Goal: Task Accomplishment & Management: Use online tool/utility

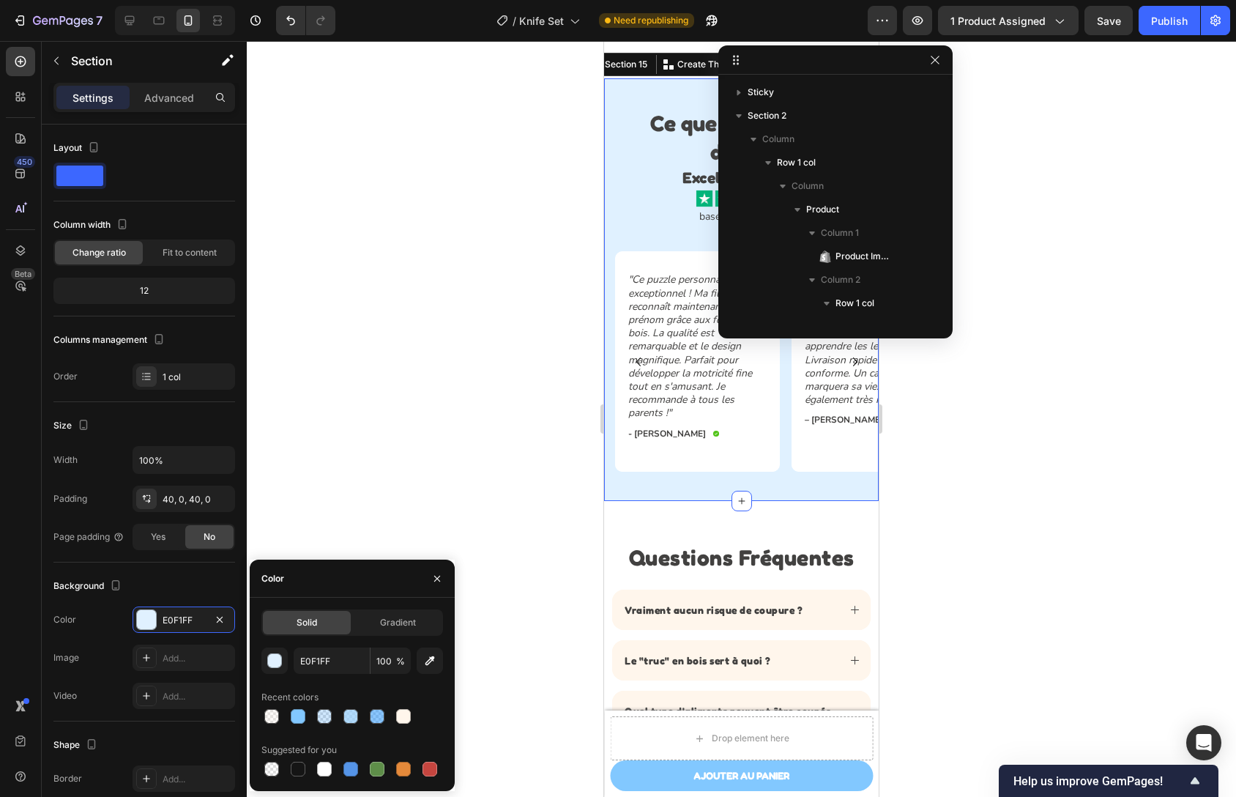
scroll to position [1472, 0]
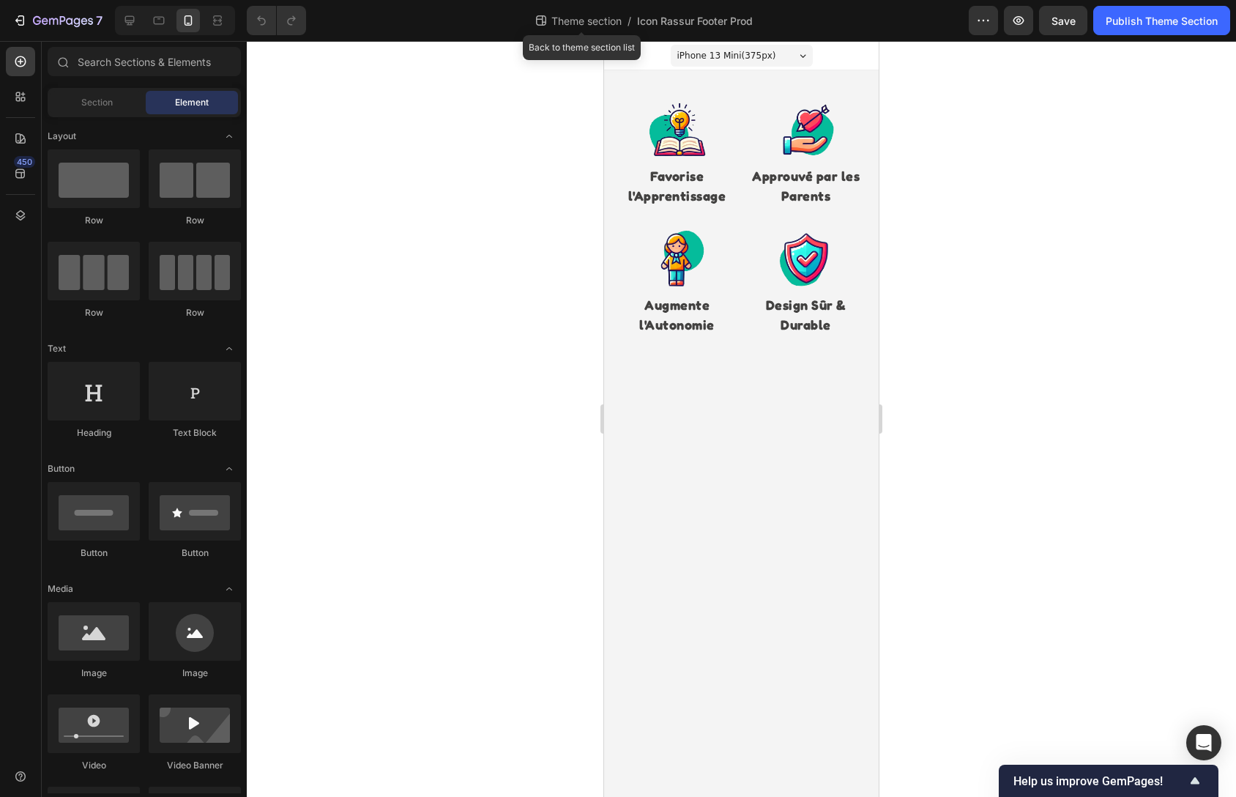
click at [598, 26] on span "Theme section" at bounding box center [587, 20] width 76 height 15
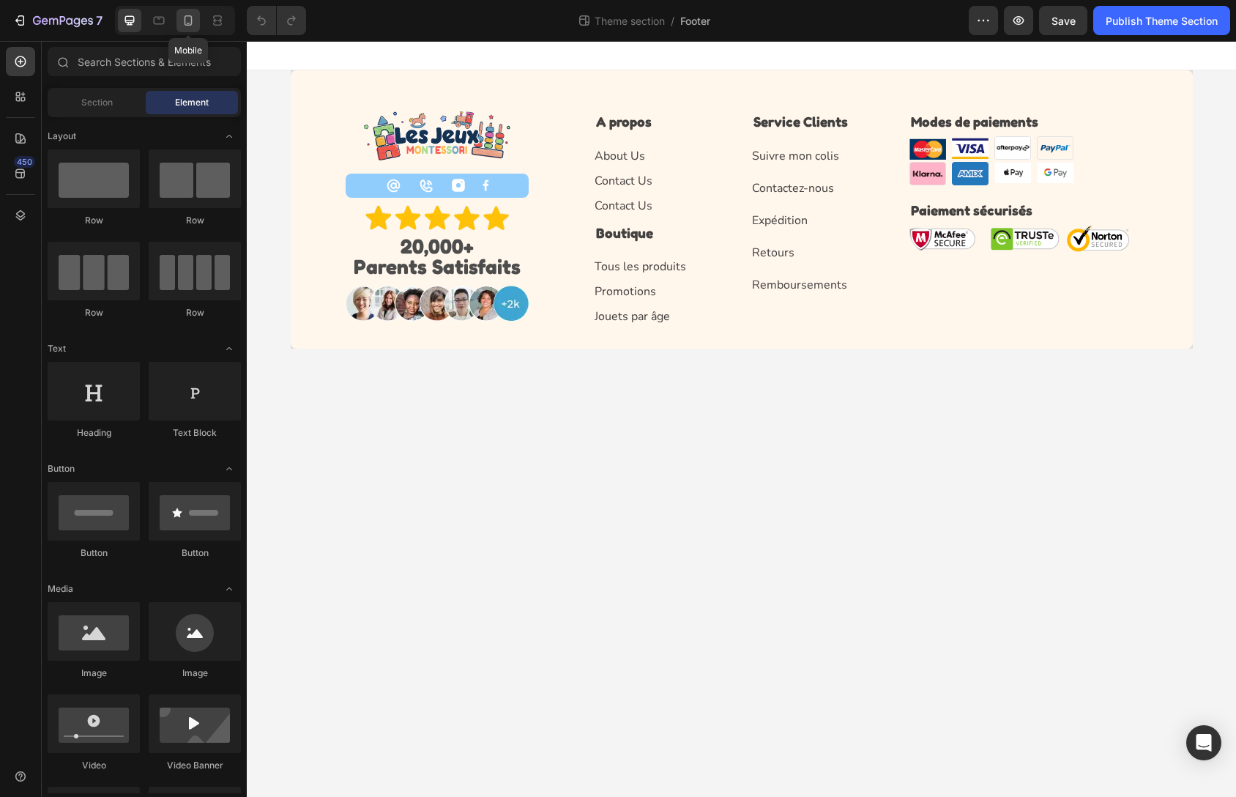
click at [188, 13] on icon at bounding box center [188, 20] width 15 height 15
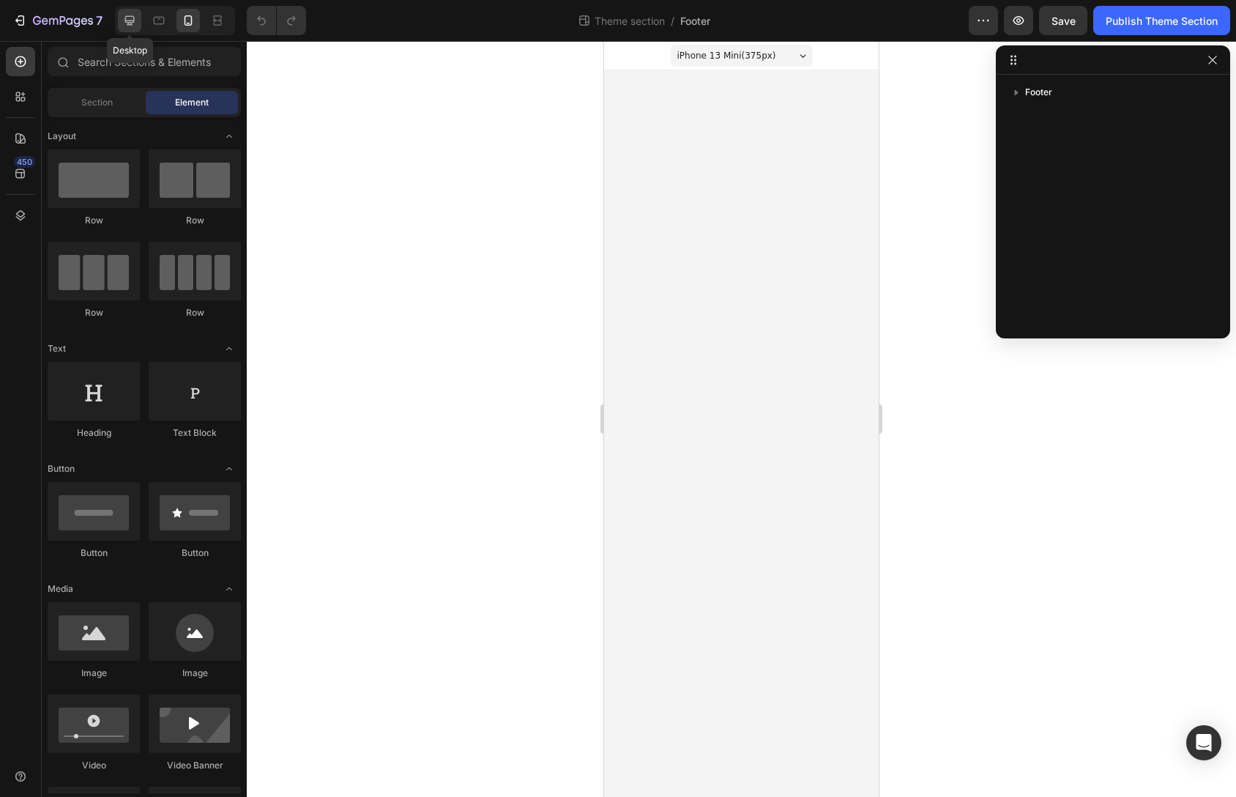
click at [130, 27] on icon at bounding box center [129, 20] width 15 height 15
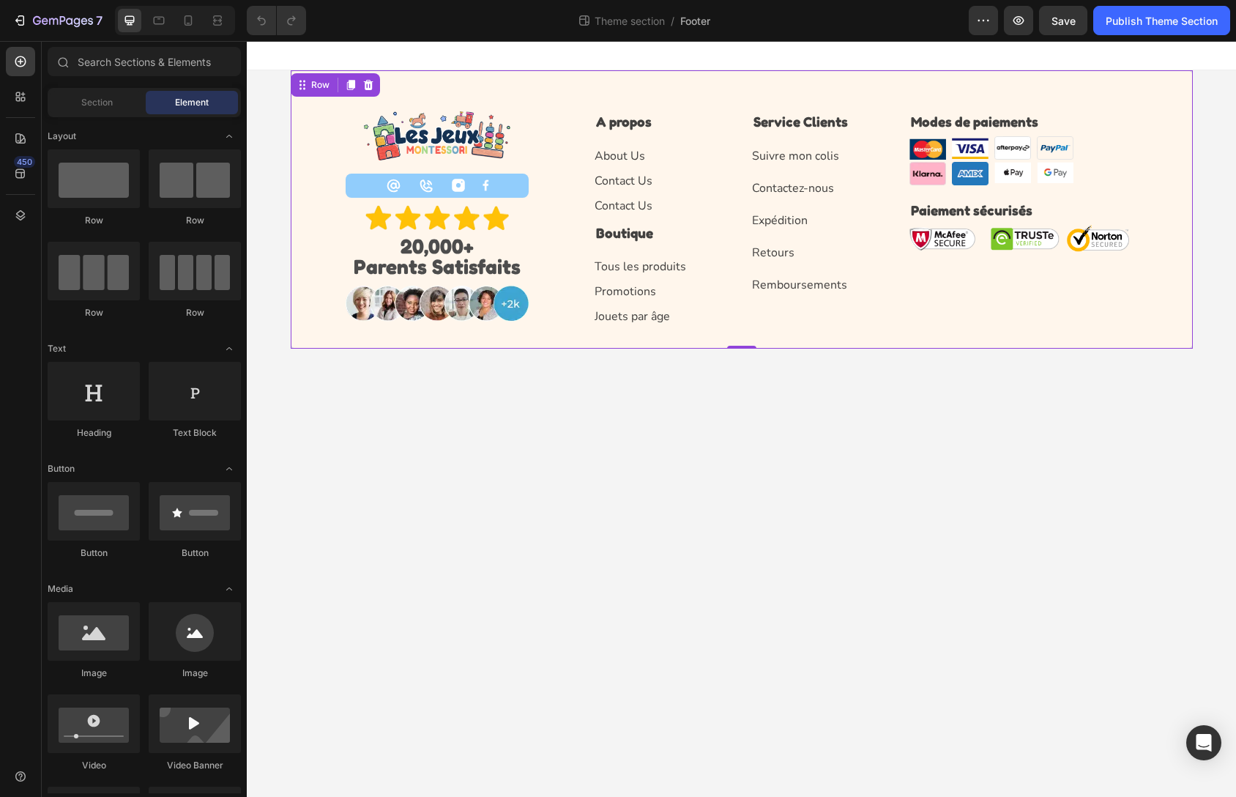
click at [374, 83] on div "Image Icon Icon Image Image Row Image 20,000+ Parents Satisfaits Text Block Ima…" at bounding box center [742, 209] width 902 height 278
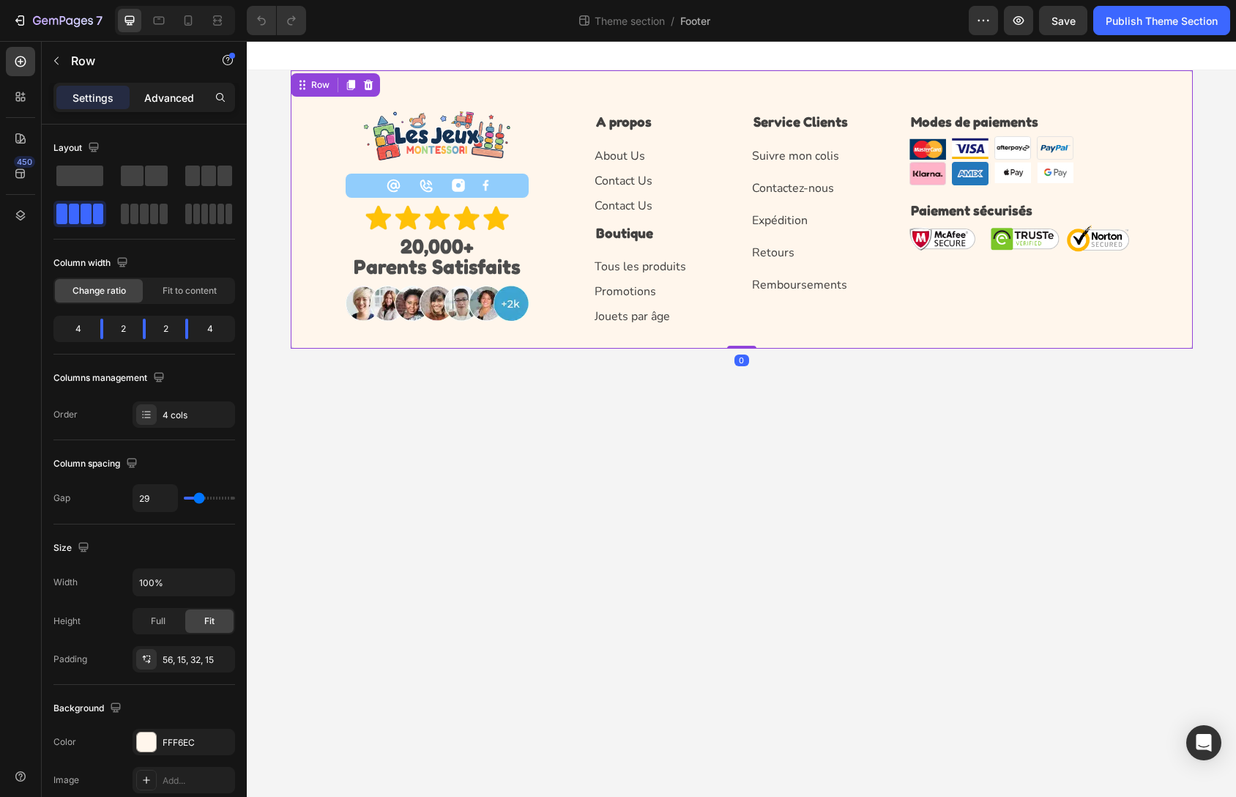
click at [179, 103] on p "Advanced" at bounding box center [169, 97] width 50 height 15
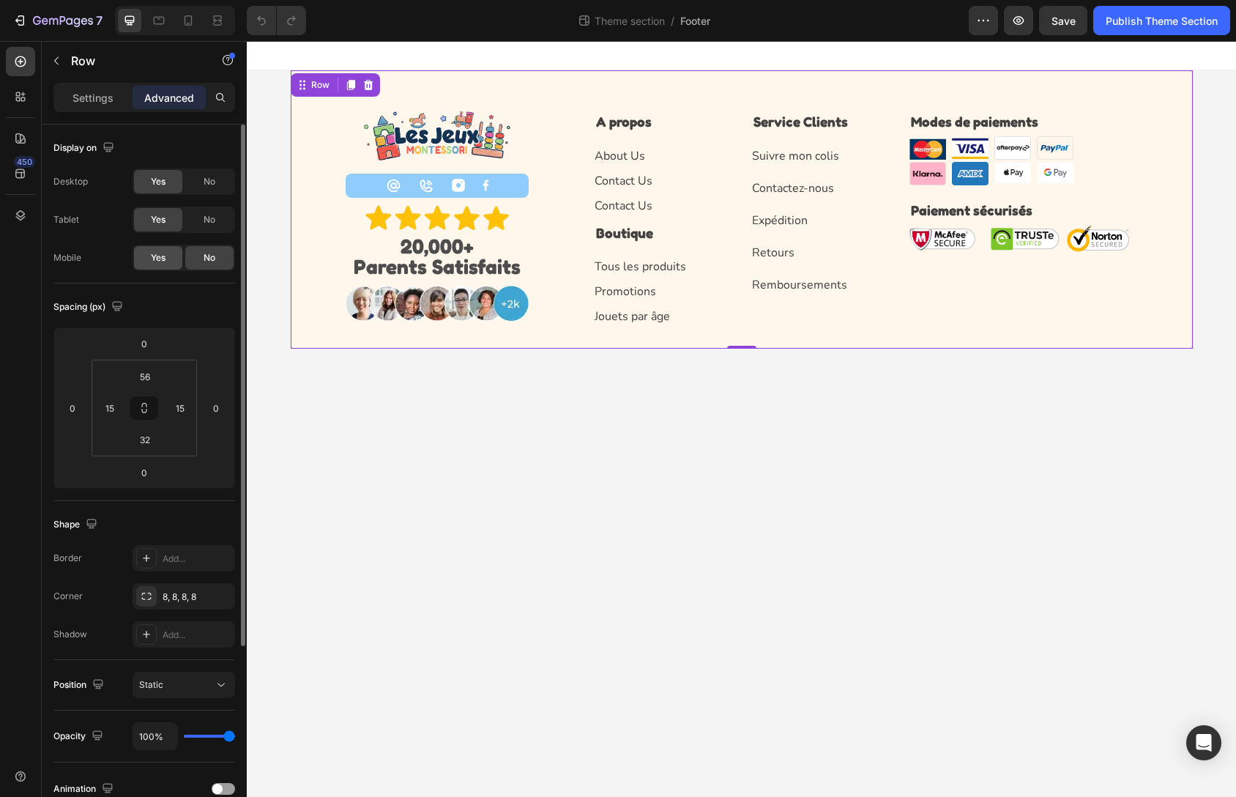
click at [156, 254] on span "Yes" at bounding box center [158, 257] width 15 height 13
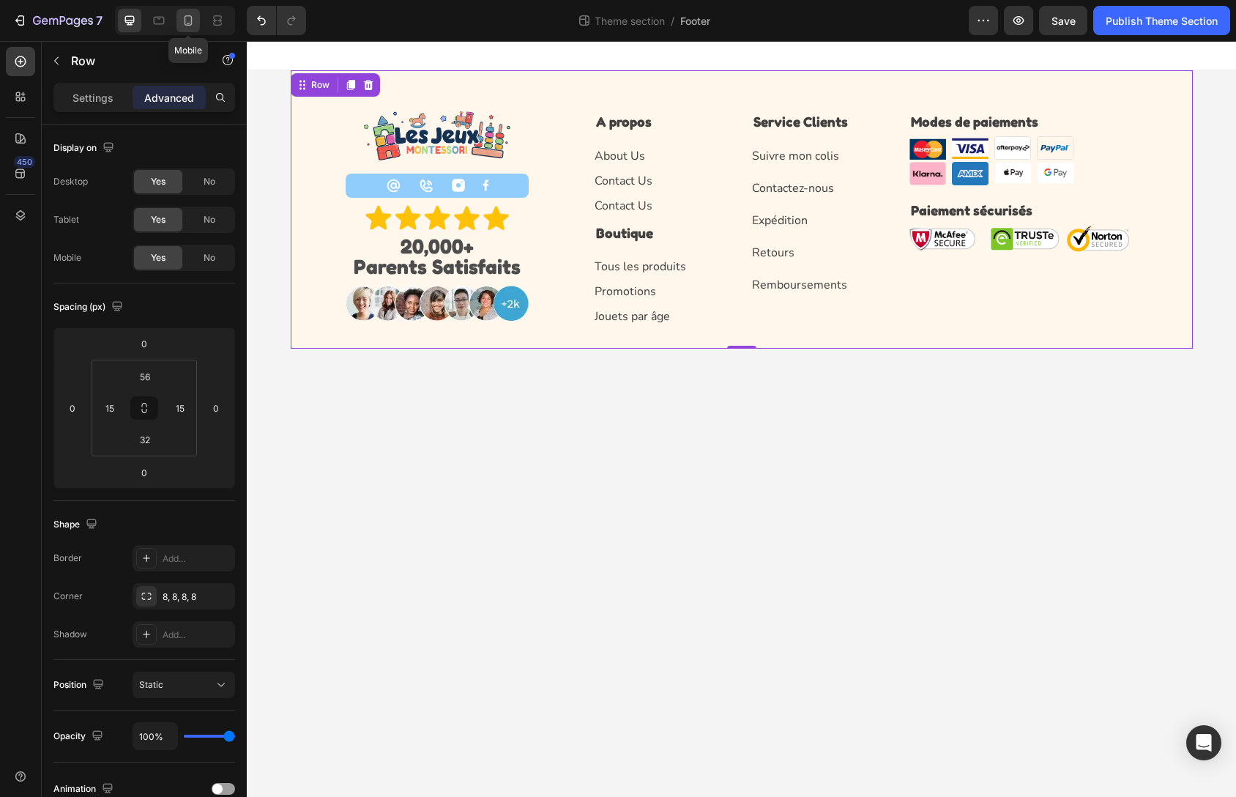
click at [191, 16] on icon at bounding box center [189, 20] width 8 height 10
type input "30"
type input "16"
type input "30"
type input "16"
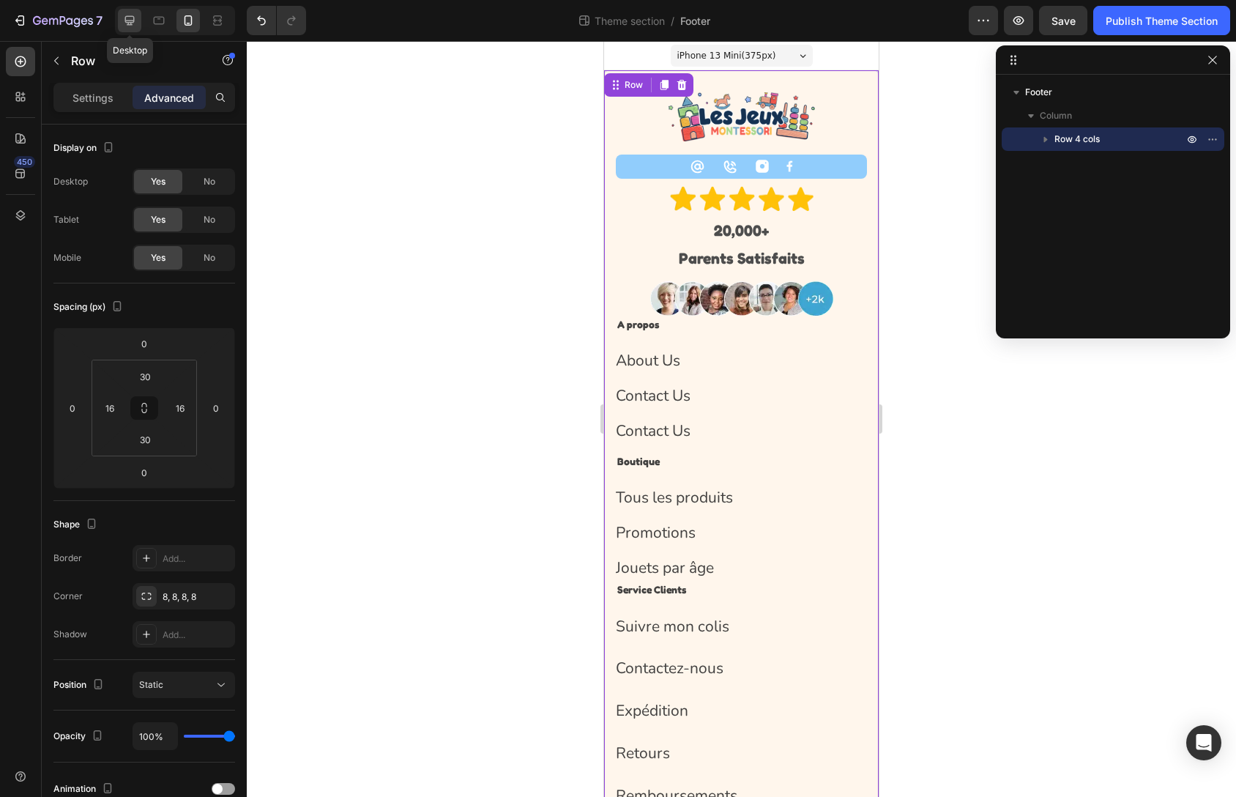
click at [135, 21] on icon at bounding box center [129, 20] width 15 height 15
type input "56"
type input "15"
type input "32"
type input "15"
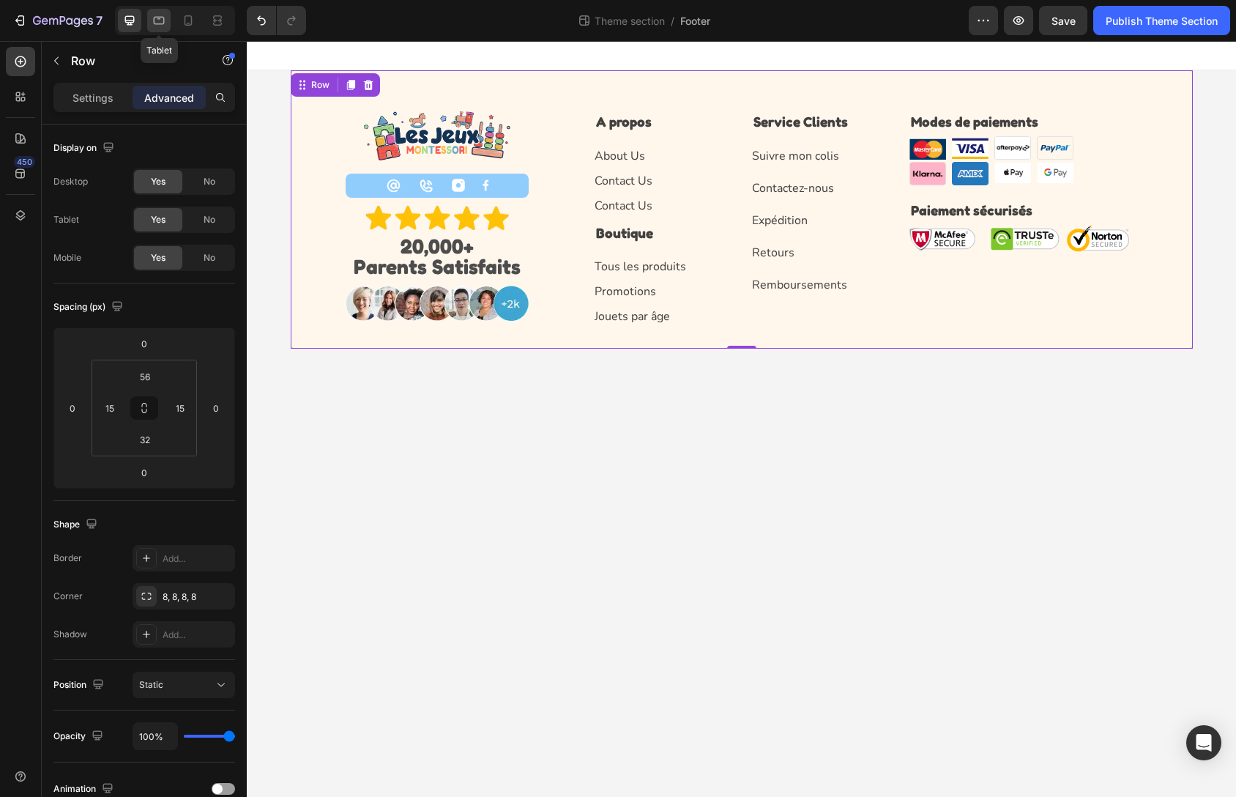
click at [152, 20] on icon at bounding box center [159, 20] width 15 height 15
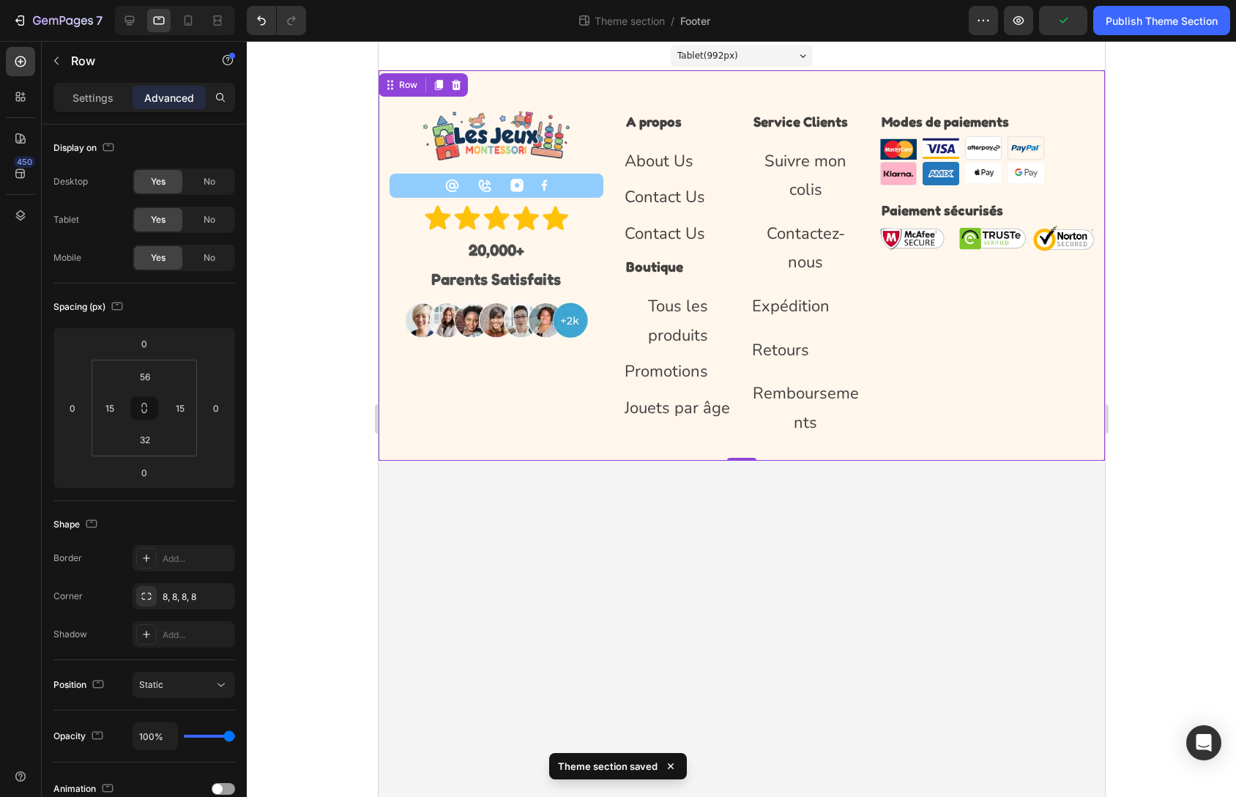
click at [175, 19] on div at bounding box center [175, 20] width 120 height 29
click at [179, 19] on div at bounding box center [188, 20] width 23 height 23
type input "30"
type input "16"
type input "30"
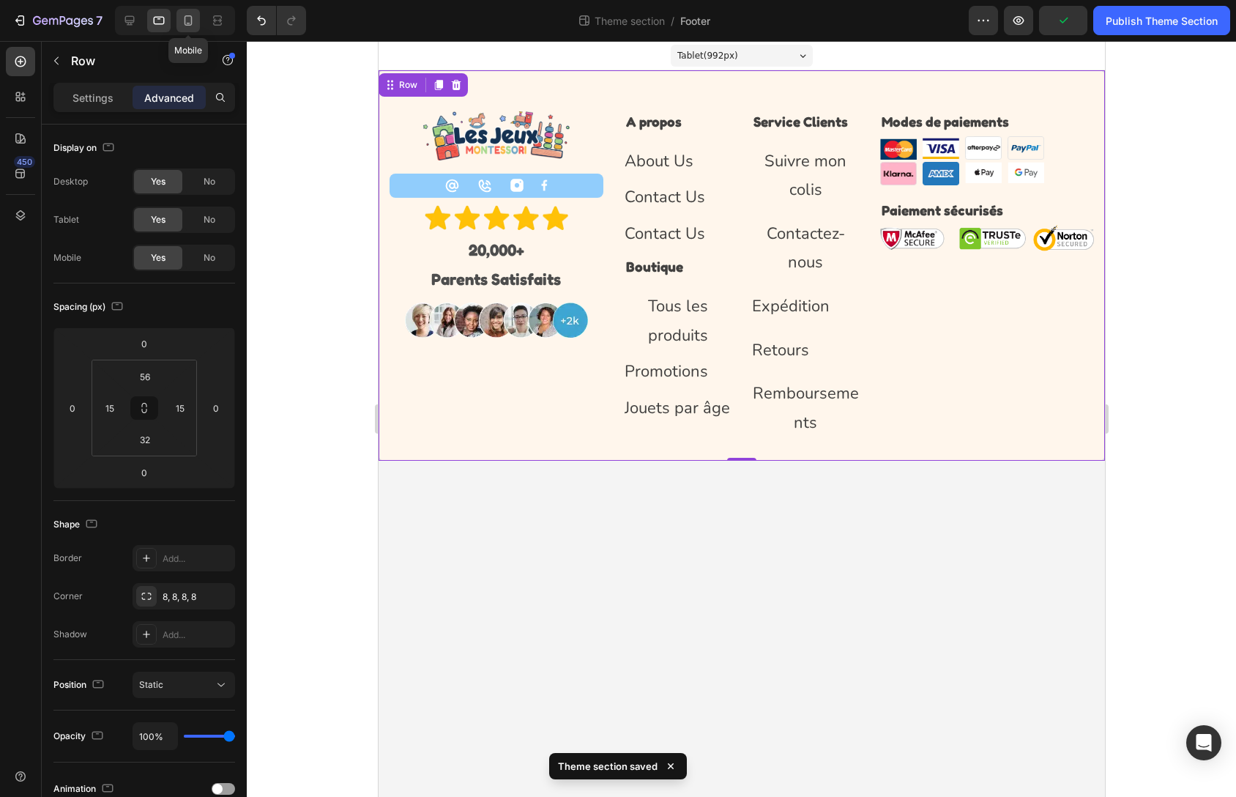
type input "16"
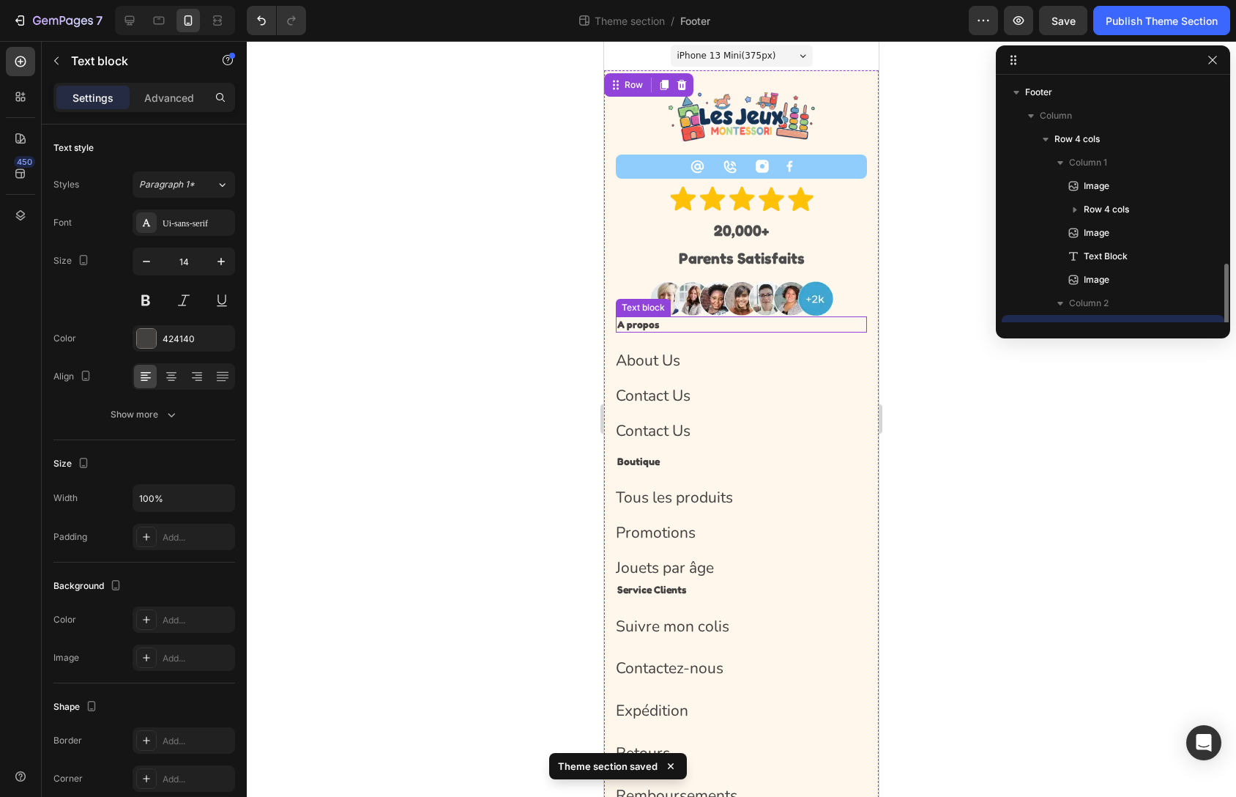
click at [772, 318] on p "A propos" at bounding box center [741, 324] width 248 height 13
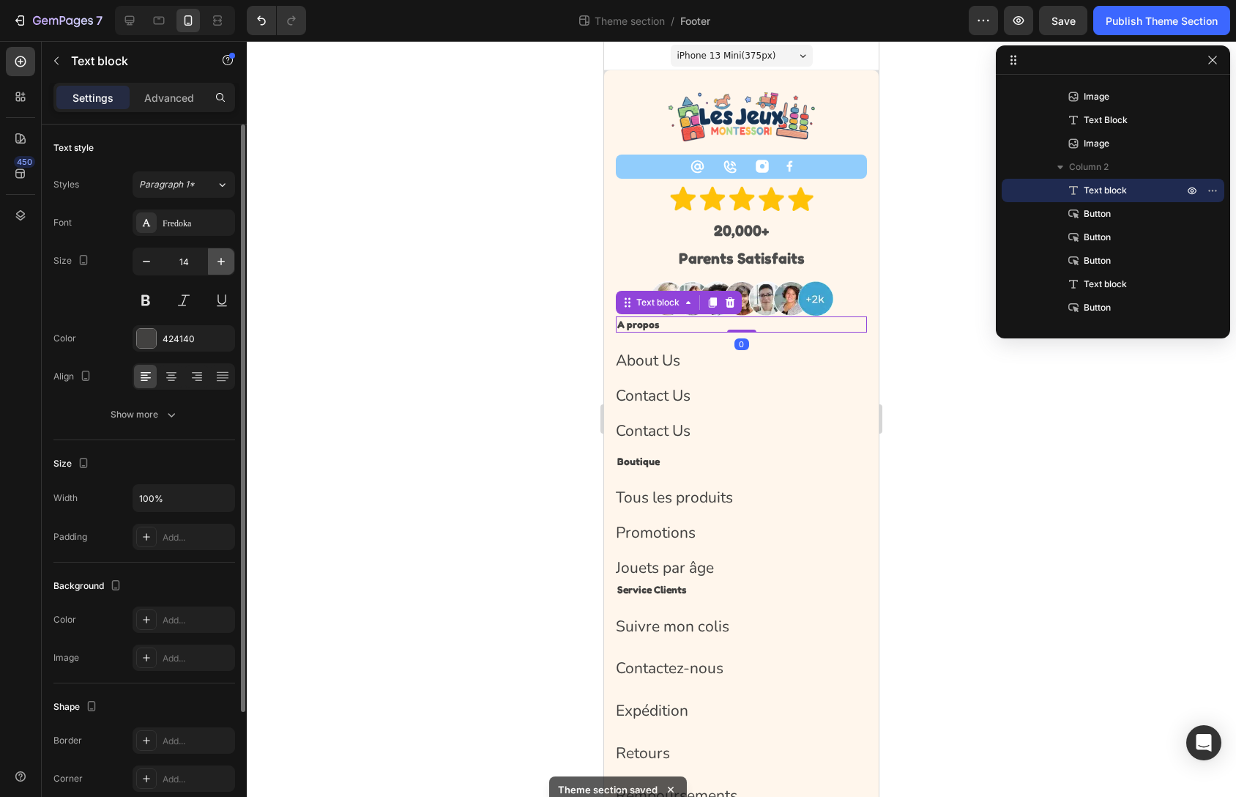
click at [219, 263] on icon "button" at bounding box center [221, 261] width 15 height 15
click at [219, 262] on icon "button" at bounding box center [221, 261] width 15 height 15
click at [220, 262] on icon "button" at bounding box center [221, 261] width 15 height 15
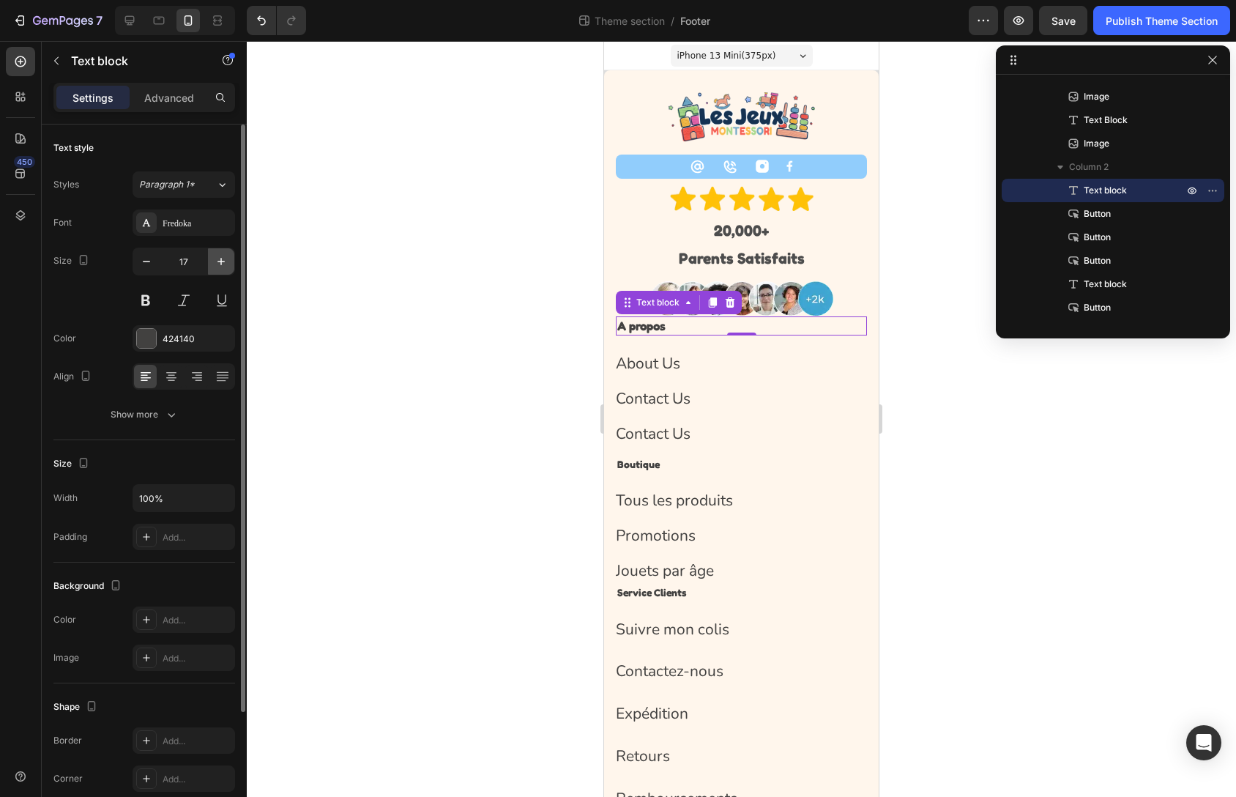
click at [220, 261] on icon "button" at bounding box center [221, 261] width 7 height 7
type input "18"
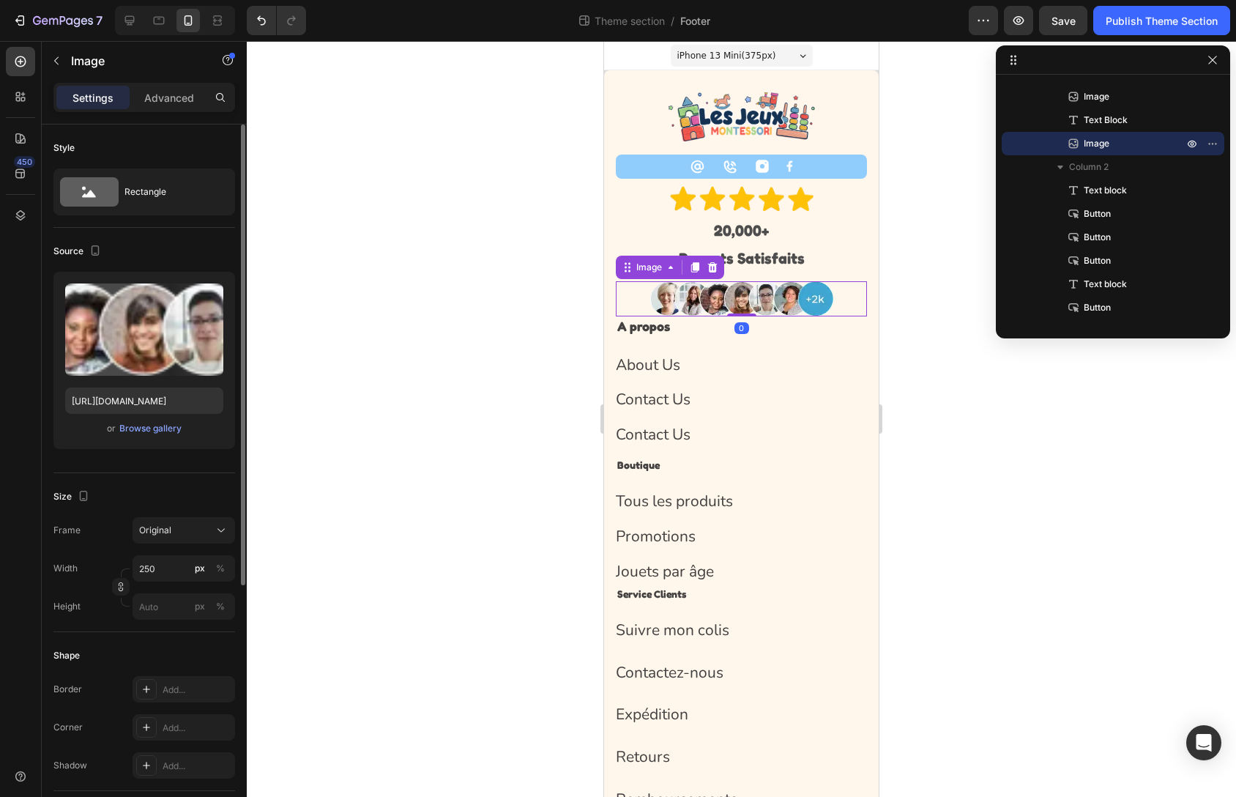
click at [787, 300] on img at bounding box center [741, 299] width 183 height 36
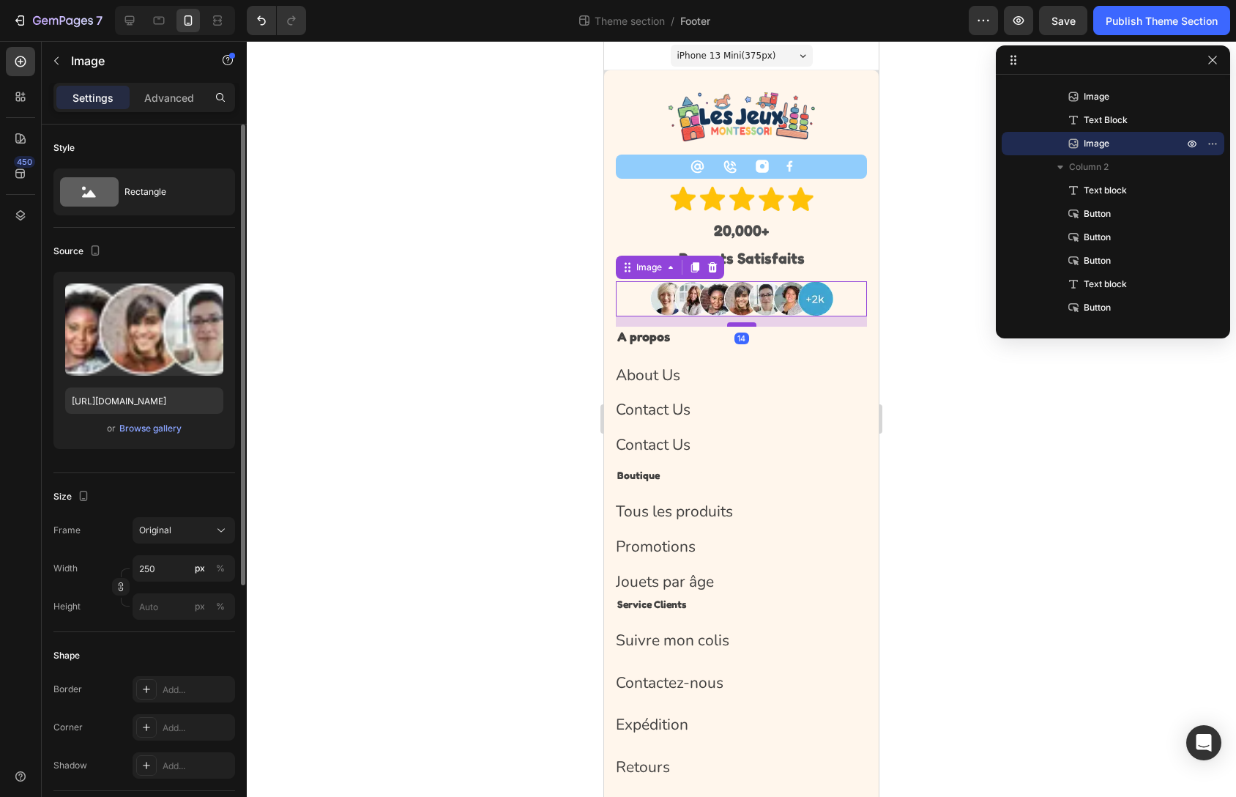
drag, startPoint x: 745, startPoint y: 314, endPoint x: 743, endPoint y: 324, distance: 10.4
click at [743, 324] on div at bounding box center [741, 324] width 29 height 4
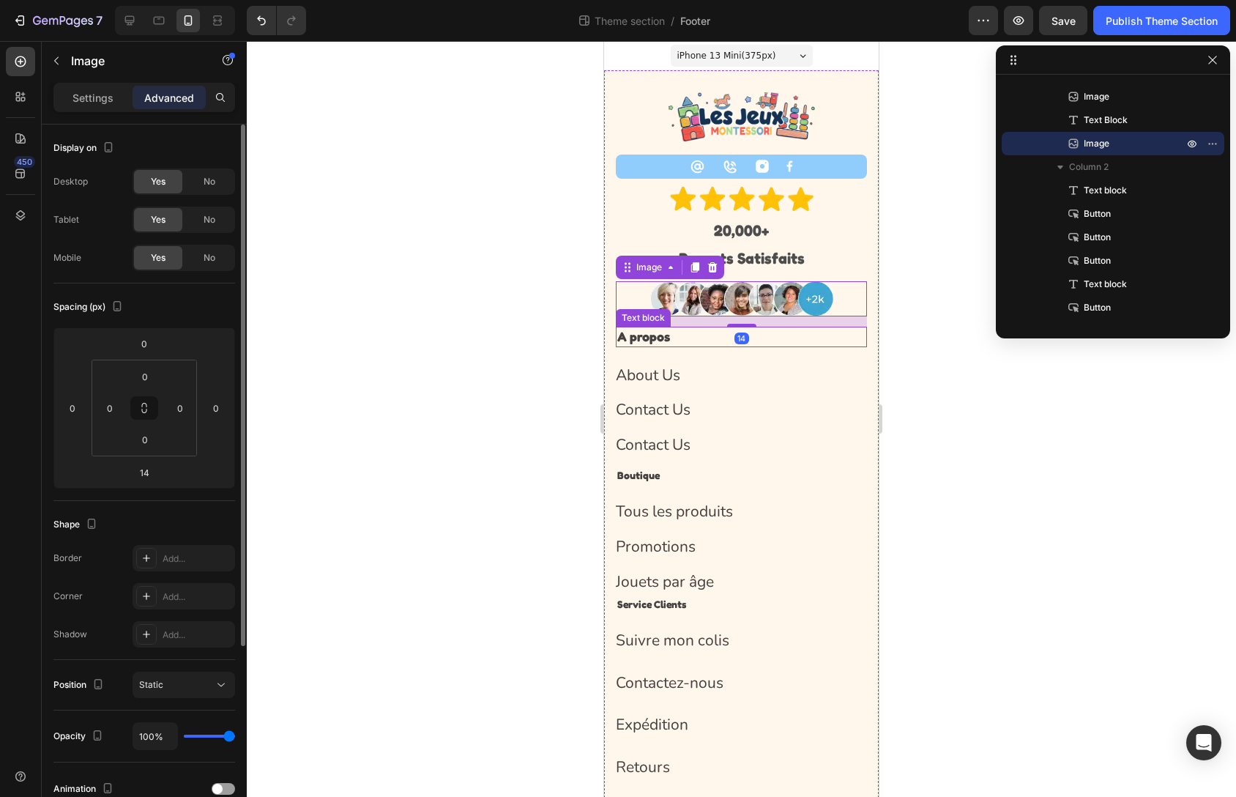
click at [741, 346] on div "A propos" at bounding box center [741, 337] width 251 height 20
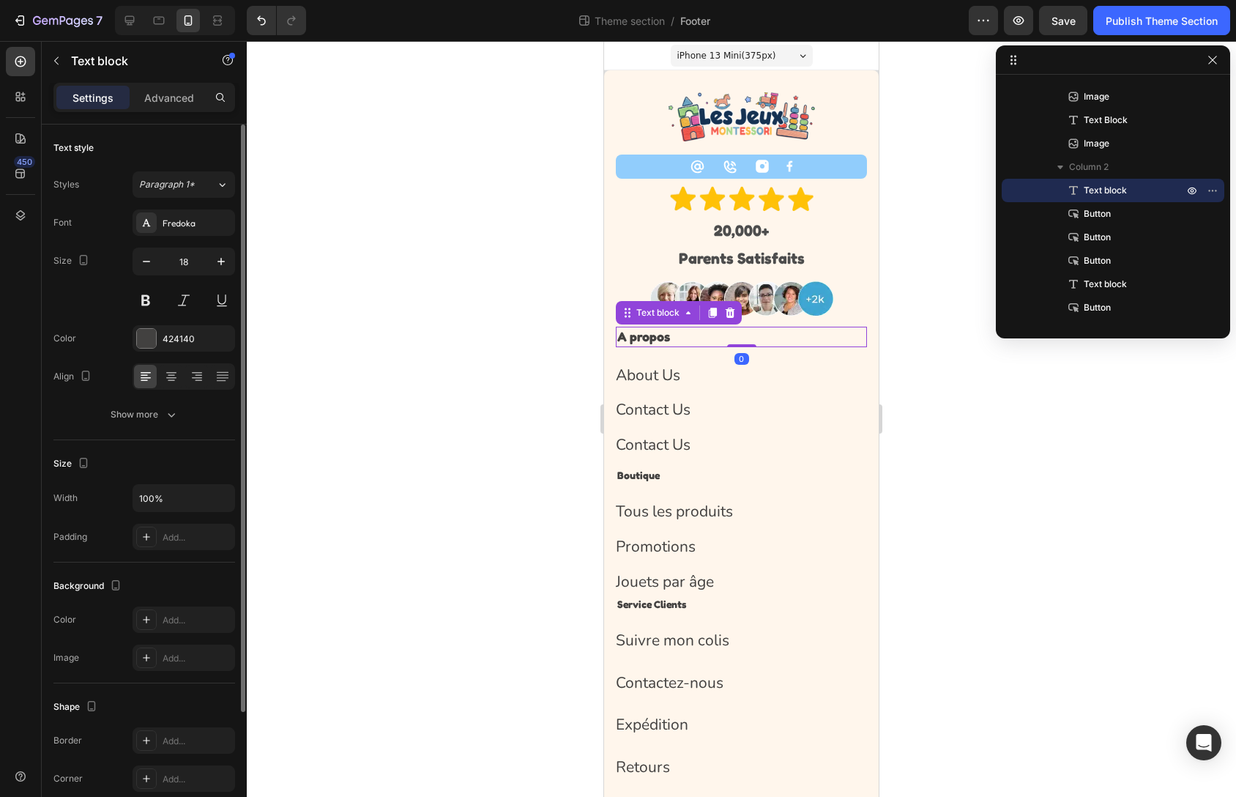
click at [735, 363] on div "0" at bounding box center [742, 359] width 15 height 12
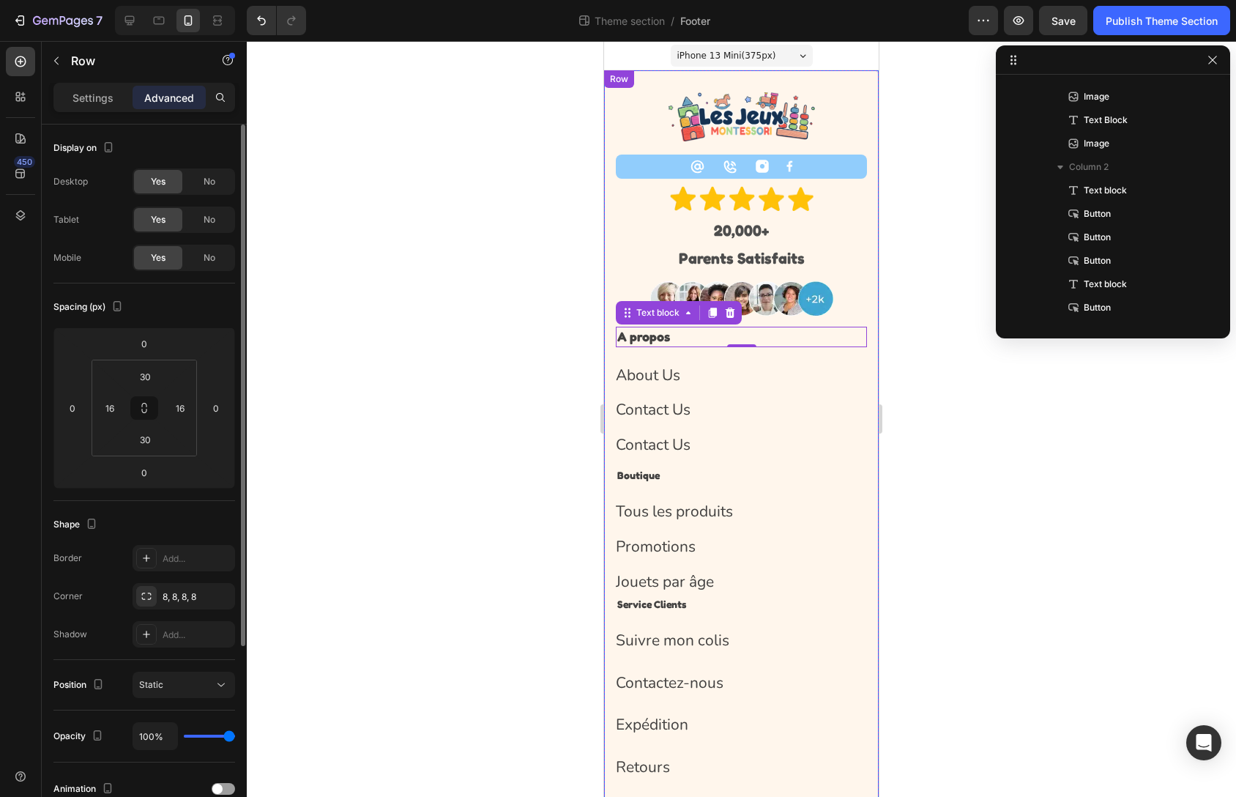
click at [693, 352] on div "About Us Button" at bounding box center [741, 368] width 251 height 42
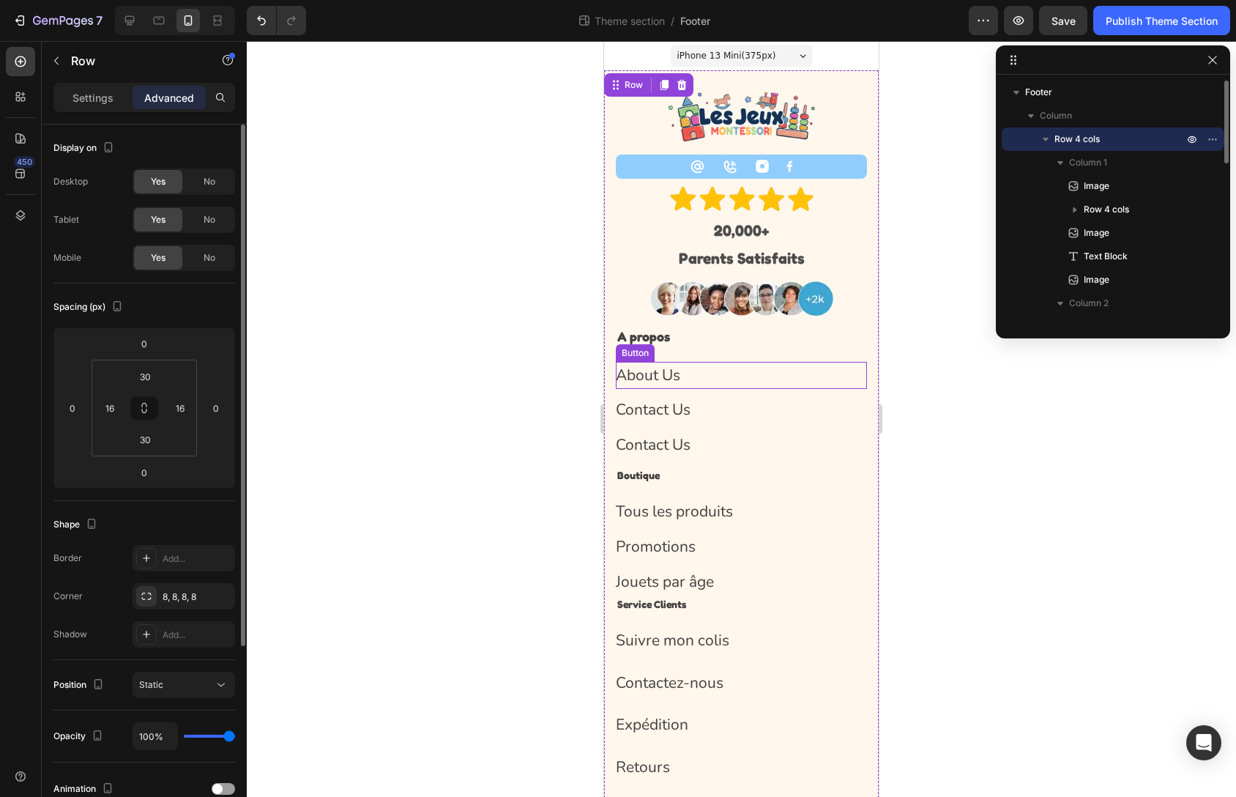
click at [692, 366] on div "About Us Button" at bounding box center [741, 376] width 251 height 28
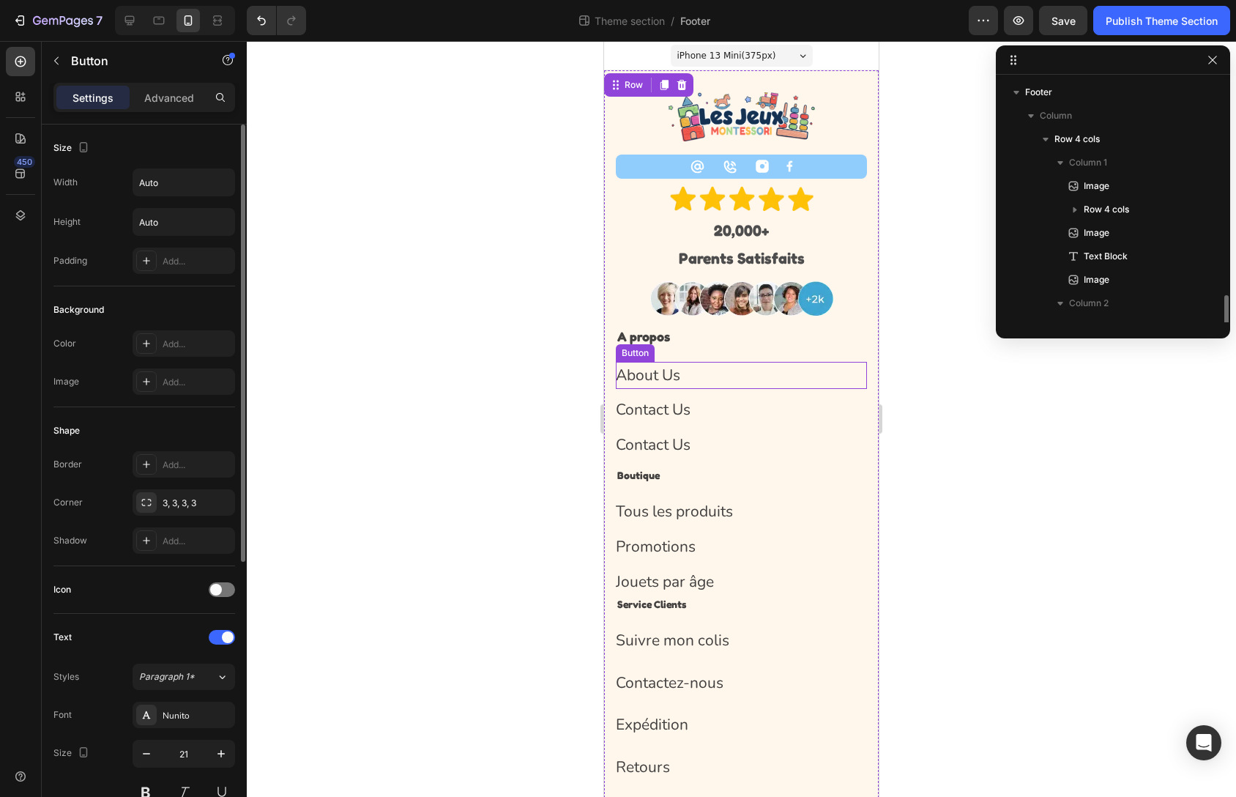
scroll to position [160, 0]
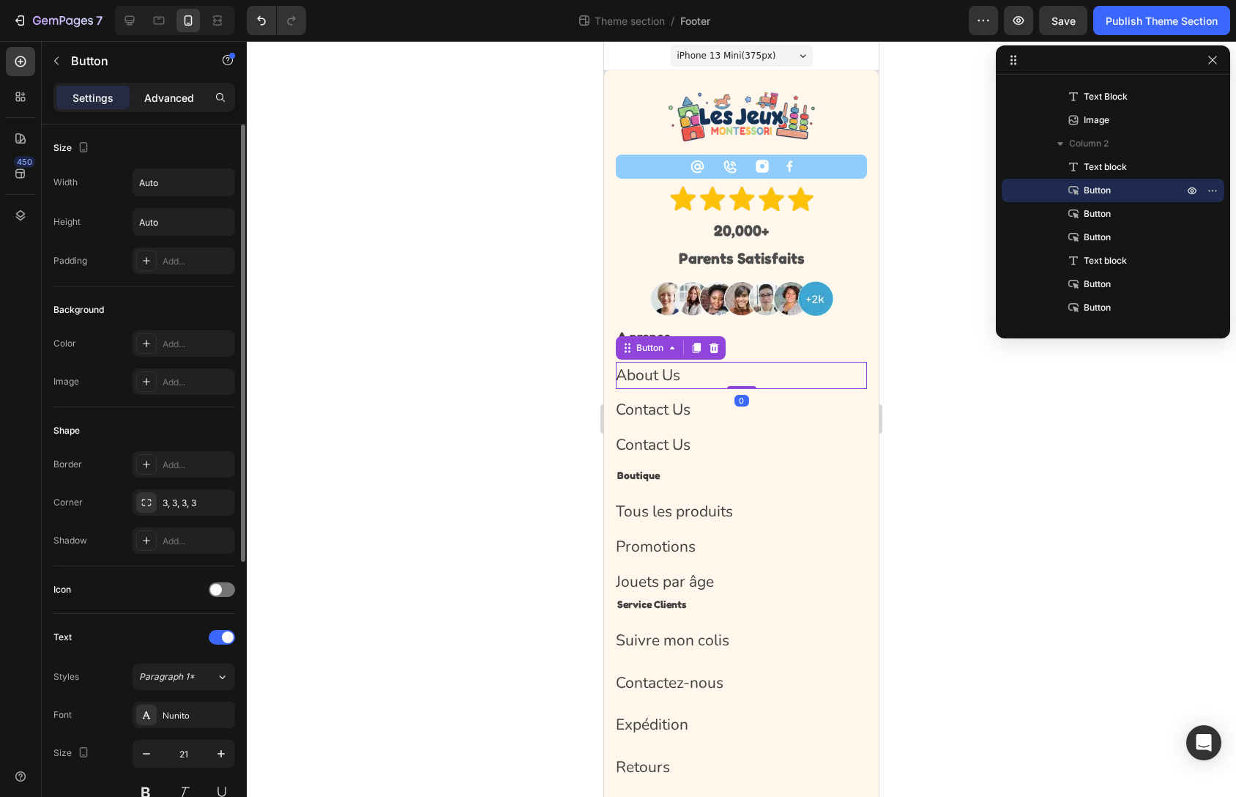
click at [195, 91] on div "Advanced" at bounding box center [169, 97] width 73 height 23
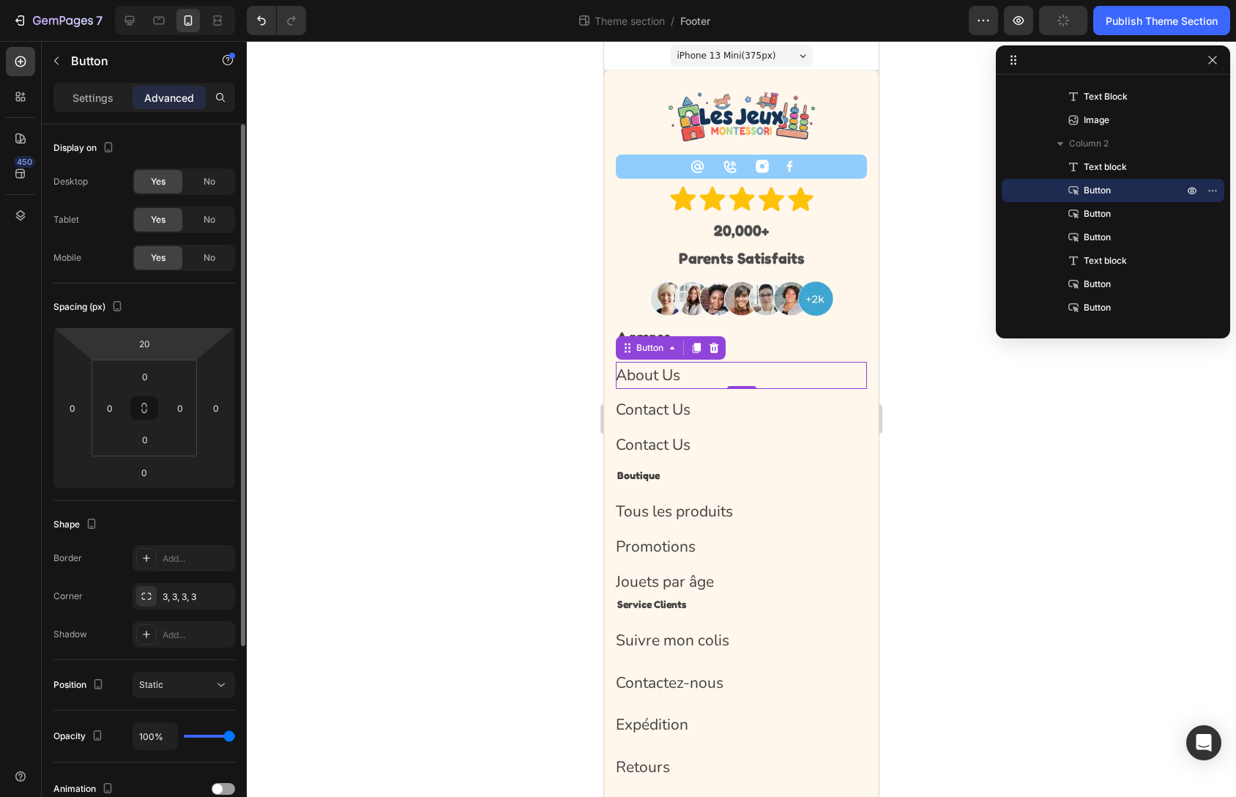
click at [164, 0] on html "7 Theme section / Footer Preview Publish Theme Section 450 Sections(18) Element…" at bounding box center [618, 0] width 1236 height 0
click at [160, 338] on div "20" at bounding box center [144, 343] width 37 height 23
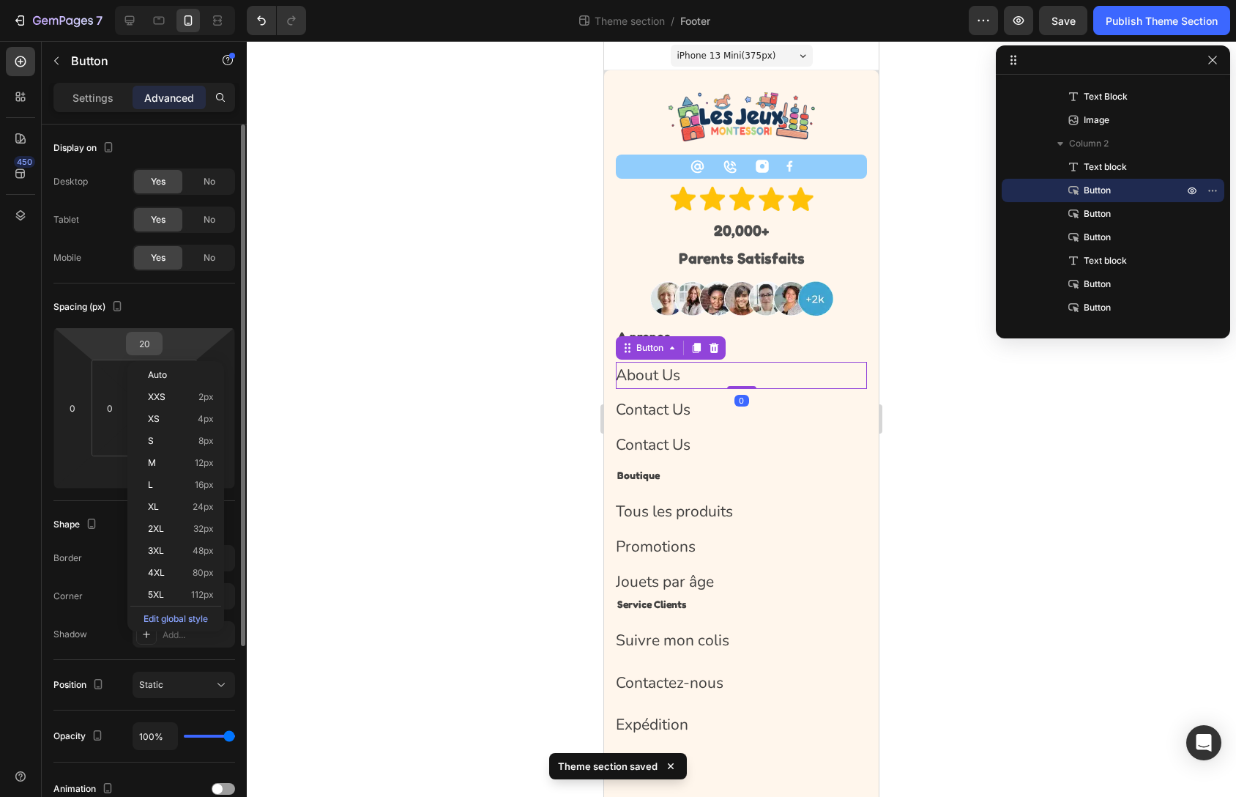
click at [153, 342] on input "20" at bounding box center [144, 344] width 29 height 22
type input "10"
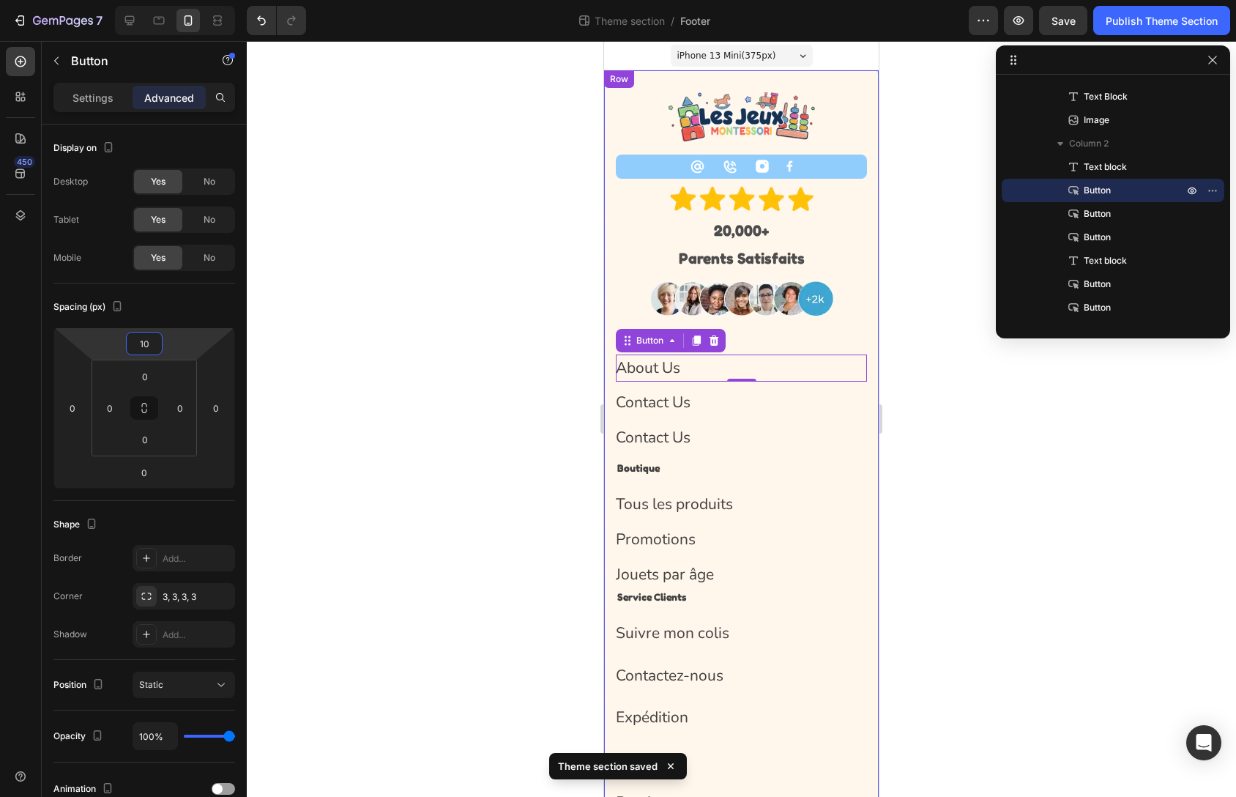
click at [732, 425] on div "Contact Us Button" at bounding box center [741, 438] width 251 height 28
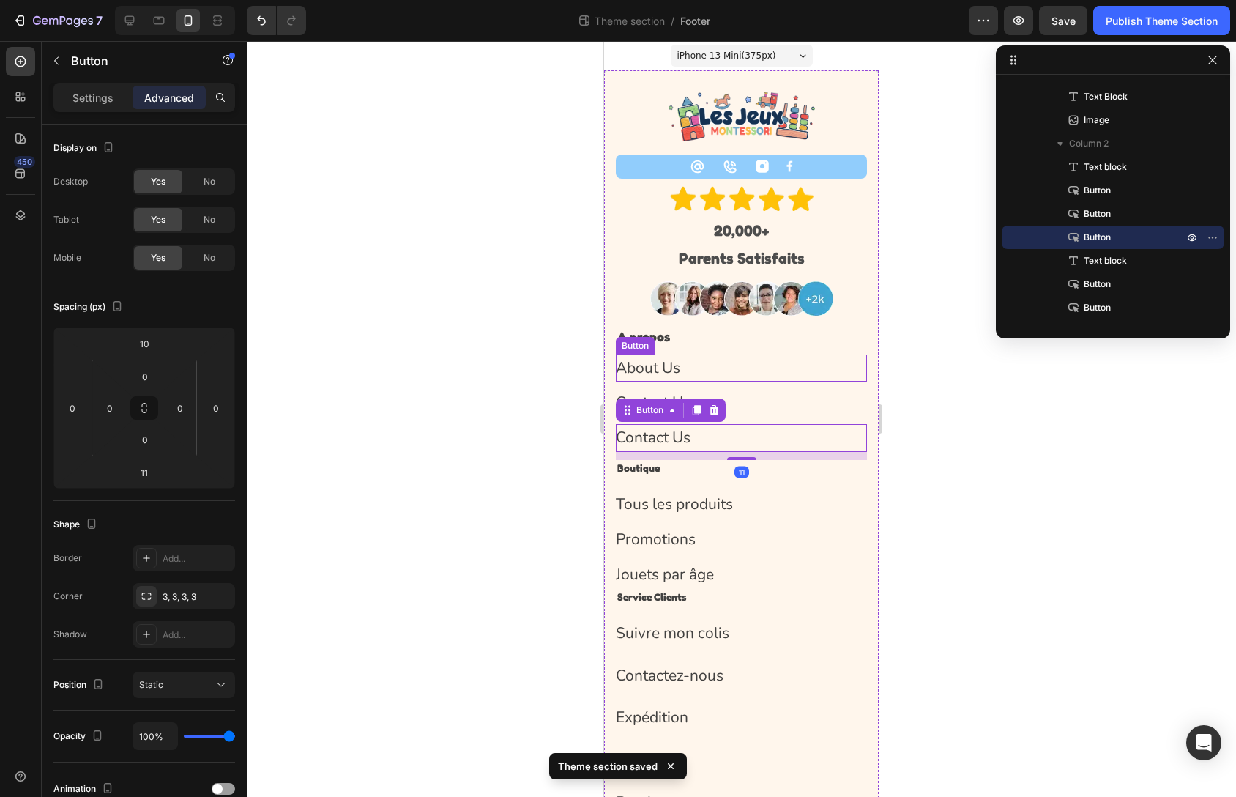
click at [779, 374] on div "About Us Button" at bounding box center [741, 368] width 251 height 28
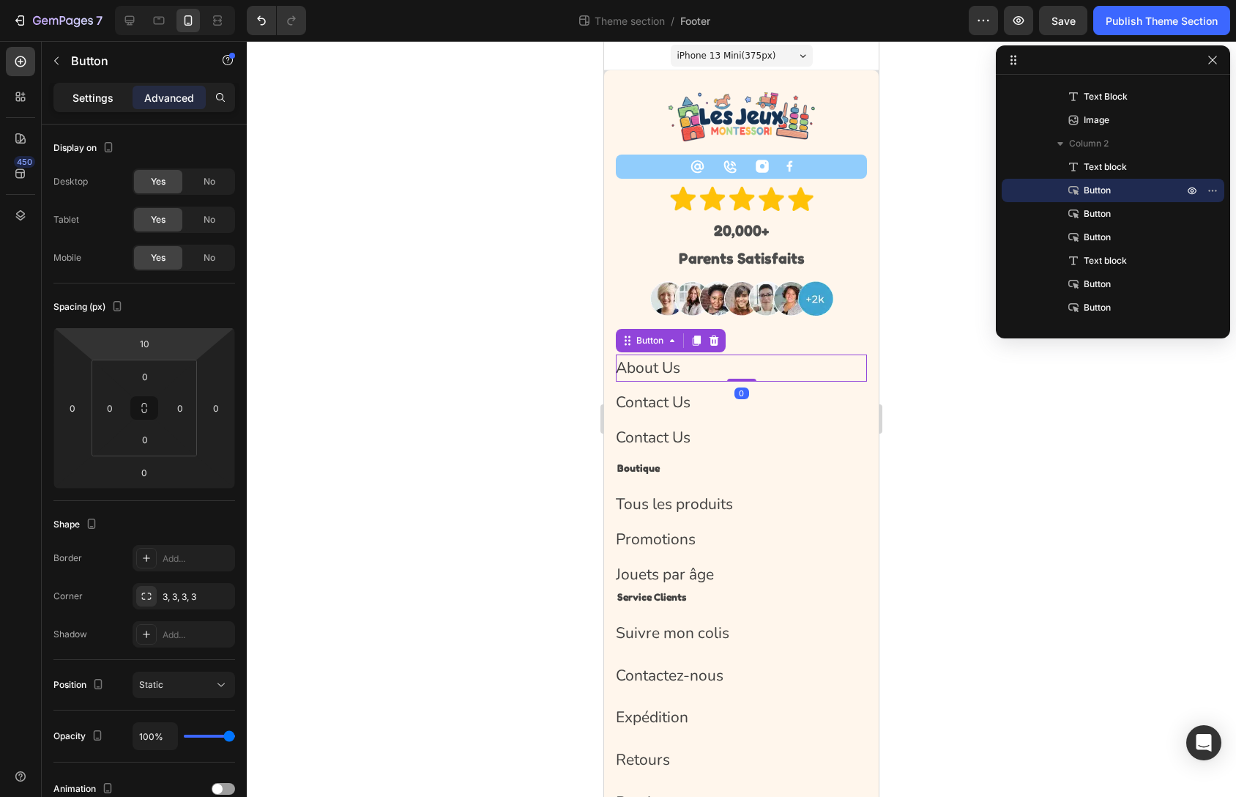
click at [81, 90] on p "Settings" at bounding box center [93, 97] width 41 height 15
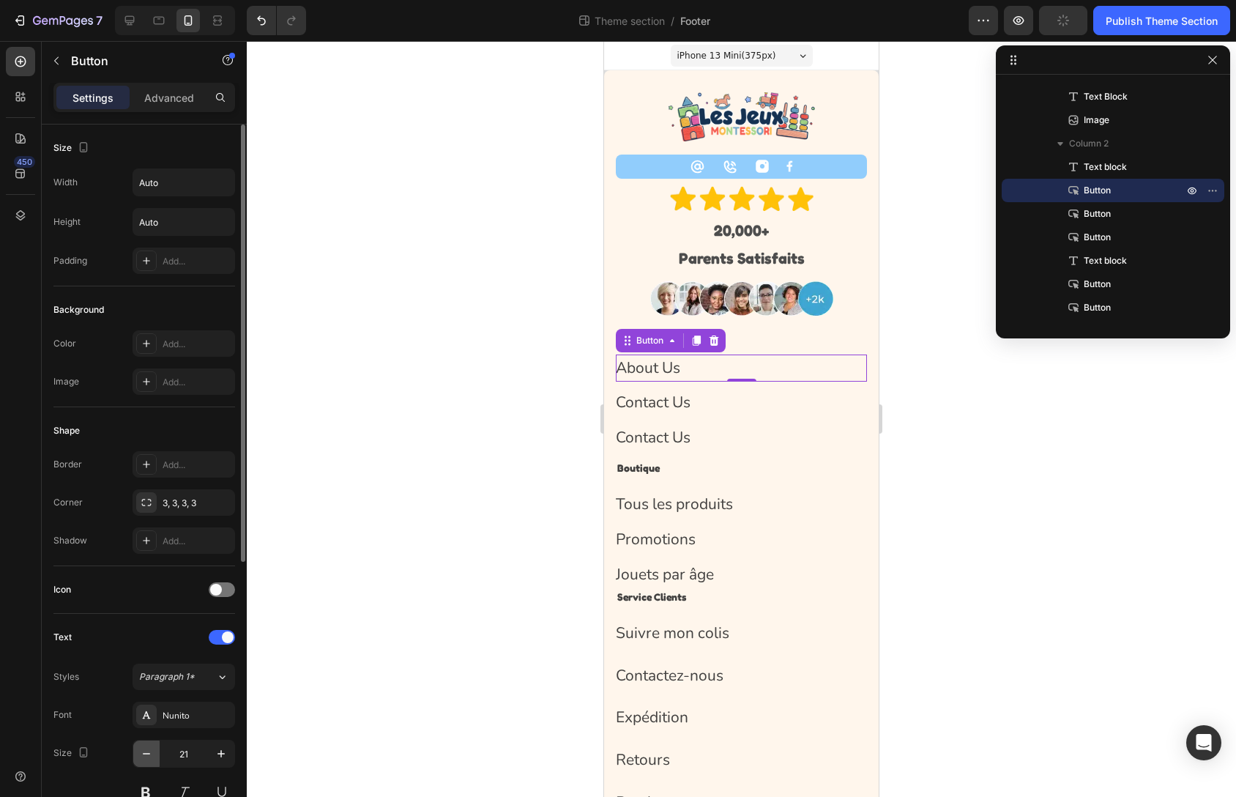
click at [144, 756] on icon "button" at bounding box center [146, 753] width 15 height 15
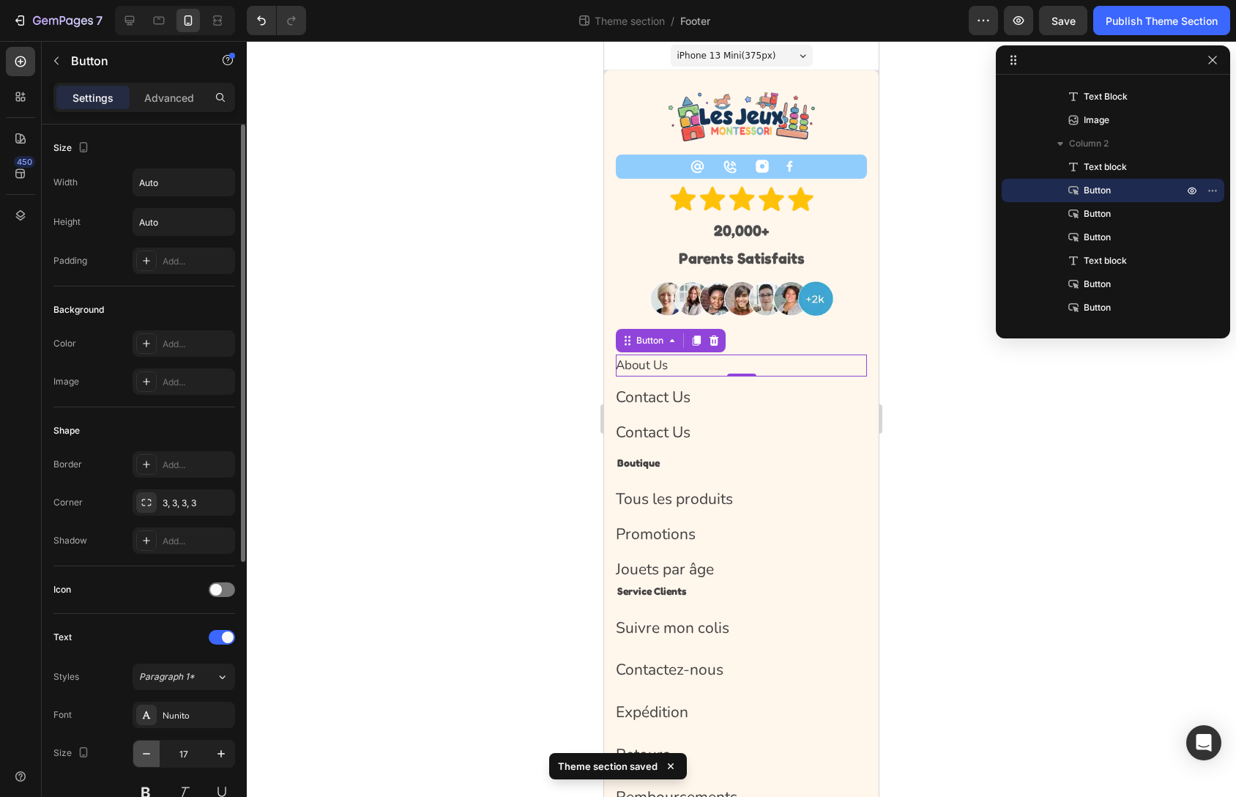
click at [144, 756] on icon "button" at bounding box center [146, 753] width 15 height 15
type input "15"
click at [183, 757] on input "15" at bounding box center [184, 753] width 48 height 26
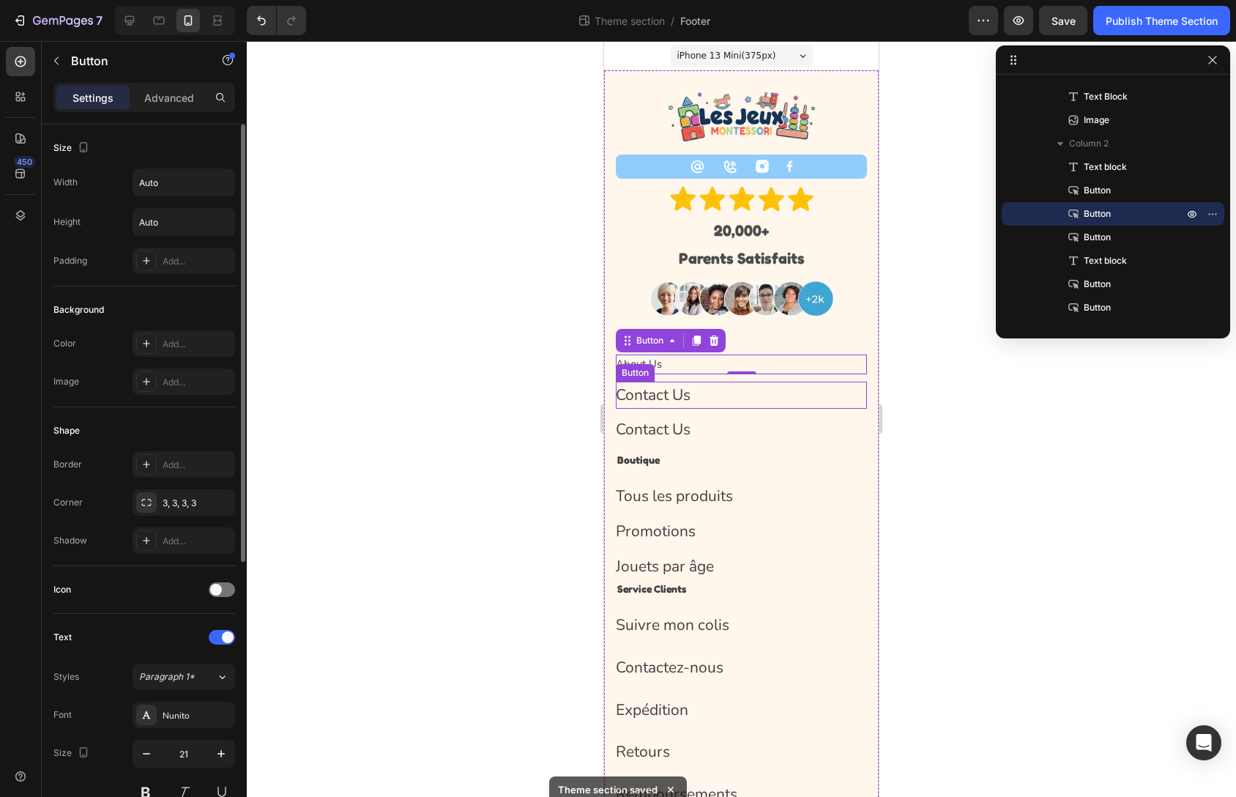
click at [704, 401] on div "Contact Us Button" at bounding box center [741, 396] width 251 height 28
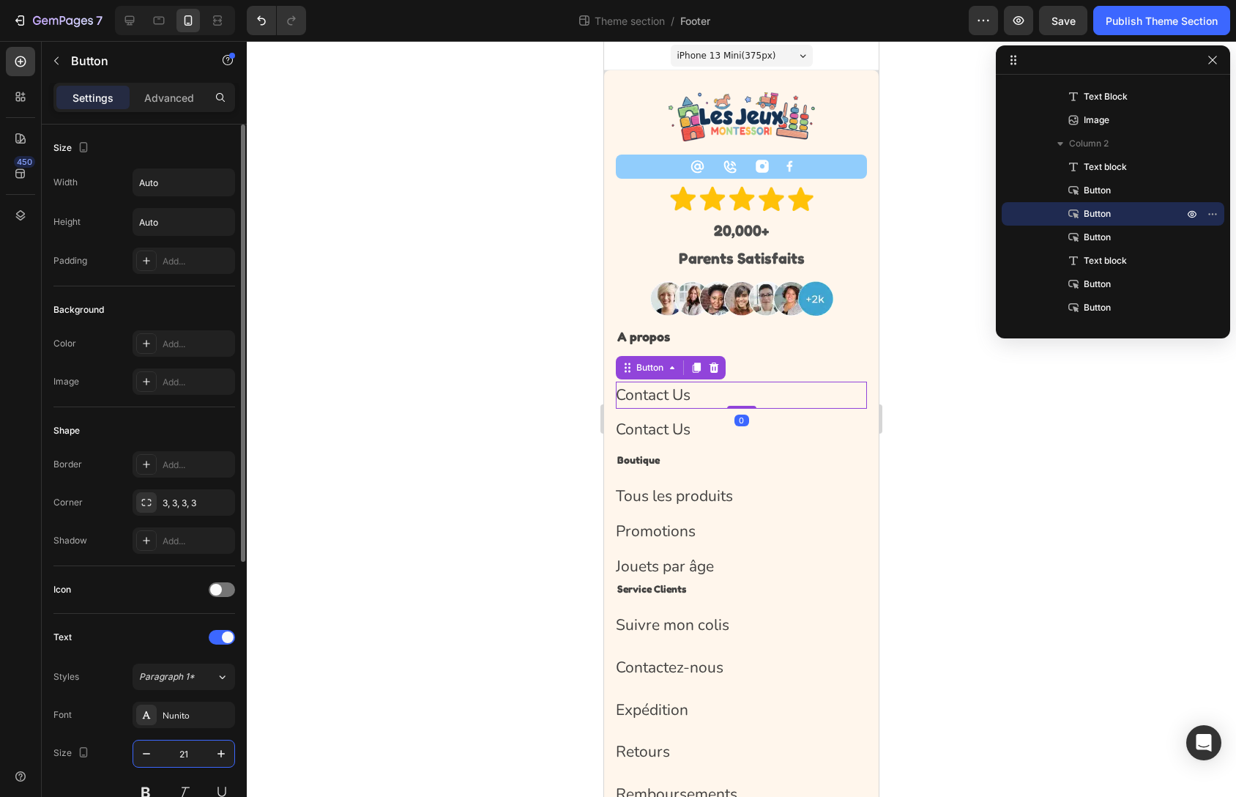
click at [173, 749] on input "21" at bounding box center [184, 753] width 48 height 26
paste input "15"
type input "15"
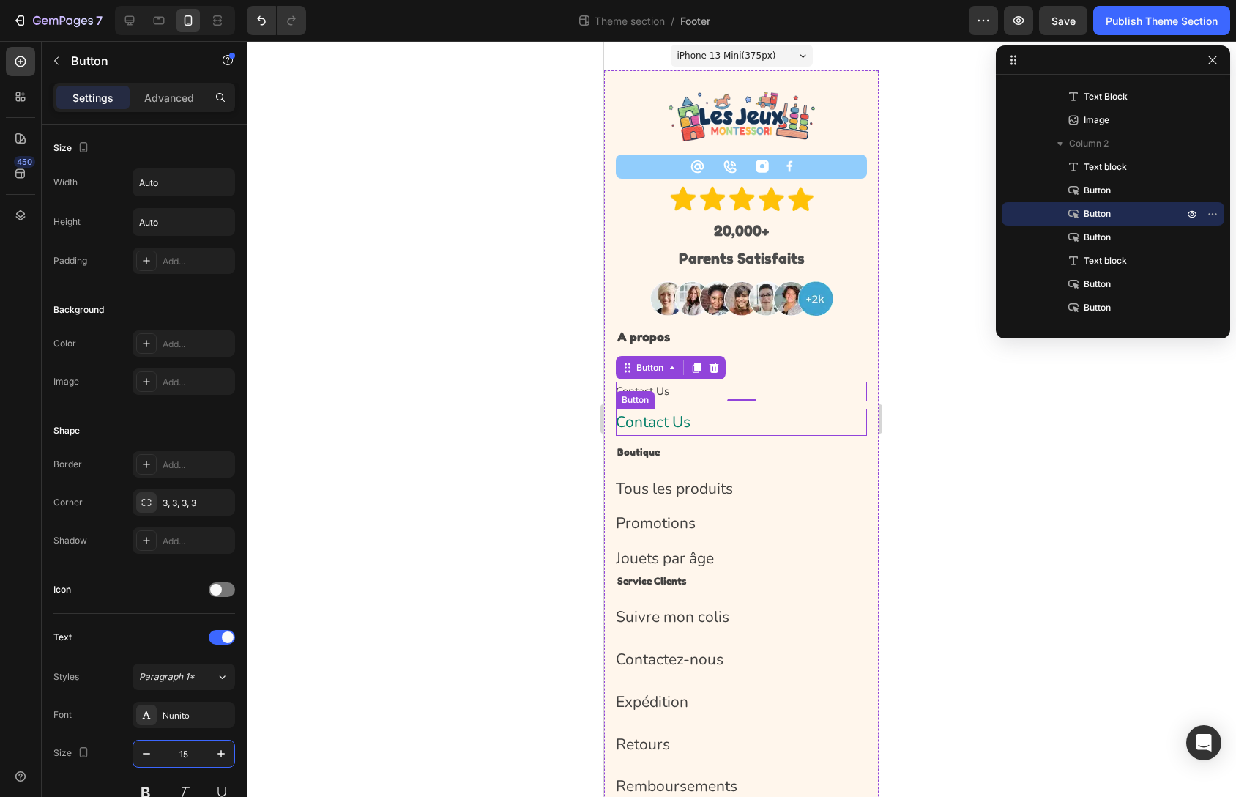
click at [684, 419] on p "Contact Us" at bounding box center [653, 423] width 75 height 28
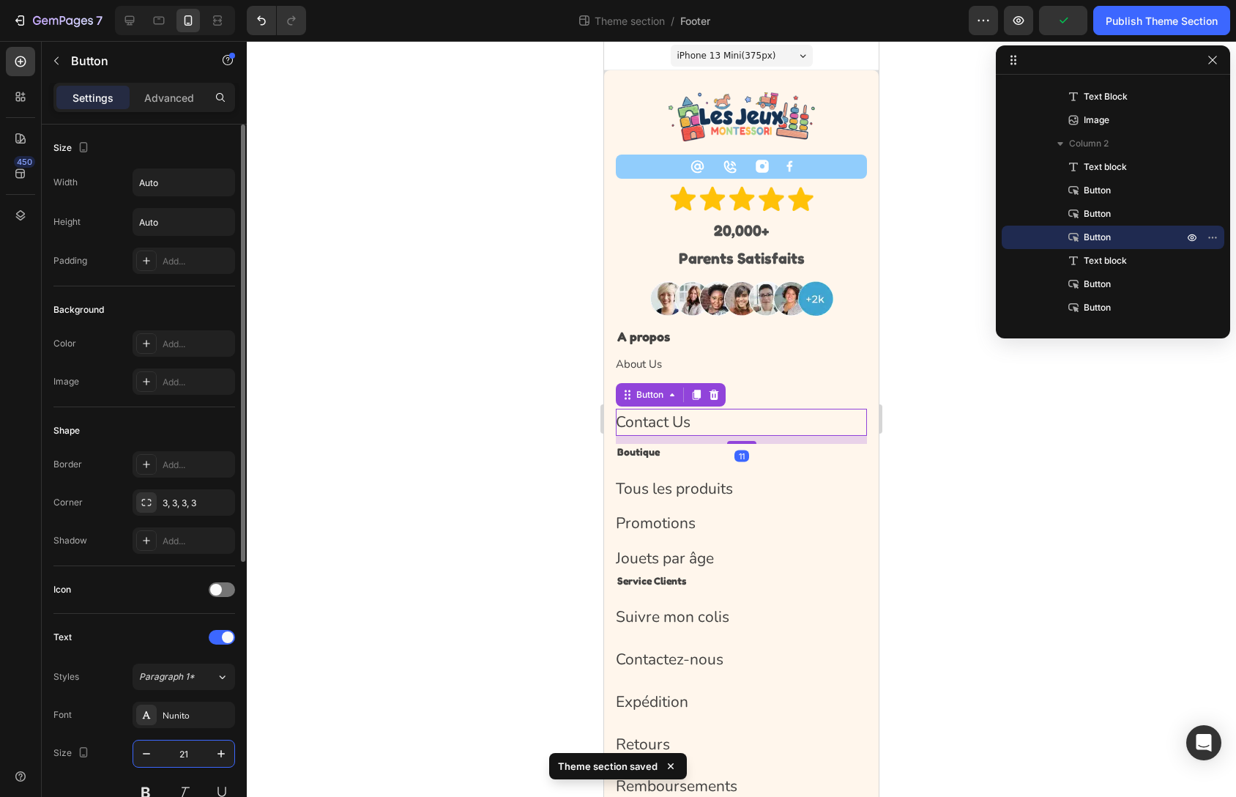
click at [179, 756] on input "21" at bounding box center [184, 753] width 48 height 26
type input "15"
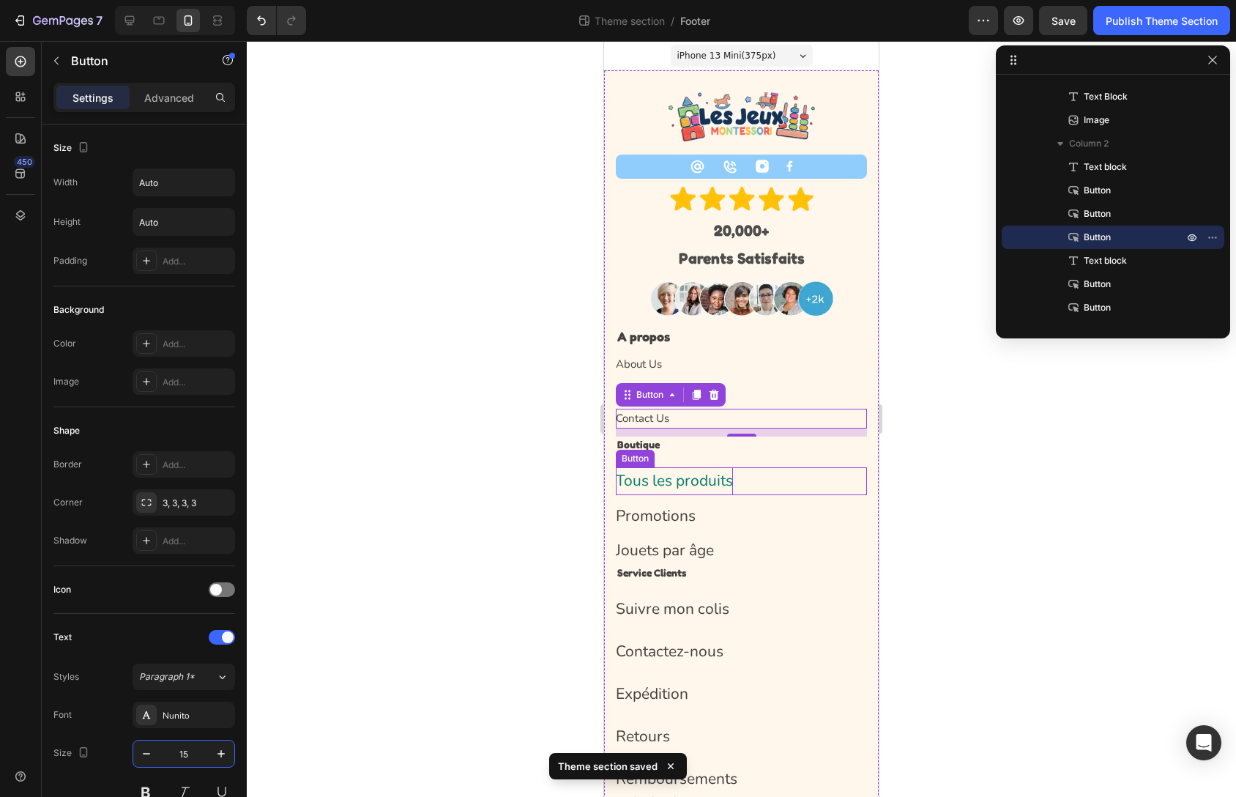
click at [721, 475] on p "Tous les produits" at bounding box center [674, 481] width 117 height 28
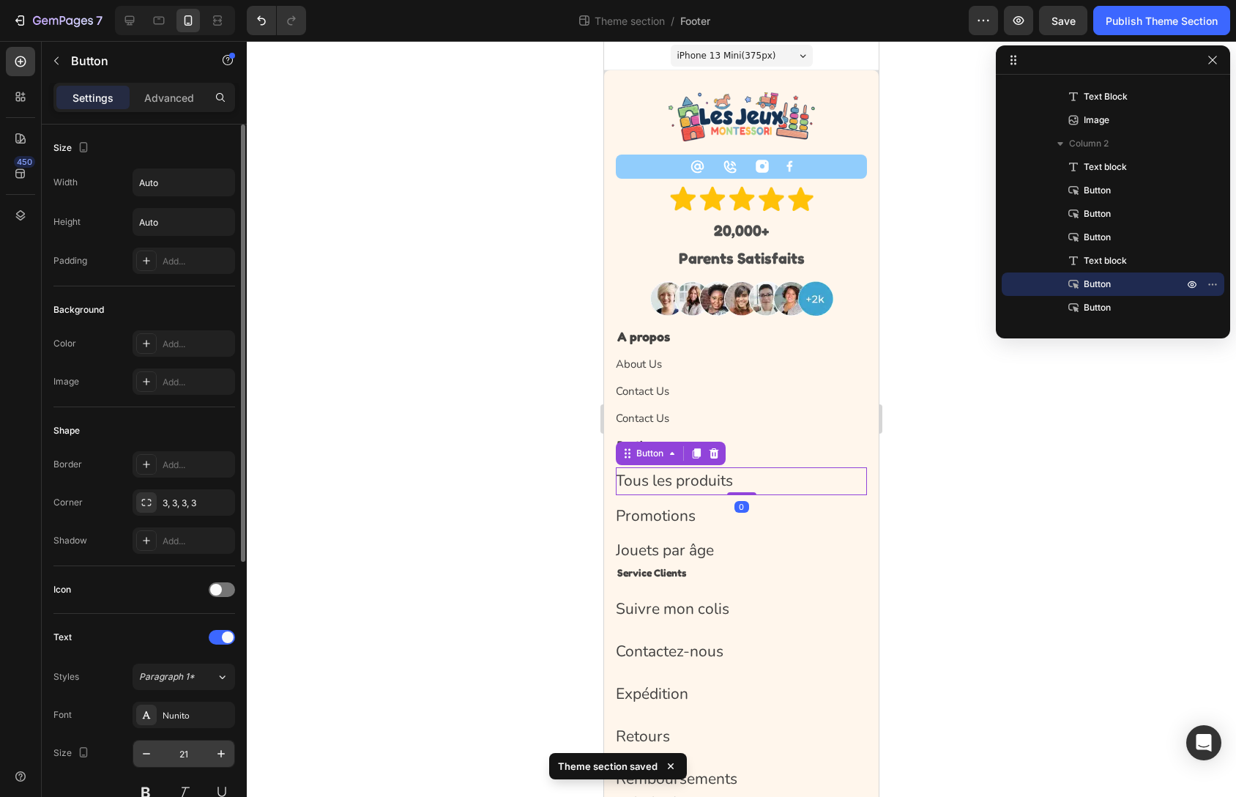
click at [204, 760] on input "21" at bounding box center [184, 753] width 48 height 26
paste input "15"
type input "15"
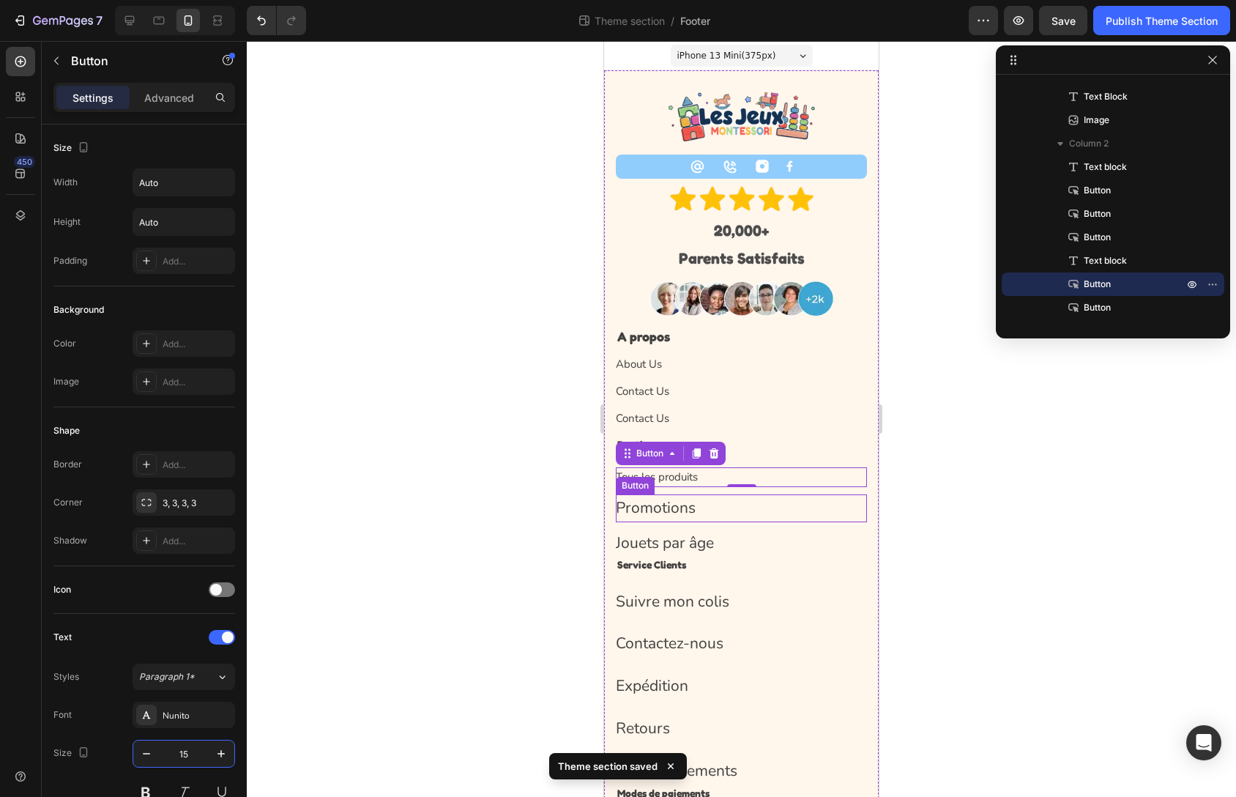
click at [725, 507] on div "Promotions Button" at bounding box center [741, 508] width 251 height 28
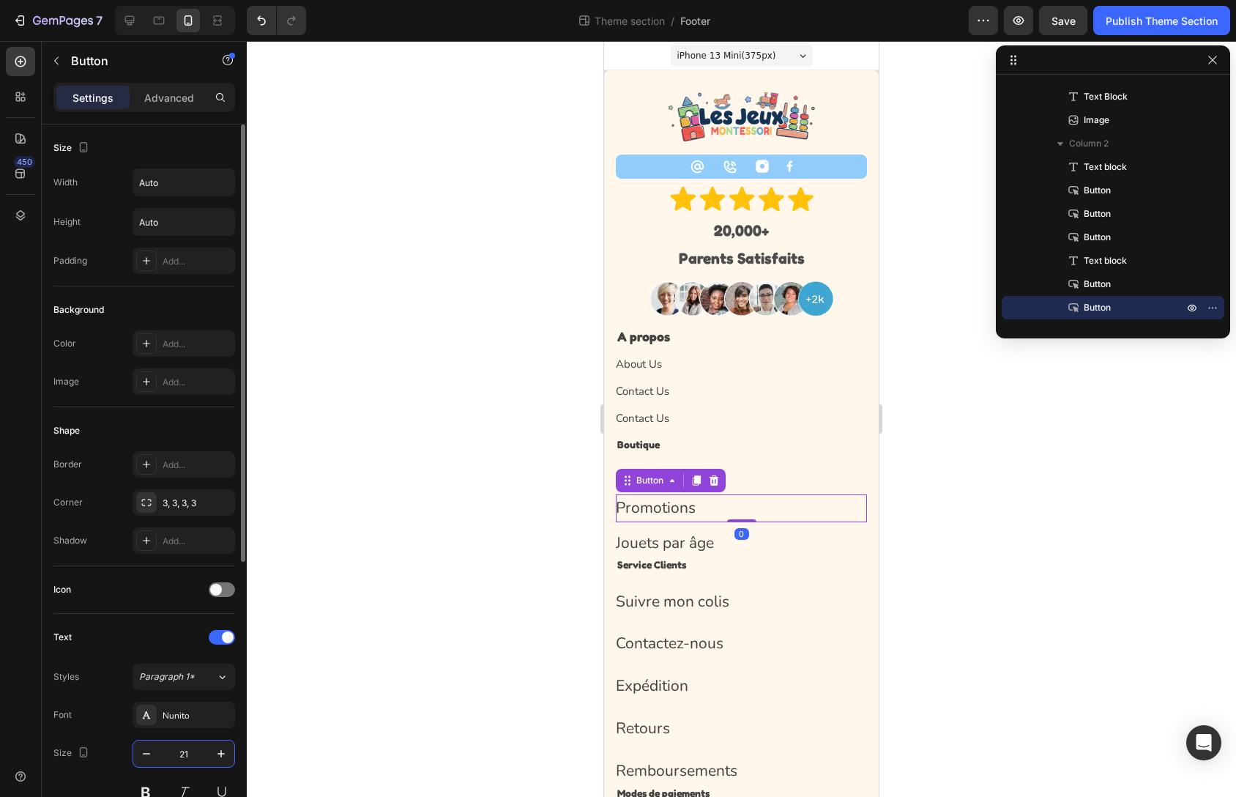
click at [195, 756] on input "21" at bounding box center [184, 753] width 48 height 26
paste input "15"
type input "15"
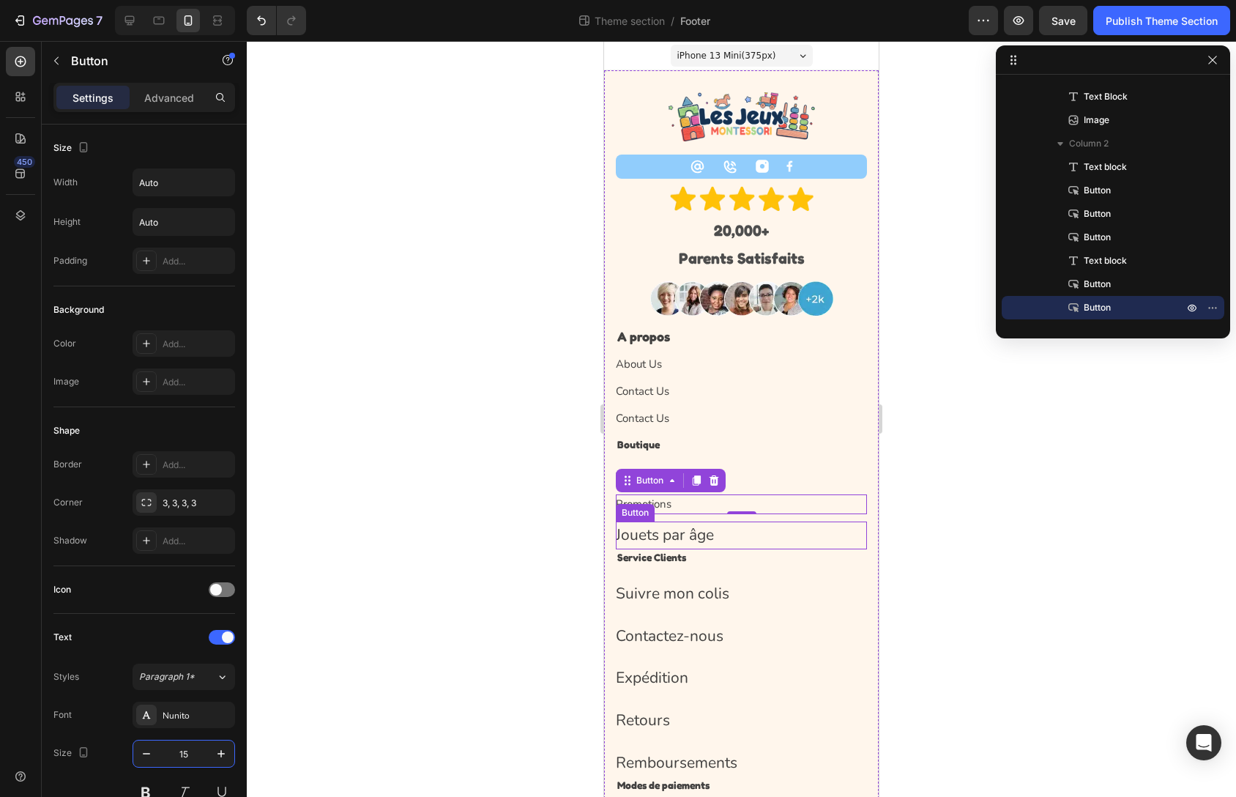
click at [724, 535] on div "Jouets par âge Button" at bounding box center [741, 535] width 251 height 28
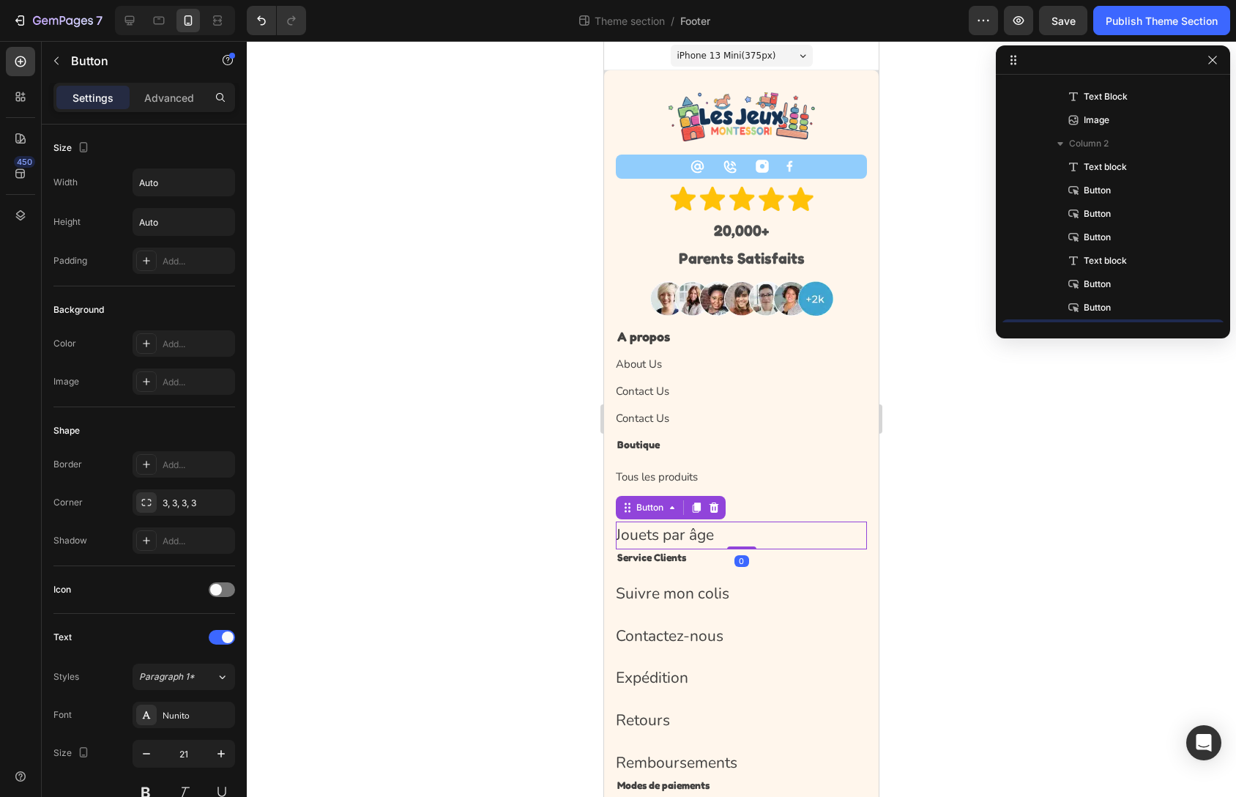
scroll to position [300, 0]
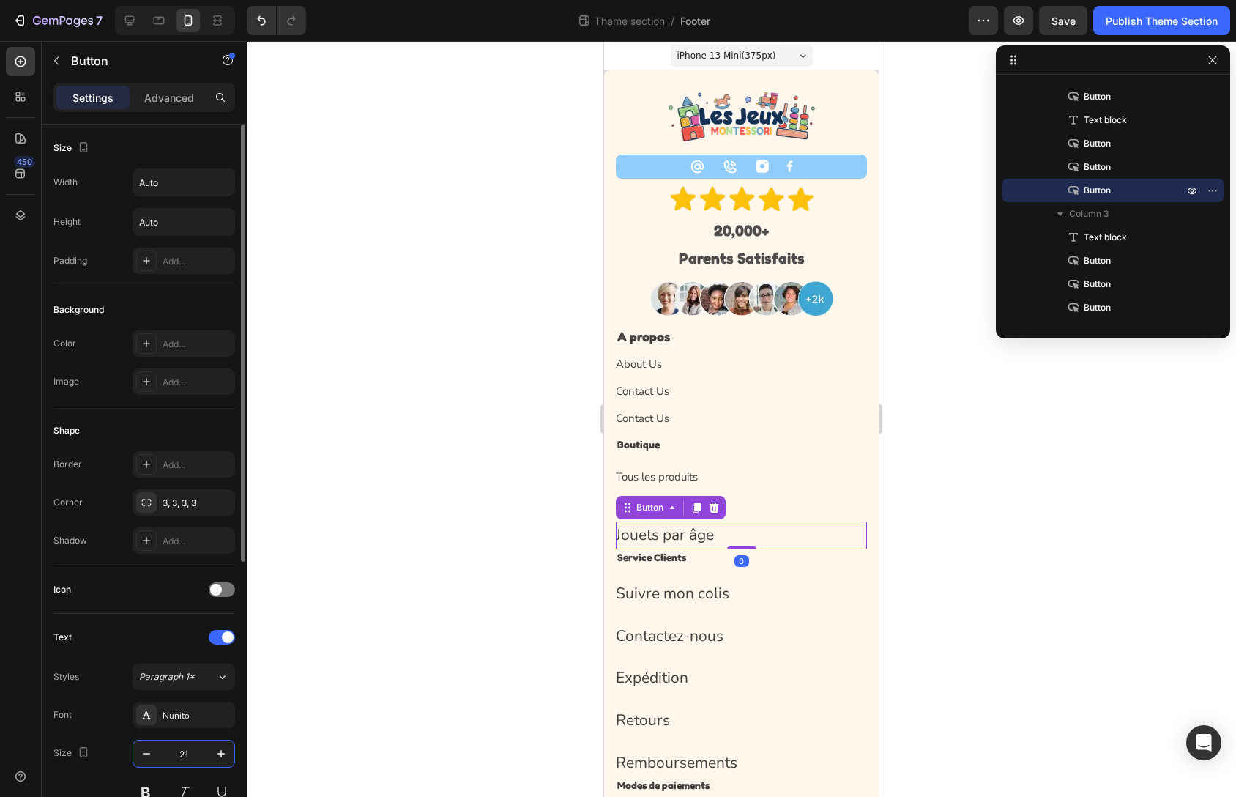
click at [196, 749] on input "21" at bounding box center [184, 753] width 48 height 26
paste input "15"
type input "15"
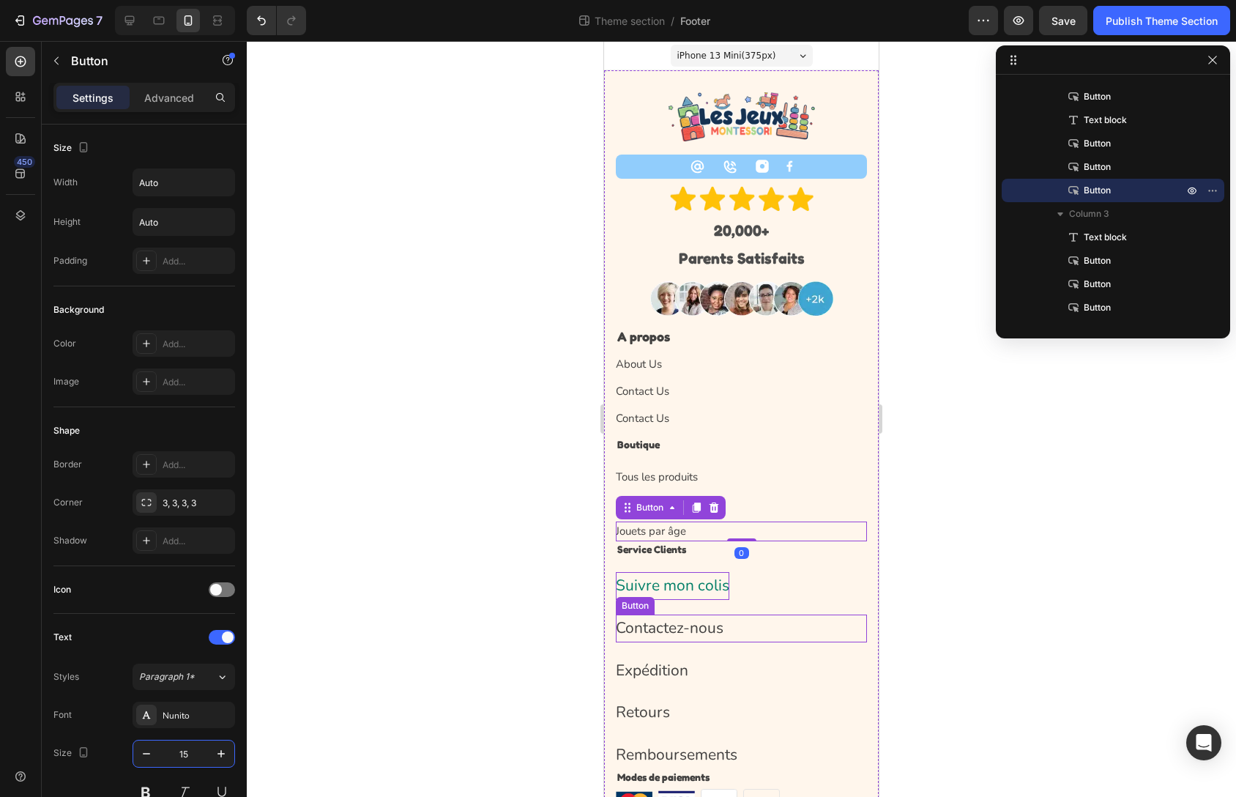
click at [654, 595] on p "Suivre mon colis" at bounding box center [673, 586] width 114 height 28
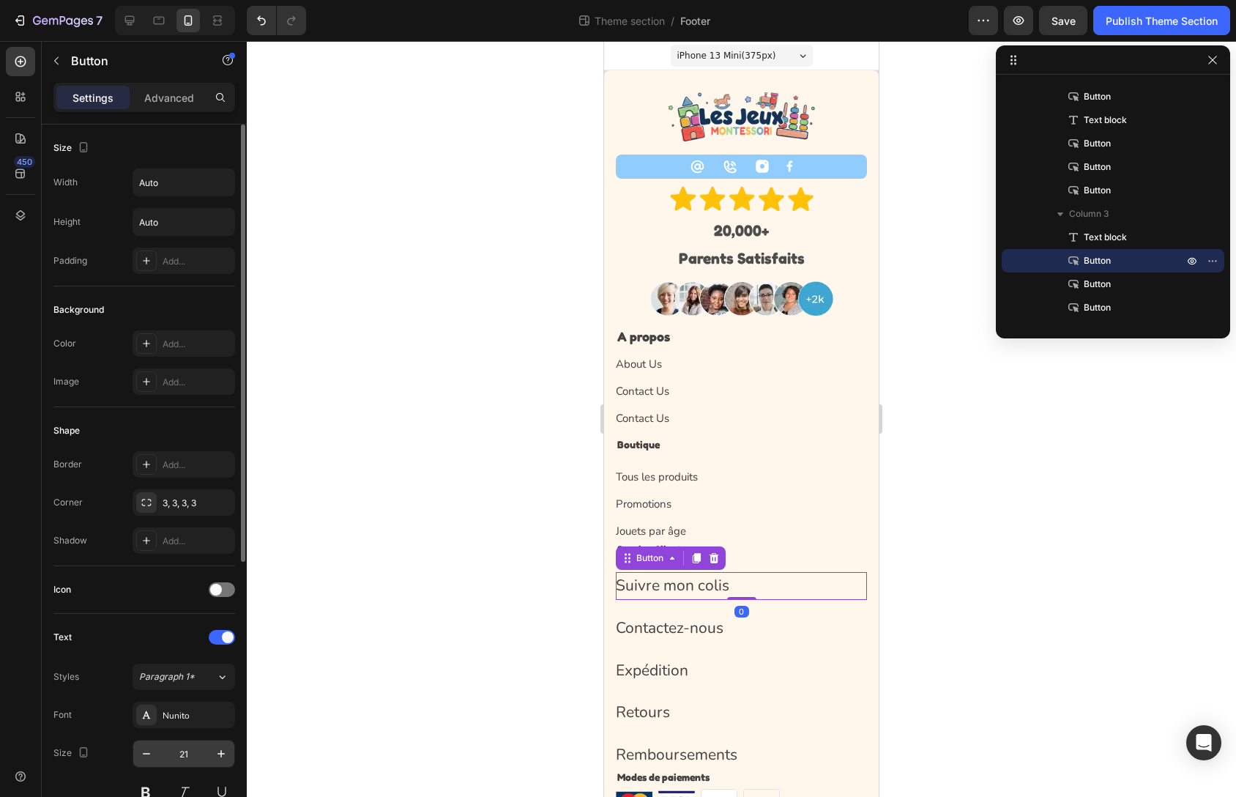
click at [195, 747] on input "21" at bounding box center [184, 753] width 48 height 26
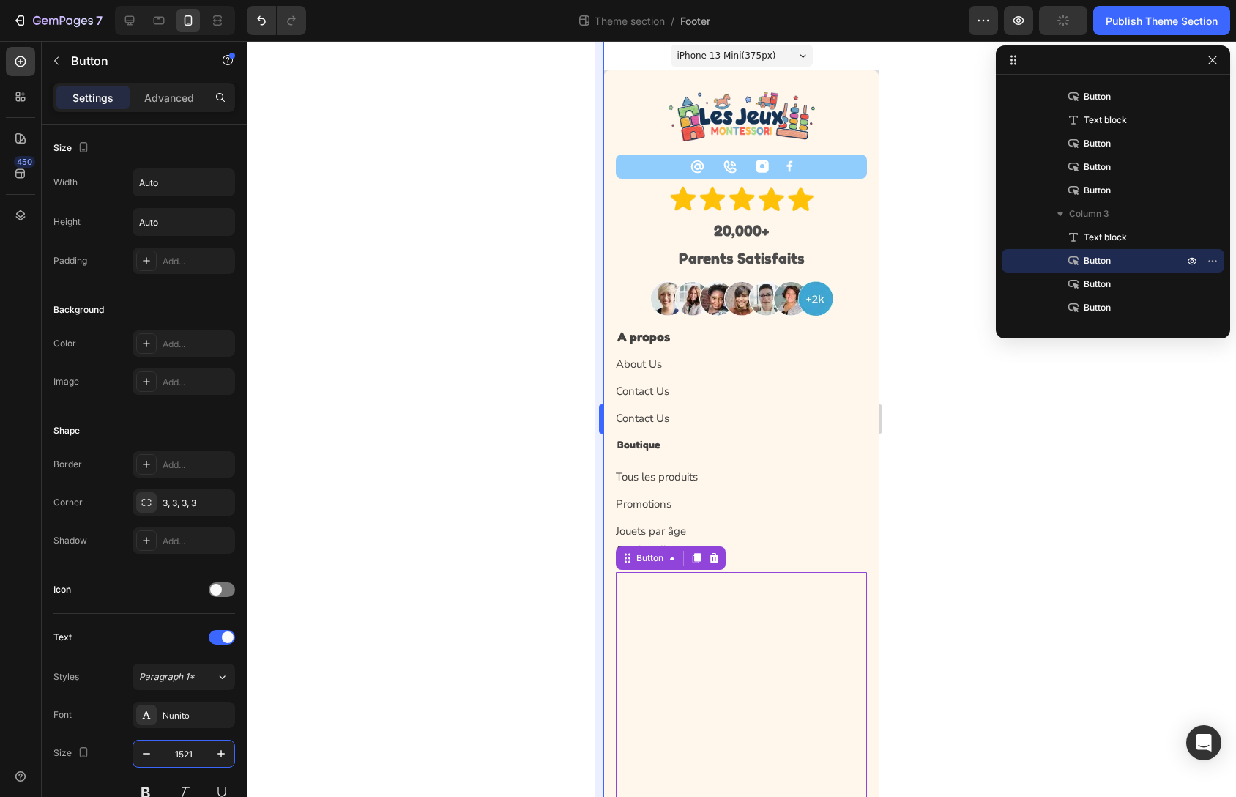
type input "15"
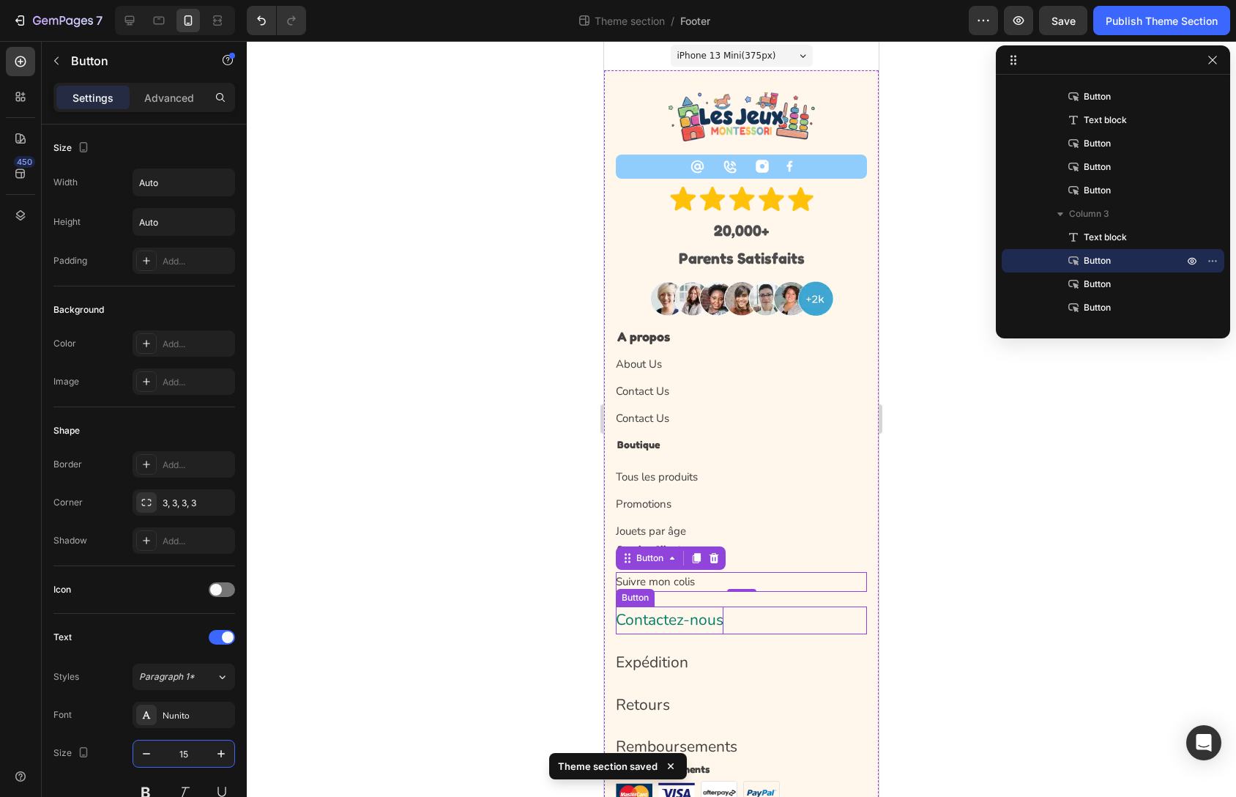
click at [677, 626] on p "Contactez-nous" at bounding box center [670, 620] width 108 height 28
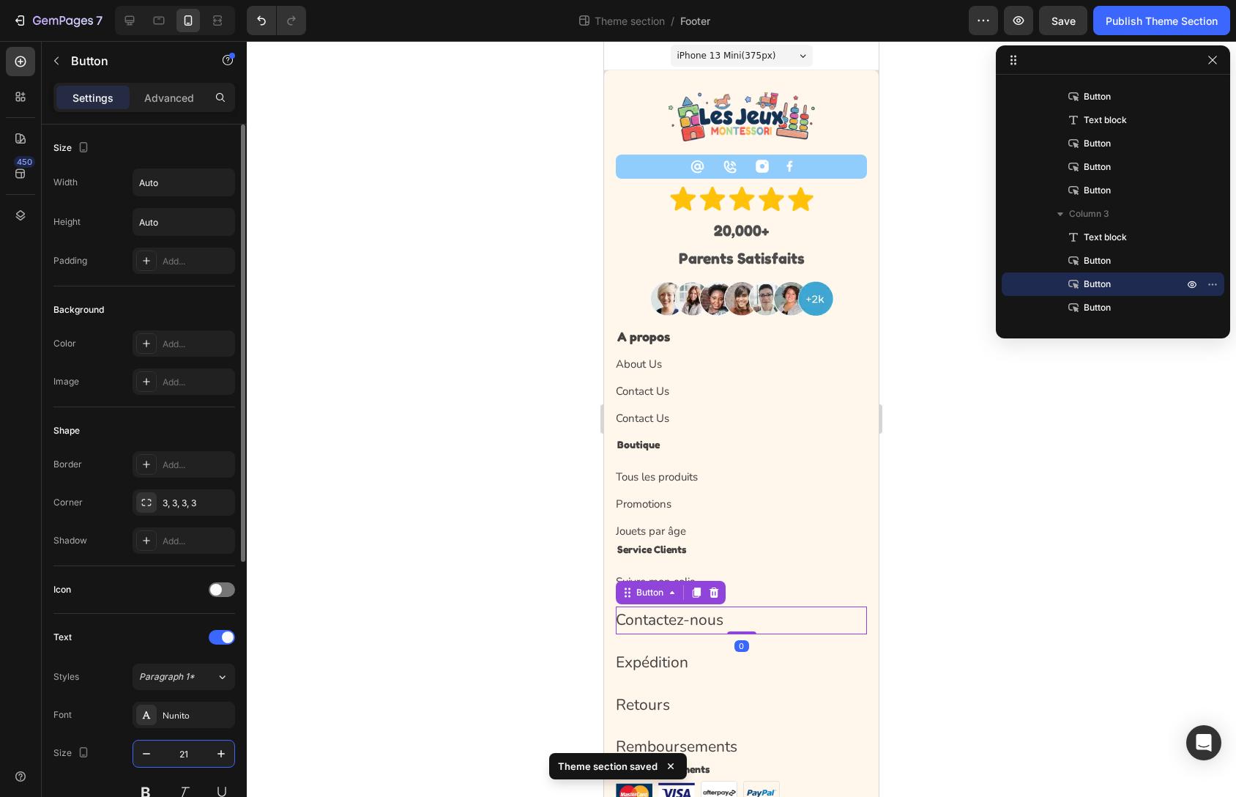
click at [182, 755] on input "21" at bounding box center [184, 753] width 48 height 26
type input "15"
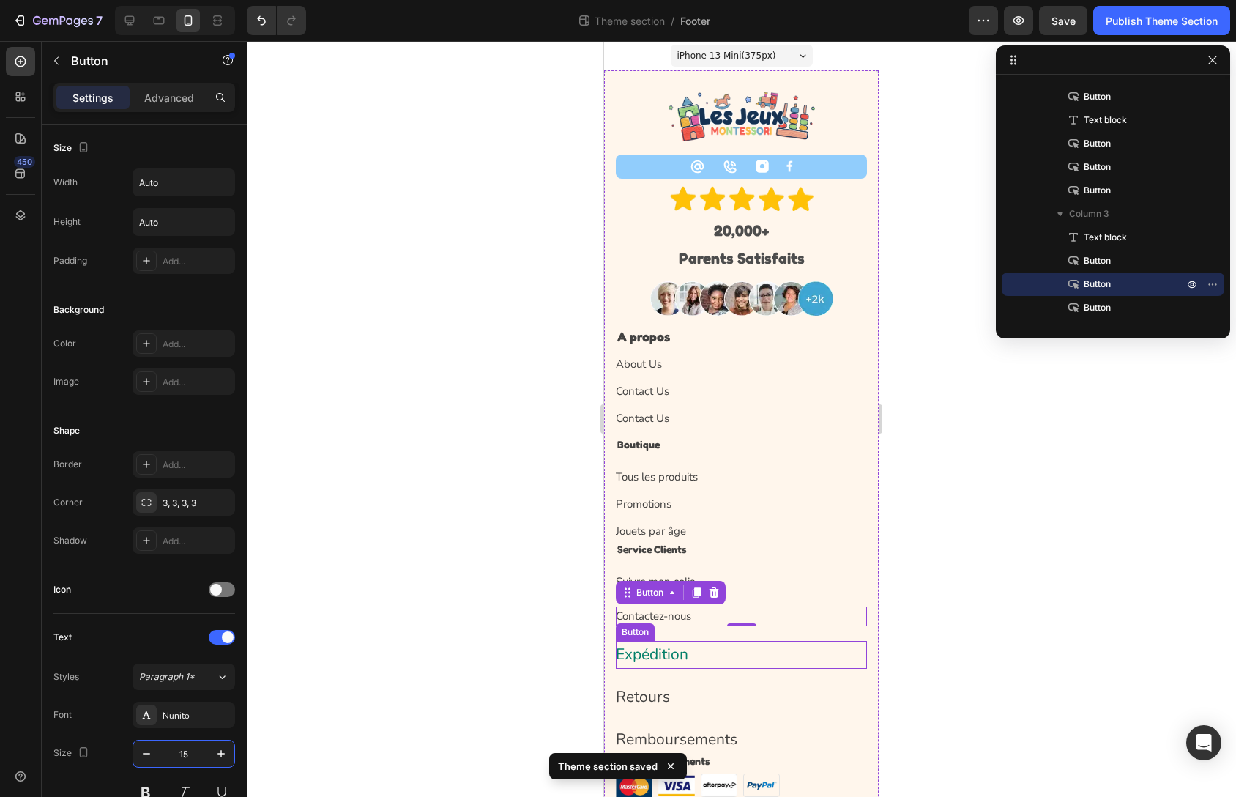
click at [670, 662] on p "Expédition" at bounding box center [652, 655] width 73 height 28
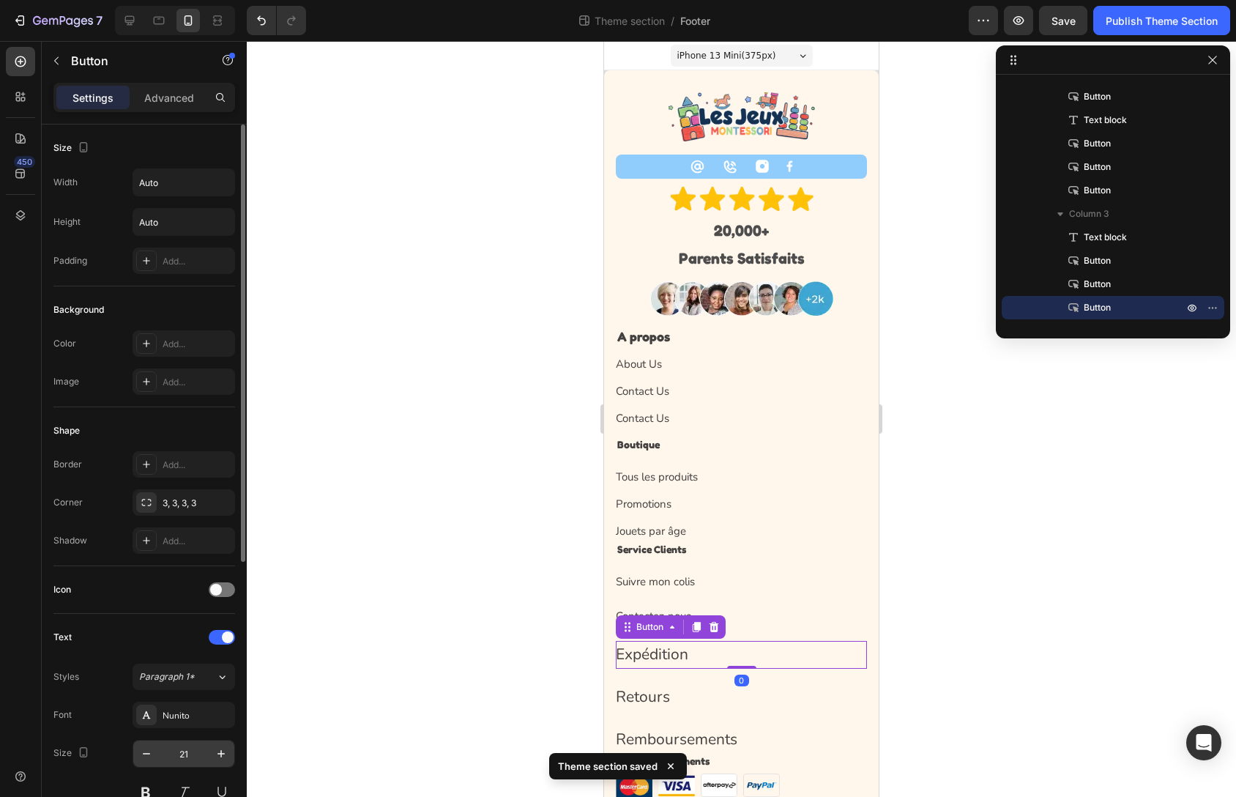
click at [179, 754] on input "21" at bounding box center [184, 753] width 48 height 26
type input "15"
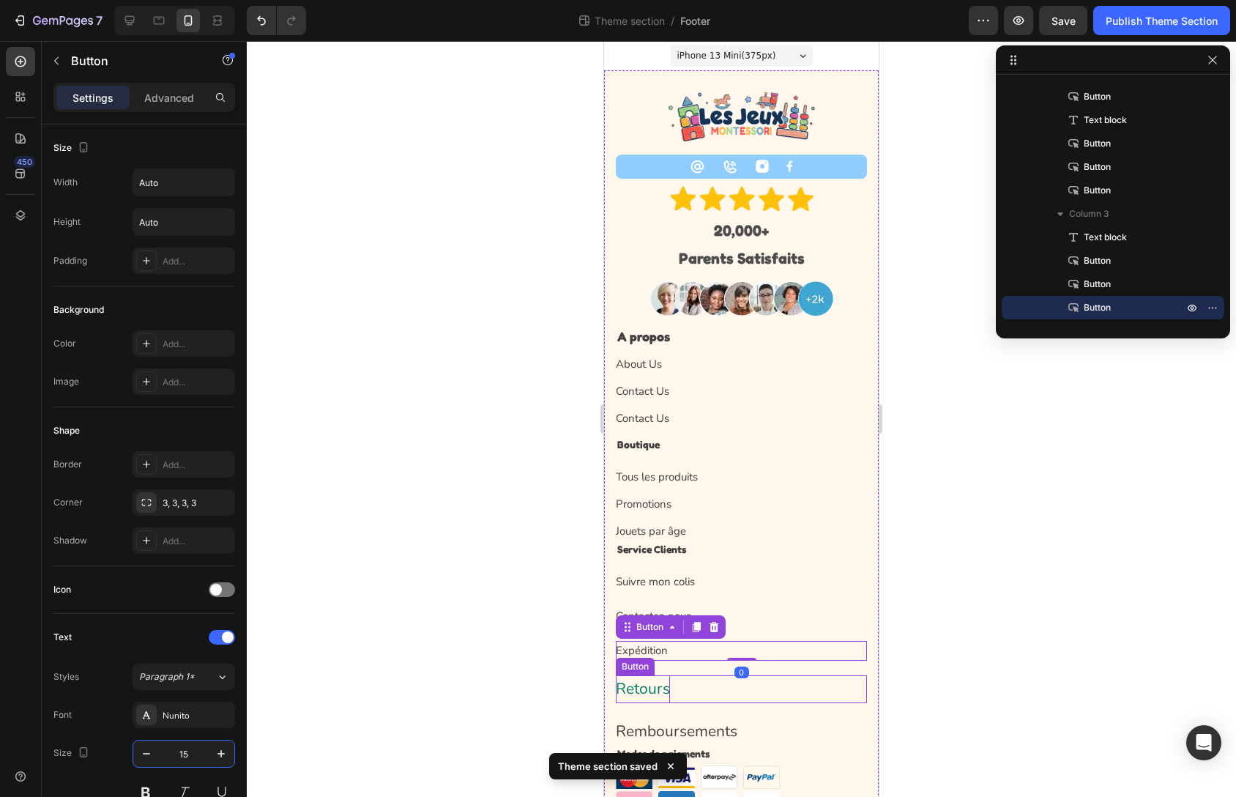
click at [635, 680] on p "Retours" at bounding box center [643, 689] width 54 height 28
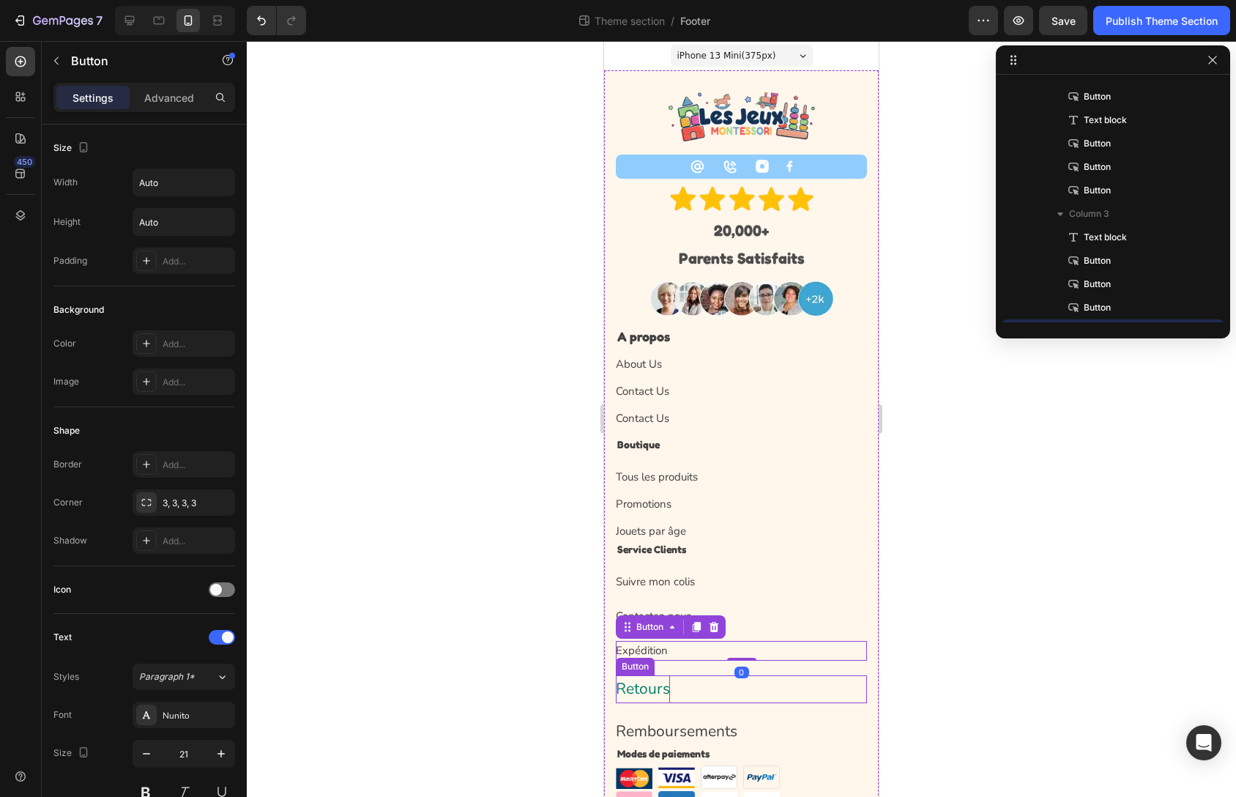
scroll to position [441, 0]
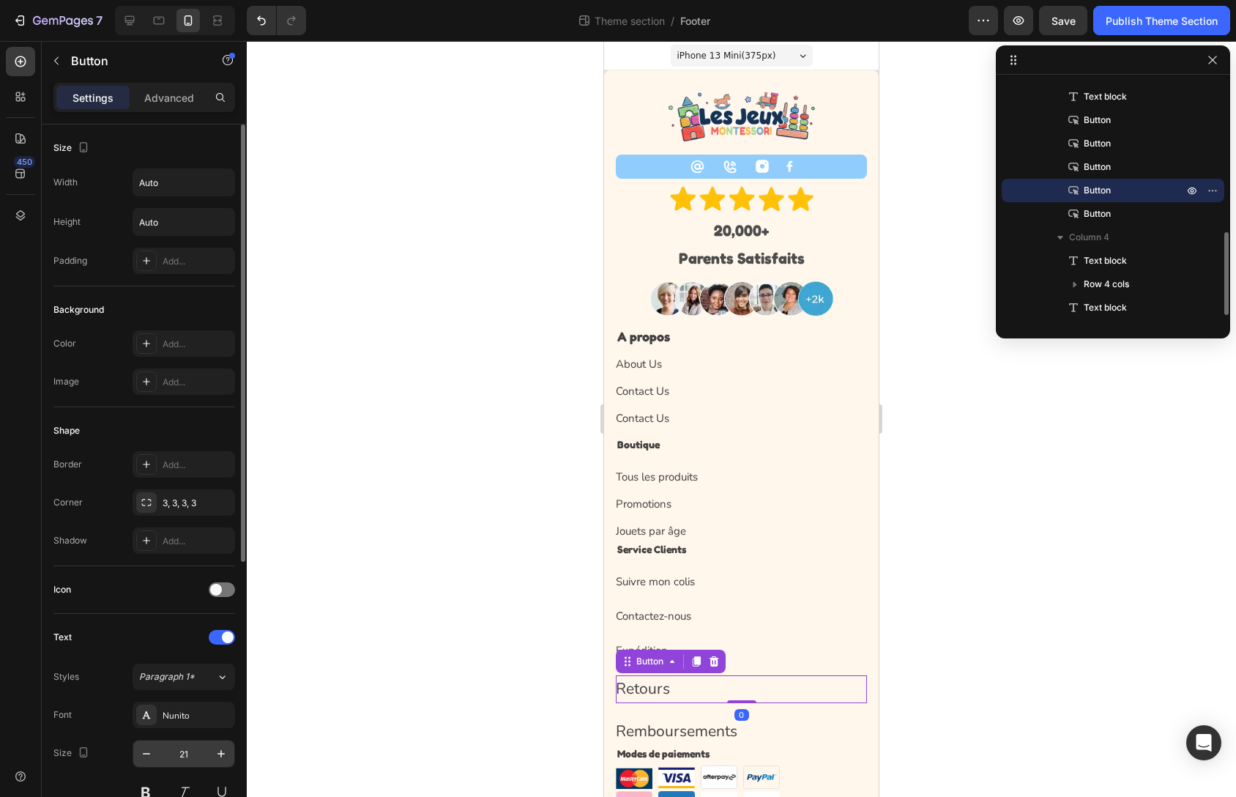
click at [176, 764] on input "21" at bounding box center [184, 753] width 48 height 26
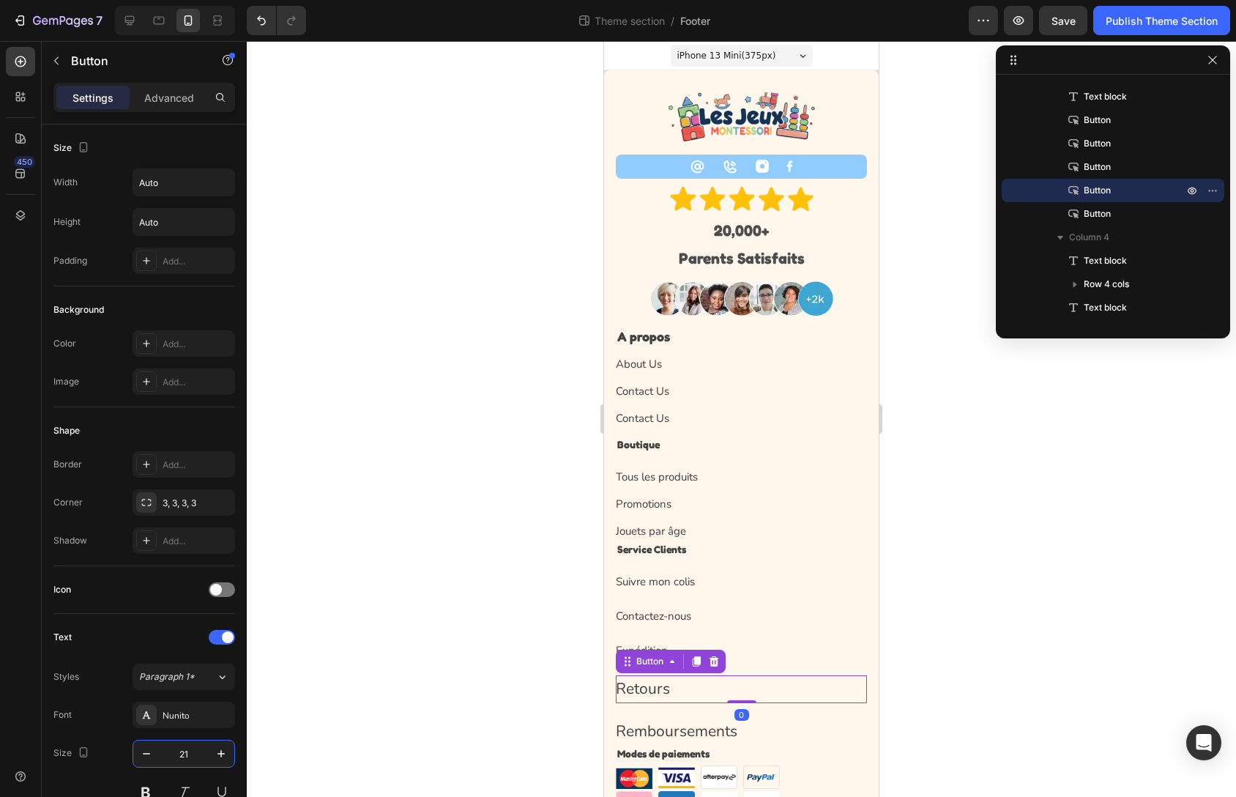
paste input "15"
type input "15"
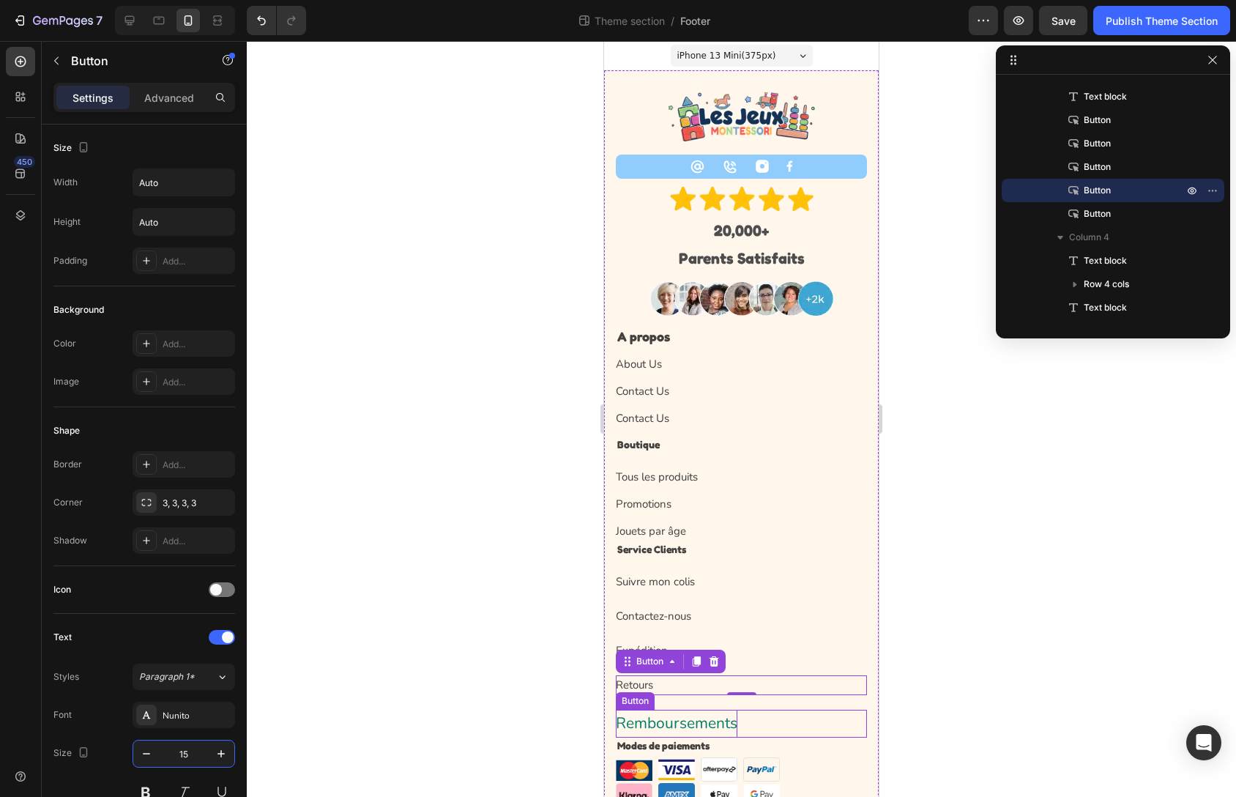
click at [670, 724] on p "Remboursements" at bounding box center [677, 724] width 122 height 28
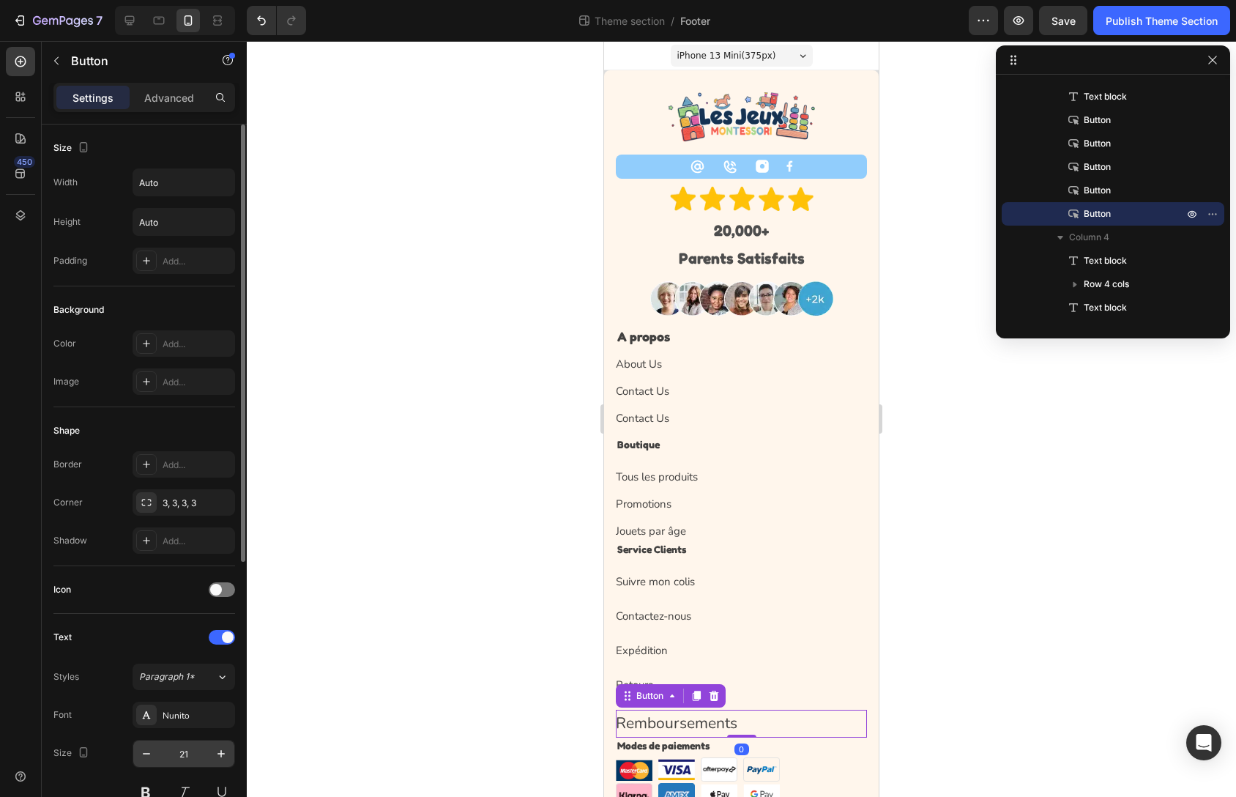
click at [190, 753] on input "21" at bounding box center [184, 753] width 48 height 26
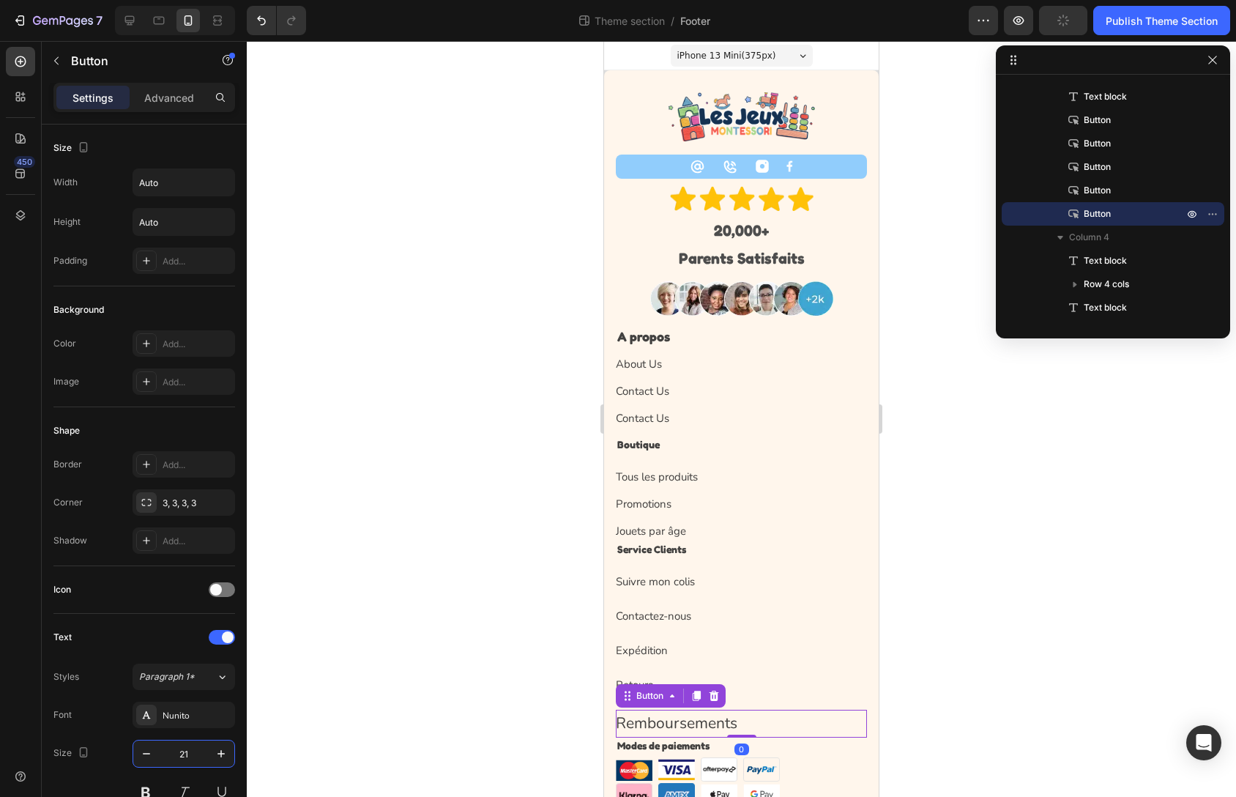
type input "15"
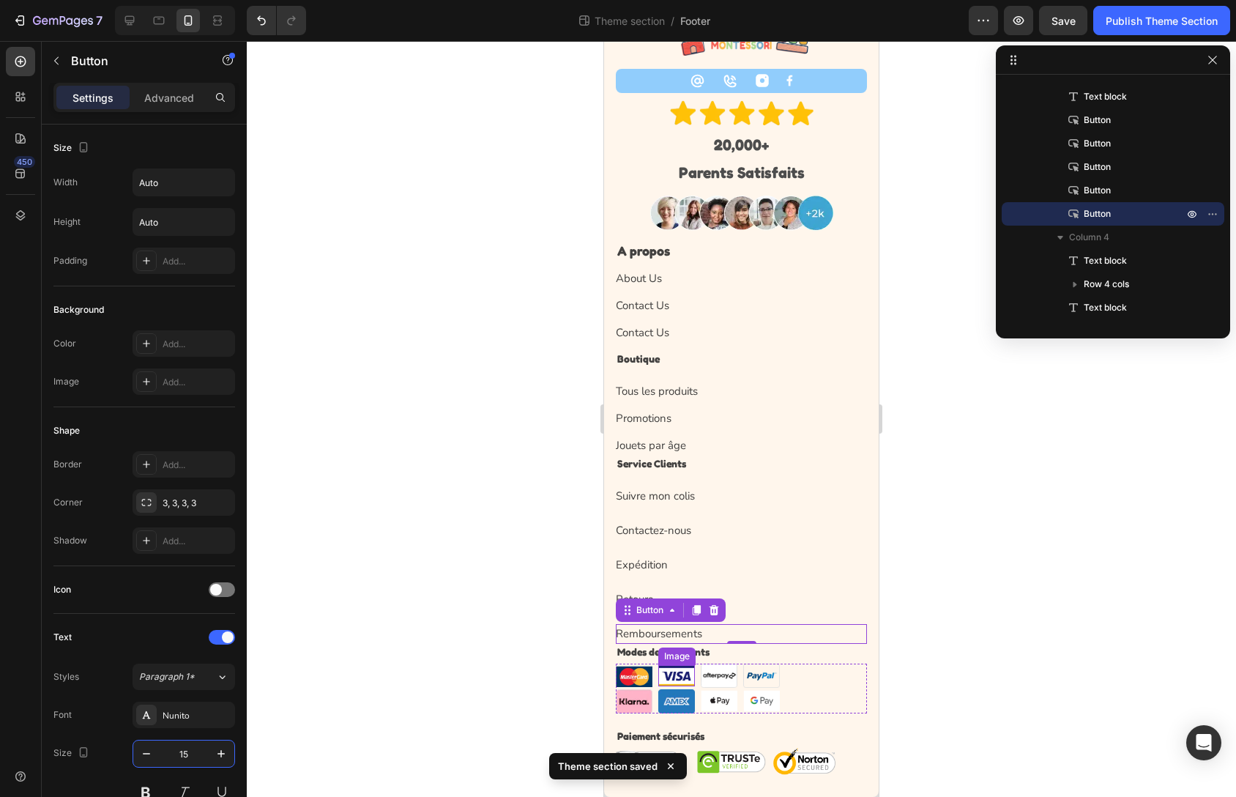
click at [694, 651] on div "Image" at bounding box center [676, 656] width 37 height 18
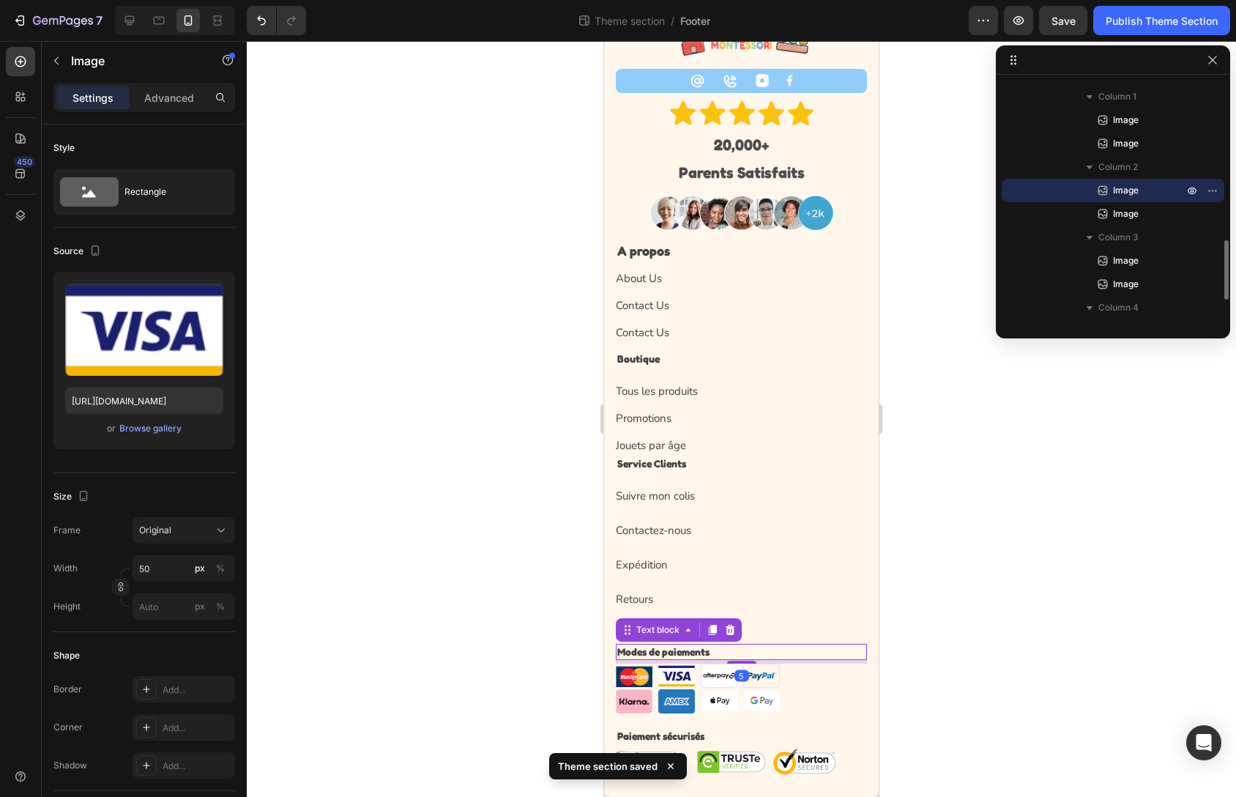
click at [795, 645] on p "Modes de paiements" at bounding box center [741, 651] width 248 height 13
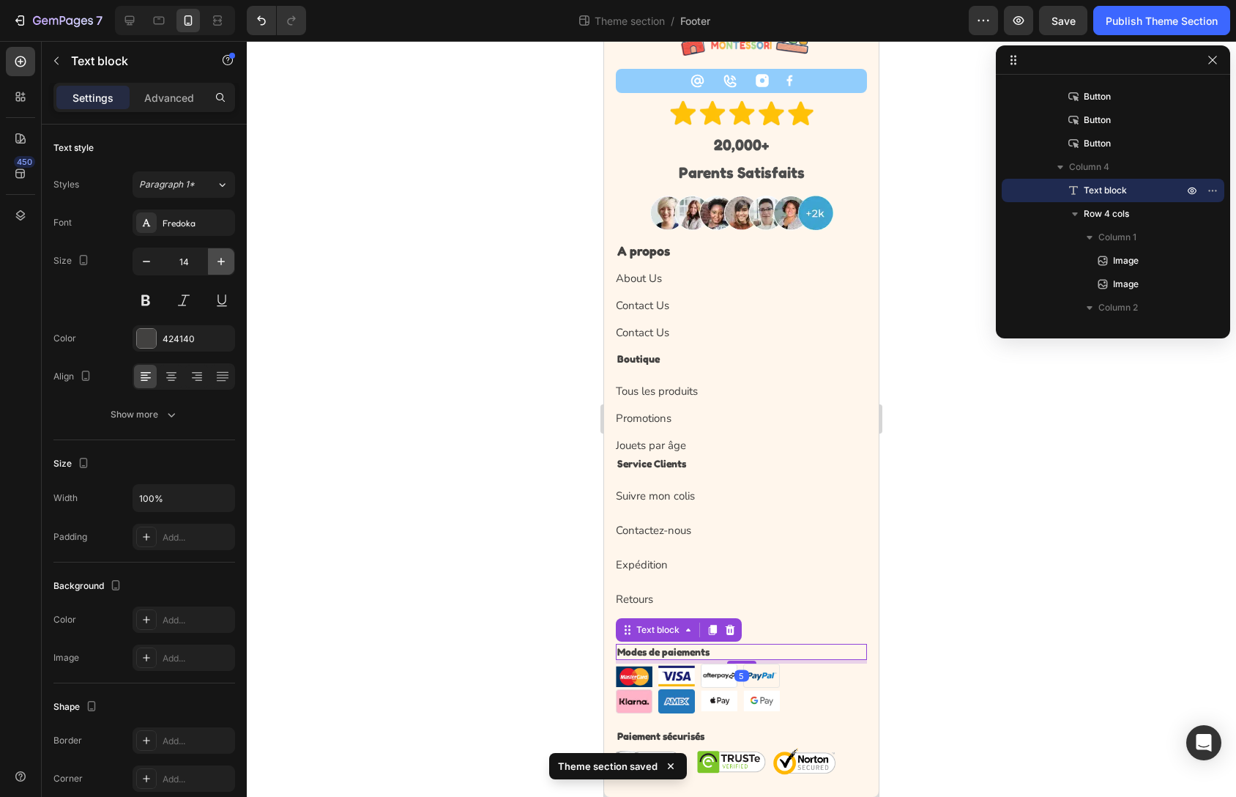
click at [224, 259] on icon "button" at bounding box center [221, 261] width 15 height 15
type input "18"
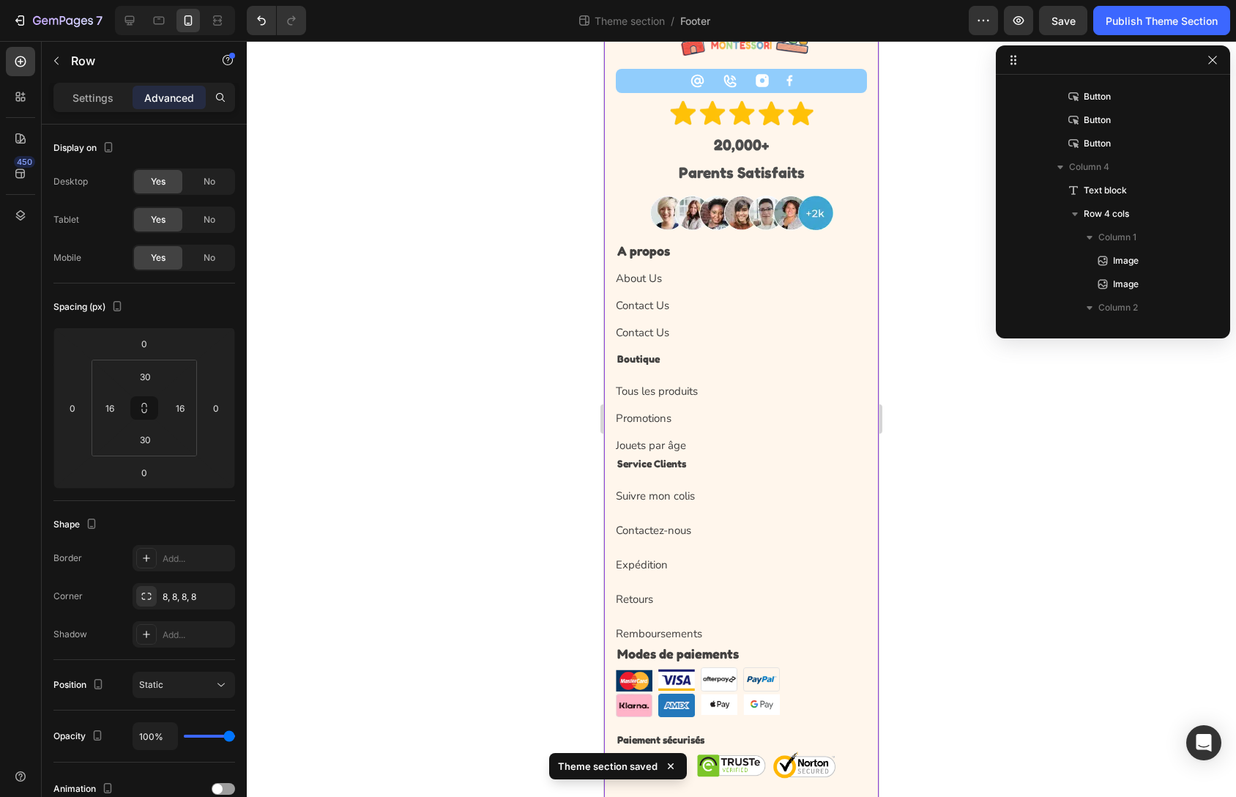
click at [805, 619] on div "Remboursements Button" at bounding box center [741, 626] width 251 height 34
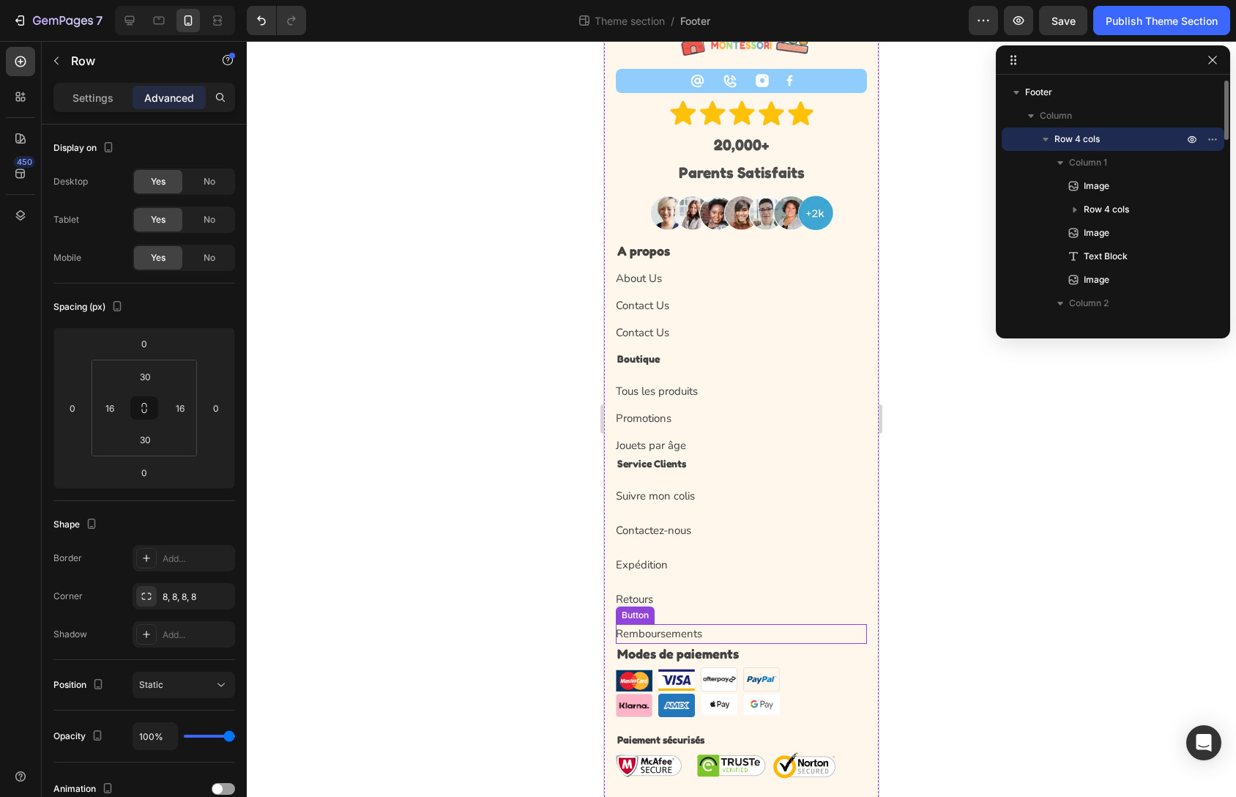
click at [764, 629] on div "Remboursements Button" at bounding box center [741, 634] width 251 height 20
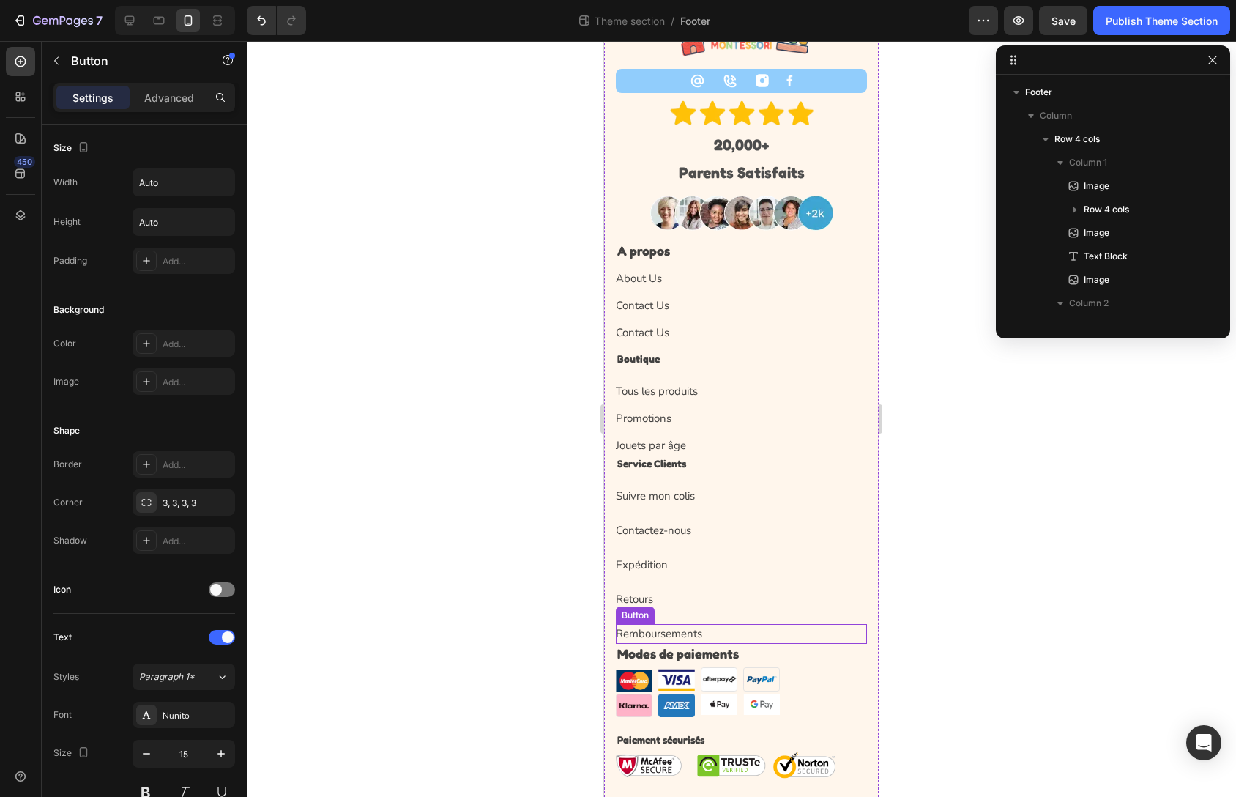
scroll to position [464, 0]
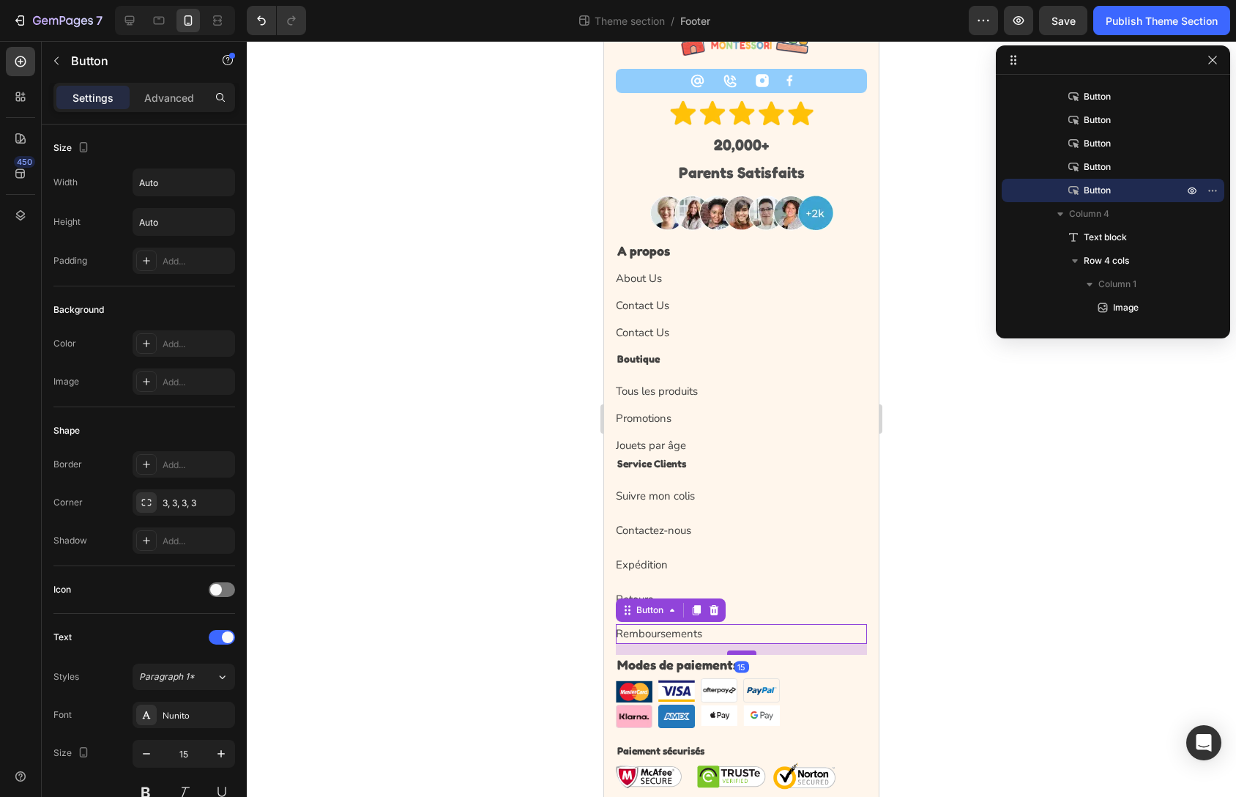
drag, startPoint x: 738, startPoint y: 642, endPoint x: 741, endPoint y: 653, distance: 11.6
click at [741, 653] on div at bounding box center [741, 652] width 29 height 4
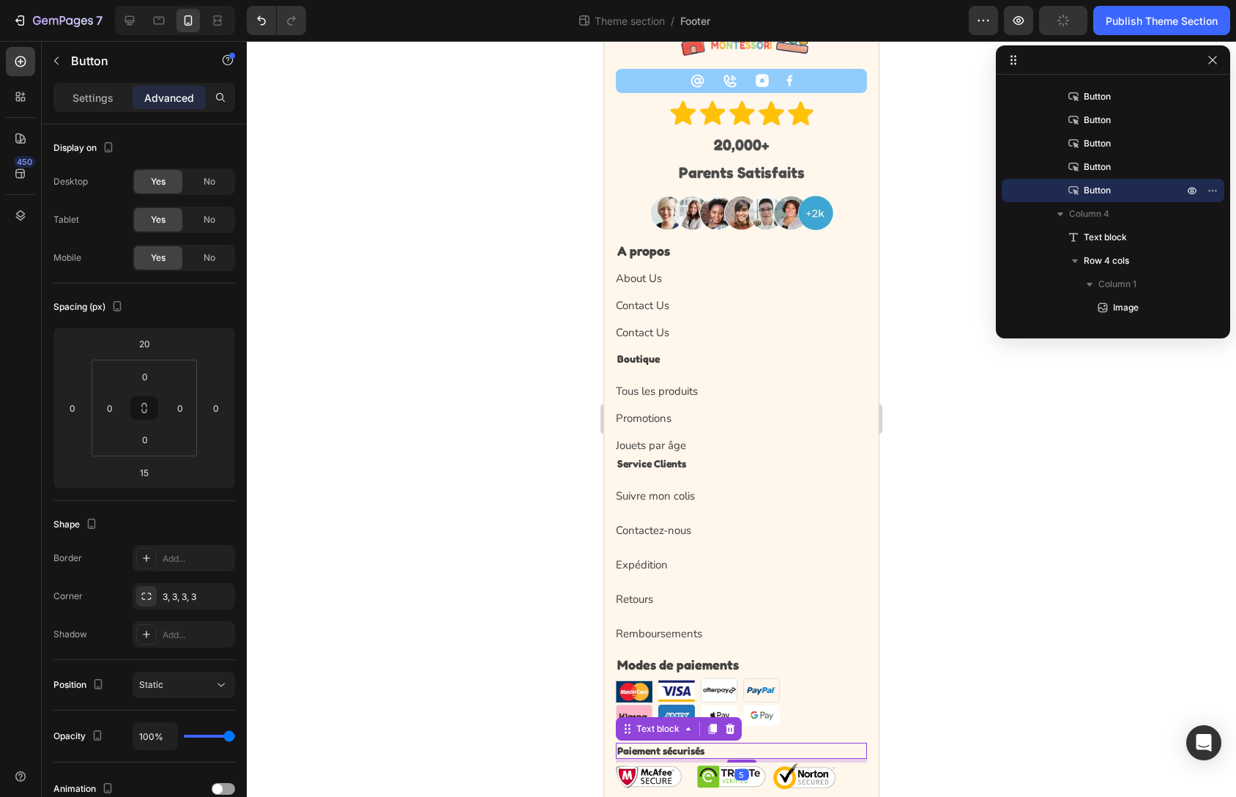
scroll to position [743, 0]
click at [689, 755] on p "Paiement sécurisés" at bounding box center [741, 750] width 248 height 13
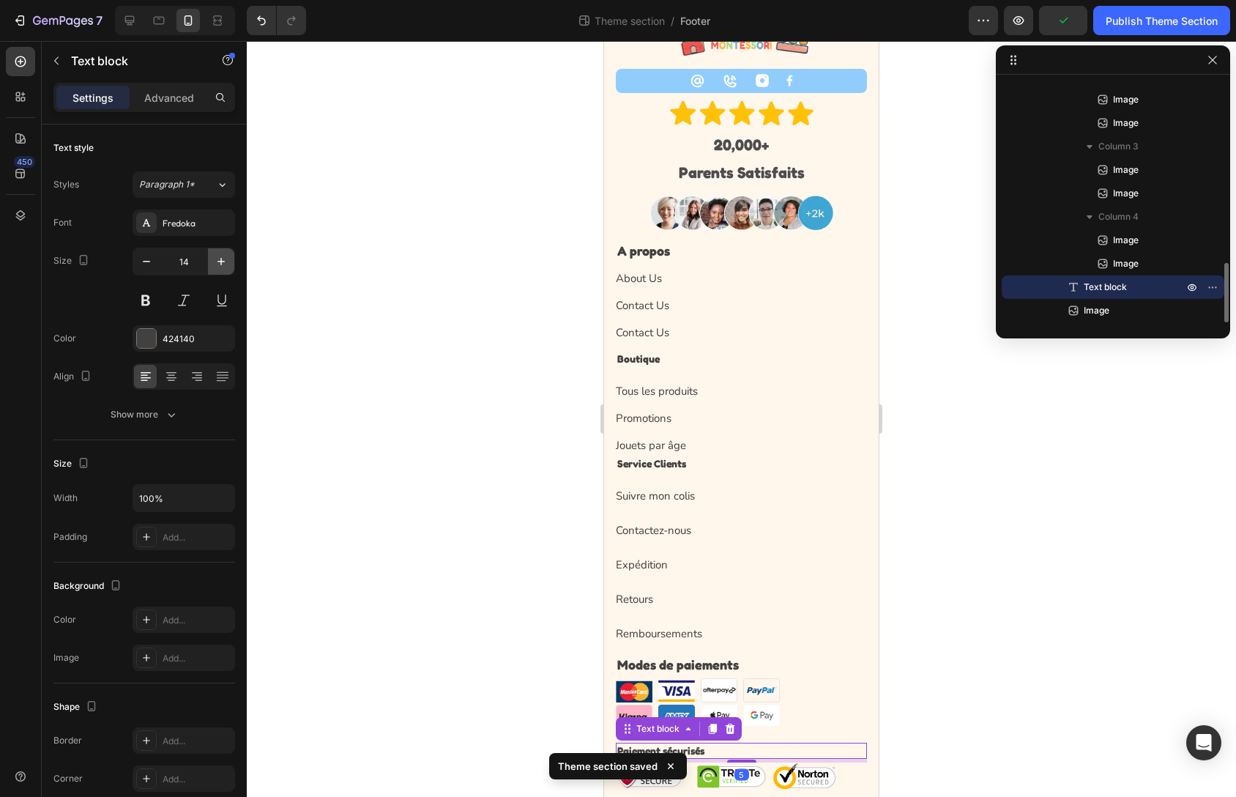
click at [230, 261] on button "button" at bounding box center [221, 261] width 26 height 26
type input "18"
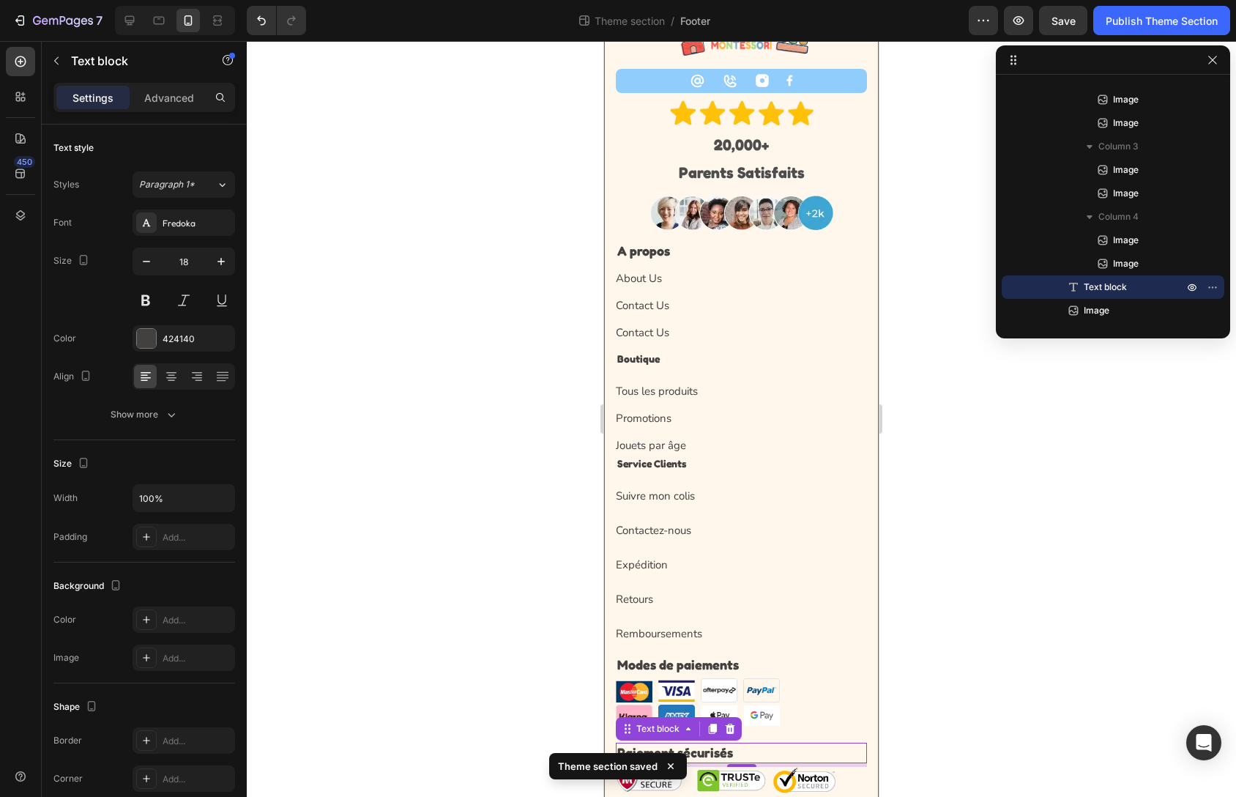
scroll to position [104, 0]
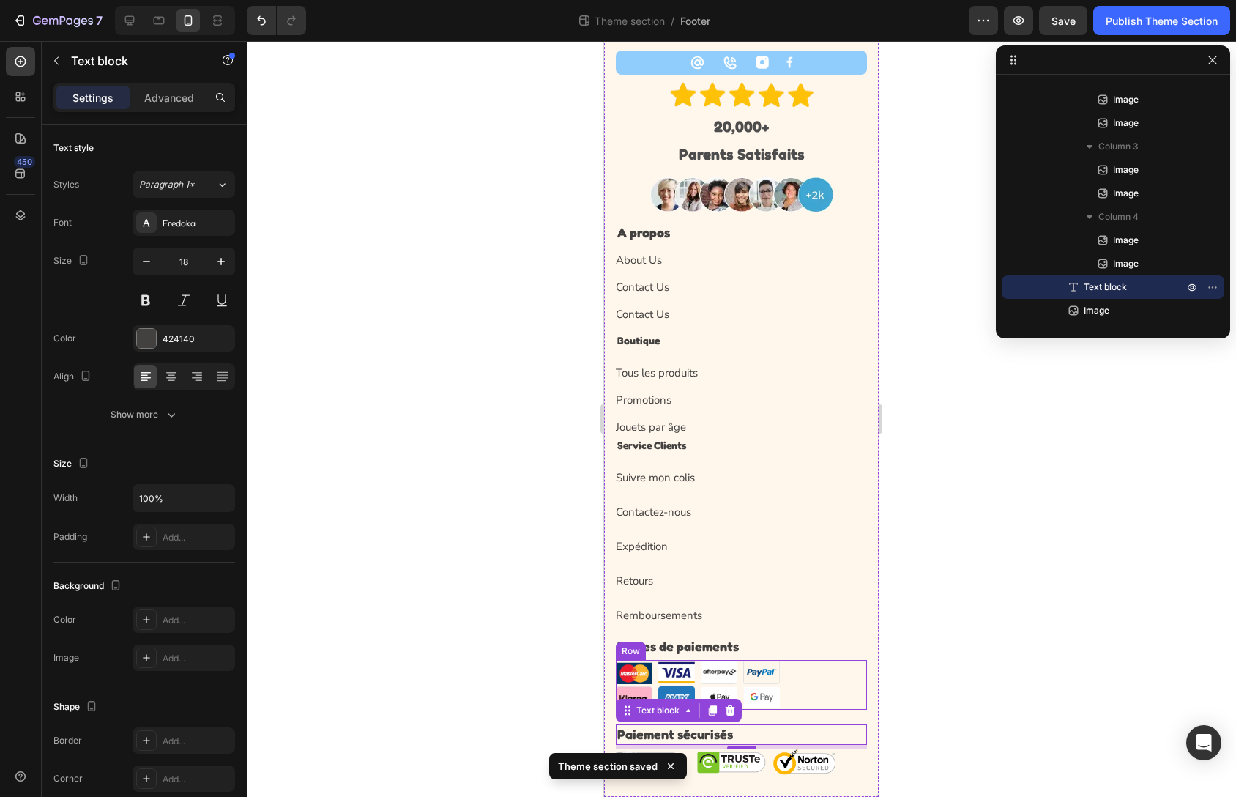
click at [829, 681] on div "Image Image Image Image Image Image Image Image Row" at bounding box center [741, 685] width 251 height 50
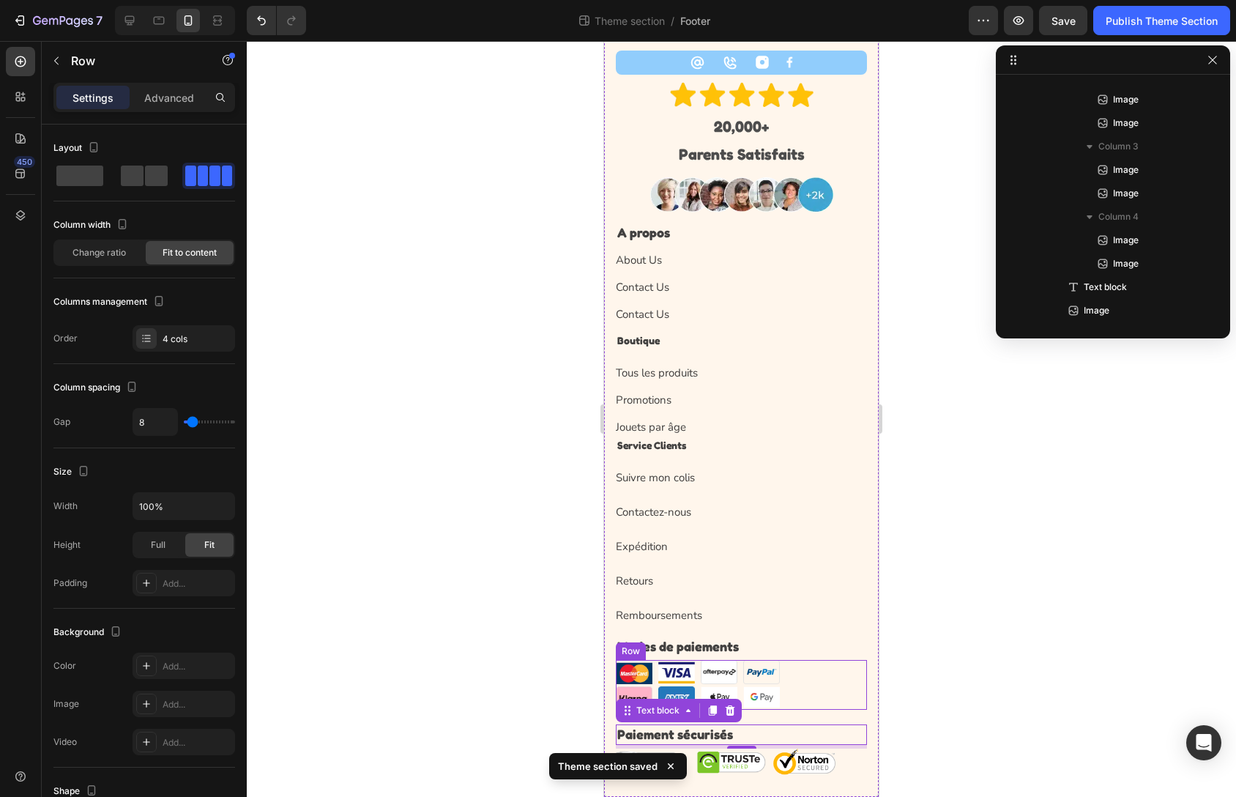
scroll to position [535, 0]
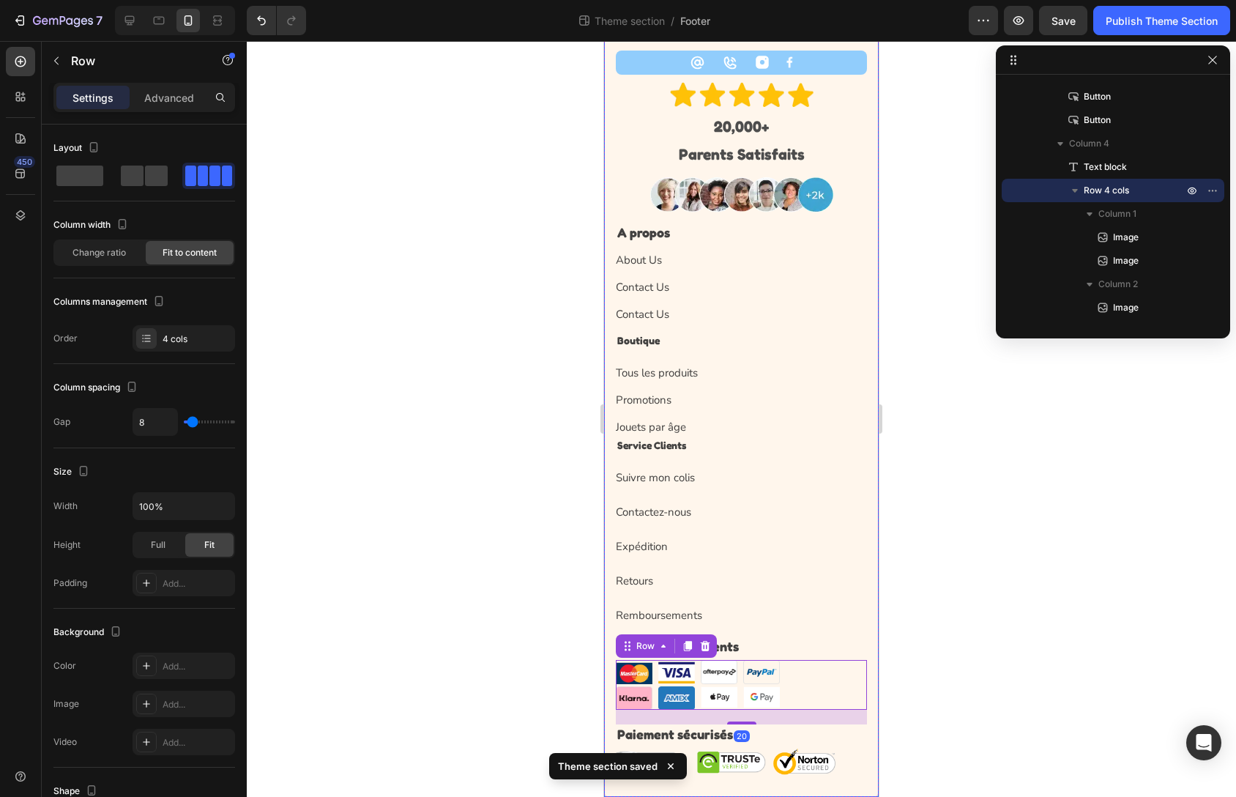
click at [817, 629] on div "Remboursements Button" at bounding box center [741, 613] width 251 height 45
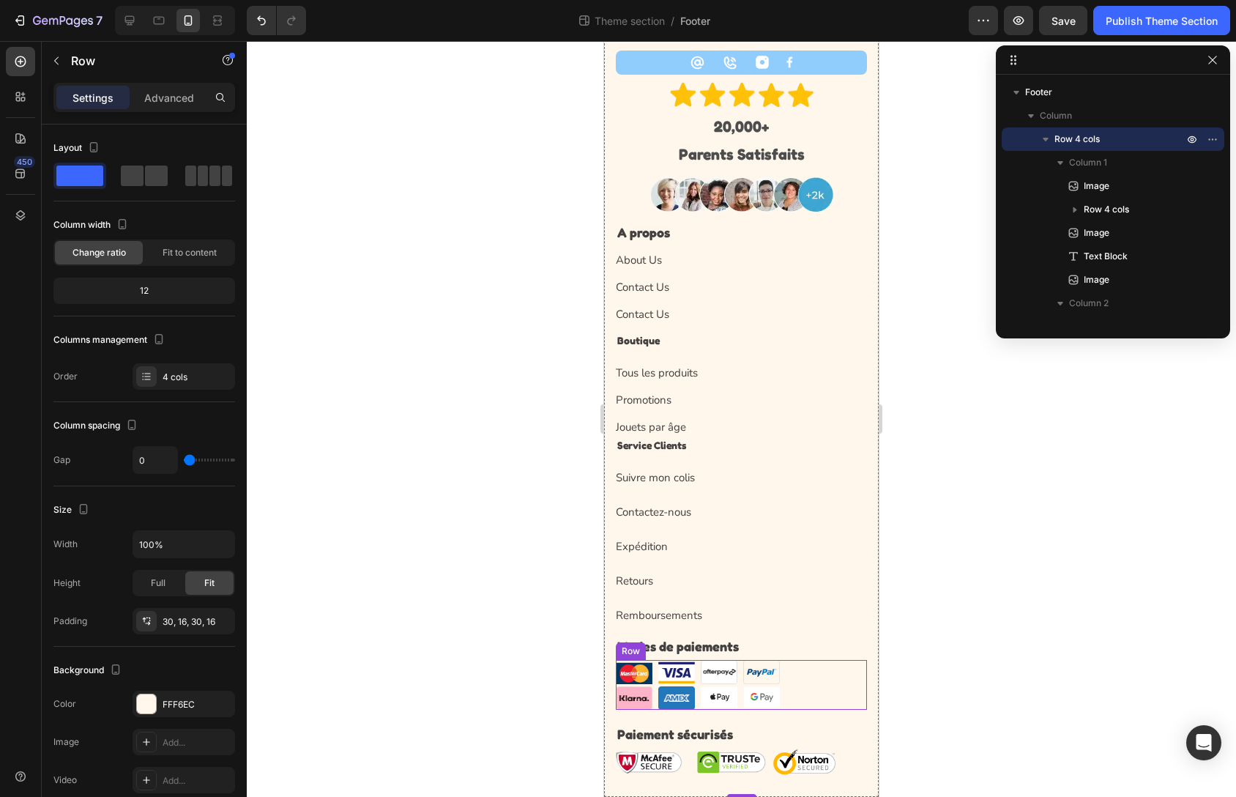
scroll to position [122, 0]
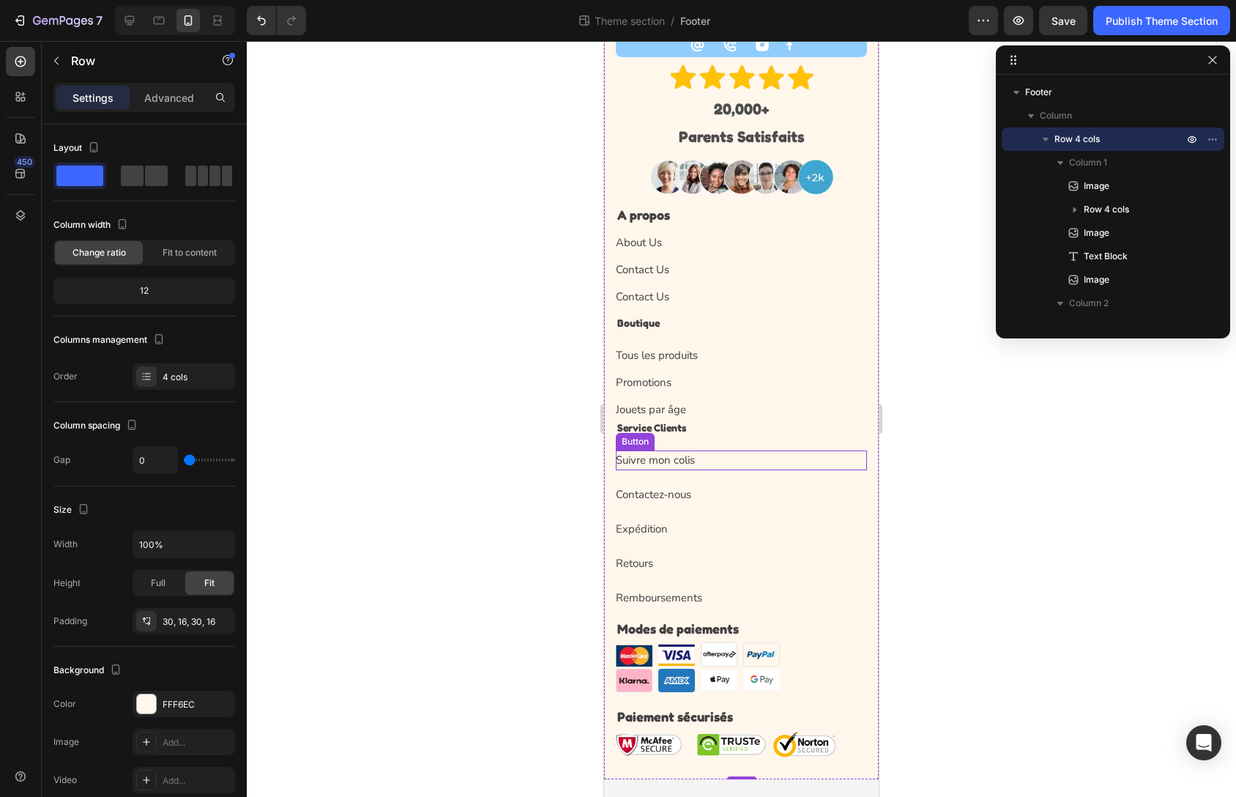
click at [706, 459] on div "Suivre mon colis Button" at bounding box center [741, 453] width 251 height 34
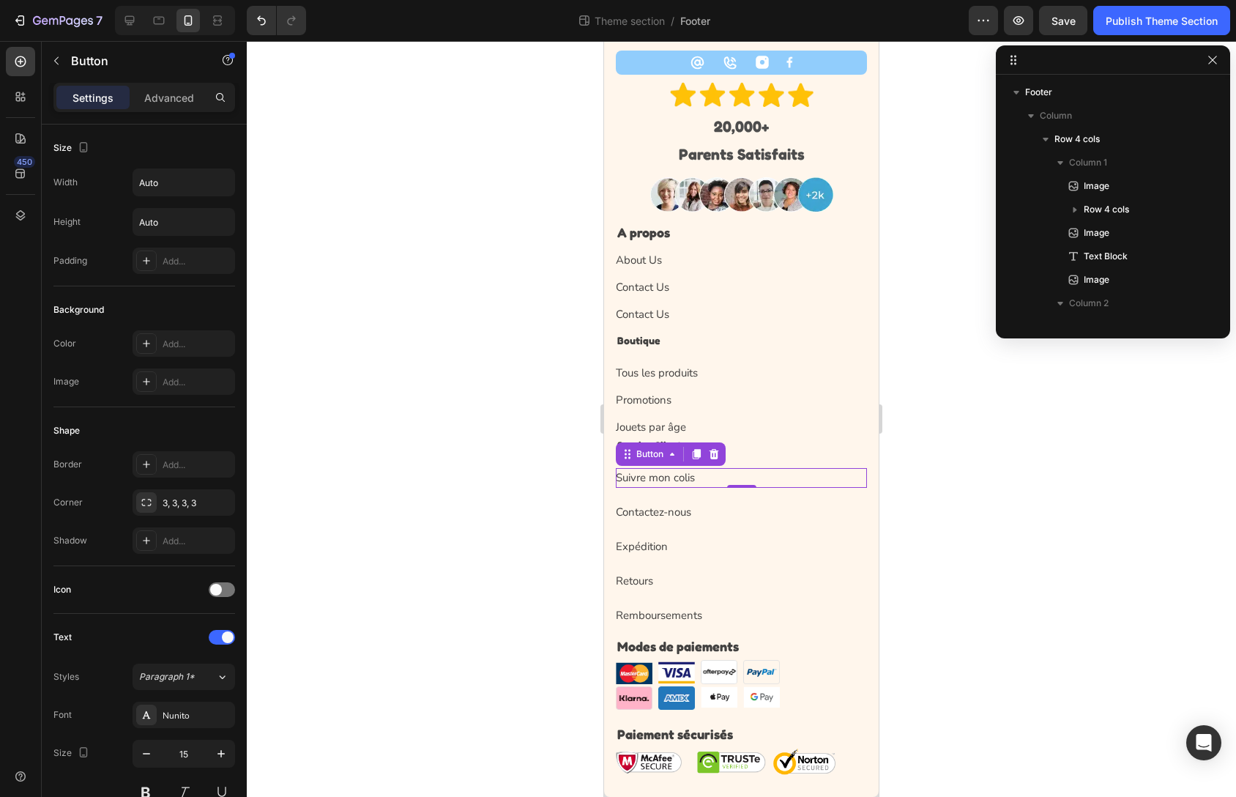
scroll to position [104, 0]
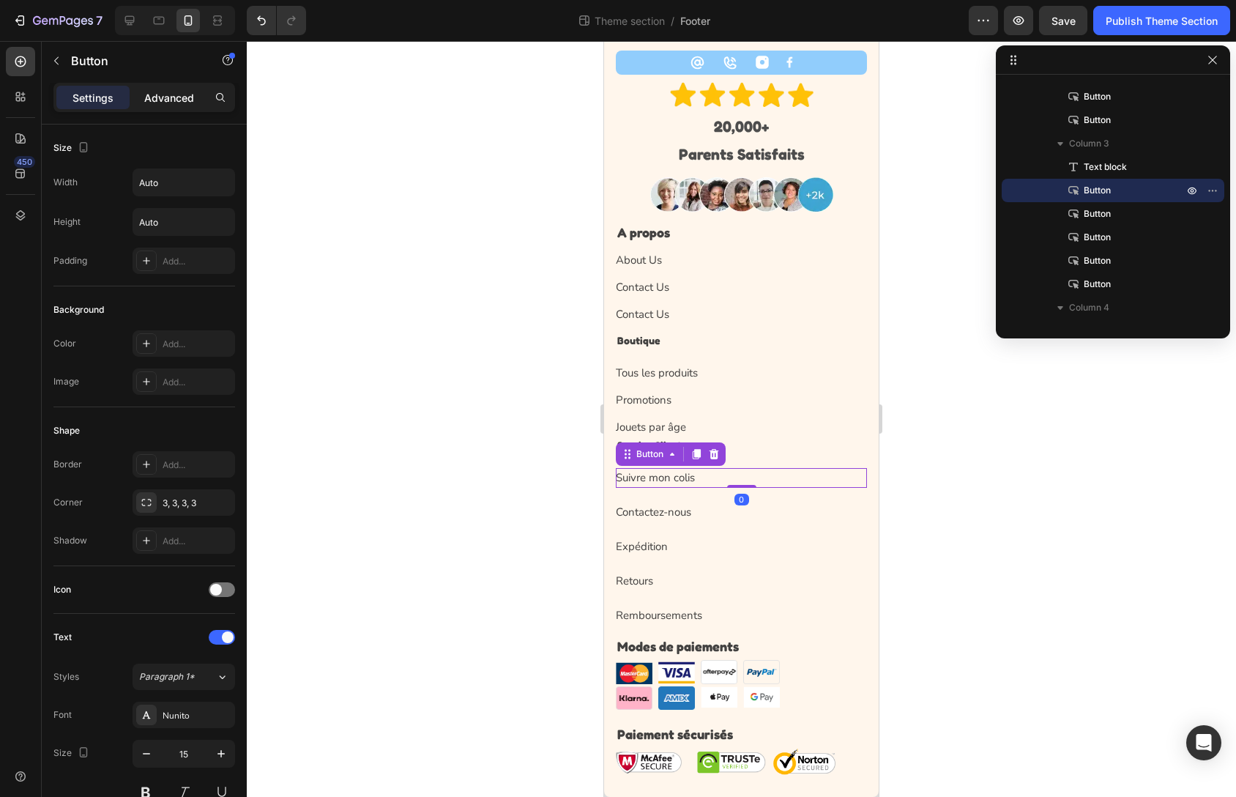
click at [147, 96] on p "Advanced" at bounding box center [169, 97] width 50 height 15
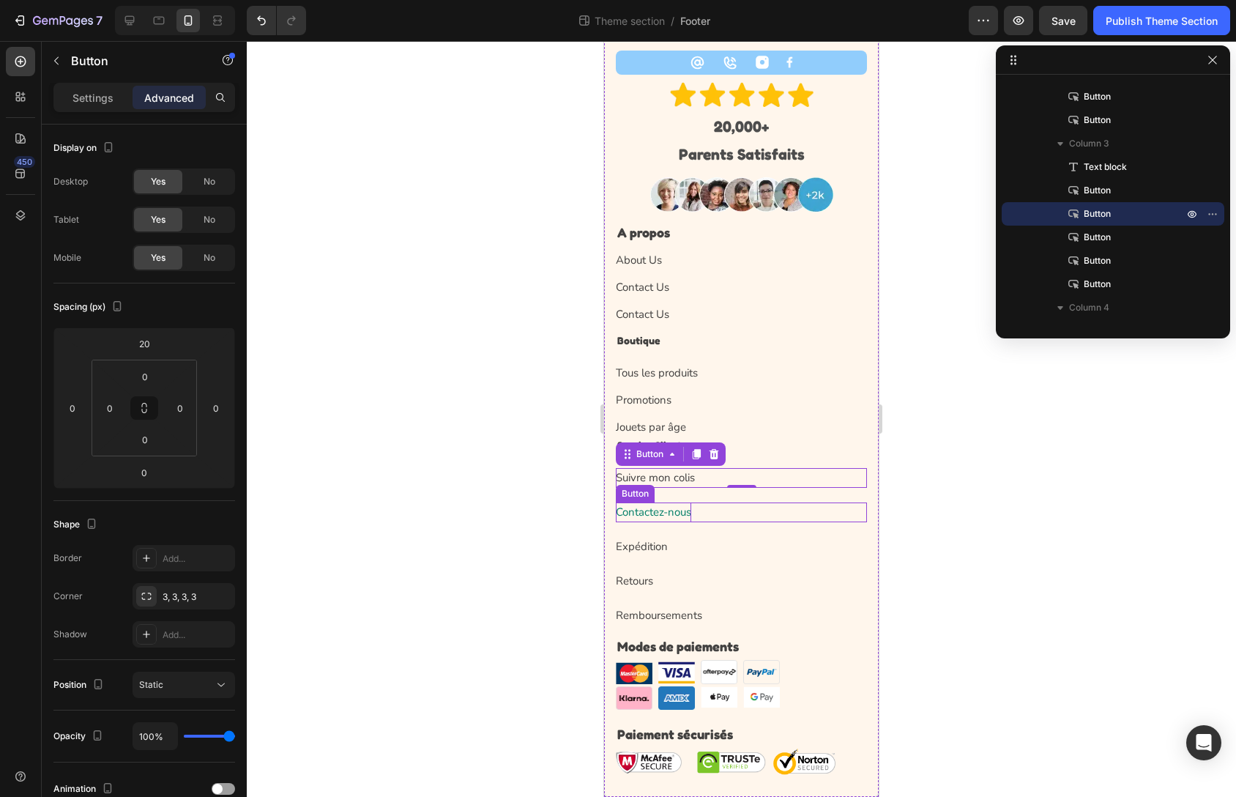
click at [636, 514] on p "Contactez-nous" at bounding box center [653, 512] width 75 height 20
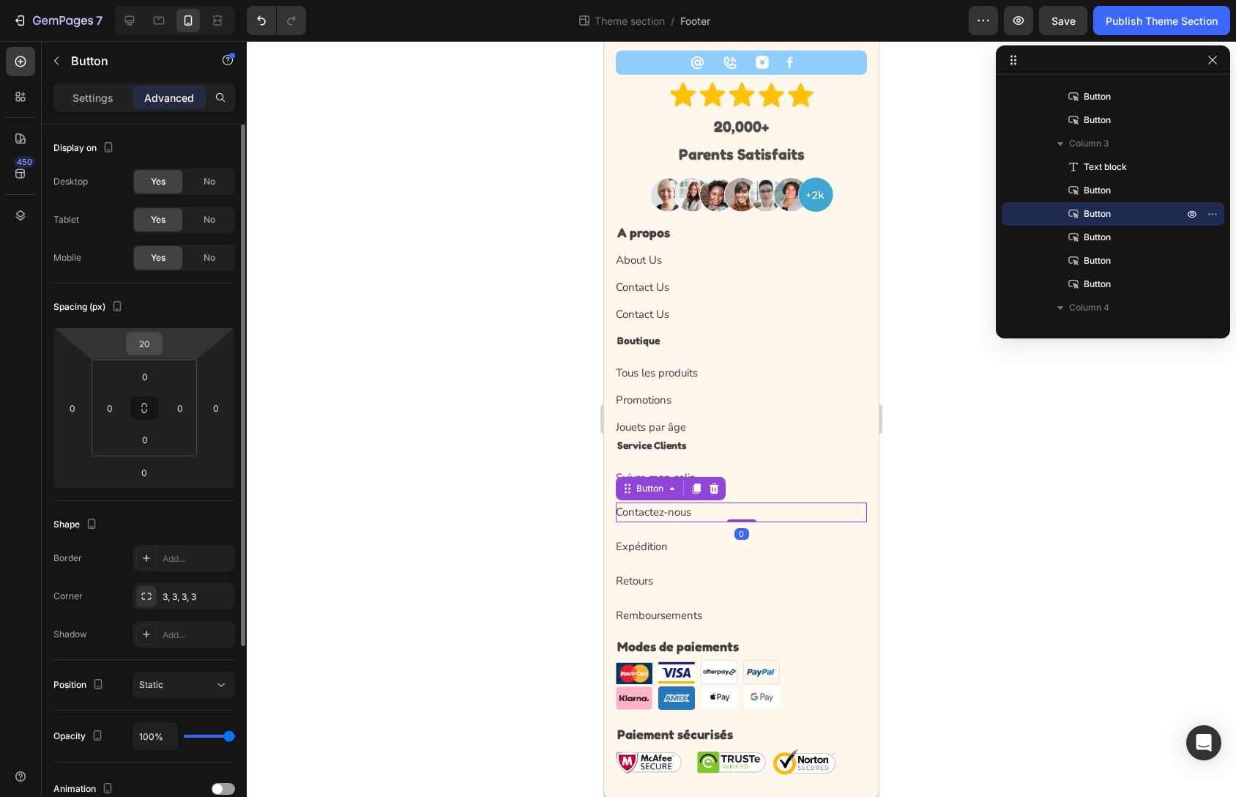
click at [161, 351] on div "20" at bounding box center [144, 343] width 37 height 23
click at [144, 345] on input "20" at bounding box center [144, 344] width 29 height 22
type input "10"
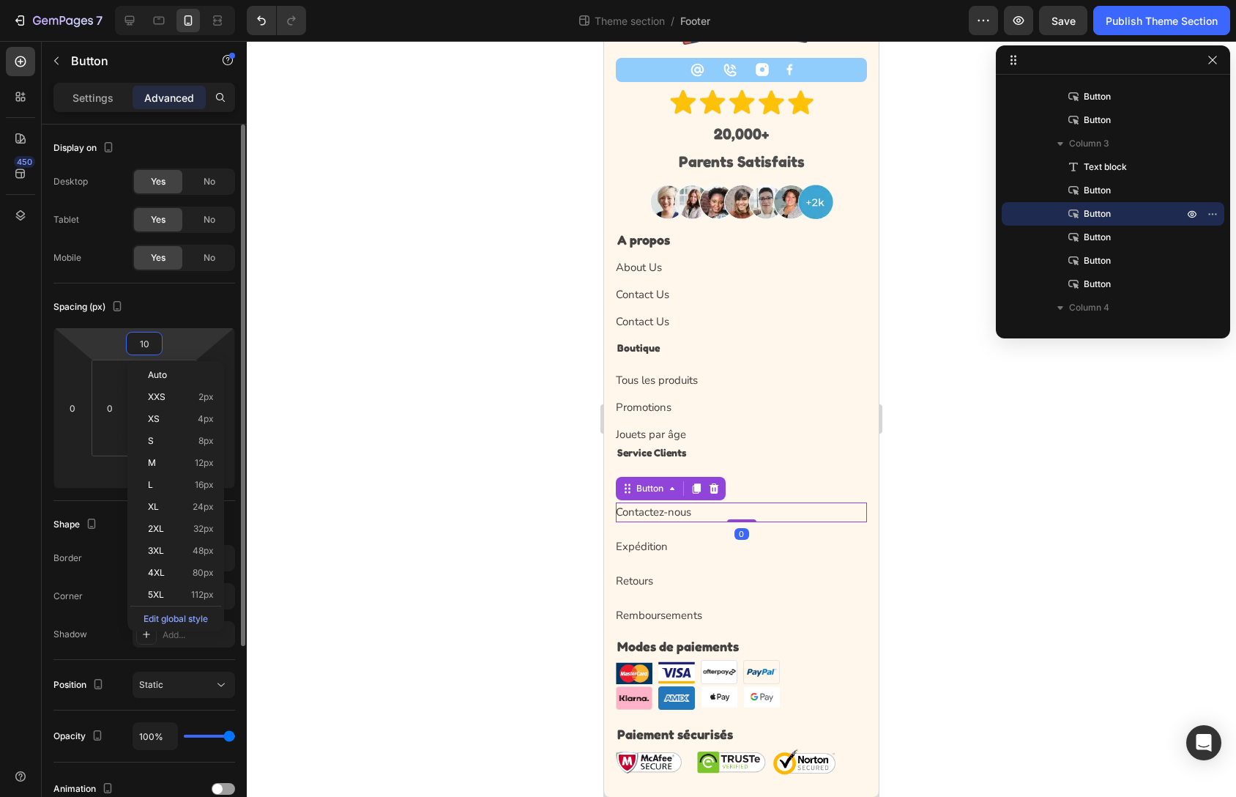
scroll to position [97, 0]
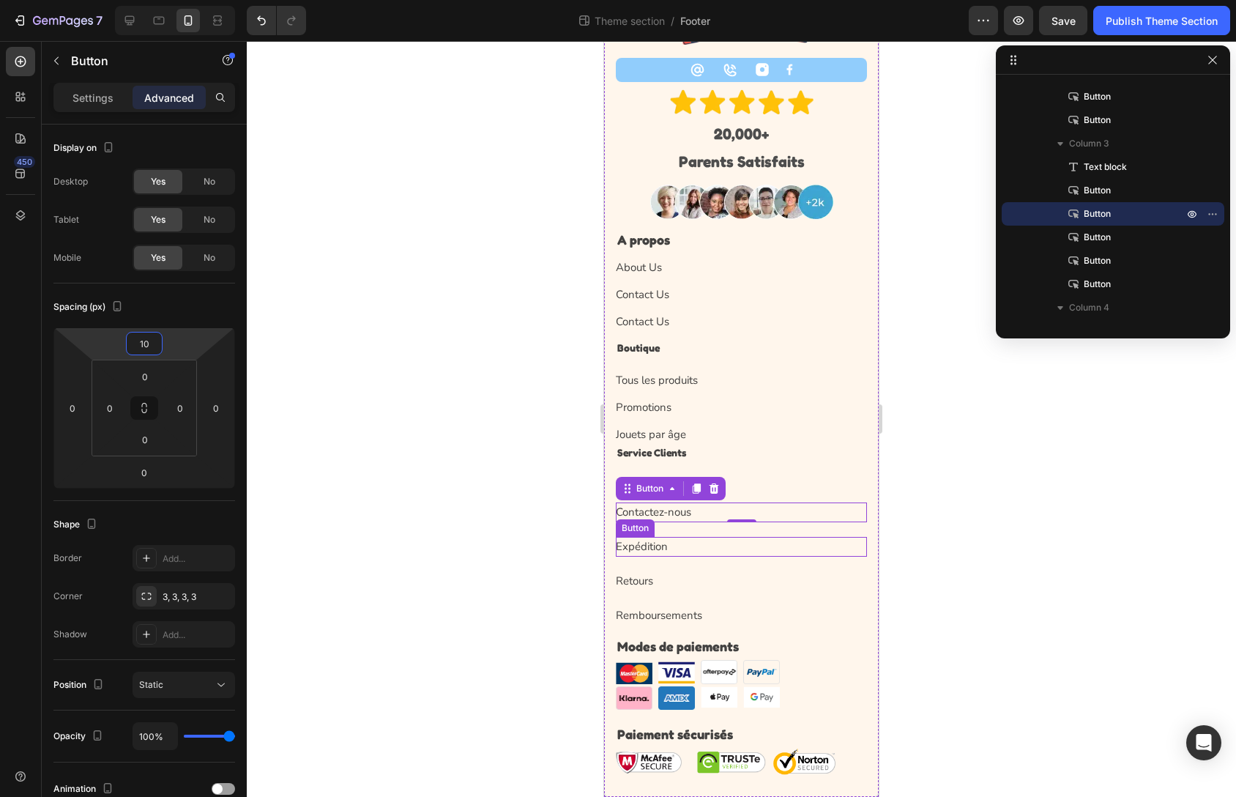
click at [687, 547] on div "Expédition Button" at bounding box center [741, 547] width 251 height 20
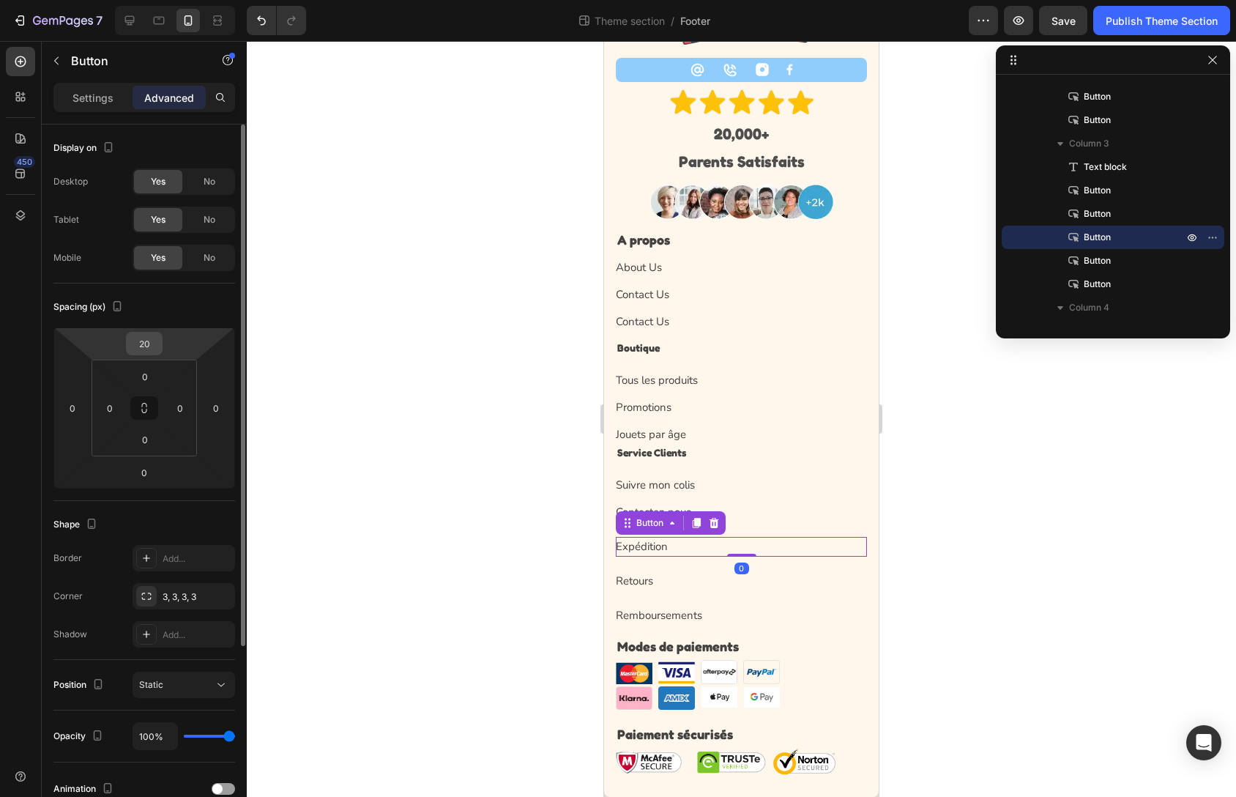
click at [157, 341] on input "20" at bounding box center [144, 344] width 29 height 22
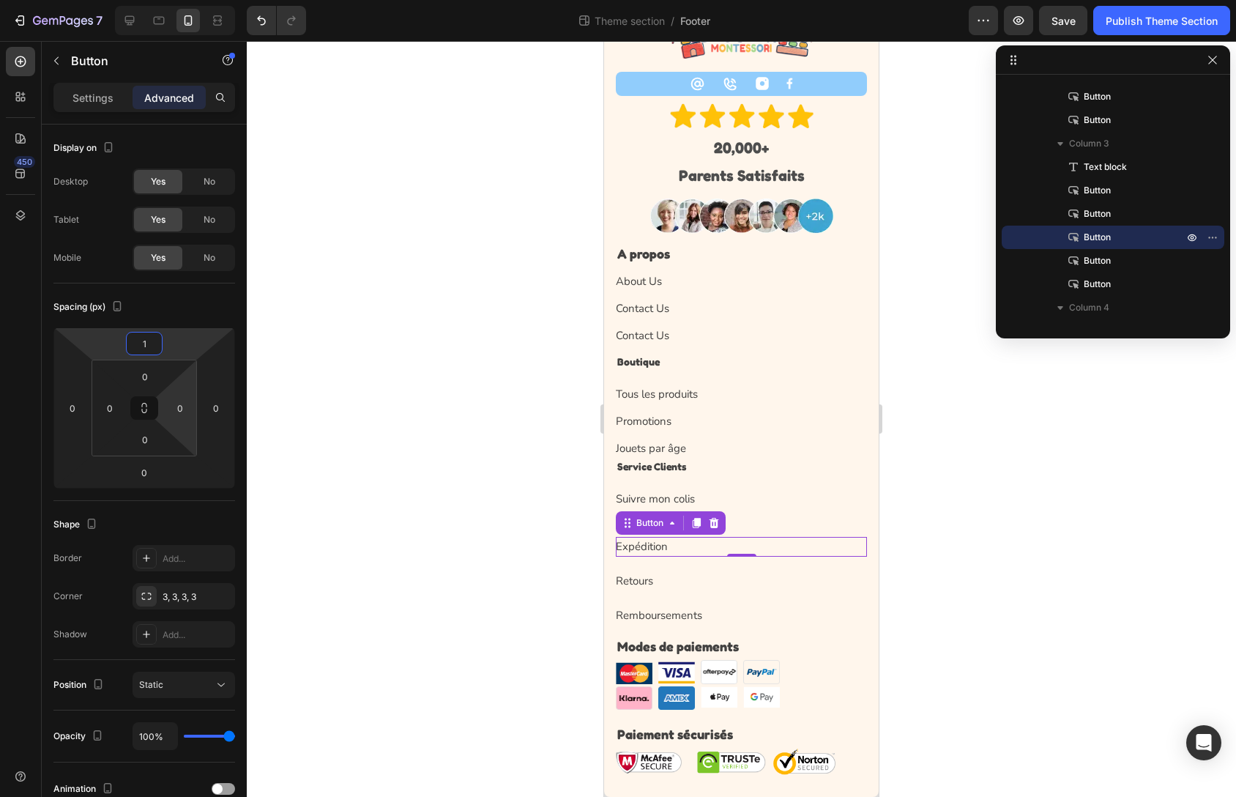
type input "10"
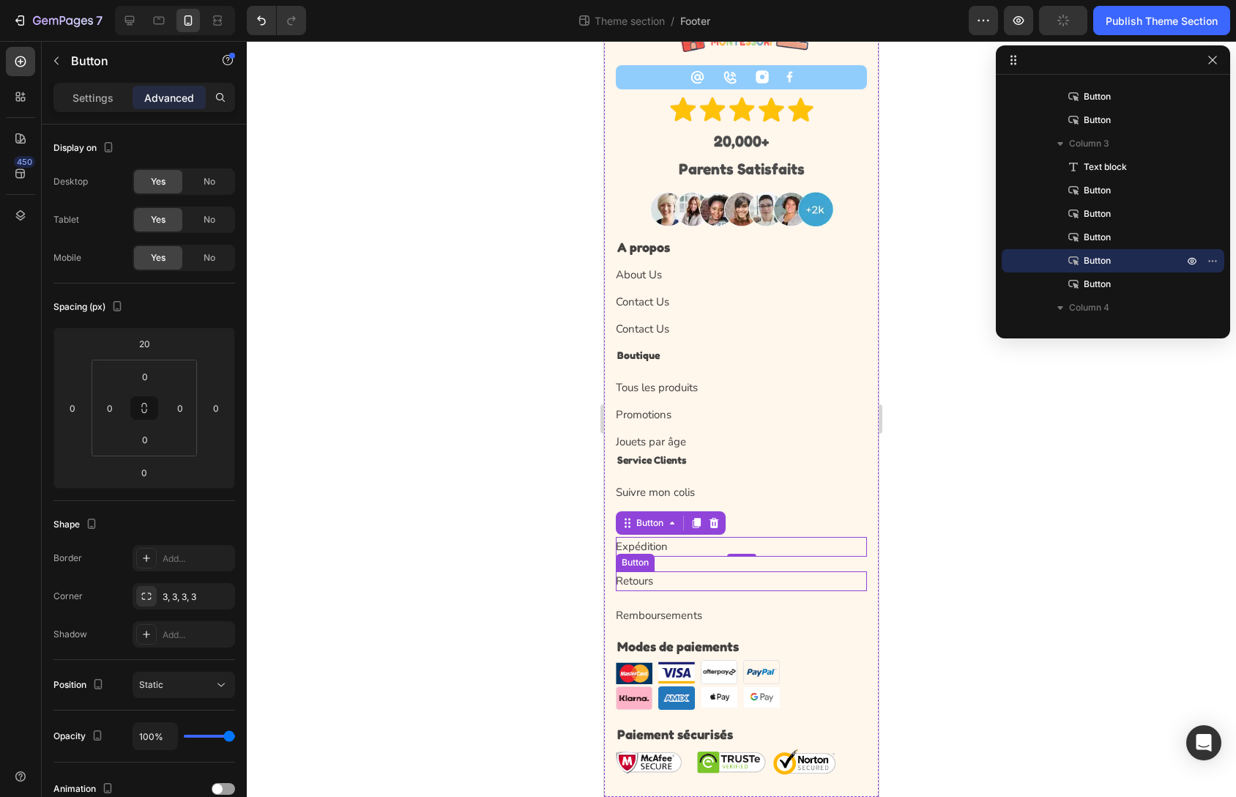
click at [656, 583] on div "Retours Button" at bounding box center [741, 581] width 251 height 20
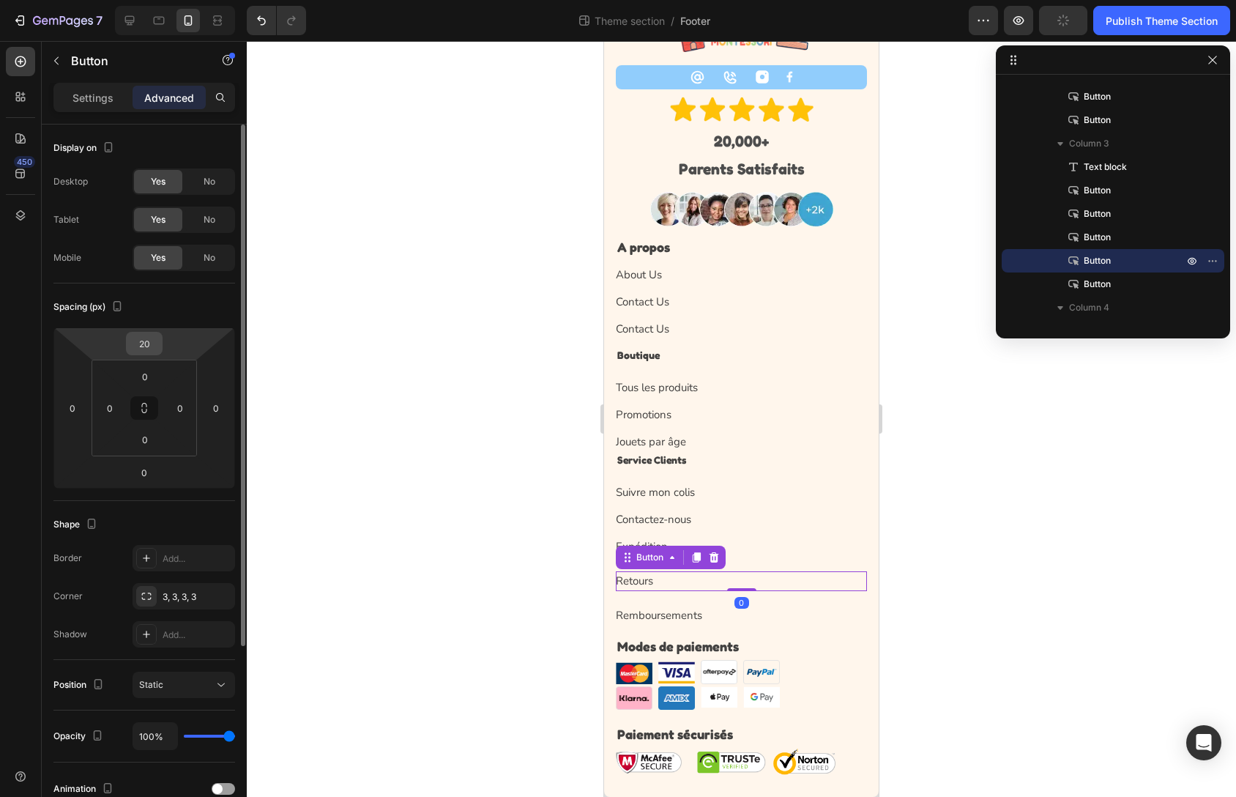
click at [155, 341] on input "20" at bounding box center [144, 344] width 29 height 22
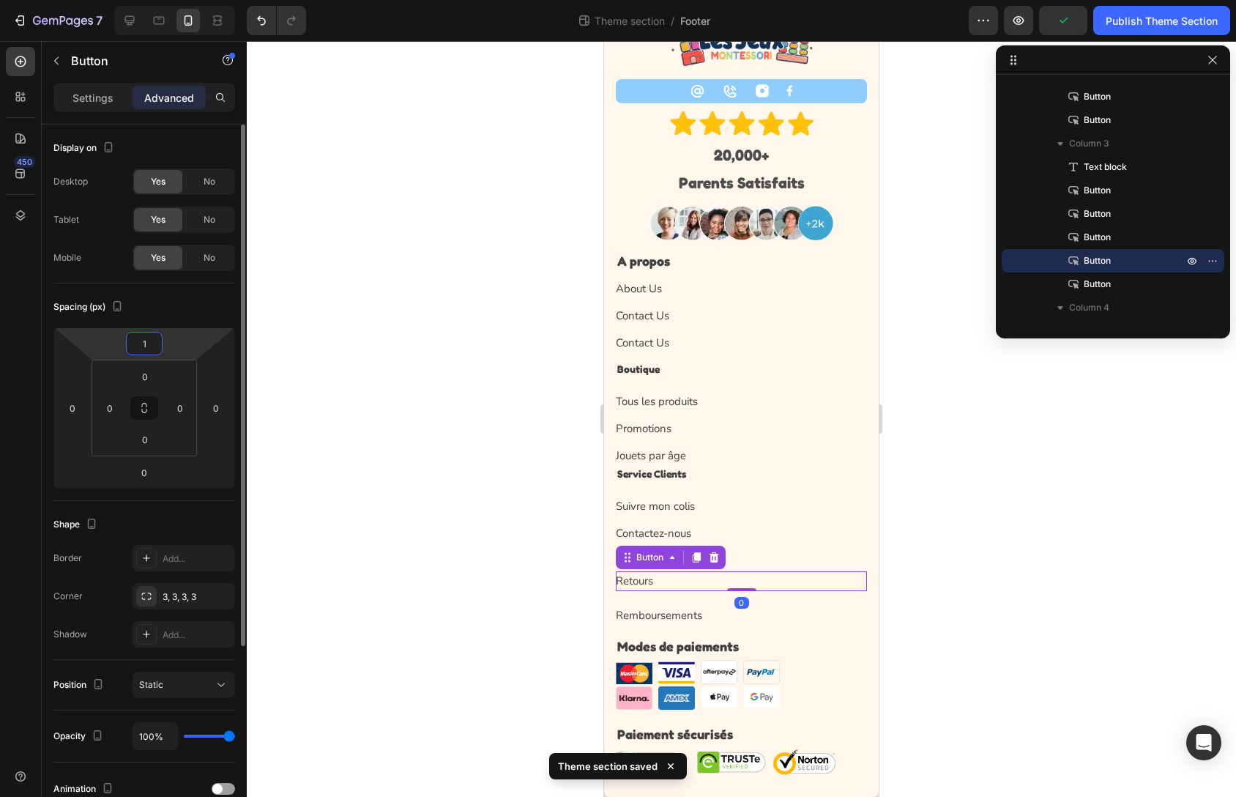
type input "10"
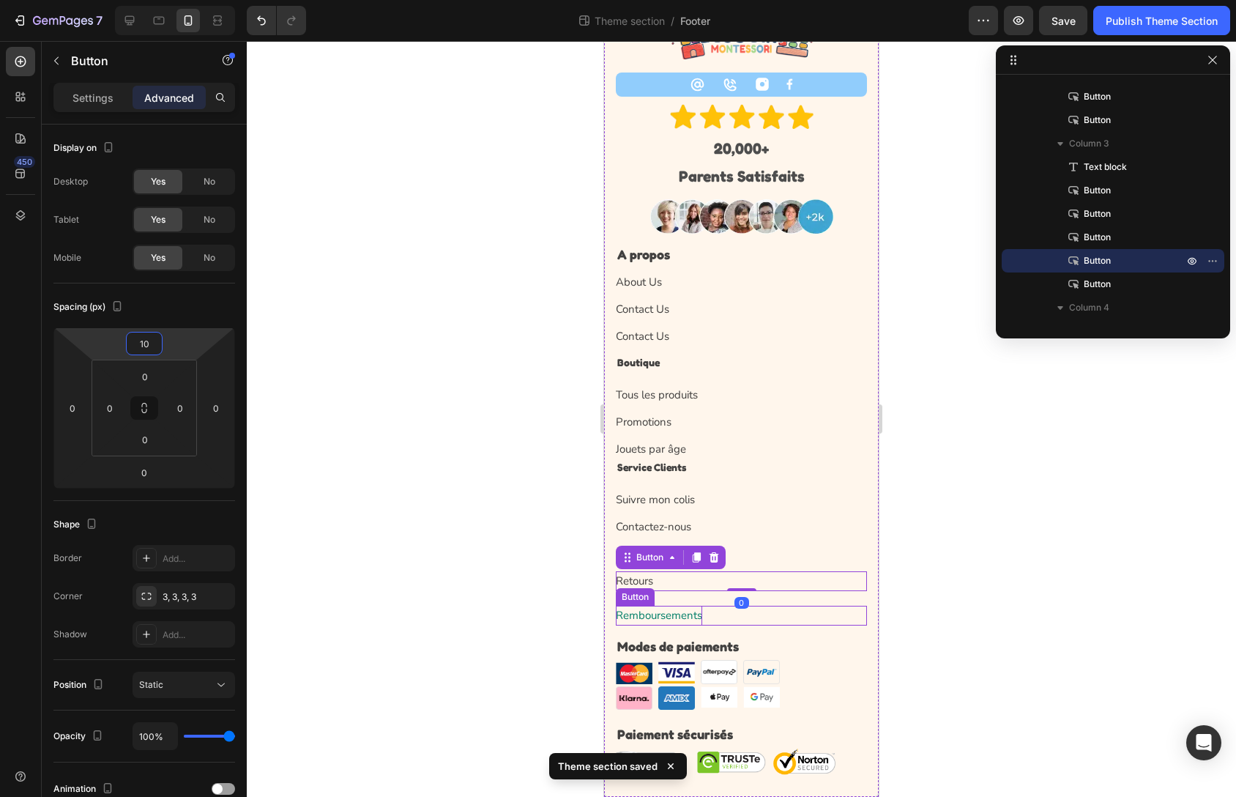
click at [647, 623] on p "Remboursements" at bounding box center [659, 616] width 86 height 20
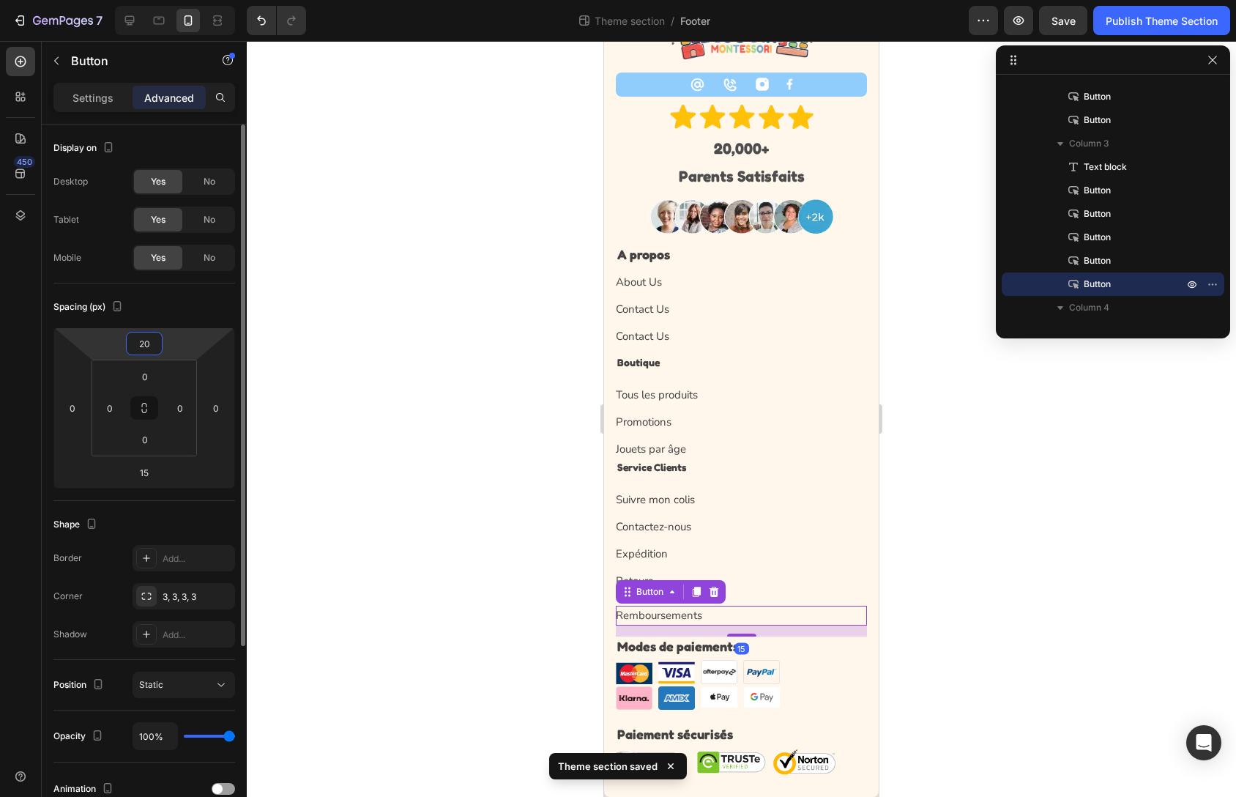
click at [144, 335] on input "20" at bounding box center [144, 344] width 29 height 22
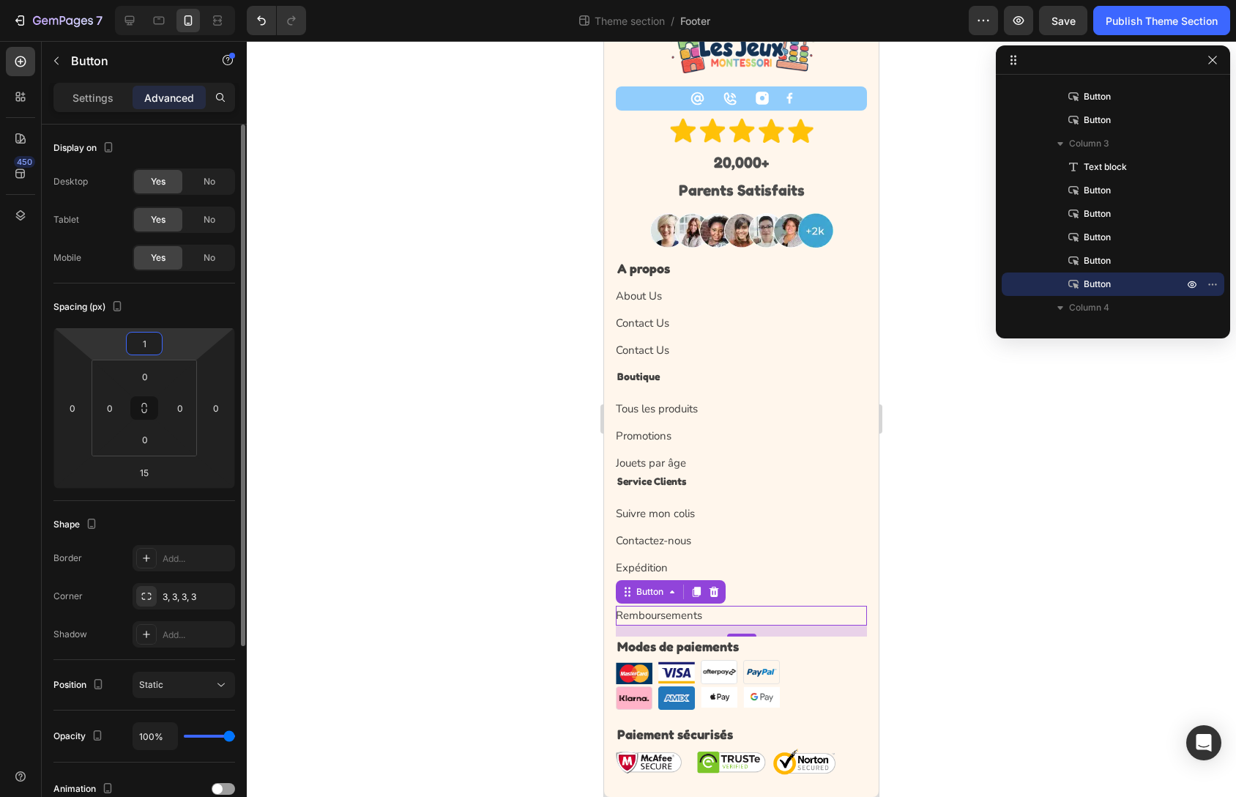
type input "10"
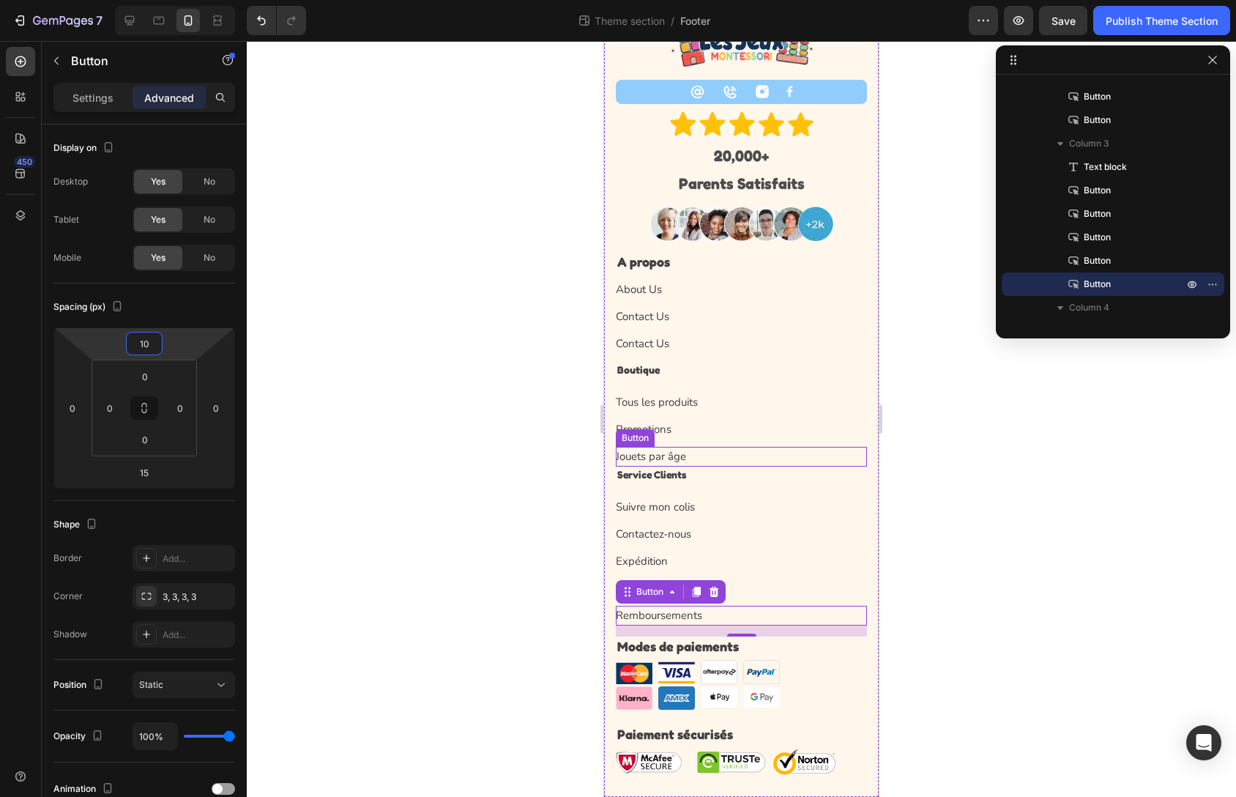
click at [692, 453] on div "Jouets par âge Button" at bounding box center [741, 457] width 251 height 20
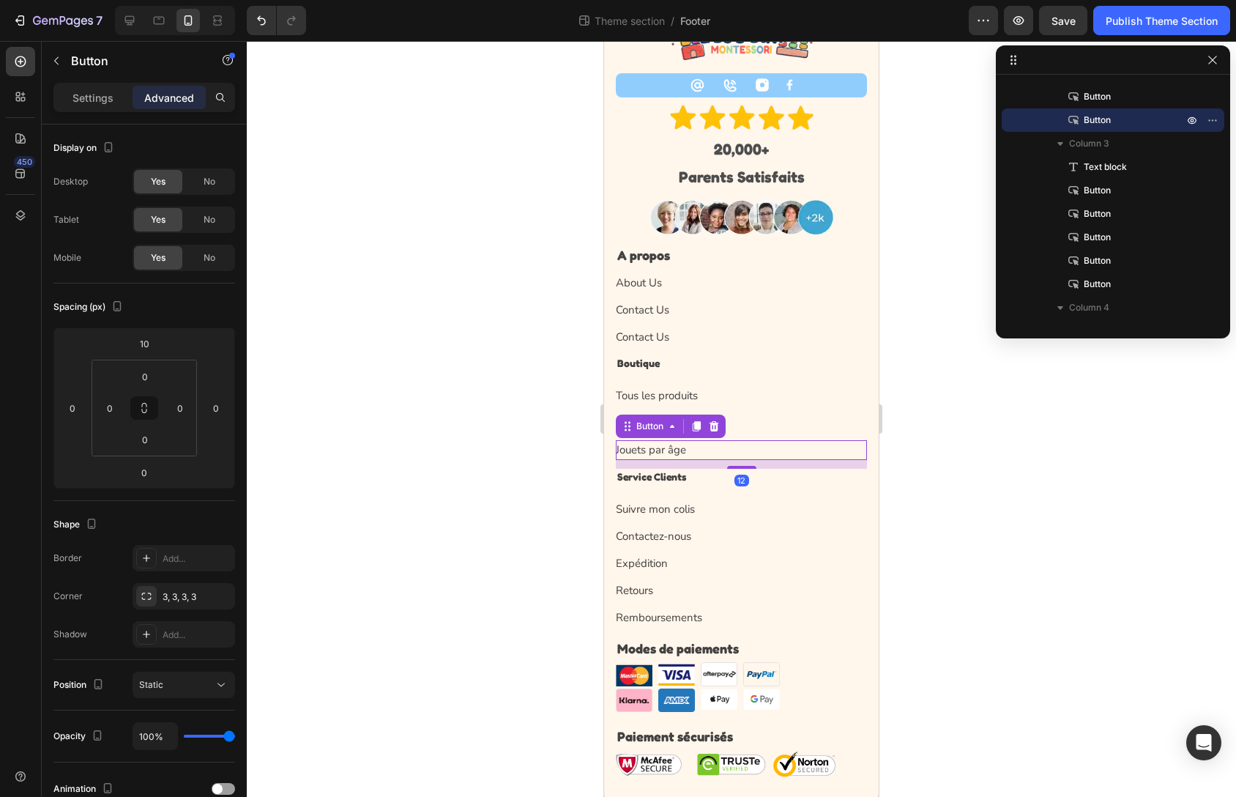
scroll to position [82, 0]
drag, startPoint x: 723, startPoint y: 463, endPoint x: 723, endPoint y: 473, distance: 10.3
click at [723, 473] on div "Image Icon Icon Image Image Row Image 20,000+ Parents Satisfaits Text Block Ima…" at bounding box center [741, 393] width 275 height 811
type input "14"
click at [702, 502] on div "Suivre mon colis Button" at bounding box center [741, 510] width 251 height 20
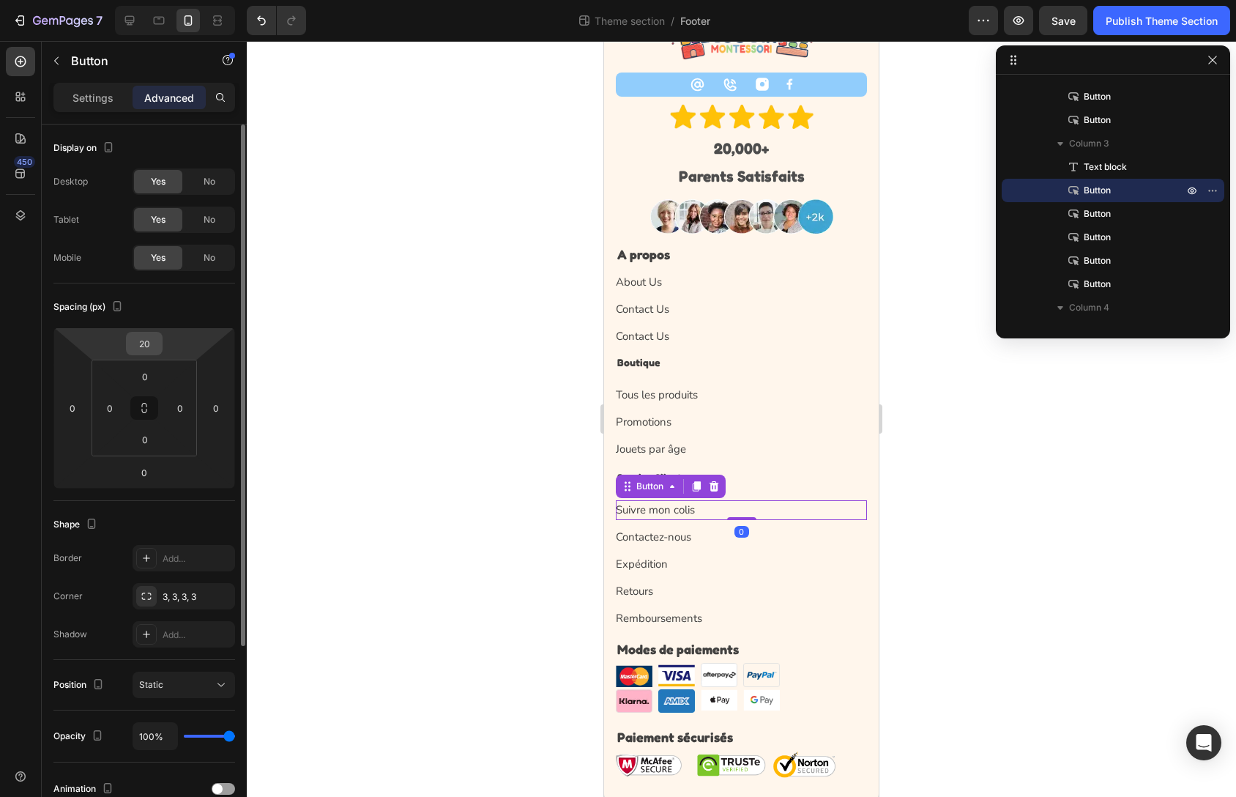
click at [146, 337] on input "20" at bounding box center [144, 344] width 29 height 22
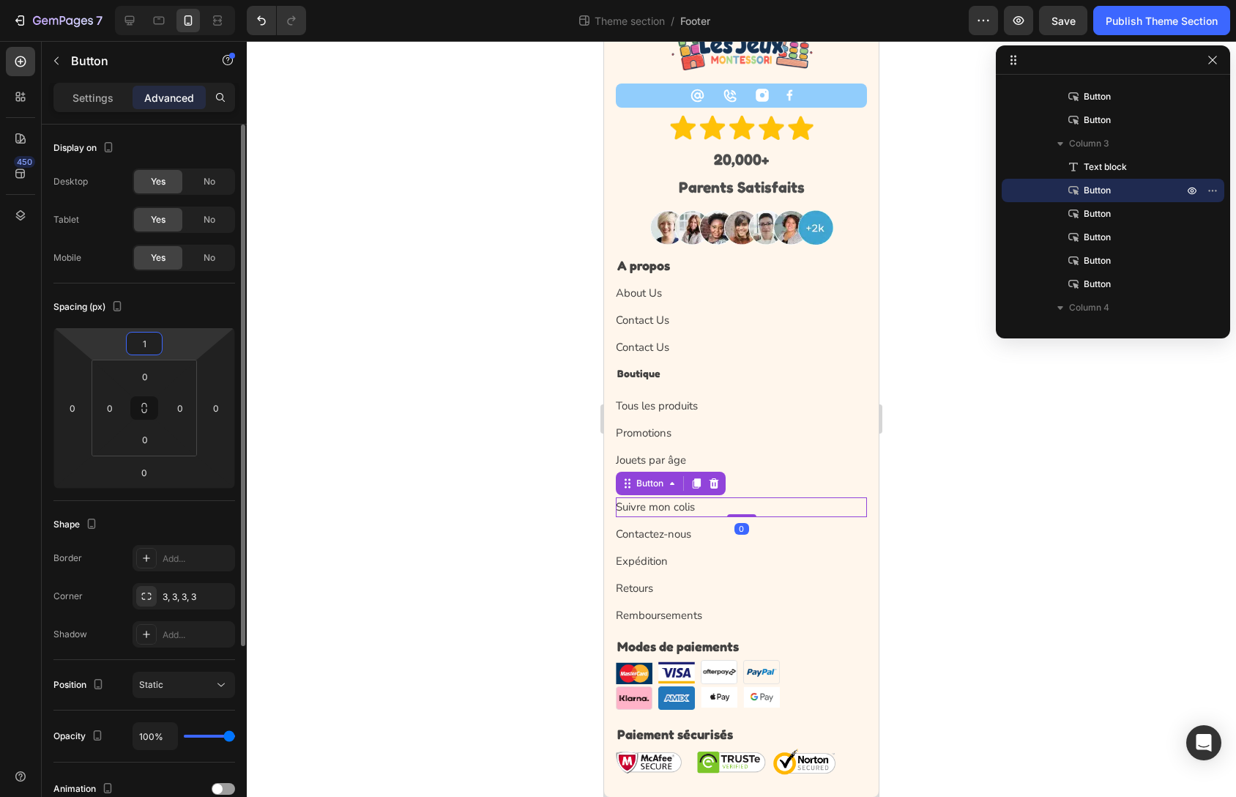
type input "10"
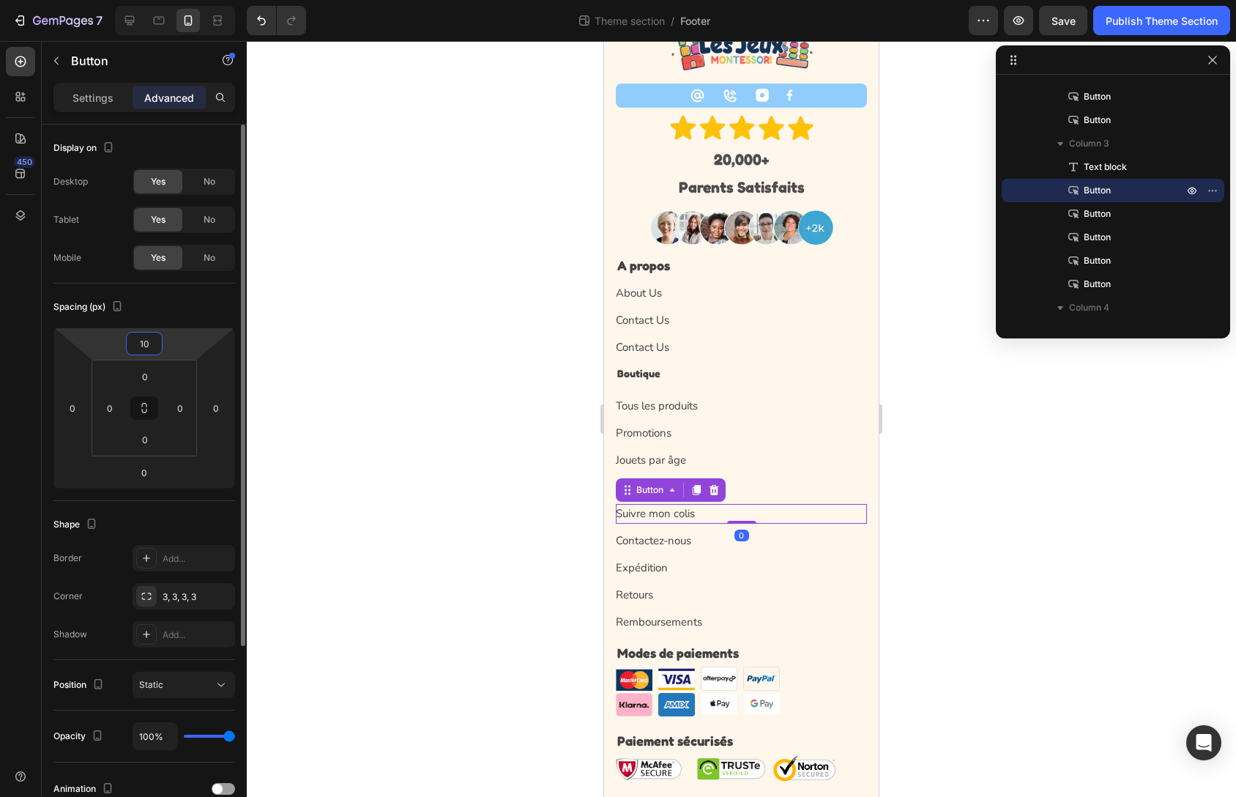
scroll to position [78, 0]
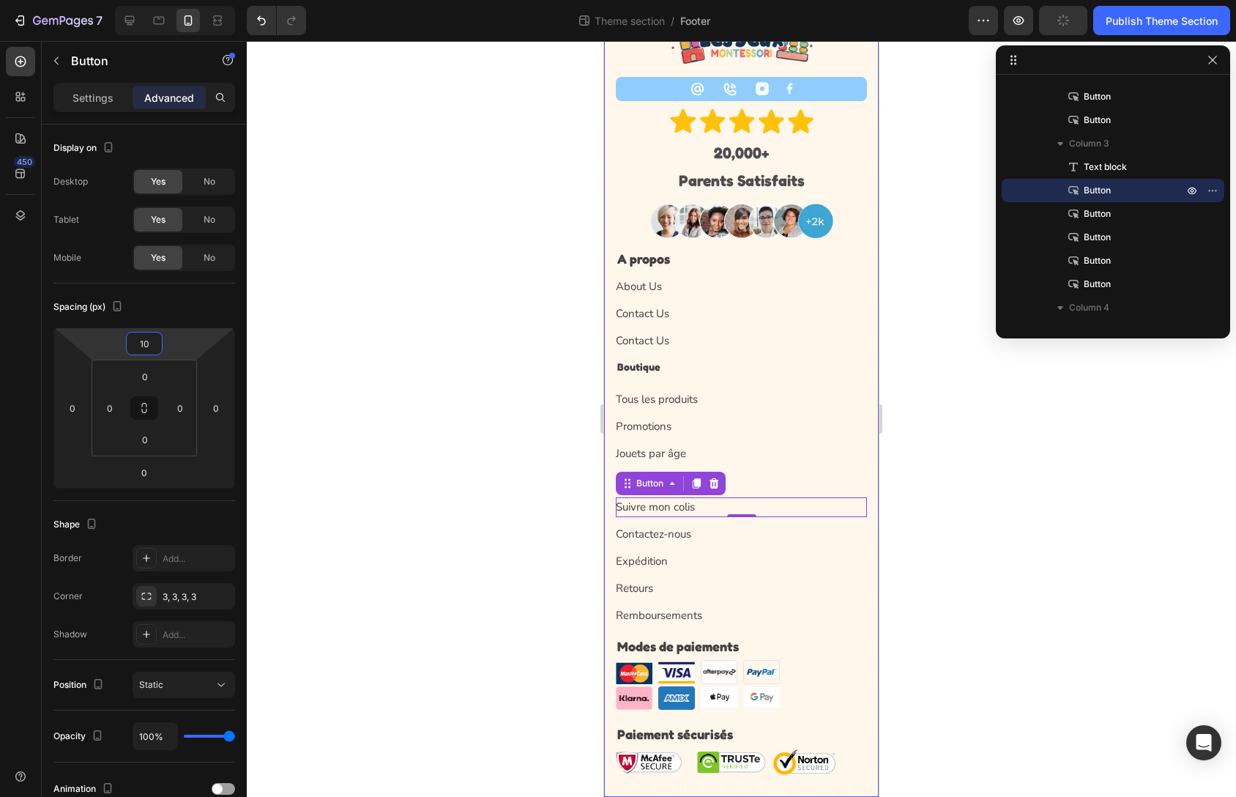
click at [820, 426] on div "Promotions Button" at bounding box center [741, 427] width 251 height 20
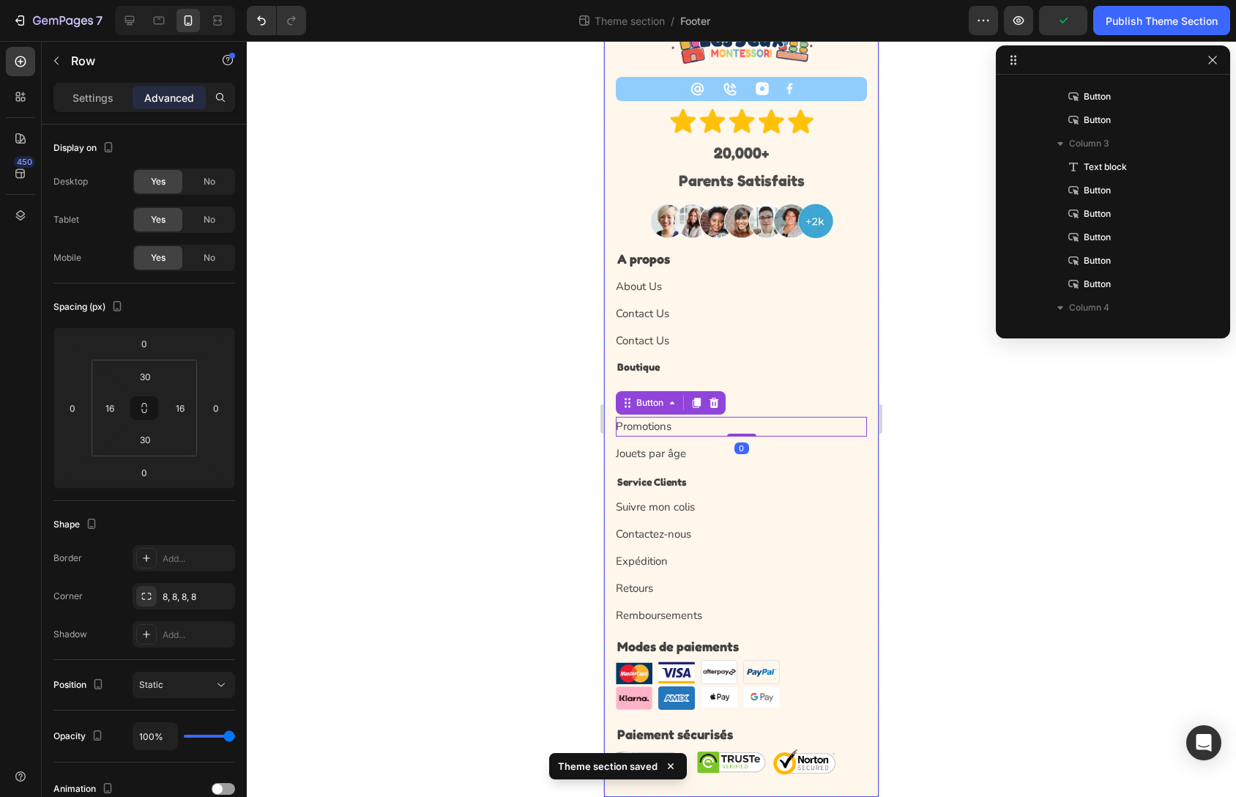
click at [758, 413] on div "Promotions Button 0" at bounding box center [741, 422] width 251 height 27
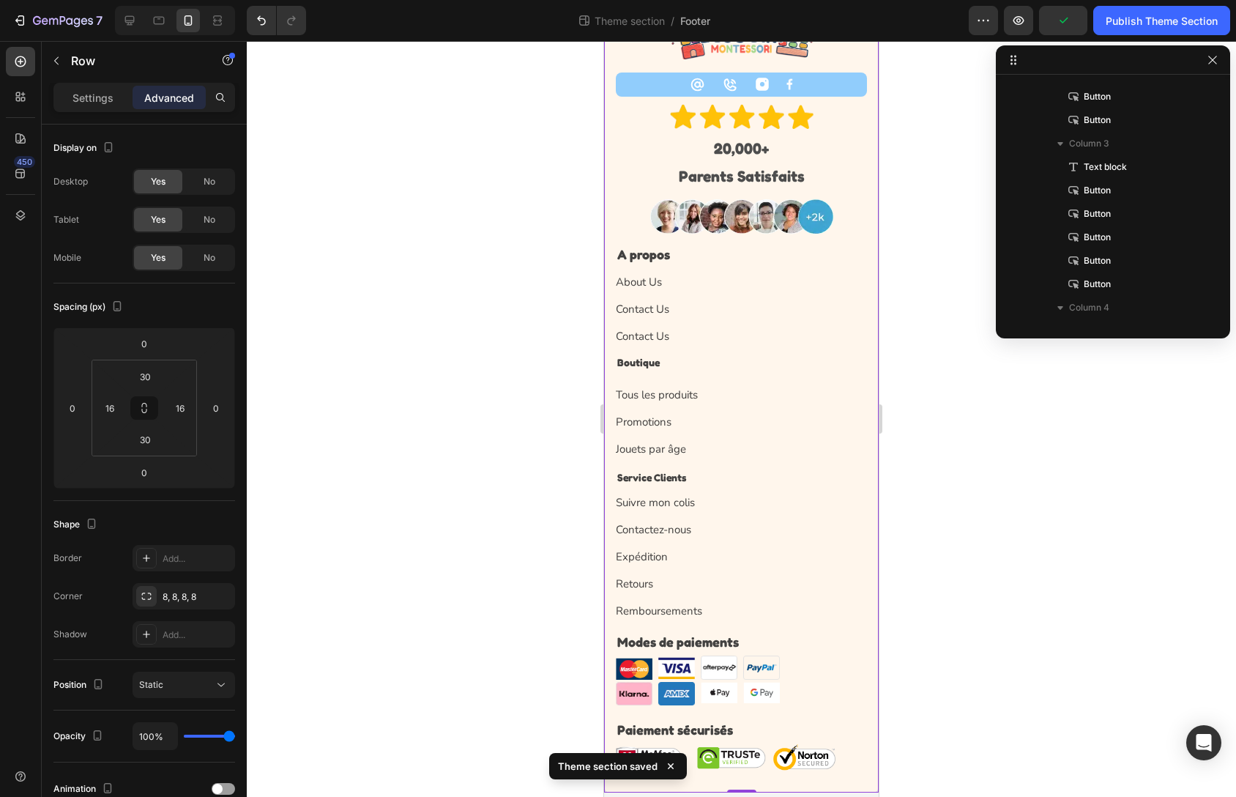
scroll to position [0, 0]
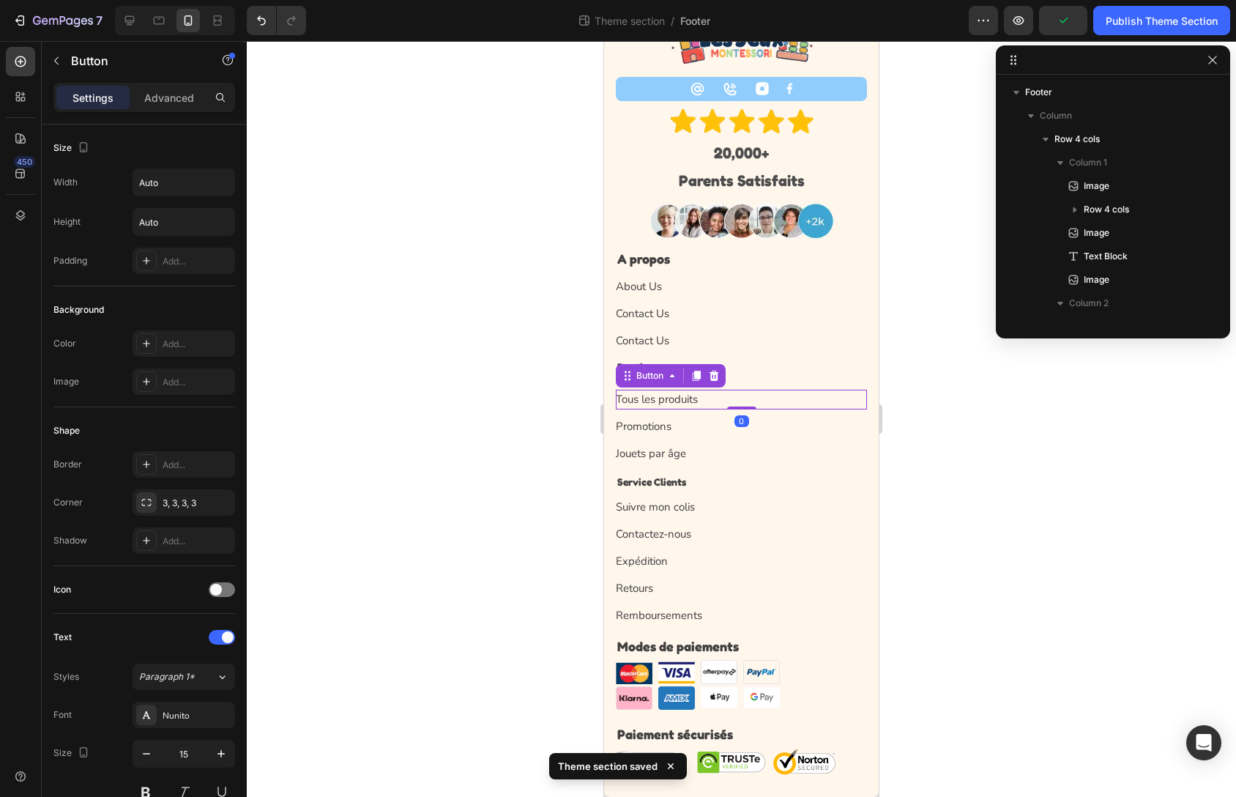
click at [759, 395] on div "Tous les produits Button 0" at bounding box center [741, 400] width 251 height 20
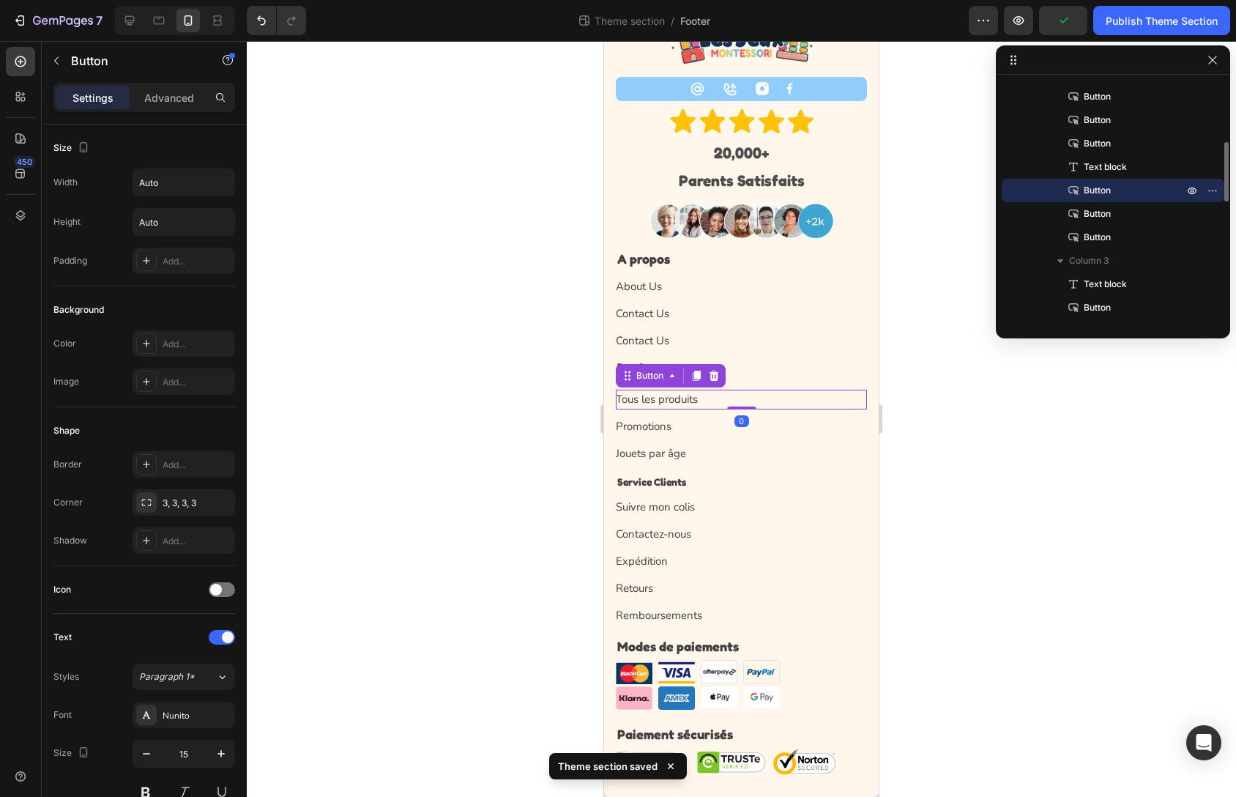
scroll to position [78, 0]
click at [169, 83] on div "Settings Advanced" at bounding box center [144, 97] width 182 height 29
drag, startPoint x: 168, startPoint y: 118, endPoint x: 168, endPoint y: 102, distance: 16.1
click at [168, 115] on div "Settings Advanced" at bounding box center [144, 104] width 205 height 42
click at [168, 102] on p "Advanced" at bounding box center [169, 97] width 50 height 15
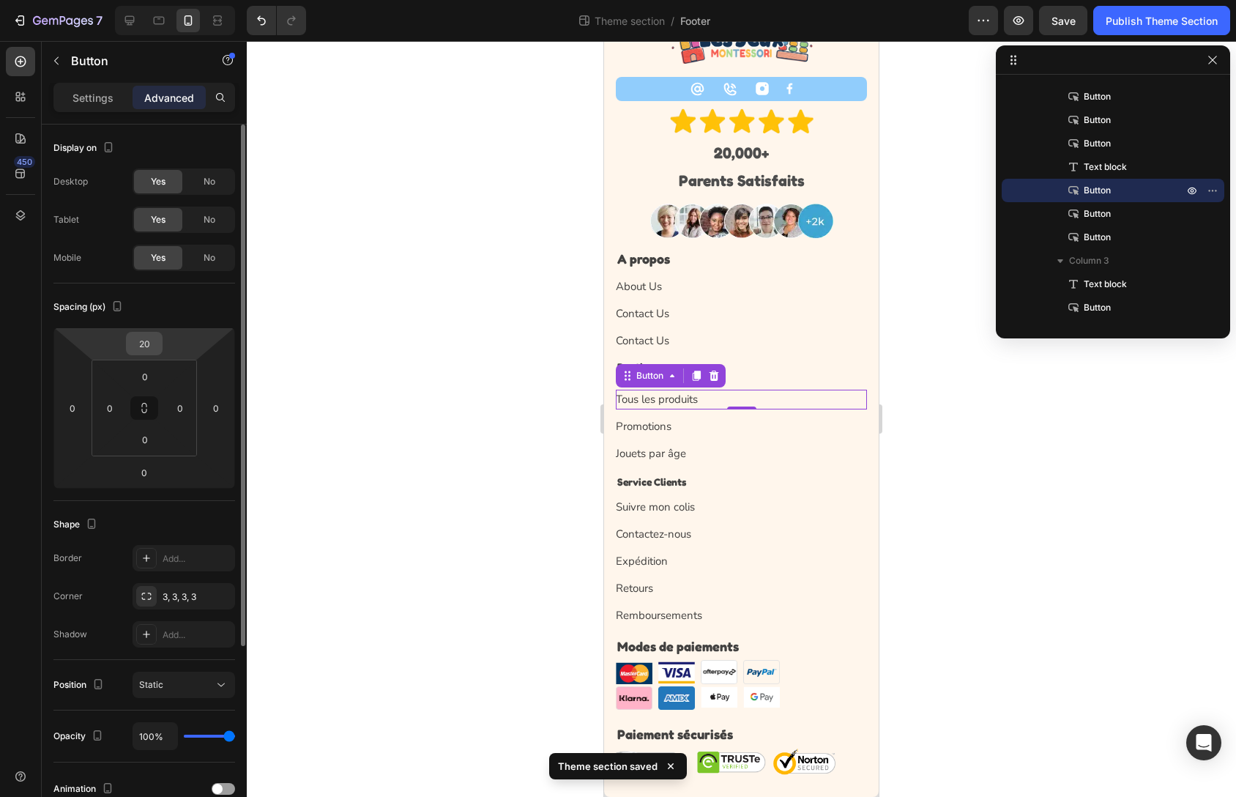
click at [147, 351] on input "20" at bounding box center [144, 344] width 29 height 22
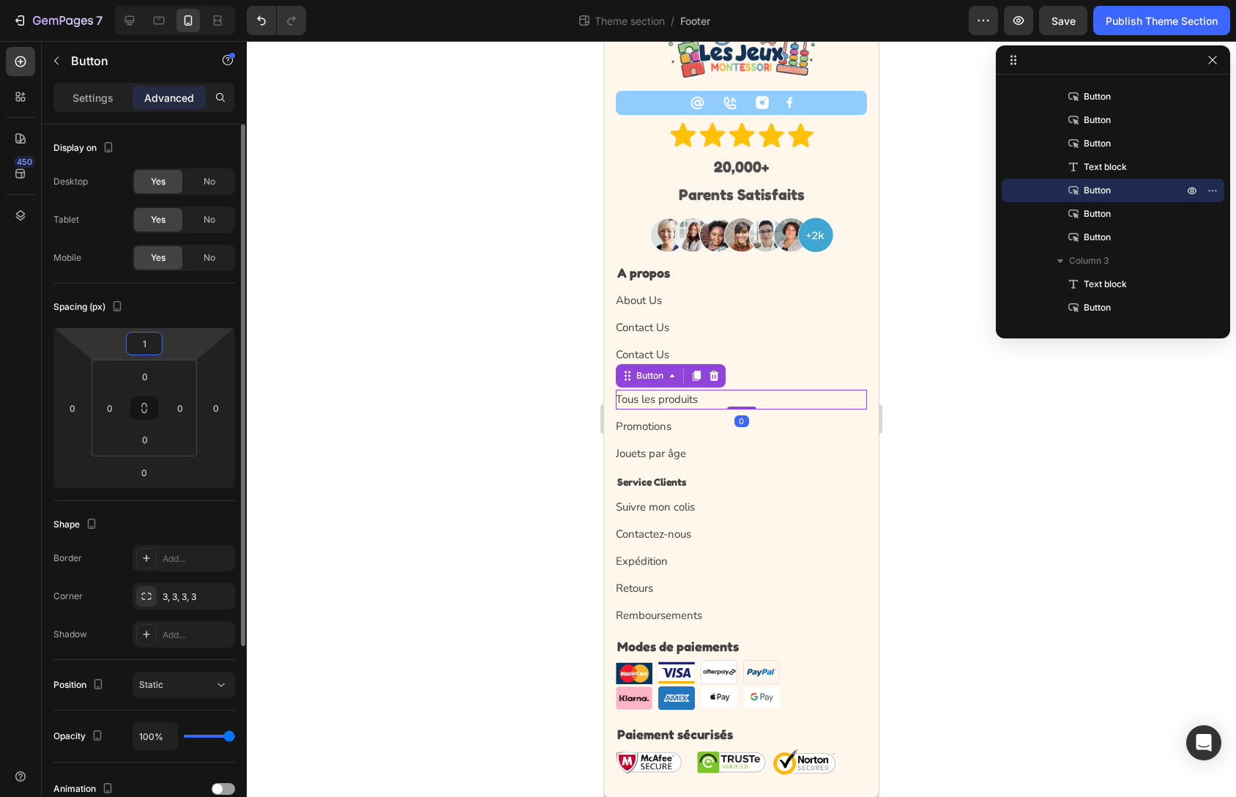
type input "10"
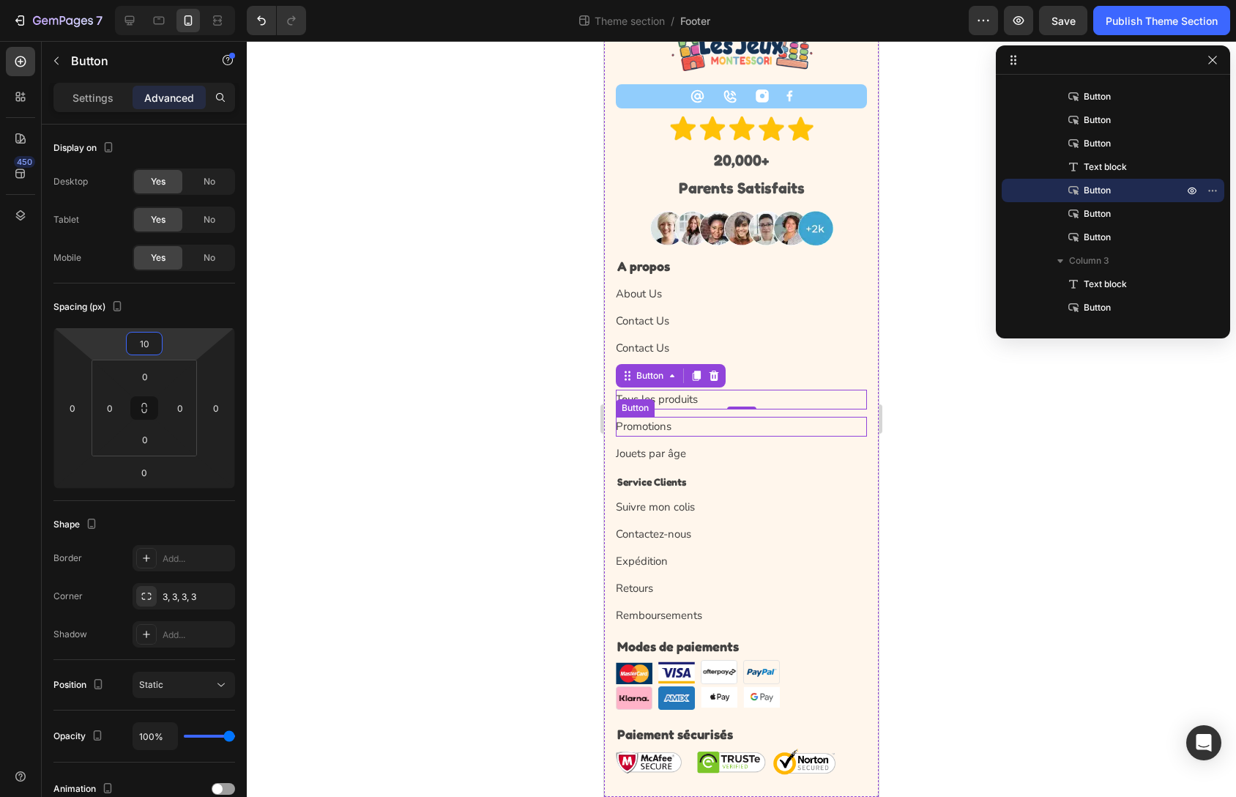
click at [714, 431] on div "Promotions Button" at bounding box center [741, 427] width 251 height 20
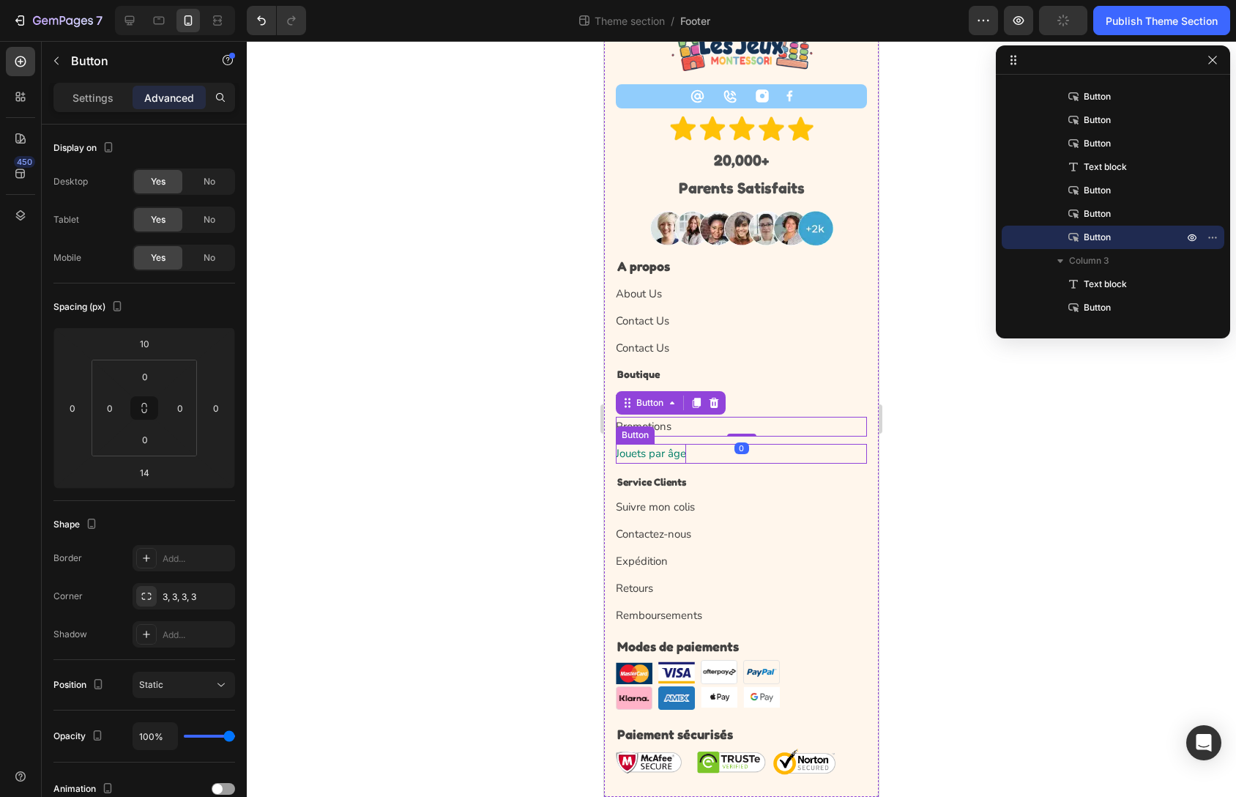
click at [656, 452] on p "Jouets par âge" at bounding box center [651, 454] width 70 height 20
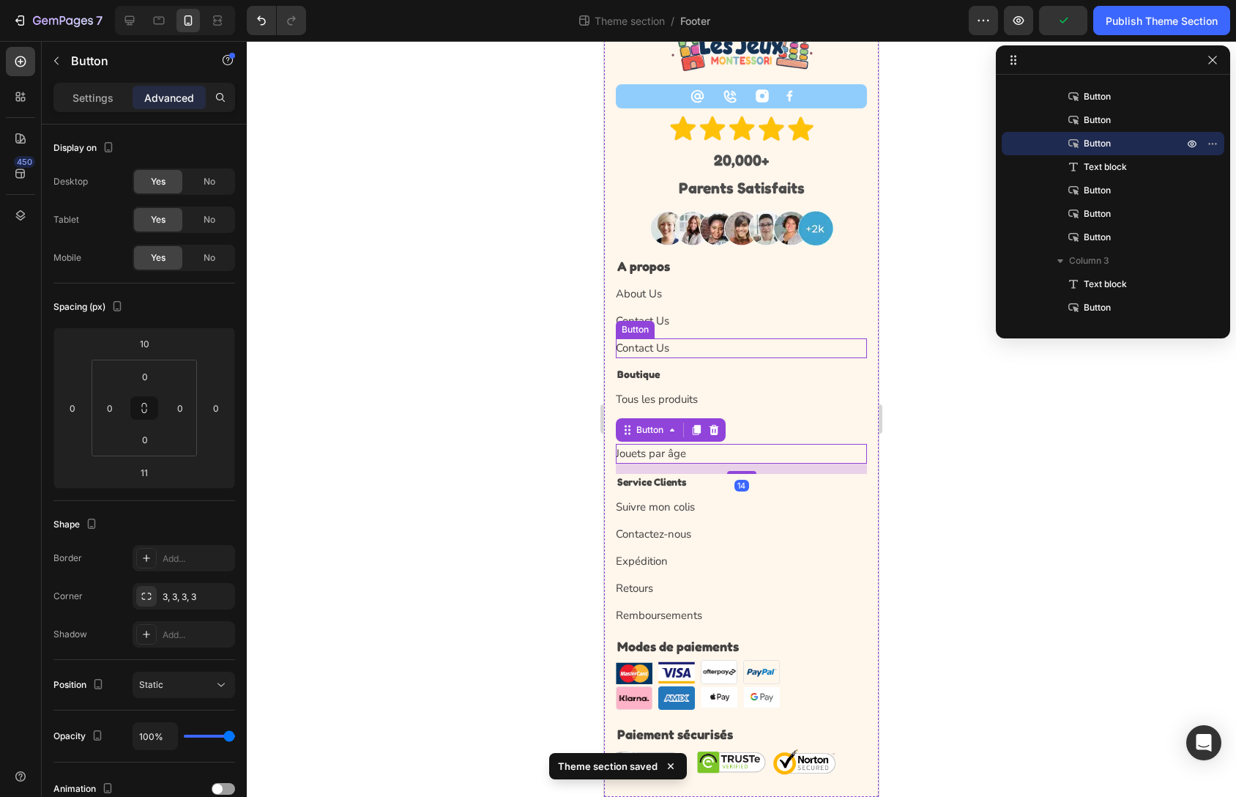
click at [702, 344] on div "Contact Us Button" at bounding box center [741, 348] width 251 height 20
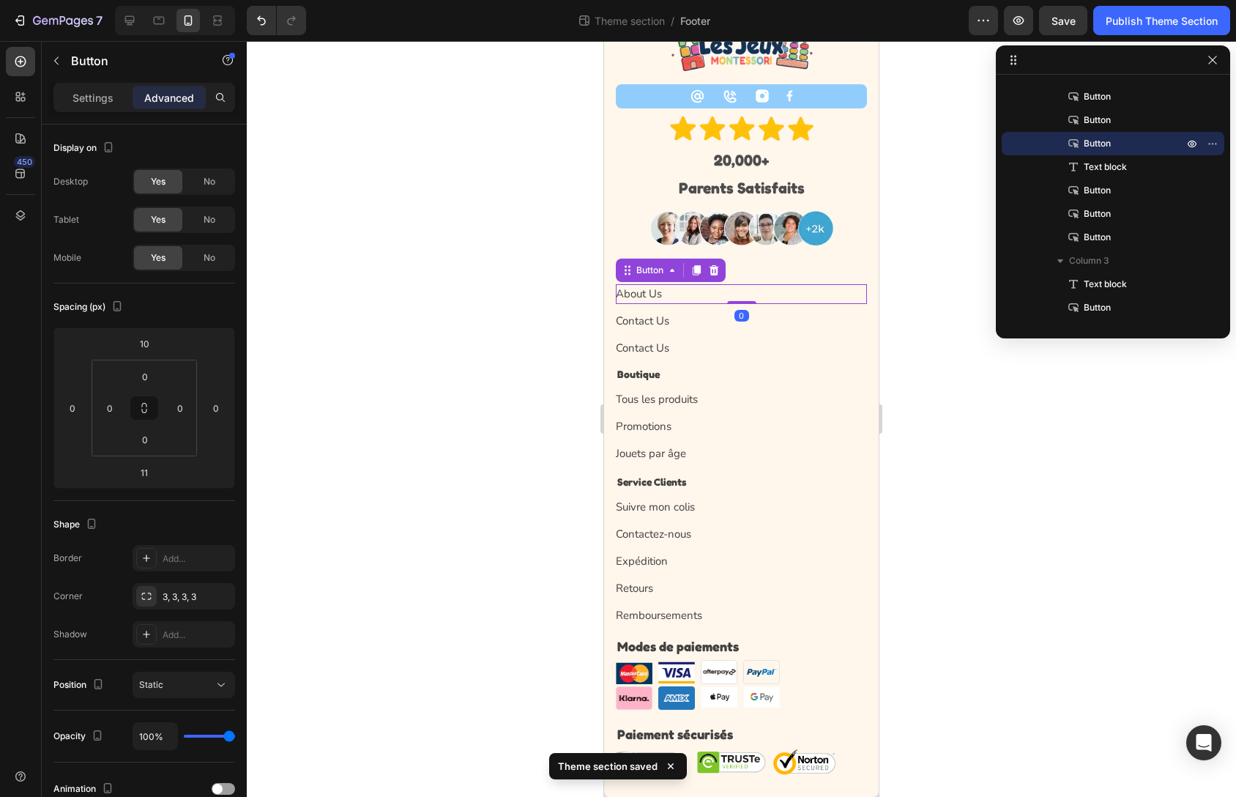
click at [719, 296] on div "About Us Button 0" at bounding box center [741, 294] width 251 height 20
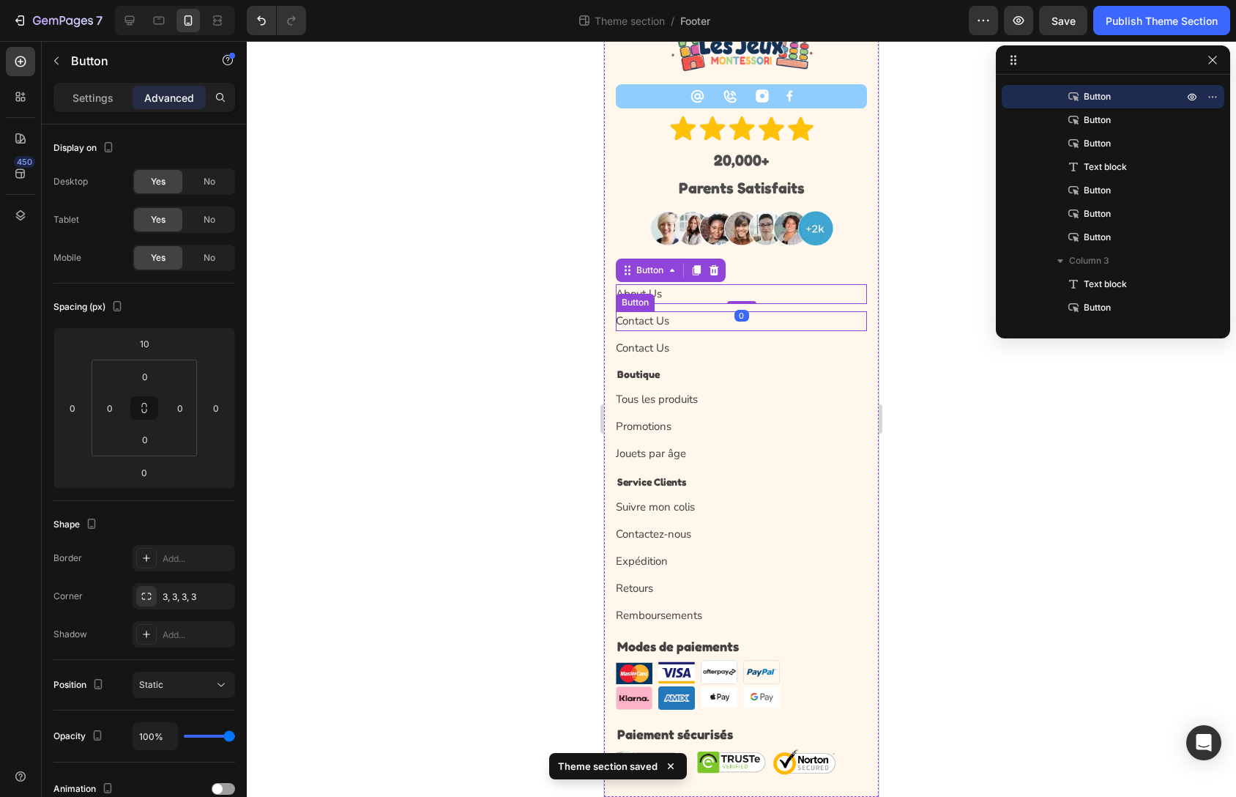
click at [713, 320] on div "Contact Us Button" at bounding box center [741, 321] width 251 height 20
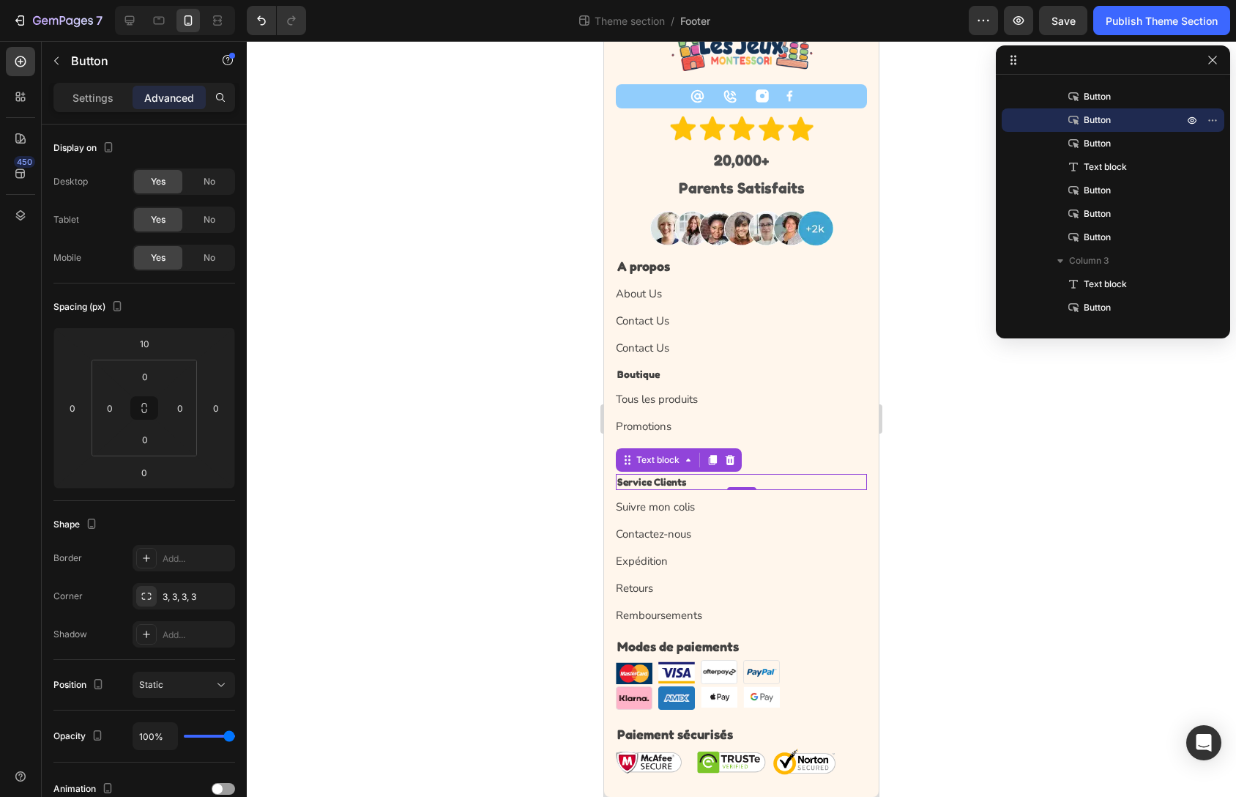
click at [724, 475] on p "Service Clients" at bounding box center [741, 481] width 248 height 13
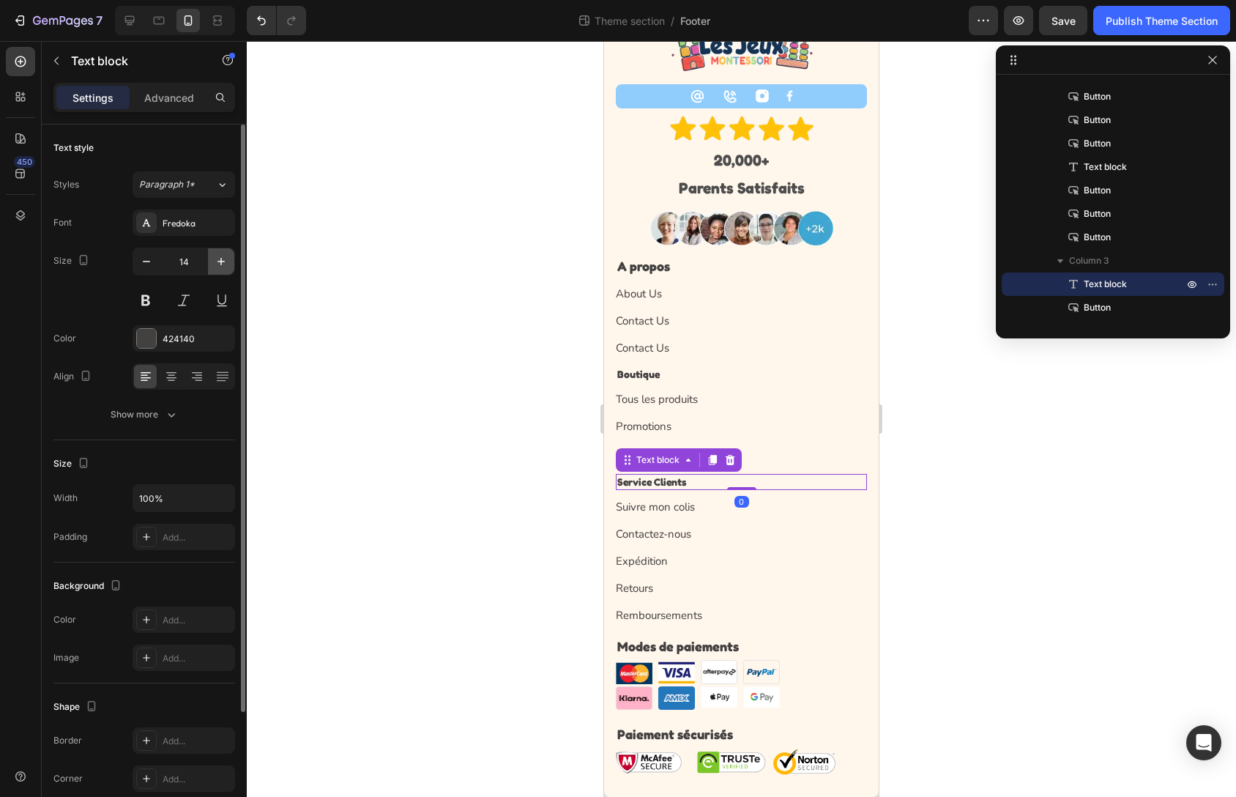
click at [219, 260] on icon "button" at bounding box center [221, 261] width 15 height 15
type input "18"
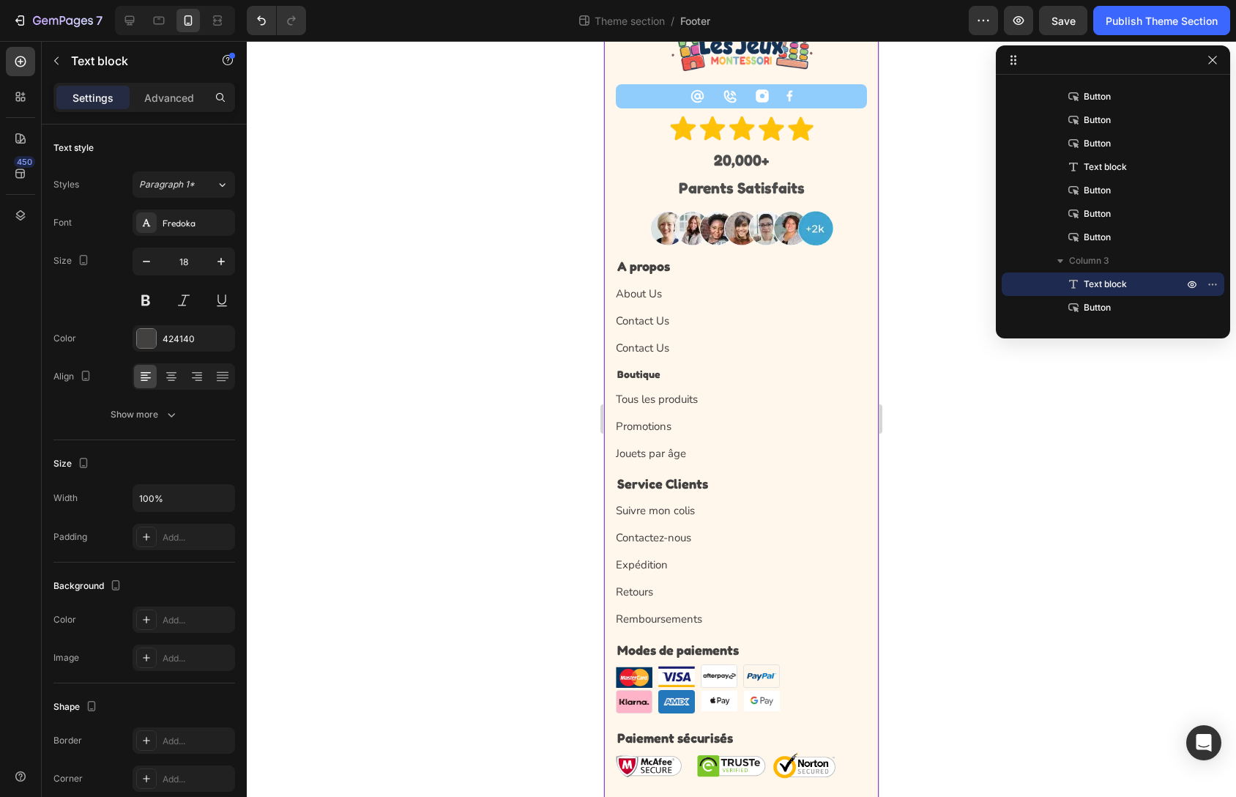
click at [839, 385] on div "Tous les produits Button" at bounding box center [741, 395] width 251 height 27
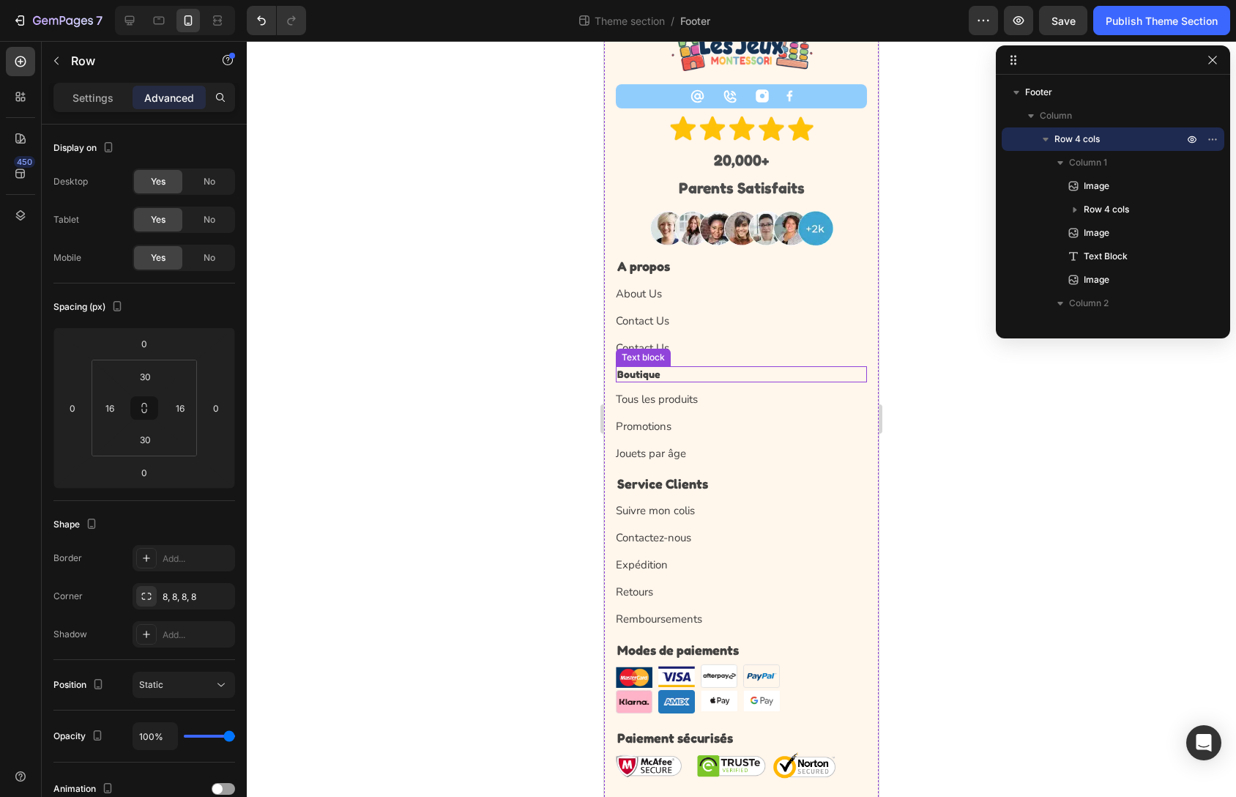
click at [742, 374] on p "Boutique" at bounding box center [741, 374] width 248 height 13
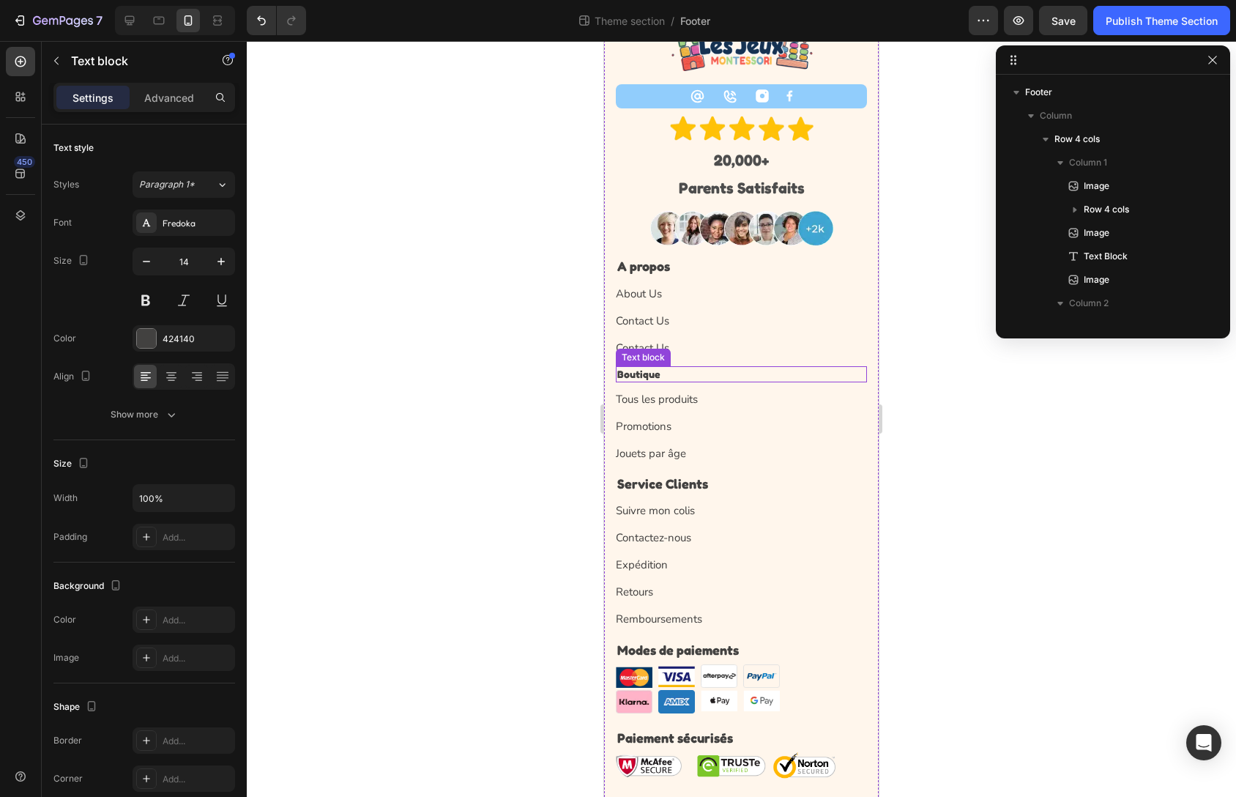
scroll to position [230, 0]
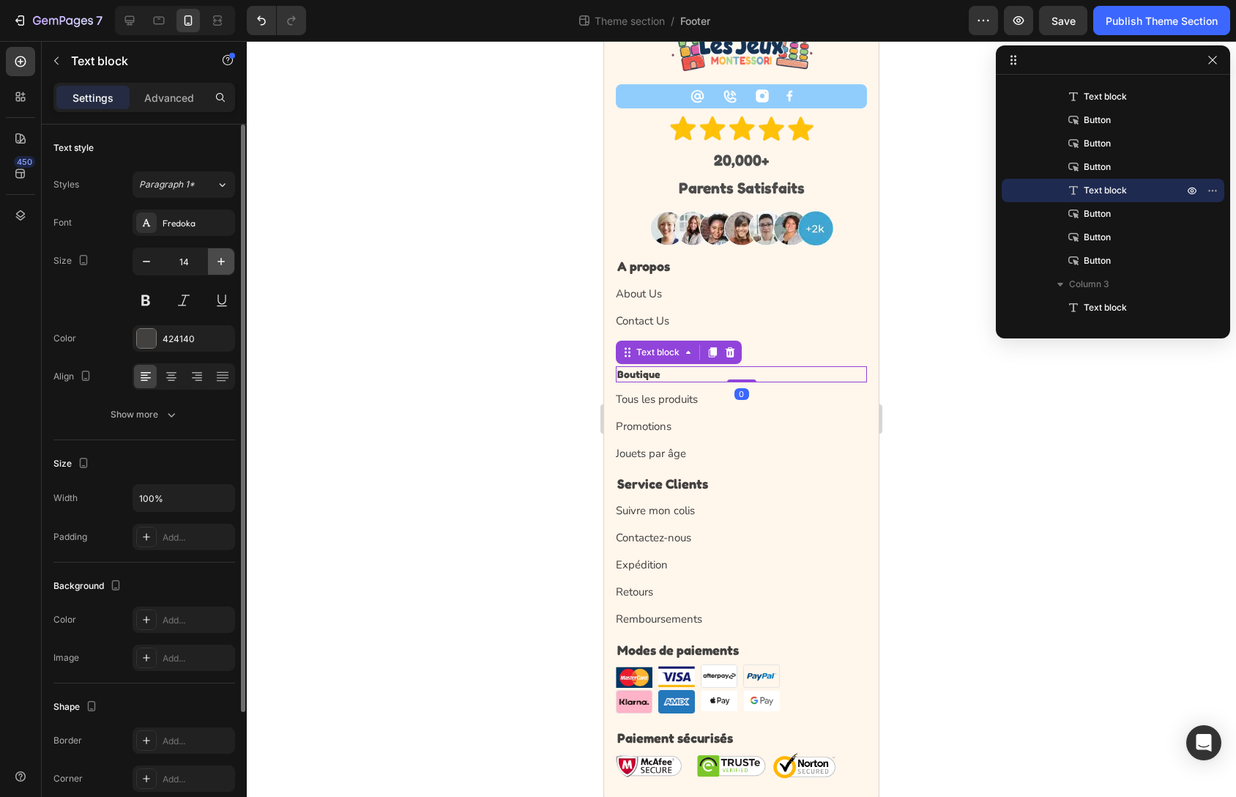
click at [224, 267] on icon "button" at bounding box center [221, 261] width 15 height 15
type input "18"
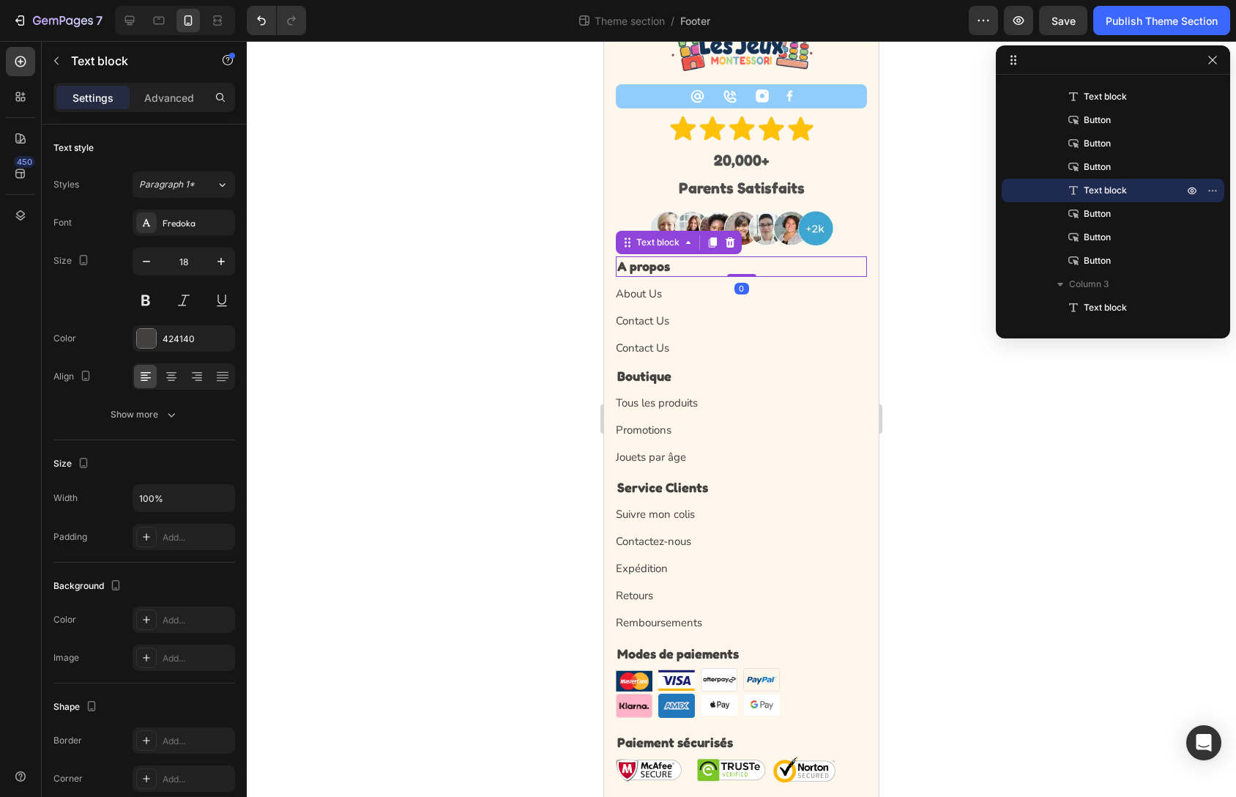
click at [693, 268] on p "A propos" at bounding box center [741, 266] width 248 height 17
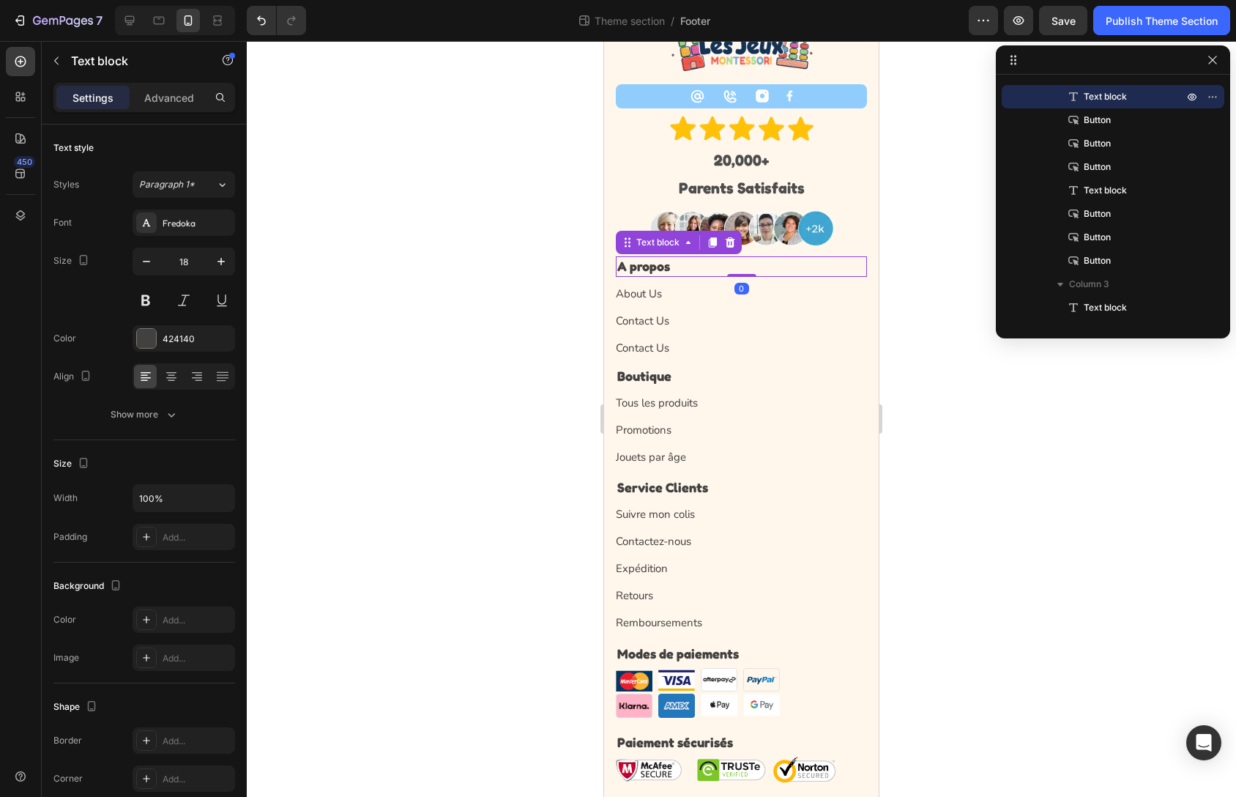
click at [524, 341] on div at bounding box center [741, 419] width 989 height 756
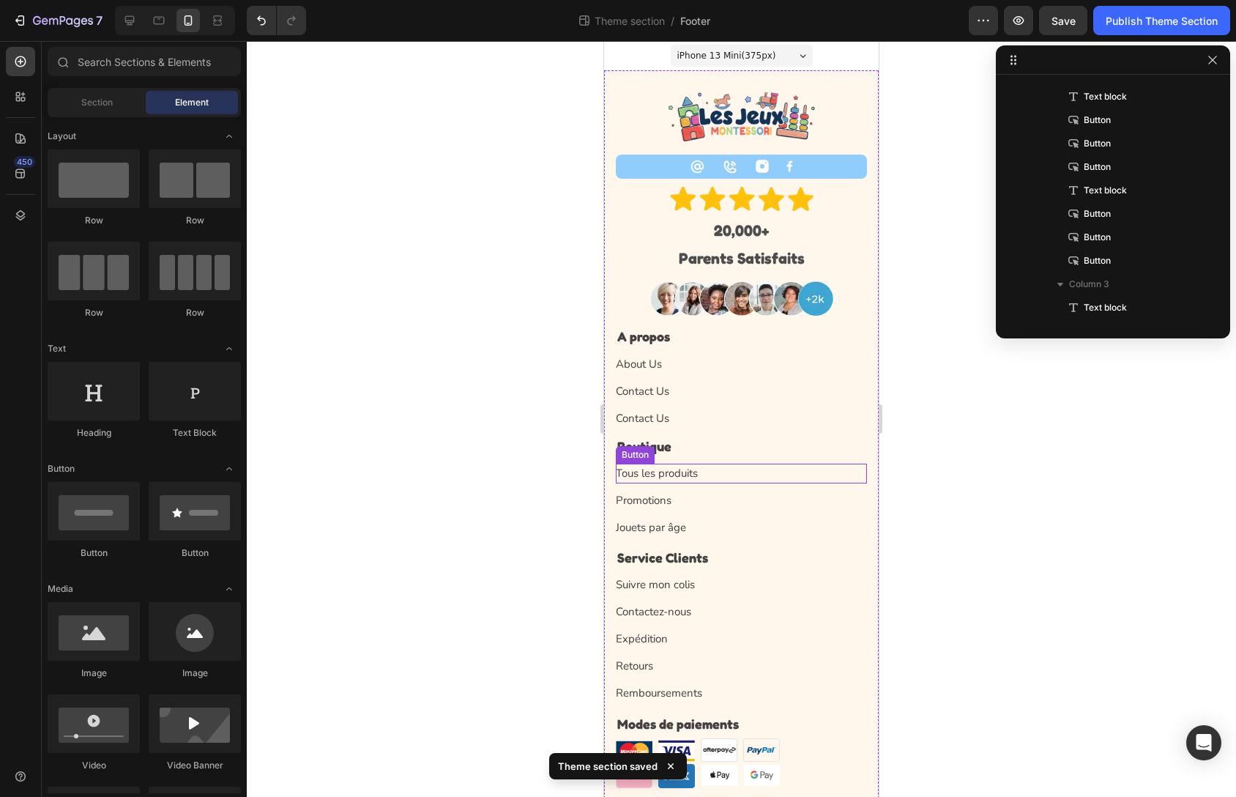
scroll to position [78, 0]
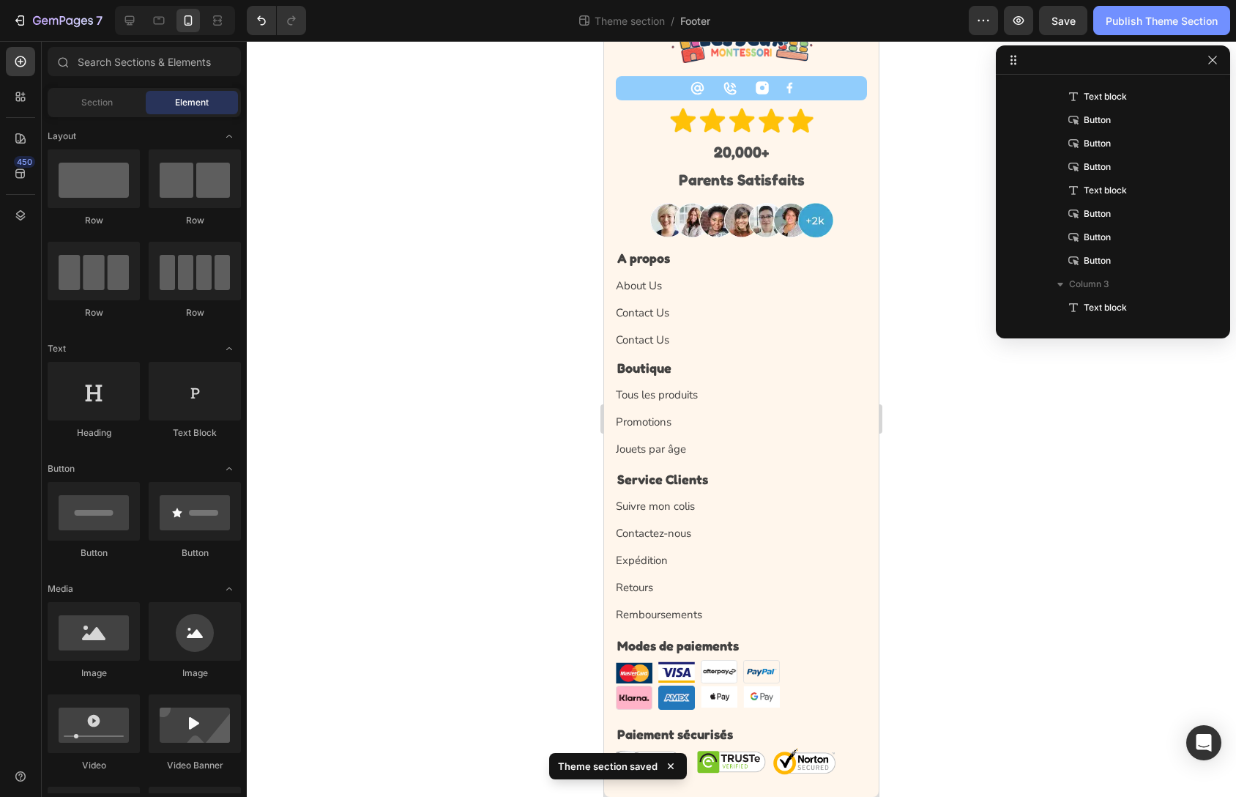
click at [1135, 25] on div "Publish Theme Section" at bounding box center [1162, 20] width 112 height 15
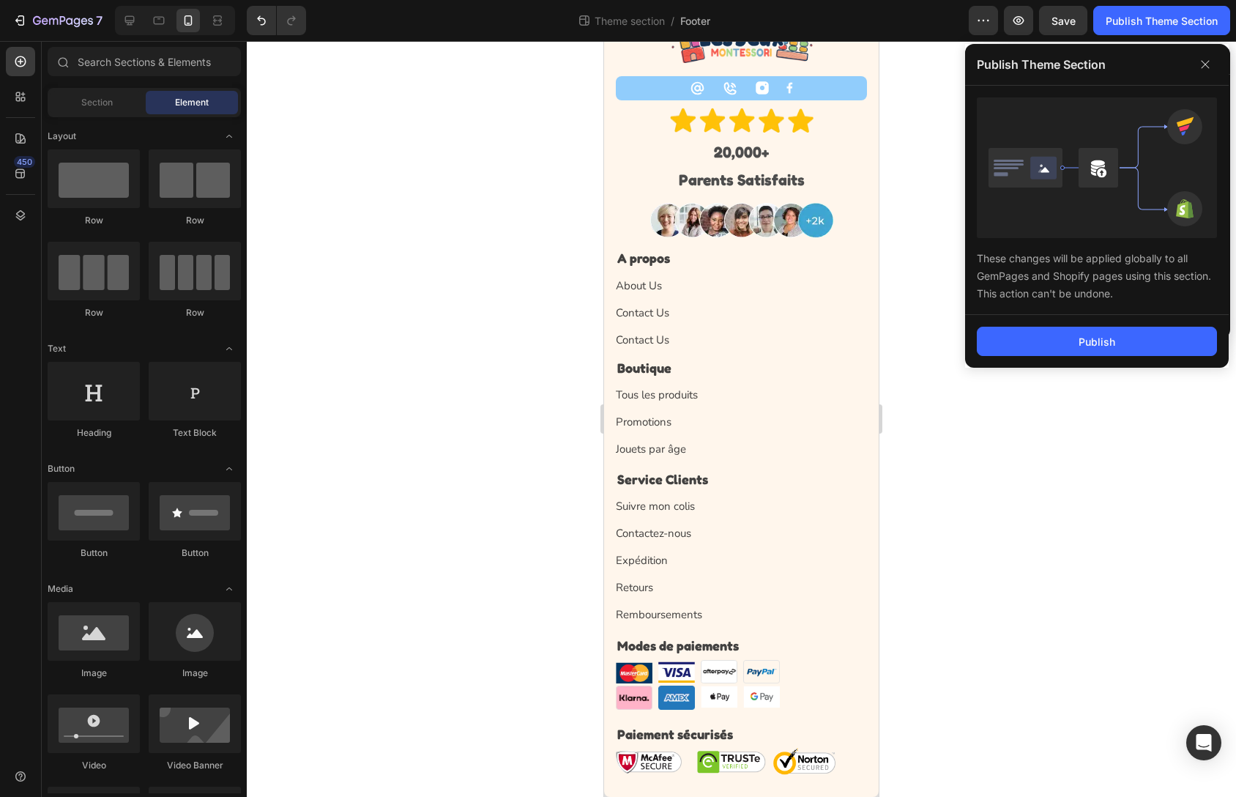
click at [1091, 357] on div "Publish" at bounding box center [1097, 341] width 264 height 53
click at [1090, 350] on button "Publish" at bounding box center [1097, 341] width 240 height 29
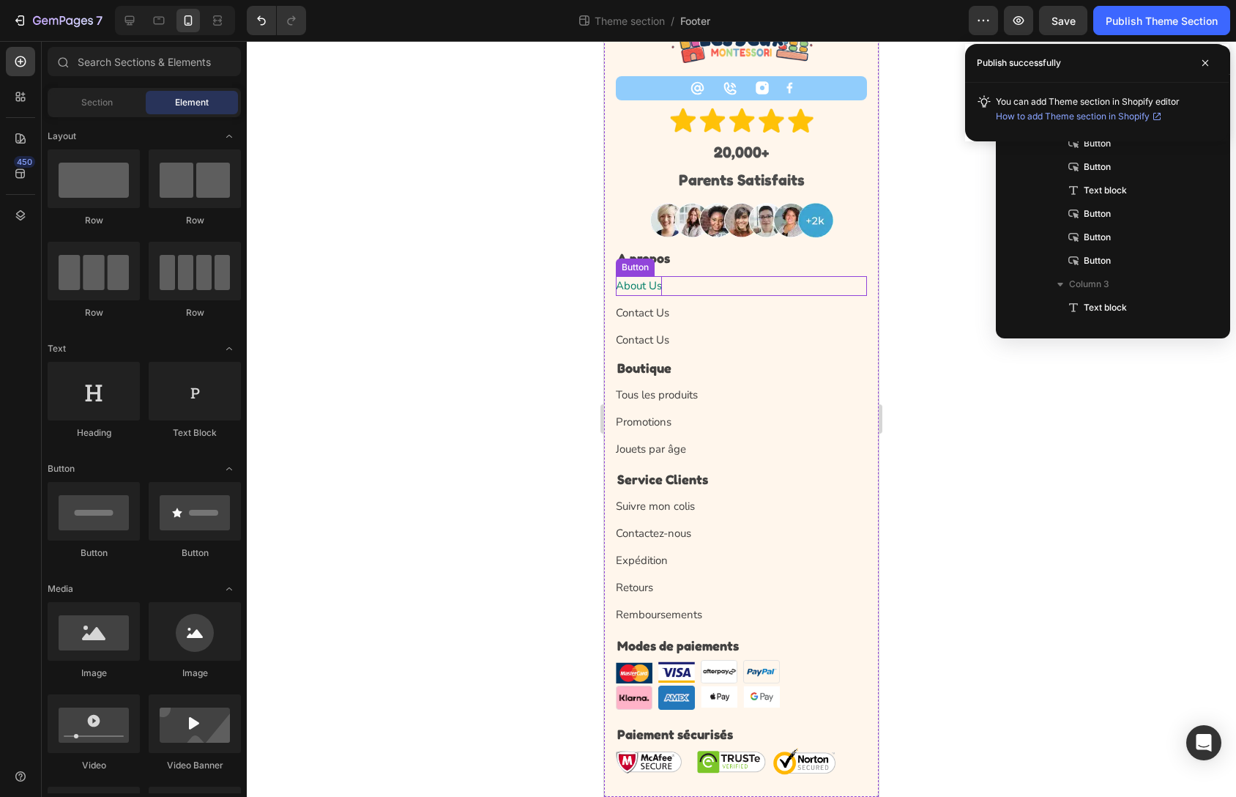
click at [661, 280] on p "About Us" at bounding box center [639, 286] width 46 height 20
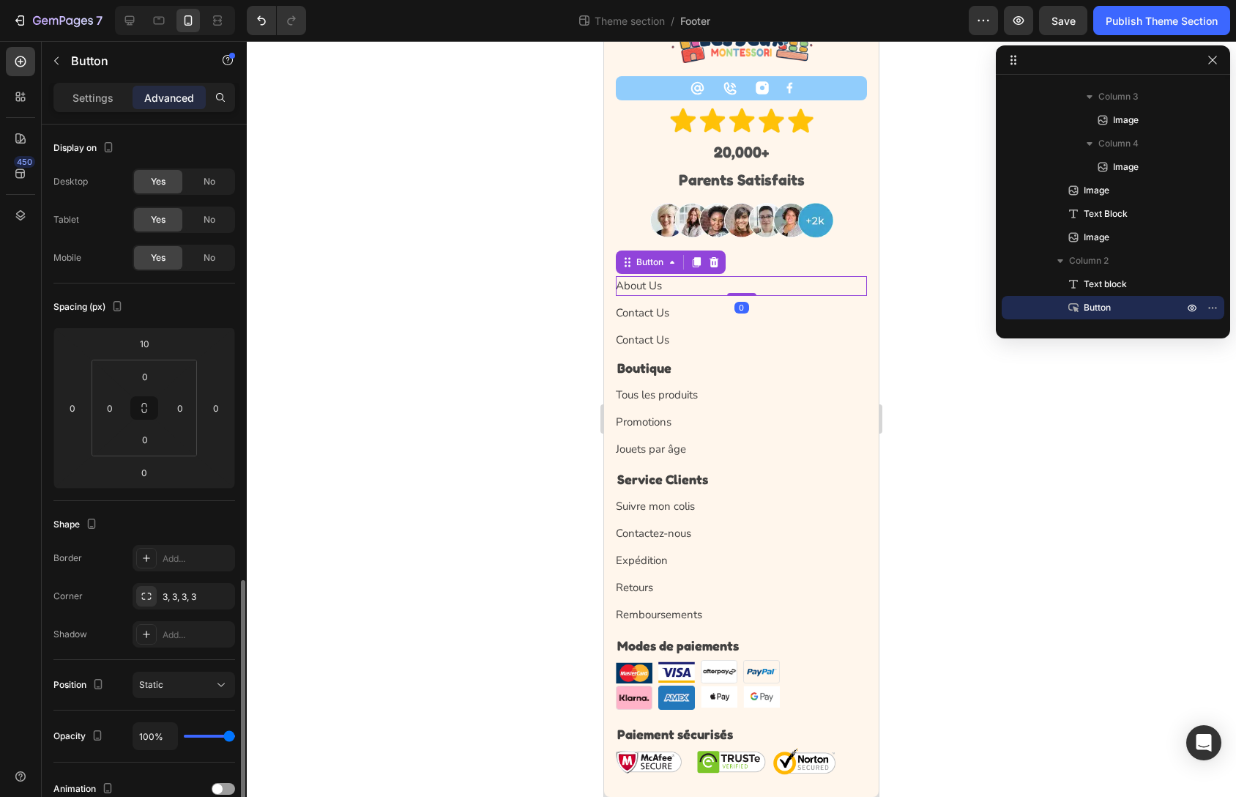
scroll to position [263, 0]
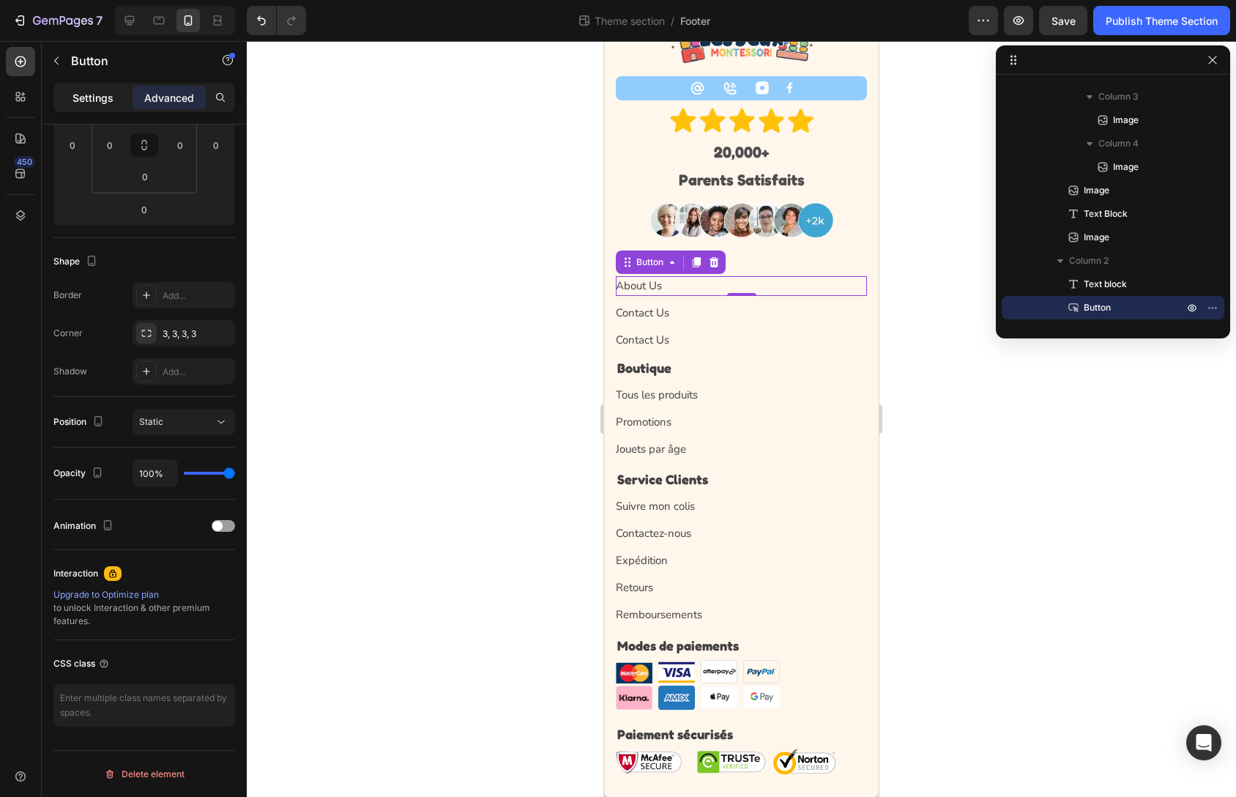
click at [92, 97] on p "Settings" at bounding box center [93, 97] width 41 height 15
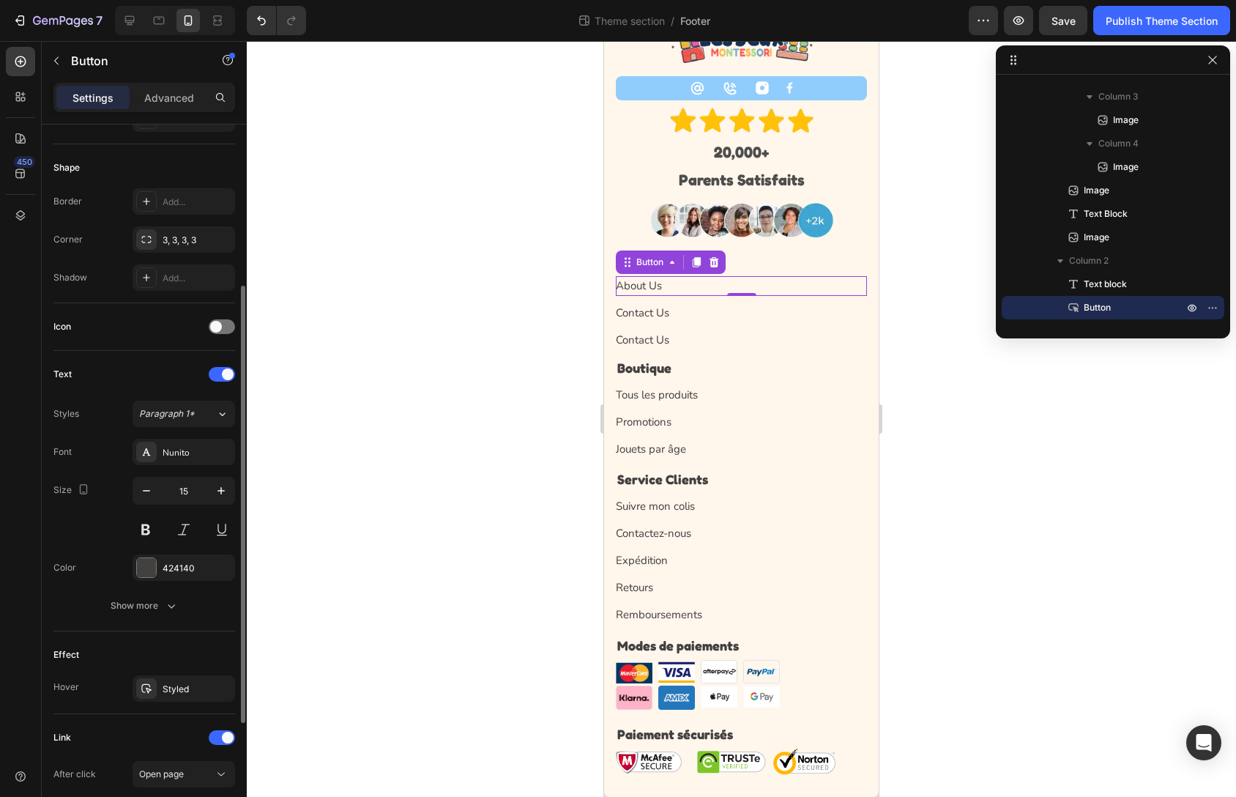
scroll to position [450, 0]
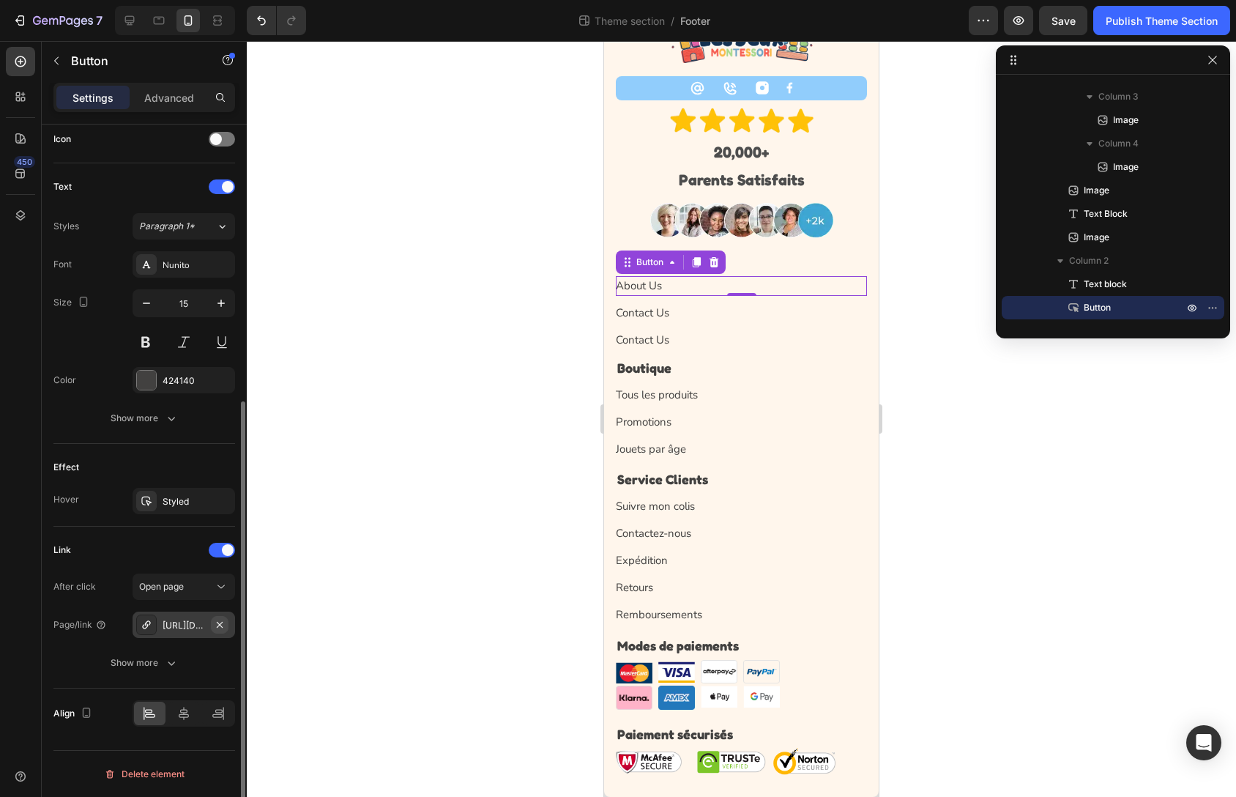
click at [222, 626] on icon "button" at bounding box center [220, 625] width 12 height 12
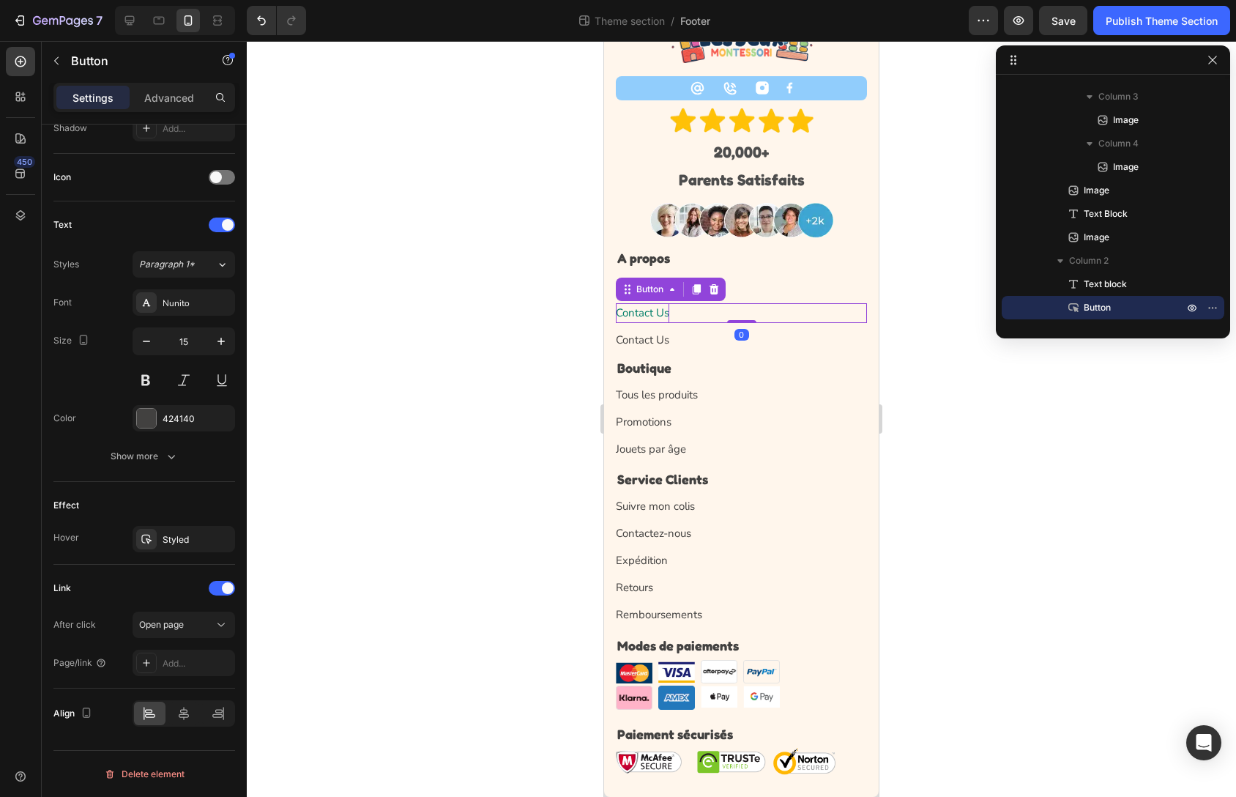
drag, startPoint x: 657, startPoint y: 311, endPoint x: 1195, endPoint y: 354, distance: 539.3
click at [657, 311] on p "Contact Us" at bounding box center [642, 313] width 53 height 20
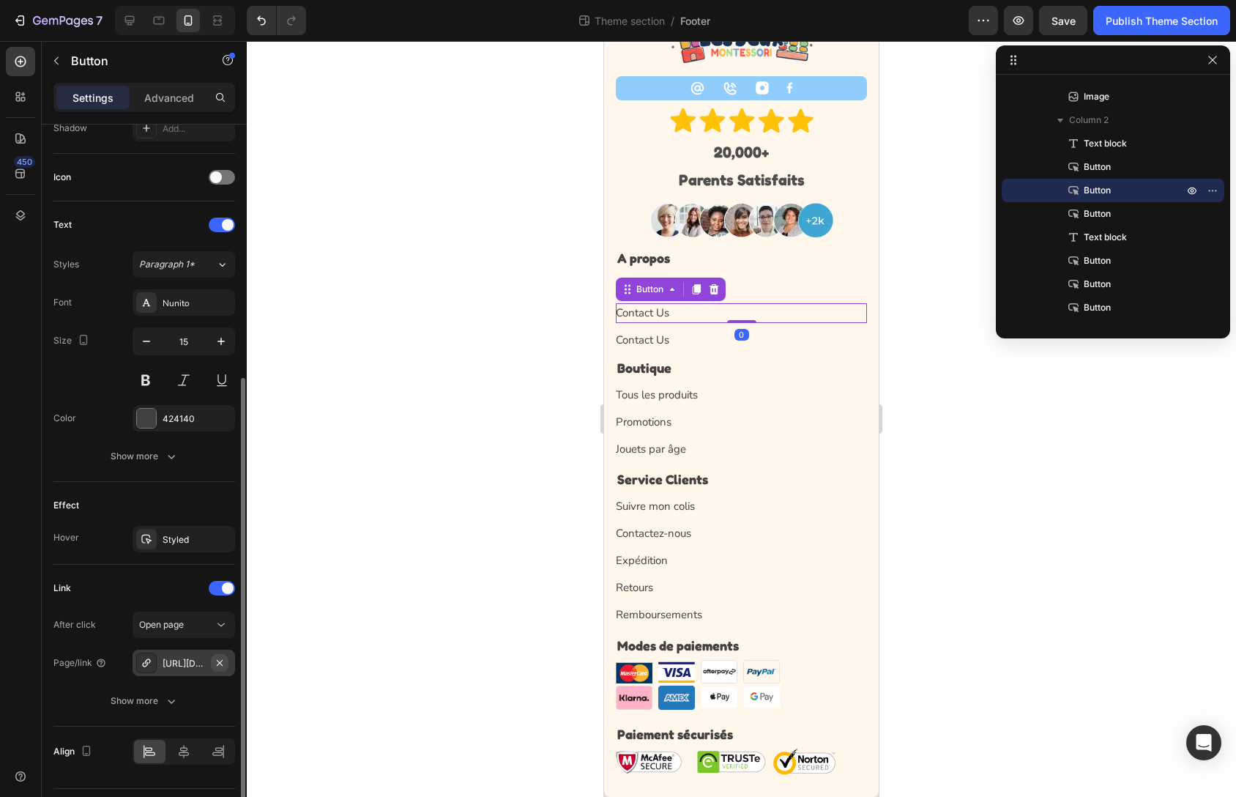
click at [218, 666] on icon "button" at bounding box center [220, 663] width 12 height 12
click at [655, 314] on p "Contact Us" at bounding box center [642, 313] width 53 height 20
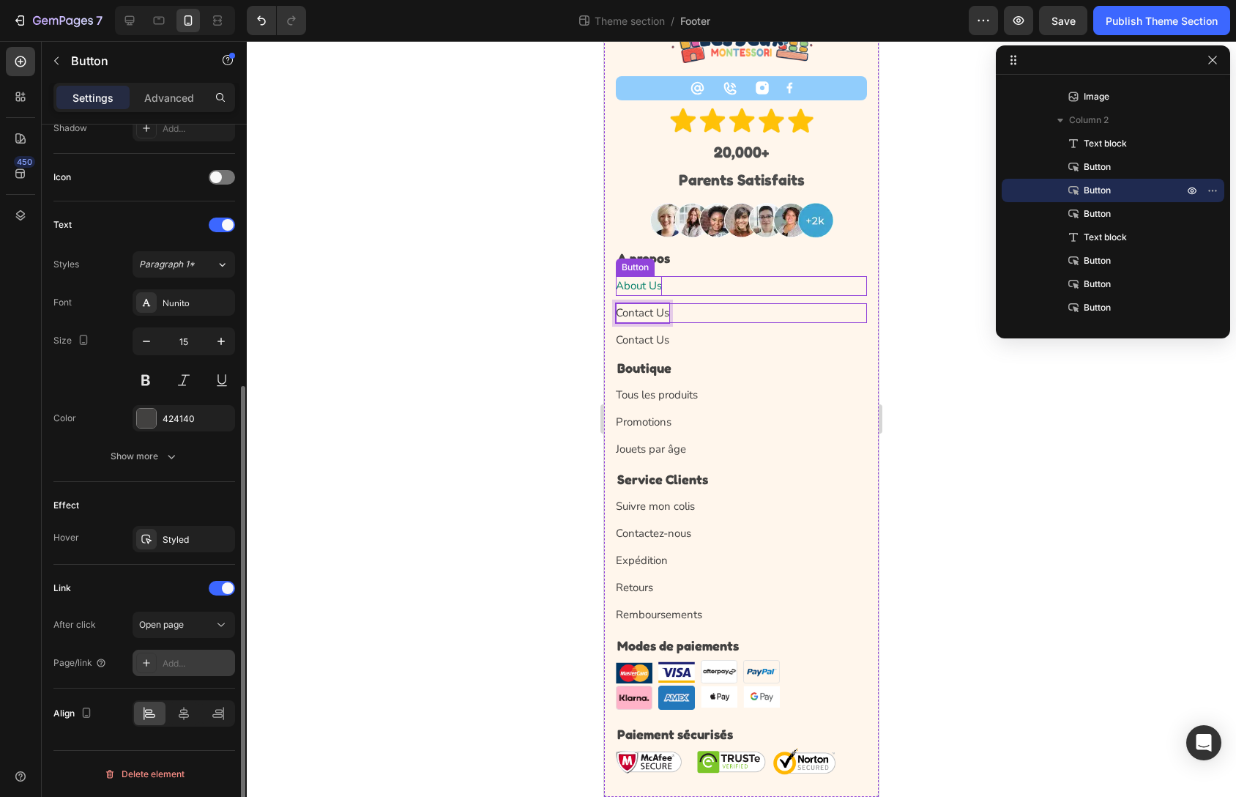
click at [650, 283] on p "About Us" at bounding box center [639, 286] width 46 height 20
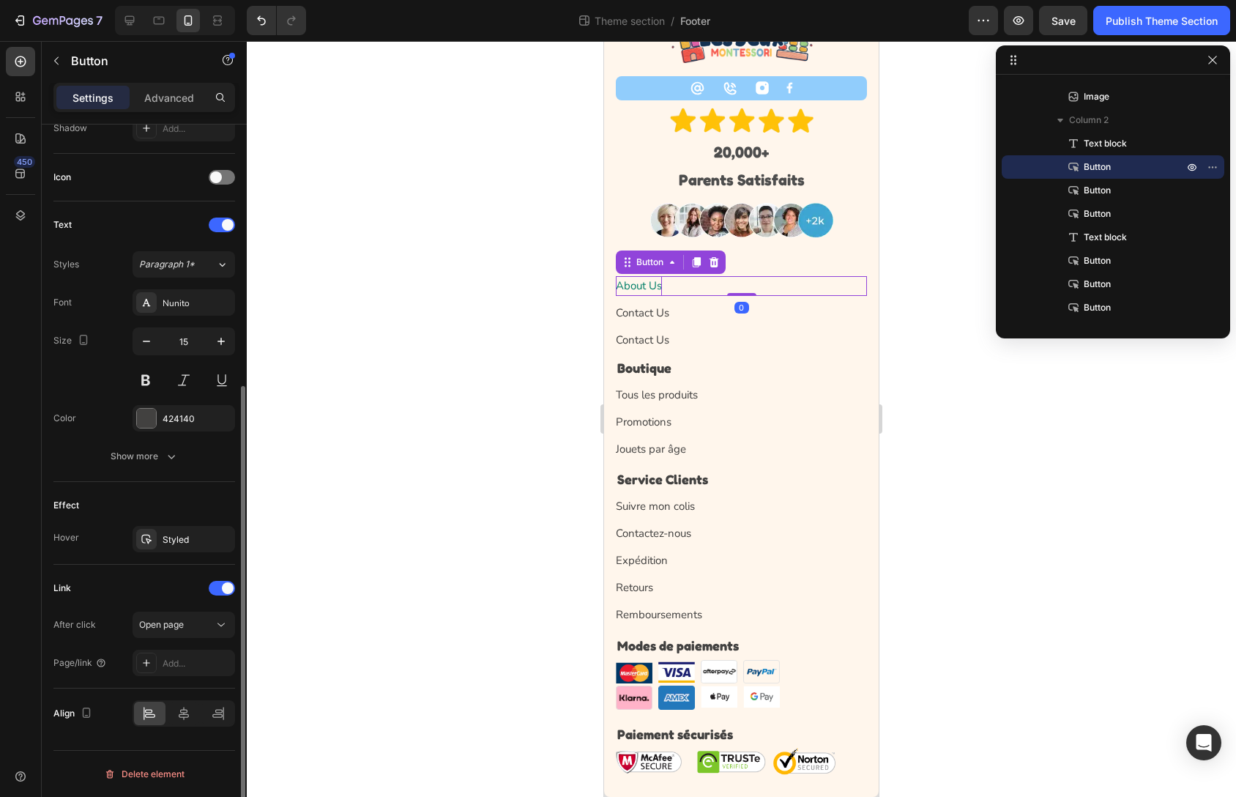
click at [650, 283] on p "About Us" at bounding box center [639, 286] width 46 height 20
click at [616, 276] on button "Notre" at bounding box center [629, 286] width 27 height 20
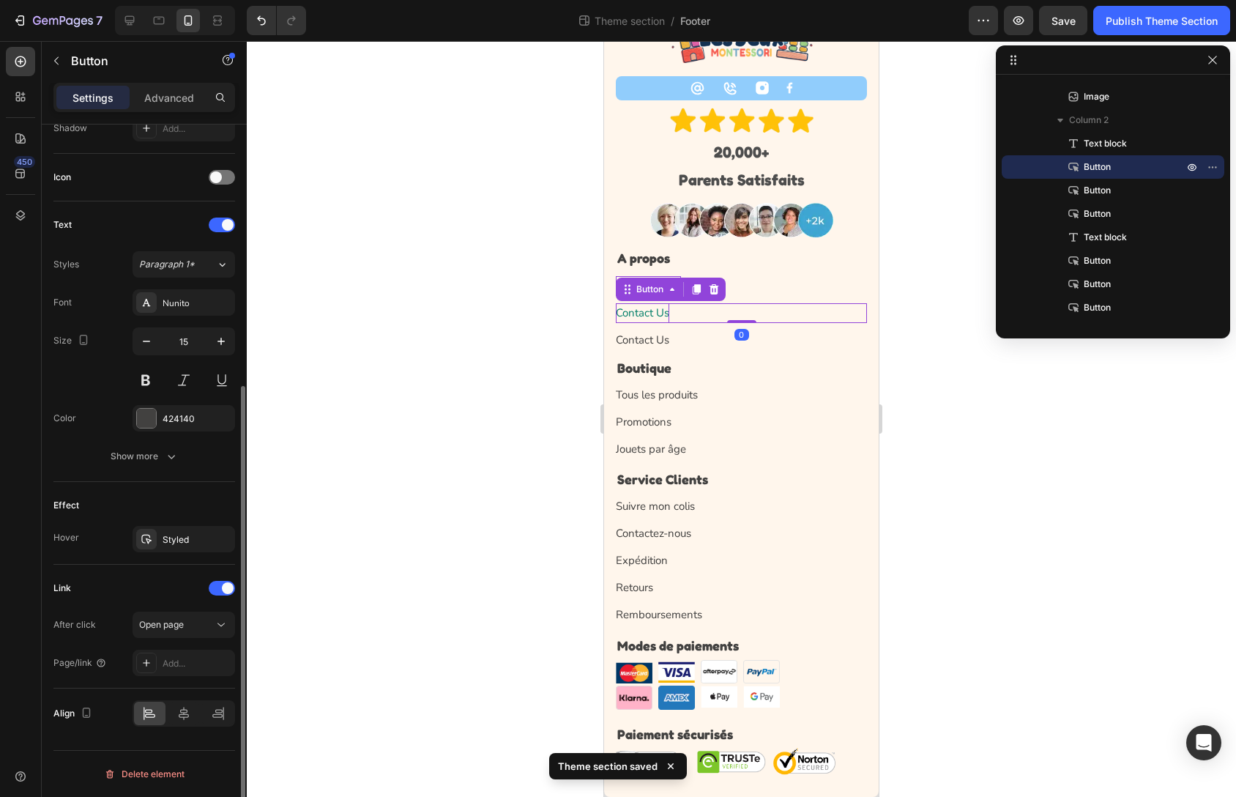
click at [634, 310] on p "Contact Us" at bounding box center [642, 313] width 53 height 20
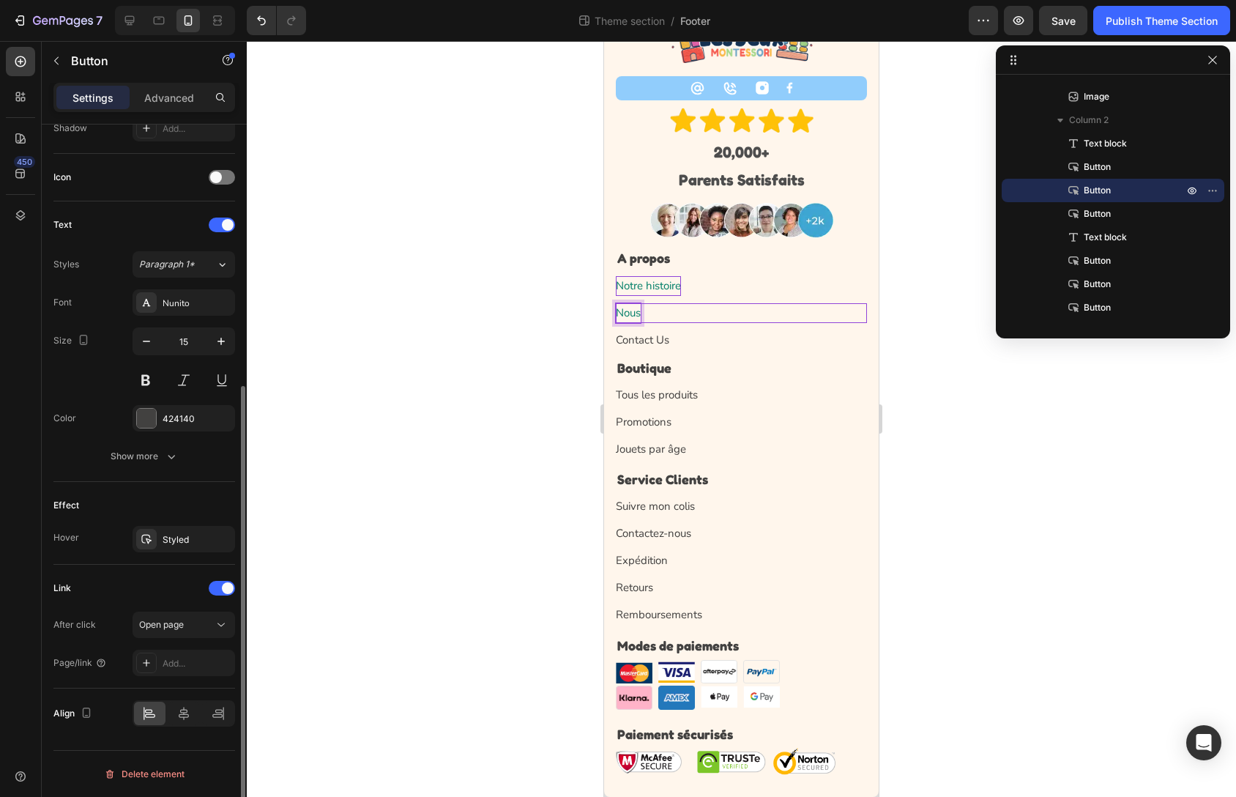
click at [616, 303] on button "Nous" at bounding box center [628, 313] width 25 height 20
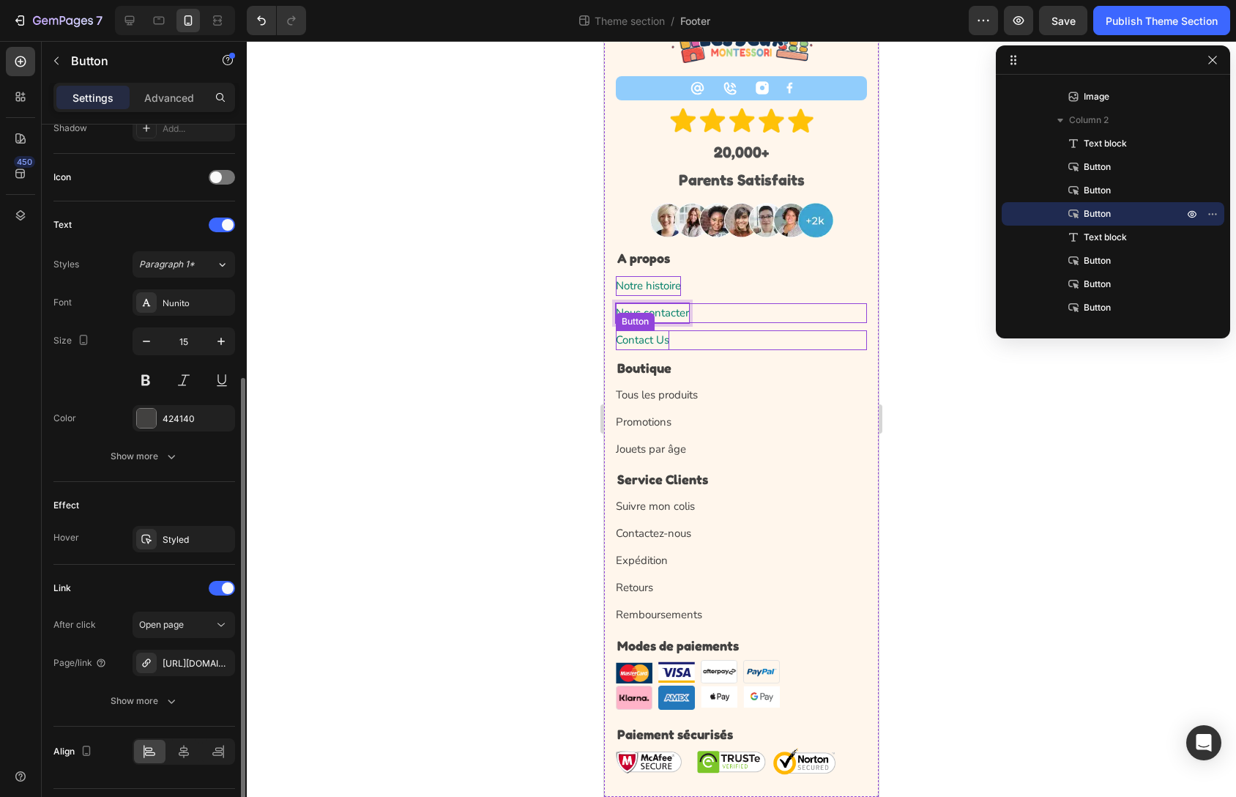
click at [633, 334] on p "Contact Us" at bounding box center [642, 340] width 53 height 20
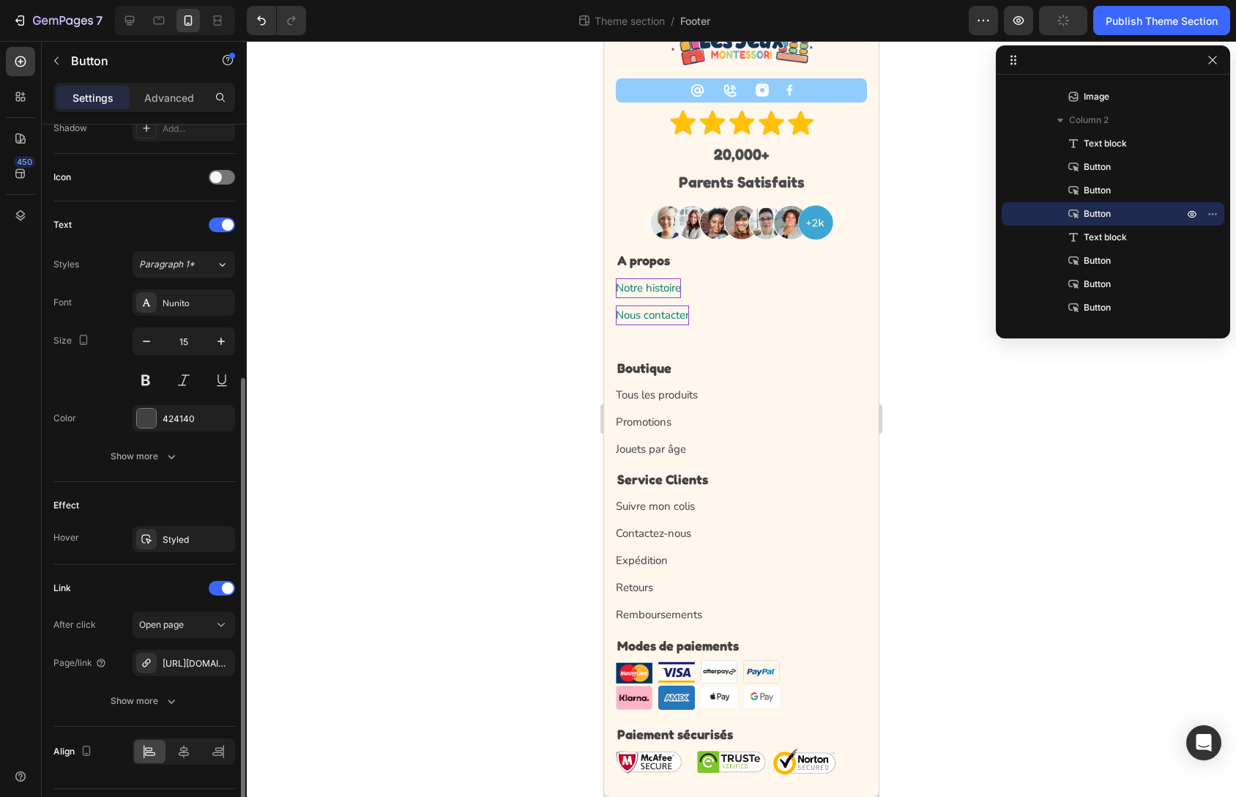
scroll to position [76, 0]
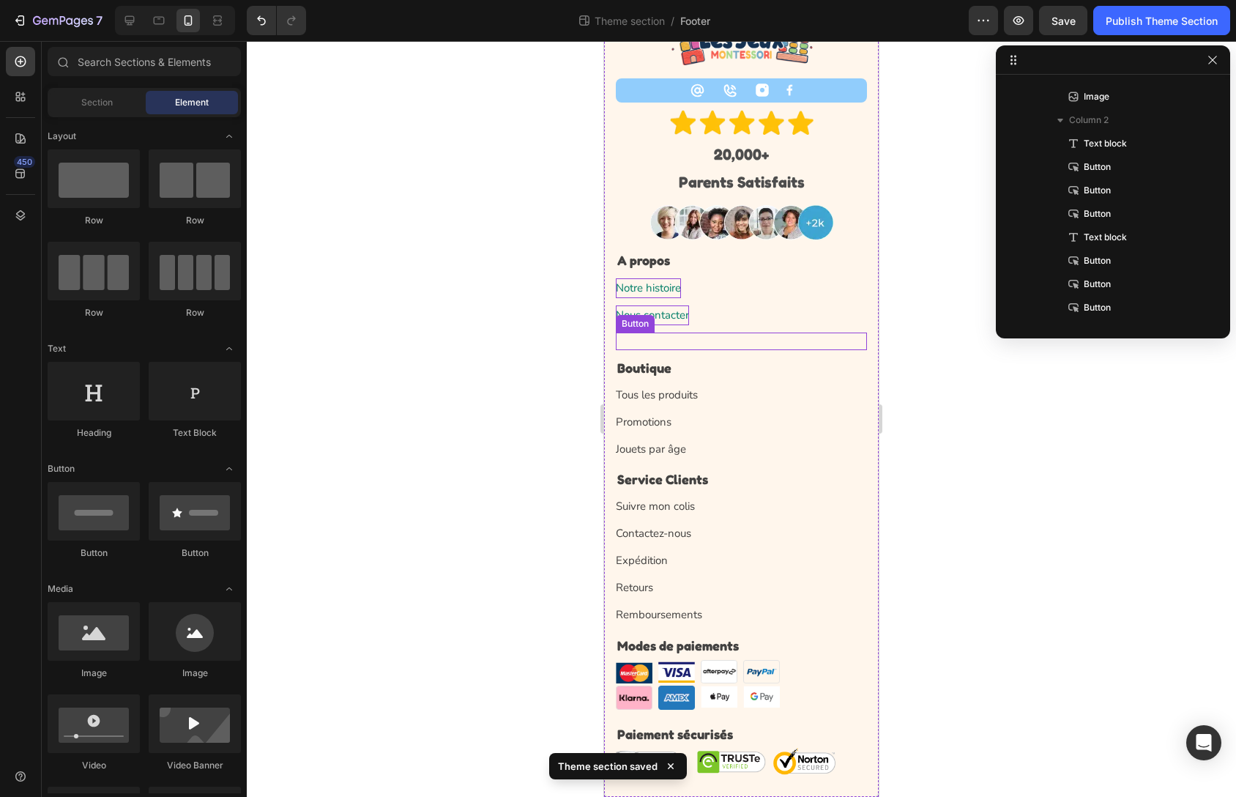
click at [718, 336] on div "Button" at bounding box center [741, 342] width 251 height 18
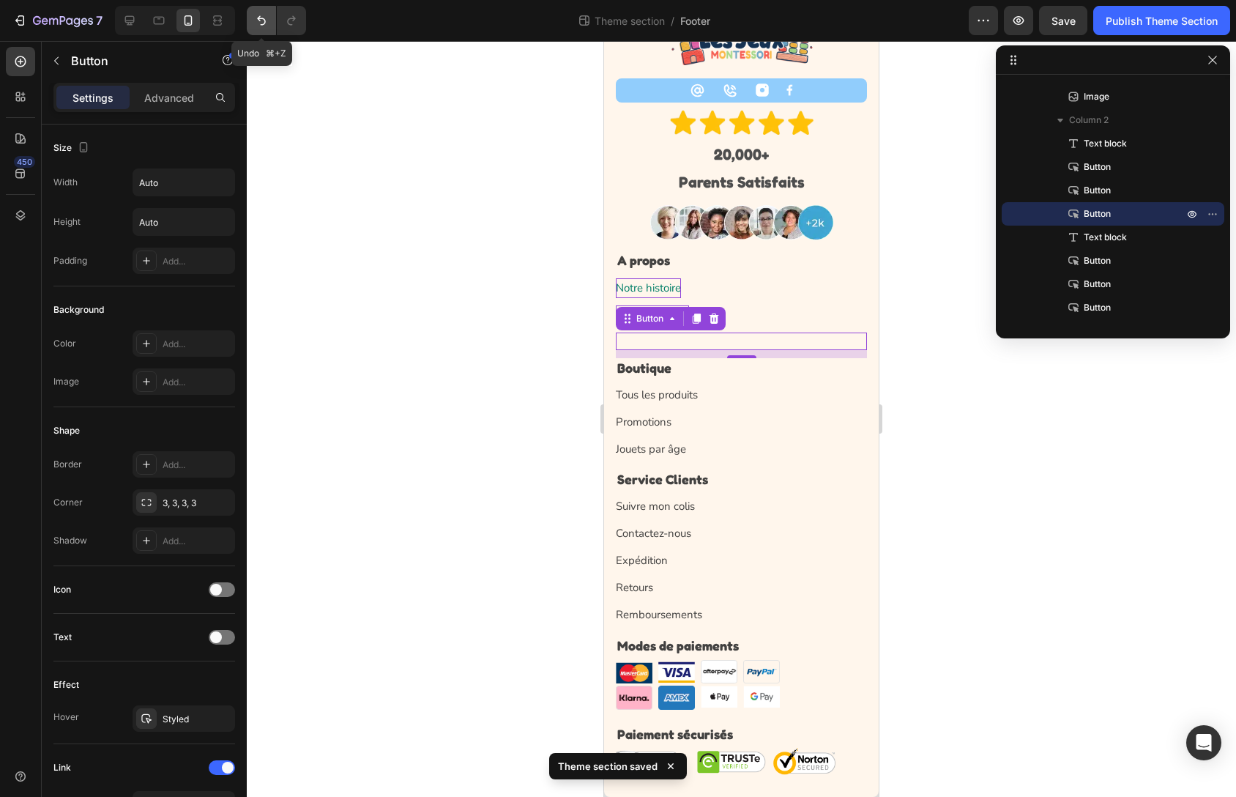
click at [259, 21] on icon "Undo/Redo" at bounding box center [261, 20] width 15 height 15
drag, startPoint x: 261, startPoint y: 8, endPoint x: 371, endPoint y: 64, distance: 122.5
click at [261, 8] on button "Undo/Redo" at bounding box center [261, 20] width 29 height 29
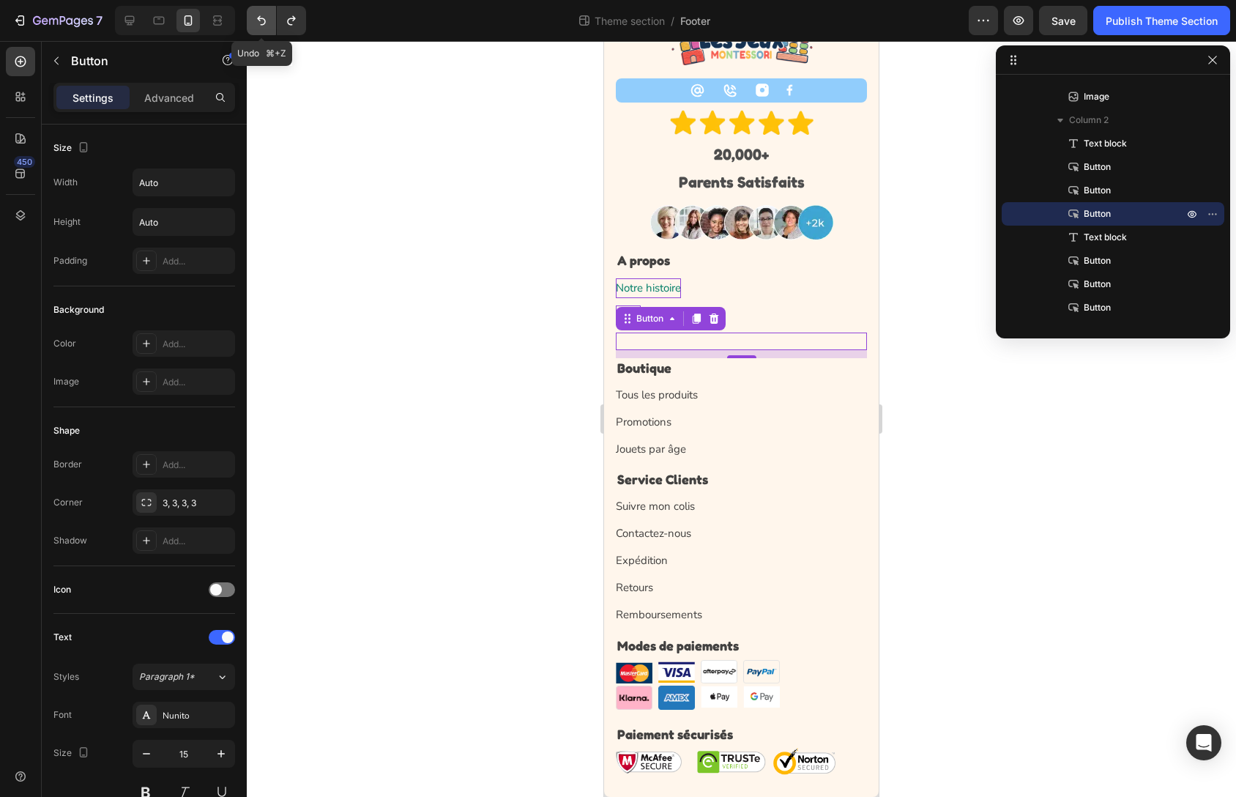
click at [267, 26] on icon "Undo/Redo" at bounding box center [261, 20] width 15 height 15
click at [279, 23] on button "Undo/Redo" at bounding box center [291, 20] width 29 height 29
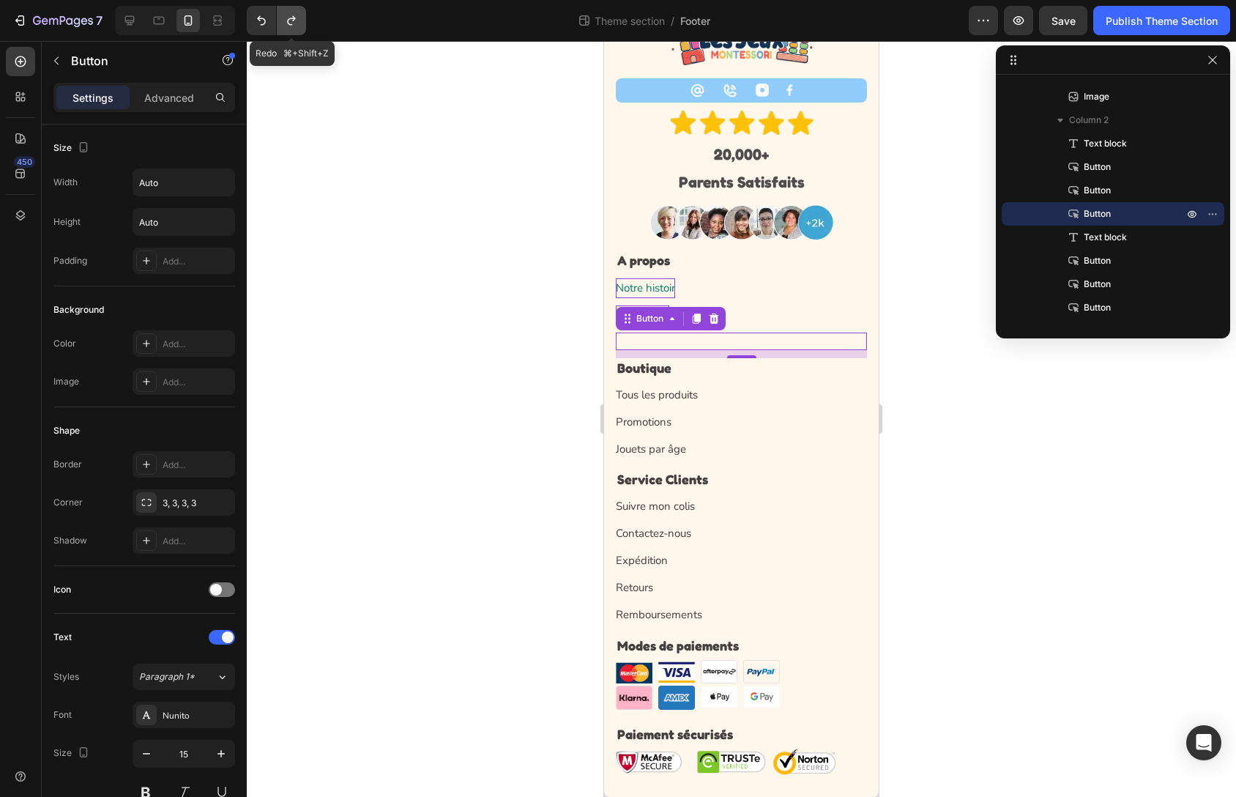
click at [281, 22] on button "Undo/Redo" at bounding box center [291, 20] width 29 height 29
click at [283, 22] on button "Undo/Redo" at bounding box center [291, 20] width 29 height 29
click at [803, 316] on div "Nous Button" at bounding box center [741, 315] width 251 height 20
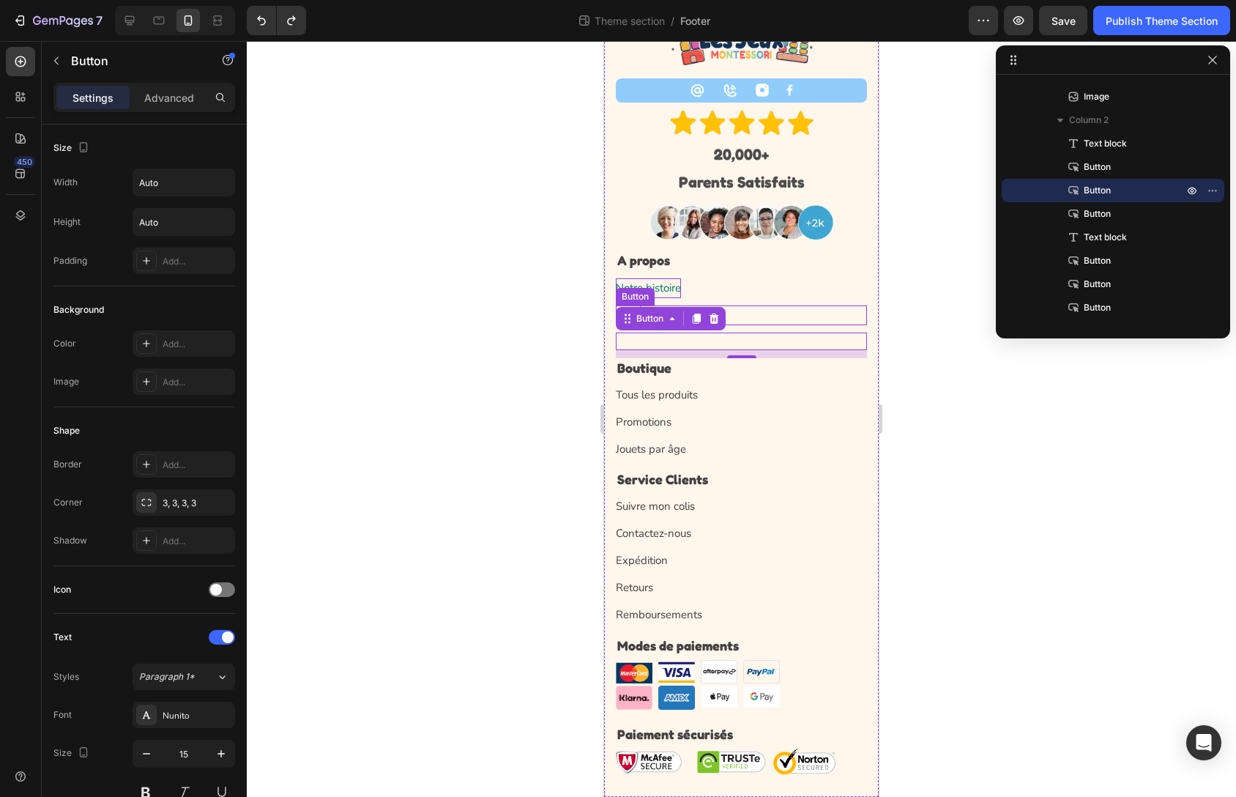
scroll to position [412, 0]
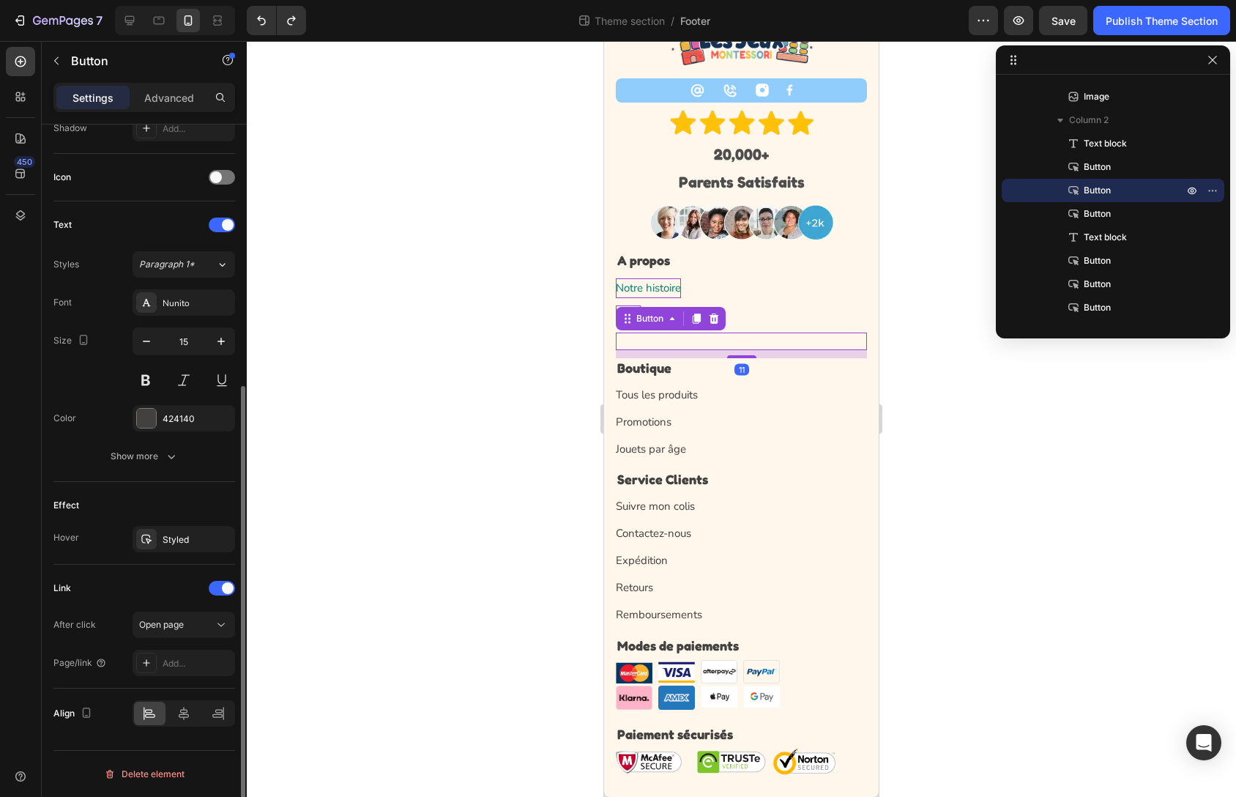
click at [707, 346] on div "Button 11" at bounding box center [741, 342] width 251 height 18
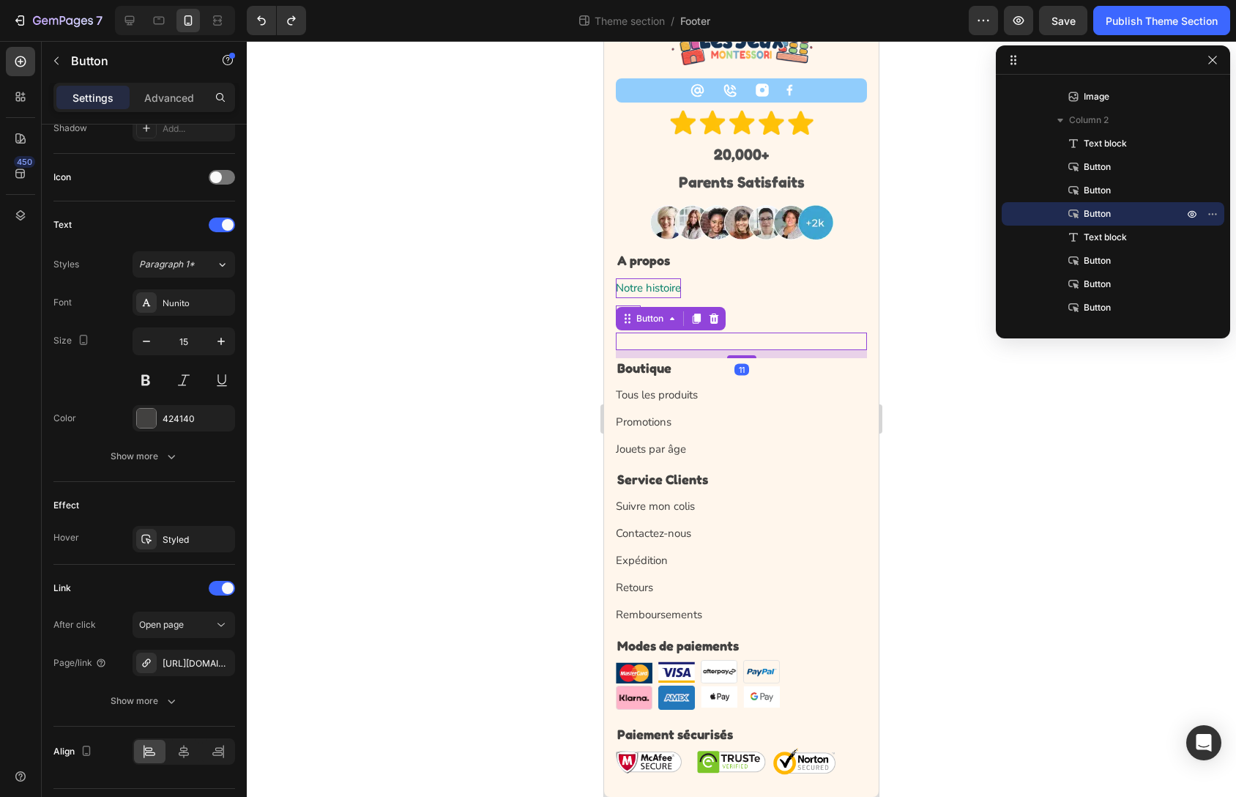
click at [716, 308] on div "Button" at bounding box center [671, 318] width 110 height 23
click at [716, 315] on icon at bounding box center [715, 318] width 10 height 10
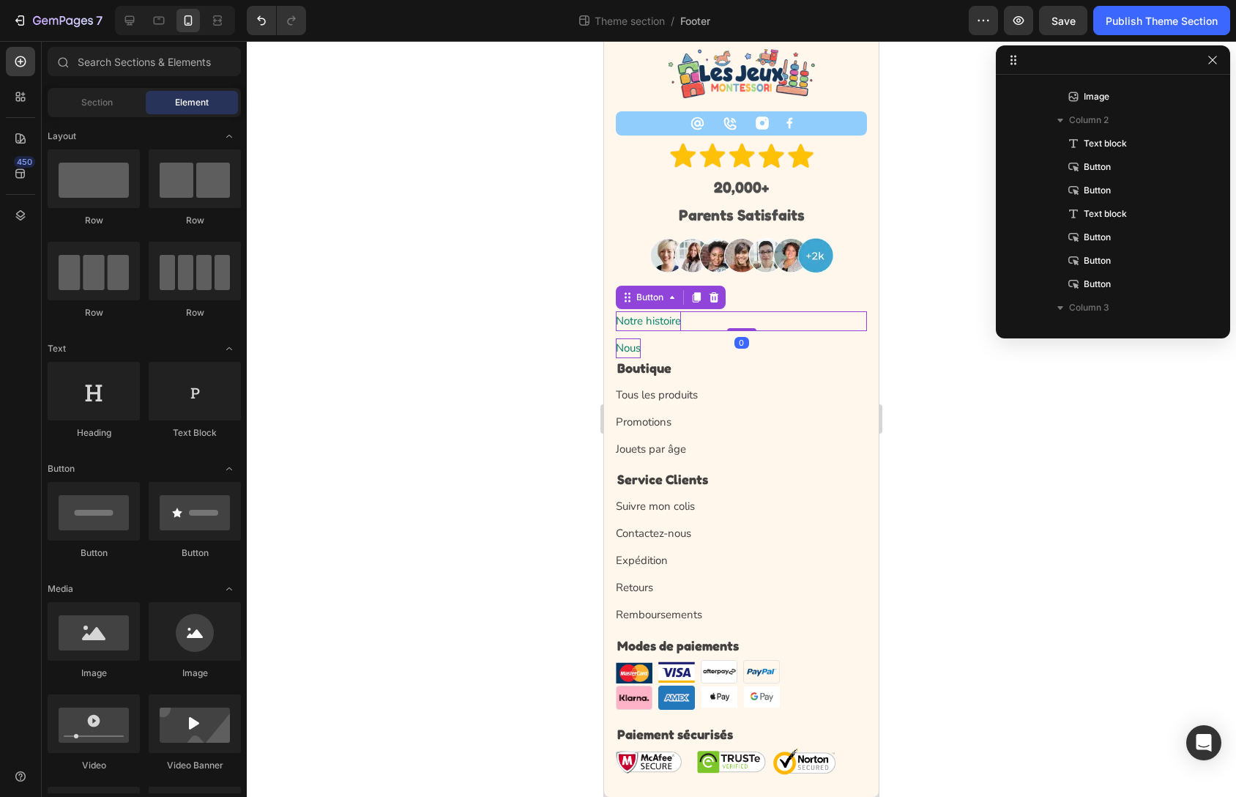
click at [724, 315] on div "Notre histoire Button 0" at bounding box center [741, 321] width 251 height 20
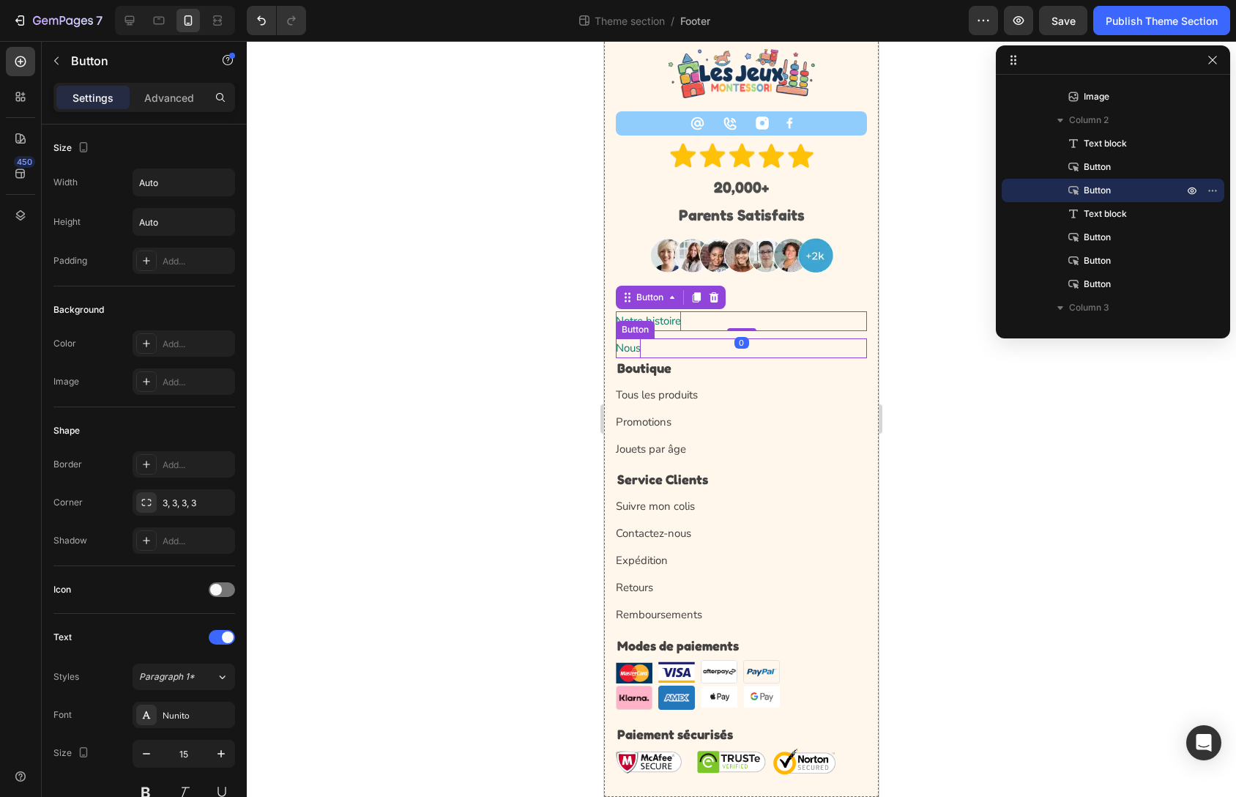
click at [702, 343] on div "Nous Button" at bounding box center [741, 348] width 251 height 20
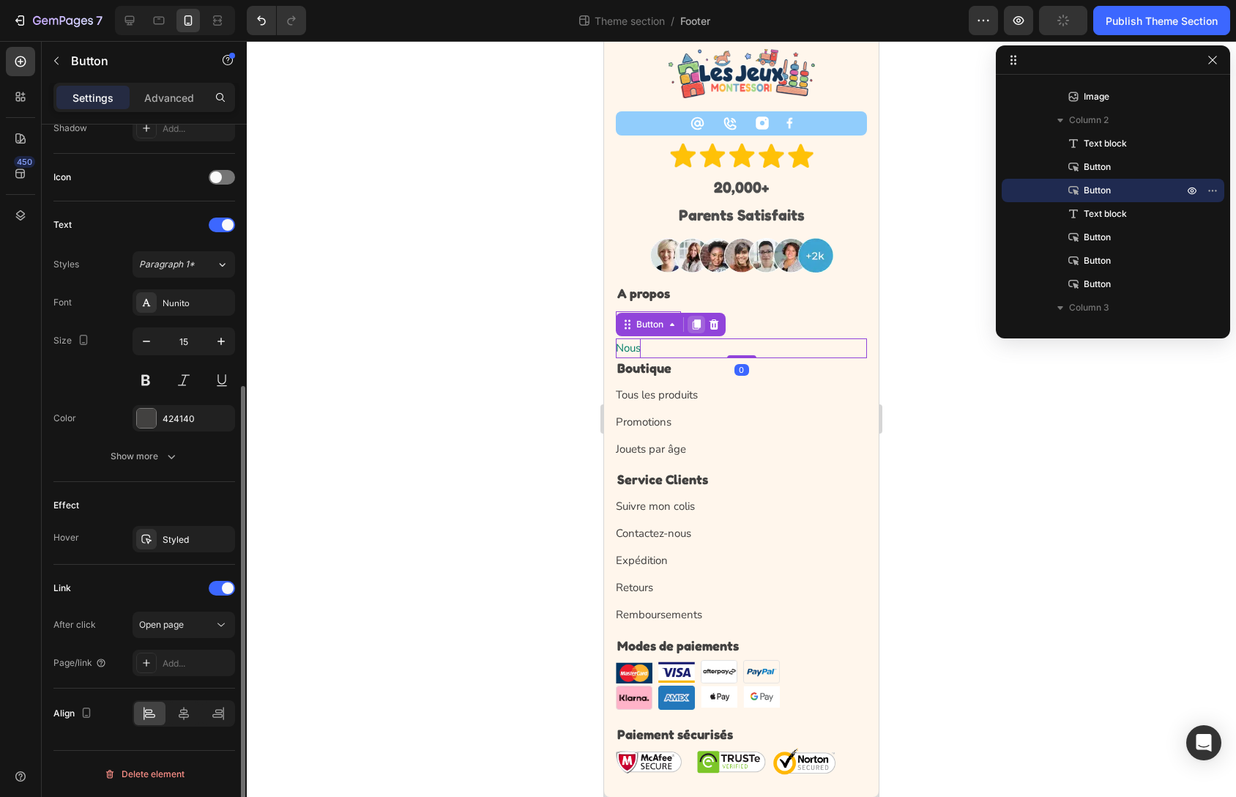
click at [697, 323] on icon at bounding box center [697, 324] width 8 height 10
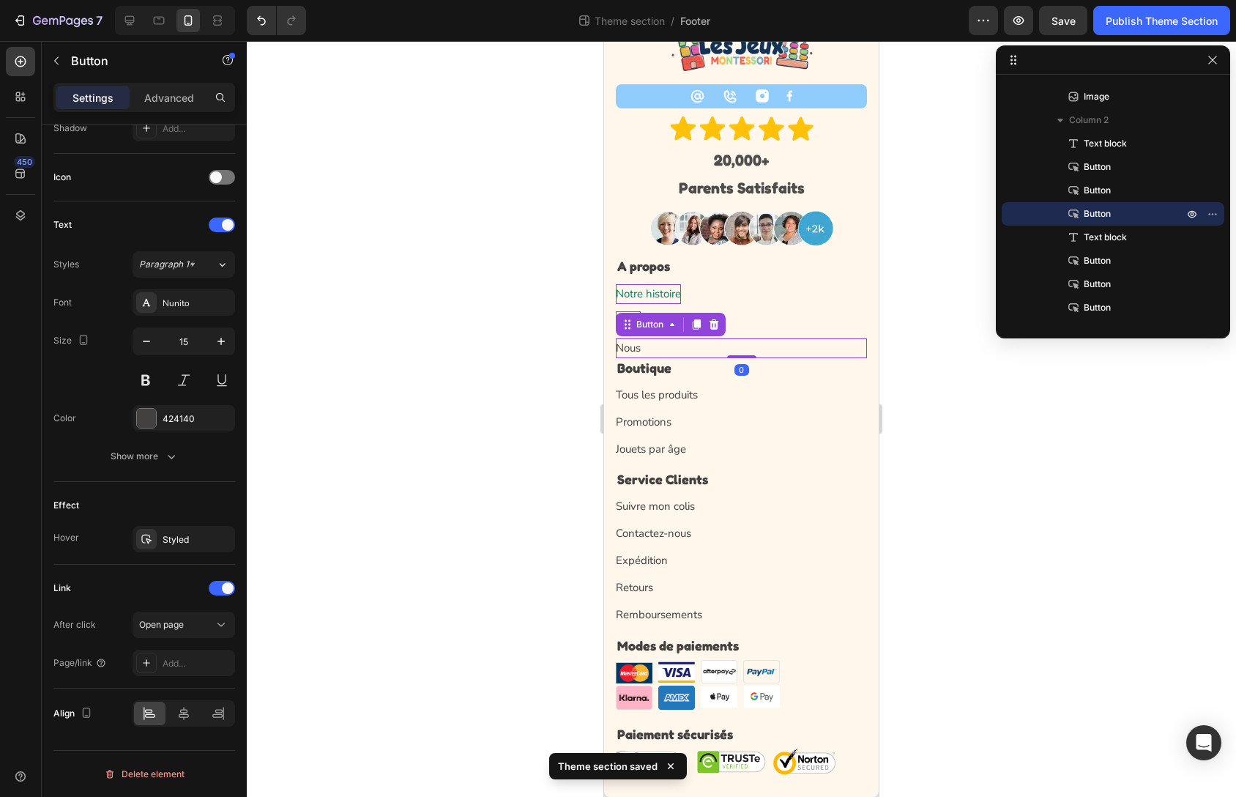
scroll to position [78, 0]
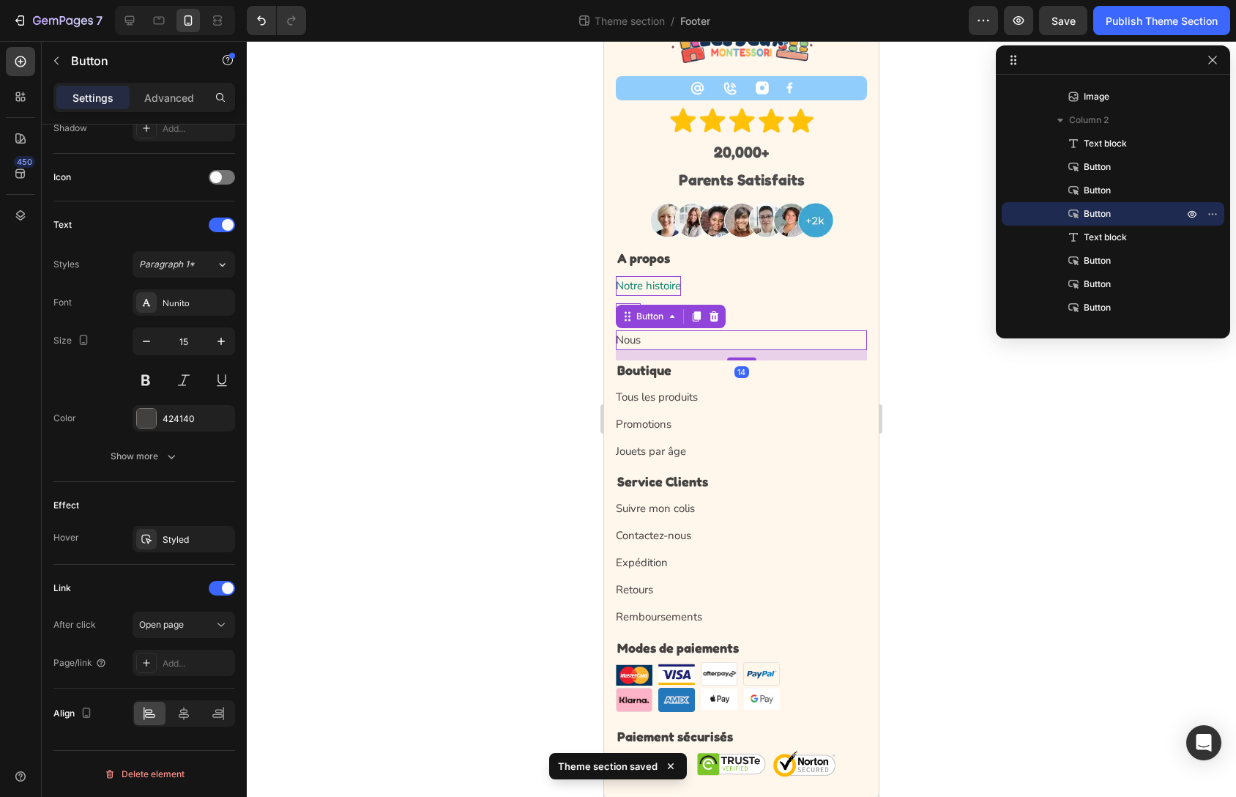
drag, startPoint x: 725, startPoint y: 357, endPoint x: 727, endPoint y: 367, distance: 10.4
click at [727, 367] on div "A propos Text block Notre histoire Button Nous Button Nous Button 14 Boutique T…" at bounding box center [741, 359] width 251 height 223
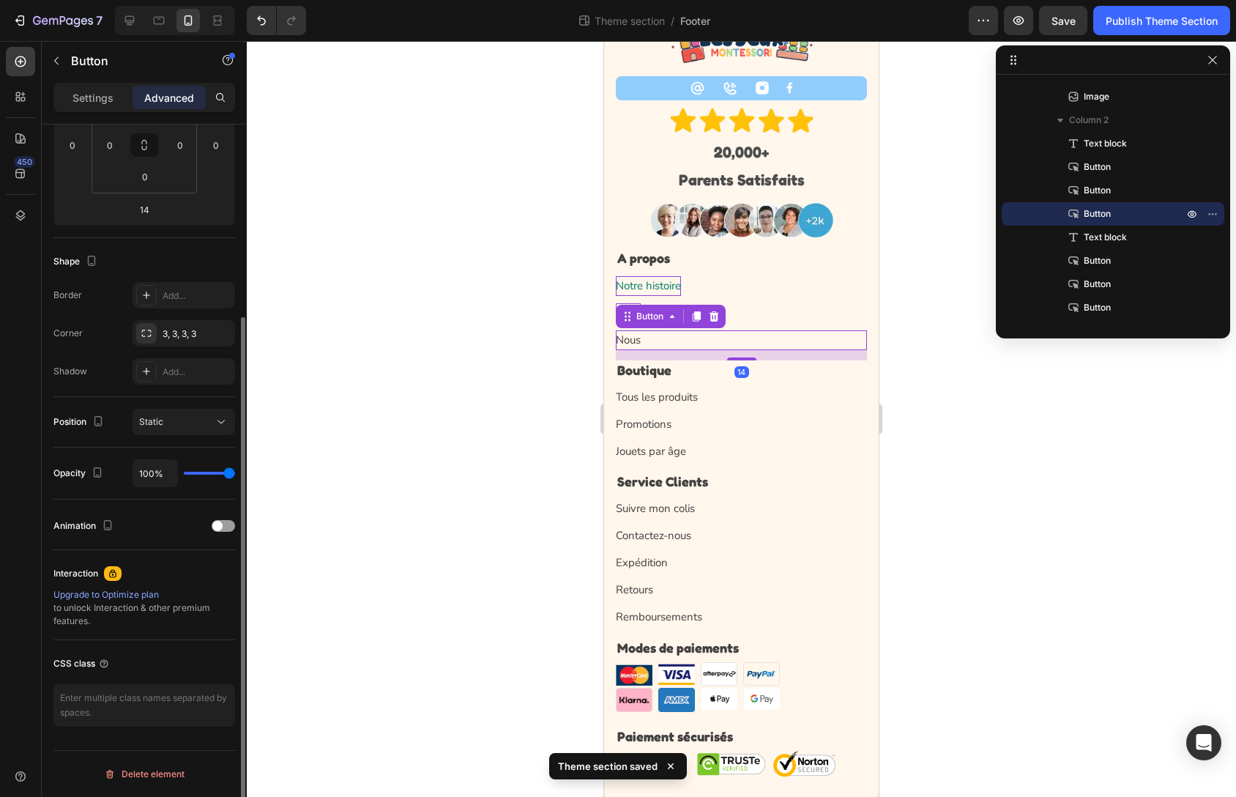
click at [679, 345] on div "Nous Button 14" at bounding box center [741, 340] width 251 height 20
click at [677, 344] on div "Nous Button 14" at bounding box center [741, 340] width 251 height 20
click at [633, 341] on p "Nous" at bounding box center [628, 340] width 25 height 20
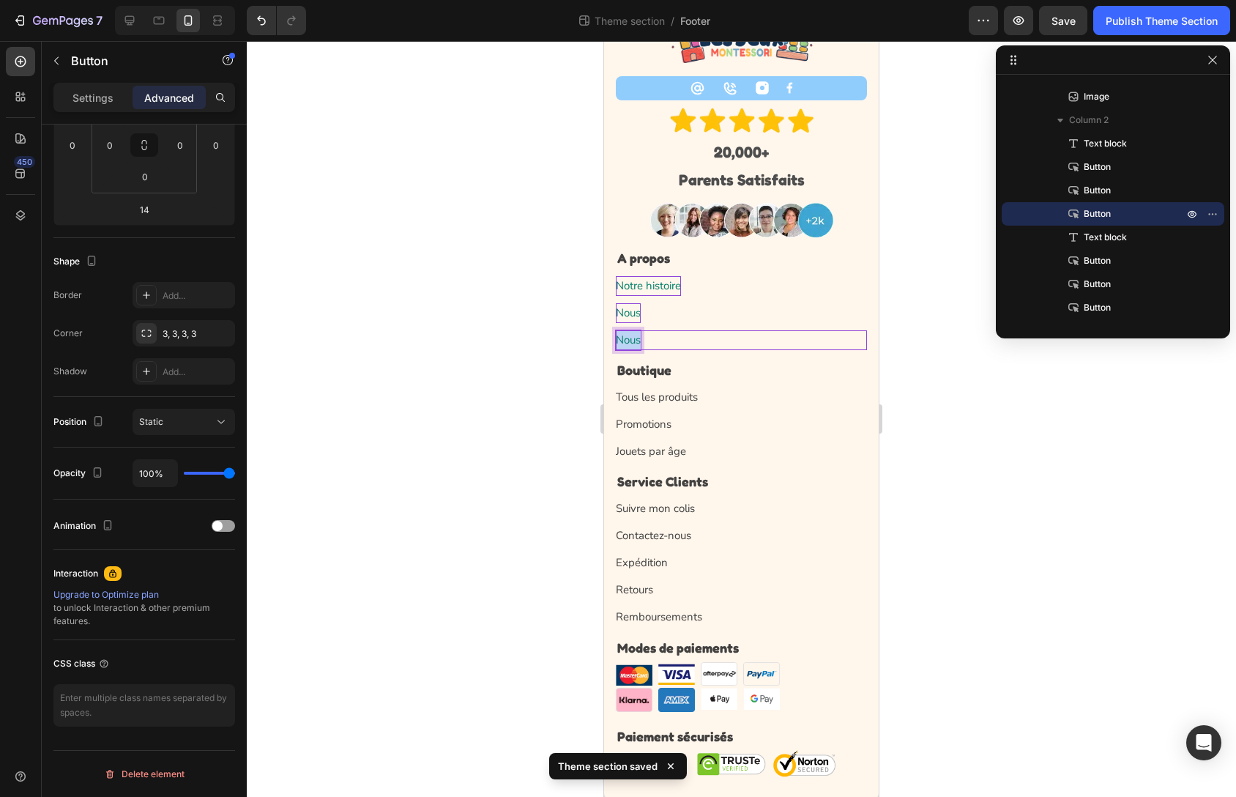
click at [633, 341] on p "Nous" at bounding box center [628, 340] width 25 height 20
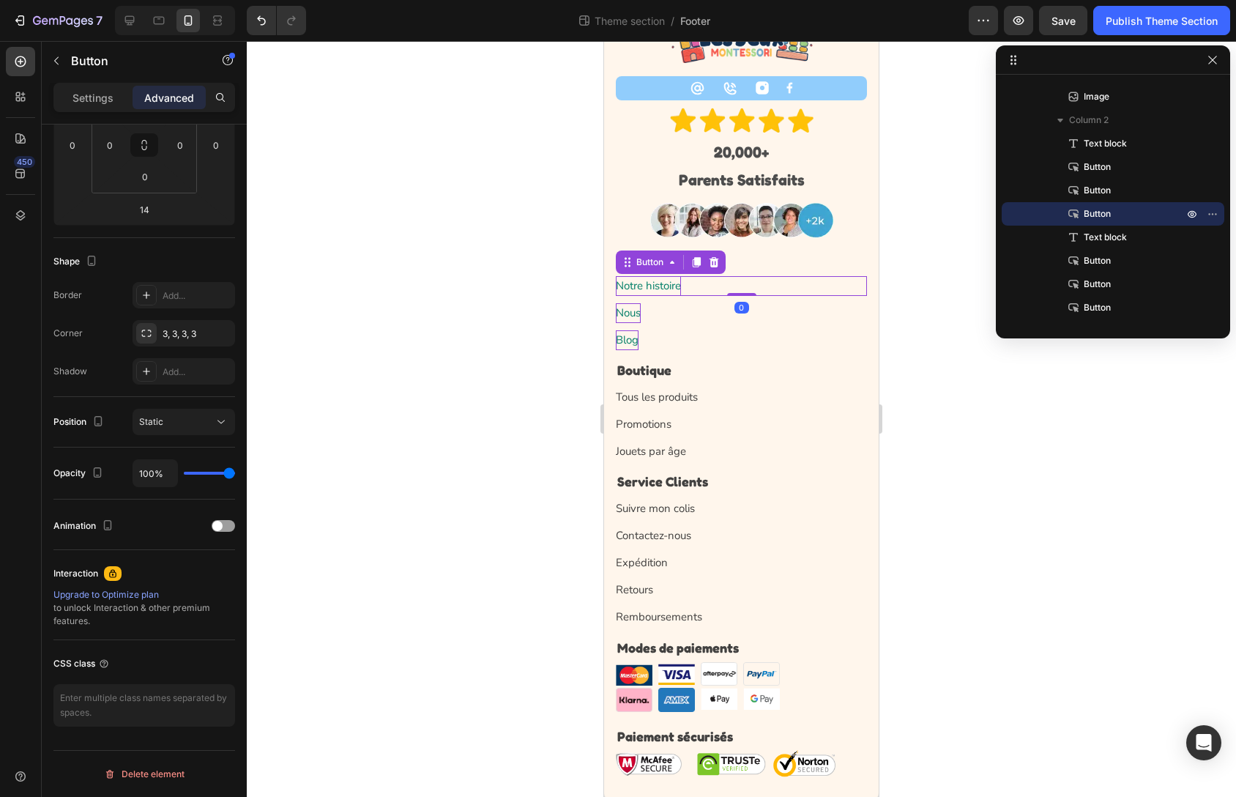
click at [712, 286] on div "Notre histoire Button 0" at bounding box center [741, 286] width 251 height 20
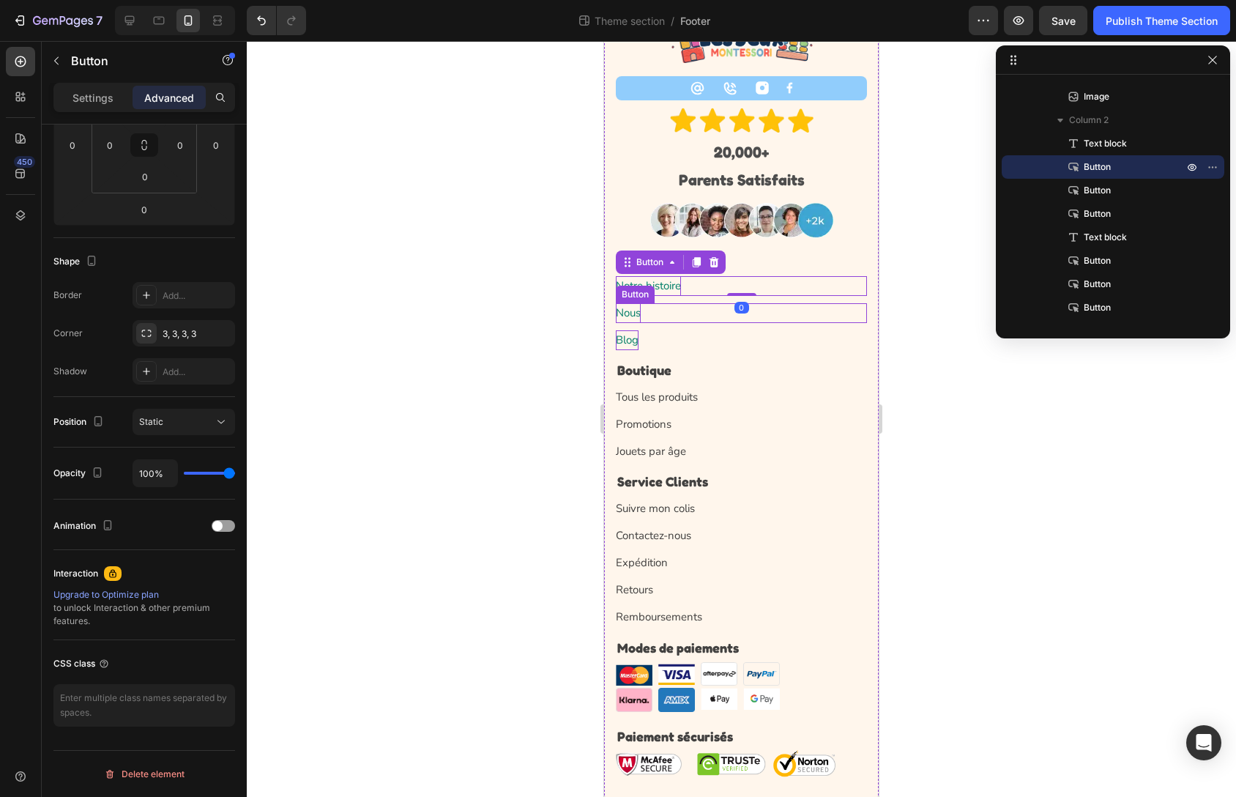
click at [644, 310] on div "Nous Button" at bounding box center [741, 313] width 251 height 20
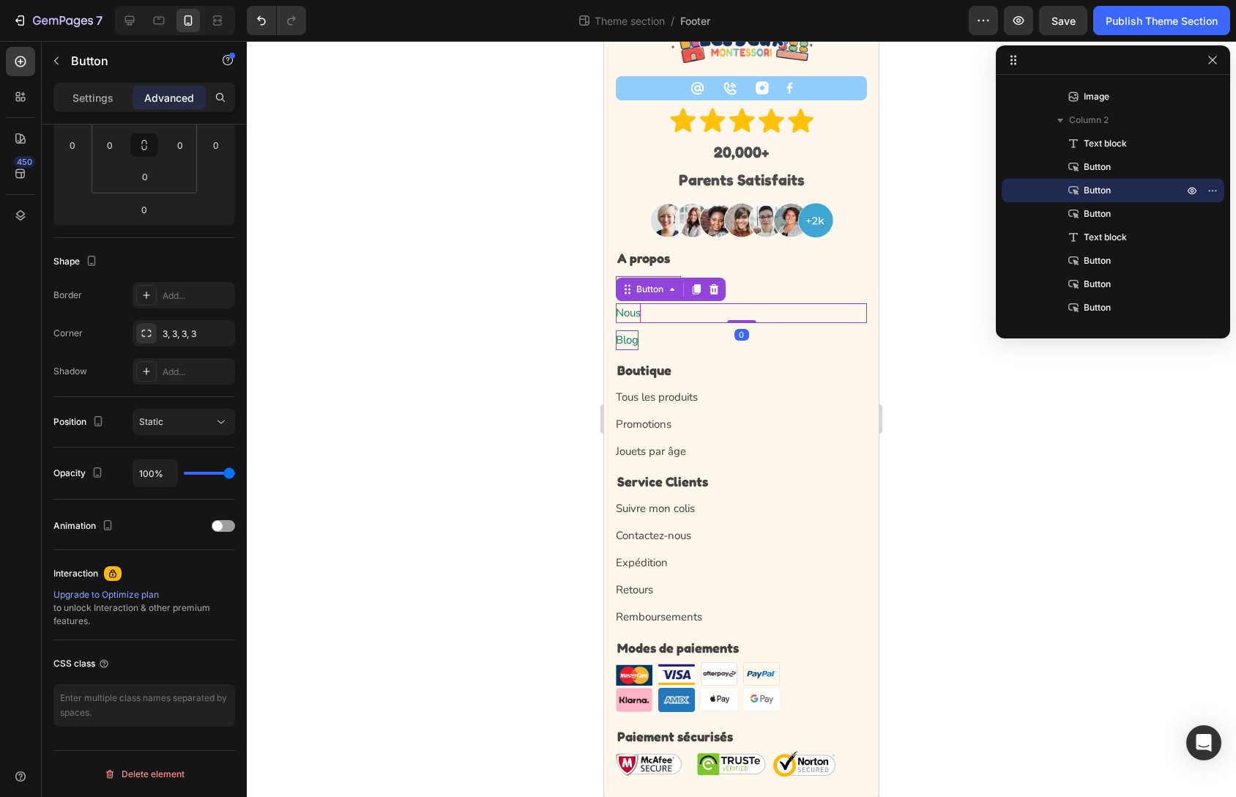
click at [644, 310] on div "Nous Button 0" at bounding box center [741, 313] width 251 height 20
click at [638, 312] on p "Nous" at bounding box center [628, 313] width 25 height 20
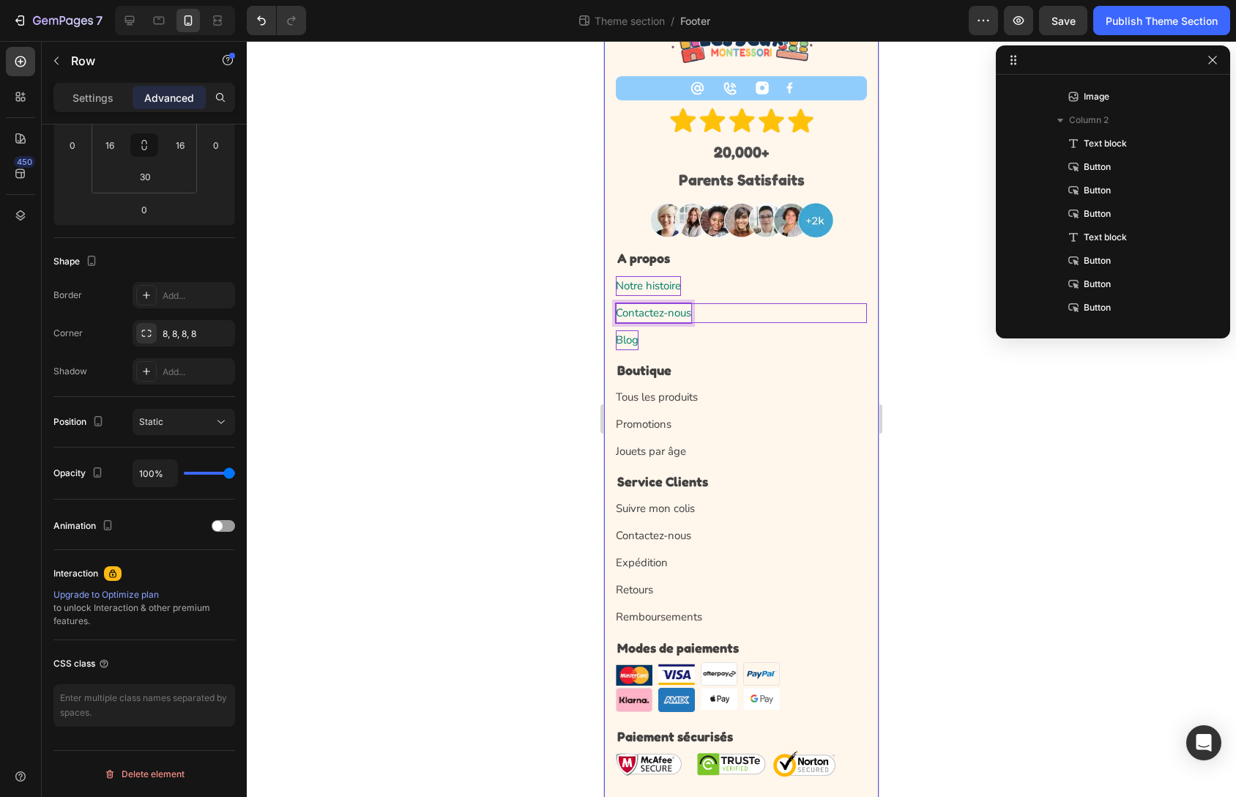
click at [731, 384] on div "Tous les produits Button" at bounding box center [741, 393] width 251 height 27
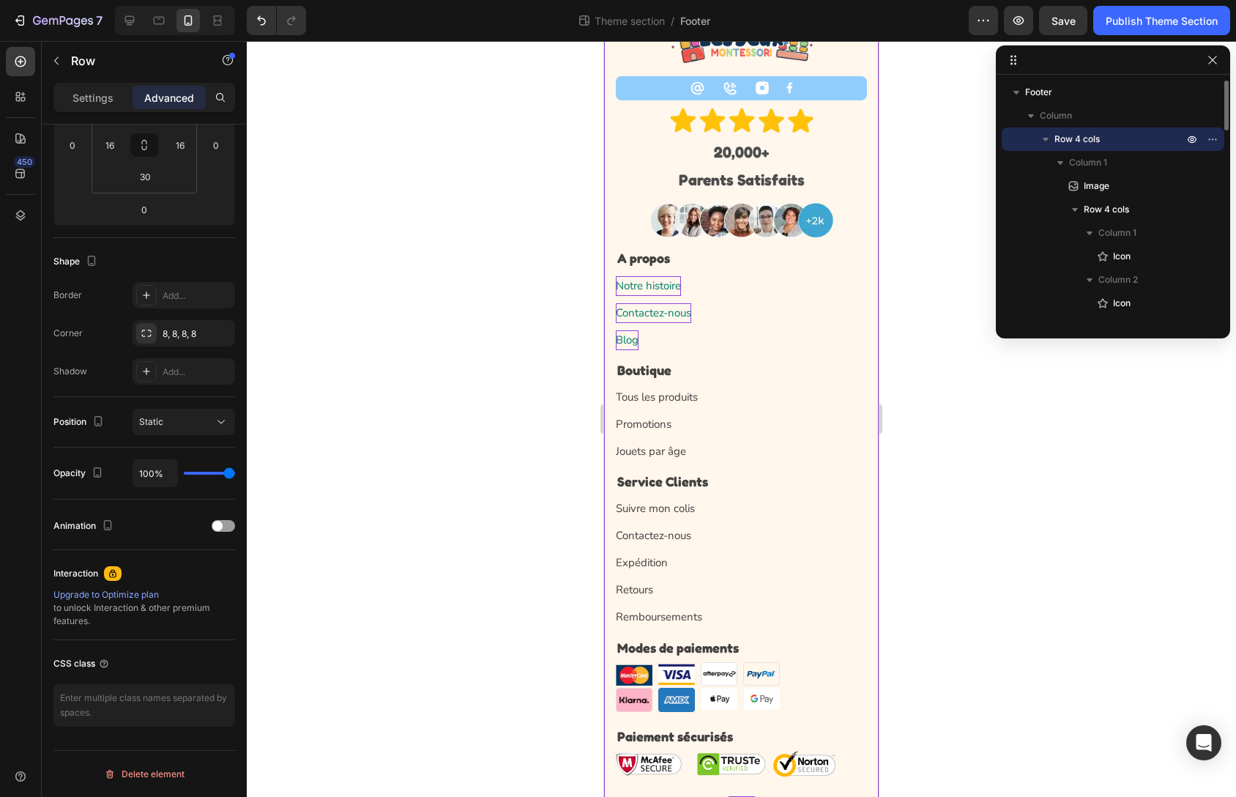
scroll to position [0, 0]
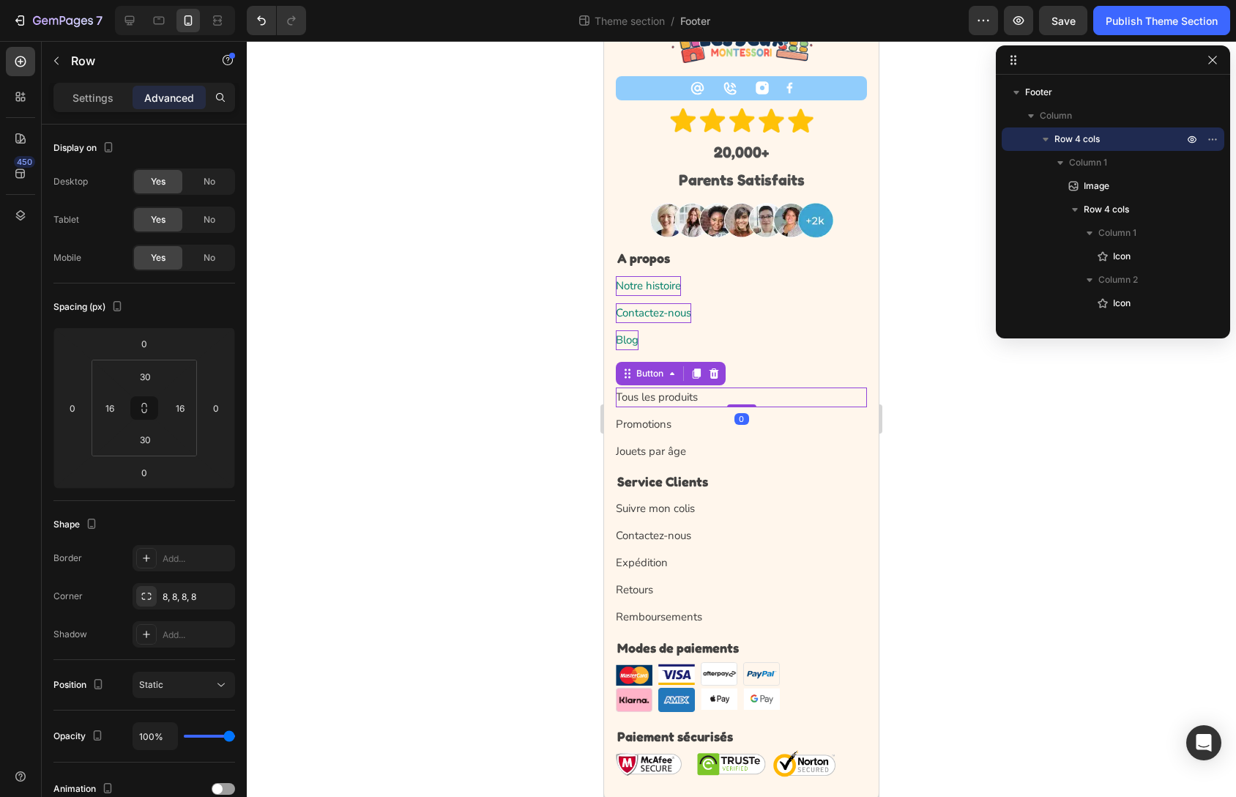
click at [754, 404] on div "Tous les produits Button 0" at bounding box center [741, 397] width 251 height 20
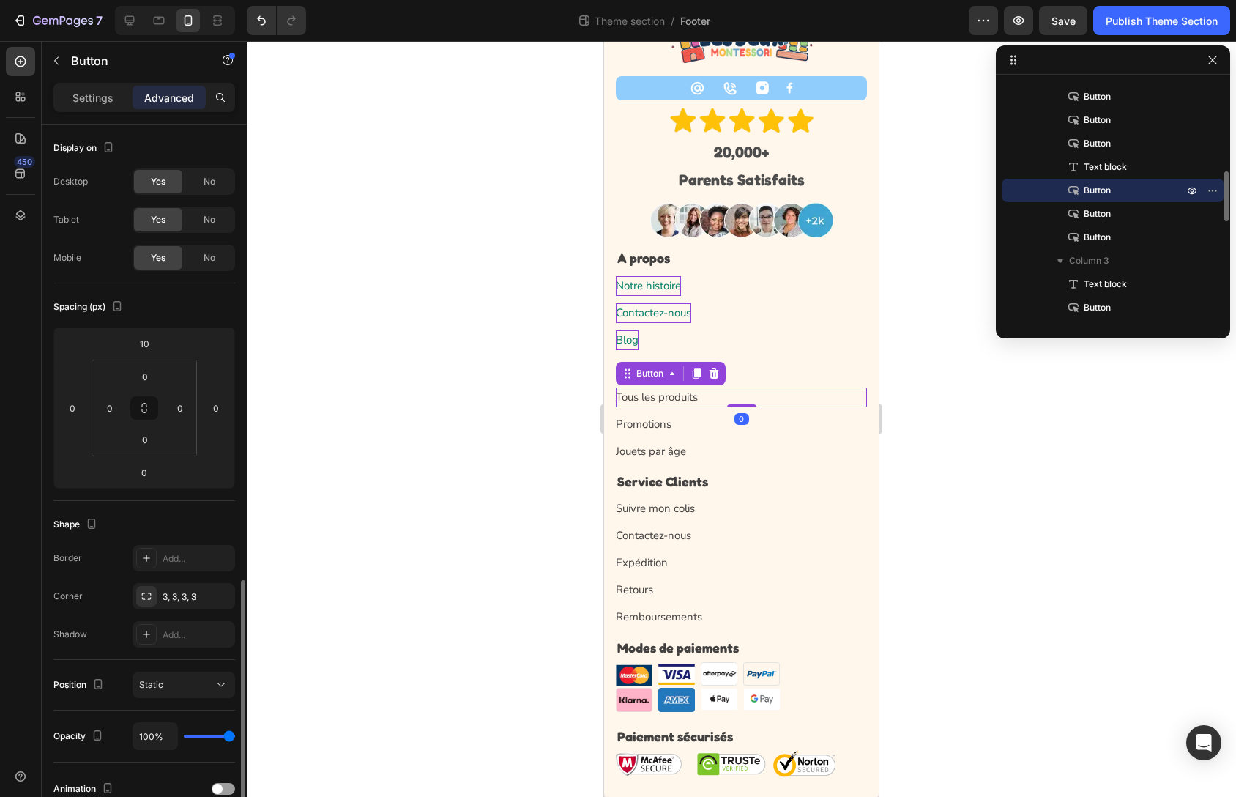
scroll to position [263, 0]
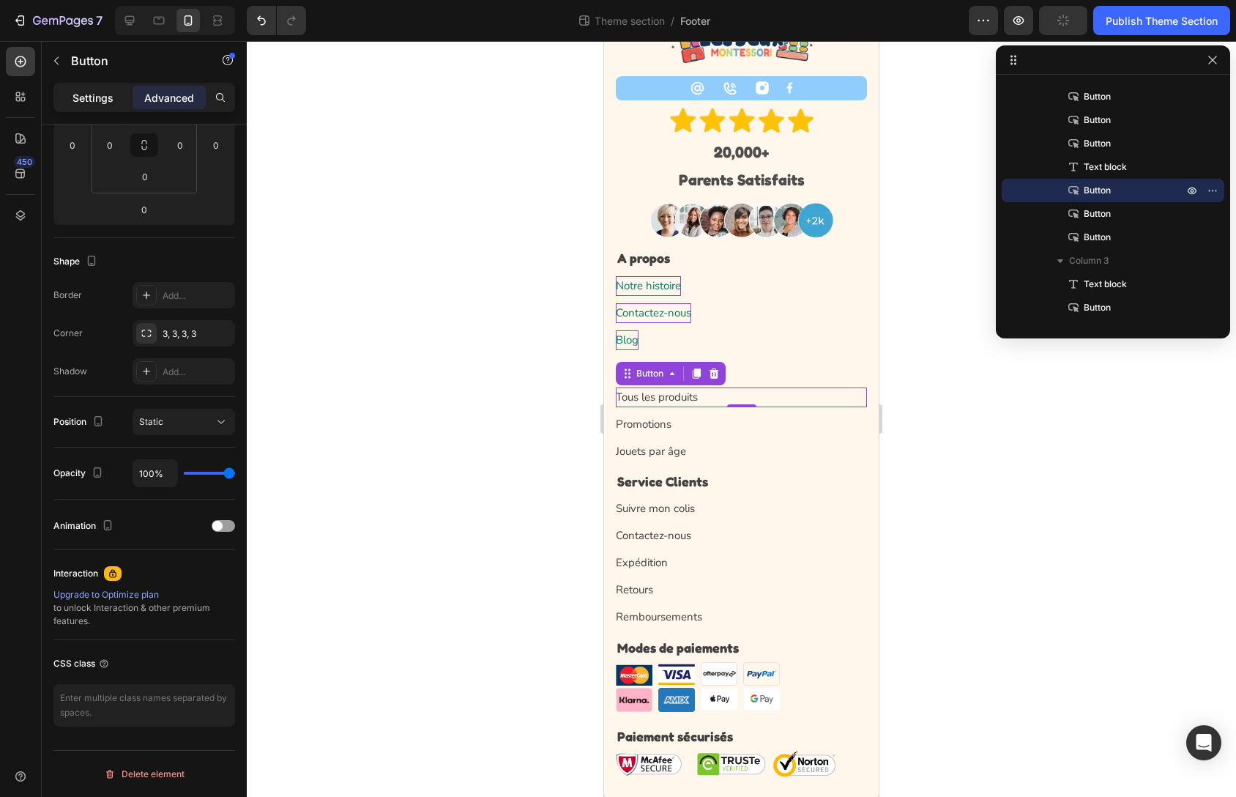
click at [94, 97] on p "Settings" at bounding box center [93, 97] width 41 height 15
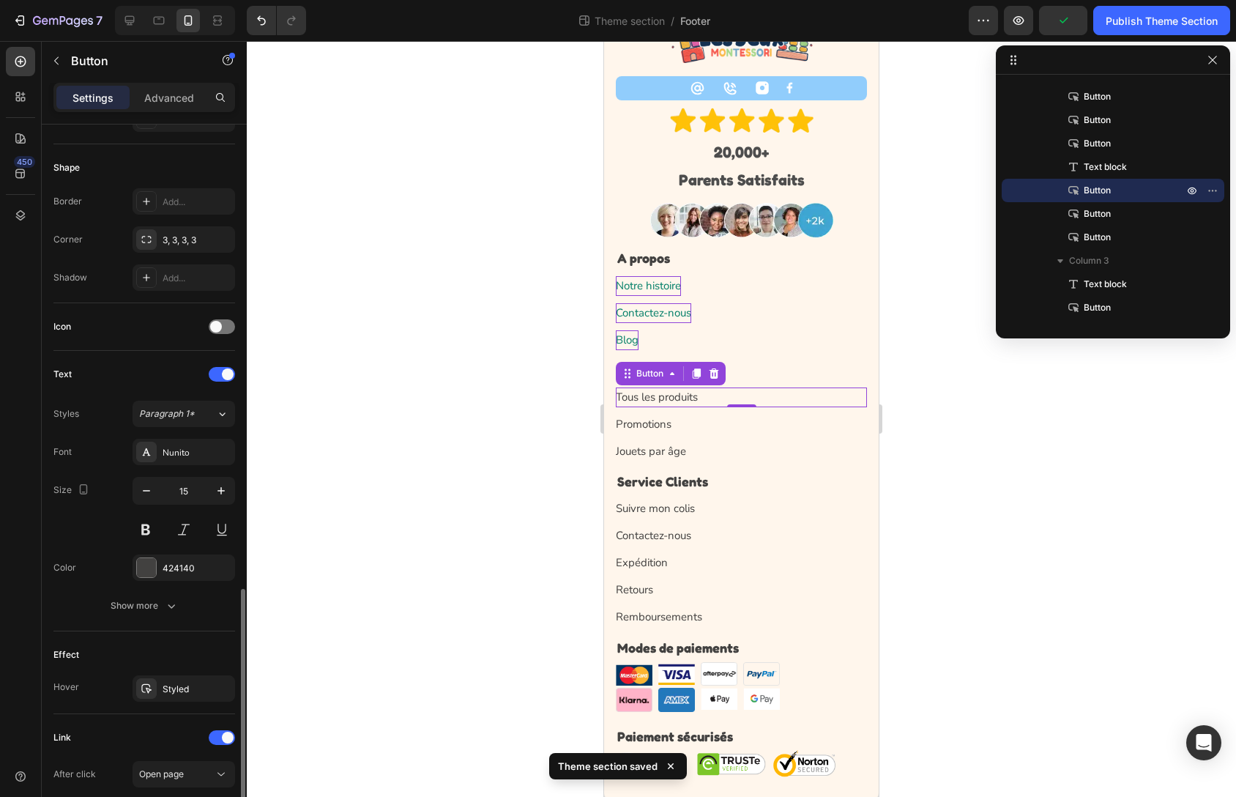
scroll to position [450, 0]
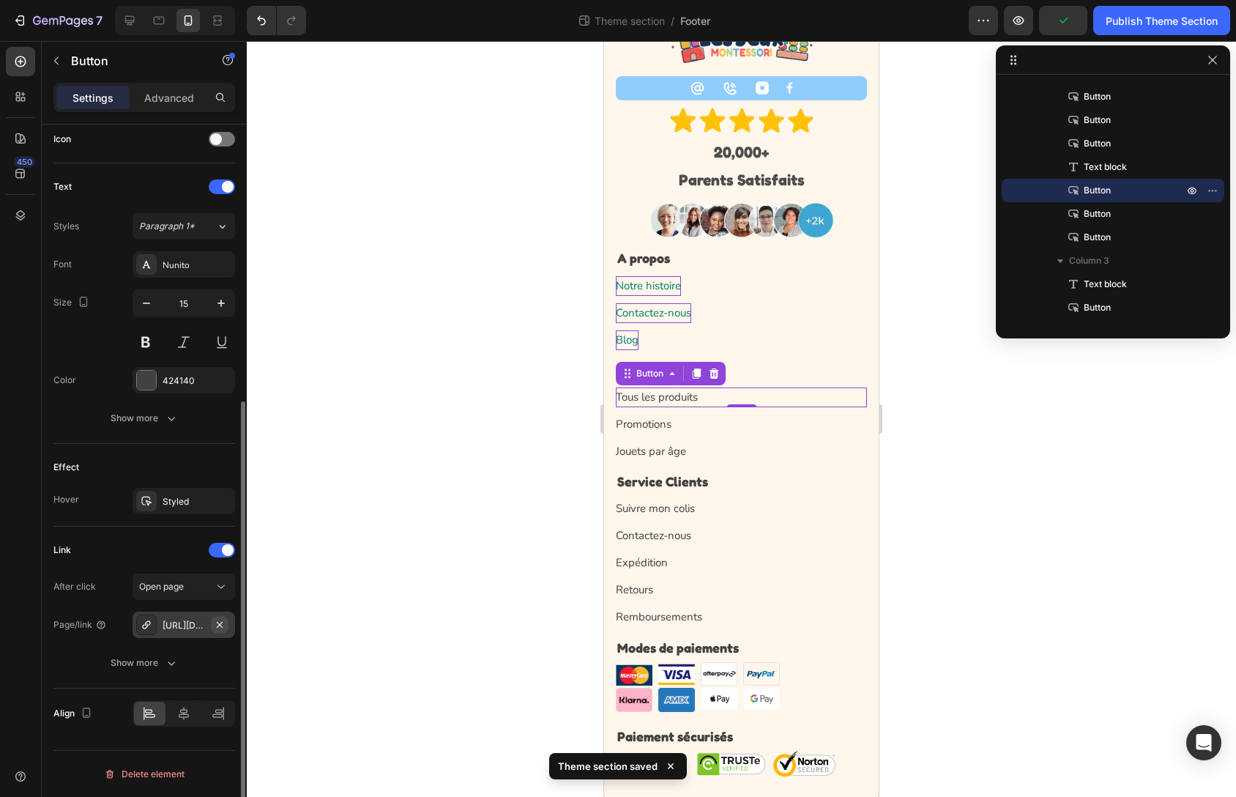
click at [223, 625] on icon "button" at bounding box center [220, 625] width 12 height 12
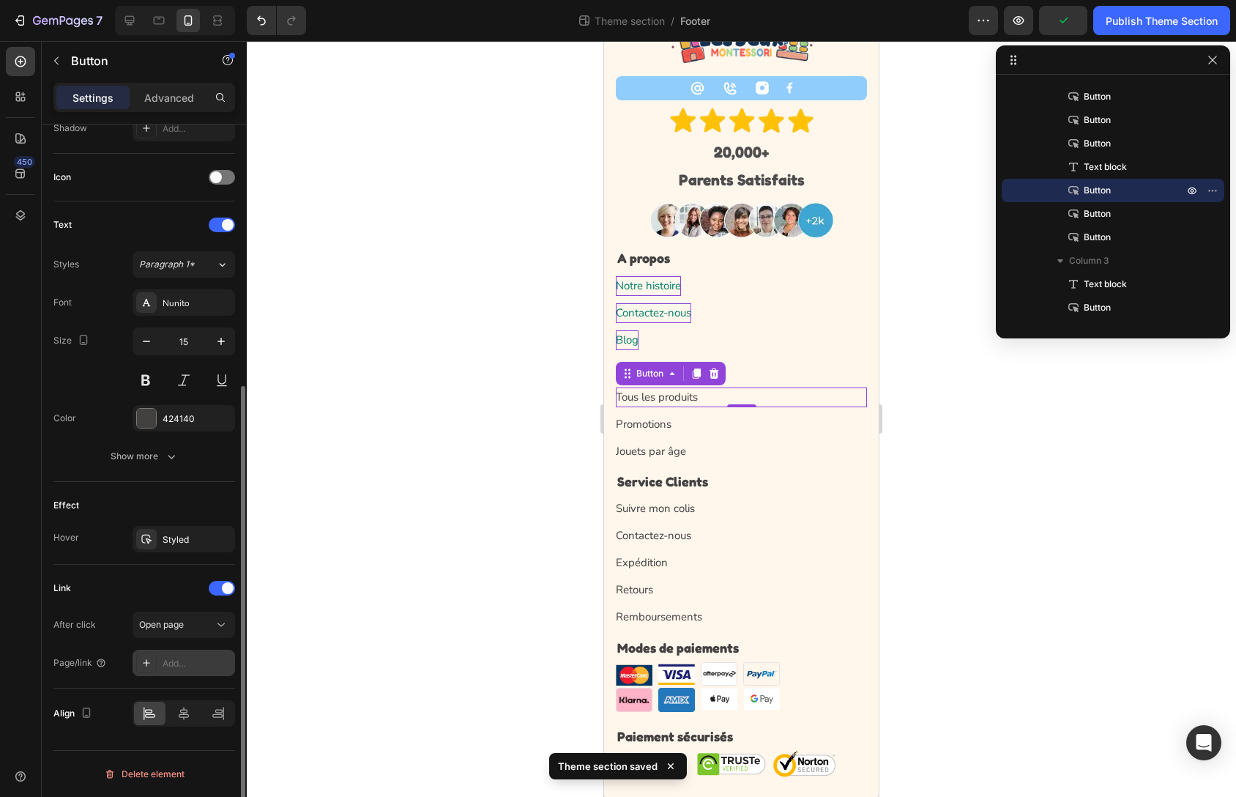
scroll to position [412, 0]
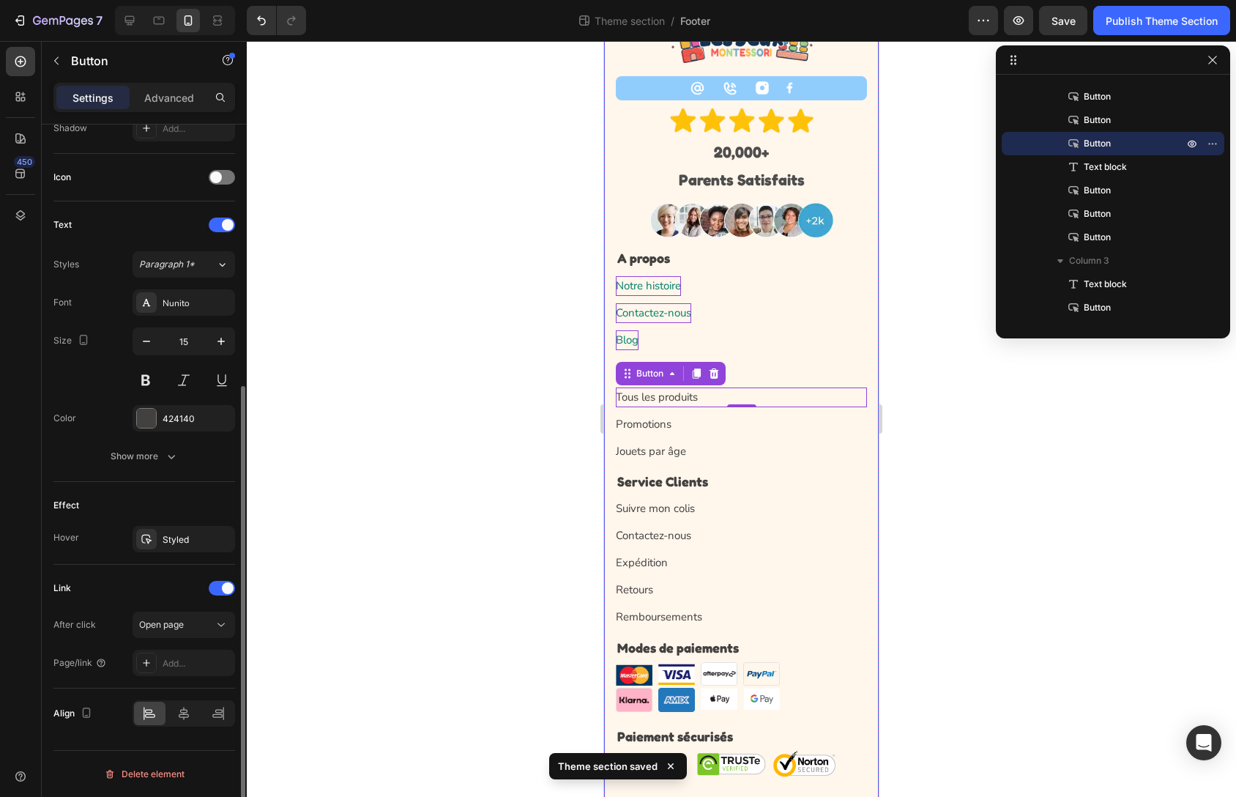
click at [710, 335] on div "Blog Button" at bounding box center [741, 340] width 251 height 20
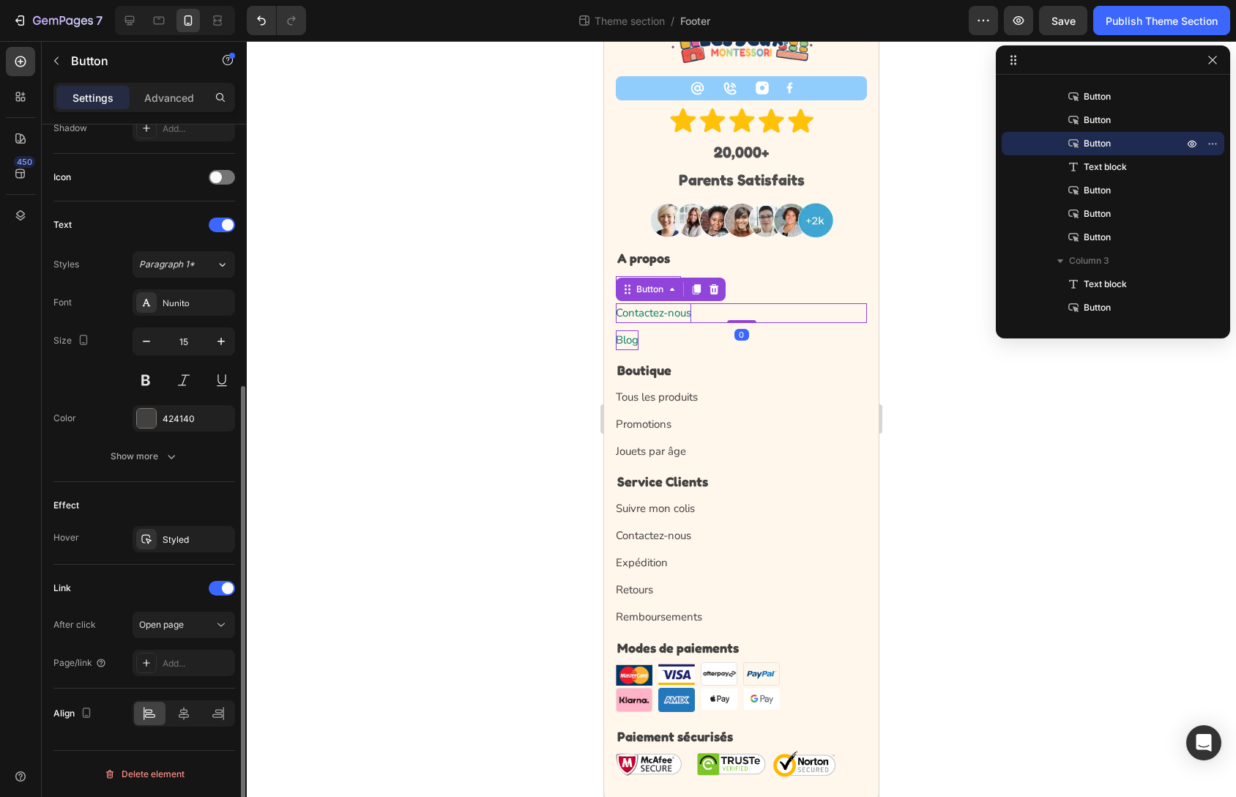
click at [798, 306] on div "Contactez-nous Button 0" at bounding box center [741, 313] width 251 height 20
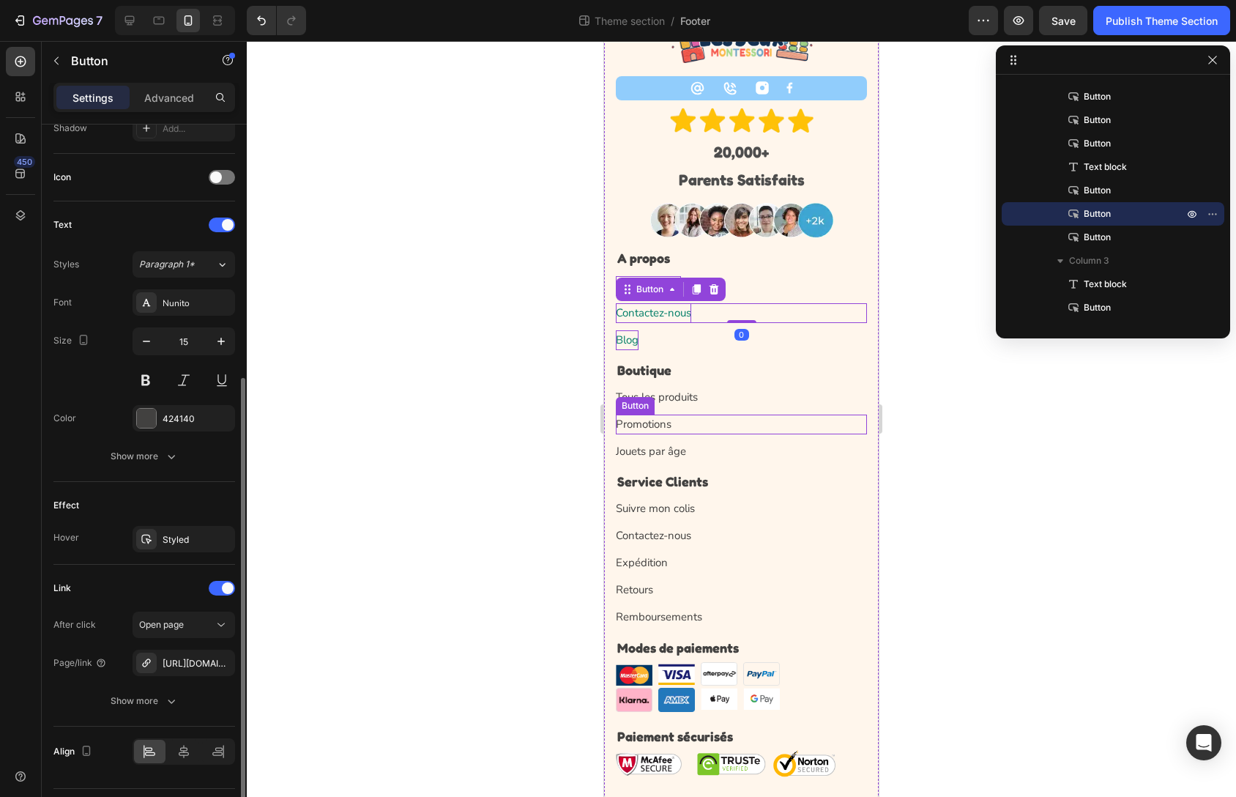
click at [726, 423] on div "Promotions Button" at bounding box center [741, 425] width 251 height 20
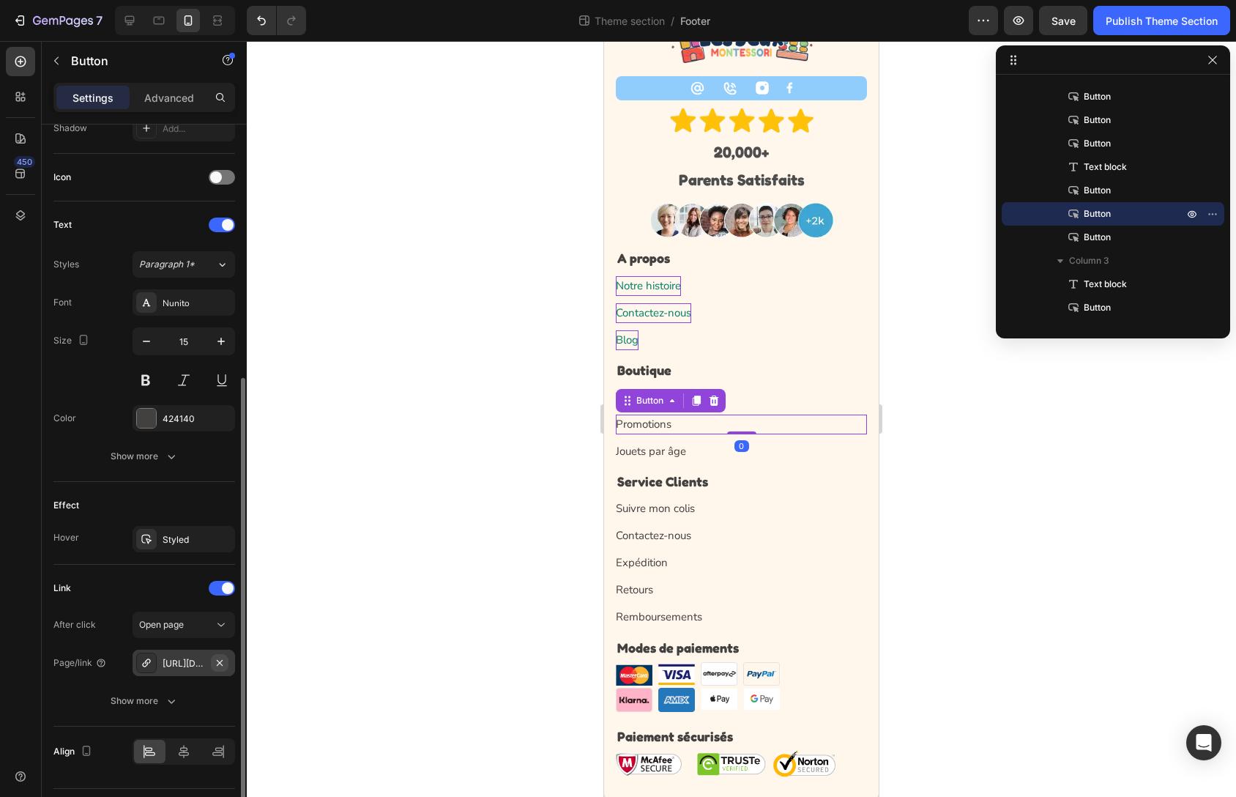
click at [221, 666] on icon "button" at bounding box center [220, 663] width 12 height 12
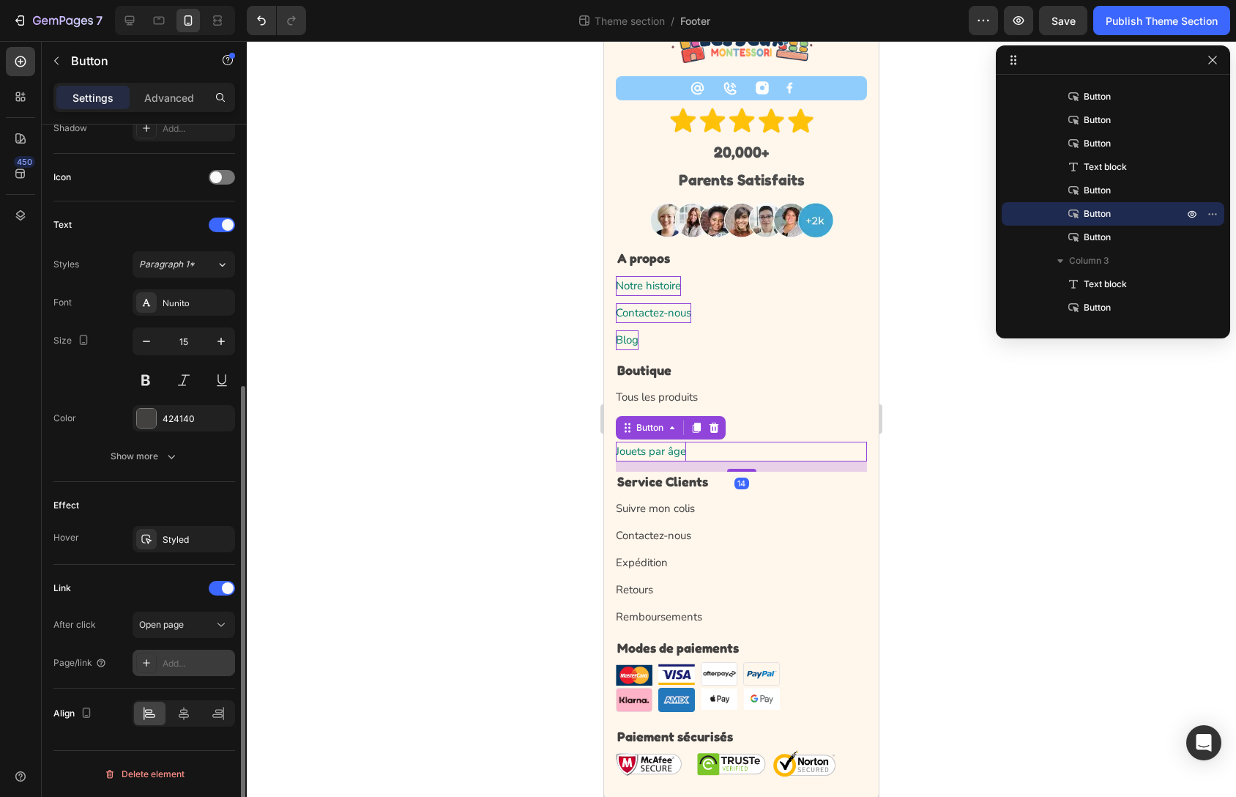
click at [681, 452] on p "Jouets par âge" at bounding box center [651, 452] width 70 height 20
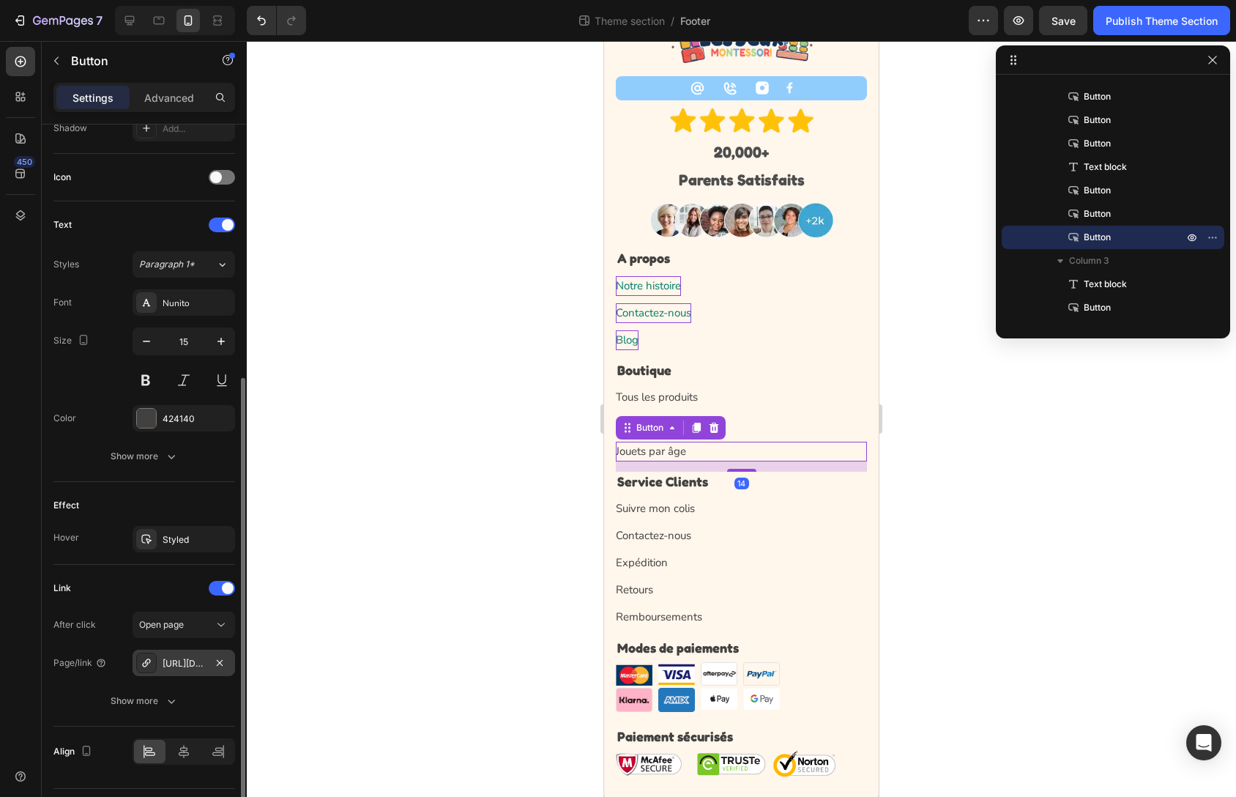
click at [179, 659] on div "https://the-montessori-toys.com/contact-us" at bounding box center [184, 663] width 42 height 13
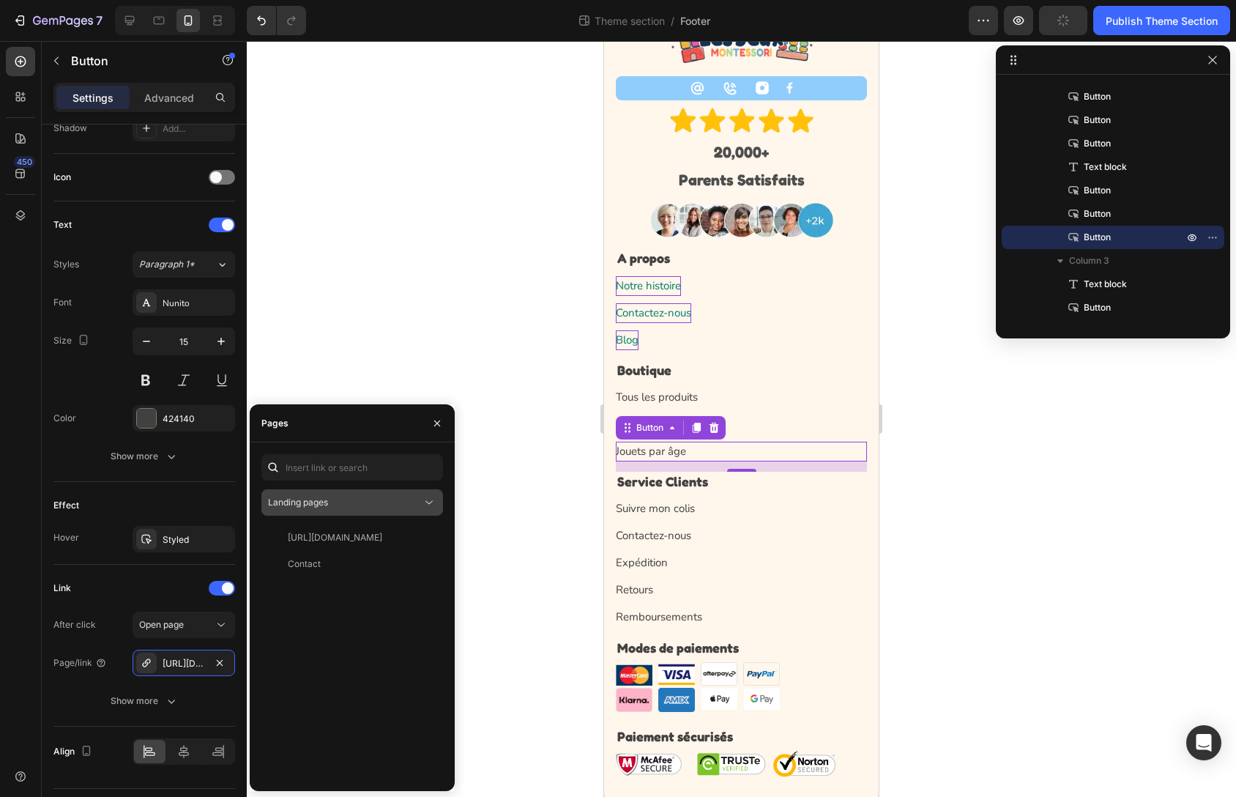
click at [387, 492] on button "Landing pages" at bounding box center [352, 502] width 182 height 26
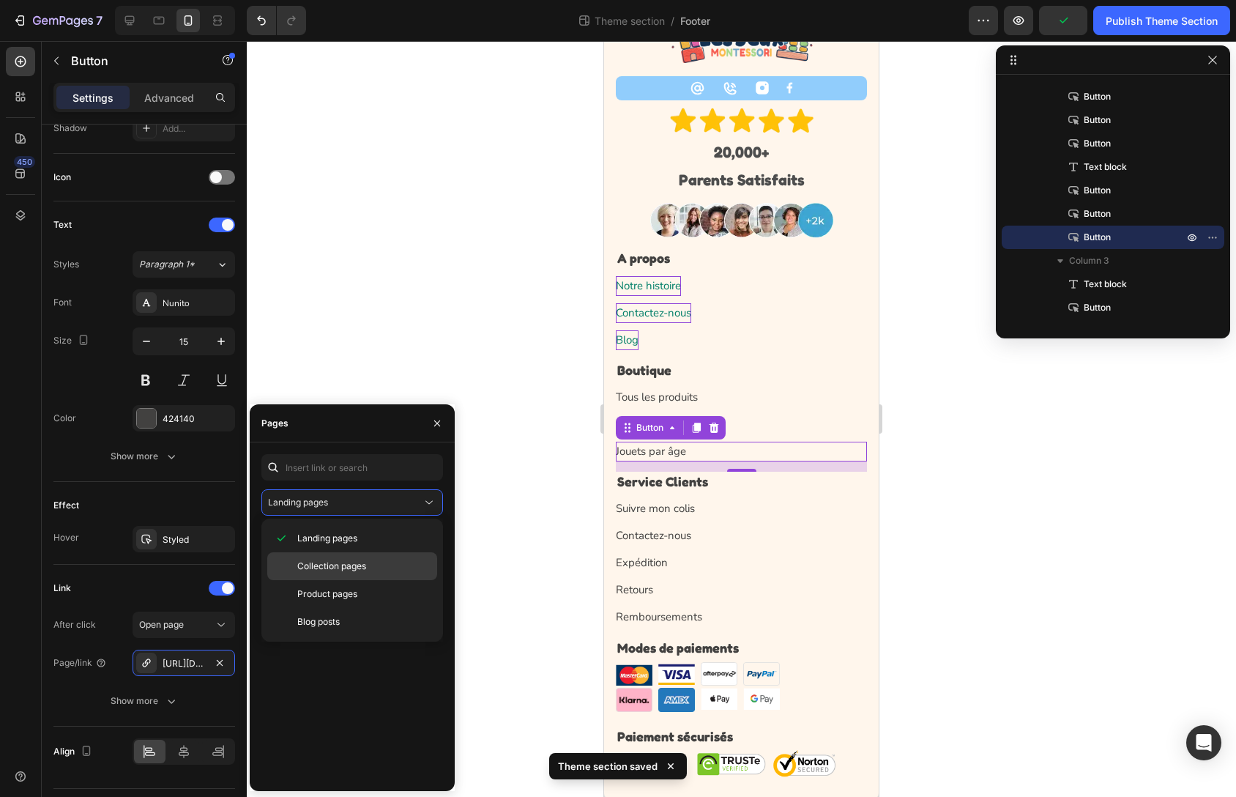
click at [344, 571] on span "Collection pages" at bounding box center [331, 566] width 69 height 13
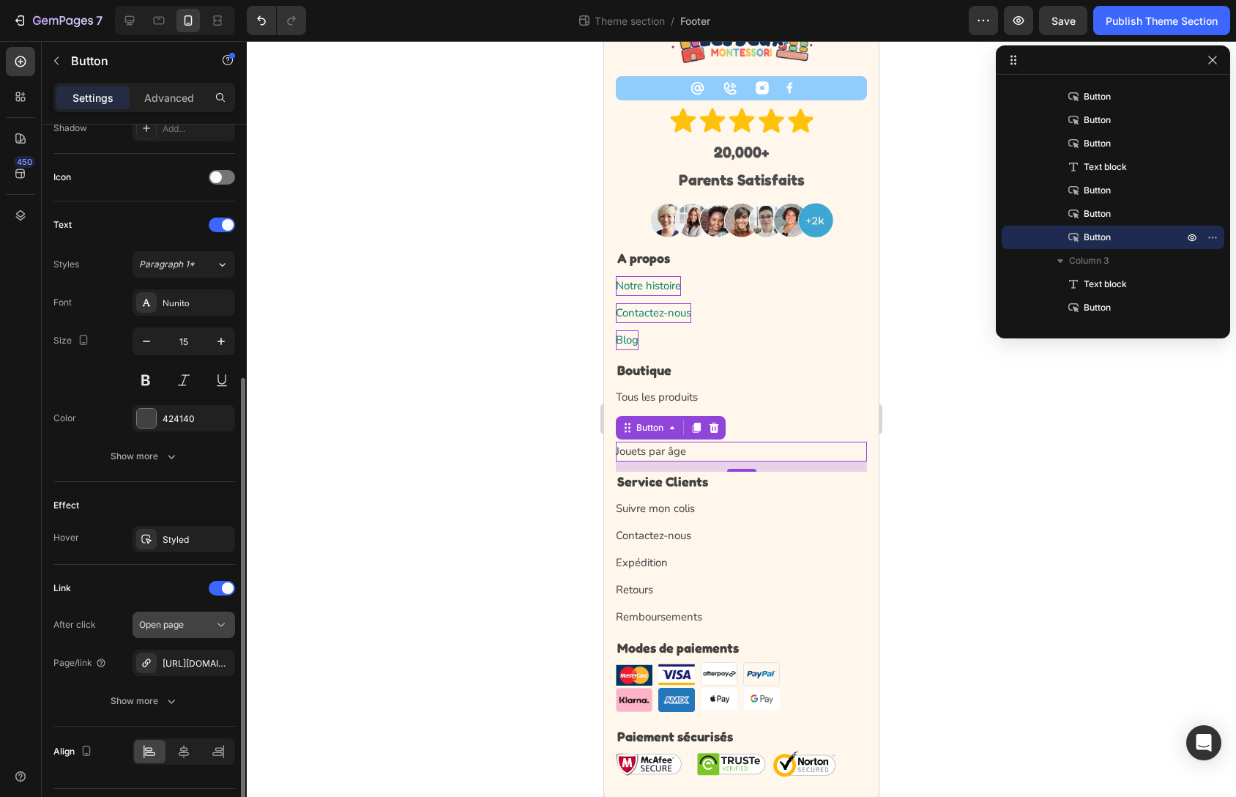
click at [209, 636] on button "Open page" at bounding box center [184, 625] width 103 height 26
click at [215, 627] on icon at bounding box center [221, 624] width 15 height 15
click at [228, 662] on button "button" at bounding box center [220, 663] width 18 height 18
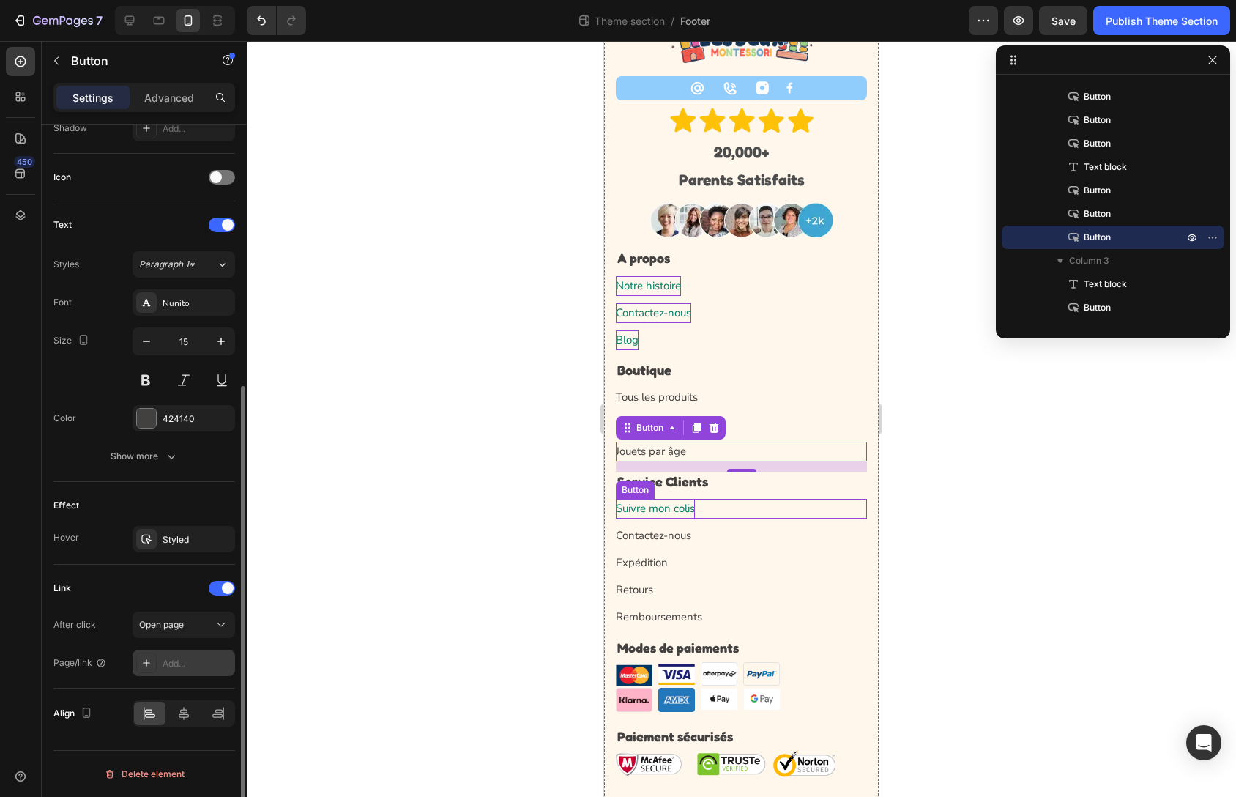
click at [669, 506] on p "Suivre mon colis" at bounding box center [655, 509] width 79 height 20
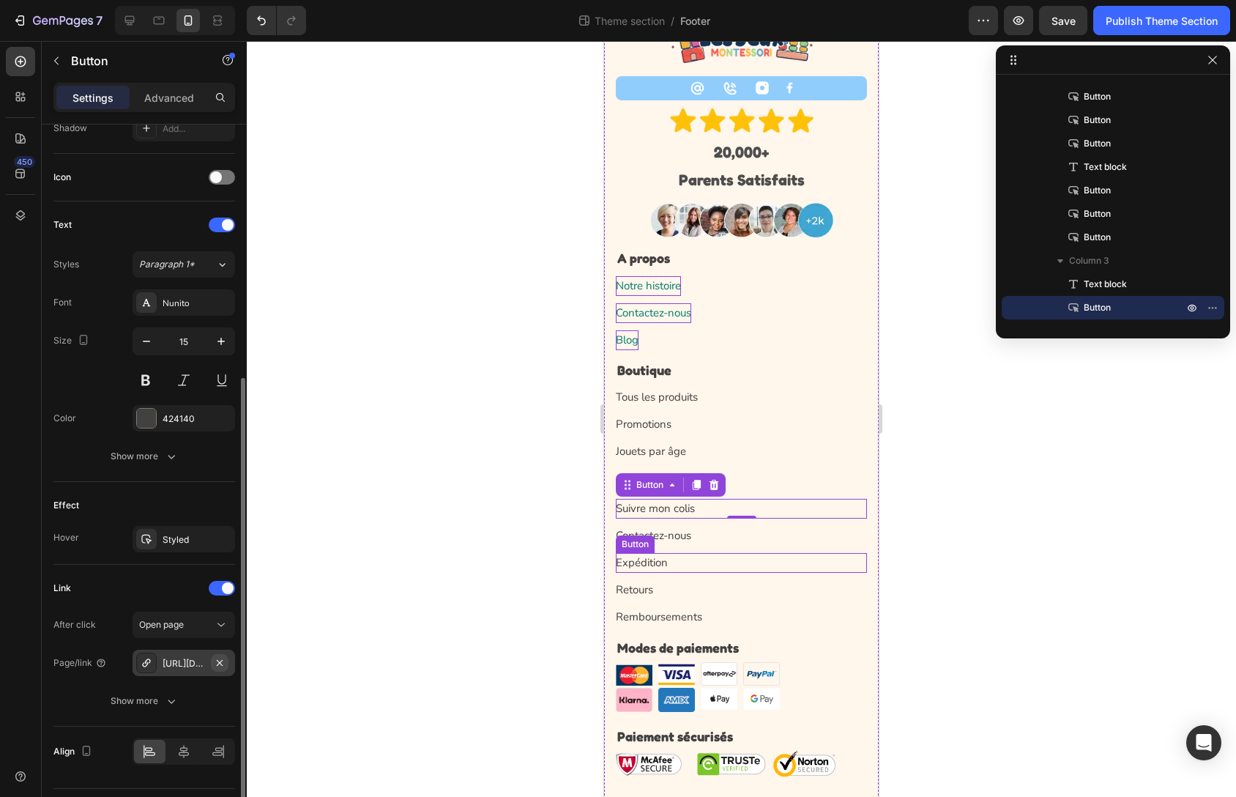
click at [226, 662] on button "button" at bounding box center [220, 663] width 18 height 18
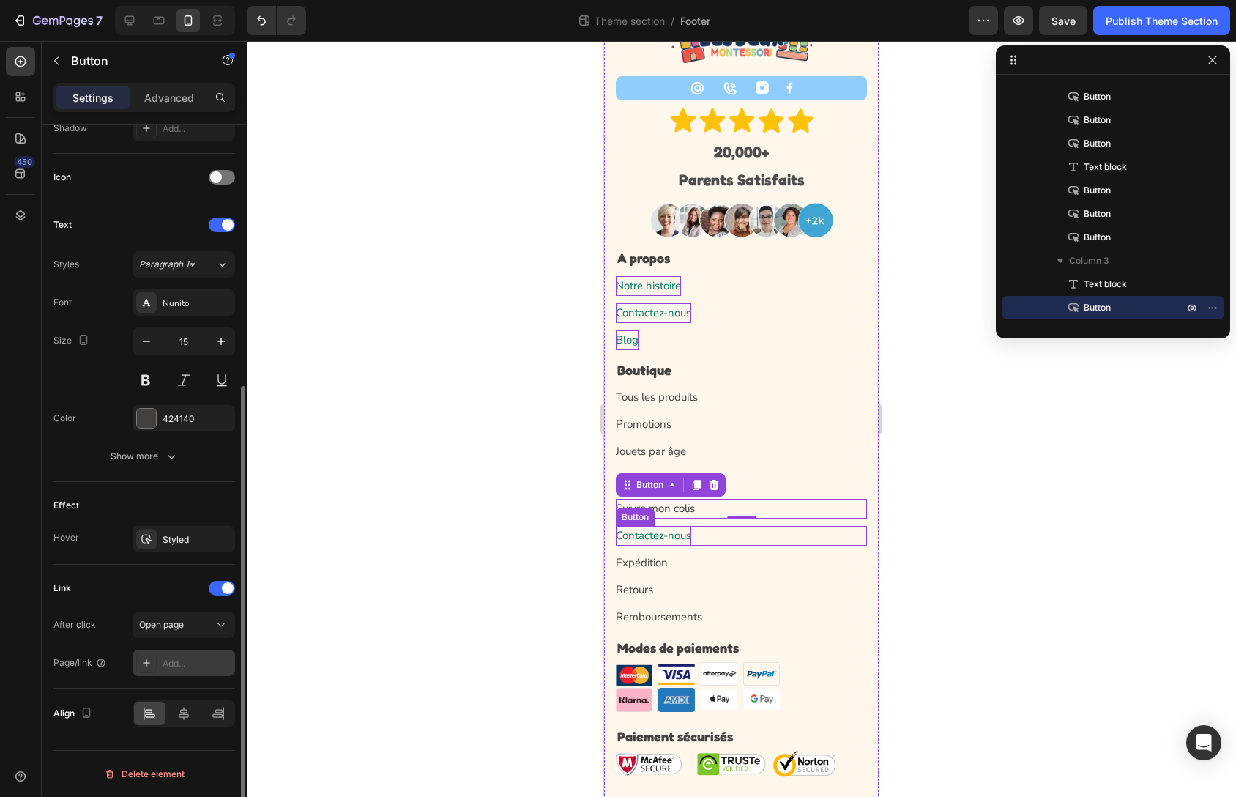
click at [664, 531] on p "Contactez-nous" at bounding box center [653, 536] width 75 height 20
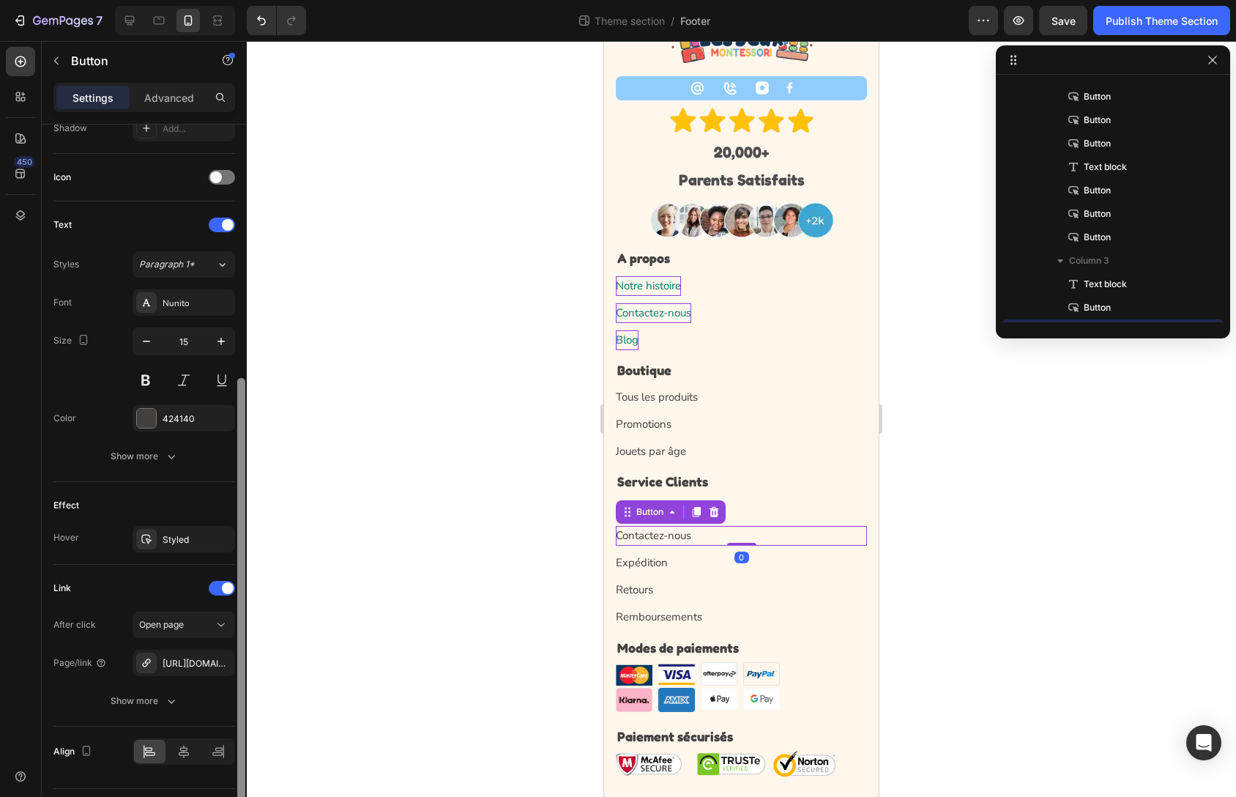
scroll to position [582, 0]
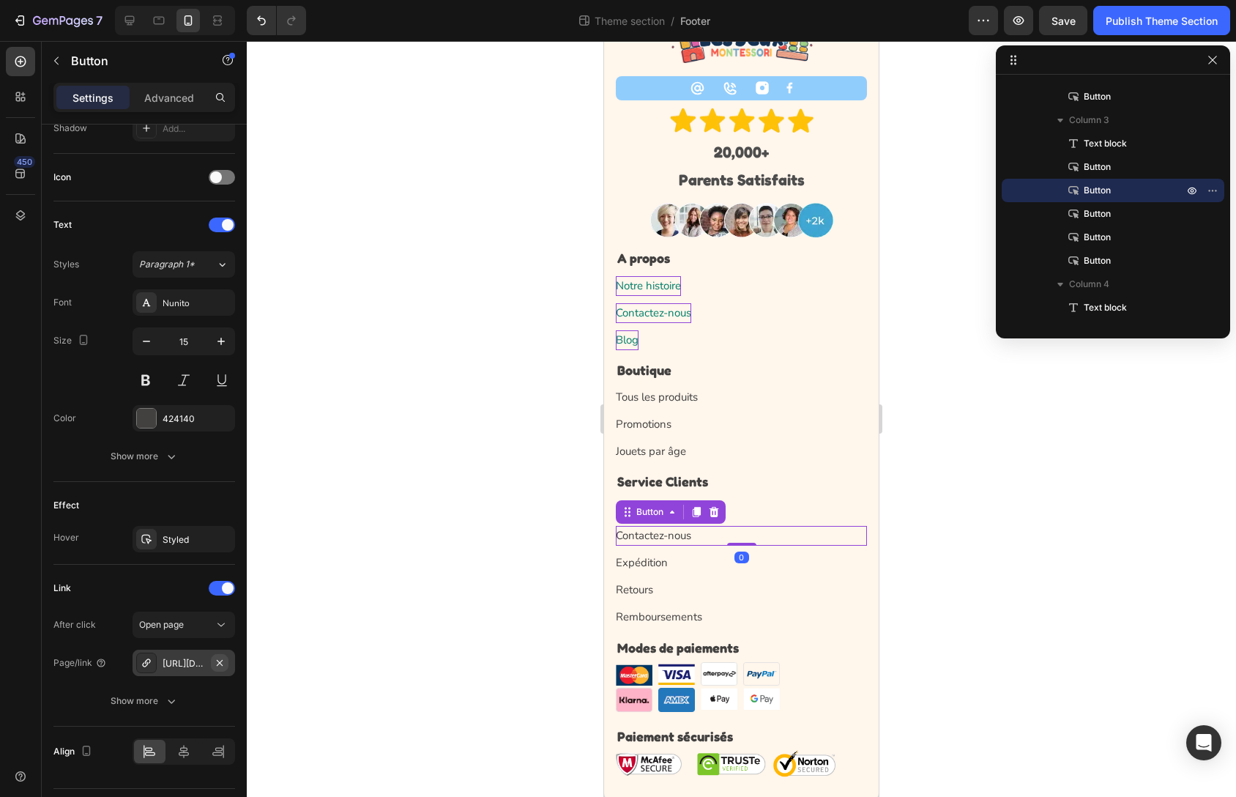
click at [223, 659] on icon "button" at bounding box center [220, 663] width 12 height 12
click at [674, 313] on p "Contactez-nous" at bounding box center [653, 313] width 75 height 20
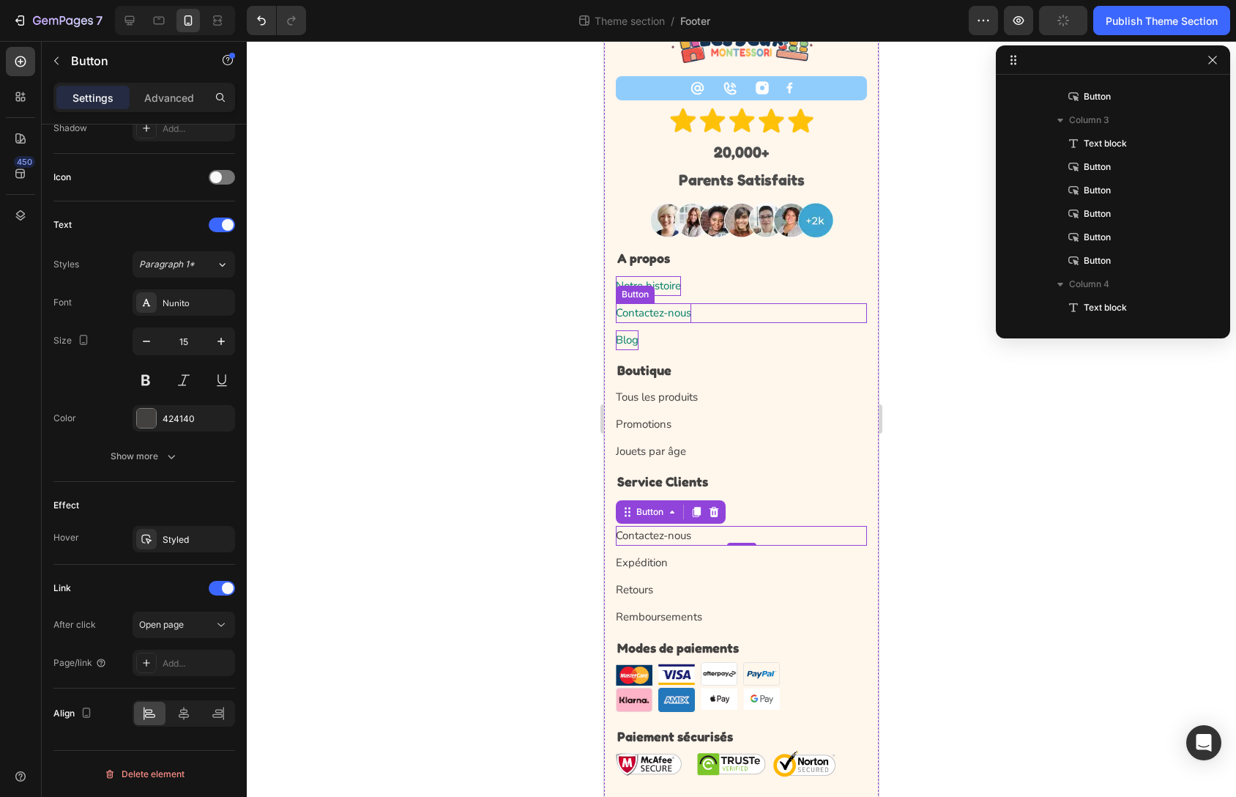
scroll to position [371, 0]
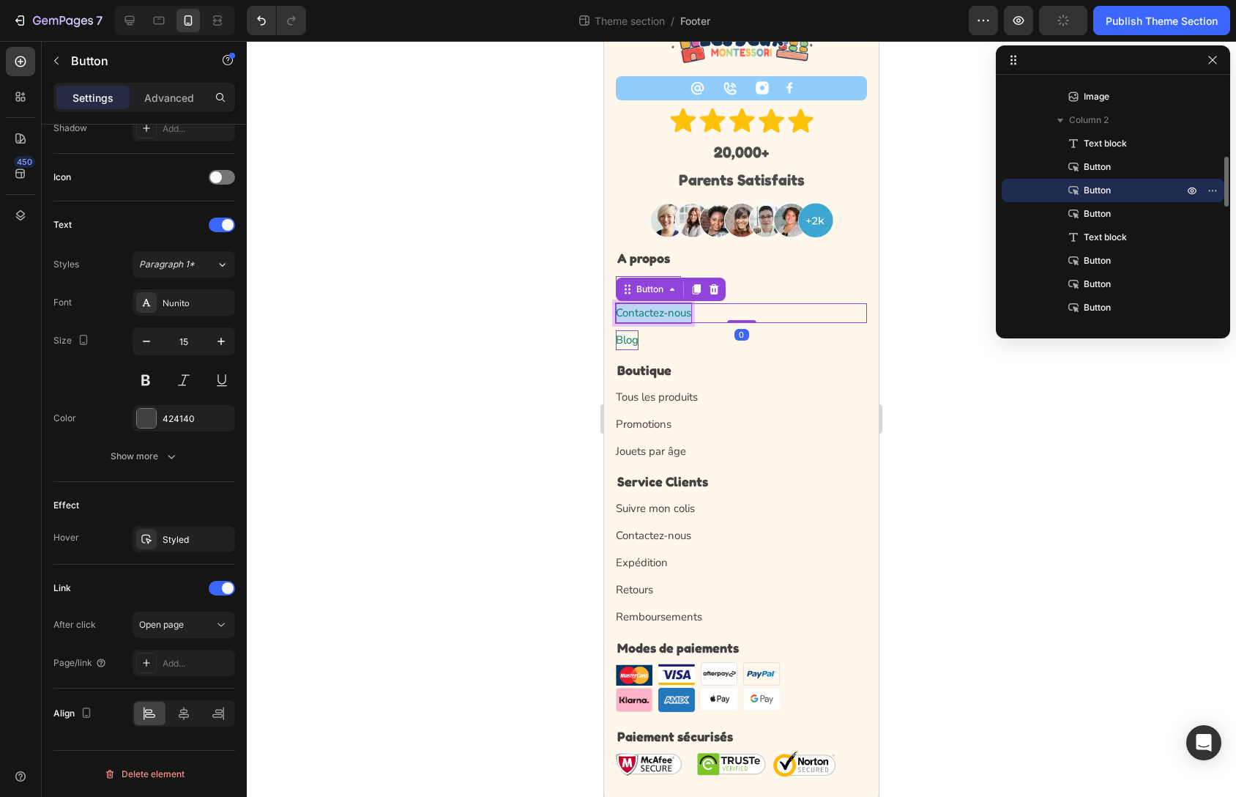
click at [674, 313] on p "Contactez-nous" at bounding box center [653, 313] width 75 height 20
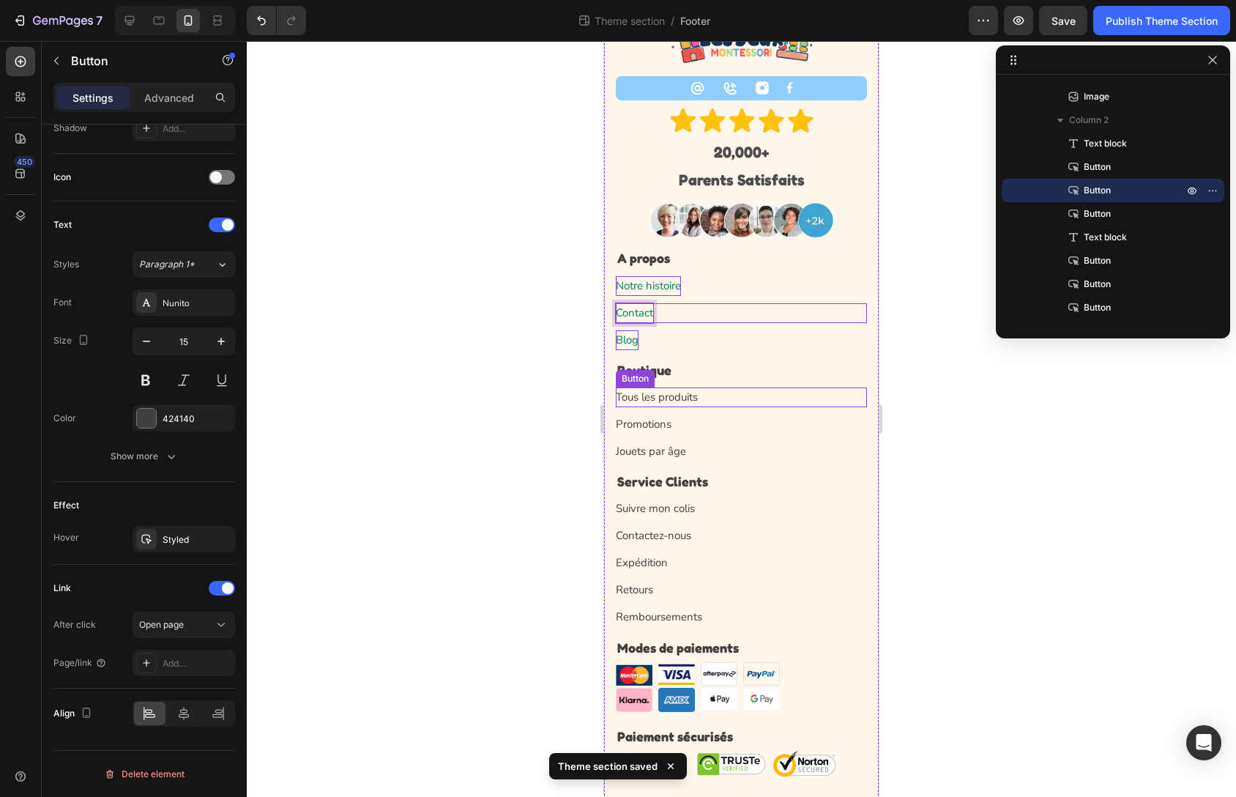
click at [702, 388] on div "Tous les produits Button" at bounding box center [741, 397] width 251 height 20
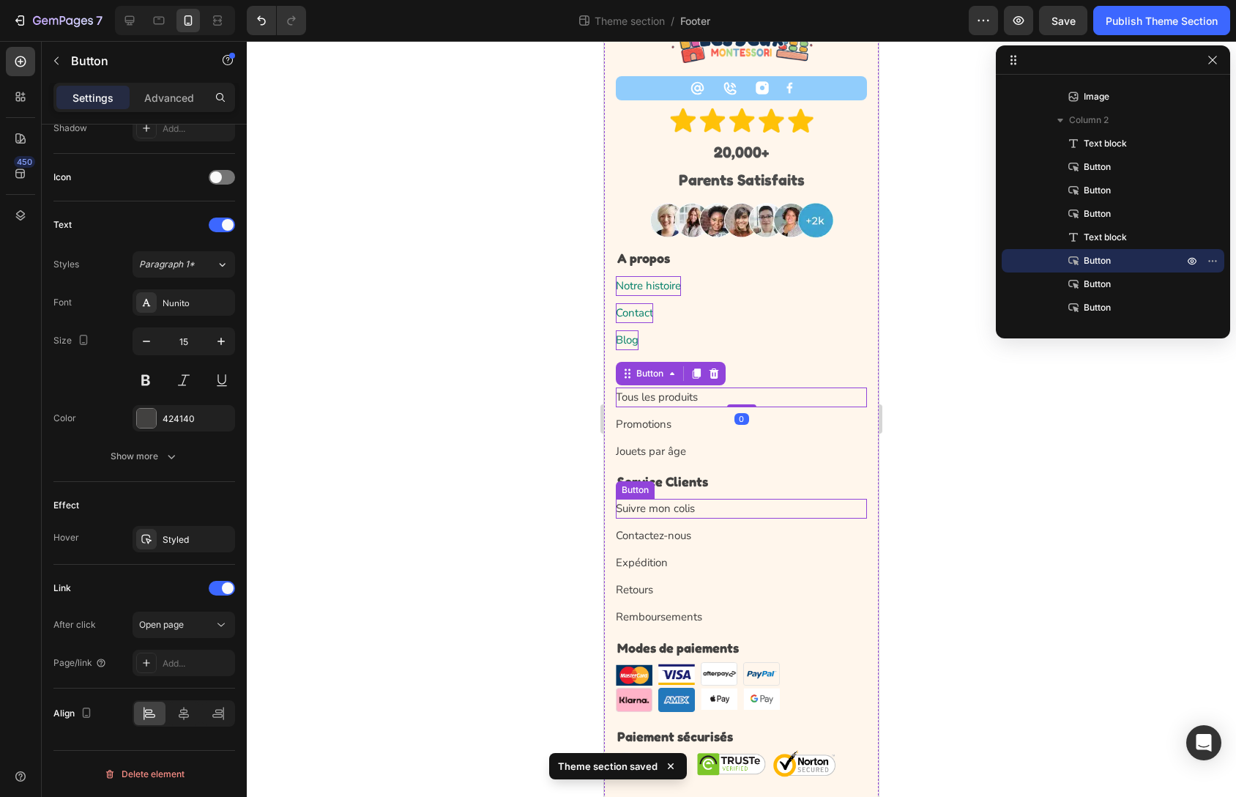
click at [795, 513] on div "Suivre mon colis Button" at bounding box center [741, 509] width 251 height 20
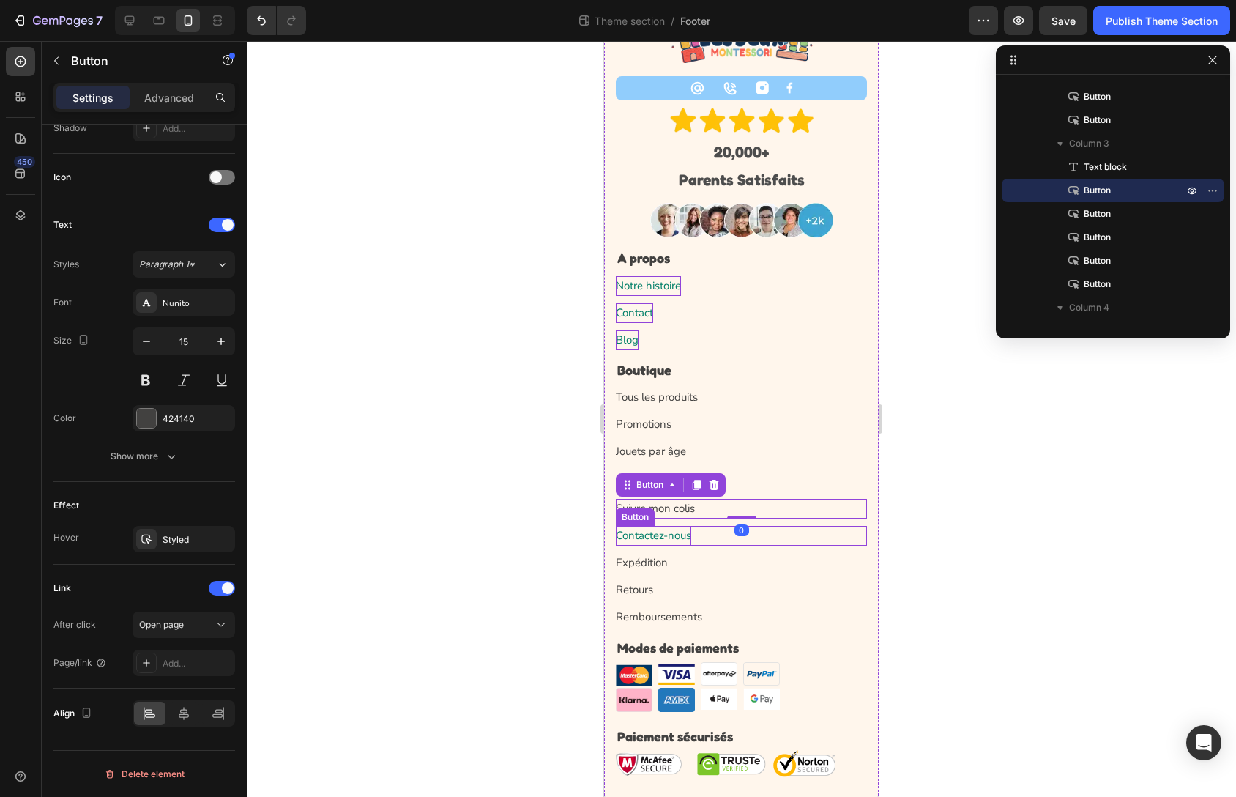
click at [682, 541] on p "Contactez-nous" at bounding box center [653, 536] width 75 height 20
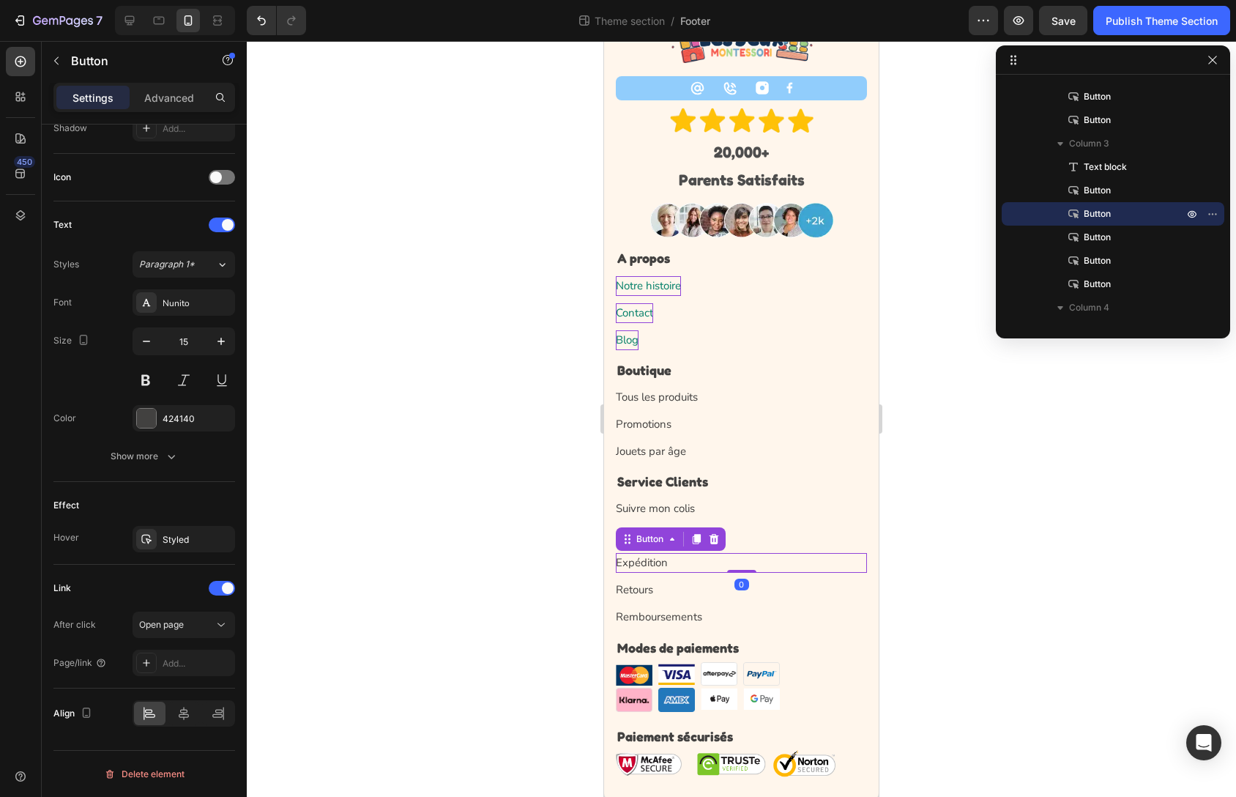
click at [668, 565] on div "Expédition Button 0" at bounding box center [741, 563] width 251 height 20
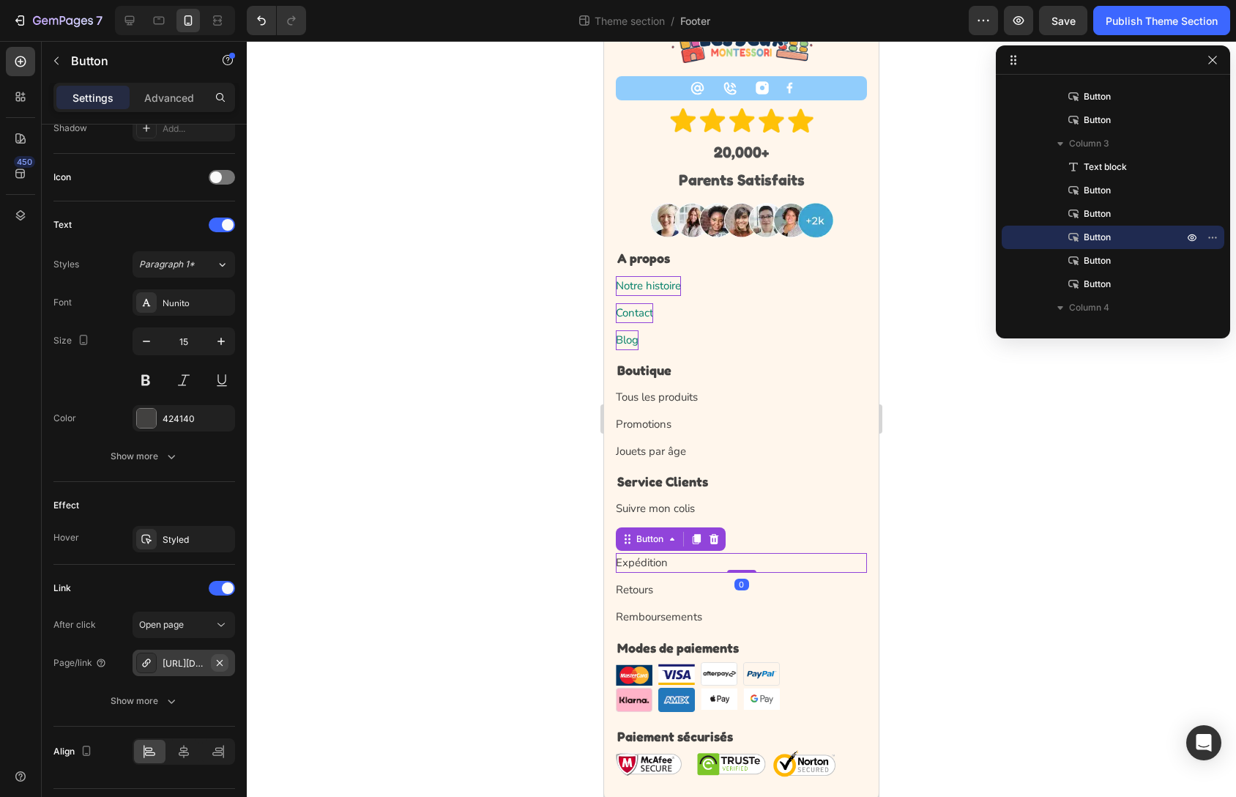
click at [224, 659] on icon "button" at bounding box center [220, 663] width 12 height 12
click at [631, 593] on p "Retours" at bounding box center [634, 590] width 37 height 20
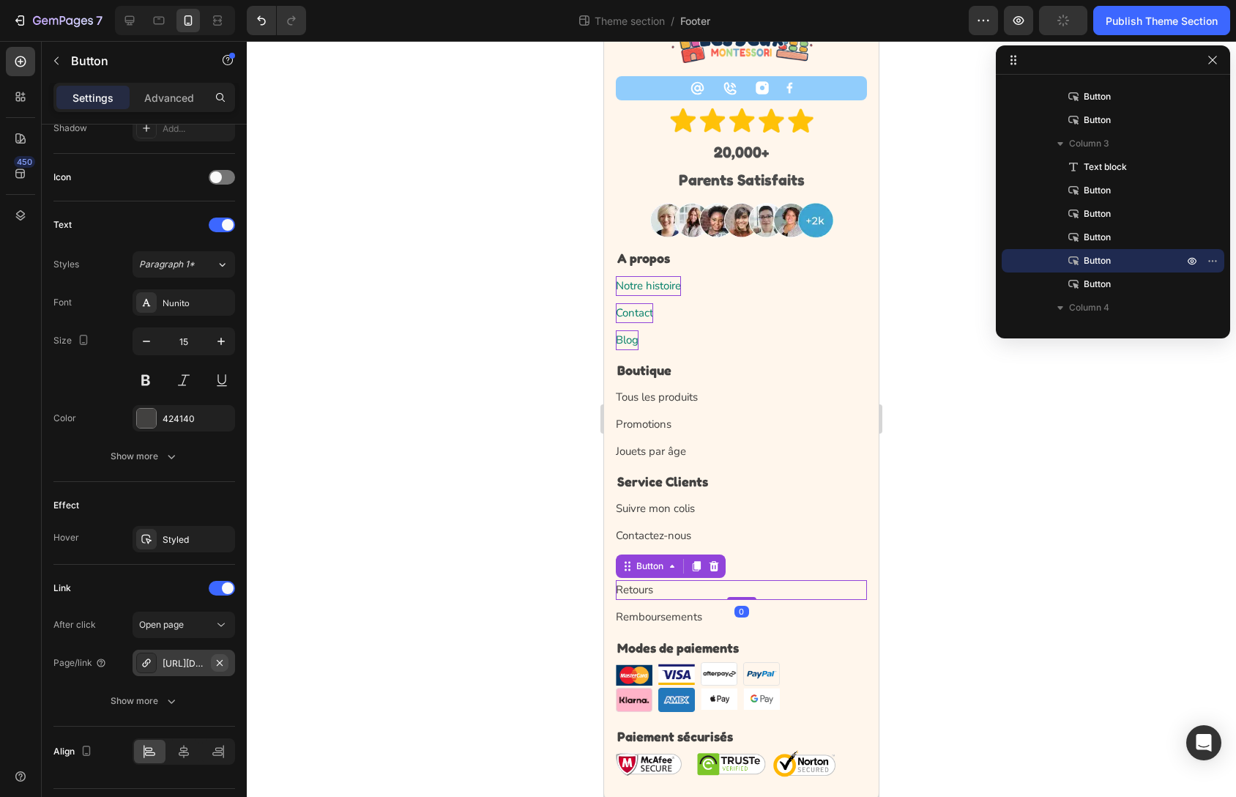
click at [222, 658] on icon "button" at bounding box center [220, 663] width 12 height 12
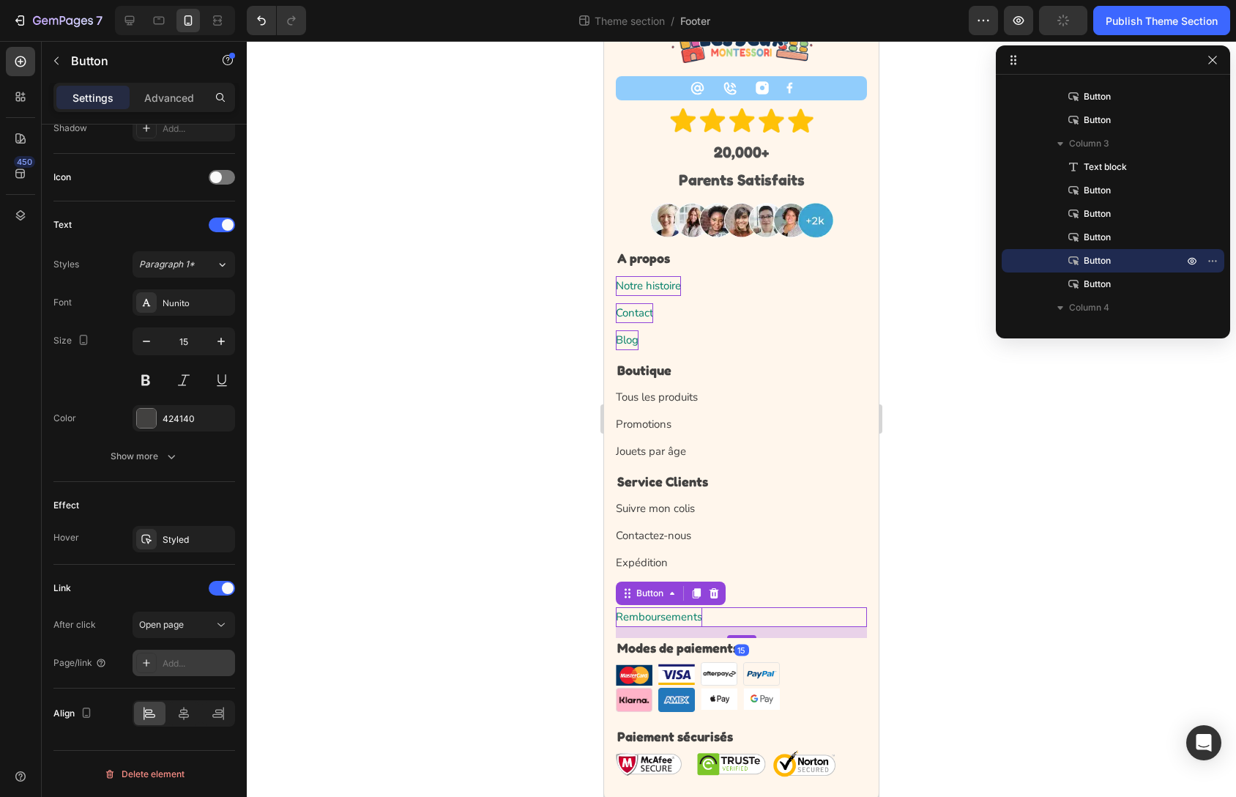
drag, startPoint x: 669, startPoint y: 617, endPoint x: 1204, endPoint y: 678, distance: 538.9
click at [669, 617] on p "Remboursements" at bounding box center [659, 617] width 86 height 20
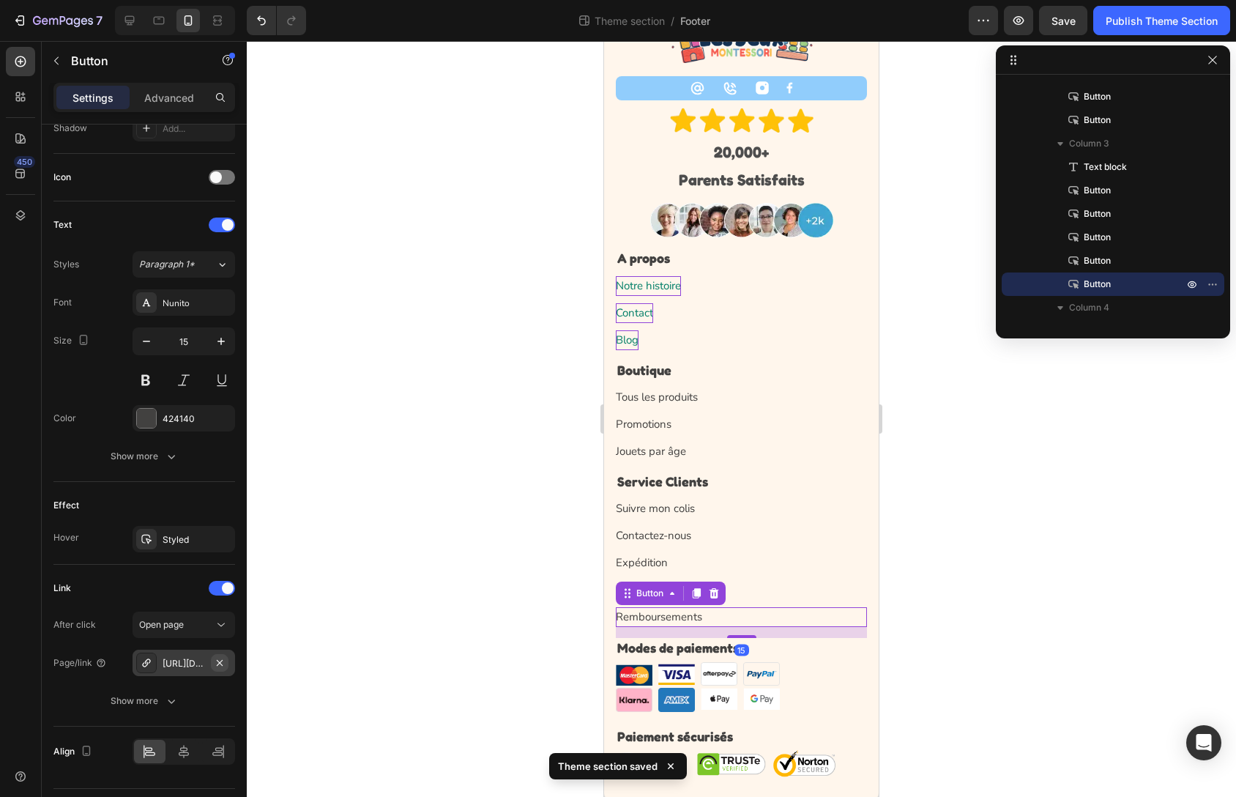
click at [223, 661] on icon "button" at bounding box center [220, 663] width 12 height 12
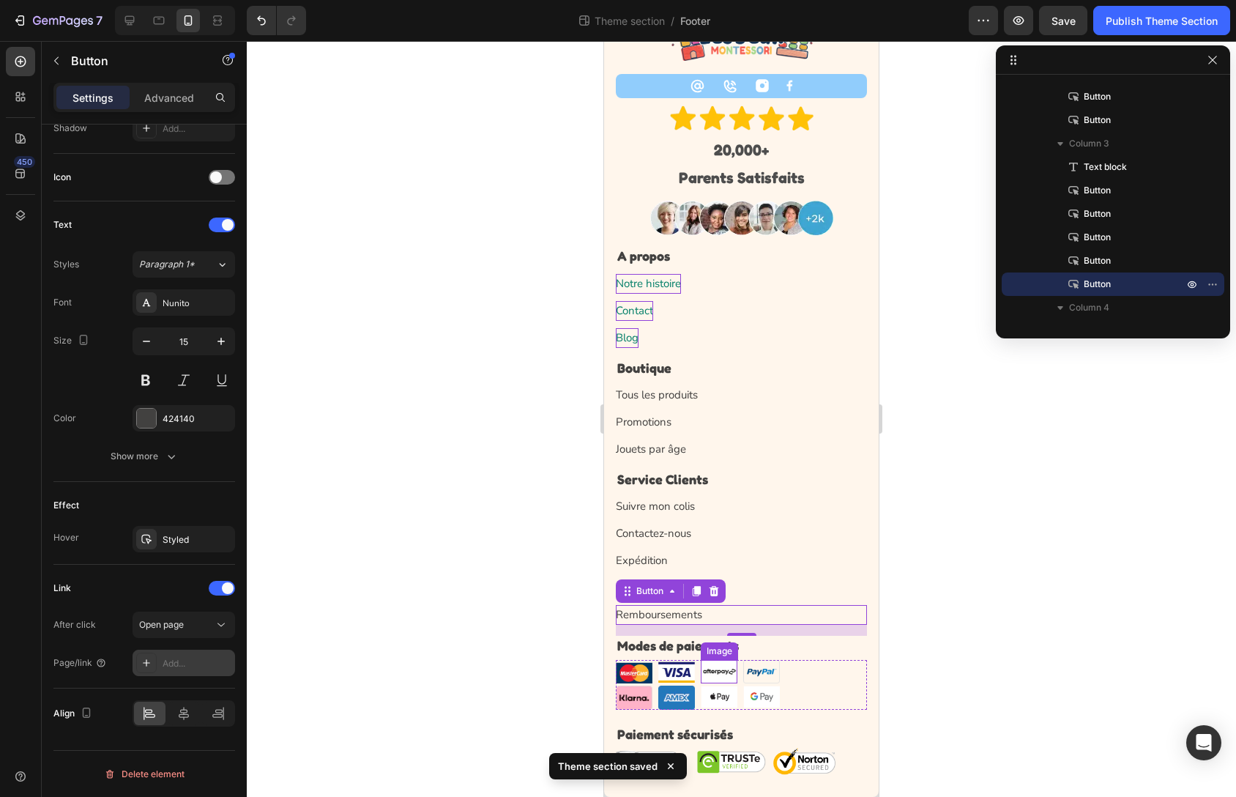
scroll to position [0, 0]
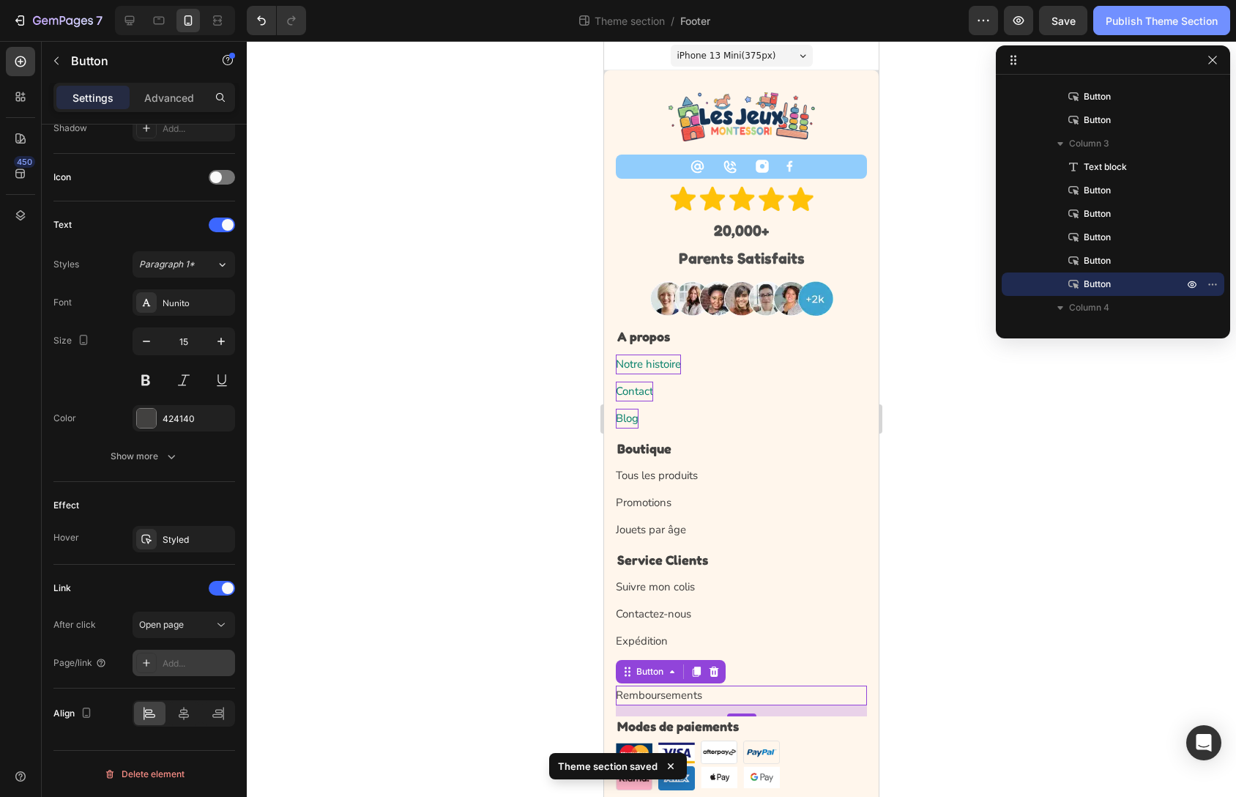
click at [1148, 28] on div "Publish Theme Section" at bounding box center [1162, 20] width 112 height 15
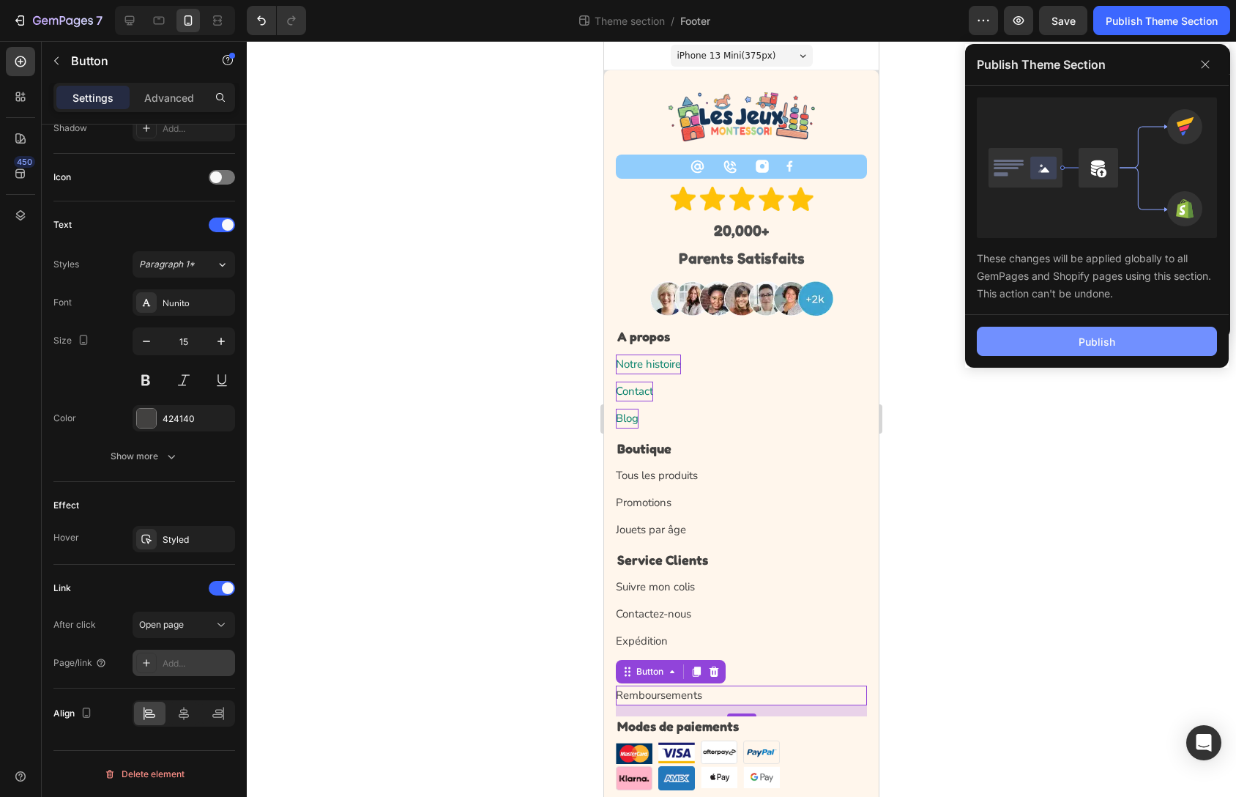
click at [1082, 334] on div "Publish" at bounding box center [1097, 341] width 37 height 15
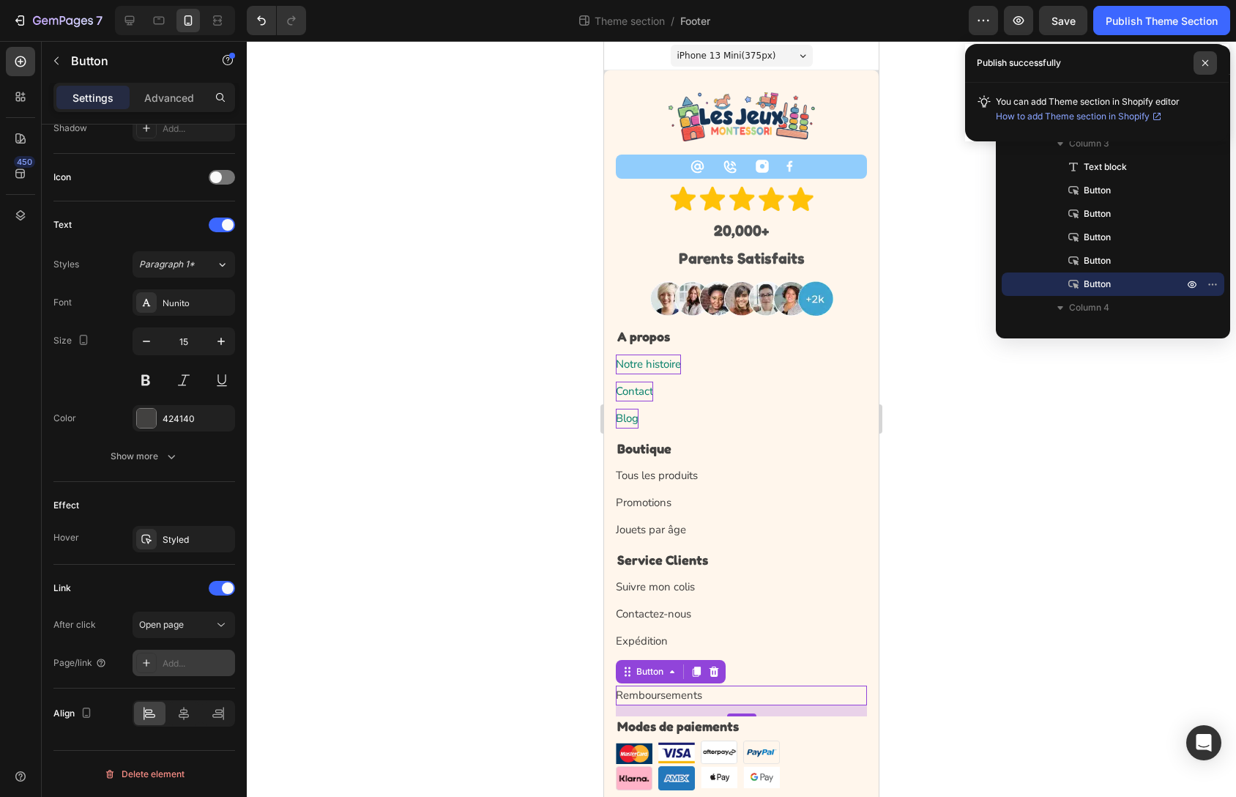
click at [1208, 62] on icon at bounding box center [1205, 62] width 7 height 7
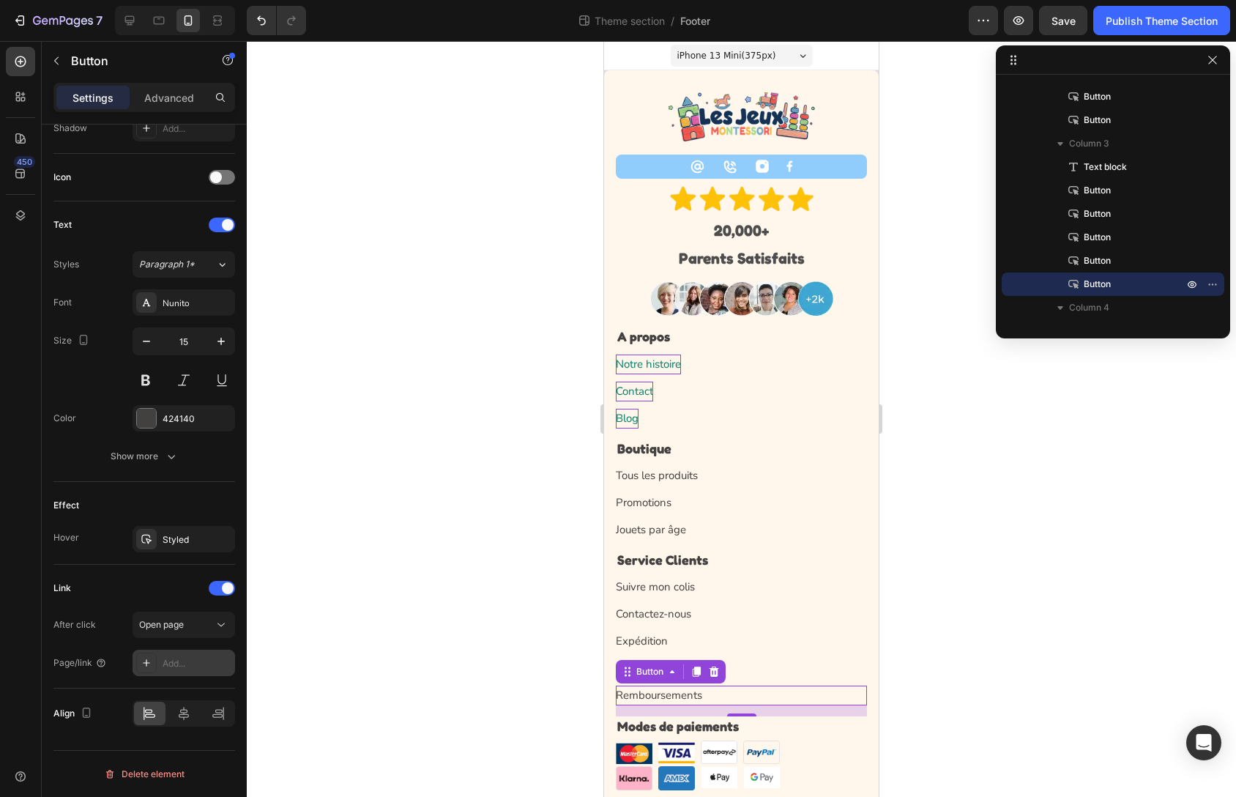
click at [1217, 64] on icon "button" at bounding box center [1213, 60] width 12 height 12
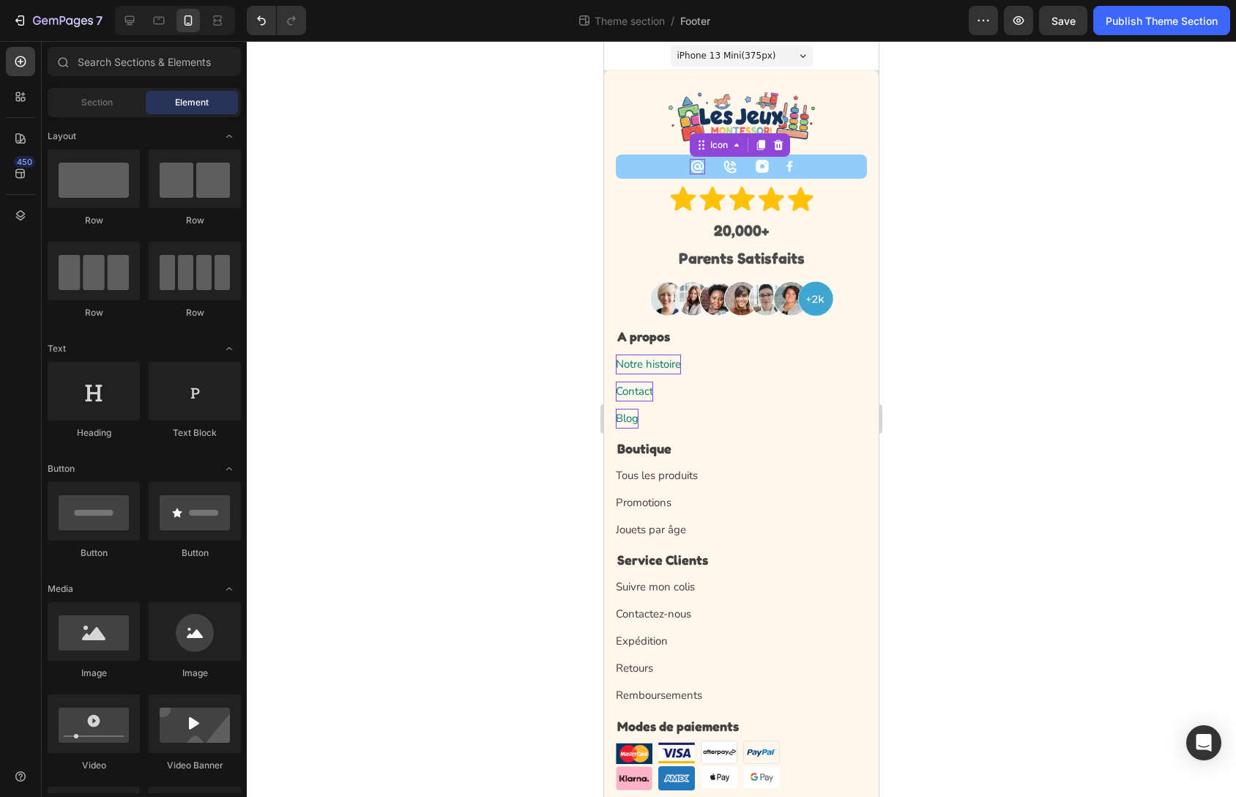
click at [694, 168] on icon at bounding box center [697, 166] width 13 height 13
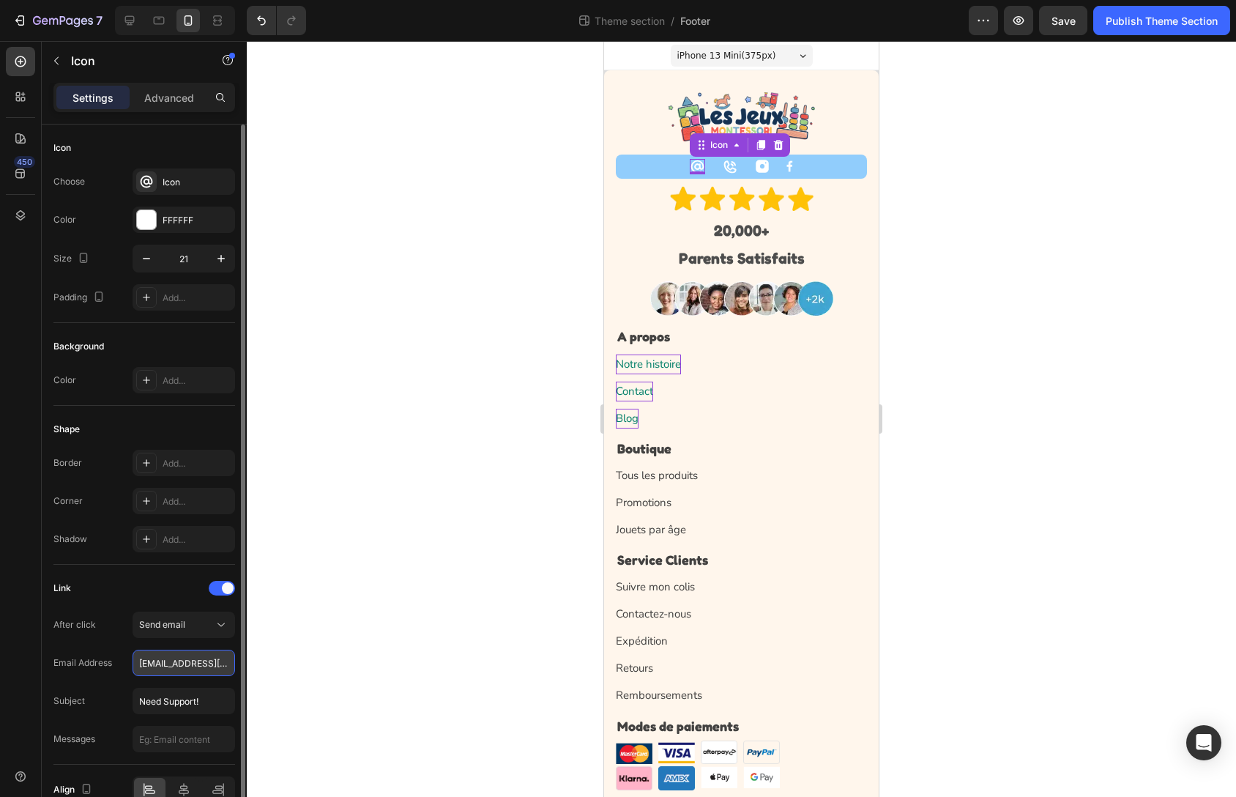
click at [187, 661] on input "support@the-montessori-toys.com" at bounding box center [184, 663] width 103 height 26
click at [190, 661] on input "support@the-montessori-toys.com" at bounding box center [184, 663] width 103 height 26
type input "support@jouet-jeux-montessori.com"
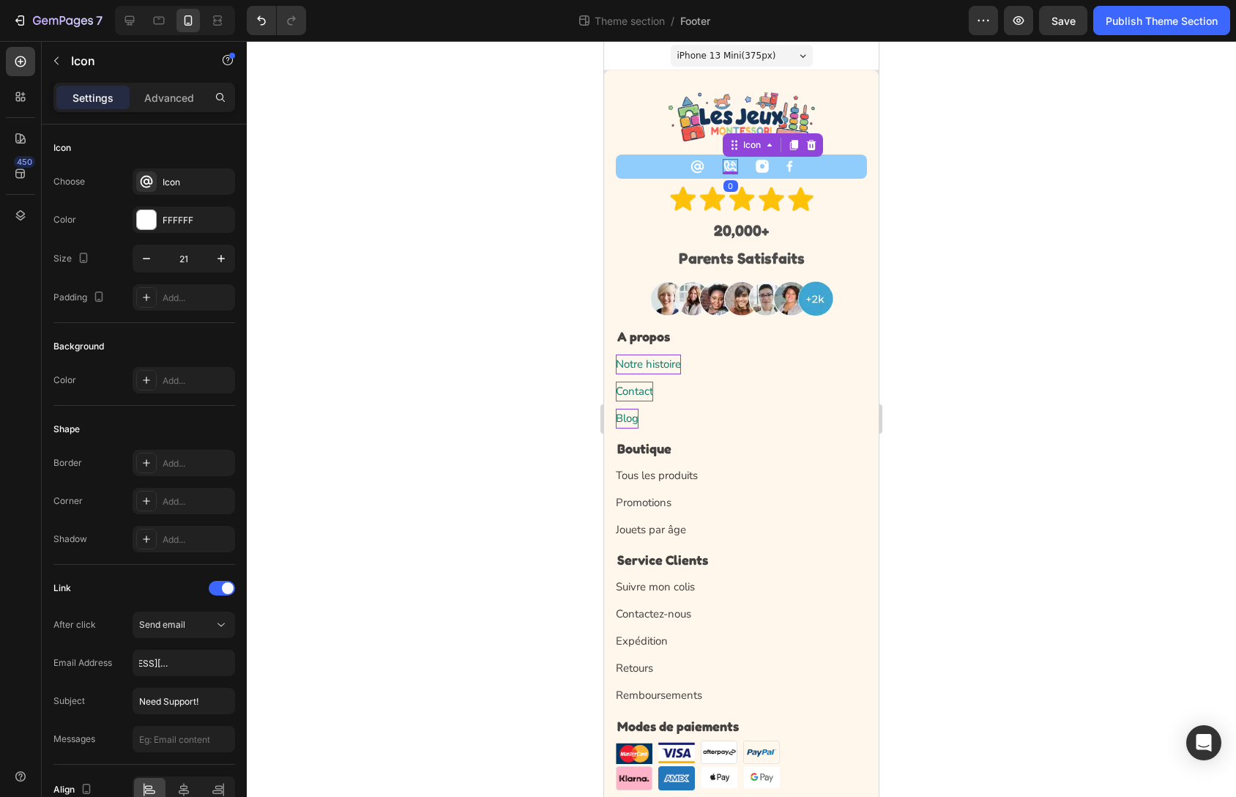
click at [727, 167] on icon at bounding box center [730, 166] width 12 height 12
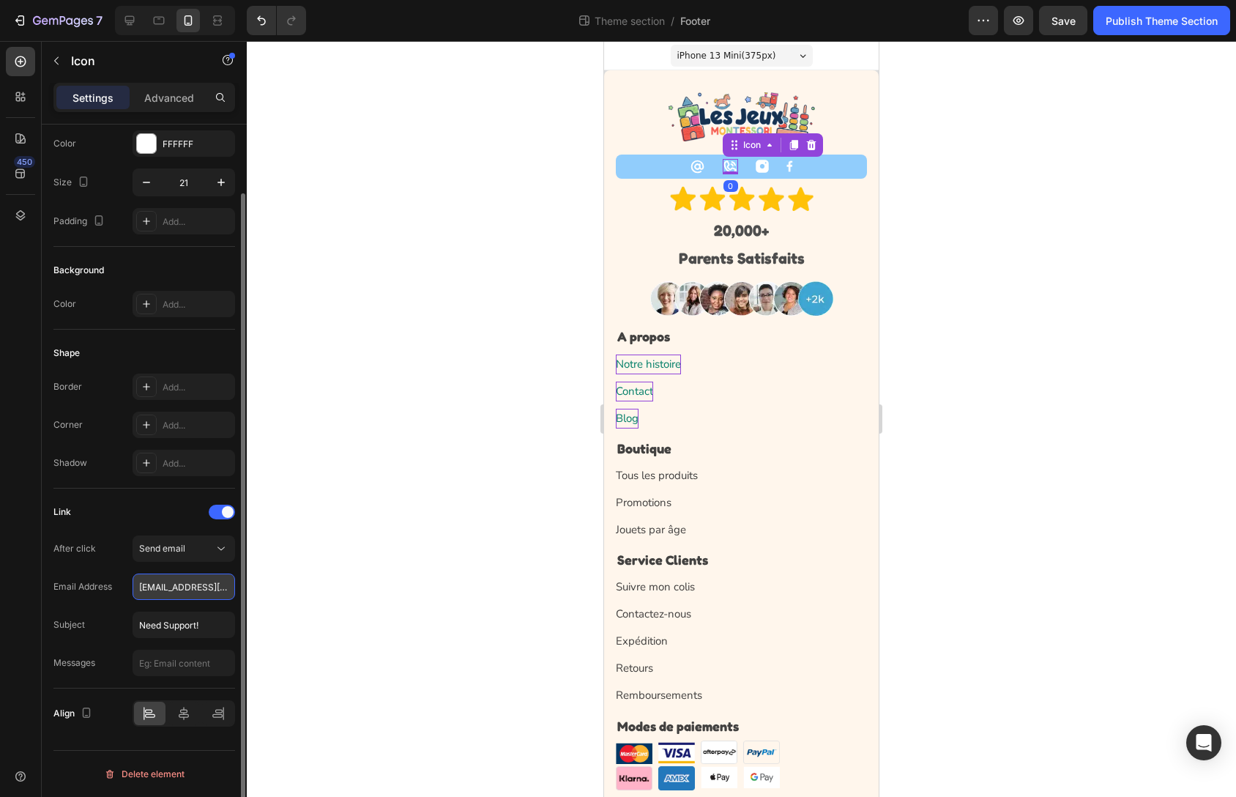
click at [186, 588] on input "support@the-montessori-toys.com" at bounding box center [184, 586] width 103 height 26
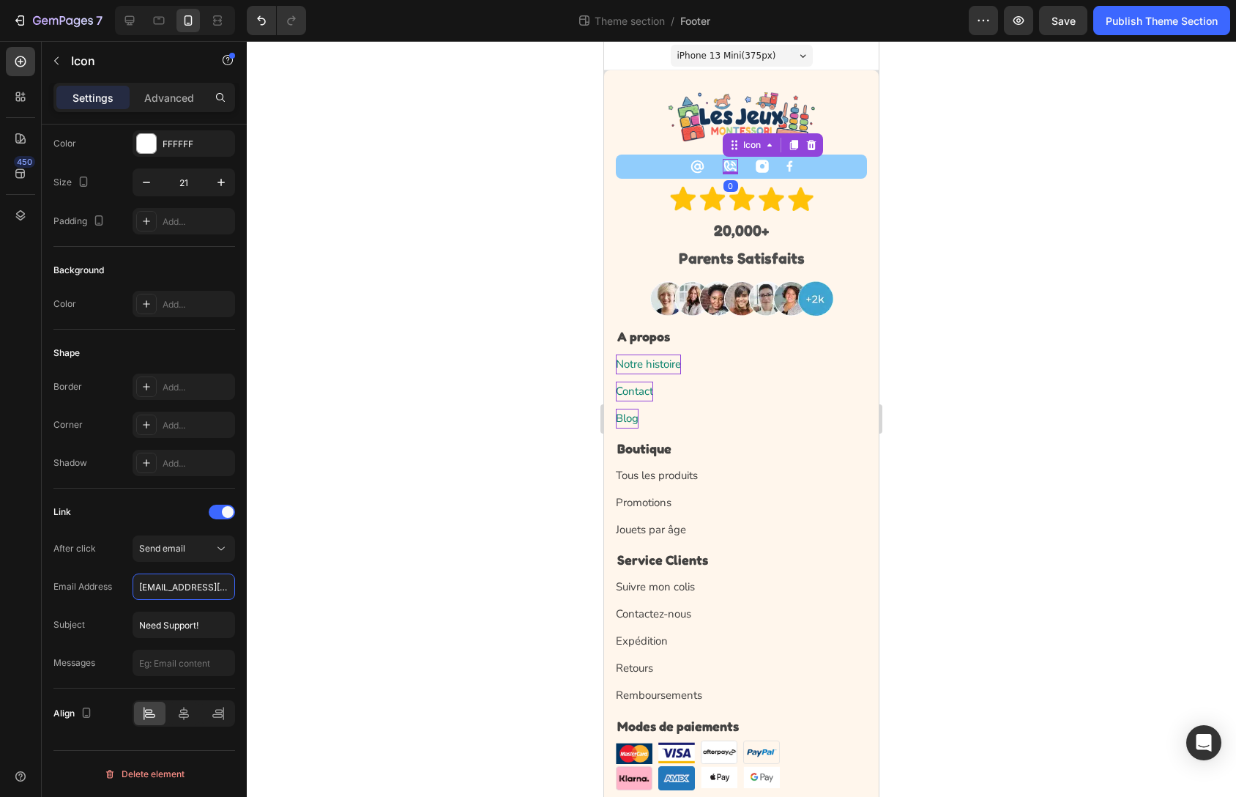
paste input "jouet-jeux-montessori"
type input "support@jouet-jeux-montessori.com"
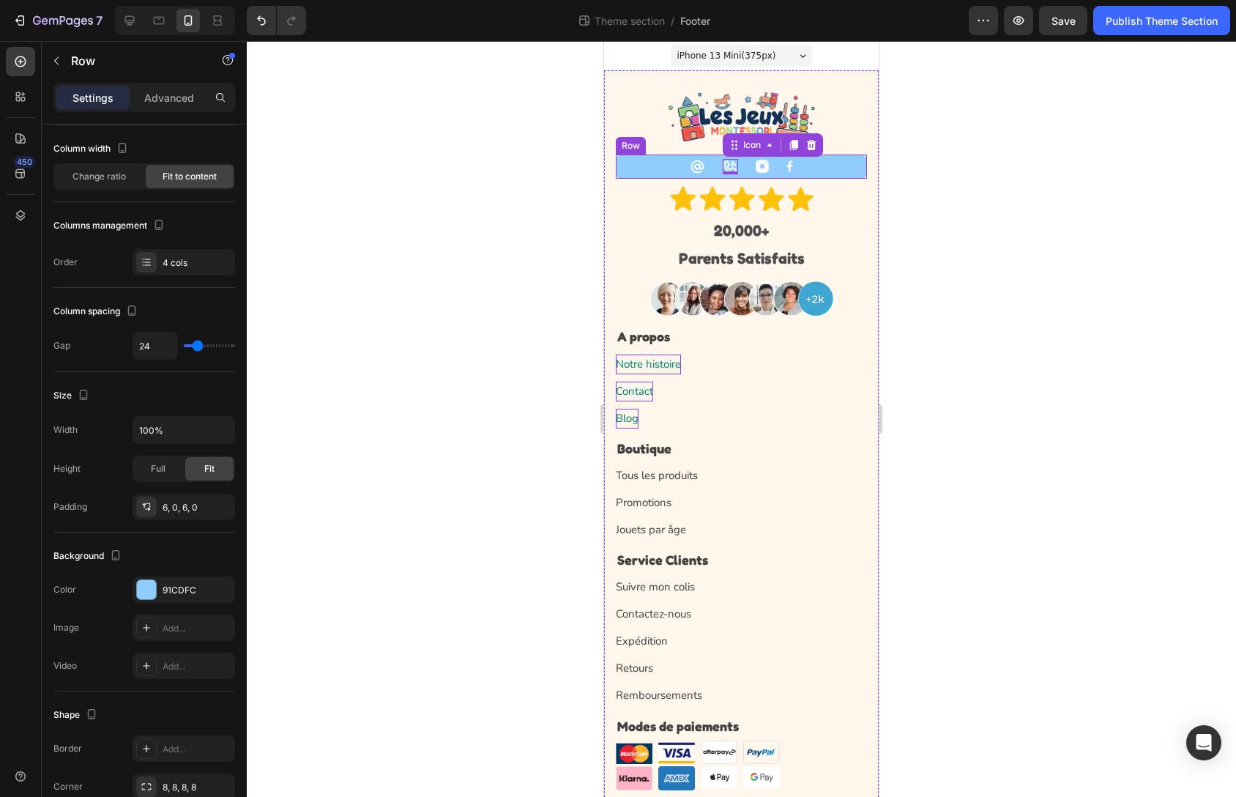
click at [754, 175] on div "Icon Icon 0 Image Image Row" at bounding box center [741, 167] width 251 height 24
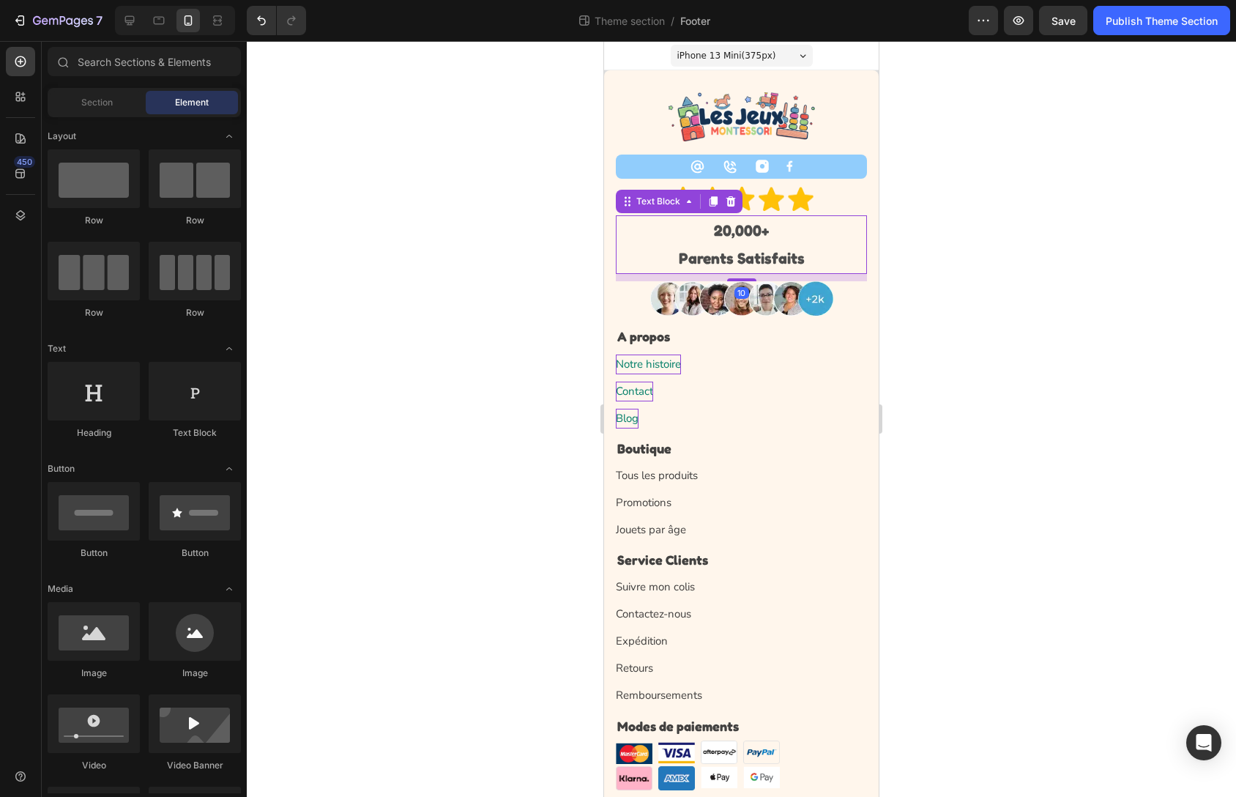
click at [762, 248] on p "20,000+ Parents Satisfaits" at bounding box center [741, 245] width 248 height 56
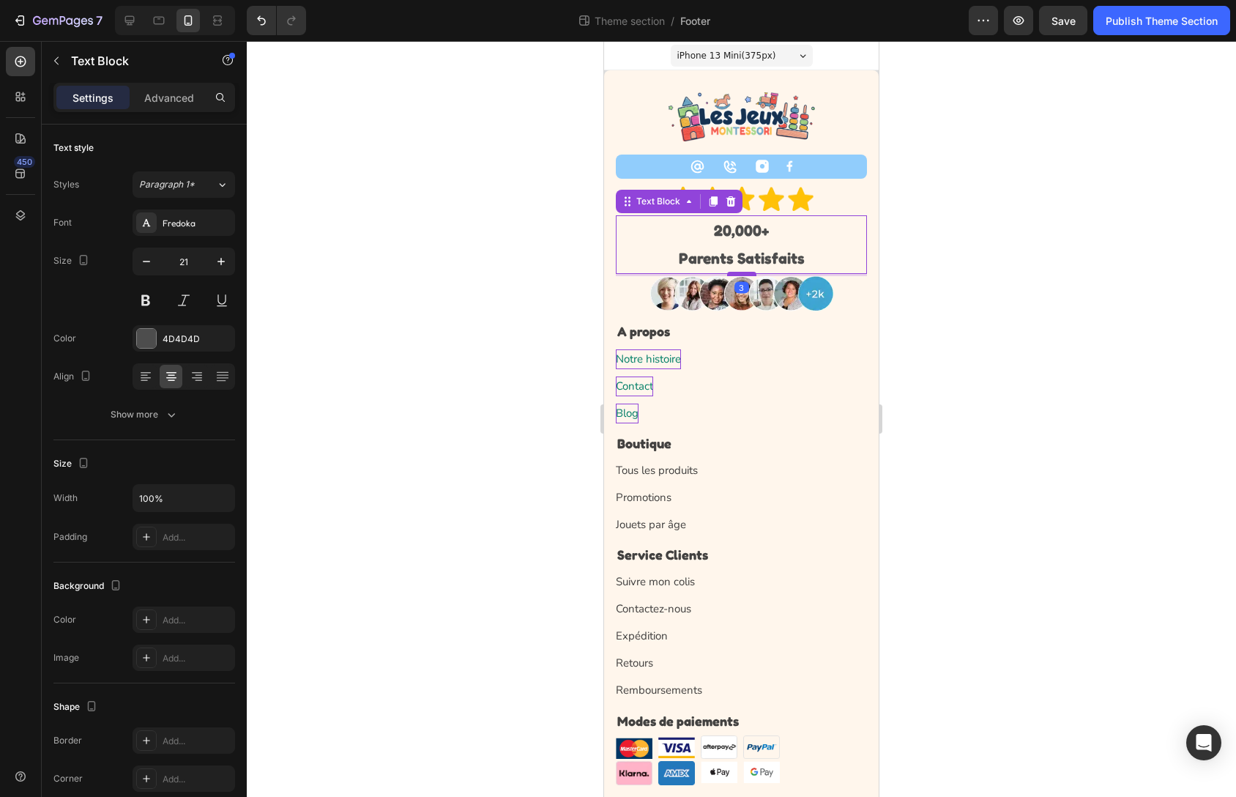
click at [745, 274] on div at bounding box center [741, 274] width 29 height 4
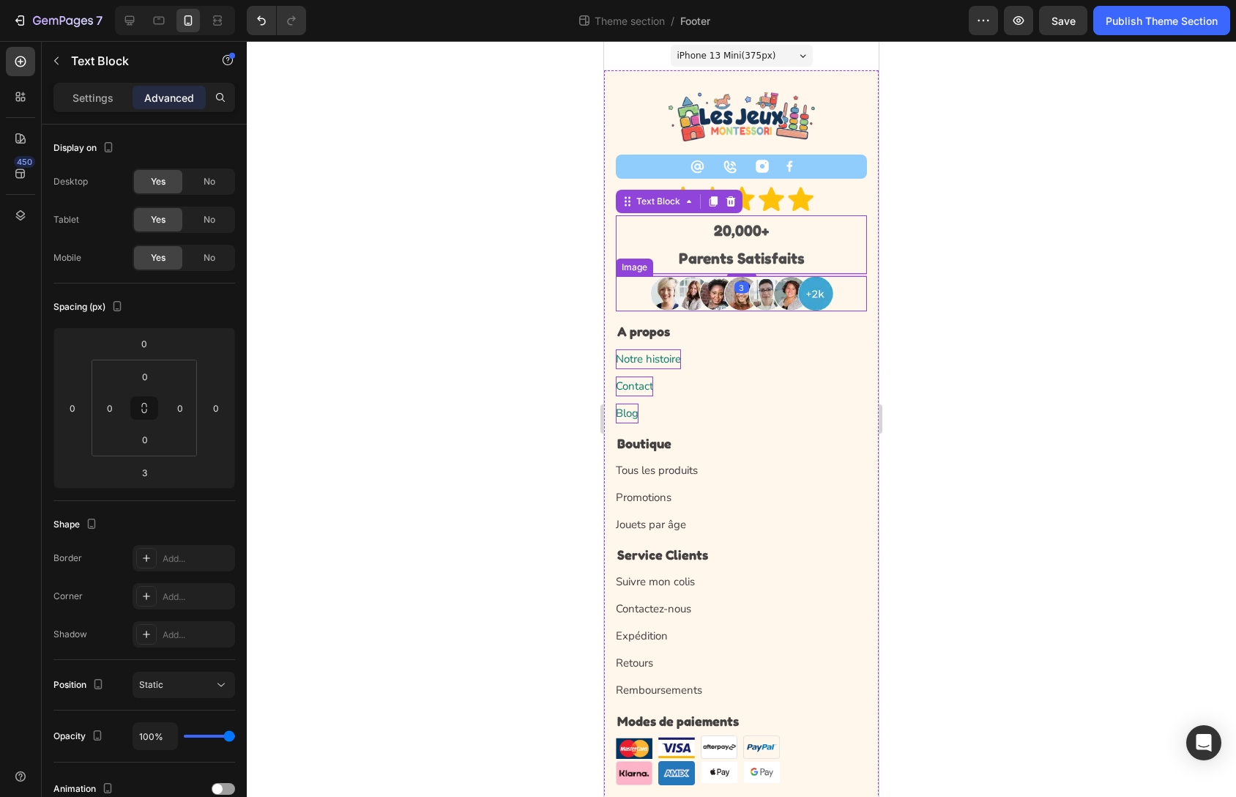
click at [823, 350] on div "Notre histoire Button" at bounding box center [741, 359] width 251 height 20
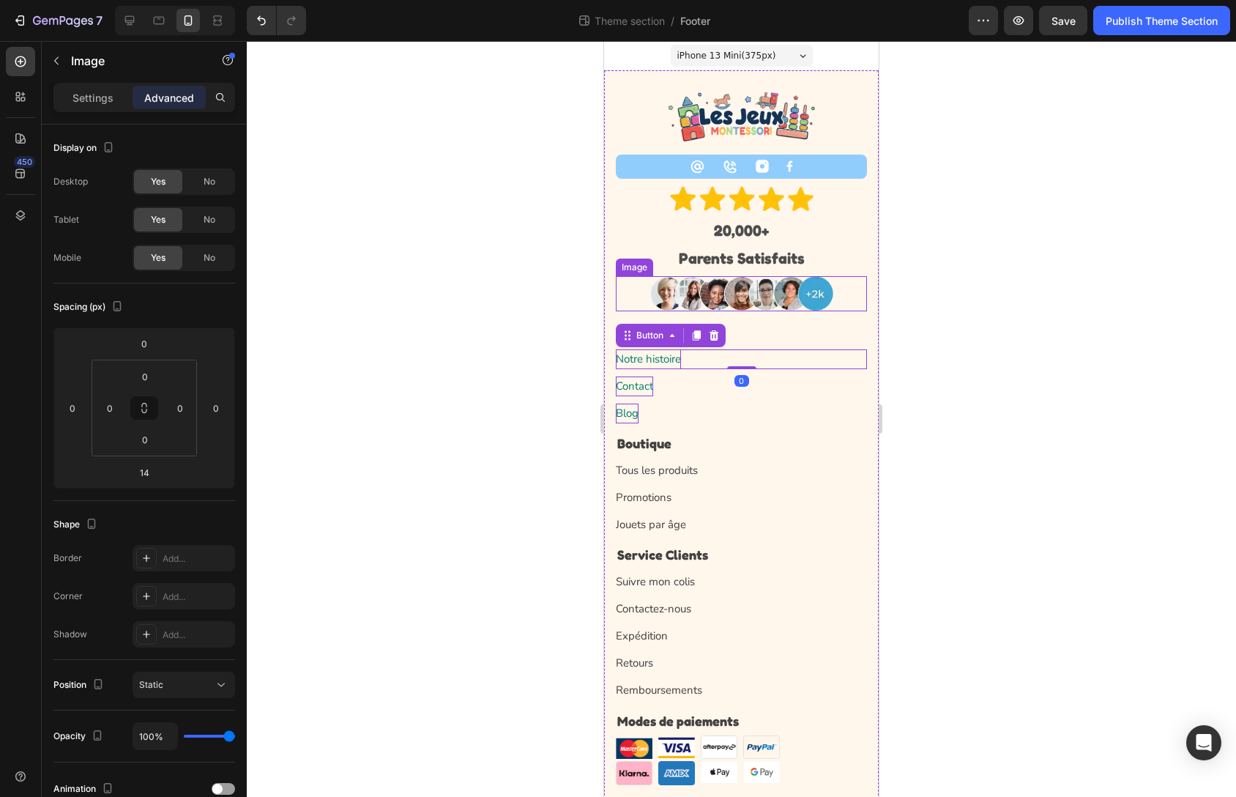
click at [784, 305] on img at bounding box center [741, 294] width 183 height 36
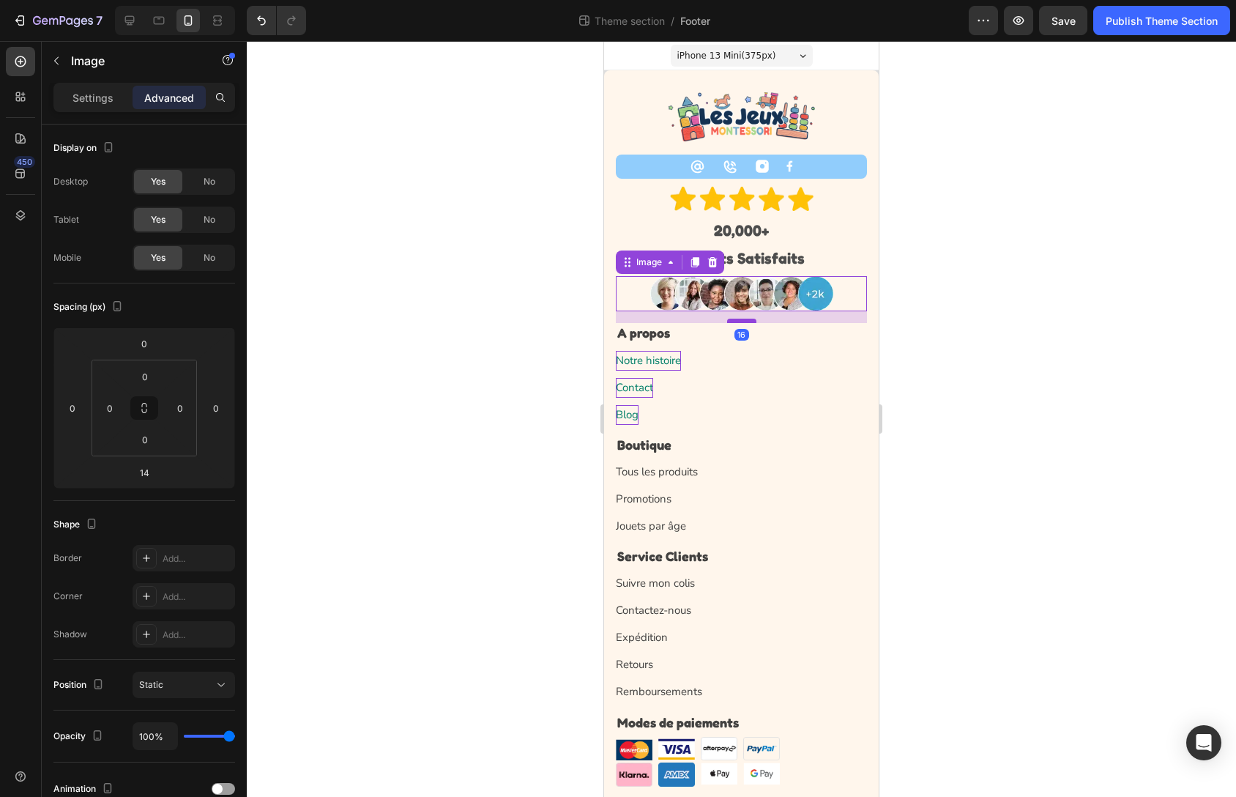
click at [740, 320] on div at bounding box center [741, 321] width 29 height 4
type input "16"
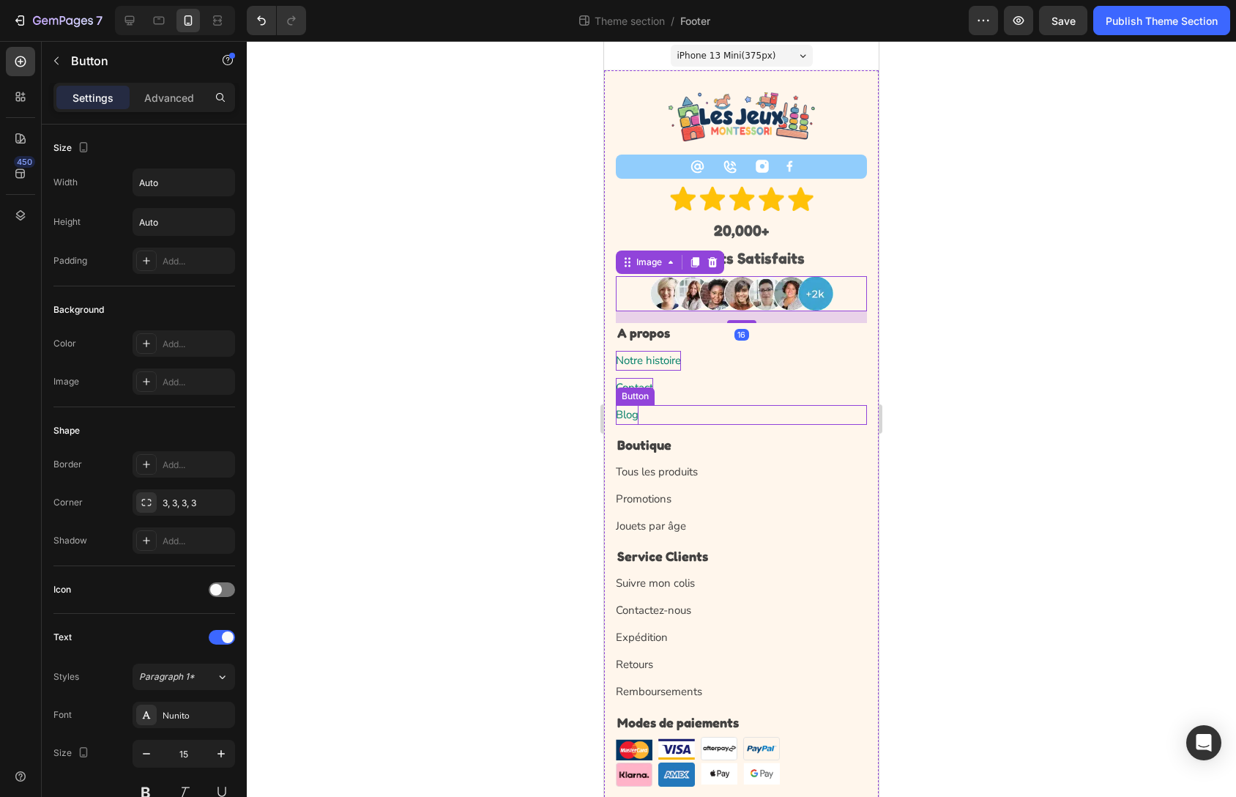
click at [793, 420] on div "Blog Button" at bounding box center [741, 415] width 251 height 20
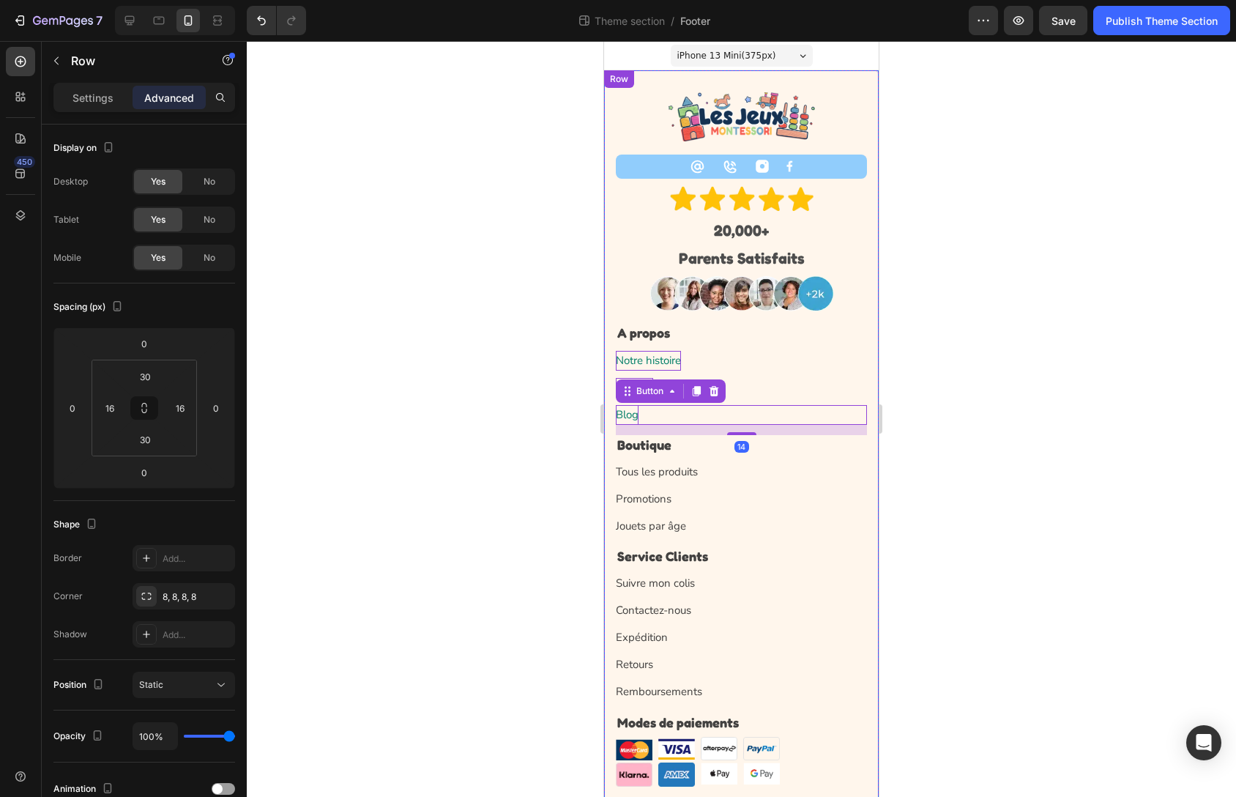
click at [866, 368] on div "Image Icon Icon Image Image Row Image 20,000+ Parents Satisfaits Text Block Ima…" at bounding box center [741, 471] width 275 height 803
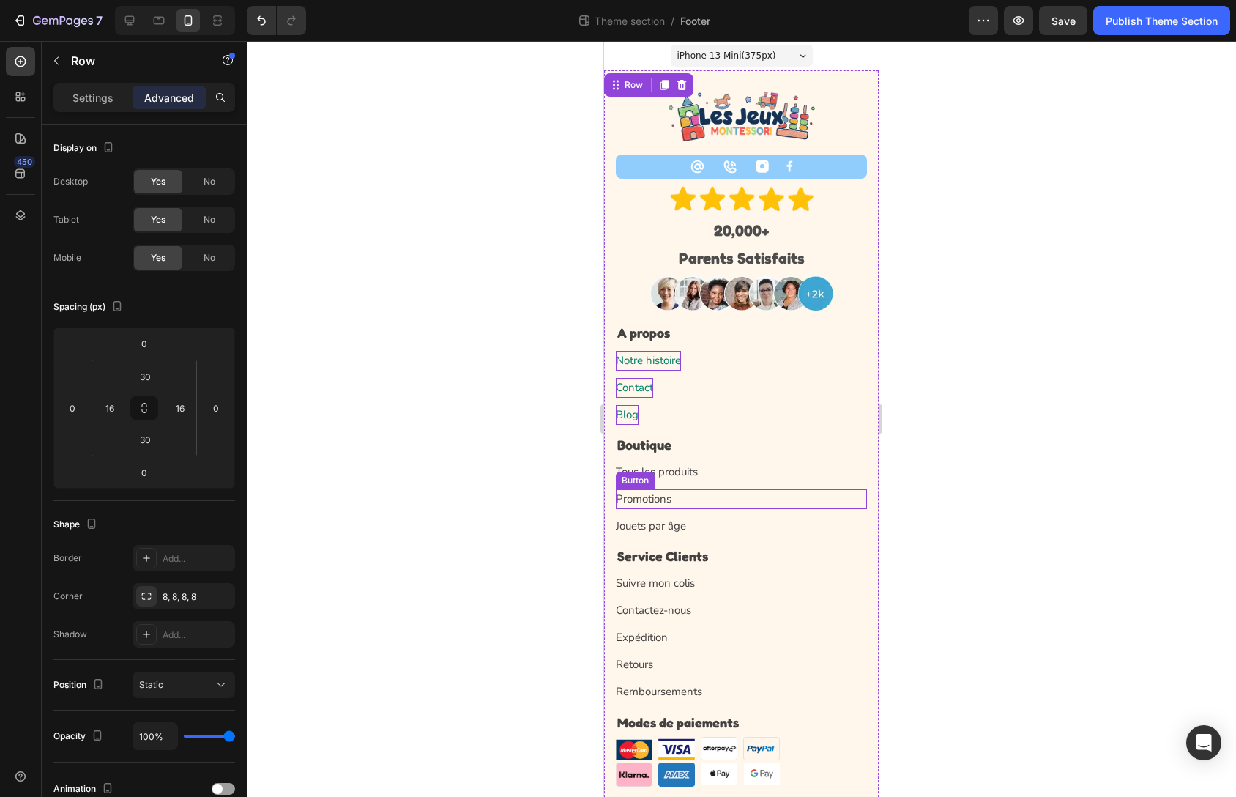
scroll to position [94, 0]
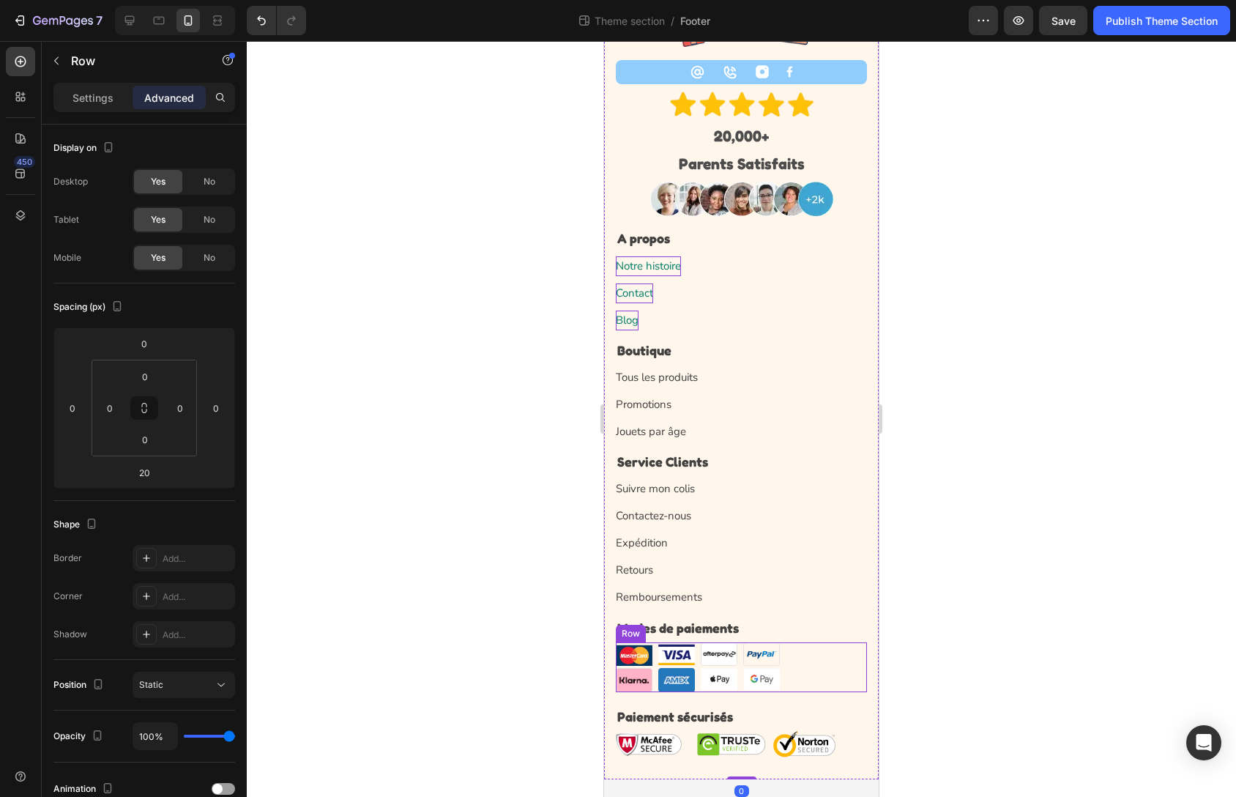
click at [792, 671] on div "Image Image Image Image Image Image Image Image Row" at bounding box center [741, 667] width 251 height 50
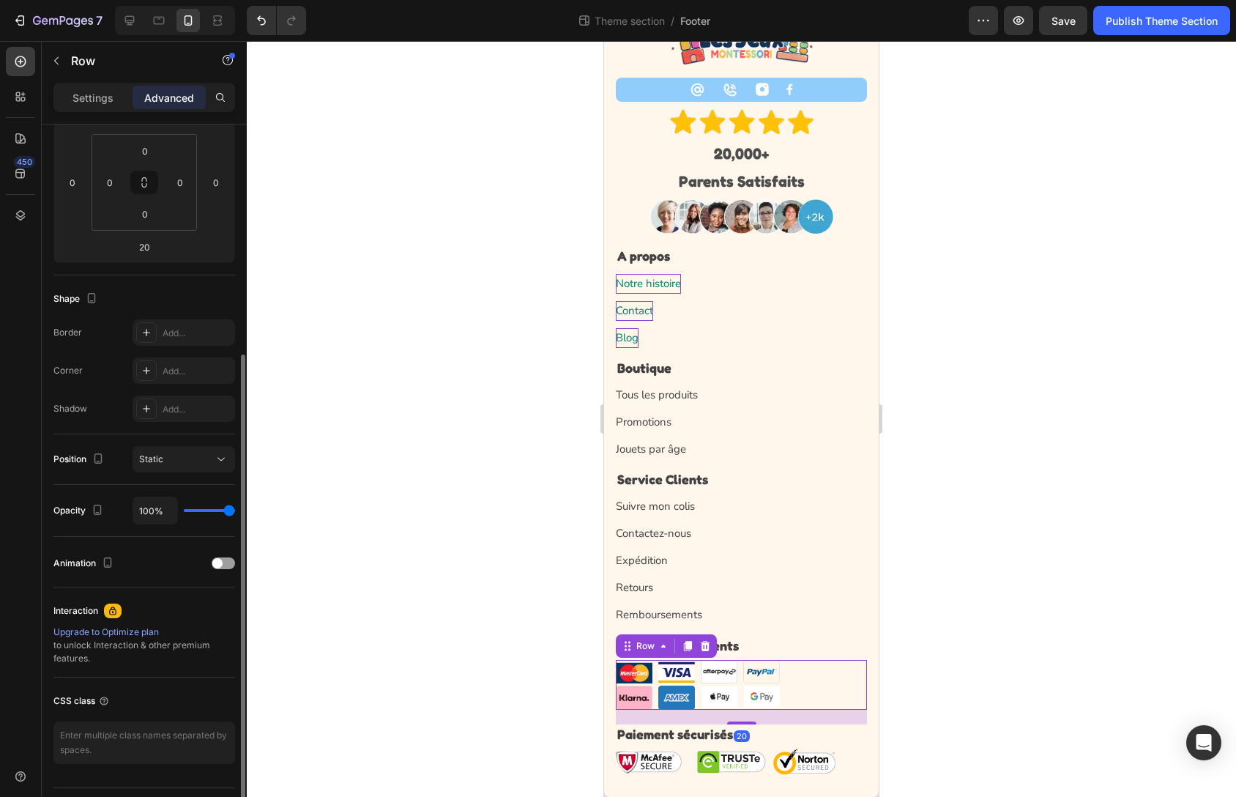
scroll to position [263, 0]
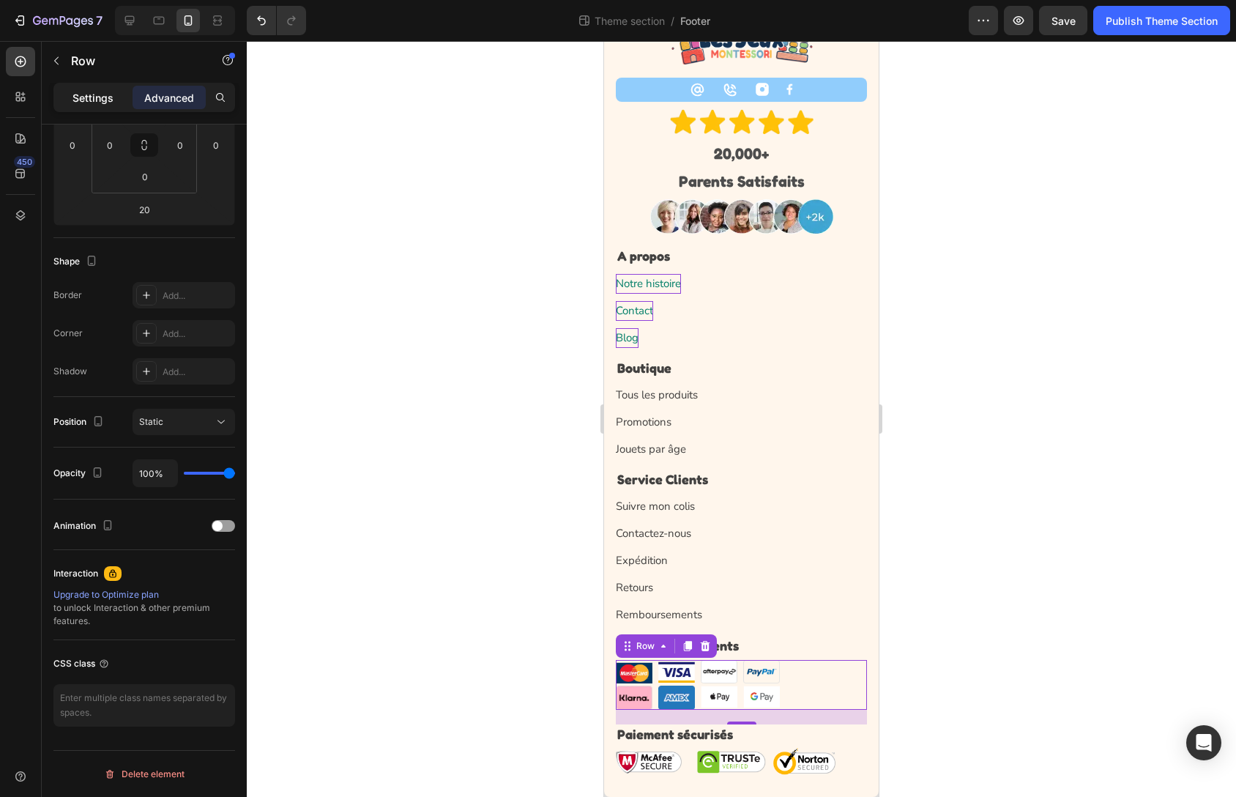
click at [102, 99] on p "Settings" at bounding box center [93, 97] width 41 height 15
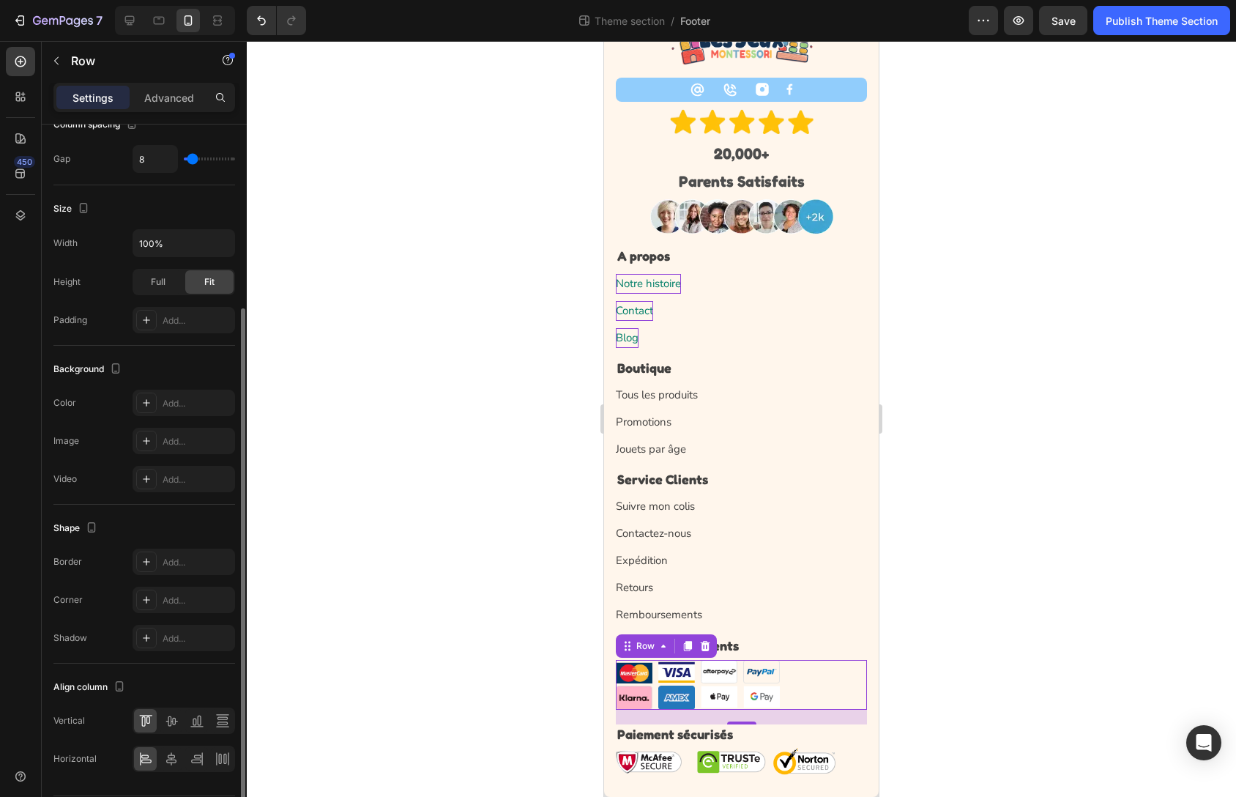
scroll to position [308, 0]
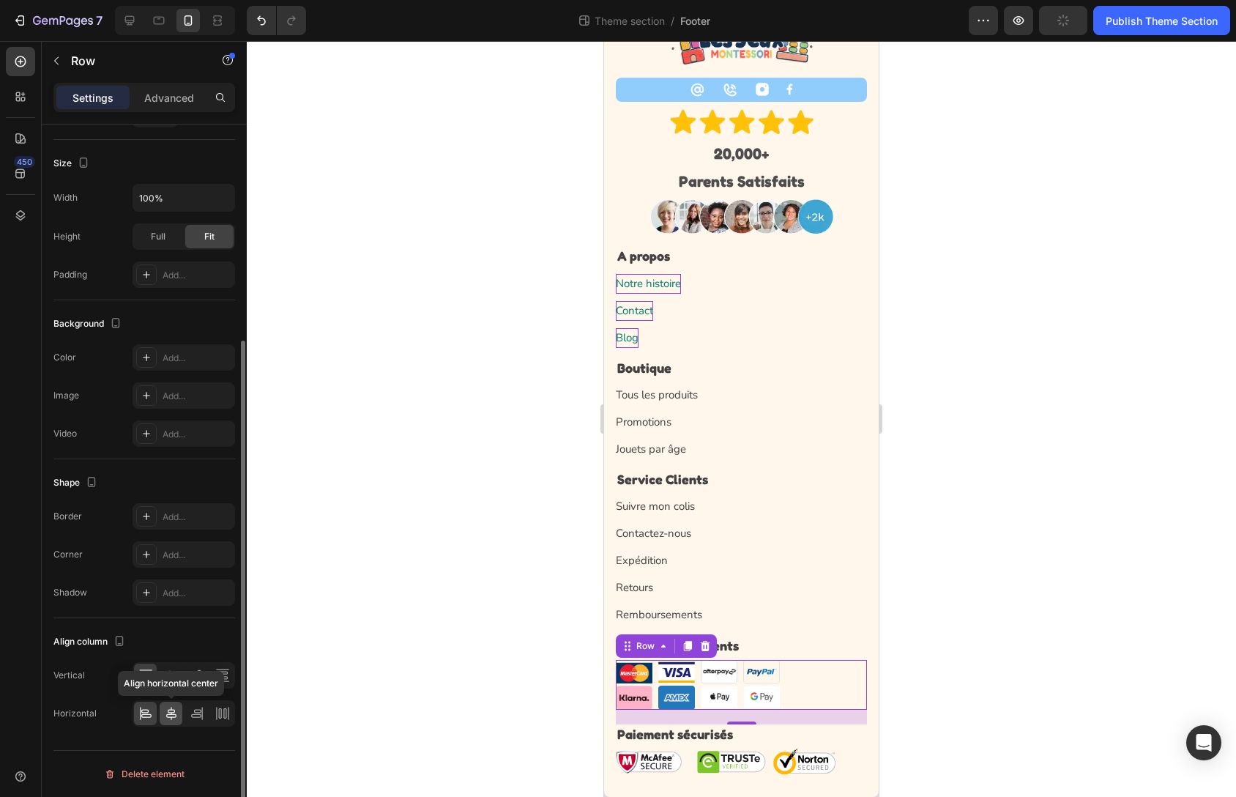
click at [176, 709] on icon at bounding box center [171, 713] width 15 height 15
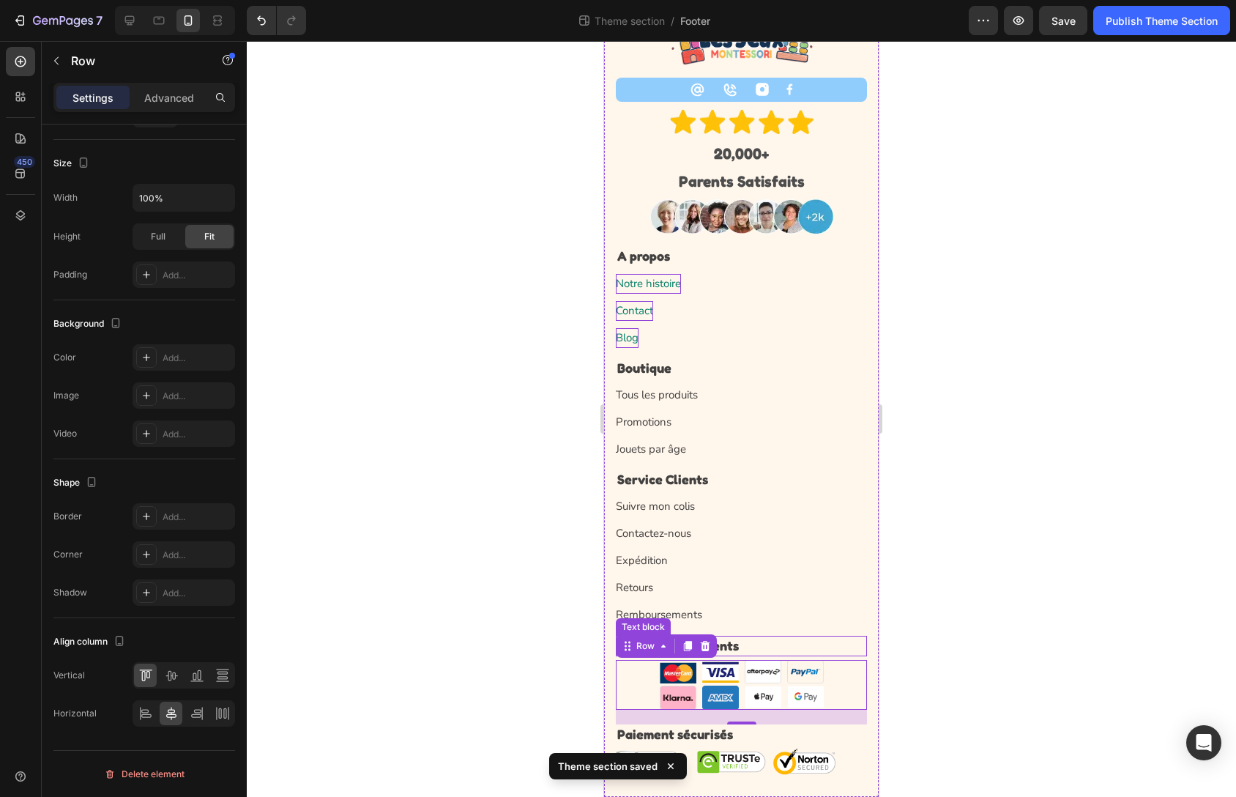
click at [810, 650] on p "Modes de paiements" at bounding box center [741, 645] width 248 height 17
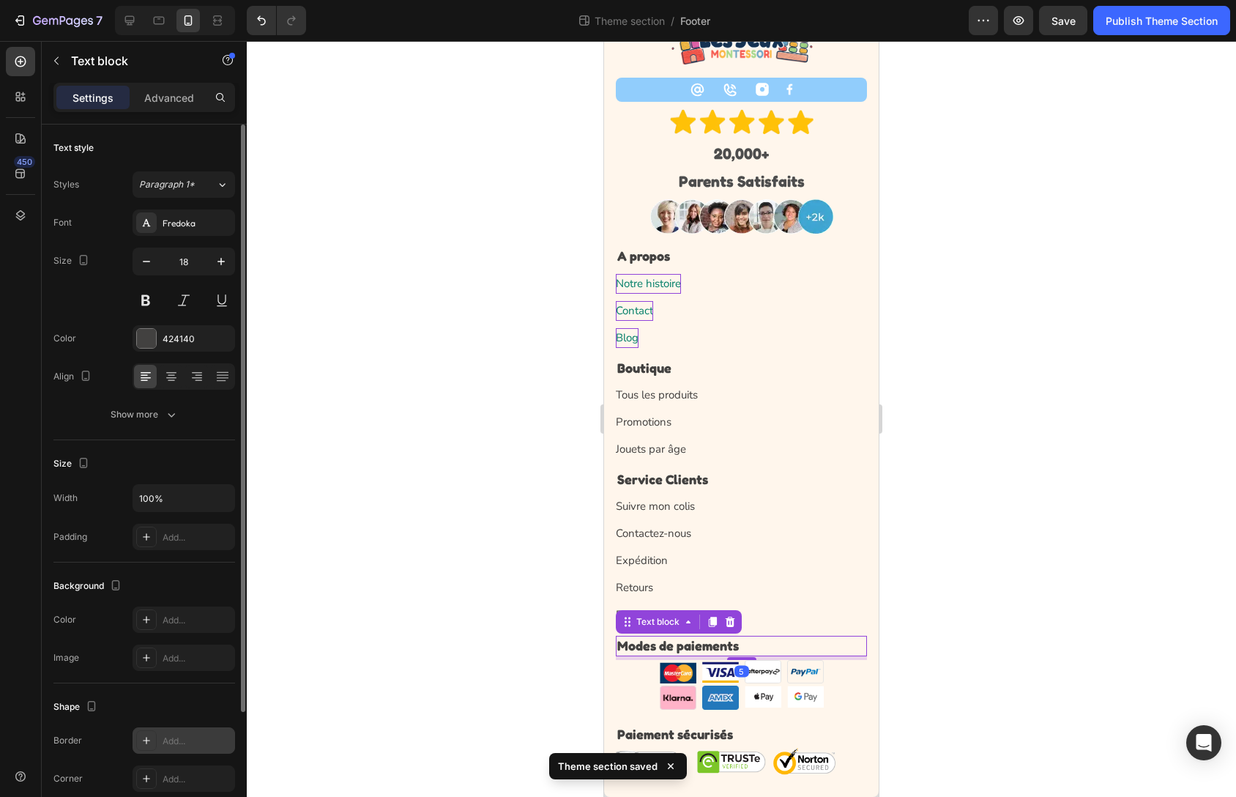
scroll to position [154, 0]
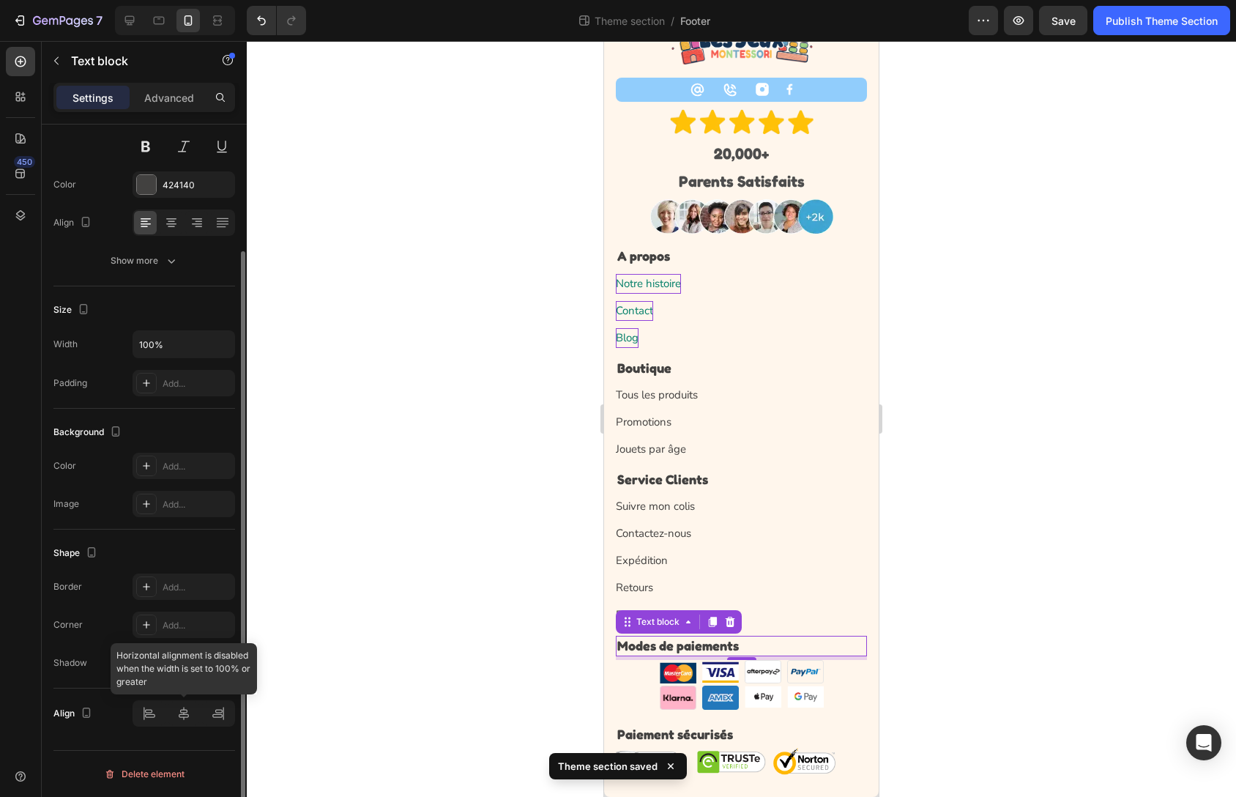
click at [191, 724] on div at bounding box center [184, 713] width 103 height 26
click at [190, 718] on div at bounding box center [184, 713] width 103 height 26
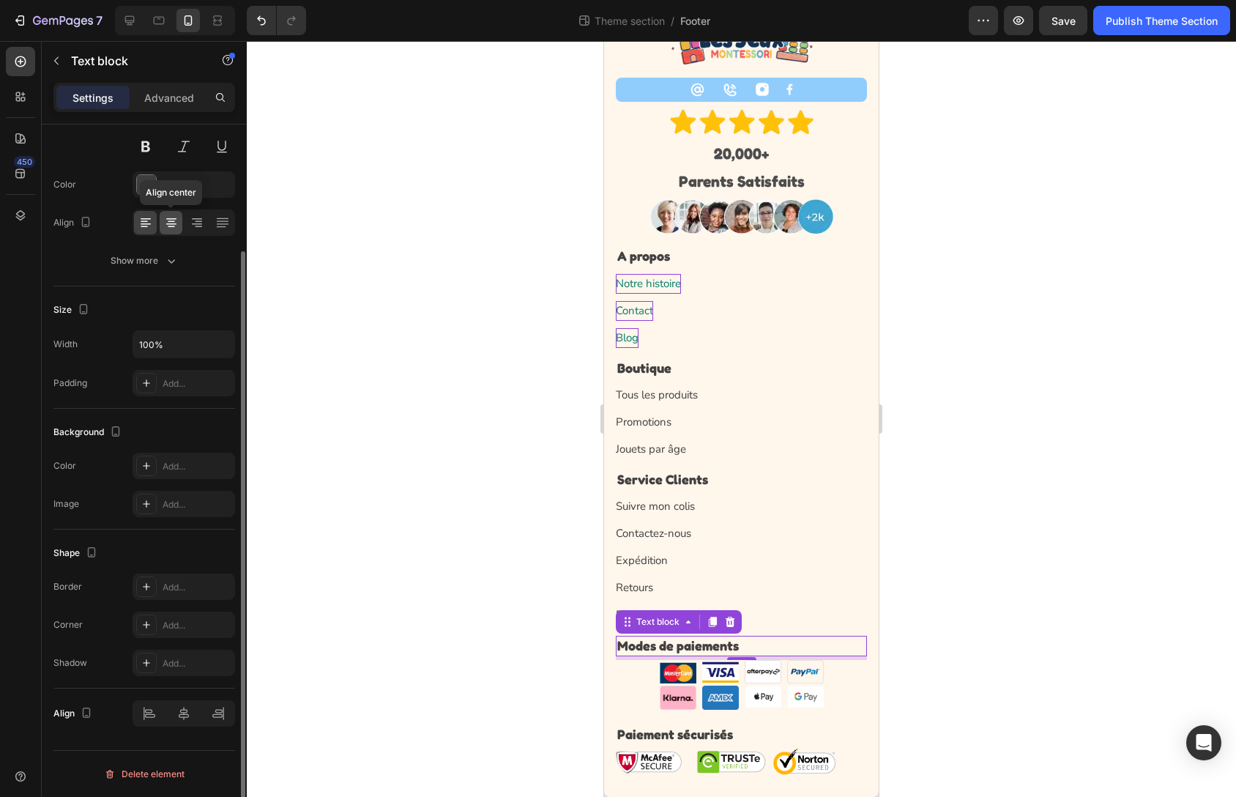
click at [174, 225] on icon at bounding box center [171, 222] width 15 height 15
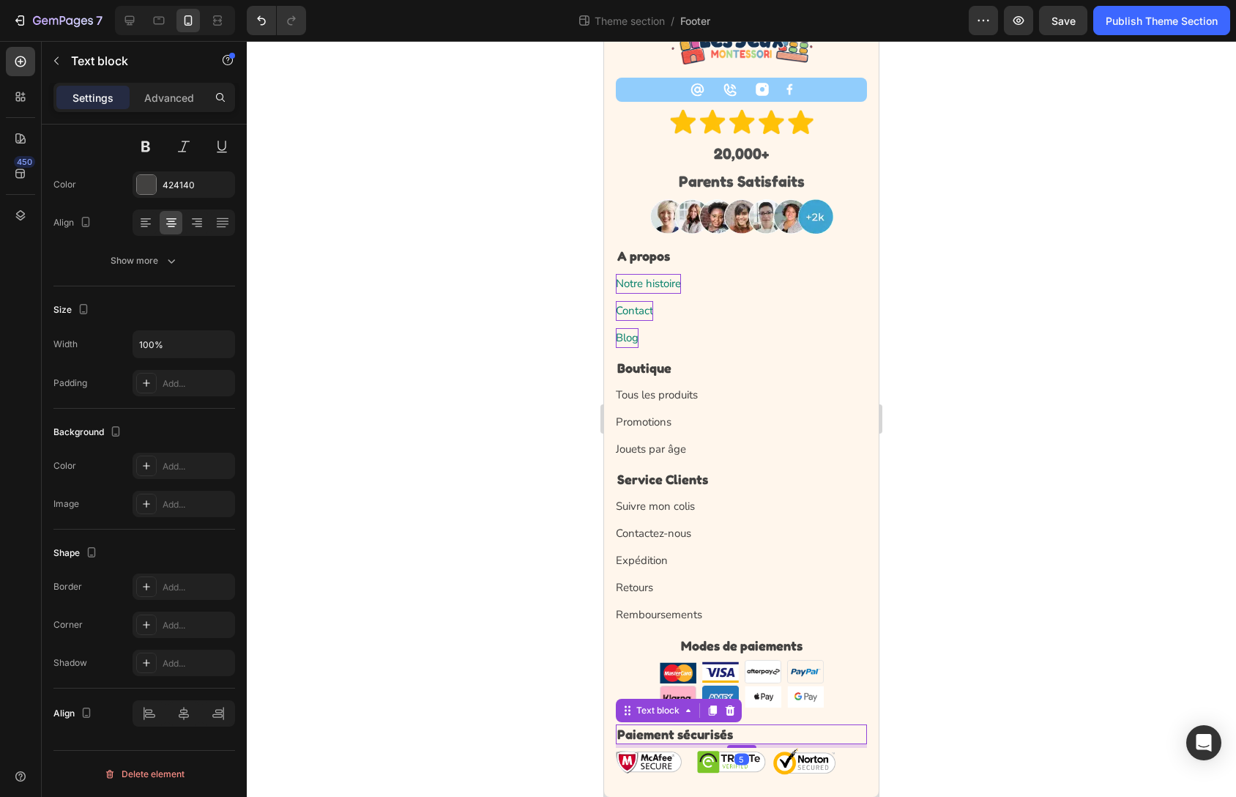
click at [749, 739] on p "Paiement sécurisés" at bounding box center [741, 734] width 248 height 17
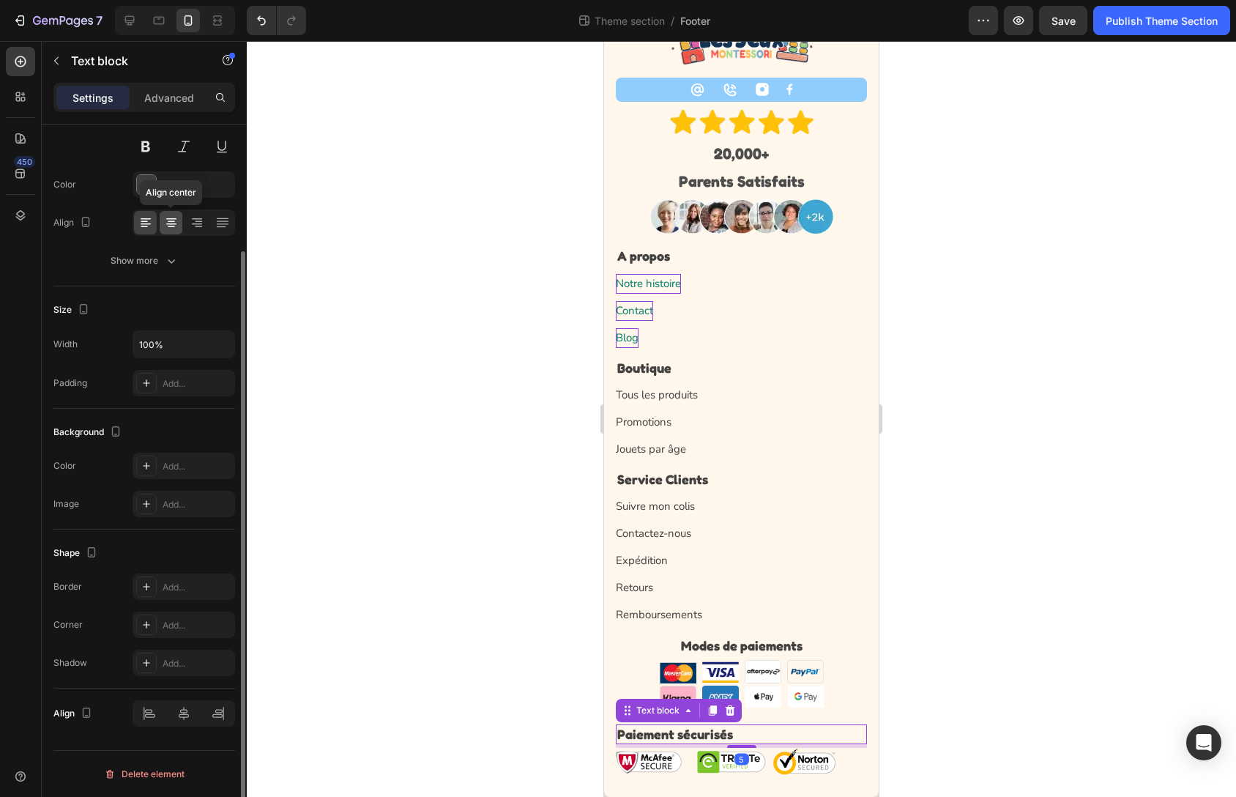
click at [171, 226] on icon at bounding box center [171, 226] width 7 height 1
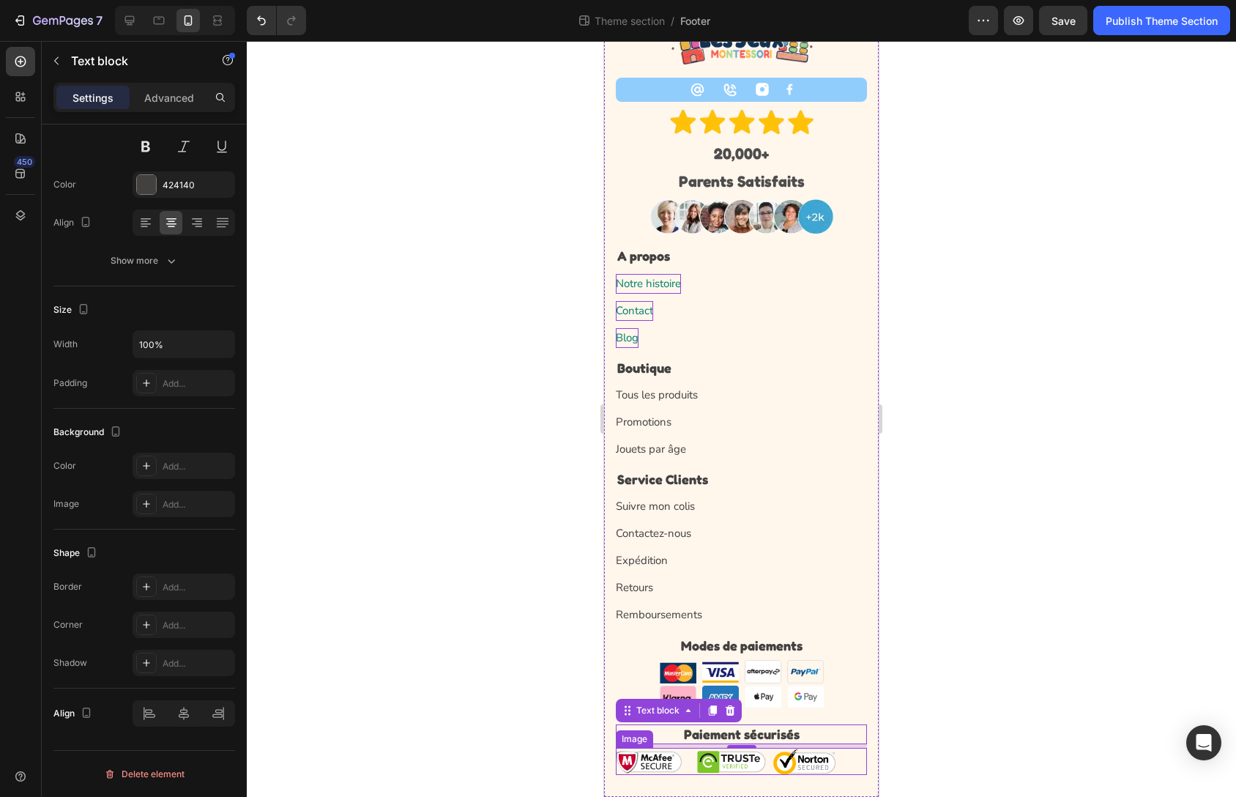
click at [709, 767] on img at bounding box center [726, 761] width 220 height 27
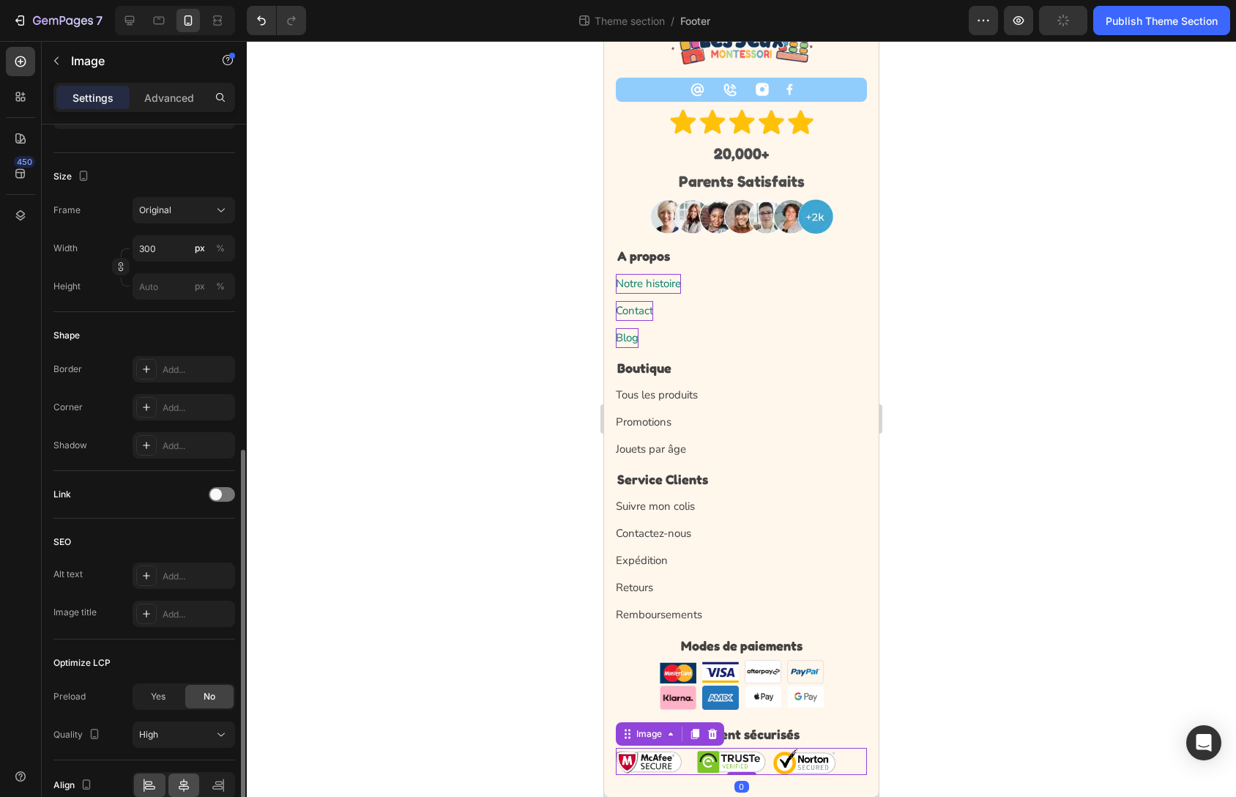
scroll to position [392, 0]
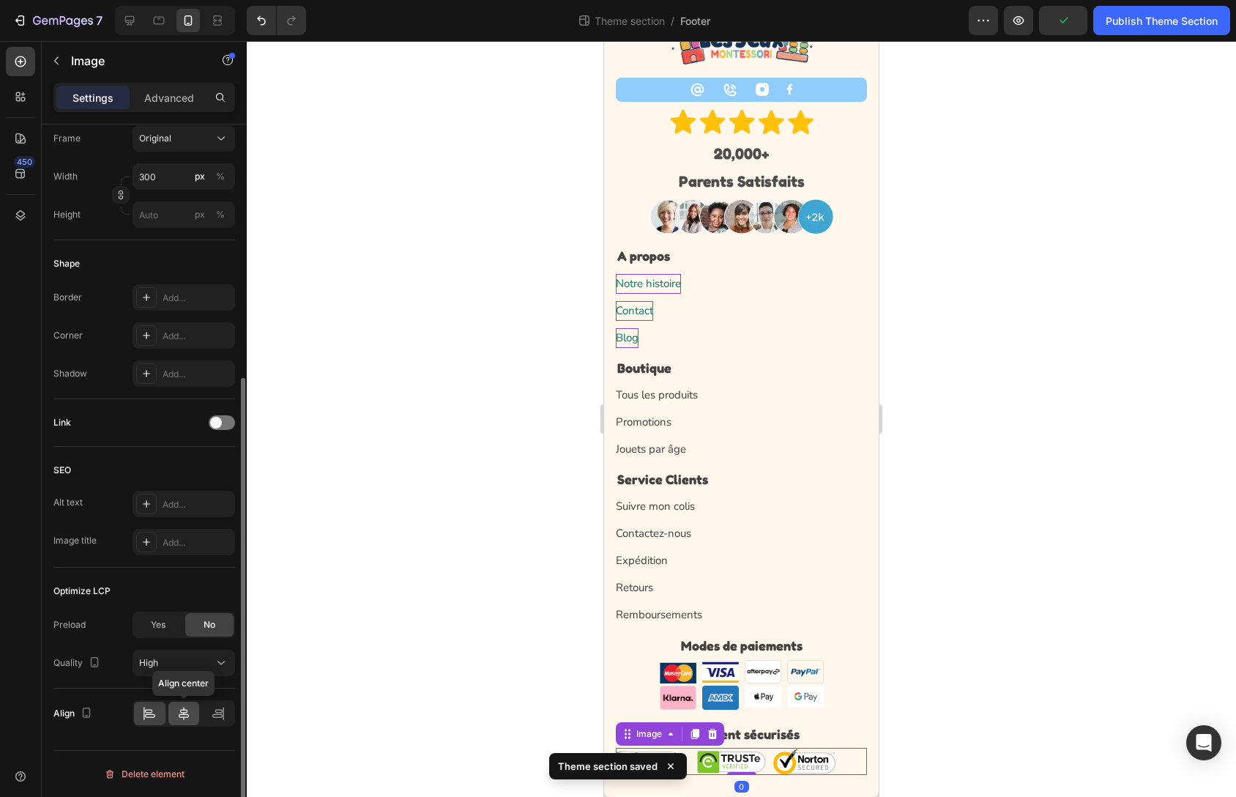
click at [191, 716] on div at bounding box center [183, 713] width 31 height 23
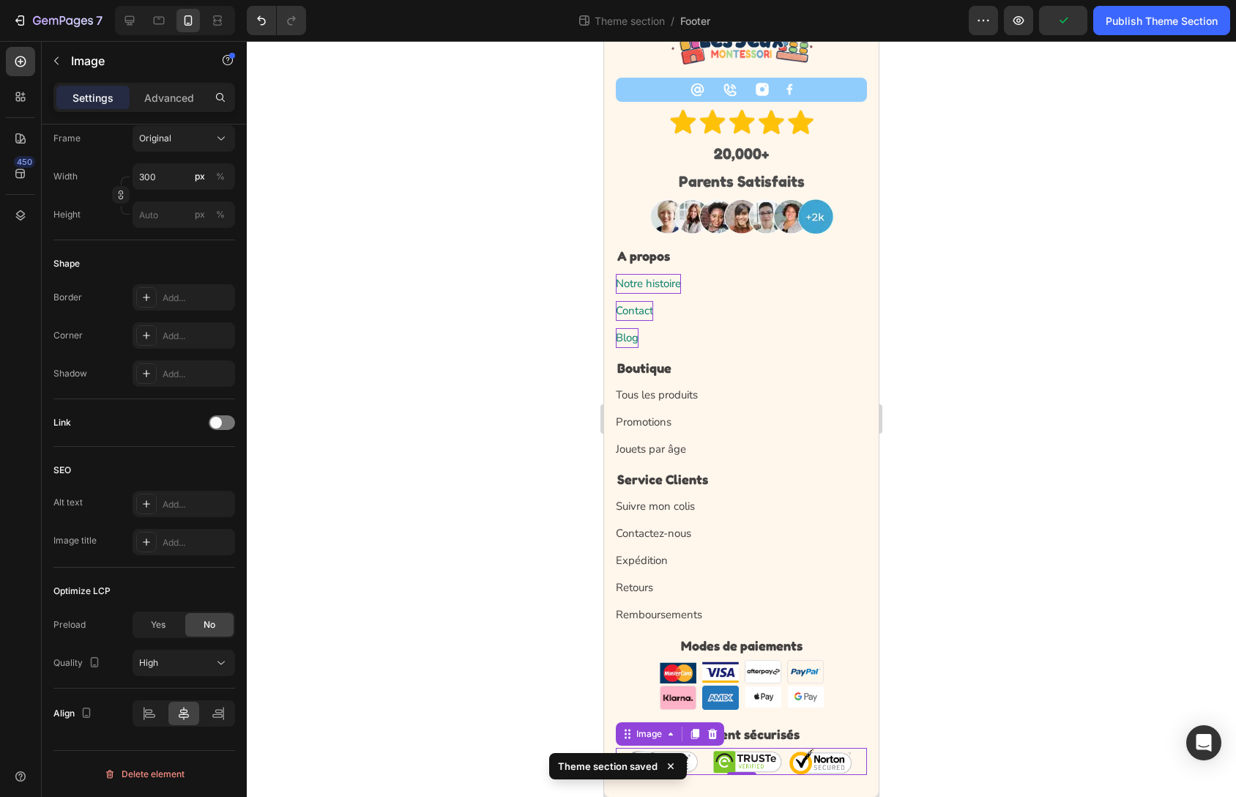
click at [1008, 745] on div at bounding box center [741, 419] width 989 height 756
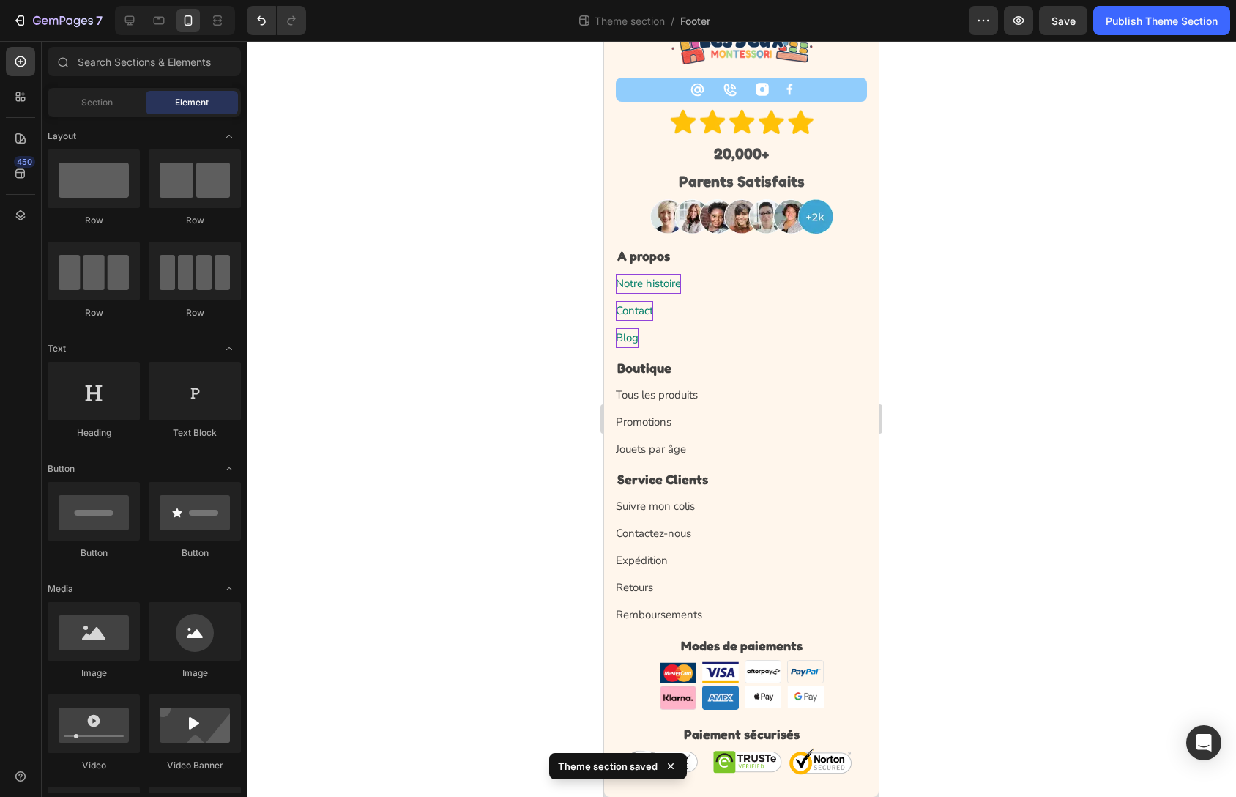
click at [936, 620] on div at bounding box center [741, 419] width 989 height 756
click at [672, 765] on icon at bounding box center [671, 766] width 15 height 15
click at [995, 631] on div at bounding box center [741, 419] width 989 height 756
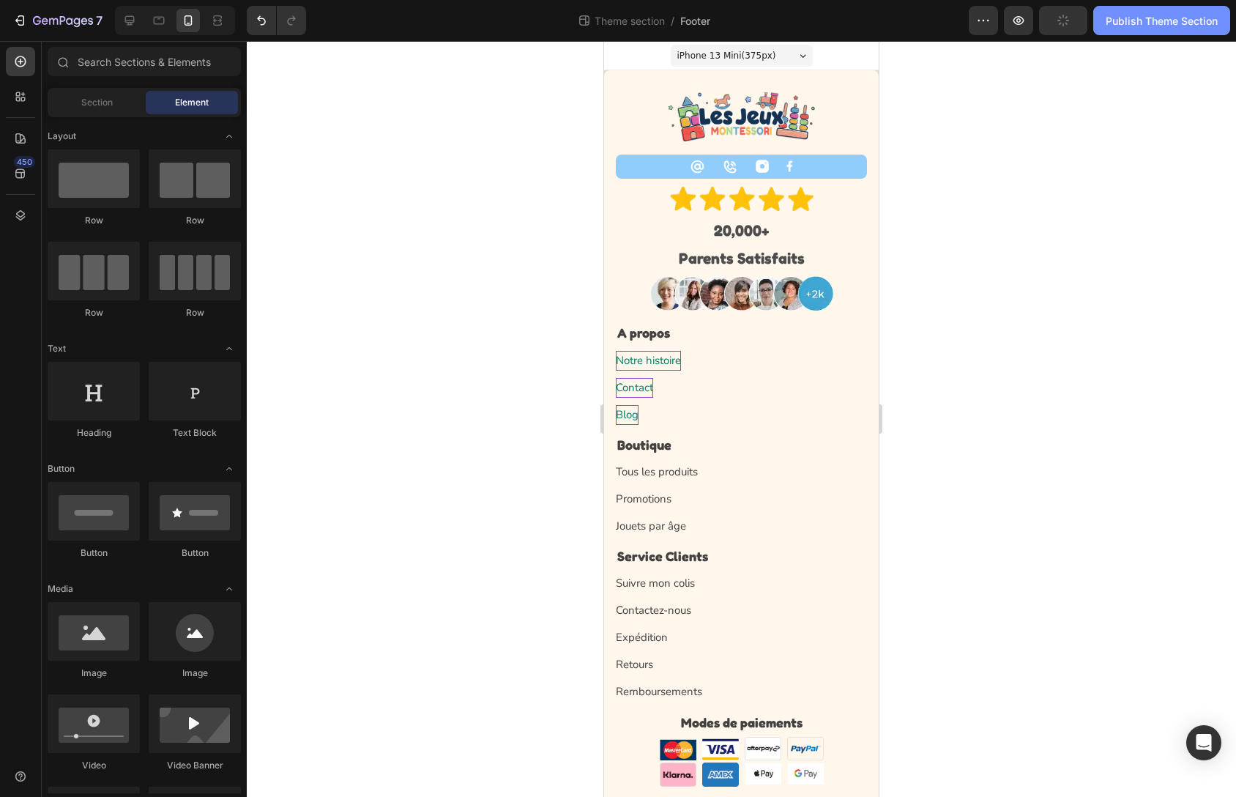
click at [1148, 19] on div "Publish Theme Section" at bounding box center [1162, 20] width 112 height 15
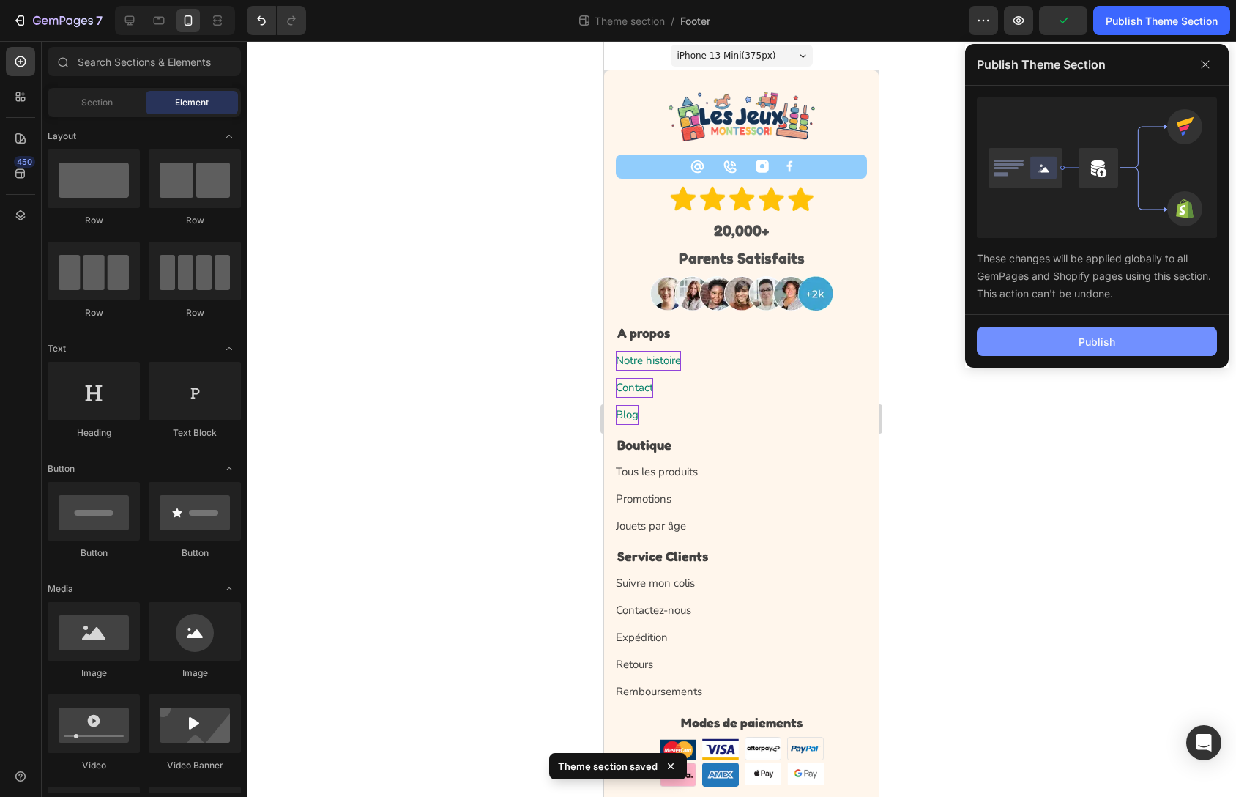
click at [1111, 334] on div "Publish" at bounding box center [1097, 341] width 37 height 15
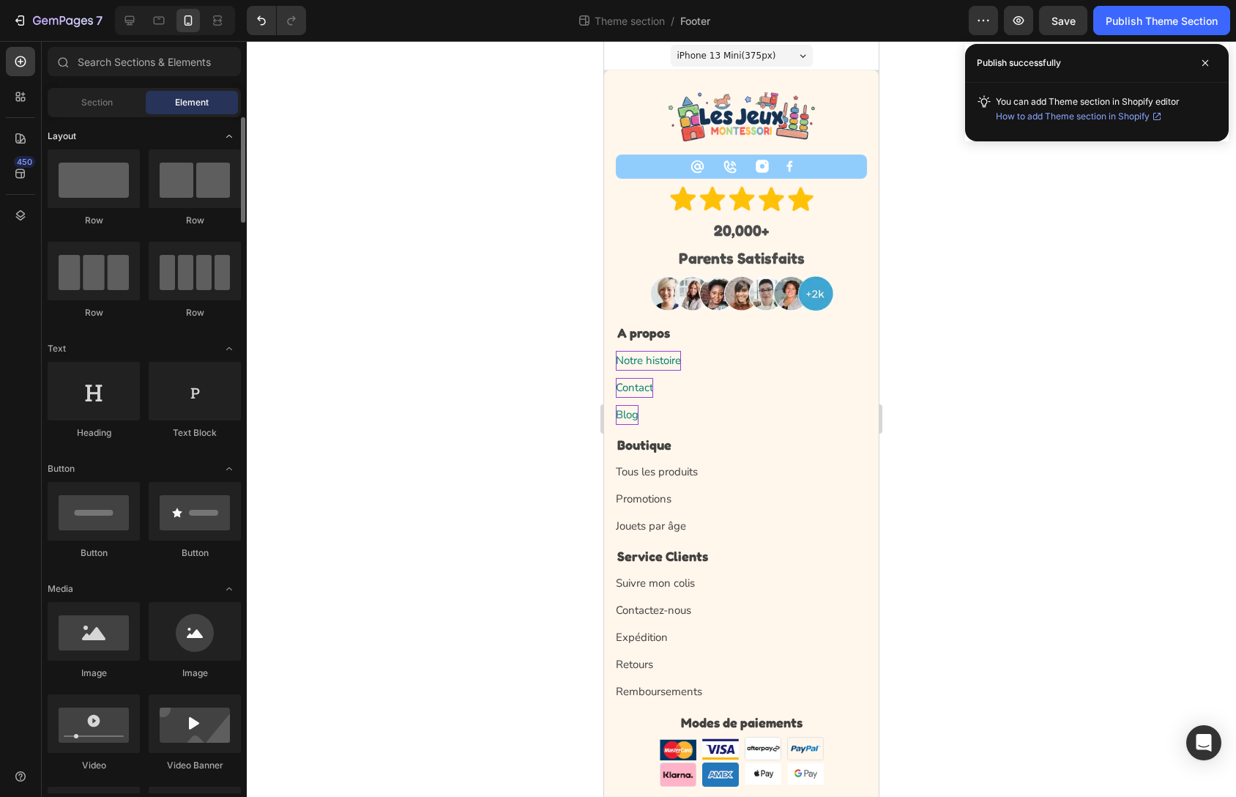
scroll to position [77, 0]
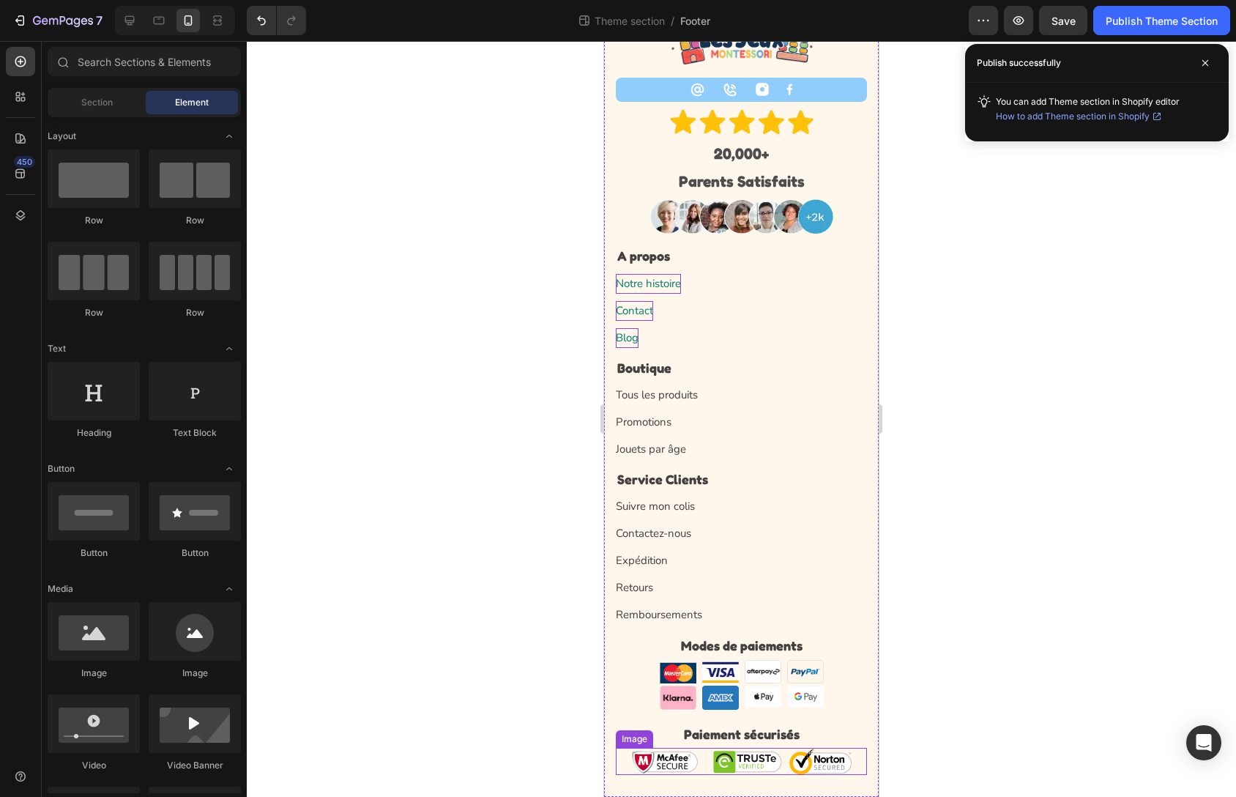
click at [769, 769] on img at bounding box center [742, 761] width 220 height 27
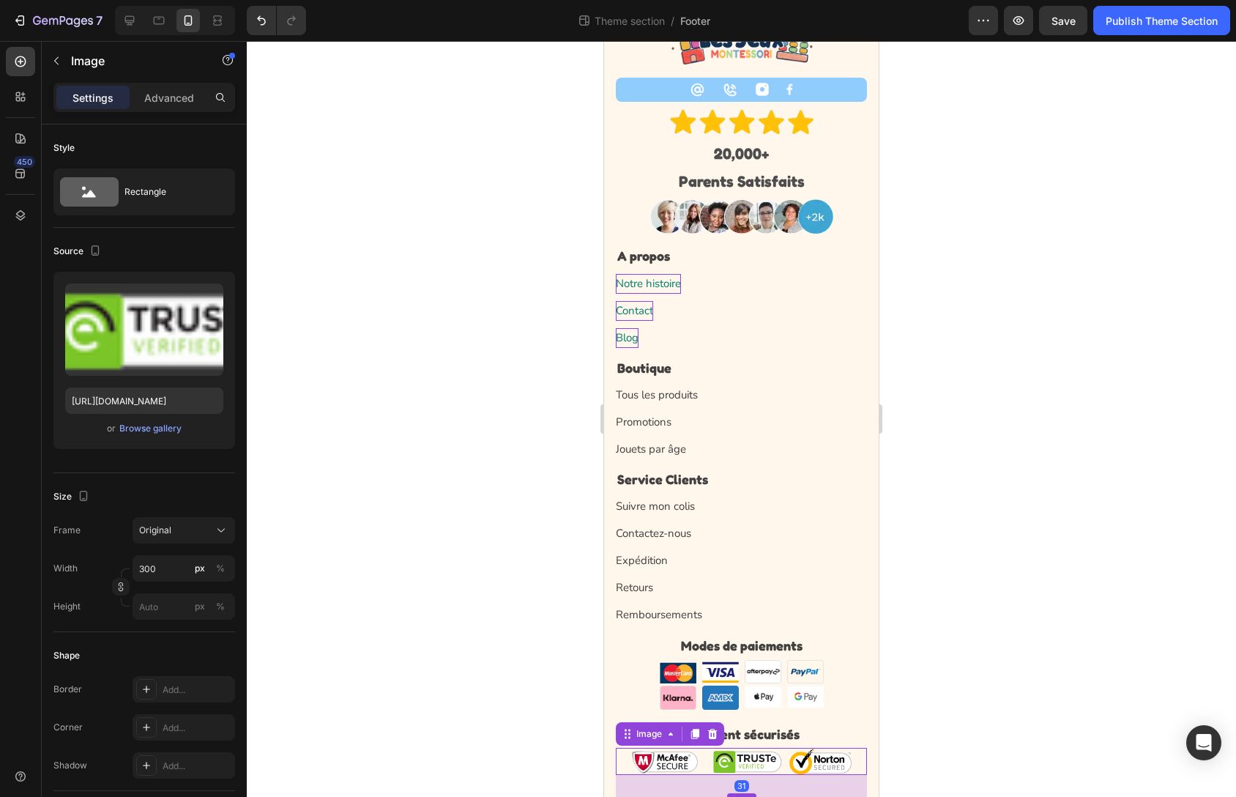
drag, startPoint x: 734, startPoint y: 773, endPoint x: 729, endPoint y: 796, distance: 23.1
click at [729, 796] on div at bounding box center [741, 795] width 29 height 4
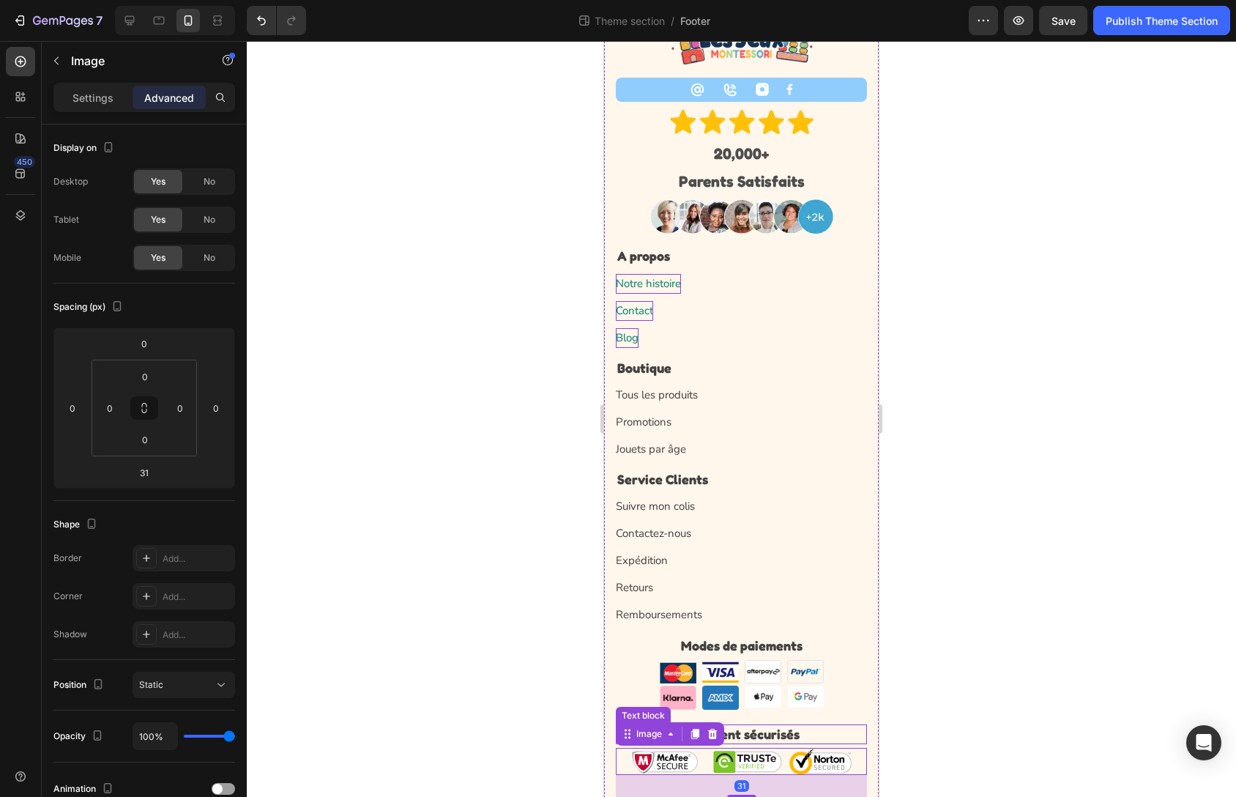
scroll to position [100, 0]
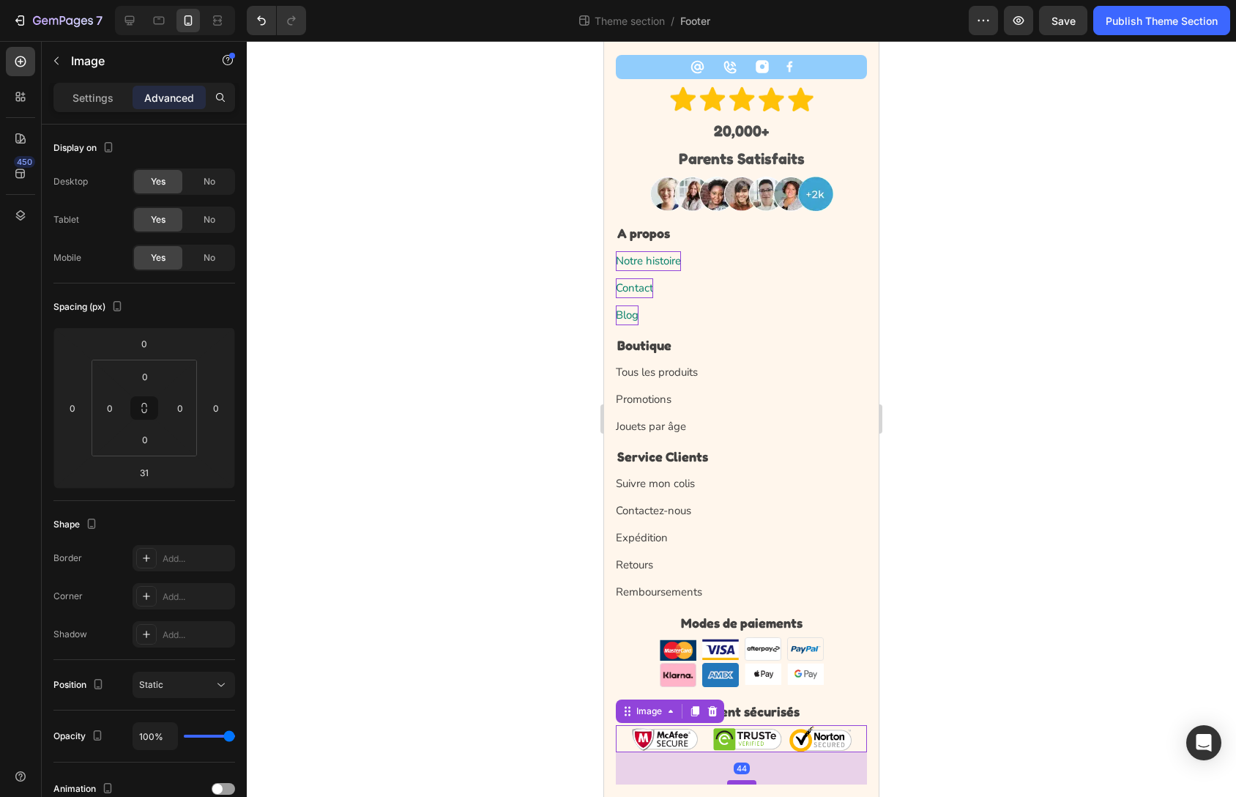
drag, startPoint x: 737, startPoint y: 772, endPoint x: 737, endPoint y: 781, distance: 9.5
click at [737, 781] on div at bounding box center [741, 782] width 29 height 4
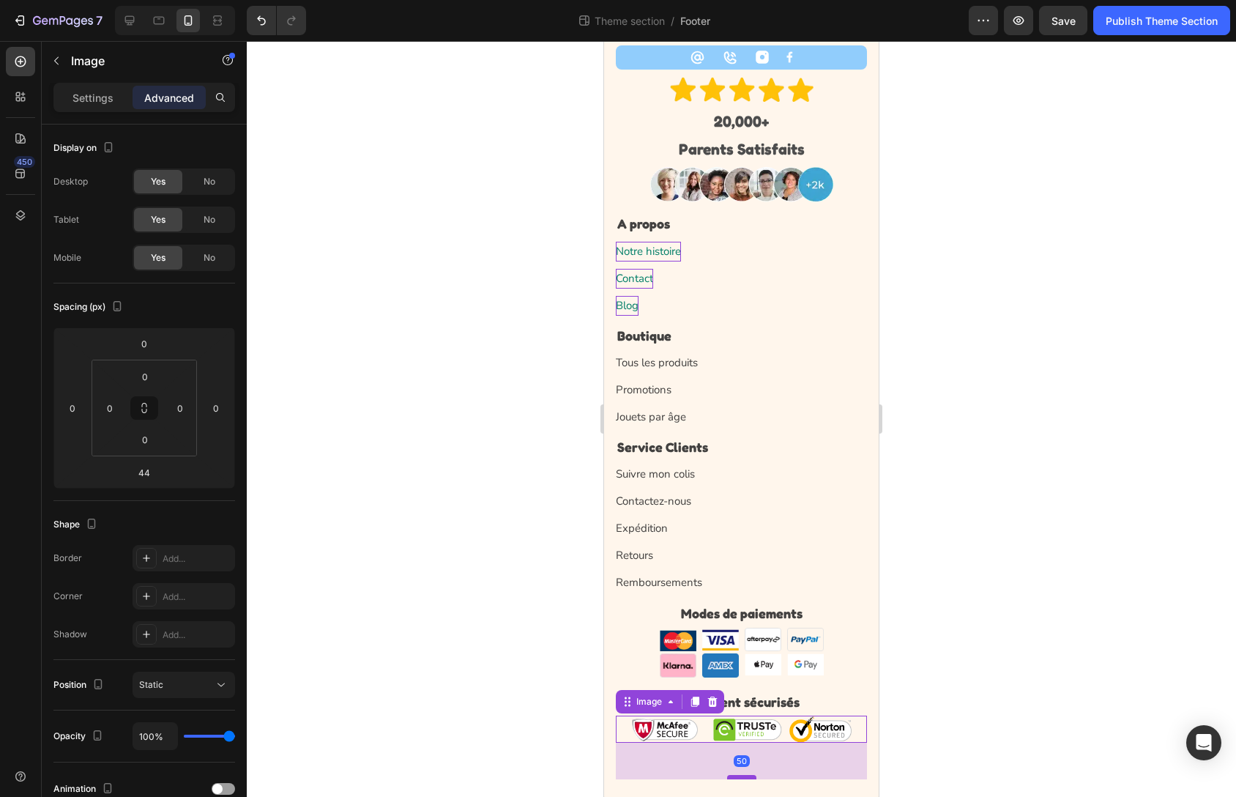
click at [746, 776] on div at bounding box center [741, 777] width 29 height 4
type input "50"
click at [1133, 26] on div "Publish Theme Section" at bounding box center [1162, 20] width 112 height 15
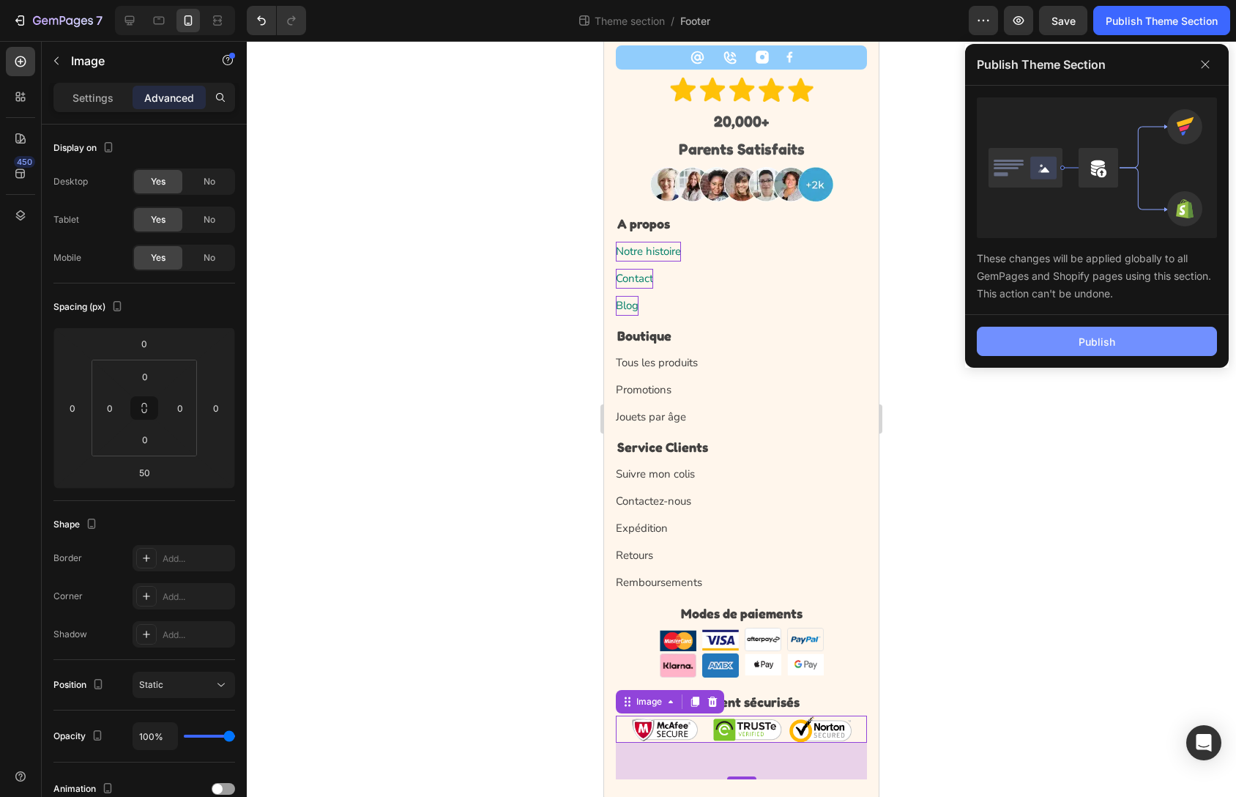
click at [1085, 343] on div "Publish" at bounding box center [1097, 341] width 37 height 15
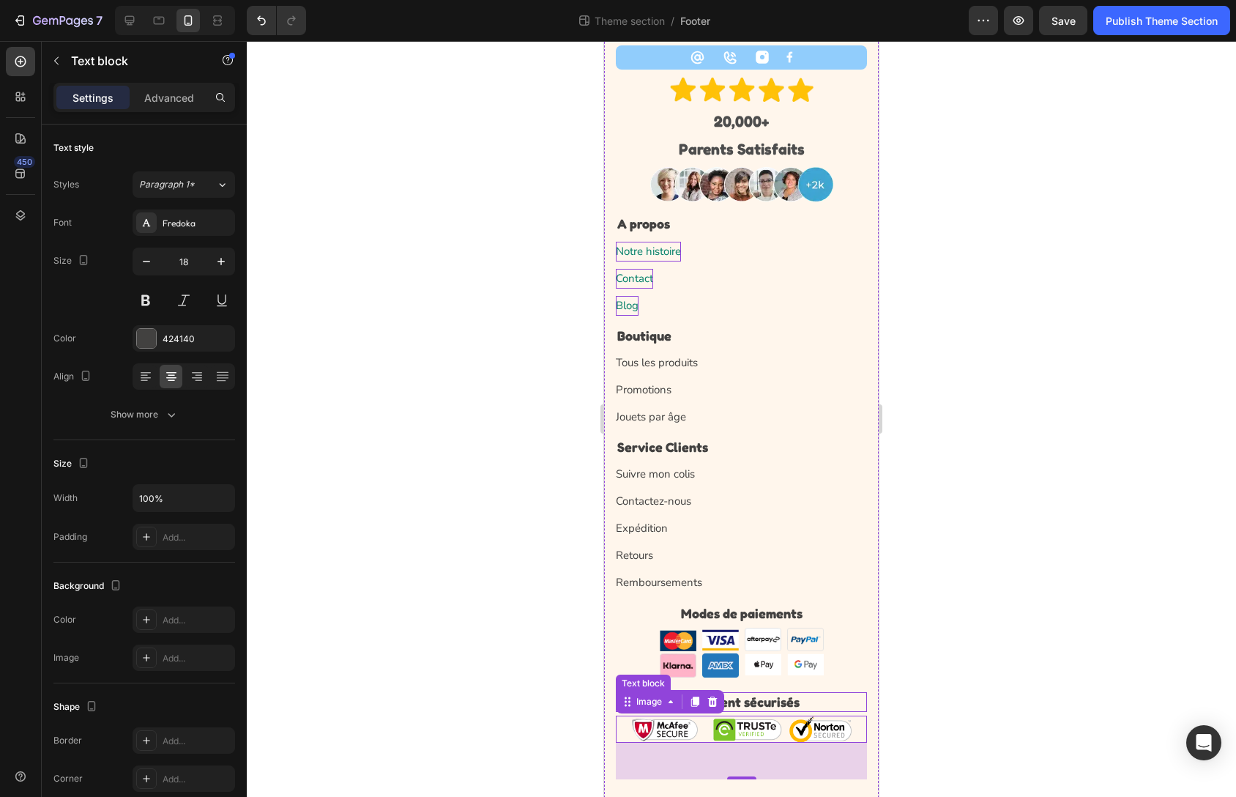
click at [773, 697] on p "Paiement sécurisés" at bounding box center [741, 702] width 248 height 17
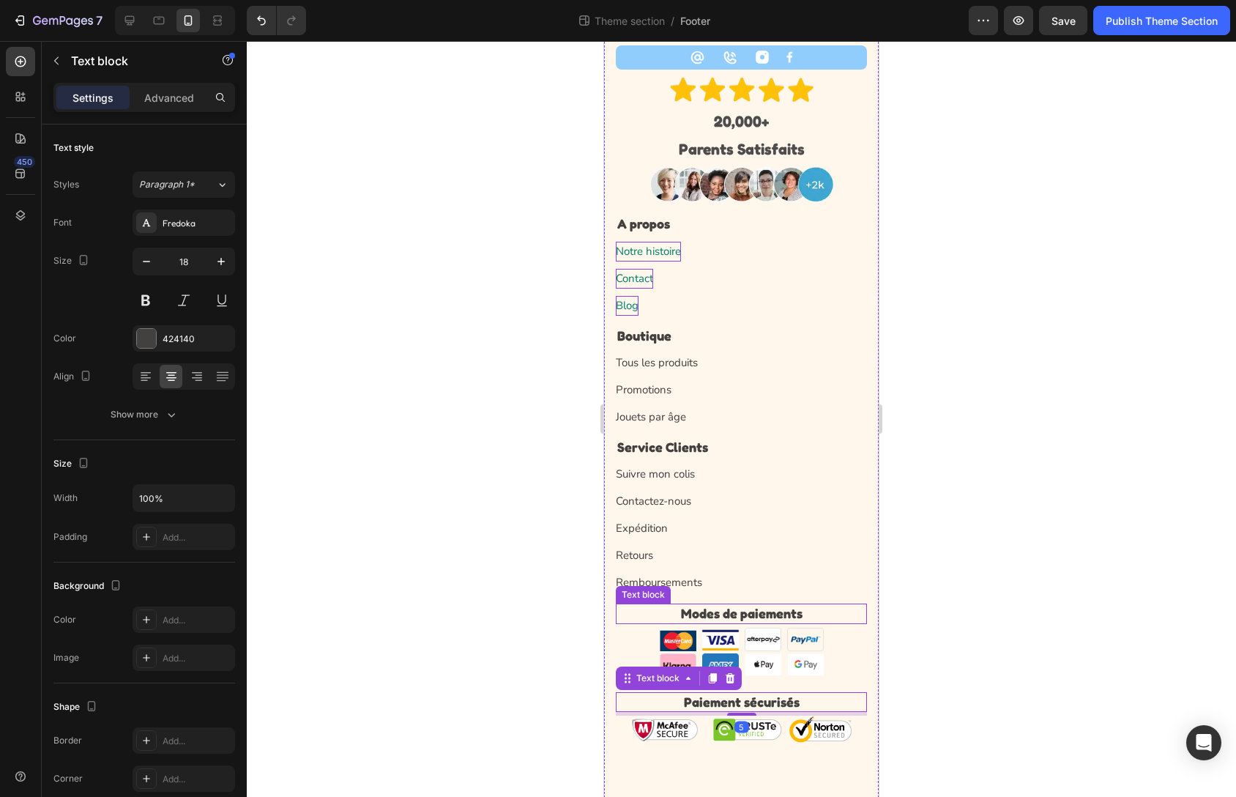
click at [765, 614] on p "Modes de paiements" at bounding box center [741, 613] width 248 height 17
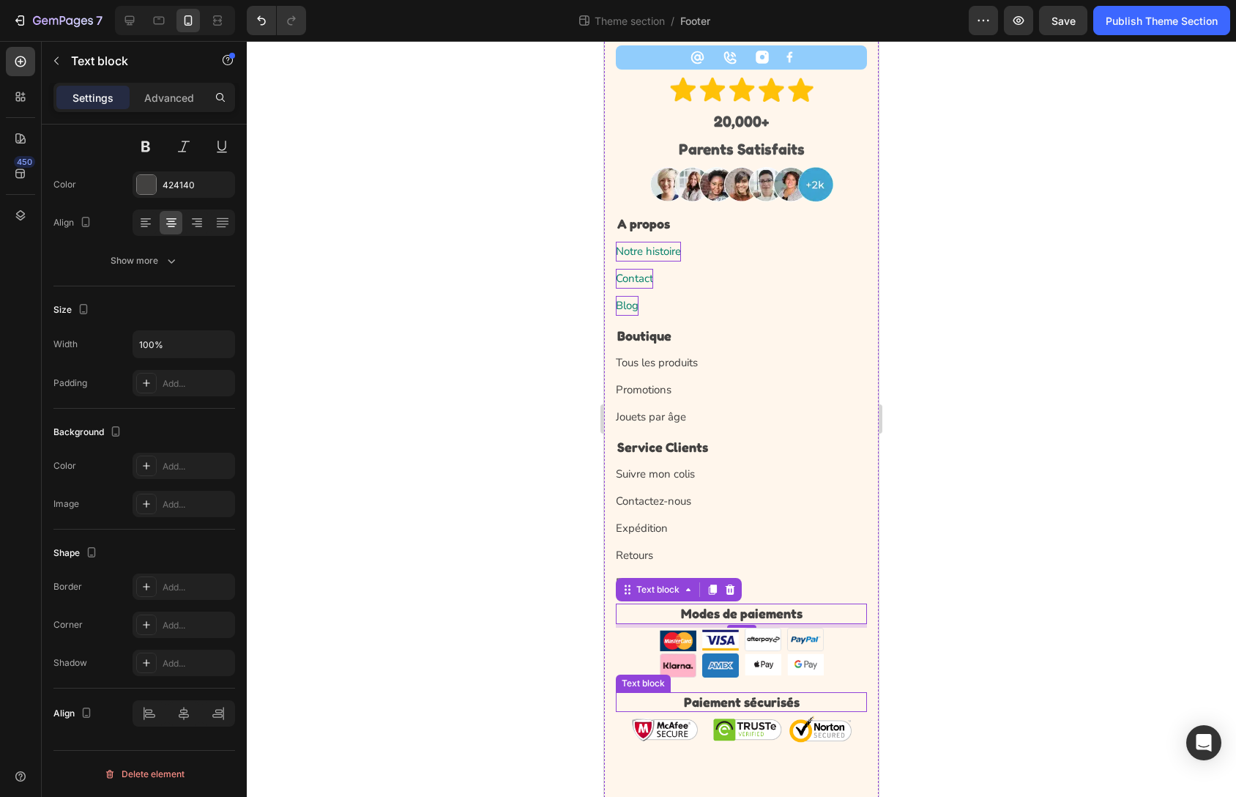
click at [763, 698] on p "Paiement sécurisés" at bounding box center [741, 702] width 248 height 17
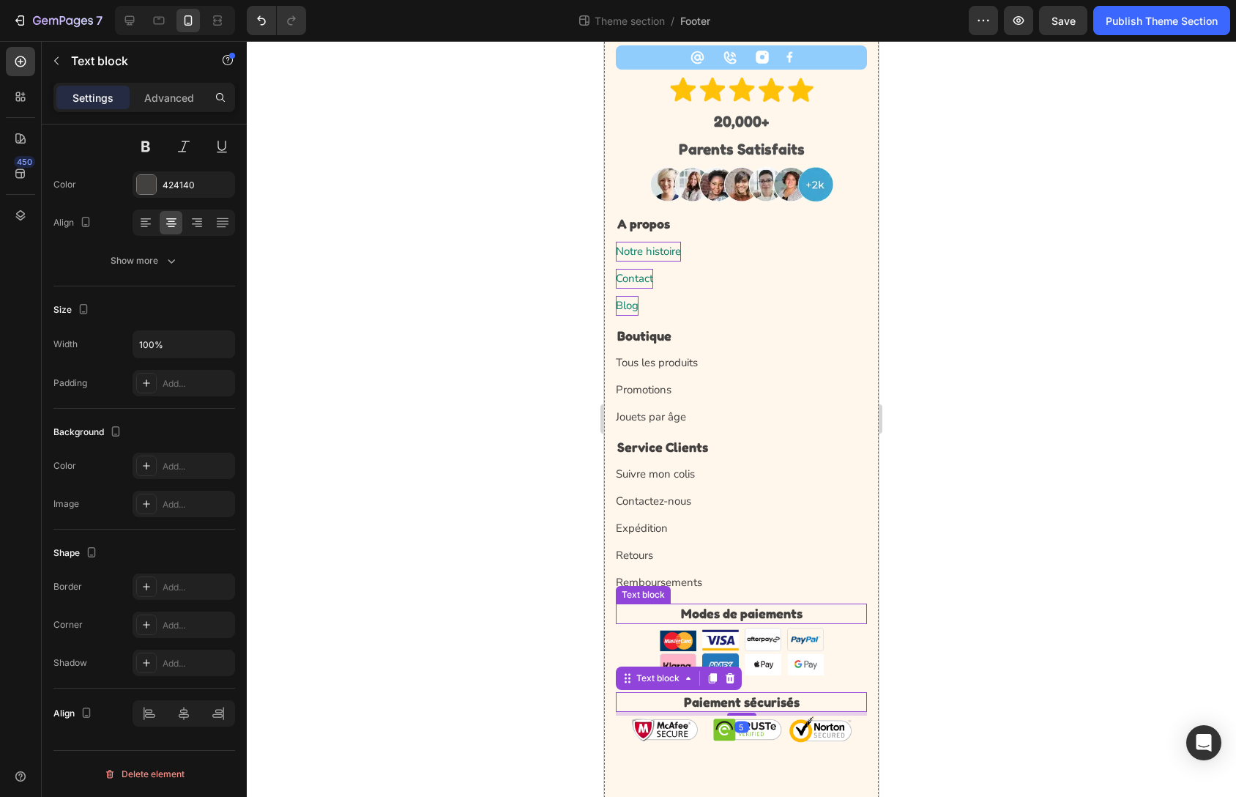
click at [758, 607] on p "Modes de paiements" at bounding box center [741, 613] width 248 height 17
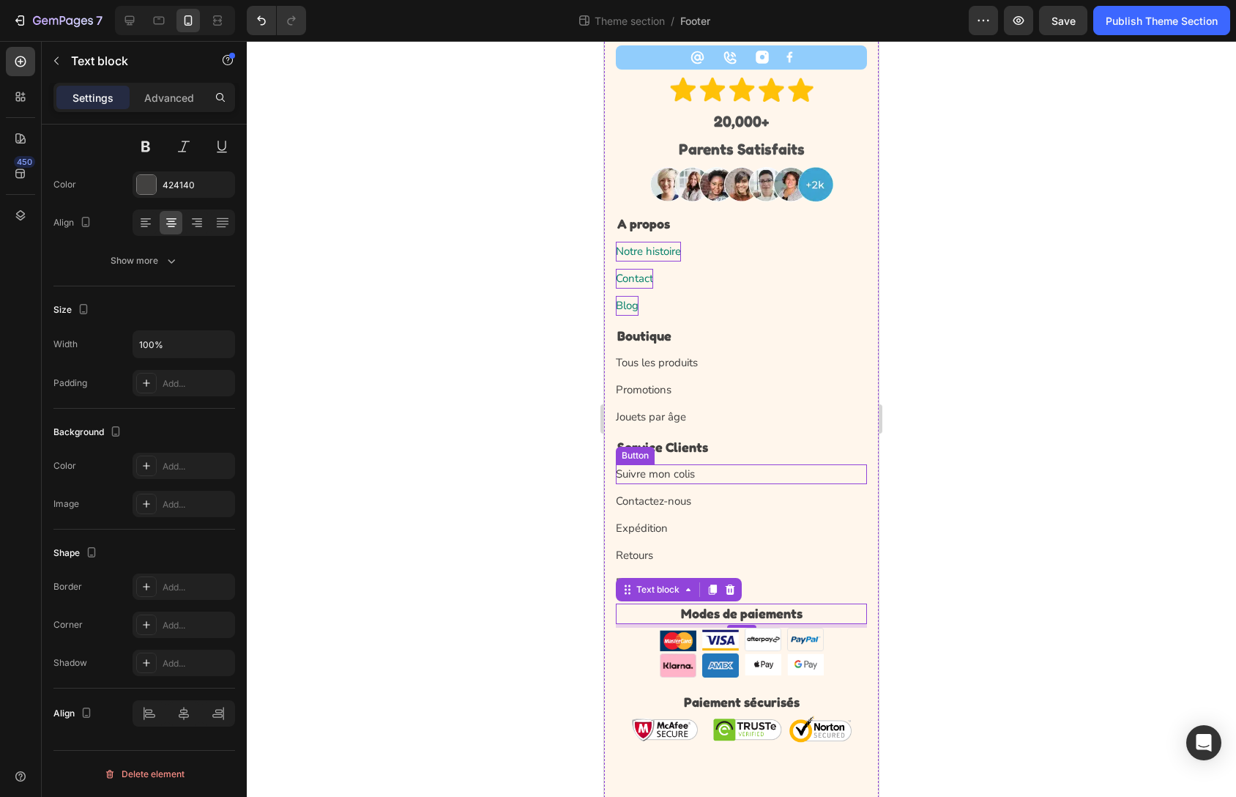
scroll to position [0, 0]
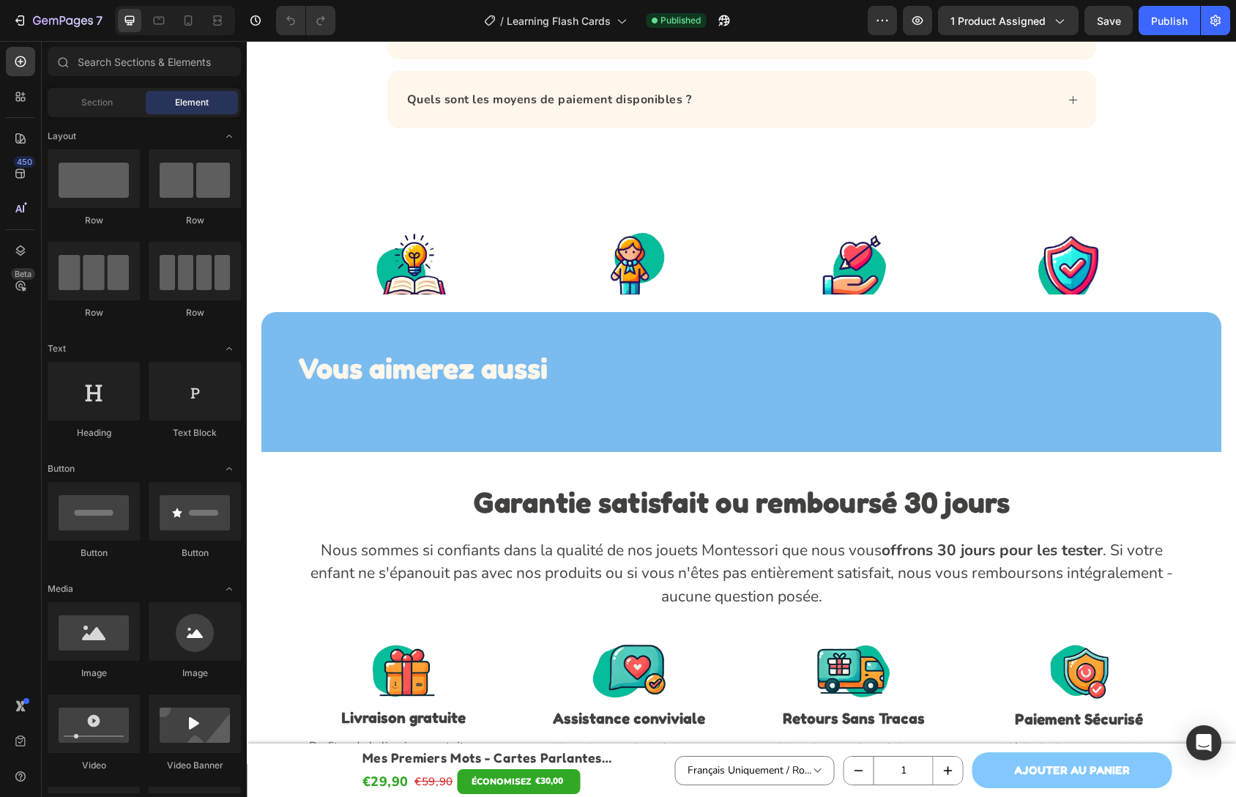
scroll to position [4676, 0]
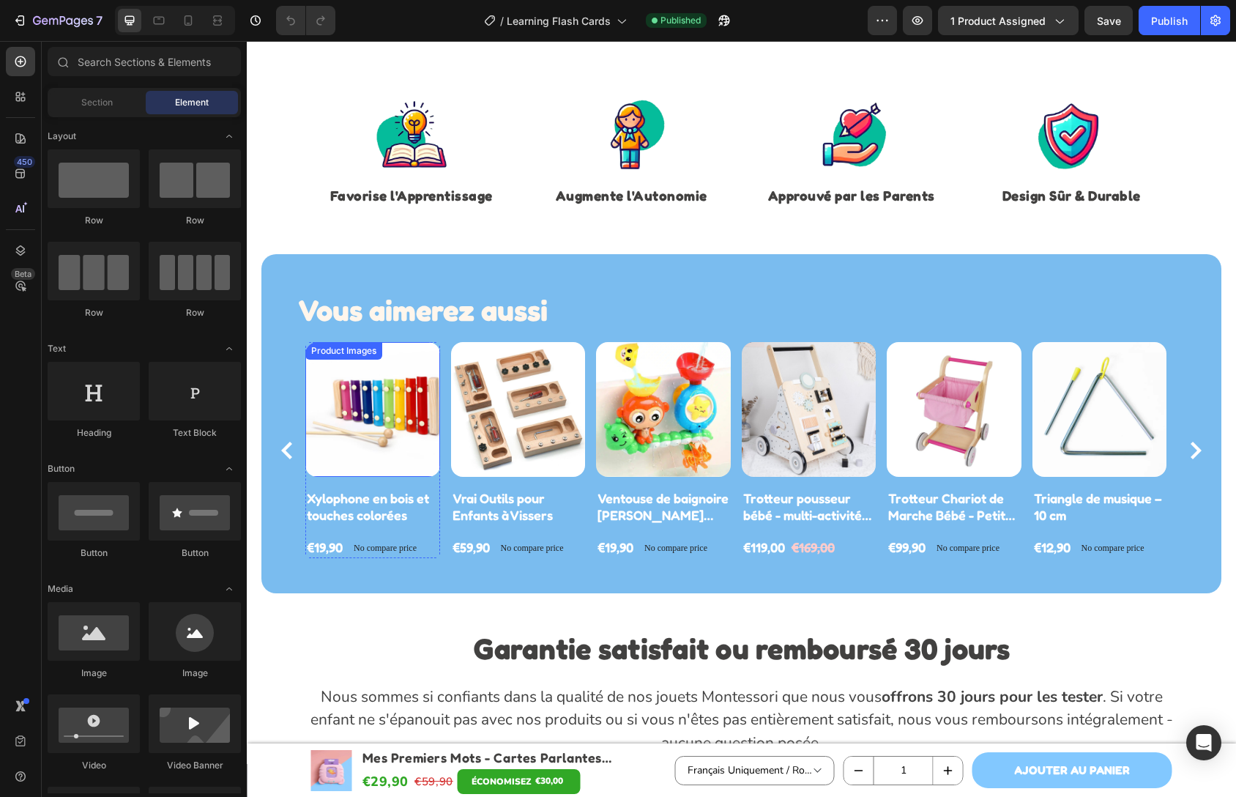
click at [365, 390] on img at bounding box center [372, 409] width 135 height 135
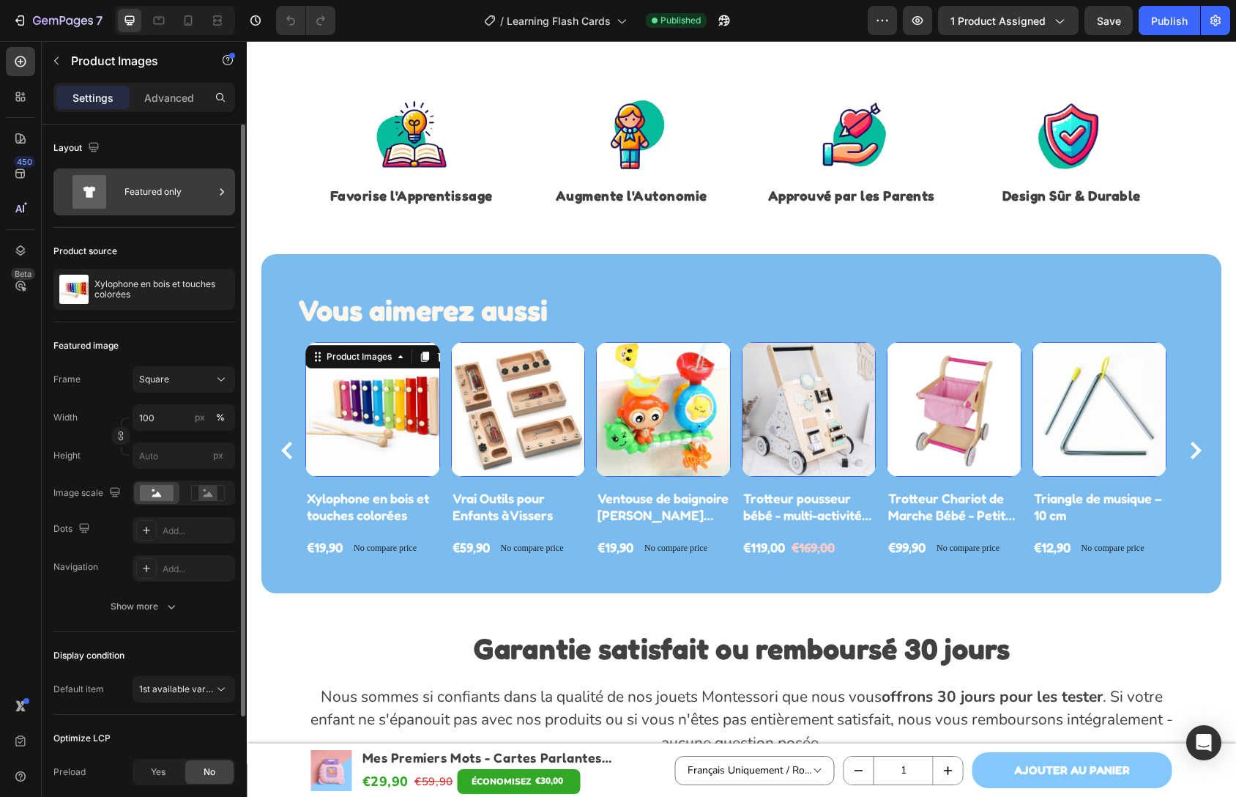
click at [143, 207] on div "Featured only" at bounding box center [169, 192] width 89 height 34
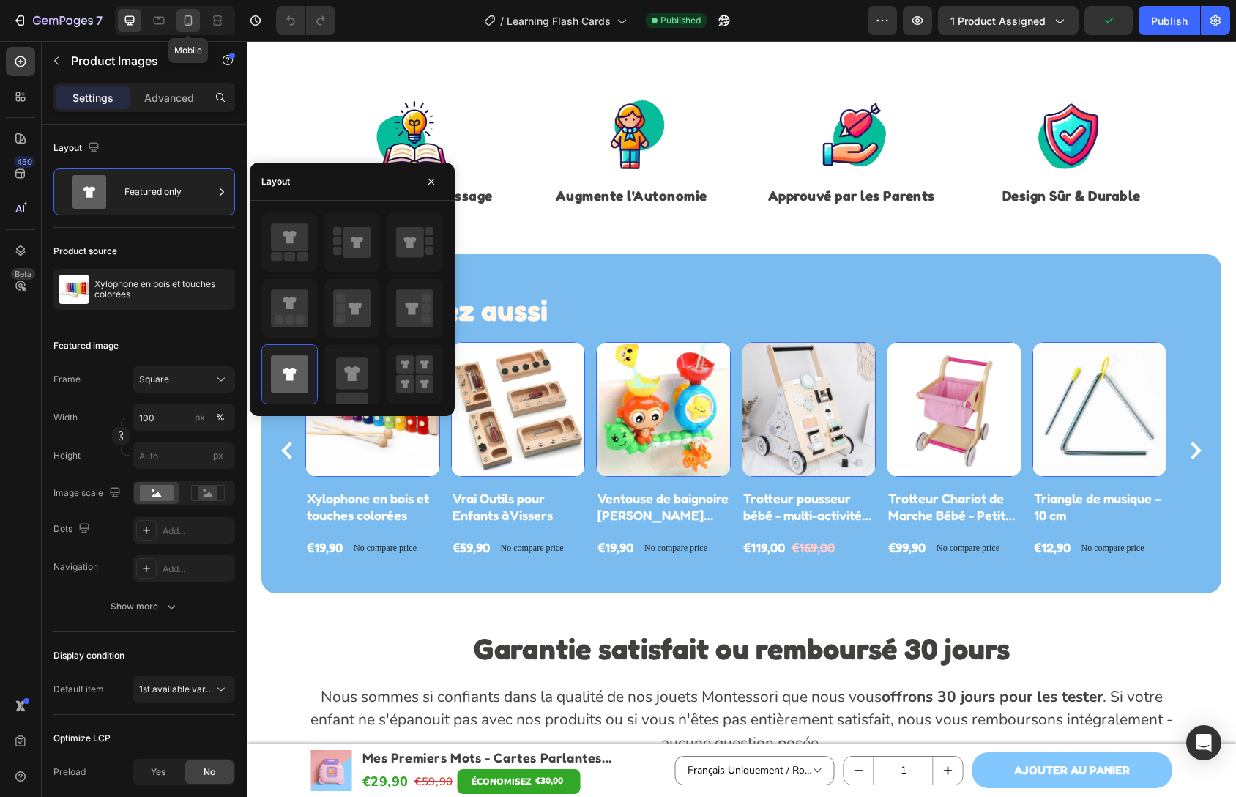
click at [187, 23] on icon at bounding box center [189, 23] width 4 height 1
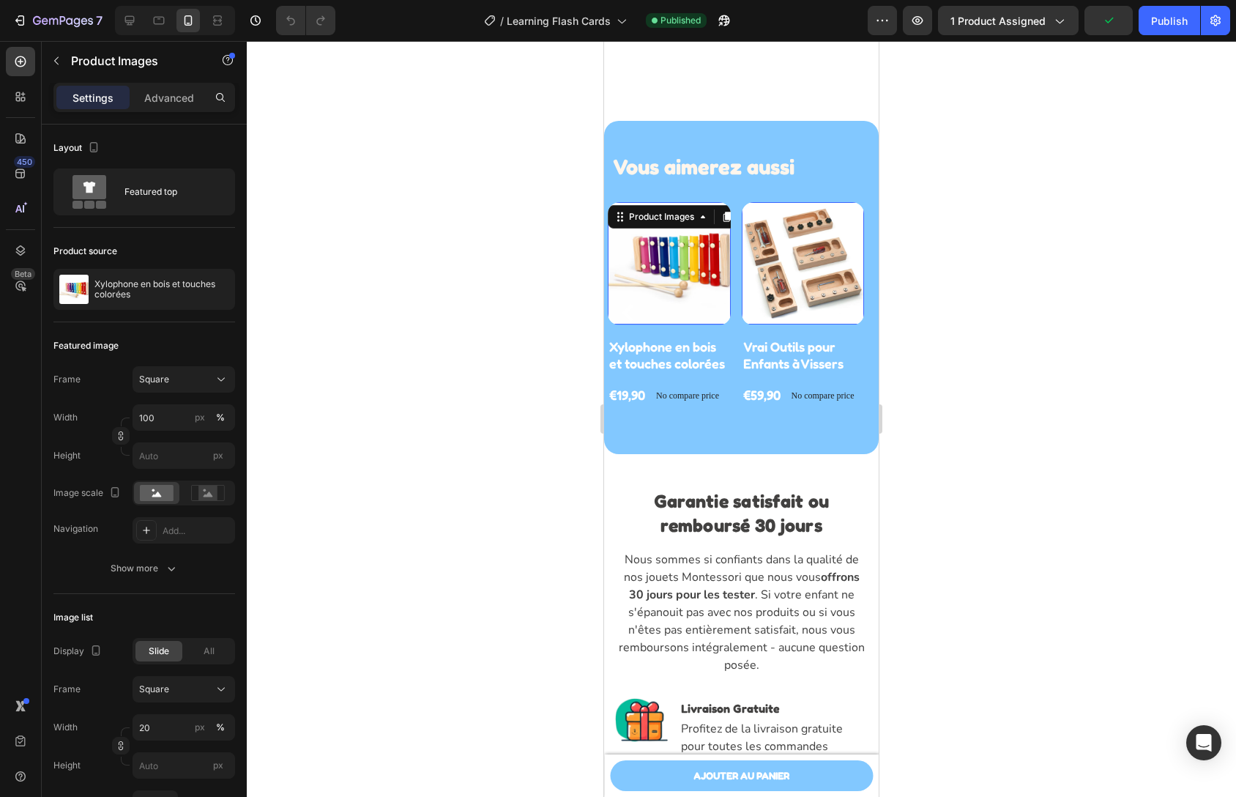
scroll to position [4874, 0]
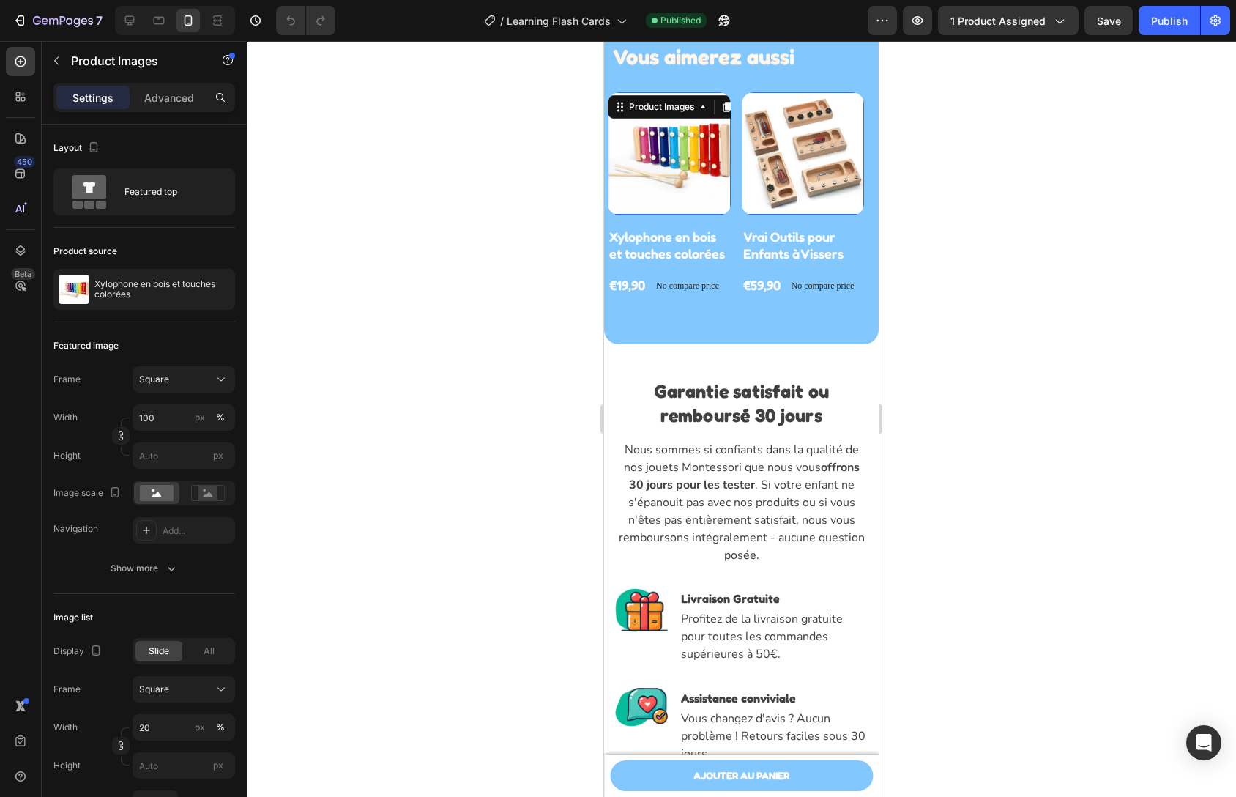
click at [653, 154] on img at bounding box center [669, 153] width 123 height 123
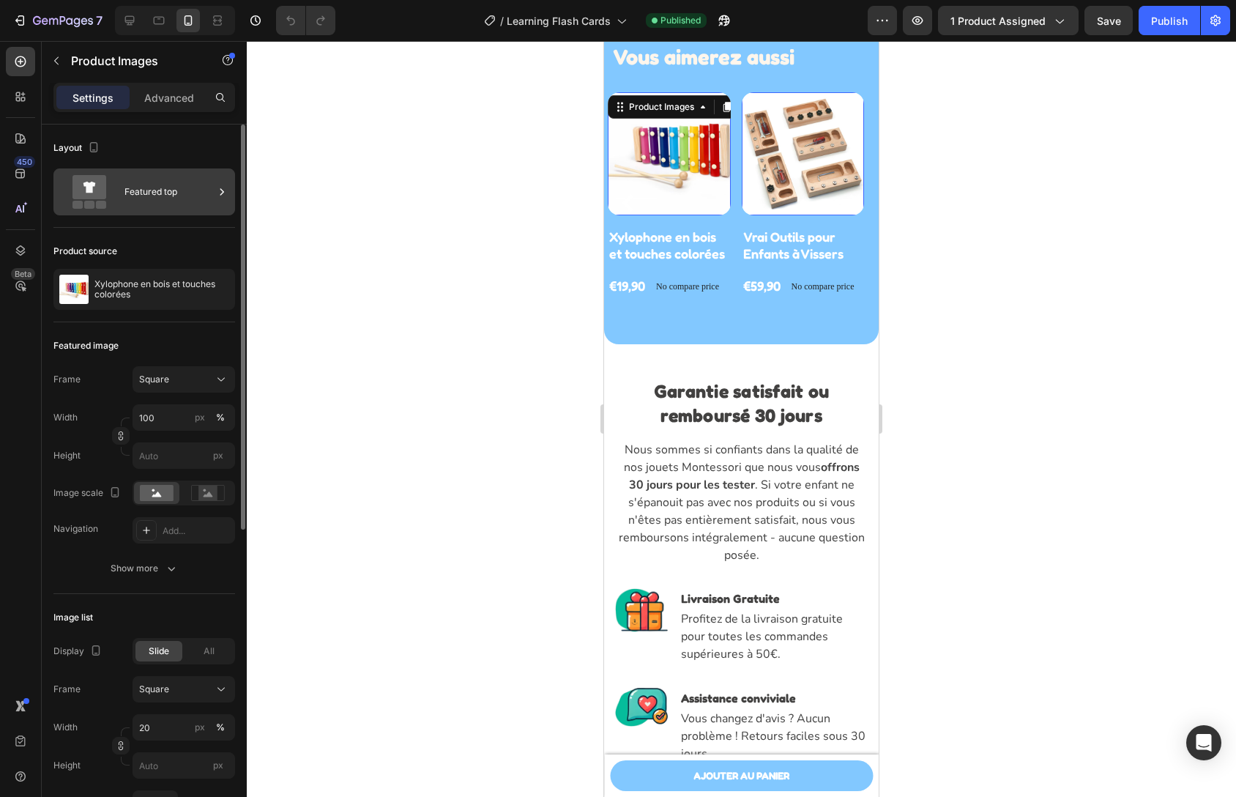
click at [168, 188] on div "Featured top" at bounding box center [169, 192] width 89 height 34
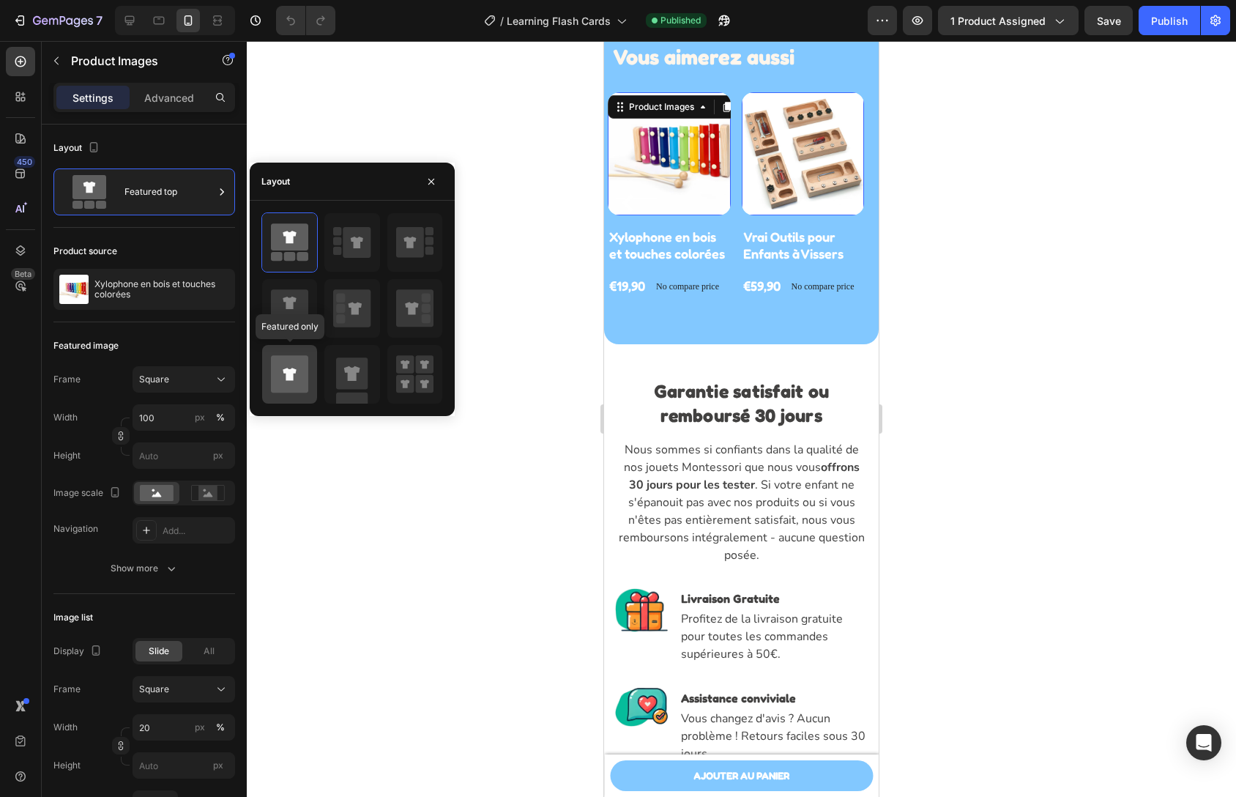
click at [288, 365] on icon at bounding box center [289, 373] width 37 height 37
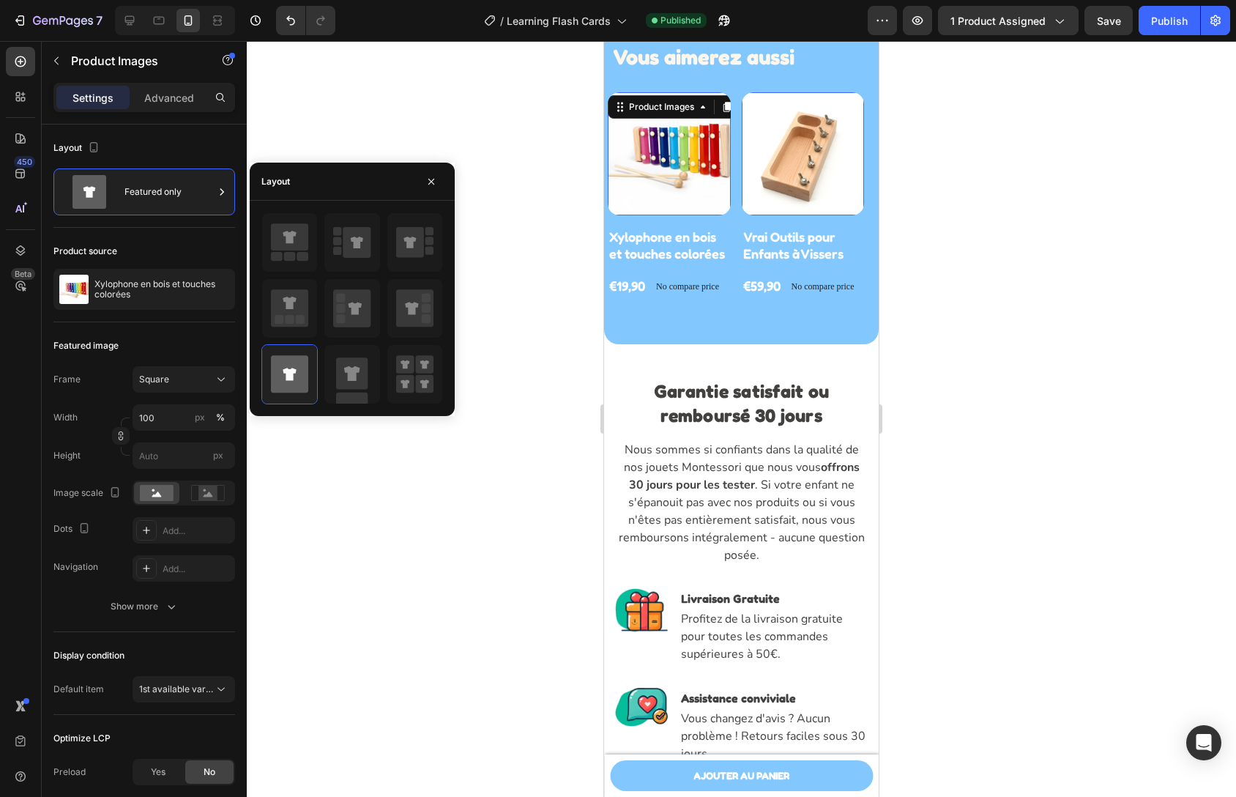
click at [793, 179] on img at bounding box center [803, 153] width 123 height 123
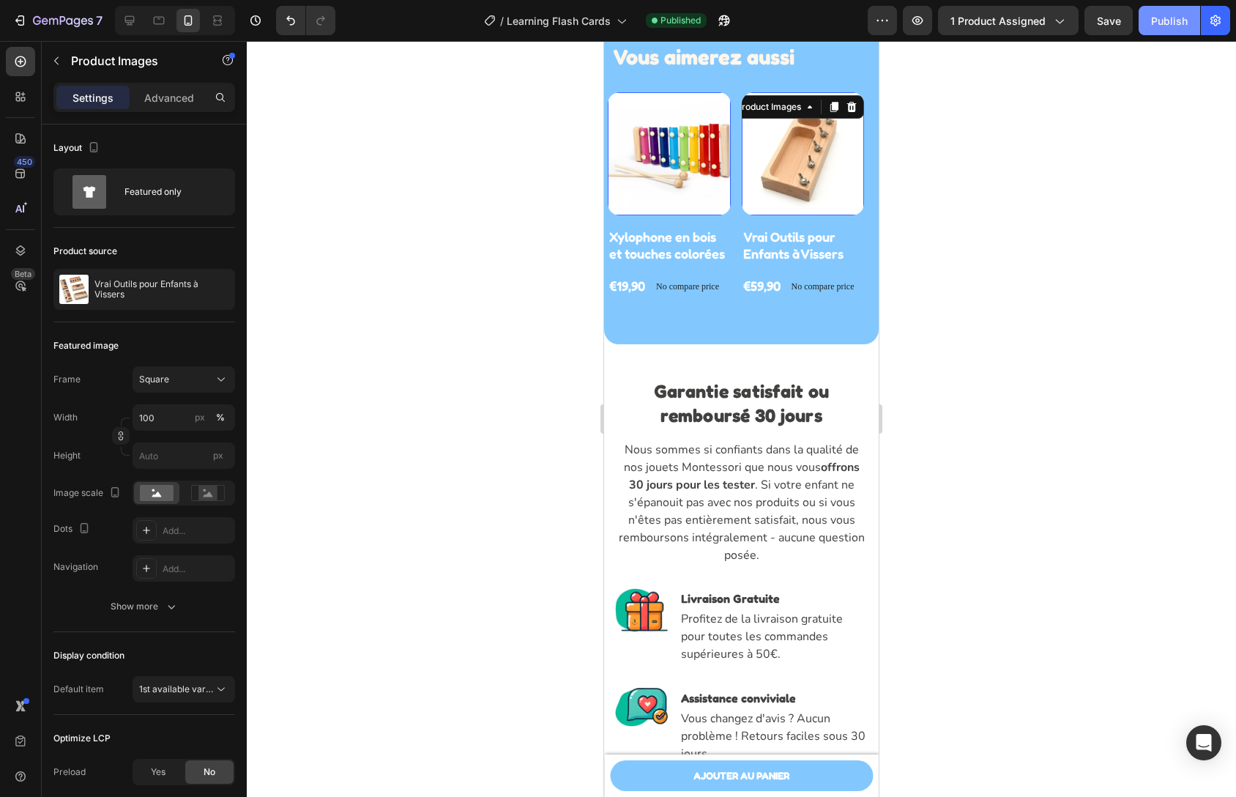
click at [1165, 24] on div "Publish" at bounding box center [1169, 20] width 37 height 15
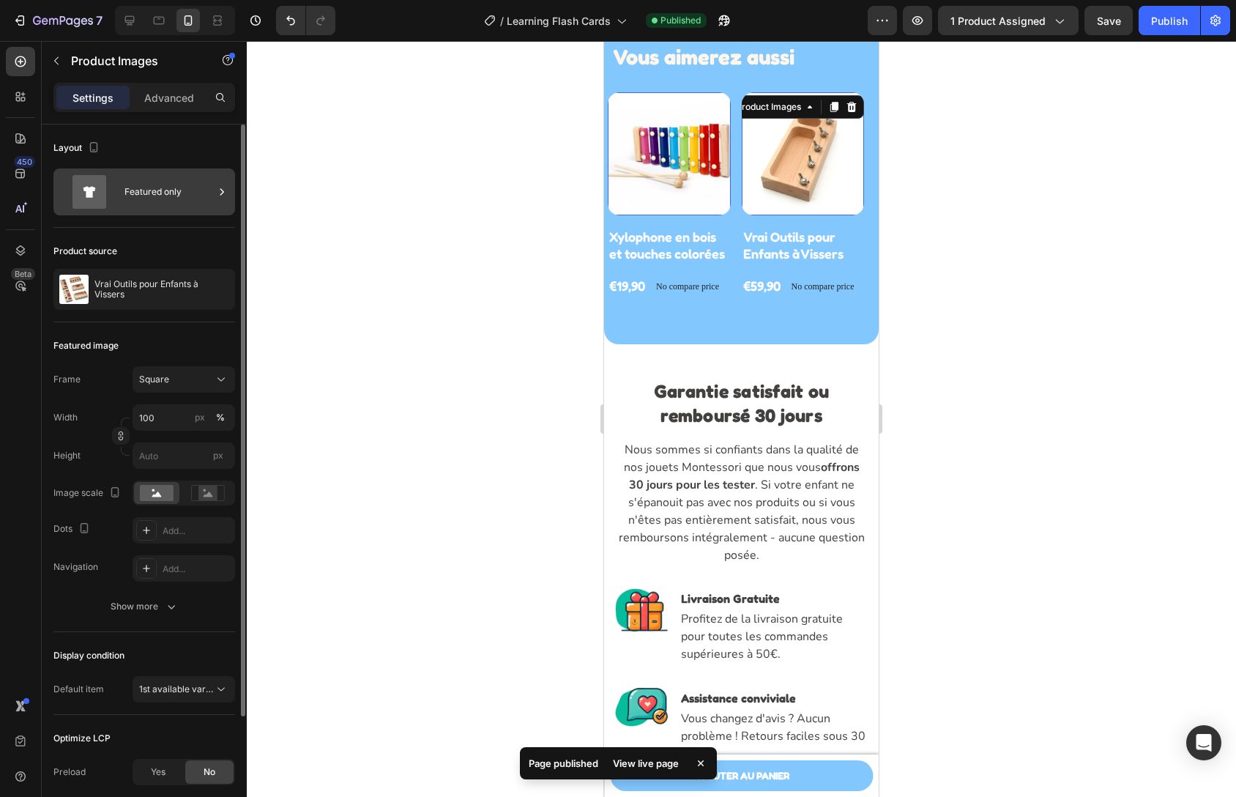
click at [134, 207] on div "Featured only" at bounding box center [169, 192] width 89 height 34
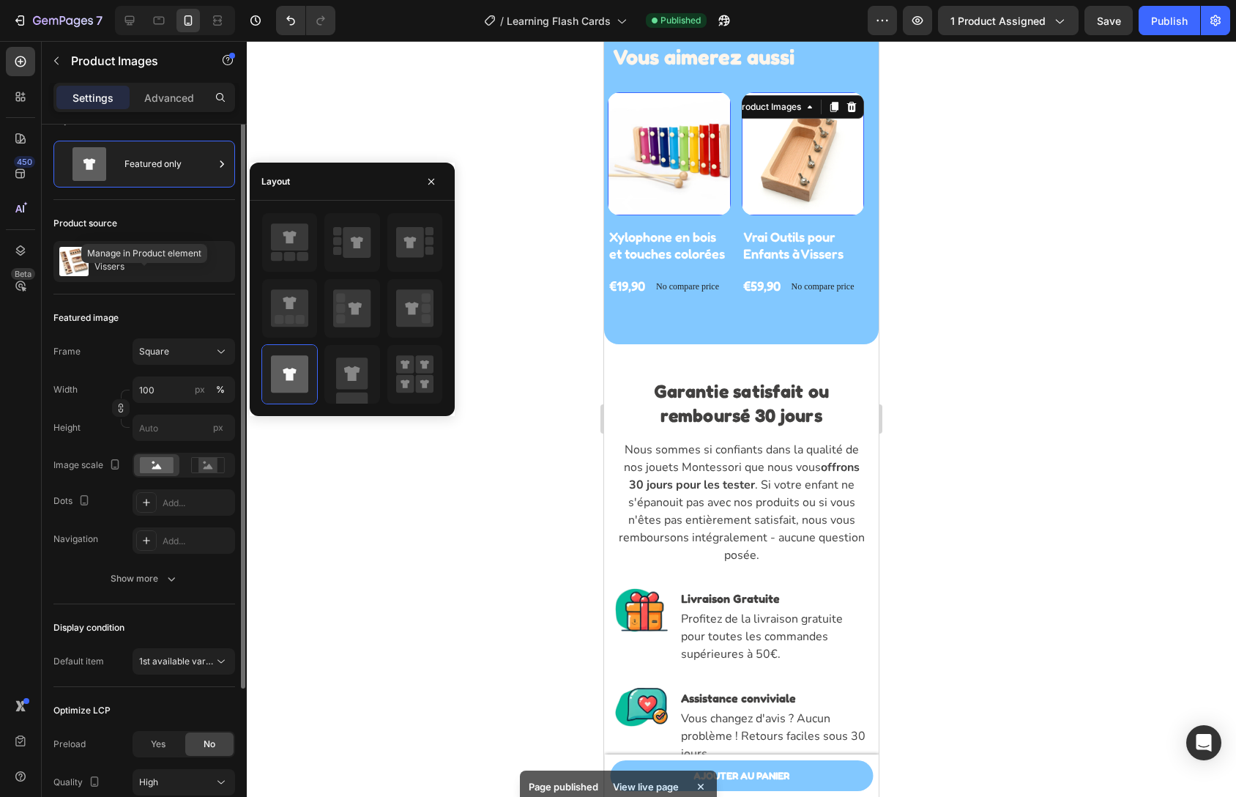
scroll to position [37, 0]
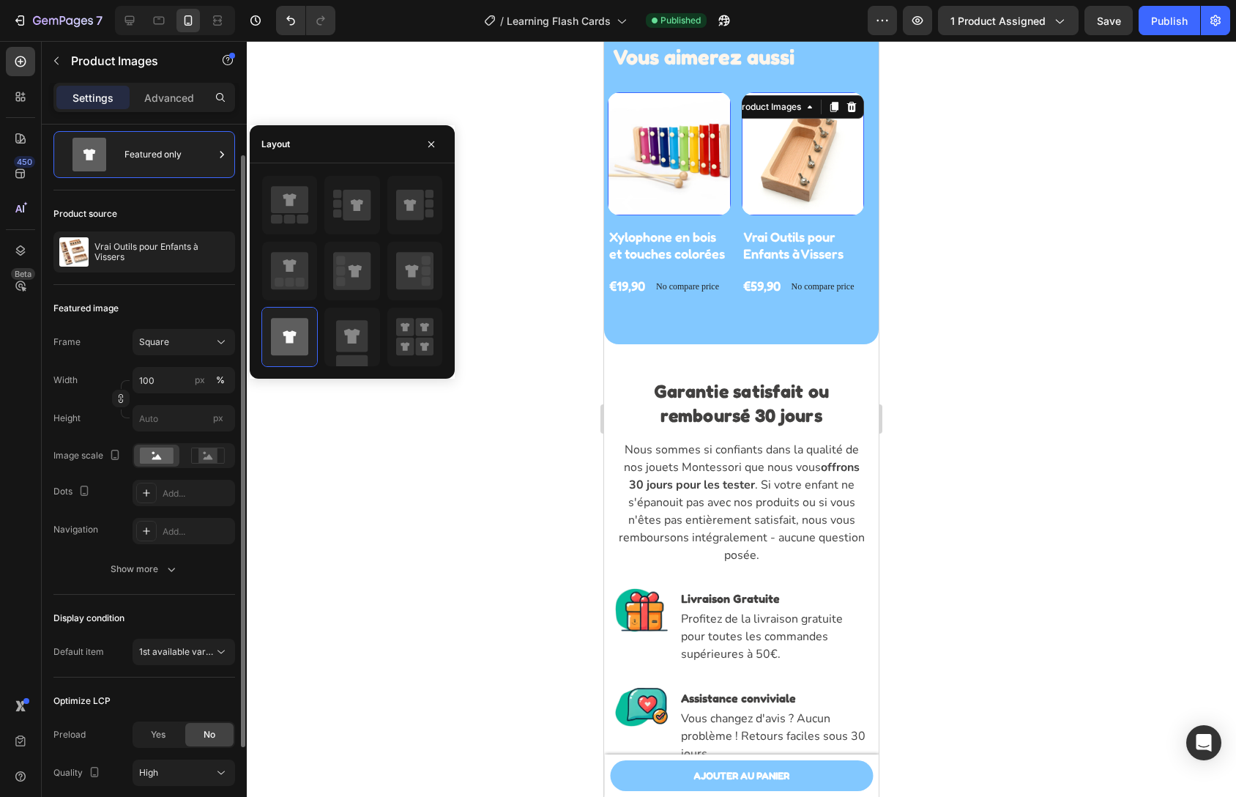
click at [141, 297] on div "Featured image" at bounding box center [144, 308] width 182 height 23
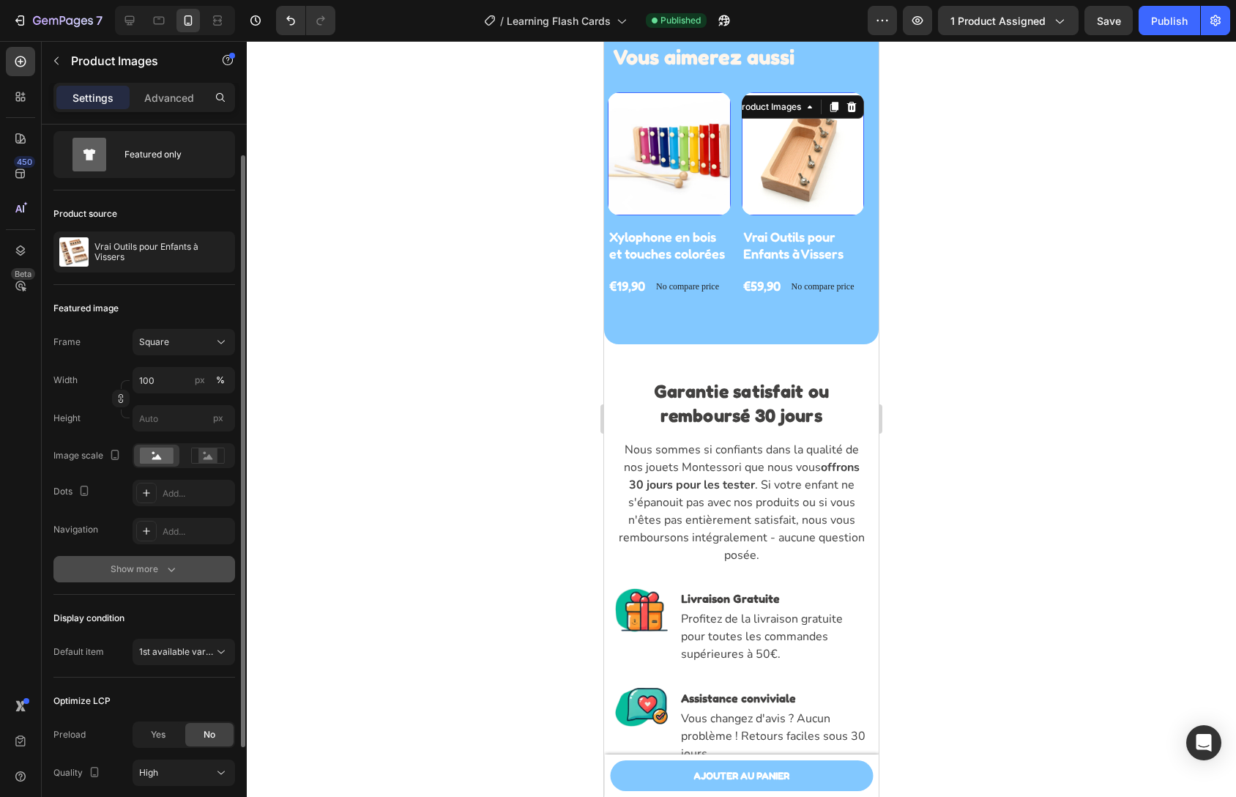
click at [153, 562] on div "Show more" at bounding box center [145, 569] width 68 height 15
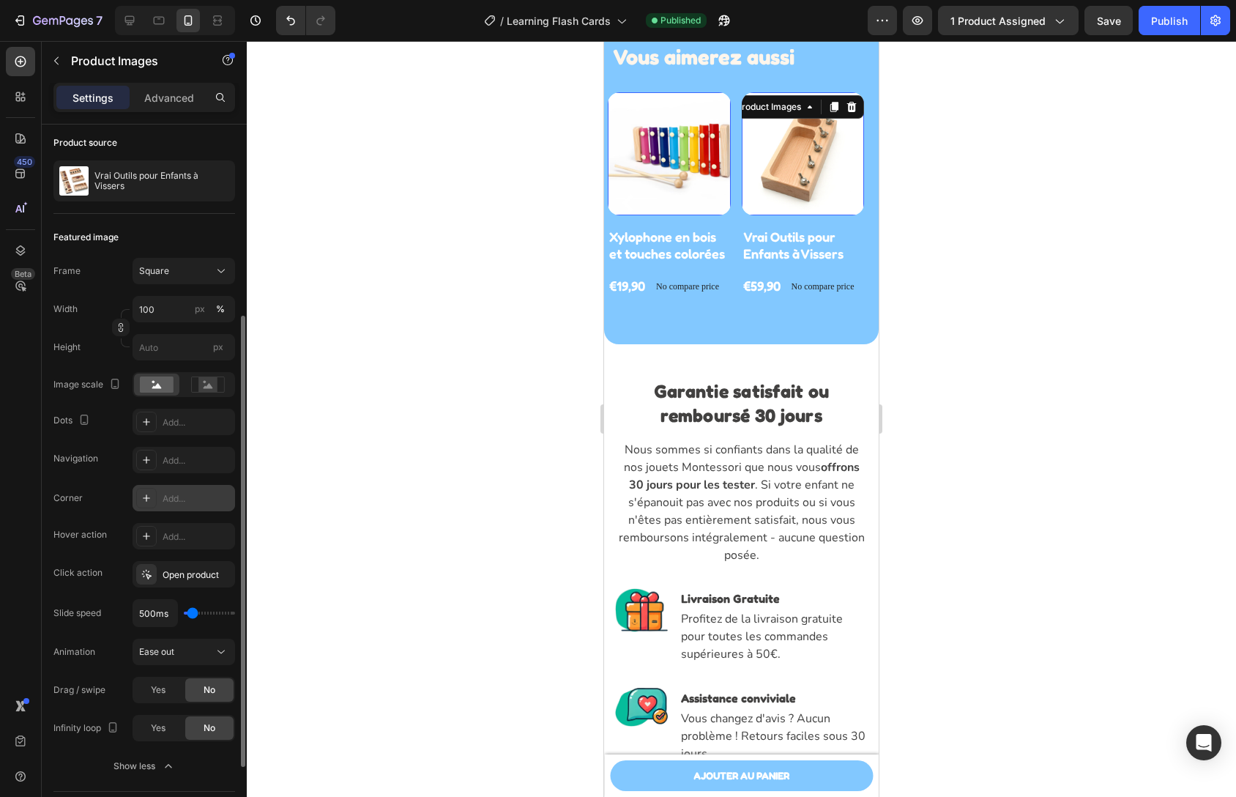
scroll to position [259, 0]
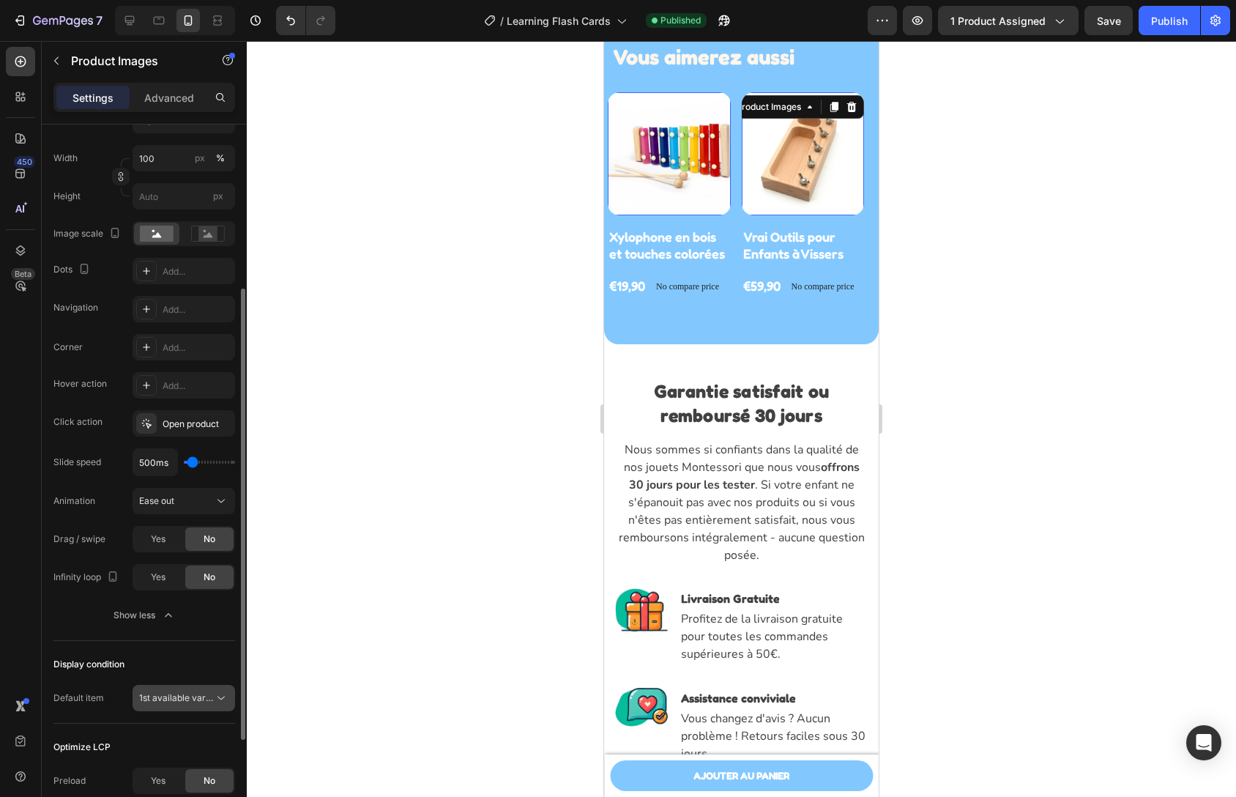
click at [198, 699] on span "1st available variant" at bounding box center [180, 697] width 82 height 11
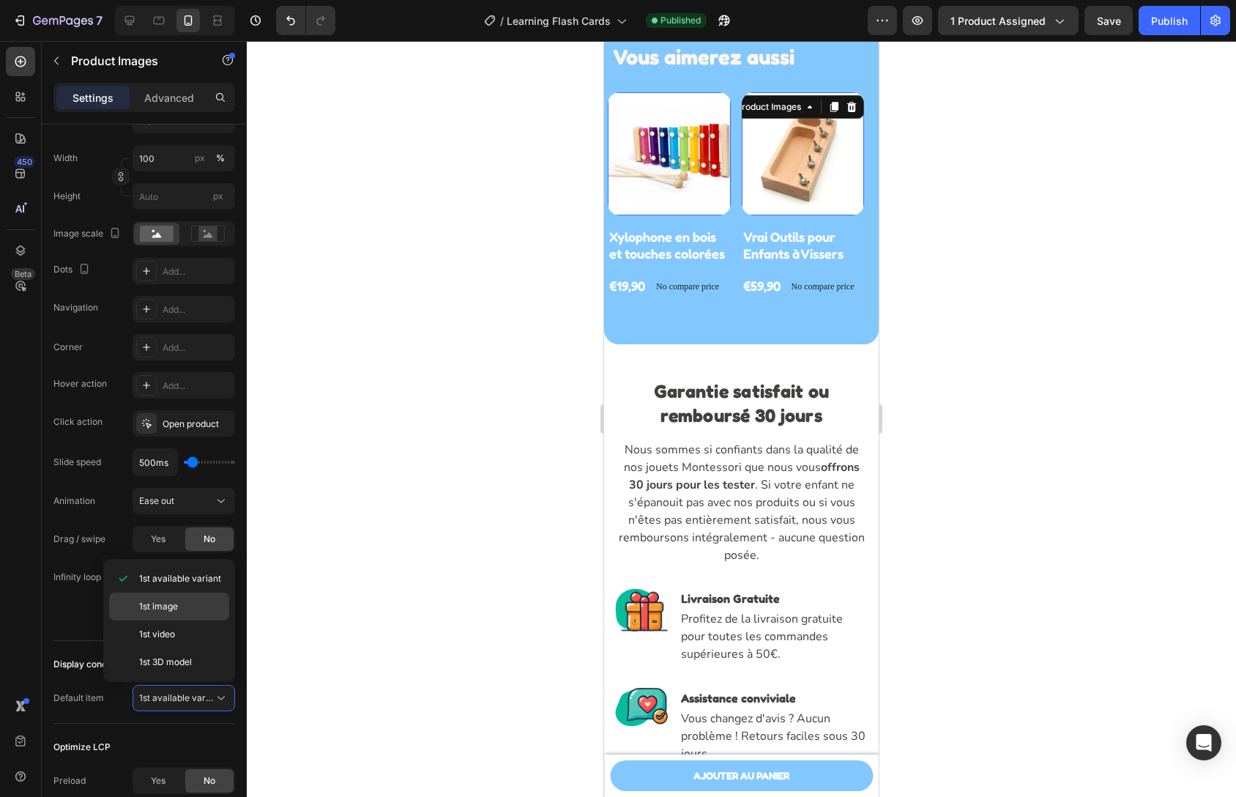
click at [190, 607] on p "1st image" at bounding box center [180, 606] width 83 height 13
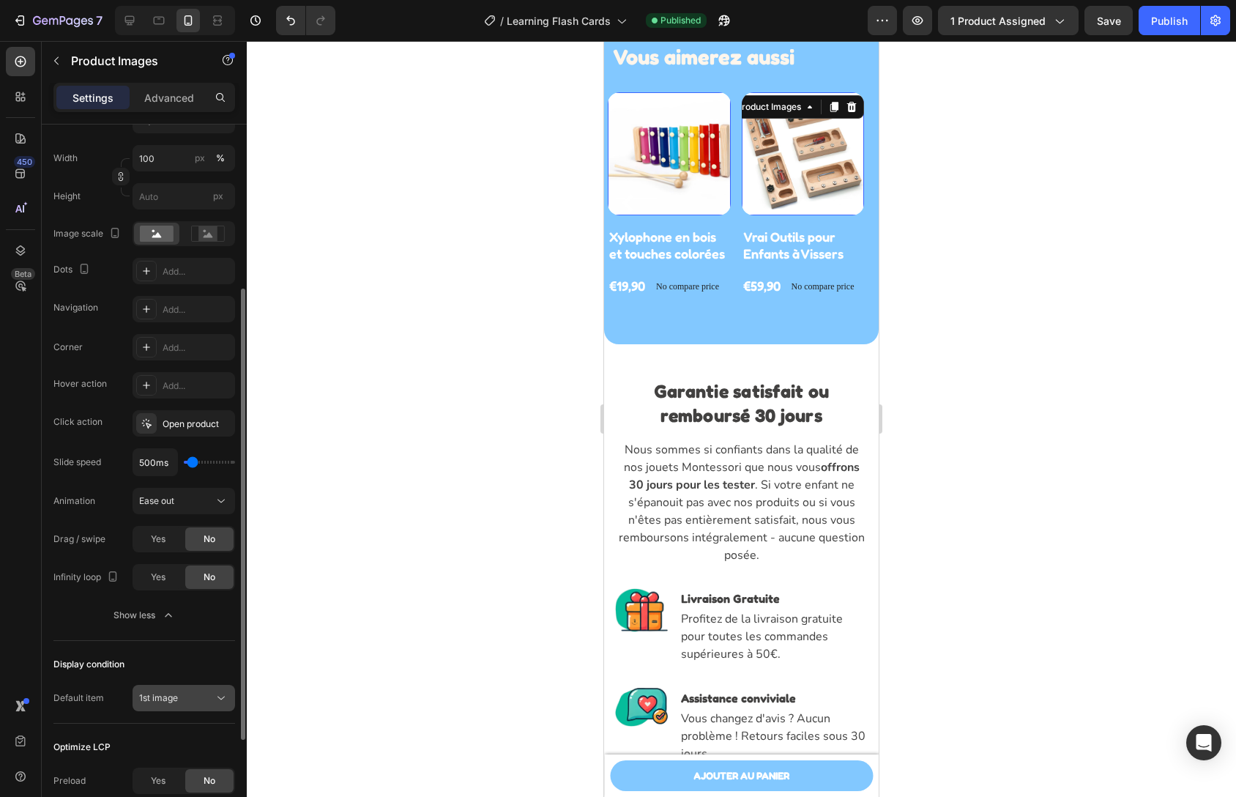
click at [174, 695] on span "1st image" at bounding box center [158, 697] width 39 height 11
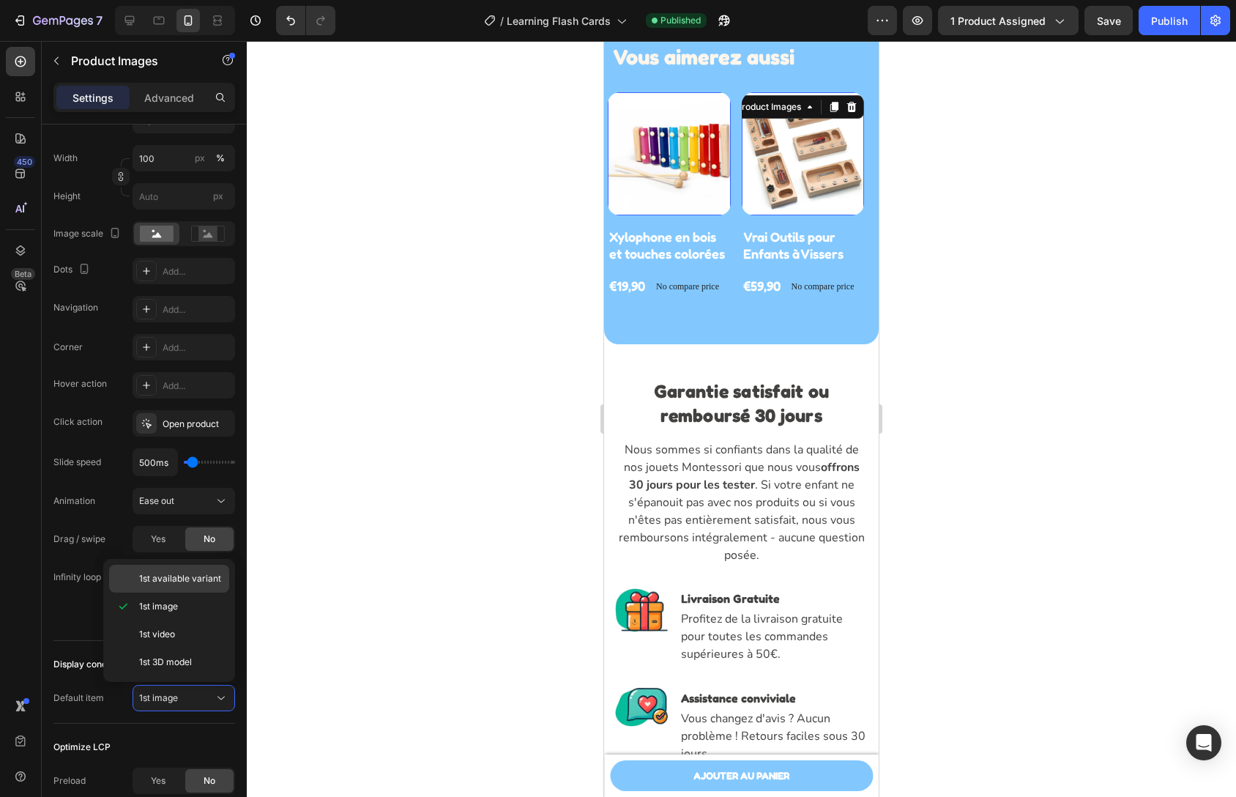
click at [171, 581] on span "1st available variant" at bounding box center [180, 578] width 82 height 13
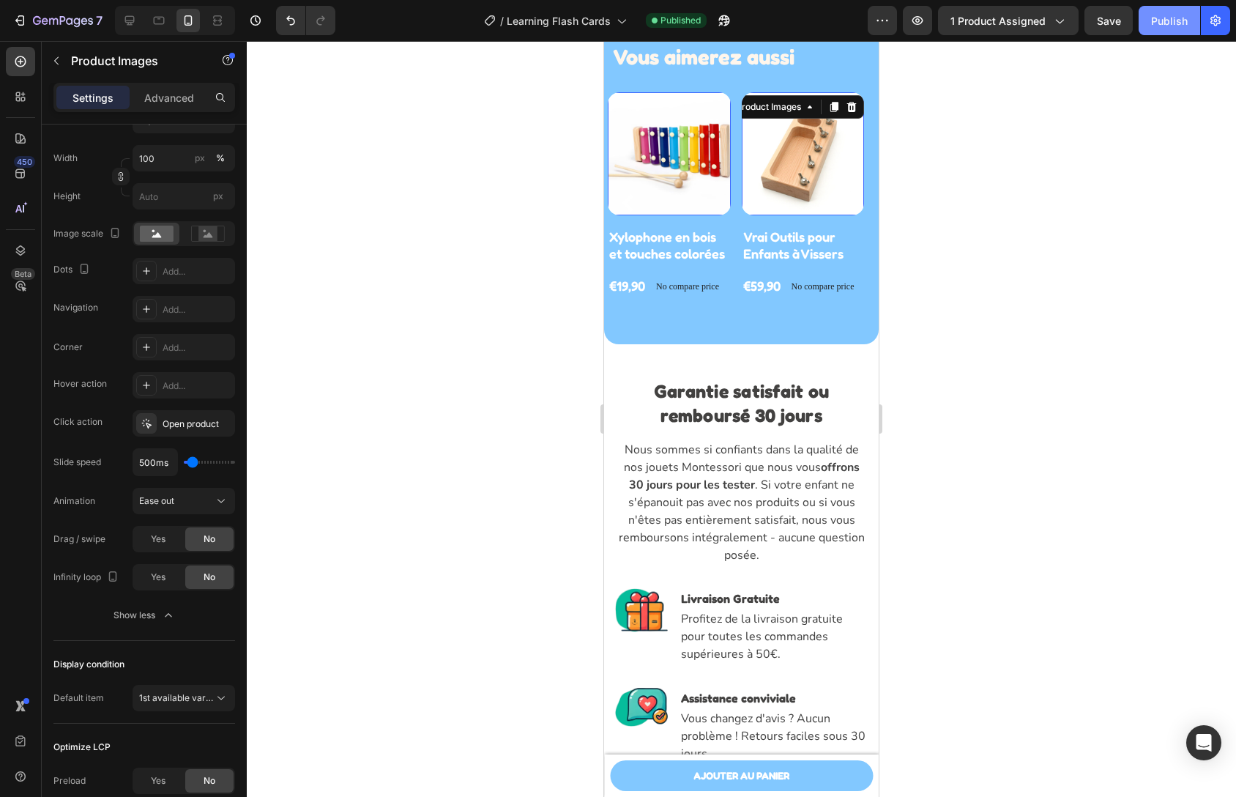
click at [1162, 22] on div "Publish" at bounding box center [1169, 20] width 37 height 15
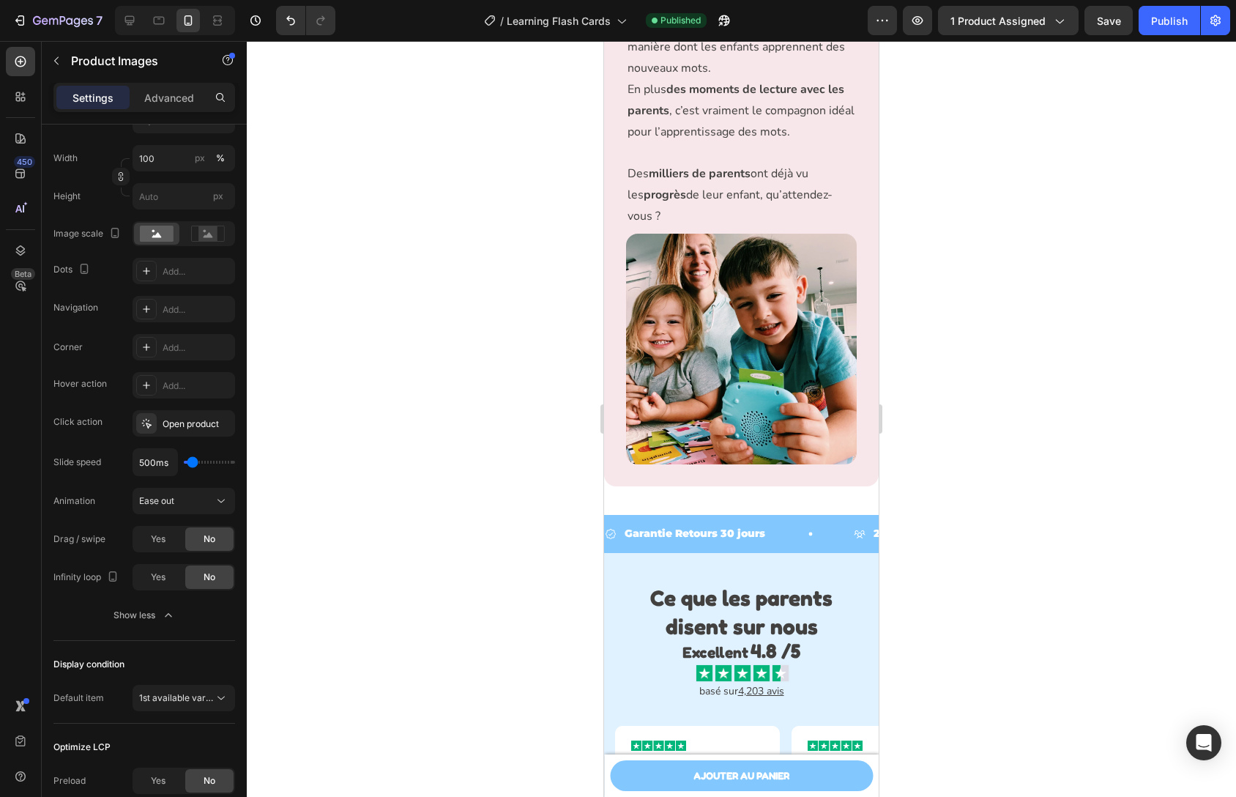
scroll to position [3606, 0]
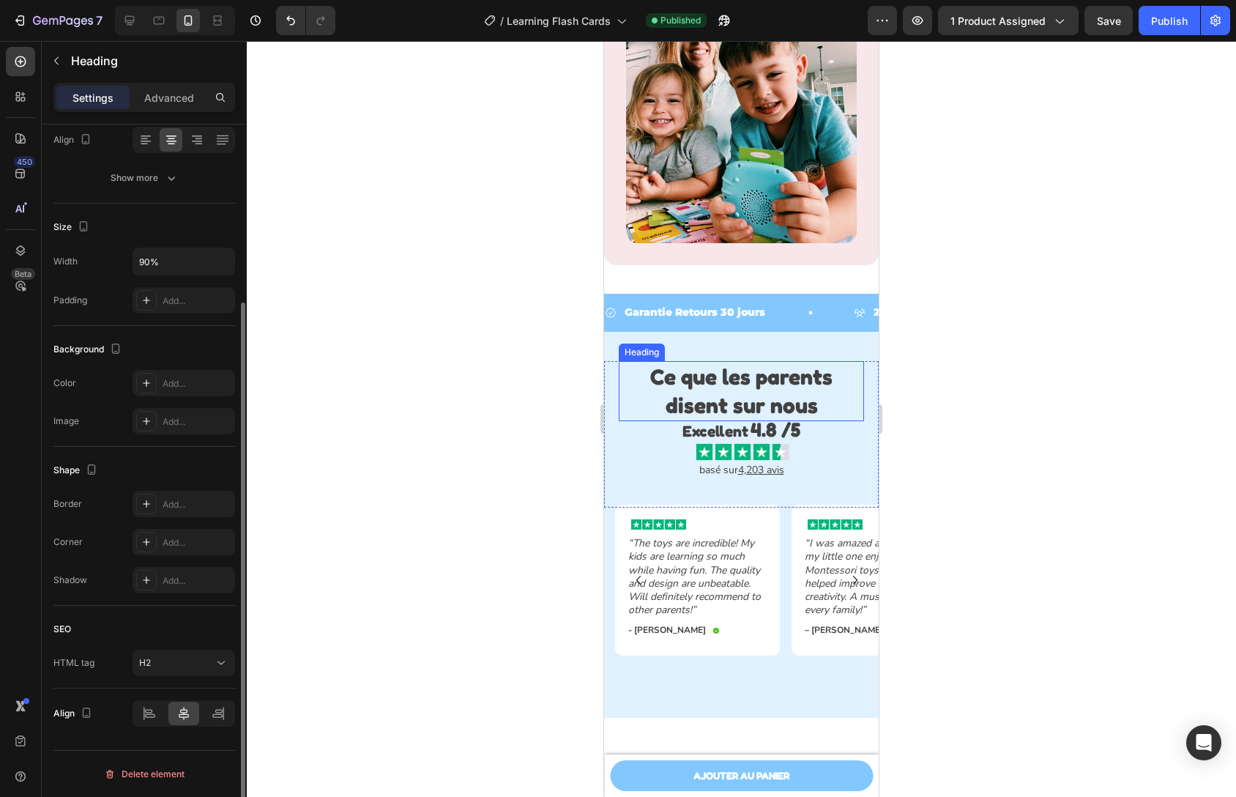
click at [713, 373] on strong "Ce que les parents disent sur nous" at bounding box center [741, 390] width 182 height 55
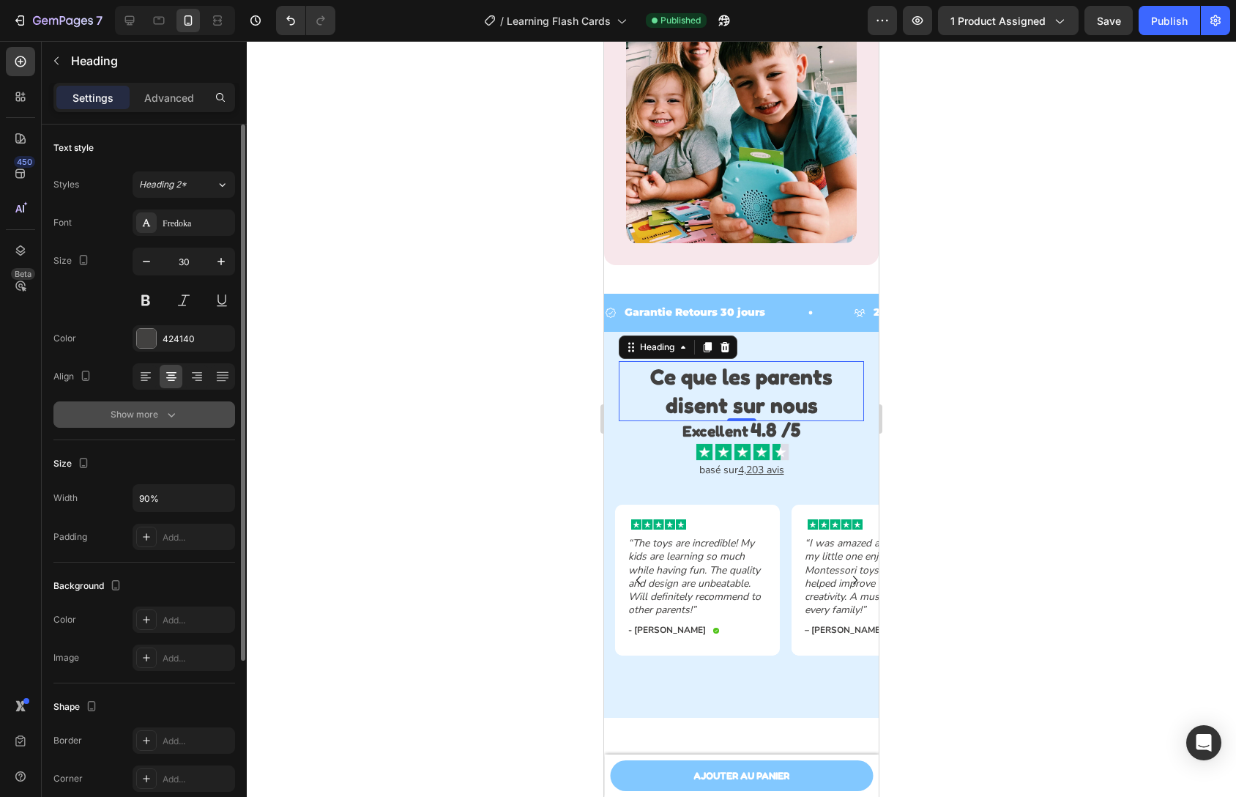
click at [137, 418] on div "Show more" at bounding box center [145, 414] width 68 height 15
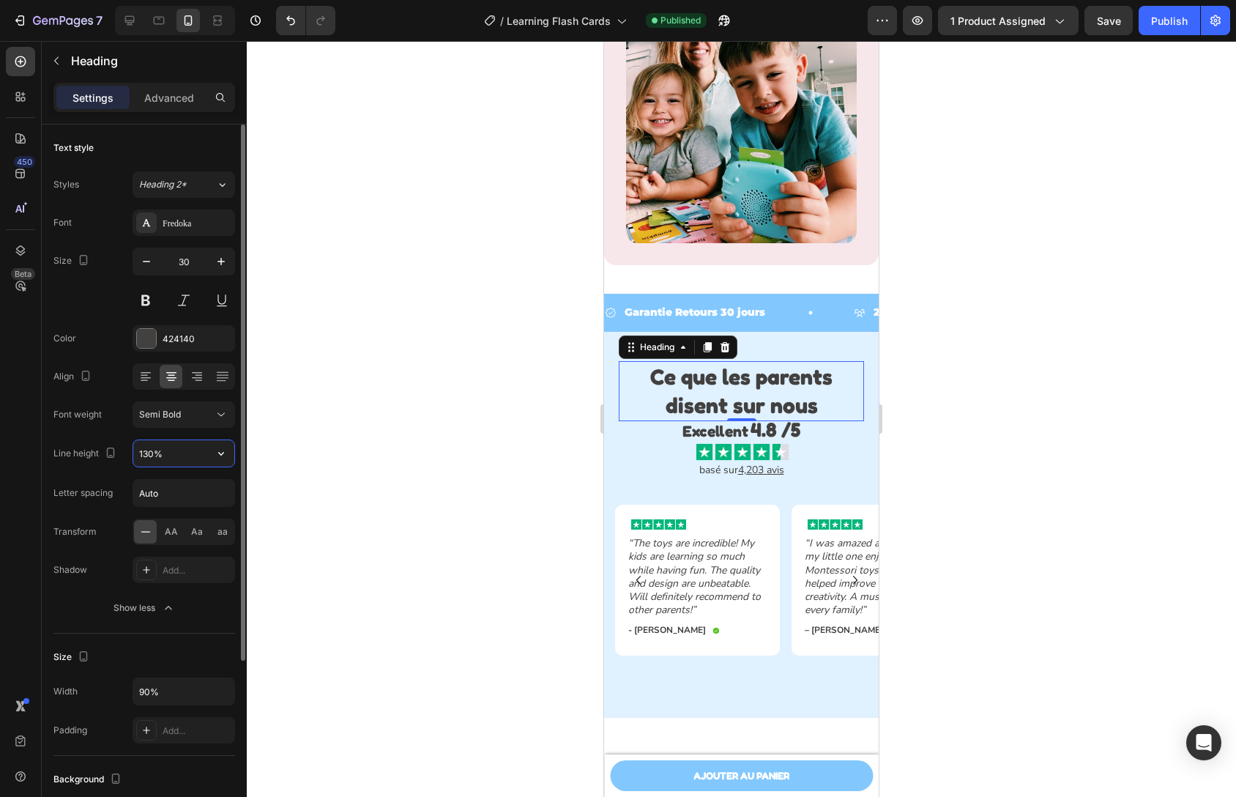
click at [172, 459] on input "130%" at bounding box center [183, 453] width 101 height 26
click at [216, 453] on icon "button" at bounding box center [221, 453] width 15 height 15
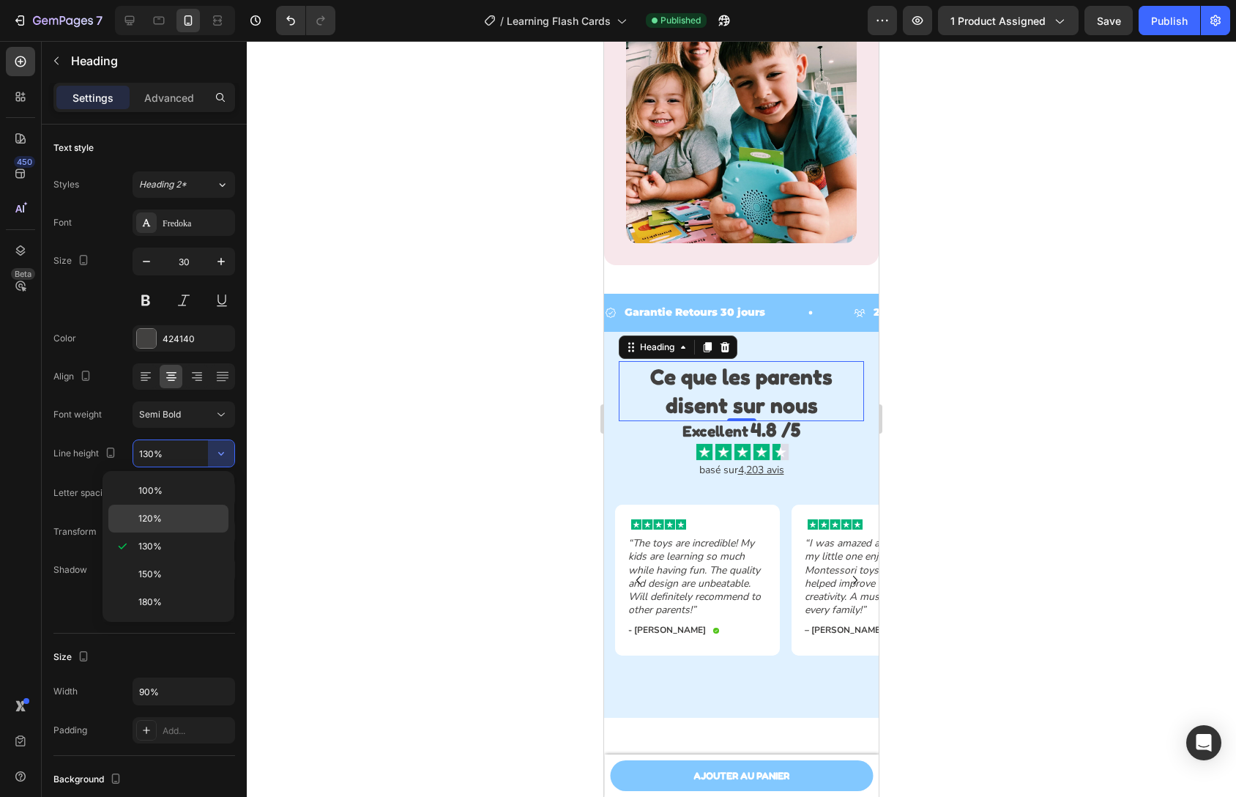
click at [168, 519] on p "120%" at bounding box center [179, 518] width 83 height 13
type input "120%"
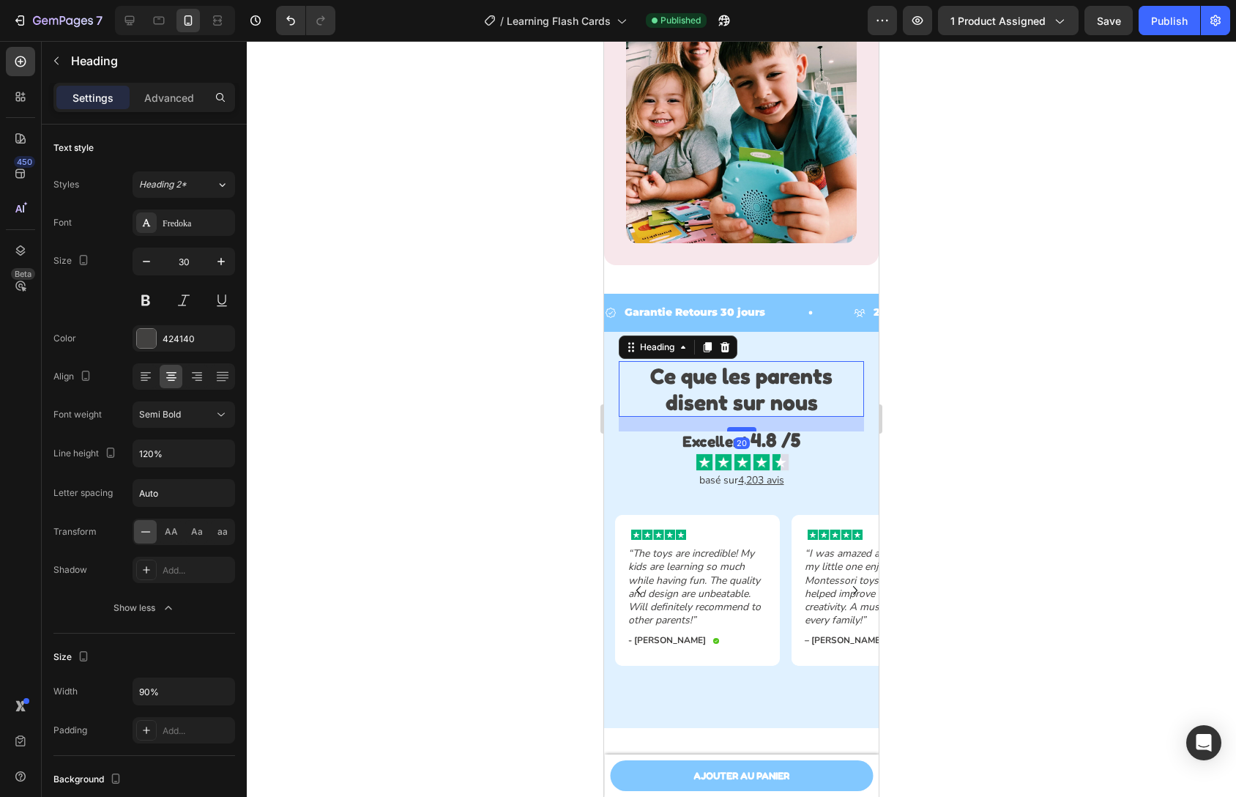
drag, startPoint x: 729, startPoint y: 403, endPoint x: 731, endPoint y: 417, distance: 14.7
click at [731, 427] on div at bounding box center [741, 429] width 29 height 4
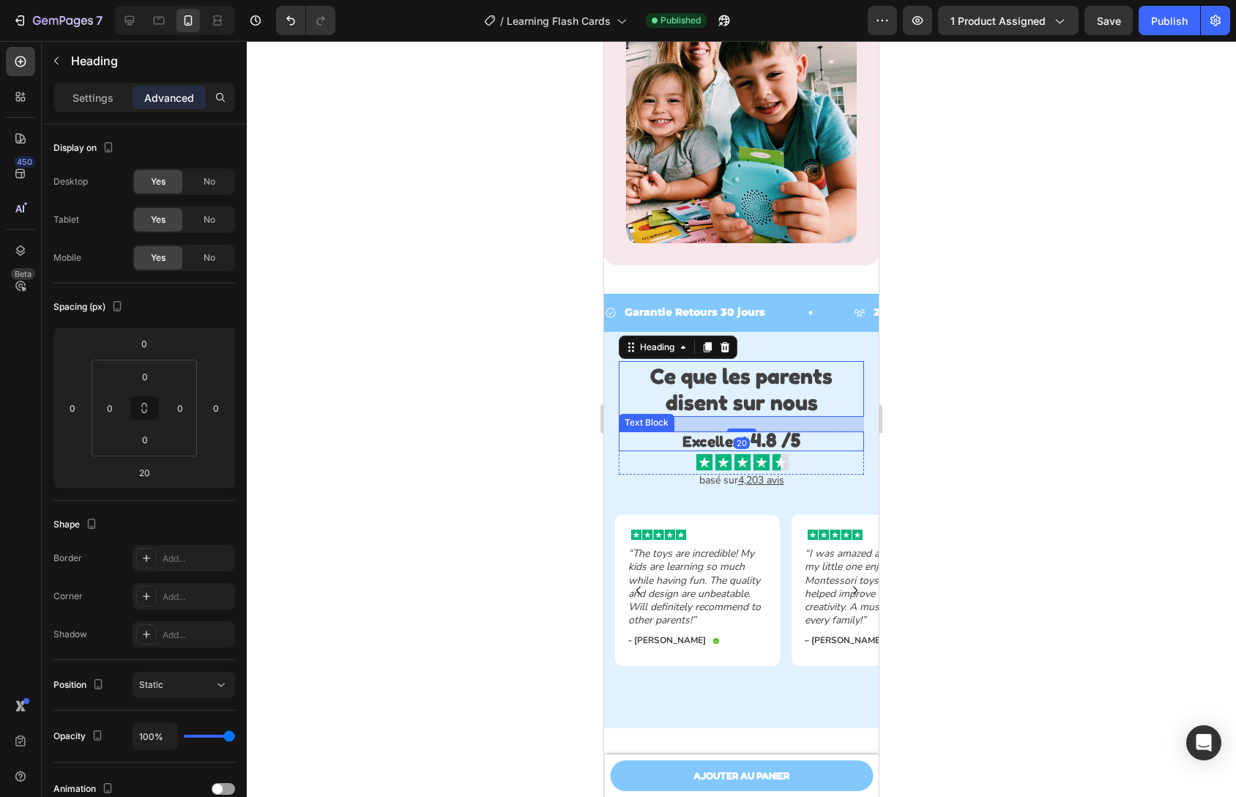
click at [828, 435] on p "Excellent 4.8 /5" at bounding box center [741, 441] width 213 height 17
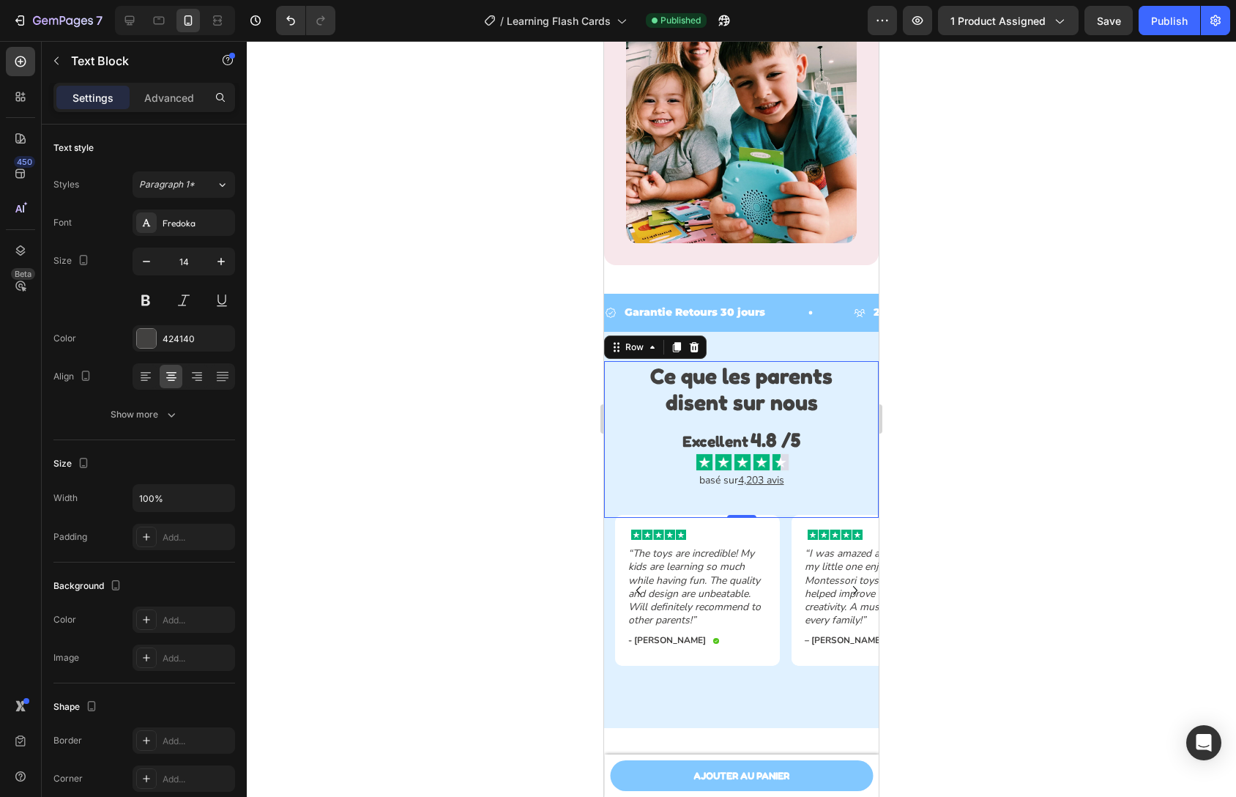
click at [866, 492] on div "Ce que les parents disent sur nous Heading Excellent 4.8 /5 Text Block Image Ro…" at bounding box center [741, 439] width 275 height 157
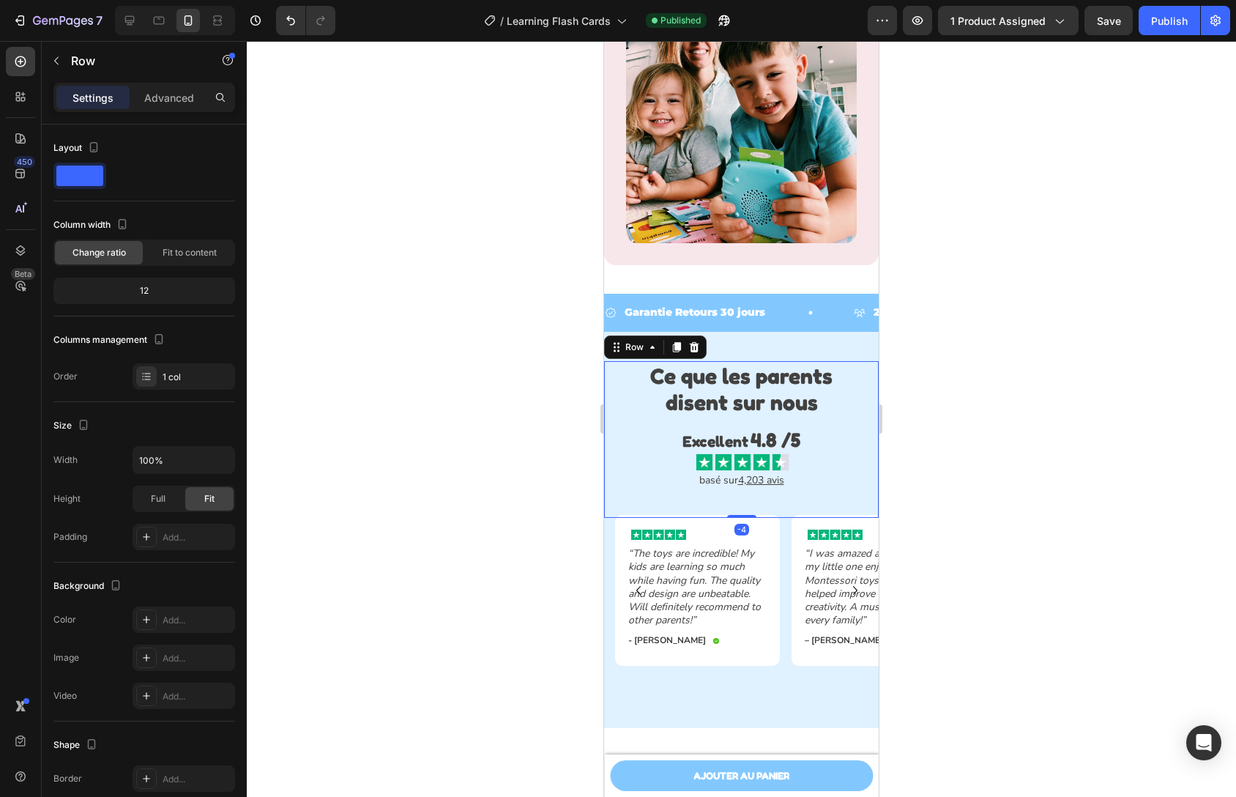
click at [1015, 374] on div at bounding box center [741, 419] width 989 height 756
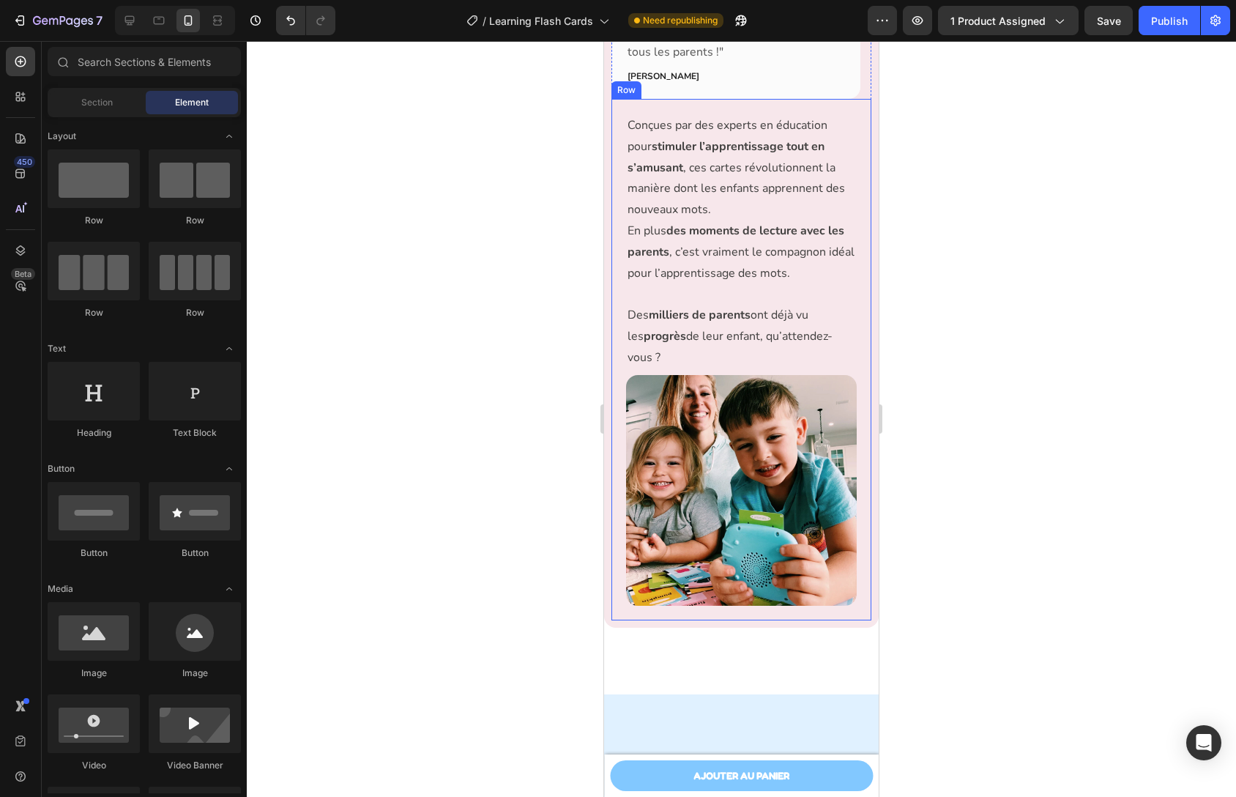
scroll to position [2956, 0]
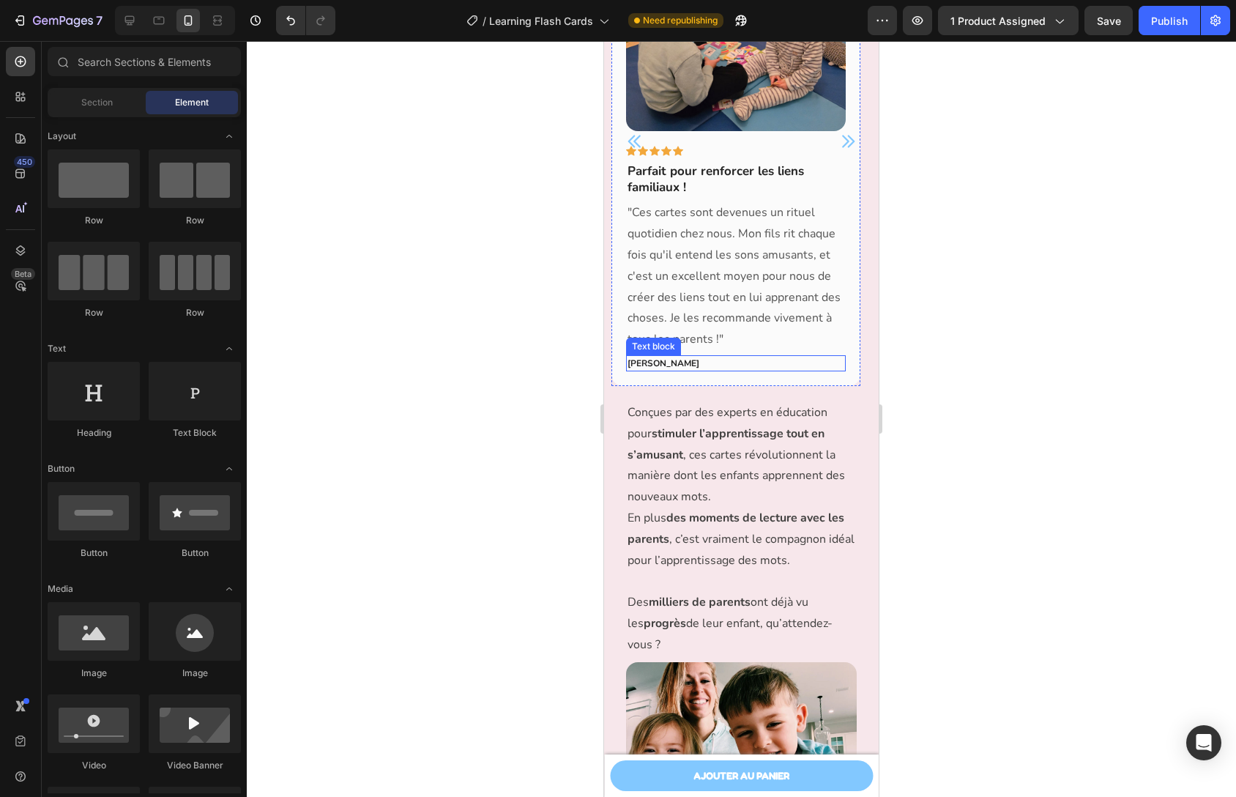
click at [733, 360] on p "Sarah Simon" at bounding box center [736, 363] width 217 height 13
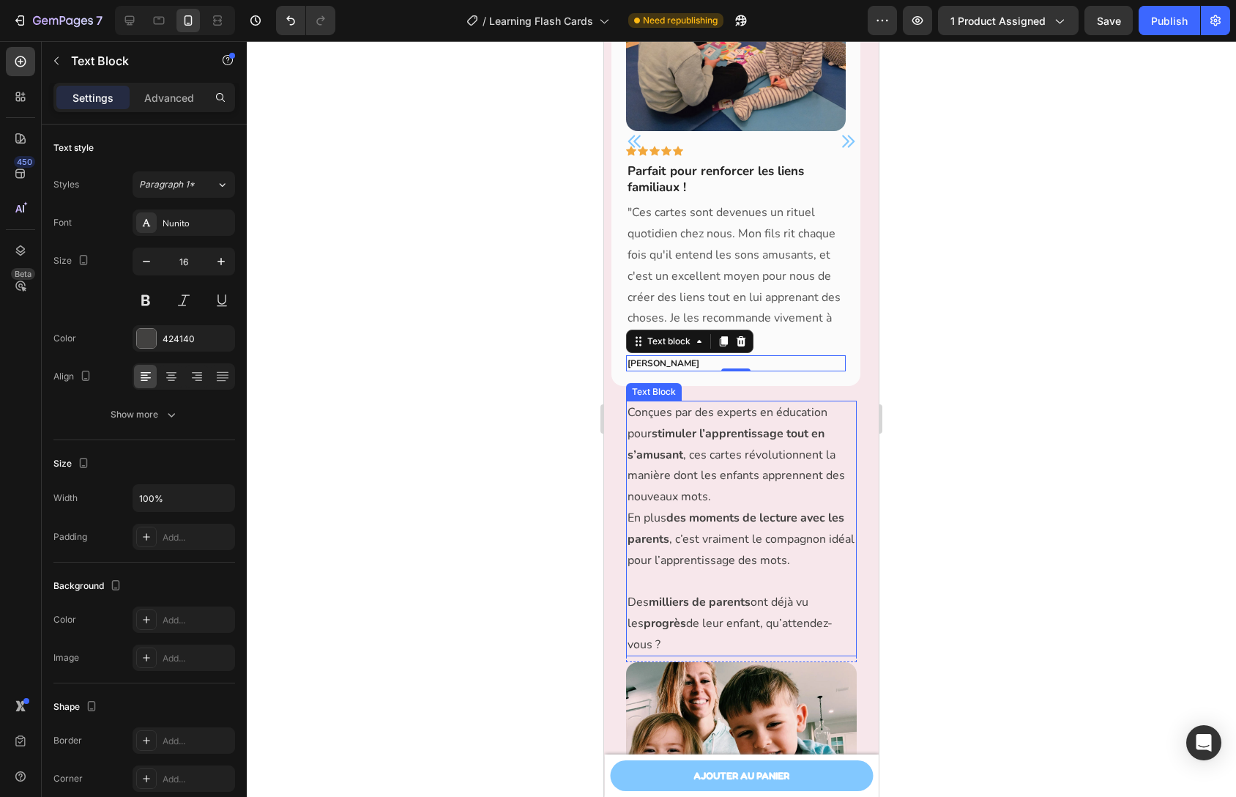
click at [699, 432] on strong "stimuler l’apprentissage tout en s’amusant" at bounding box center [726, 444] width 197 height 37
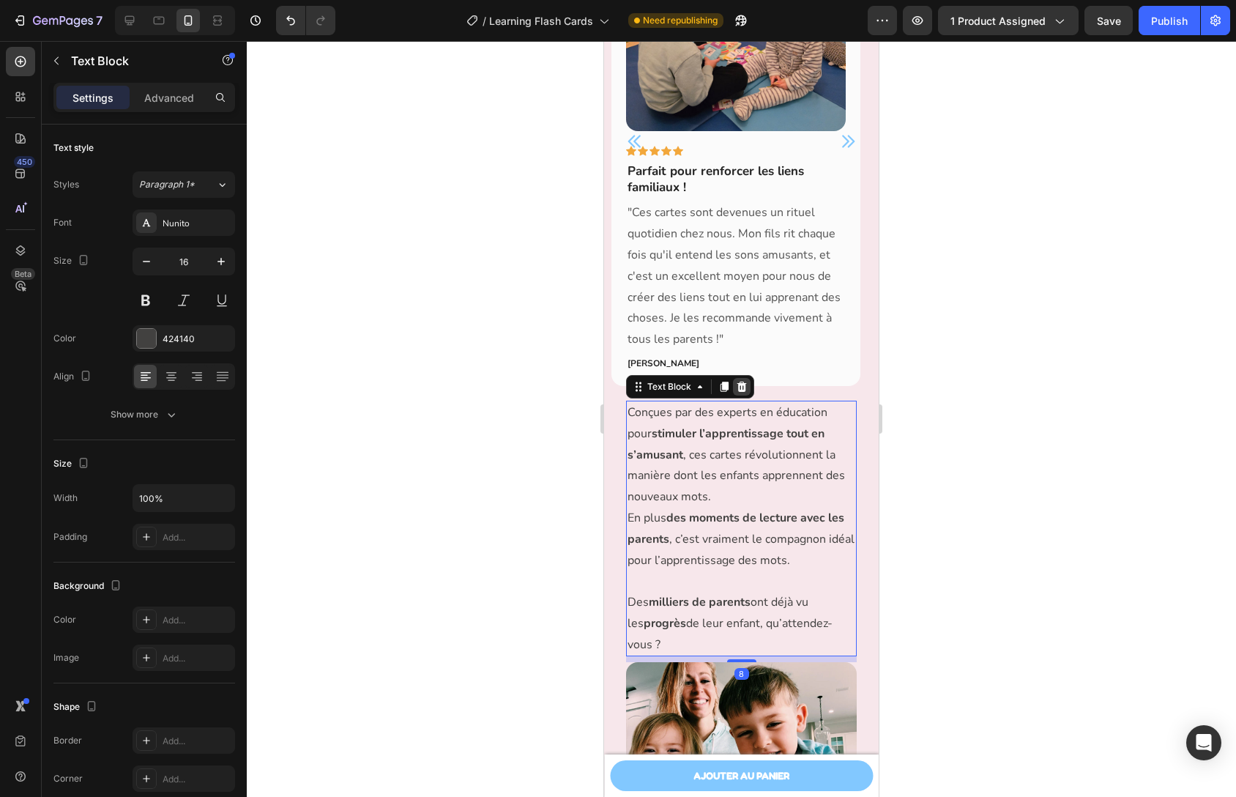
click at [740, 390] on icon at bounding box center [743, 387] width 10 height 10
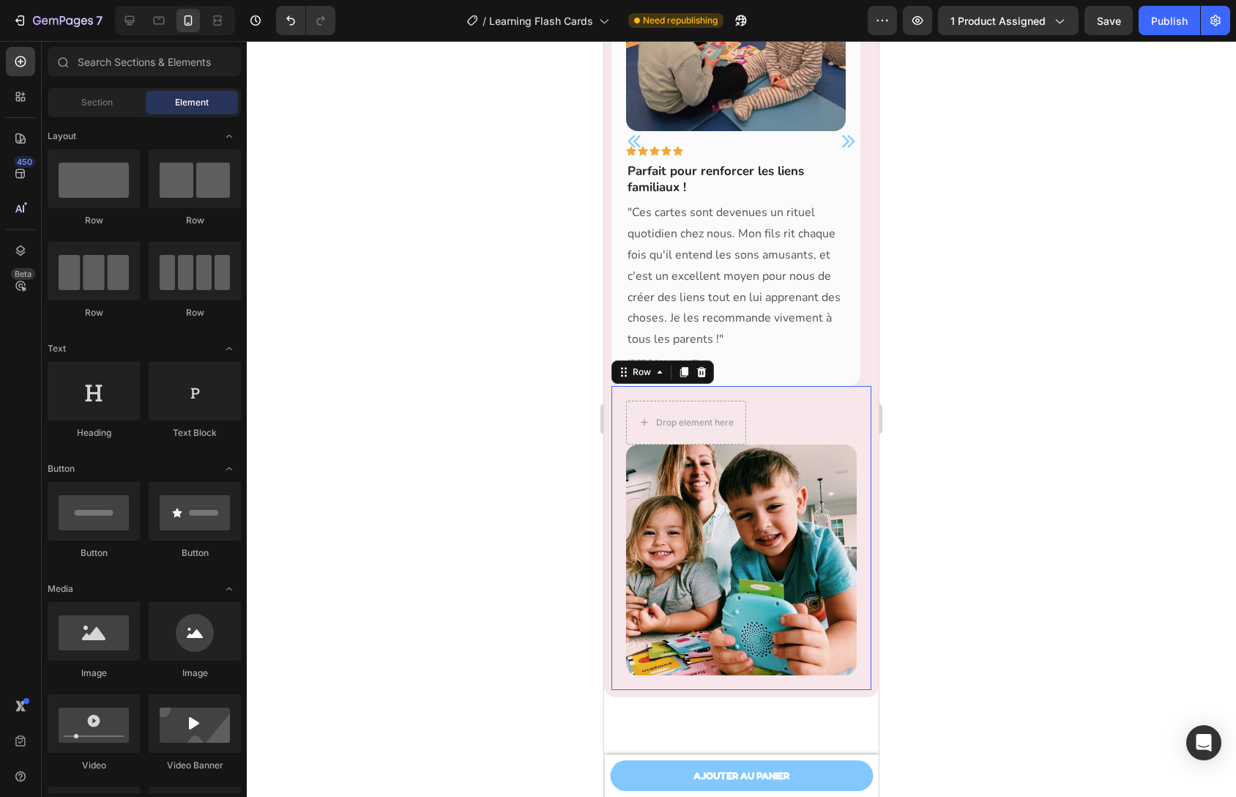
click at [795, 396] on div "Drop element here Row Image Row 0" at bounding box center [742, 538] width 260 height 304
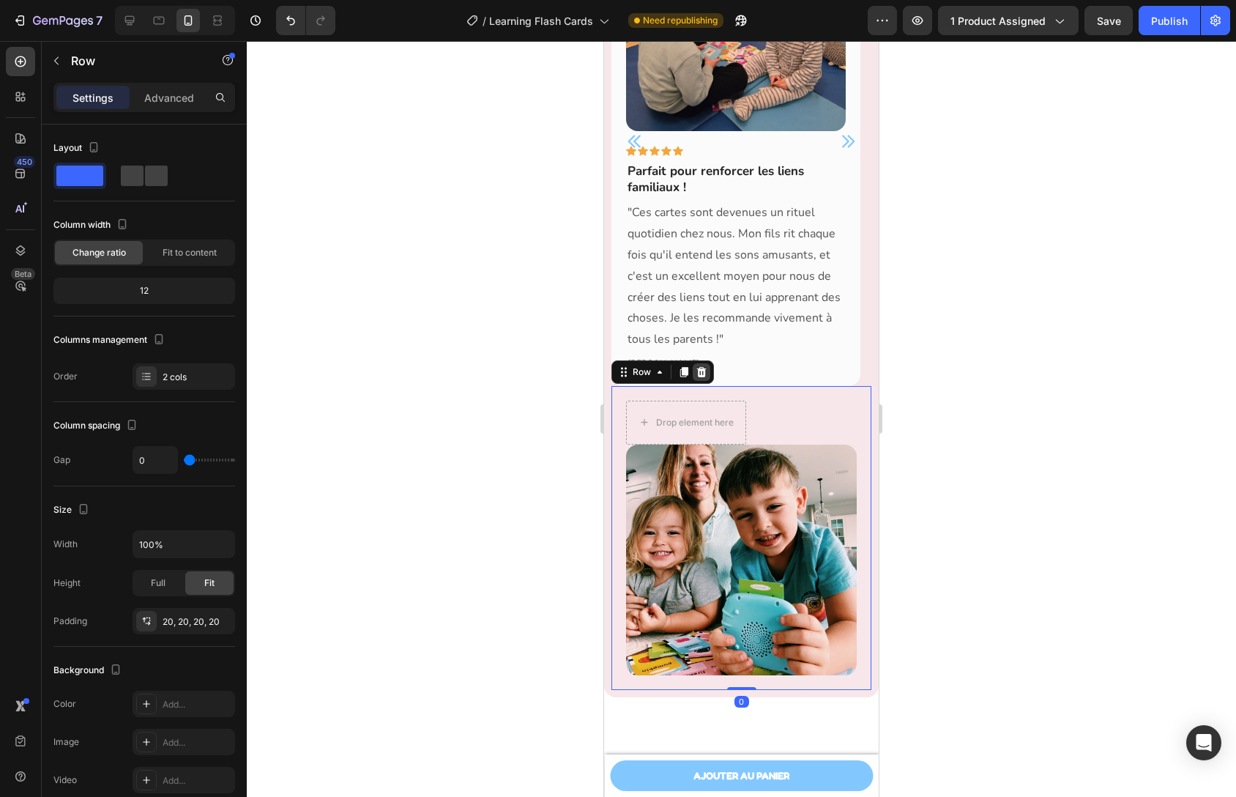
click at [707, 371] on div at bounding box center [702, 372] width 18 height 18
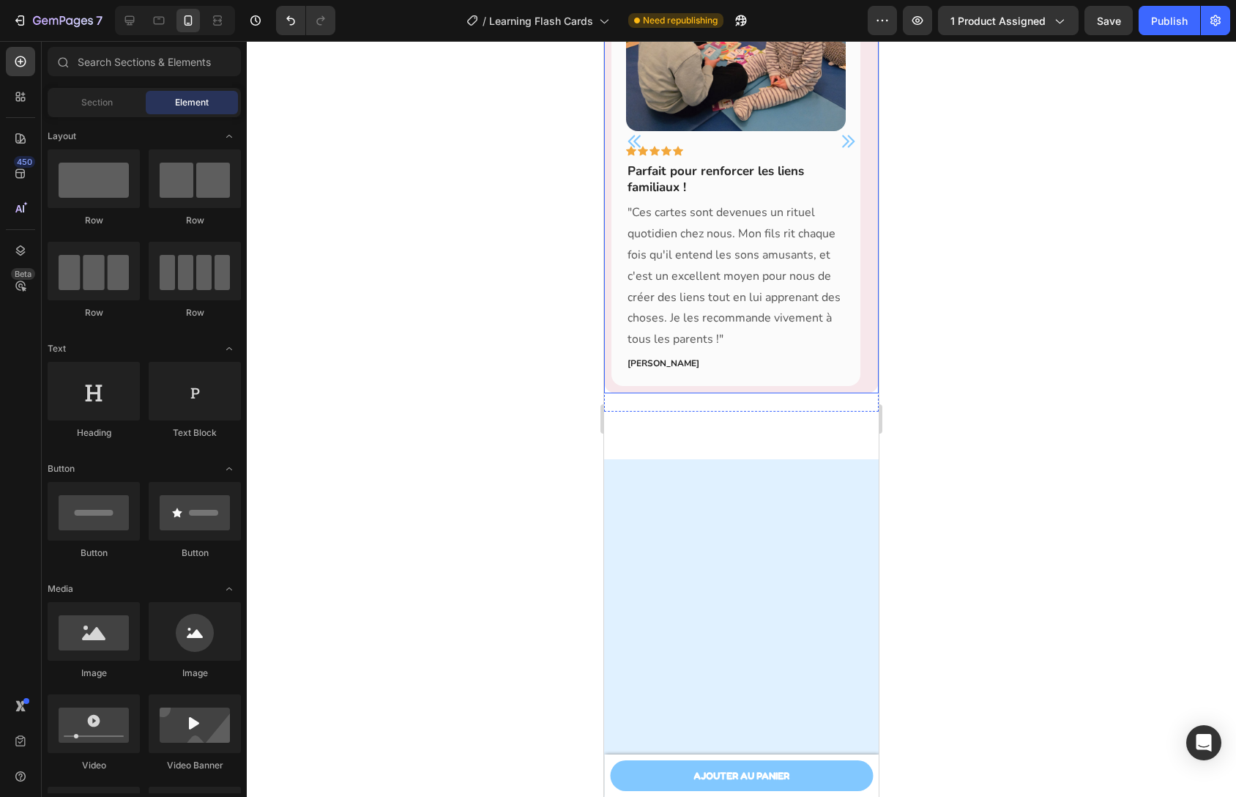
click at [842, 389] on div "Image Icon Icon Icon Icon Icon Row Parfait pour renforcer les liens familiaux !…" at bounding box center [741, 141] width 275 height 504
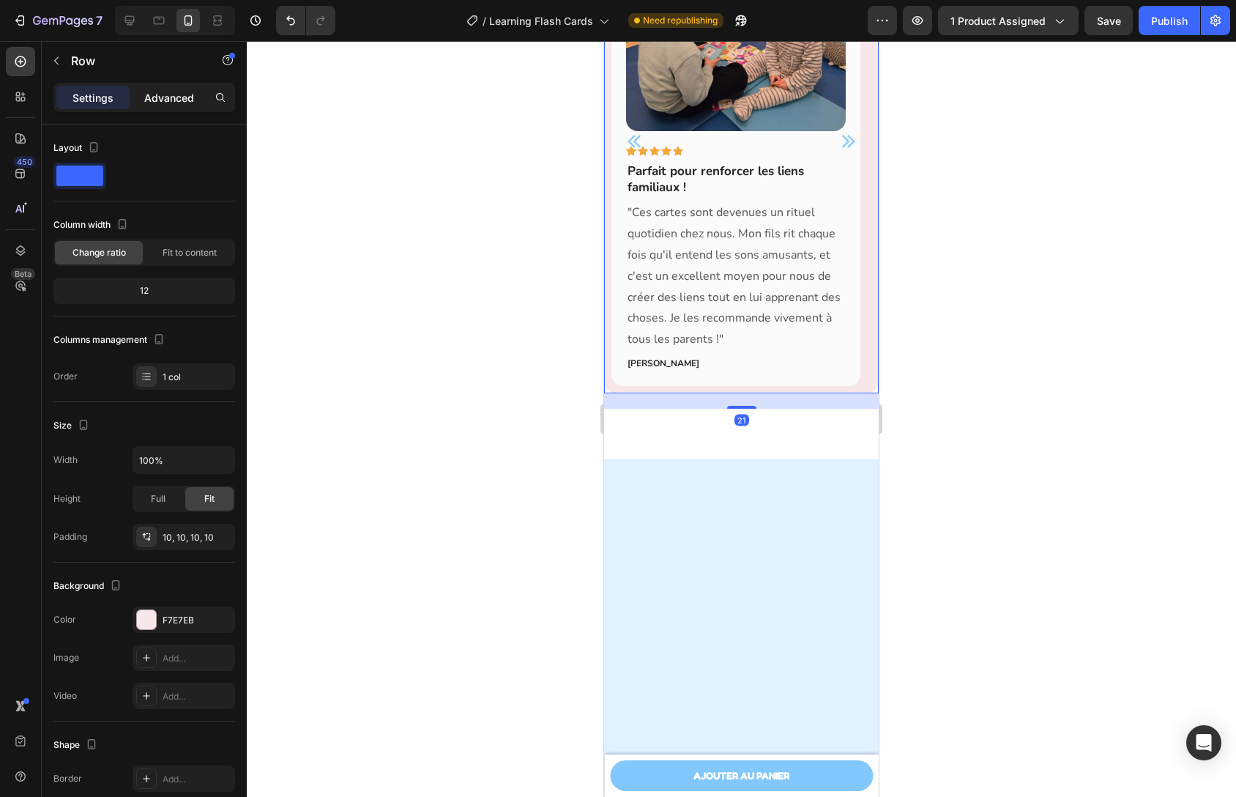
click at [166, 93] on p "Advanced" at bounding box center [169, 97] width 50 height 15
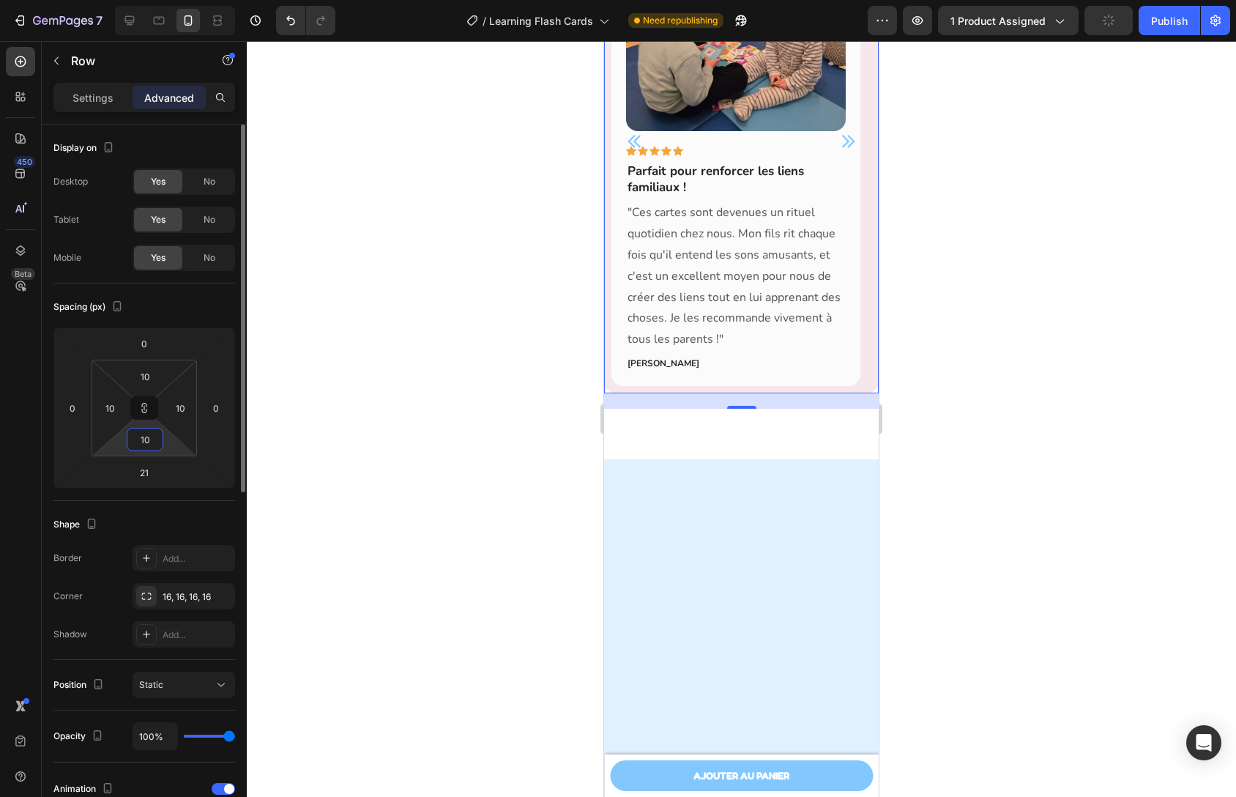
click at [155, 440] on input "10" at bounding box center [144, 439] width 29 height 22
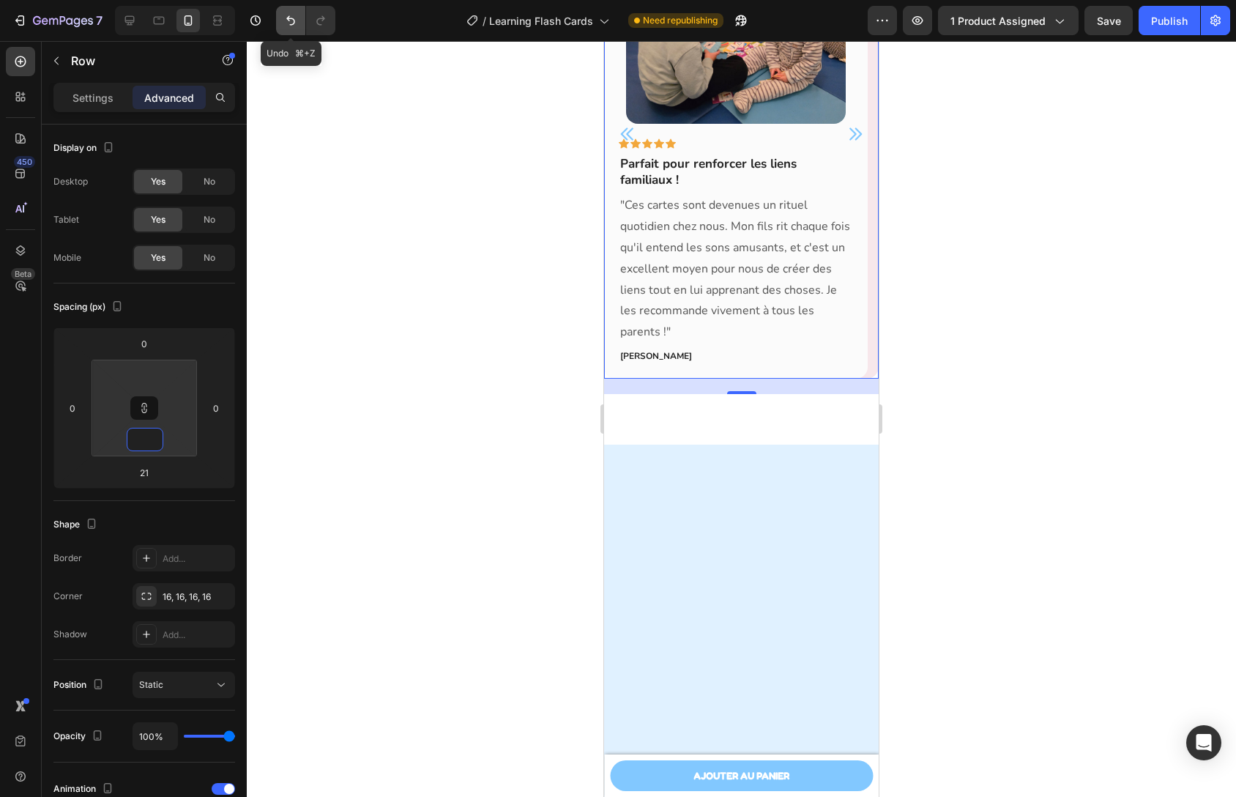
click at [292, 31] on button "Undo/Redo" at bounding box center [290, 20] width 29 height 29
type input "10"
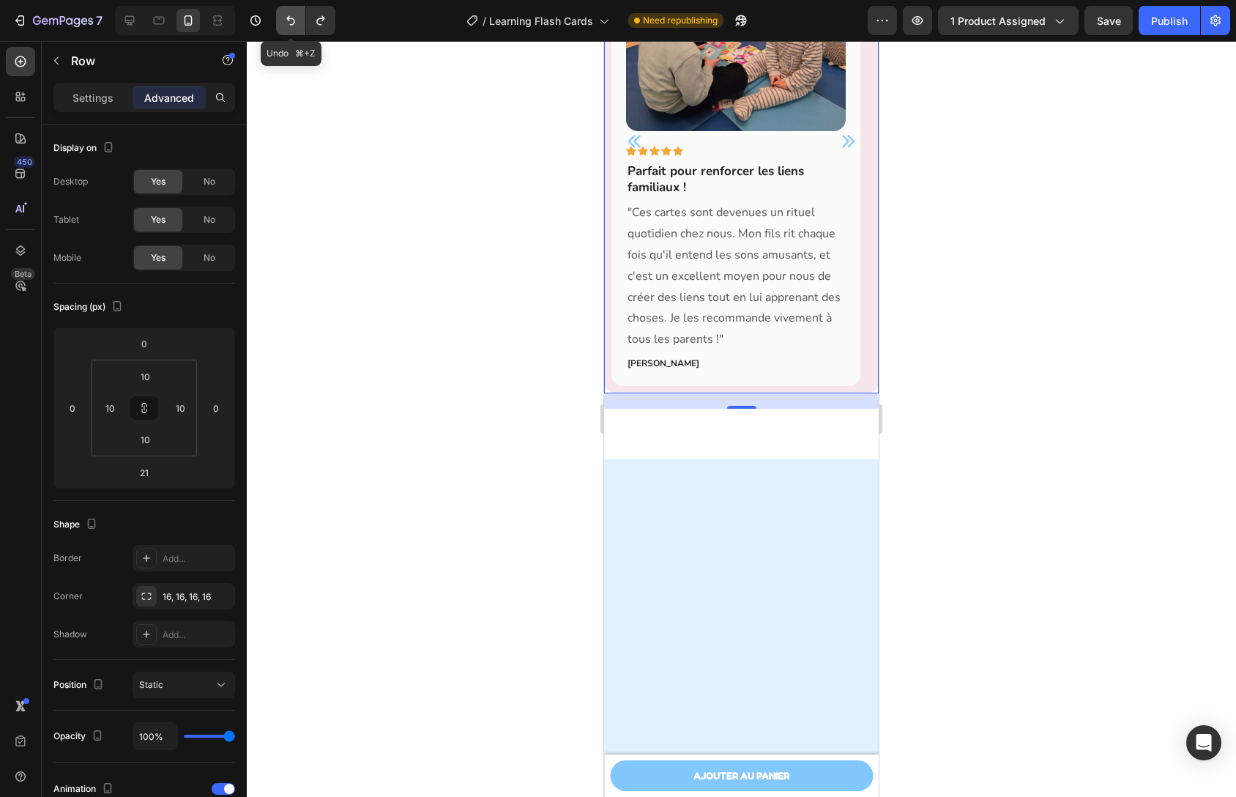
click at [293, 29] on button "Undo/Redo" at bounding box center [290, 20] width 29 height 29
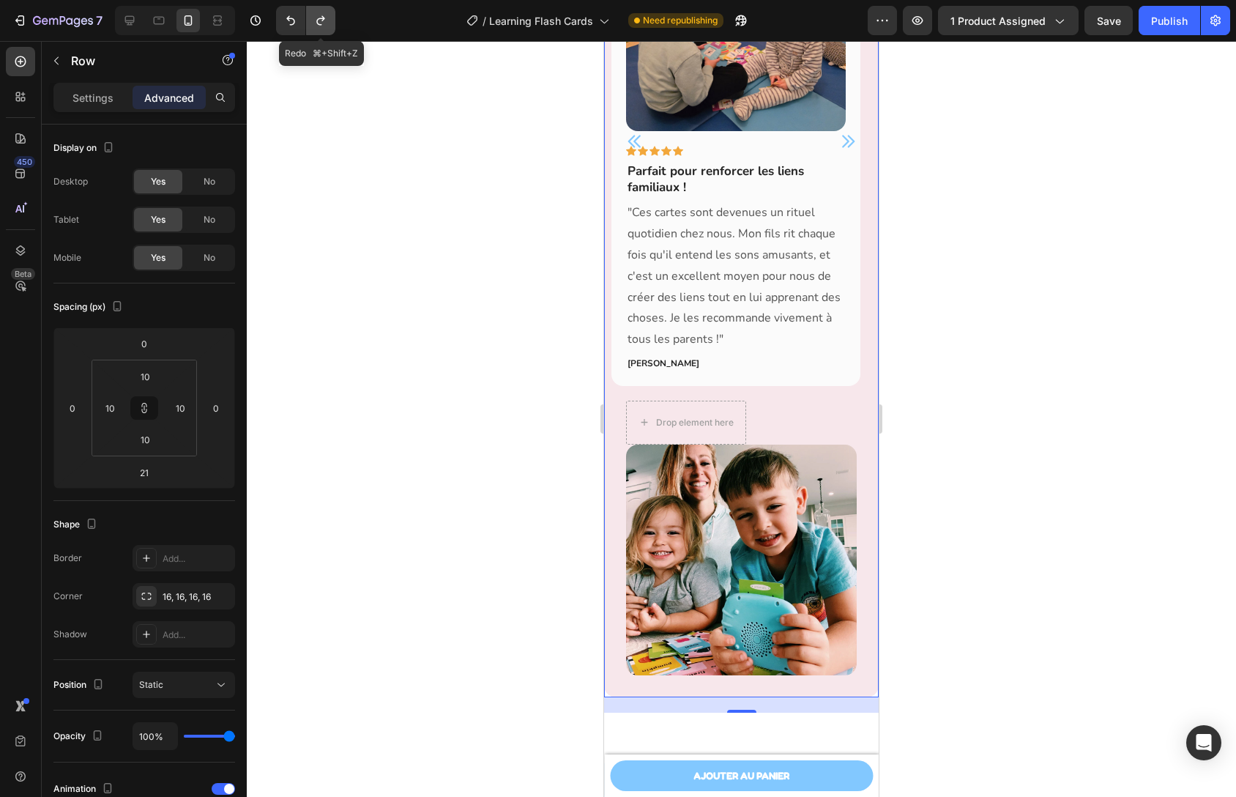
click at [320, 26] on icon "Undo/Redo" at bounding box center [320, 20] width 15 height 15
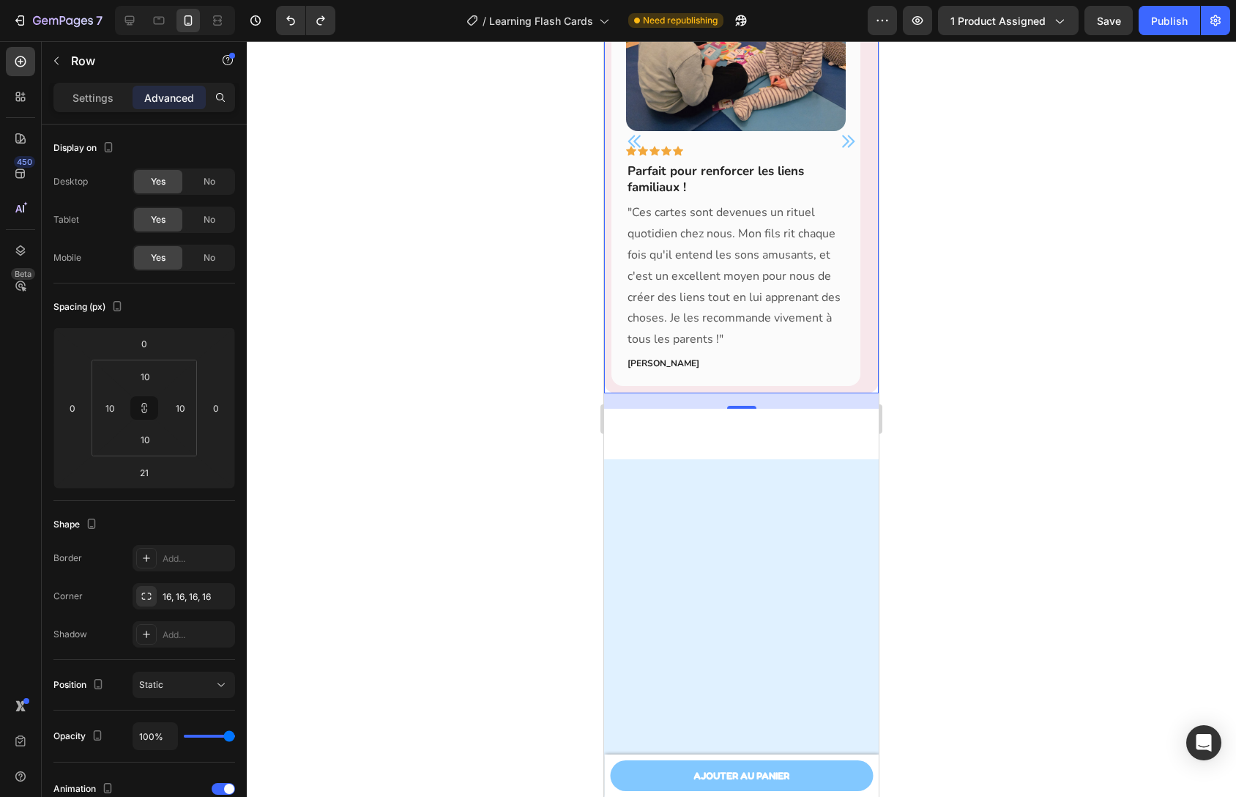
click at [361, 271] on div at bounding box center [741, 419] width 989 height 756
click at [665, 379] on div "Image Icon Icon Icon Icon Icon Row Parfait pour renforcer les liens familiaux !…" at bounding box center [736, 141] width 249 height 489
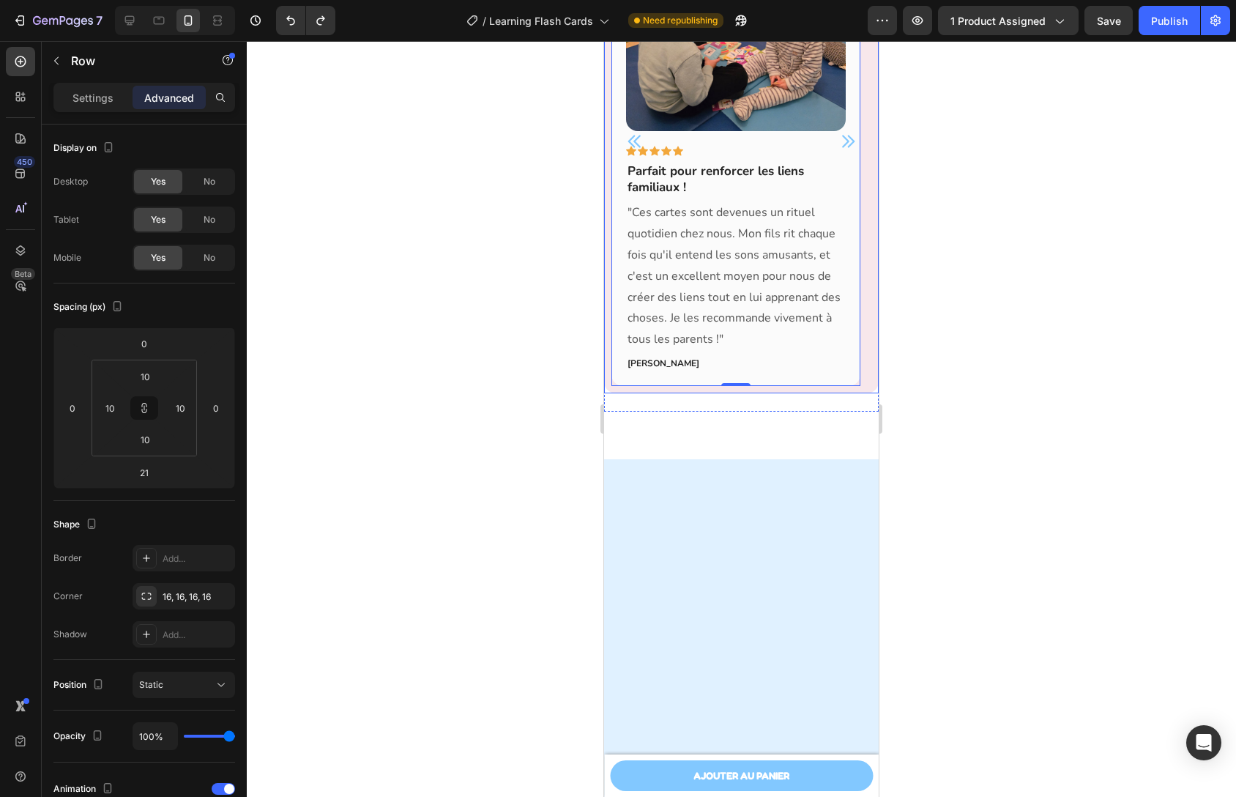
click at [664, 391] on div "Image Icon Icon Icon Icon Icon Row Parfait pour renforcer les liens familiaux !…" at bounding box center [741, 141] width 275 height 504
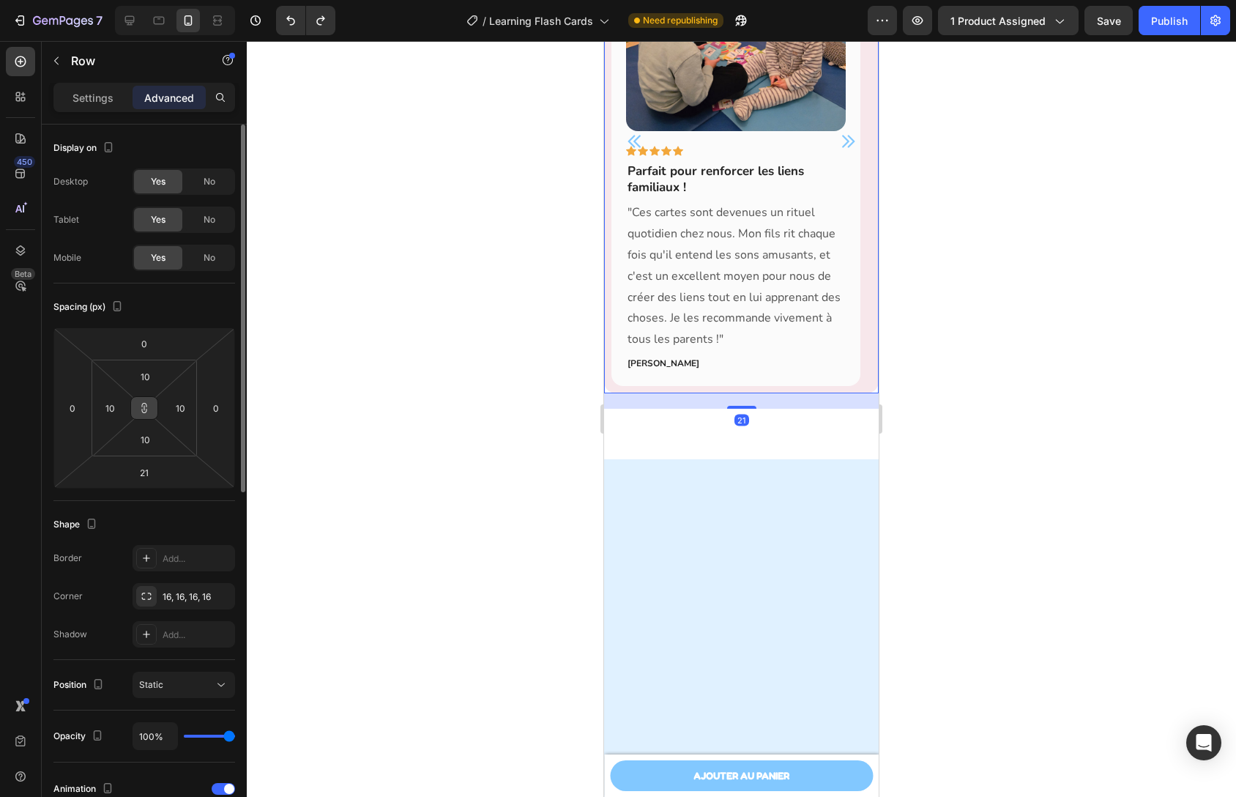
click at [138, 408] on icon at bounding box center [144, 408] width 12 height 12
click at [152, 437] on input "10" at bounding box center [144, 439] width 29 height 22
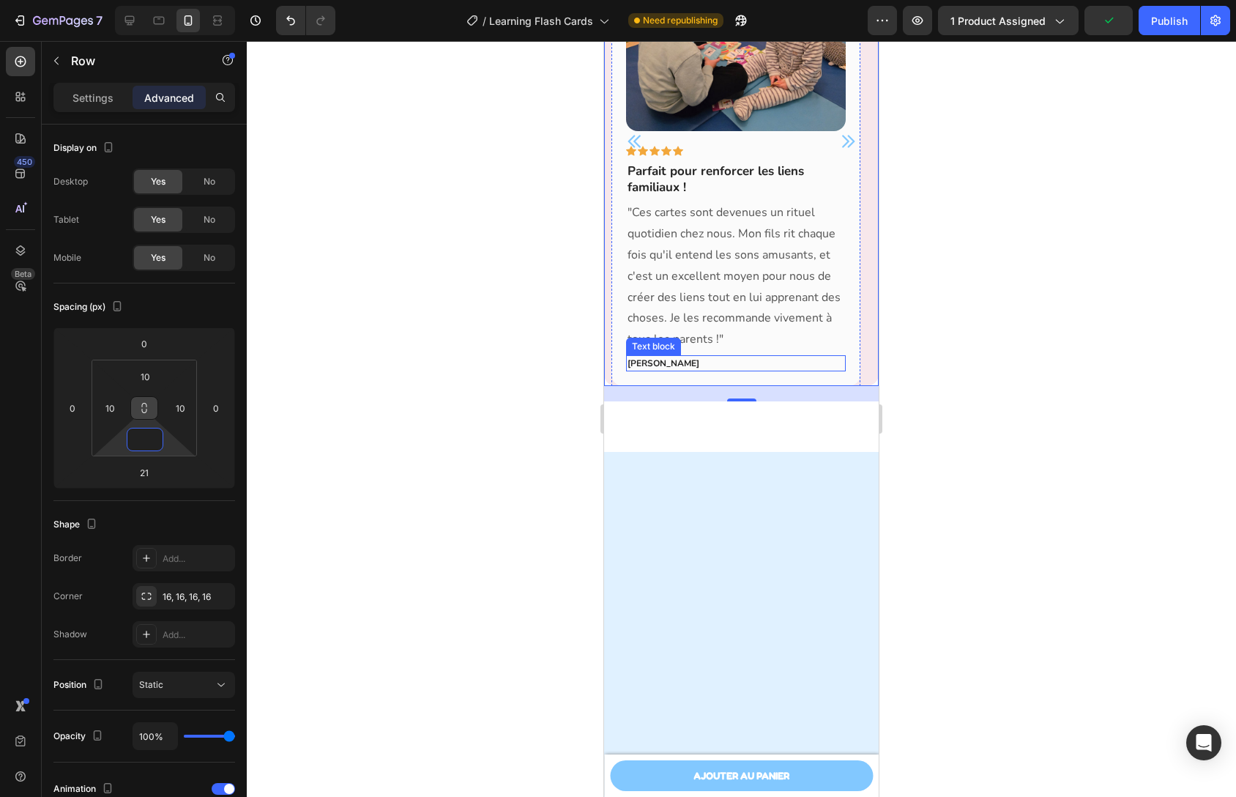
click at [791, 359] on p "Sarah Simon" at bounding box center [736, 363] width 217 height 13
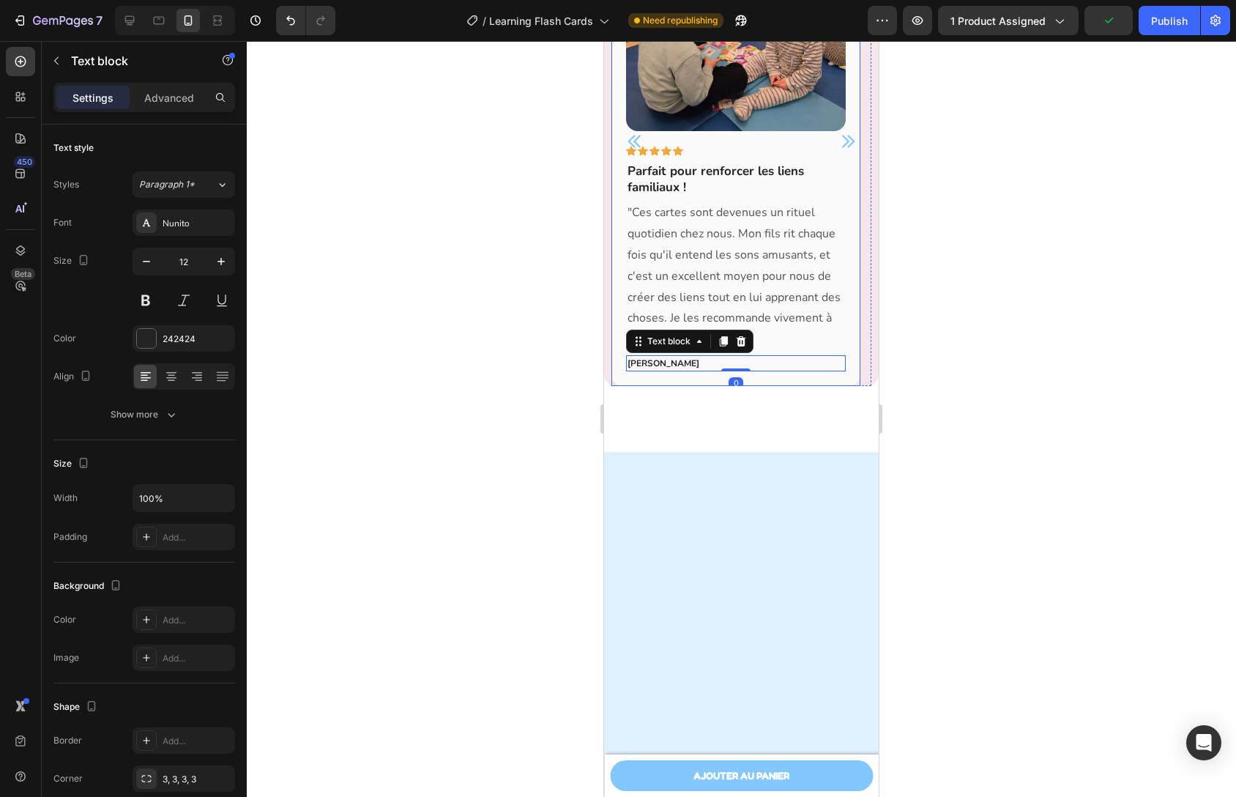
click at [778, 379] on div "Image Icon Icon Icon Icon Icon Row Parfait pour renforcer les liens familiaux !…" at bounding box center [736, 141] width 249 height 489
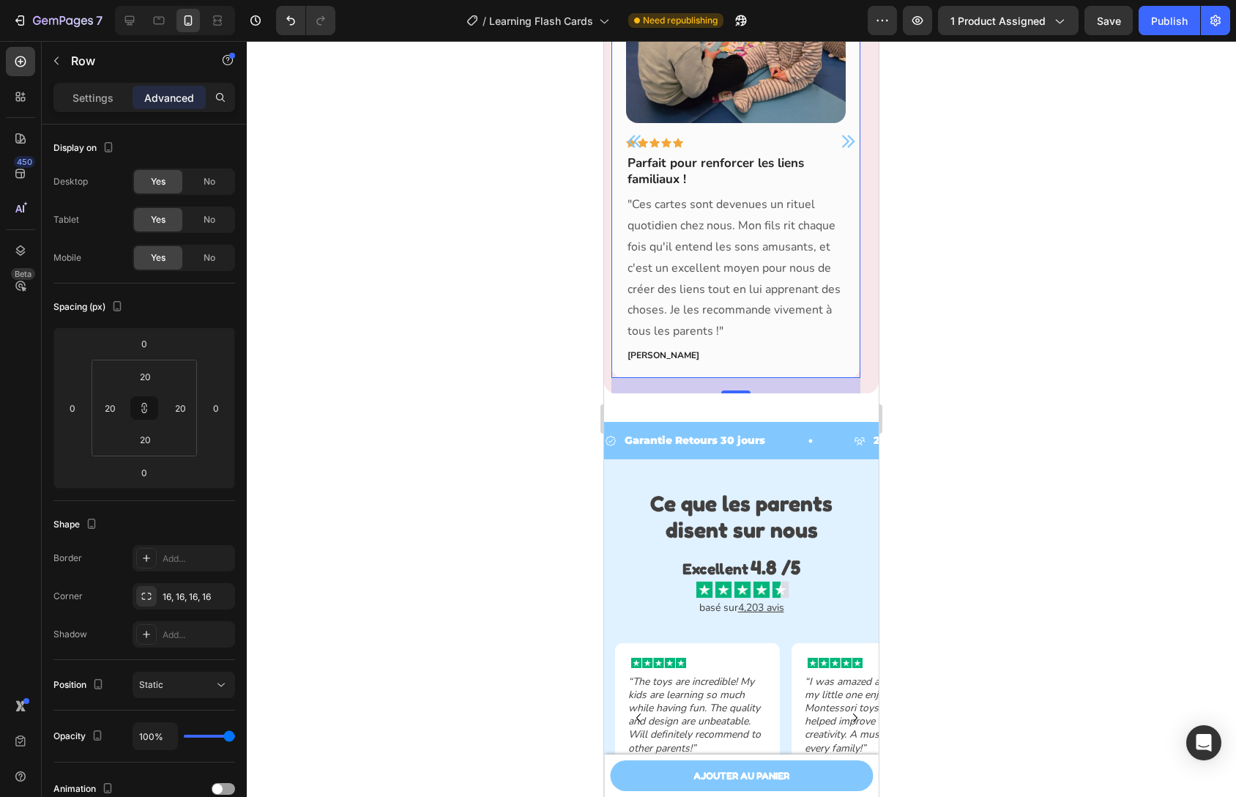
scroll to position [2963, 0]
drag, startPoint x: 734, startPoint y: 383, endPoint x: 736, endPoint y: 395, distance: 12.6
click at [736, 395] on div "Plus de 3000 parents satisfaits​ Heading Image Icon Icon Icon Icon Icon Row Par…" at bounding box center [741, 115] width 275 height 585
type input "18"
click at [818, 404] on div "Plus de 3000 parents satisfaits​ Heading Image Icon Icon Icon Icon Icon Row Par…" at bounding box center [741, 115] width 275 height 585
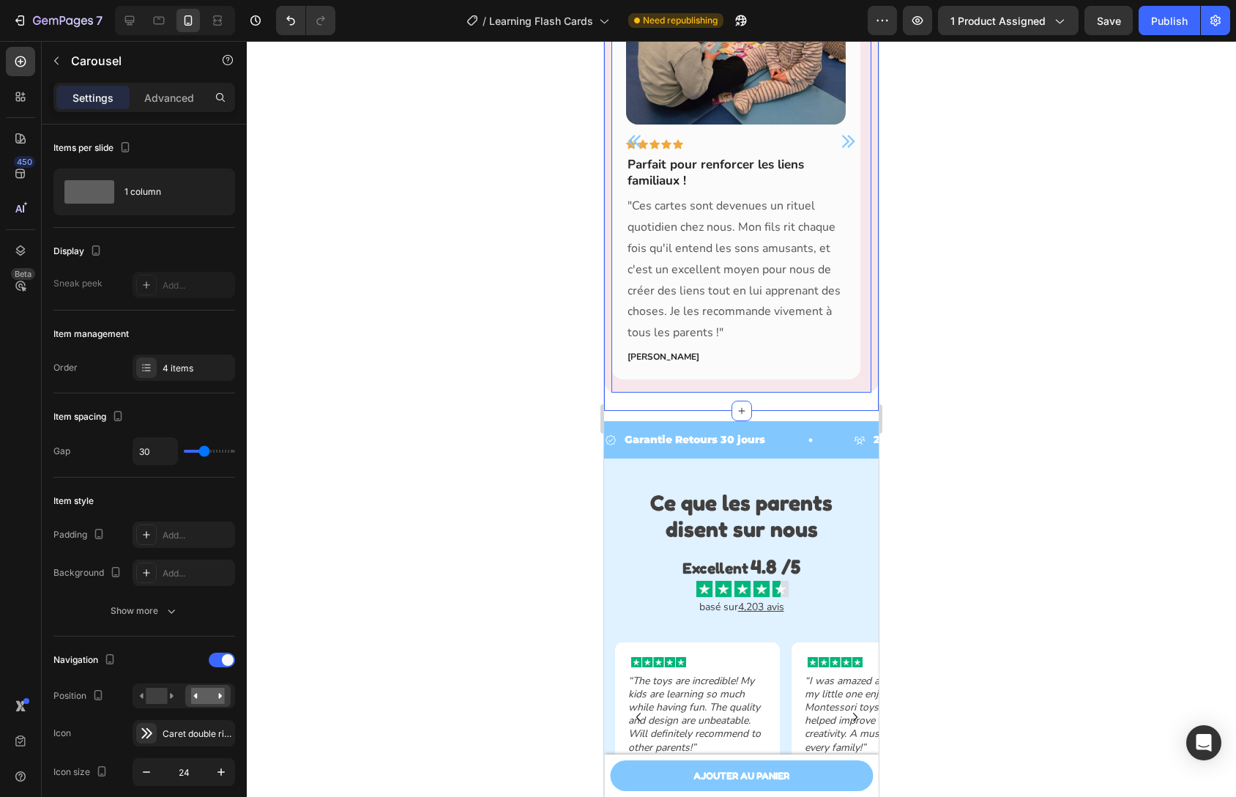
click at [840, 141] on icon "Carousel Next Arrow" at bounding box center [848, 142] width 18 height 18
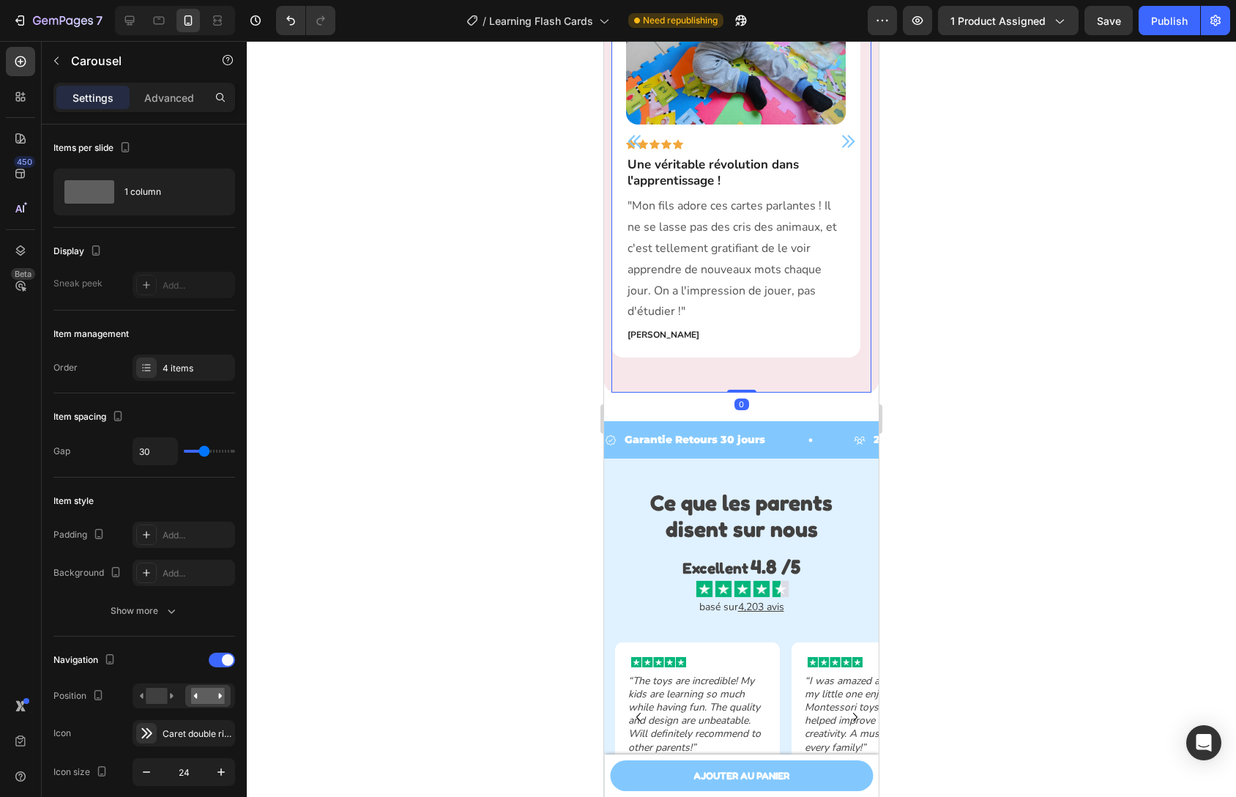
click at [840, 141] on icon "Carousel Next Arrow" at bounding box center [848, 142] width 18 height 18
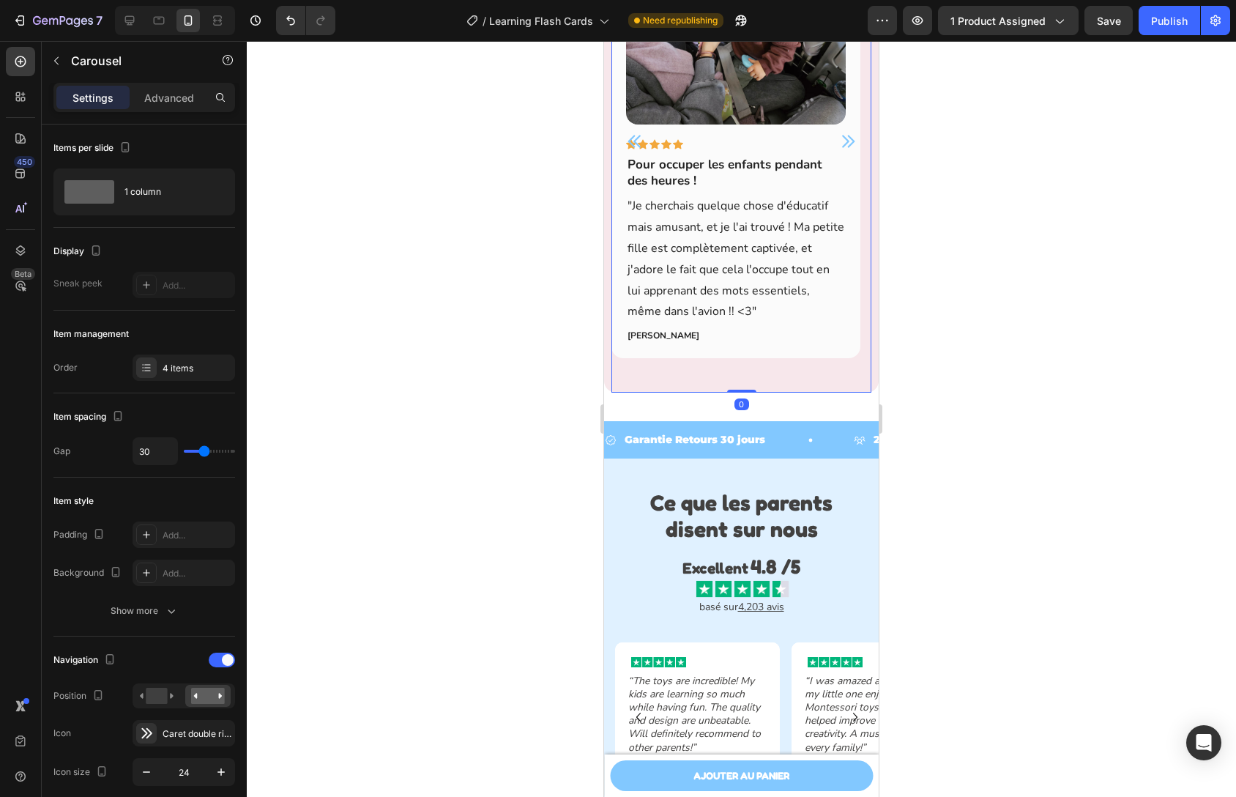
click at [840, 141] on icon "Carousel Next Arrow" at bounding box center [848, 142] width 18 height 18
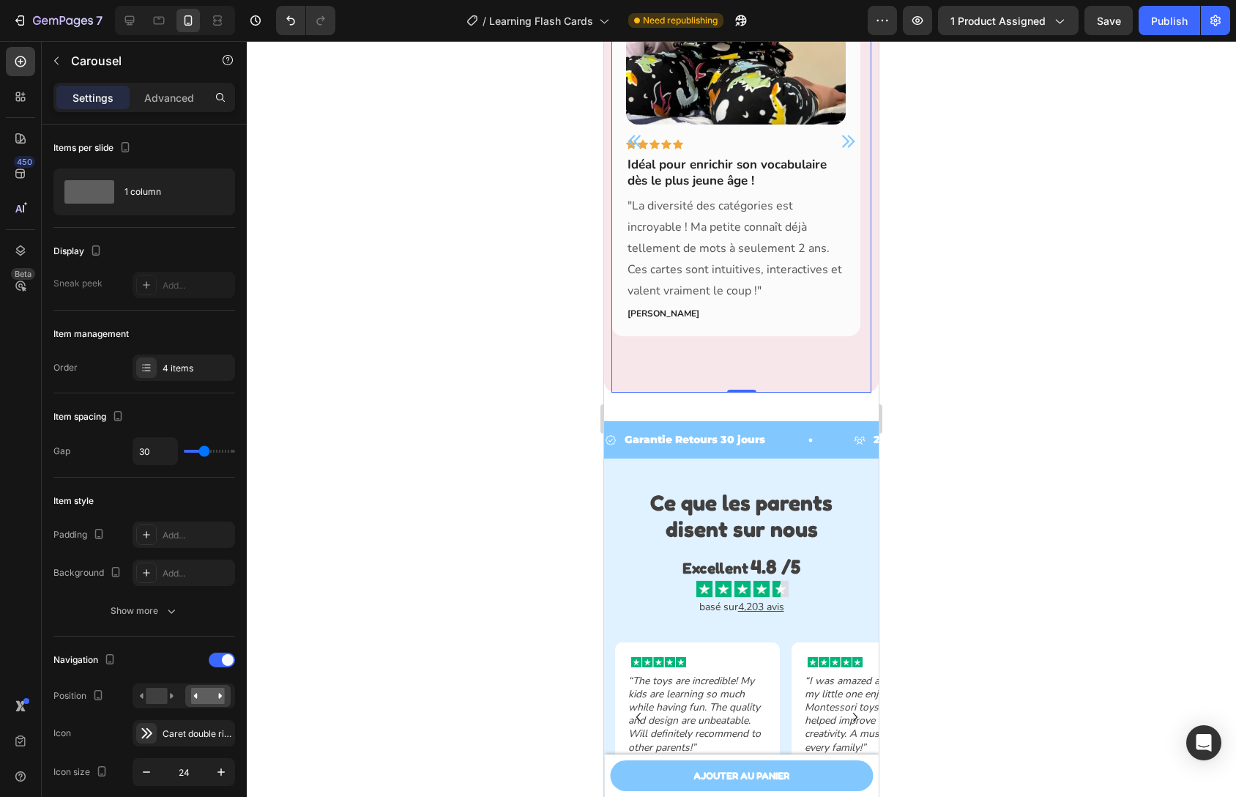
click at [840, 141] on icon "Carousel Next Arrow" at bounding box center [848, 142] width 18 height 18
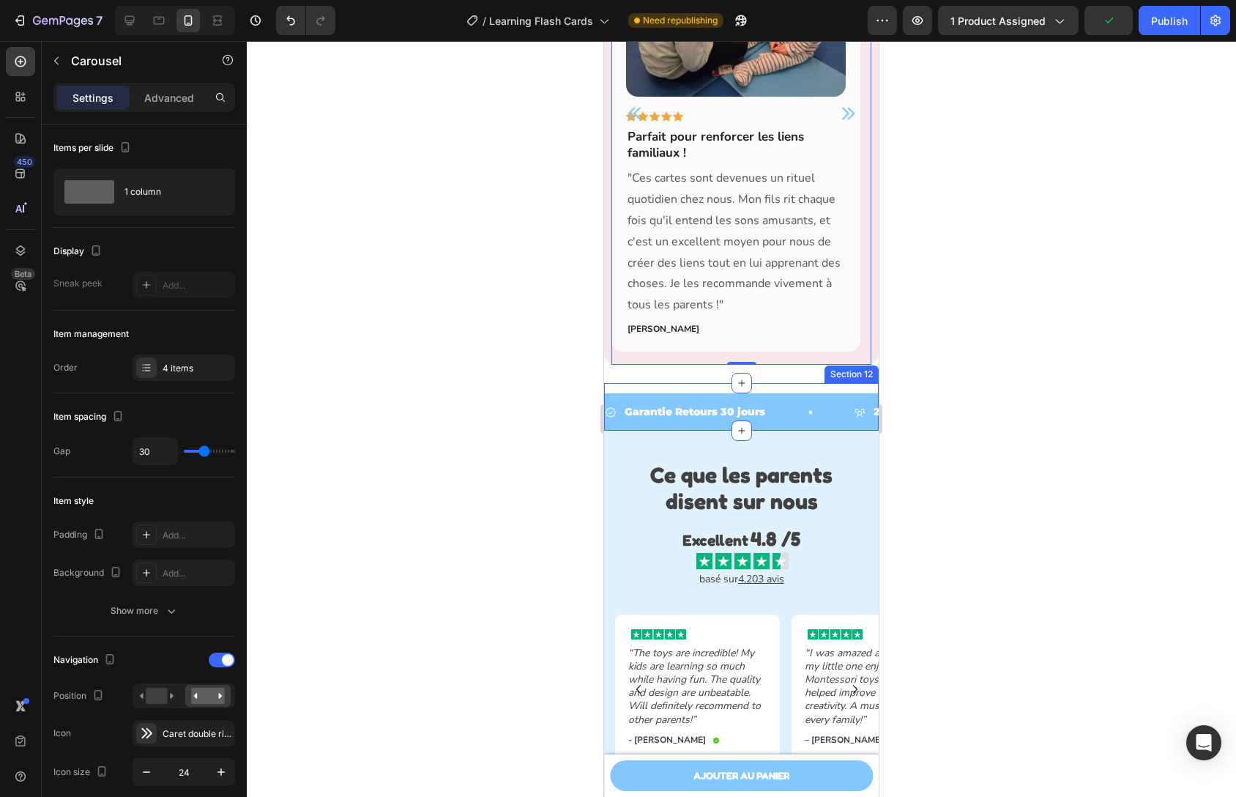
scroll to position [2910, 0]
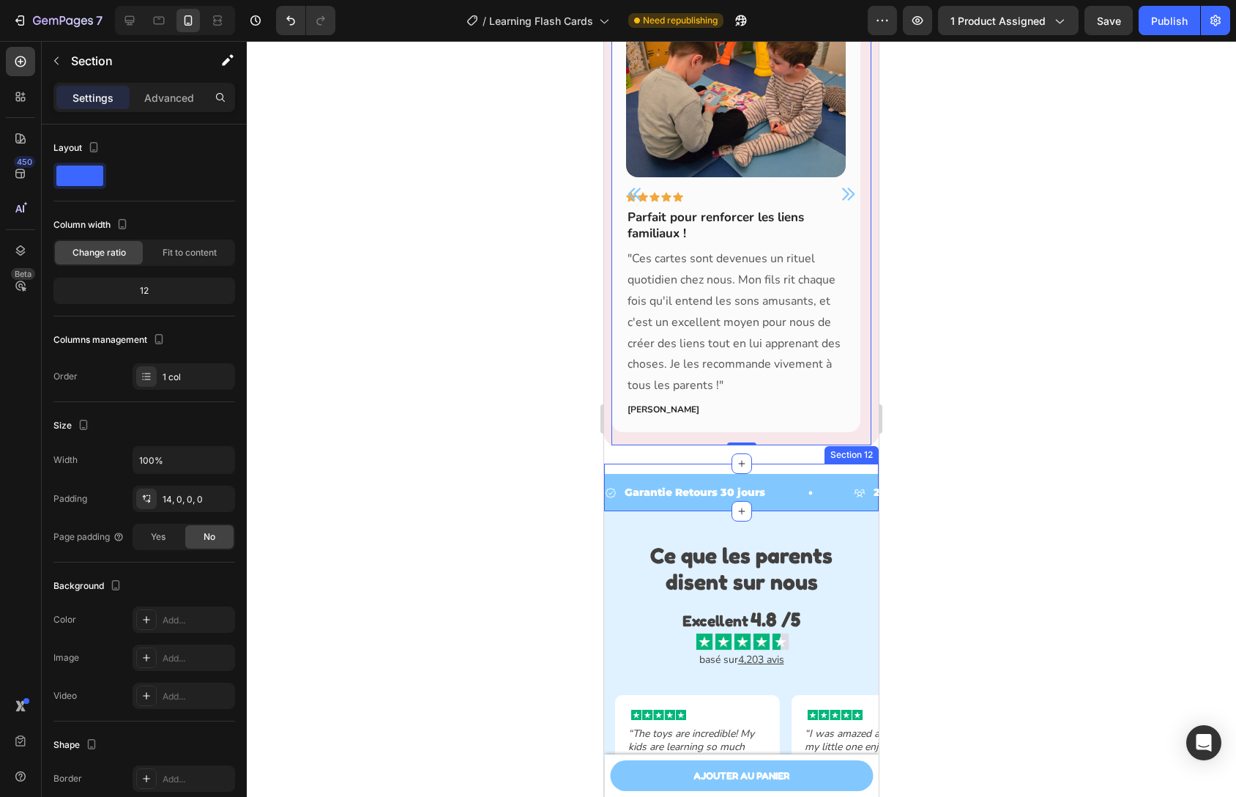
click at [794, 467] on div "Garantie Retours 30 jours Item List 22,500+ Clientes Satisfaits Item List 4,324…" at bounding box center [741, 488] width 275 height 48
click at [804, 430] on div "Image Icon Icon Icon Icon Icon Row Parfait pour renforcer les liens familiaux !…" at bounding box center [736, 187] width 249 height 489
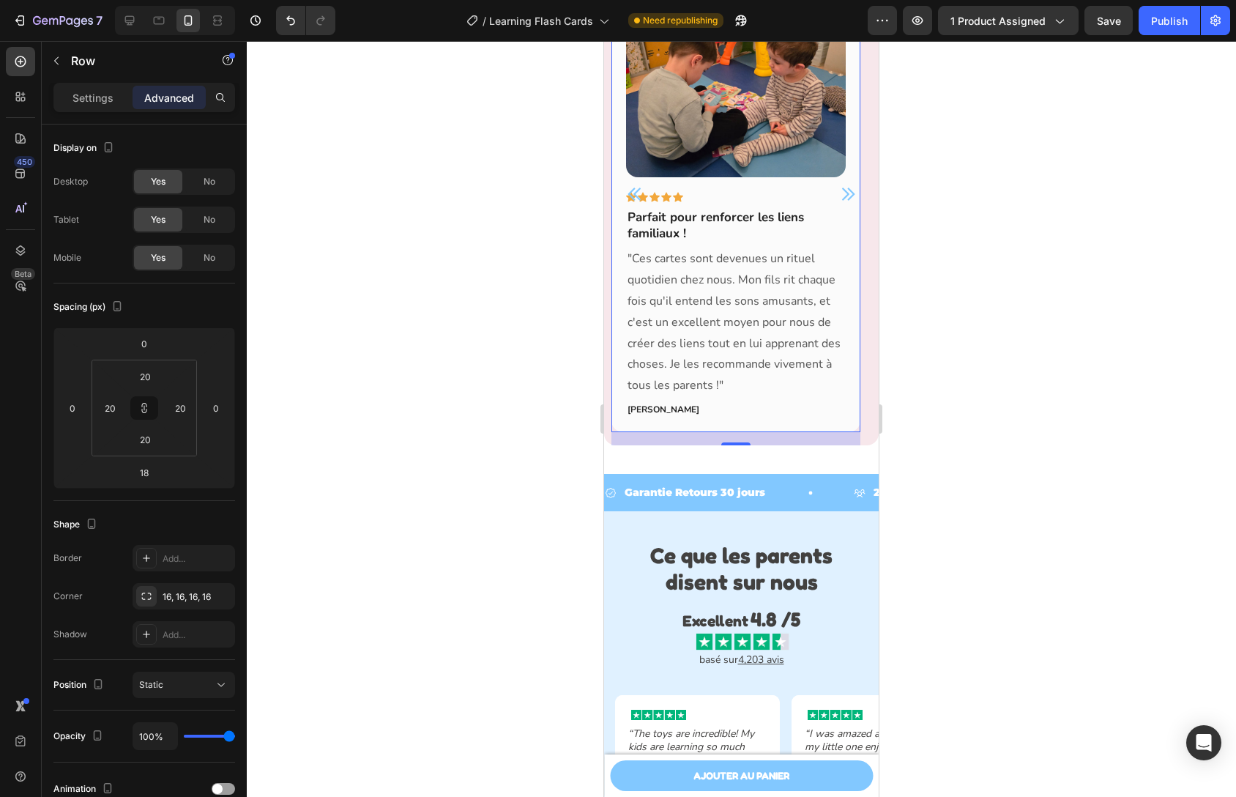
click at [806, 436] on div "18" at bounding box center [736, 438] width 249 height 13
click at [864, 415] on div "Image Icon Icon Icon Icon Icon Row Parfait pour renforcer les liens familiaux !…" at bounding box center [741, 191] width 275 height 510
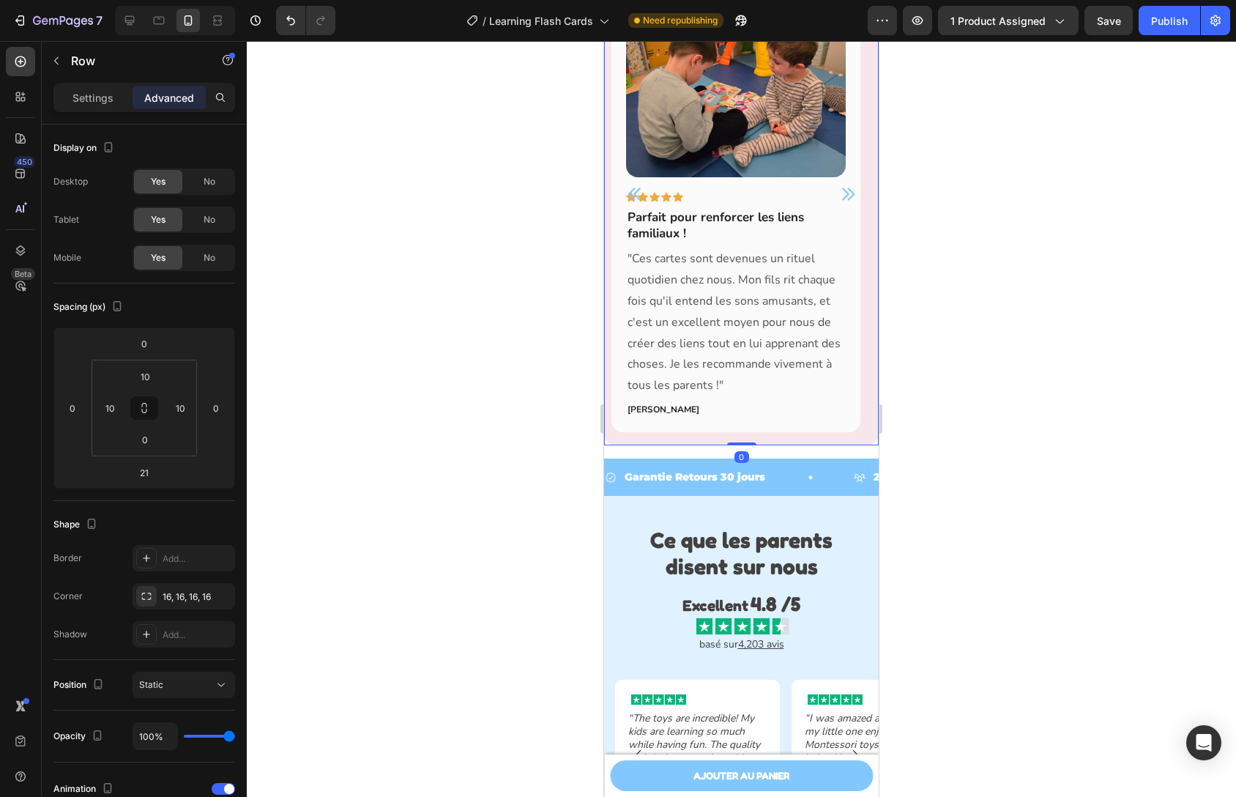
drag, startPoint x: 735, startPoint y: 458, endPoint x: 773, endPoint y: 439, distance: 41.9
click at [740, 431] on div "Image Icon Icon Icon Icon Icon Row Parfait pour renforcer les liens familiaux !…" at bounding box center [741, 191] width 275 height 510
type input "0"
click at [955, 420] on div at bounding box center [741, 419] width 989 height 756
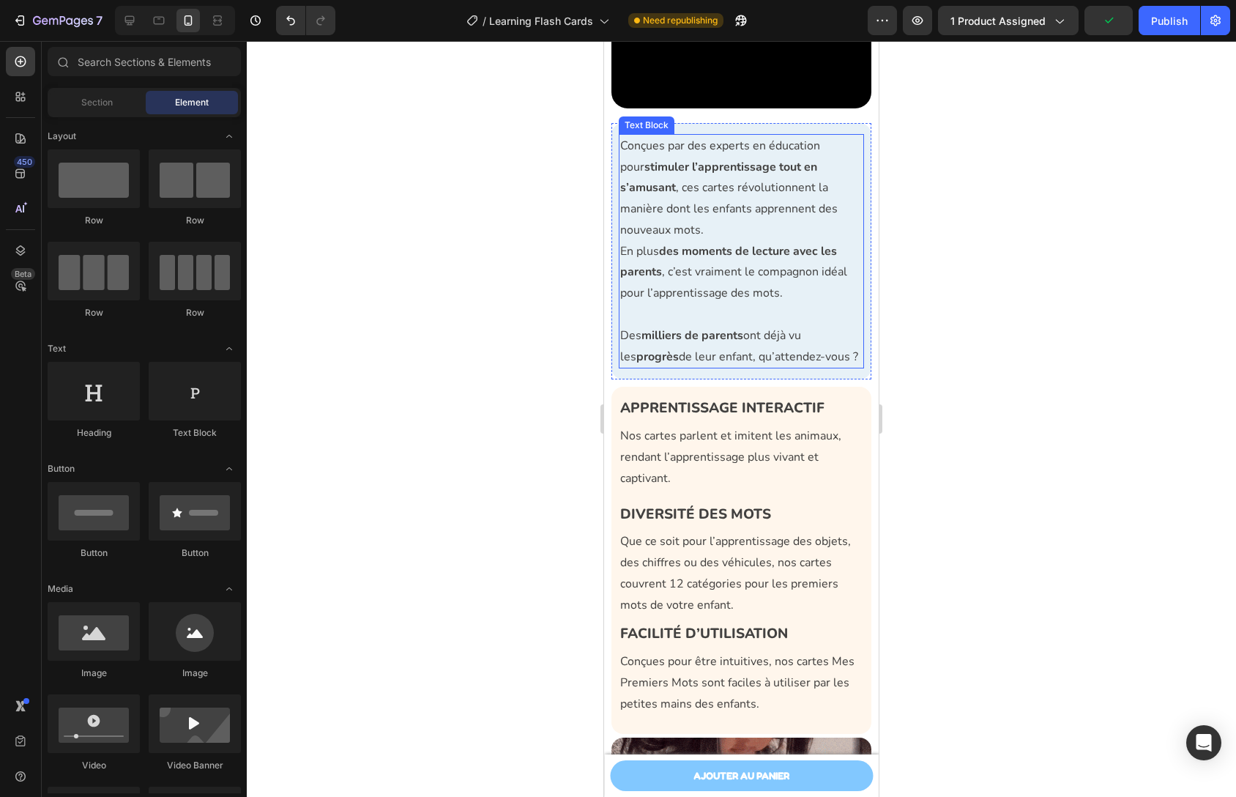
scroll to position [1273, 0]
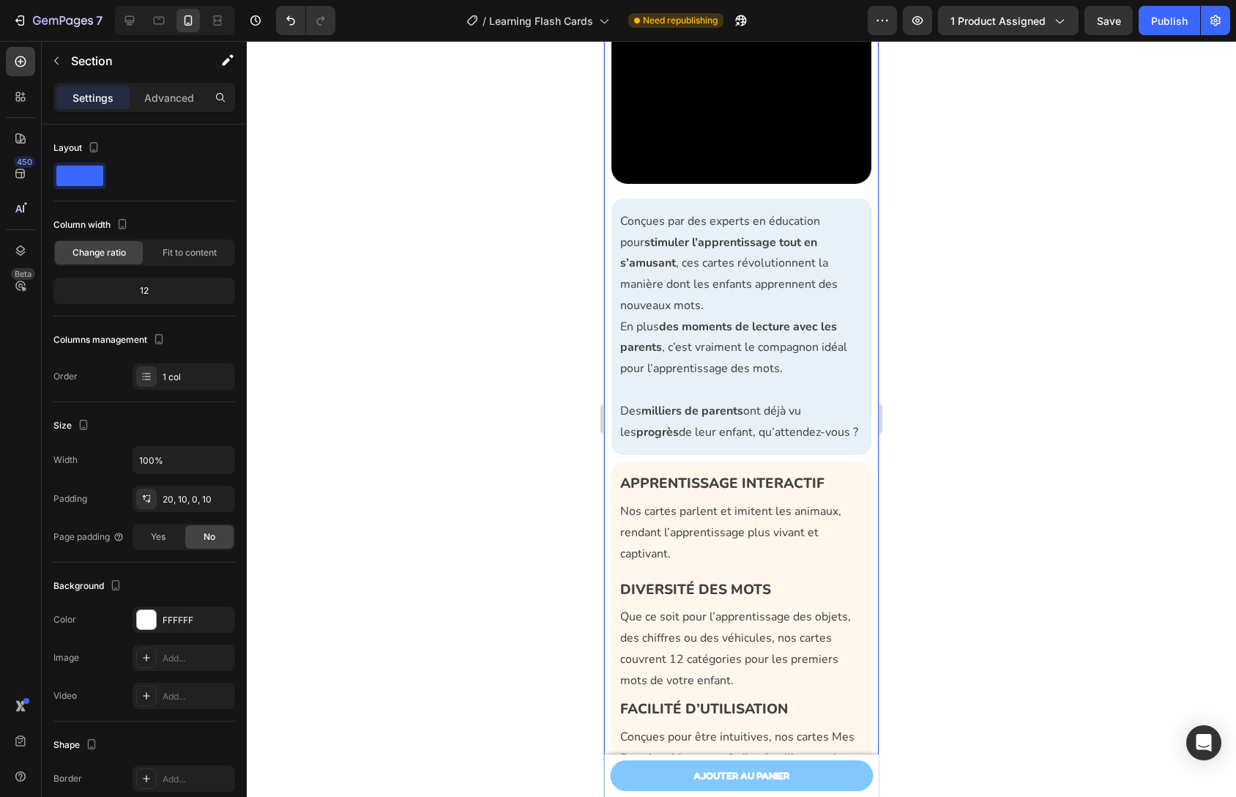
click at [609, 191] on div "Conçues par des experts en éducation pour stimuler l’apprentissage tout en s’am…" at bounding box center [741, 498] width 275 height 1178
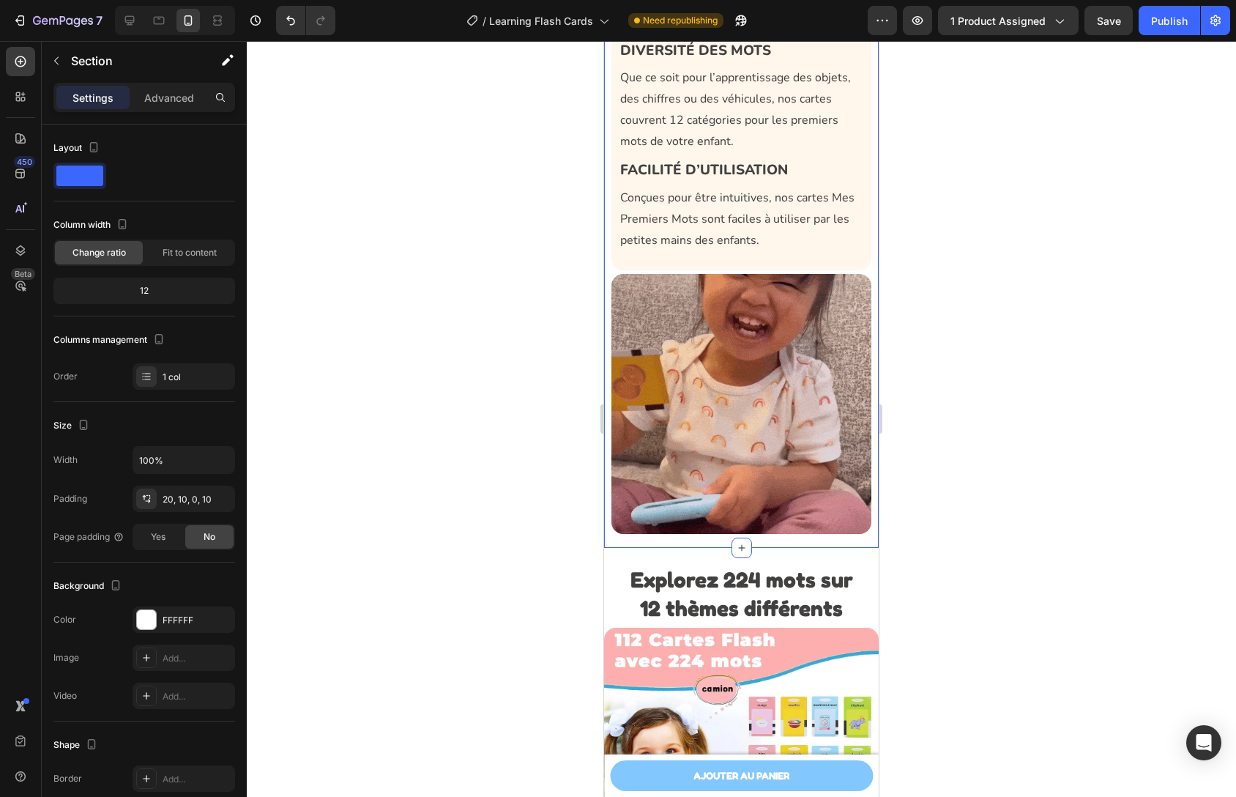
scroll to position [1857, 0]
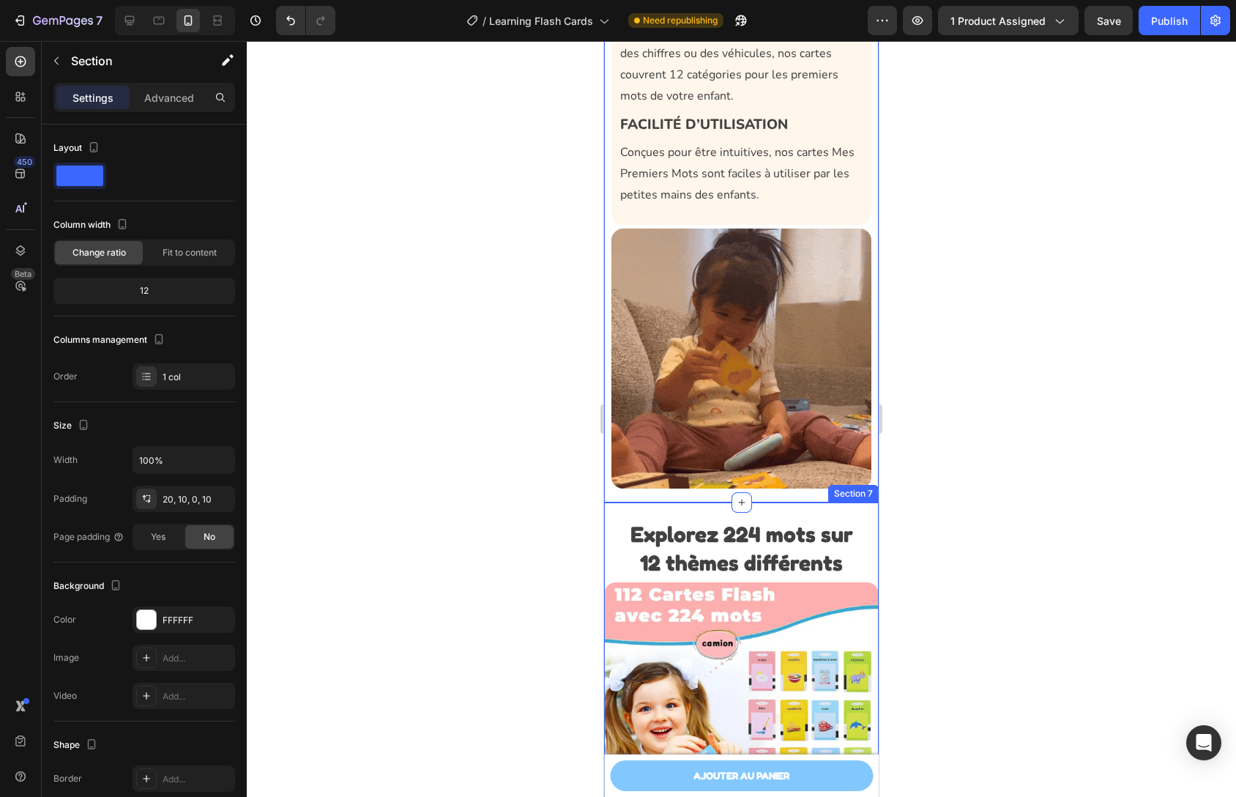
click at [609, 502] on div "Explorez 224 mots sur 12 thèmes différents Heading Image Row Animé par la curio…" at bounding box center [741, 759] width 275 height 514
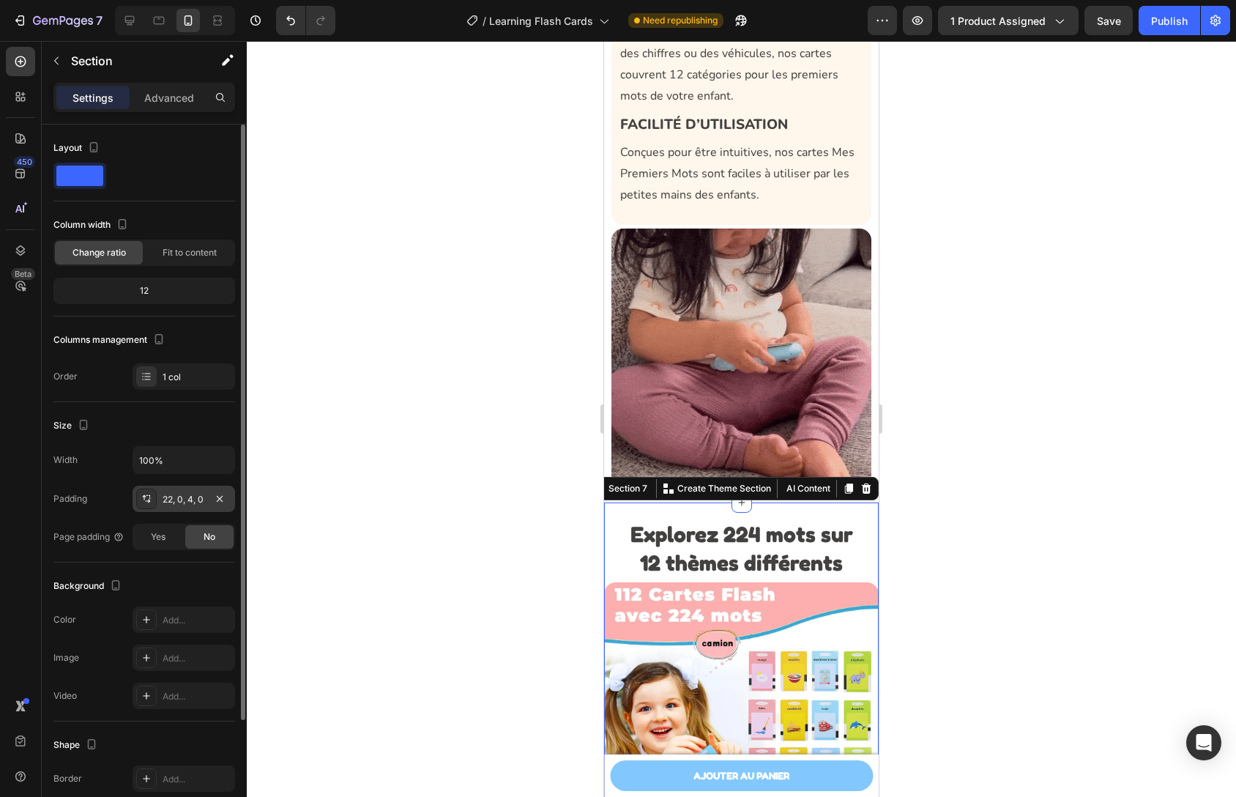
click at [182, 490] on div "22, 0, 4, 0" at bounding box center [184, 499] width 103 height 26
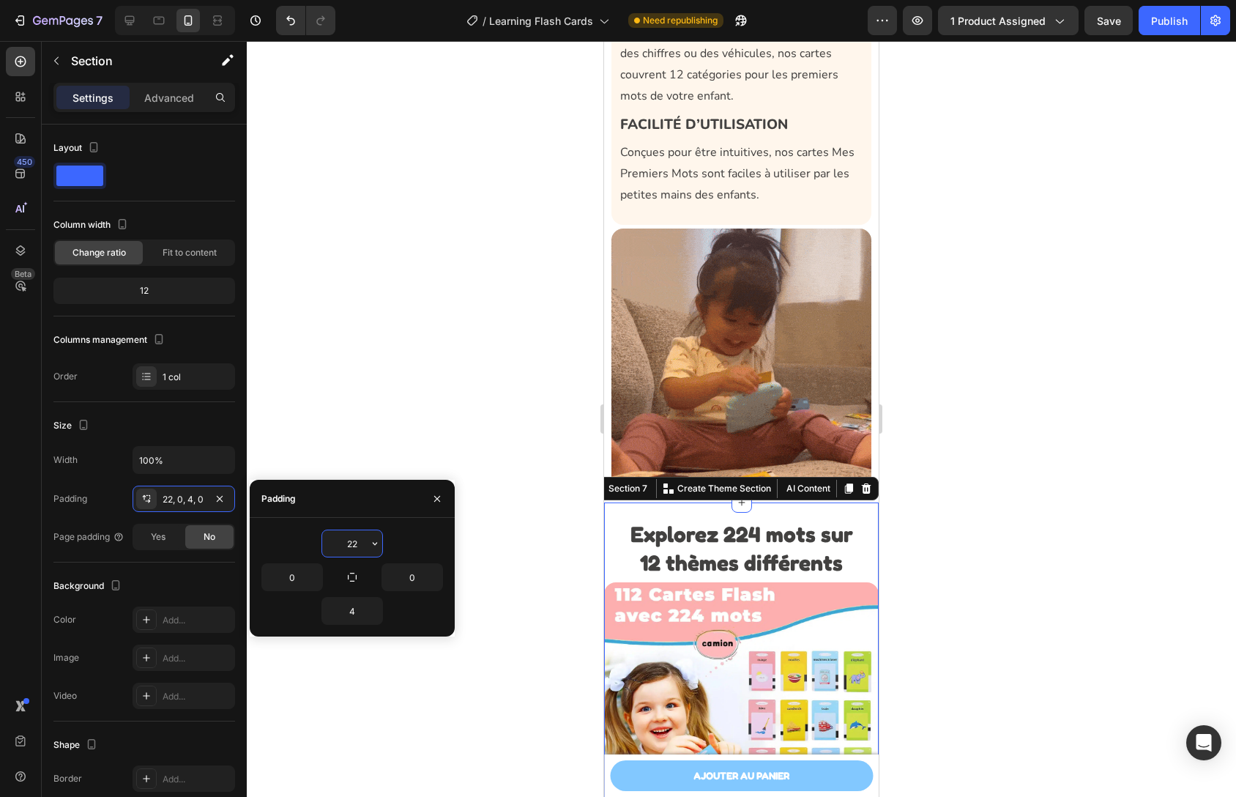
click at [347, 545] on input "22" at bounding box center [352, 543] width 60 height 26
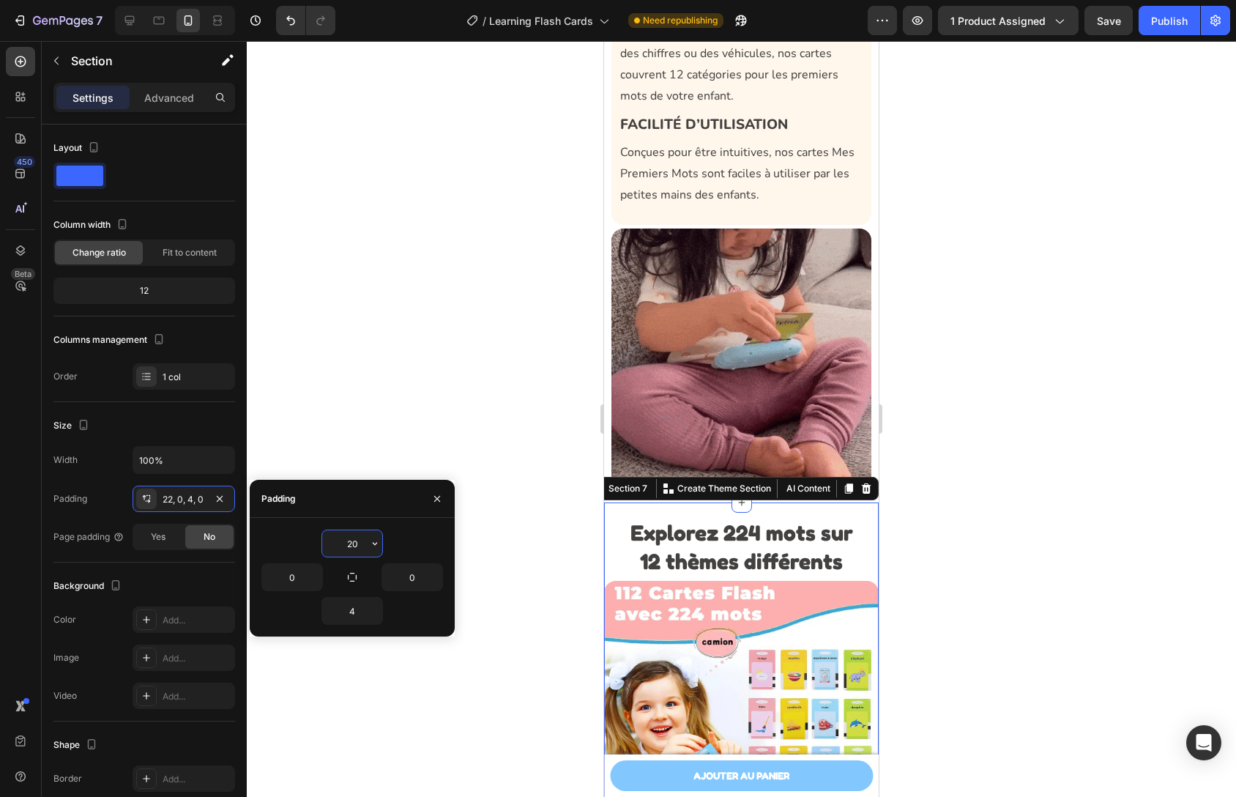
type input "20"
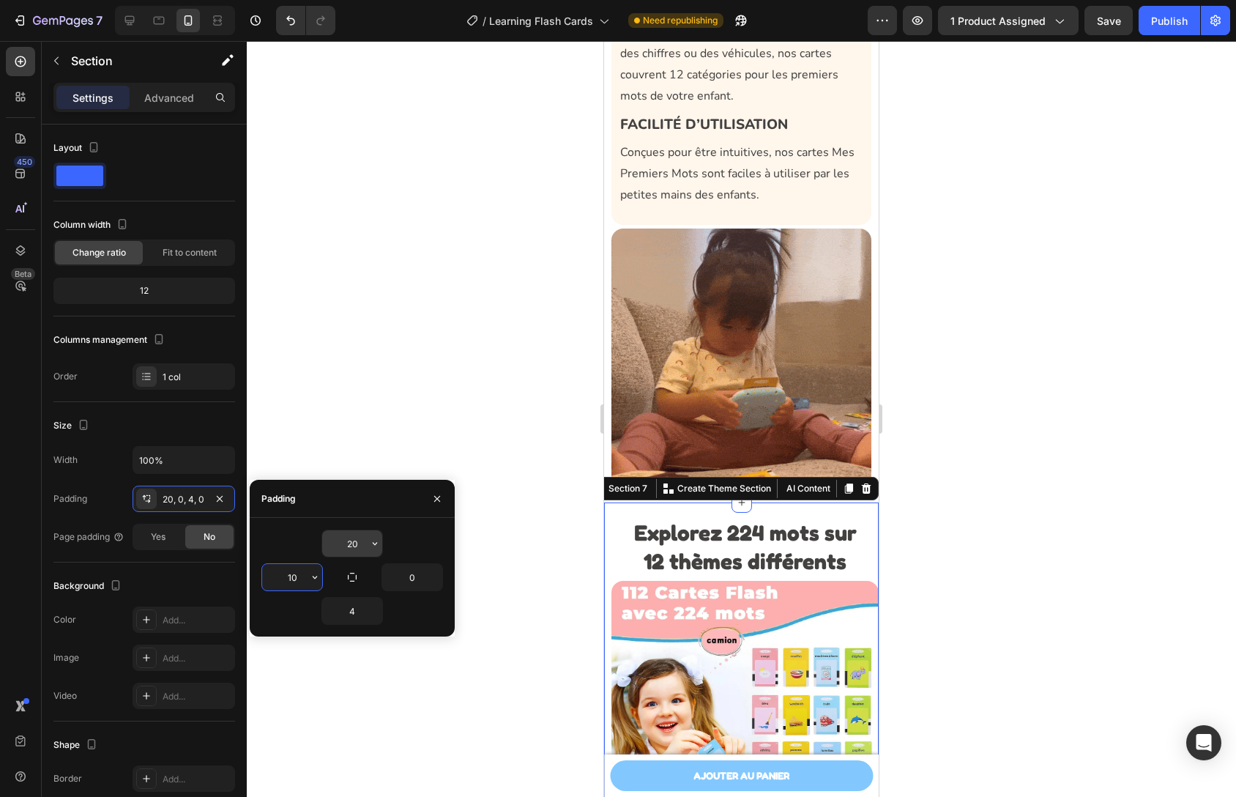
type input "10"
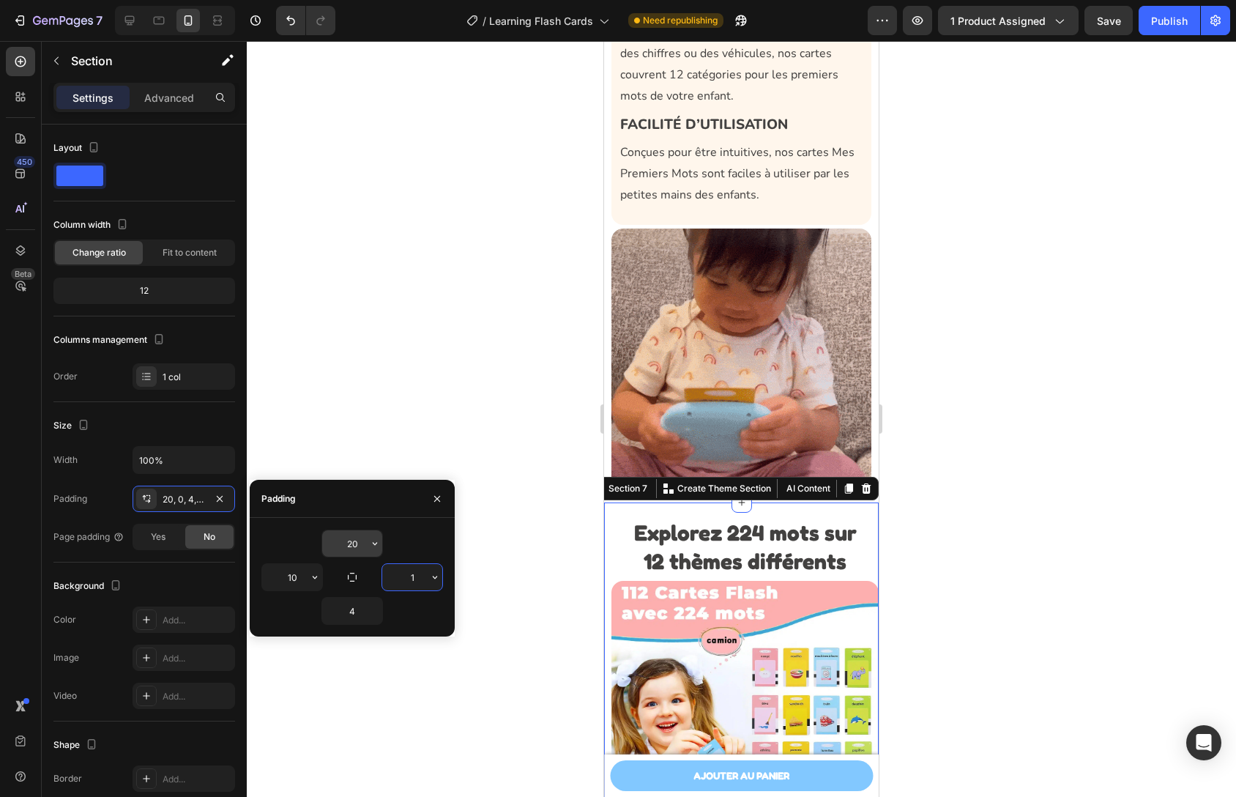
type input "10"
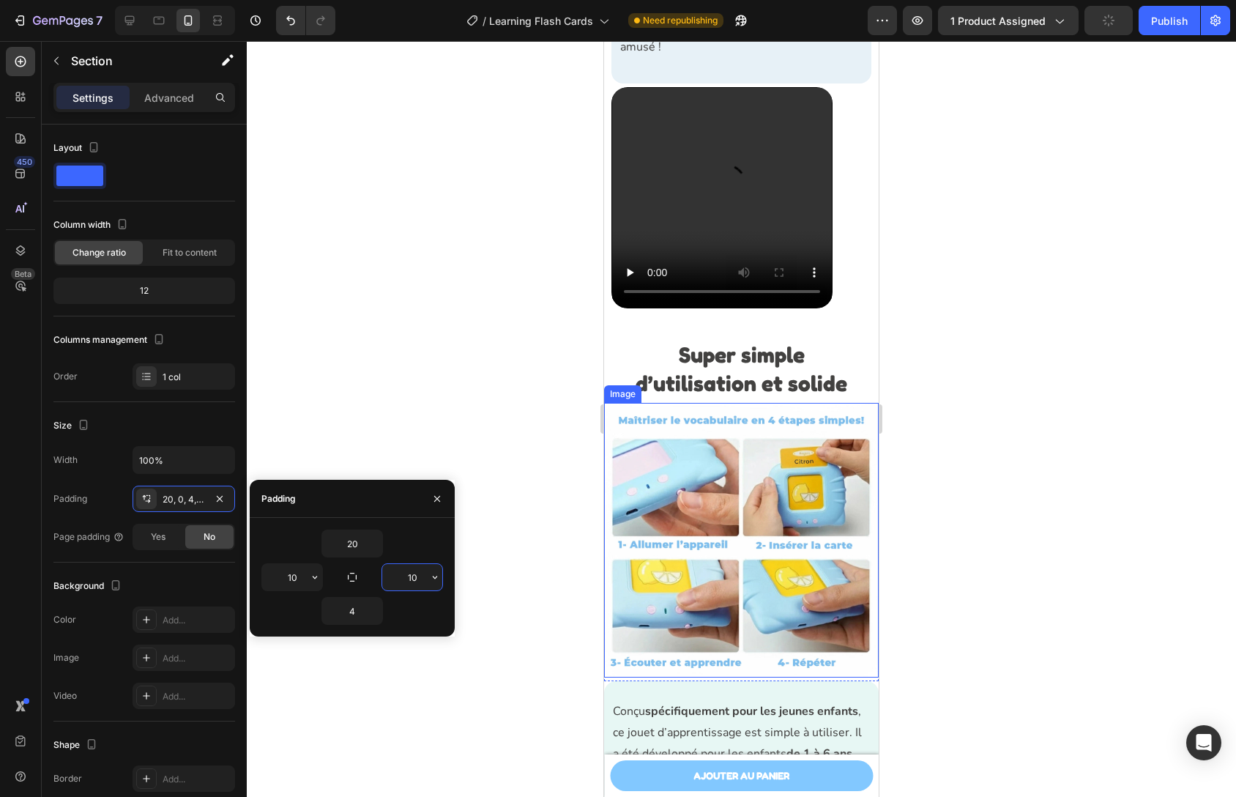
scroll to position [3526, 0]
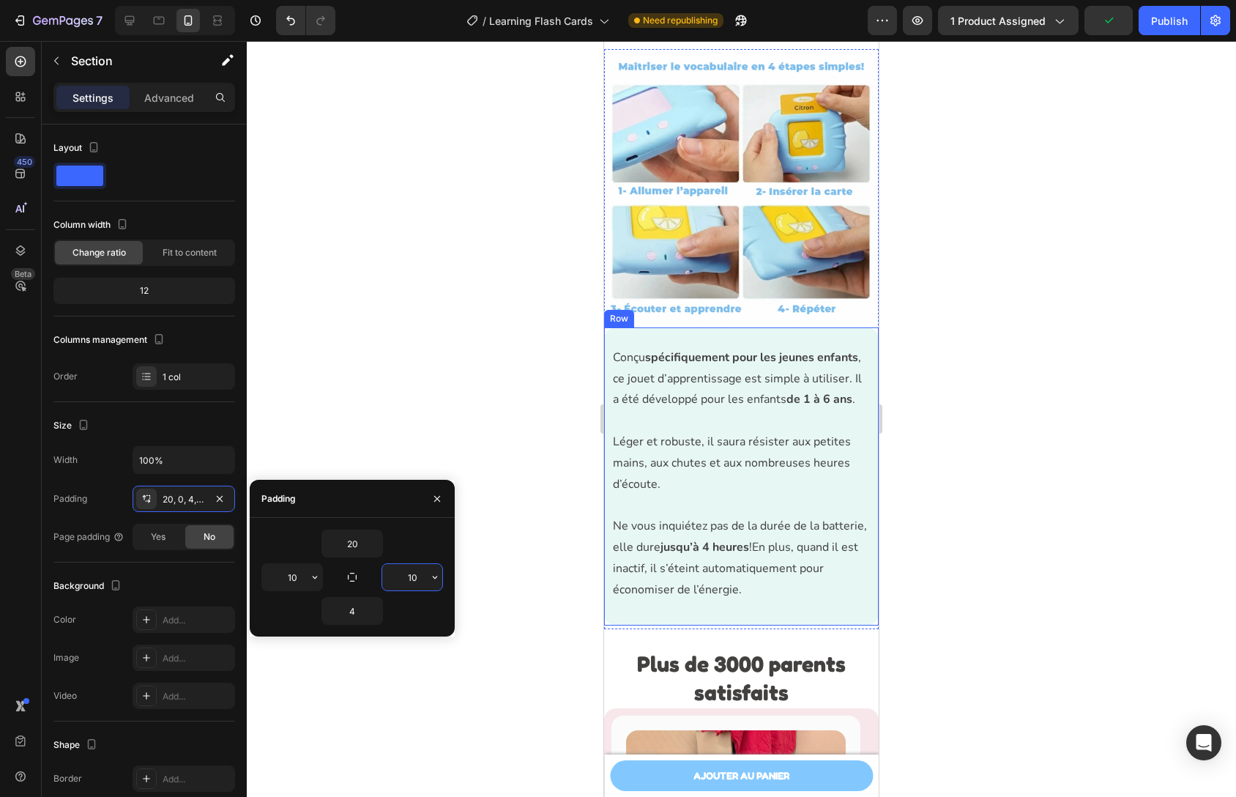
click at [612, 313] on div "Row" at bounding box center [619, 319] width 30 height 18
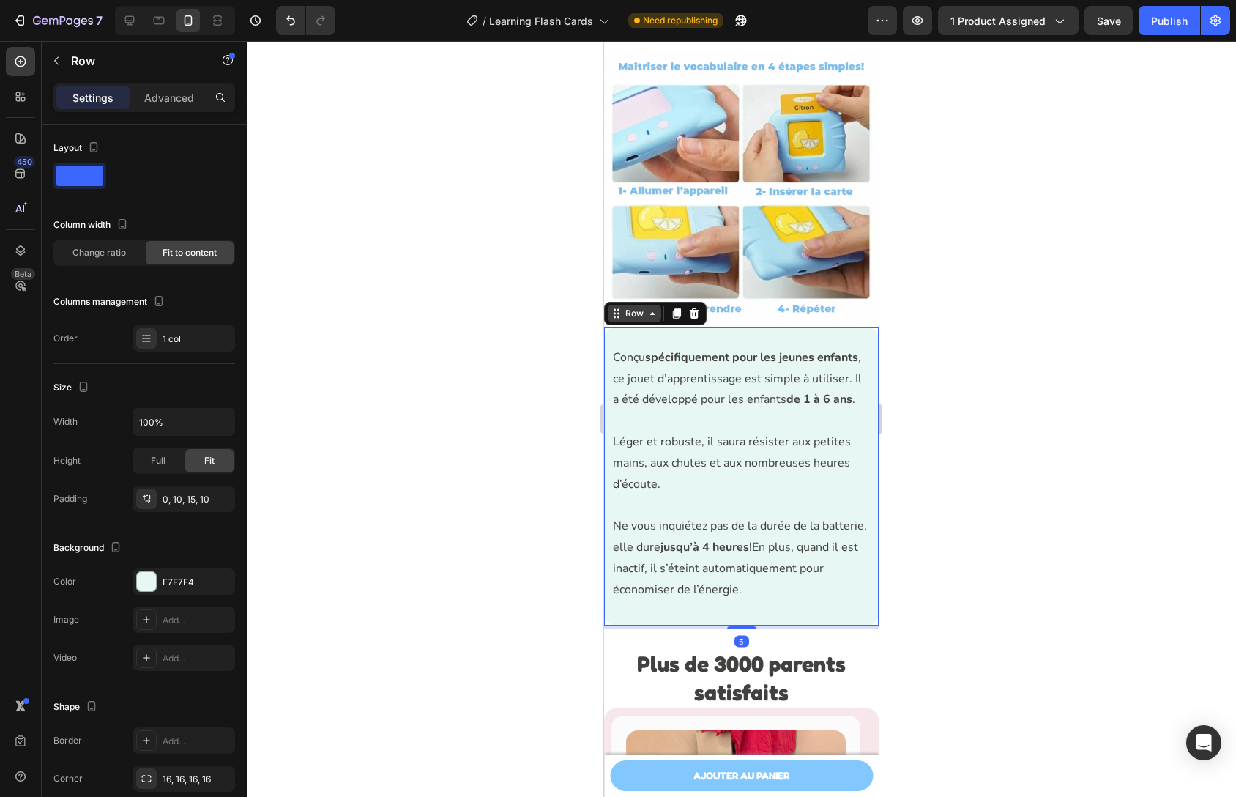
click at [621, 308] on icon at bounding box center [617, 314] width 12 height 12
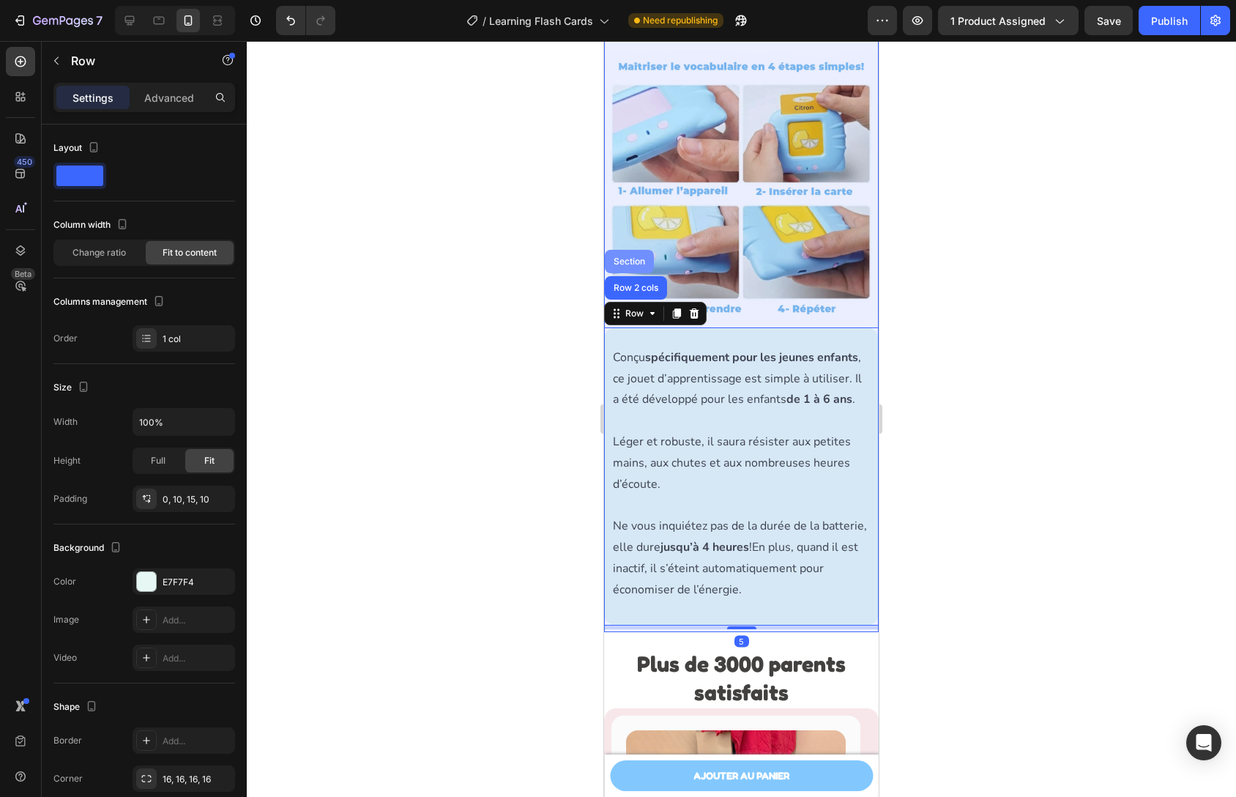
click at [633, 250] on div "Section" at bounding box center [629, 261] width 49 height 23
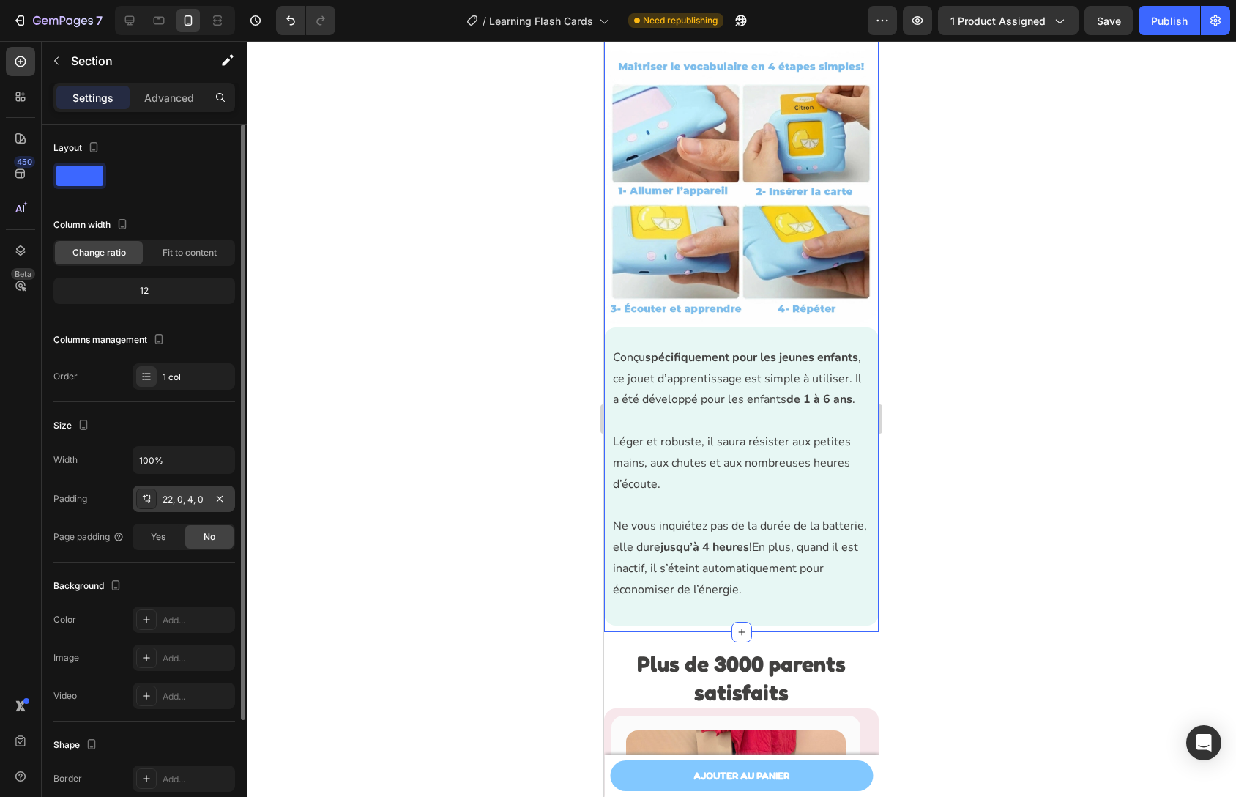
click at [186, 488] on div "22, 0, 4, 0" at bounding box center [184, 499] width 103 height 26
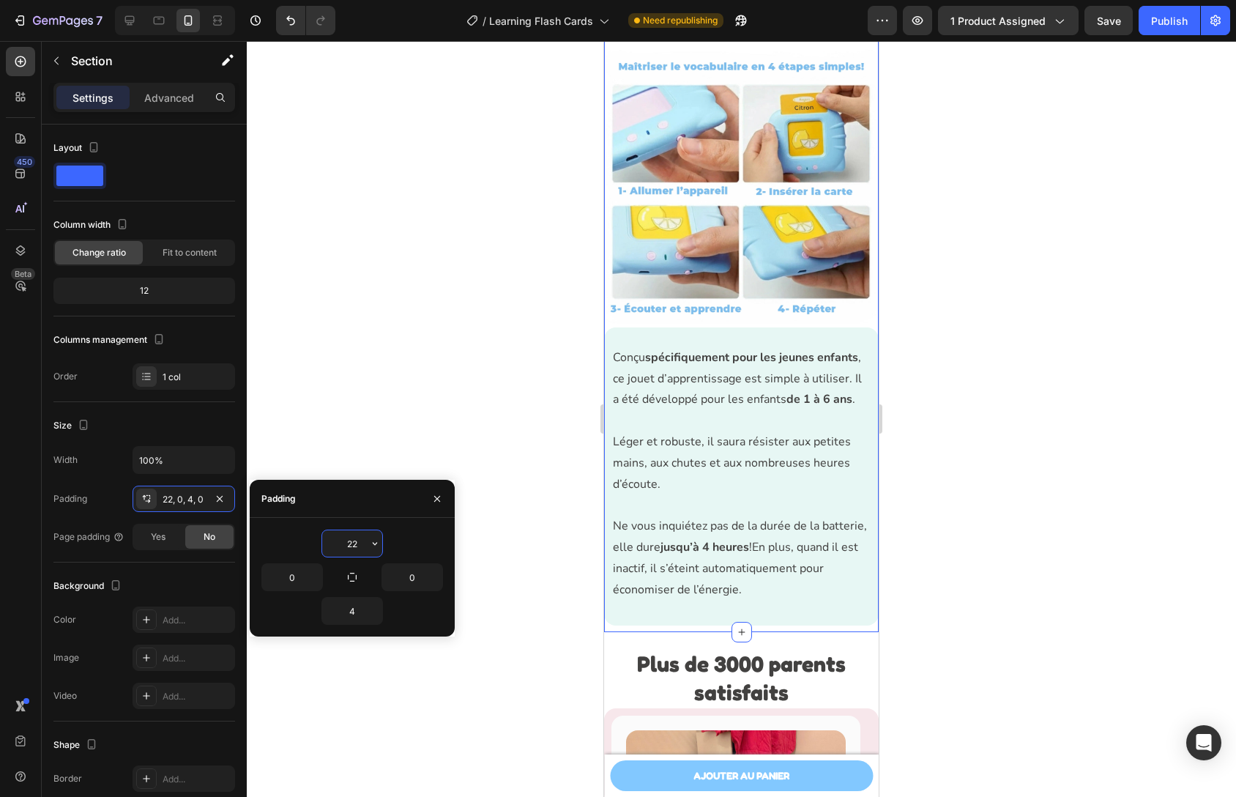
click at [354, 543] on input "22" at bounding box center [352, 543] width 60 height 26
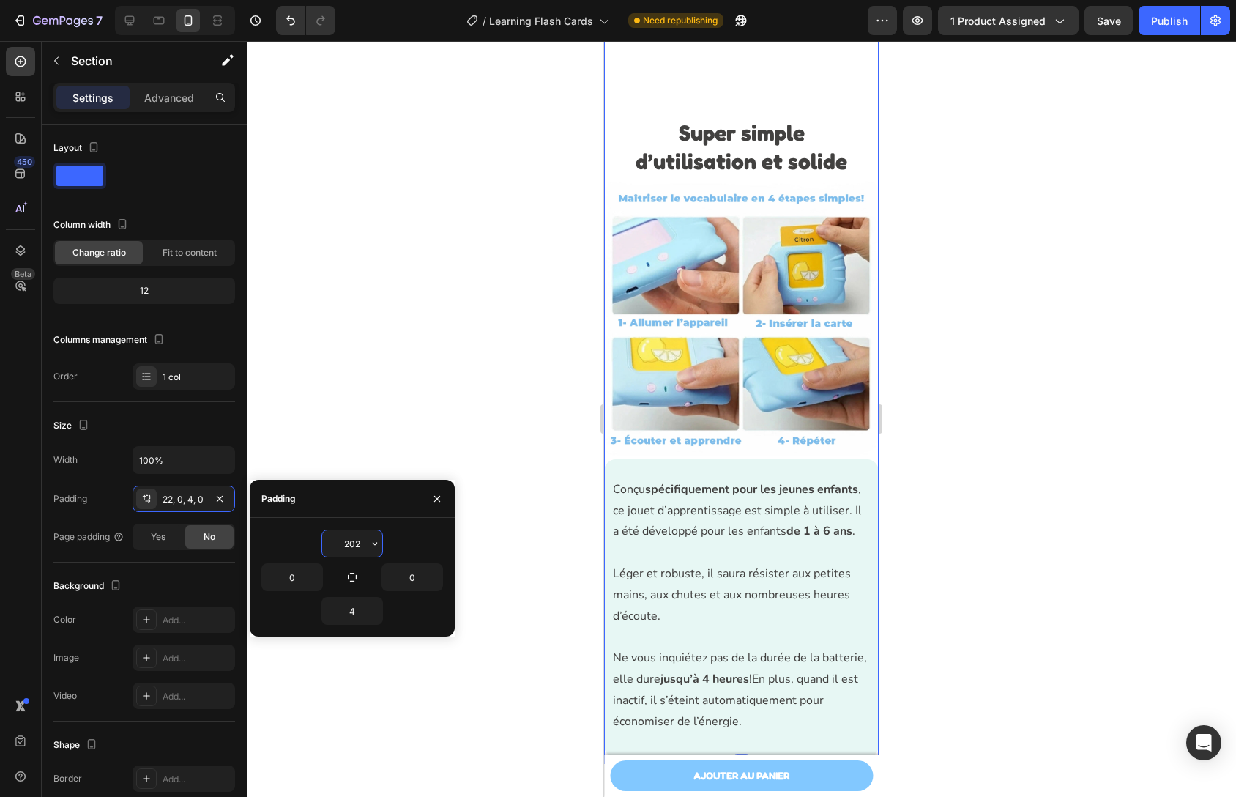
type input "202"
type input "2"
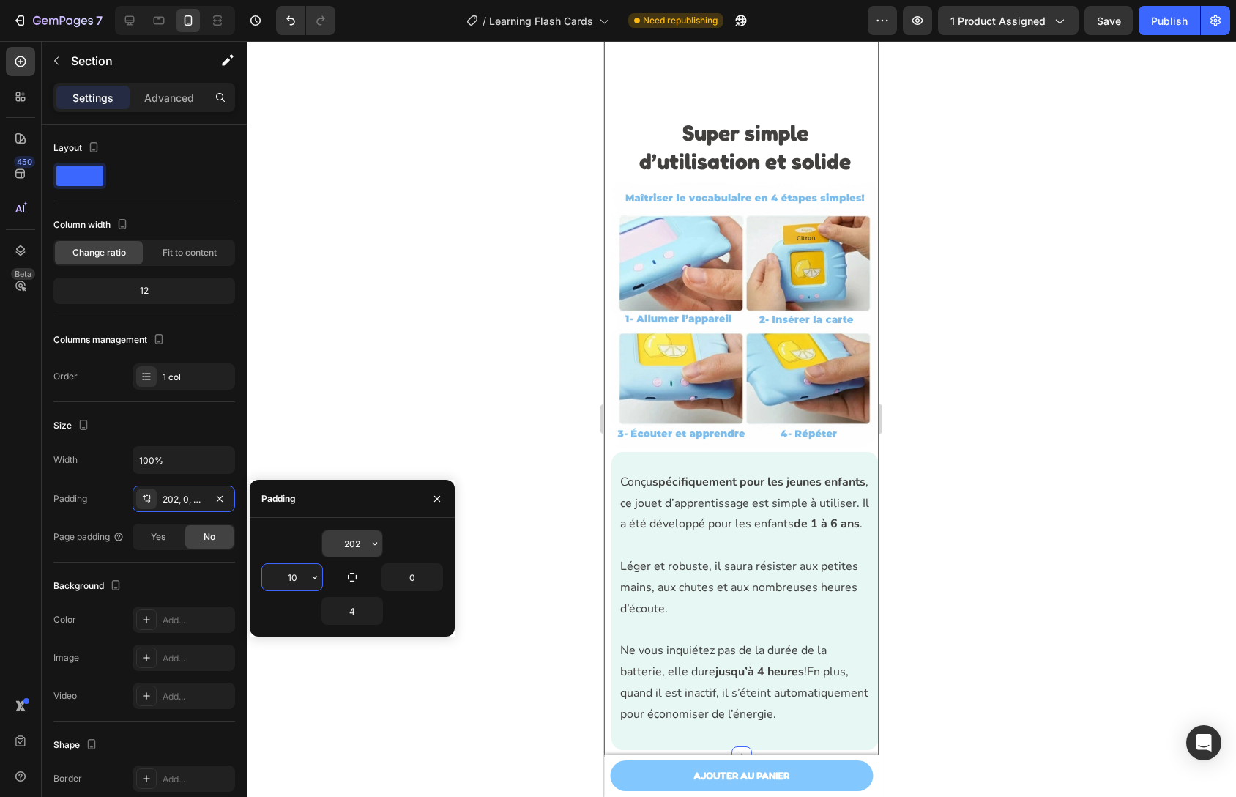
type input "10"
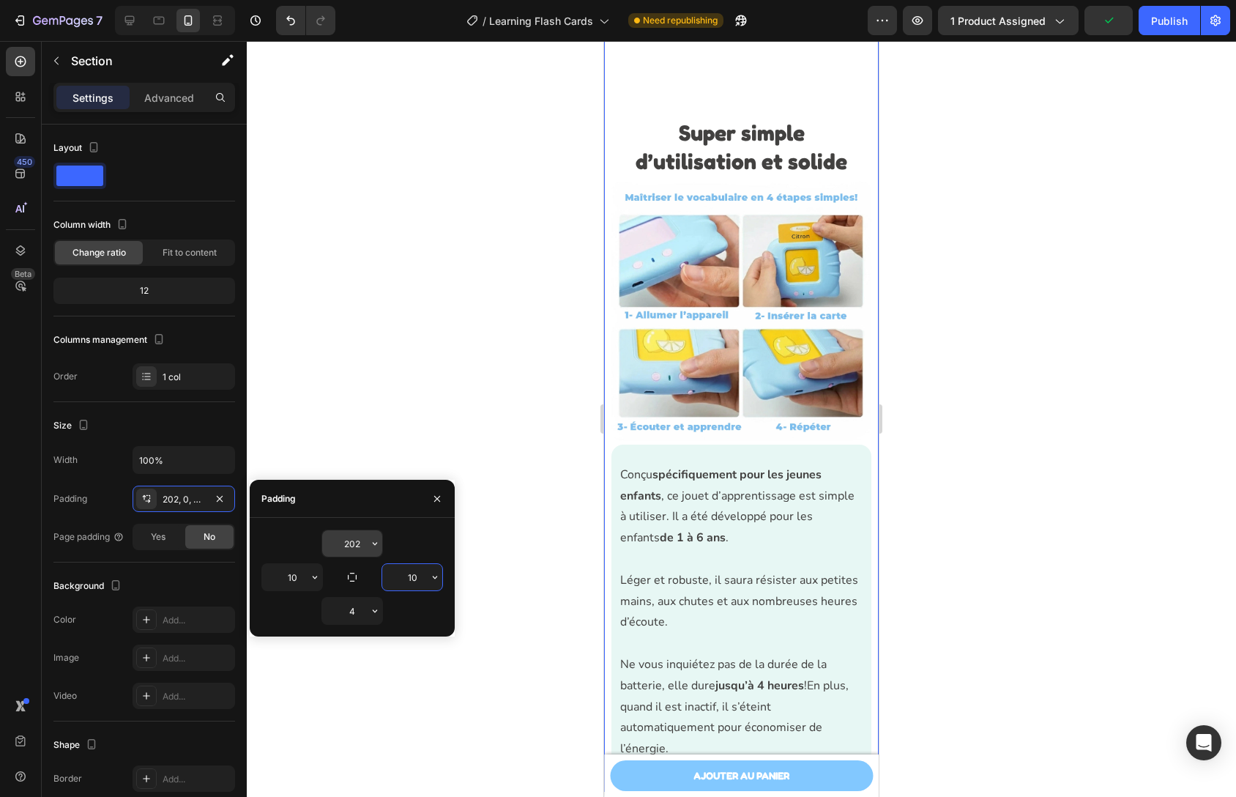
type input "10"
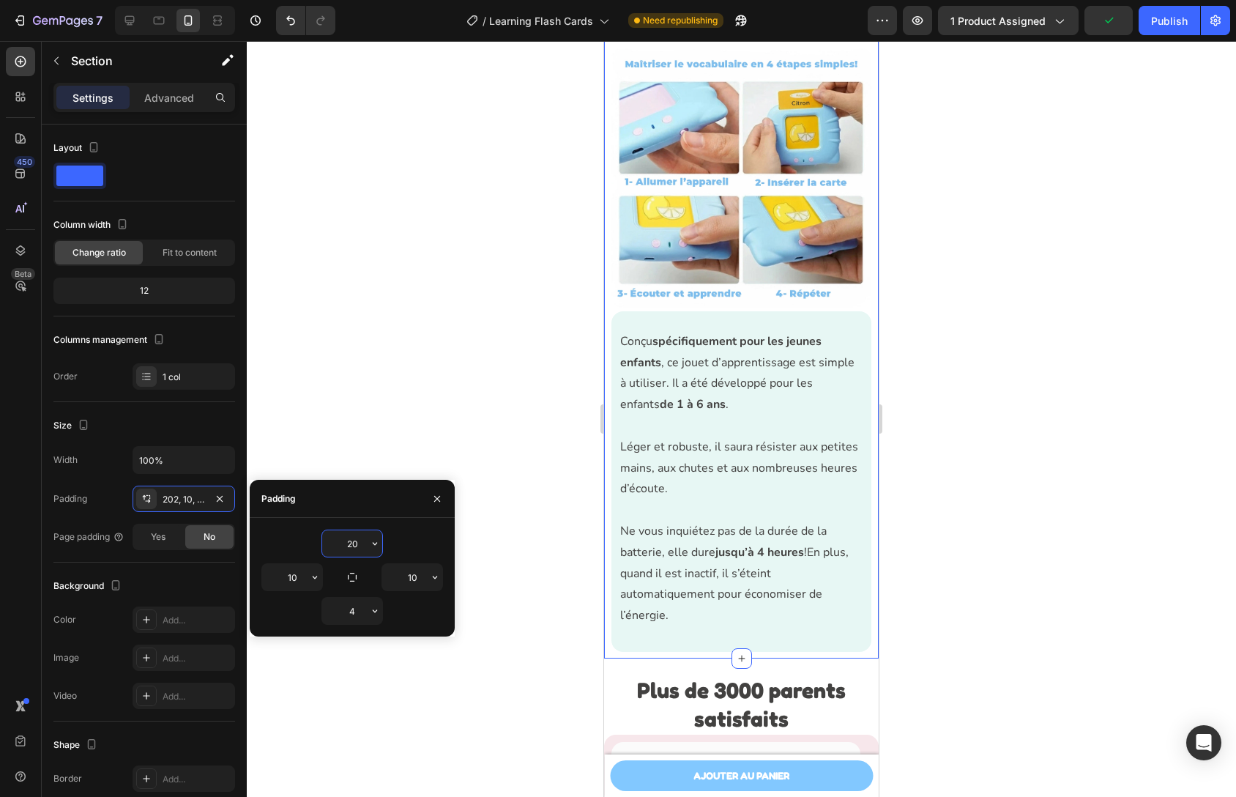
type input "20"
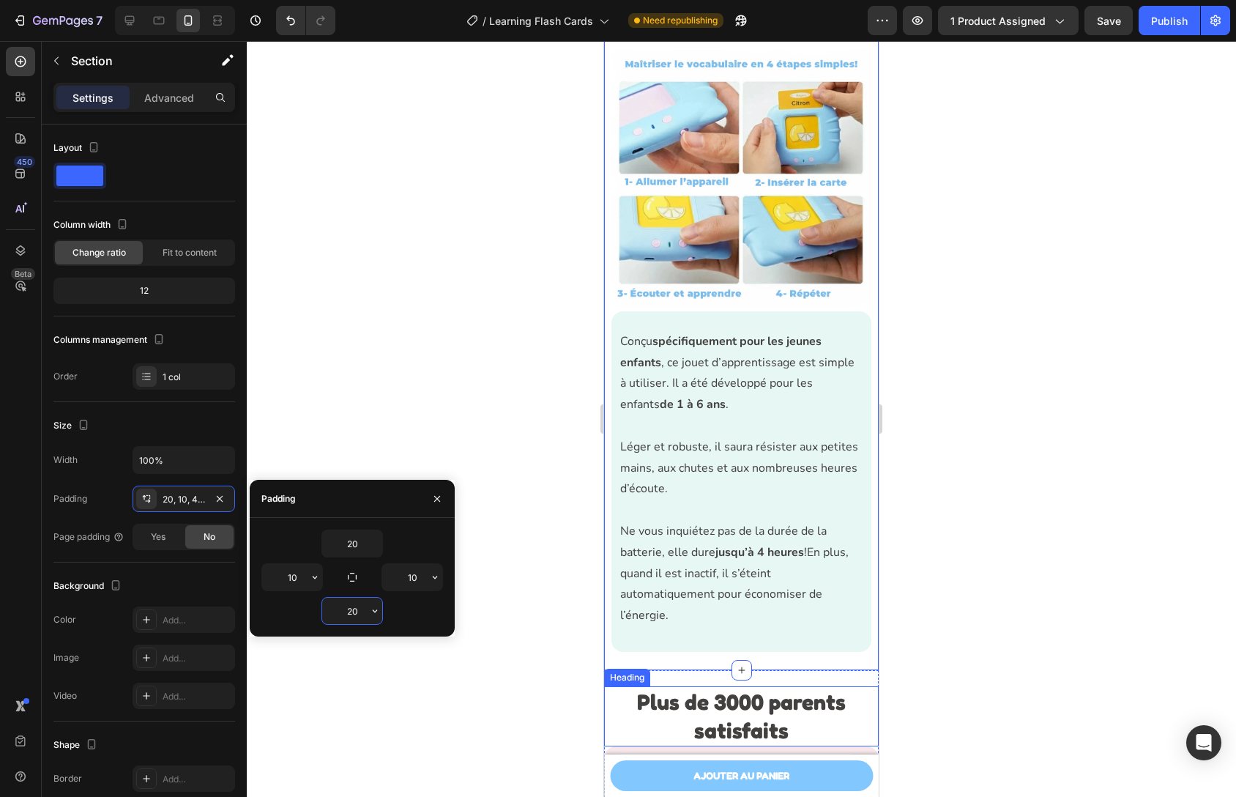
click at [753, 686] on h2 "Plus de 3000 parents satisfaits​" at bounding box center [742, 716] width 248 height 60
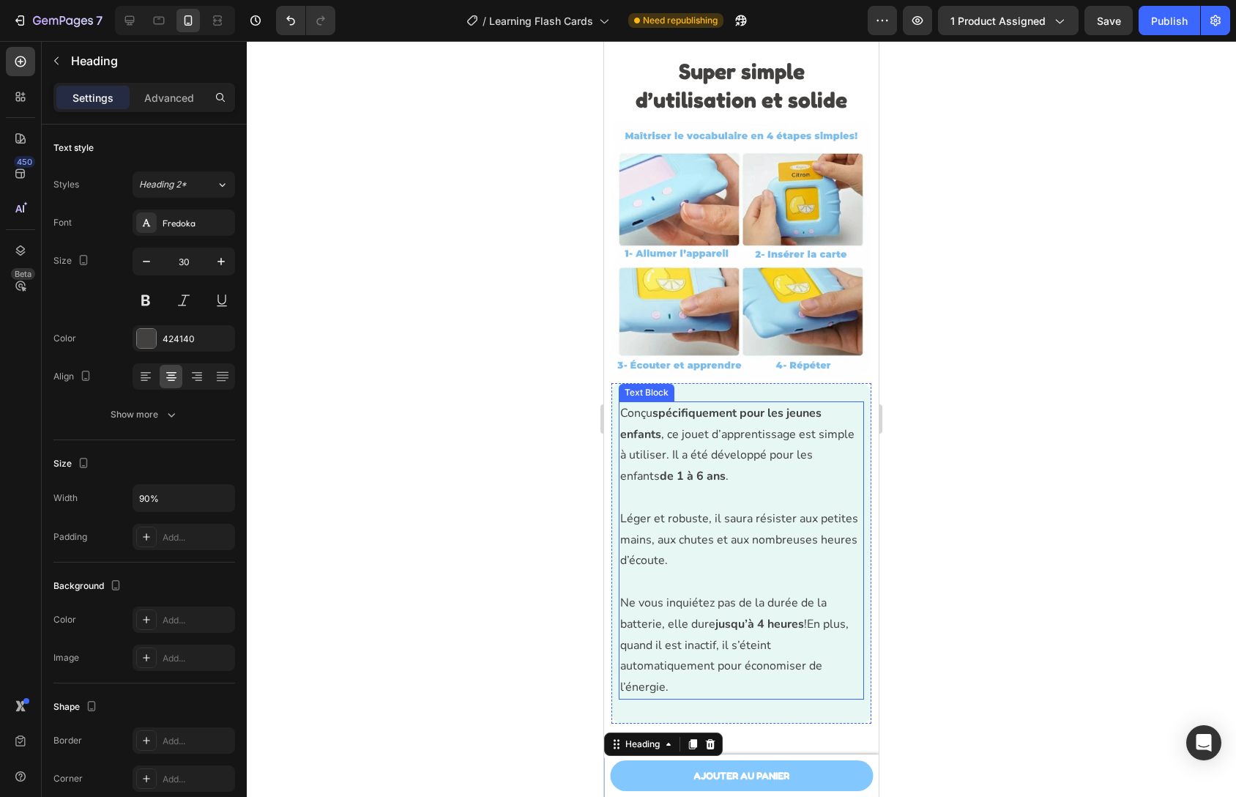
scroll to position [3680, 0]
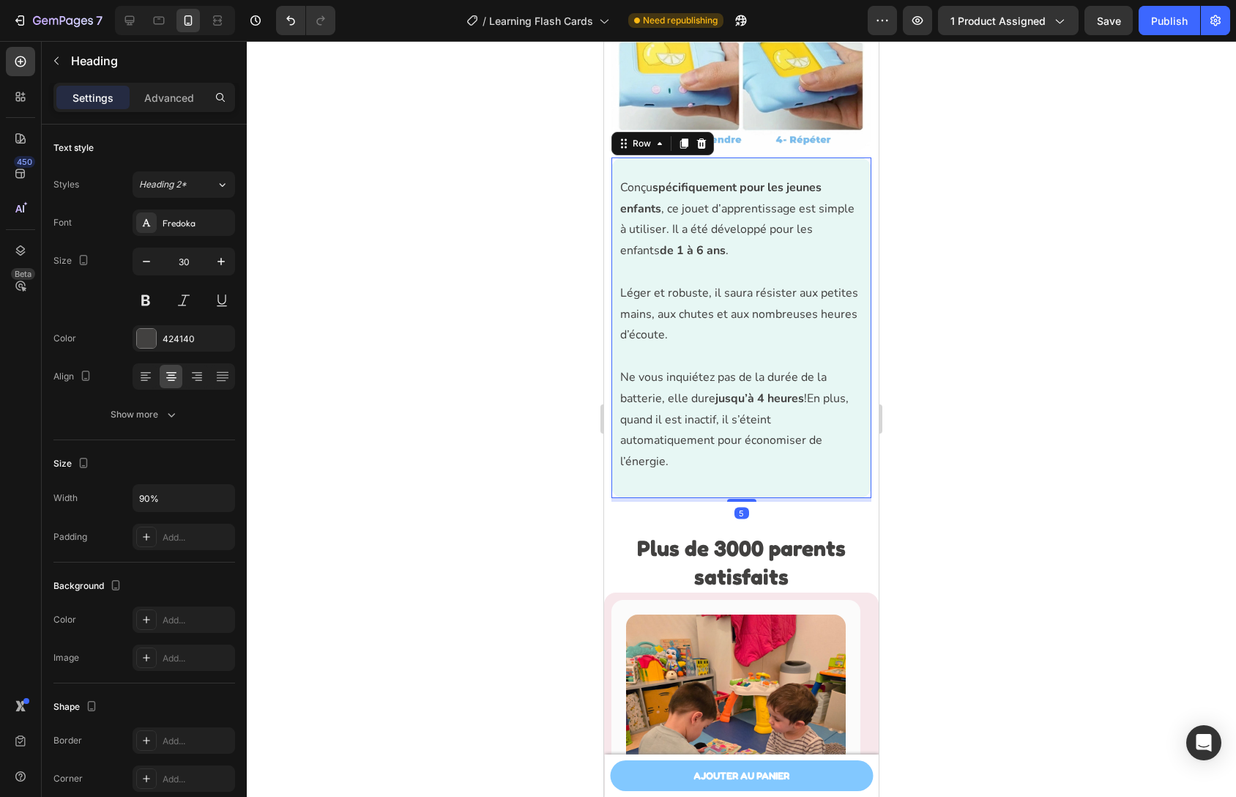
click at [767, 478] on div "Conçu spécifiquement pour les jeunes enfants , ce jouet d’apprentissage est sim…" at bounding box center [742, 327] width 260 height 341
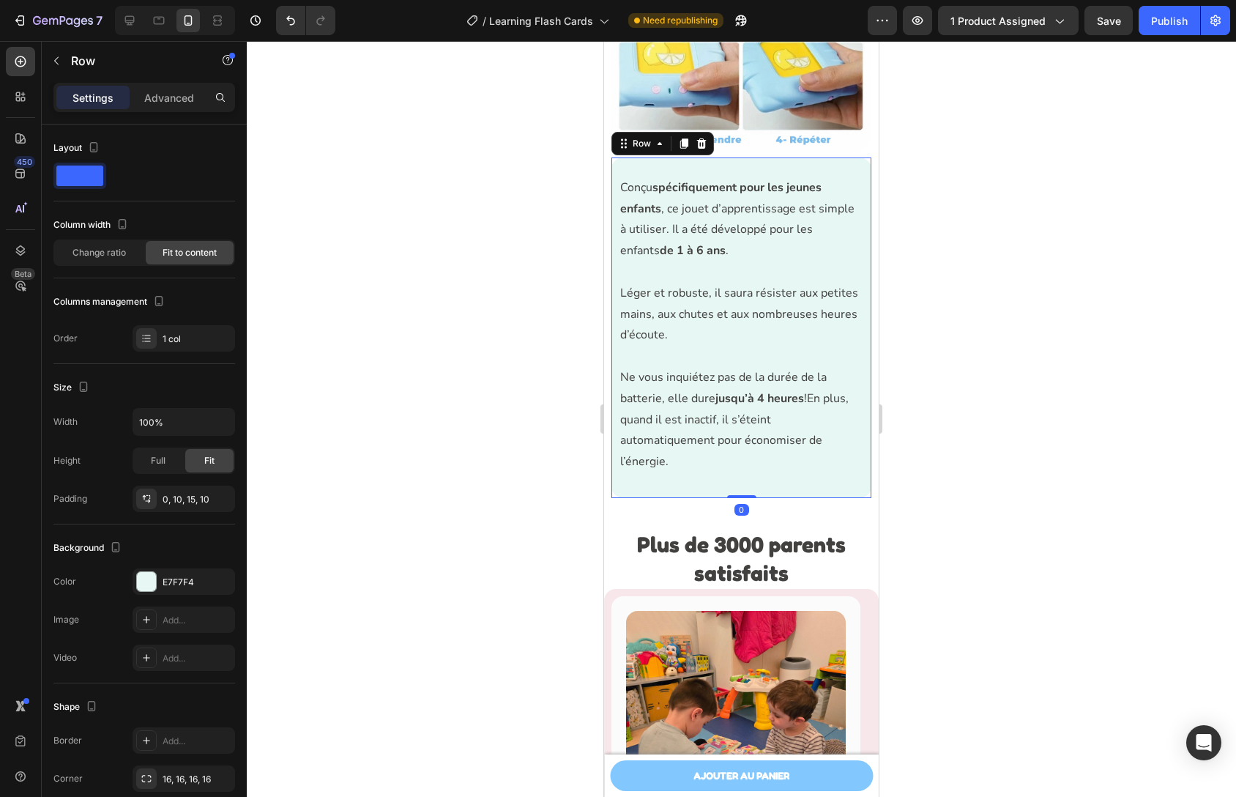
drag, startPoint x: 734, startPoint y: 489, endPoint x: 734, endPoint y: 463, distance: 26.4
click at [731, 454] on div "Conçu spécifiquement pour les jeunes enfants , ce jouet d’apprentissage est sim…" at bounding box center [742, 327] width 260 height 341
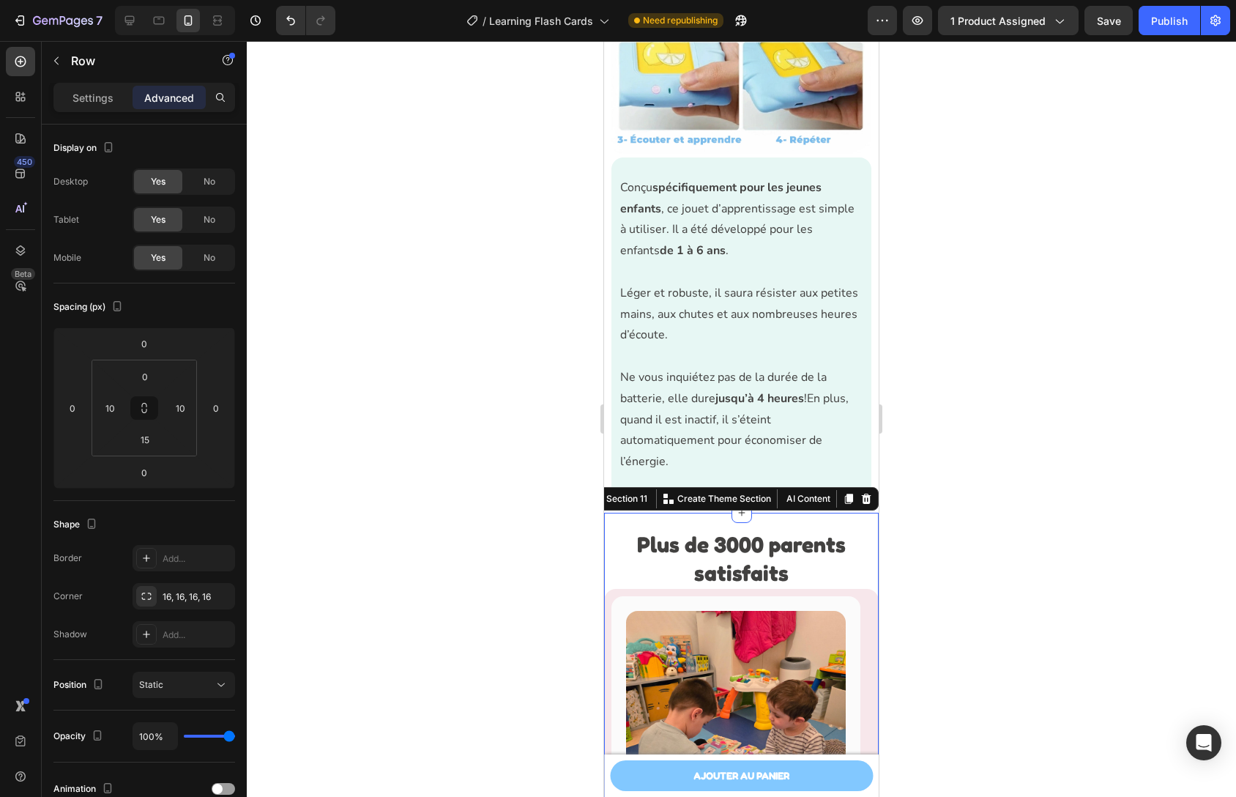
click at [767, 513] on div "Plus de 3000 parents satisfaits​ Heading Image Icon Icon Icon Icon Icon Row Par…" at bounding box center [741, 807] width 275 height 589
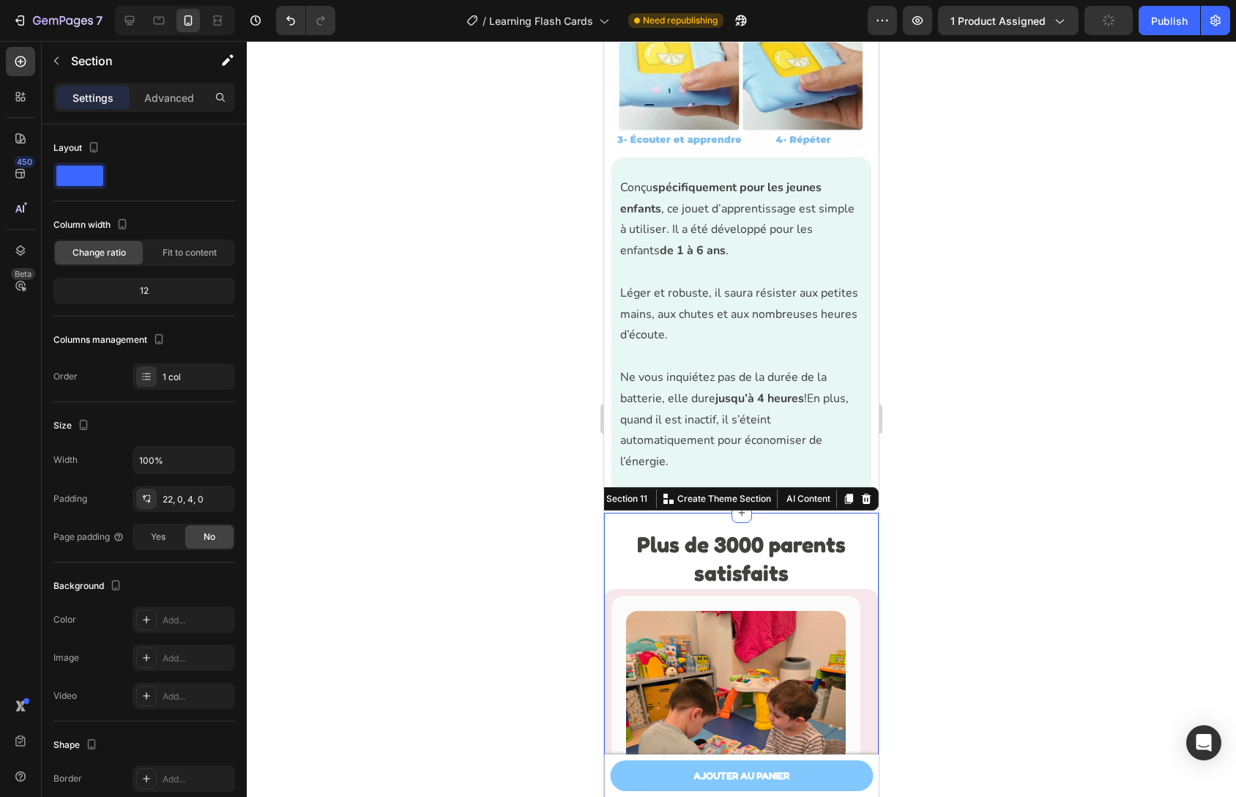
click at [765, 513] on div "Plus de 3000 parents satisfaits​ Heading Image Icon Icon Icon Icon Icon Row Par…" at bounding box center [741, 807] width 275 height 589
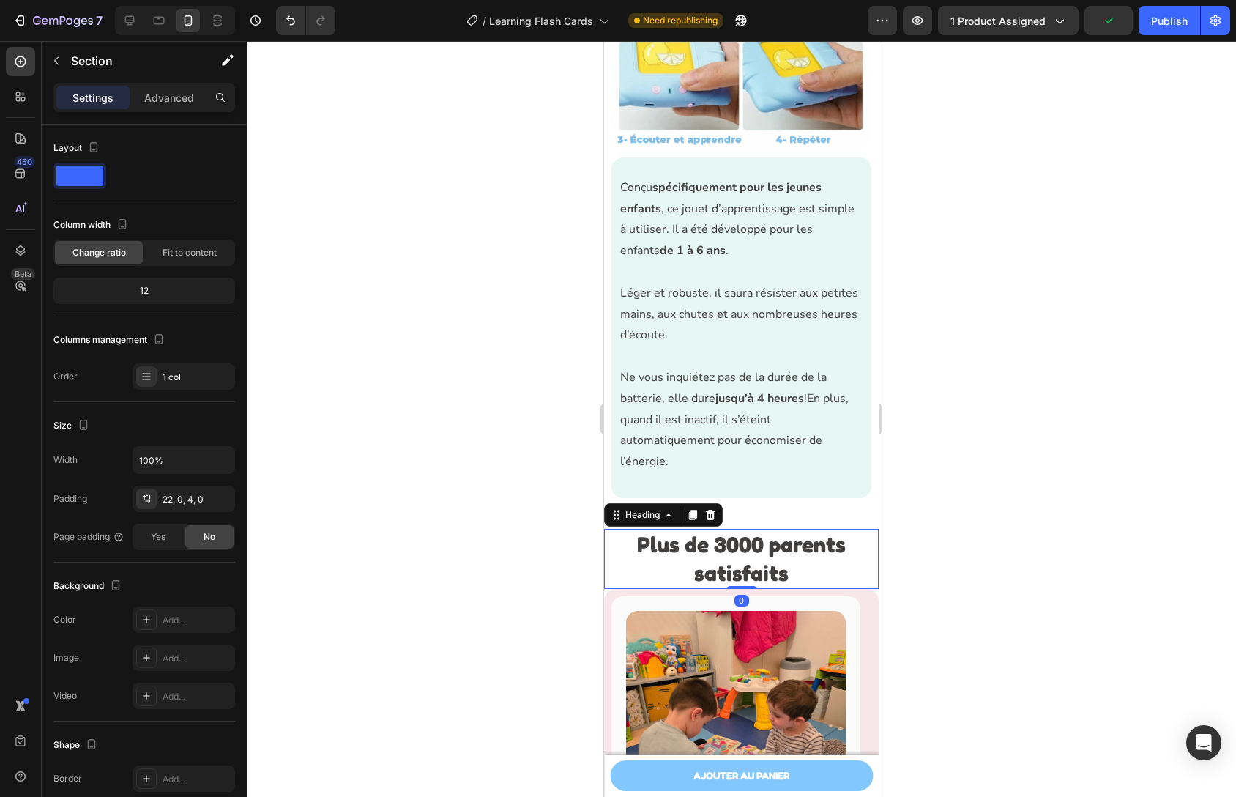
click at [767, 531] on strong "Plus de 3000 parents satisfaits​" at bounding box center [741, 558] width 209 height 55
click at [772, 513] on div "Plus de 3000 parents satisfaits​ Heading 0 Image Icon Icon Icon Icon Icon Row P…" at bounding box center [741, 807] width 275 height 589
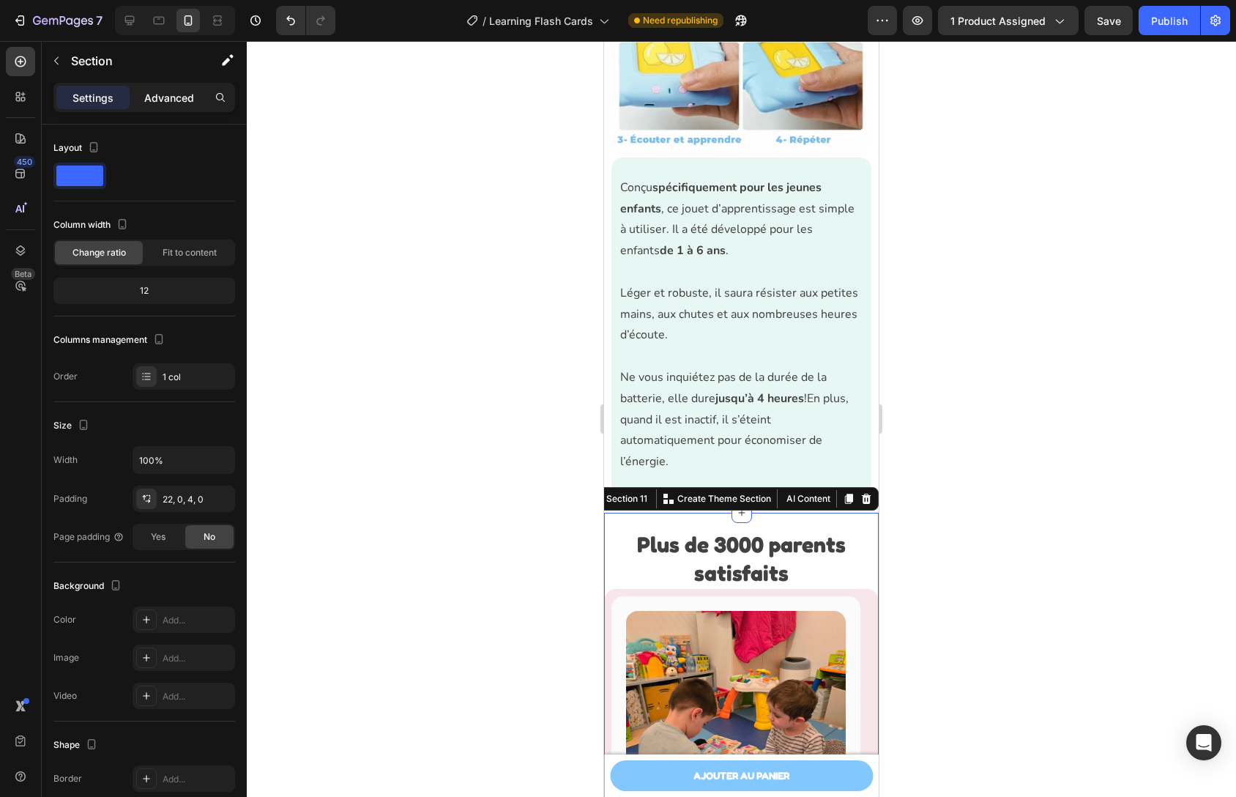
click at [154, 102] on p "Advanced" at bounding box center [169, 97] width 50 height 15
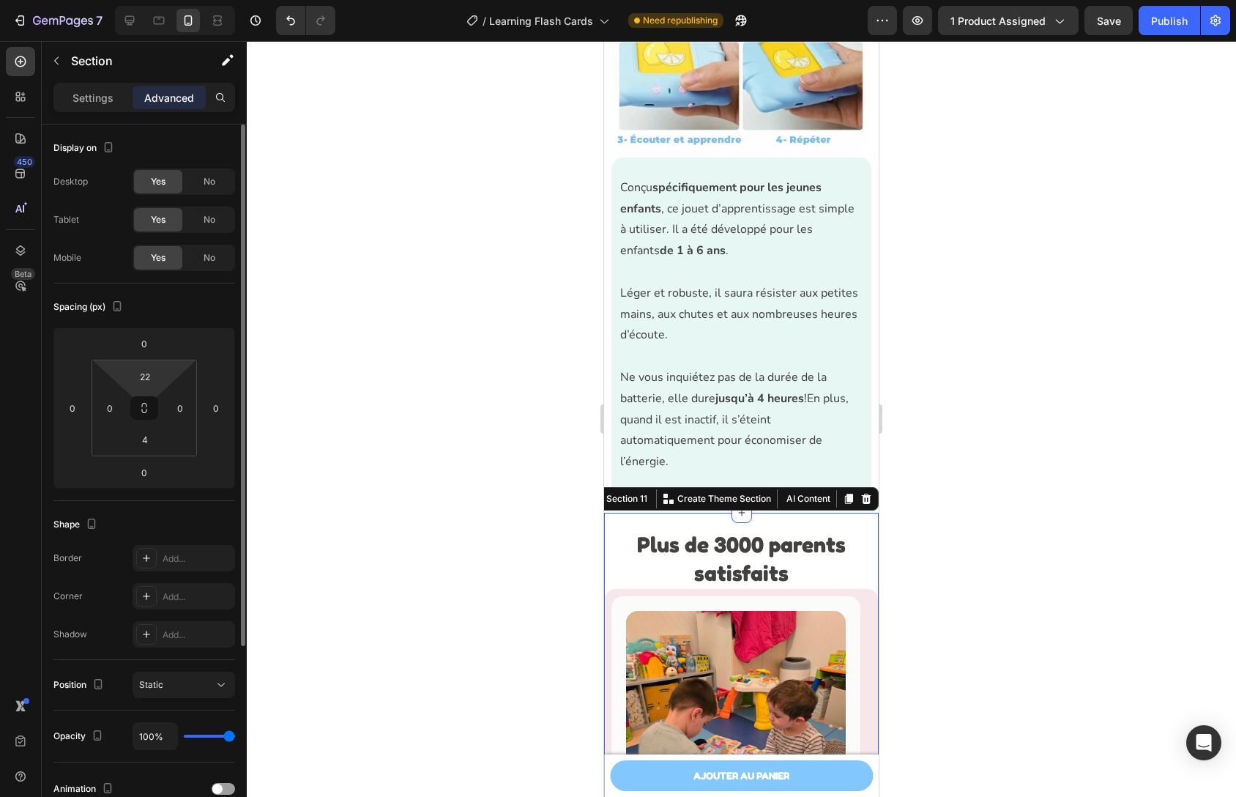
click at [141, 0] on html "7 Version history / Learning Flash Cards Need republishing Preview 1 product as…" at bounding box center [618, 0] width 1236 height 0
click at [145, 383] on input "22" at bounding box center [144, 376] width 29 height 22
type input "0"
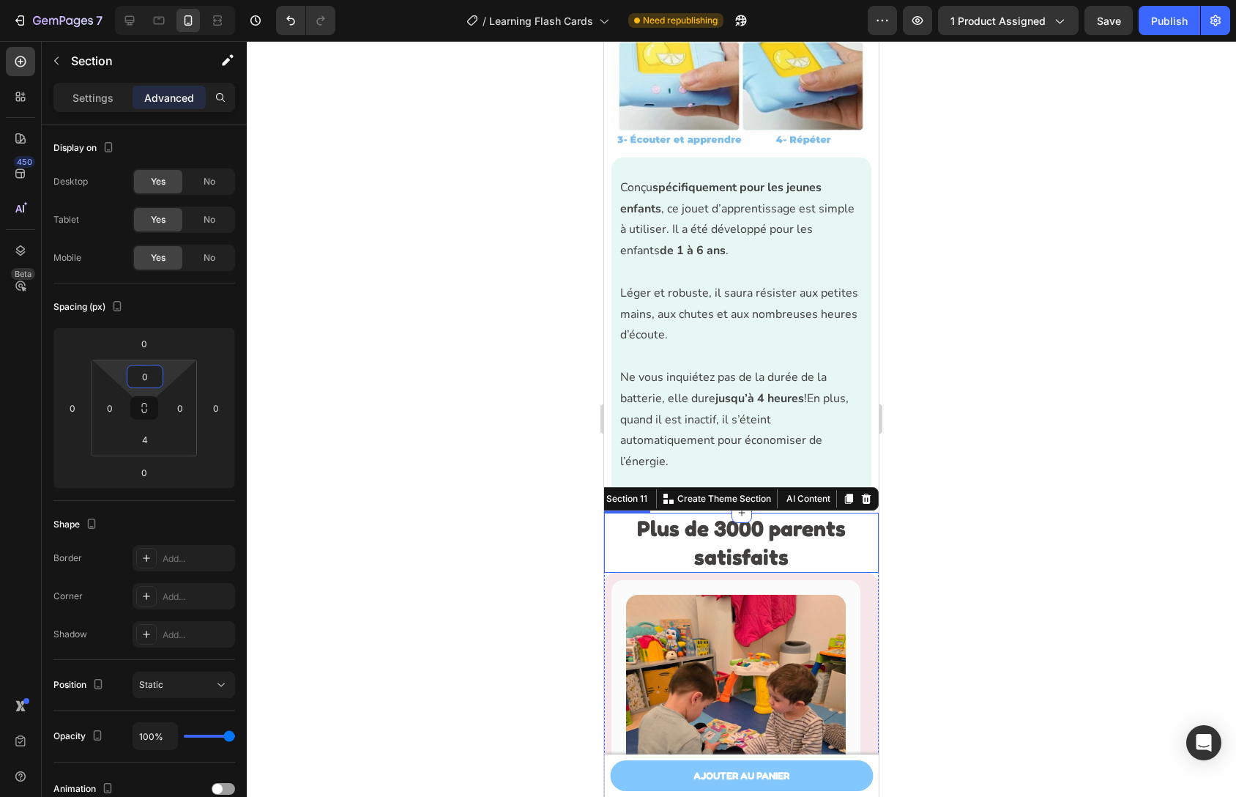
click at [773, 528] on strong "Plus de 3000 parents satisfaits​" at bounding box center [741, 542] width 209 height 55
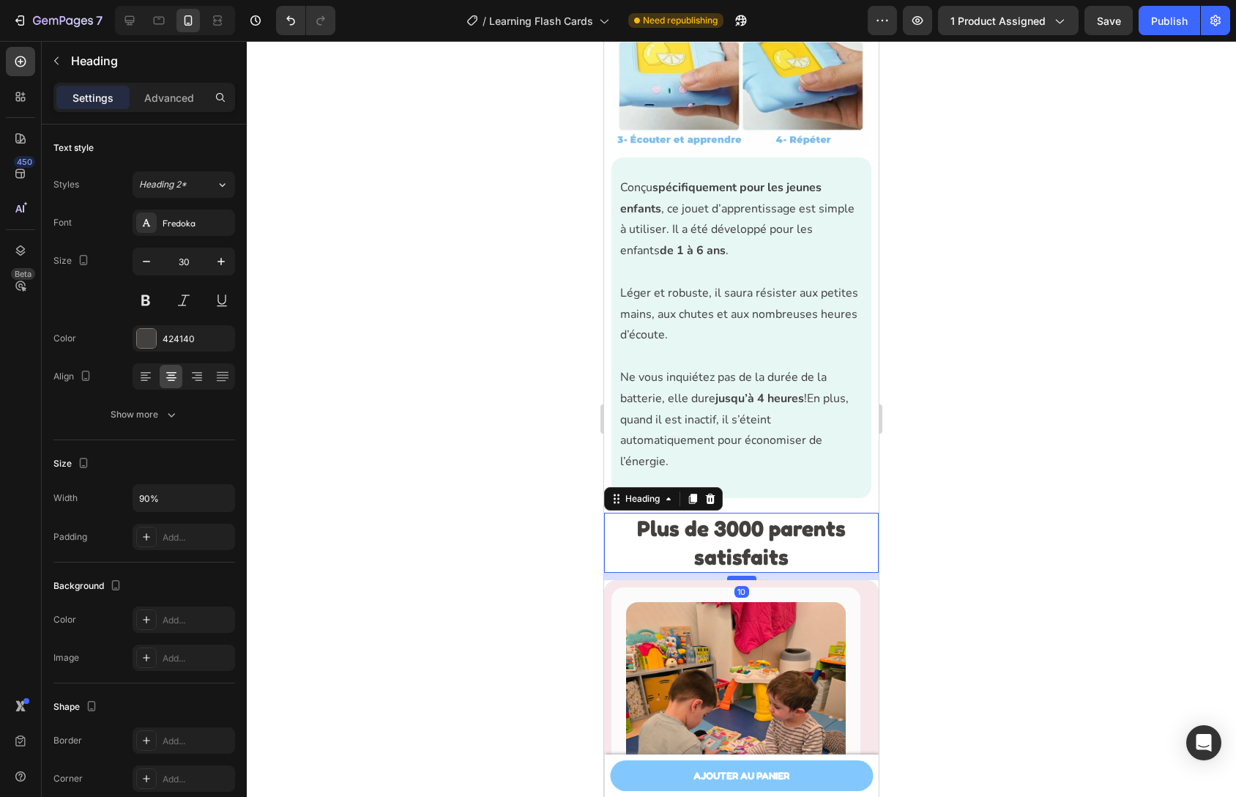
drag, startPoint x: 740, startPoint y: 559, endPoint x: 740, endPoint y: 566, distance: 7.4
click at [740, 576] on div at bounding box center [741, 578] width 29 height 4
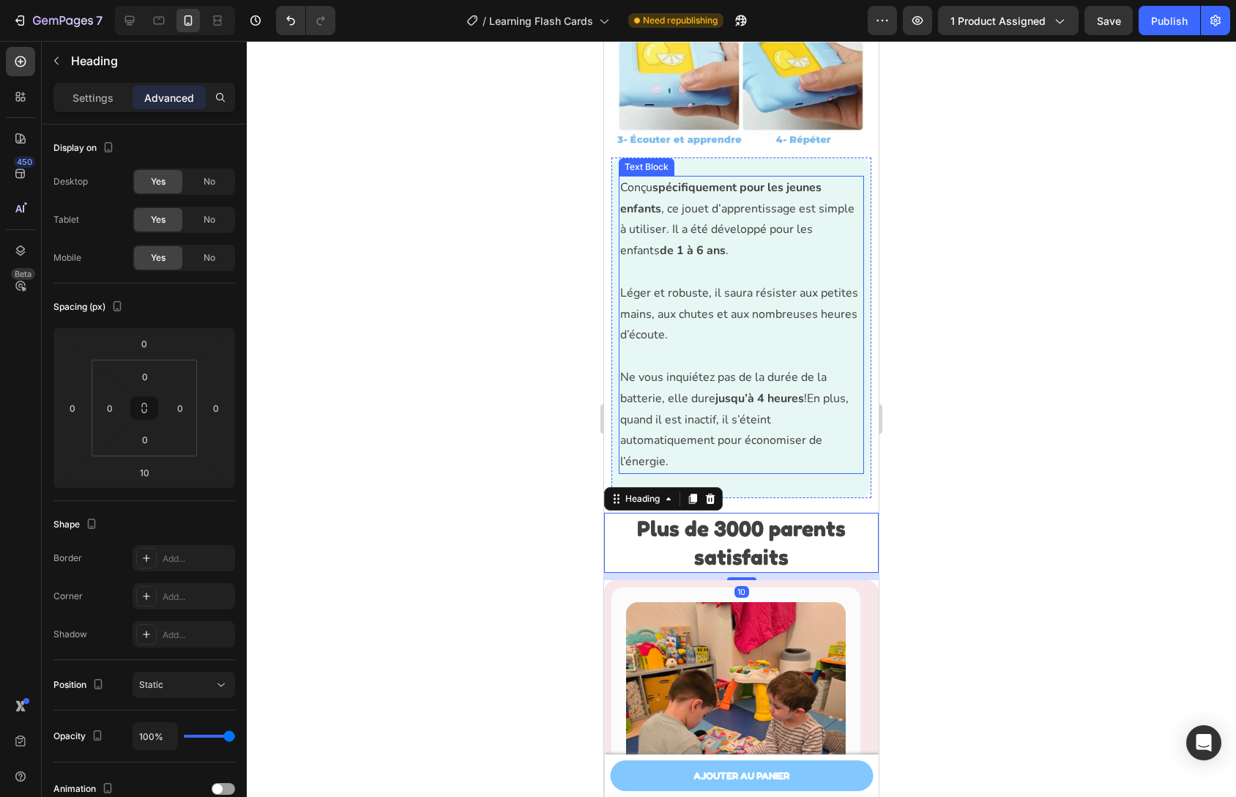
click at [780, 460] on p "Ne vous inquiétez pas de la durée de la batterie, elle dure jusqu’à 4 heures !E…" at bounding box center [741, 419] width 242 height 105
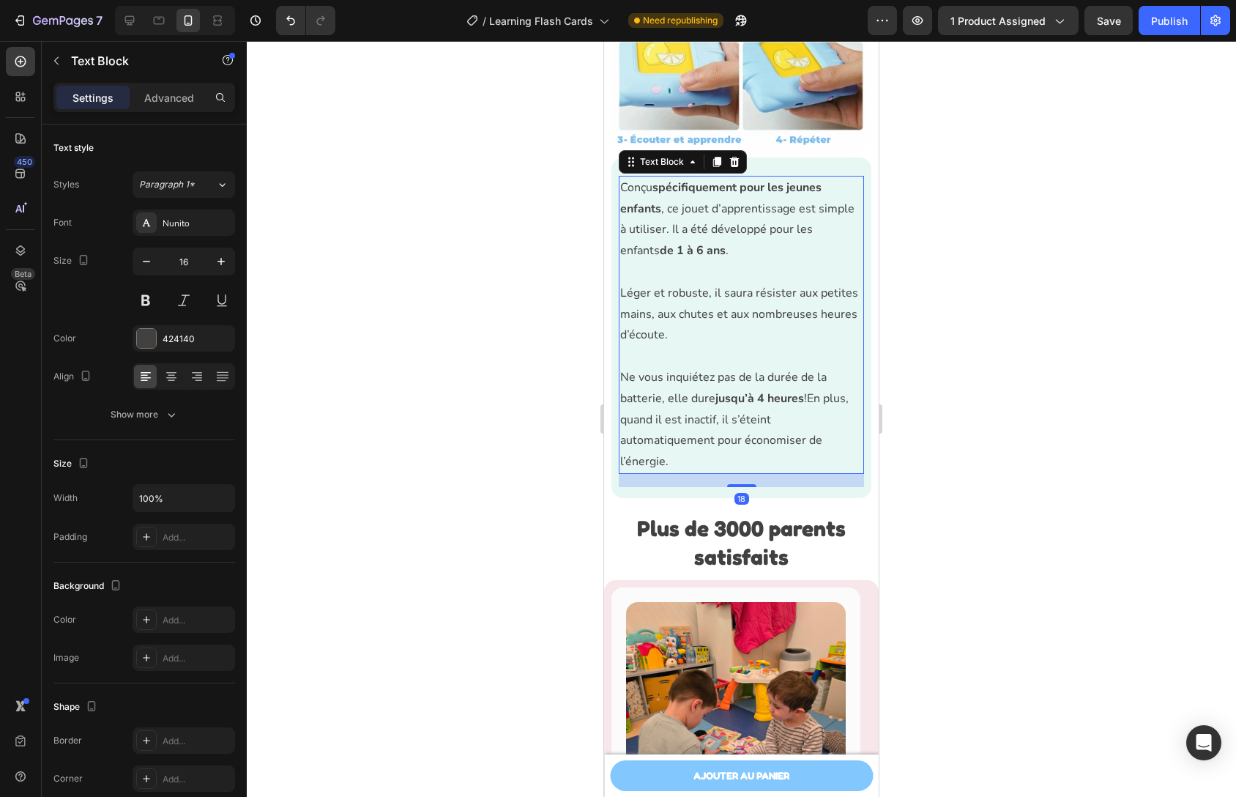
click at [770, 474] on div "18" at bounding box center [741, 480] width 245 height 13
click at [766, 483] on div "Conçu spécifiquement pour les jeunes enfants , ce jouet d’apprentissage est sim…" at bounding box center [742, 327] width 260 height 341
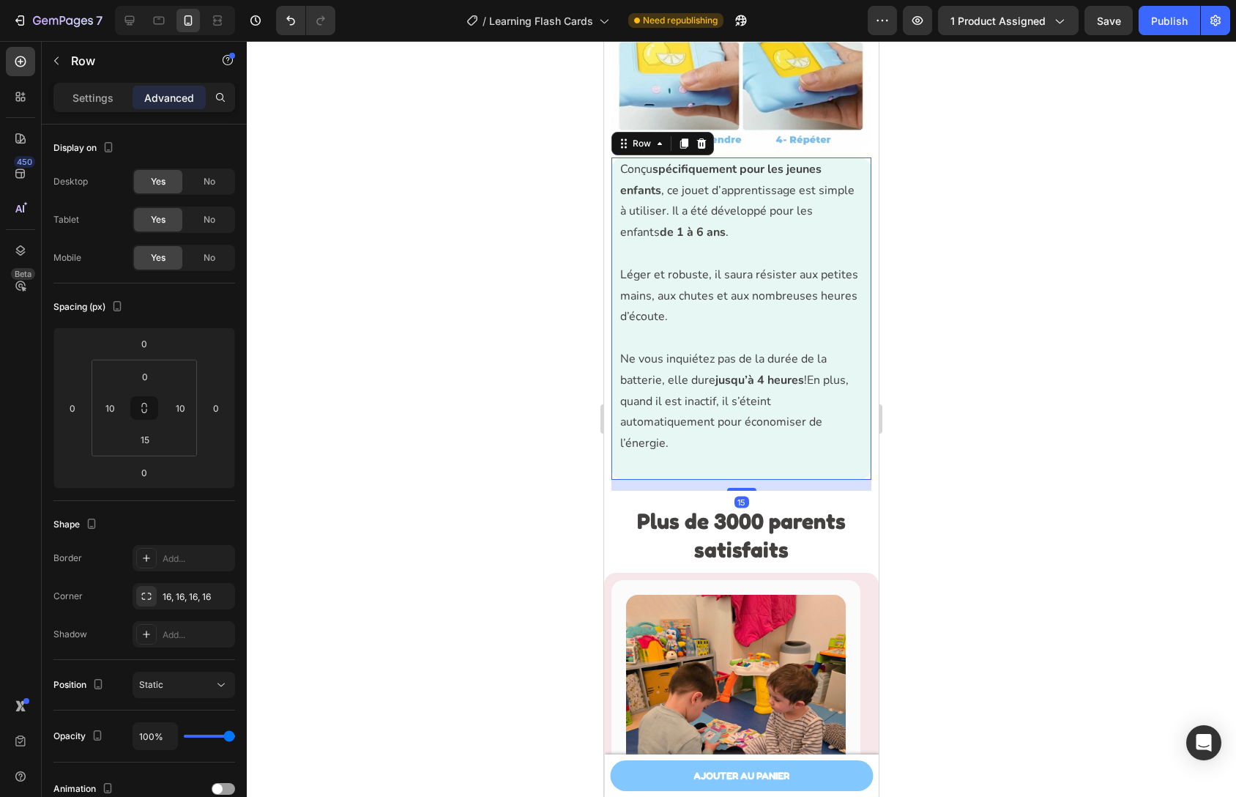
drag, startPoint x: 737, startPoint y: 484, endPoint x: 737, endPoint y: 494, distance: 10.3
click at [737, 480] on div "15" at bounding box center [742, 480] width 260 height 0
type input "15"
click at [963, 475] on div at bounding box center [741, 419] width 989 height 756
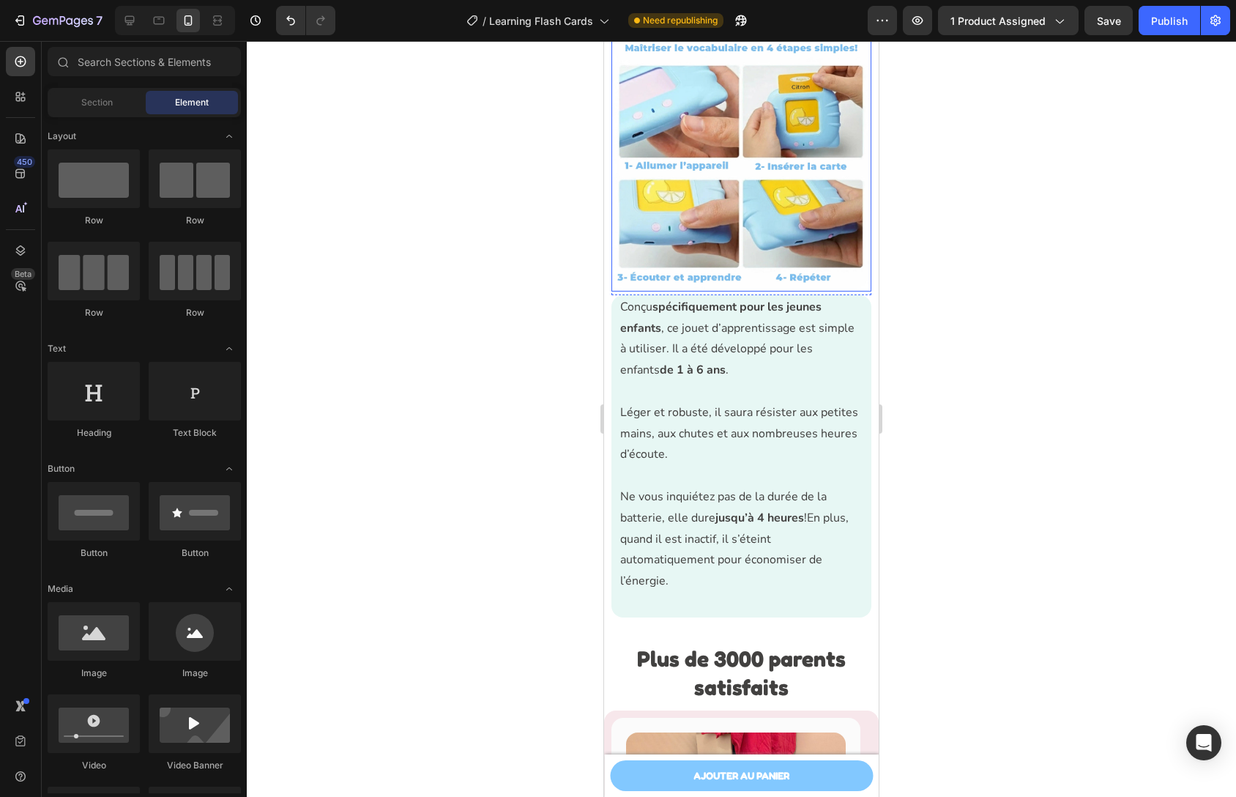
scroll to position [3552, 0]
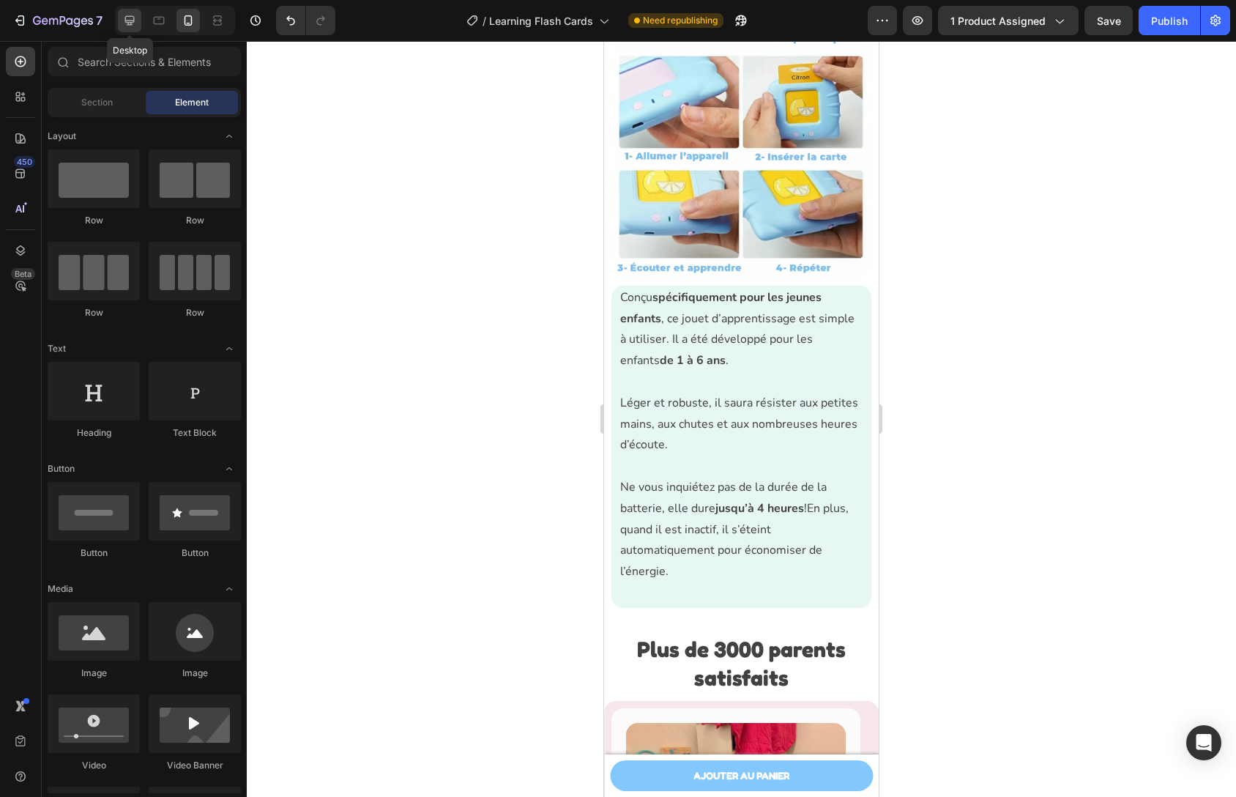
click at [130, 13] on icon at bounding box center [129, 20] width 15 height 15
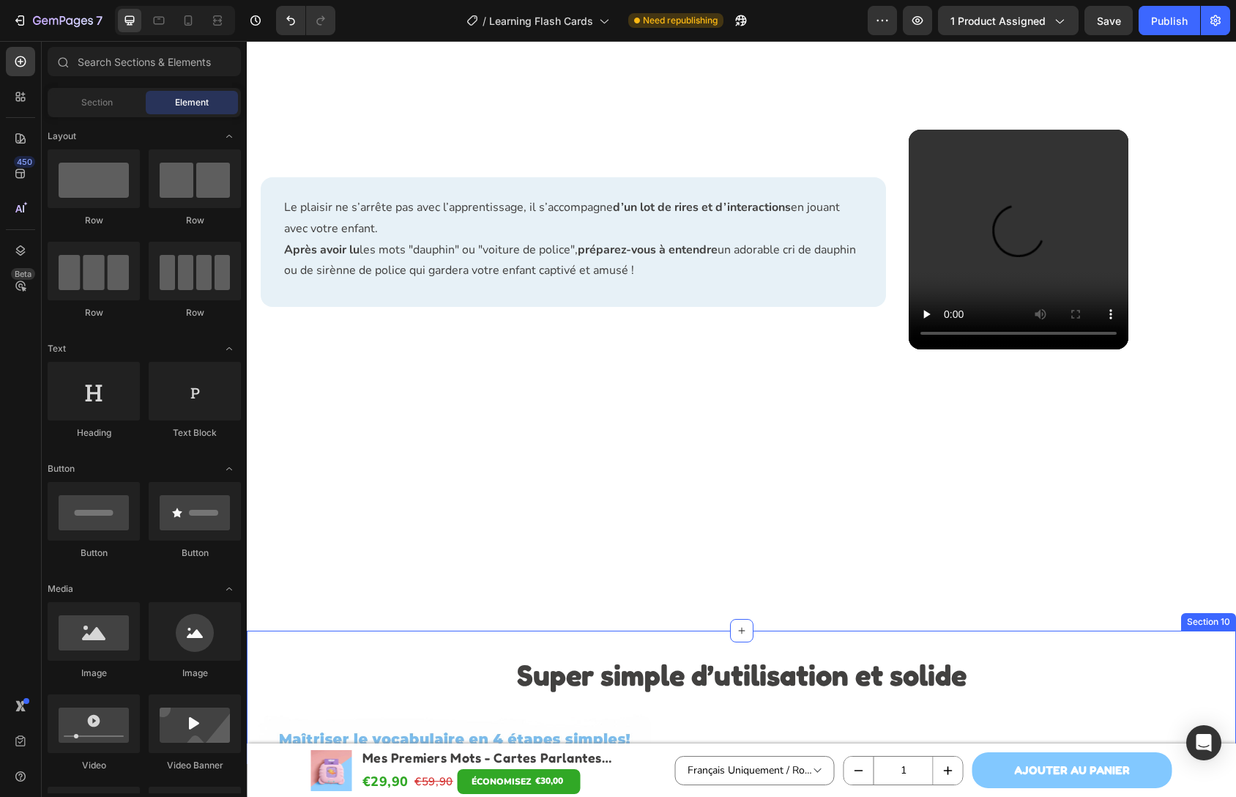
scroll to position [2796, 0]
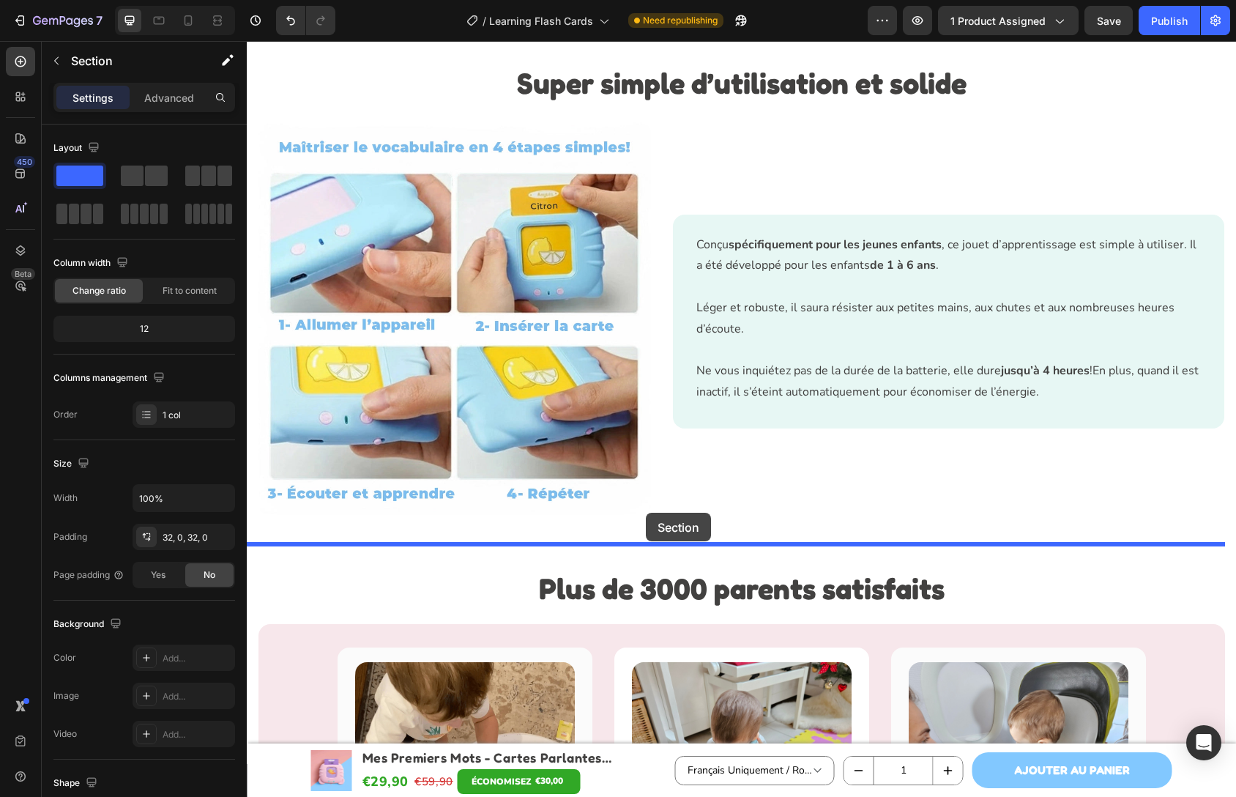
drag, startPoint x: 607, startPoint y: 63, endPoint x: 646, endPoint y: 513, distance: 452.1
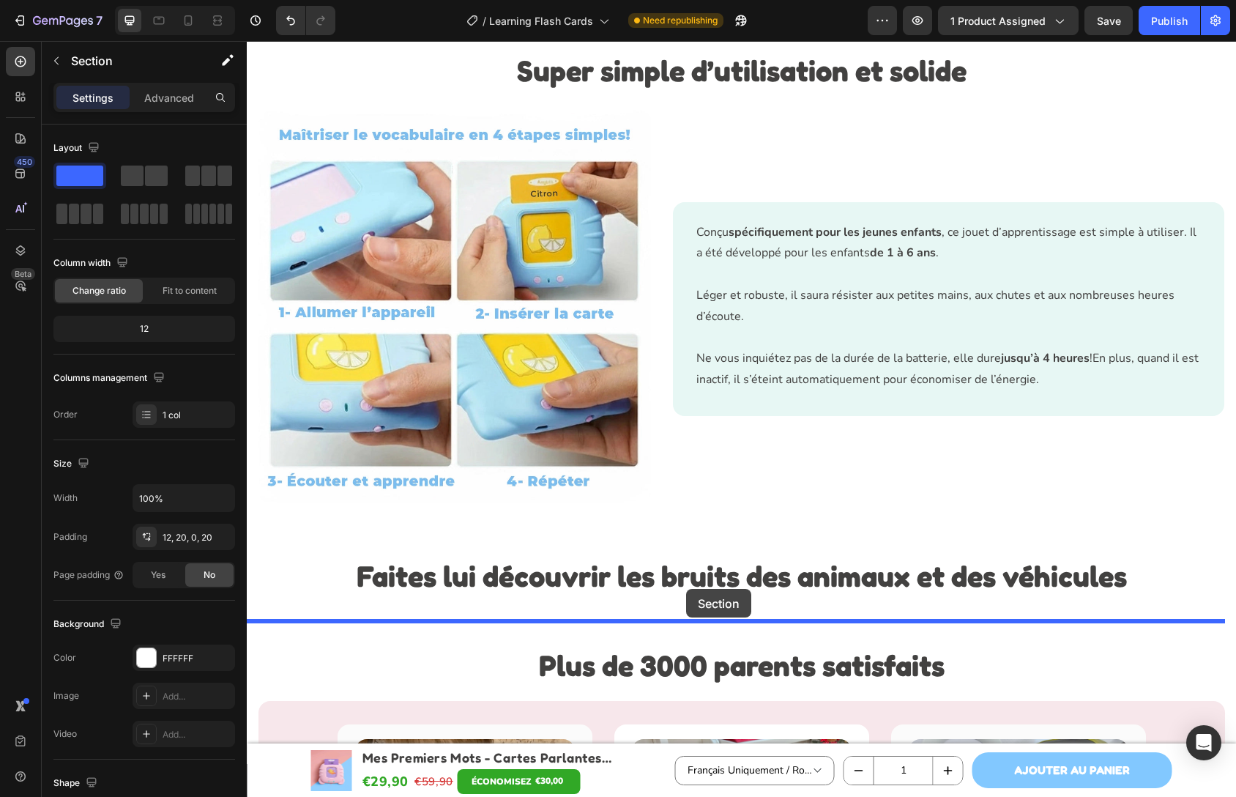
scroll to position [3232, 0]
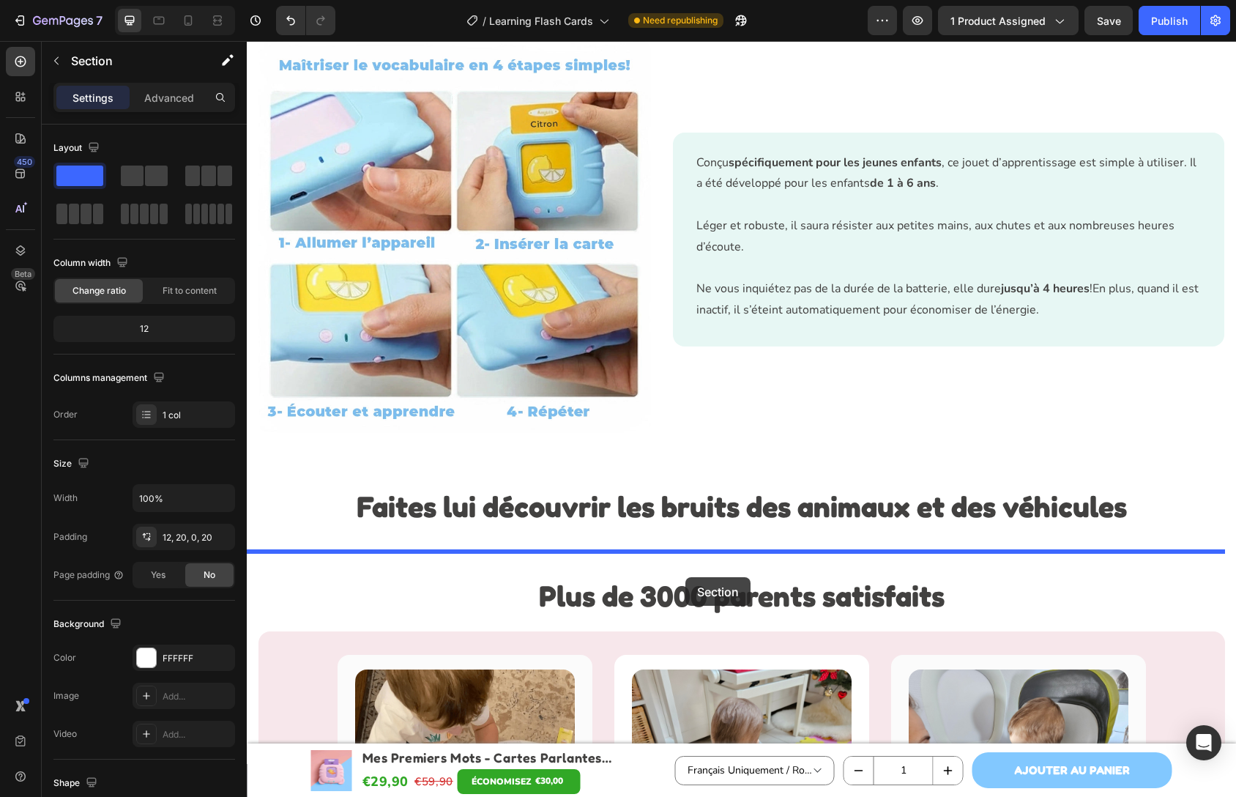
drag, startPoint x: 673, startPoint y: 312, endPoint x: 686, endPoint y: 577, distance: 265.4
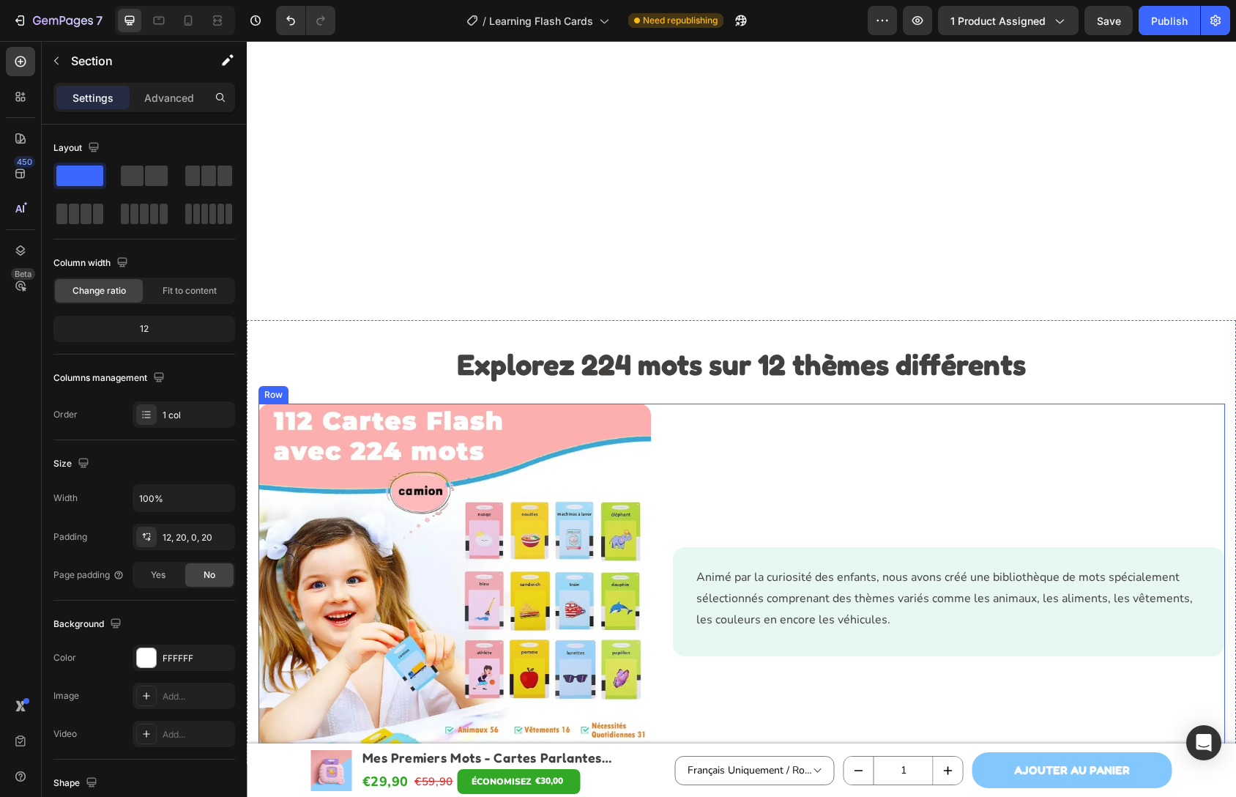
scroll to position [2505, 0]
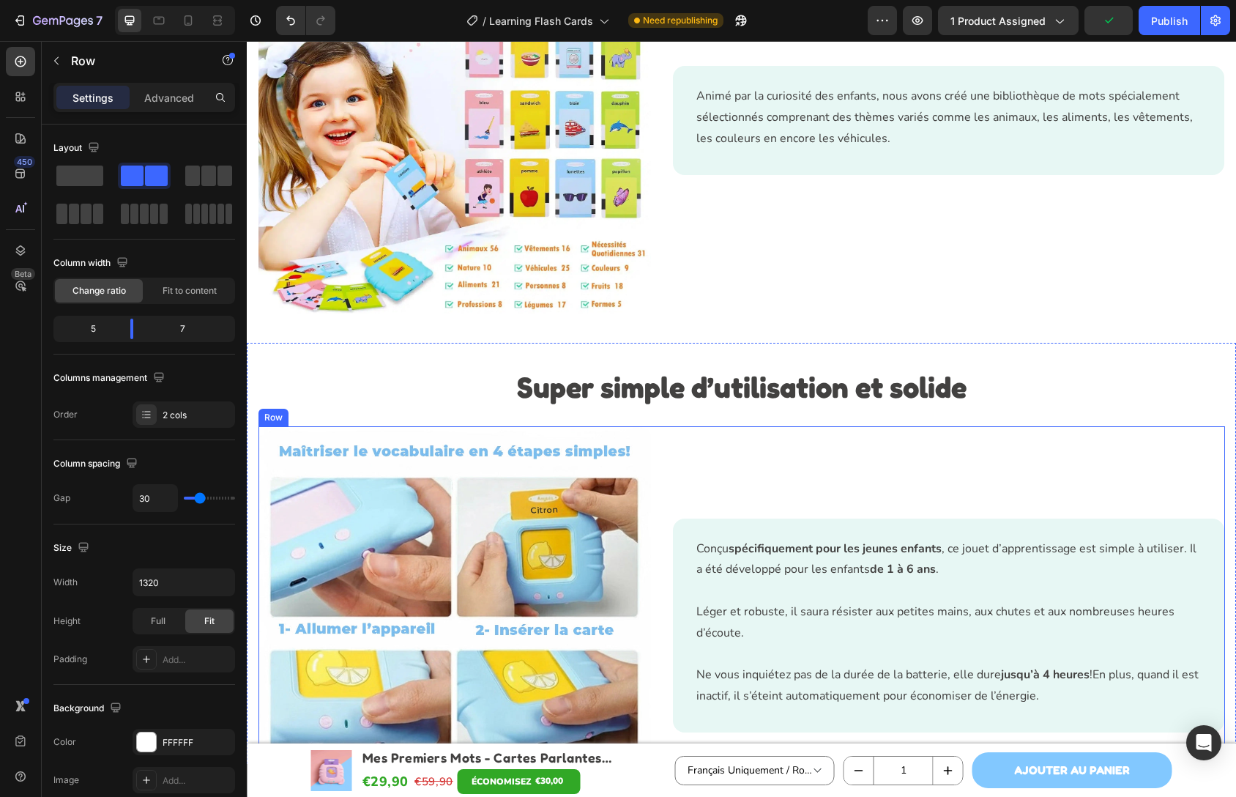
click at [689, 439] on div "Conçu spécifiquement pour les jeunes enfants , ce jouet d’apprentissage est sim…" at bounding box center [949, 625] width 551 height 399
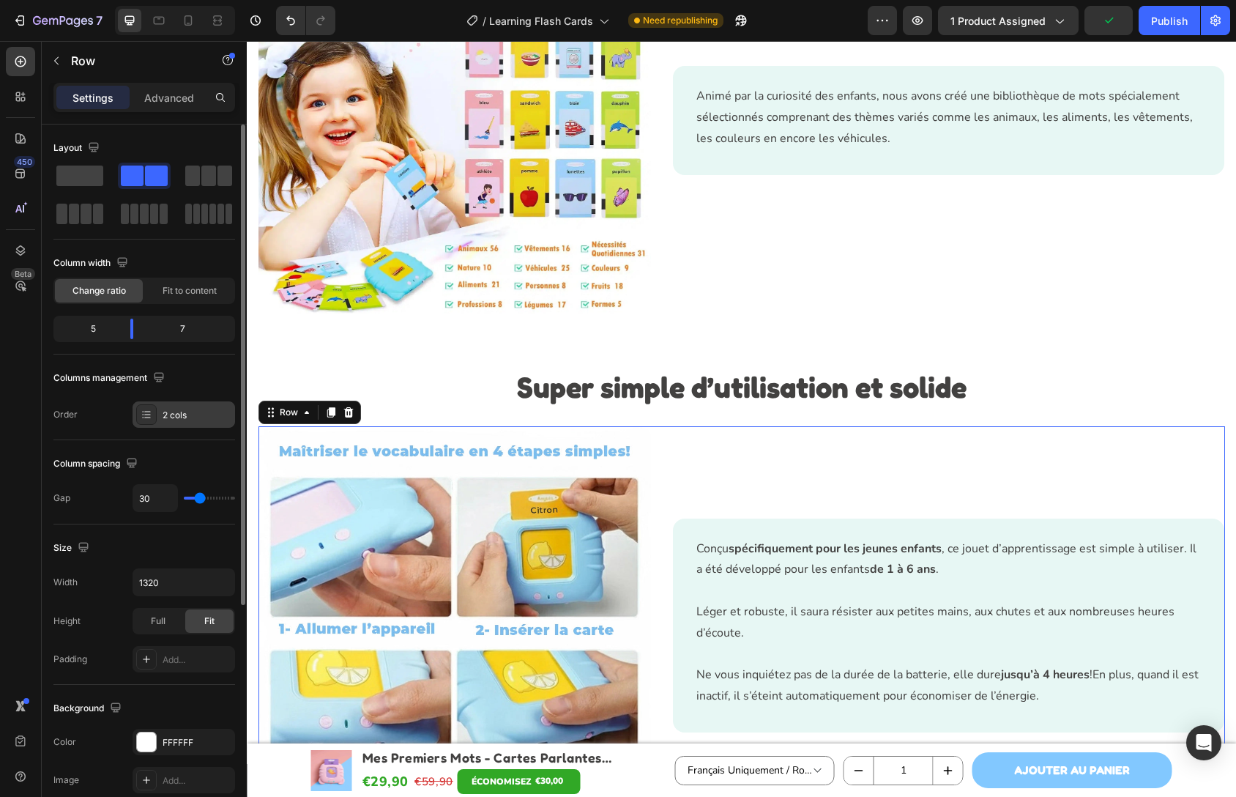
click at [151, 415] on icon at bounding box center [147, 415] width 12 height 12
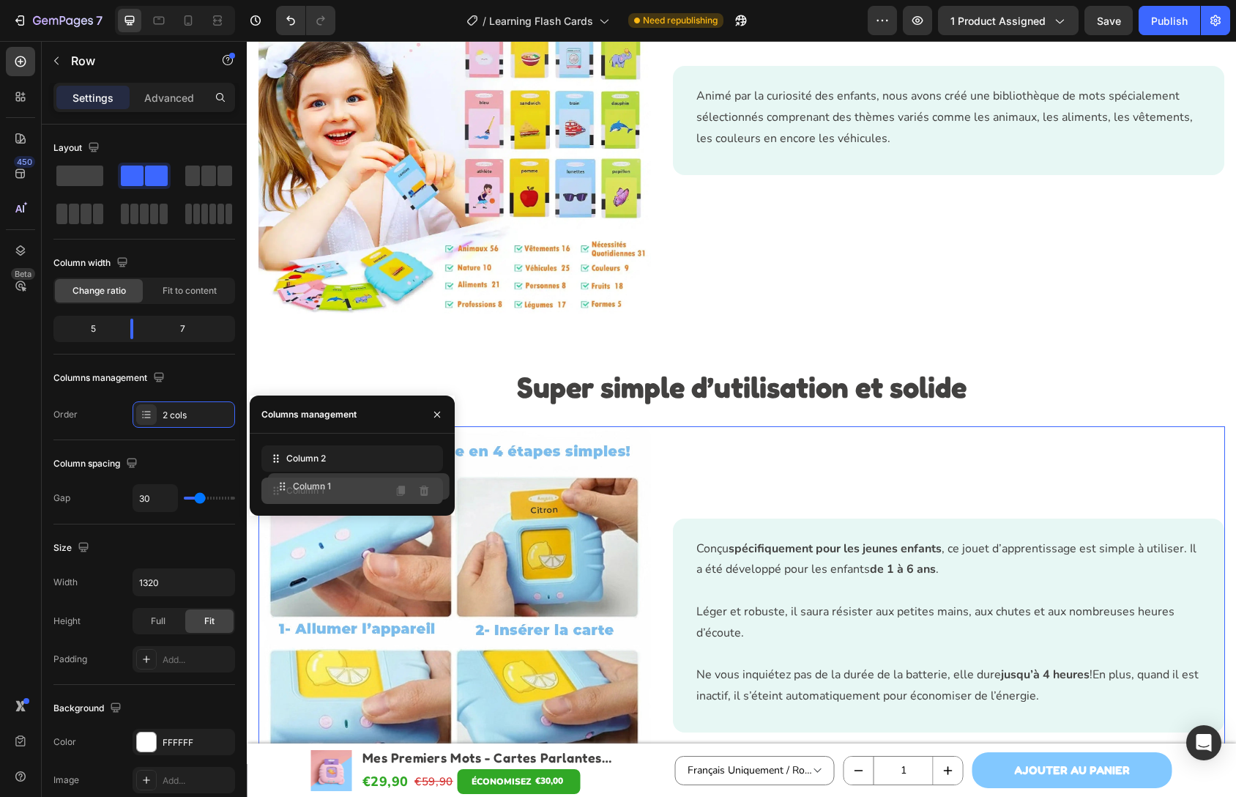
drag, startPoint x: 320, startPoint y: 456, endPoint x: 326, endPoint y: 486, distance: 30.6
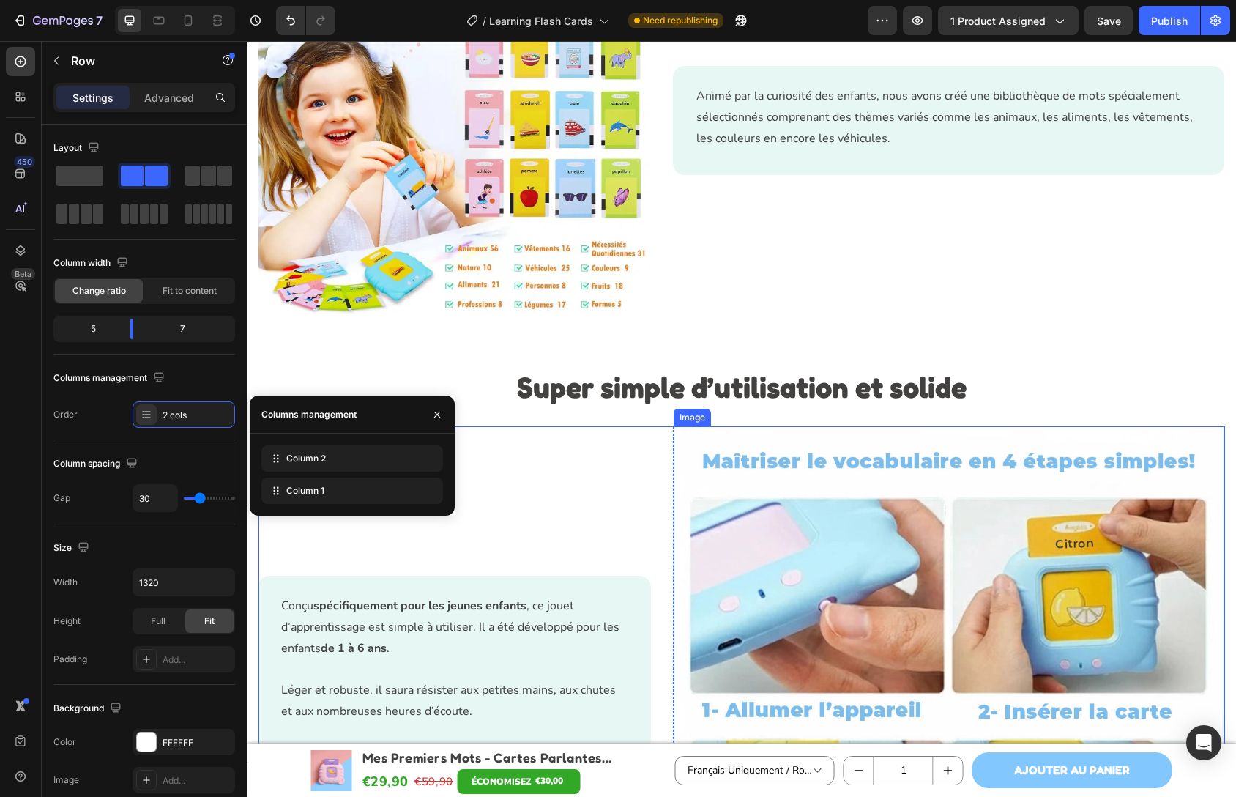
scroll to position [2762, 0]
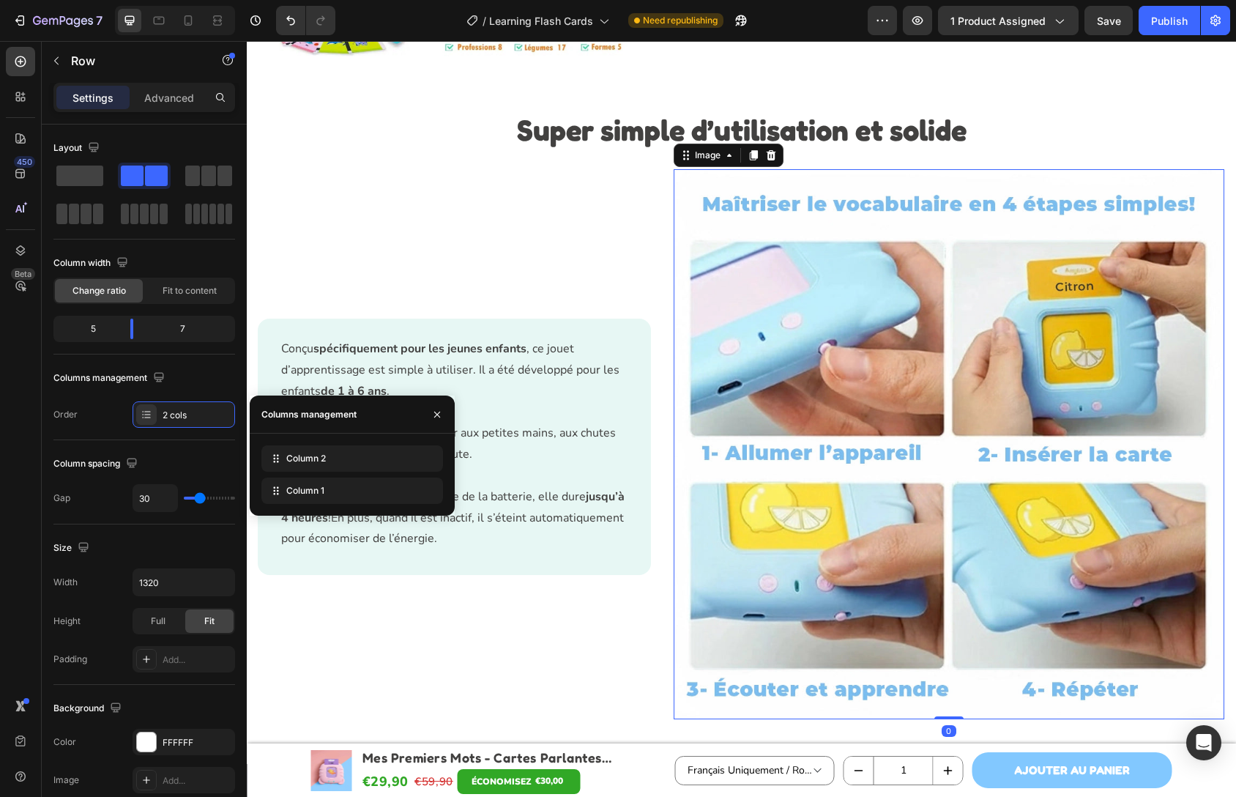
click at [700, 327] on img at bounding box center [949, 444] width 551 height 551
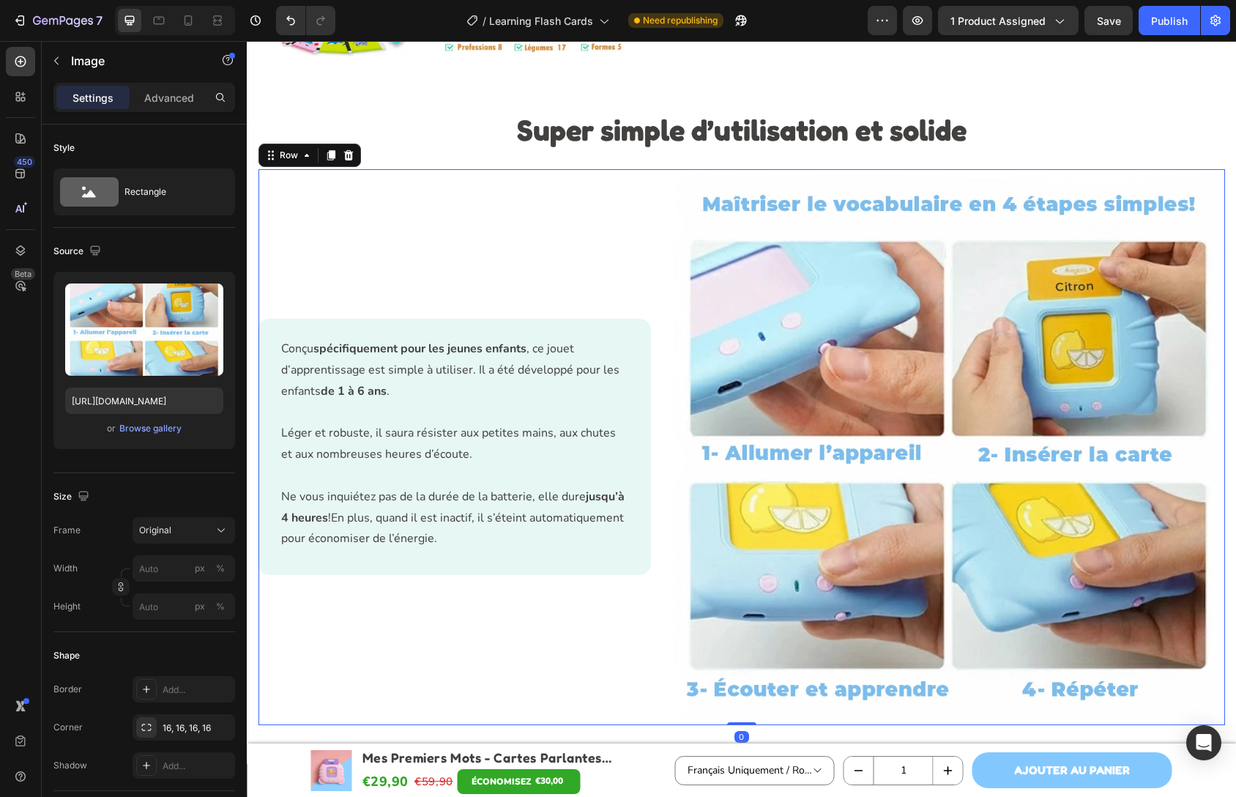
click at [623, 281] on div "Conçu spécifiquement pour les jeunes enfants , ce jouet d’apprentissage est sim…" at bounding box center [456, 447] width 394 height 557
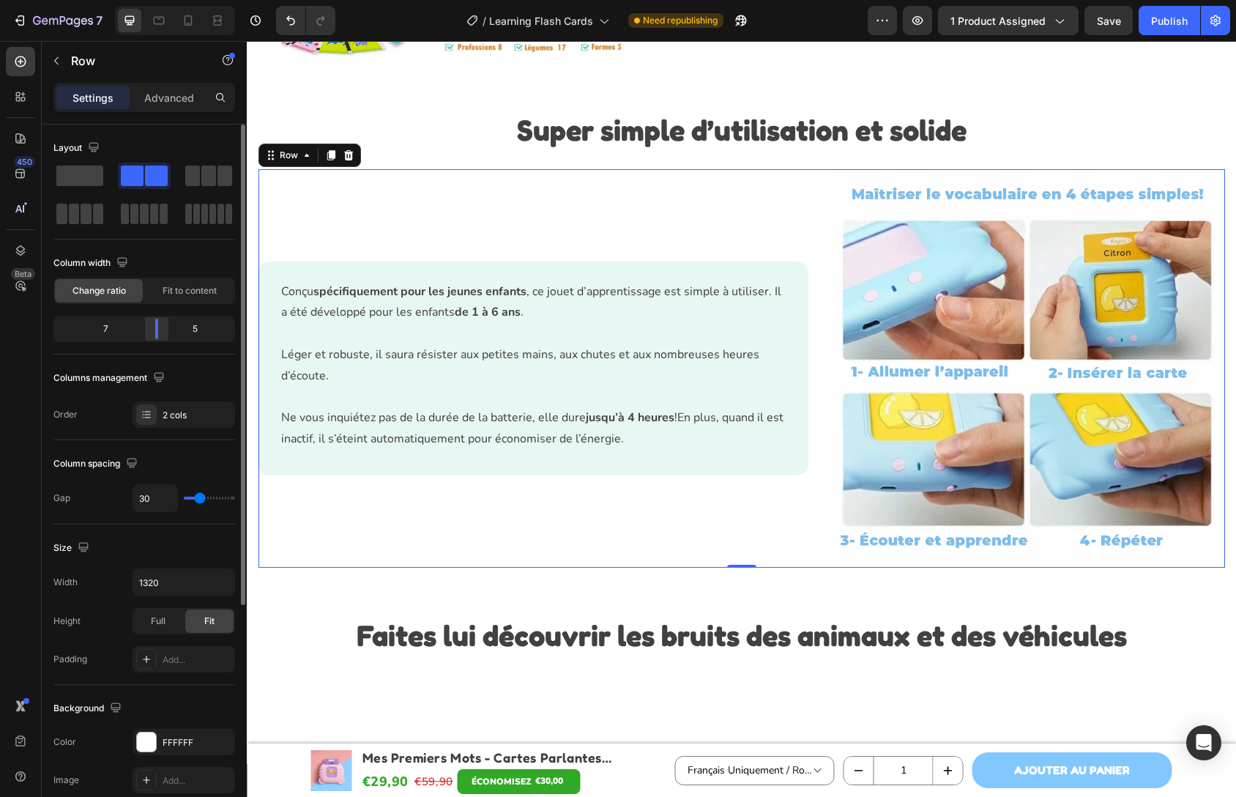
drag, startPoint x: 135, startPoint y: 332, endPoint x: 157, endPoint y: 332, distance: 22.0
click at [157, 332] on div at bounding box center [157, 329] width 26 height 21
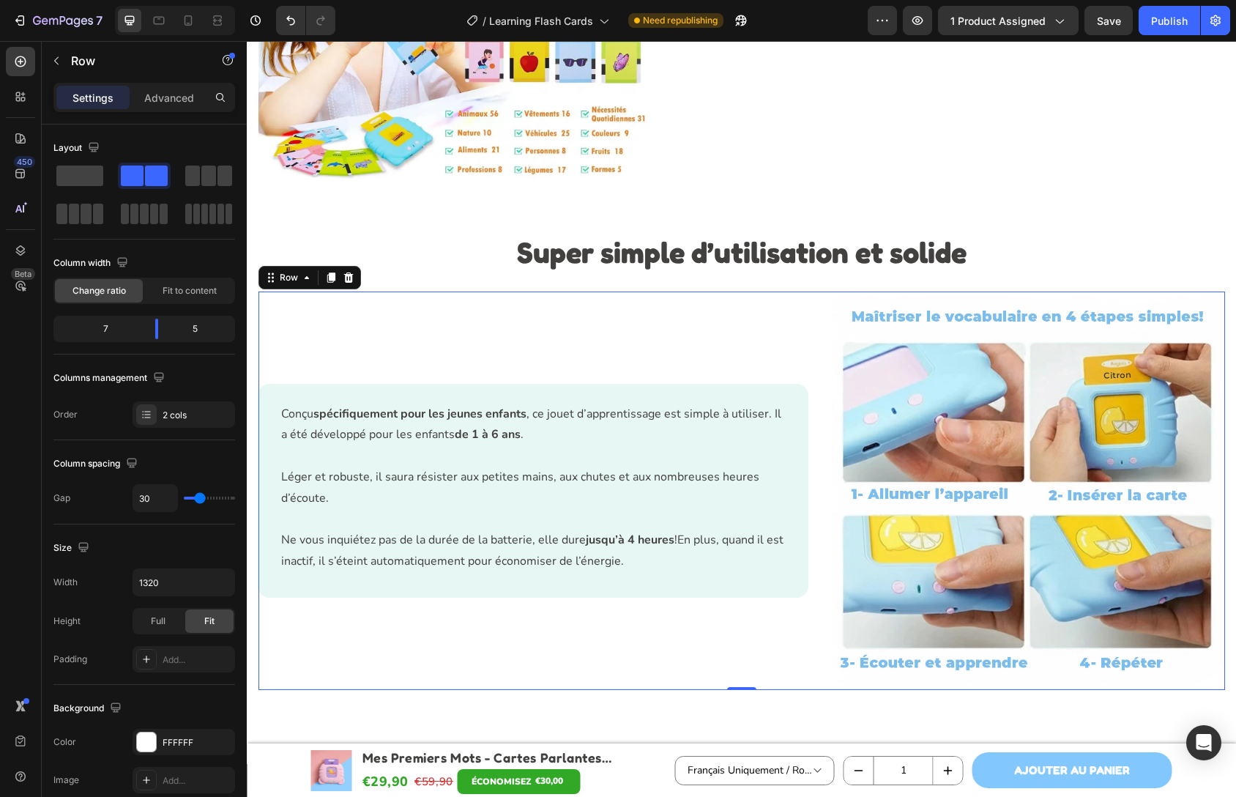
scroll to position [2941, 0]
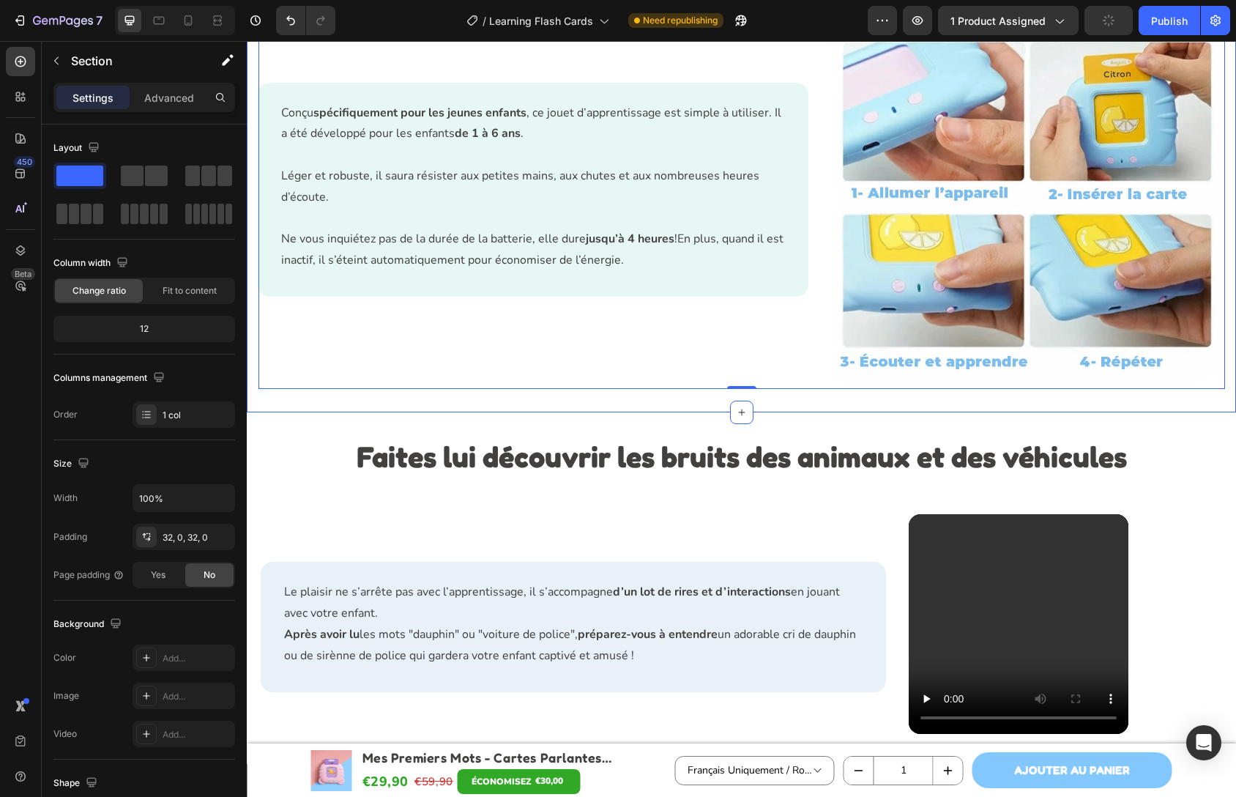
click at [758, 401] on div "Super simple d’utilisation et solide​ Heading Image Row Conçu spécifiquement po…" at bounding box center [741, 160] width 989 height 506
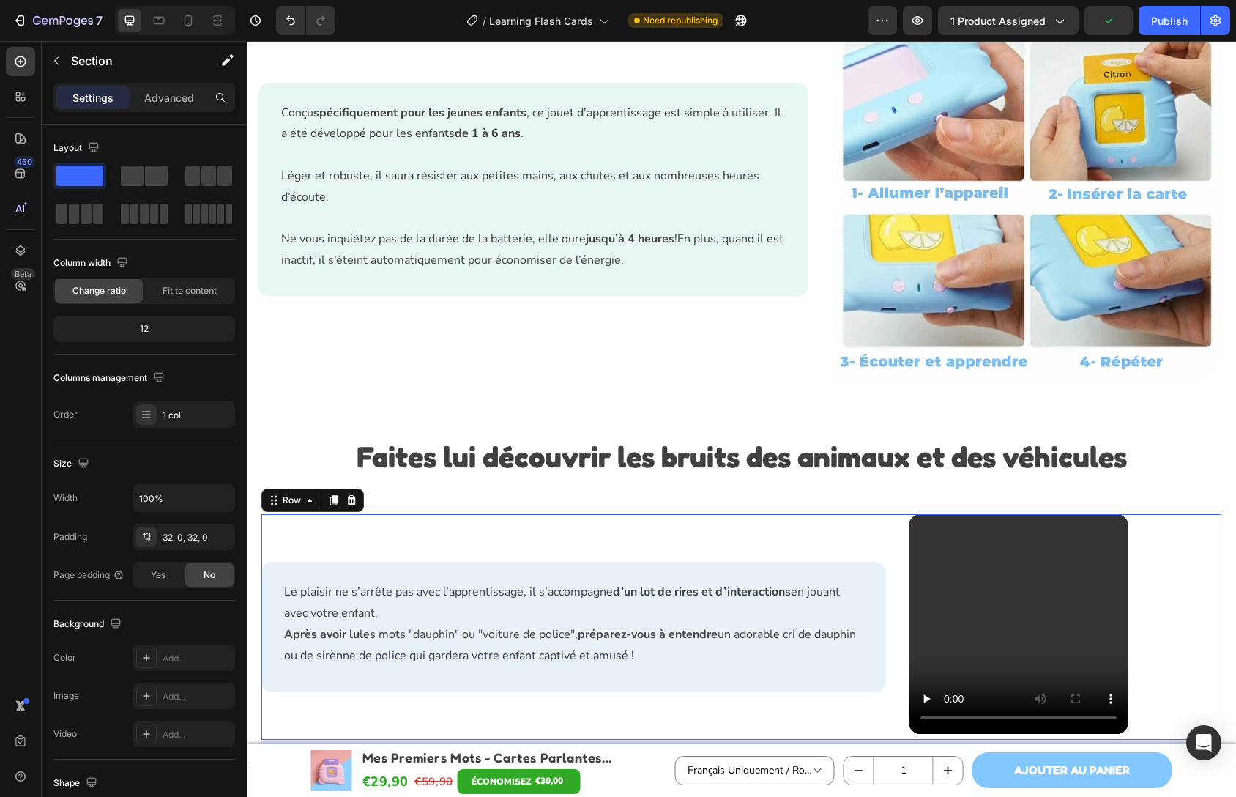
click at [585, 538] on div "Le plaisir ne s’arrête pas avec l’apprentissage, il s’accompagne d’un lot de ri…" at bounding box center [573, 627] width 625 height 226
click at [424, 502] on div "Le plaisir ne s’arrête pas avec l’apprentissage, il s’accompagne d’un lot de ri…" at bounding box center [741, 628] width 989 height 253
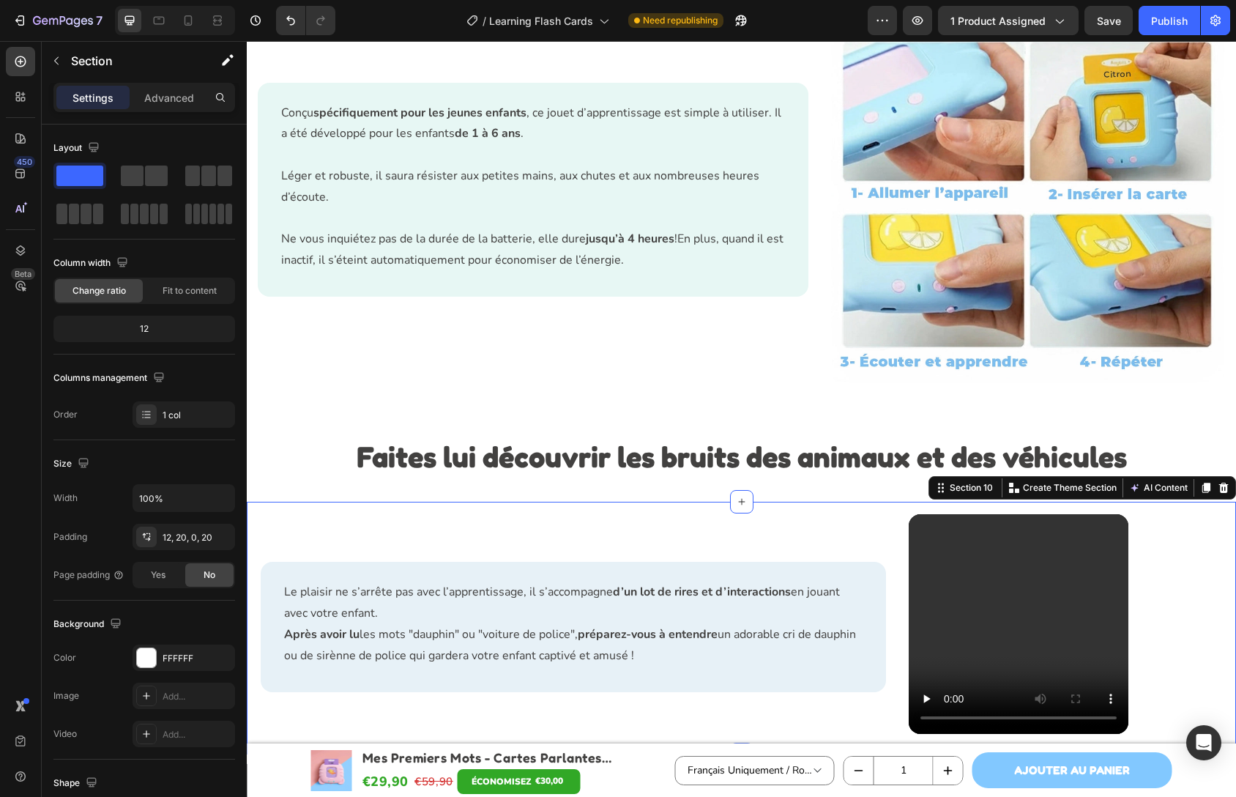
click at [412, 507] on div "Le plaisir ne s’arrête pas avec l’apprentissage, il s’accompagne d’un lot de ri…" at bounding box center [741, 628] width 989 height 253
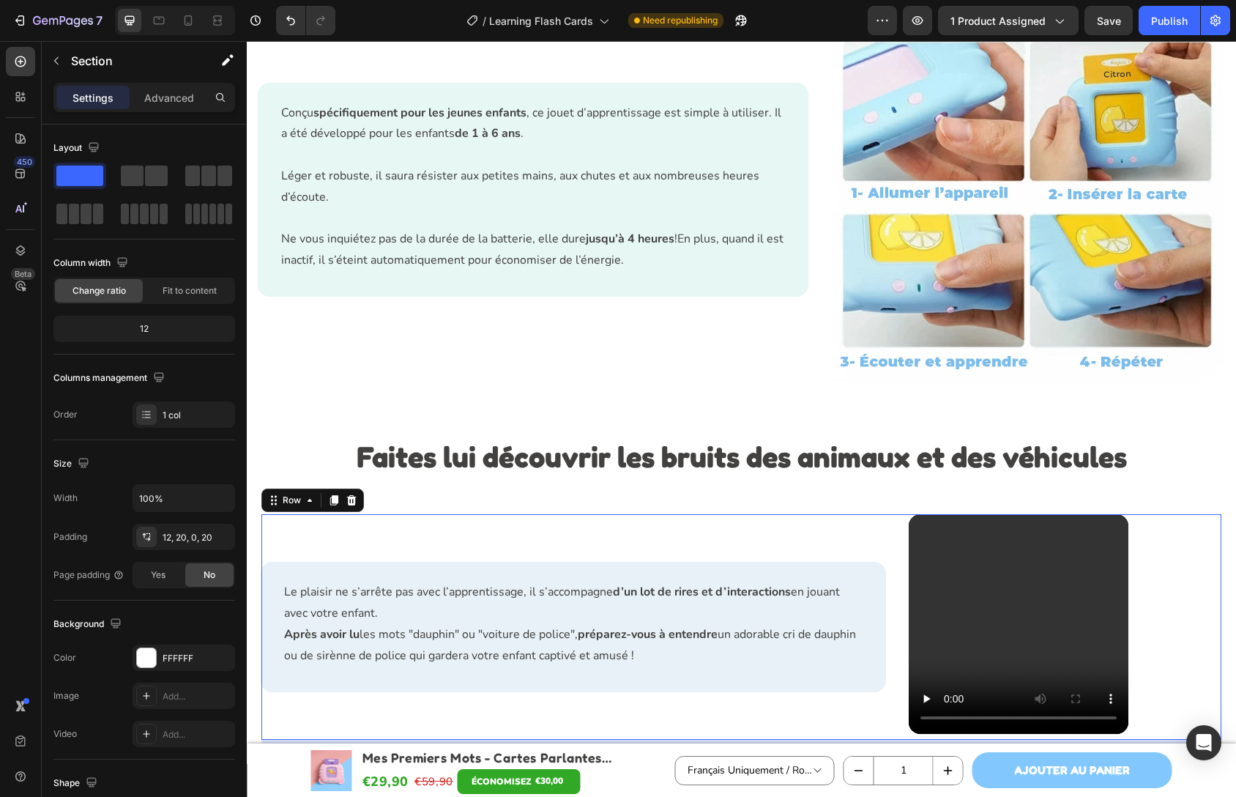
click at [773, 551] on div "Le plaisir ne s’arrête pas avec l’apprentissage, il s’accompagne d’un lot de ri…" at bounding box center [573, 627] width 625 height 226
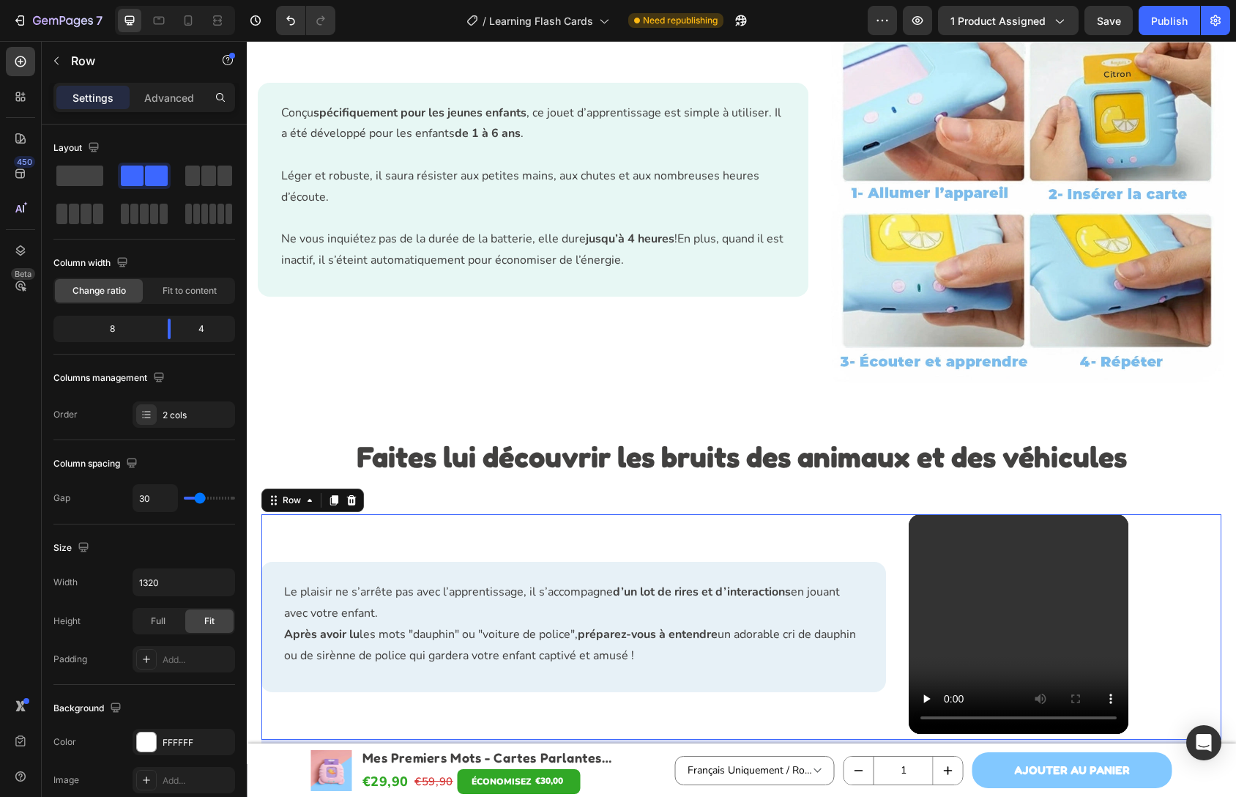
click at [888, 552] on div "Le plaisir ne s’arrête pas avec l’apprentissage, il s’accompagne d’un lot de ri…" at bounding box center [741, 627] width 960 height 226
click at [209, 404] on div "2 cols" at bounding box center [184, 414] width 103 height 26
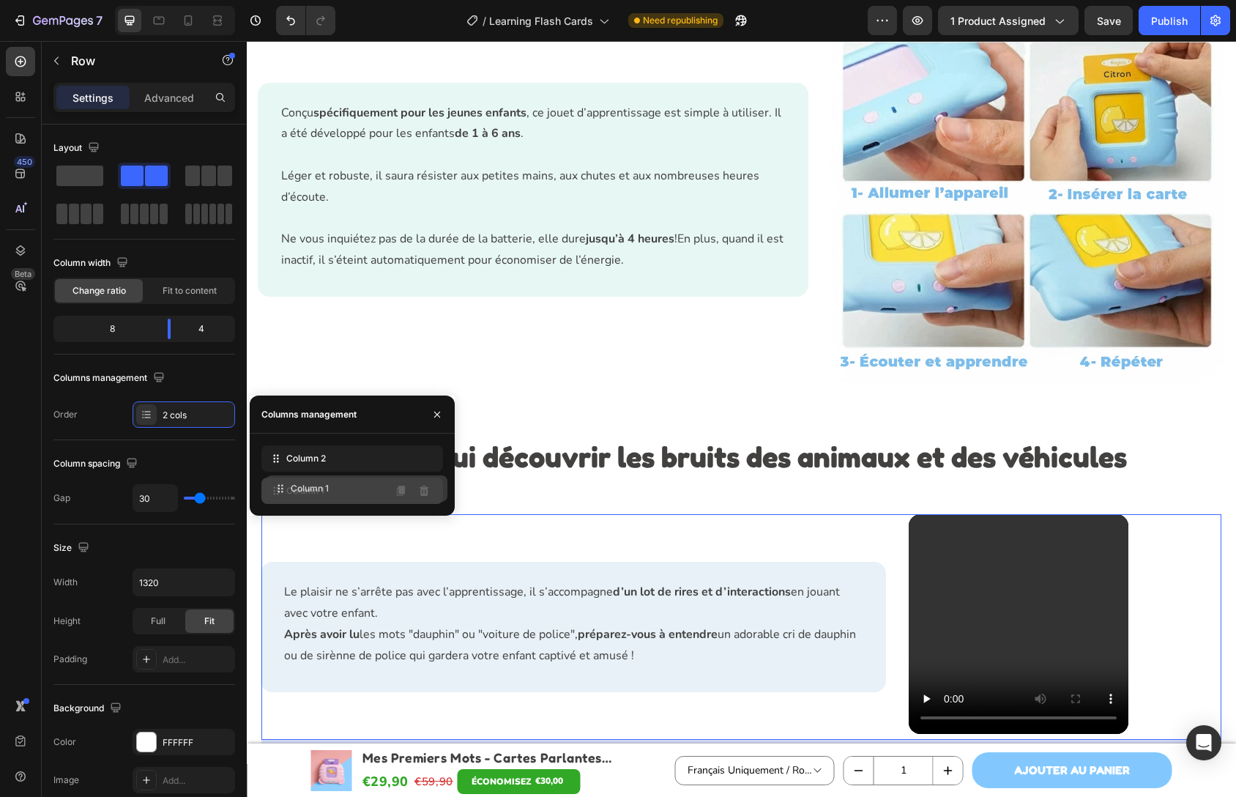
drag, startPoint x: 292, startPoint y: 456, endPoint x: 297, endPoint y: 486, distance: 30.3
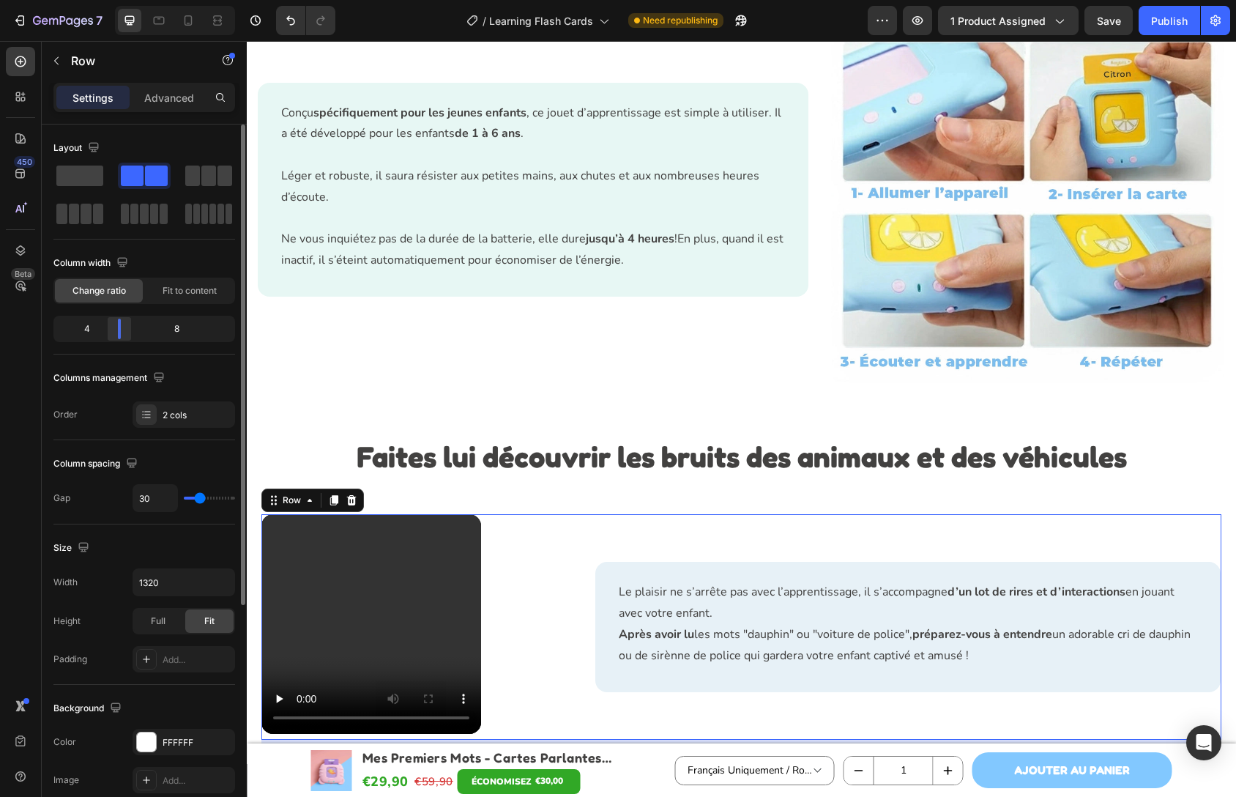
drag, startPoint x: 166, startPoint y: 324, endPoint x: 119, endPoint y: 326, distance: 47.7
click at [119, 326] on div at bounding box center [119, 329] width 26 height 21
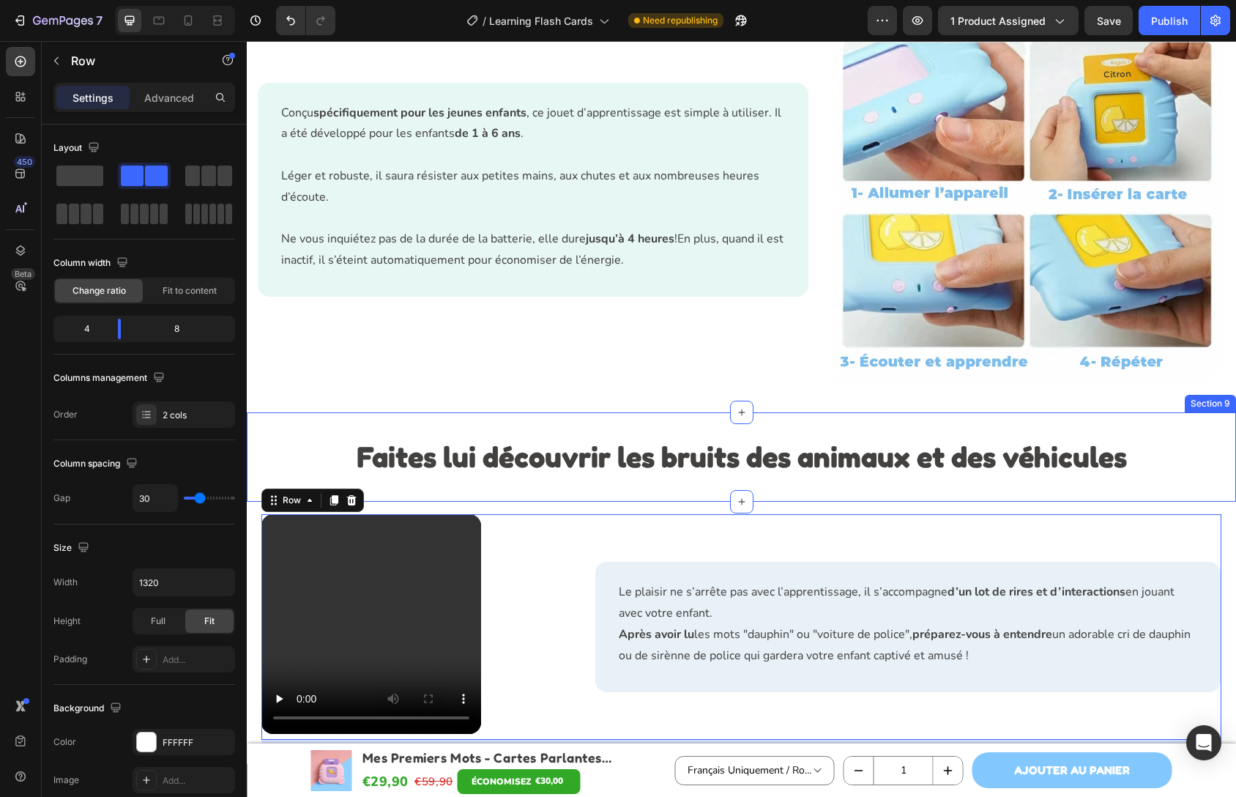
scroll to position [3107, 0]
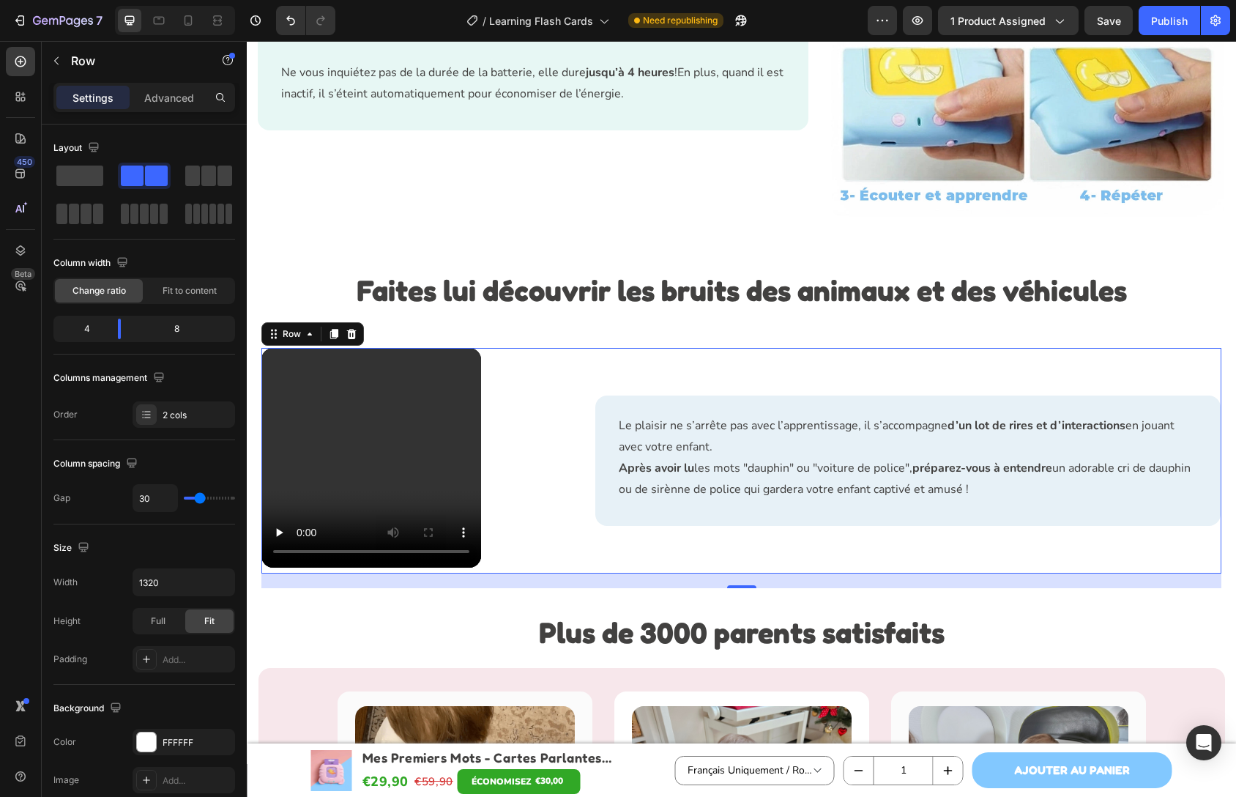
click at [666, 439] on div "Le plaisir ne s’arrête pas avec l’apprentissage, il s’accompagne d’un lot de ri…" at bounding box center [908, 461] width 625 height 226
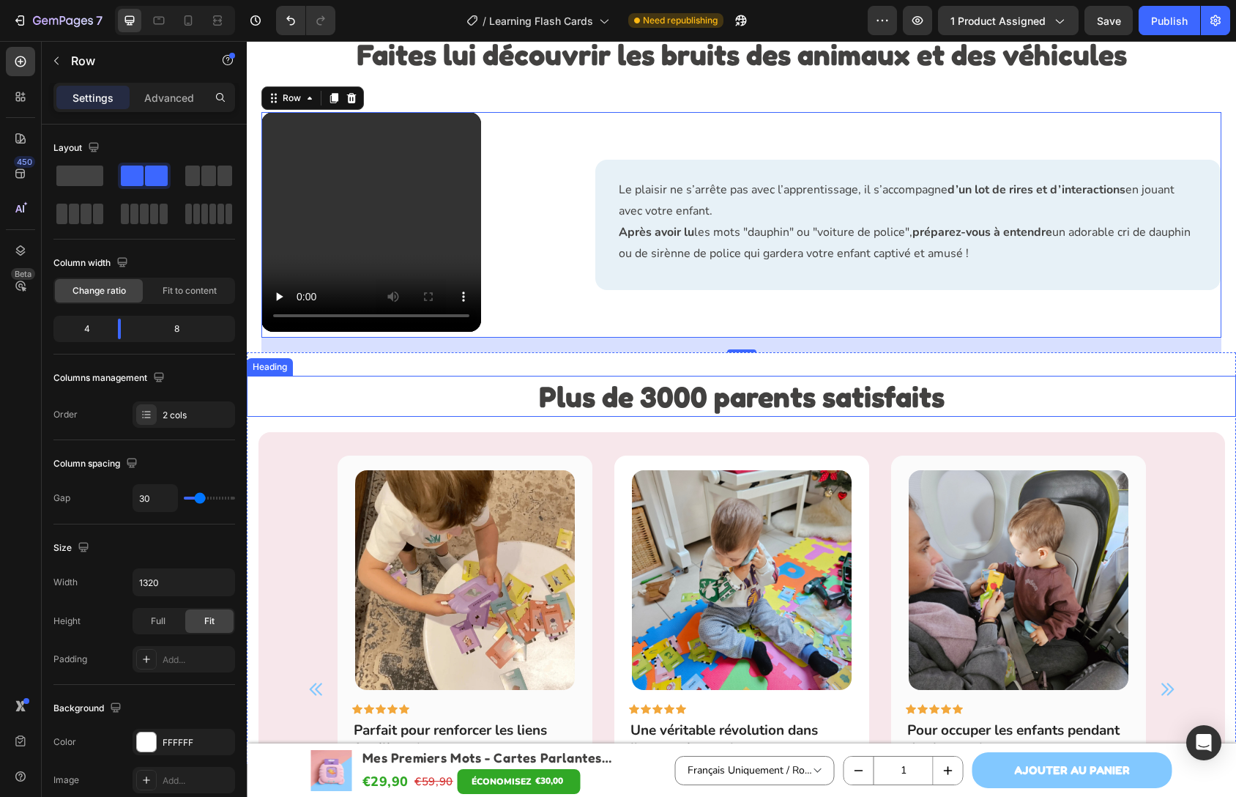
scroll to position [3513, 0]
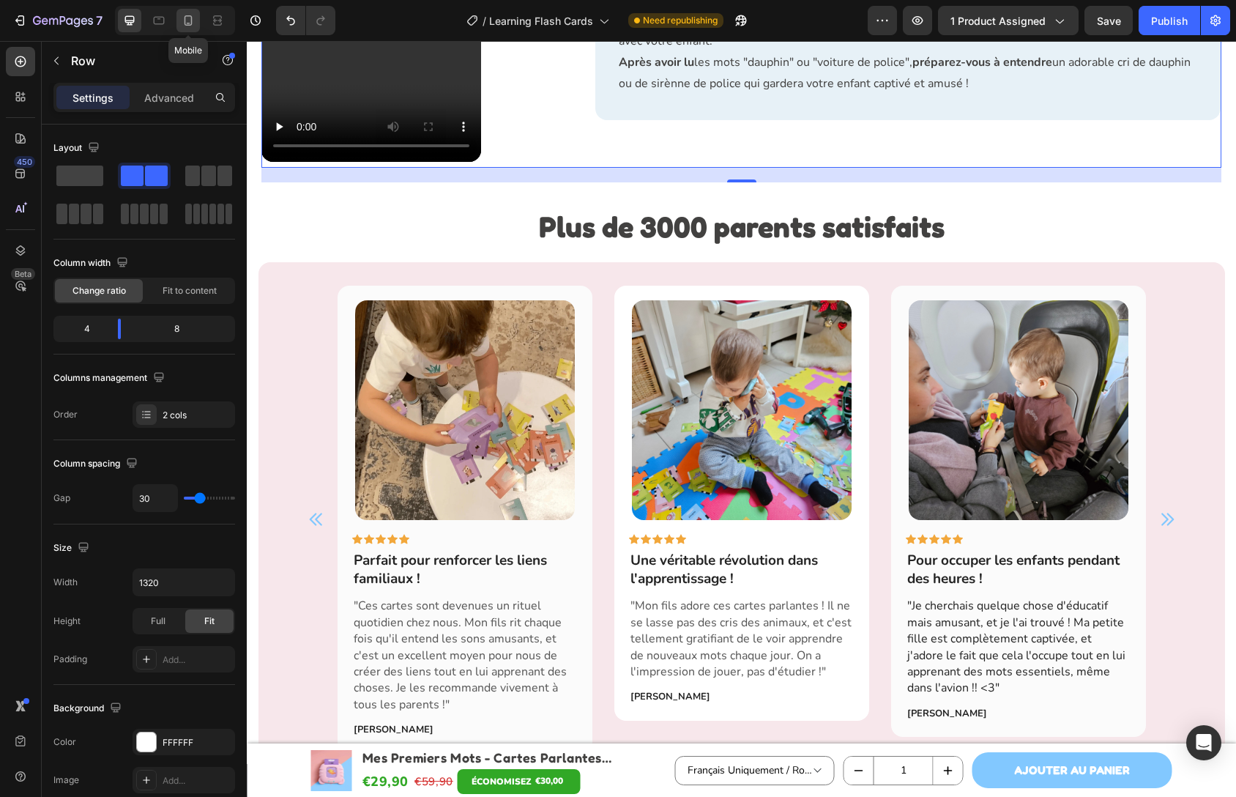
click at [189, 17] on icon at bounding box center [188, 20] width 15 height 15
type input "0"
type input "100%"
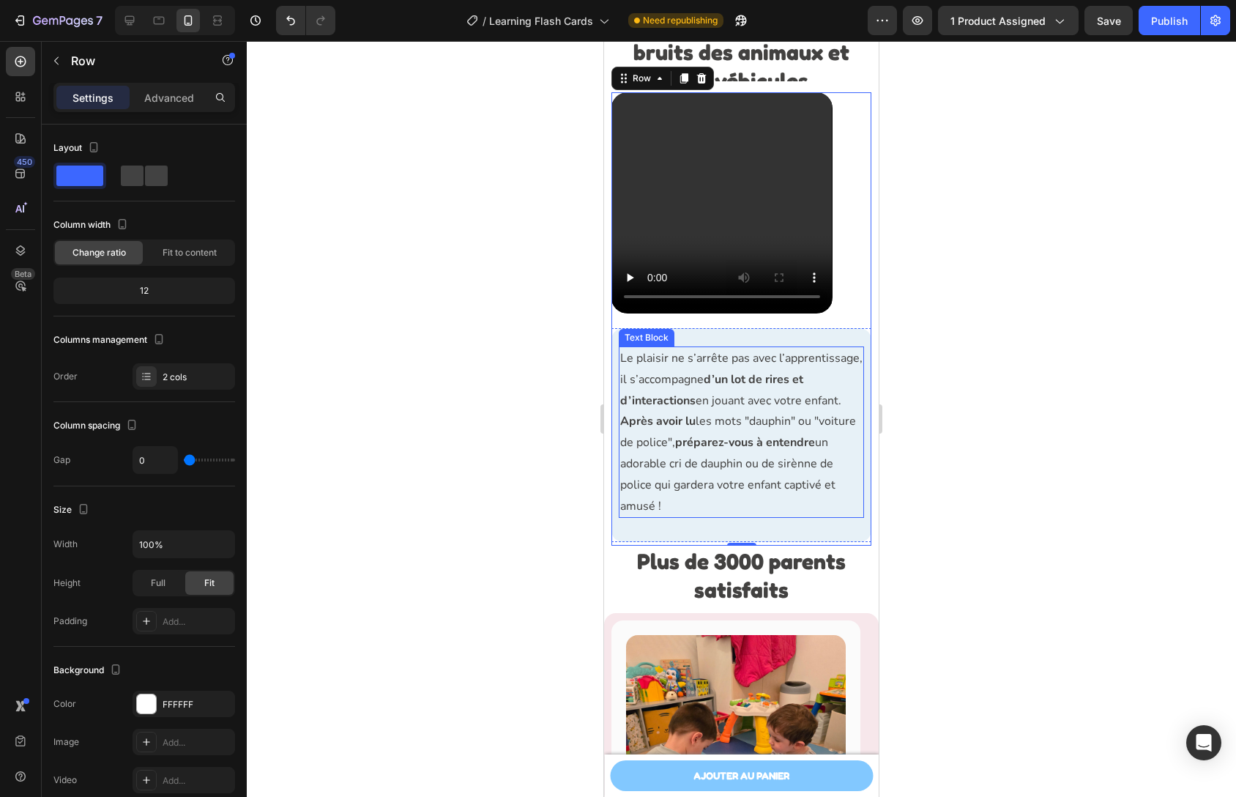
scroll to position [3327, 0]
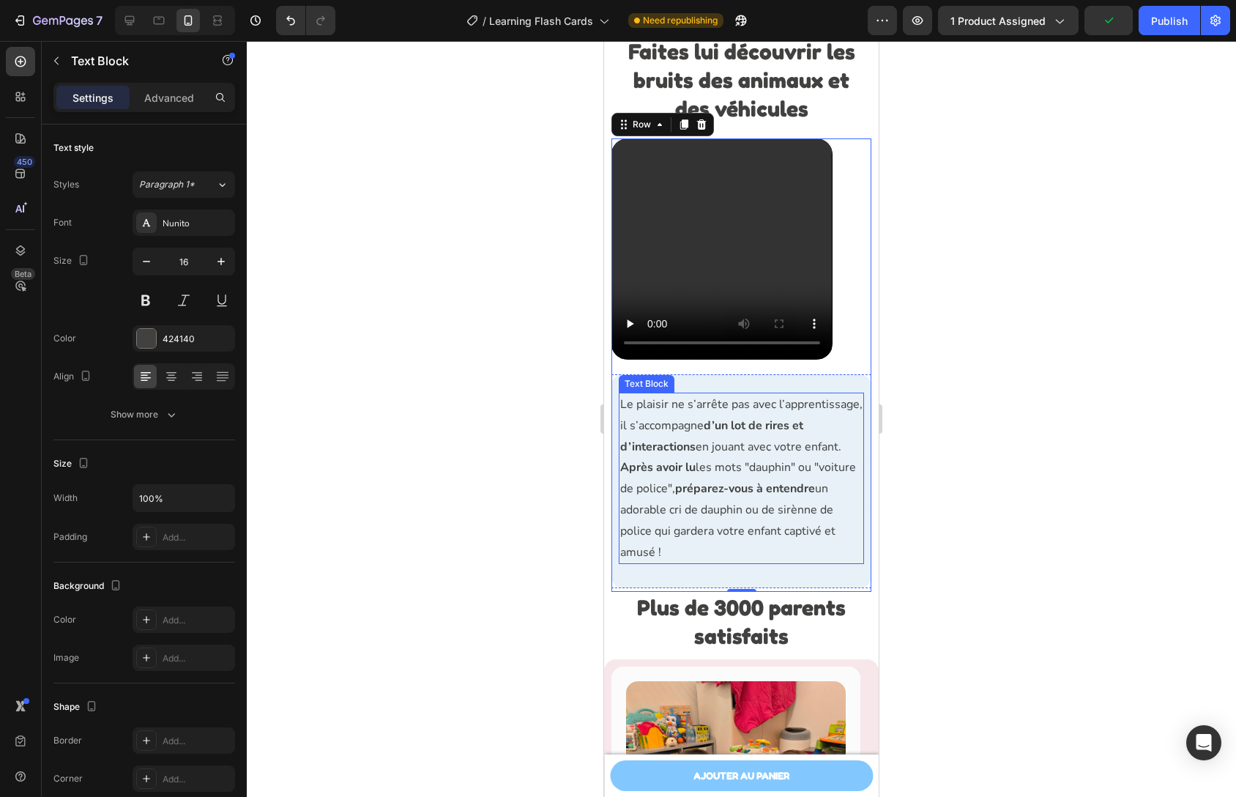
click at [730, 423] on p "Le plaisir ne s’arrête pas avec l’apprentissage, il s’accompagne d’un lot de ri…" at bounding box center [741, 425] width 242 height 63
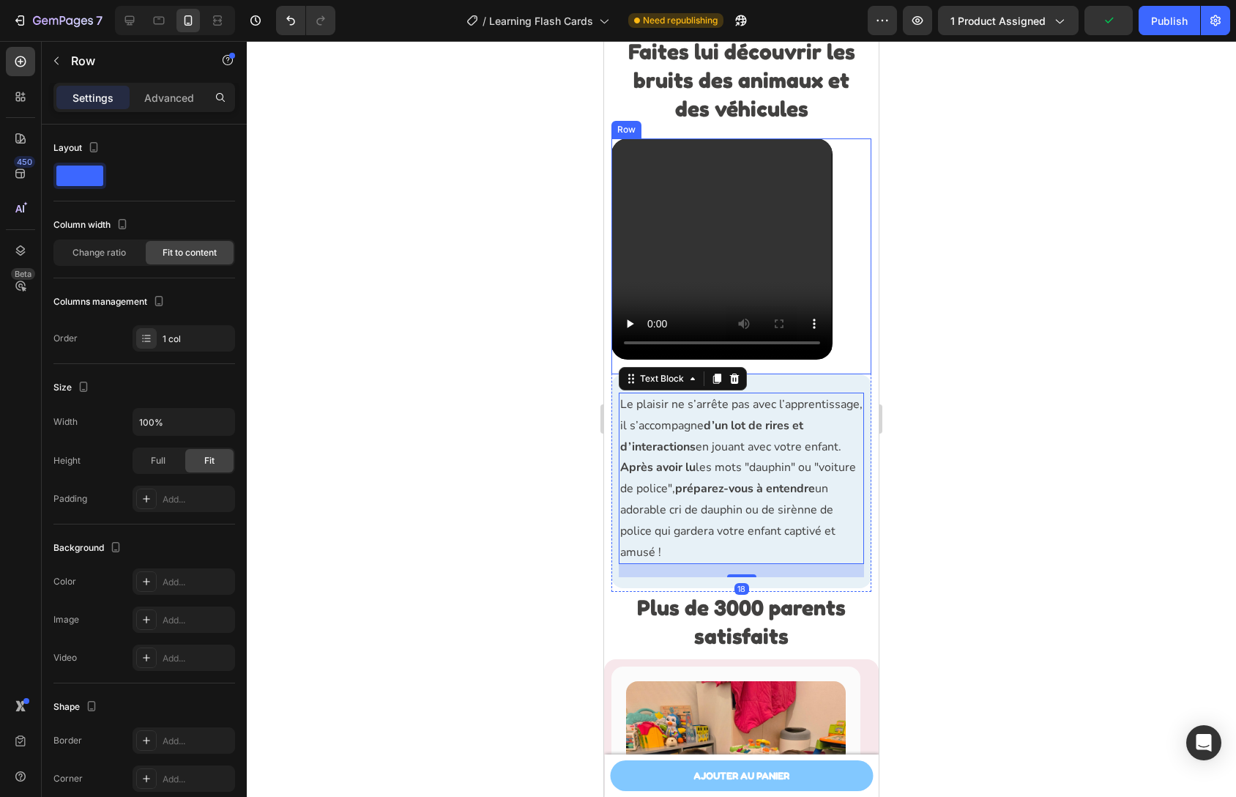
click at [770, 374] on div "Video" at bounding box center [722, 256] width 221 height 236
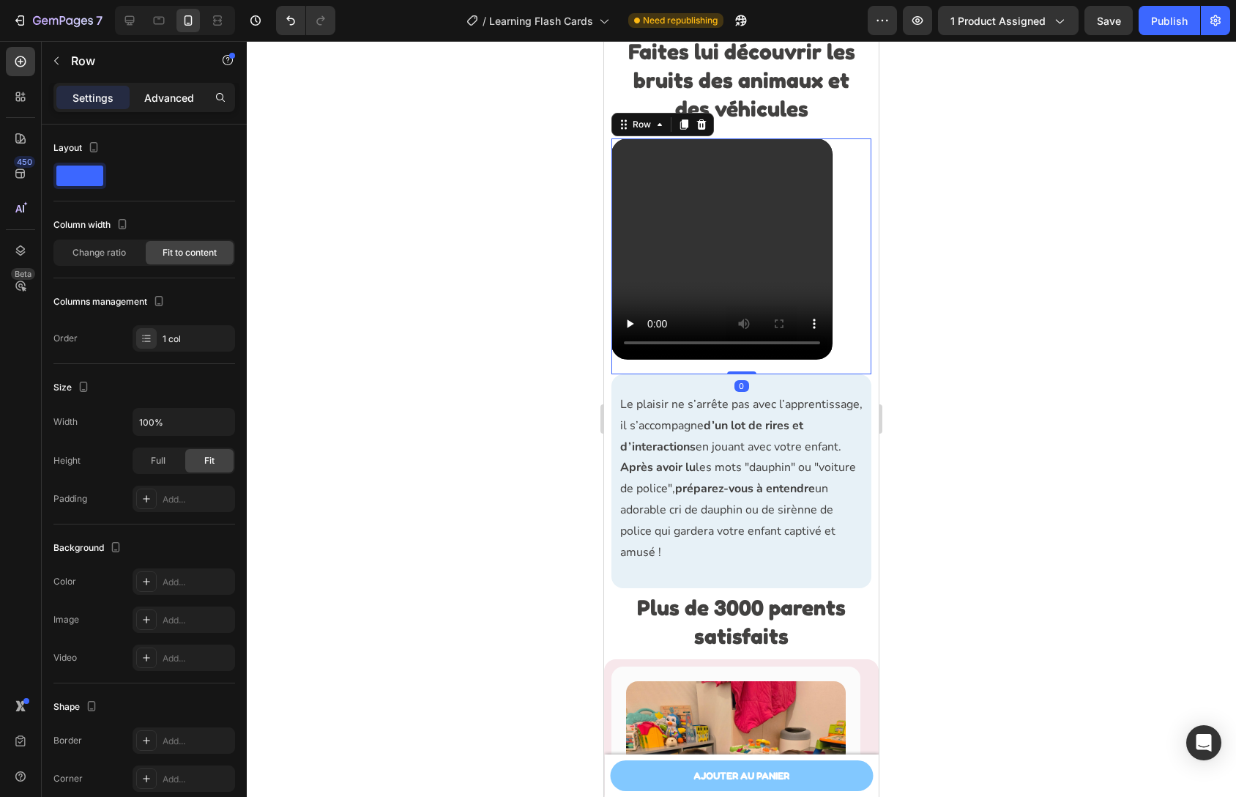
click at [142, 103] on div "Advanced" at bounding box center [169, 97] width 73 height 23
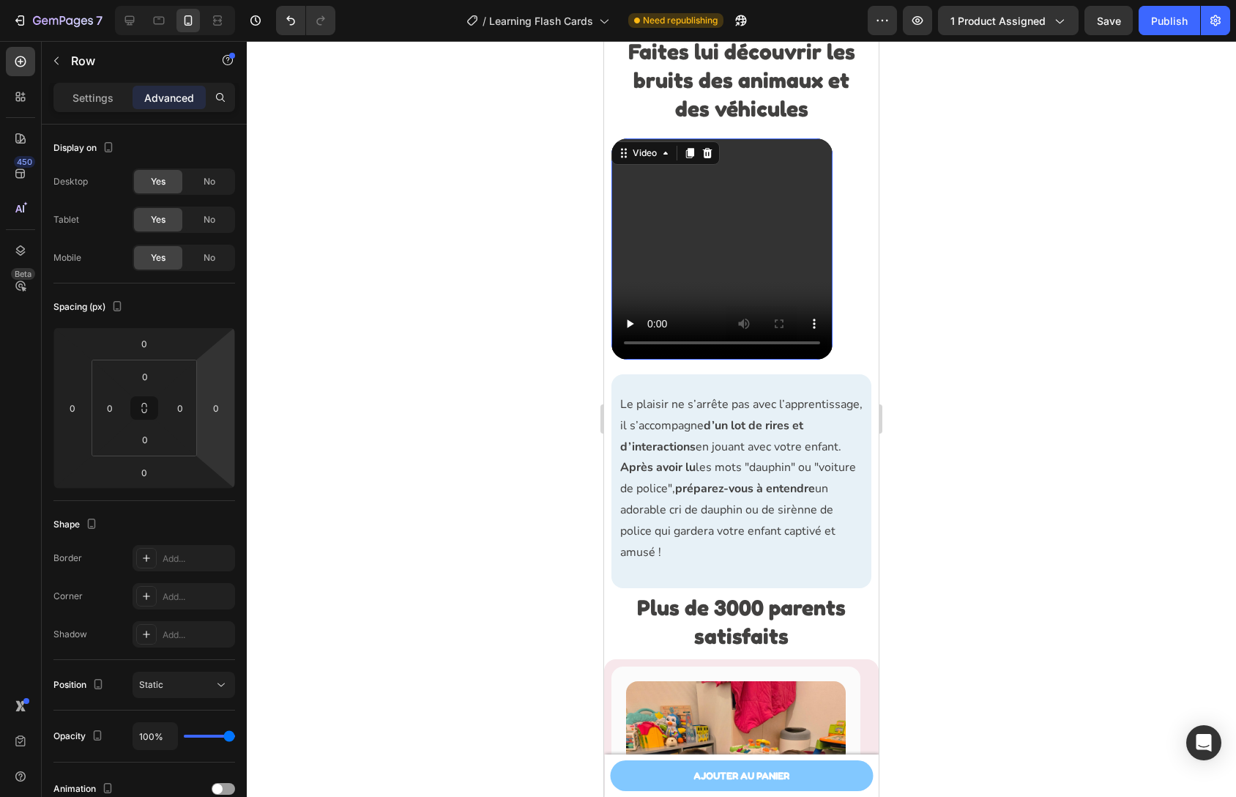
click at [740, 240] on video at bounding box center [722, 249] width 220 height 220
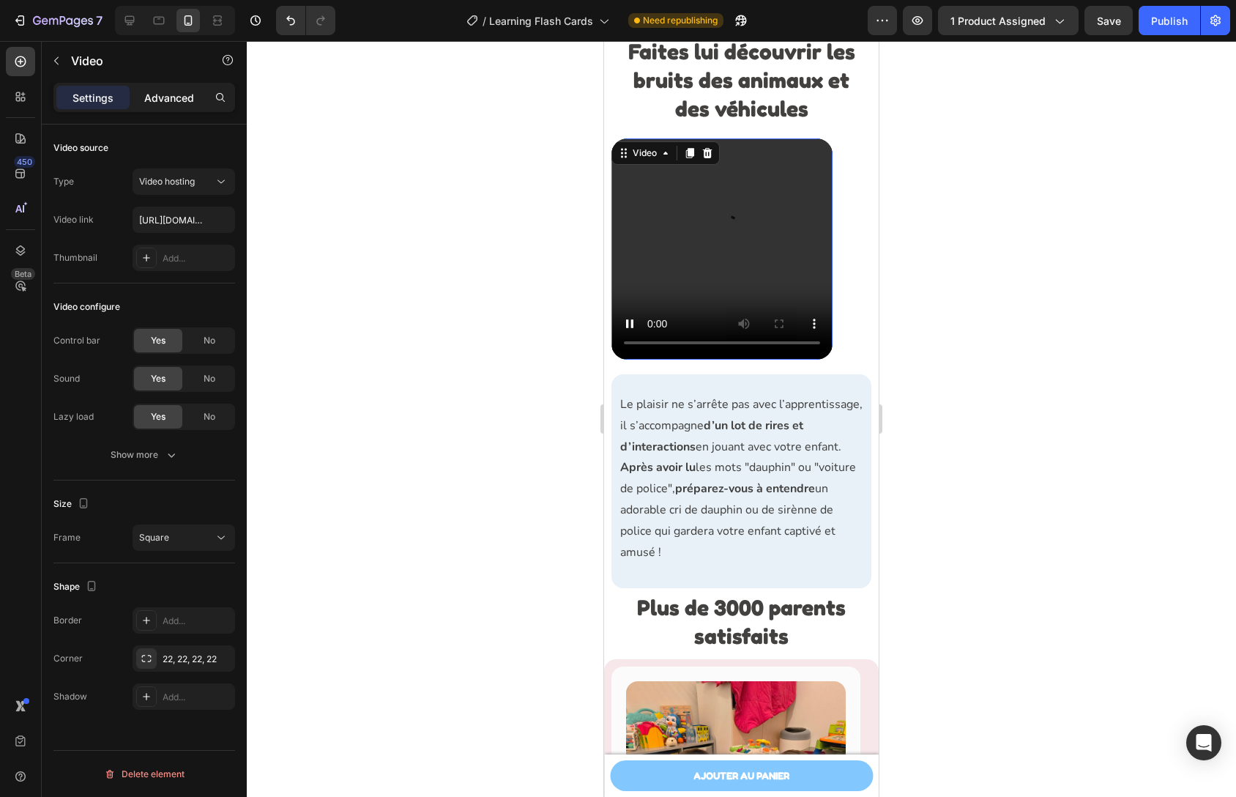
click at [183, 103] on p "Advanced" at bounding box center [169, 97] width 50 height 15
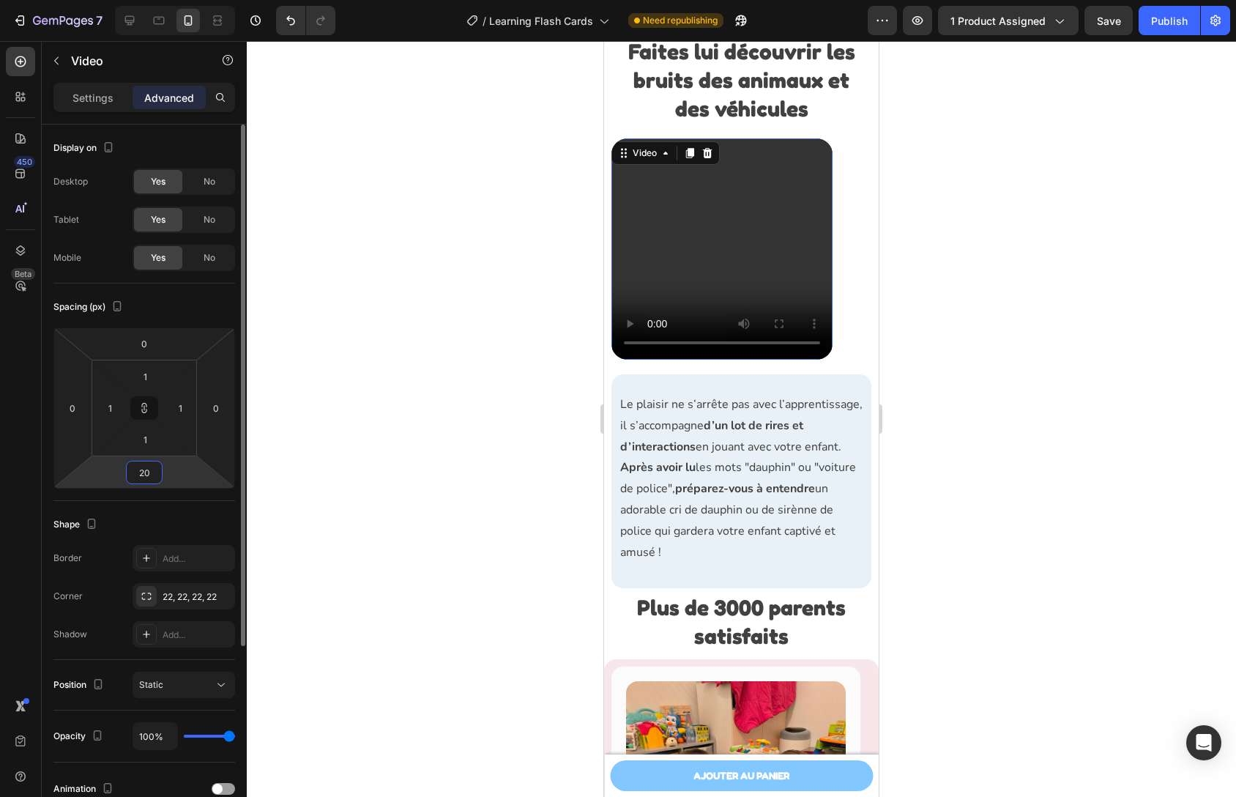
click at [157, 472] on input "20" at bounding box center [144, 472] width 29 height 22
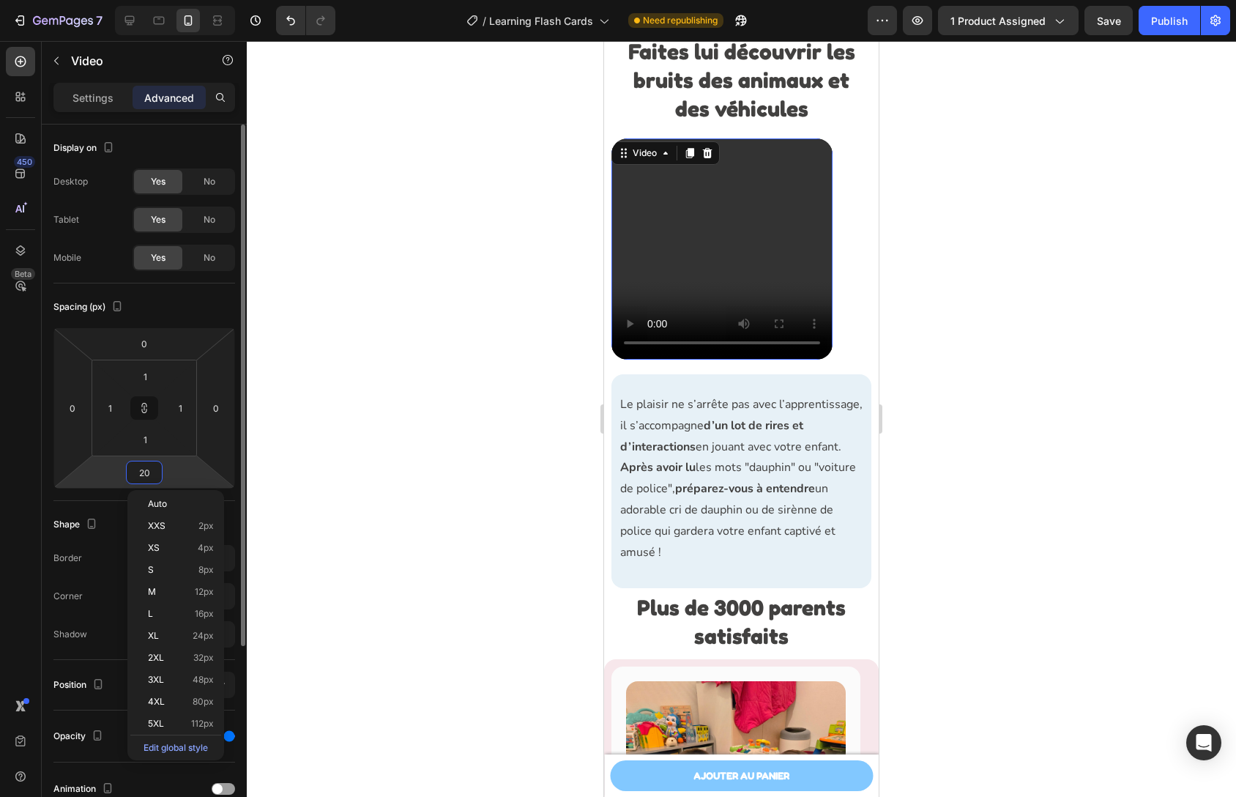
type input "0"
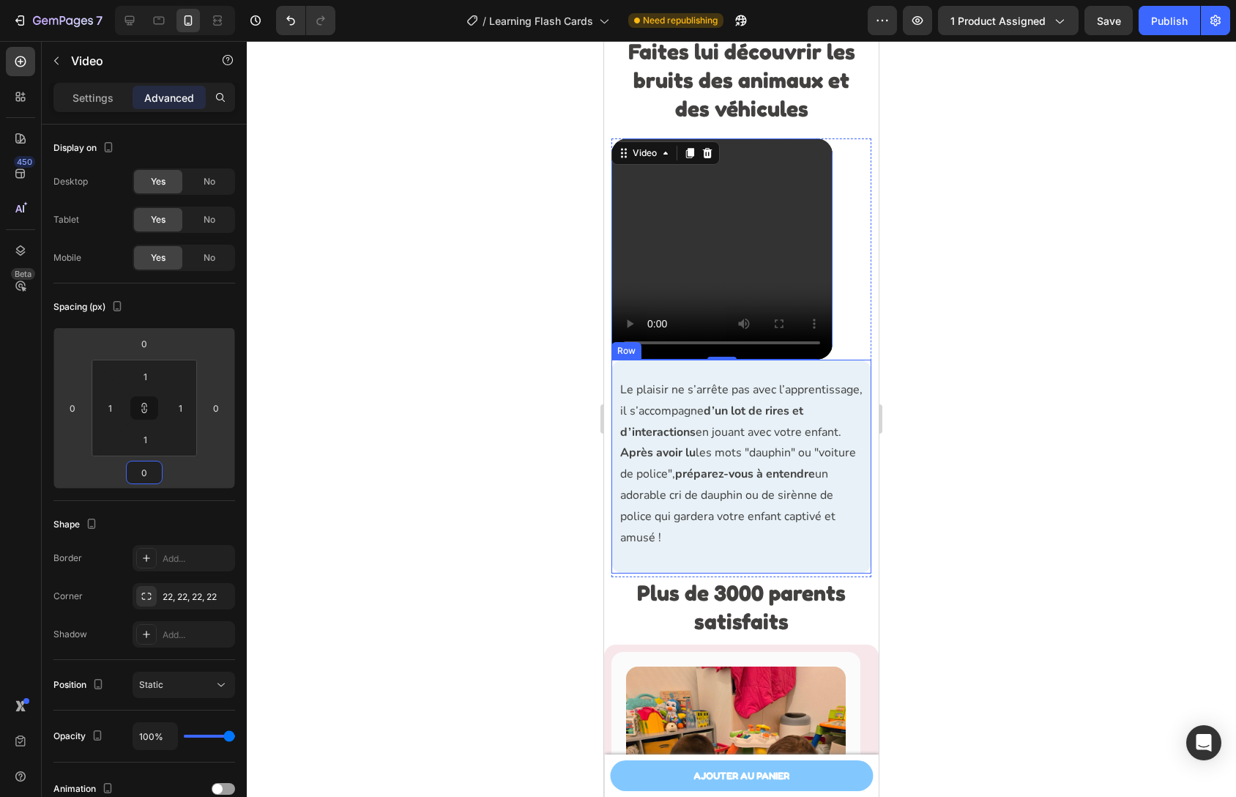
click at [760, 396] on div "Le plaisir ne s’arrête pas avec l’apprentissage, il s’accompagne d’un lot de ri…" at bounding box center [742, 467] width 260 height 214
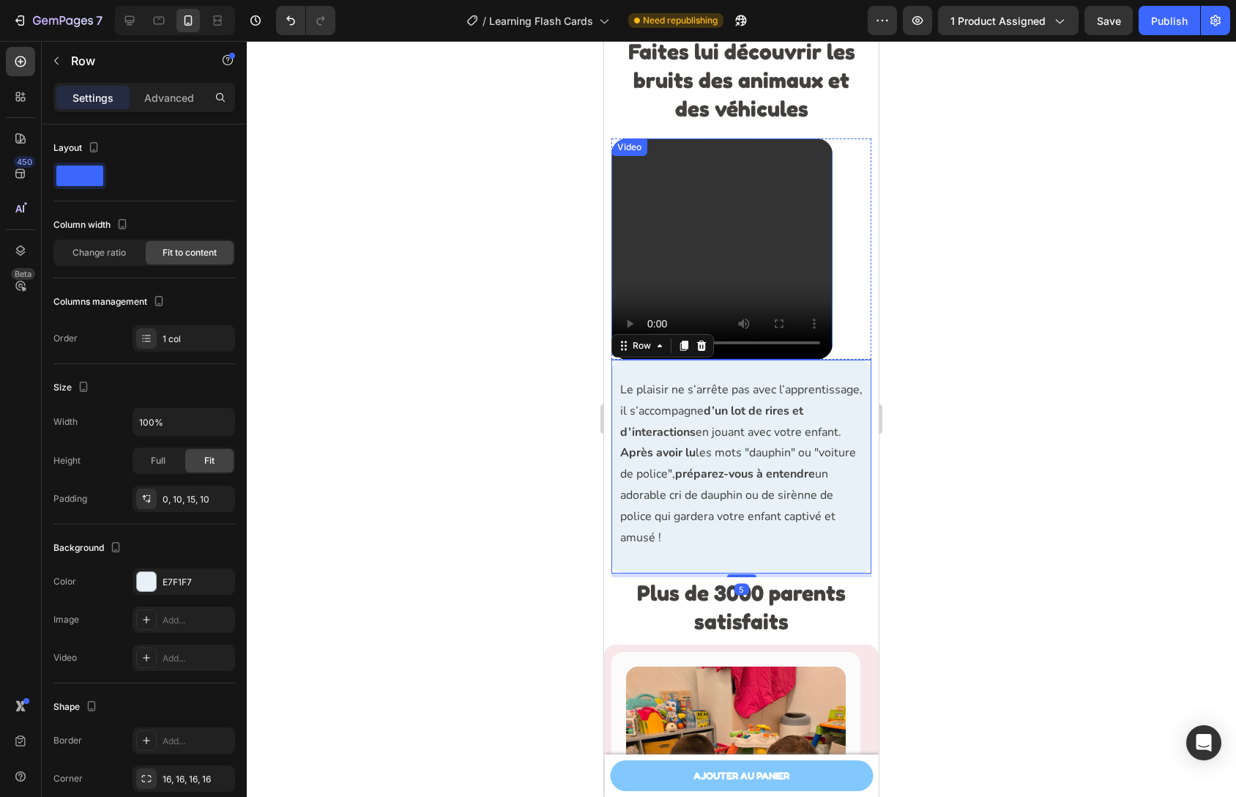
click at [632, 277] on video at bounding box center [722, 249] width 220 height 220
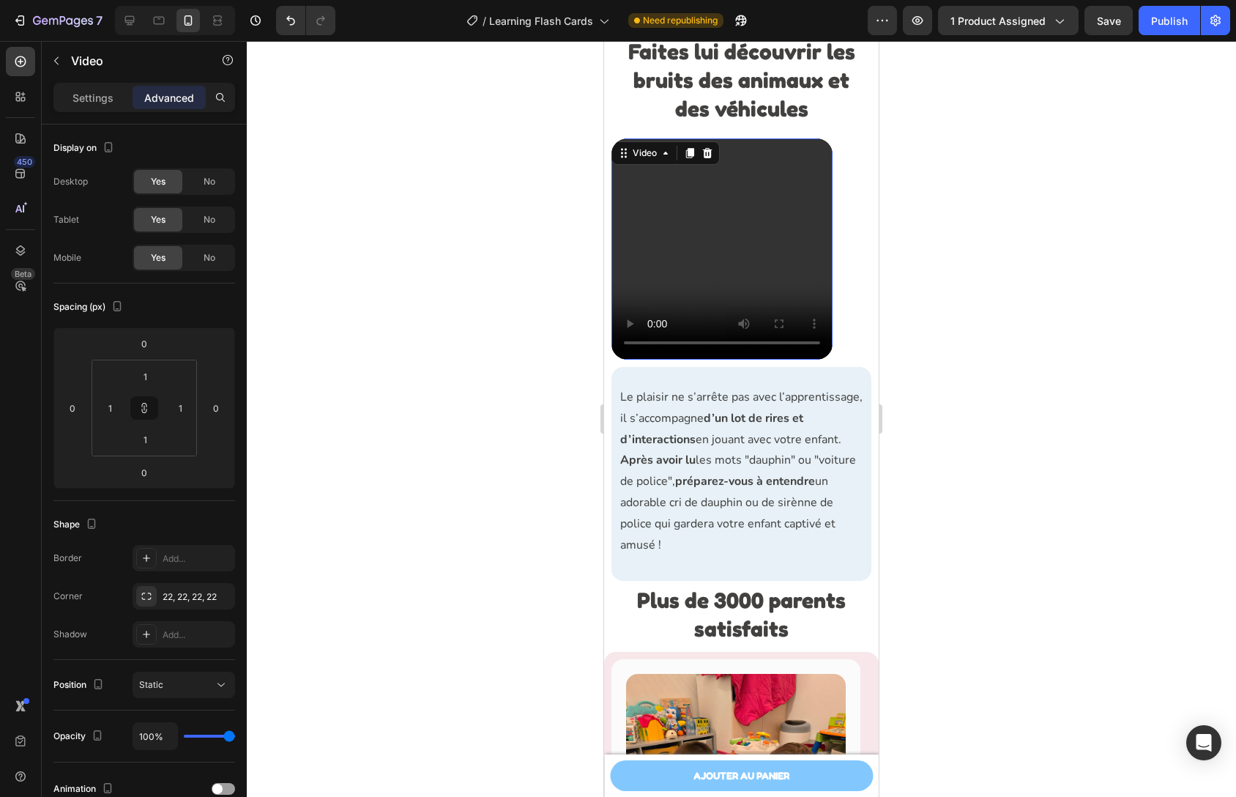
drag, startPoint x: 735, startPoint y: 385, endPoint x: 736, endPoint y: 393, distance: 7.5
click at [736, 367] on div "Video 10" at bounding box center [722, 252] width 221 height 229
type input "10"
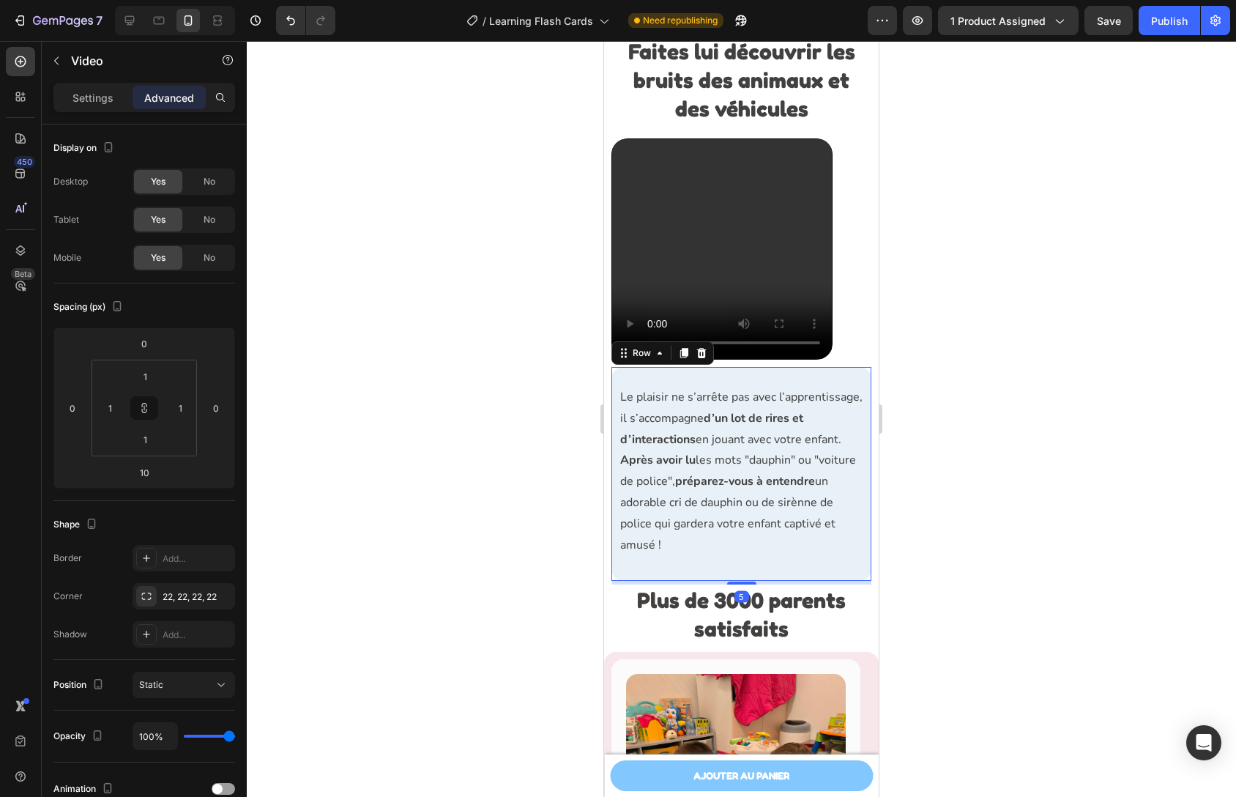
click at [743, 570] on div "Le plaisir ne s’arrête pas avec l’apprentissage, il s’accompagne d’un lot de ri…" at bounding box center [741, 477] width 245 height 185
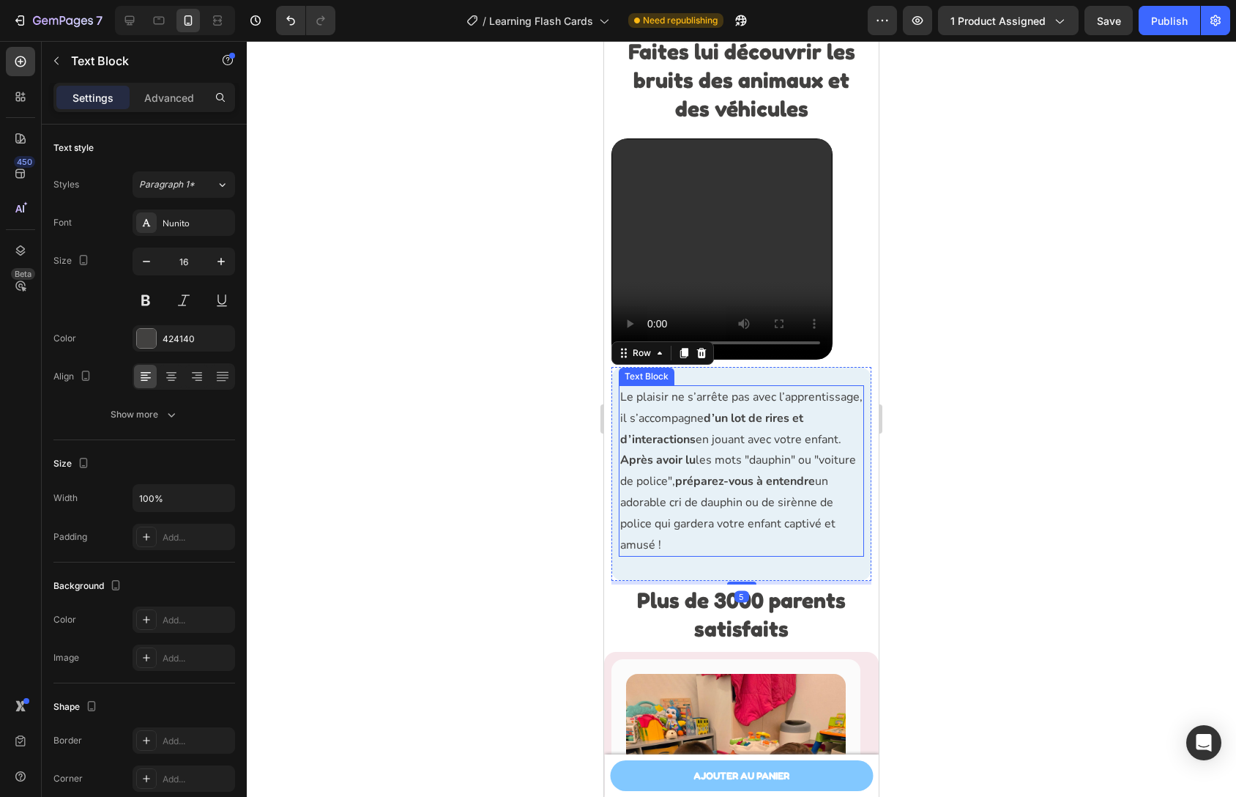
click at [735, 555] on p "Après avoir lu les mots "dauphin" ou "voiture de police", préparez-vous à enten…" at bounding box center [741, 502] width 242 height 105
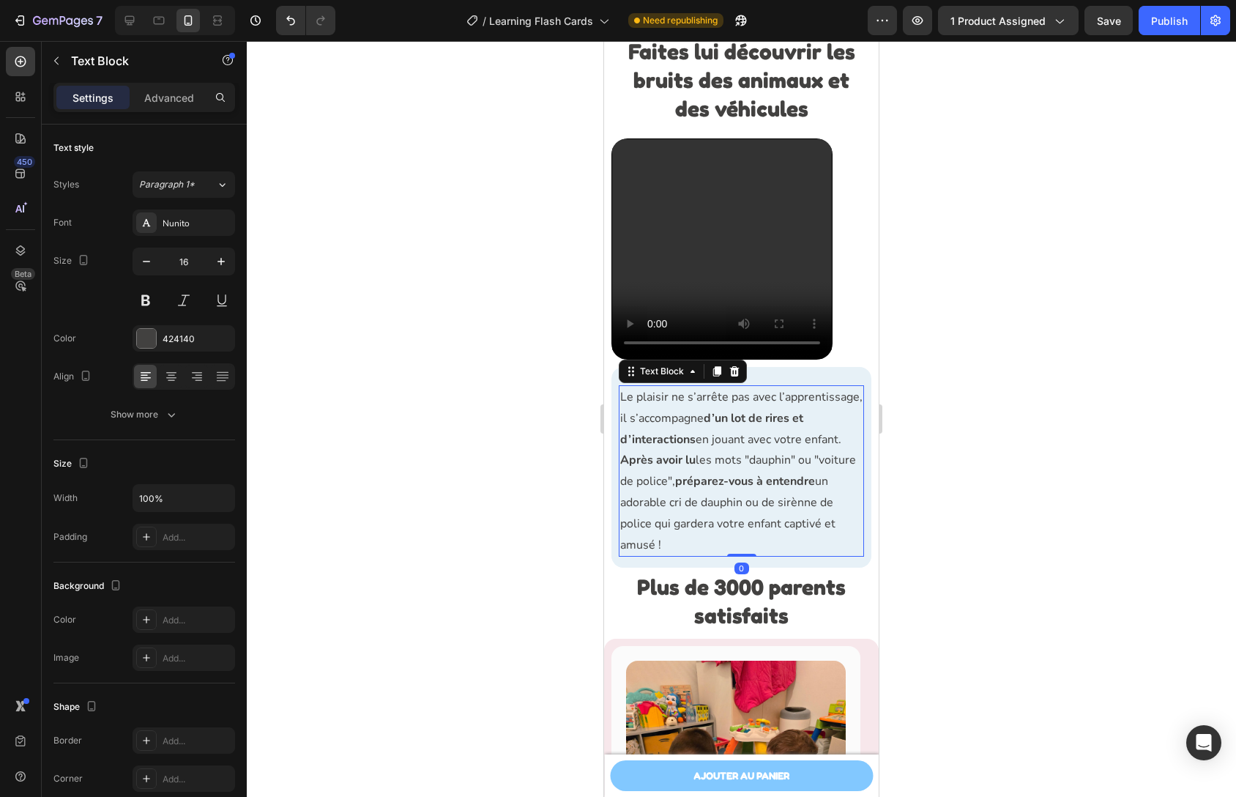
click at [735, 557] on div at bounding box center [741, 555] width 29 height 3
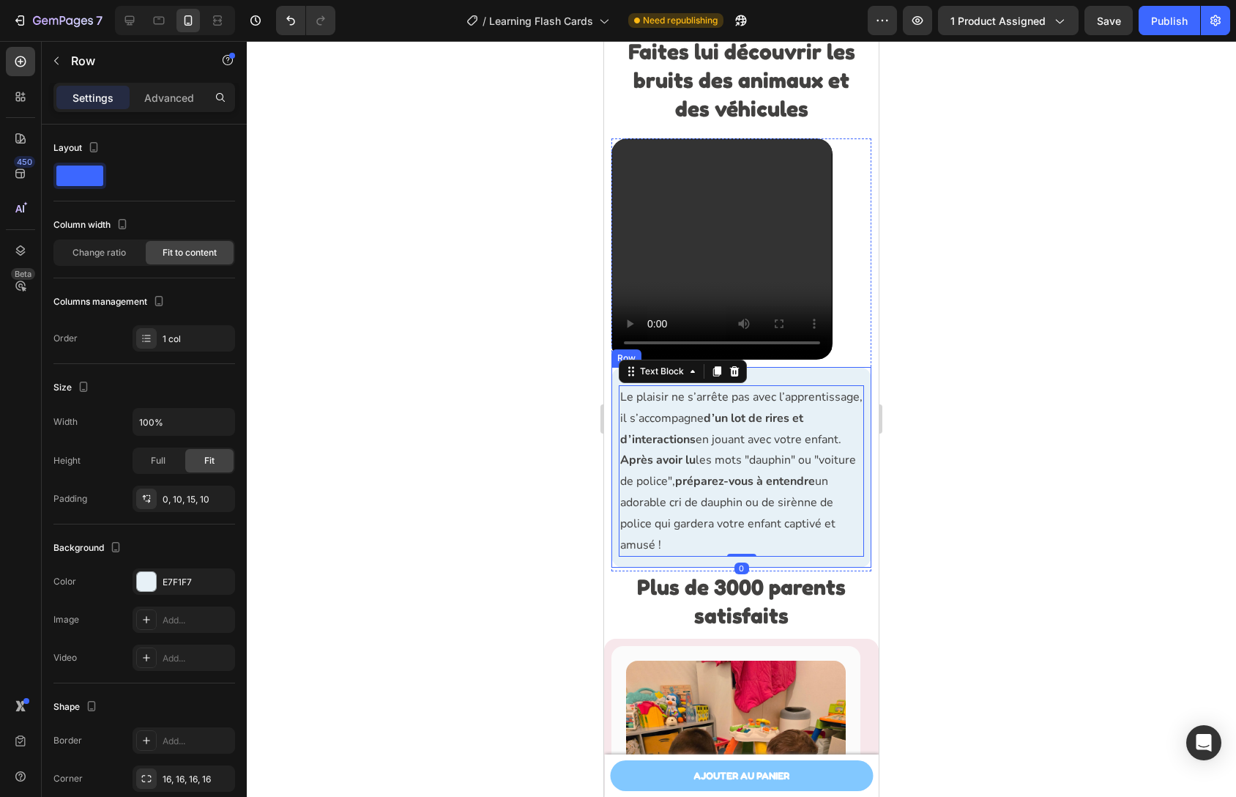
click at [757, 568] on div "Le plaisir ne s’arrête pas avec l’apprentissage, il s’accompagne d’un lot de ri…" at bounding box center [742, 467] width 260 height 201
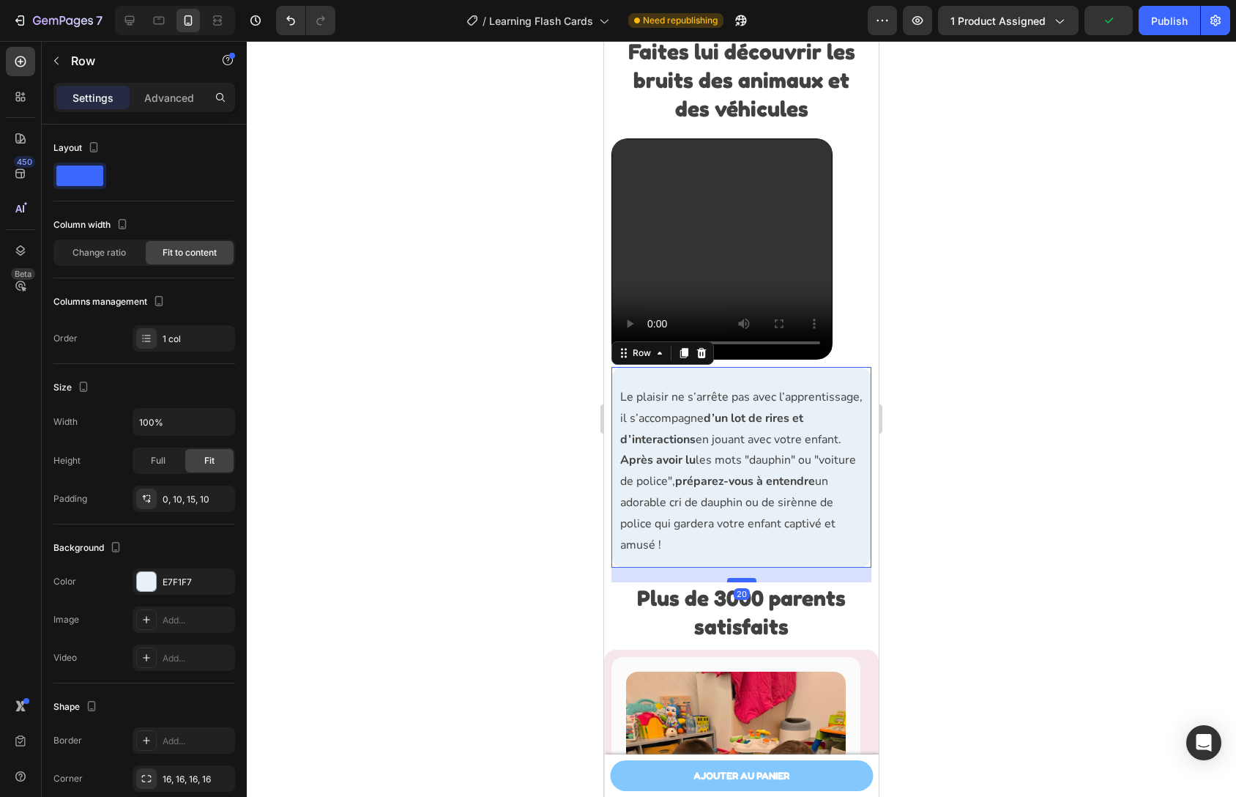
drag, startPoint x: 738, startPoint y: 619, endPoint x: 738, endPoint y: 630, distance: 11.0
click at [738, 582] on div at bounding box center [741, 580] width 29 height 4
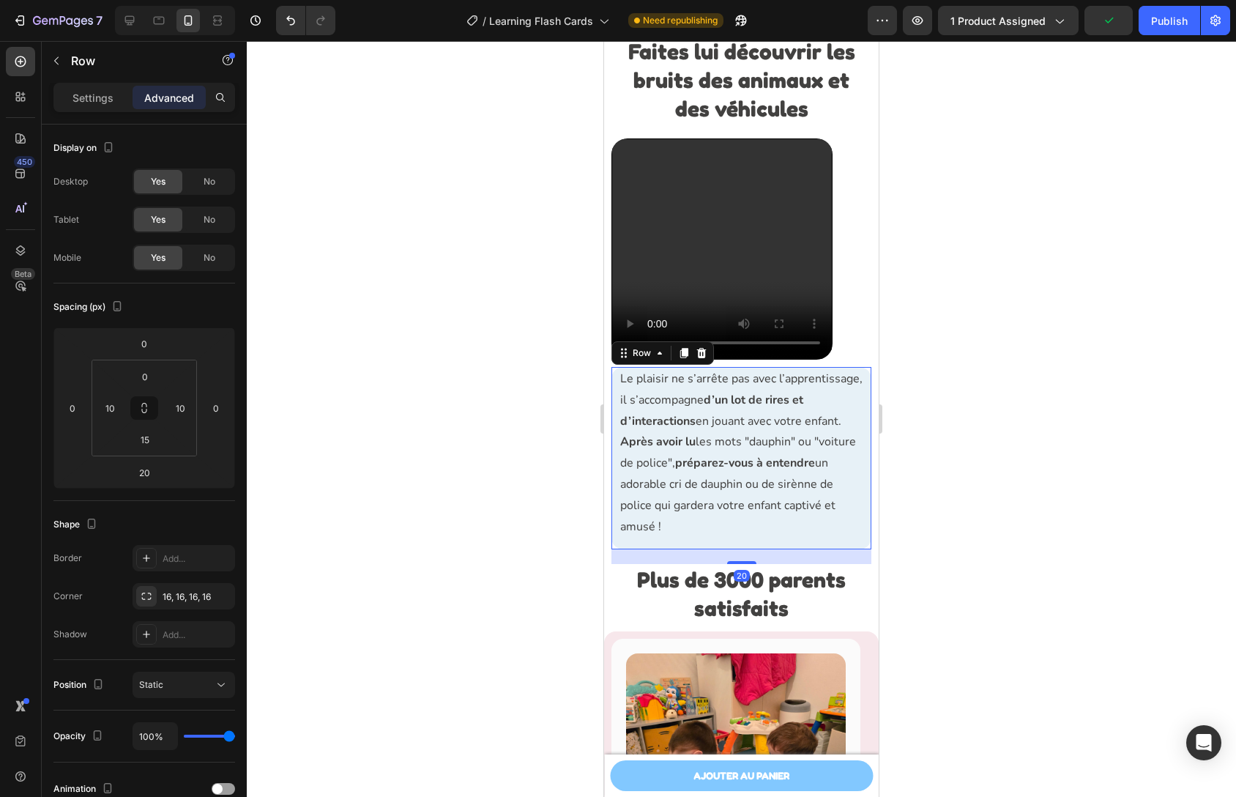
click at [975, 612] on div at bounding box center [741, 419] width 989 height 756
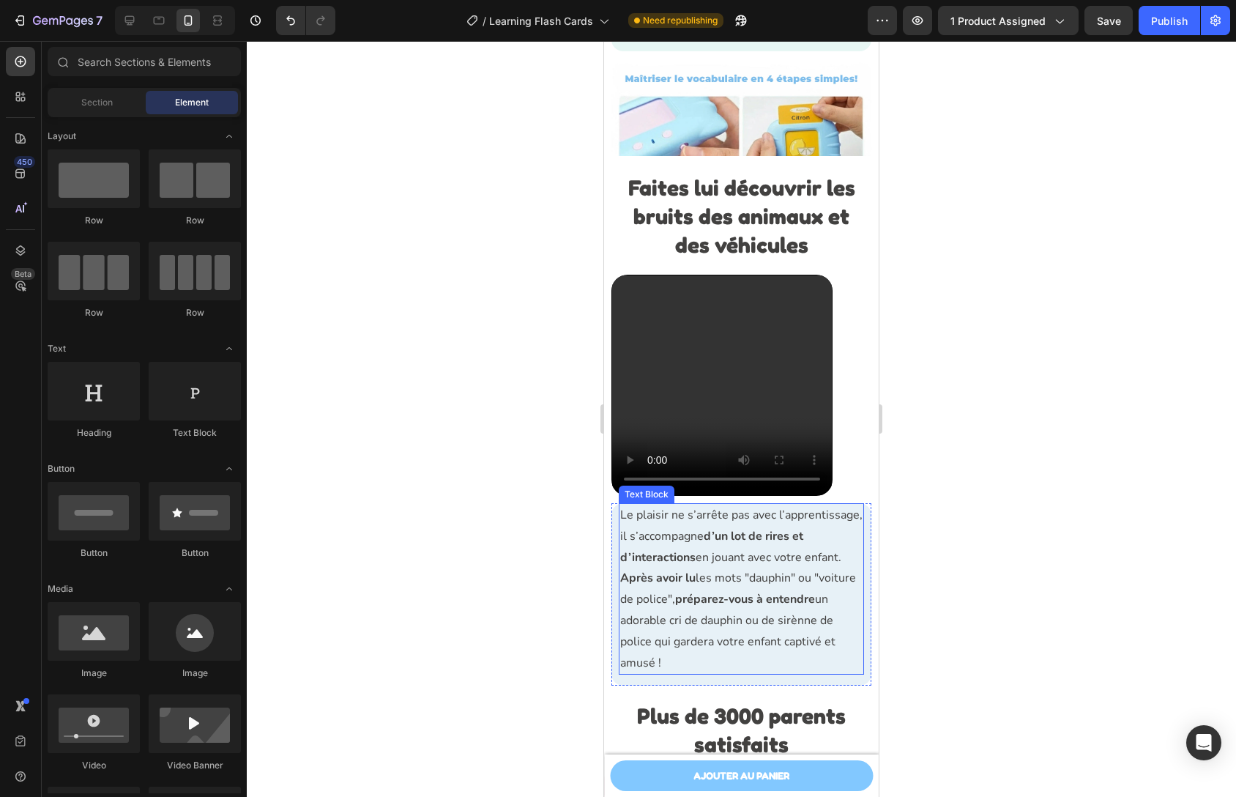
scroll to position [3040, 0]
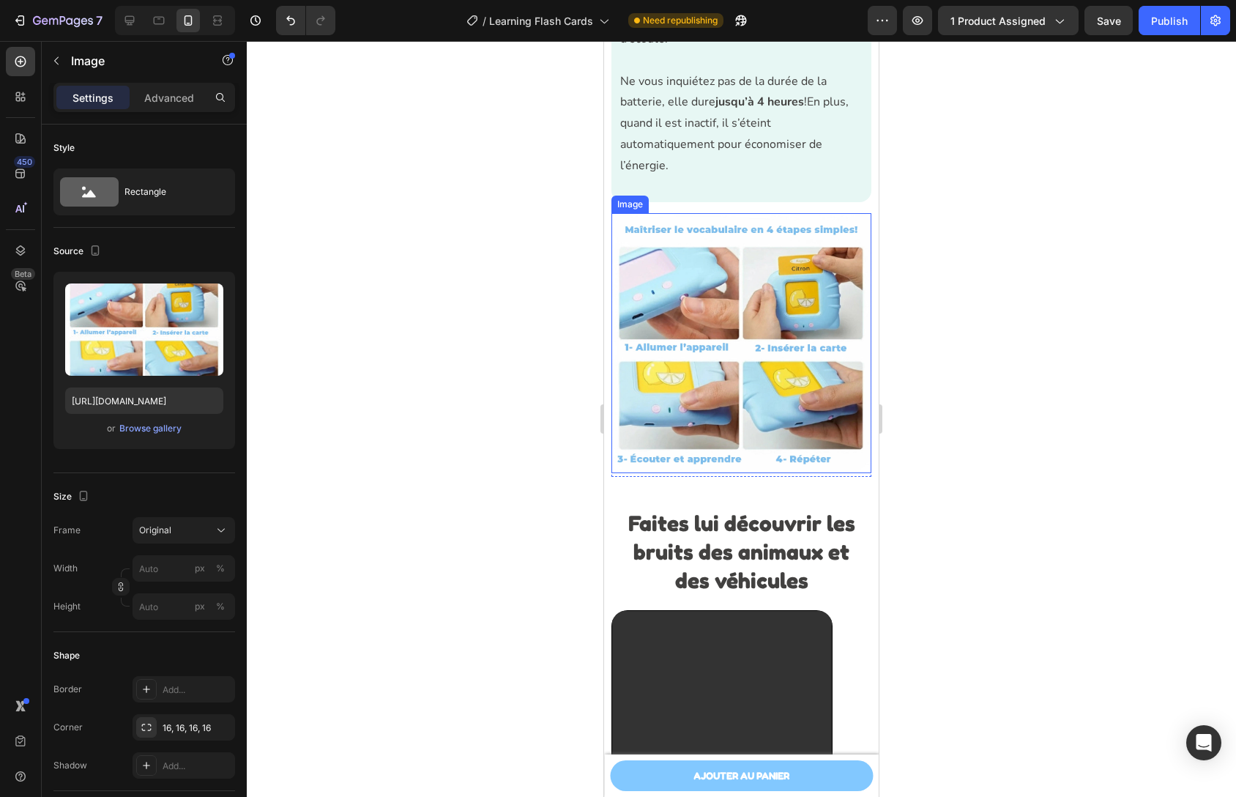
click at [732, 415] on img at bounding box center [742, 343] width 260 height 260
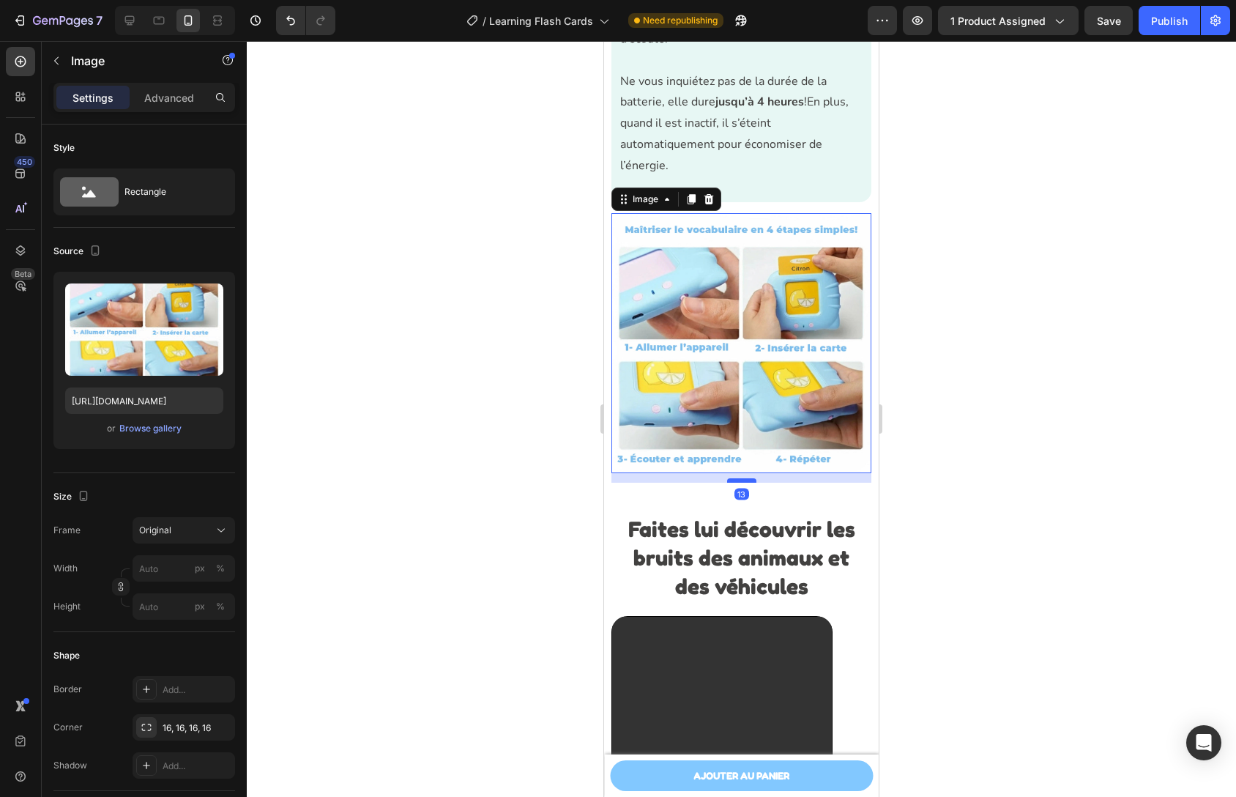
click at [741, 478] on div at bounding box center [741, 480] width 29 height 4
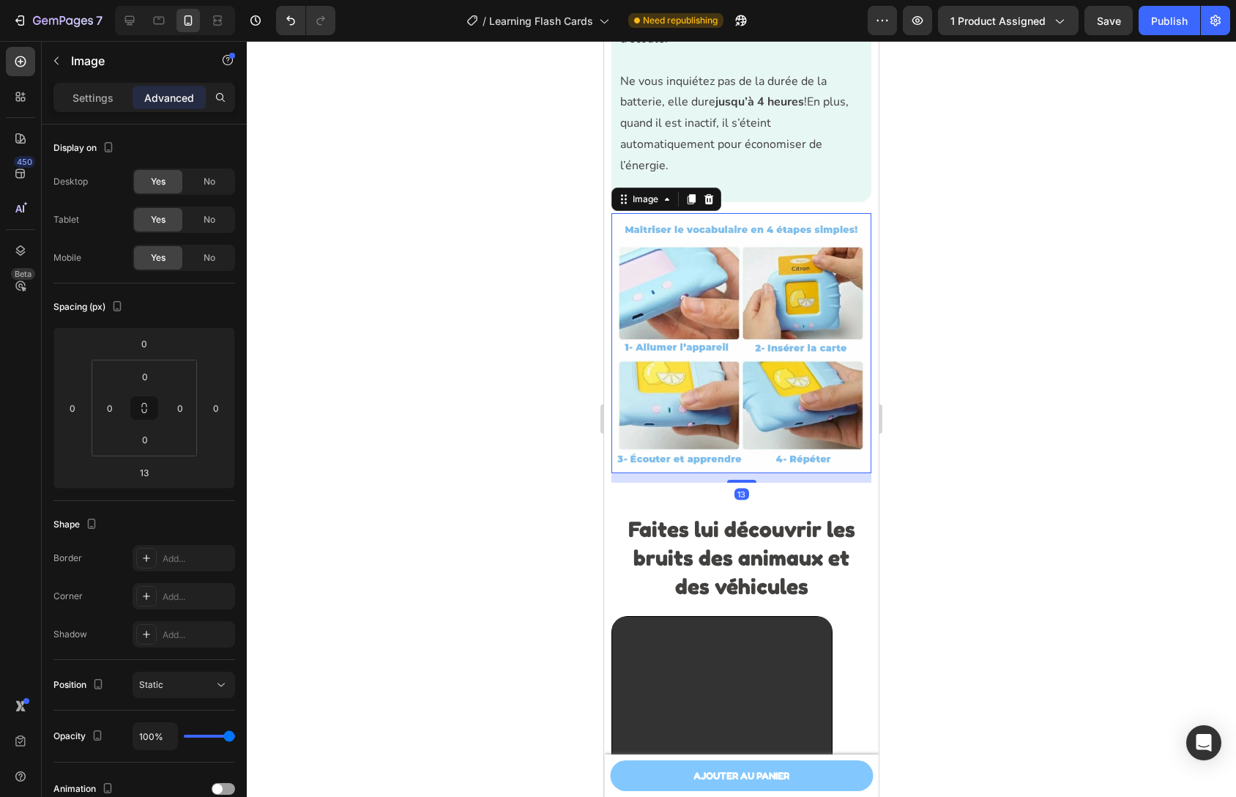
click at [983, 475] on div at bounding box center [741, 419] width 989 height 756
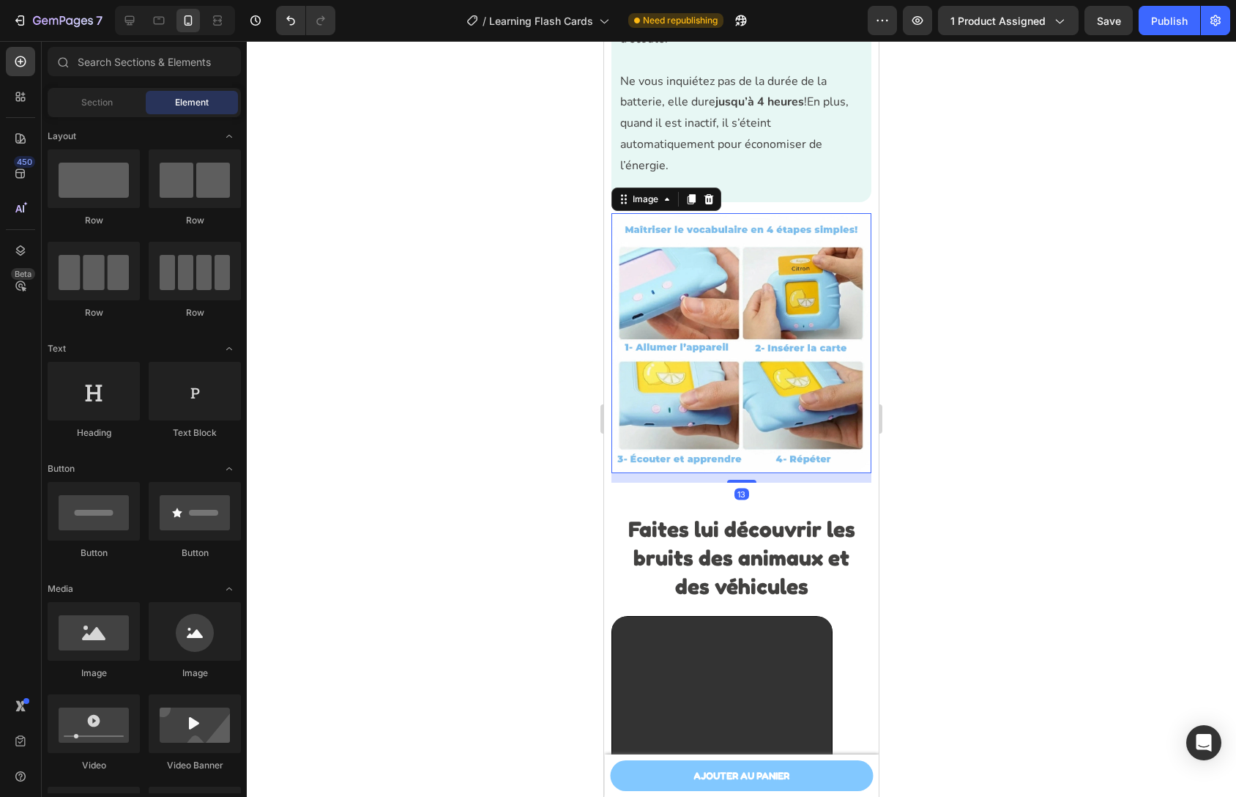
click at [752, 443] on img at bounding box center [742, 343] width 260 height 260
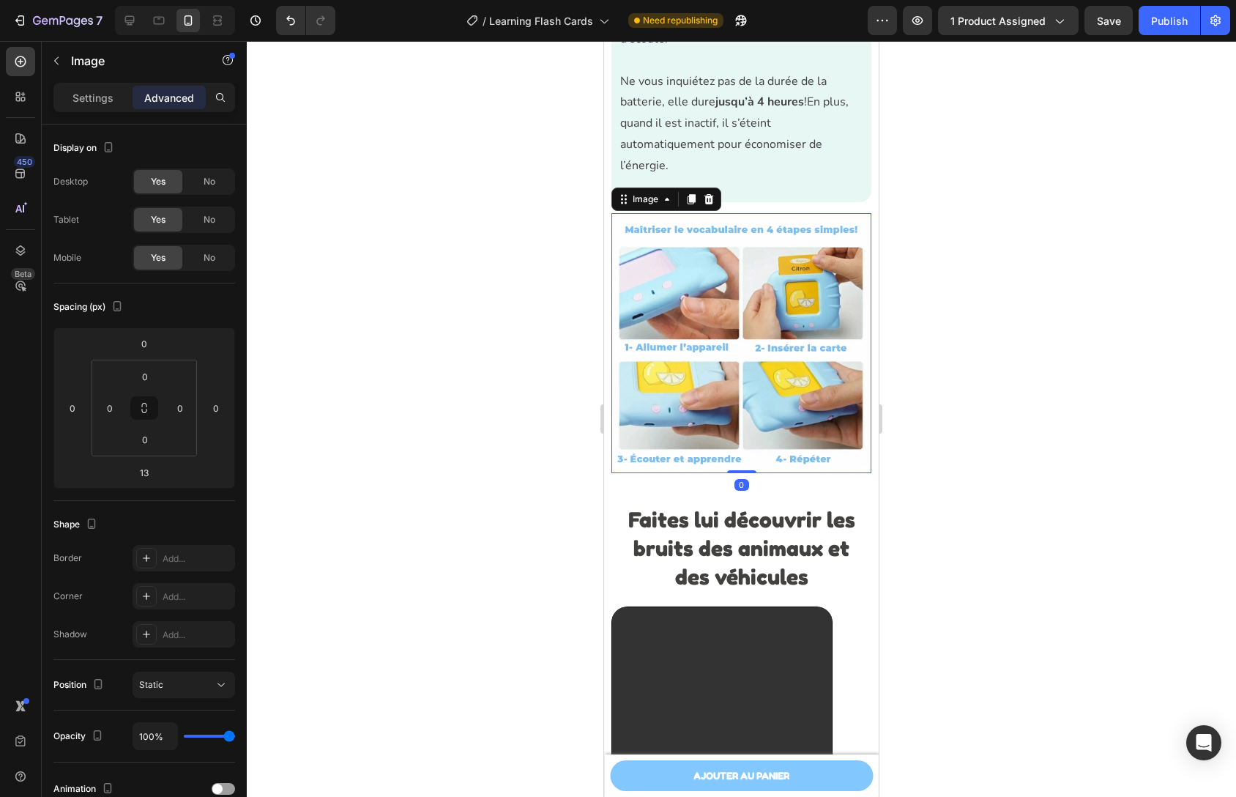
drag, startPoint x: 746, startPoint y: 469, endPoint x: 750, endPoint y: 426, distance: 42.6
click at [748, 427] on div "Image 0" at bounding box center [742, 343] width 260 height 260
type input "0"
click at [778, 488] on div "Faites lui découvrir les bruits des animaux et des véhicules Heading Section 9" at bounding box center [741, 542] width 275 height 108
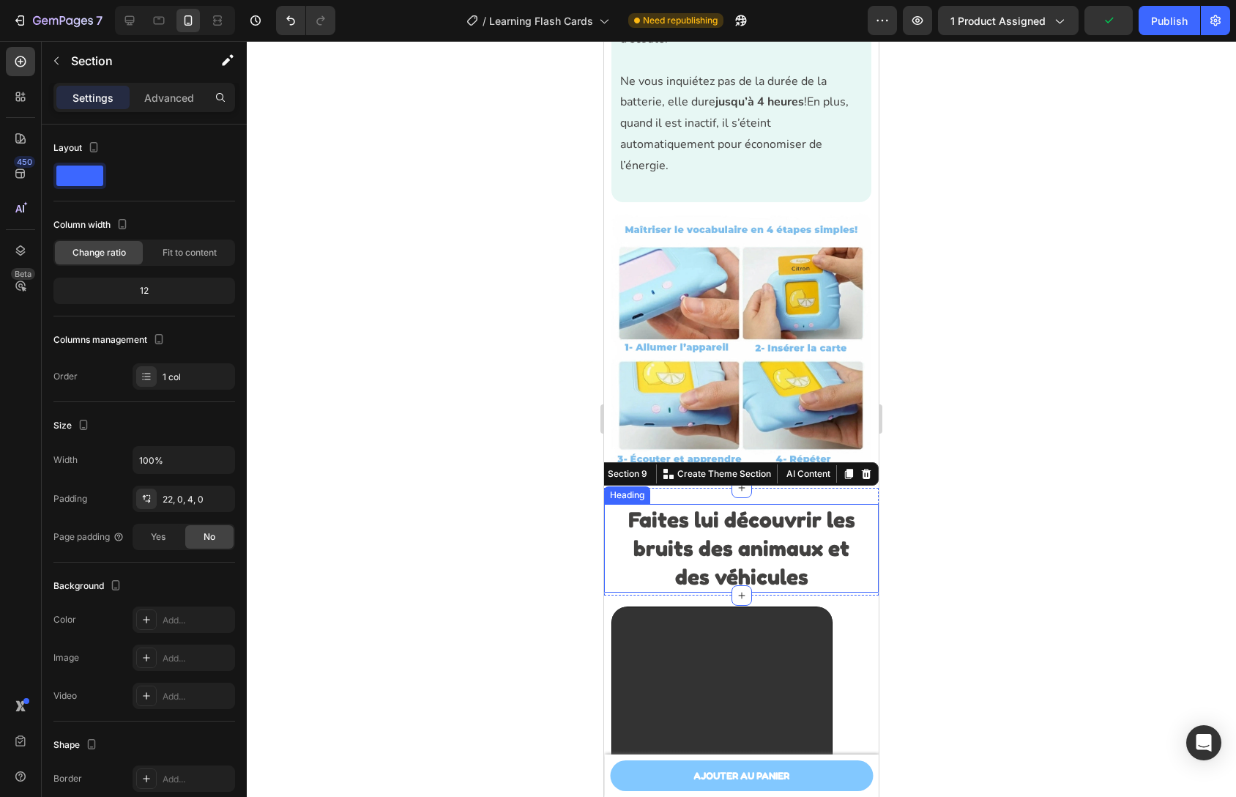
drag, startPoint x: 753, startPoint y: 543, endPoint x: 759, endPoint y: 521, distance: 22.2
click at [753, 542] on strong "Faites lui découvrir les bruits des animaux et des véhicules" at bounding box center [741, 547] width 227 height 83
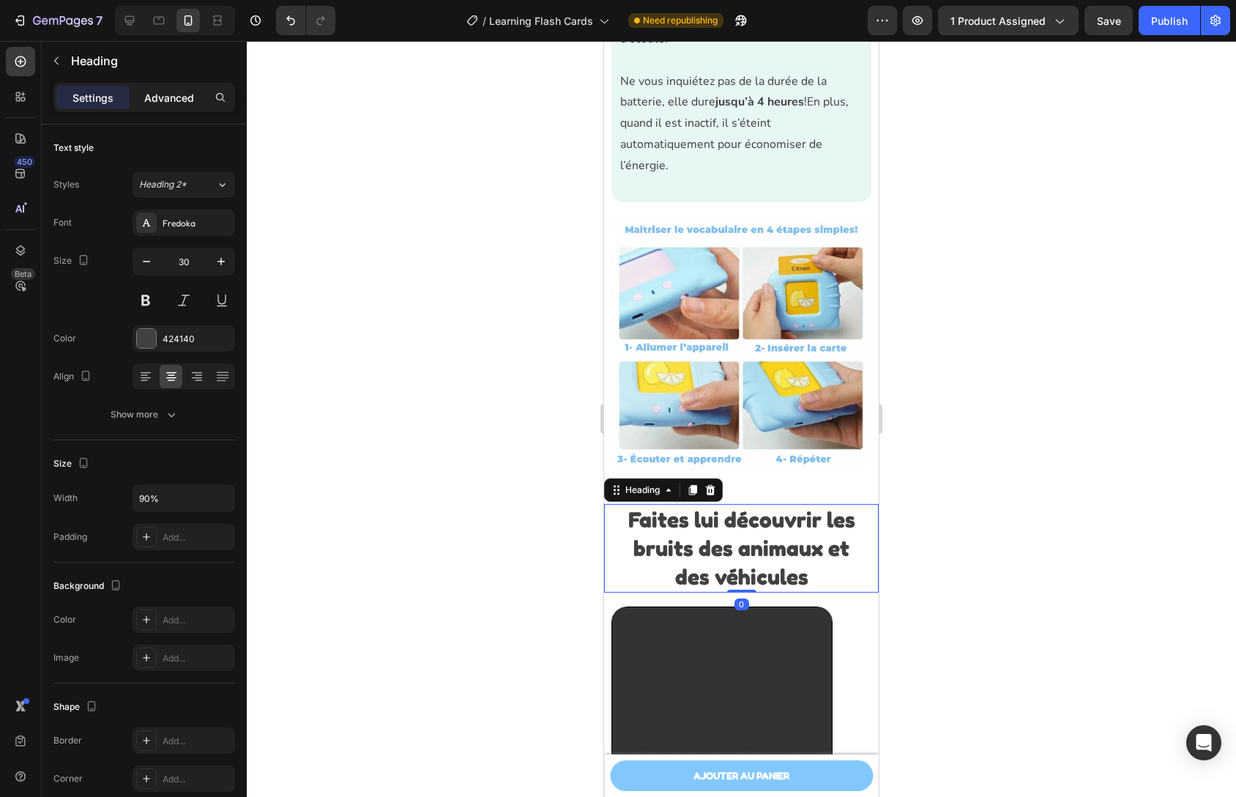
click at [177, 105] on div "Advanced" at bounding box center [169, 97] width 73 height 23
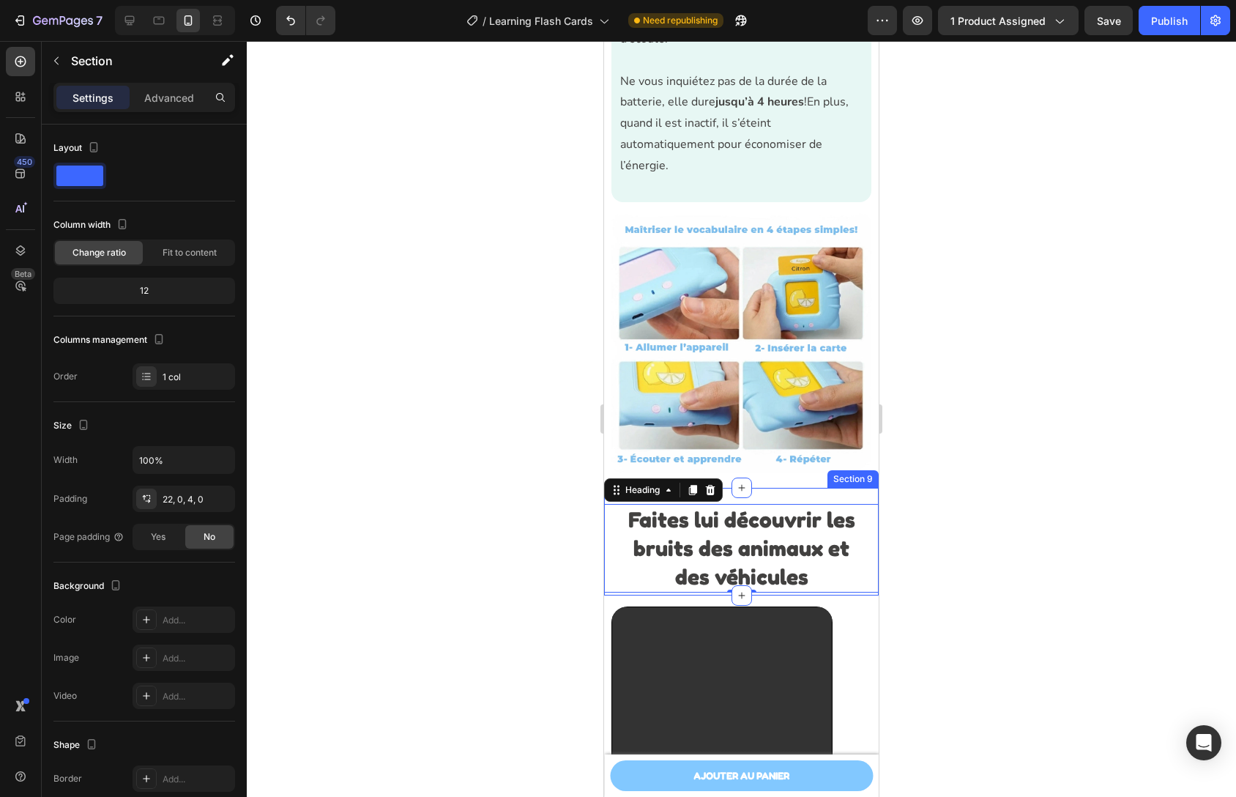
click at [771, 488] on div "Faites lui découvrir les bruits des animaux et des véhicules Heading 0 Section 9" at bounding box center [741, 542] width 275 height 108
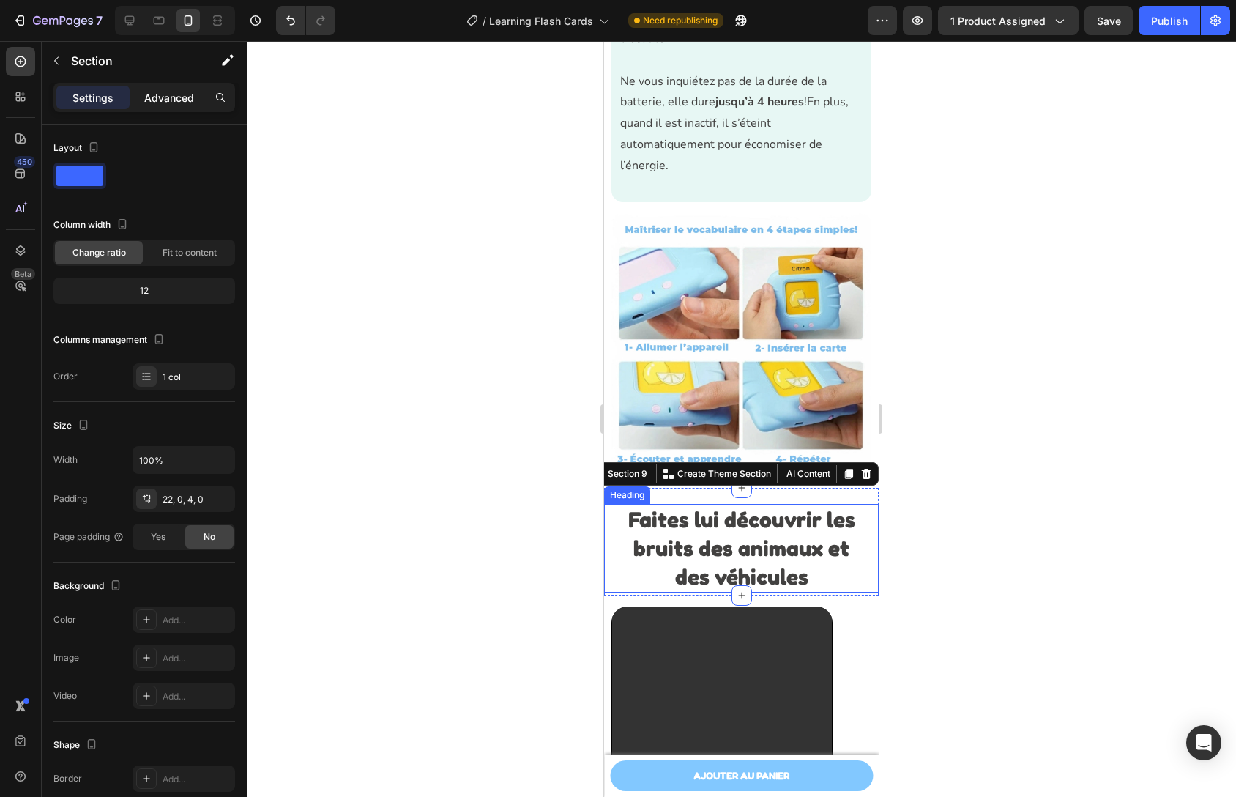
click at [169, 103] on p "Advanced" at bounding box center [169, 97] width 50 height 15
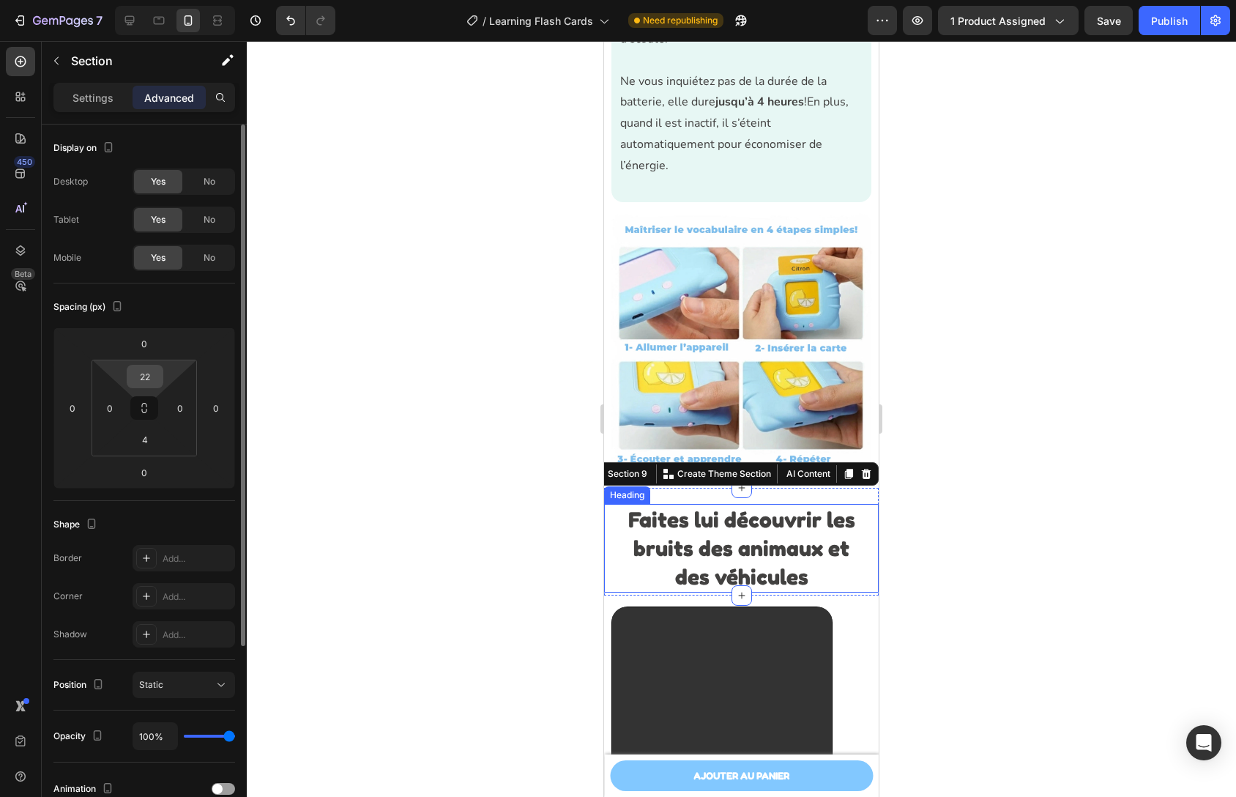
click at [145, 385] on input "22" at bounding box center [144, 376] width 29 height 22
type input "0"
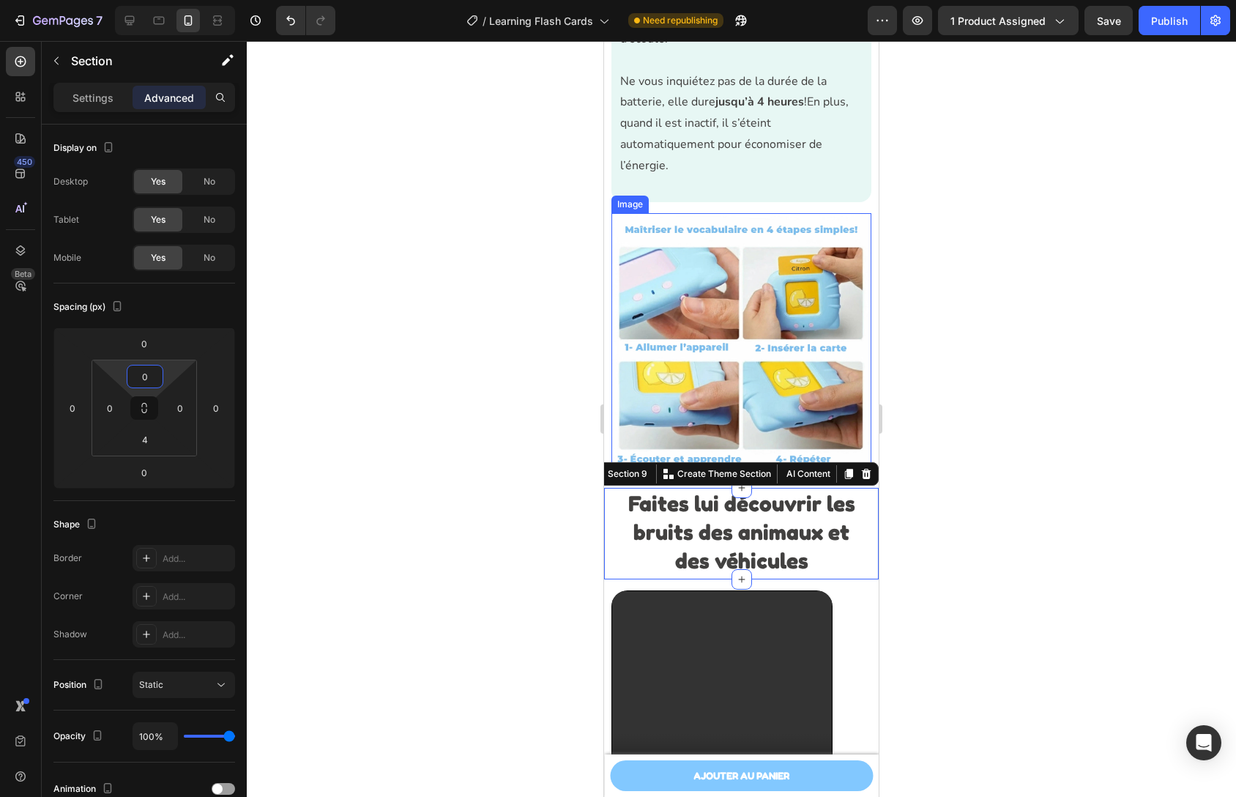
click at [971, 446] on div at bounding box center [741, 419] width 989 height 756
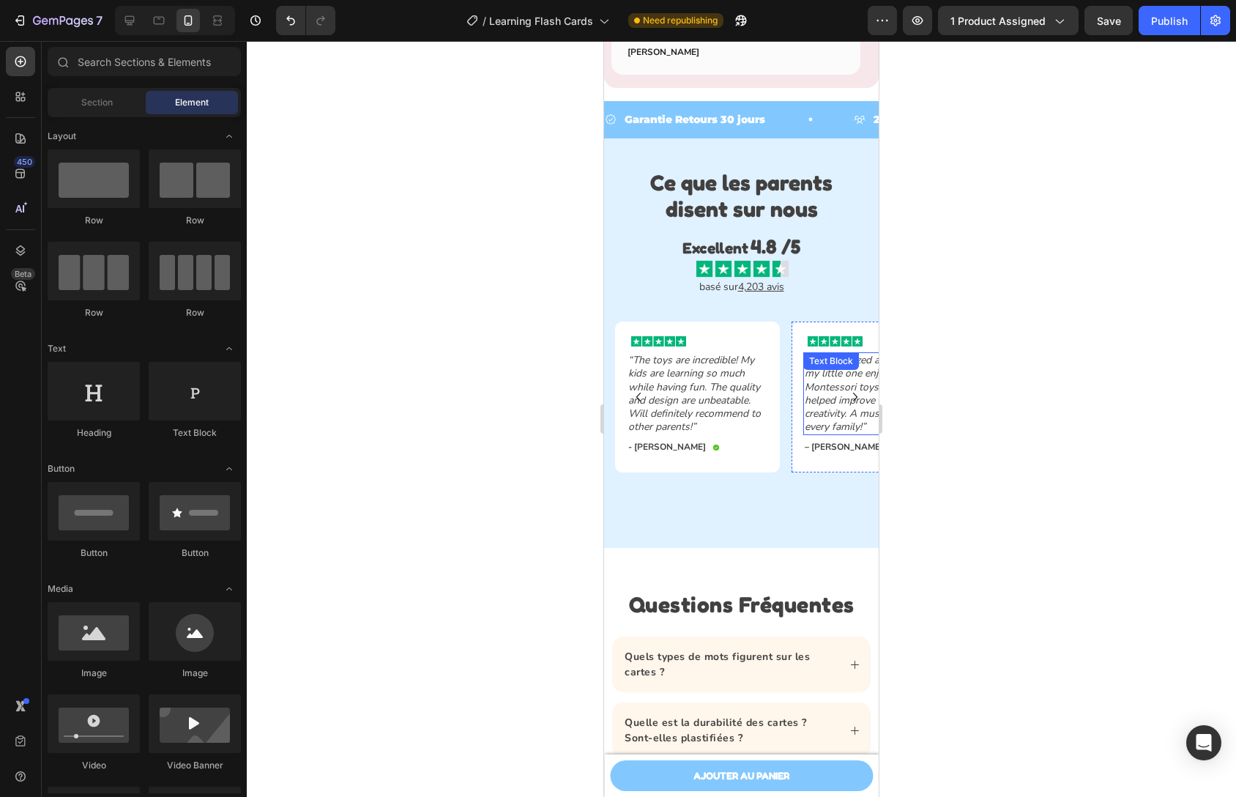
scroll to position [4754, 0]
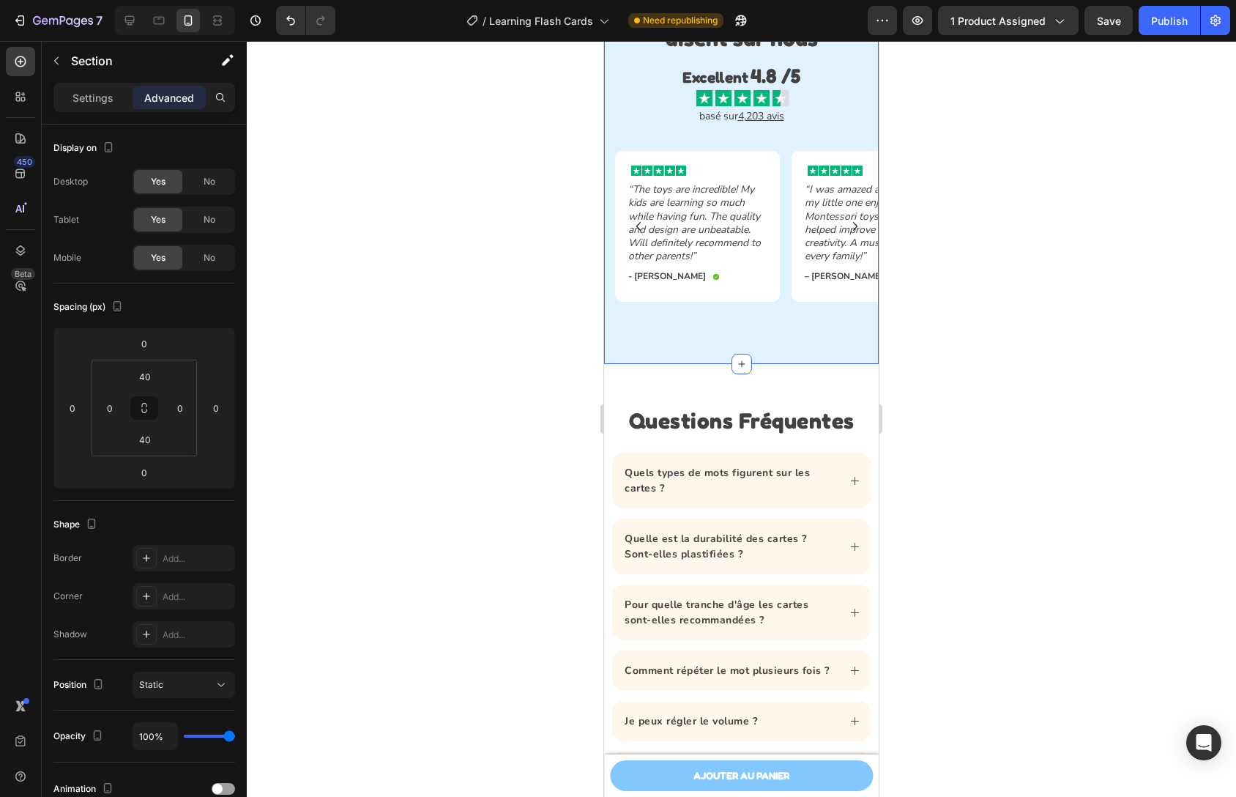
click at [765, 335] on div "Image “The toys are incredible! My kids are learning so much while having fun. …" at bounding box center [741, 243] width 275 height 184
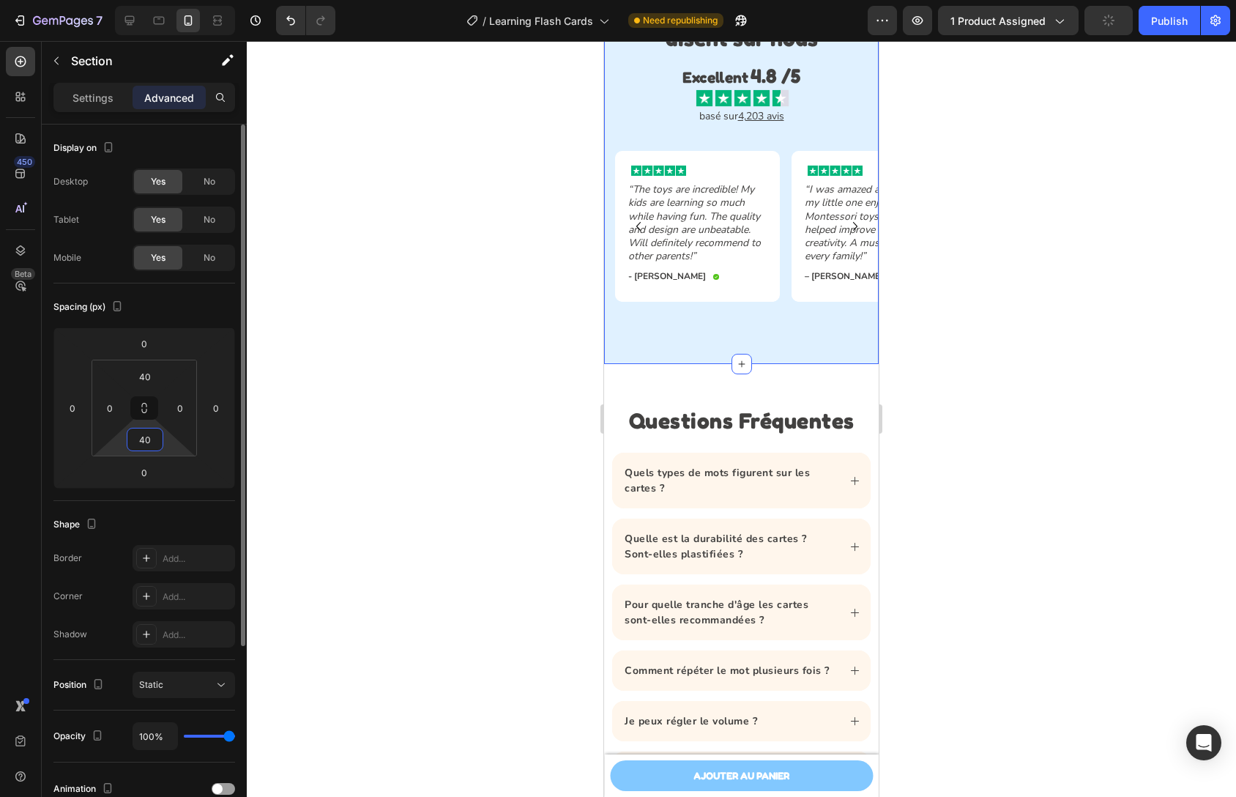
click at [145, 450] on input "40" at bounding box center [144, 439] width 29 height 22
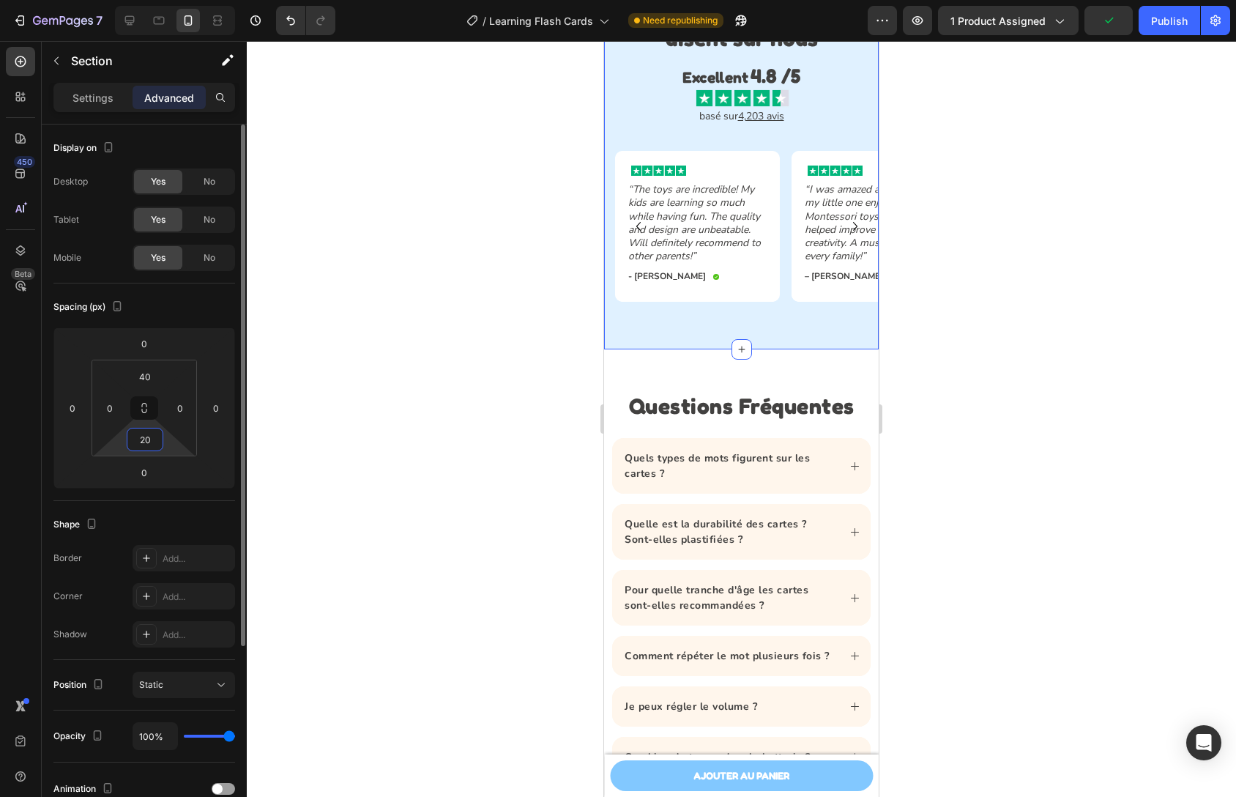
type input "2"
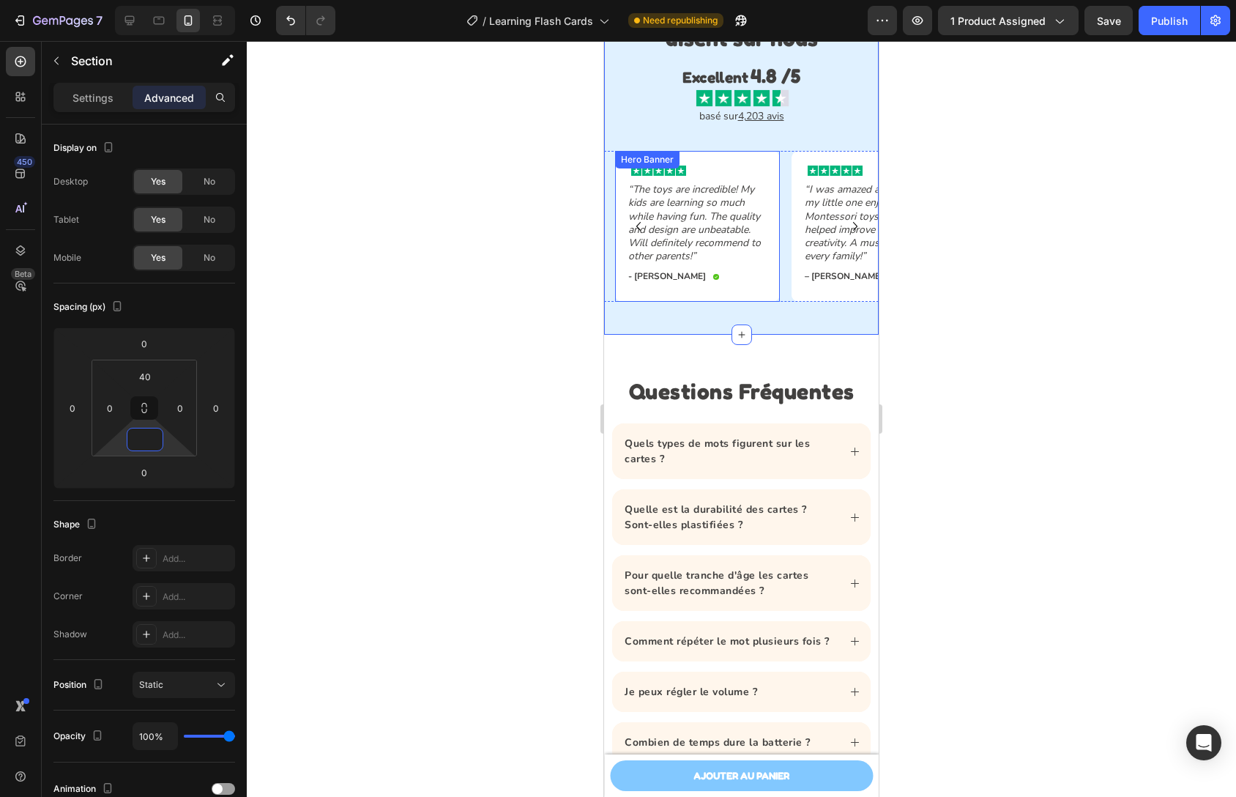
click at [773, 302] on div "Background Image" at bounding box center [697, 226] width 165 height 151
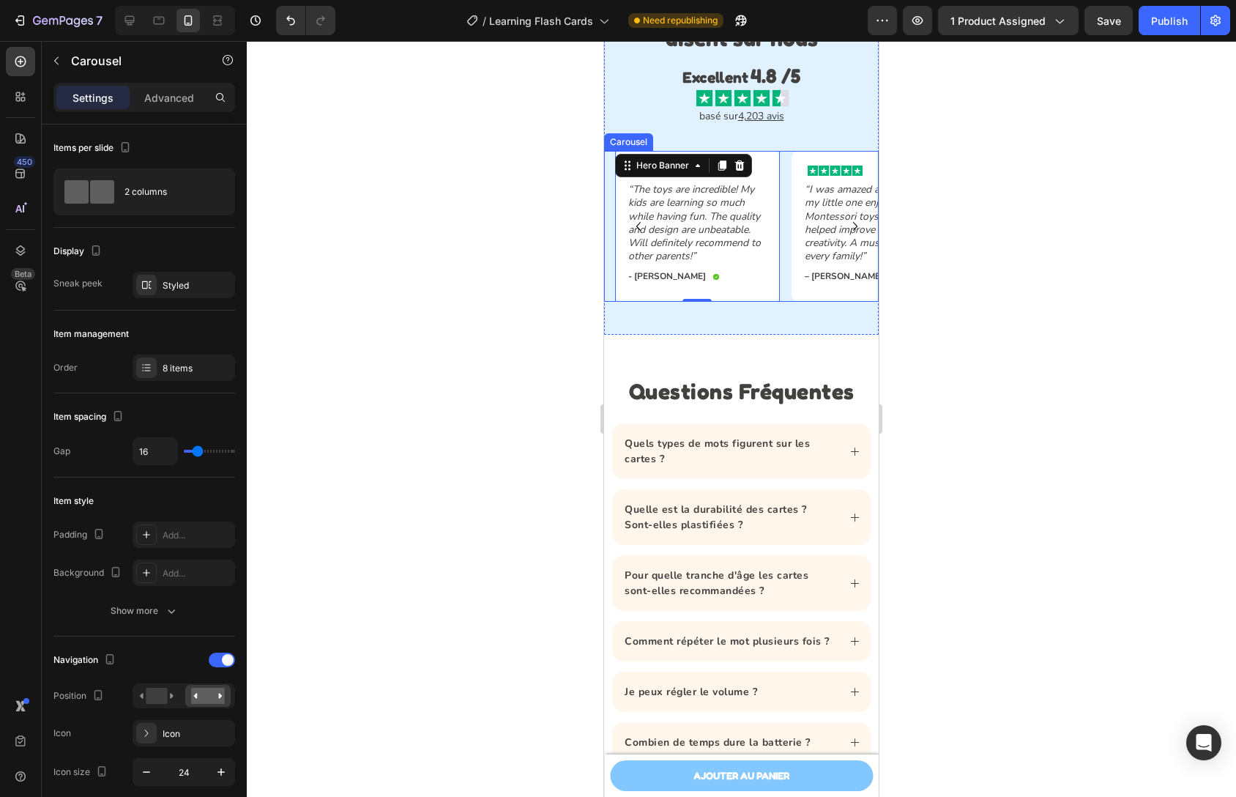
click at [788, 302] on div "Image “The toys are incredible! My kids are learning so much while having fun. …" at bounding box center [747, 226] width 264 height 151
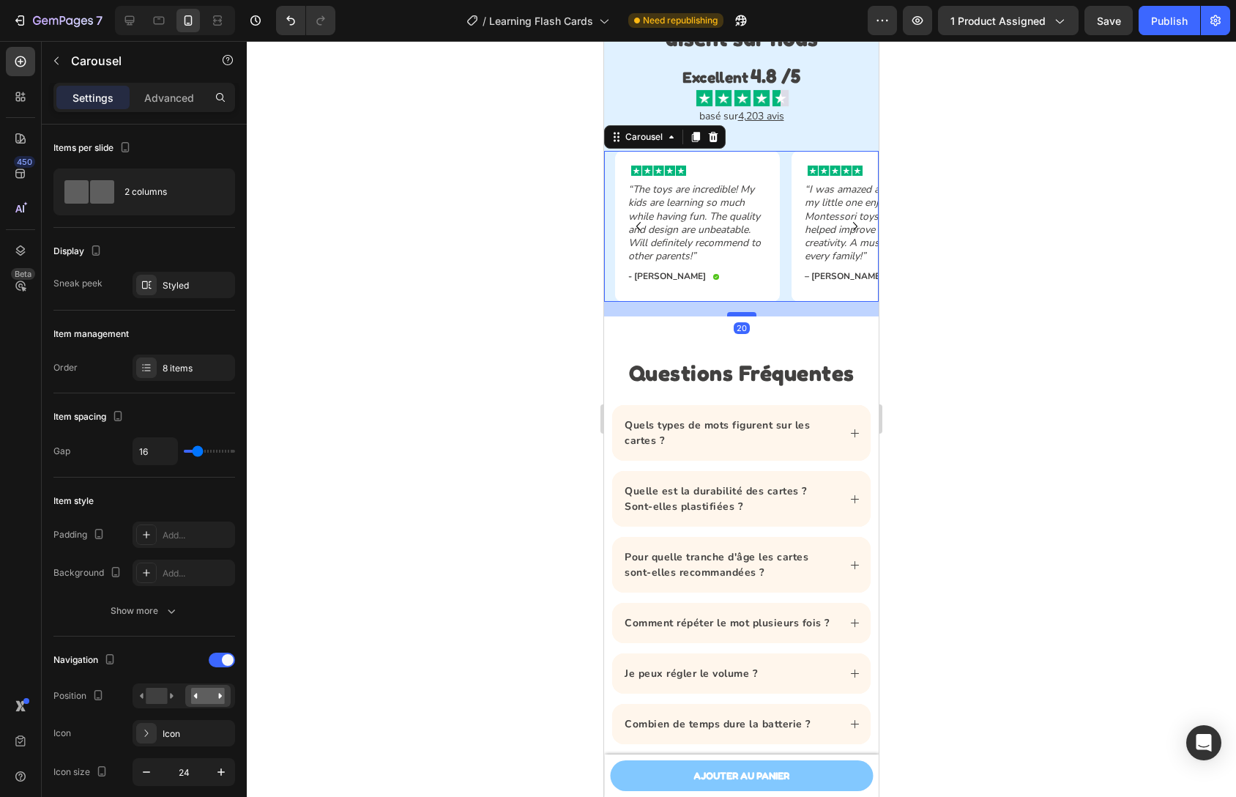
drag, startPoint x: 747, startPoint y: 347, endPoint x: 747, endPoint y: 329, distance: 18.3
click at [747, 316] on div at bounding box center [741, 314] width 29 height 4
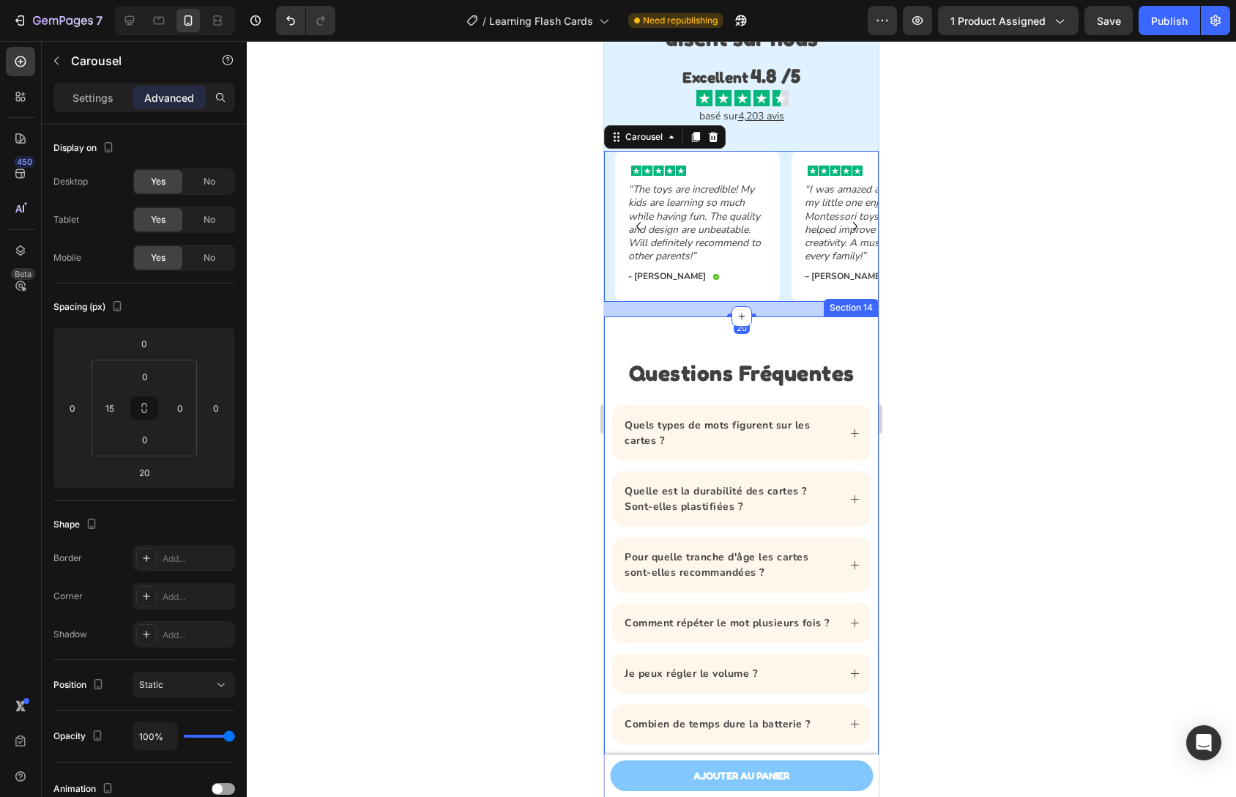
click at [781, 356] on div "Questions Fréquentes Heading Quels types de mots figurent sur les cartes ? Quel…" at bounding box center [741, 608] width 275 height 585
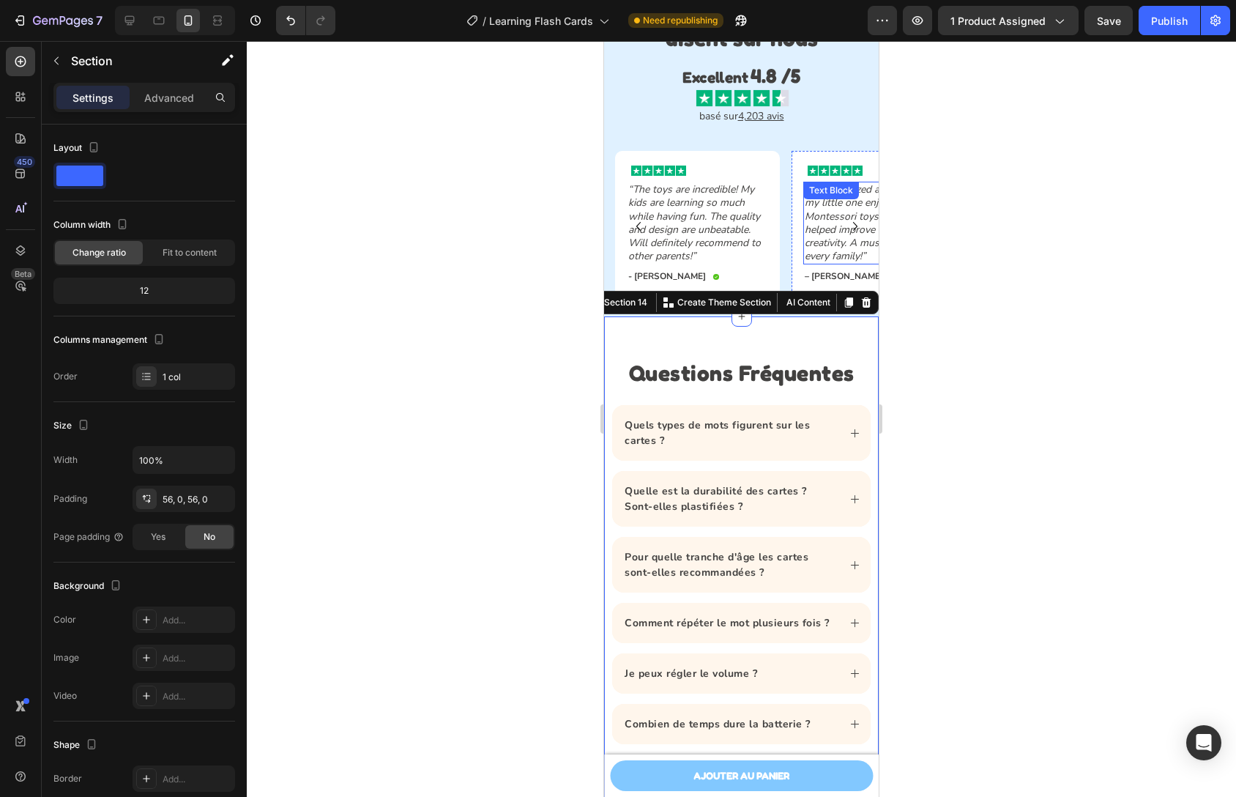
scroll to position [4530, 0]
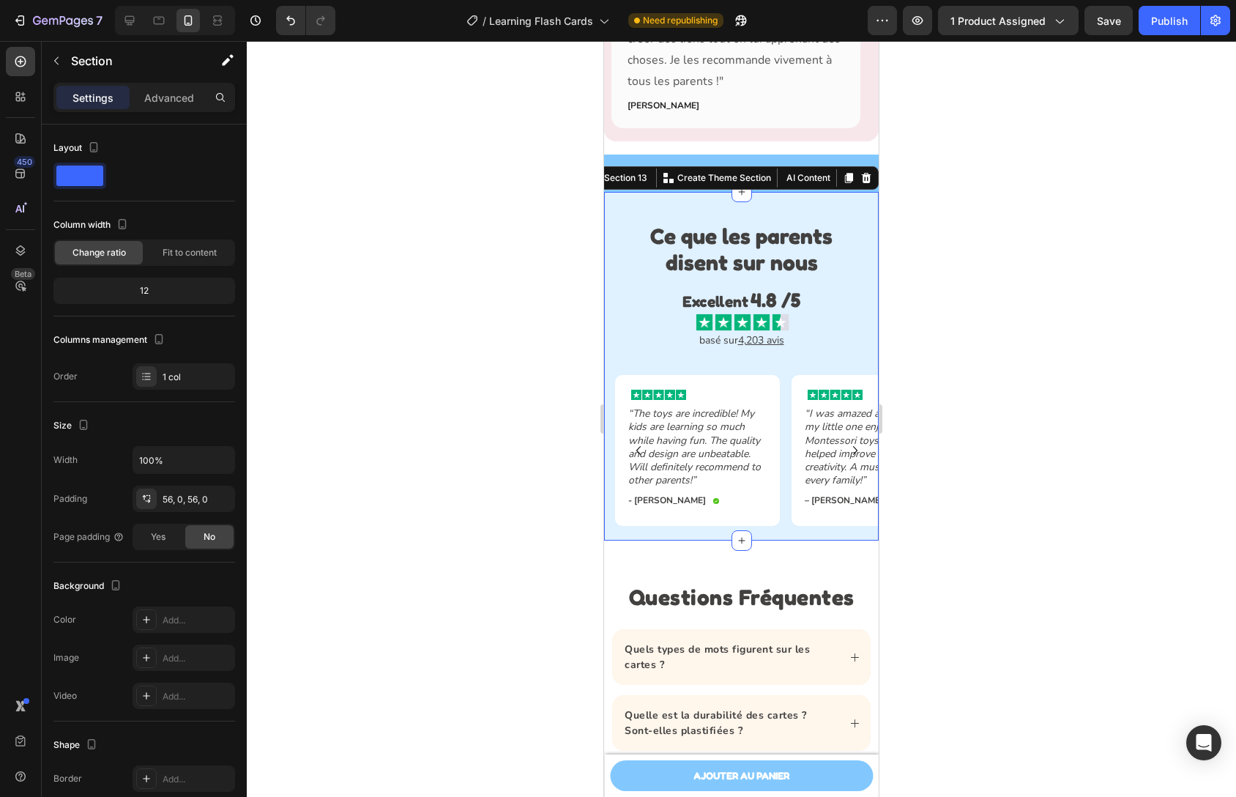
click at [810, 198] on div "Ce que les parents disent sur nous Heading Excellent 4.8 /5 Text Block Image Ro…" at bounding box center [741, 366] width 275 height 349
click at [168, 94] on p "Advanced" at bounding box center [169, 97] width 50 height 15
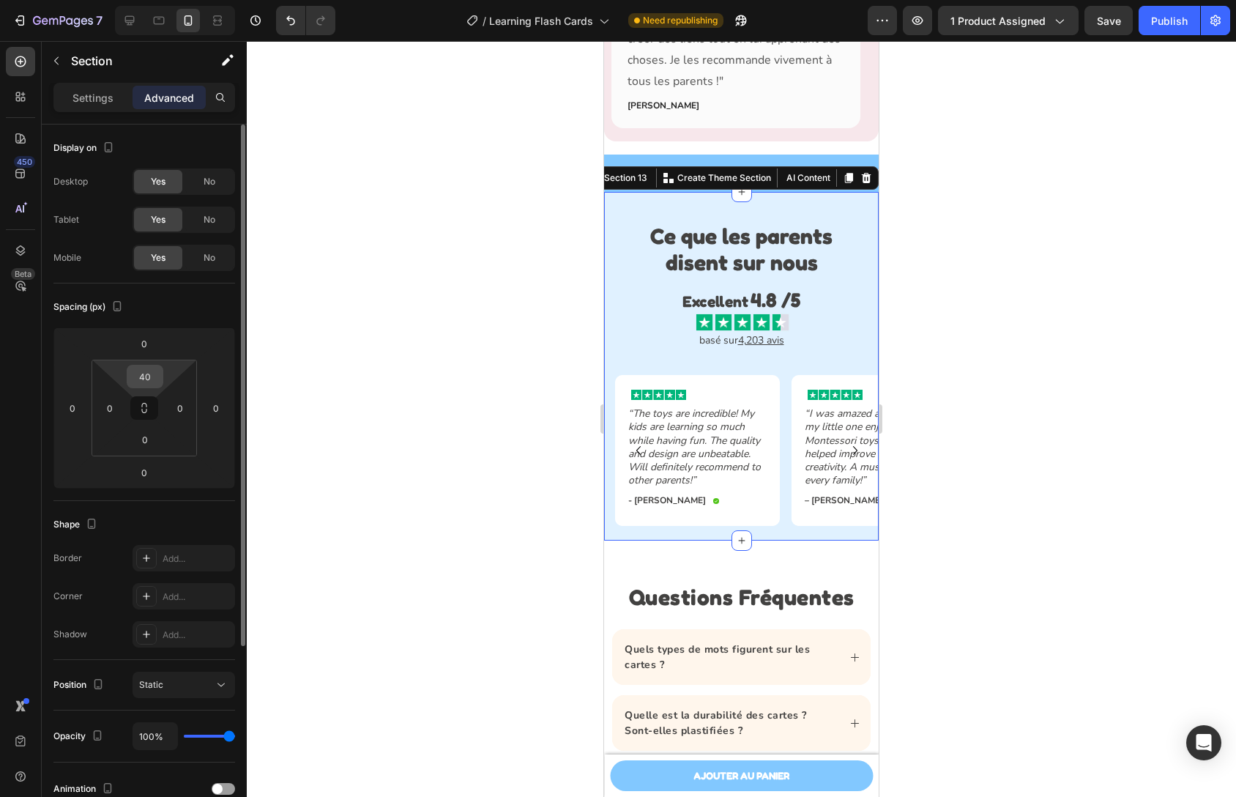
click at [146, 375] on input "40" at bounding box center [144, 376] width 29 height 22
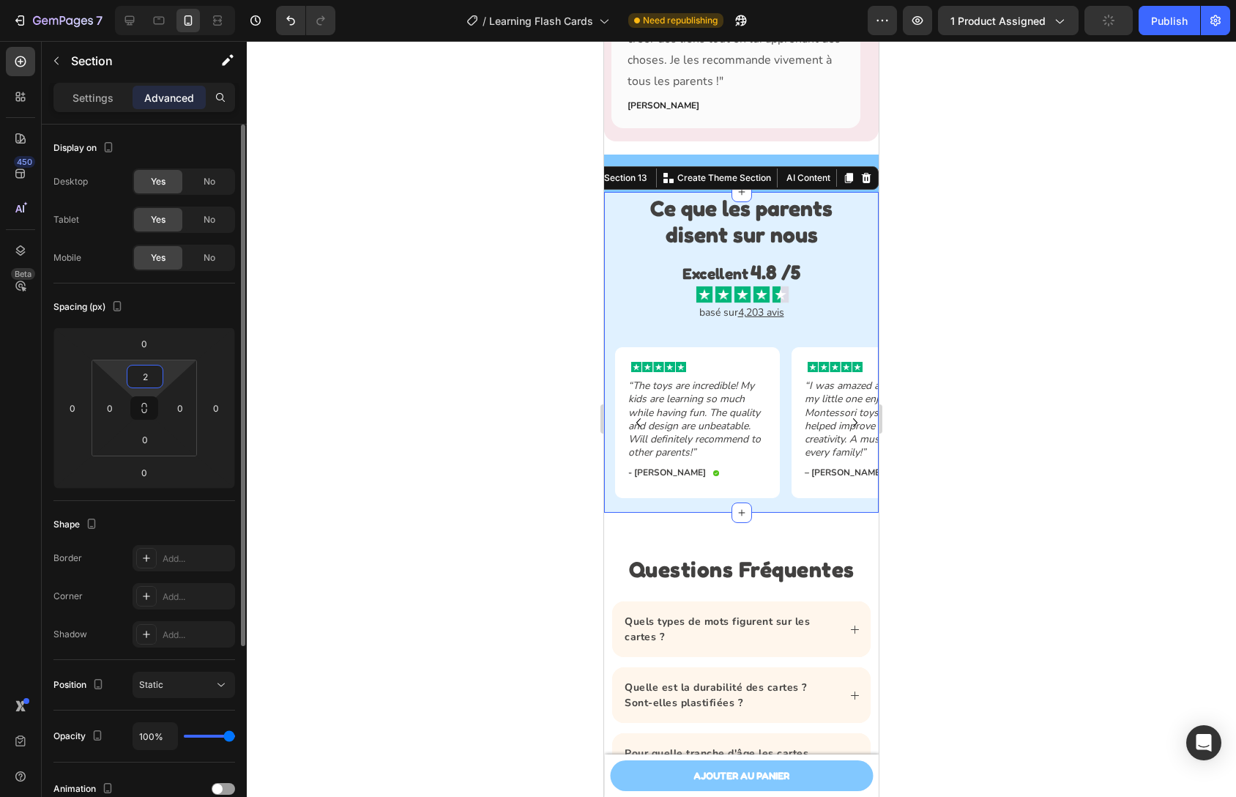
type input "20"
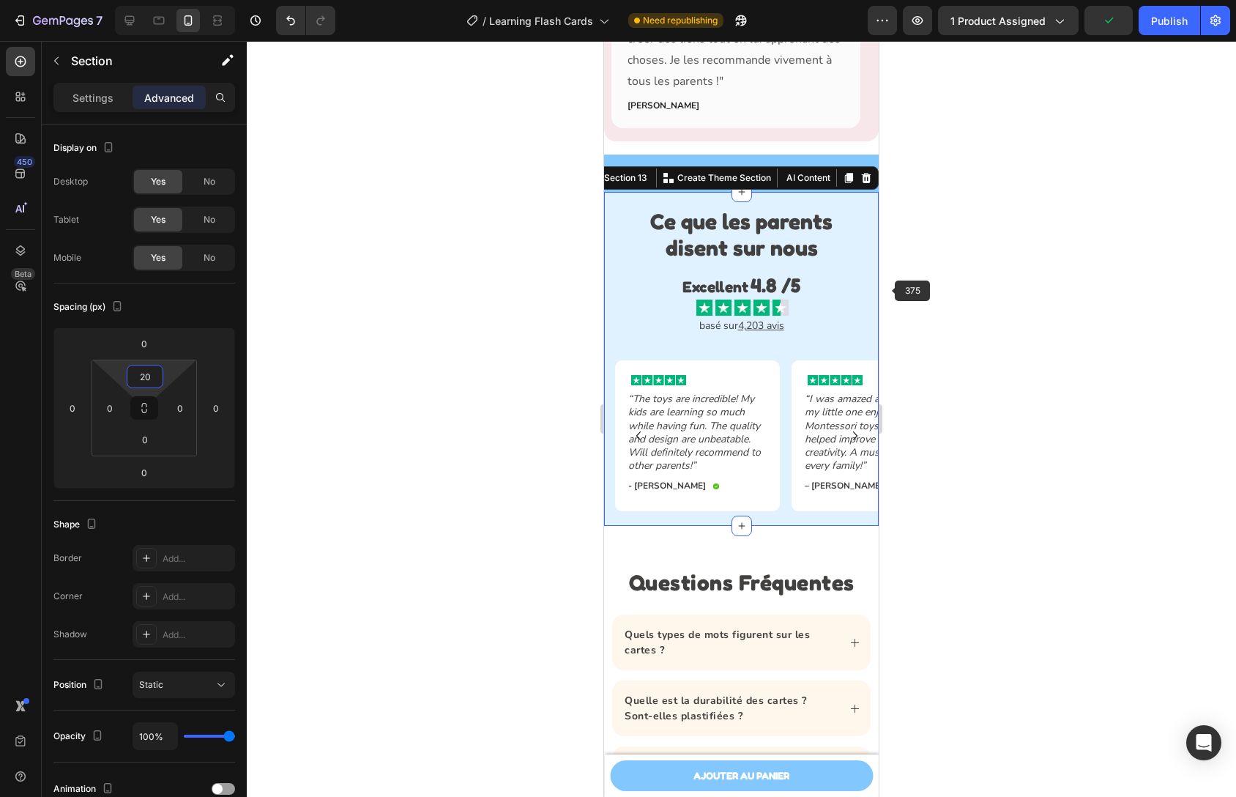
click at [1000, 266] on div at bounding box center [741, 419] width 989 height 756
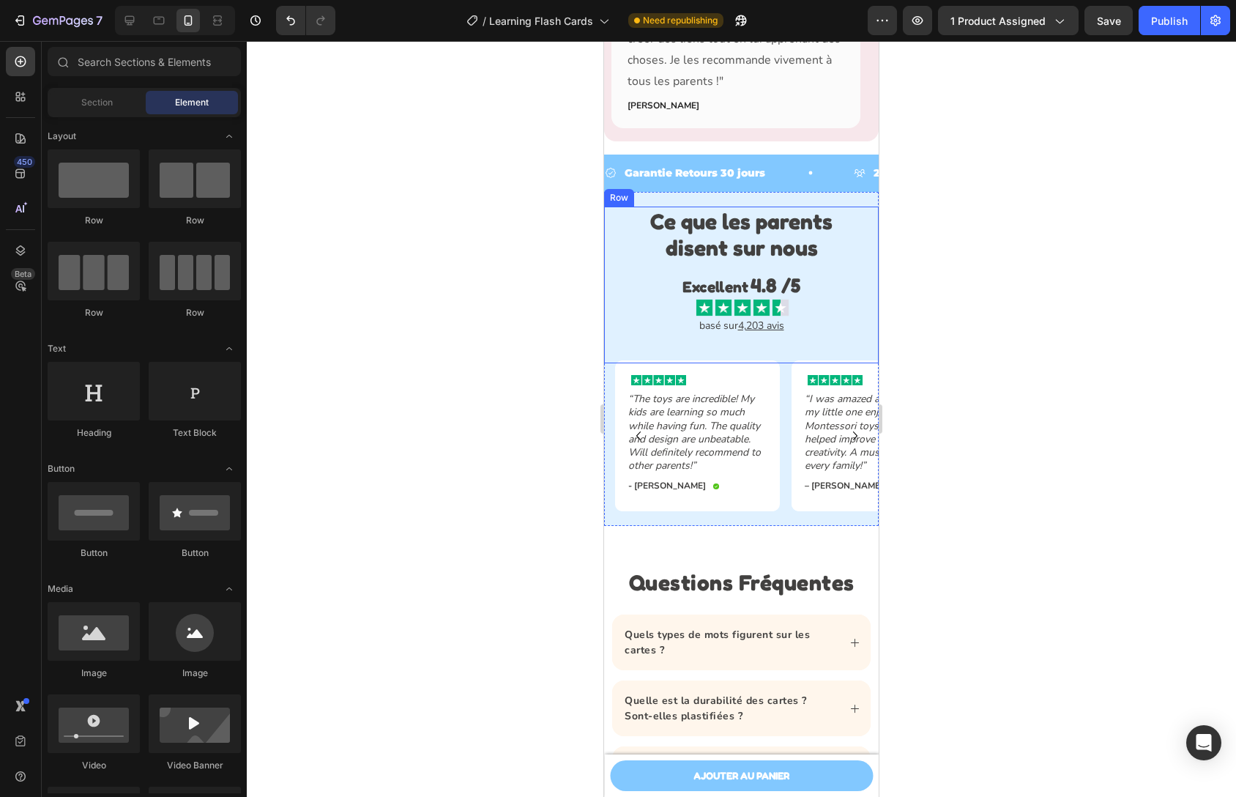
scroll to position [4548, 0]
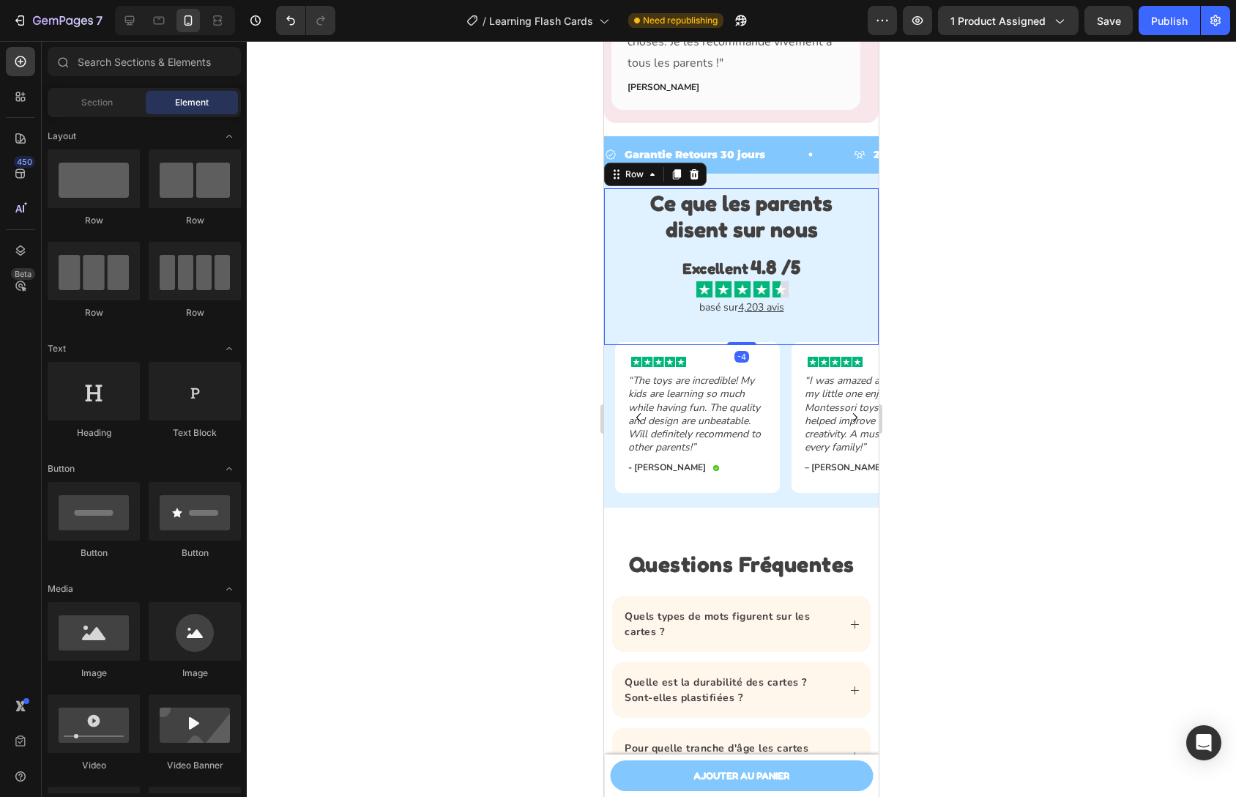
click at [787, 333] on div "Ce que les parents disent sur nous Heading Excellent 4.8 /5 Text Block Image Ro…" at bounding box center [741, 266] width 245 height 157
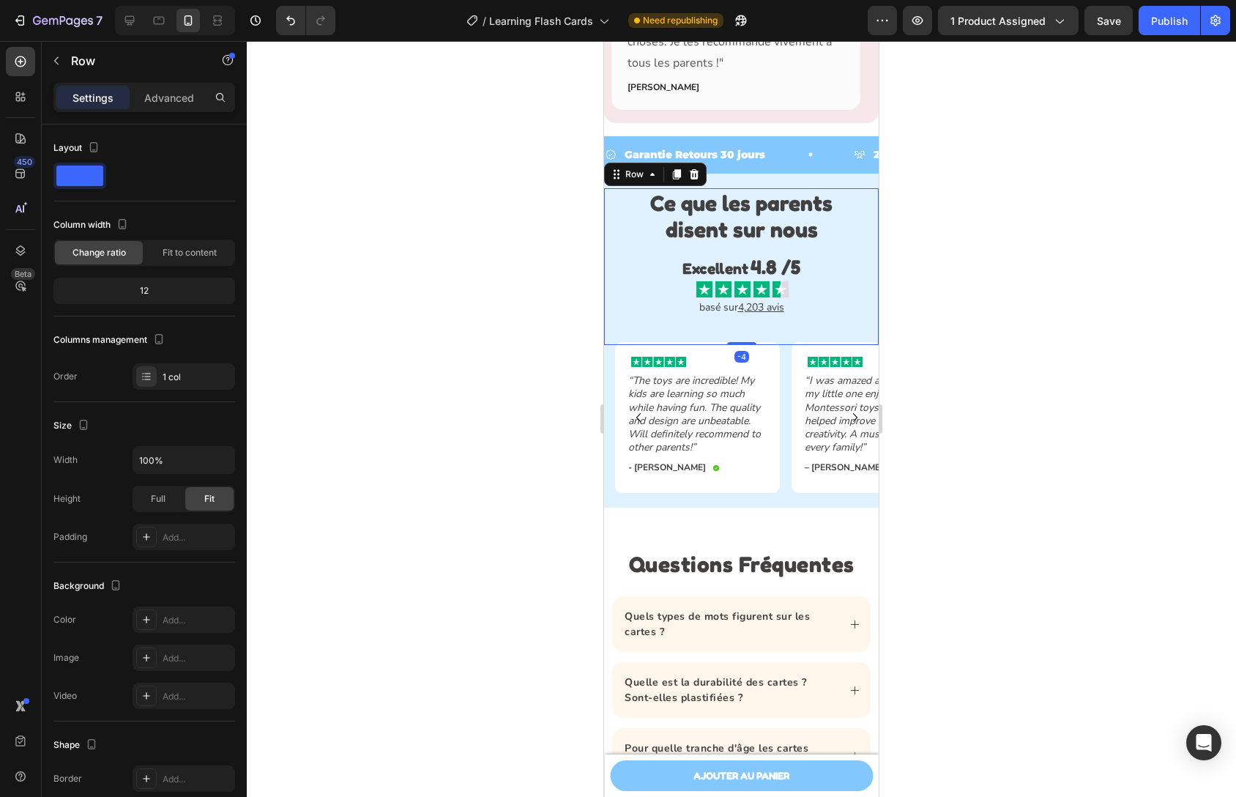
click at [162, 109] on div "Settings Advanced" at bounding box center [144, 97] width 182 height 29
click at [163, 106] on div "Advanced" at bounding box center [169, 97] width 73 height 23
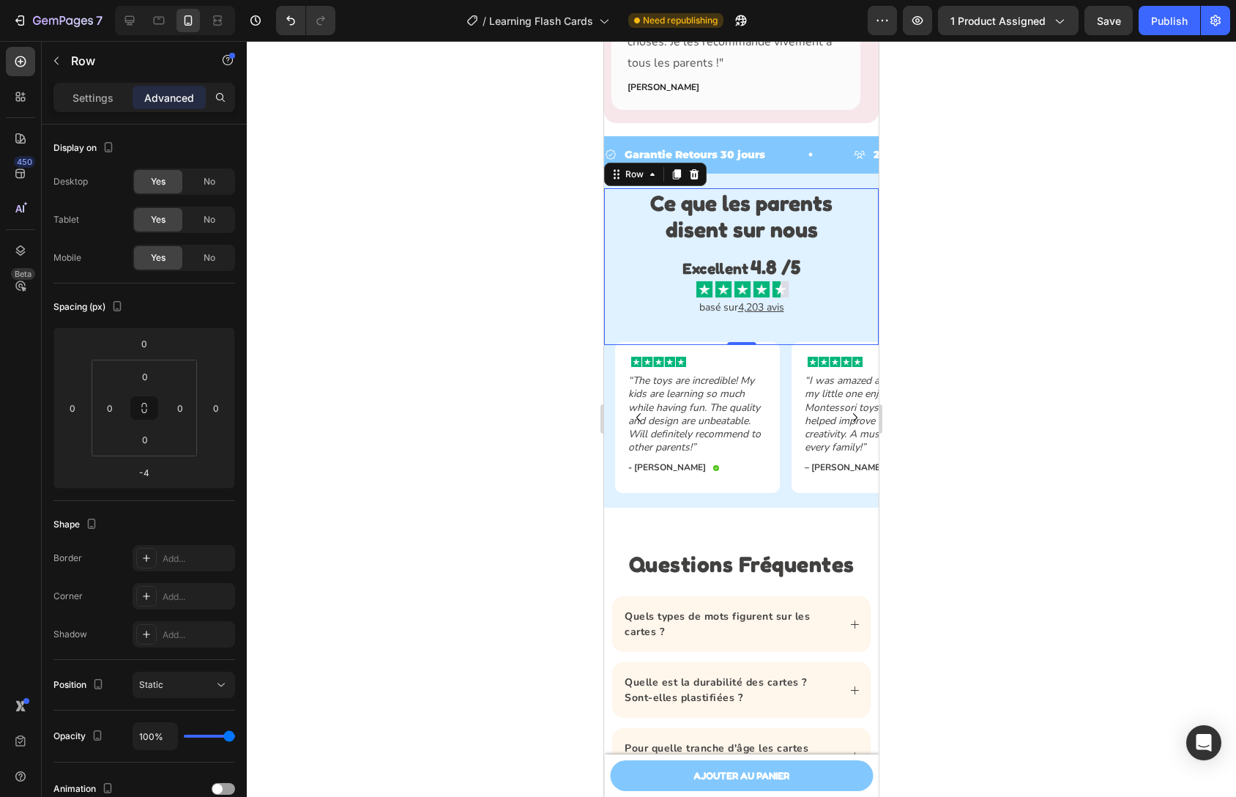
click at [830, 300] on div "Image" at bounding box center [741, 291] width 245 height 21
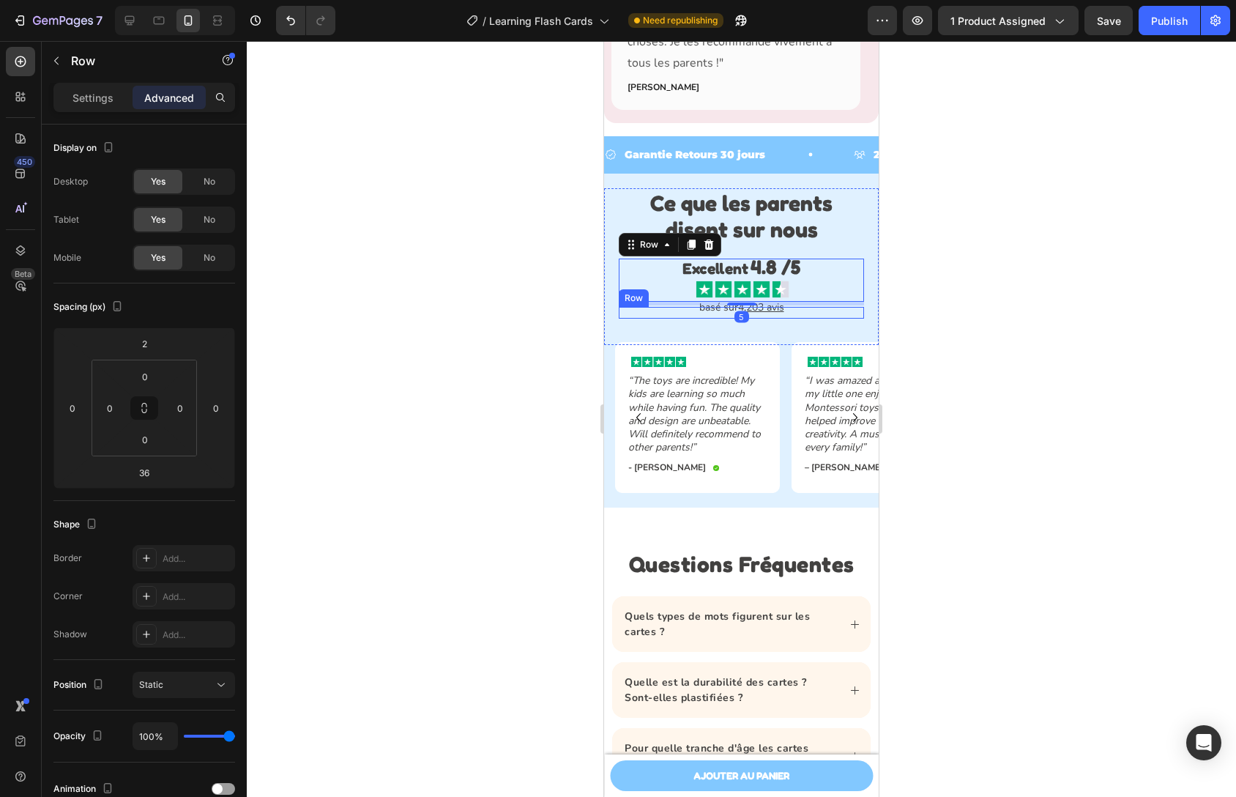
click at [822, 314] on div "basé sur 4,203 avis Text Block Row" at bounding box center [741, 313] width 245 height 12
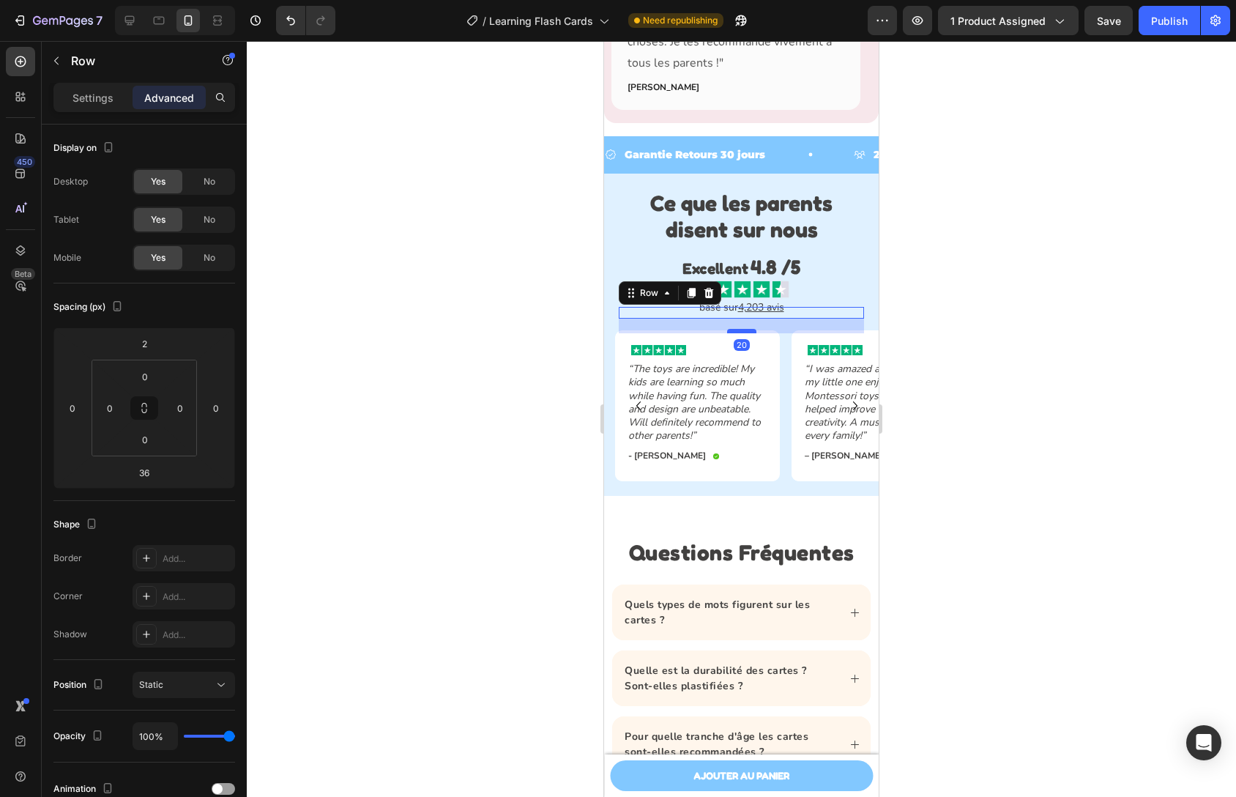
drag, startPoint x: 734, startPoint y: 341, endPoint x: 733, endPoint y: 330, distance: 11.7
click at [733, 330] on div at bounding box center [741, 331] width 29 height 4
type input "20"
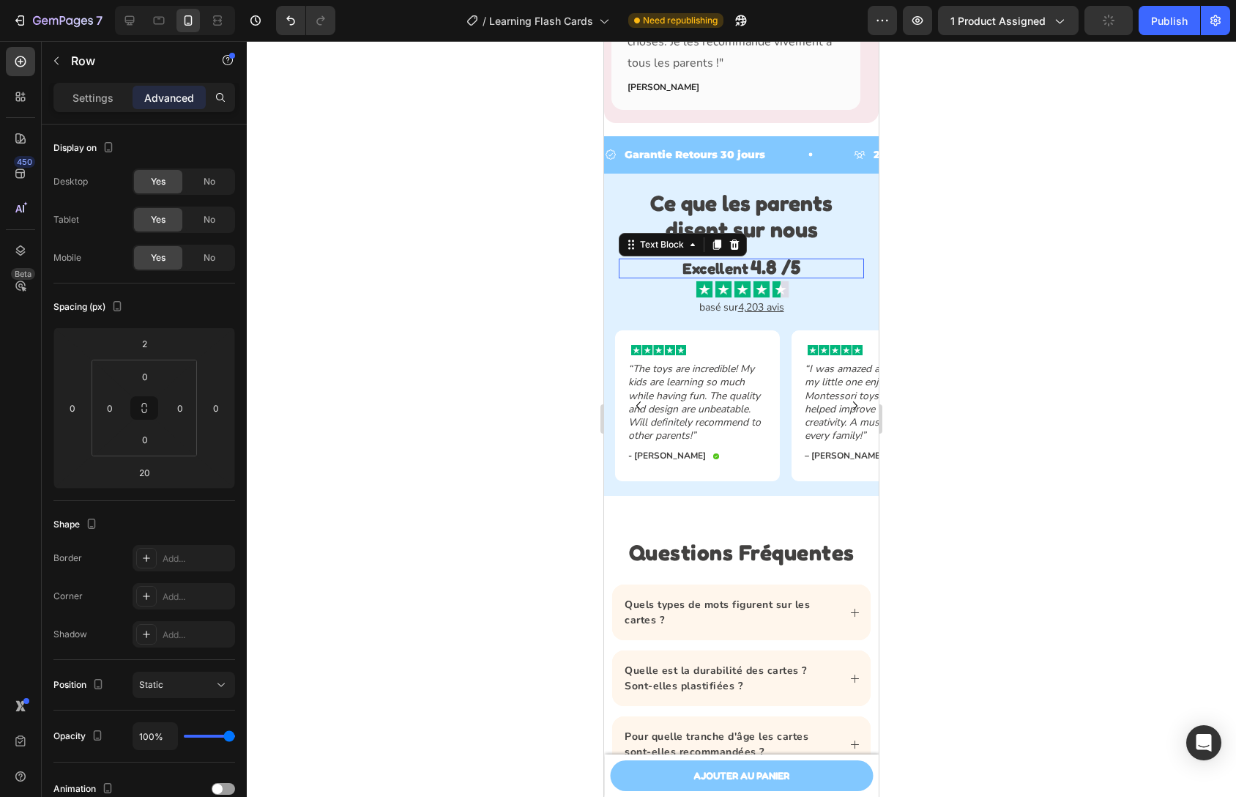
click at [850, 266] on div "Excellent 4.8 /5 Text Block 0" at bounding box center [741, 269] width 245 height 20
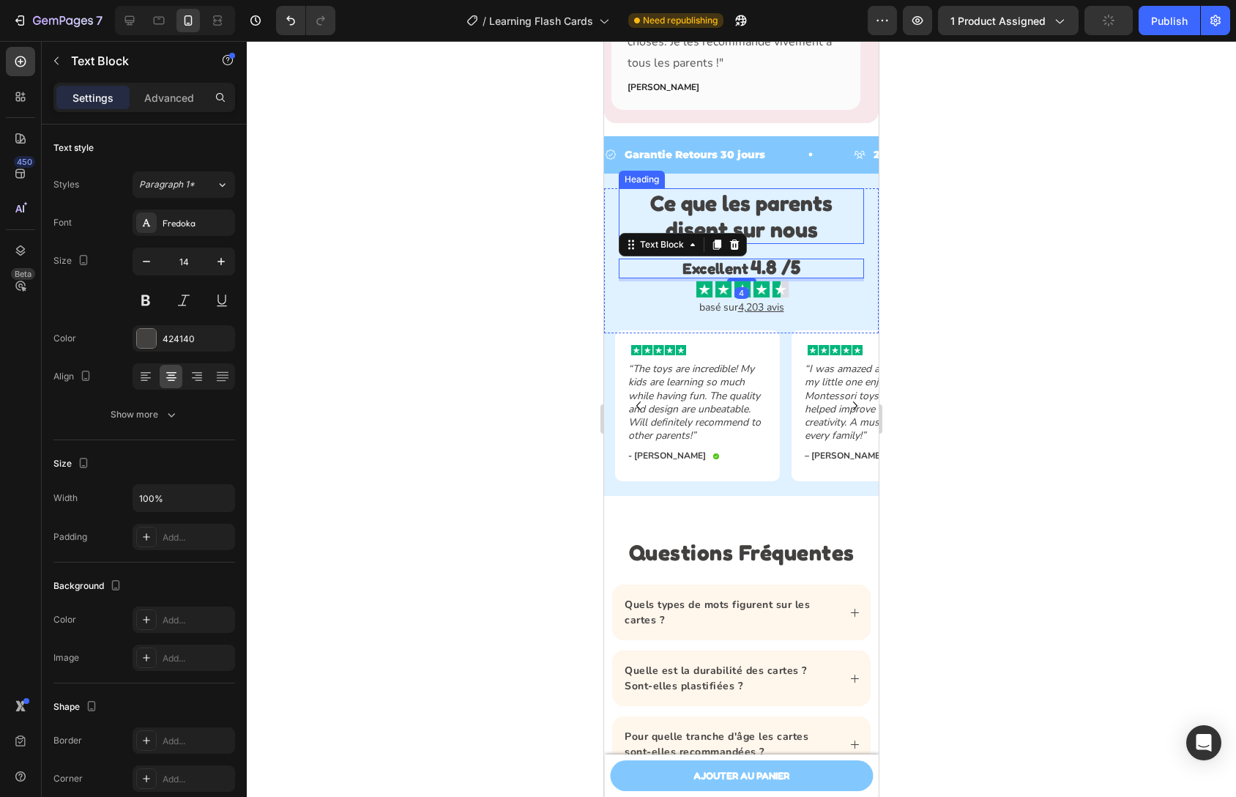
click at [774, 233] on strong "Ce que les parents disent sur nous" at bounding box center [741, 216] width 182 height 53
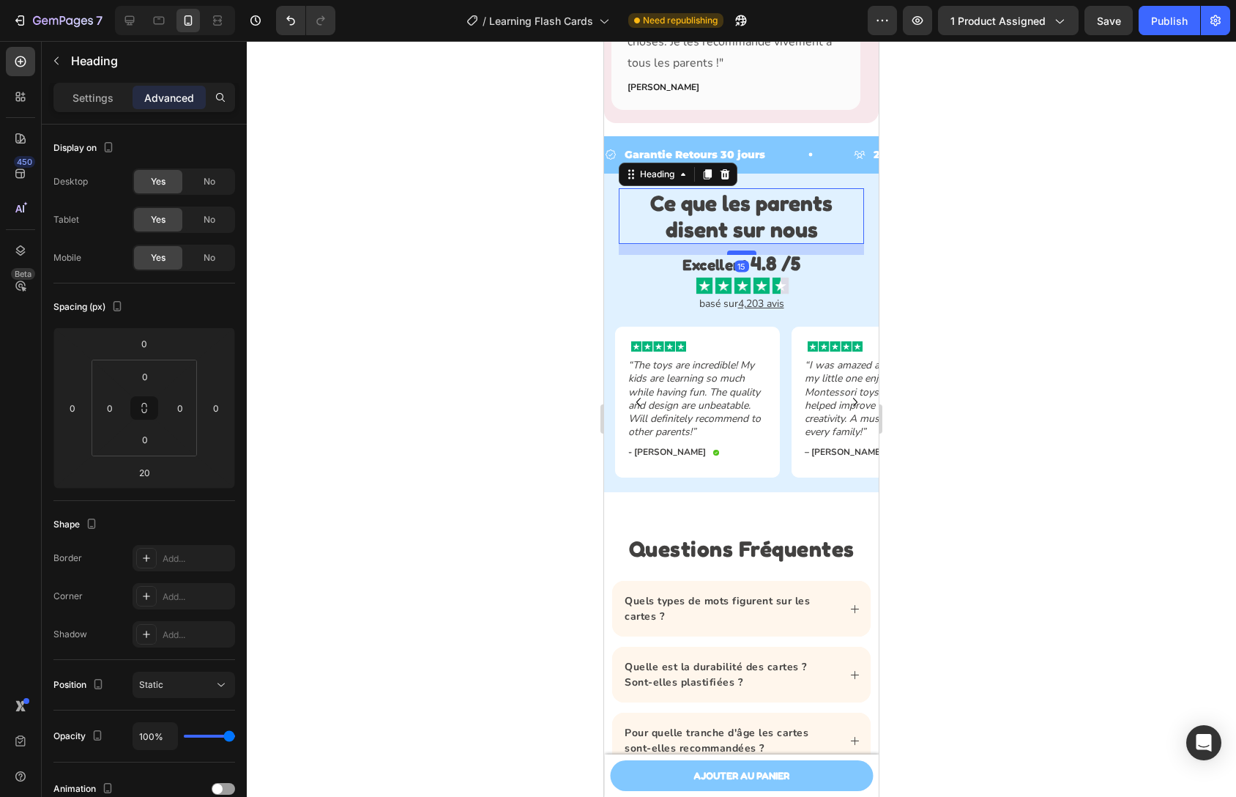
click at [745, 252] on div at bounding box center [741, 252] width 29 height 4
type input "15"
click at [830, 296] on div "Image" at bounding box center [741, 288] width 245 height 21
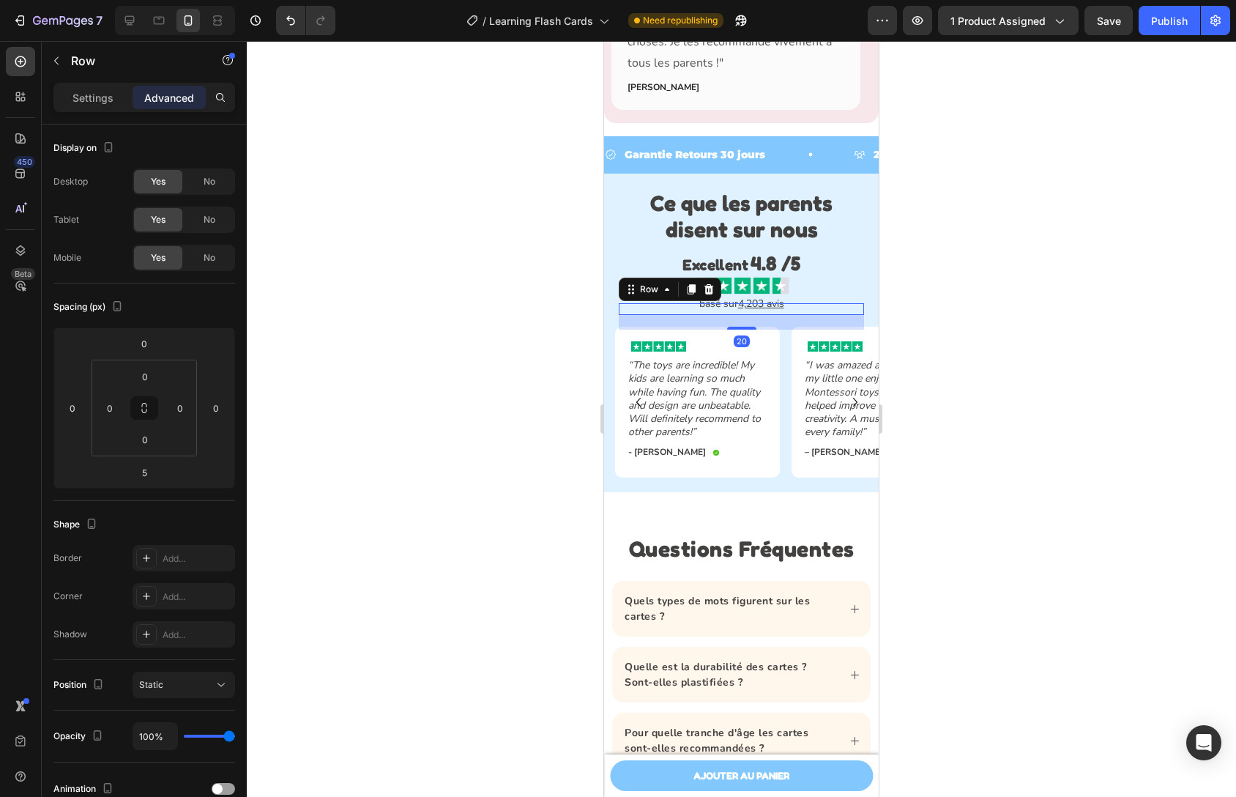
click at [836, 304] on div "basé sur 4,203 avis Text Block Row 20" at bounding box center [741, 309] width 245 height 12
click at [738, 324] on div "20" at bounding box center [741, 322] width 245 height 15
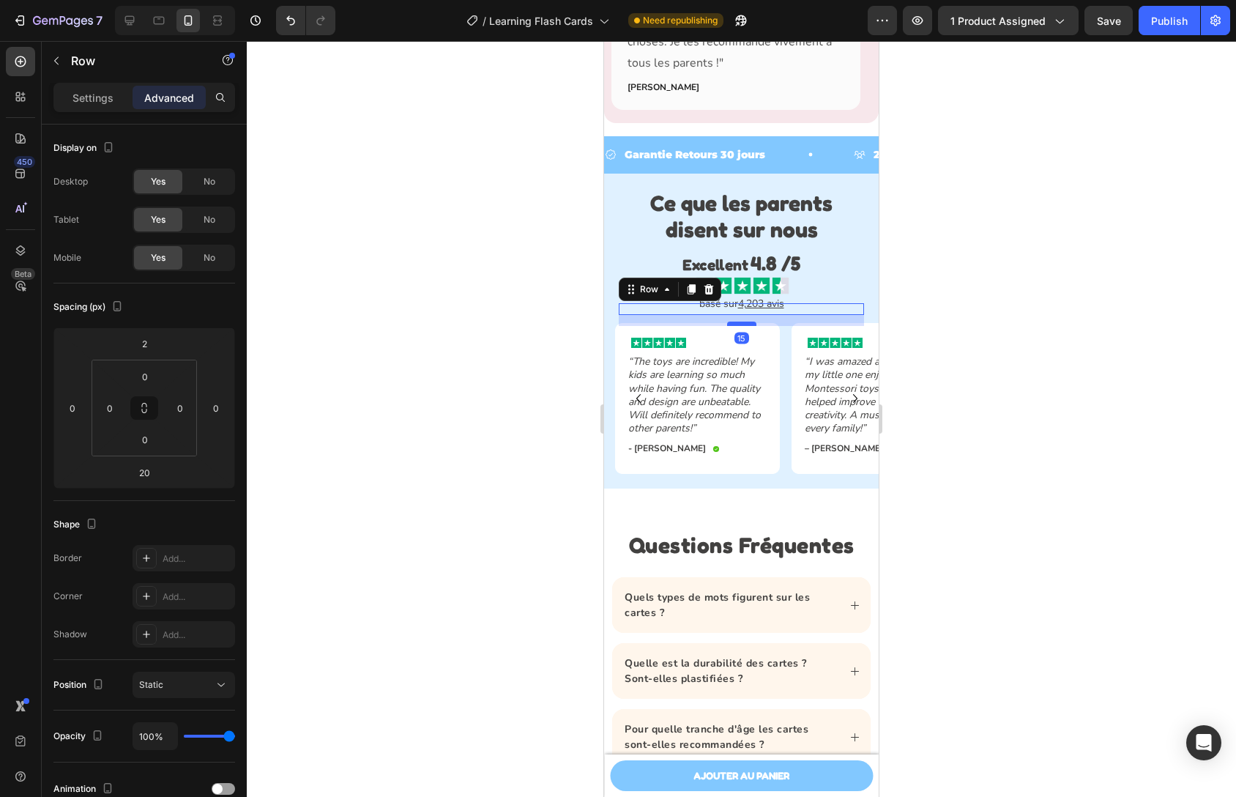
click at [740, 323] on div at bounding box center [741, 324] width 29 height 4
type input "15"
click at [891, 299] on div at bounding box center [741, 419] width 989 height 756
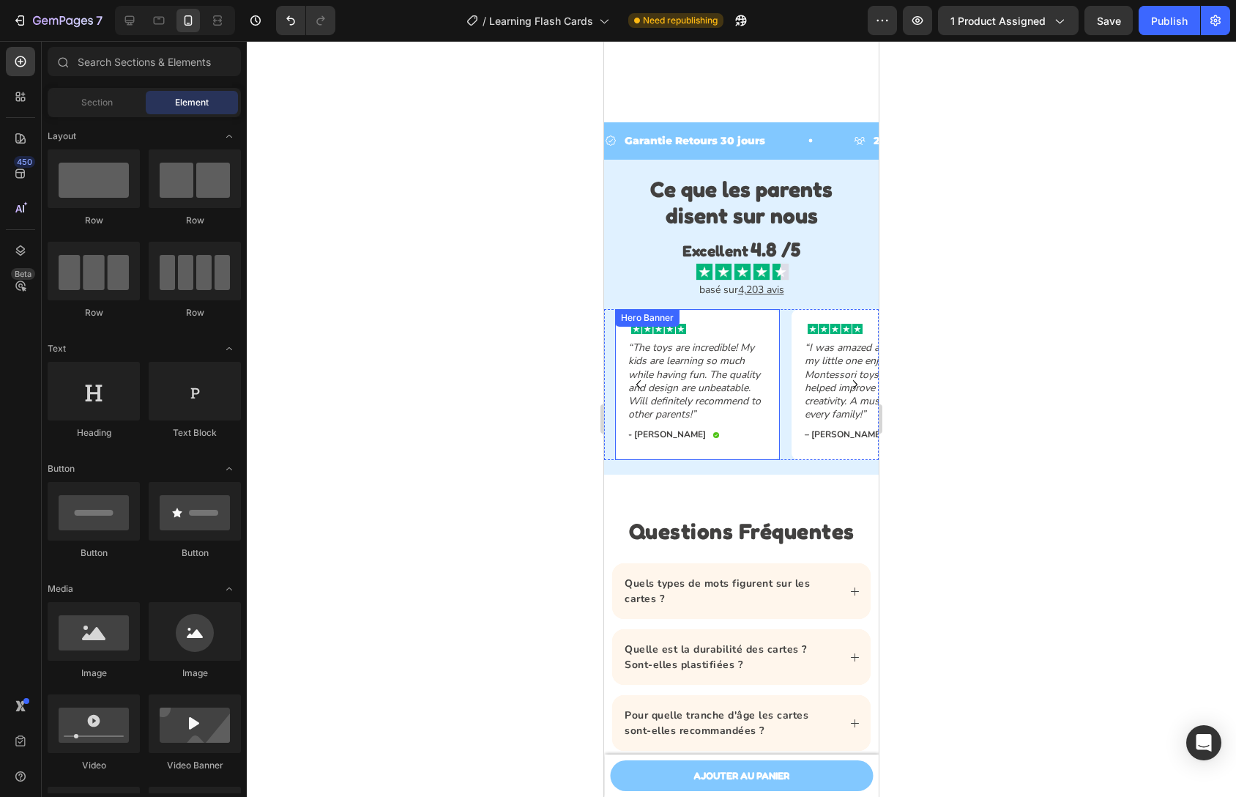
scroll to position [4646, 0]
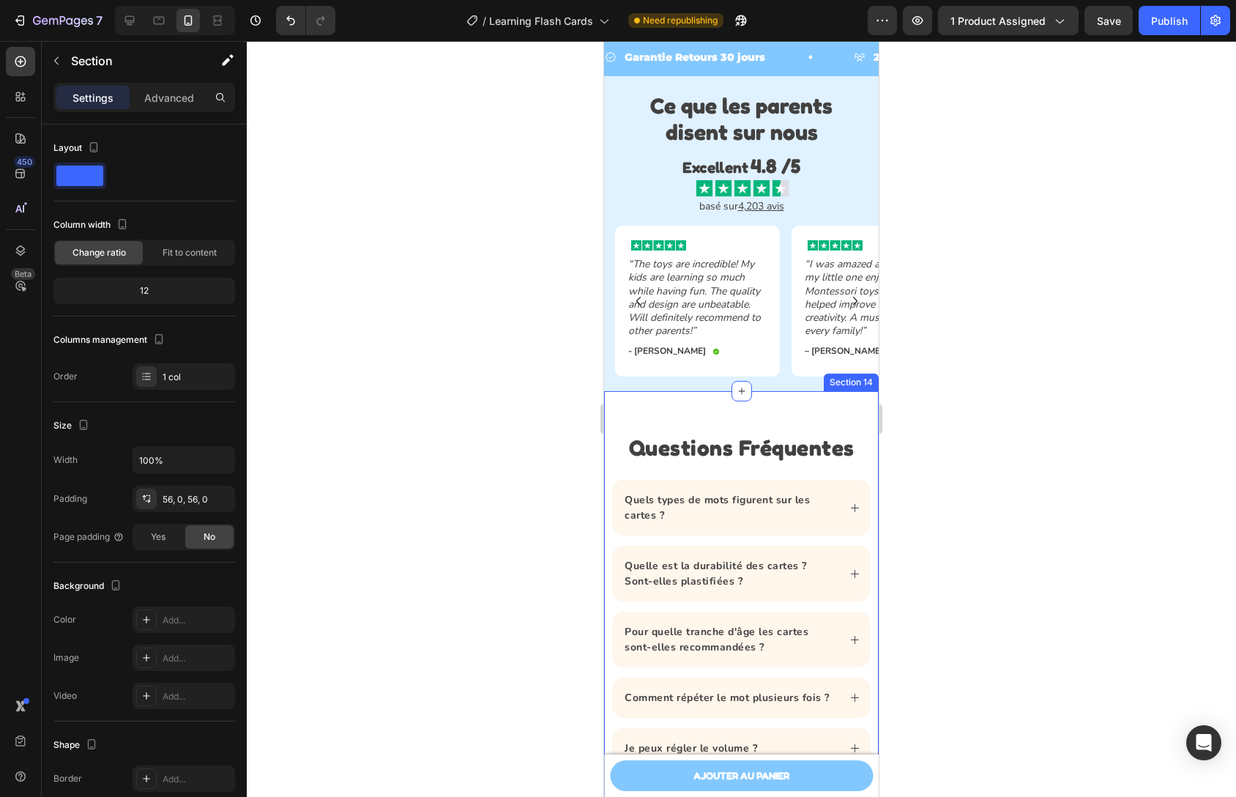
click at [764, 427] on div "Questions Fréquentes Heading Quels types de mots figurent sur les cartes ? Quel…" at bounding box center [741, 683] width 275 height 585
click at [185, 111] on div "Settings Advanced" at bounding box center [144, 97] width 182 height 29
click at [183, 102] on p "Advanced" at bounding box center [169, 97] width 50 height 15
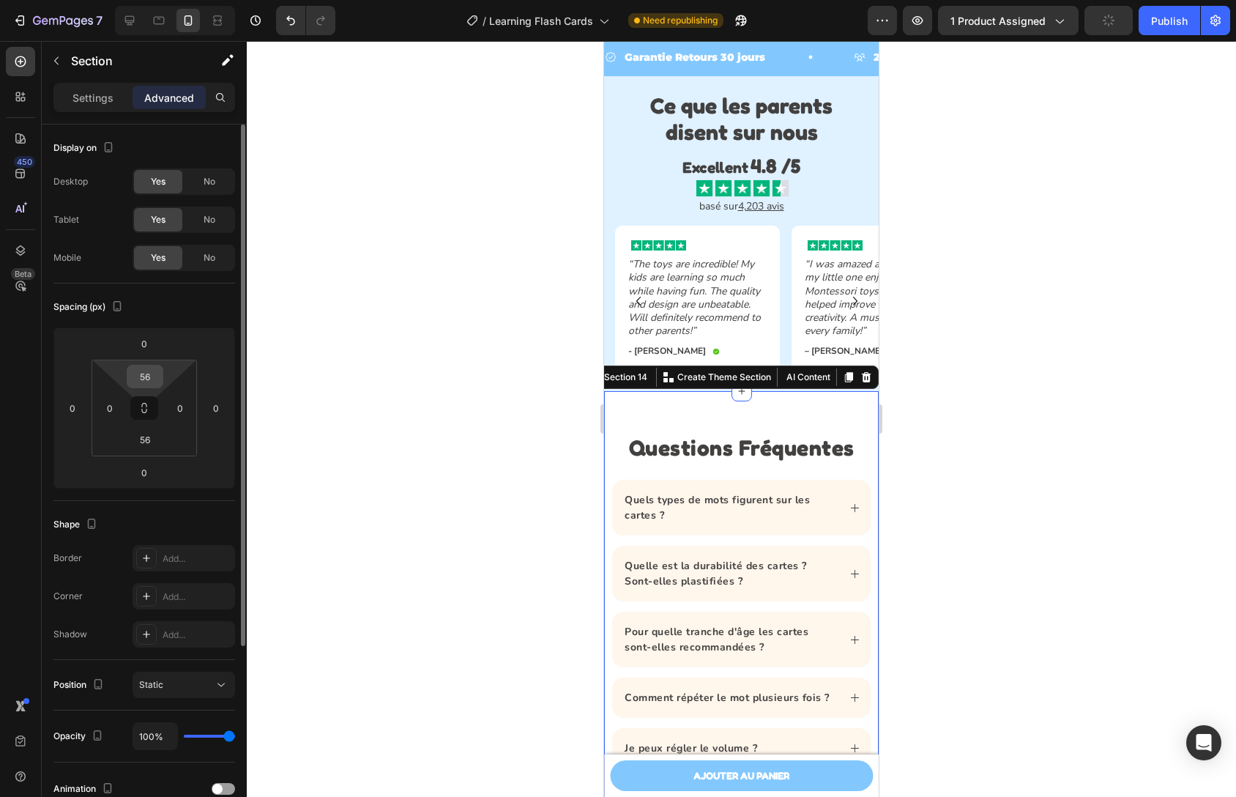
click at [153, 370] on input "56" at bounding box center [144, 376] width 29 height 22
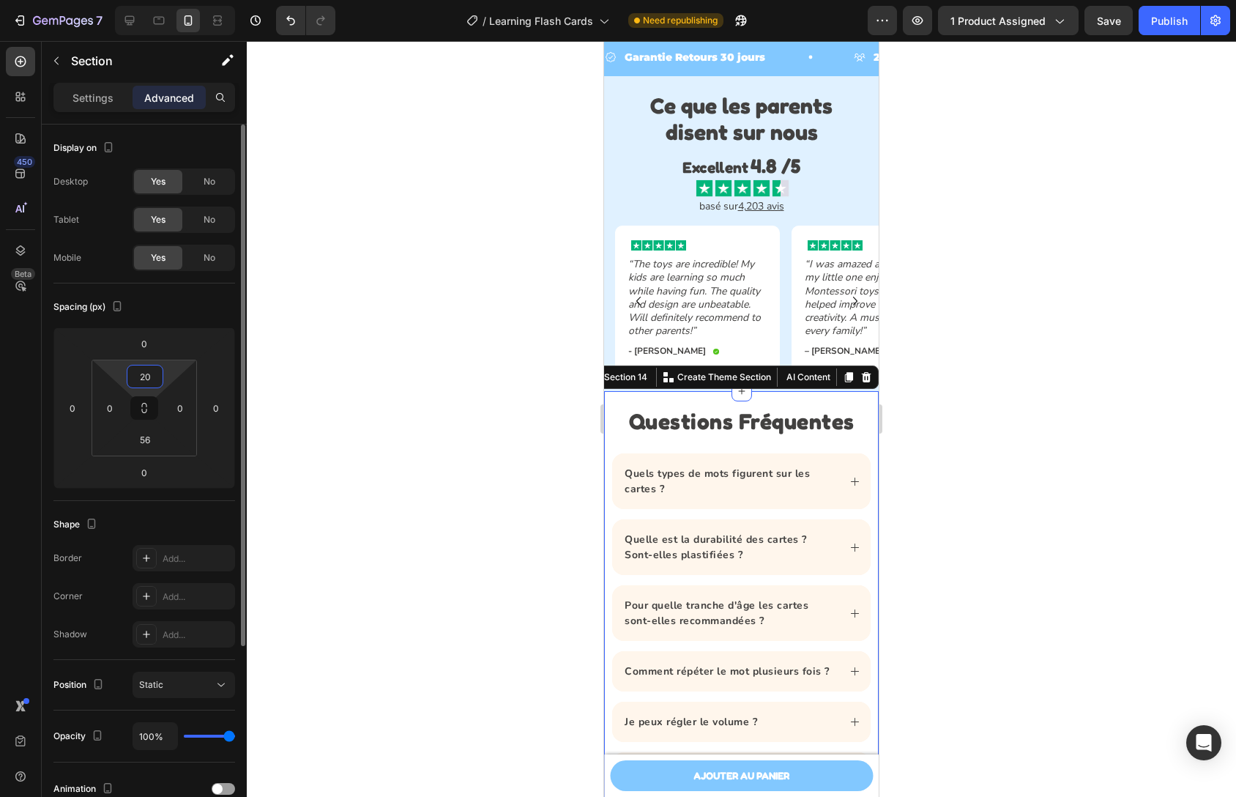
type input "2"
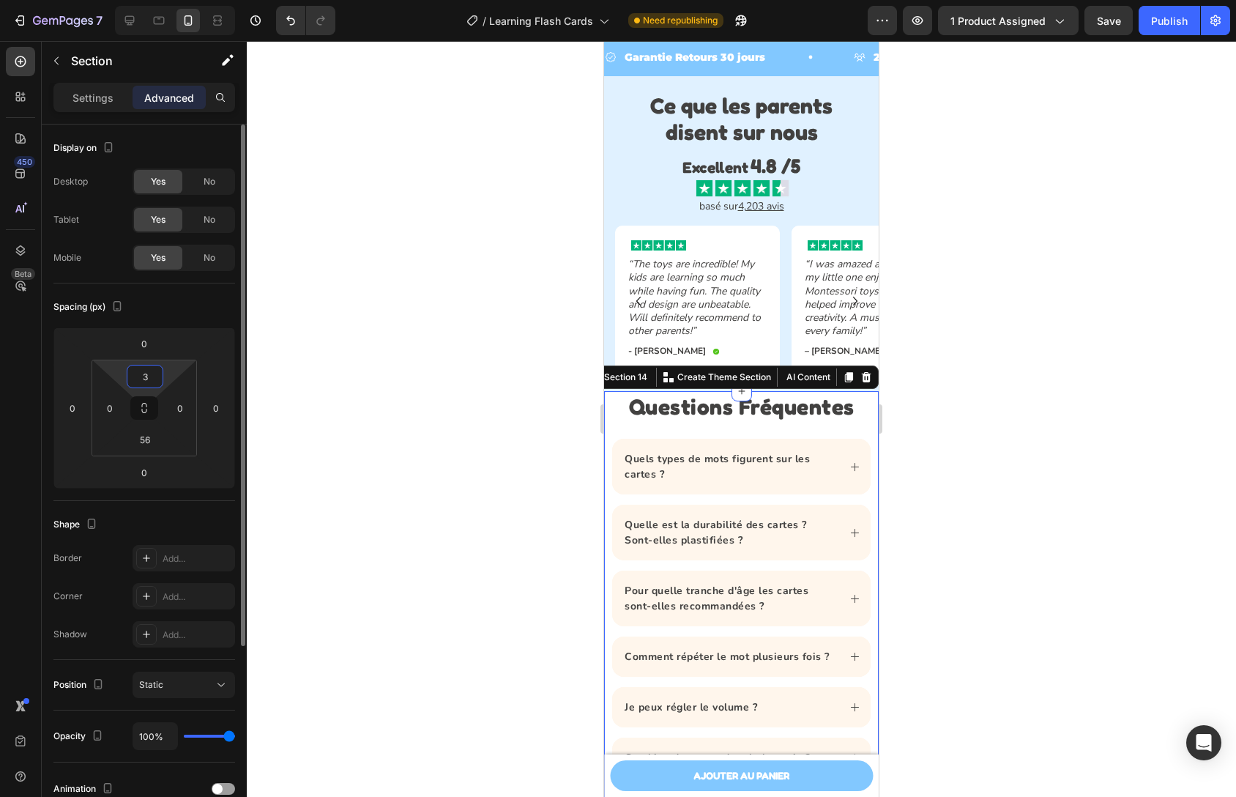
type input "30"
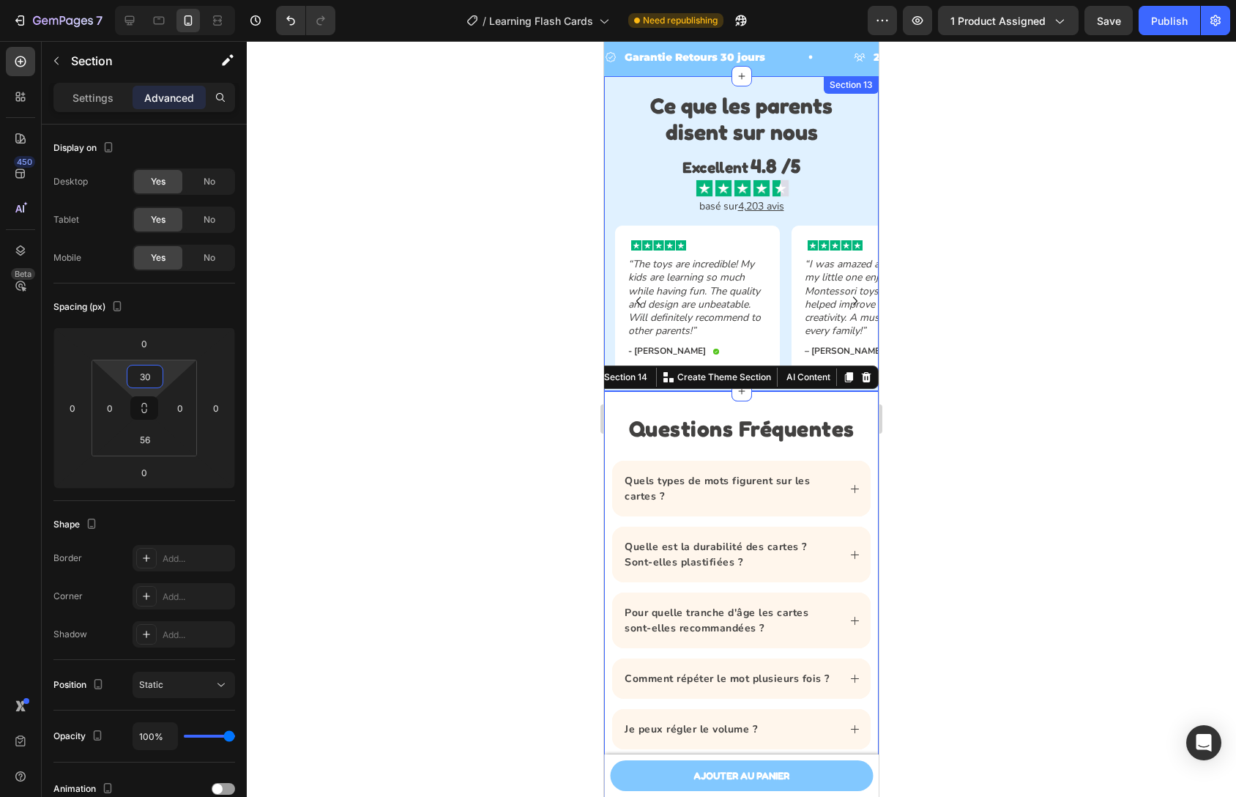
click at [984, 392] on div at bounding box center [741, 419] width 989 height 756
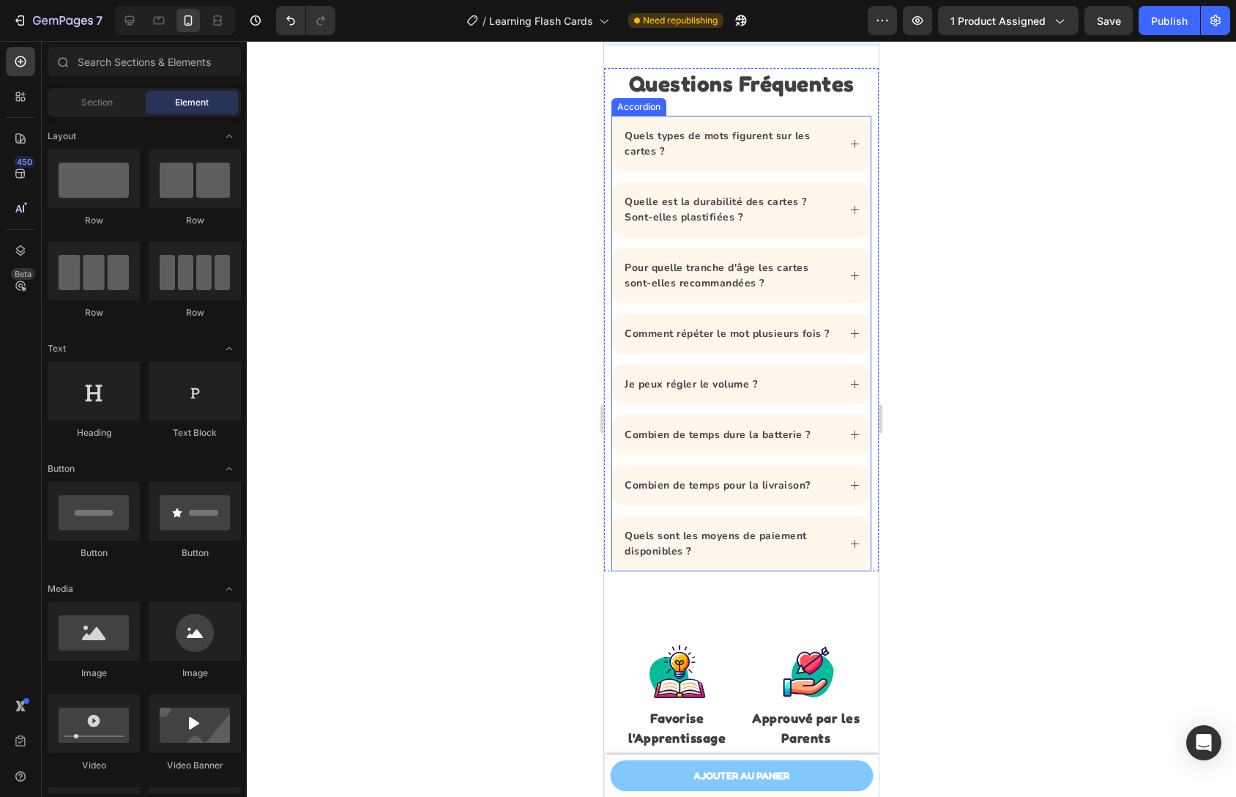
scroll to position [5168, 0]
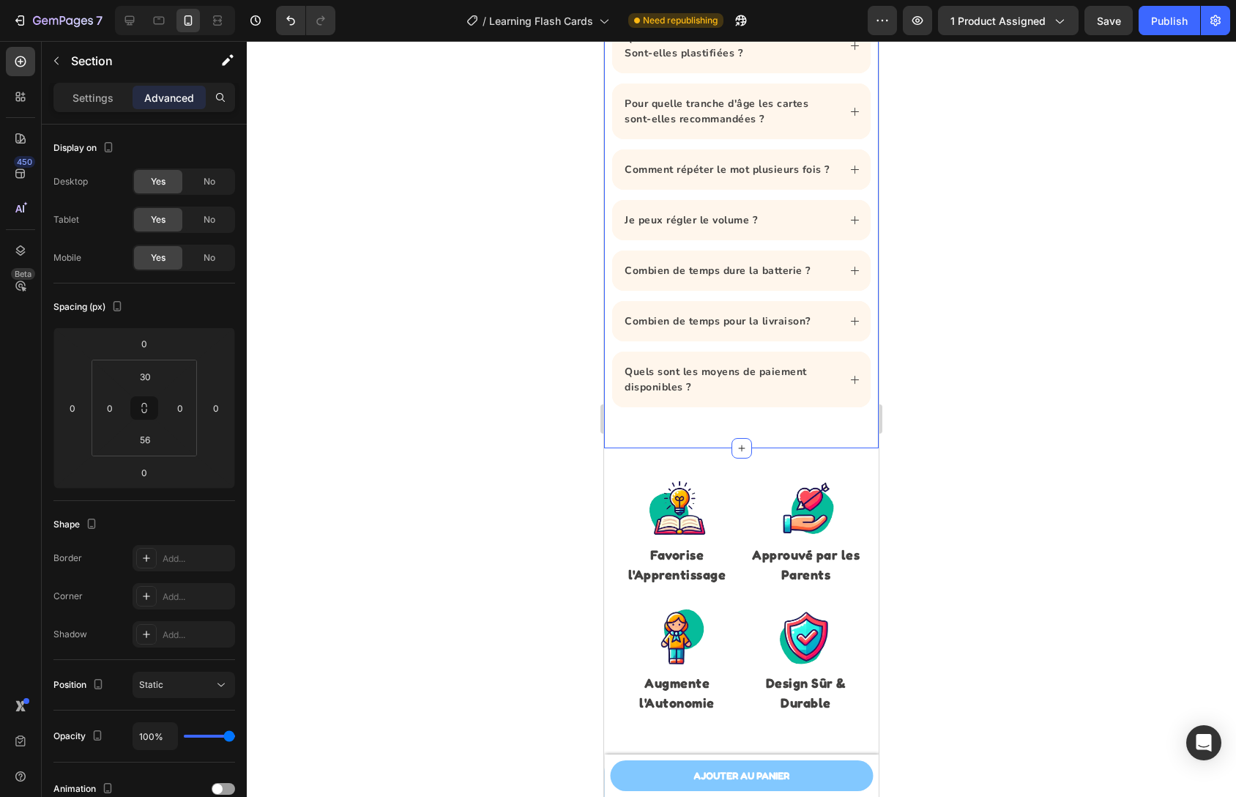
click at [762, 437] on div "Questions Fréquentes Heading Quels types de mots figurent sur les cartes ? Quel…" at bounding box center [741, 165] width 275 height 566
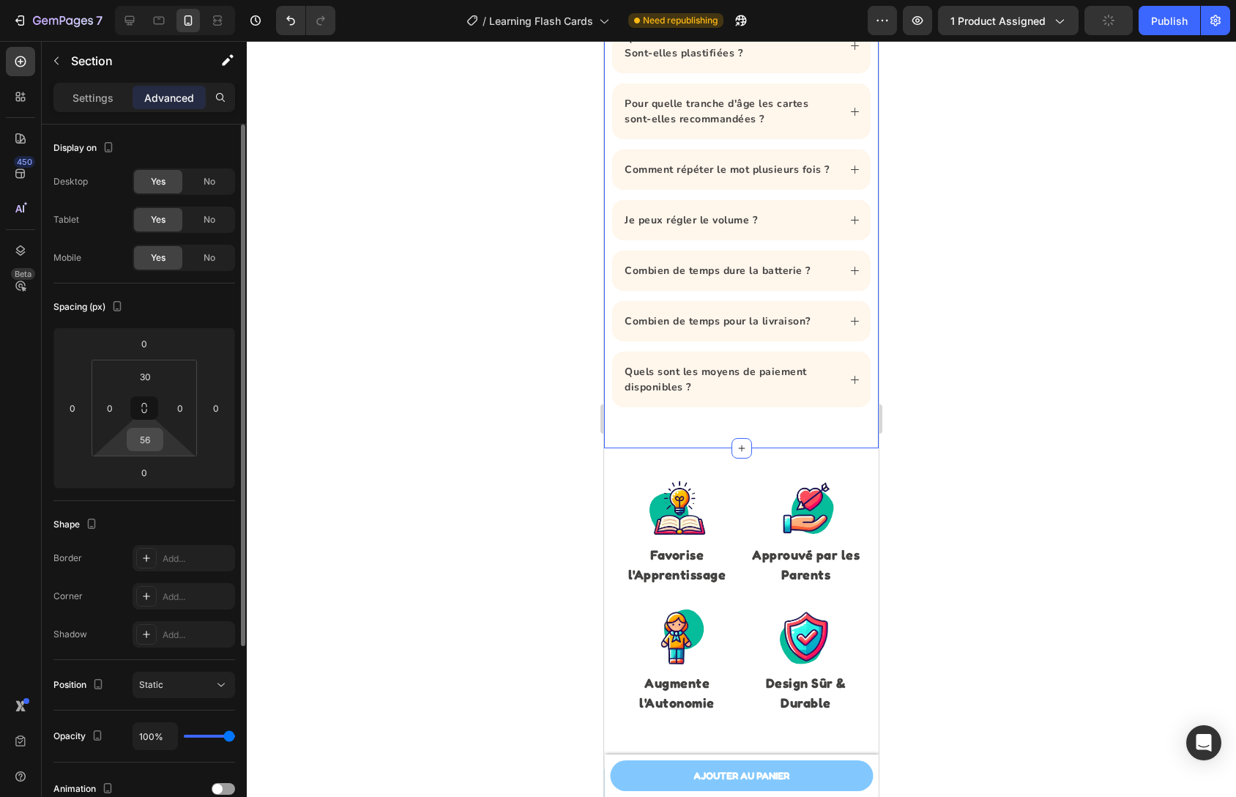
click at [158, 439] on input "56" at bounding box center [144, 439] width 29 height 22
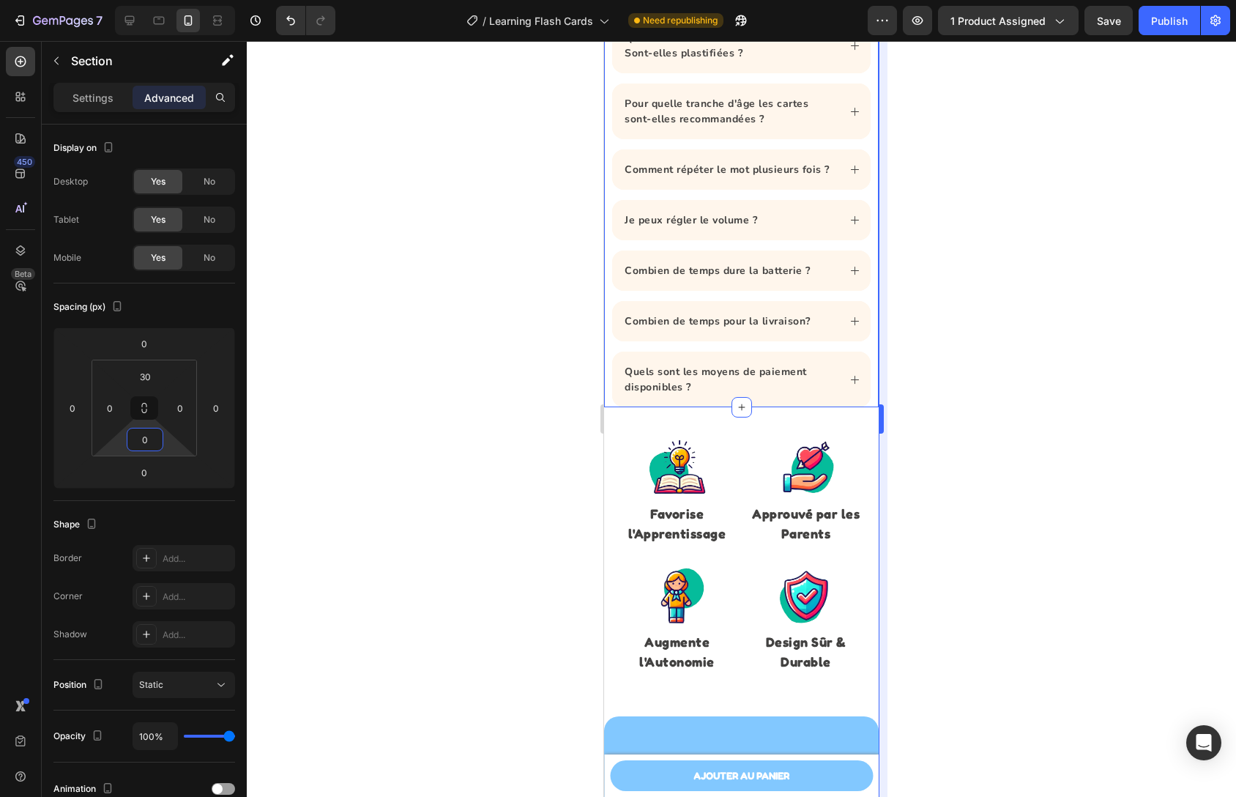
click at [896, 390] on div at bounding box center [741, 419] width 989 height 756
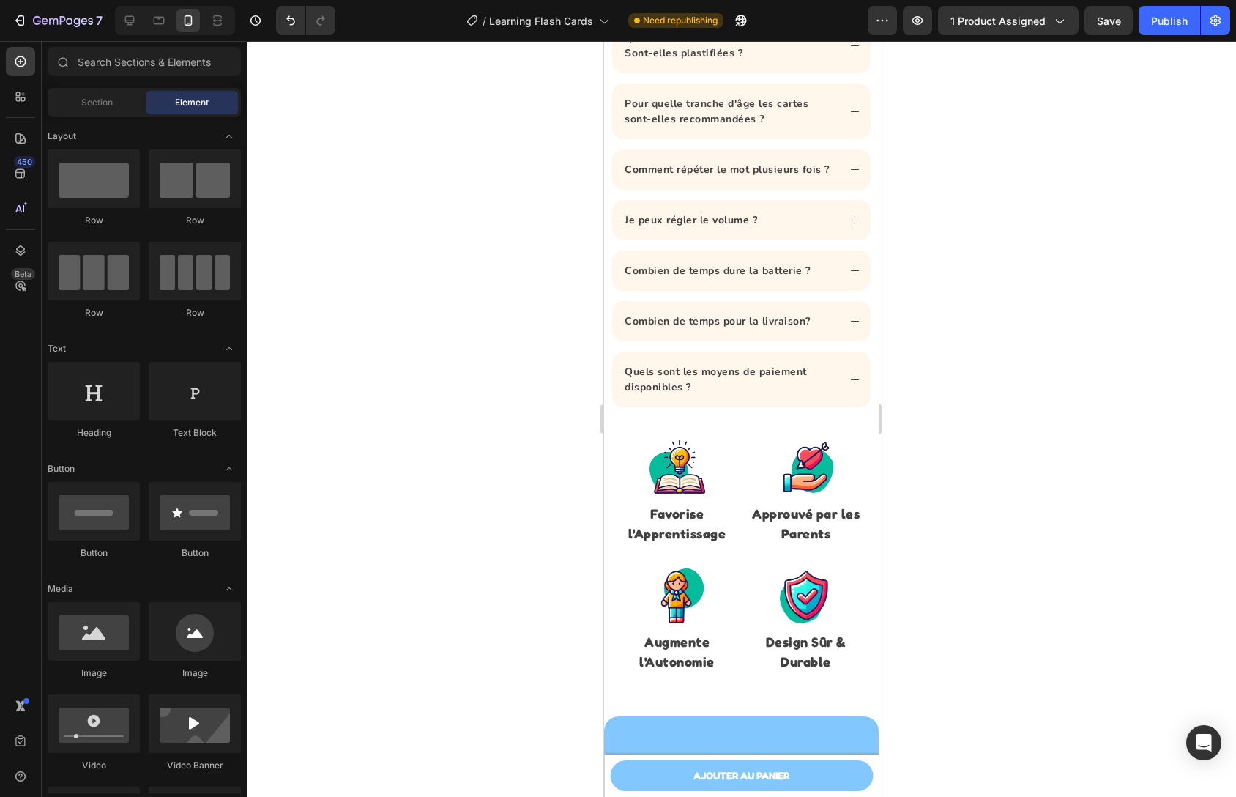
click at [996, 428] on div at bounding box center [741, 419] width 989 height 756
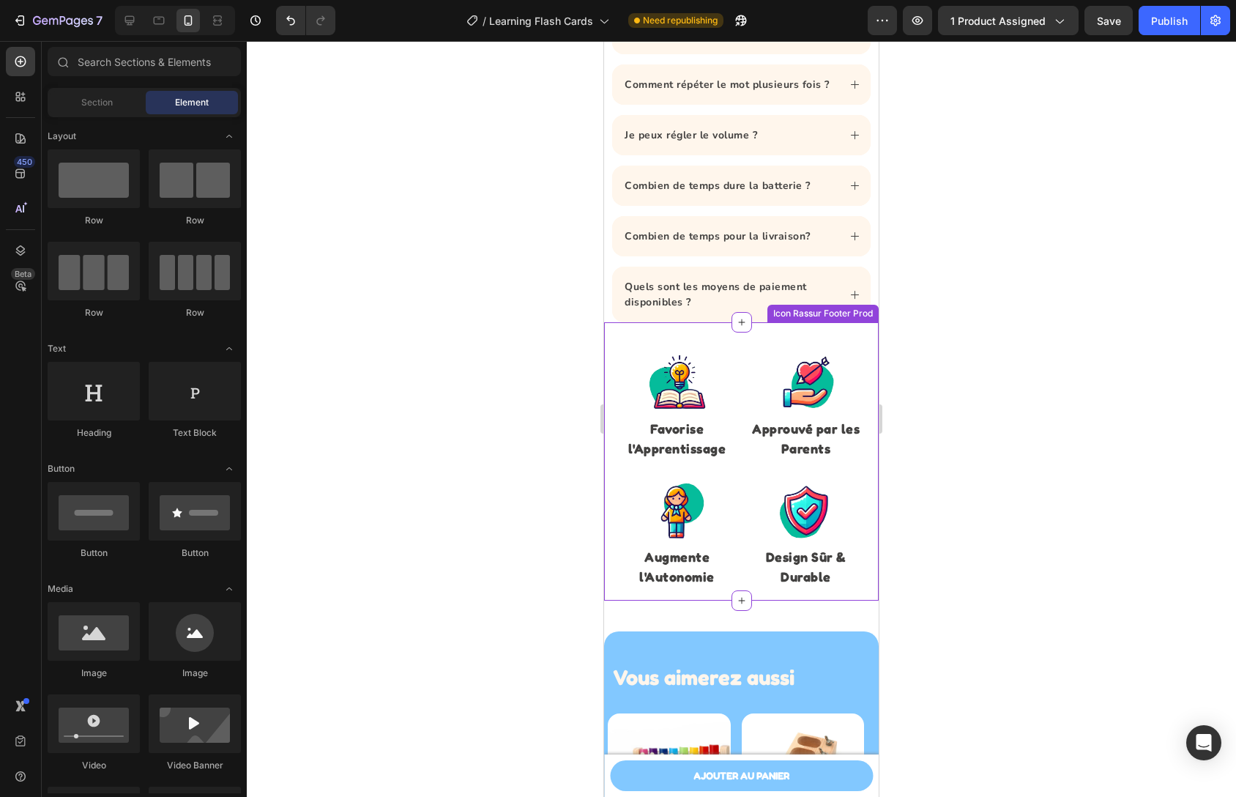
scroll to position [5283, 0]
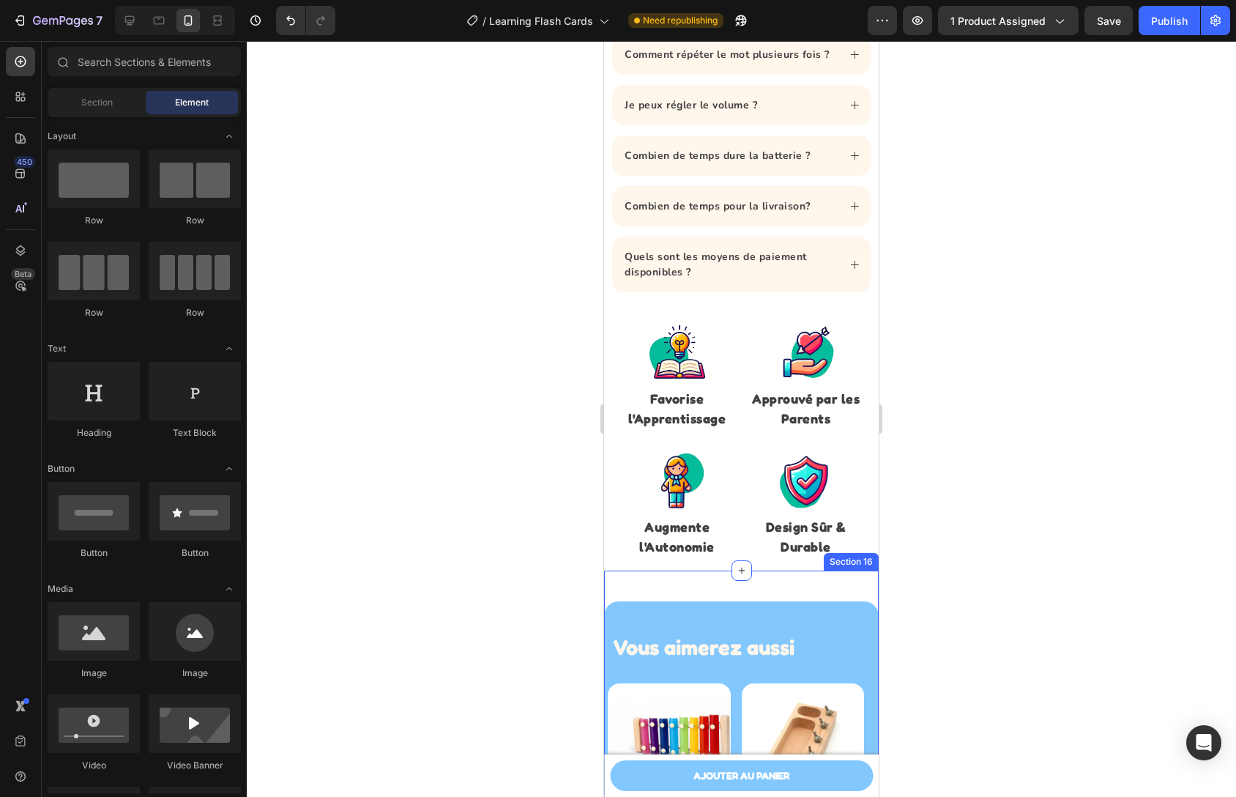
click at [787, 599] on div "Vous aimerez aussi Heading Row Product Images Xylophone en bois et touches colo…" at bounding box center [741, 759] width 275 height 376
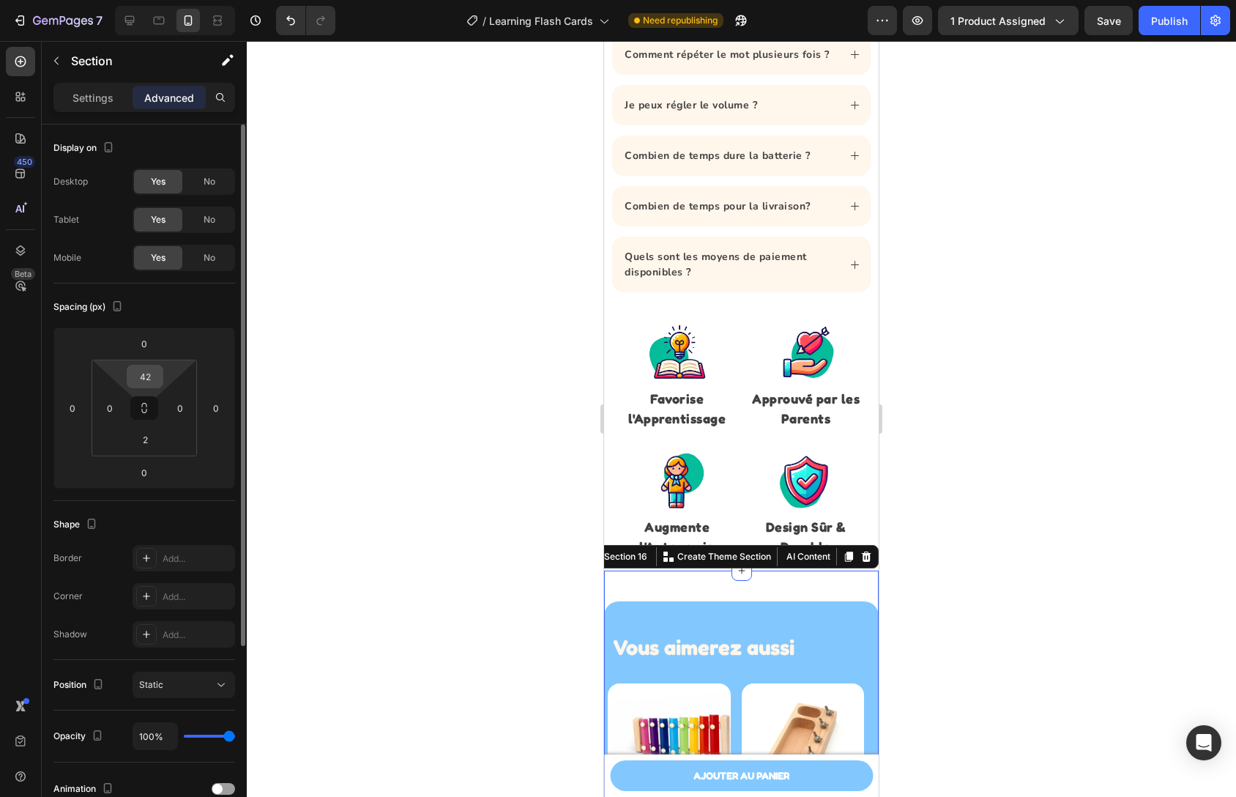
click at [157, 375] on input "42" at bounding box center [144, 376] width 29 height 22
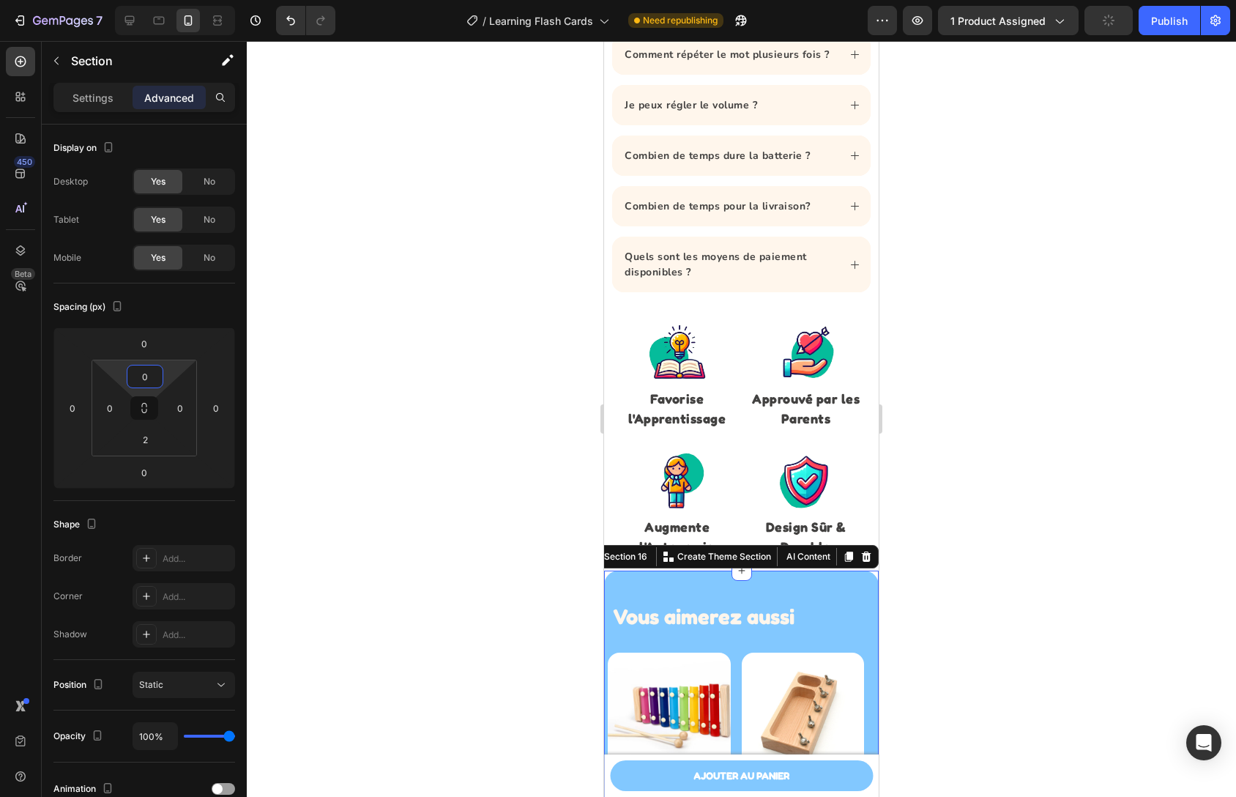
click at [964, 474] on div at bounding box center [741, 419] width 989 height 756
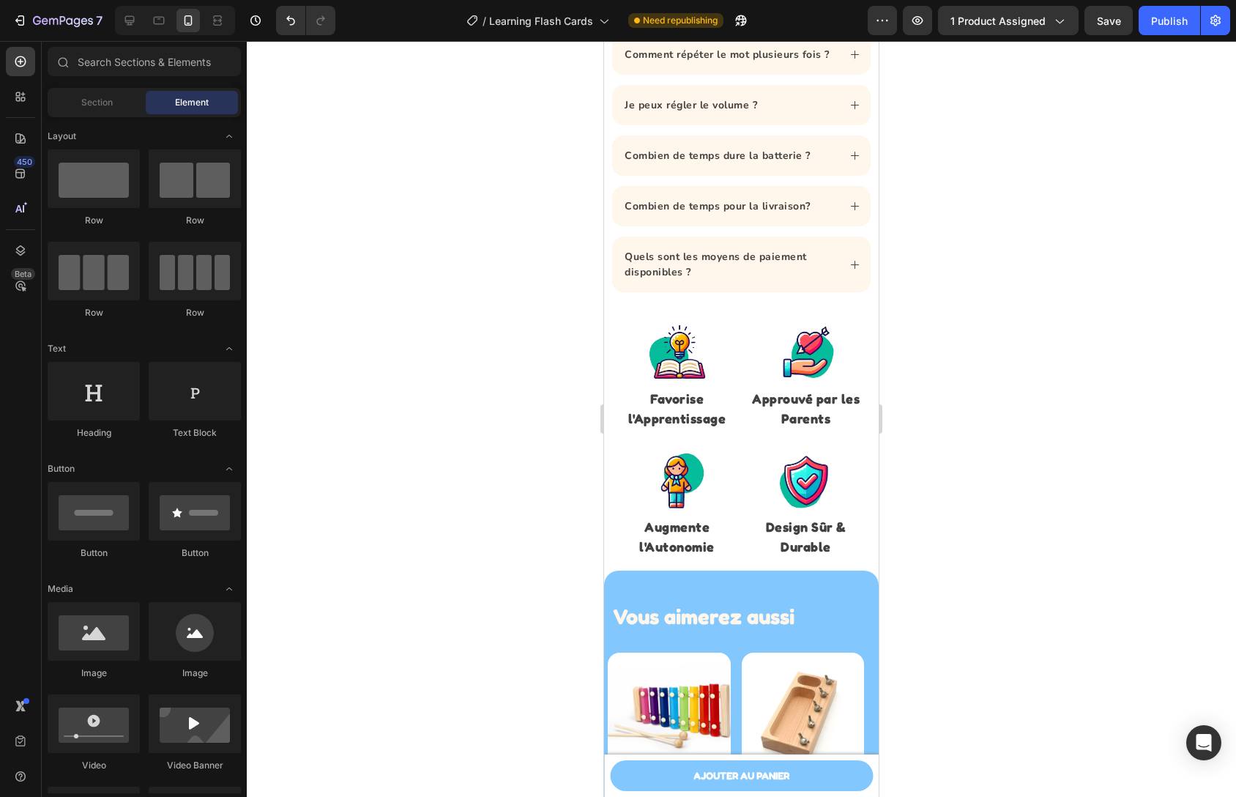
scroll to position [5593, 0]
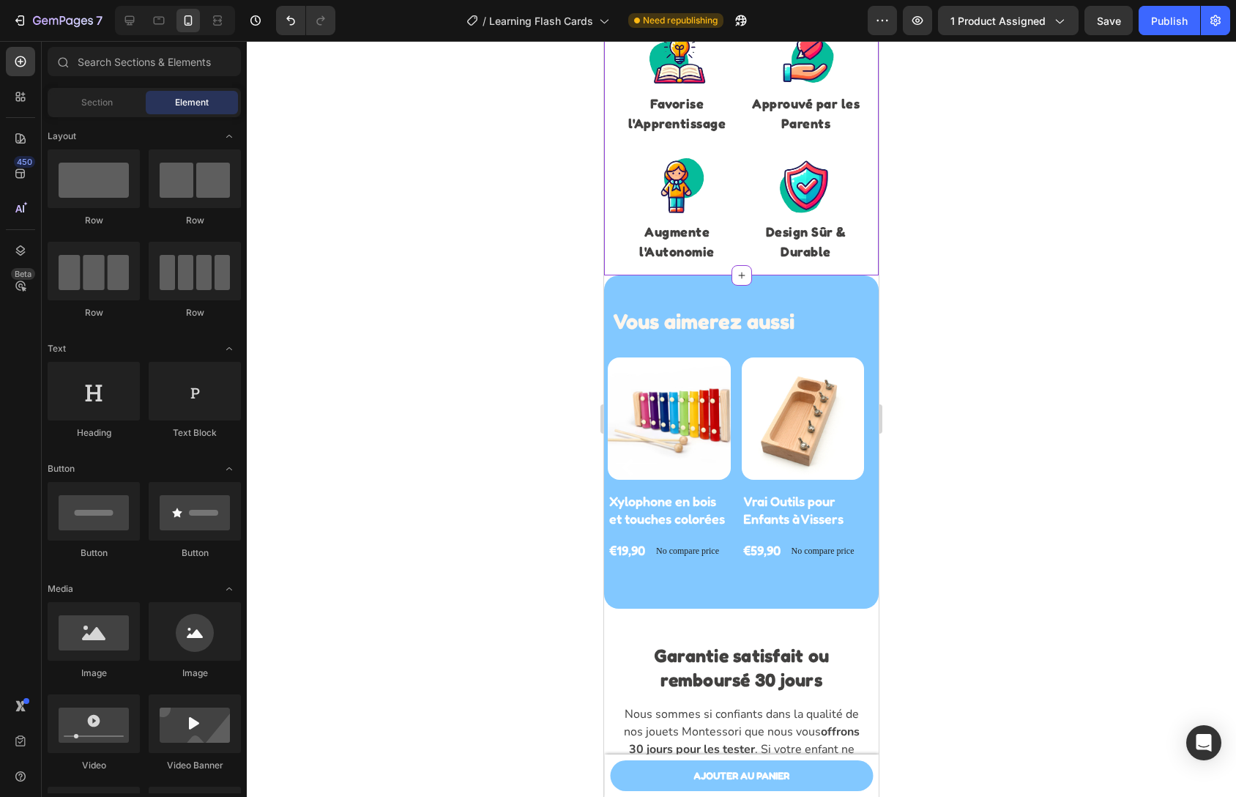
click at [855, 261] on p "Design Sûr & Durable" at bounding box center [806, 242] width 121 height 40
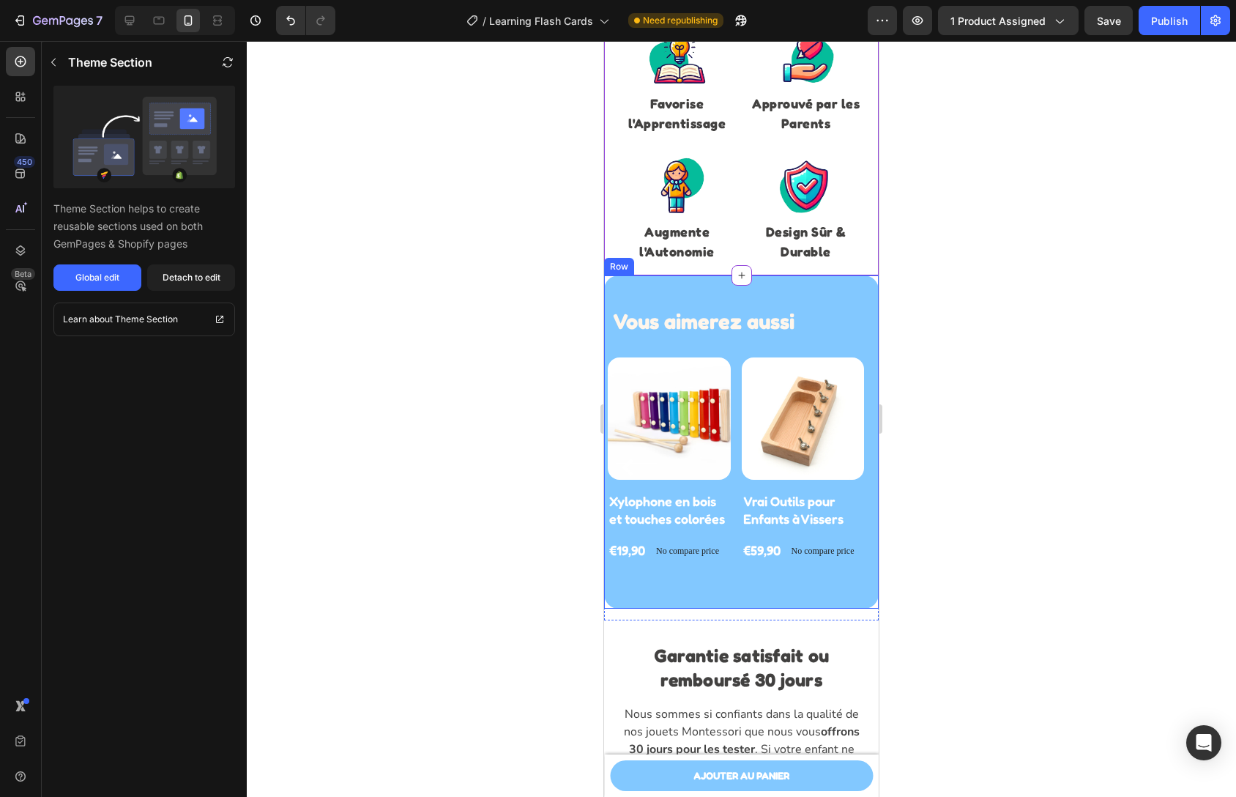
click at [845, 287] on div "Vous aimerez aussi Heading Row Product Images Xylophone en bois et touches colo…" at bounding box center [741, 441] width 275 height 333
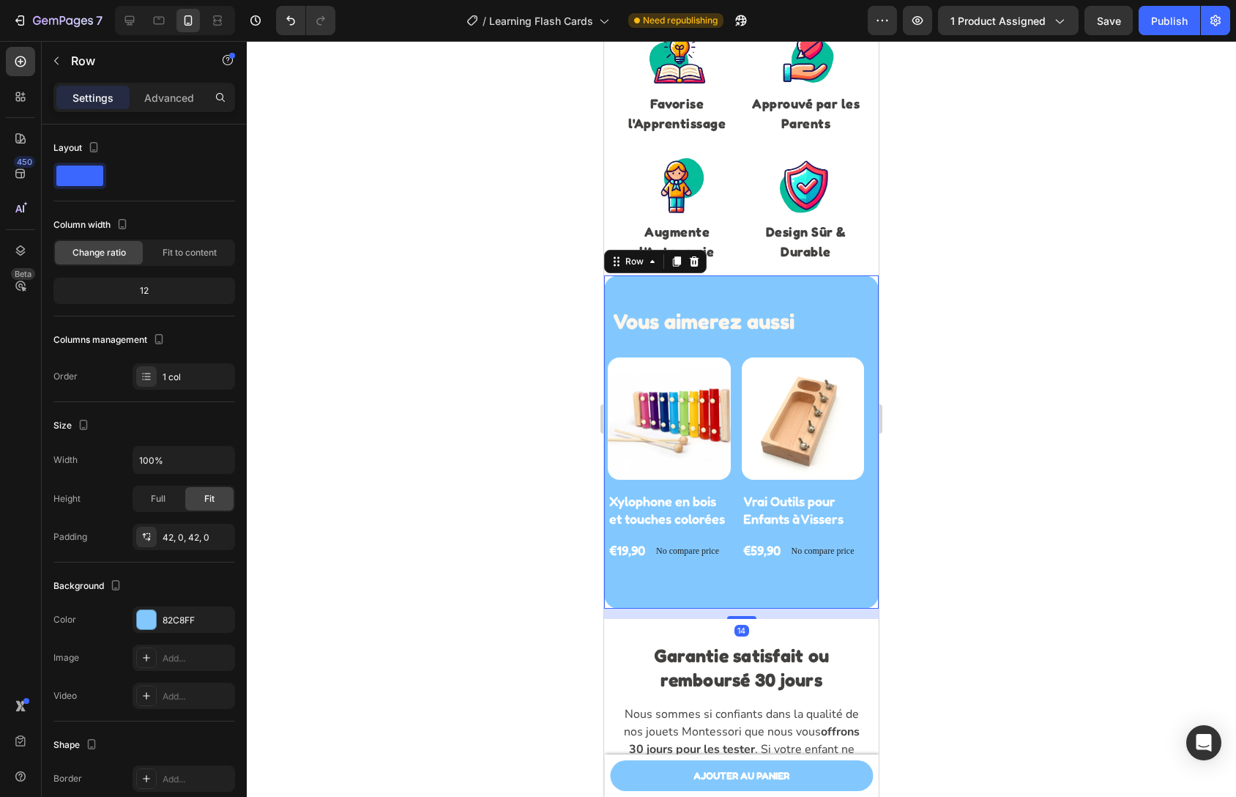
click at [1161, 268] on div at bounding box center [741, 419] width 989 height 756
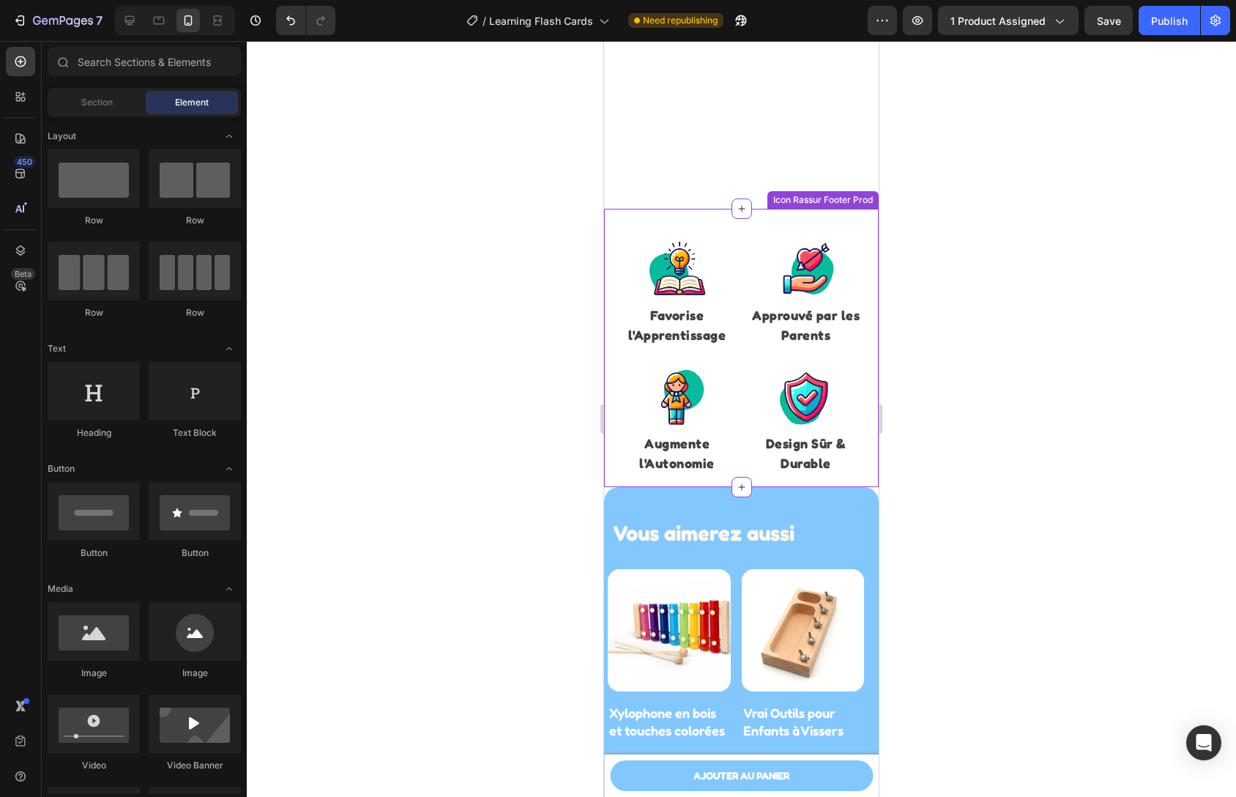
scroll to position [5631, 0]
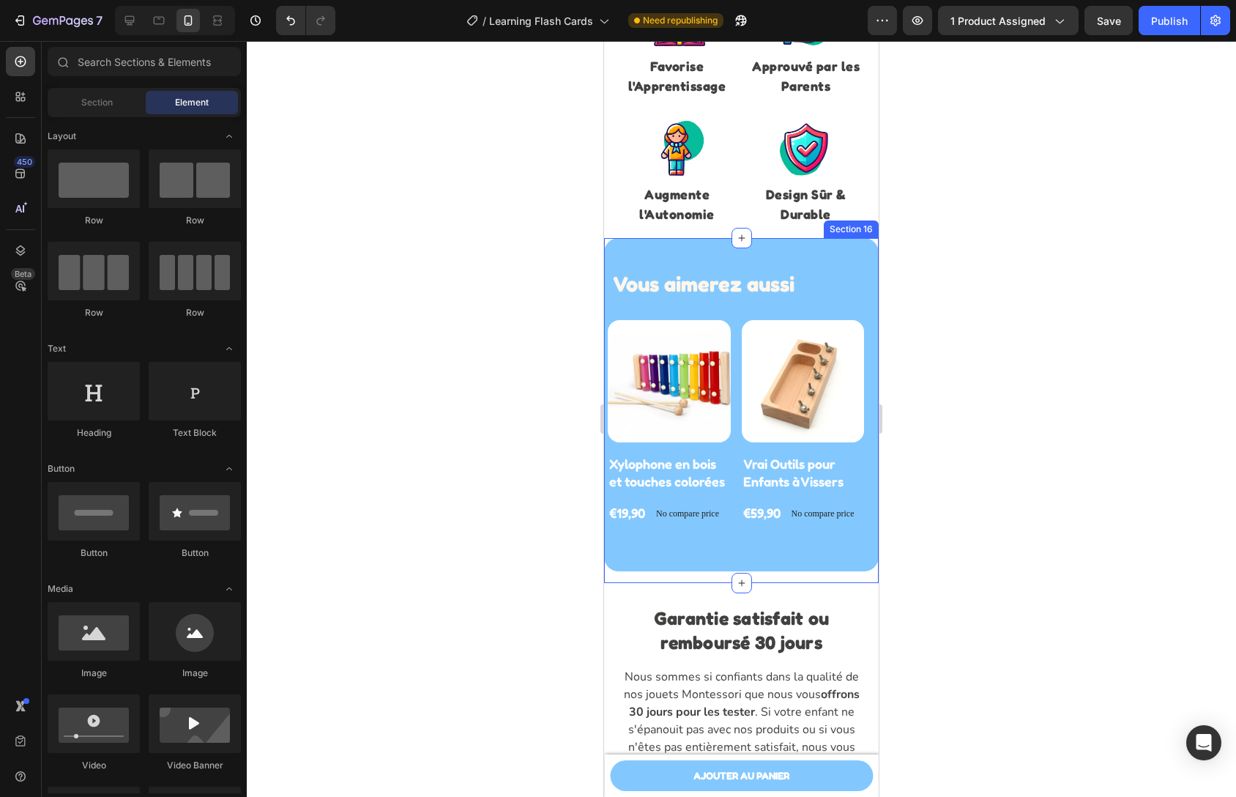
click at [607, 241] on div "Vous aimerez aussi Heading Row Product Images Xylophone en bois et touches colo…" at bounding box center [741, 409] width 275 height 343
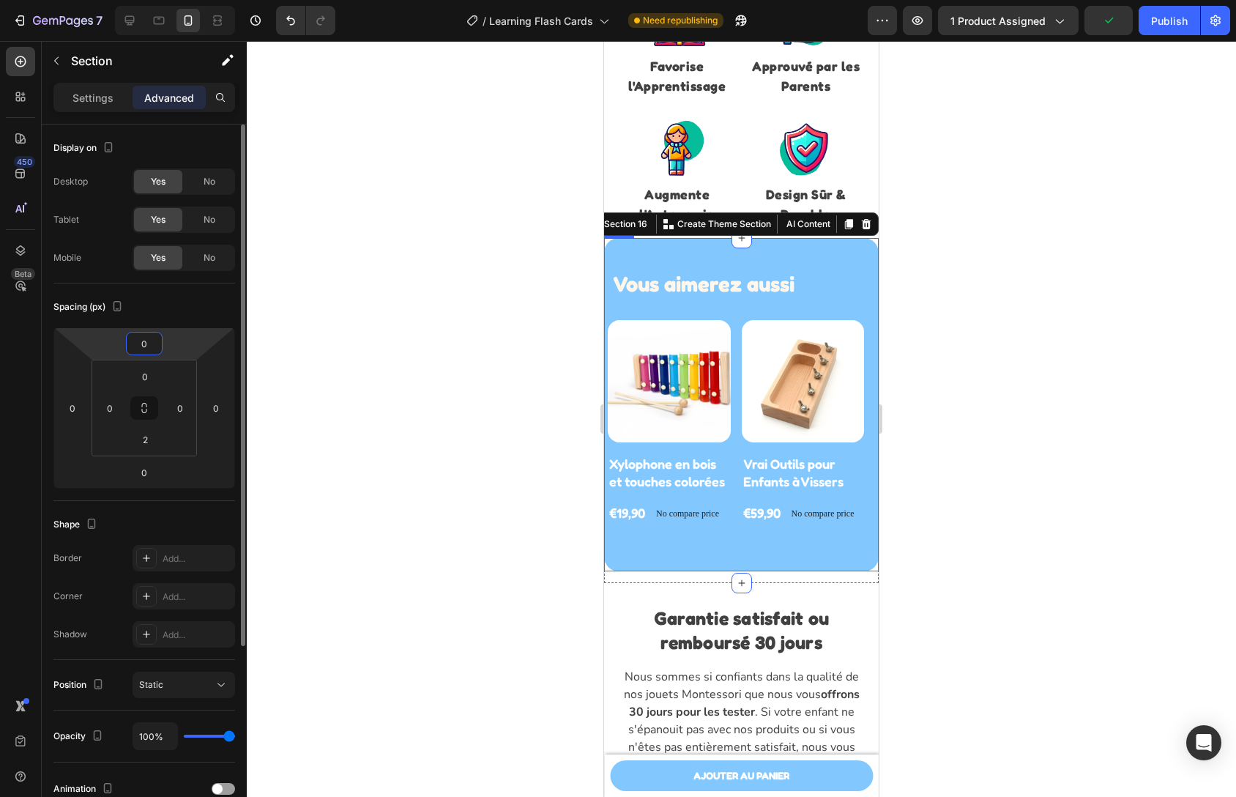
click at [154, 343] on input "0" at bounding box center [144, 344] width 29 height 22
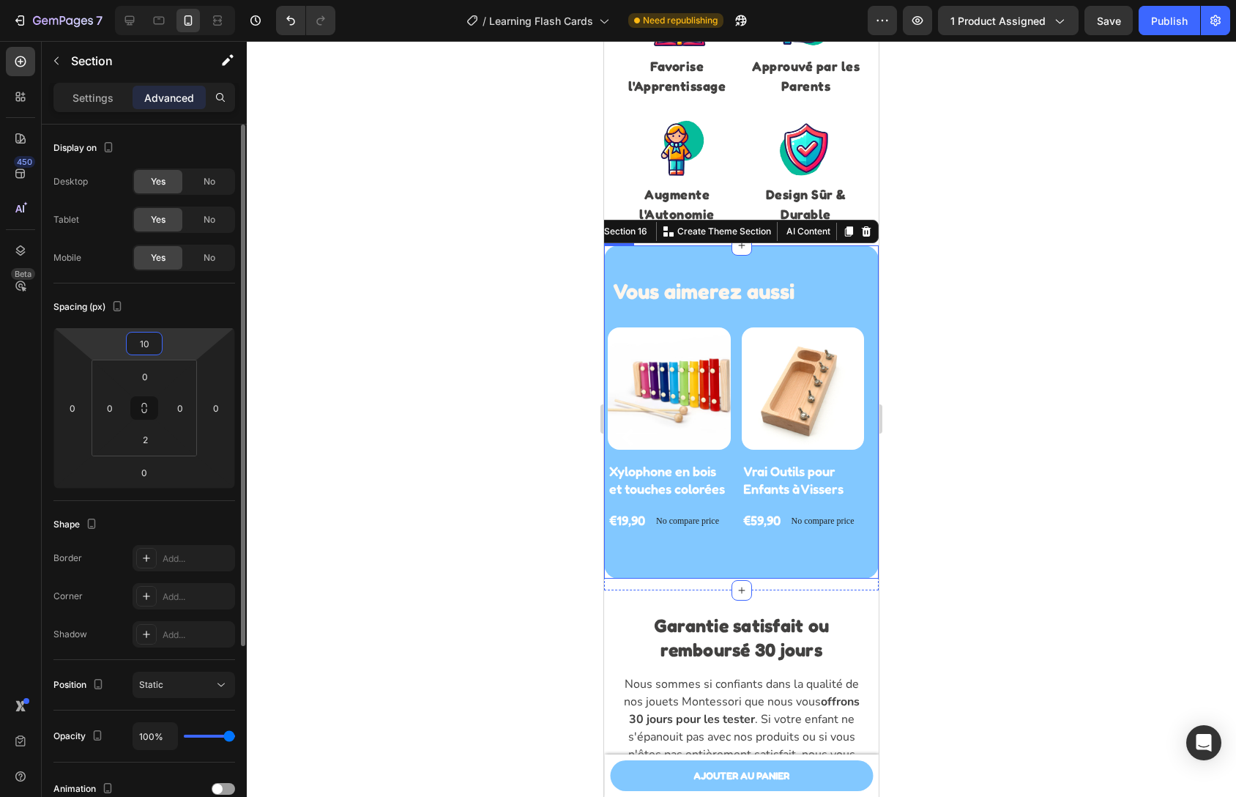
type input "1"
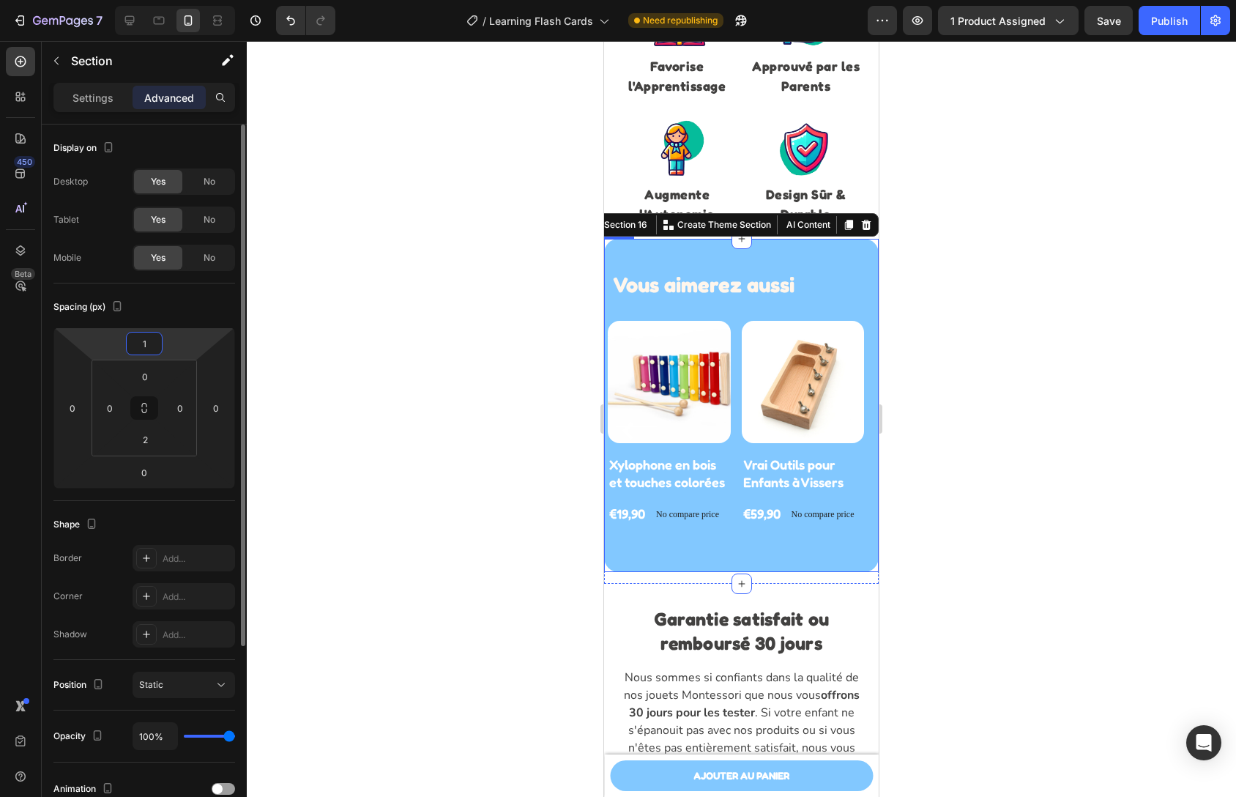
type input "10"
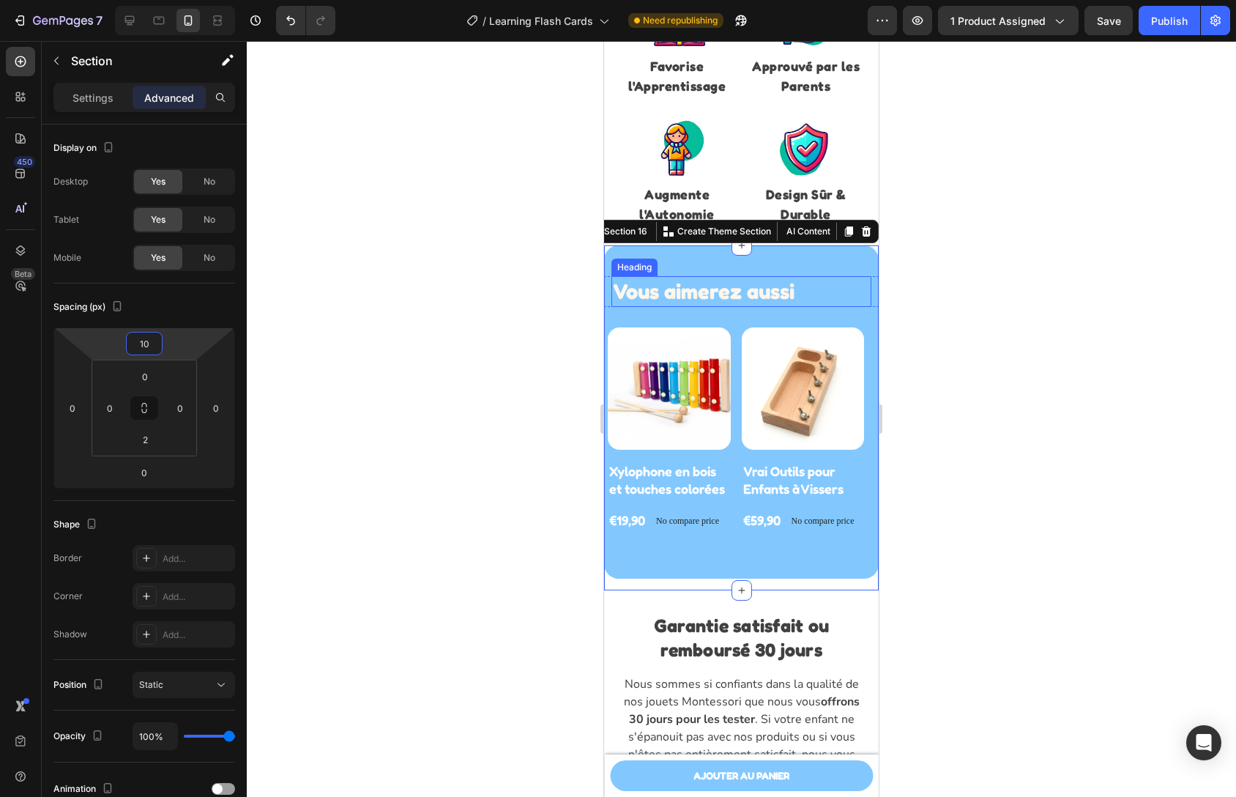
click at [699, 294] on h2 "Vous aimerez aussi" at bounding box center [742, 291] width 260 height 31
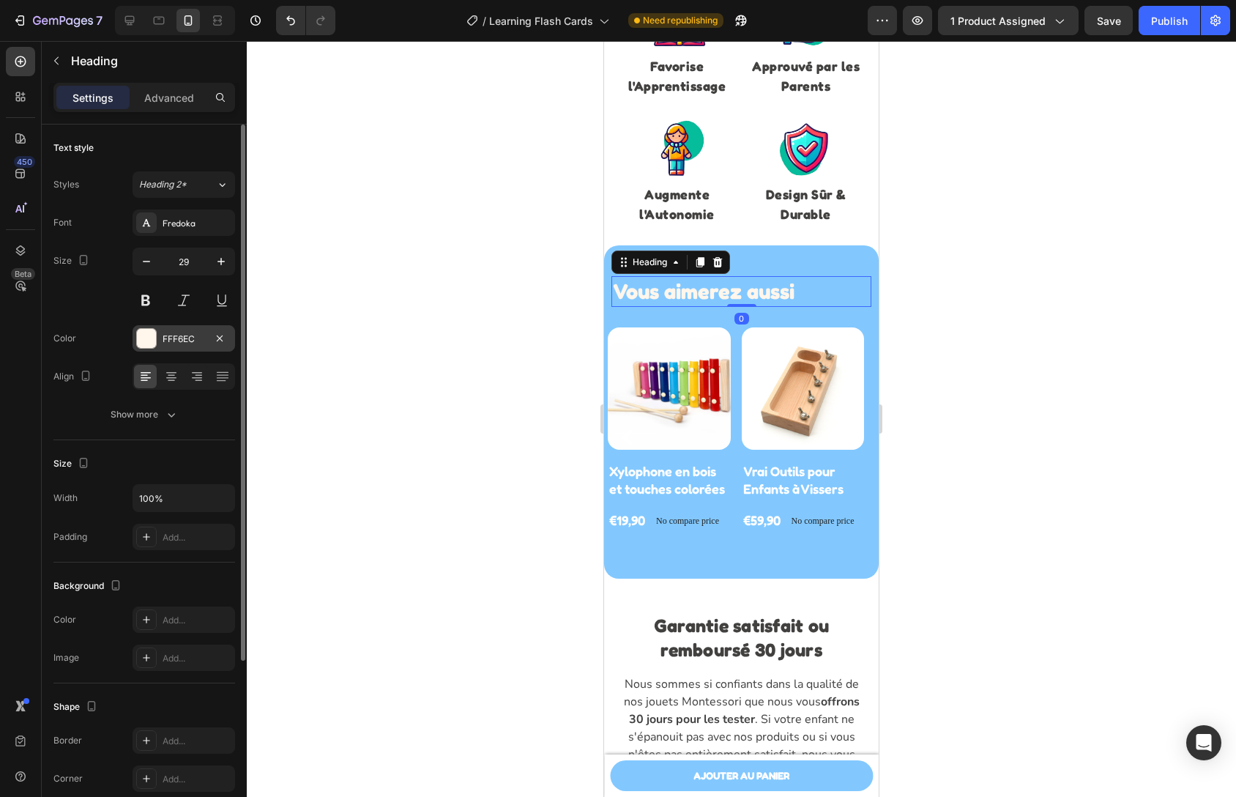
click at [173, 342] on div "FFF6EC" at bounding box center [184, 339] width 42 height 13
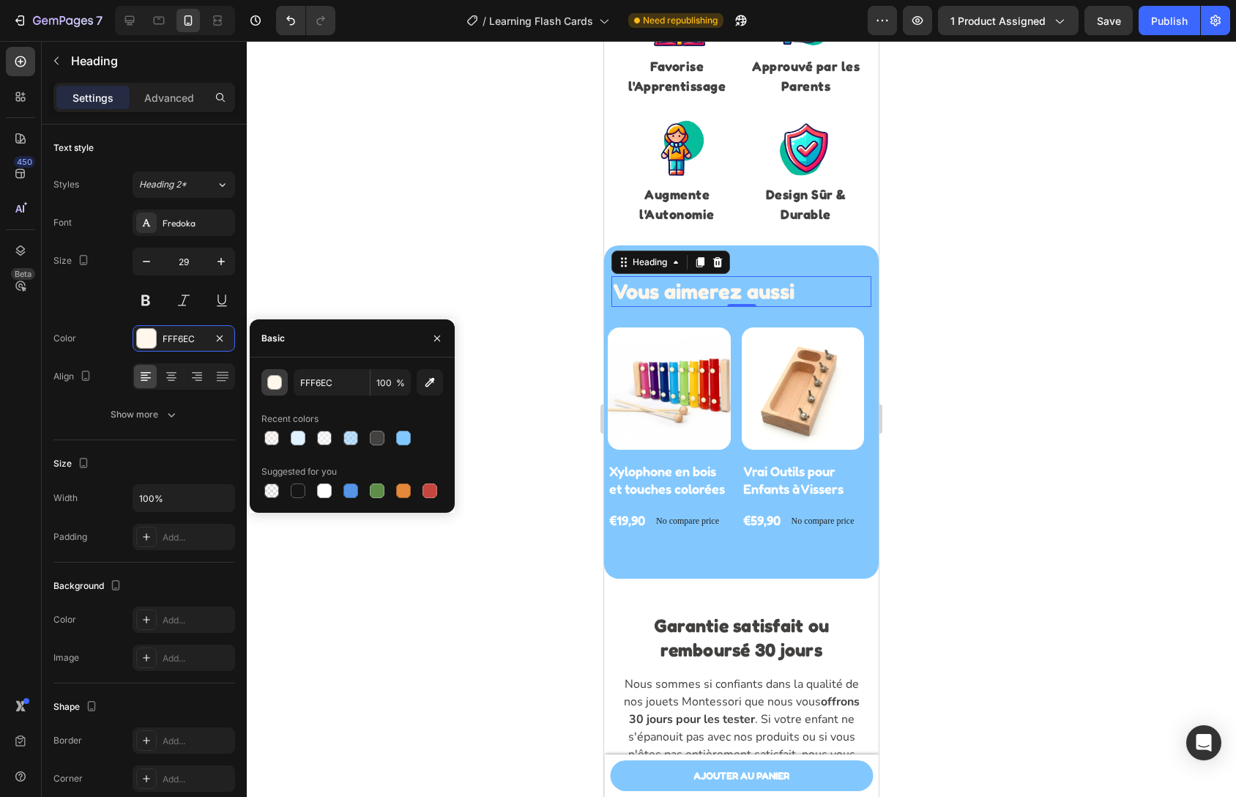
click at [275, 377] on div "button" at bounding box center [275, 383] width 15 height 15
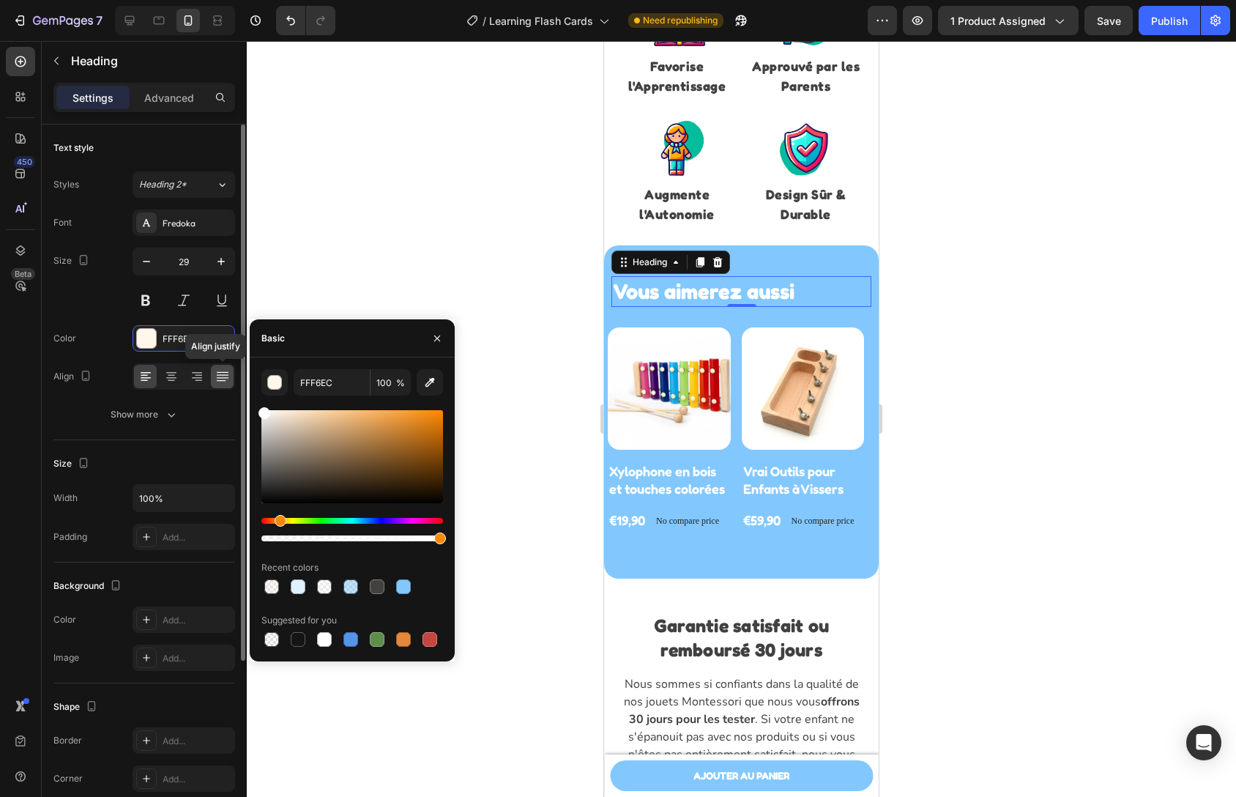
drag, startPoint x: 279, startPoint y: 424, endPoint x: 215, endPoint y: 379, distance: 77.8
click at [215, 379] on div "450 Beta Sections(18) Elements(84) Section Element Hero Section Product Detail …" at bounding box center [123, 419] width 247 height 756
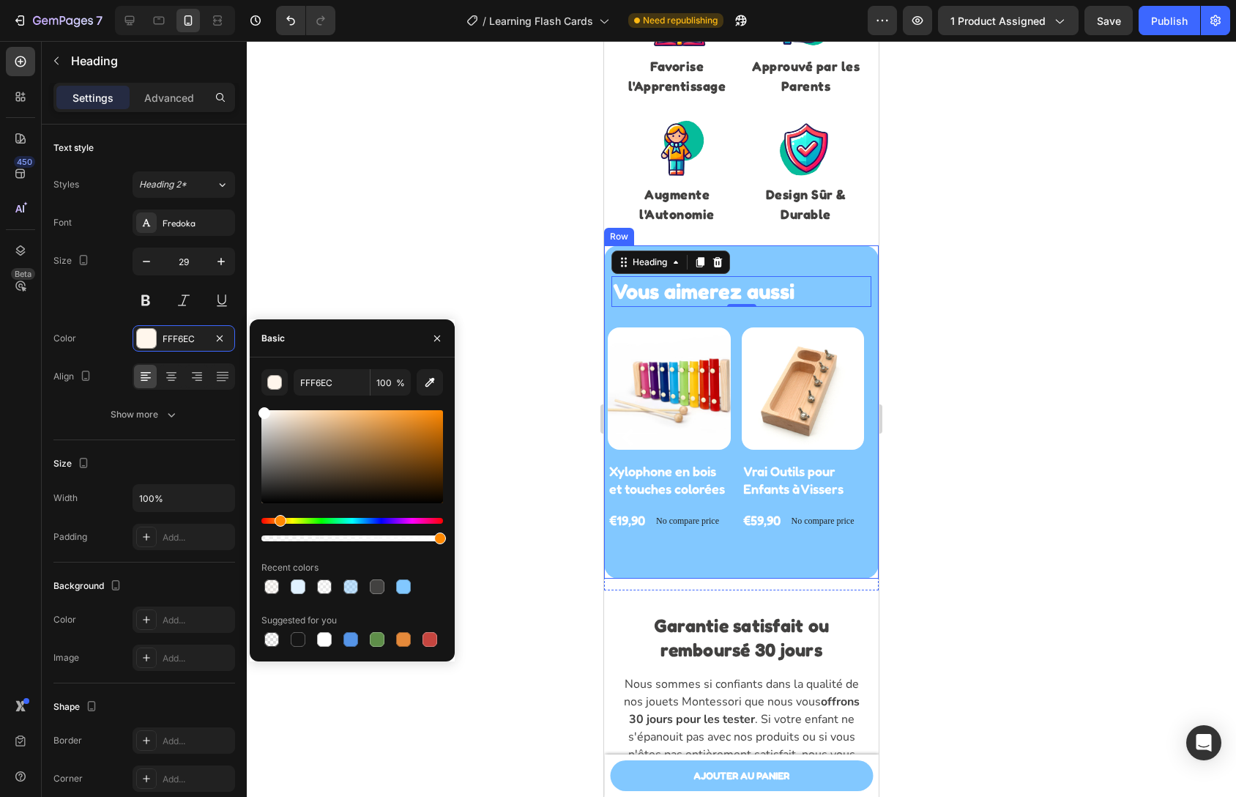
type input "FFFFFF"
click at [773, 265] on div "Vous aimerez aussi Heading 0 Row Product Images Xylophone en bois et touches co…" at bounding box center [741, 411] width 275 height 333
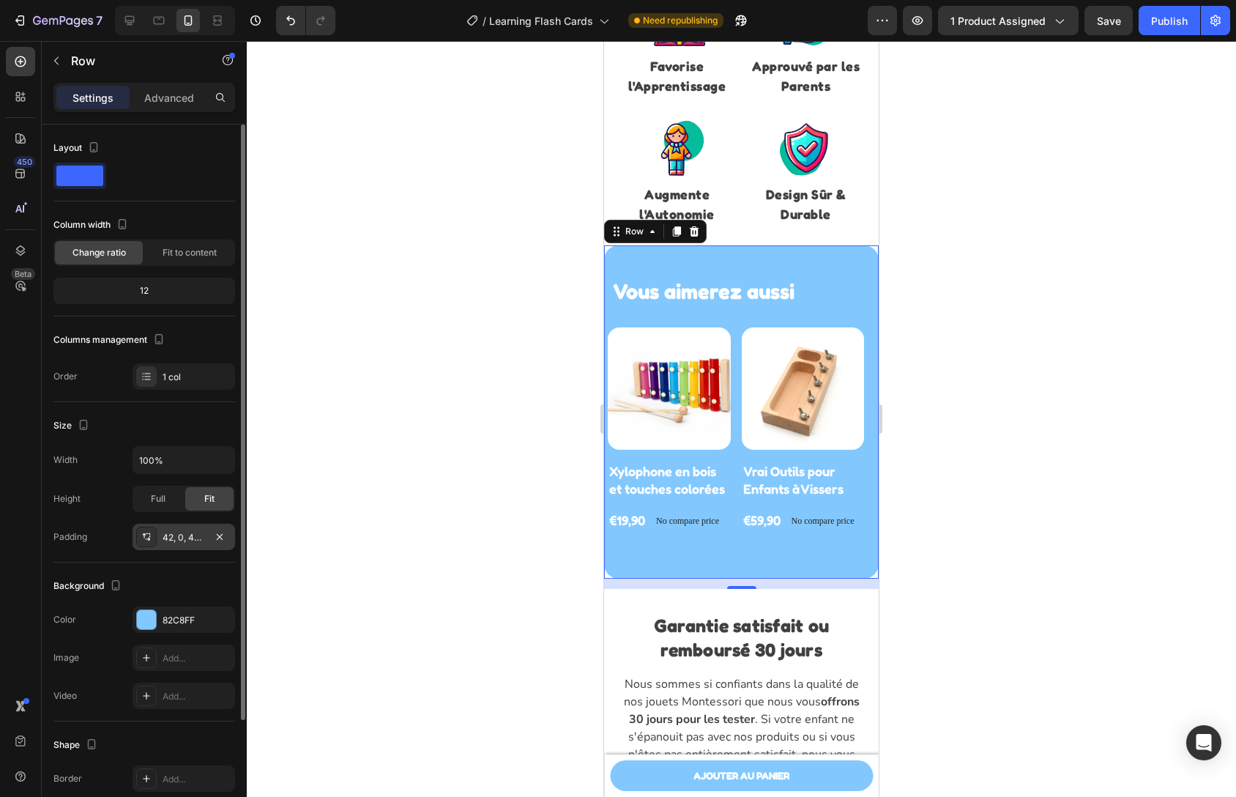
click at [184, 531] on div "42, 0, 42, 0" at bounding box center [184, 537] width 42 height 13
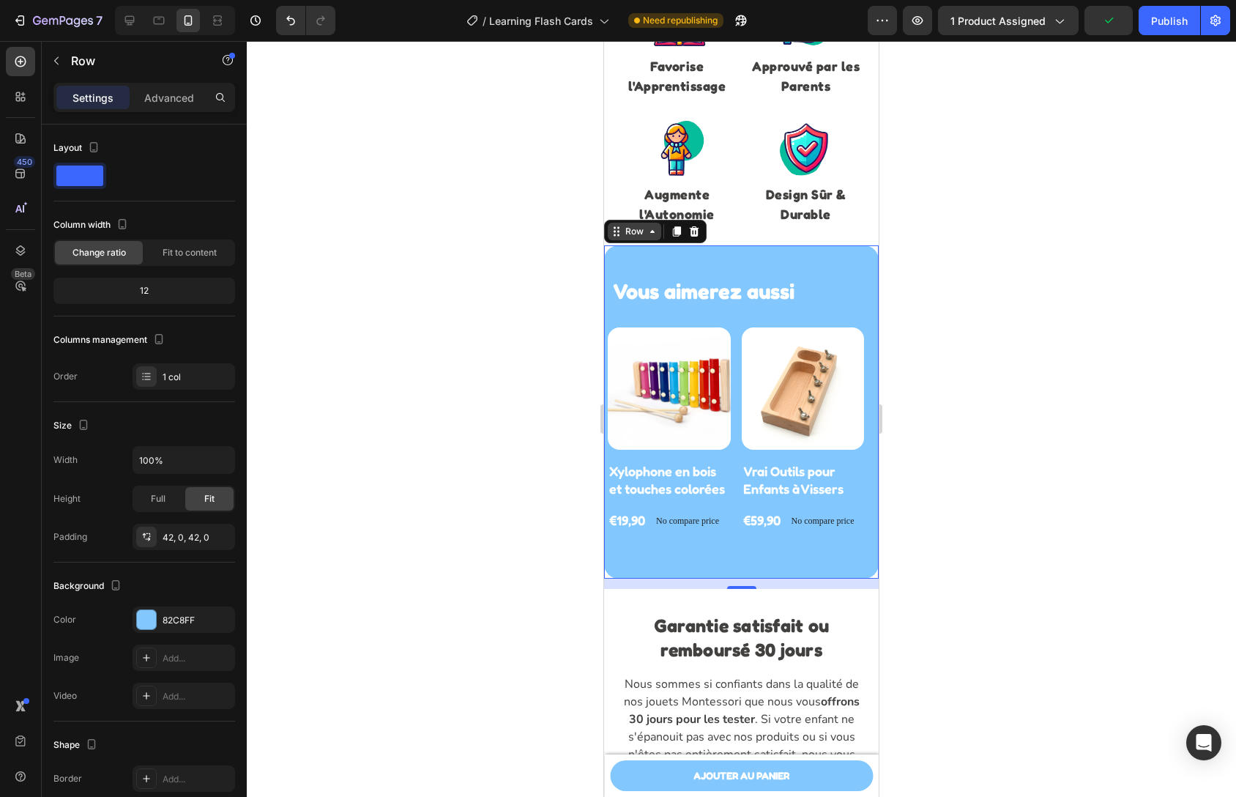
click at [644, 239] on div "Row" at bounding box center [634, 232] width 53 height 18
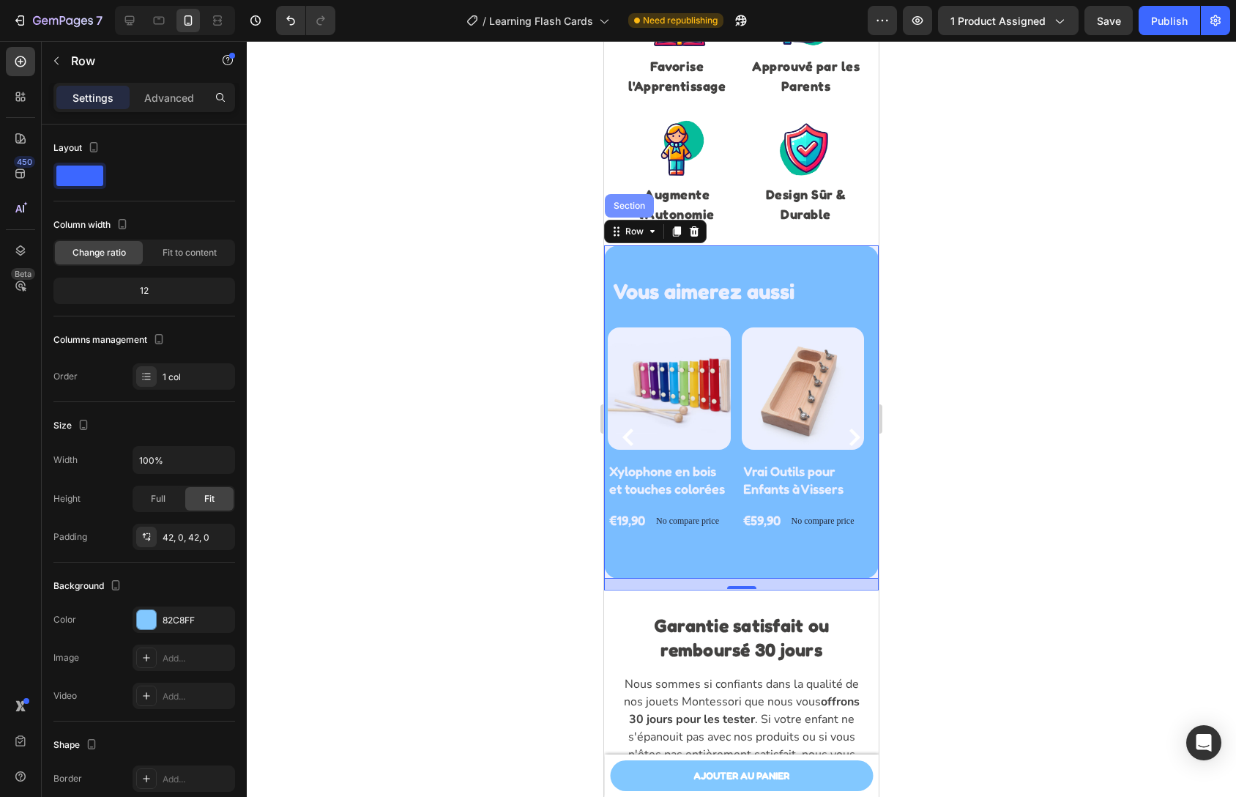
click at [625, 205] on div "Section" at bounding box center [629, 205] width 37 height 9
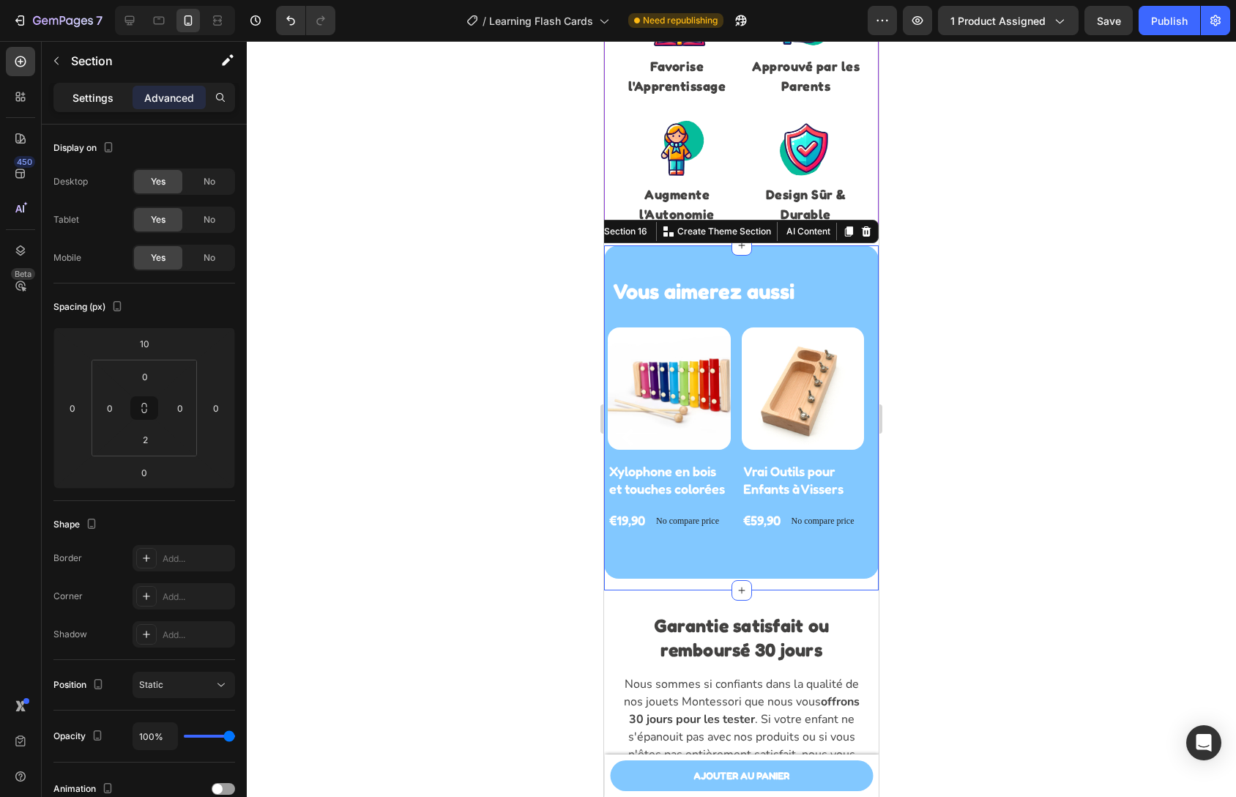
click at [81, 102] on p "Settings" at bounding box center [93, 97] width 41 height 15
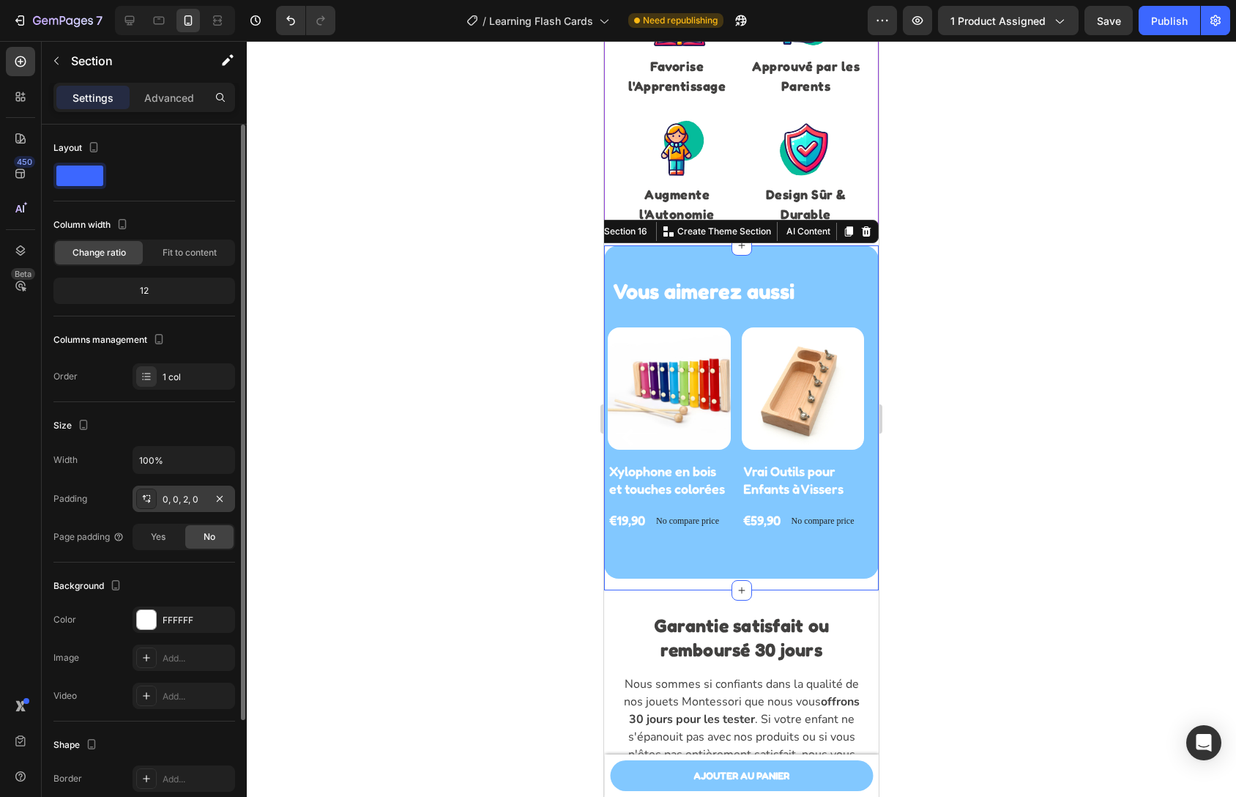
click at [185, 497] on div "0, 0, 2, 0" at bounding box center [184, 499] width 42 height 13
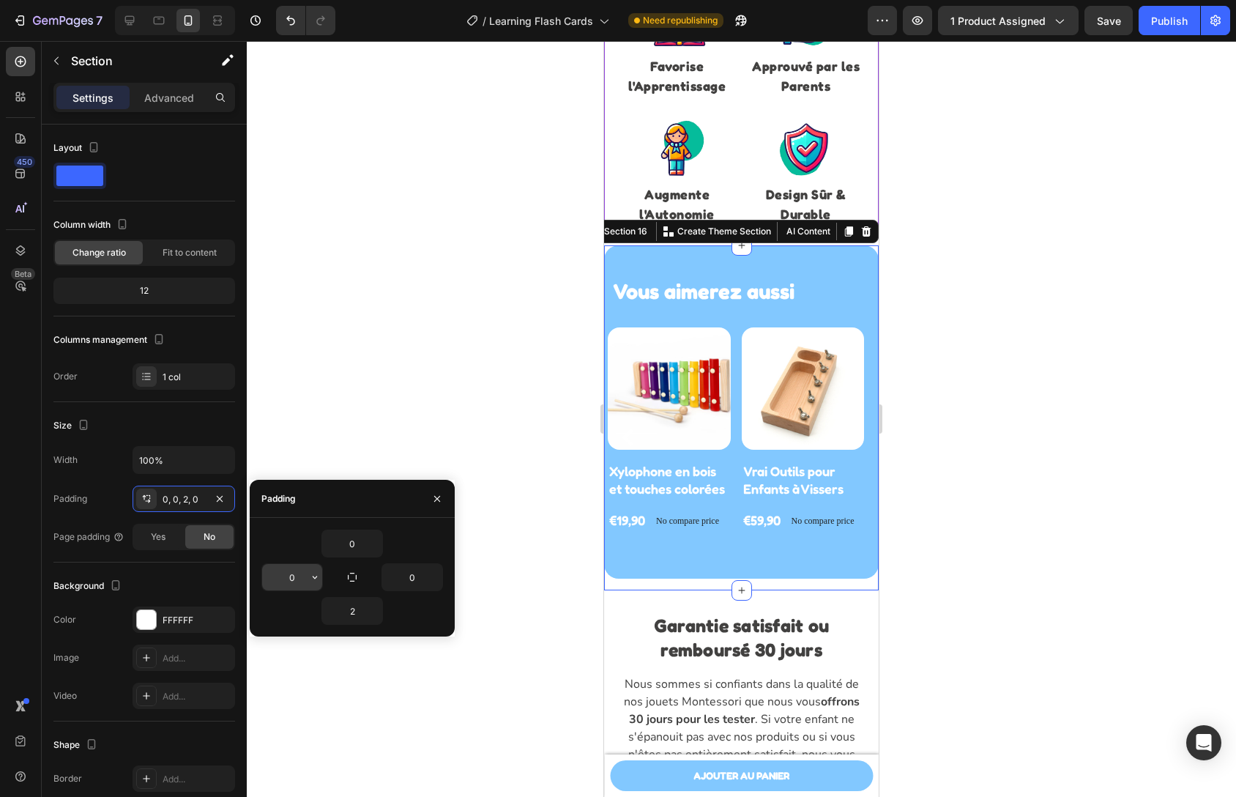
click at [278, 569] on input "0" at bounding box center [292, 577] width 60 height 26
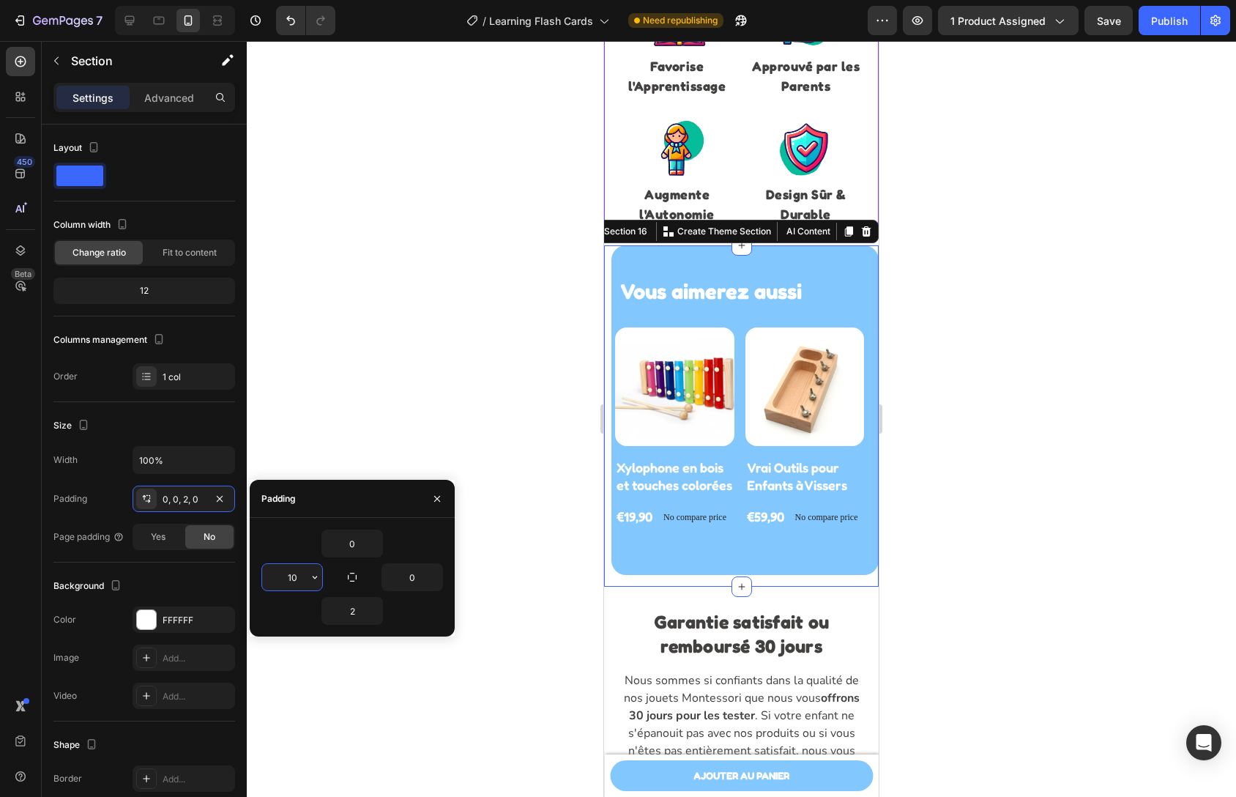
type input "10"
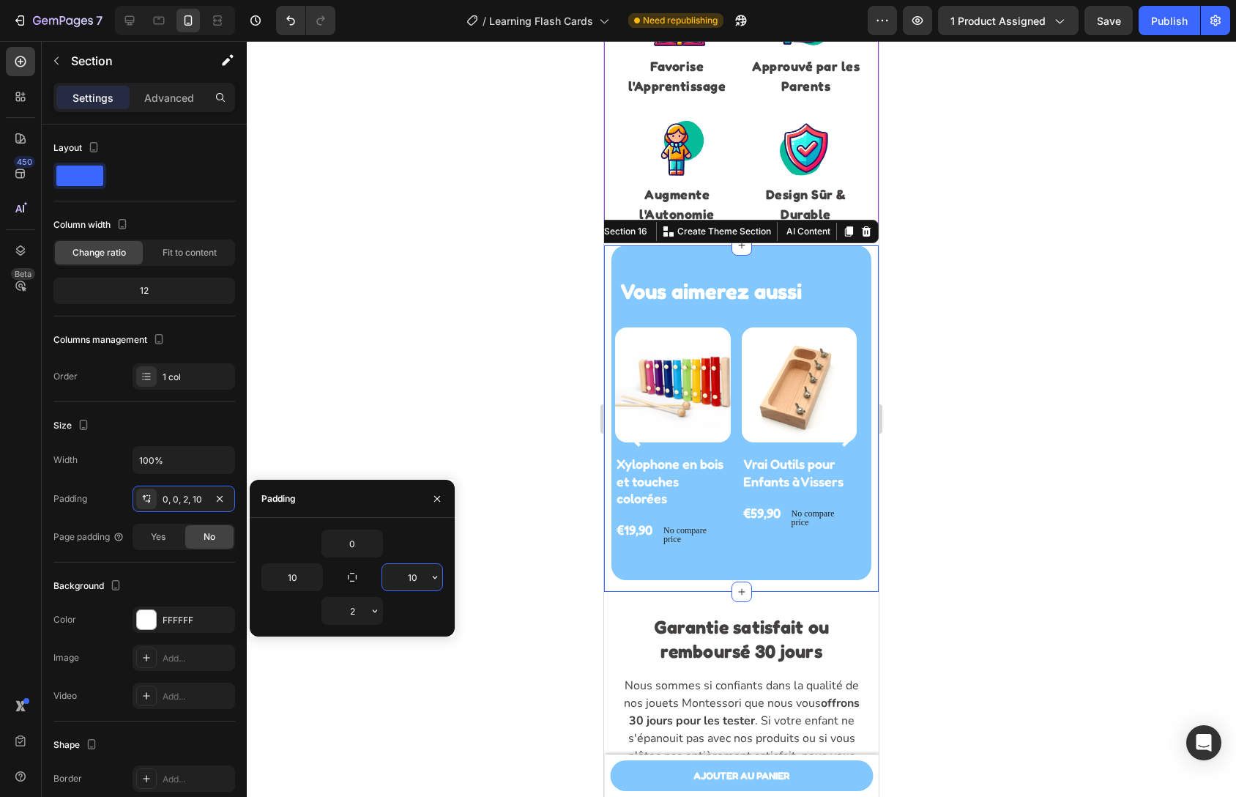
type input "1"
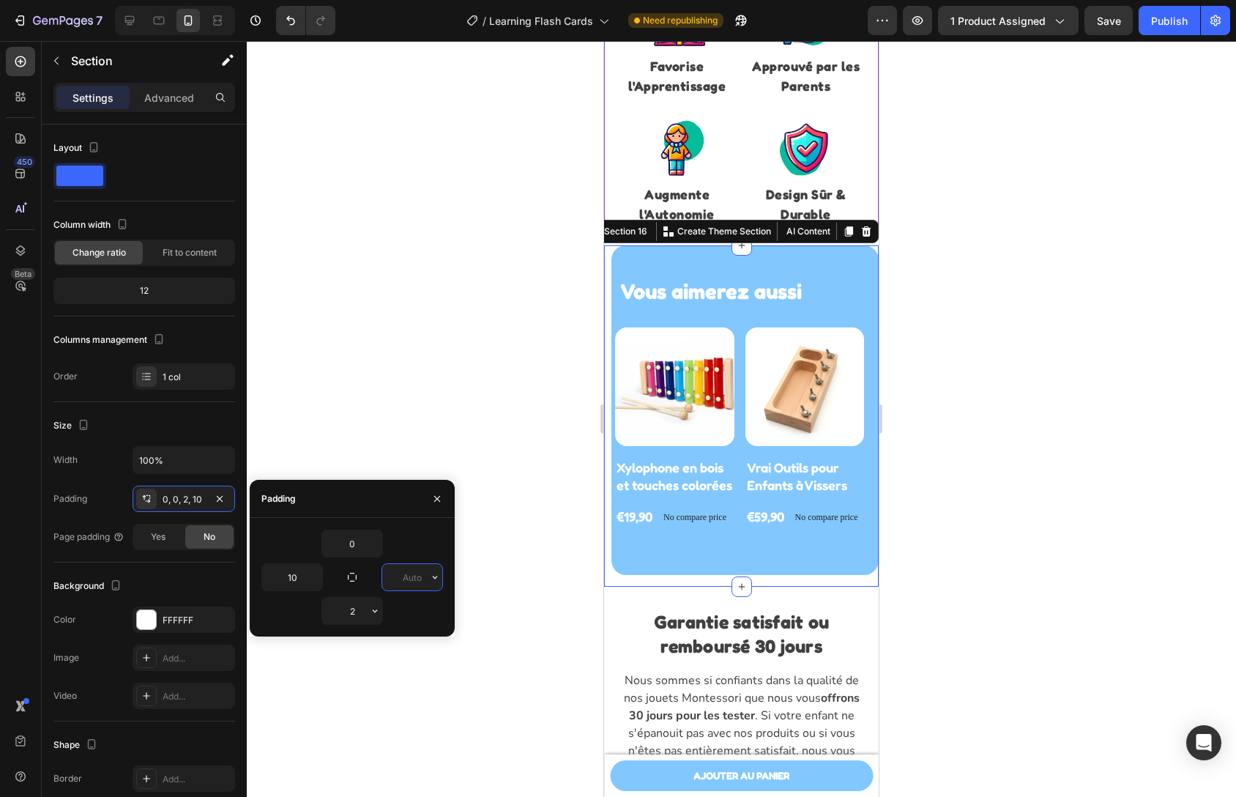
type input "0"
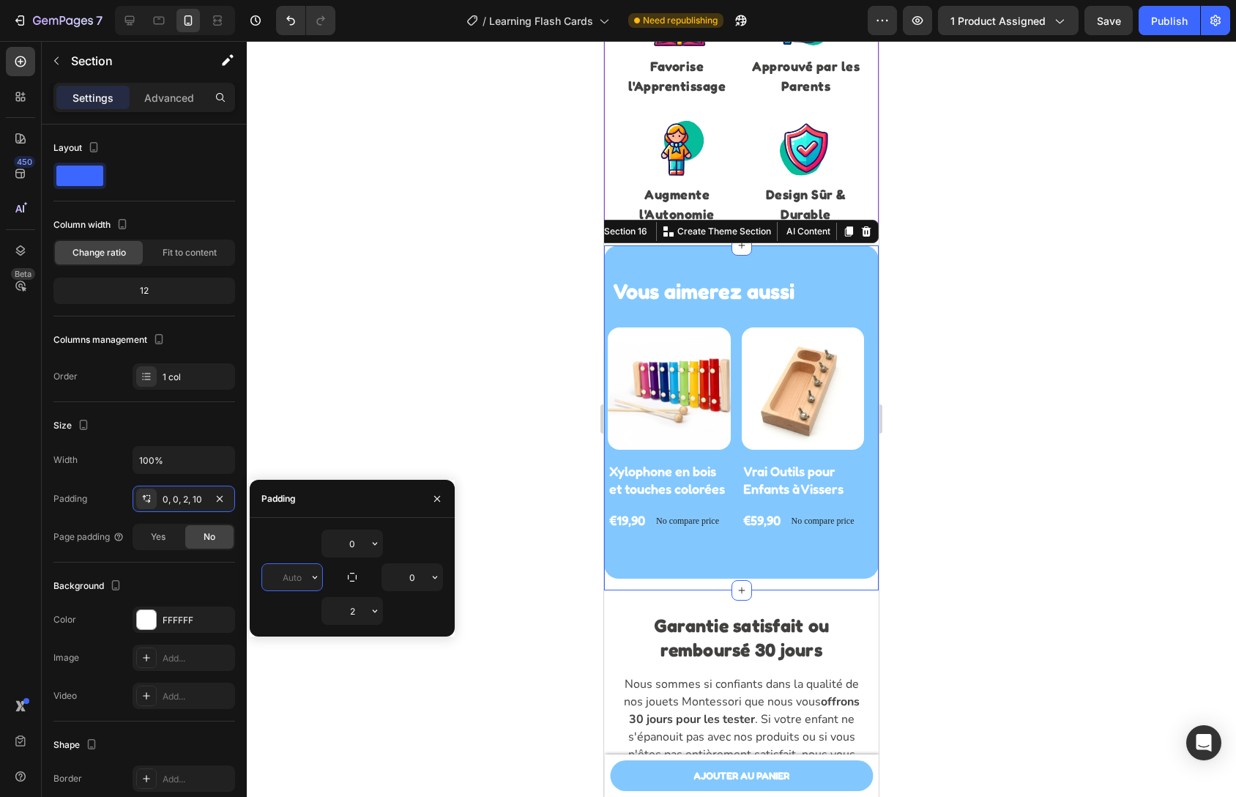
type input "0"
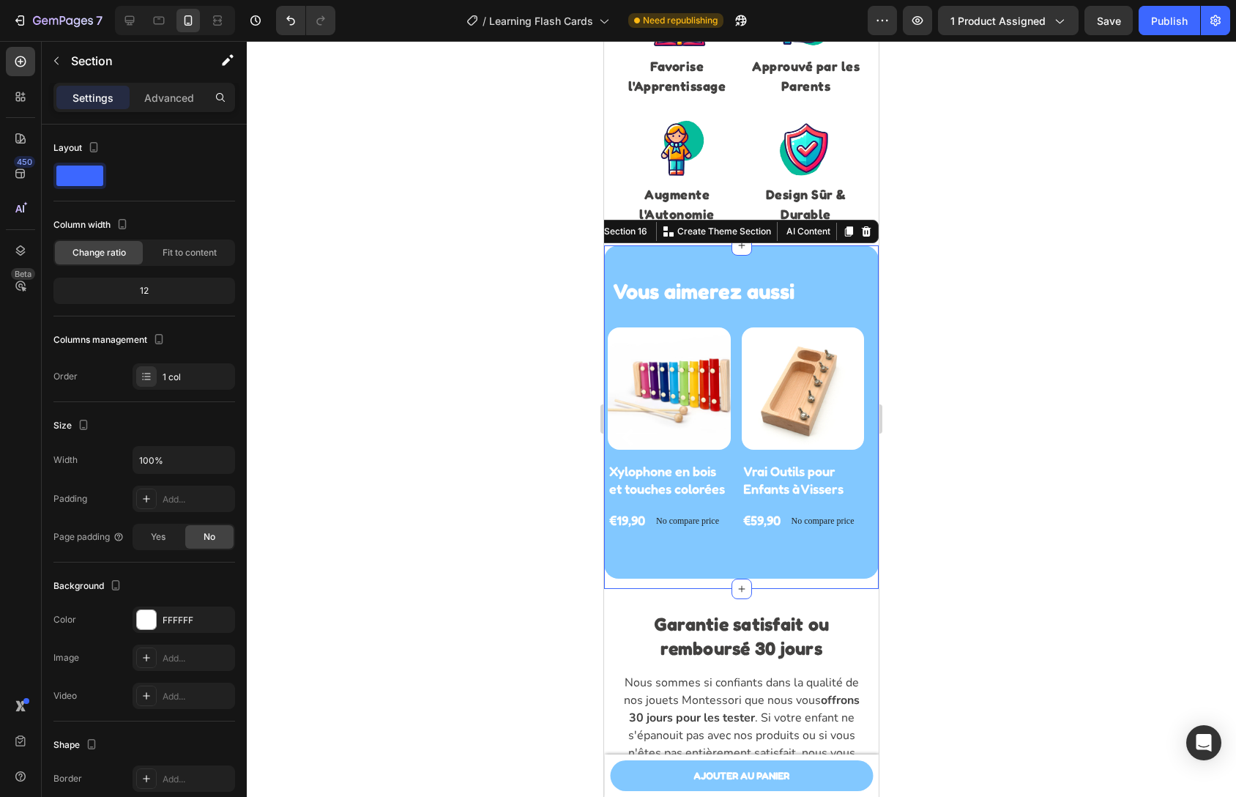
click at [1063, 499] on div at bounding box center [741, 419] width 989 height 756
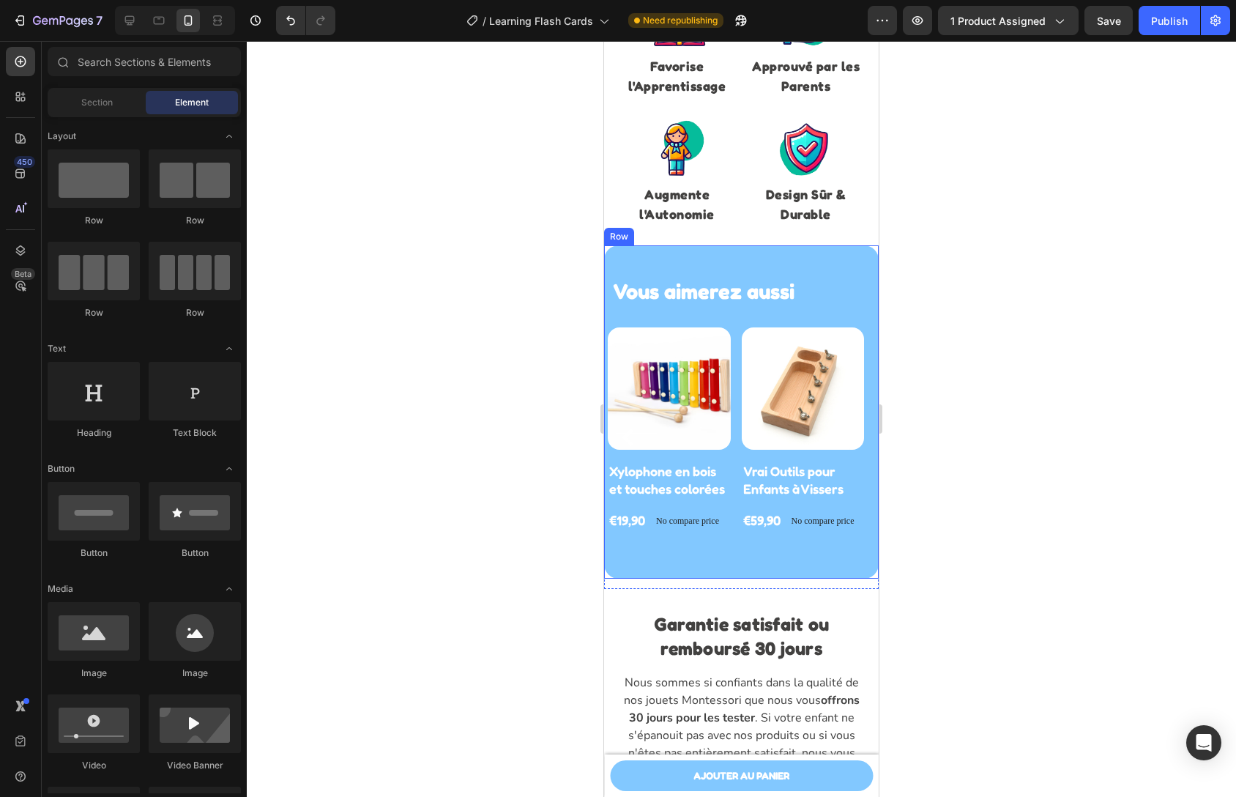
click at [822, 557] on div "Vous aimerez aussi Heading Row Product Images Xylophone en bois et touches colo…" at bounding box center [741, 411] width 275 height 333
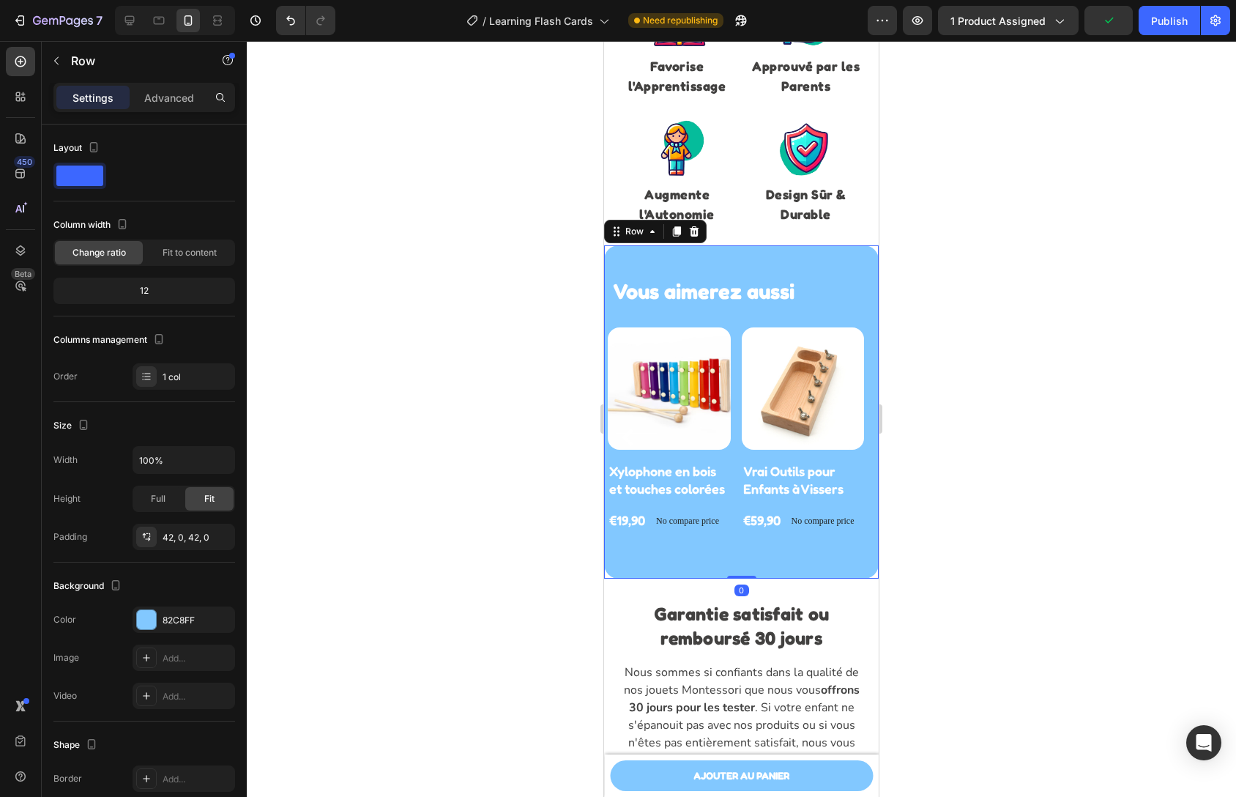
drag, startPoint x: 744, startPoint y: 594, endPoint x: 806, endPoint y: 569, distance: 67.0
click at [744, 575] on div "Vous aimerez aussi Heading Row Product Images Xylophone en bois et touches colo…" at bounding box center [741, 411] width 275 height 333
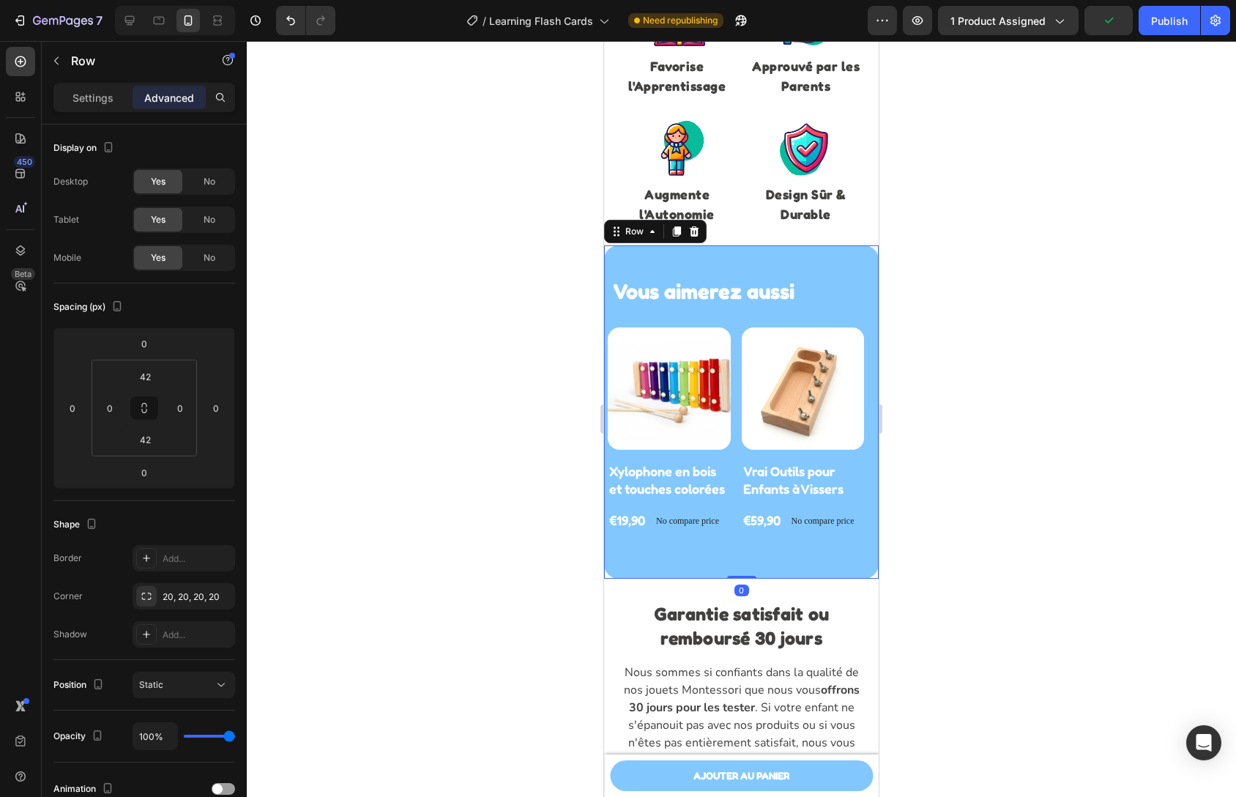
click at [1006, 557] on div at bounding box center [741, 419] width 989 height 756
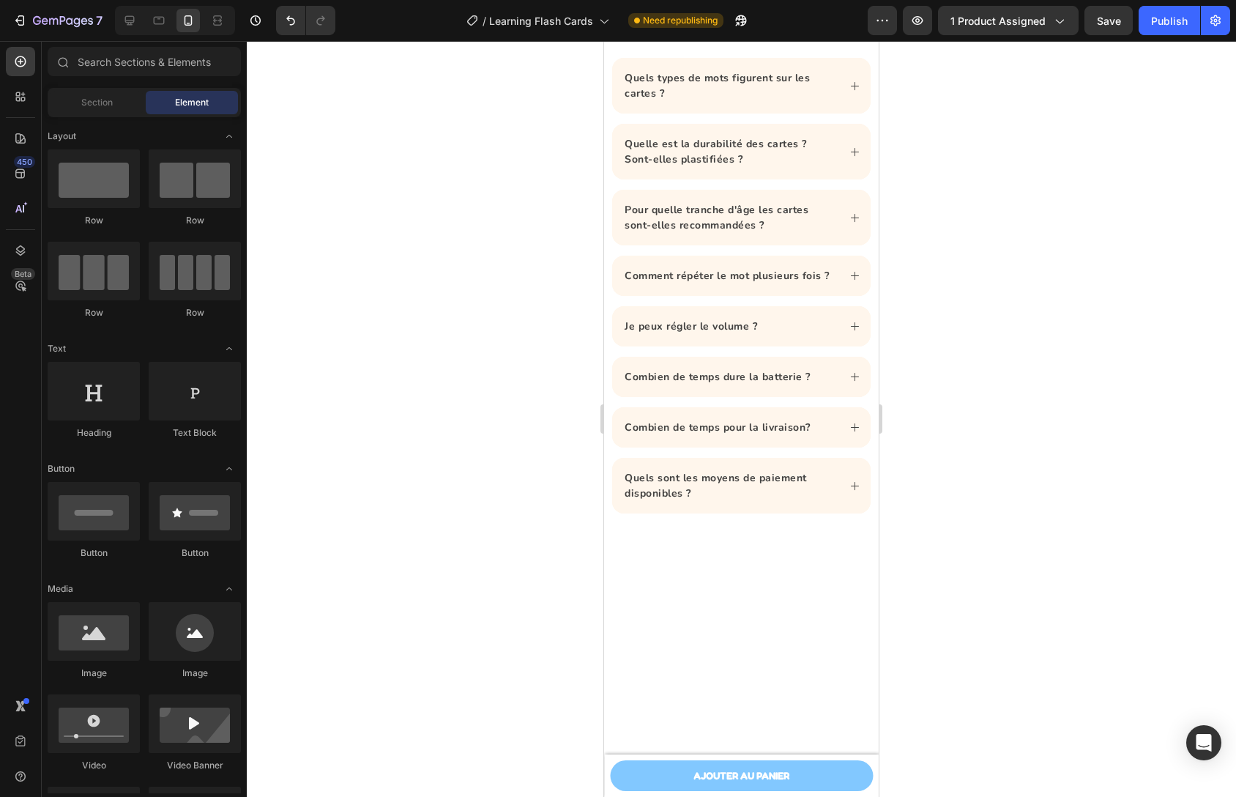
scroll to position [4600, 0]
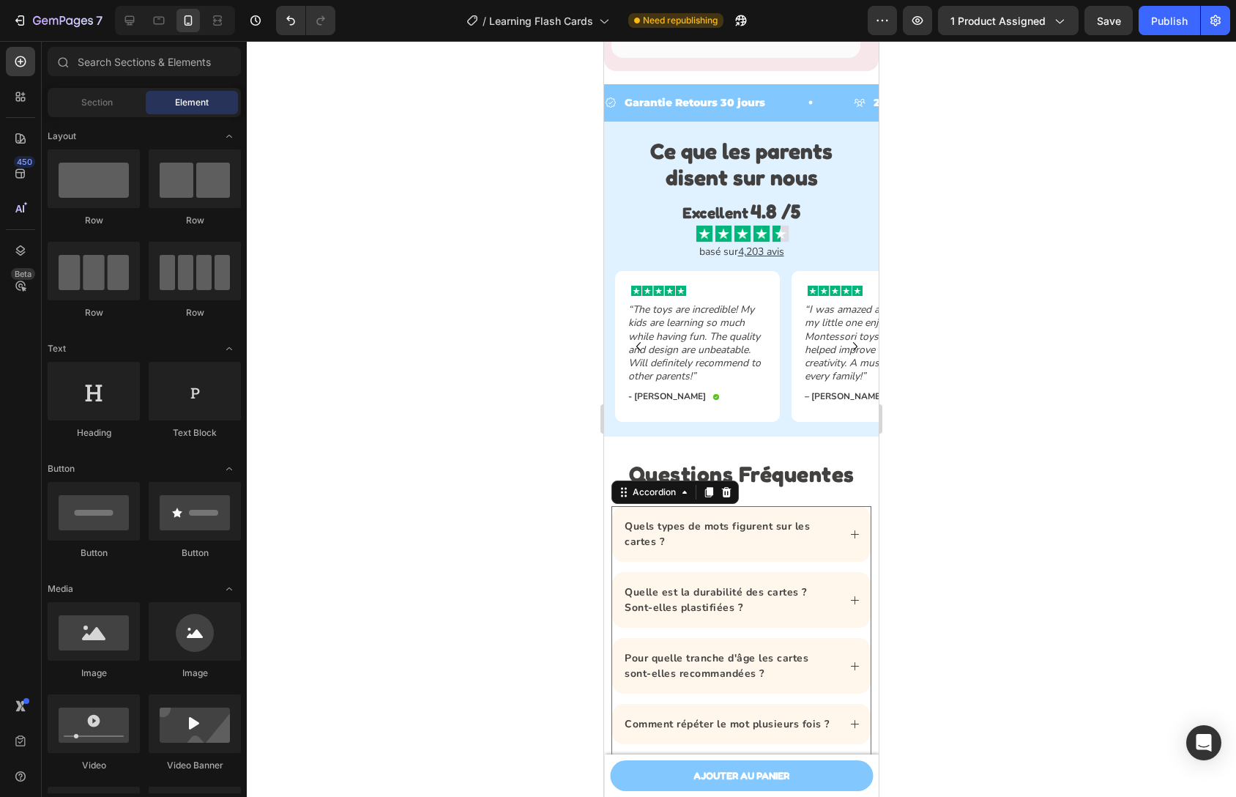
click at [724, 533] on strong "Quels types de mots figurent sur les cartes ?" at bounding box center [717, 533] width 185 height 29
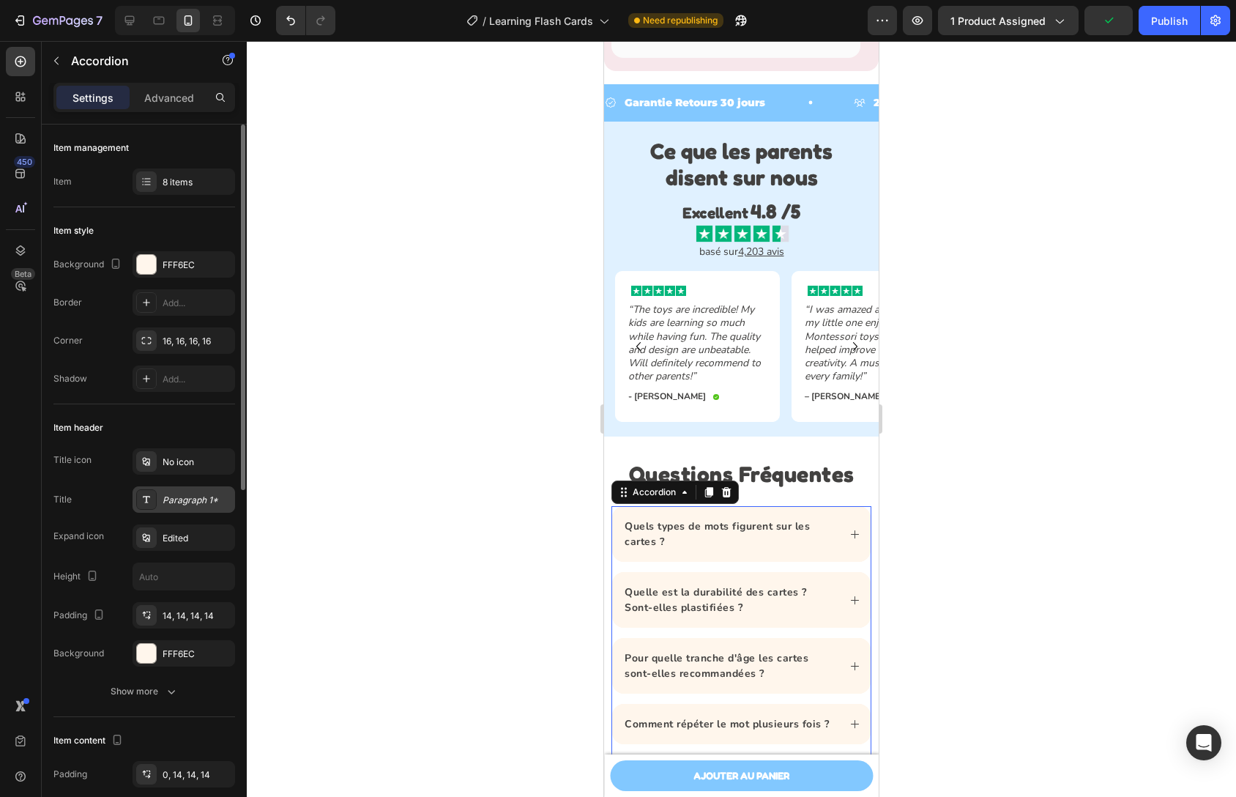
click at [193, 508] on div "Paragraph 1*" at bounding box center [184, 499] width 103 height 26
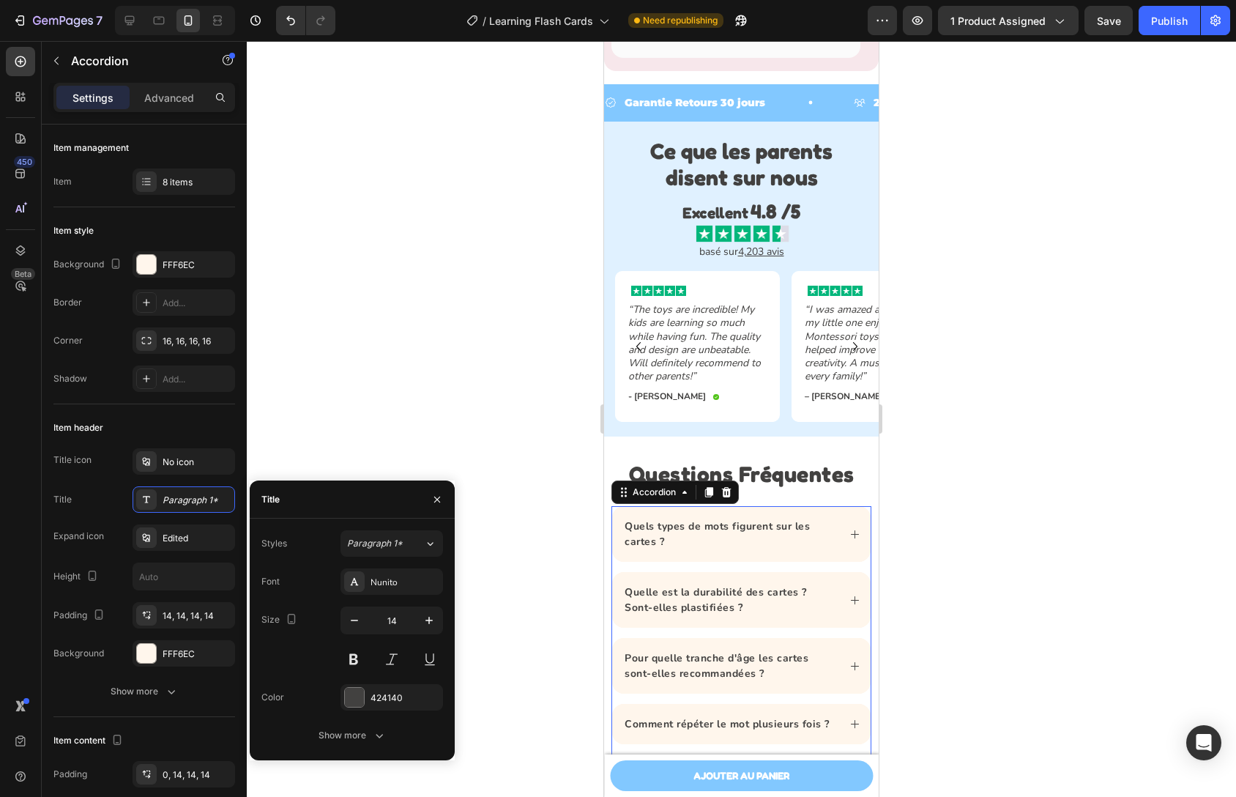
click at [338, 472] on div at bounding box center [741, 419] width 989 height 756
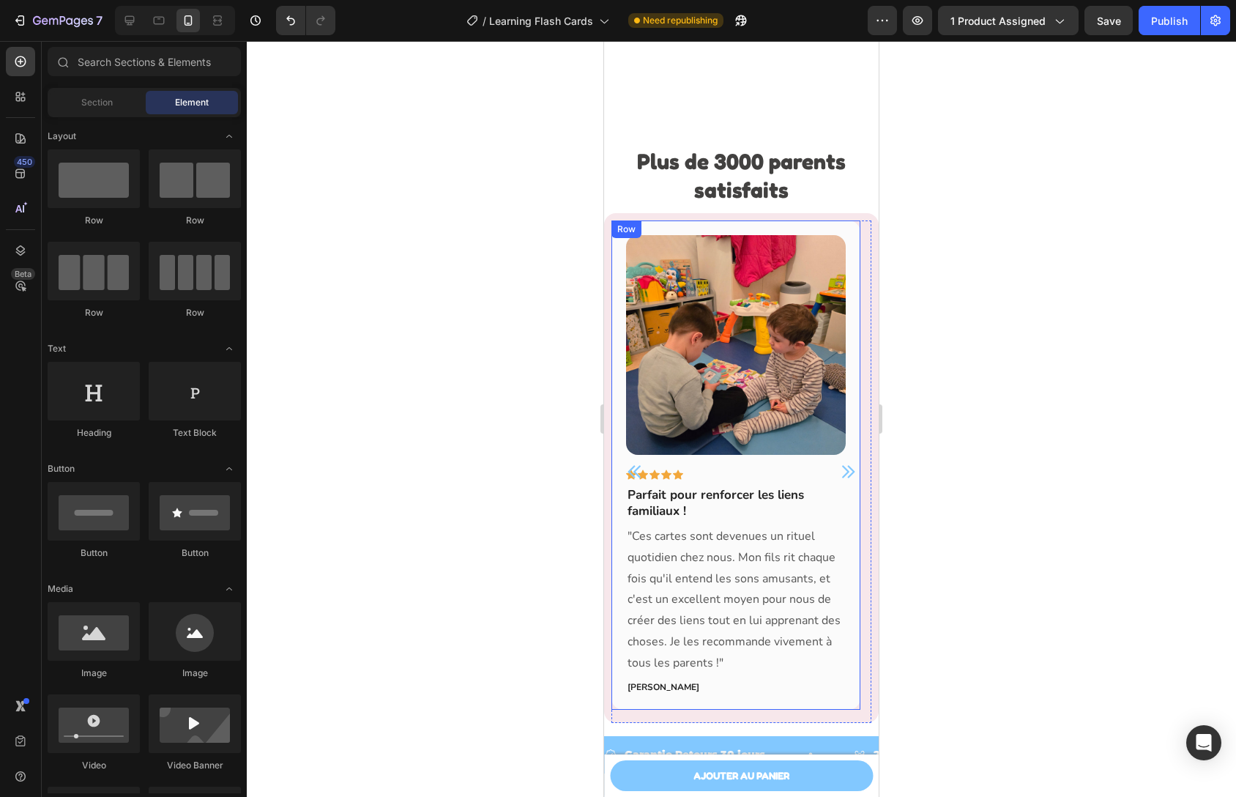
scroll to position [3873, 0]
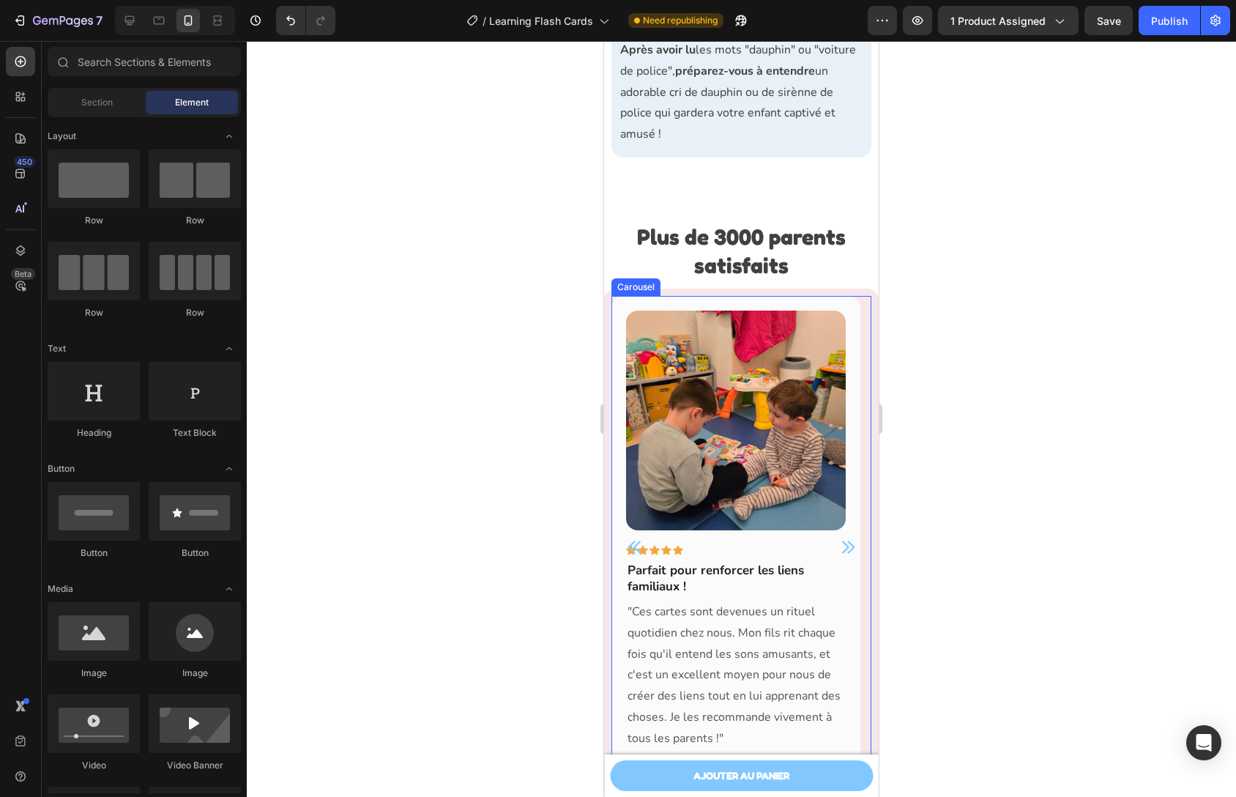
click at [842, 550] on icon "Carousel Next Arrow" at bounding box center [848, 547] width 12 height 12
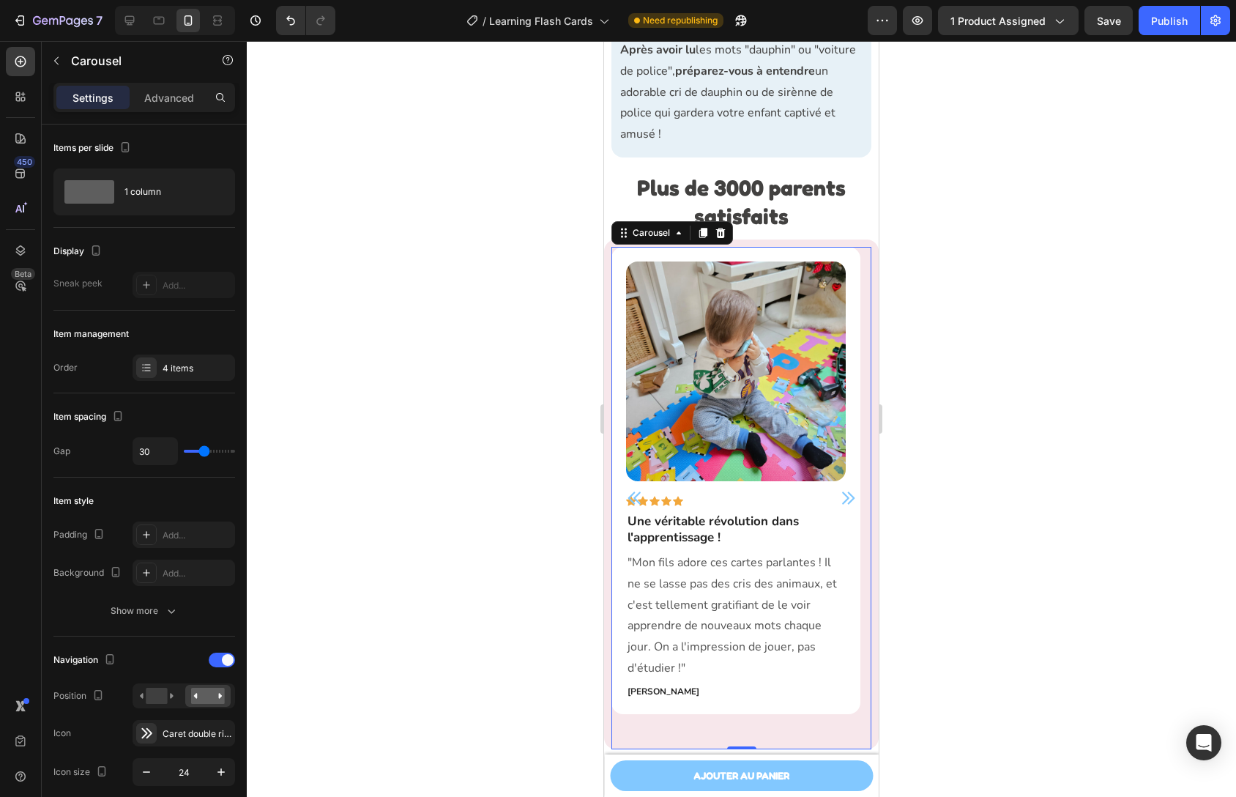
click at [842, 504] on icon "Carousel Next Arrow" at bounding box center [848, 497] width 12 height 12
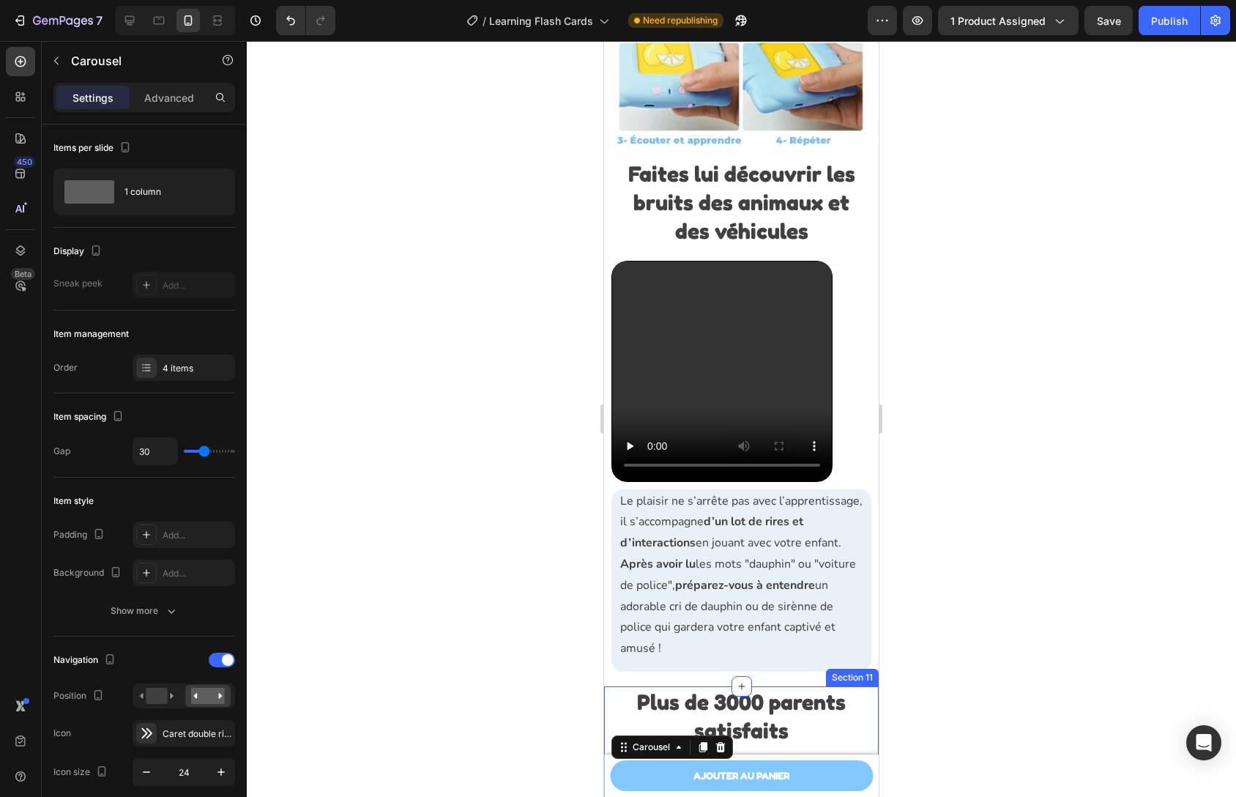
scroll to position [3283, 0]
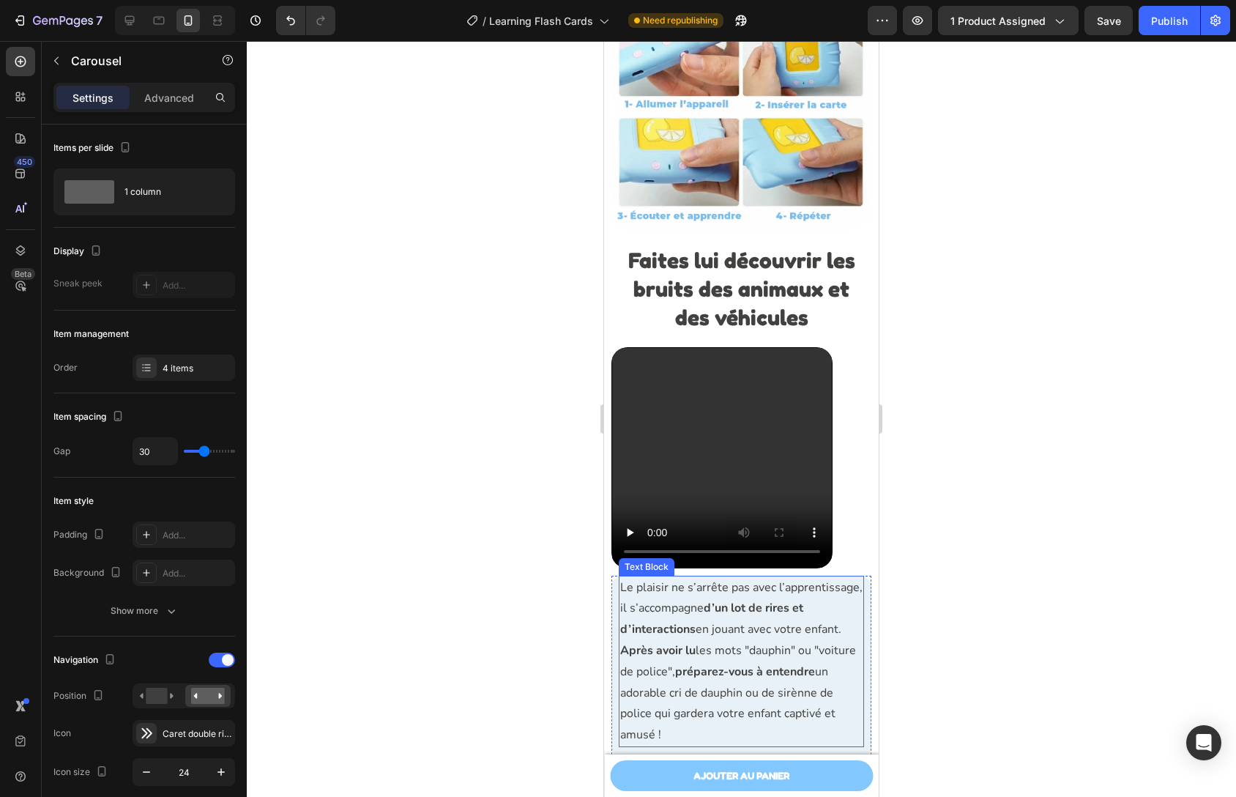
click at [798, 599] on p "Le plaisir ne s’arrête pas avec l’apprentissage, il s’accompagne d’un lot de ri…" at bounding box center [741, 608] width 242 height 63
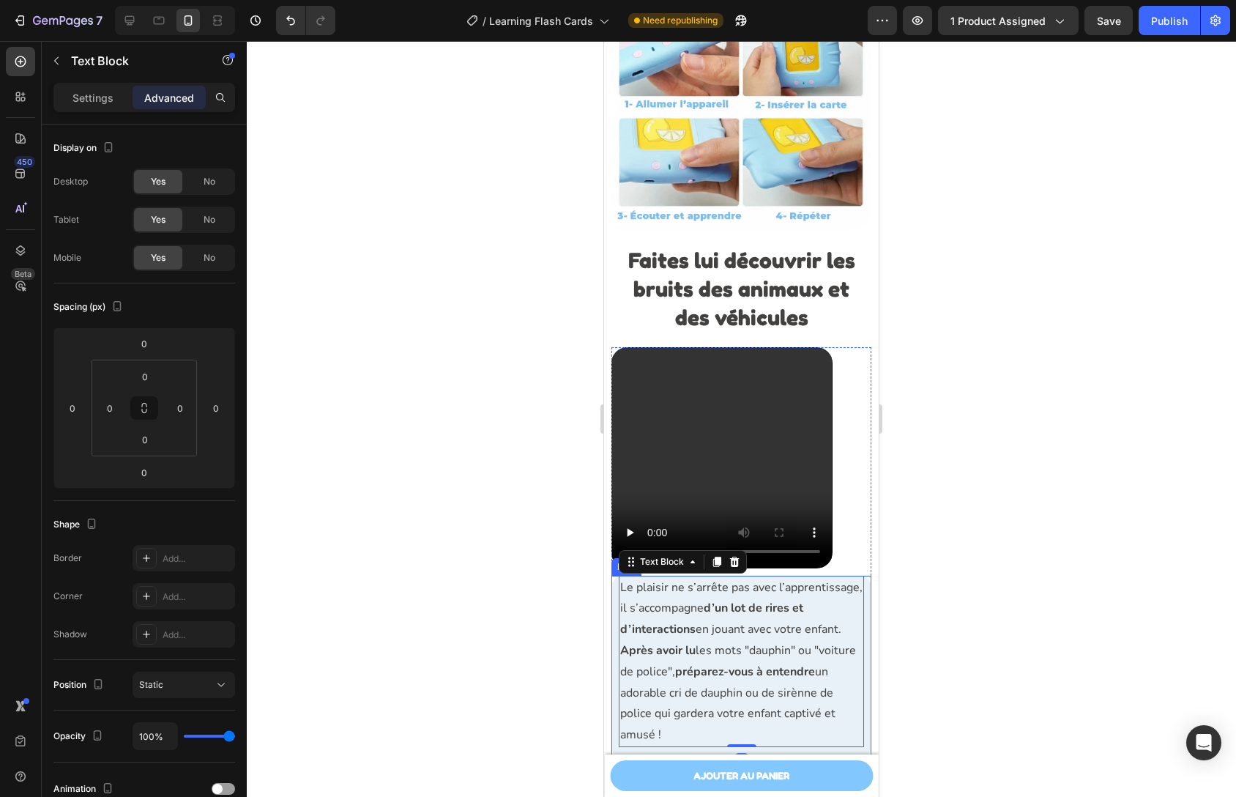
click at [856, 601] on div "Le plaisir ne s’arrête pas avec l’apprentissage, il s’accompagne d’un lot de ri…" at bounding box center [742, 667] width 260 height 182
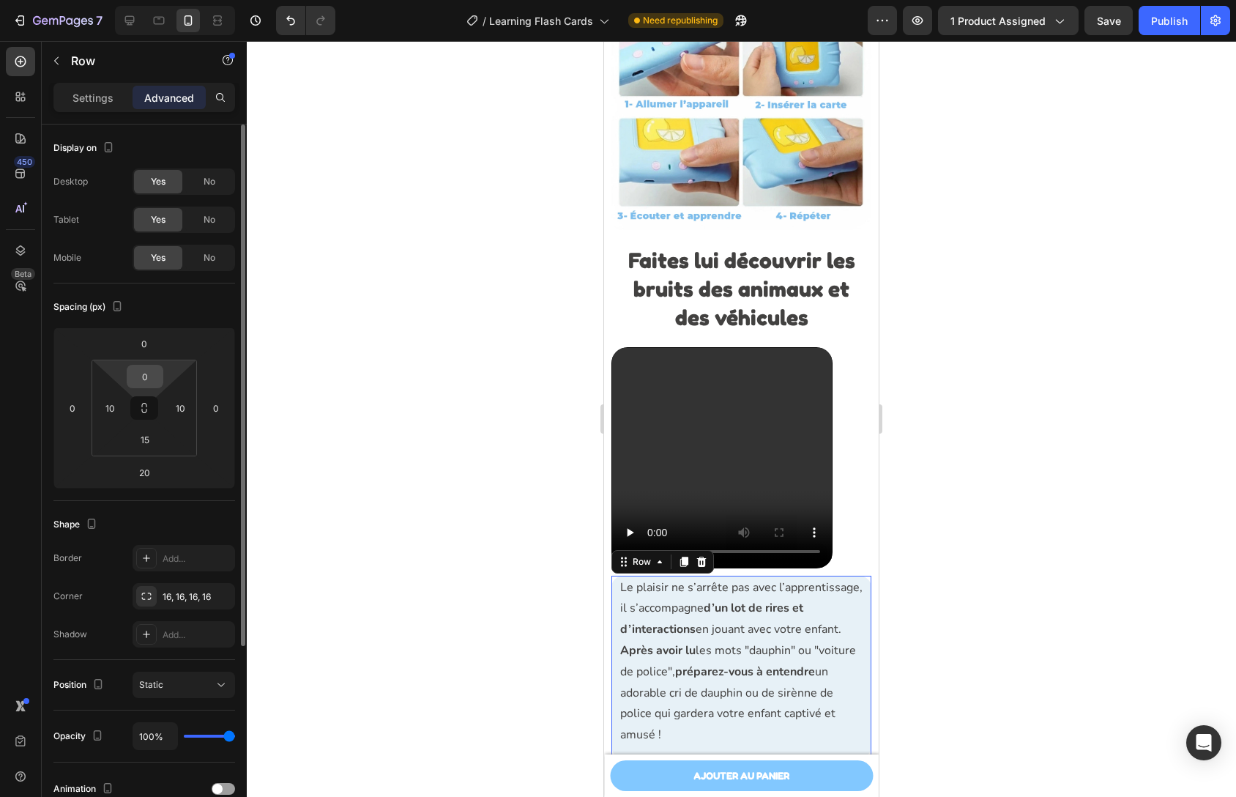
click at [162, 376] on div "0" at bounding box center [145, 376] width 37 height 23
click at [157, 378] on input "0" at bounding box center [144, 376] width 29 height 22
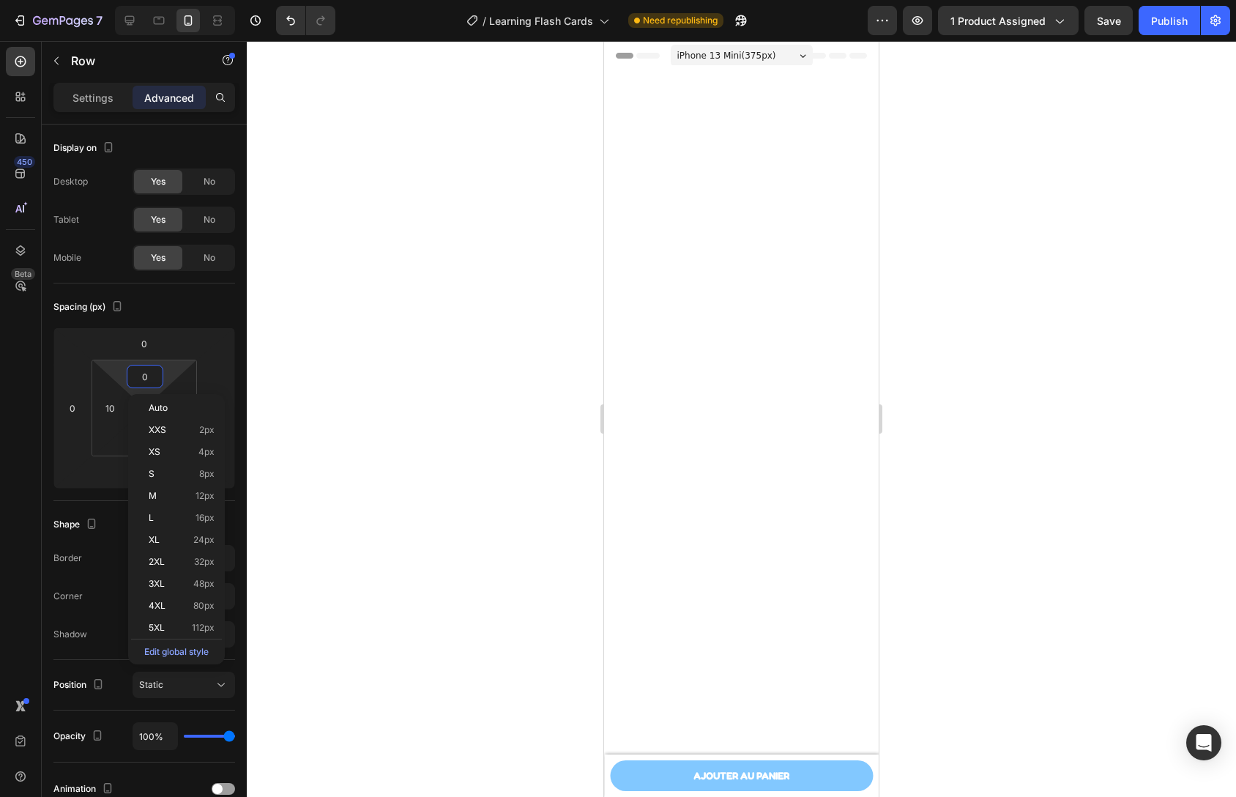
scroll to position [3283, 0]
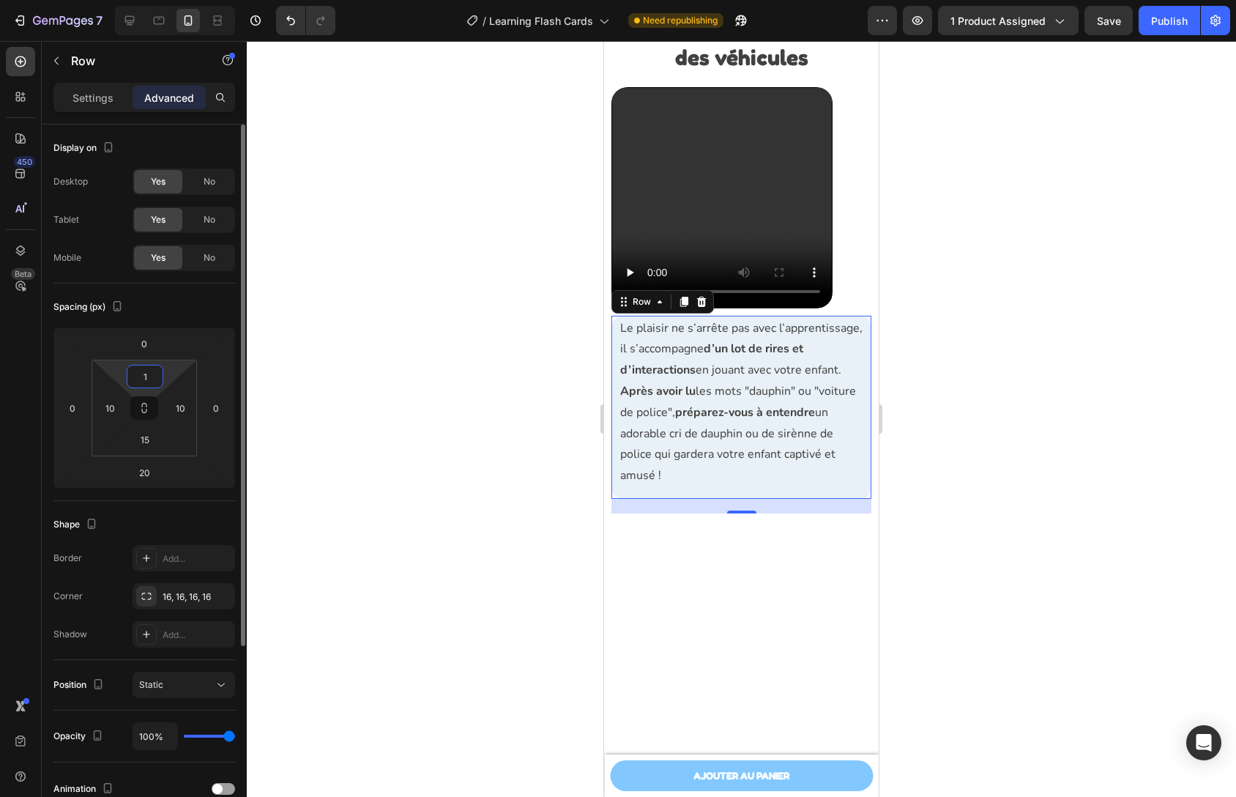
type input "15"
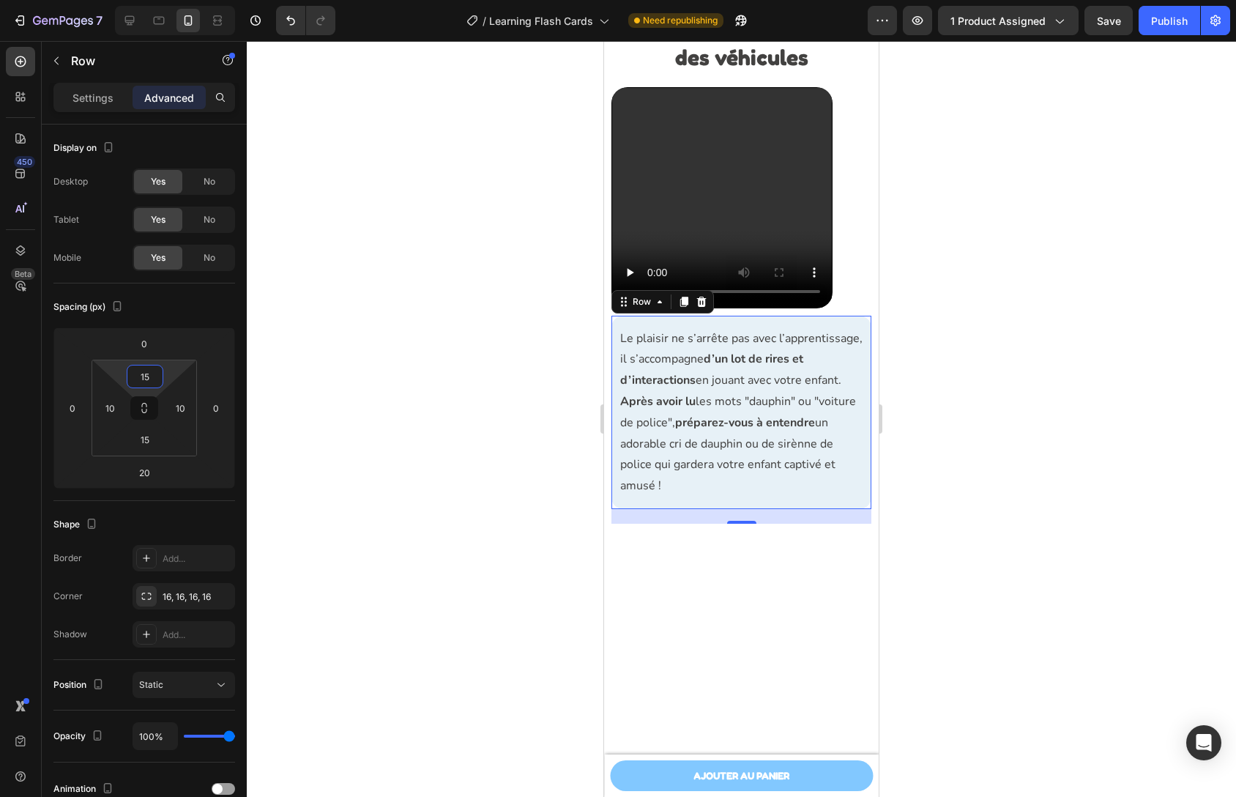
click at [921, 513] on div at bounding box center [741, 419] width 989 height 756
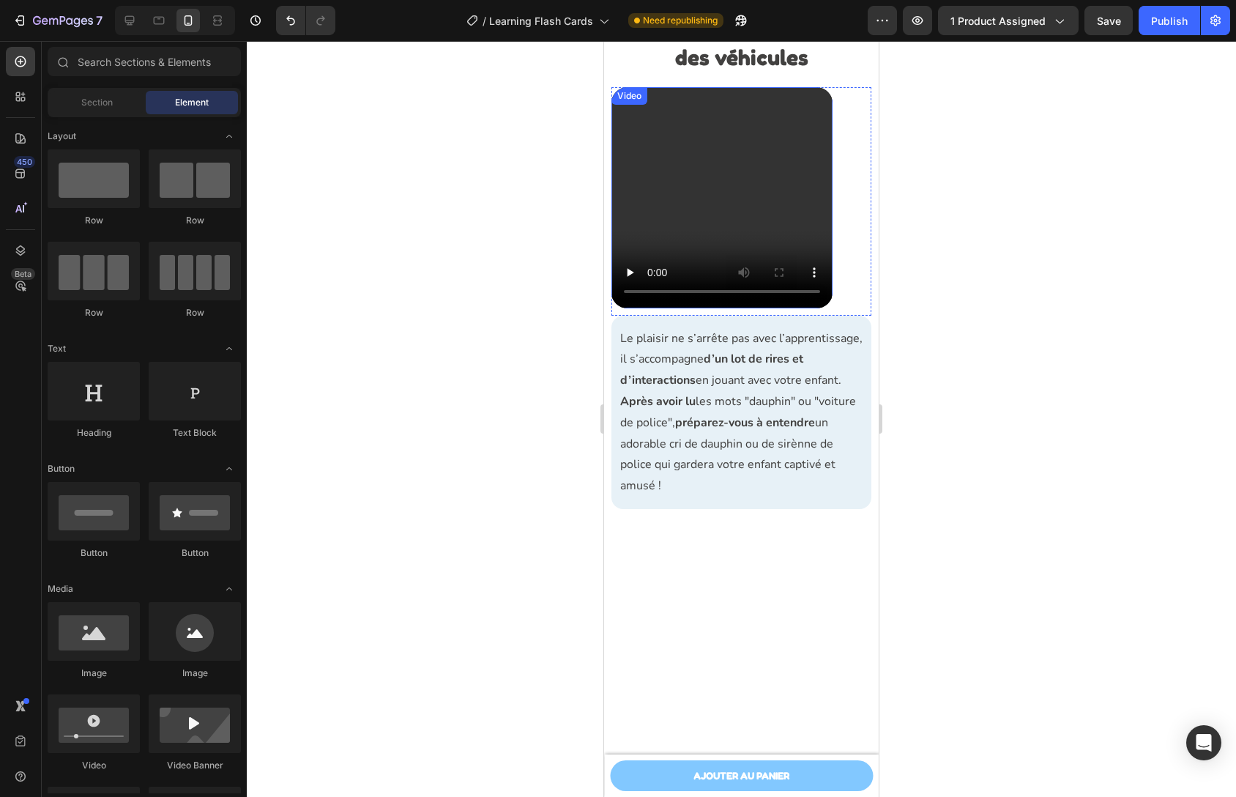
scroll to position [3386, 0]
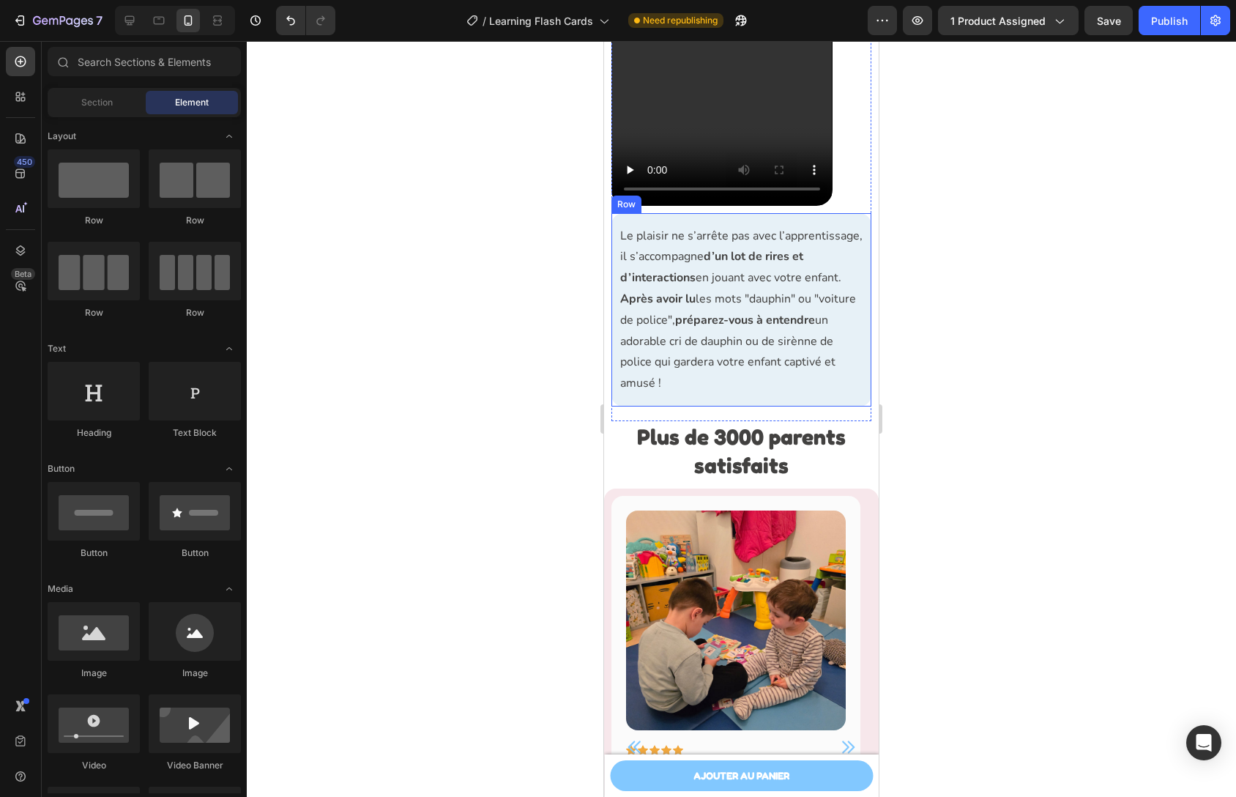
click at [767, 406] on div "Le plaisir ne s’arrête pas avec l’apprentissage, il s’accompagne d’un lot de ri…" at bounding box center [742, 309] width 260 height 193
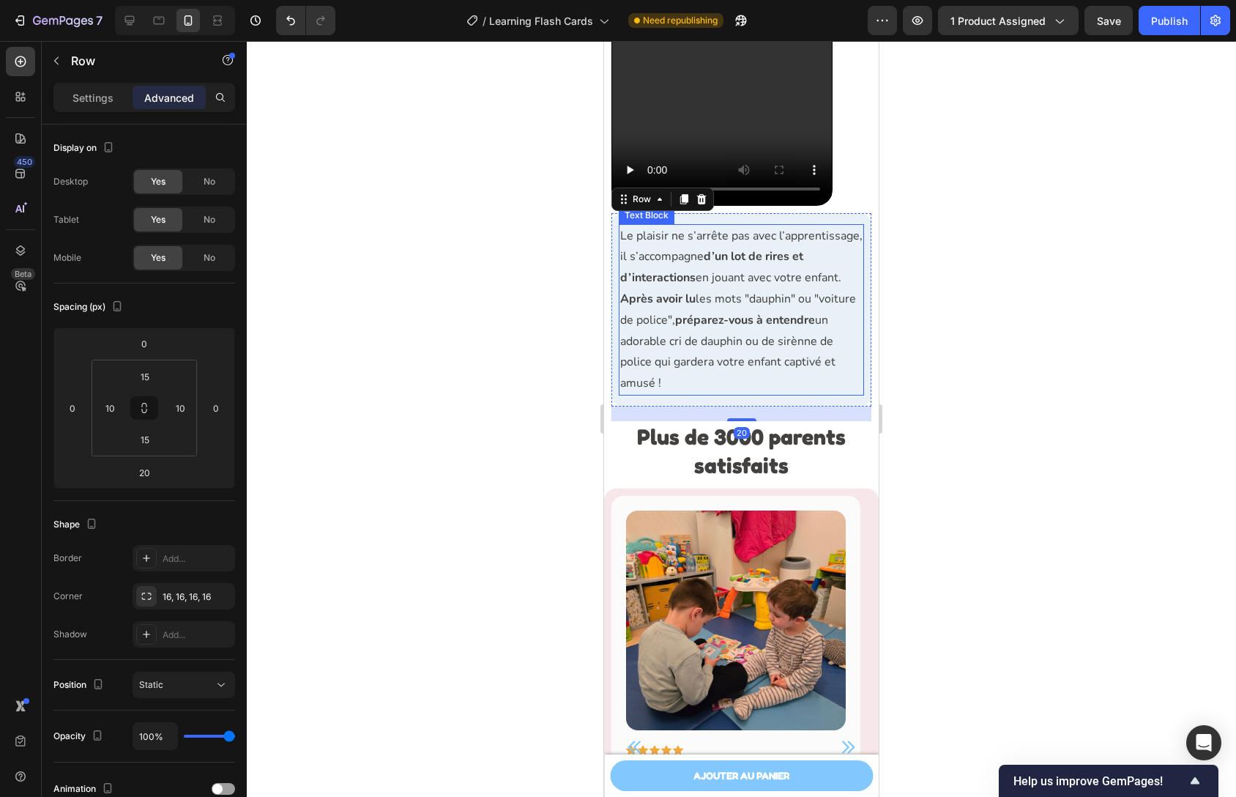
click at [738, 394] on p "Après avoir lu les mots "dauphin" ou "voiture de police", préparez-vous à enten…" at bounding box center [741, 341] width 242 height 105
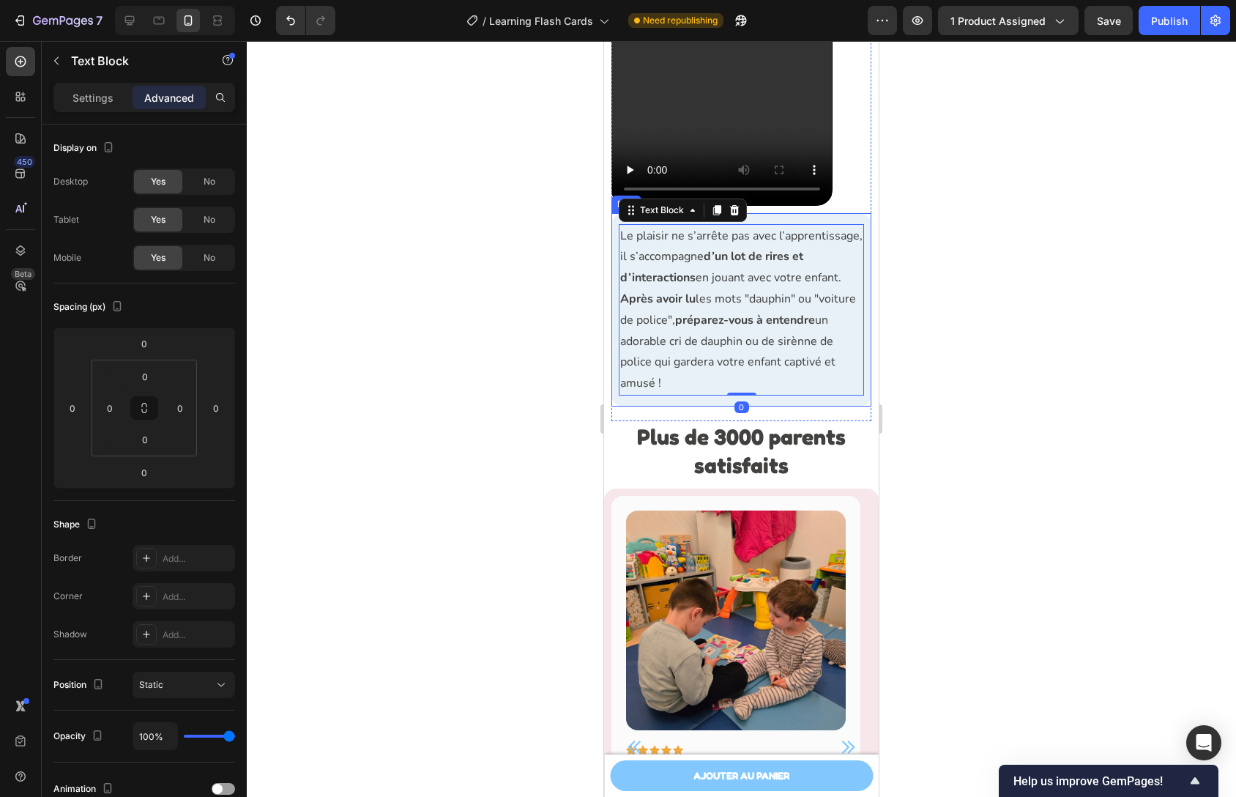
click at [794, 406] on div "Le plaisir ne s’arrête pas avec l’apprentissage, il s’accompagne d’un lot de ri…" at bounding box center [742, 309] width 260 height 193
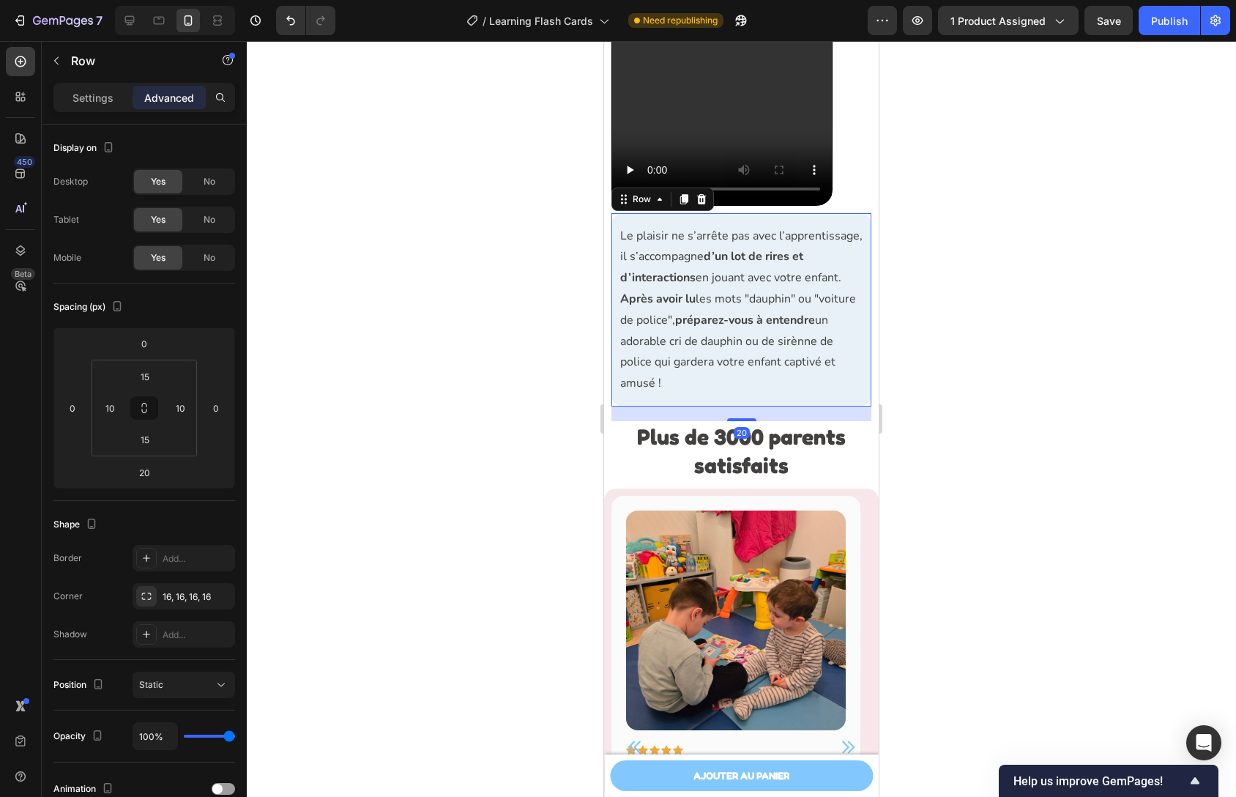
click at [1043, 570] on div at bounding box center [741, 419] width 989 height 756
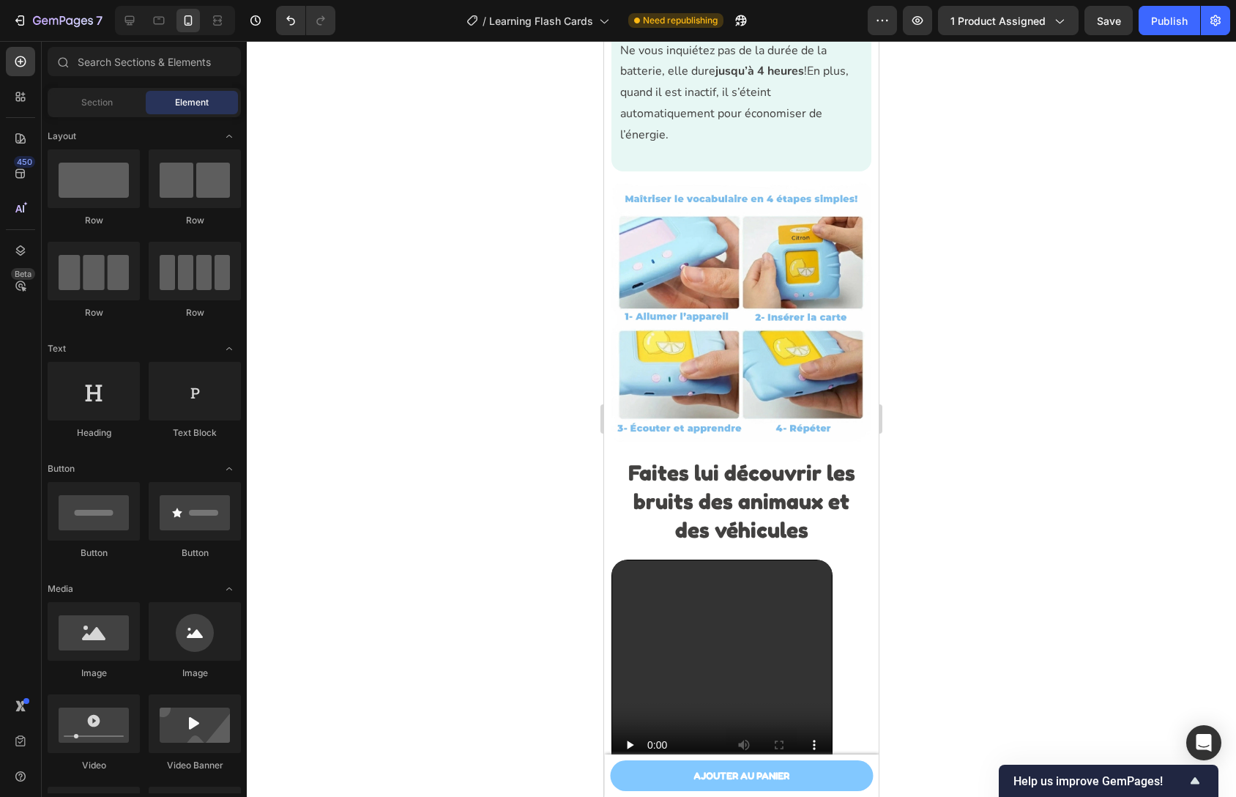
scroll to position [2760, 0]
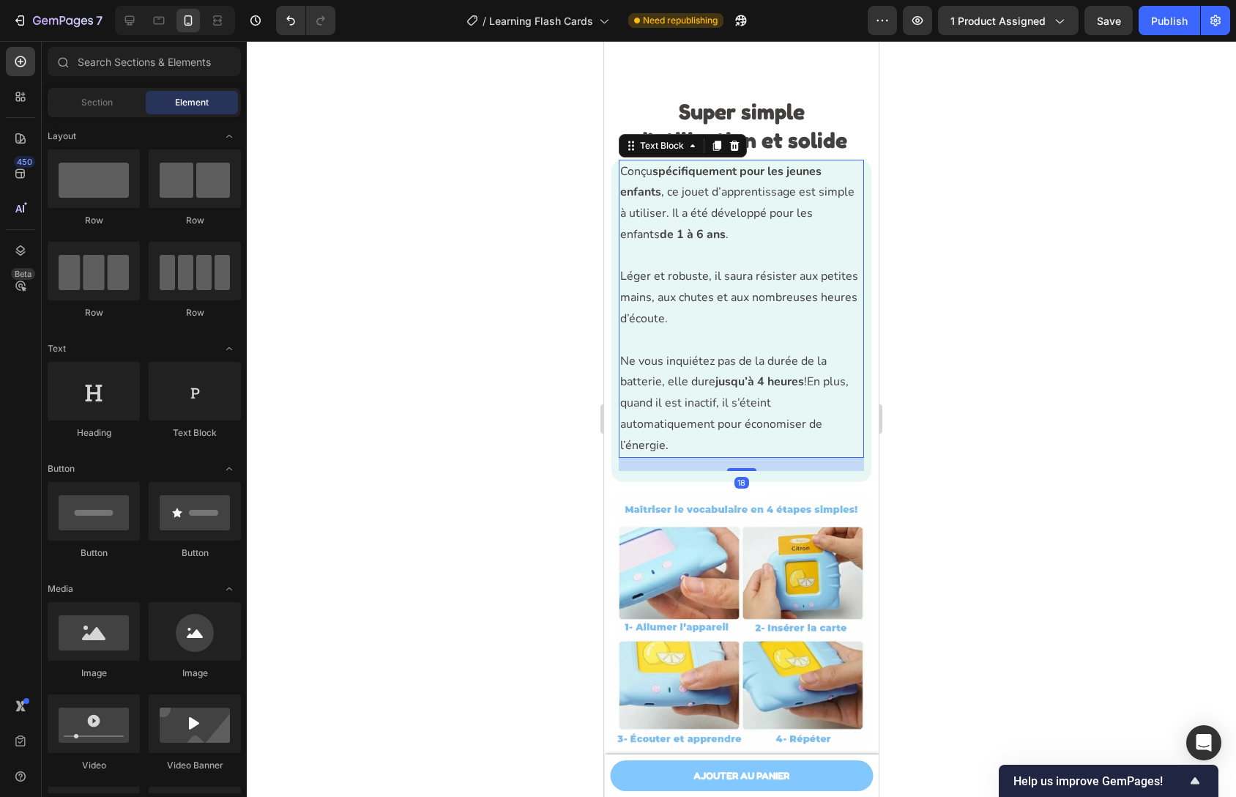
click at [757, 414] on p "Ne vous inquiétez pas de la durée de la batterie, elle dure jusqu’à 4 heures !E…" at bounding box center [741, 403] width 242 height 105
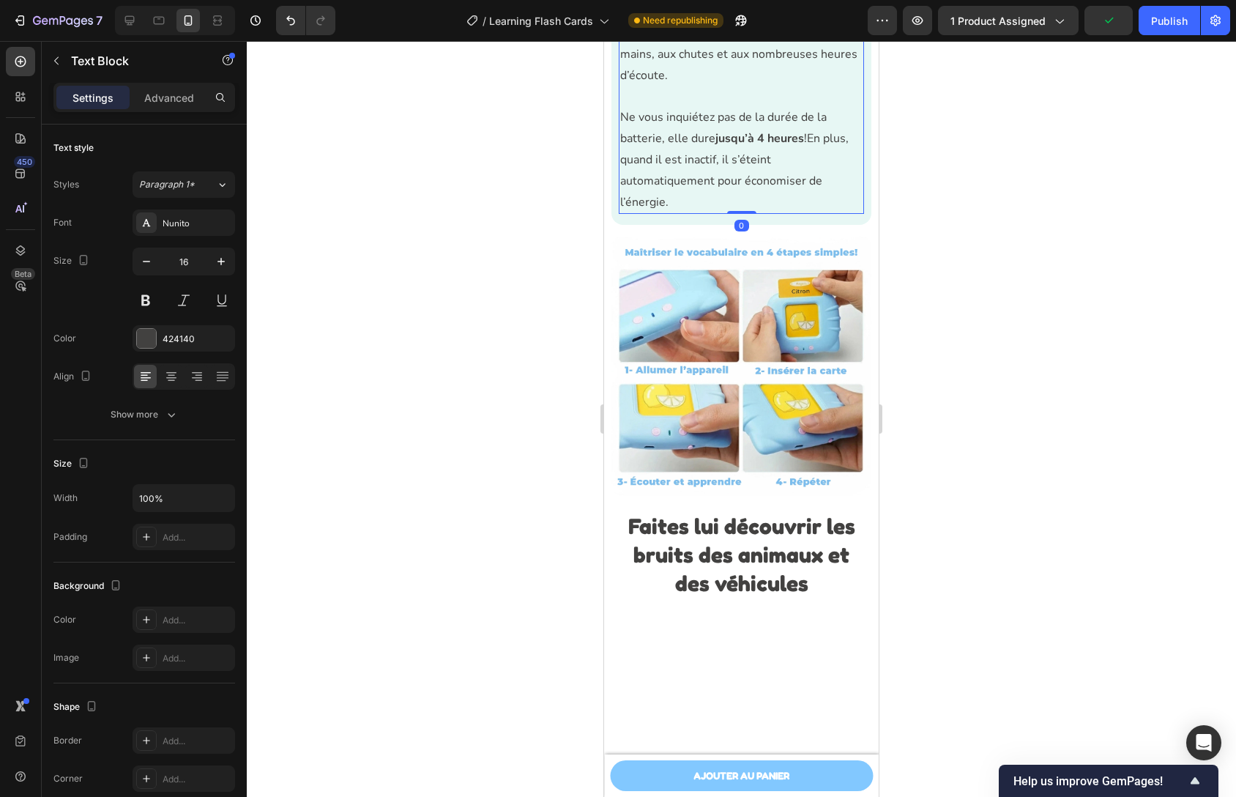
drag, startPoint x: 735, startPoint y: 502, endPoint x: 759, endPoint y: 478, distance: 34.7
click at [735, 214] on div "Conçu spécifiquement pour les jeunes enfants , ce jouet d’apprentissage est sim…" at bounding box center [741, 65] width 245 height 298
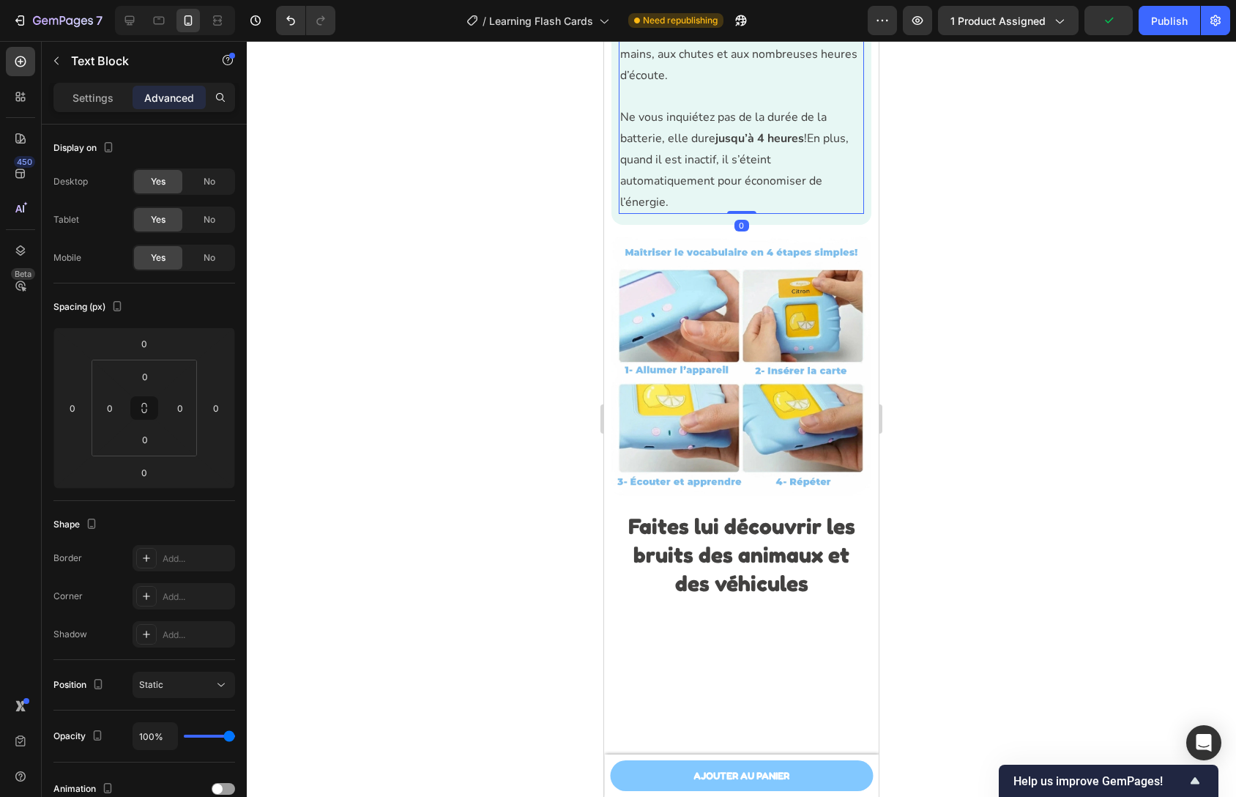
click at [960, 436] on div at bounding box center [741, 419] width 989 height 756
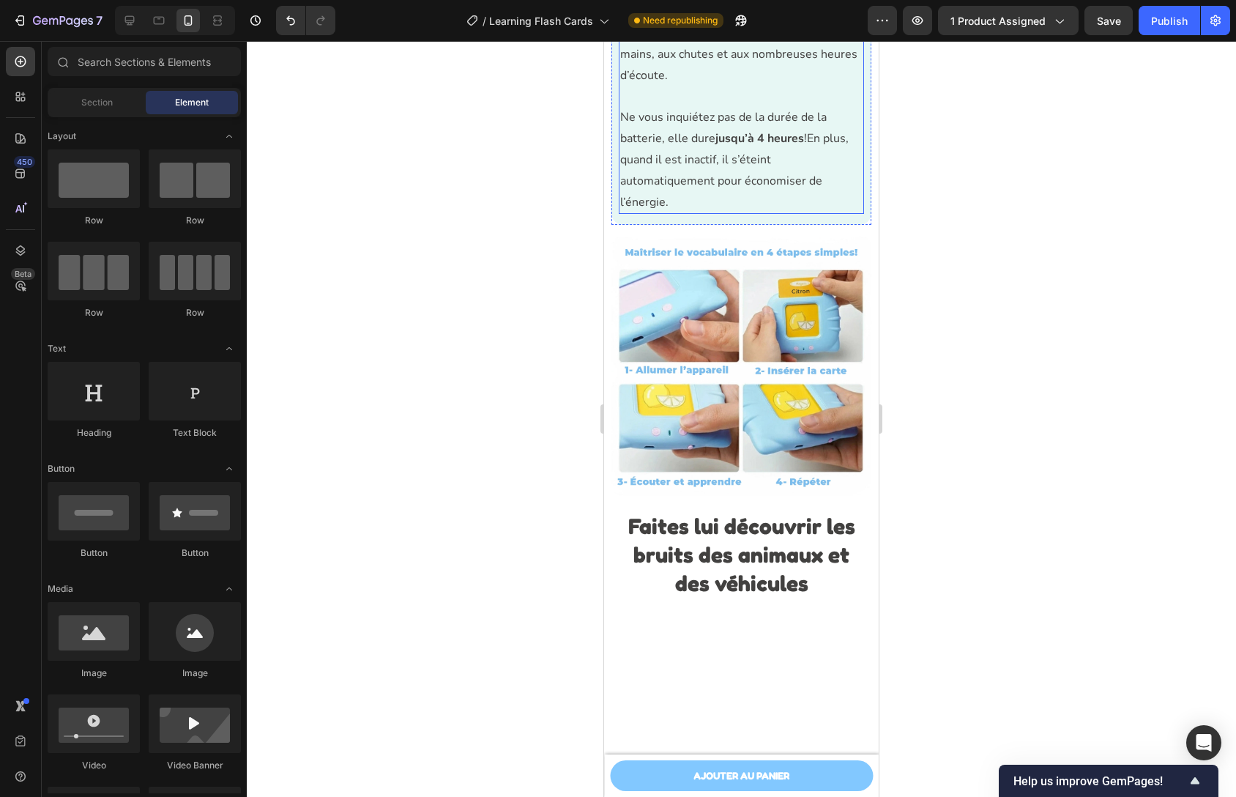
click at [617, 225] on div "Conçu spécifiquement pour les jeunes enfants , ce jouet d’apprentissage est sim…" at bounding box center [742, 70] width 260 height 309
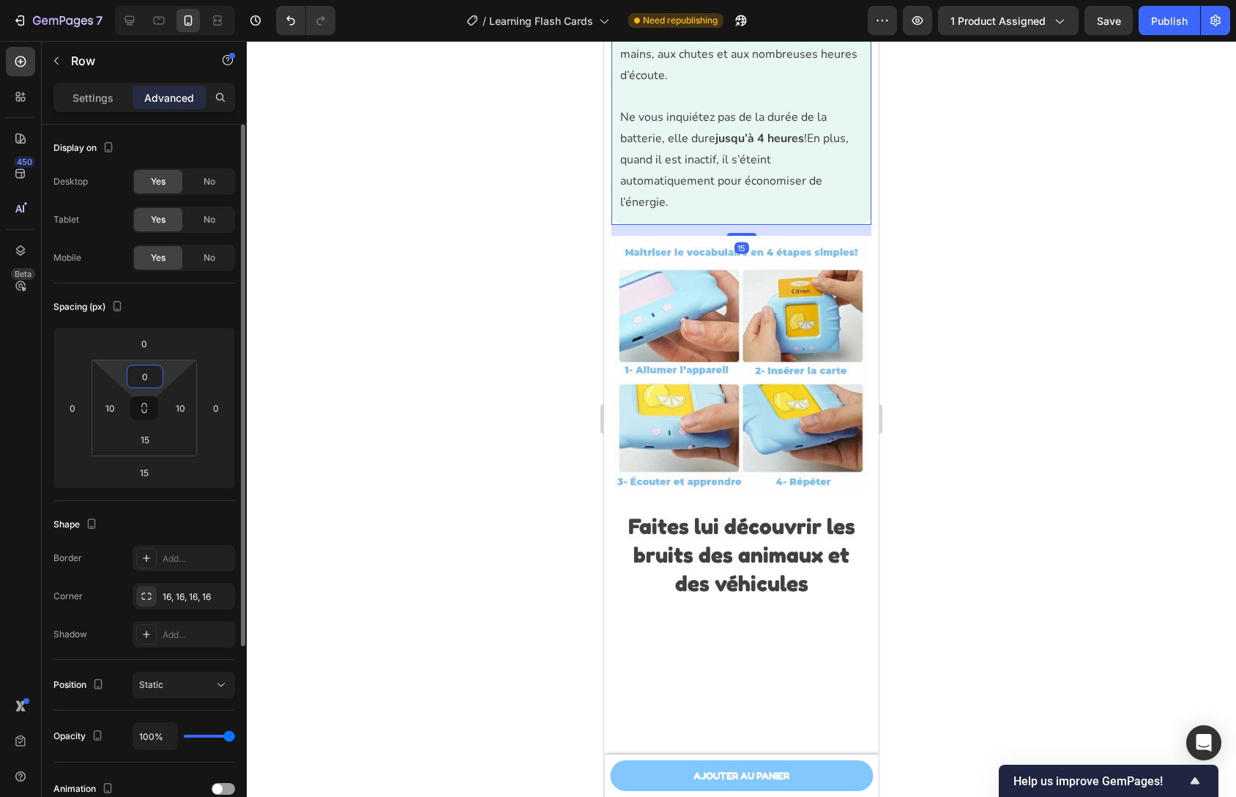
click at [141, 385] on input "0" at bounding box center [144, 376] width 29 height 22
type input "15"
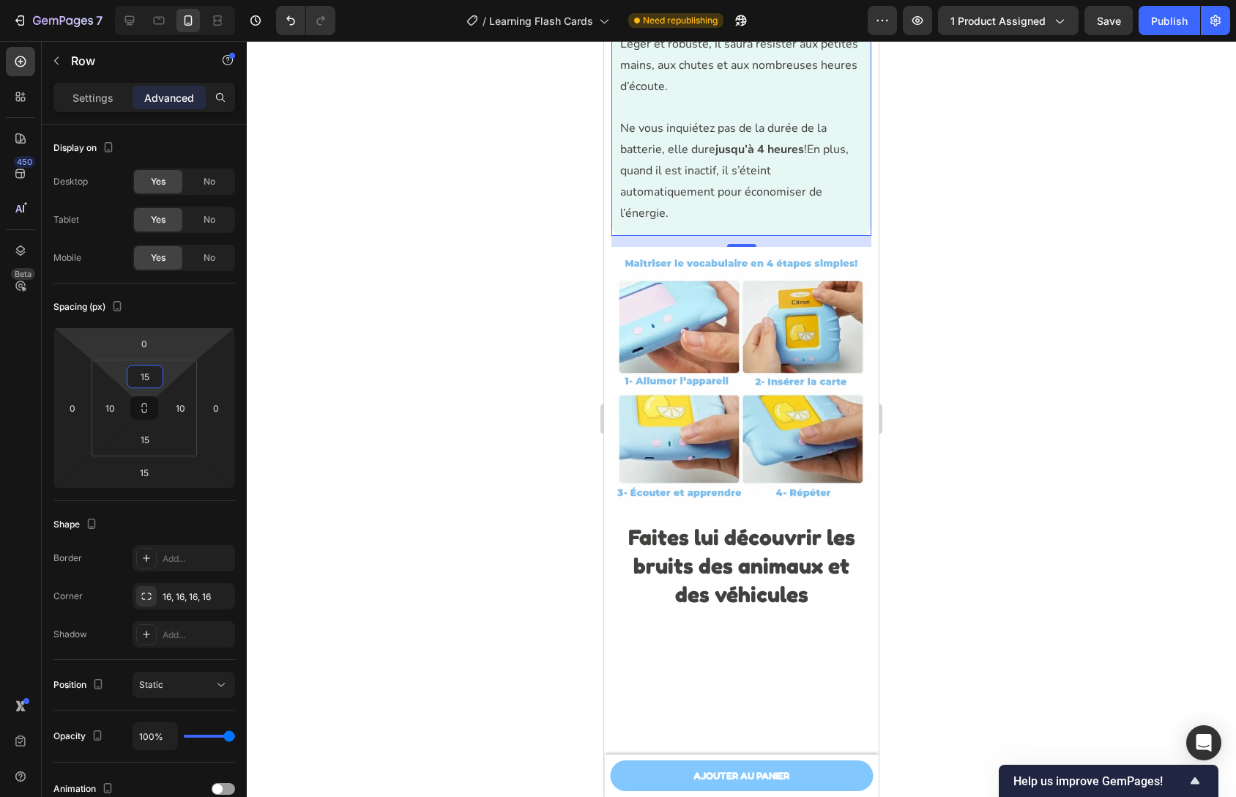
click at [948, 318] on div at bounding box center [741, 419] width 989 height 756
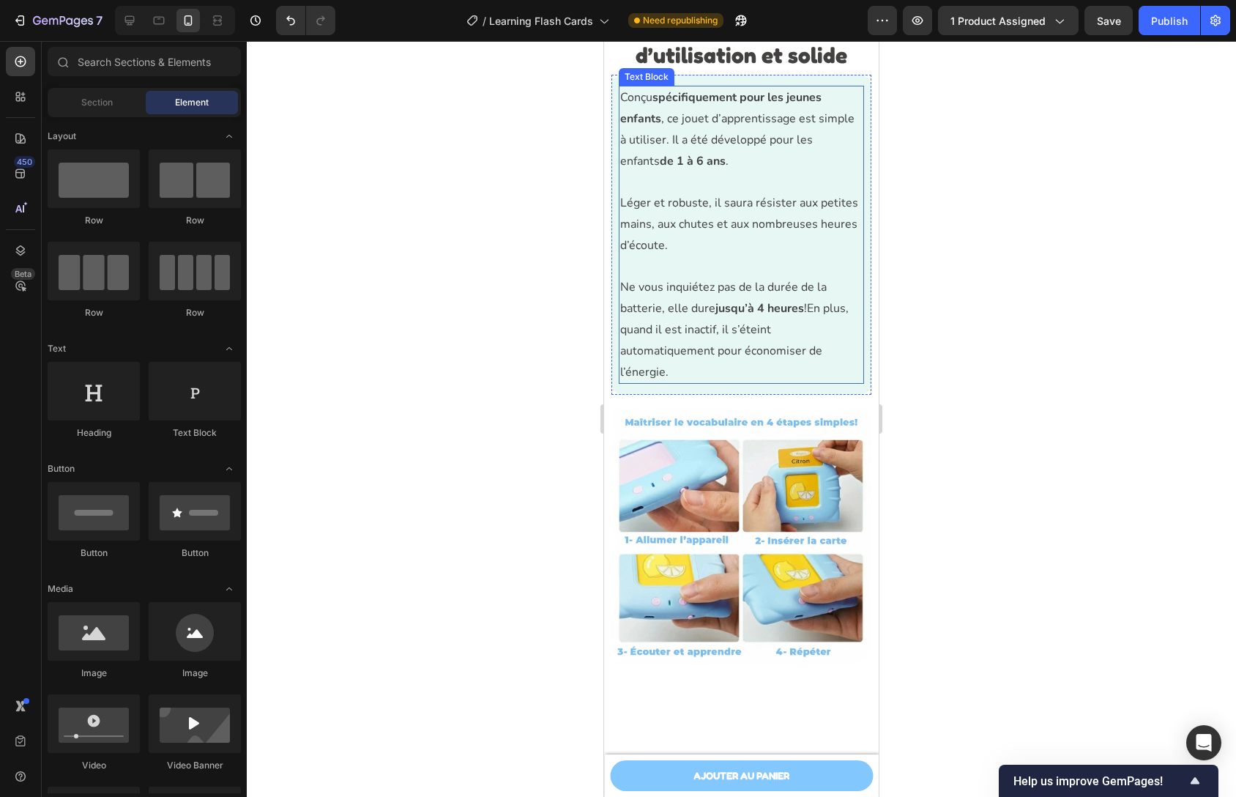
scroll to position [2451, 0]
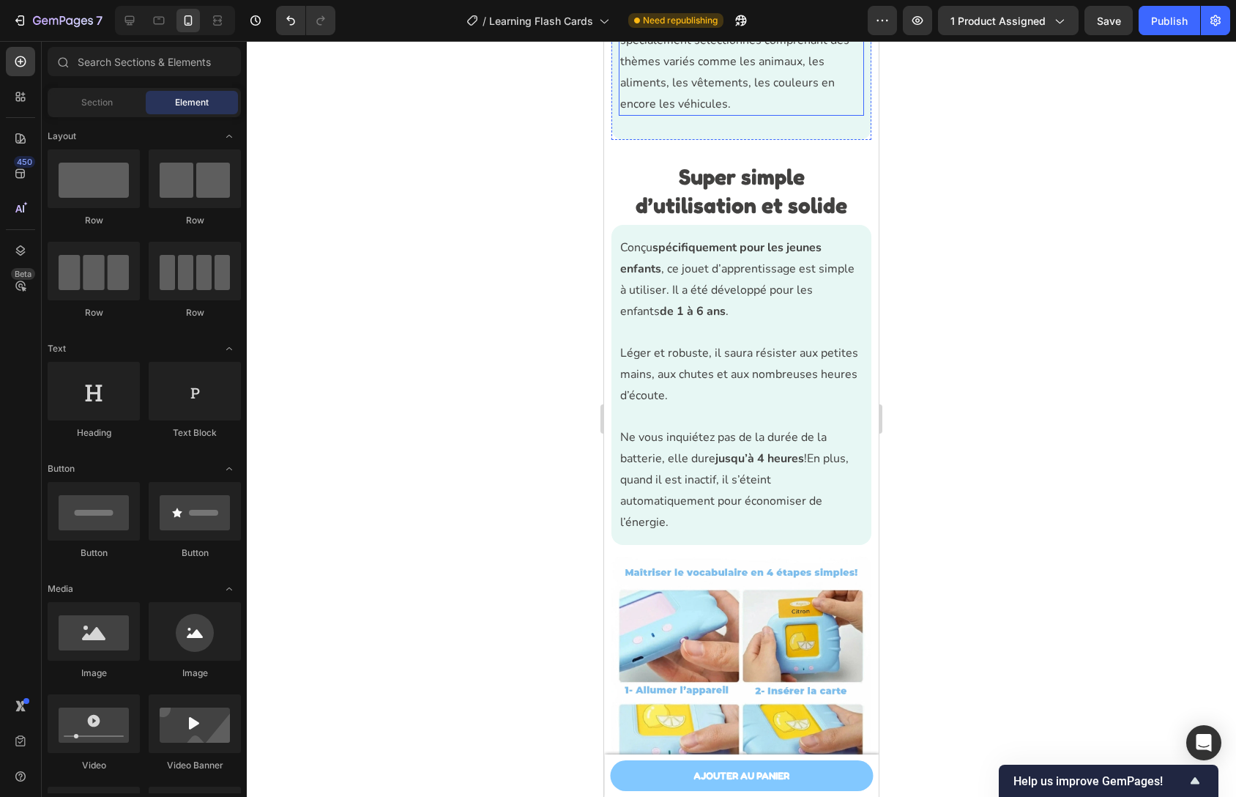
click at [714, 130] on div "Animé par la curiosité des enfants, nous avons créé une bibliothèque de mots sp…" at bounding box center [741, 58] width 245 height 143
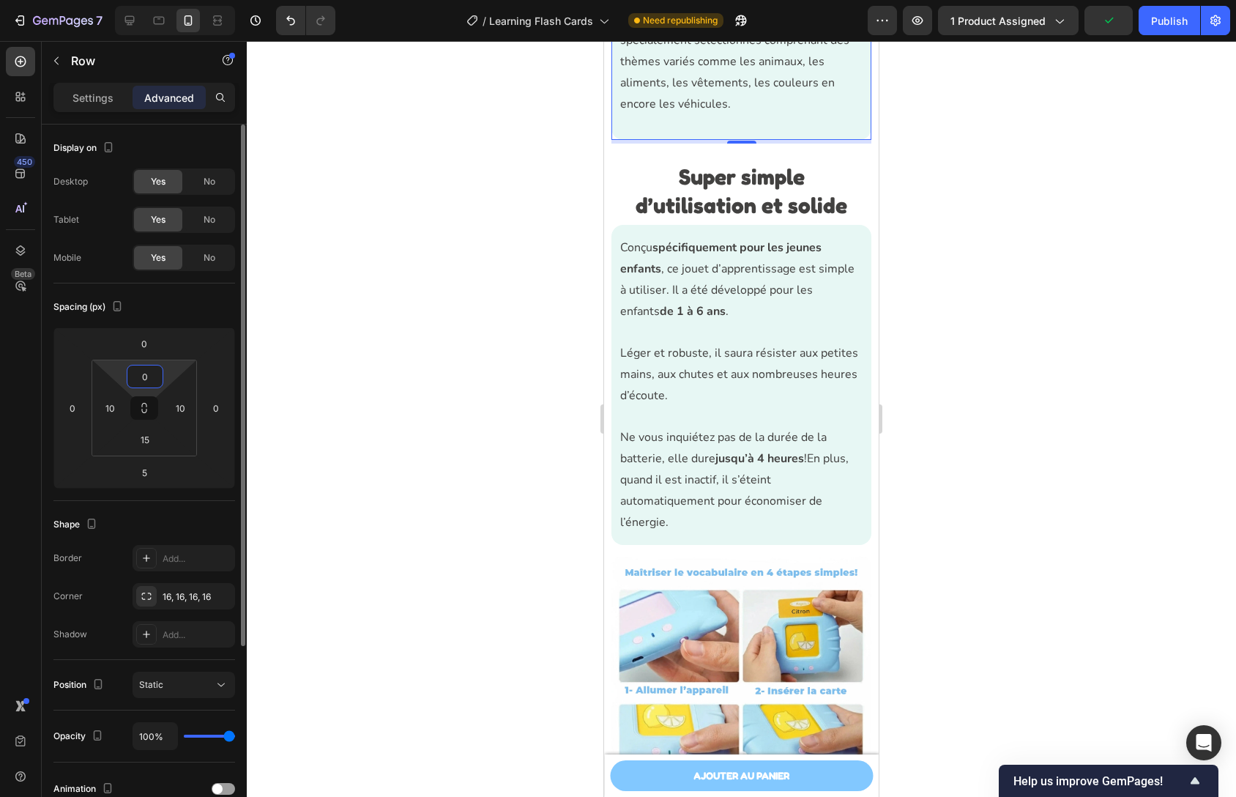
click at [154, 380] on input "0" at bounding box center [144, 376] width 29 height 22
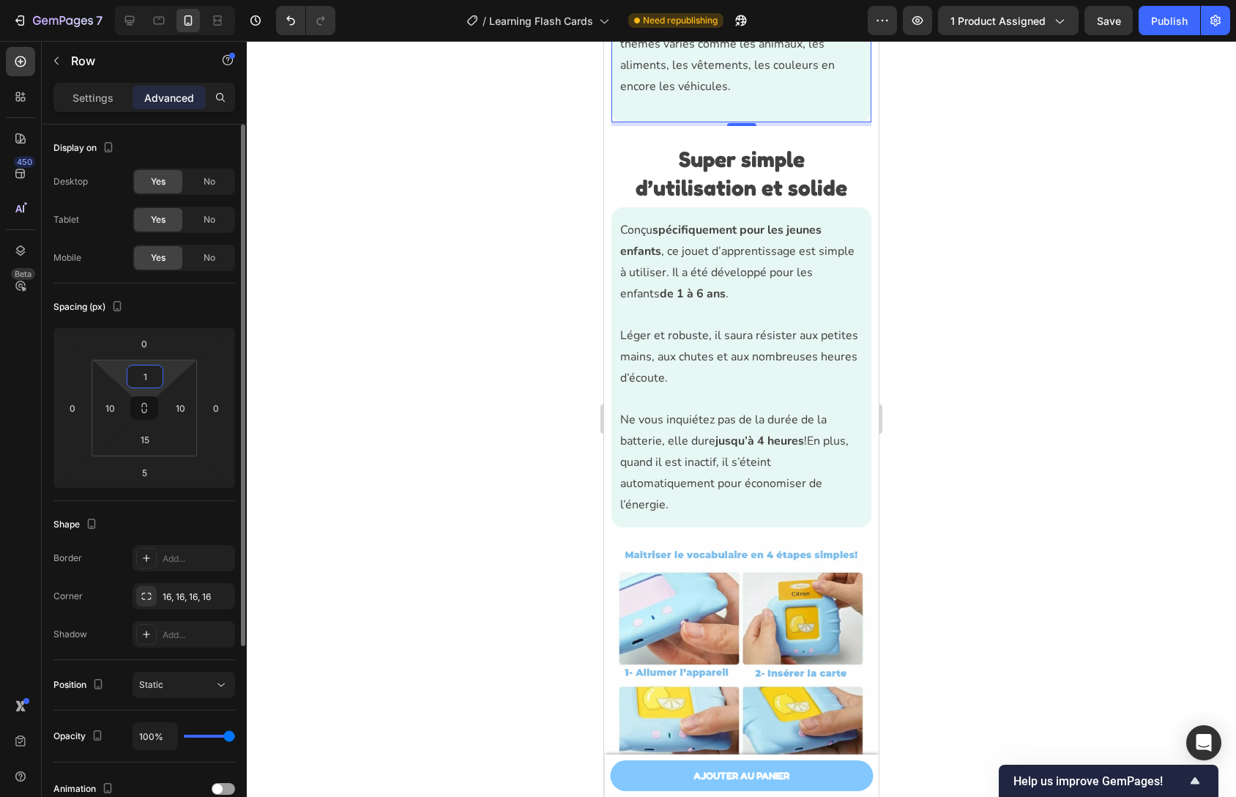
type input "15"
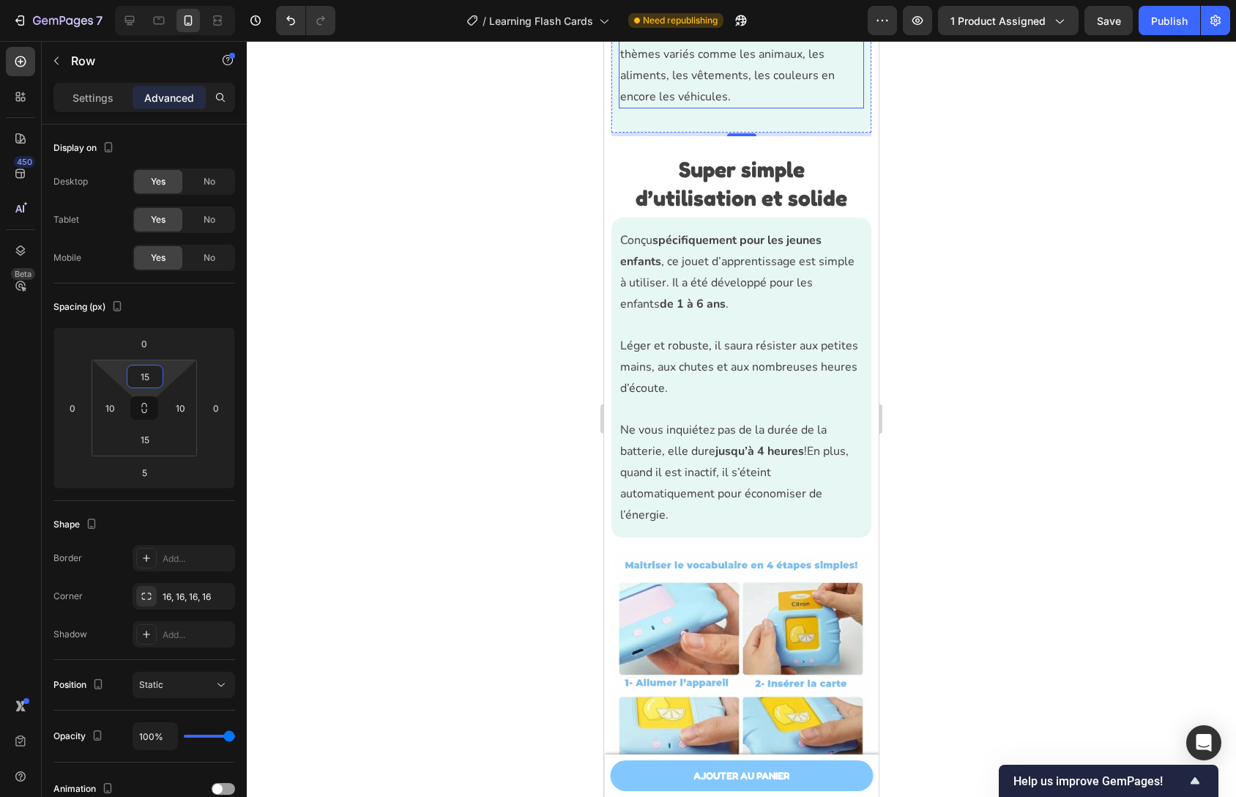
click at [700, 108] on p "Animé par la curiosité des enfants, nous avons créé une bibliothèque de mots sp…" at bounding box center [741, 44] width 242 height 127
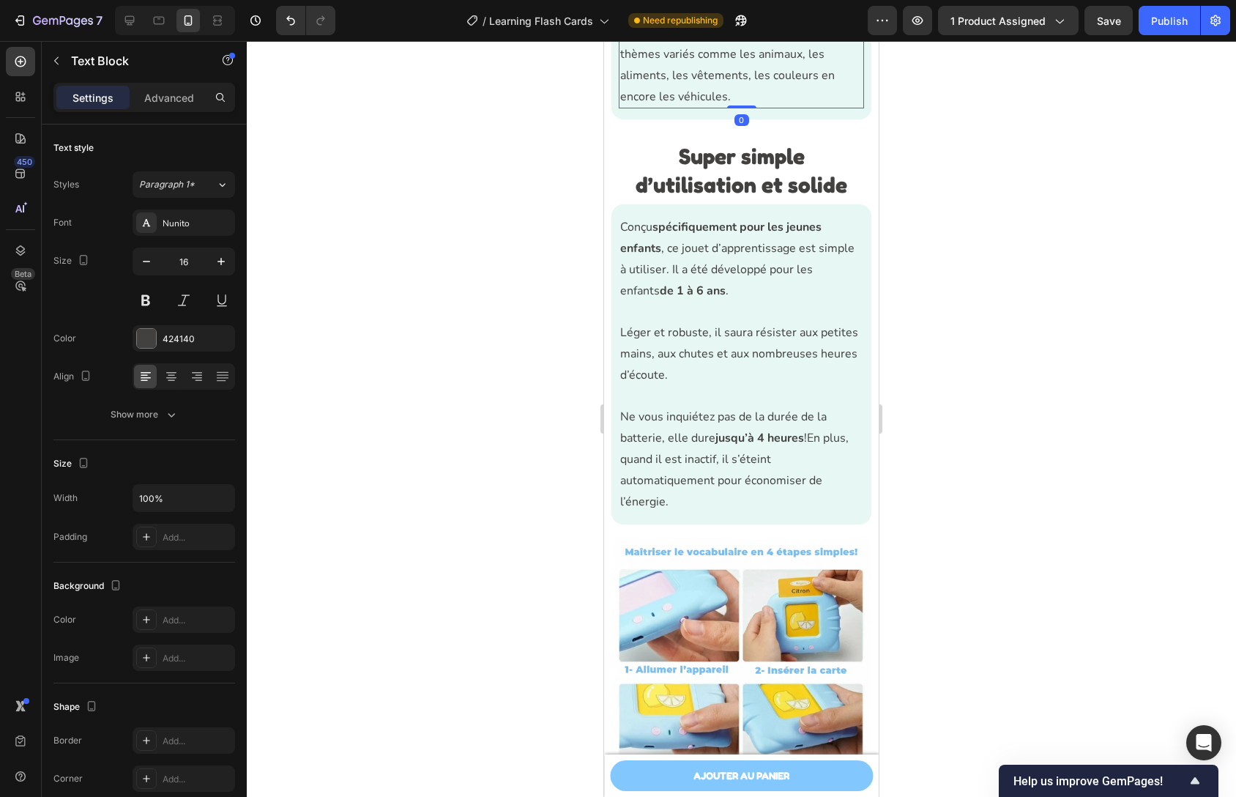
drag, startPoint x: 729, startPoint y: 394, endPoint x: 735, endPoint y: 358, distance: 36.3
click at [731, 109] on div "Animé par la curiosité des enfants, nous avons créé une bibliothèque de mots sp…" at bounding box center [741, 44] width 245 height 130
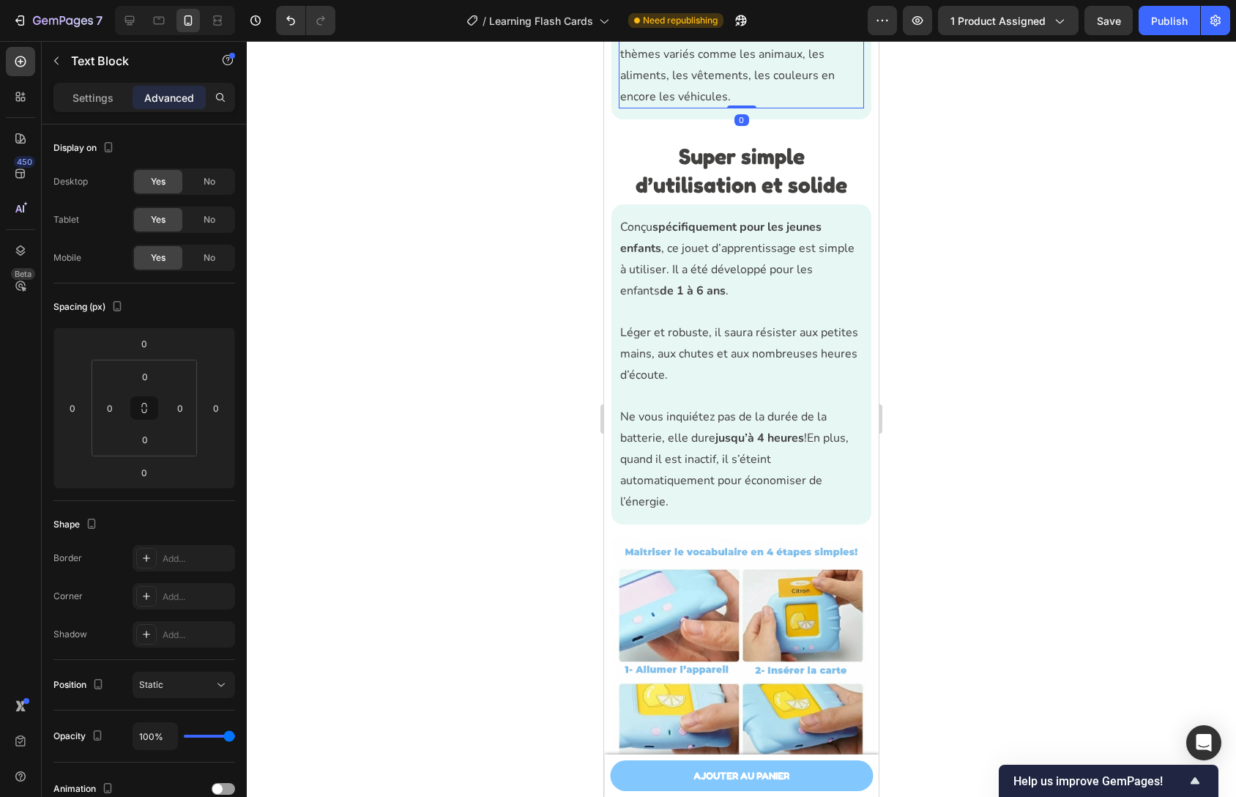
click at [936, 302] on div at bounding box center [741, 419] width 989 height 756
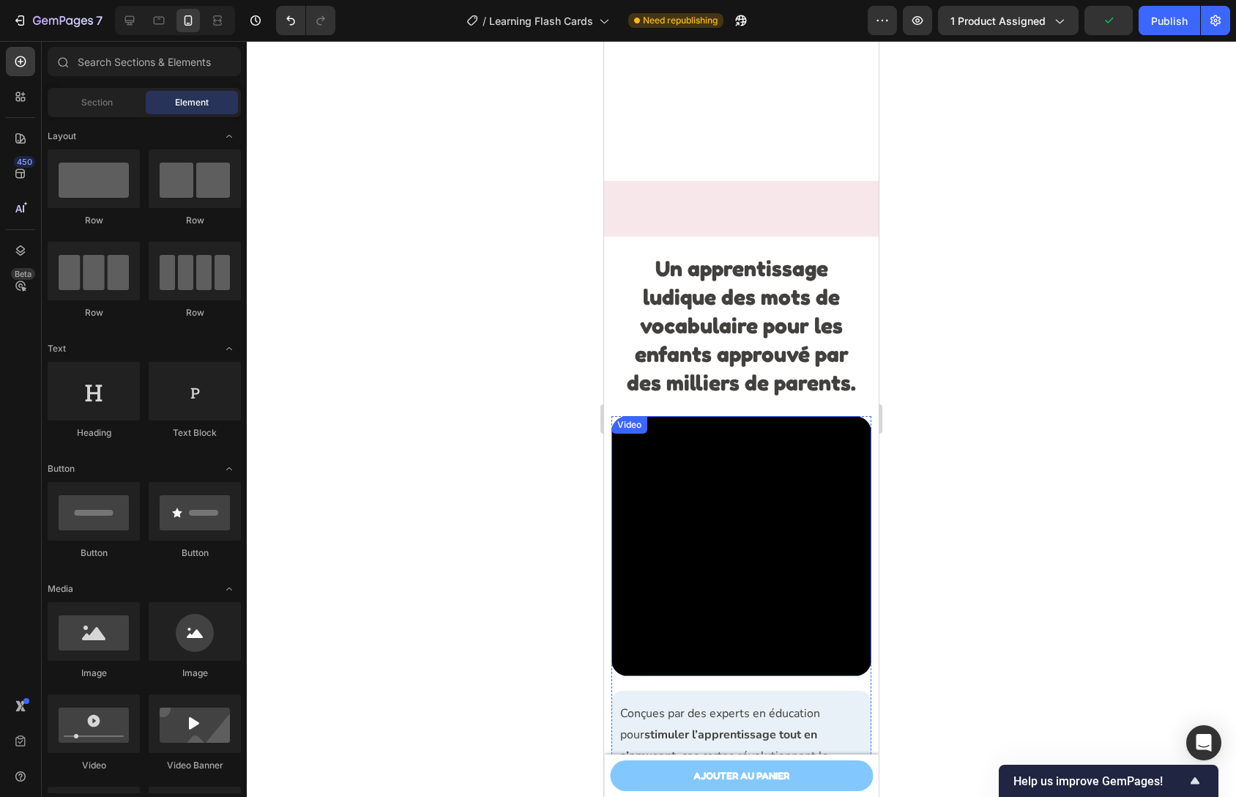
scroll to position [1317, 0]
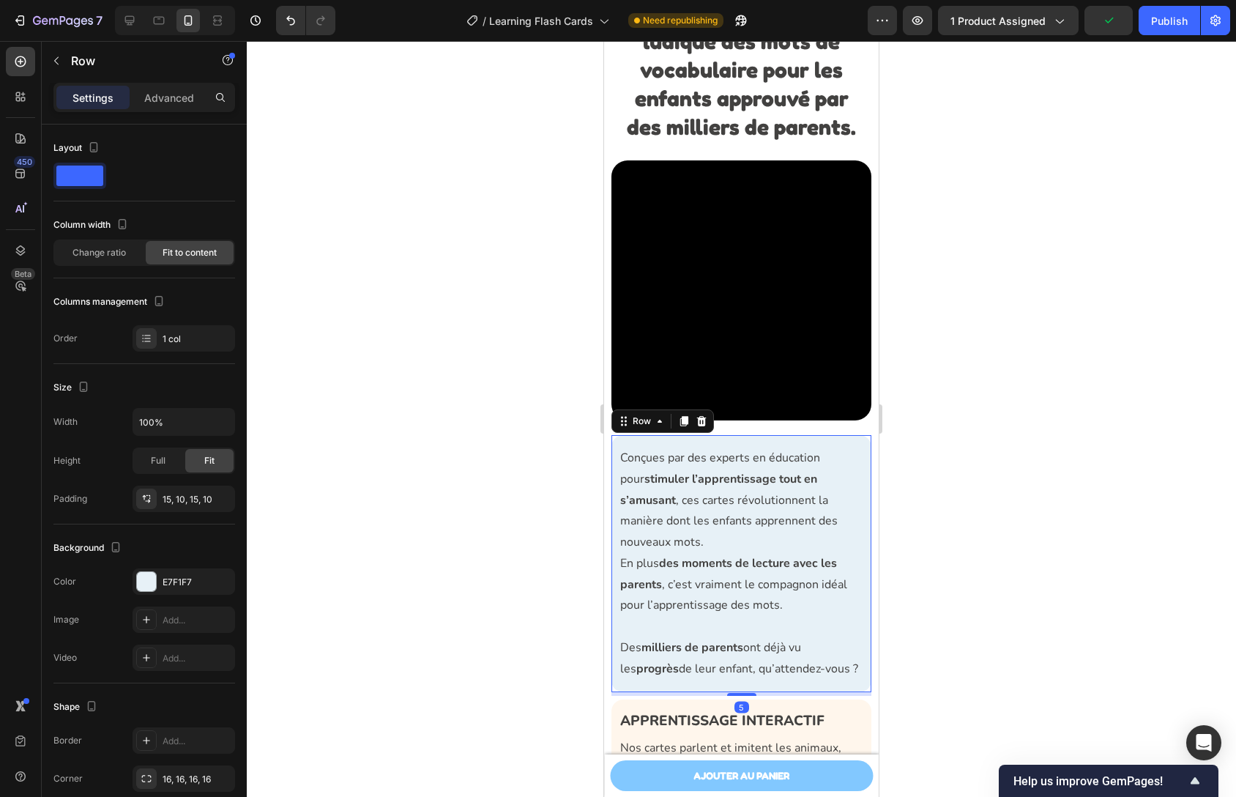
click at [702, 435] on div "Conçues par des experts en éducation pour stimuler l’apprentissage tout en s’am…" at bounding box center [742, 563] width 260 height 257
click at [186, 93] on p "Advanced" at bounding box center [169, 97] width 50 height 15
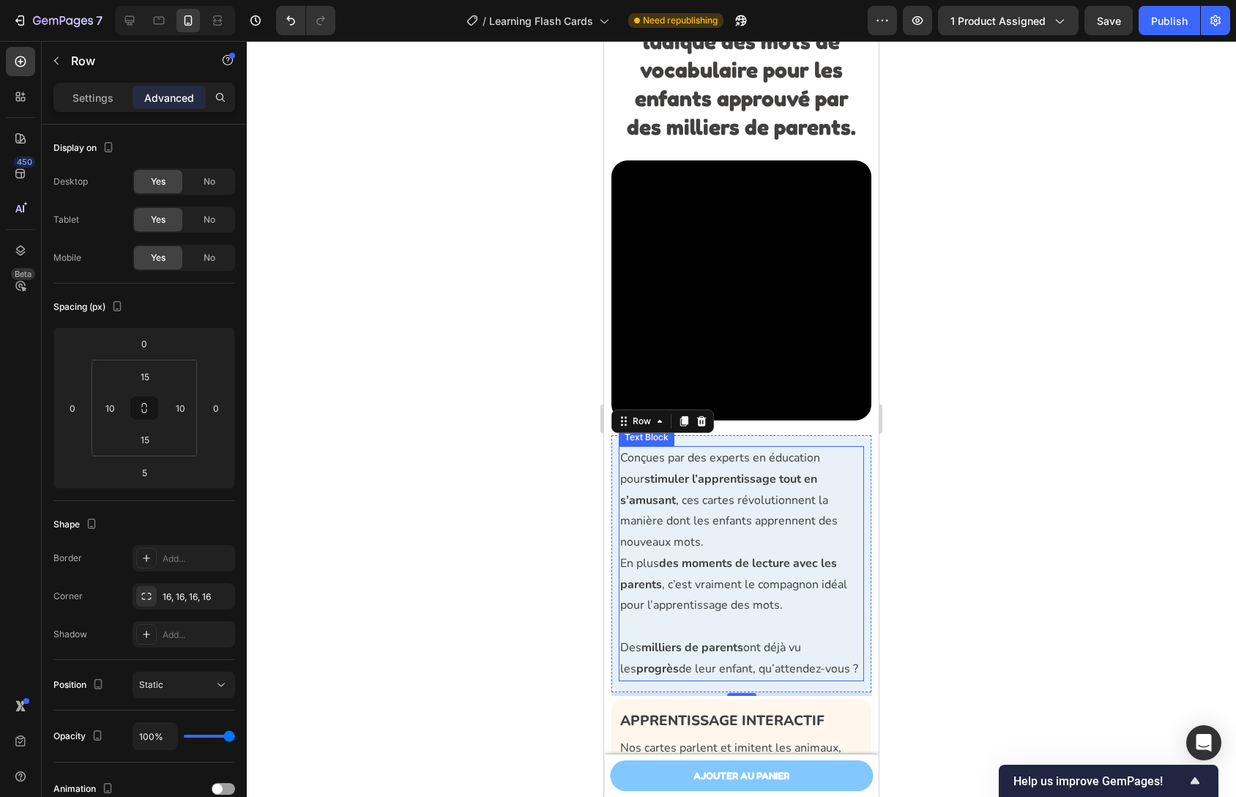
click at [707, 555] on strong "des moments de lecture avec les parents" at bounding box center [728, 573] width 217 height 37
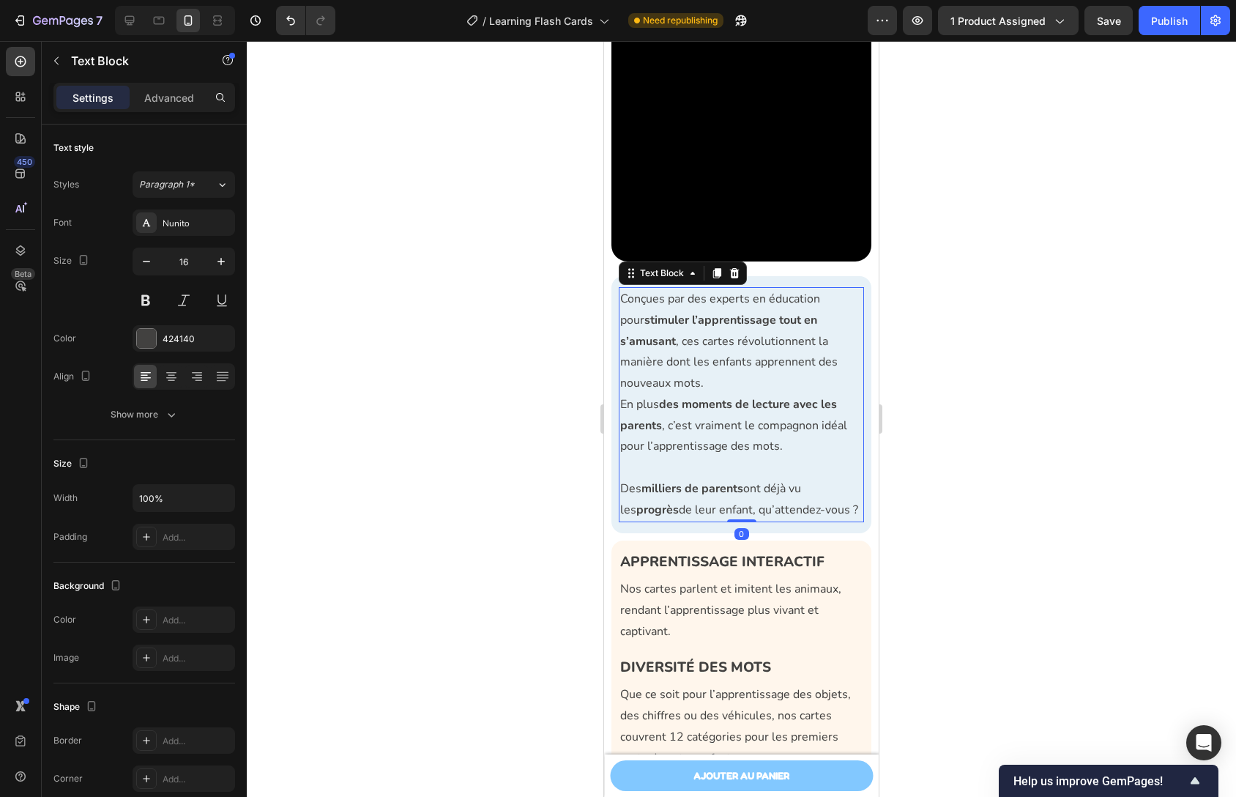
scroll to position [1626, 0]
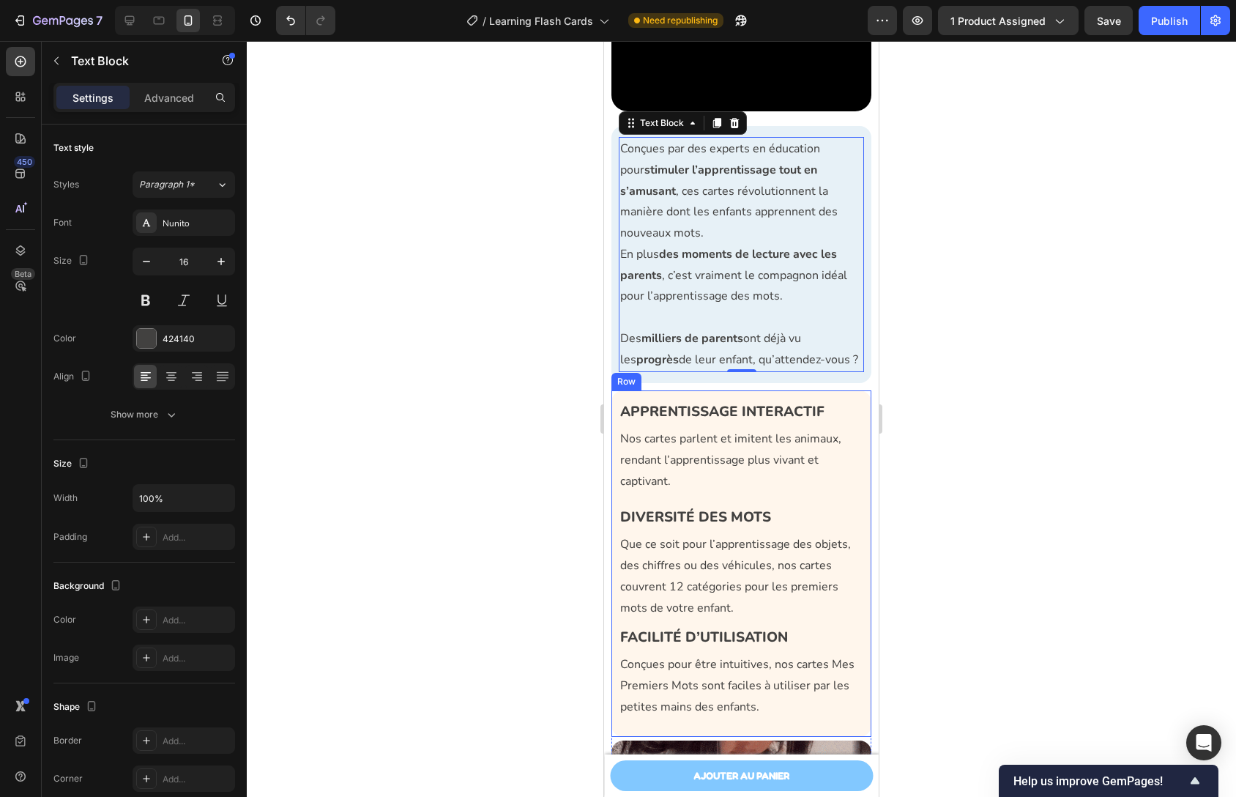
click at [700, 390] on div "APPRENTISSAGE INTERACTIF Heading Nos cartes parlent et imitent les animaux, ren…" at bounding box center [742, 563] width 260 height 346
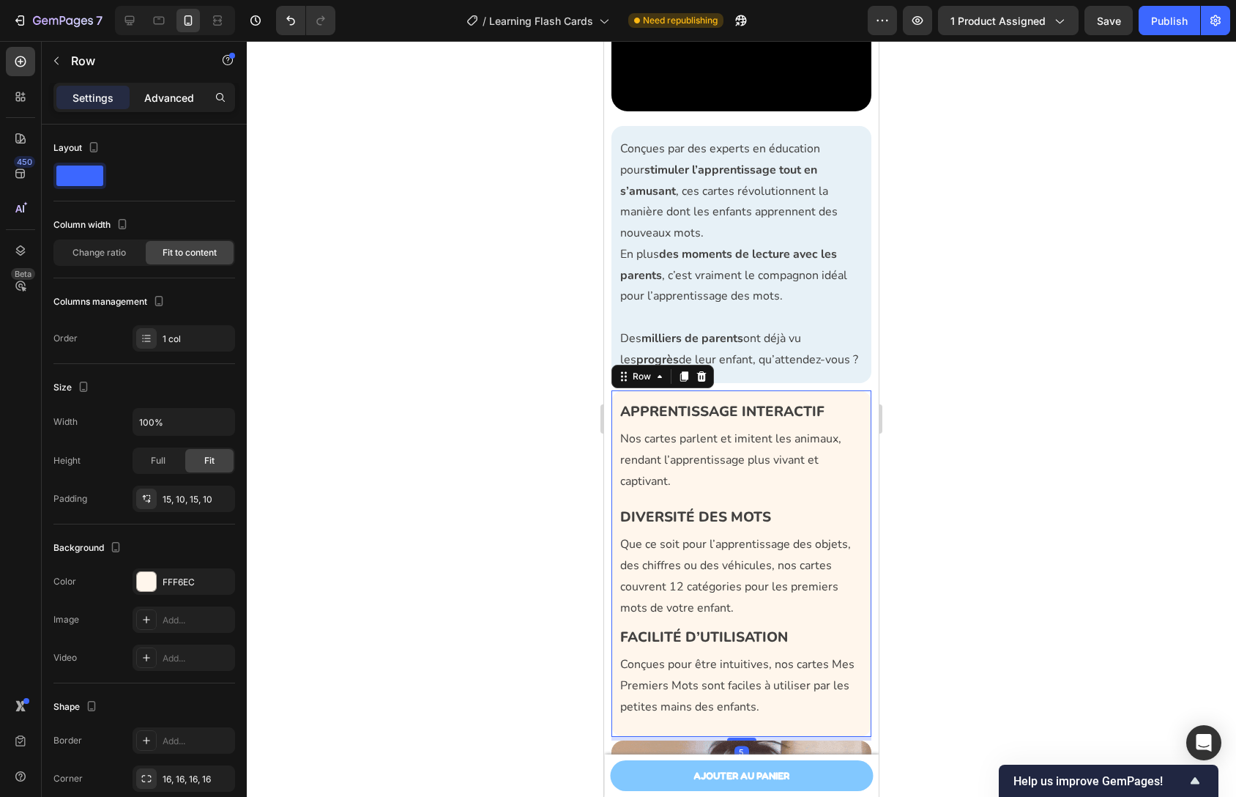
click at [160, 90] on p "Advanced" at bounding box center [169, 97] width 50 height 15
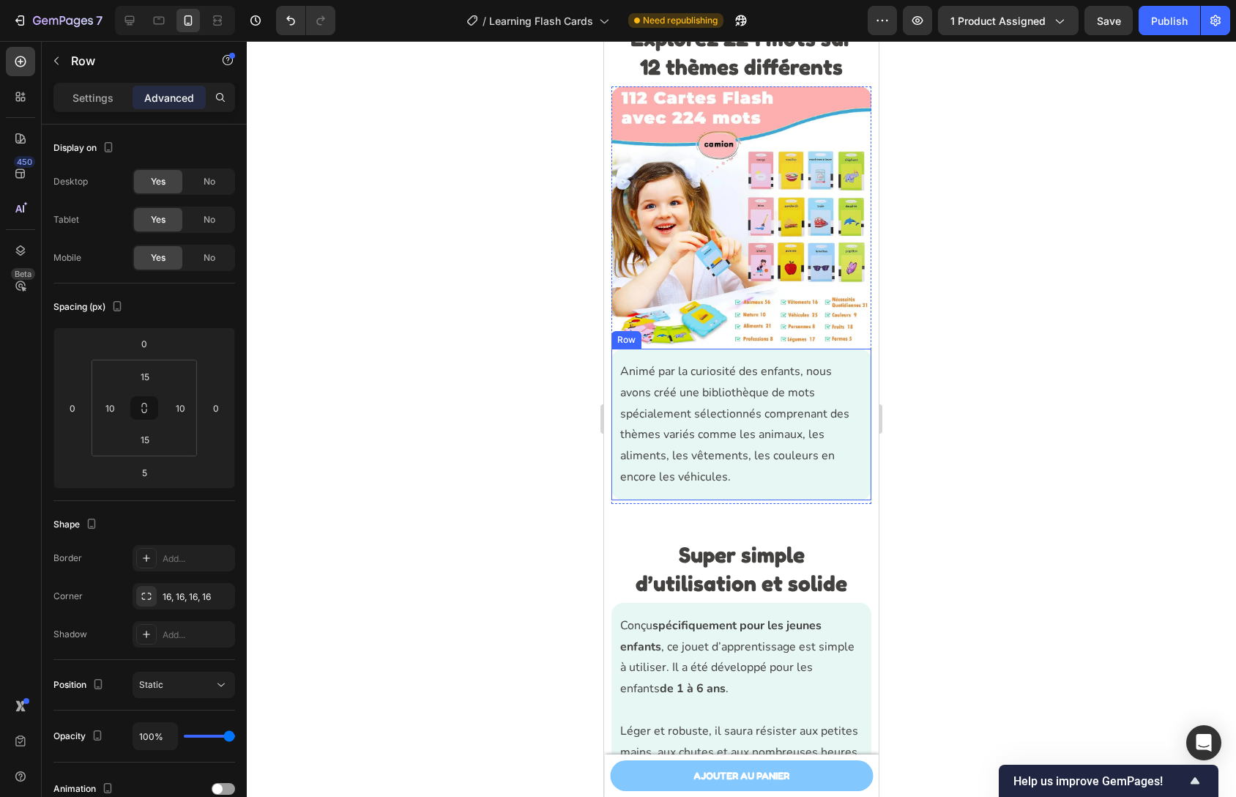
scroll to position [2761, 0]
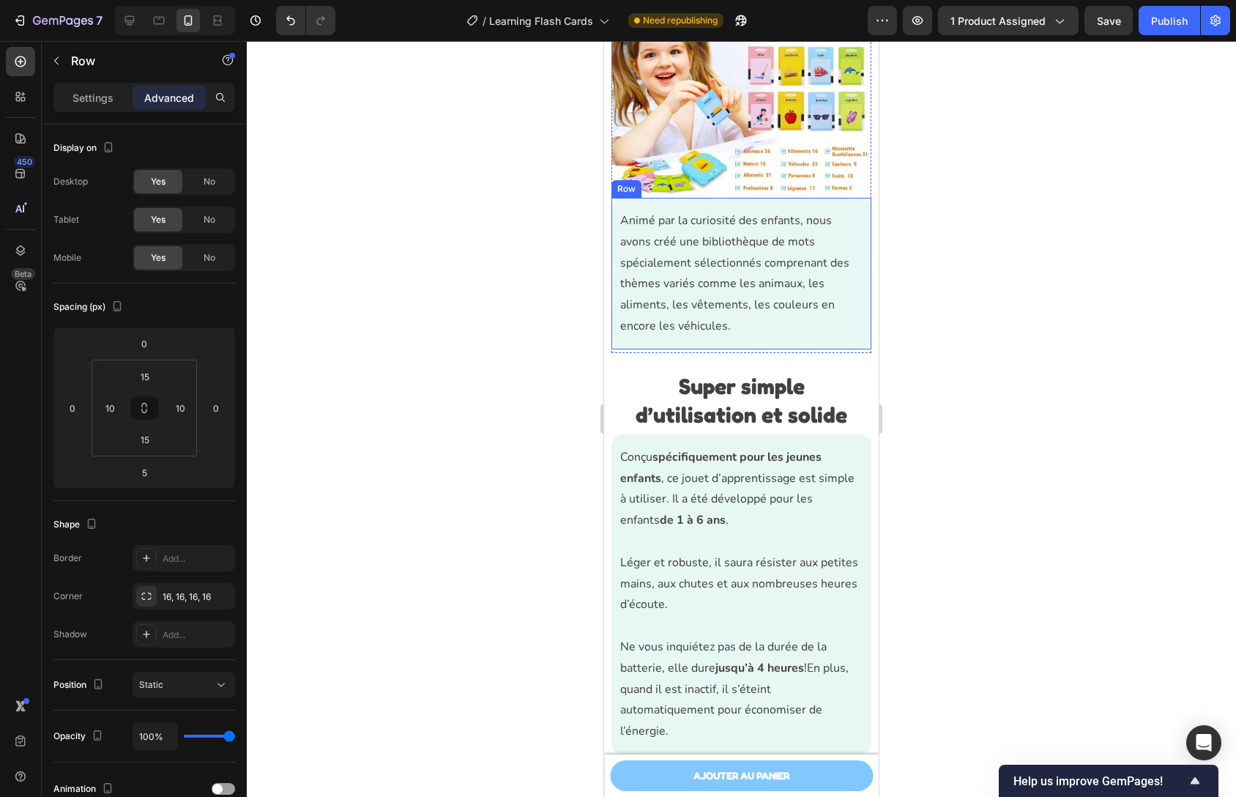
click at [745, 223] on div "Animé par la curiosité des enfants, nous avons créé une bibliothèque de mots sp…" at bounding box center [742, 274] width 260 height 152
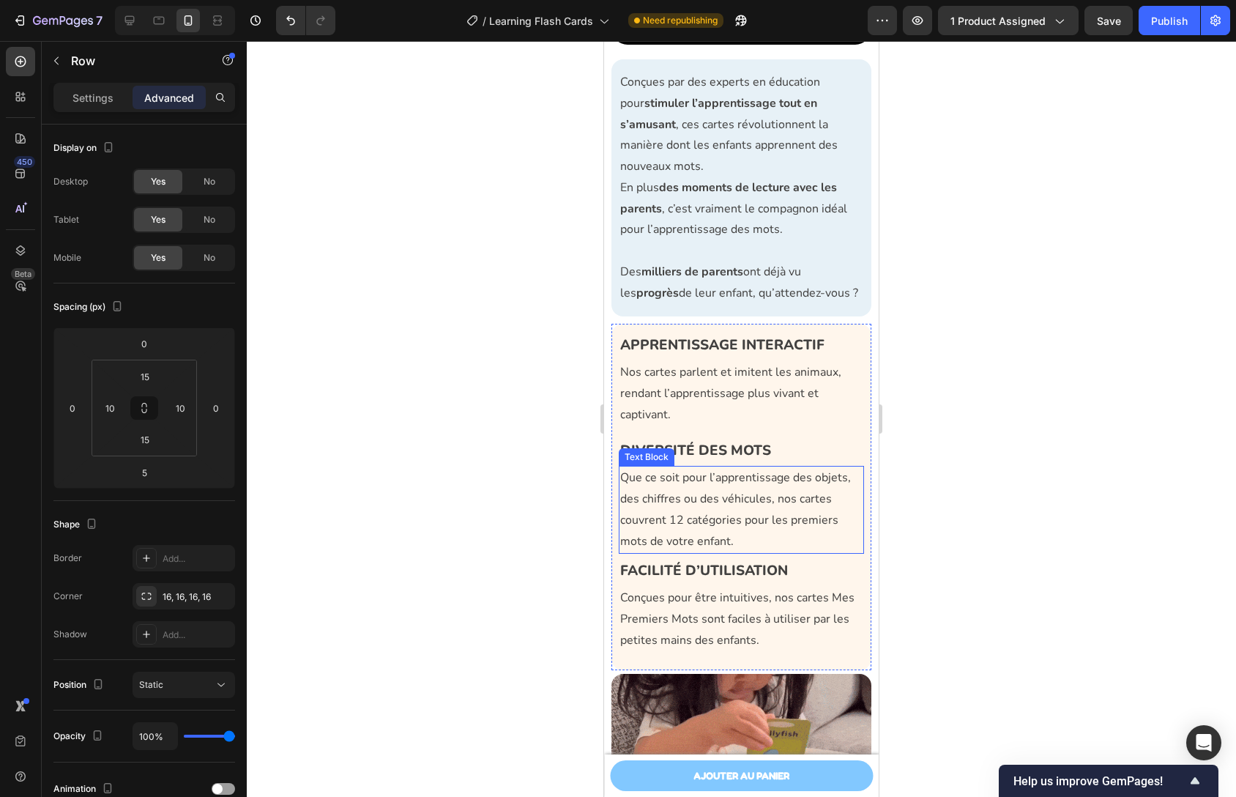
scroll to position [1617, 0]
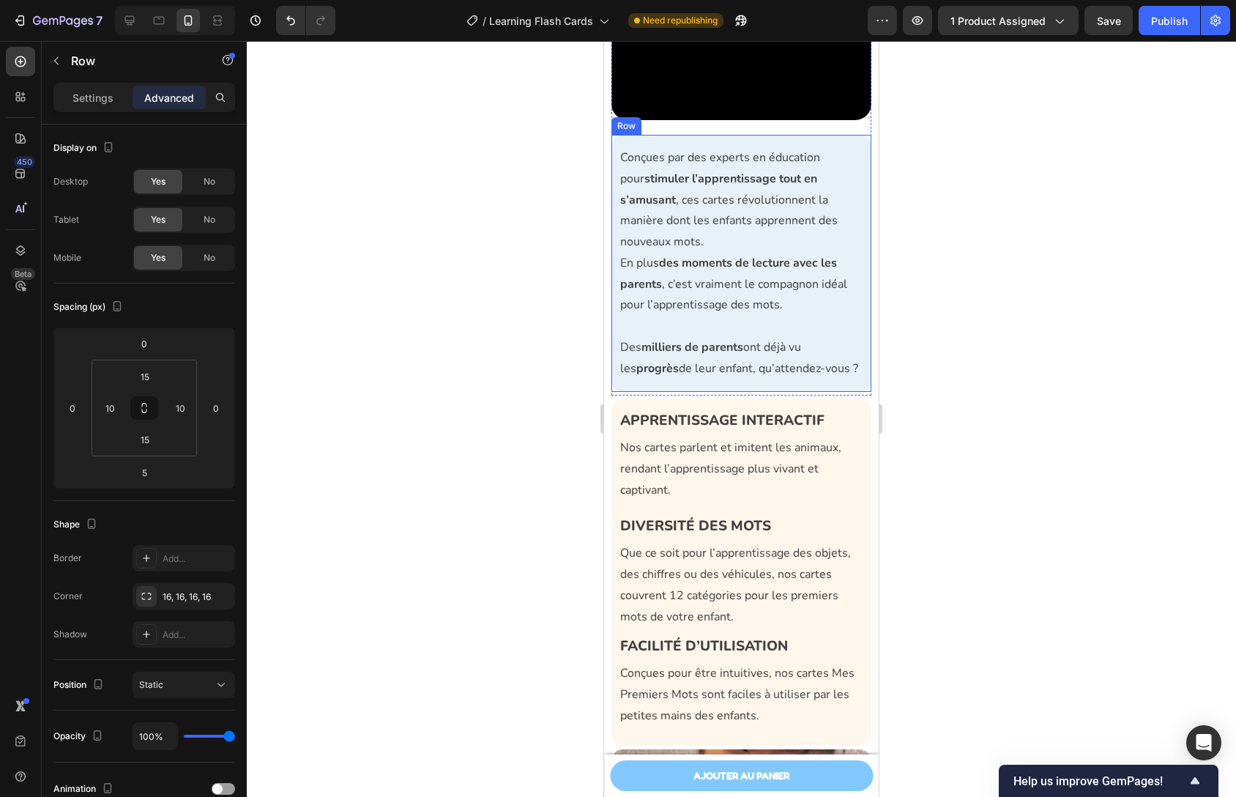
click at [738, 135] on div "Conçues par des experts en éducation pour stimuler l’apprentissage tout en s’am…" at bounding box center [742, 263] width 260 height 257
click at [106, 101] on p "Settings" at bounding box center [93, 97] width 41 height 15
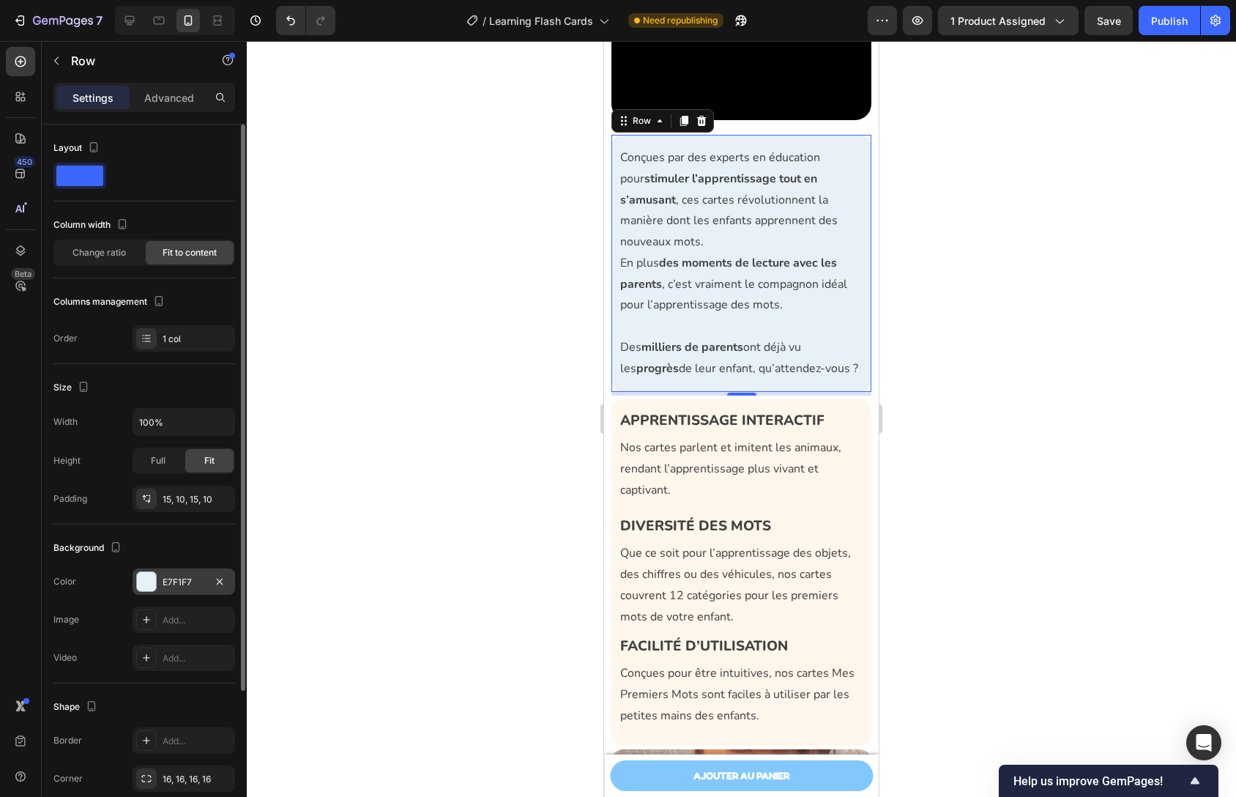
click at [186, 583] on div "E7F1F7" at bounding box center [184, 582] width 42 height 13
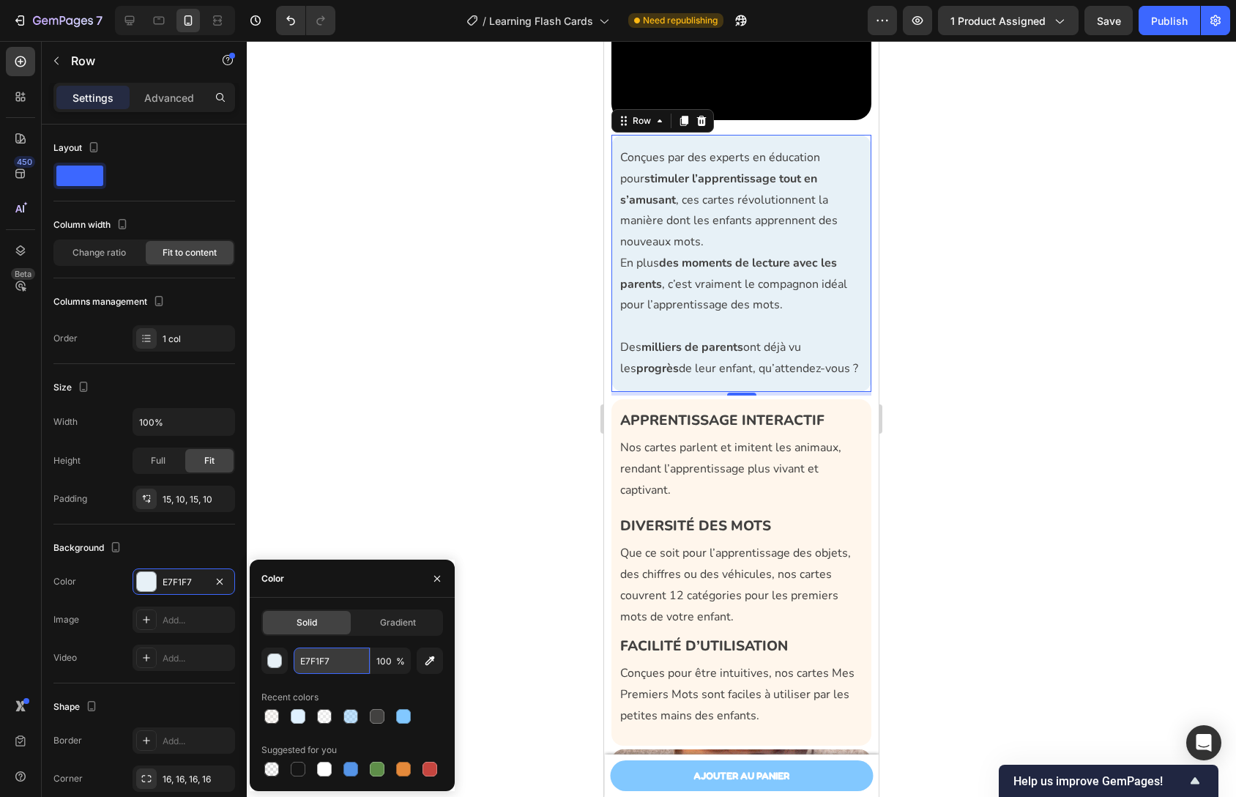
click at [326, 655] on input "E7F1F7" at bounding box center [332, 660] width 76 height 26
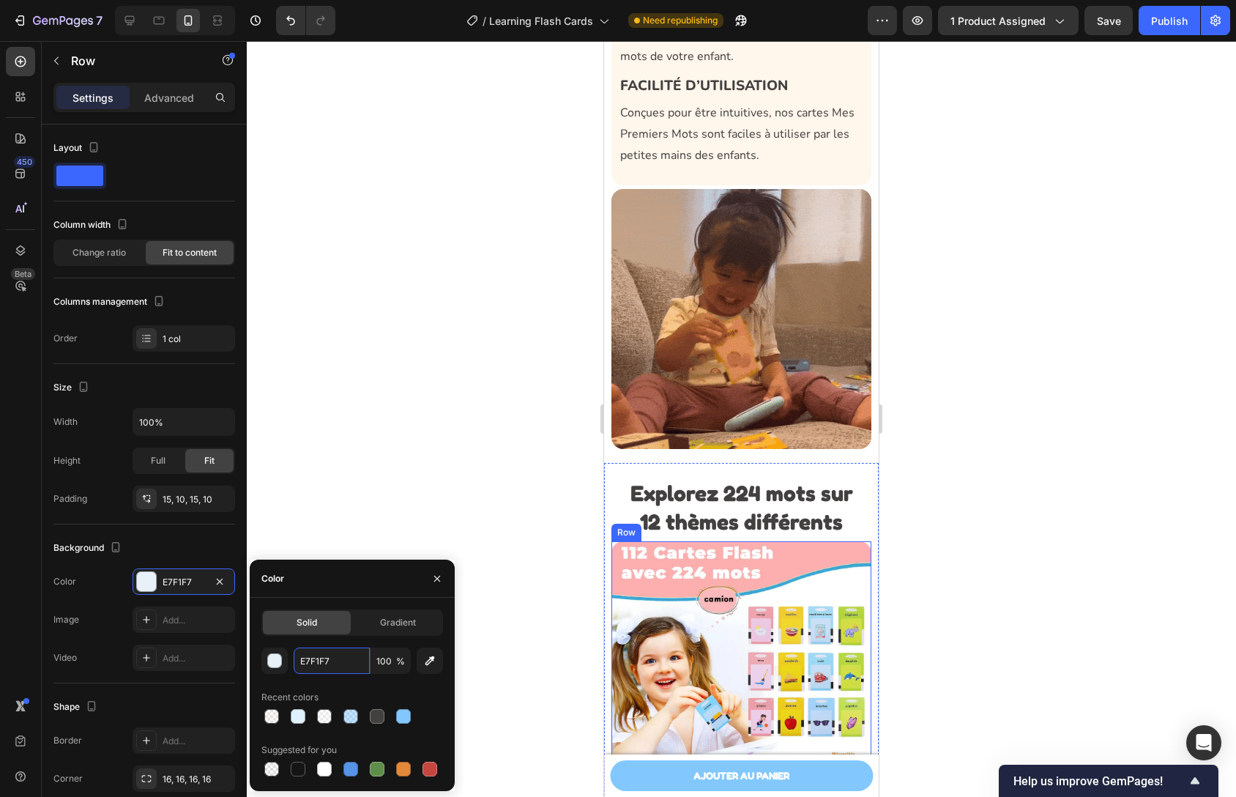
scroll to position [2648, 0]
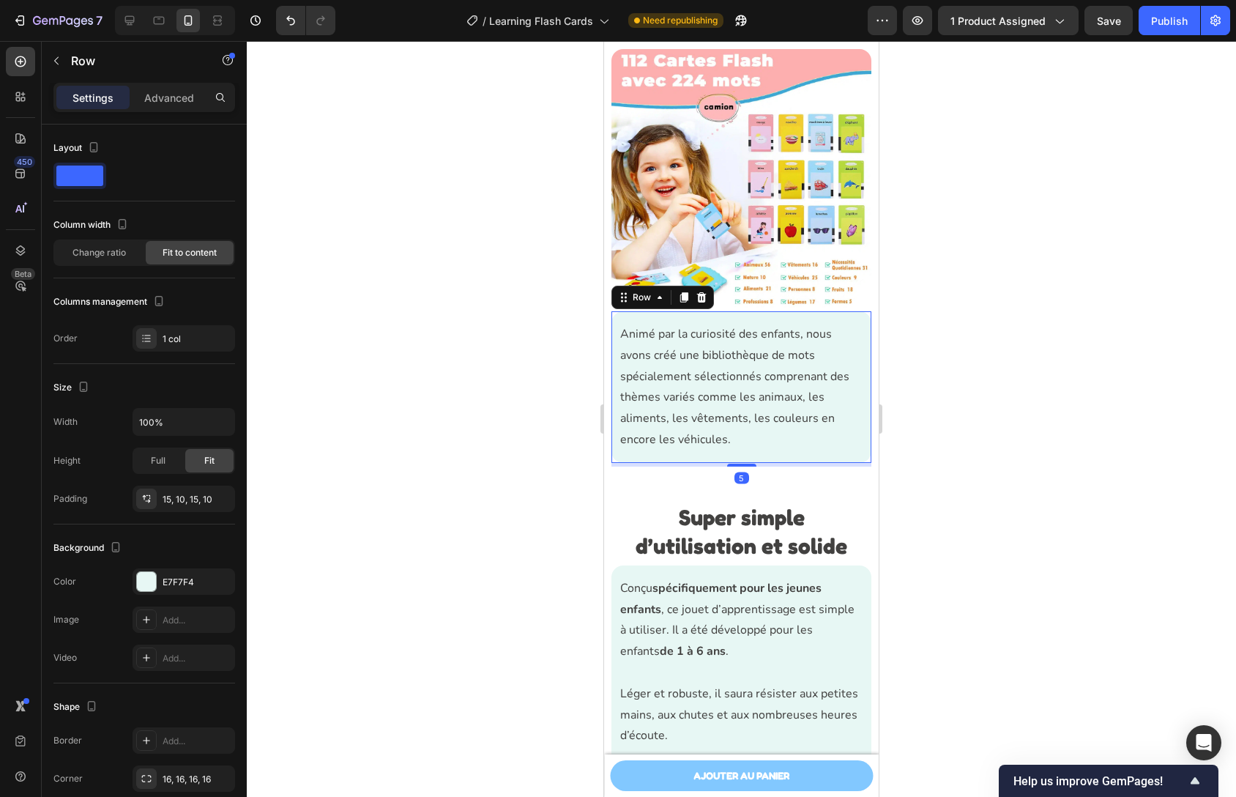
click at [716, 332] on div "Animé par la curiosité des enfants, nous avons créé une bibliothèque de mots sp…" at bounding box center [742, 387] width 260 height 152
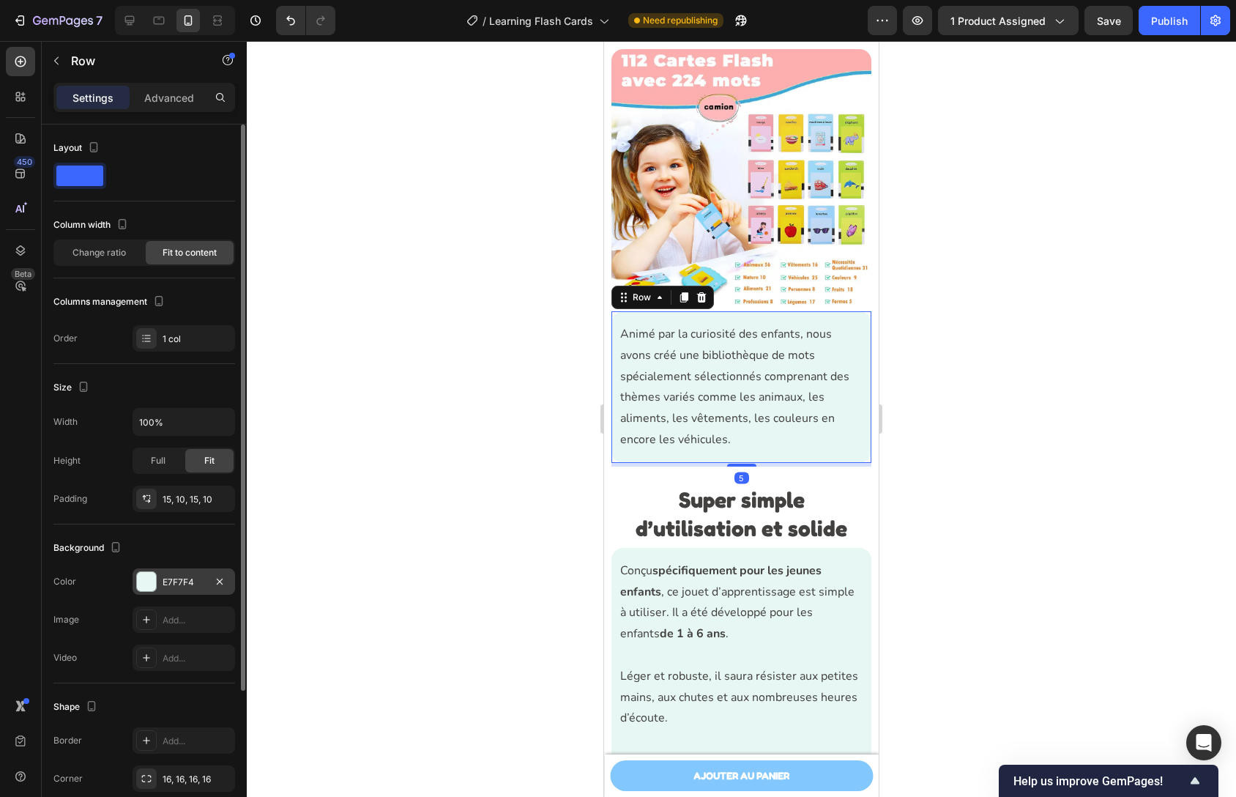
click at [178, 579] on div "E7F7F4" at bounding box center [184, 582] width 42 height 13
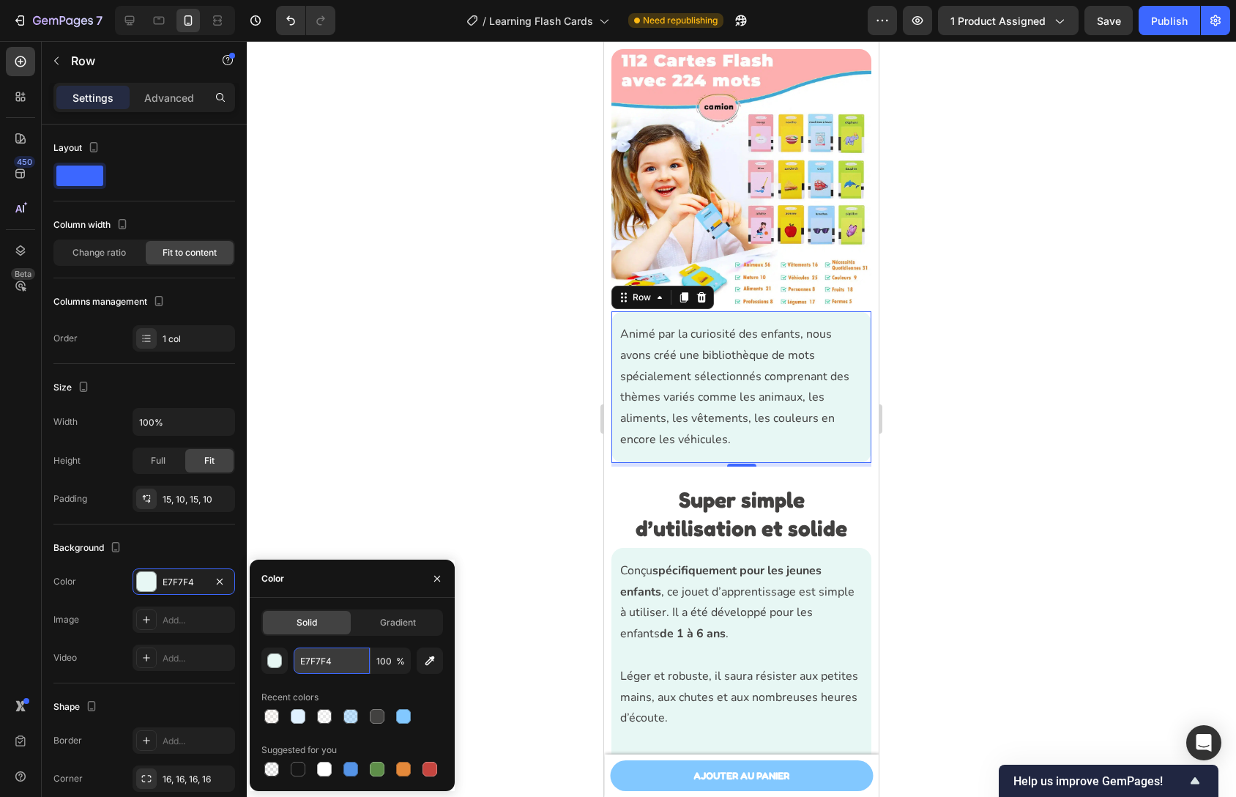
click at [320, 663] on input "E7F7F4" at bounding box center [332, 660] width 76 height 26
paste input "1F7"
type input "E7F1F7"
click at [586, 340] on div at bounding box center [741, 419] width 989 height 756
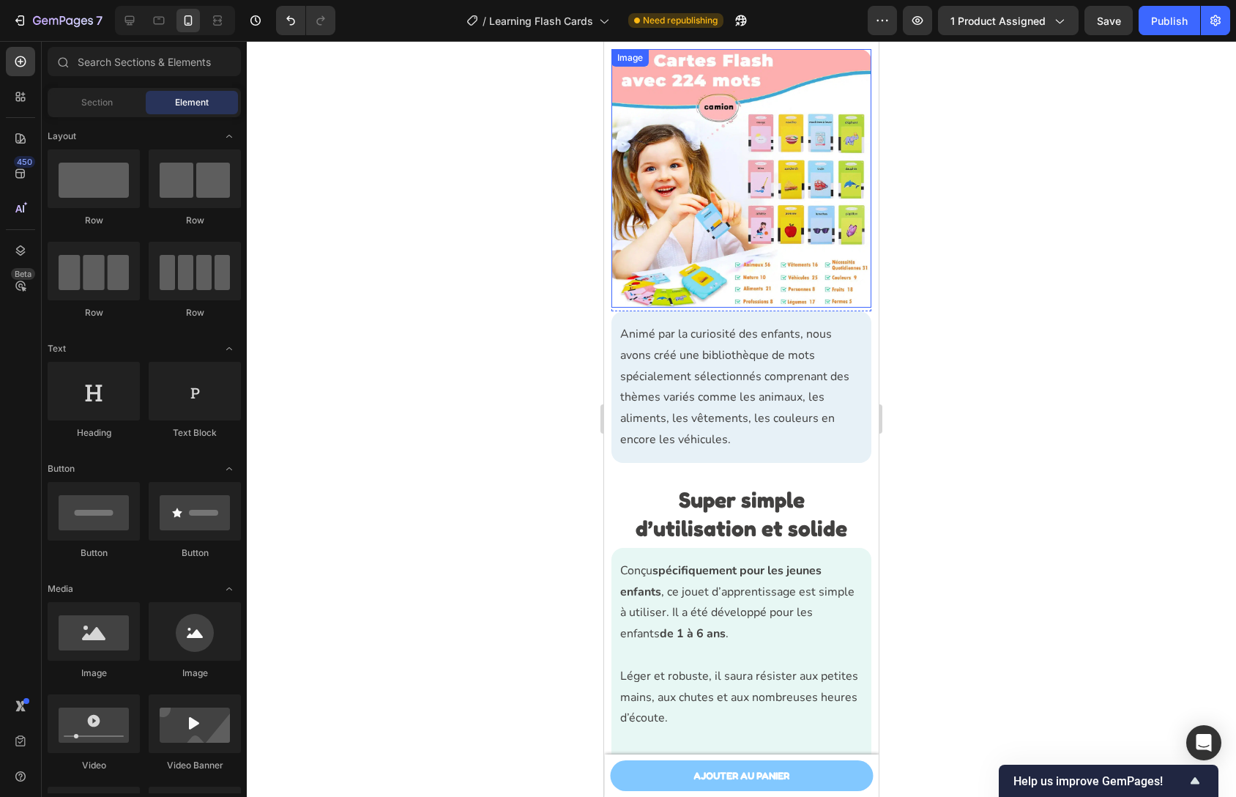
scroll to position [2471, 0]
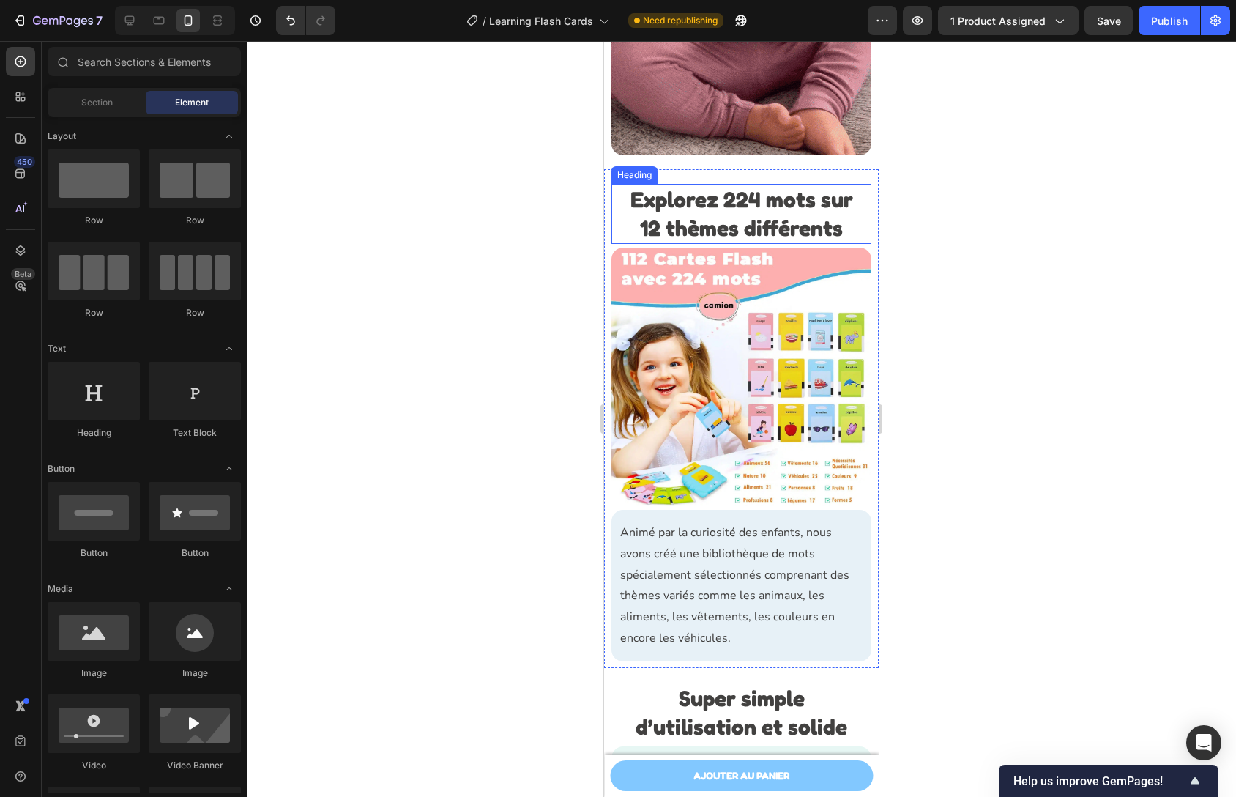
click at [779, 212] on strong "Explorez 224 mots sur 12 thèmes différents" at bounding box center [742, 213] width 223 height 55
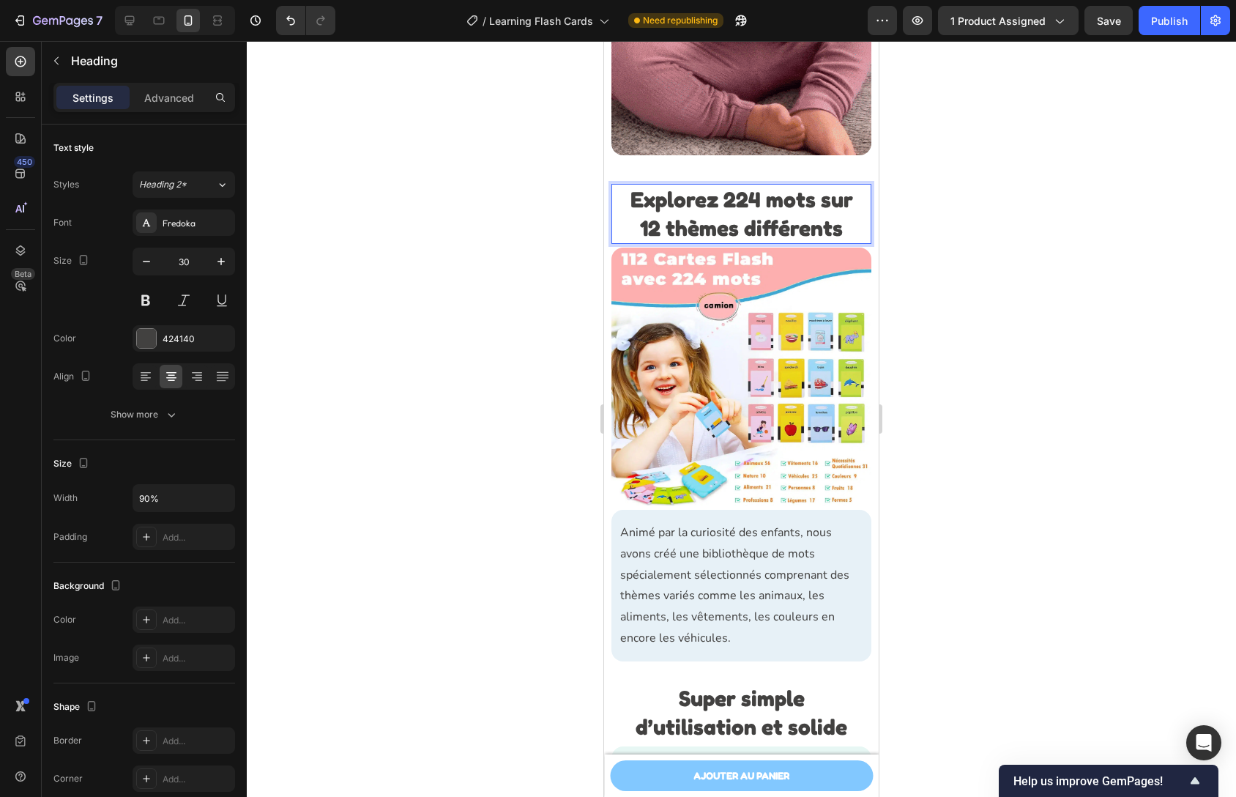
click at [756, 214] on strong "Explorez 224 mots sur 12 thèmes différents" at bounding box center [742, 213] width 223 height 55
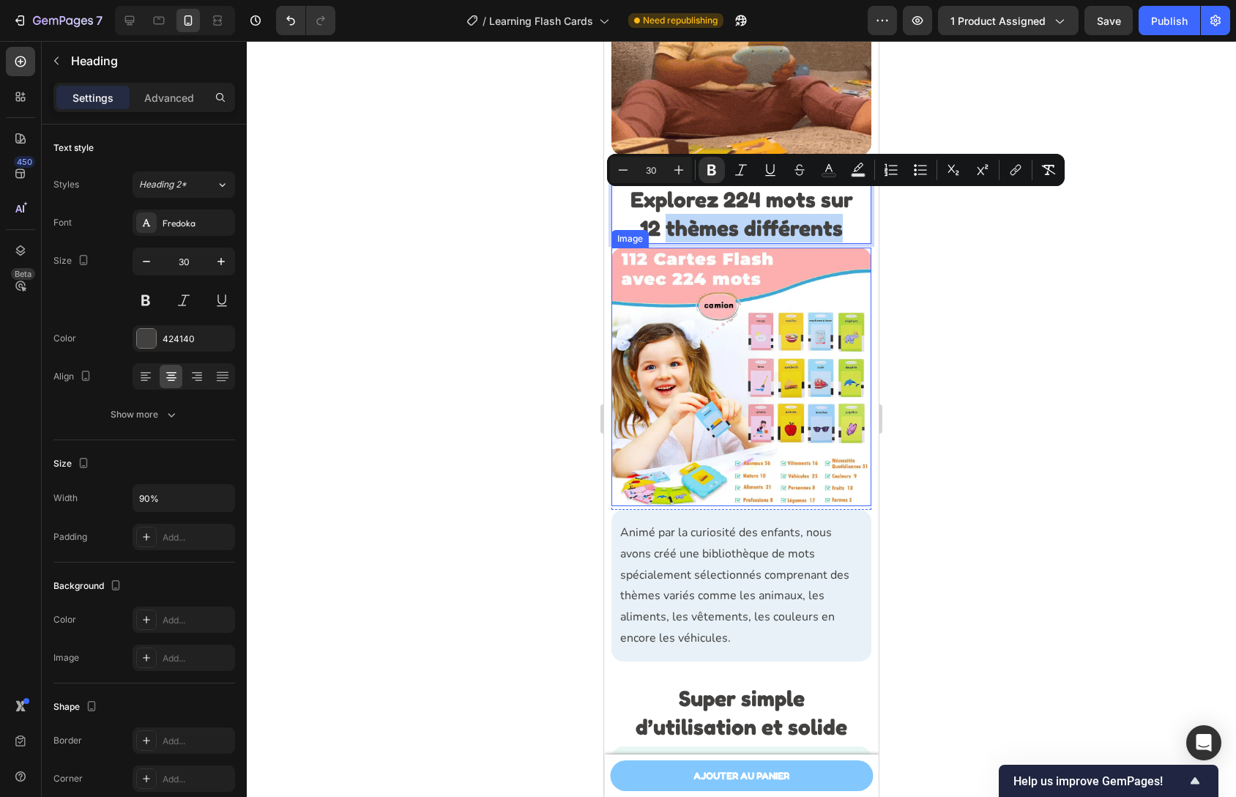
drag, startPoint x: 735, startPoint y: 207, endPoint x: 815, endPoint y: 255, distance: 92.9
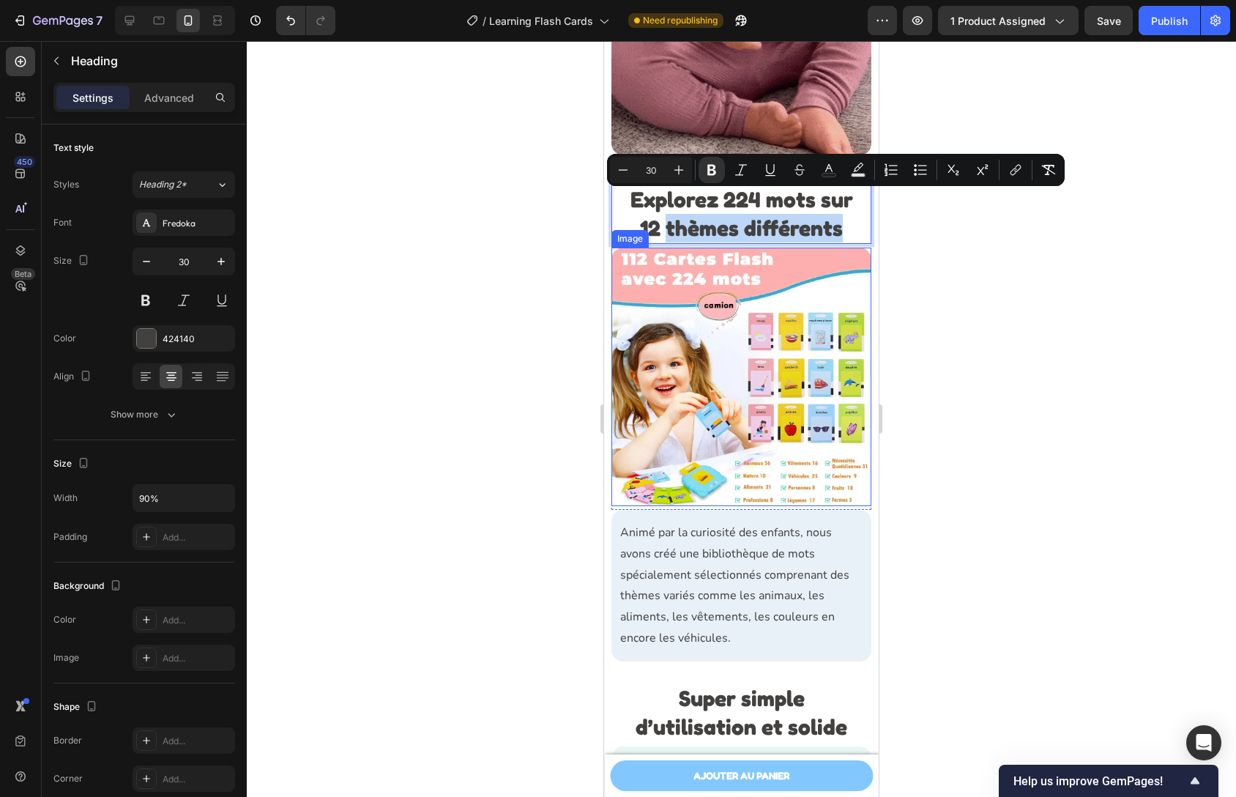
click at [815, 255] on div "Explorez 224 mots sur 12 thèmes différents Heading 0 Image Row Animé par la cur…" at bounding box center [742, 424] width 260 height 481
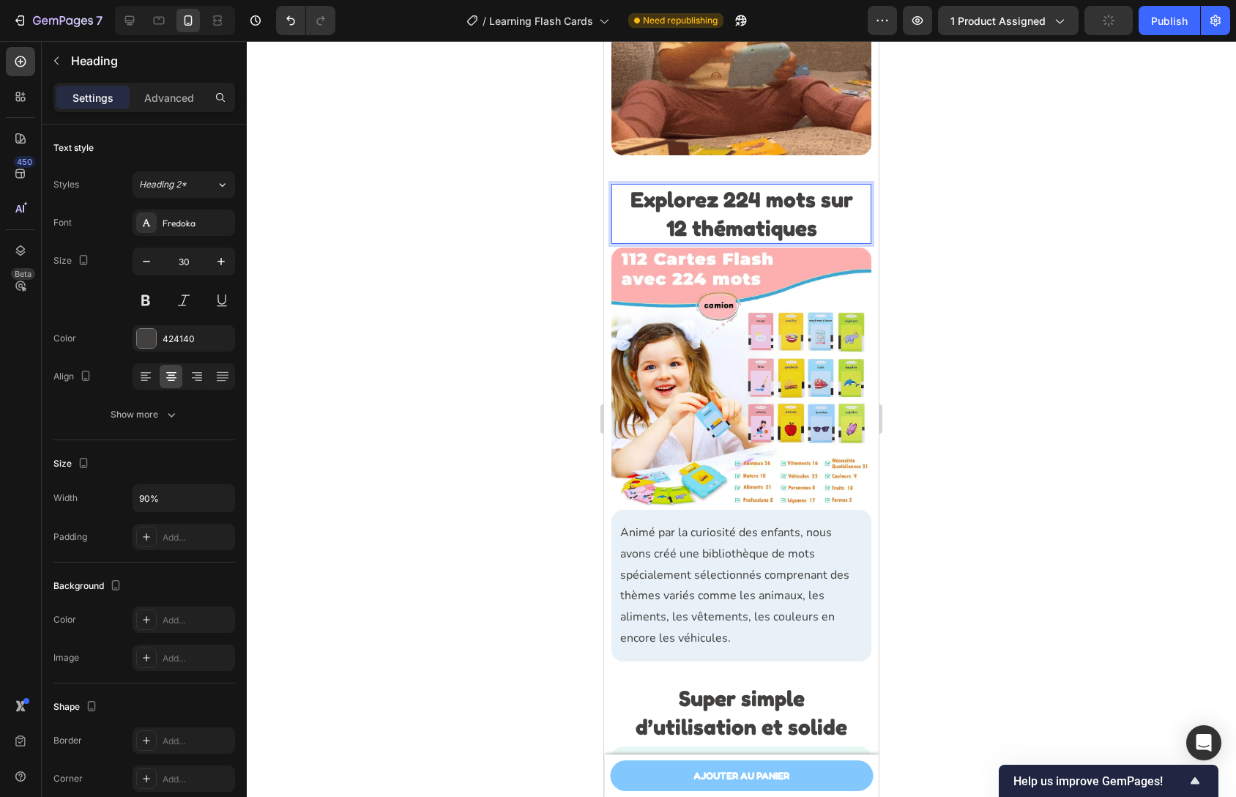
click at [978, 231] on div at bounding box center [741, 419] width 989 height 756
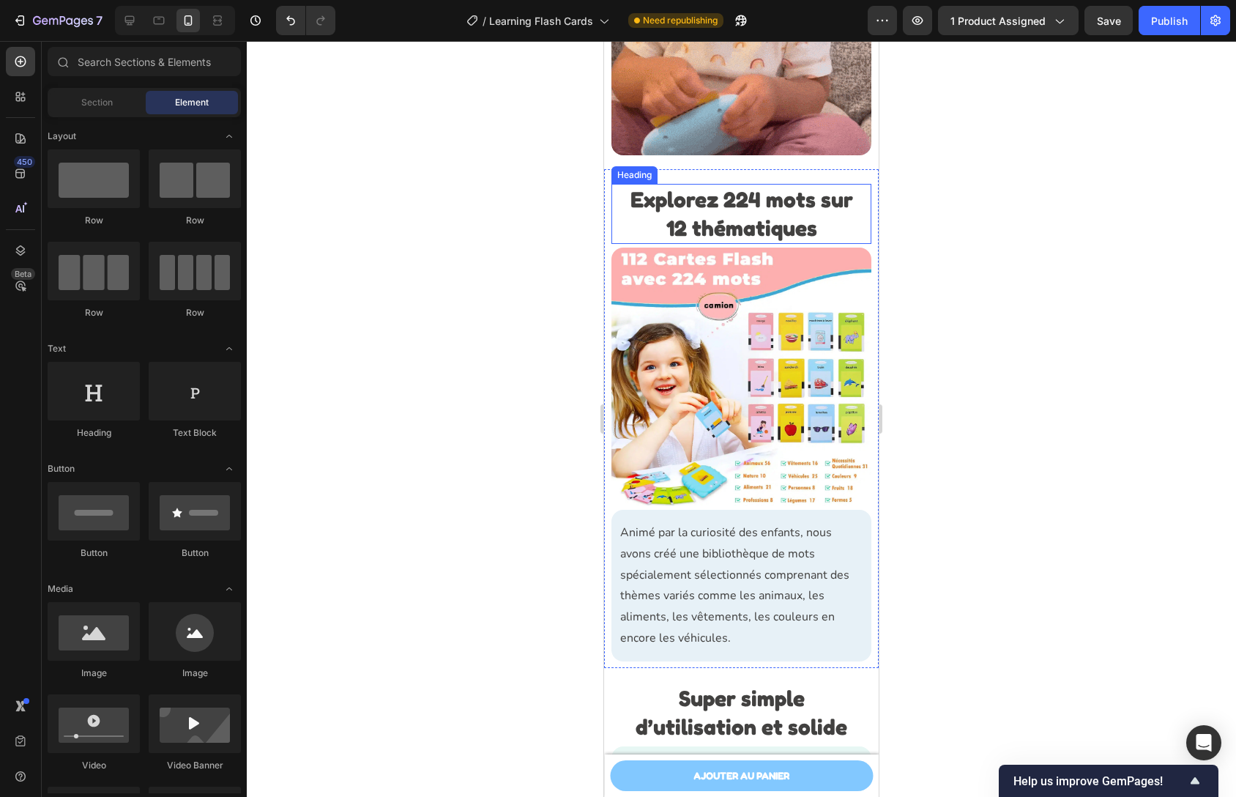
click at [647, 214] on strong "Explorez 224 mots sur 12 thématiques" at bounding box center [742, 213] width 223 height 55
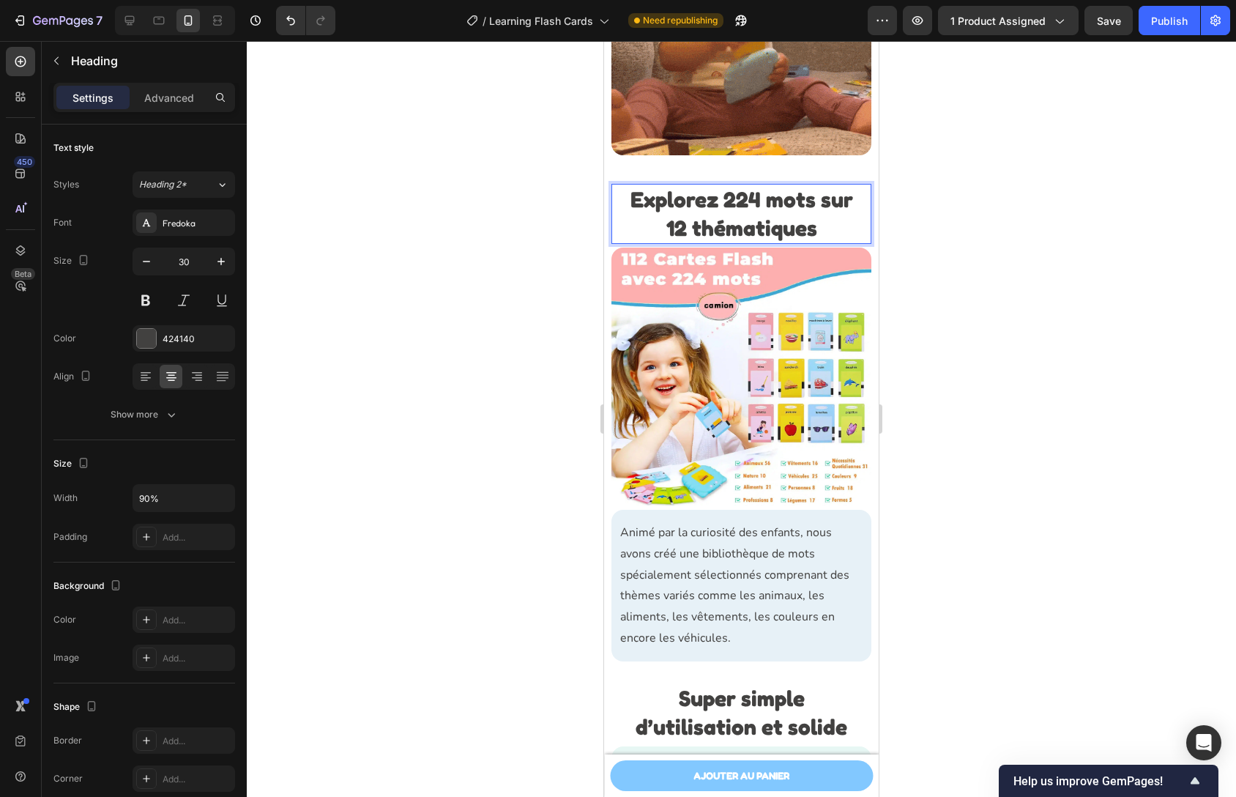
click at [647, 211] on strong "Explorez 224 mots sur 12 thématiques" at bounding box center [742, 213] width 223 height 55
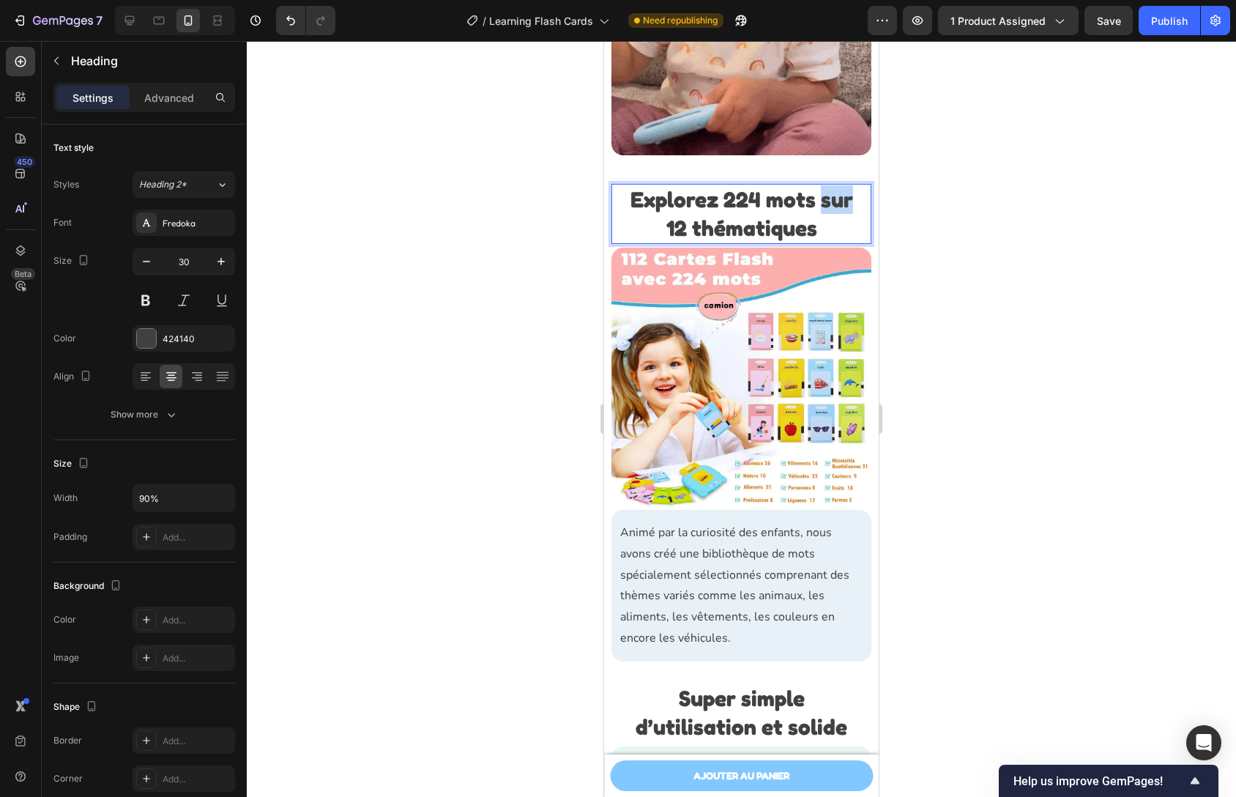
click at [647, 211] on strong "Explorez 224 mots sur 12 thématiques" at bounding box center [742, 213] width 223 height 55
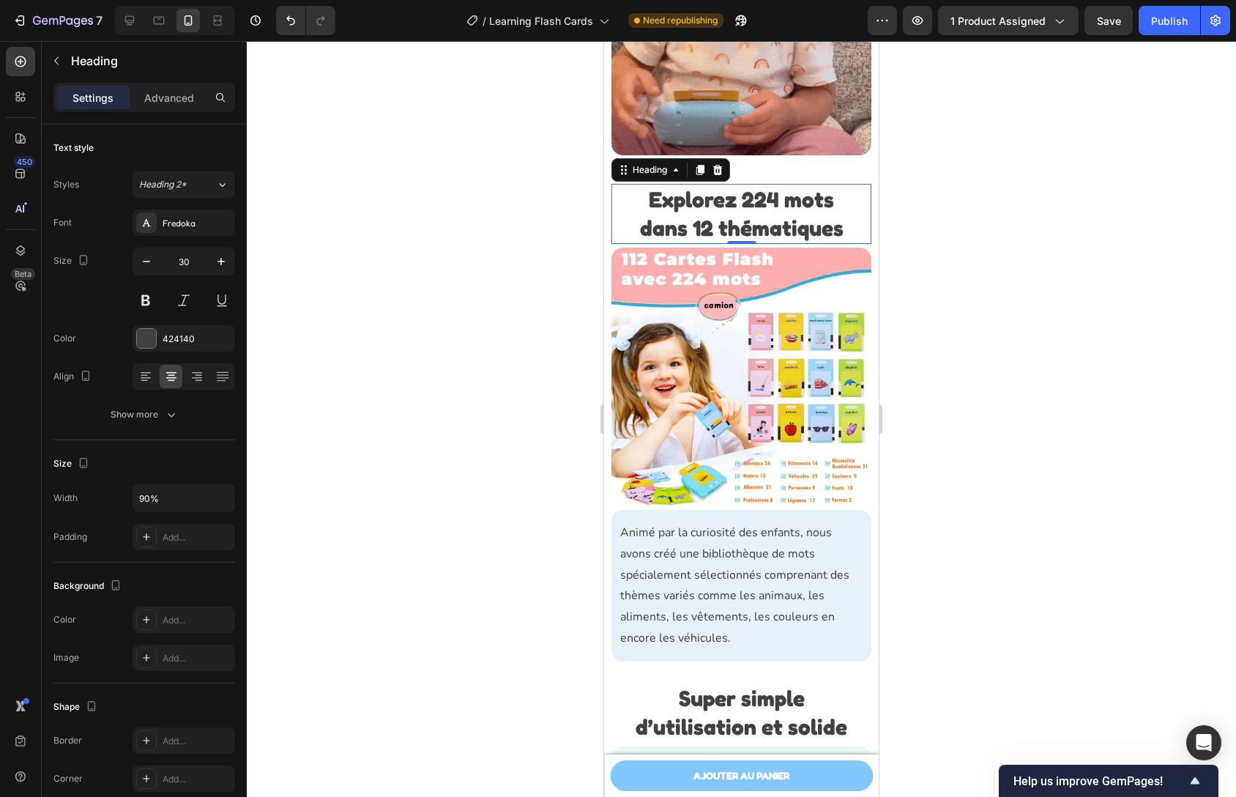
click at [1033, 187] on div at bounding box center [741, 419] width 989 height 756
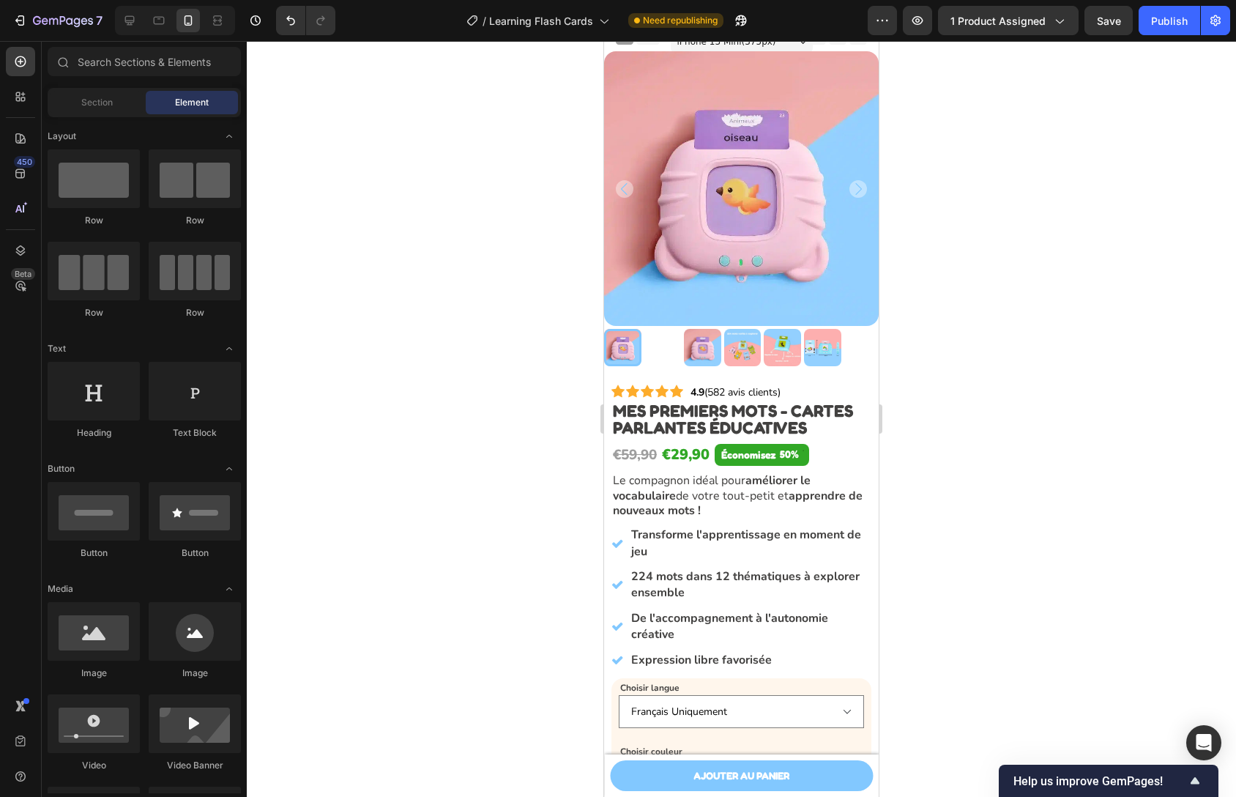
scroll to position [0, 0]
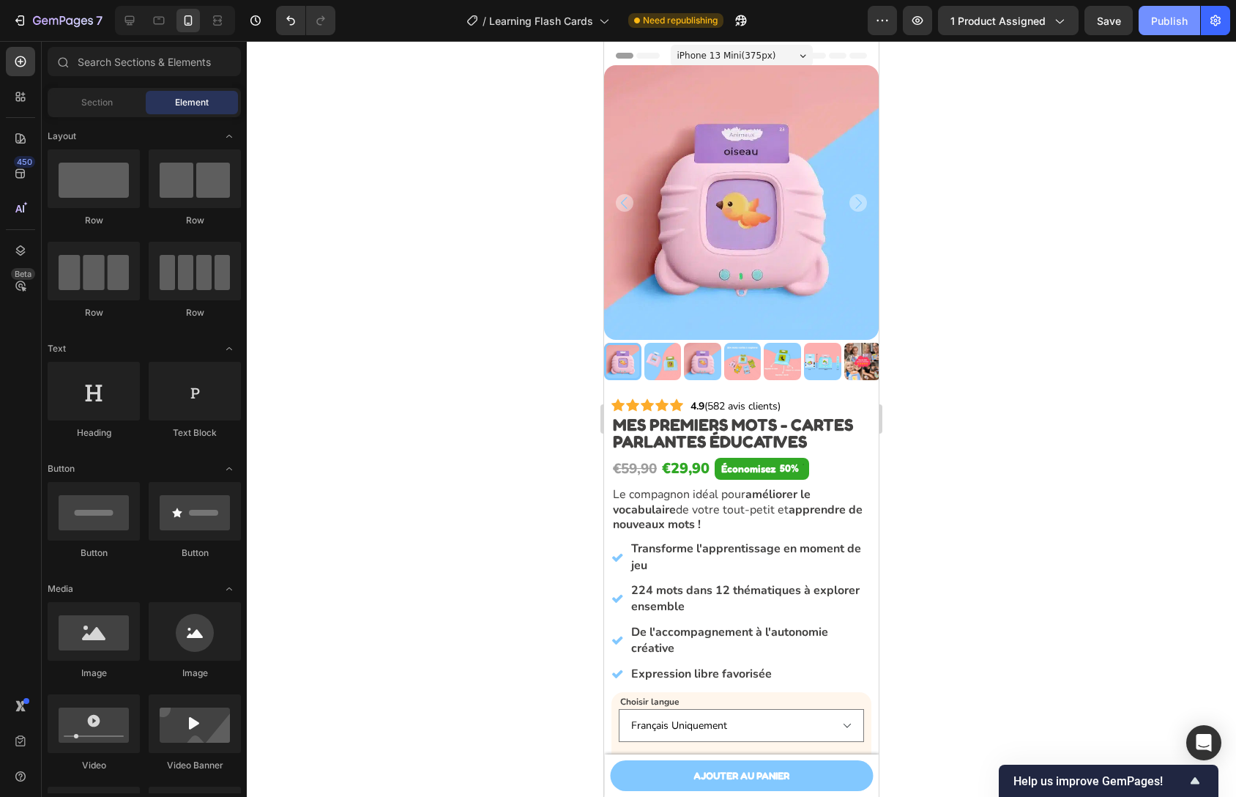
click at [1161, 29] on button "Publish" at bounding box center [1170, 20] width 62 height 29
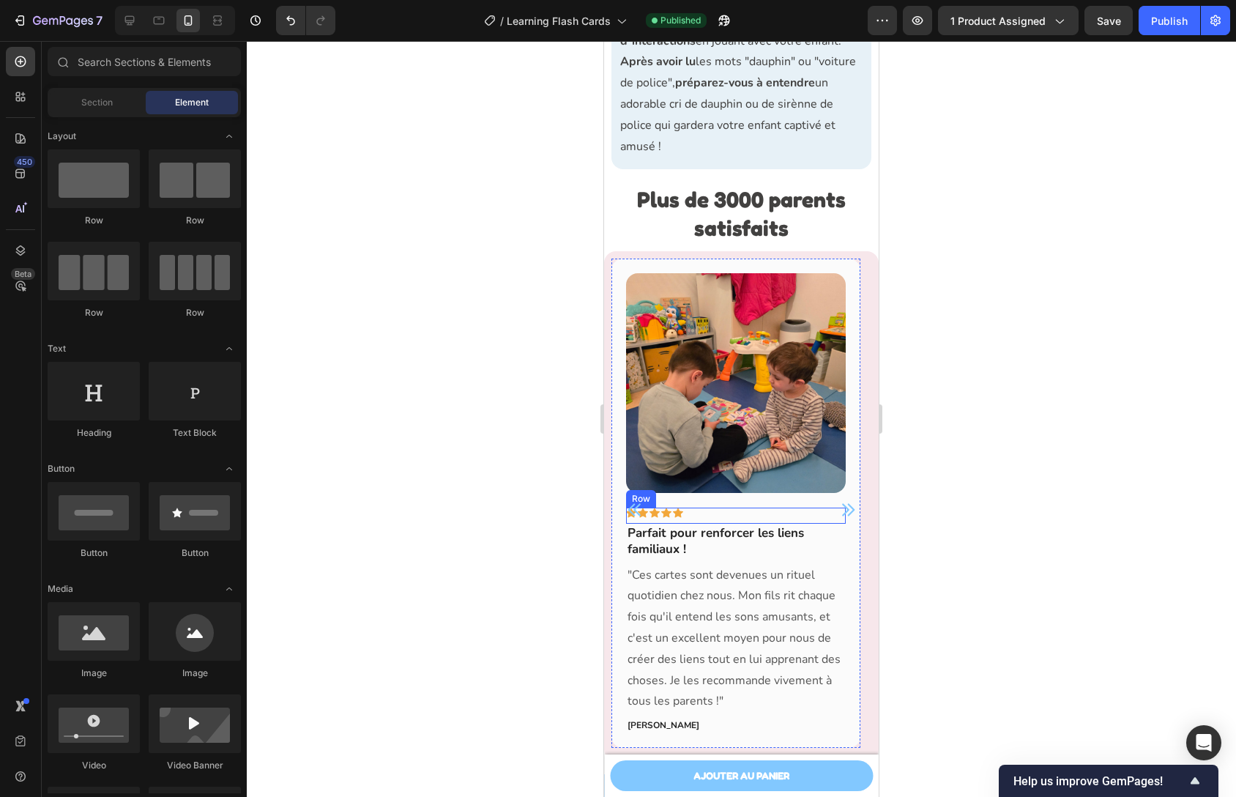
scroll to position [4282, 0]
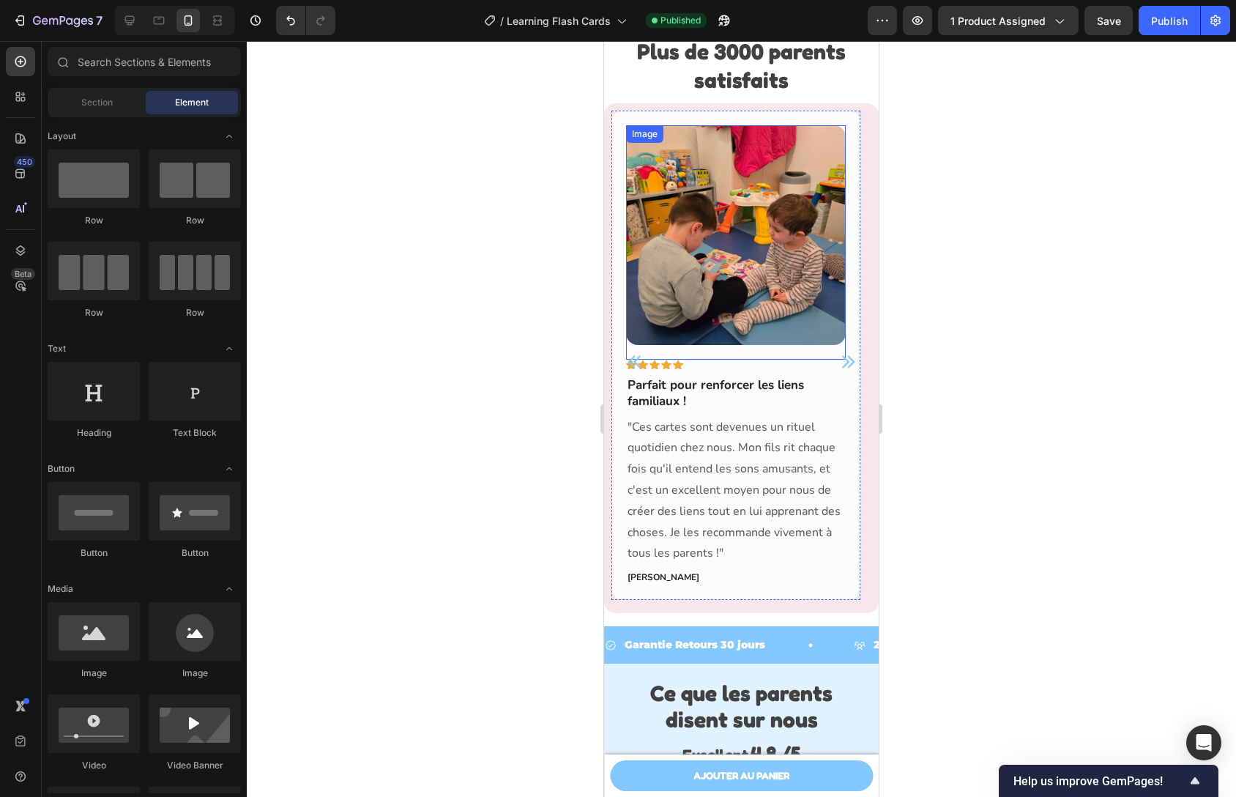
click at [759, 292] on img at bounding box center [736, 235] width 220 height 220
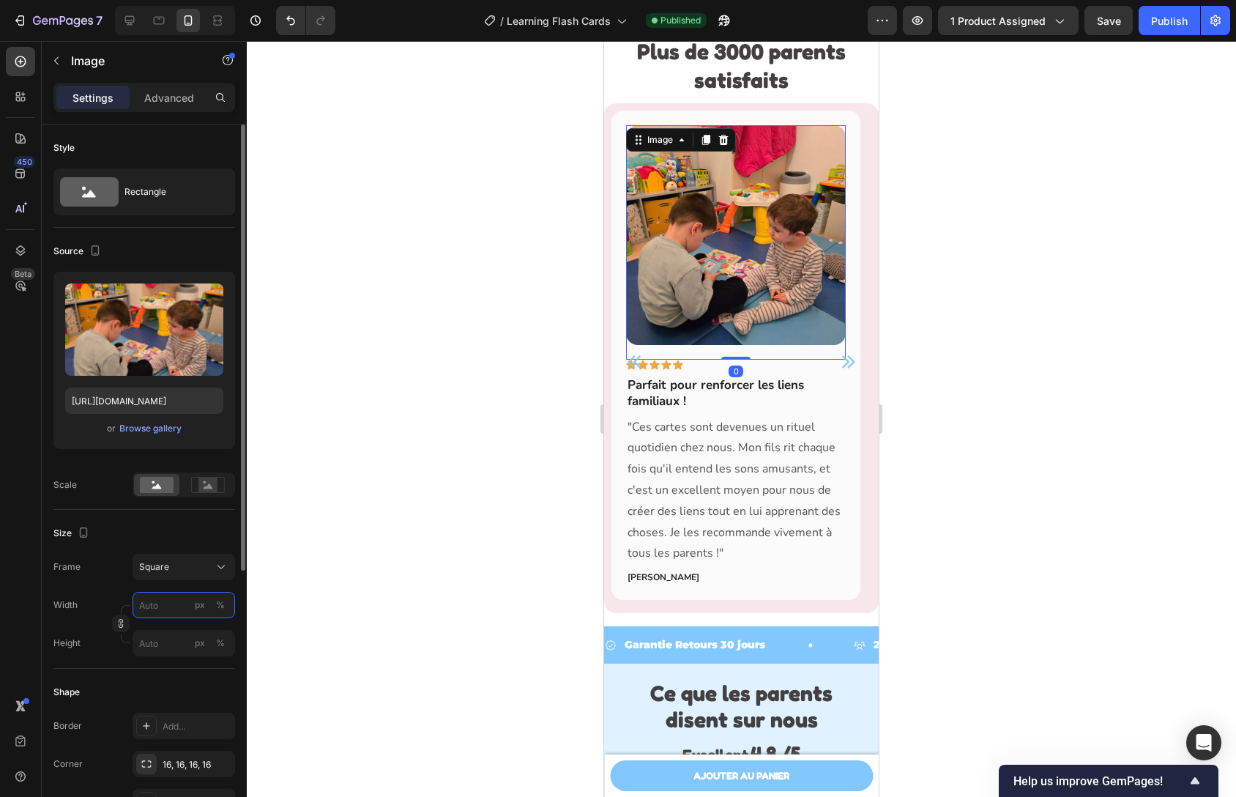
click at [167, 601] on input "px %" at bounding box center [184, 605] width 103 height 26
type input "5"
type input "50"
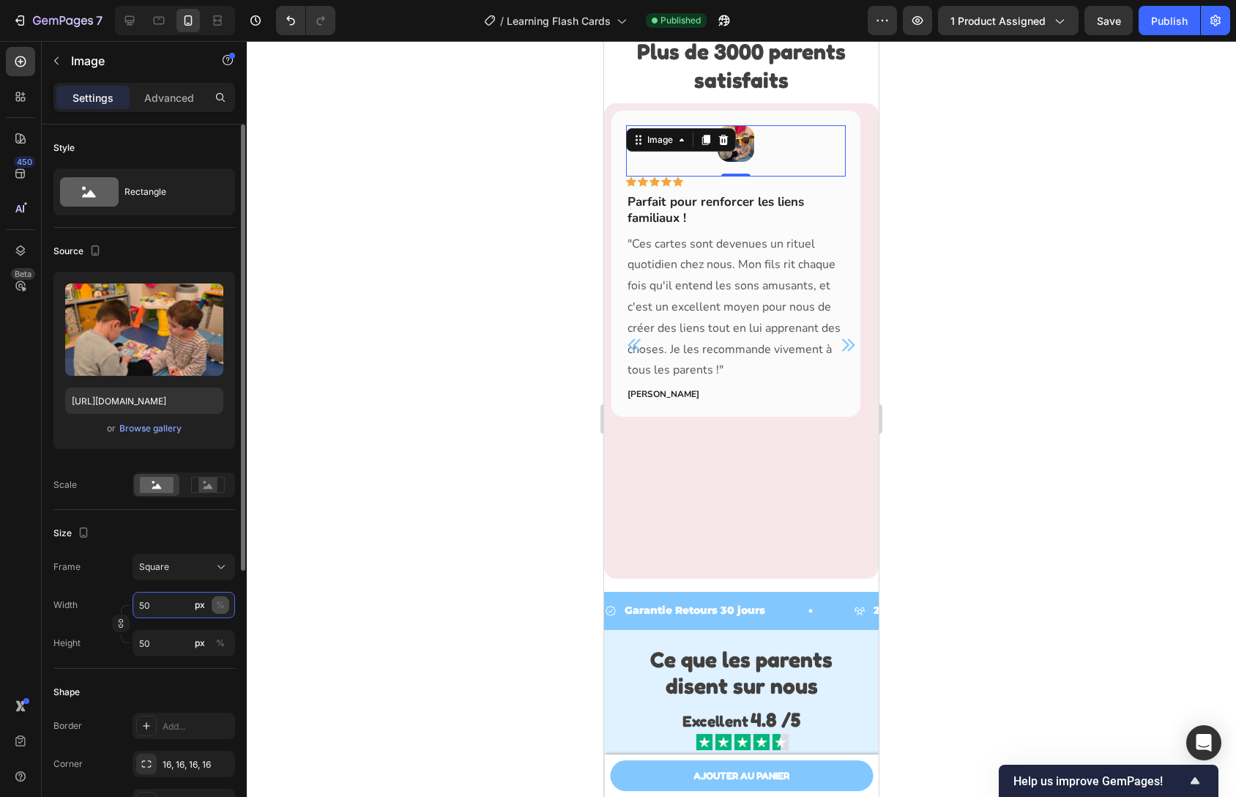
type input "50"
click at [224, 607] on button "%" at bounding box center [221, 605] width 18 height 18
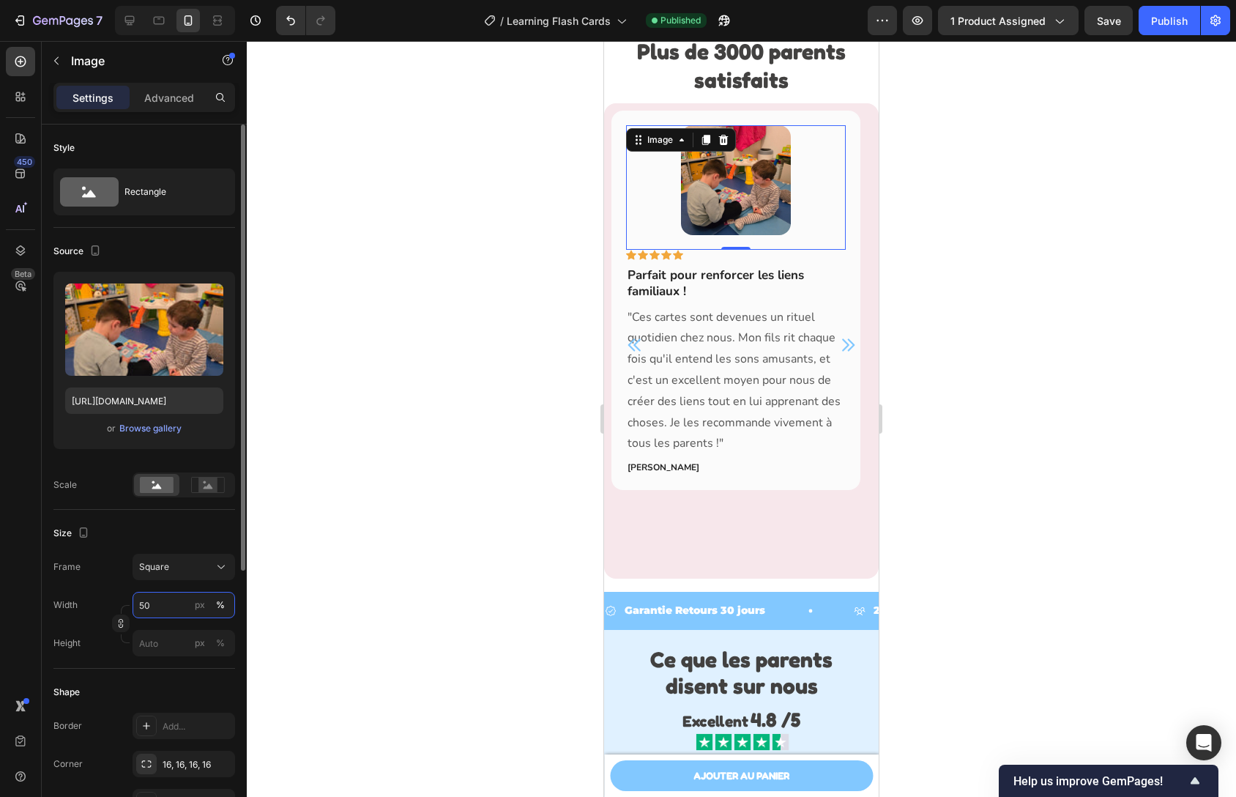
click at [173, 605] on input "50" at bounding box center [184, 605] width 103 height 26
type input "80"
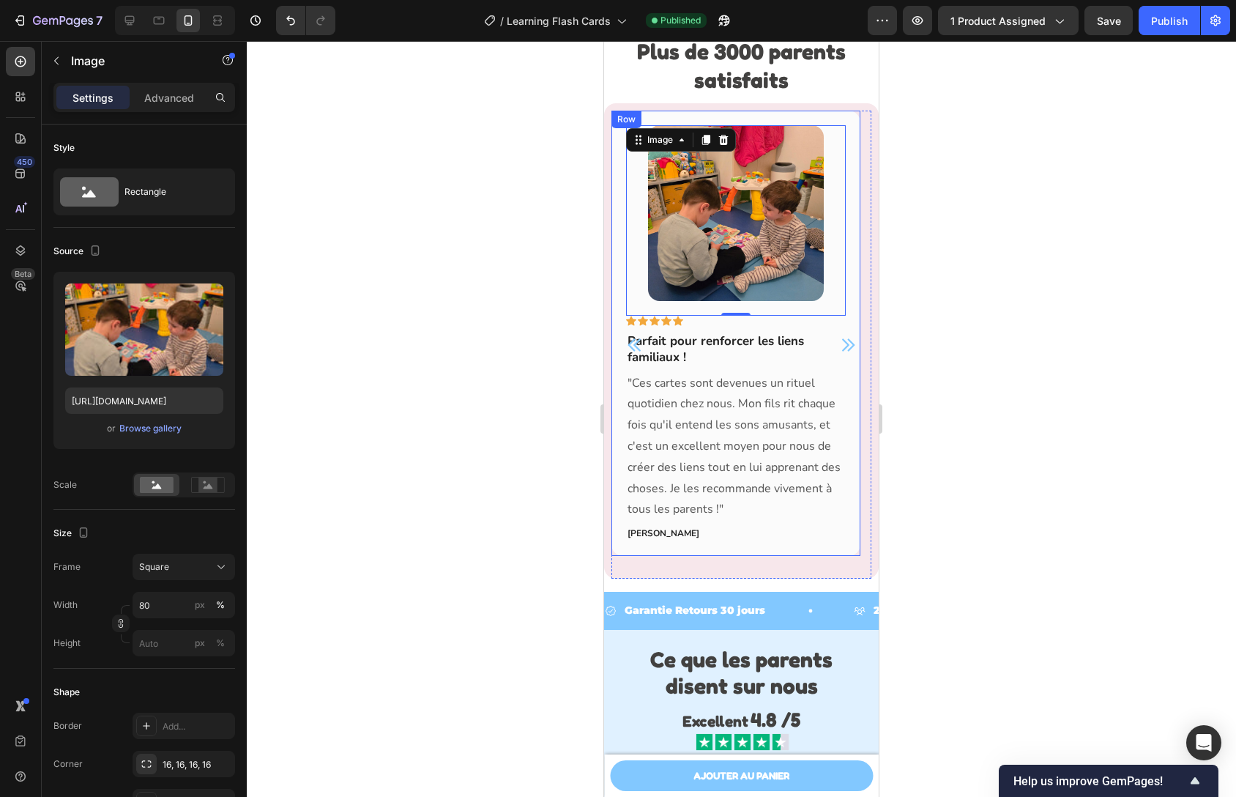
click at [889, 403] on div at bounding box center [741, 419] width 989 height 756
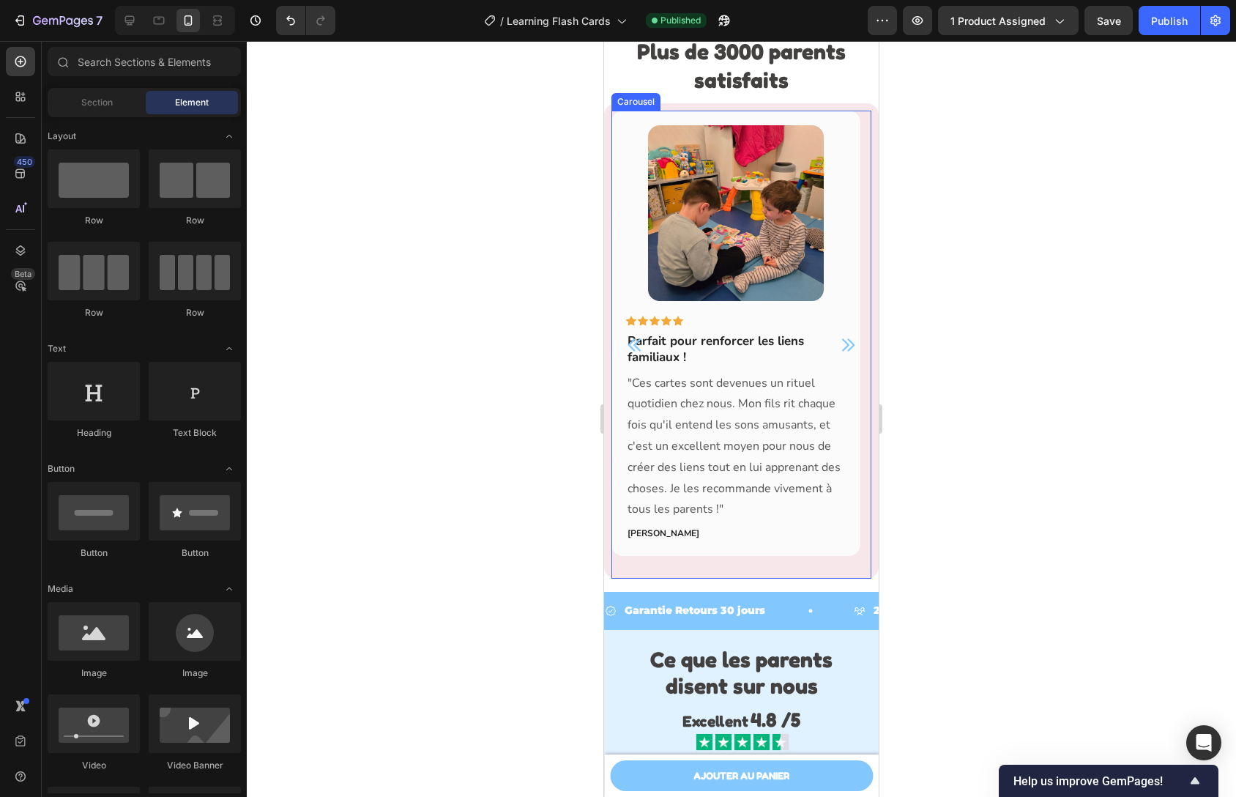
click at [839, 354] on icon "Carousel Next Arrow" at bounding box center [848, 345] width 18 height 18
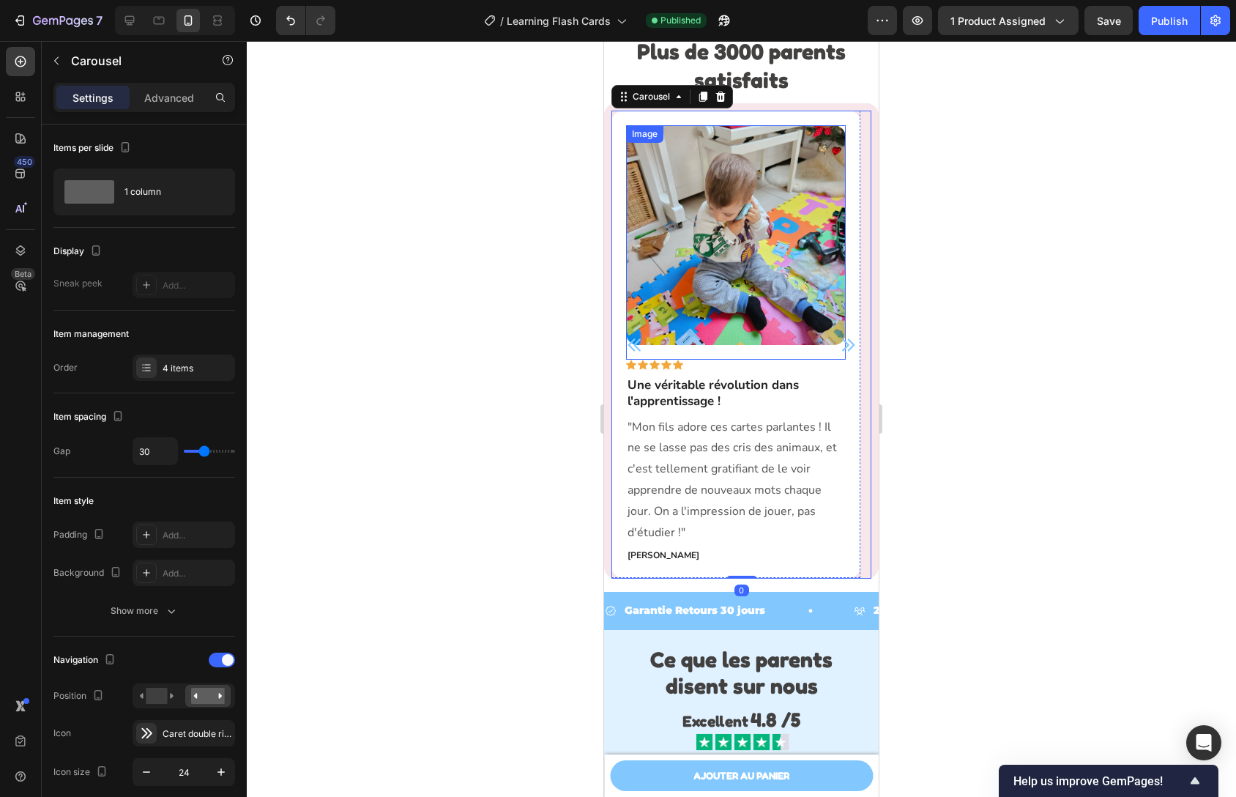
click at [773, 305] on img at bounding box center [736, 235] width 220 height 220
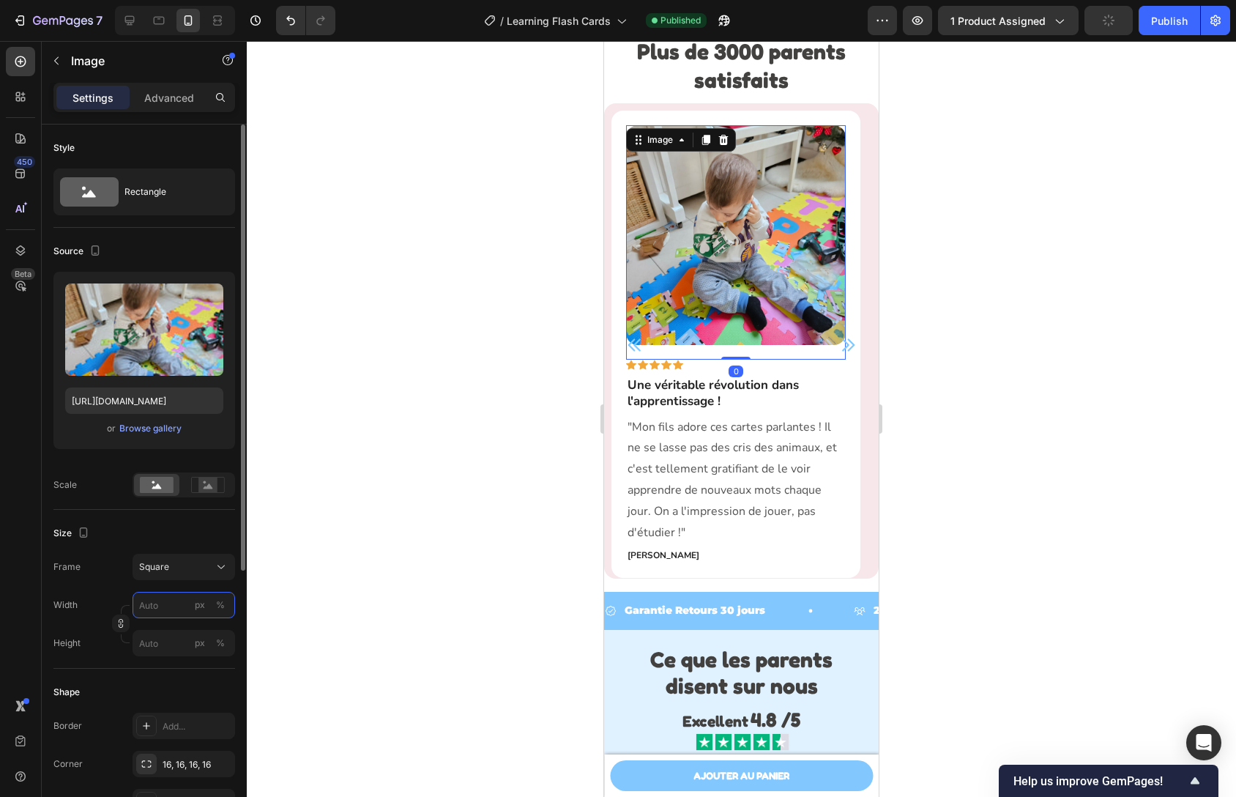
click at [187, 607] on input "px %" at bounding box center [184, 605] width 103 height 26
type input "8"
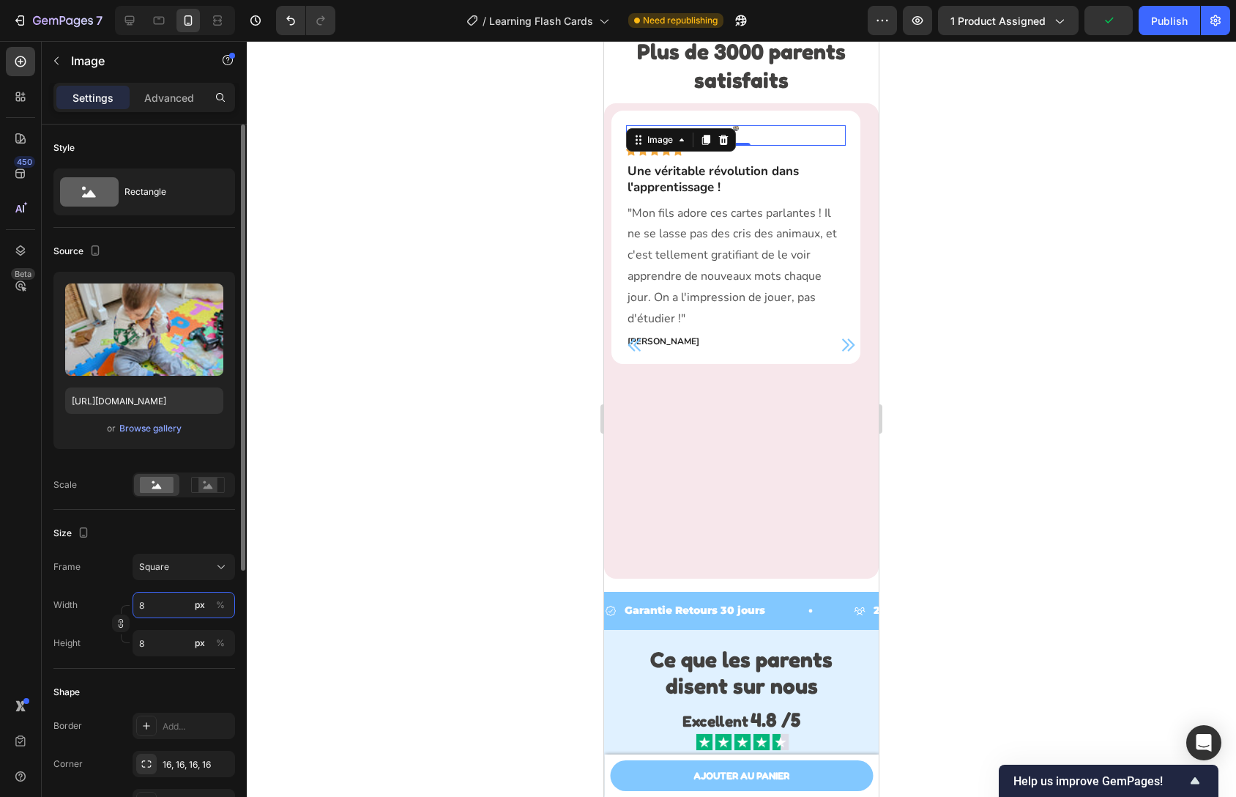
type input "80"
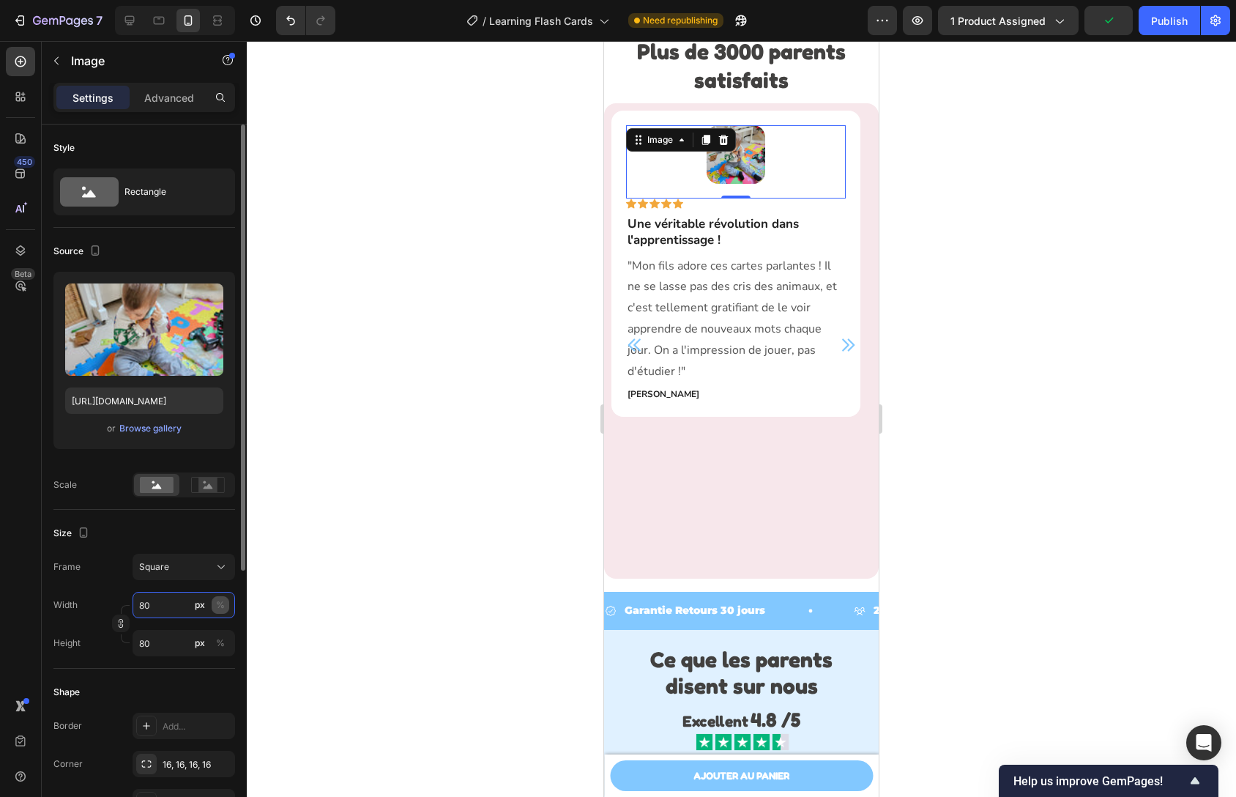
type input "80"
click at [218, 603] on div "%" at bounding box center [220, 604] width 9 height 13
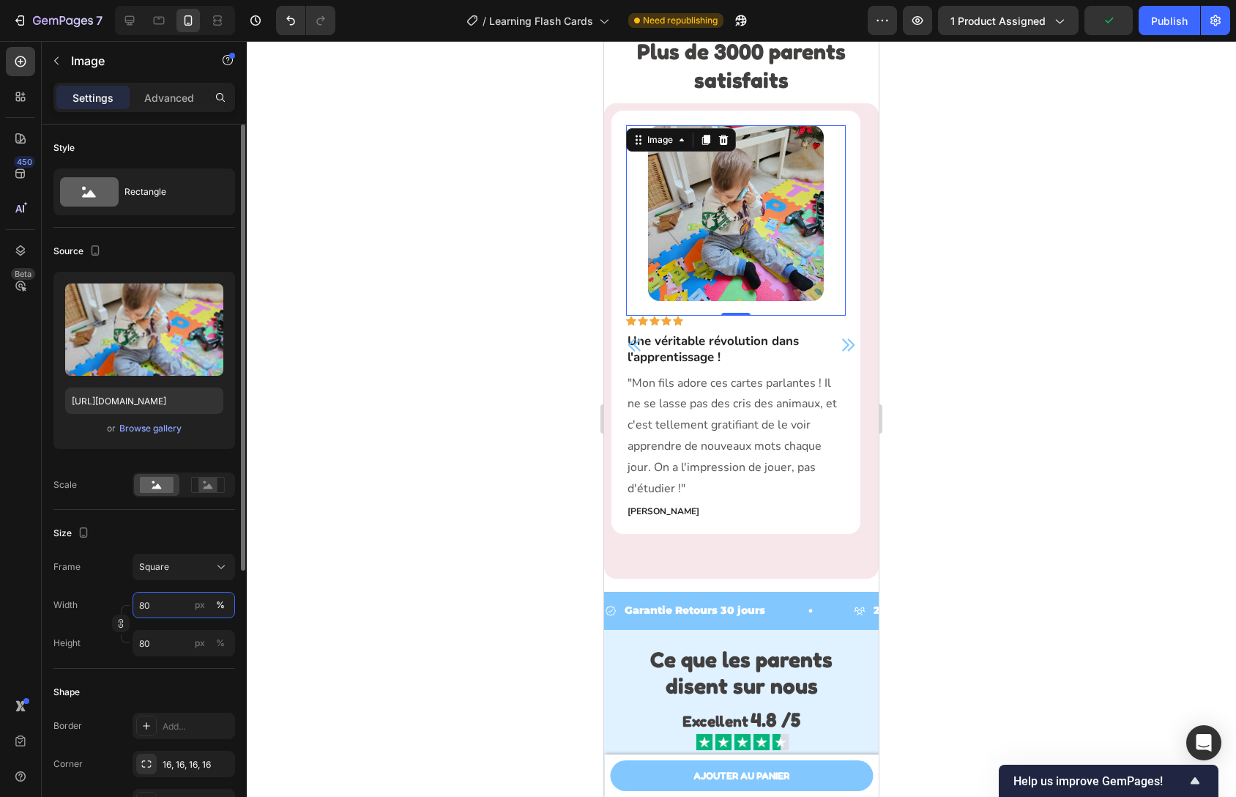
type input "80"
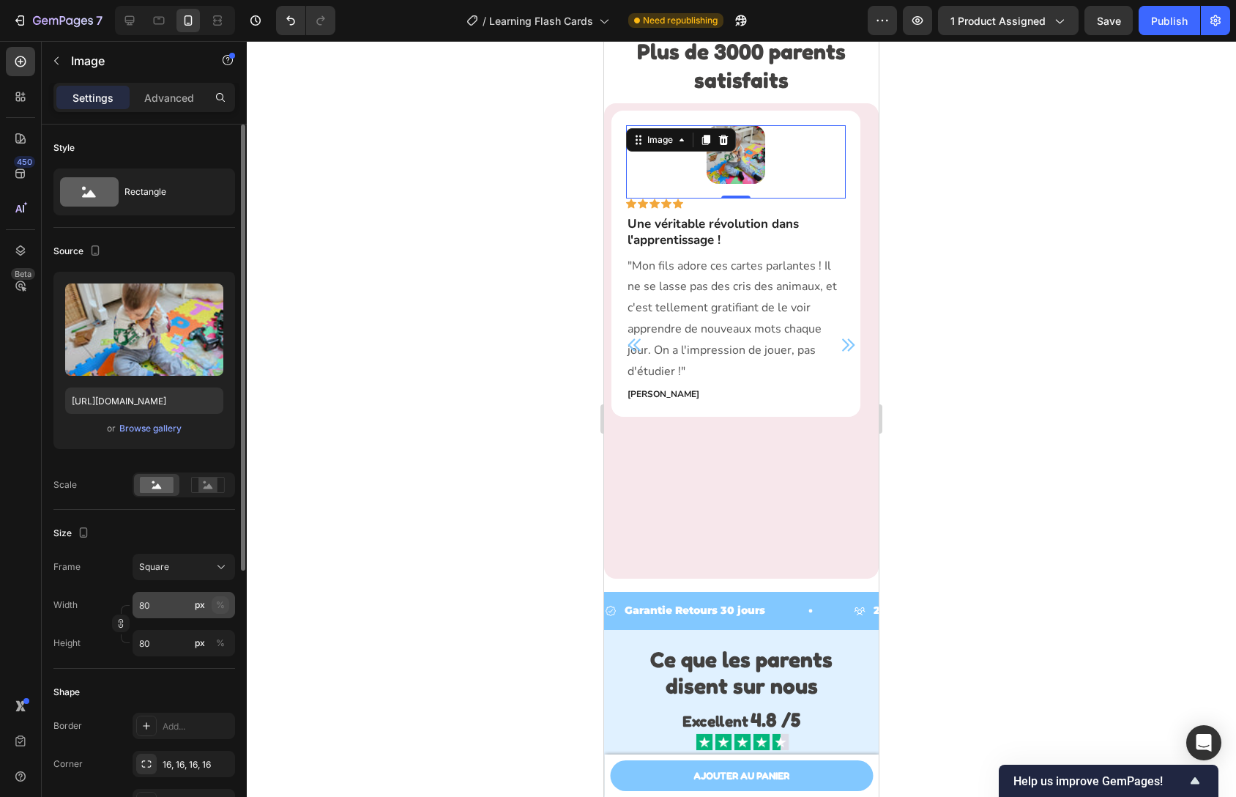
click at [218, 606] on div "%" at bounding box center [220, 604] width 9 height 13
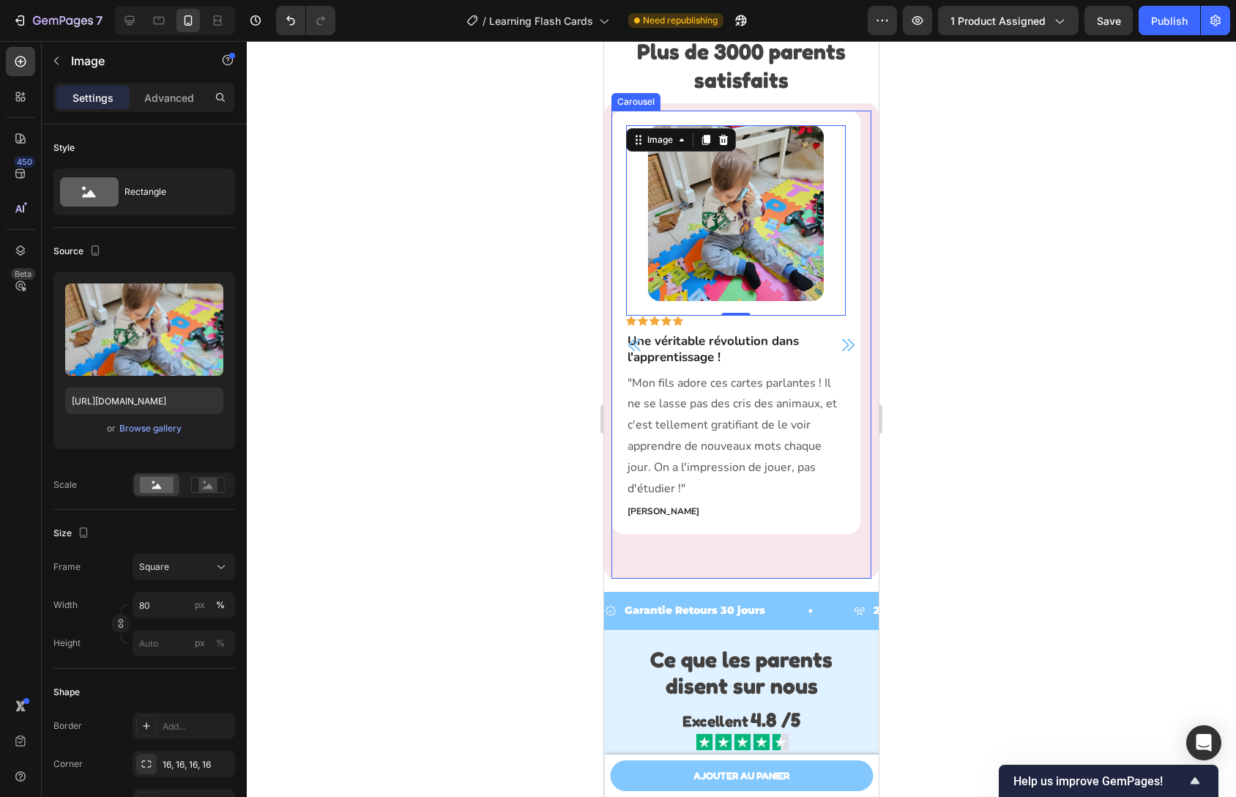
click at [842, 351] on icon "Carousel Next Arrow" at bounding box center [848, 344] width 12 height 12
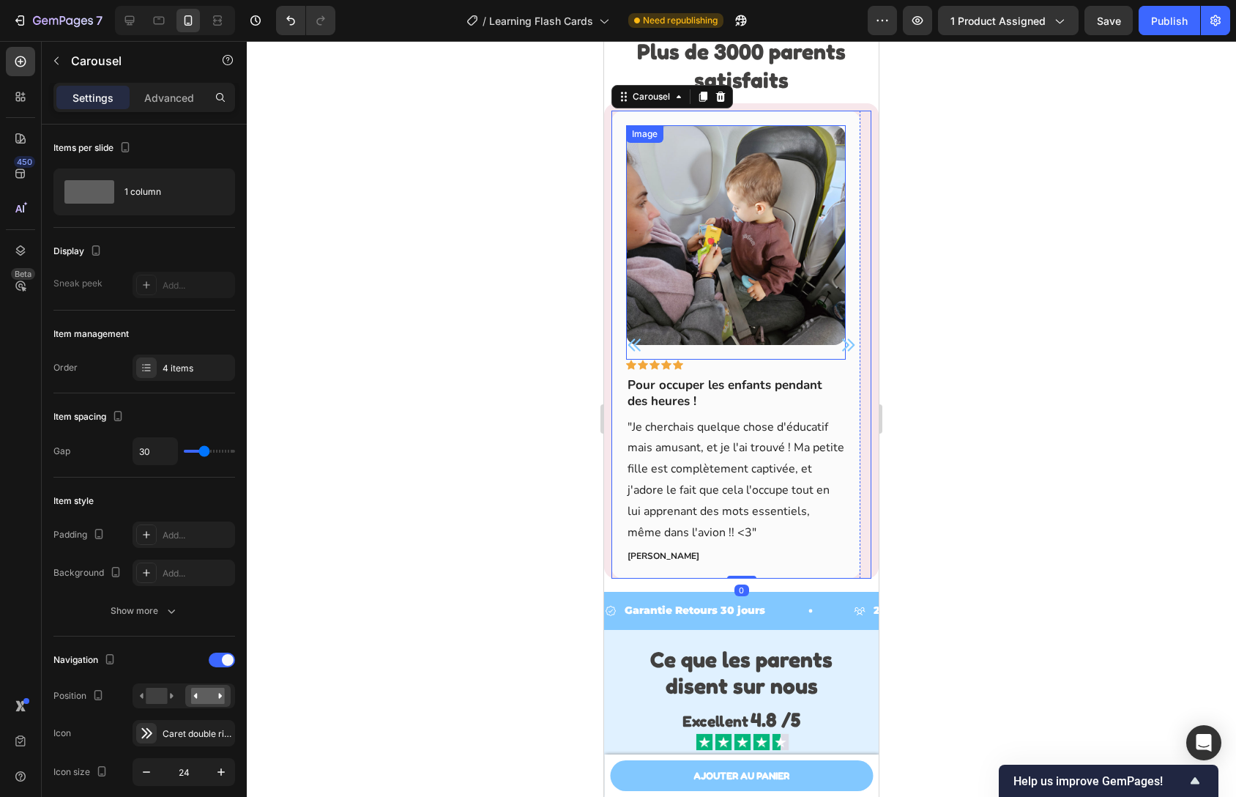
click at [739, 243] on img at bounding box center [736, 235] width 220 height 220
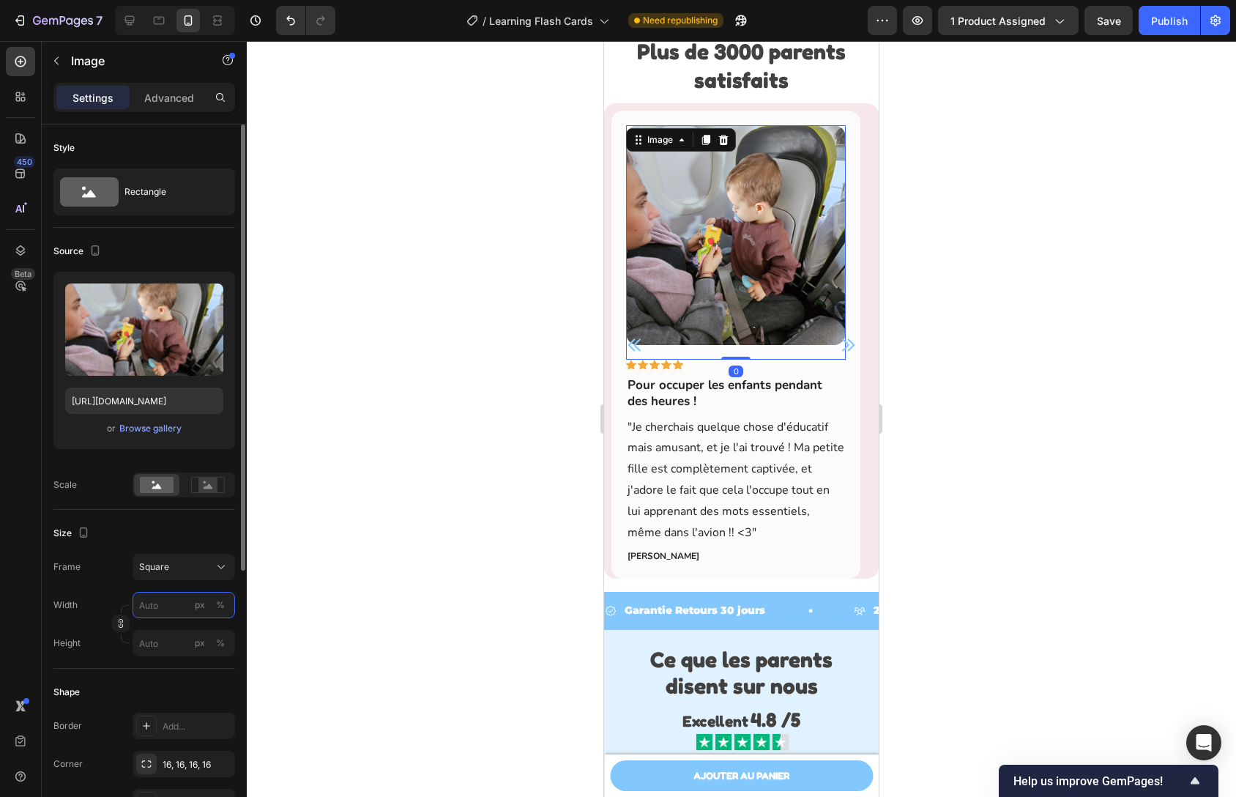
click at [168, 603] on input "px %" at bounding box center [184, 605] width 103 height 26
type input "8"
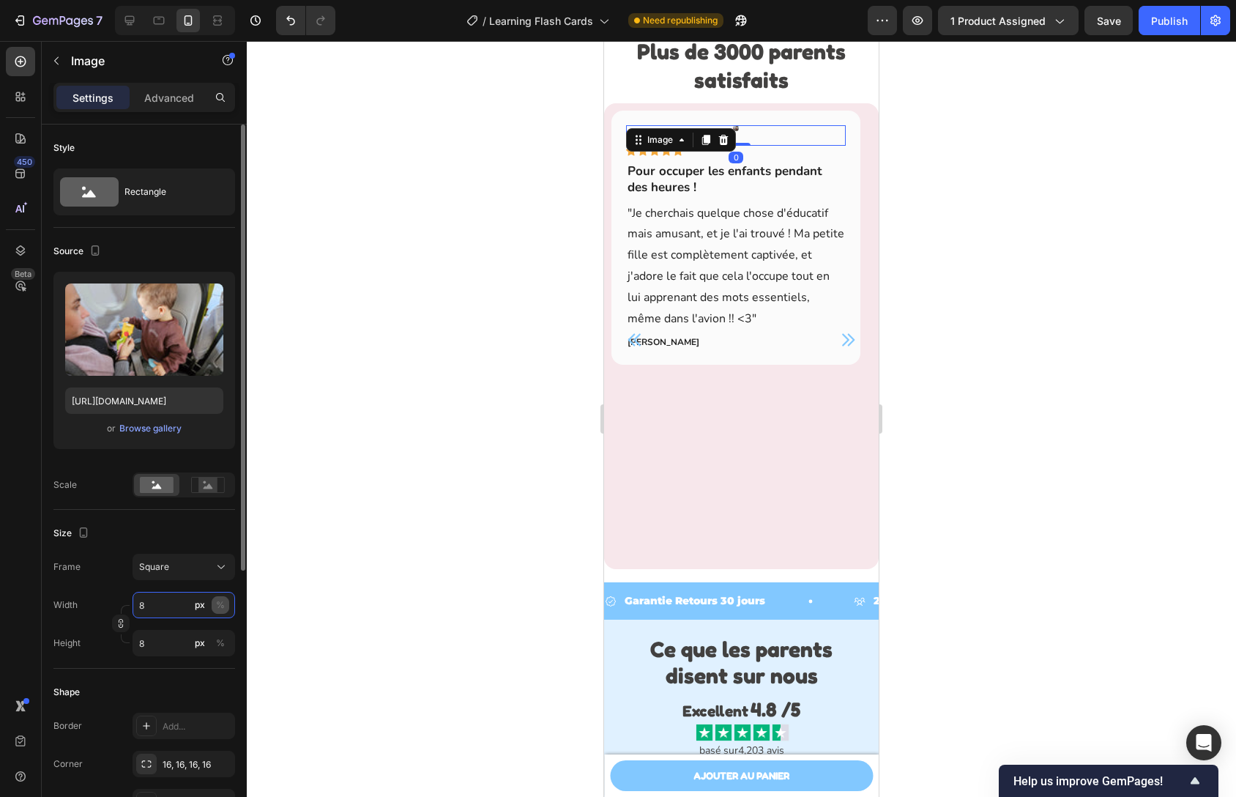
type input "80"
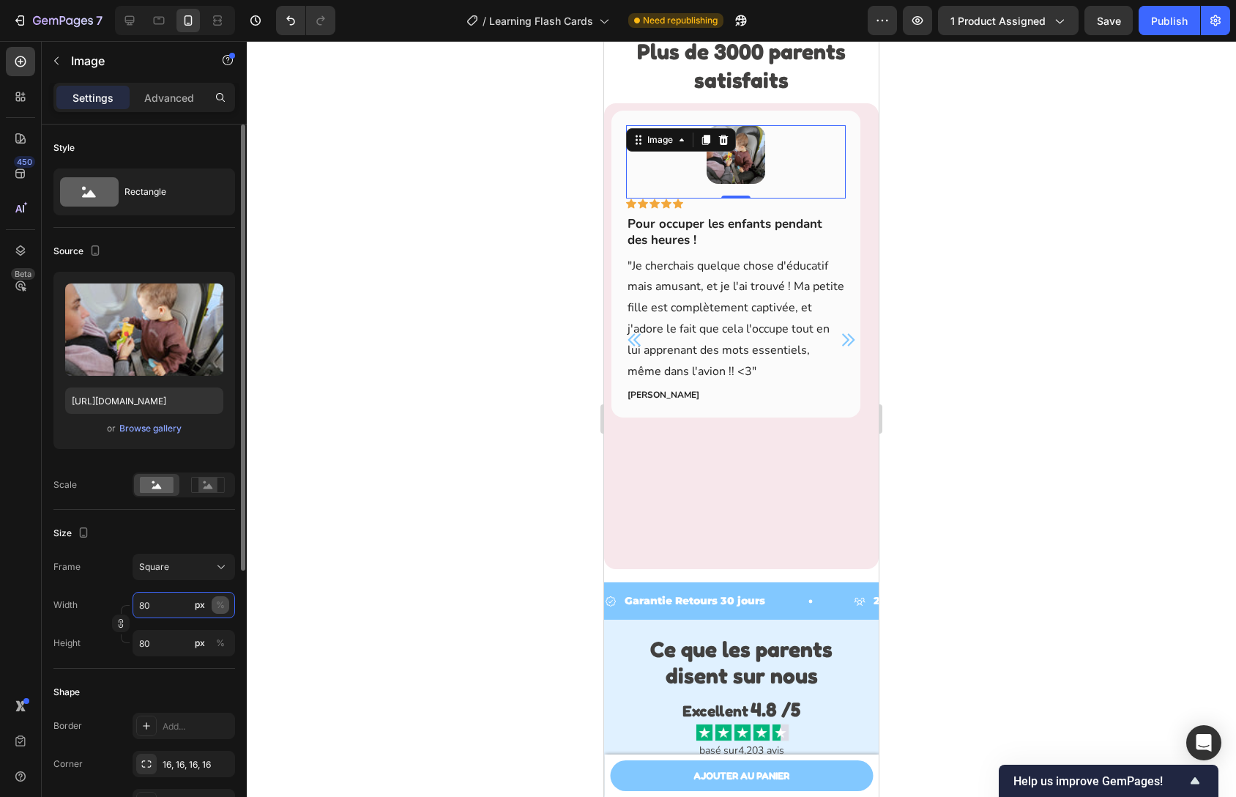
type input "80"
click at [220, 603] on div "%" at bounding box center [220, 604] width 9 height 13
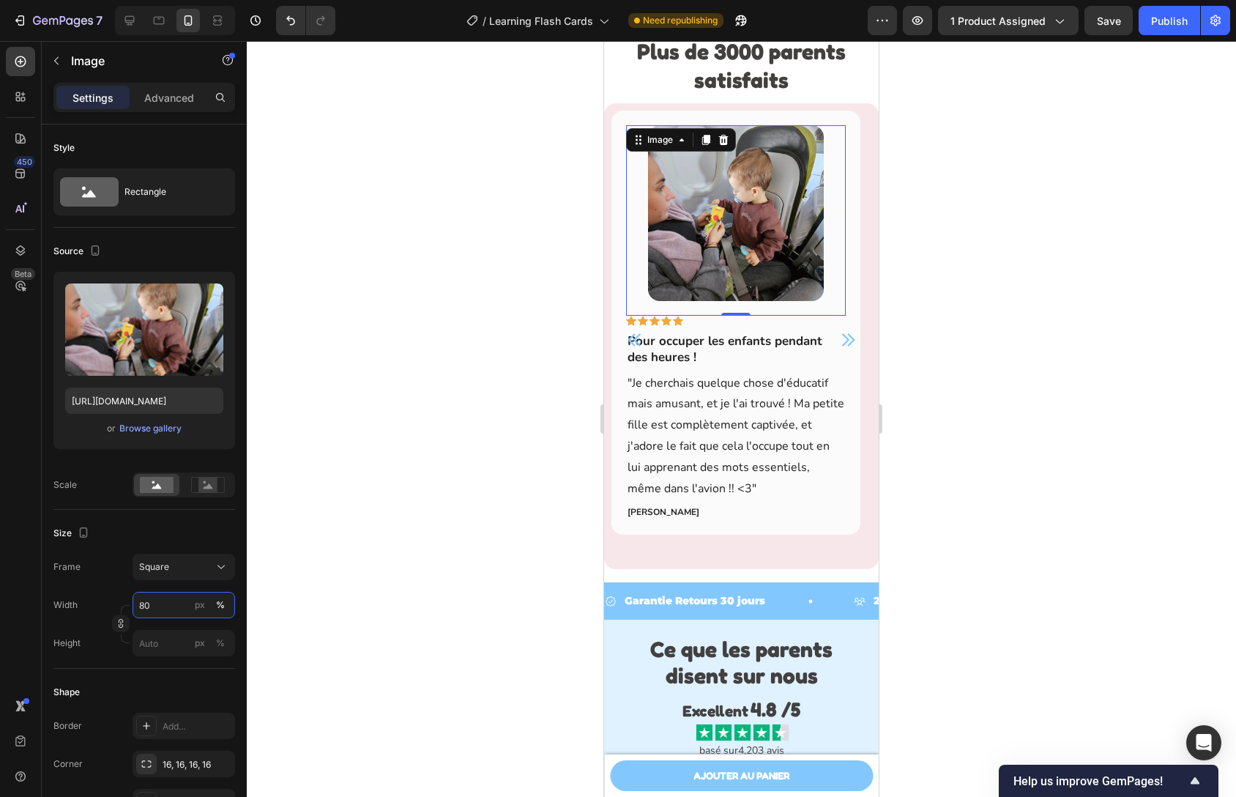
type input "80"
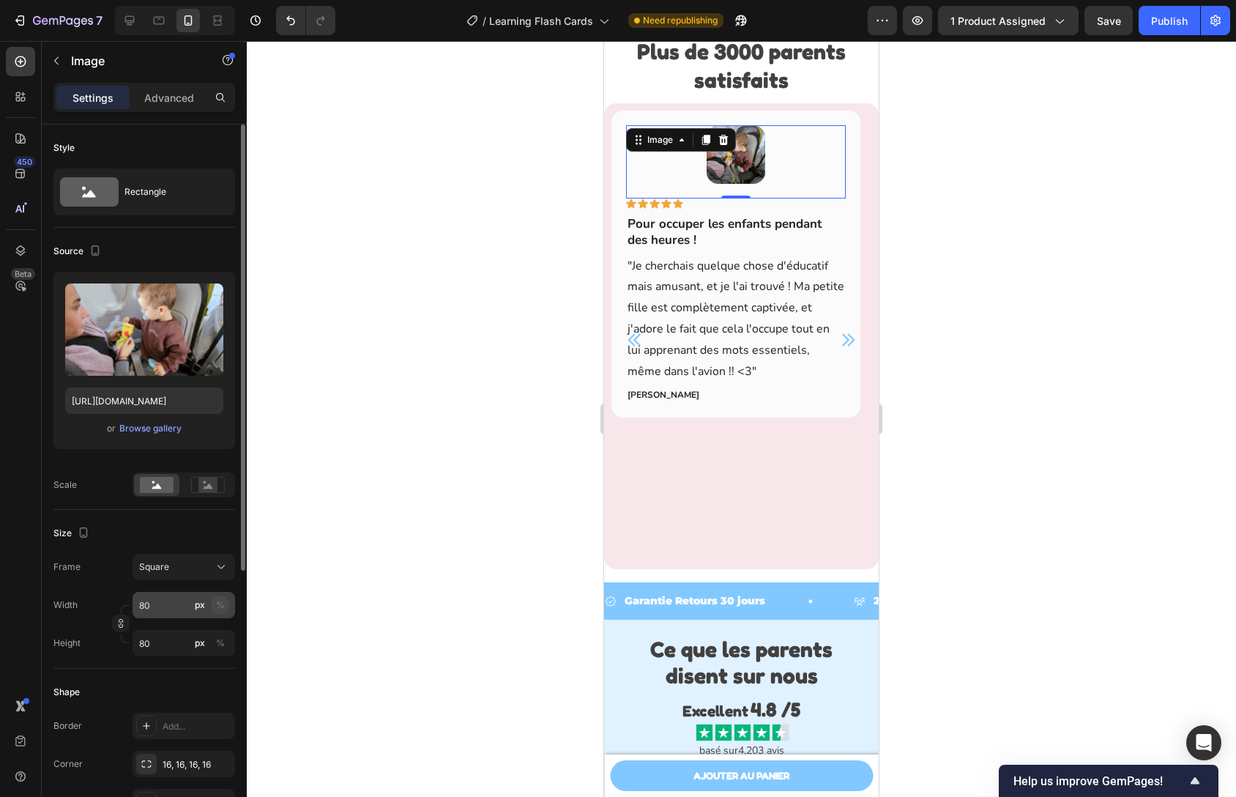
click at [222, 606] on div "%" at bounding box center [220, 604] width 9 height 13
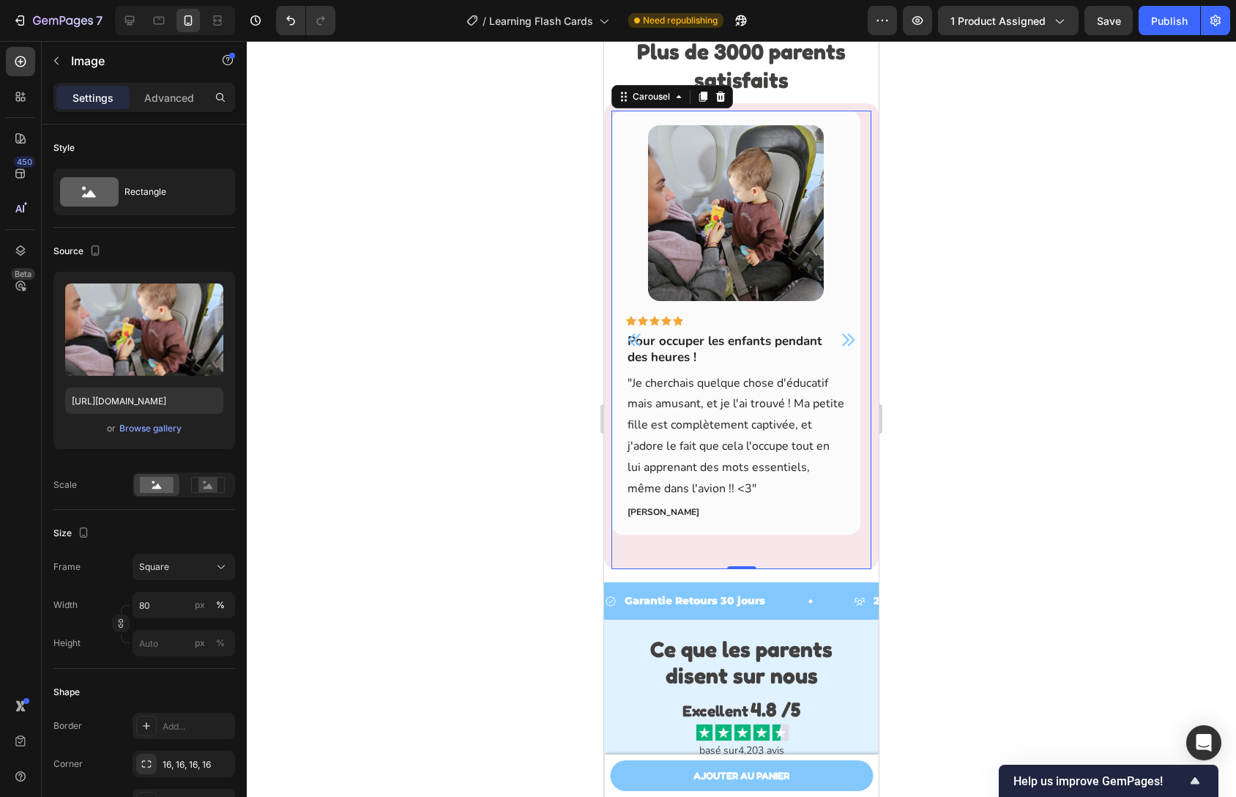
click at [839, 349] on icon "Carousel Next Arrow" at bounding box center [848, 340] width 18 height 18
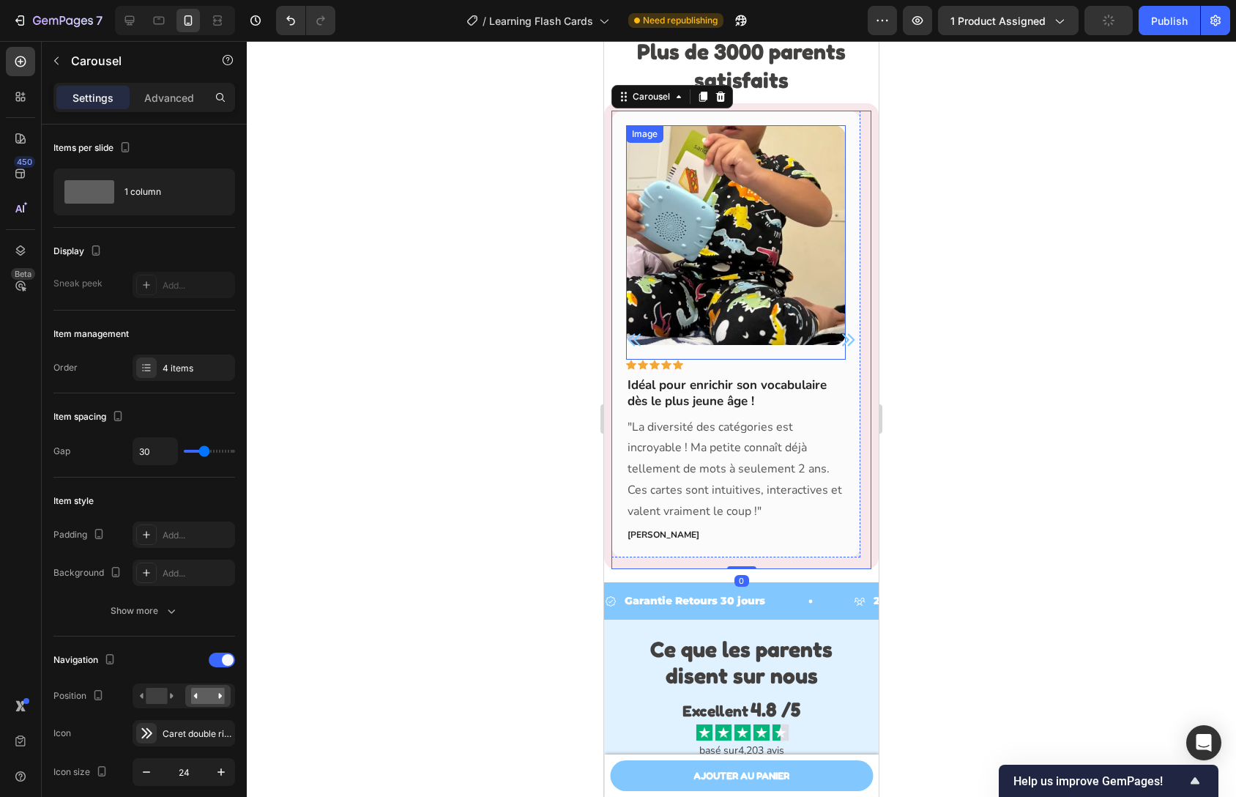
click at [792, 254] on img at bounding box center [736, 235] width 220 height 220
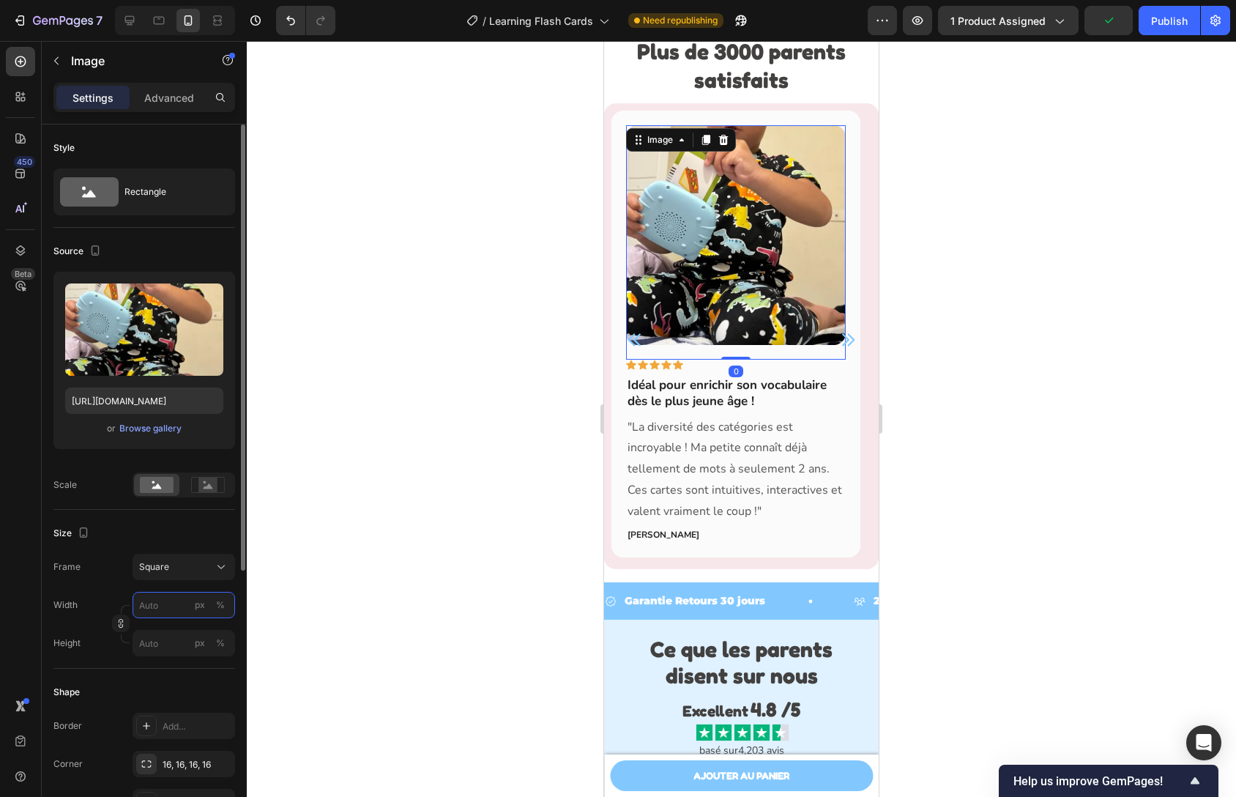
click at [157, 602] on input "px %" at bounding box center [184, 605] width 103 height 26
type input "8"
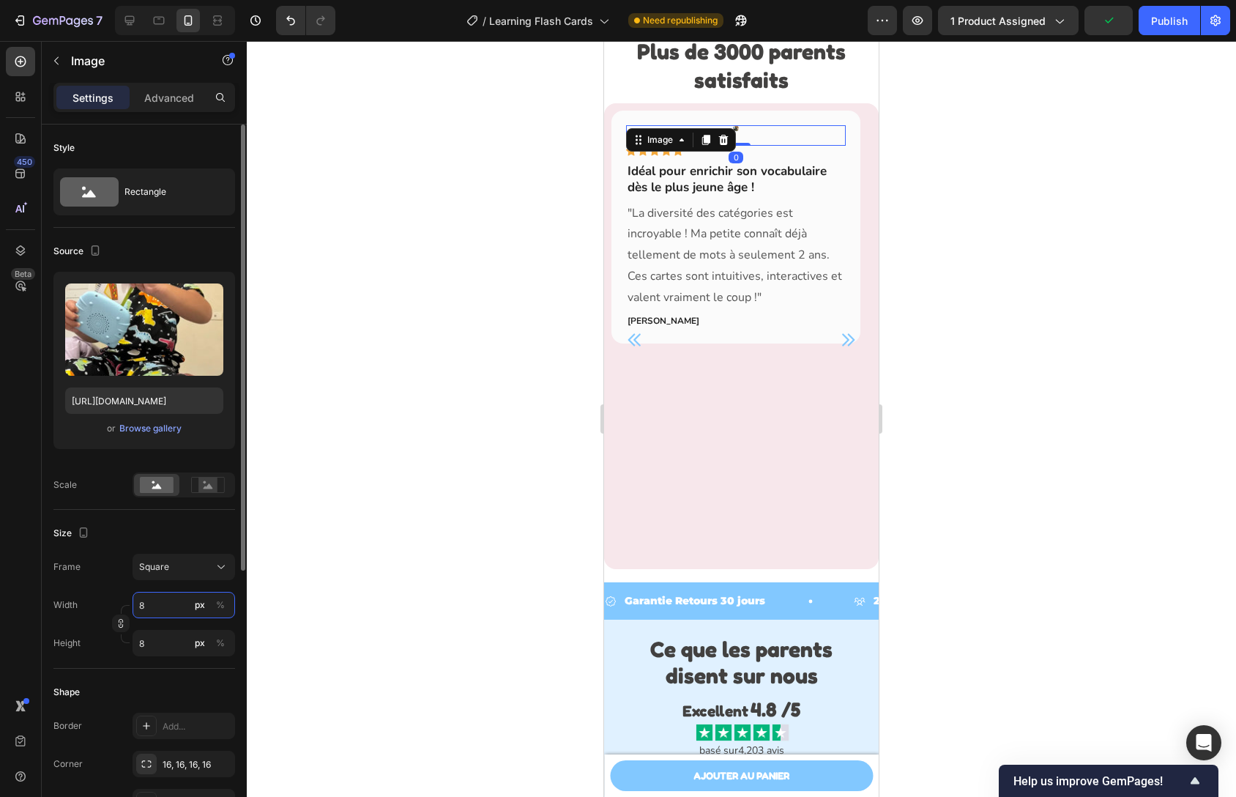
type input "80"
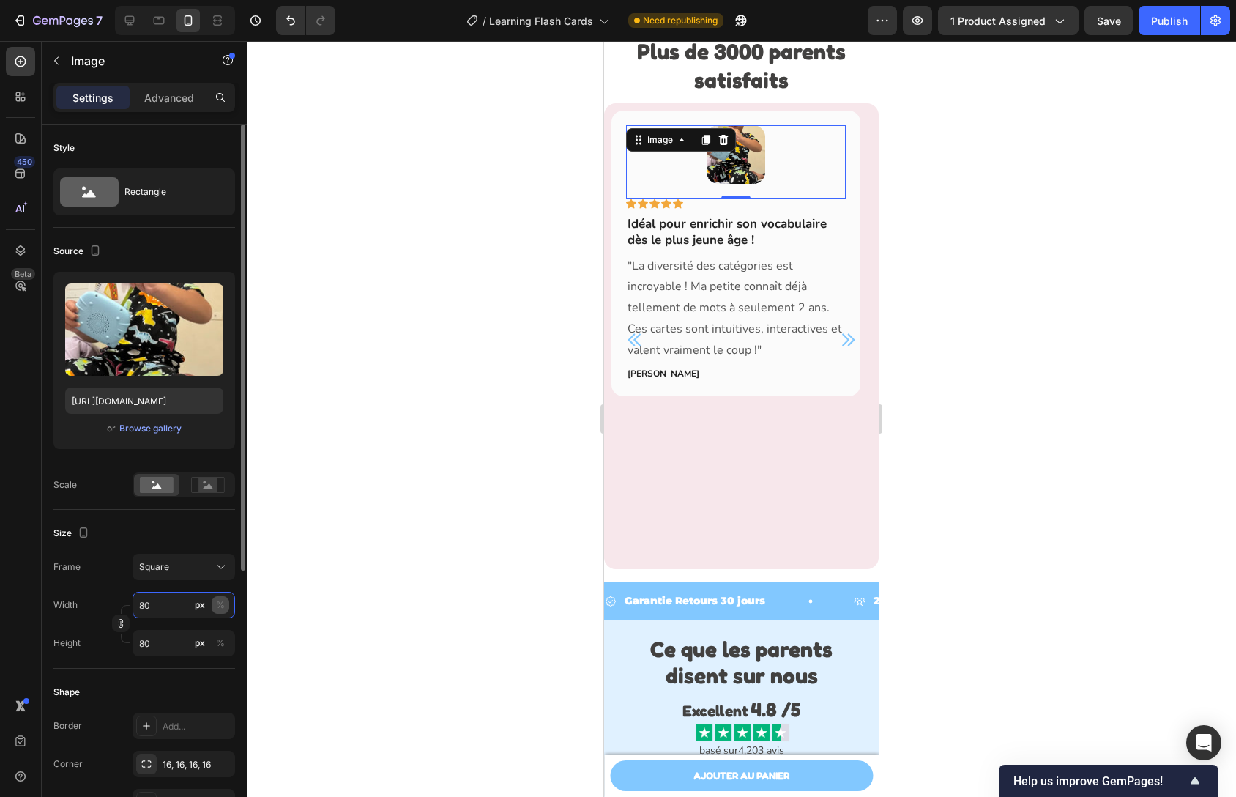
type input "80"
click at [216, 605] on div "%" at bounding box center [220, 604] width 9 height 13
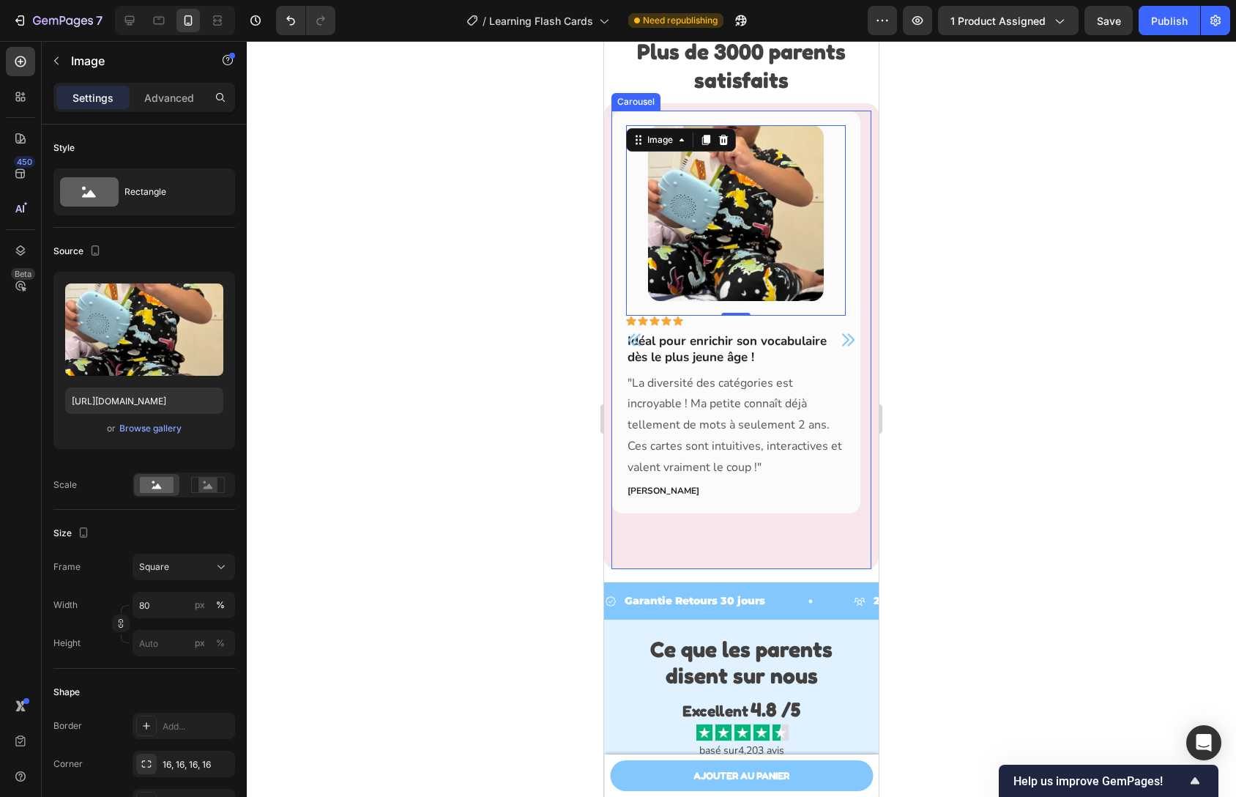
click at [839, 349] on icon "Carousel Next Arrow" at bounding box center [848, 340] width 18 height 18
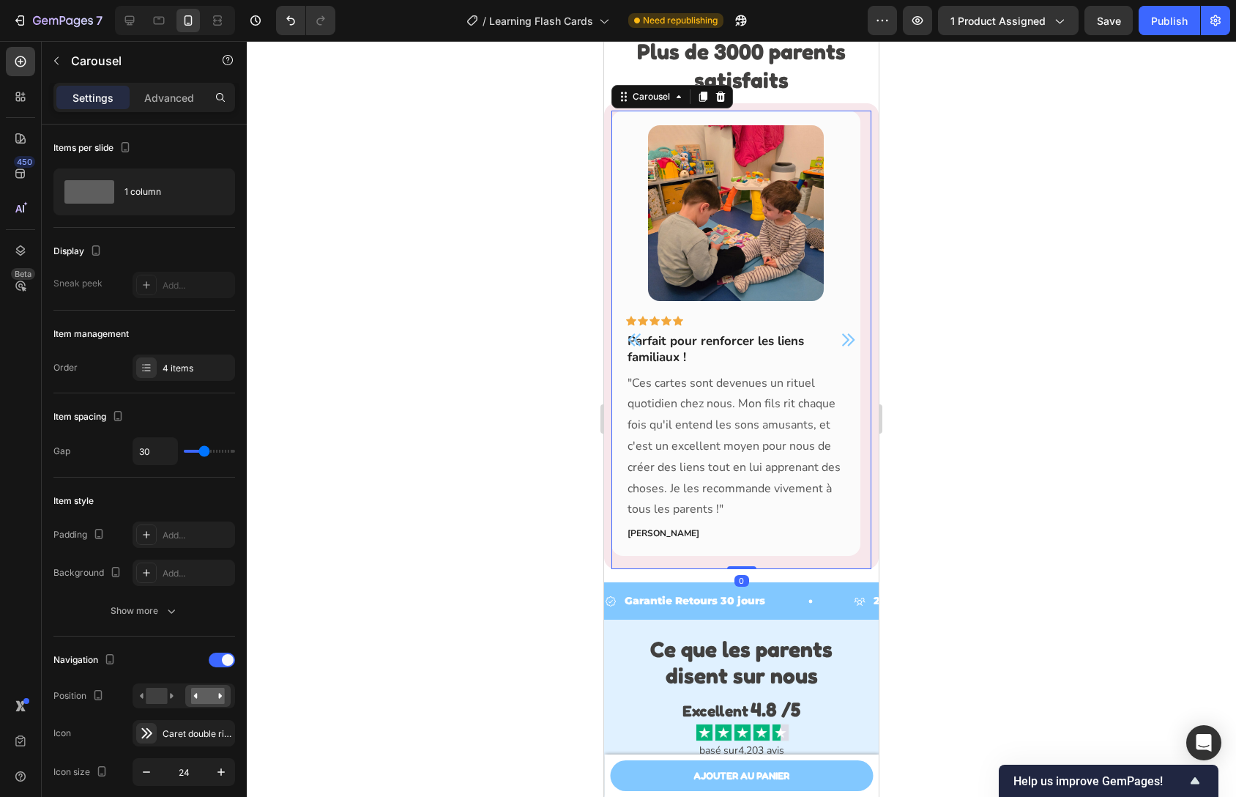
click at [839, 349] on icon "Carousel Next Arrow" at bounding box center [848, 340] width 18 height 18
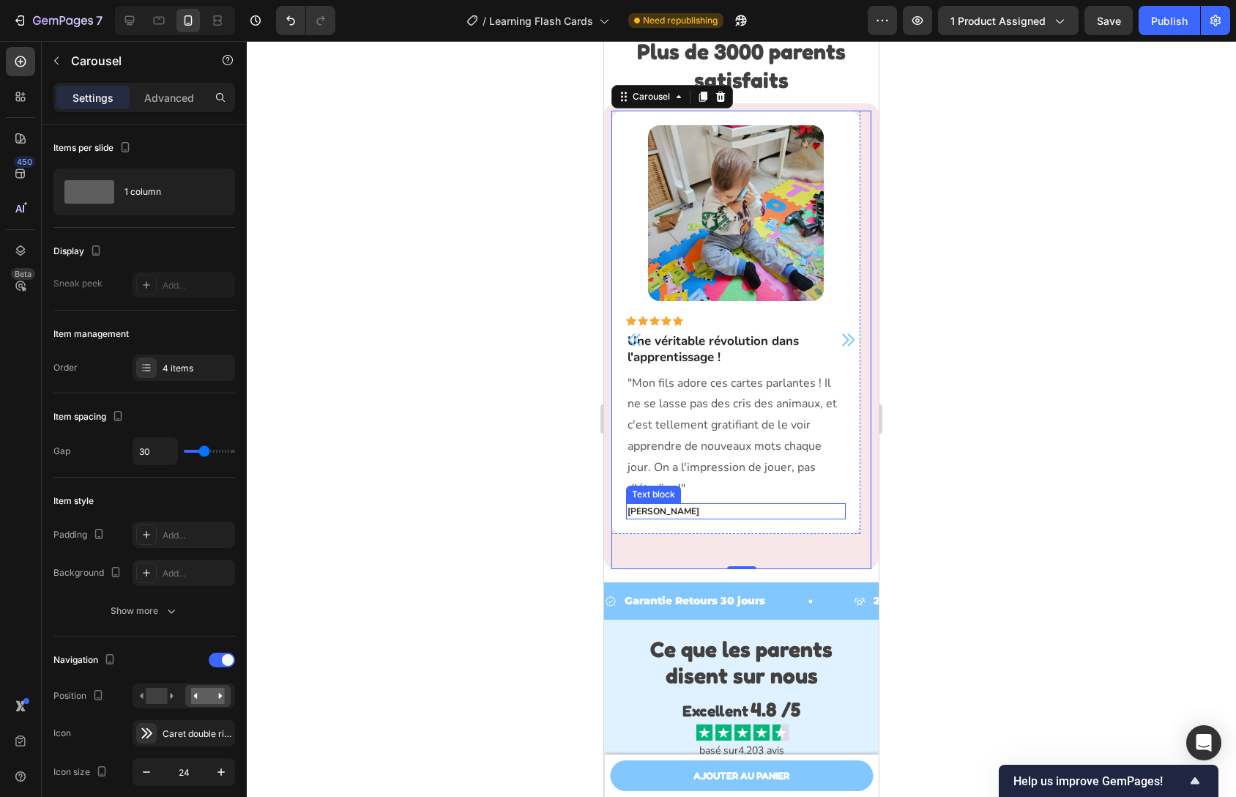
click at [645, 517] on strong "Laure Garnier" at bounding box center [664, 511] width 72 height 12
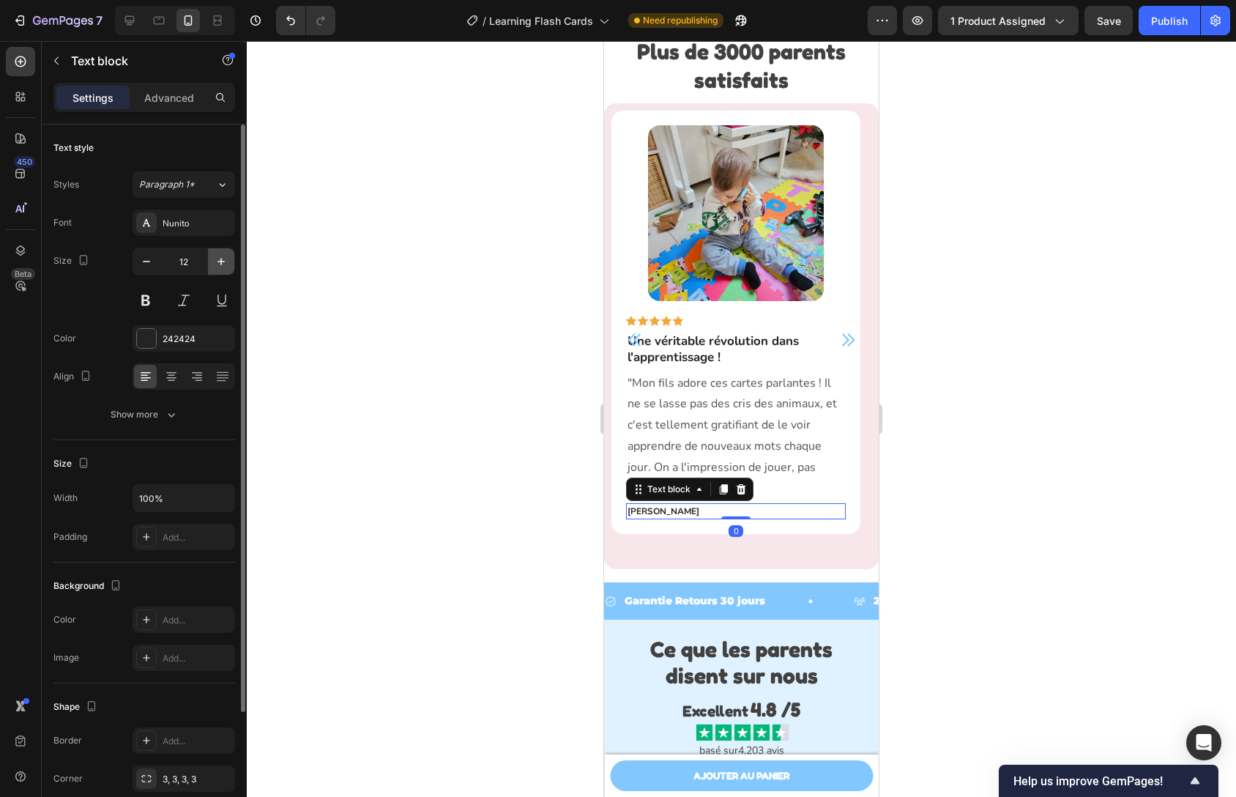
click at [218, 270] on button "button" at bounding box center [221, 261] width 26 height 26
click at [219, 268] on icon "button" at bounding box center [221, 261] width 15 height 15
type input "14"
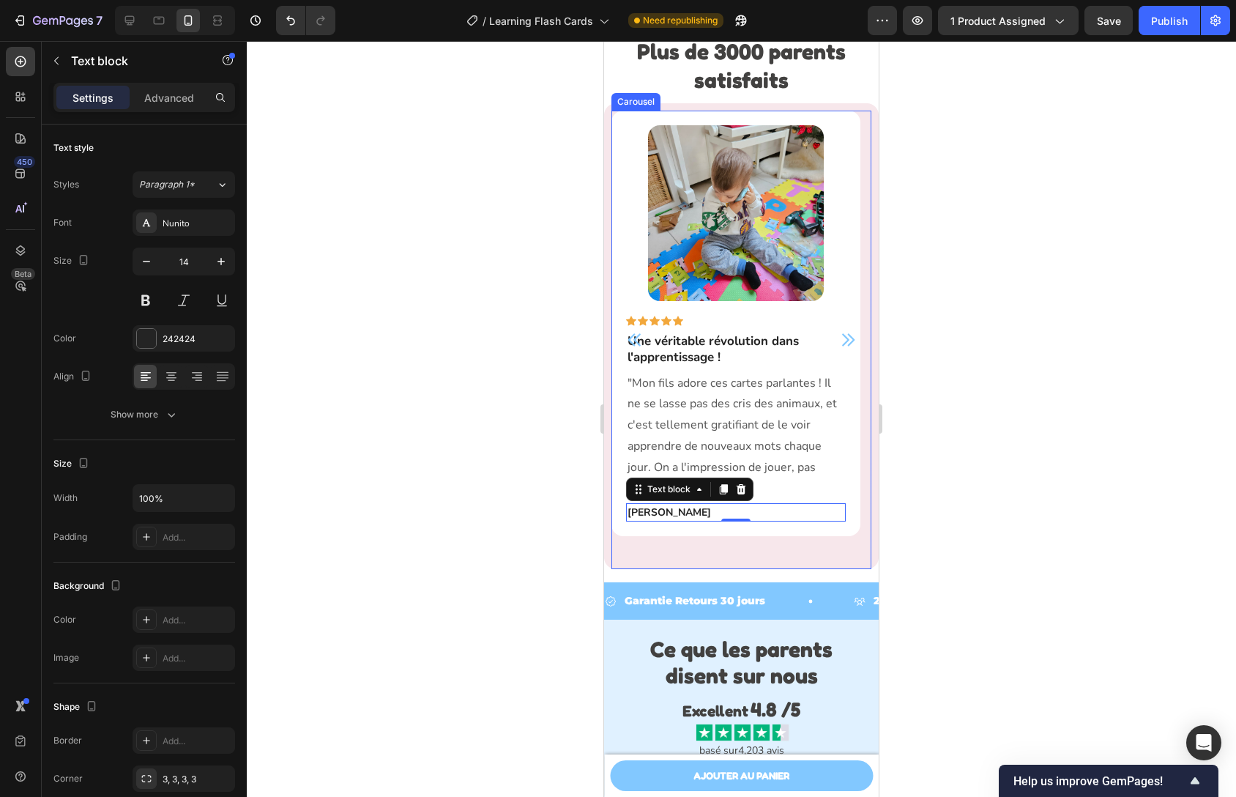
click at [837, 332] on div "Icon Icon Icon Icon Icon Row" at bounding box center [736, 324] width 220 height 16
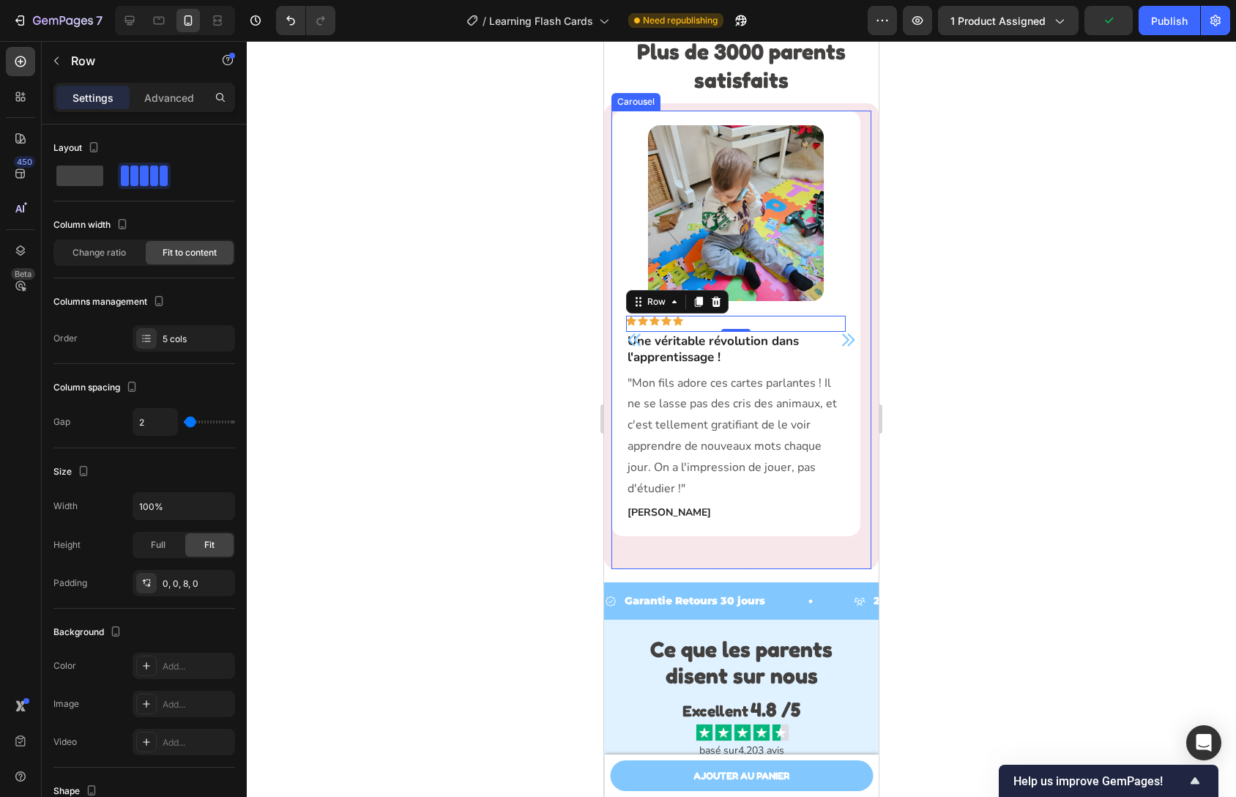
click at [842, 346] on icon "Carousel Next Arrow" at bounding box center [848, 340] width 12 height 12
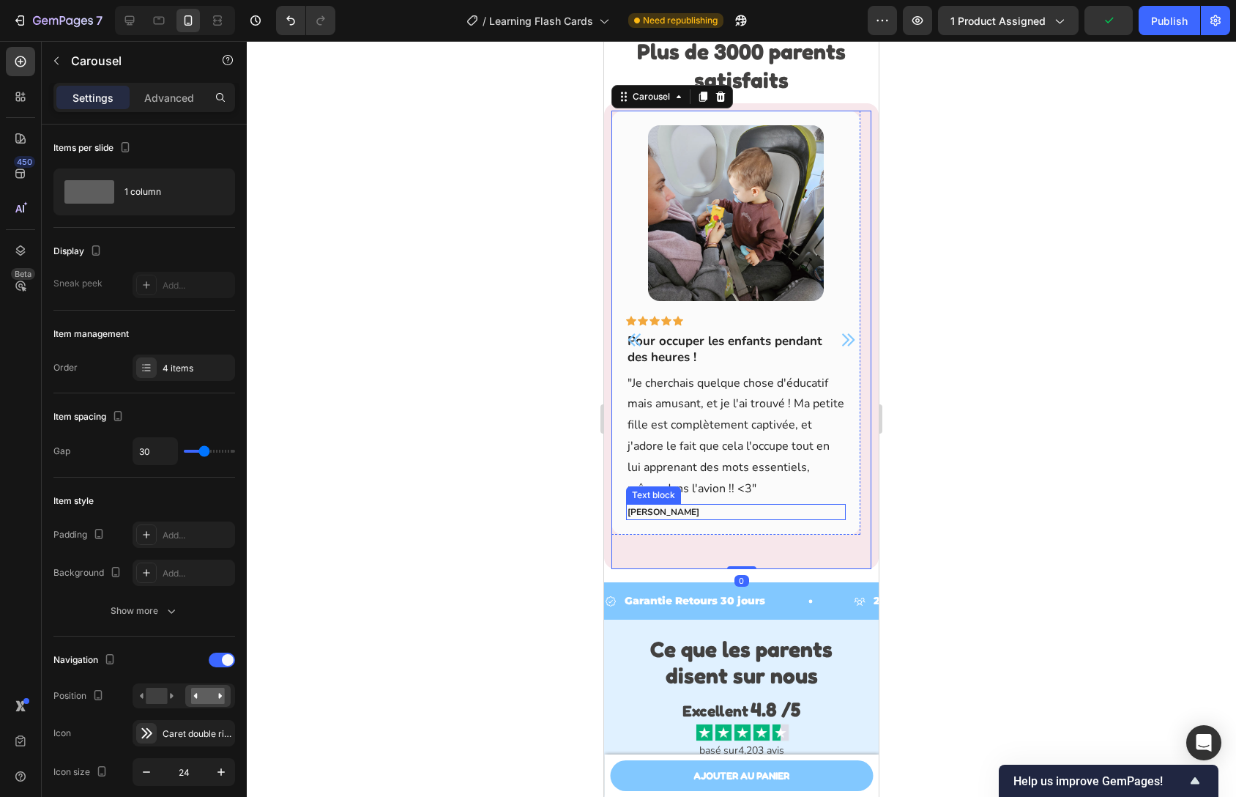
click at [659, 519] on p "Sylvie Martingier" at bounding box center [736, 511] width 217 height 13
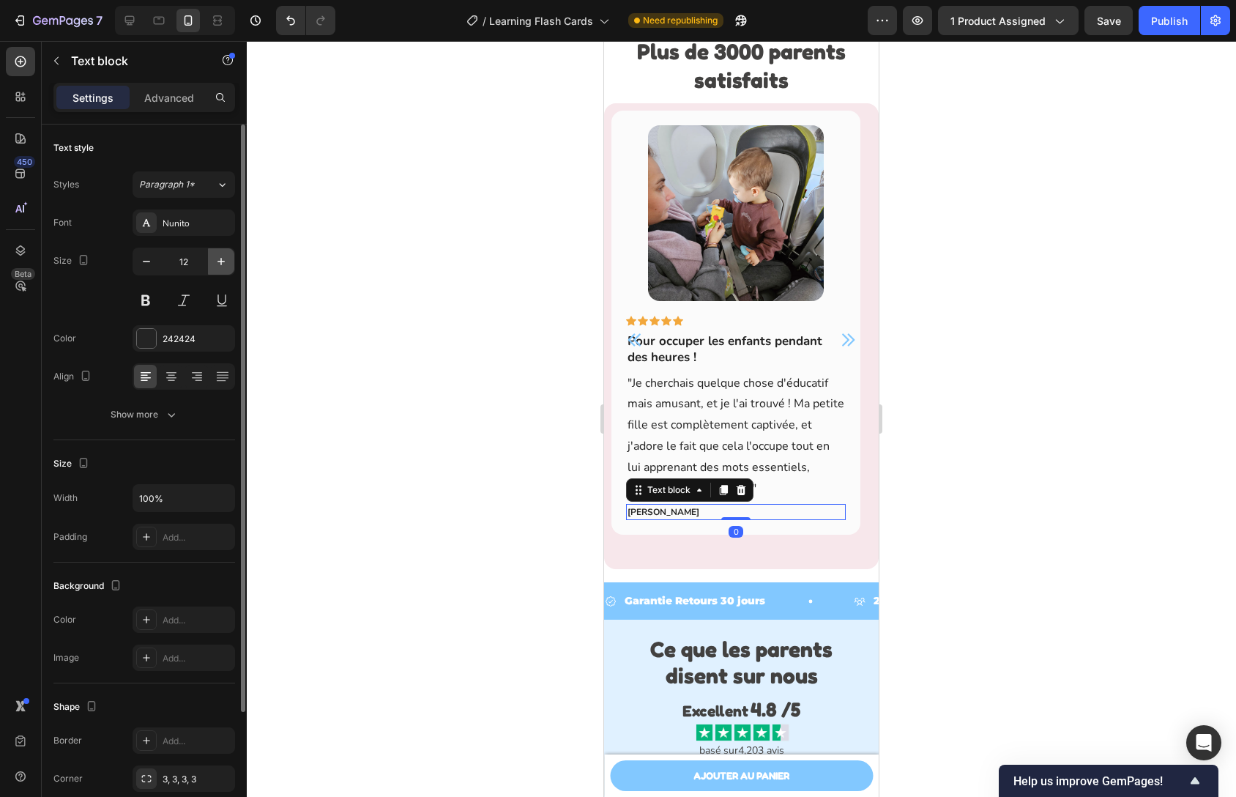
click at [218, 265] on icon "button" at bounding box center [221, 261] width 15 height 15
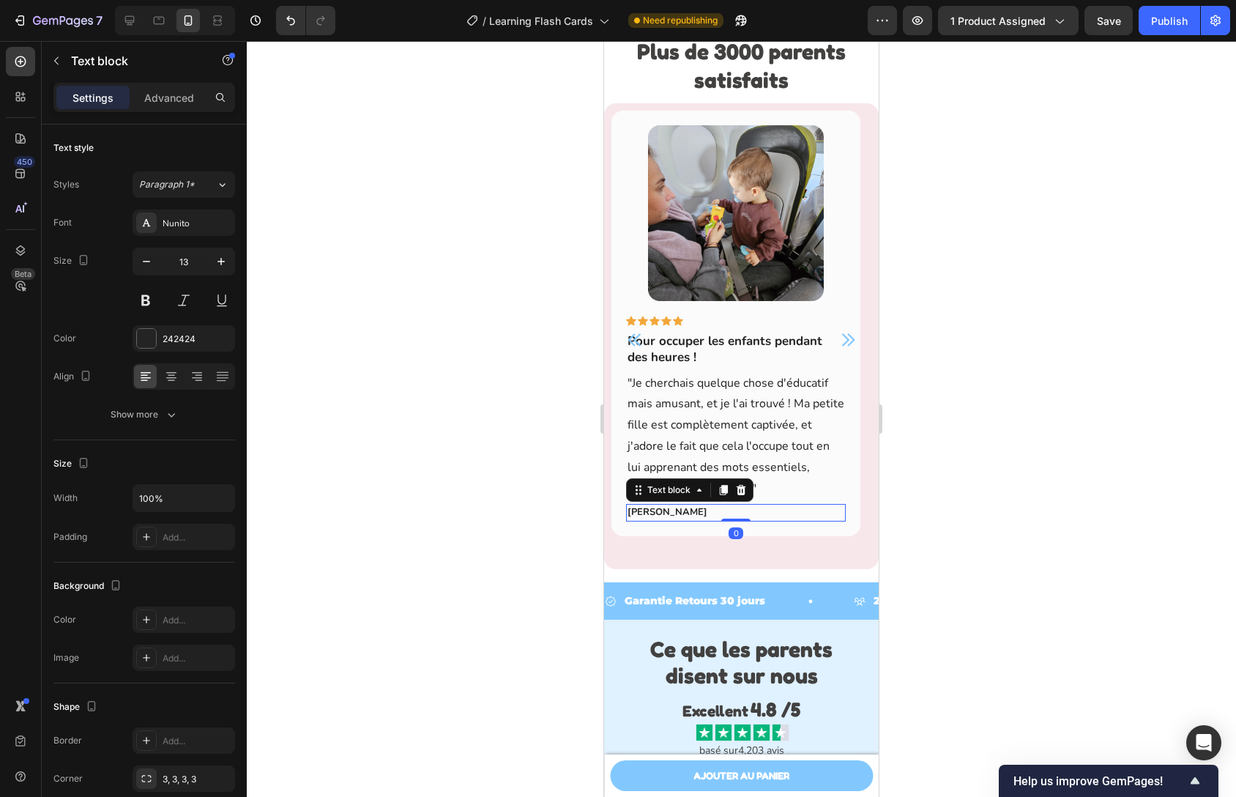
type input "14"
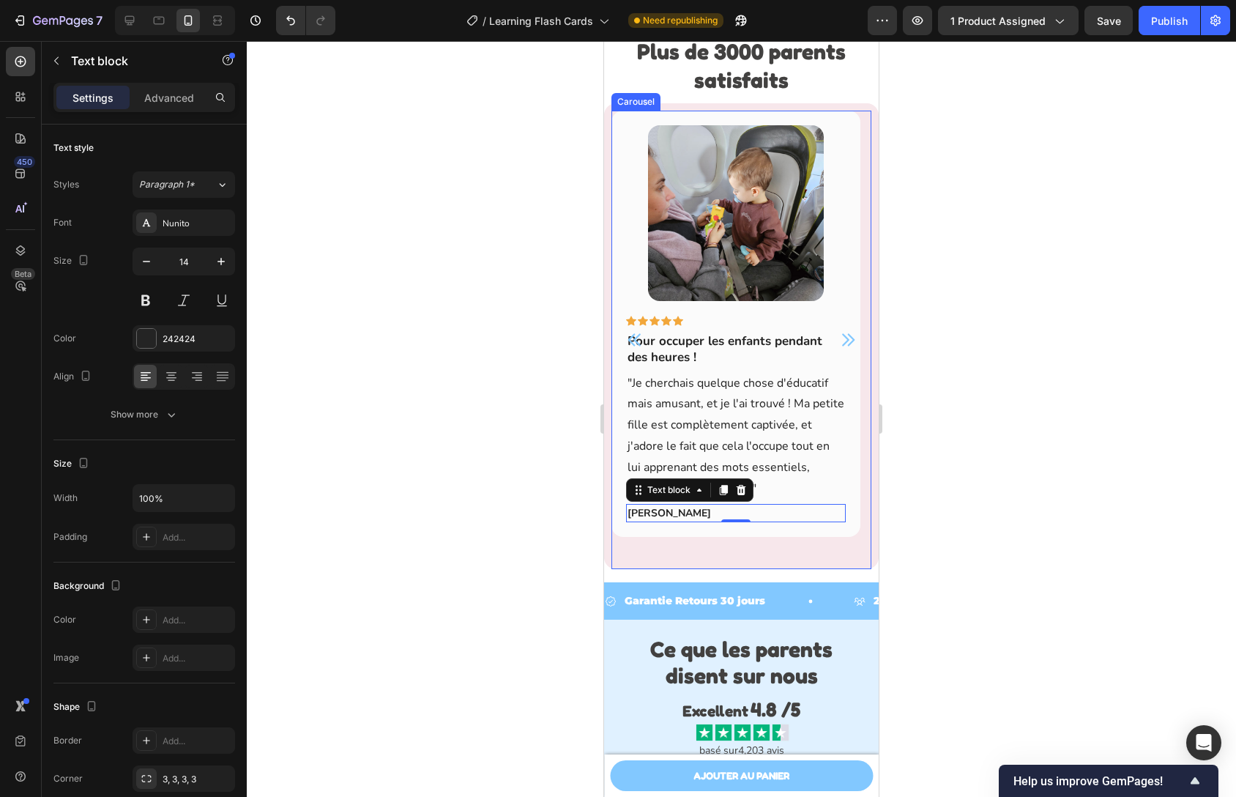
click at [839, 349] on icon "Carousel Next Arrow" at bounding box center [848, 340] width 18 height 18
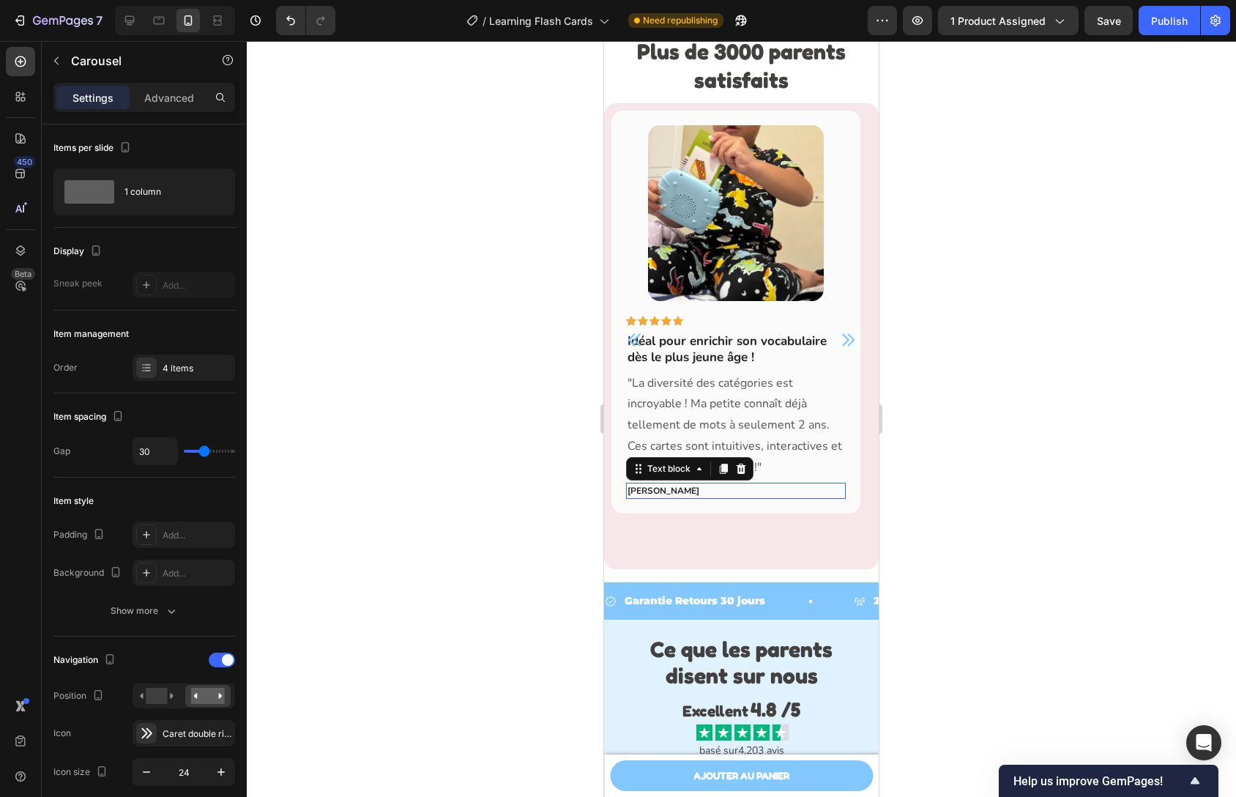
drag, startPoint x: 655, startPoint y: 541, endPoint x: 1195, endPoint y: 557, distance: 539.3
click at [655, 497] on p "Emily Cartier" at bounding box center [736, 490] width 217 height 13
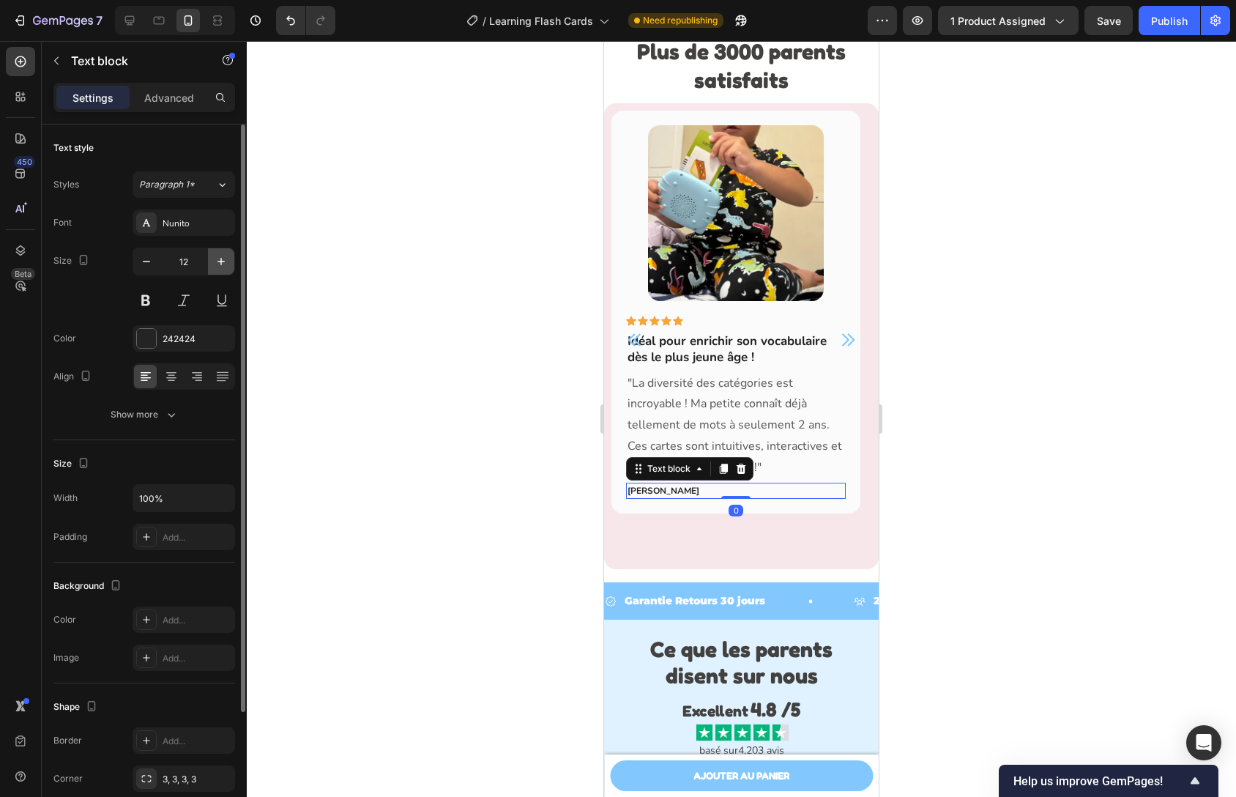
click at [218, 270] on button "button" at bounding box center [221, 261] width 26 height 26
type input "14"
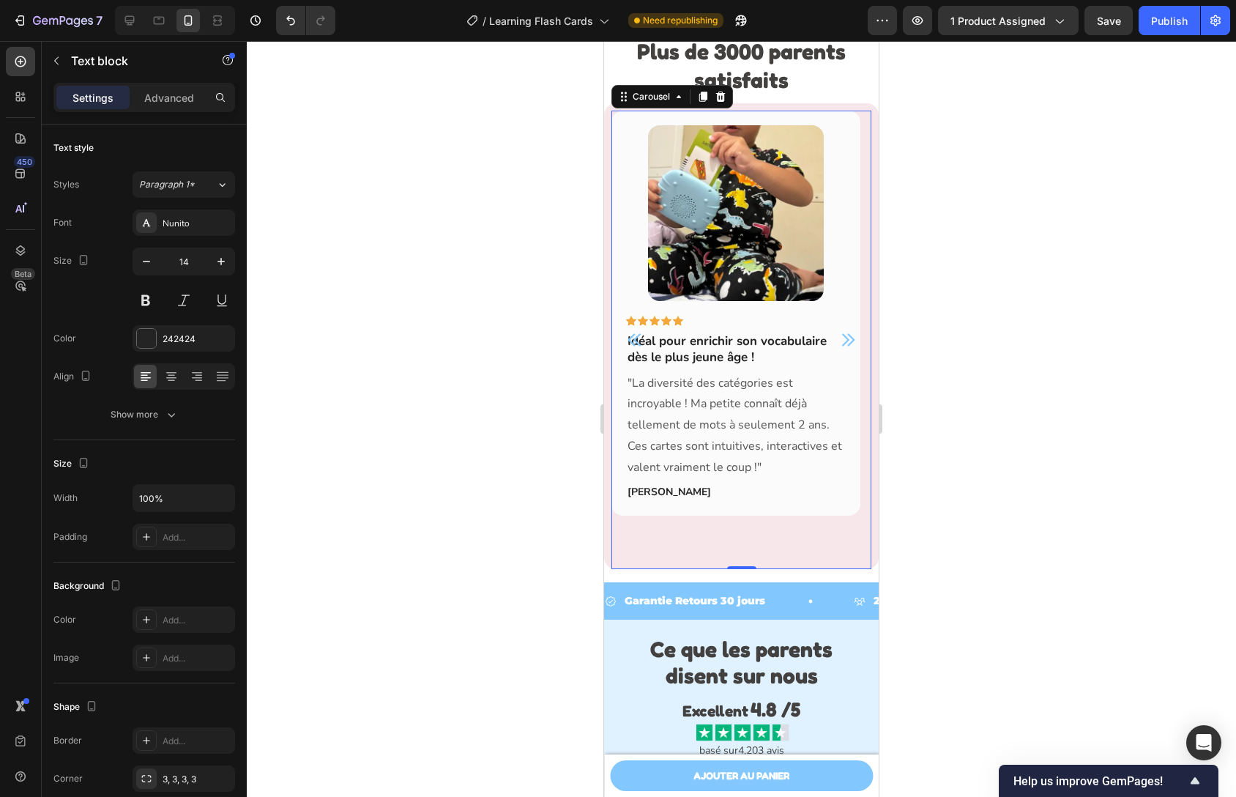
click at [842, 346] on icon "Carousel Next Arrow" at bounding box center [848, 340] width 12 height 12
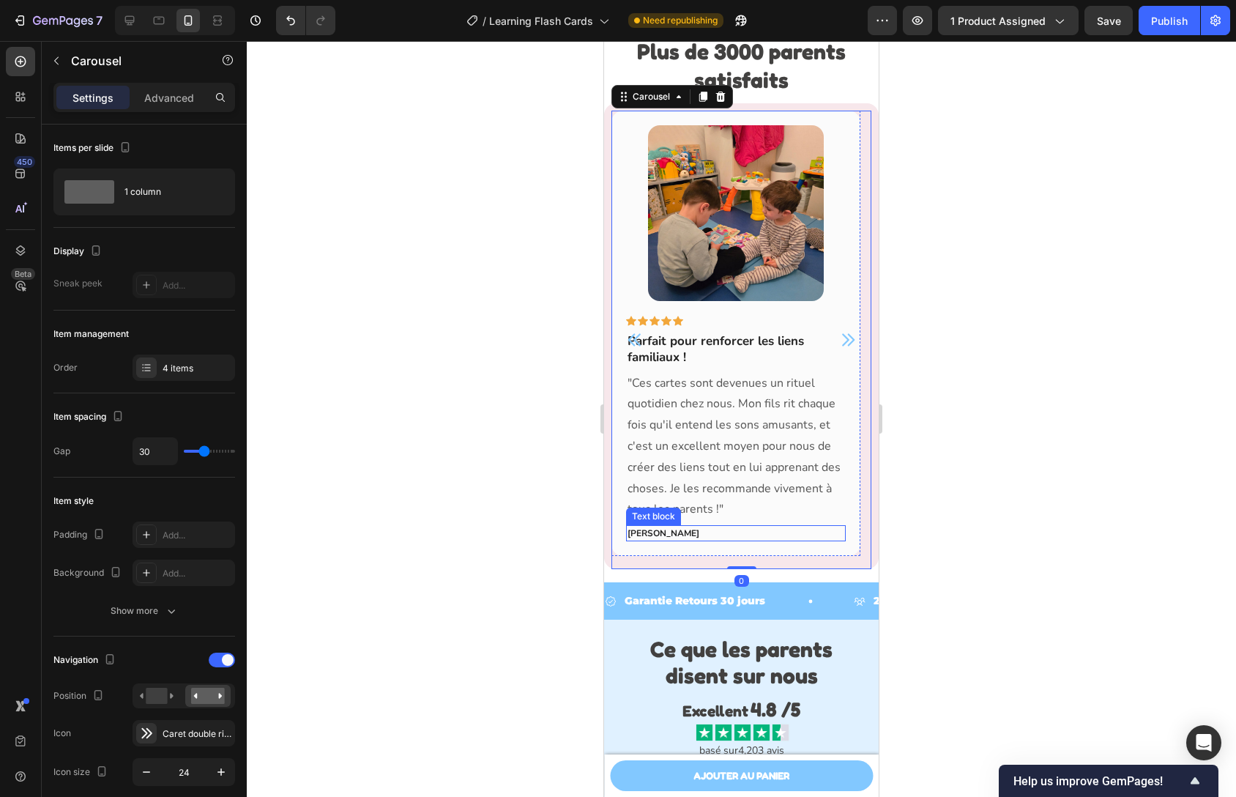
click at [669, 540] on p "Sarah Simon" at bounding box center [736, 533] width 217 height 13
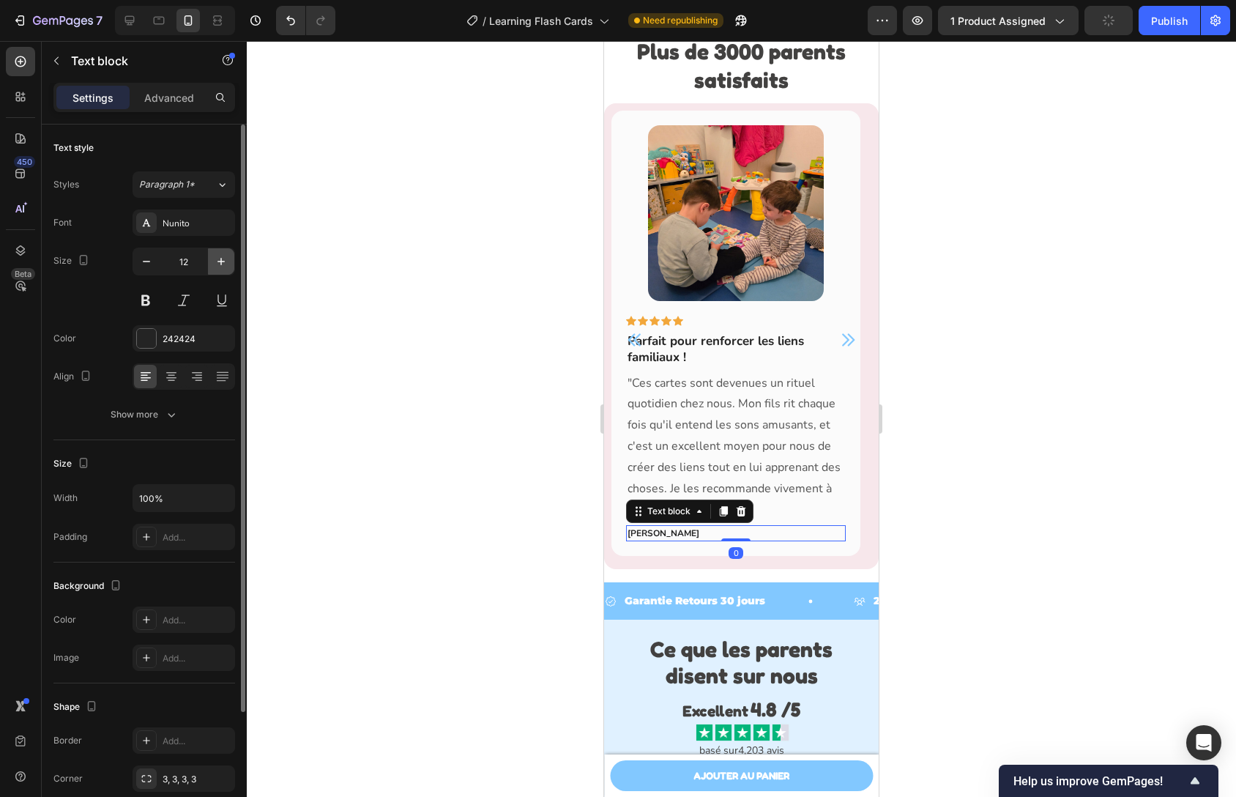
click at [224, 261] on icon "button" at bounding box center [221, 261] width 15 height 15
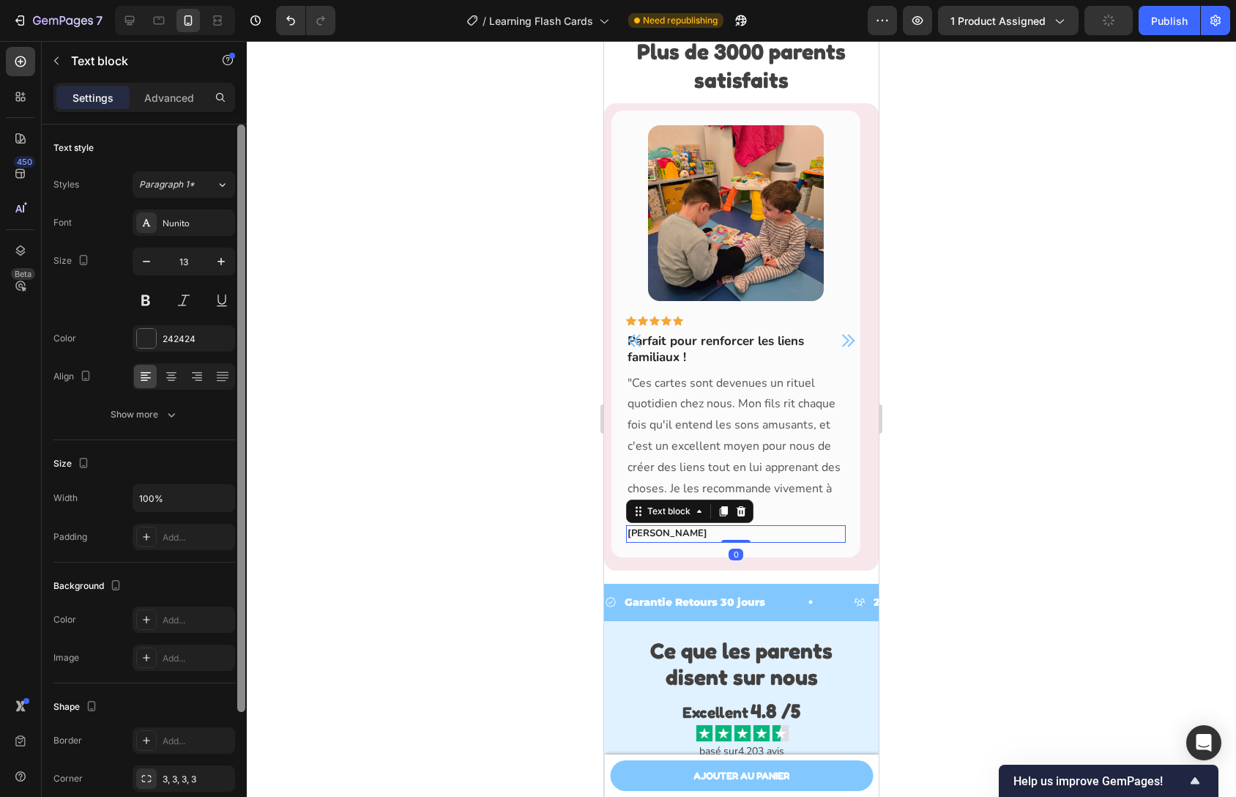
type input "14"
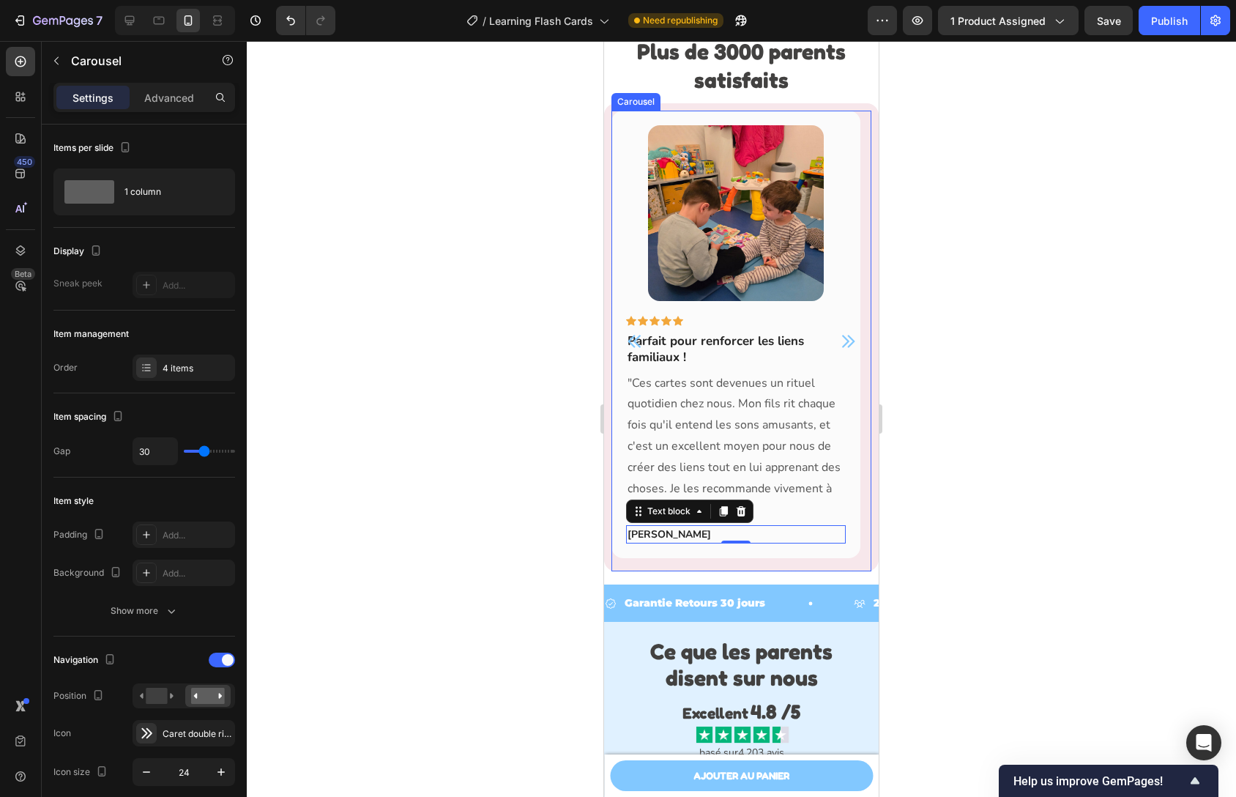
click at [839, 350] on icon "Carousel Next Arrow" at bounding box center [848, 342] width 18 height 18
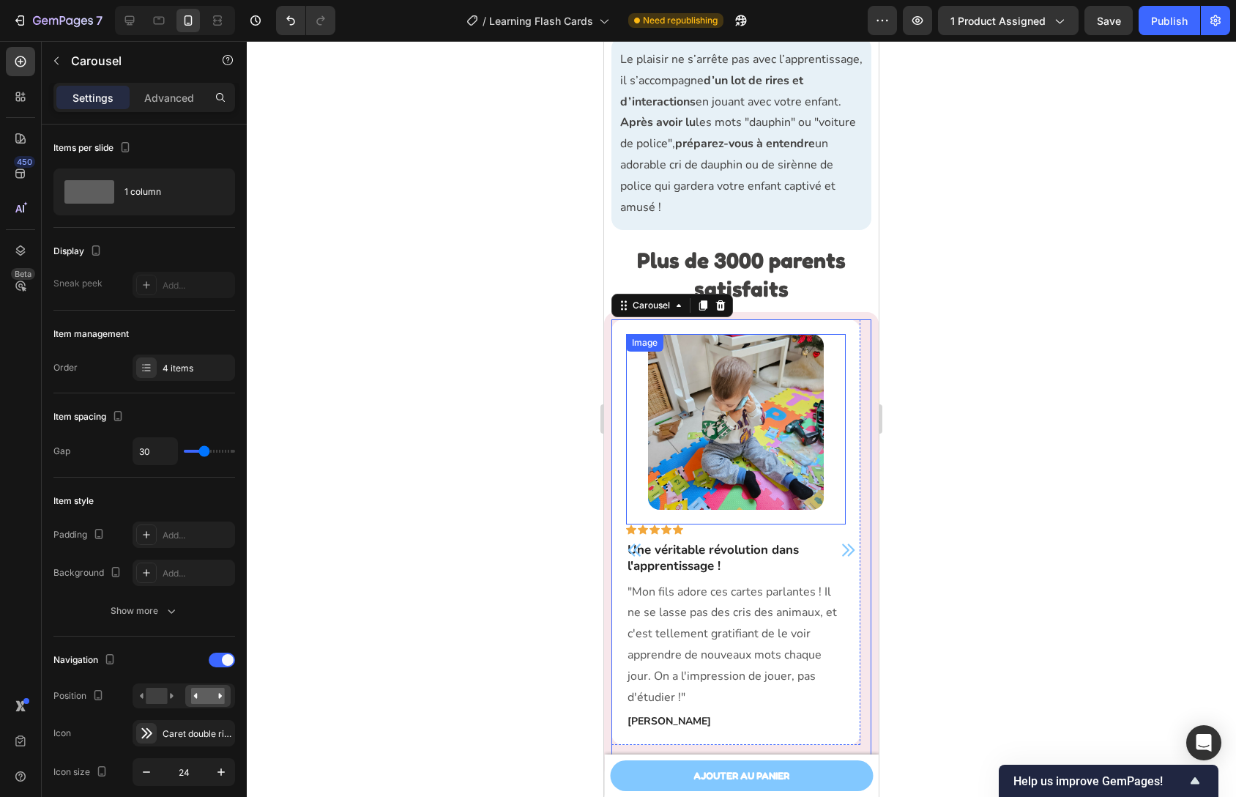
scroll to position [3895, 0]
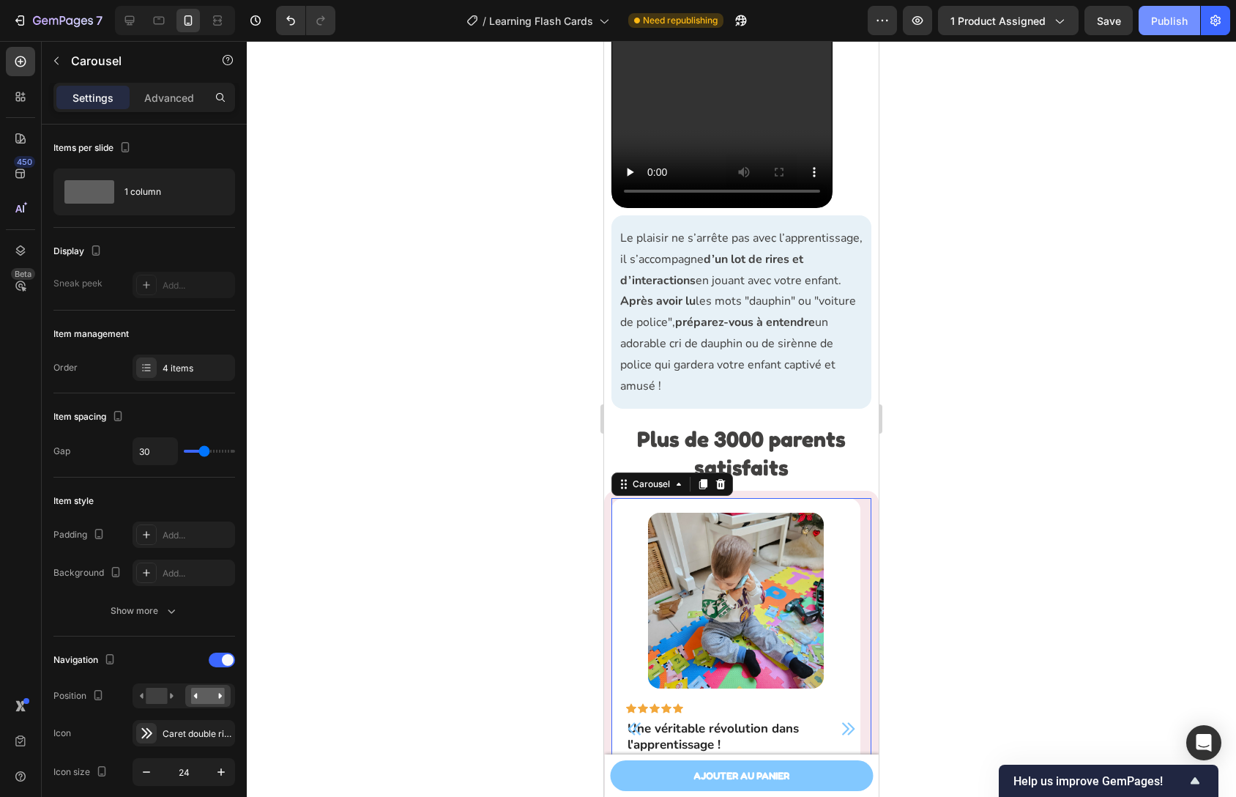
click at [1162, 29] on button "Publish" at bounding box center [1170, 20] width 62 height 29
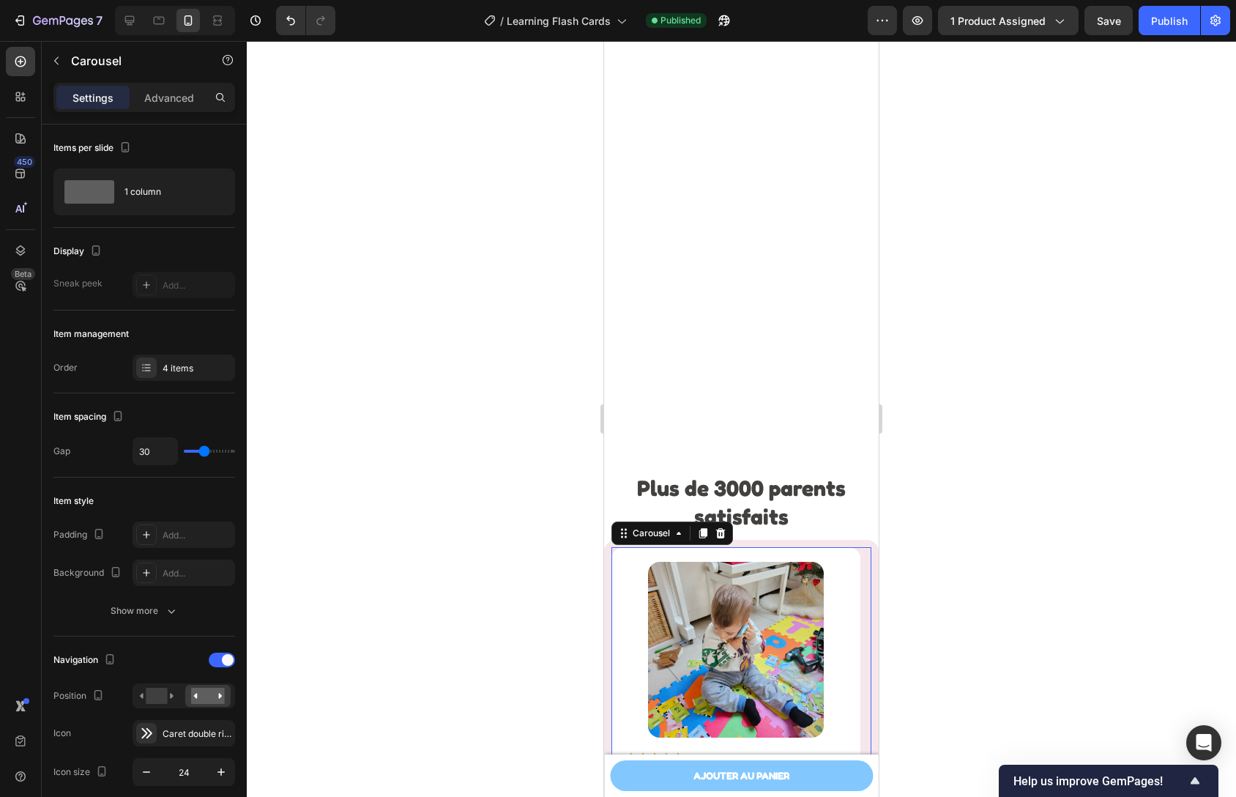
scroll to position [4346, 0]
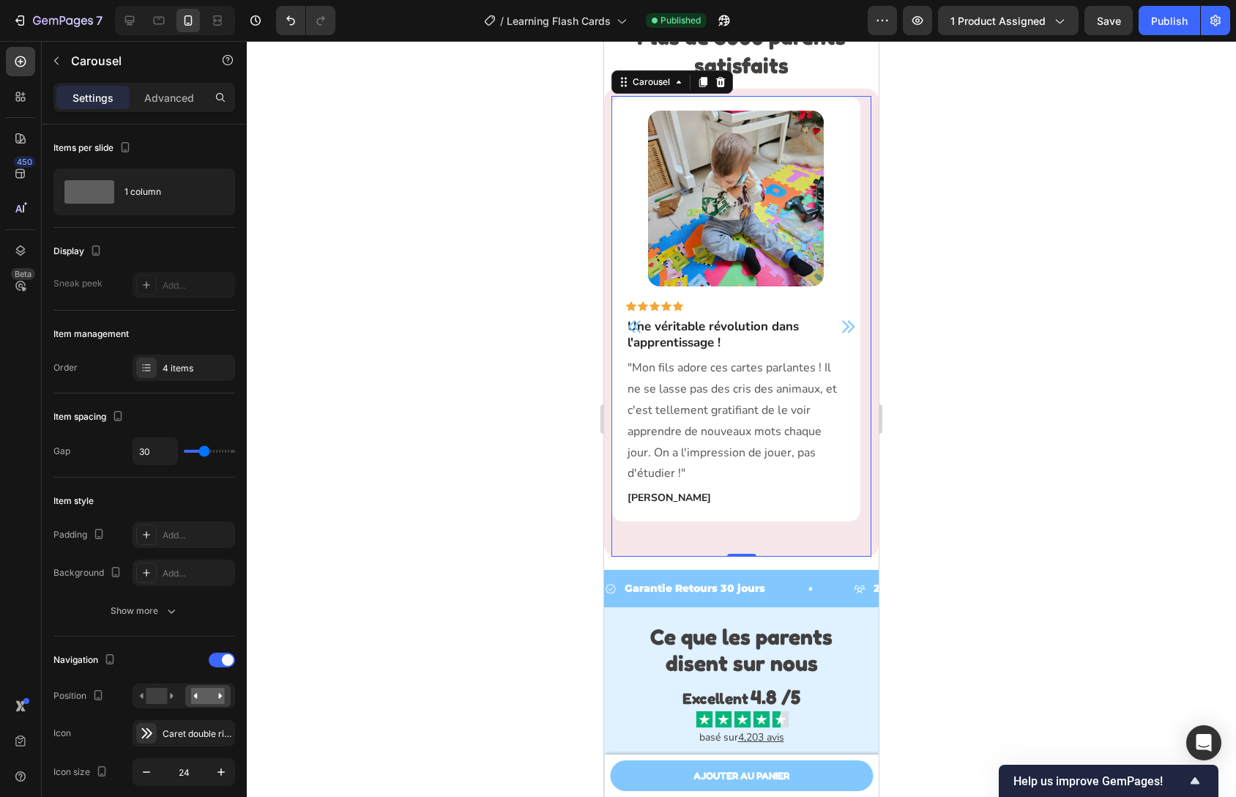
click at [762, 549] on div "Image Icon Icon Icon Icon Icon Row Une véritable révolution dans l'apprentissag…" at bounding box center [736, 326] width 249 height 461
click at [842, 320] on icon "Carousel Next Arrow" at bounding box center [848, 327] width 18 height 18
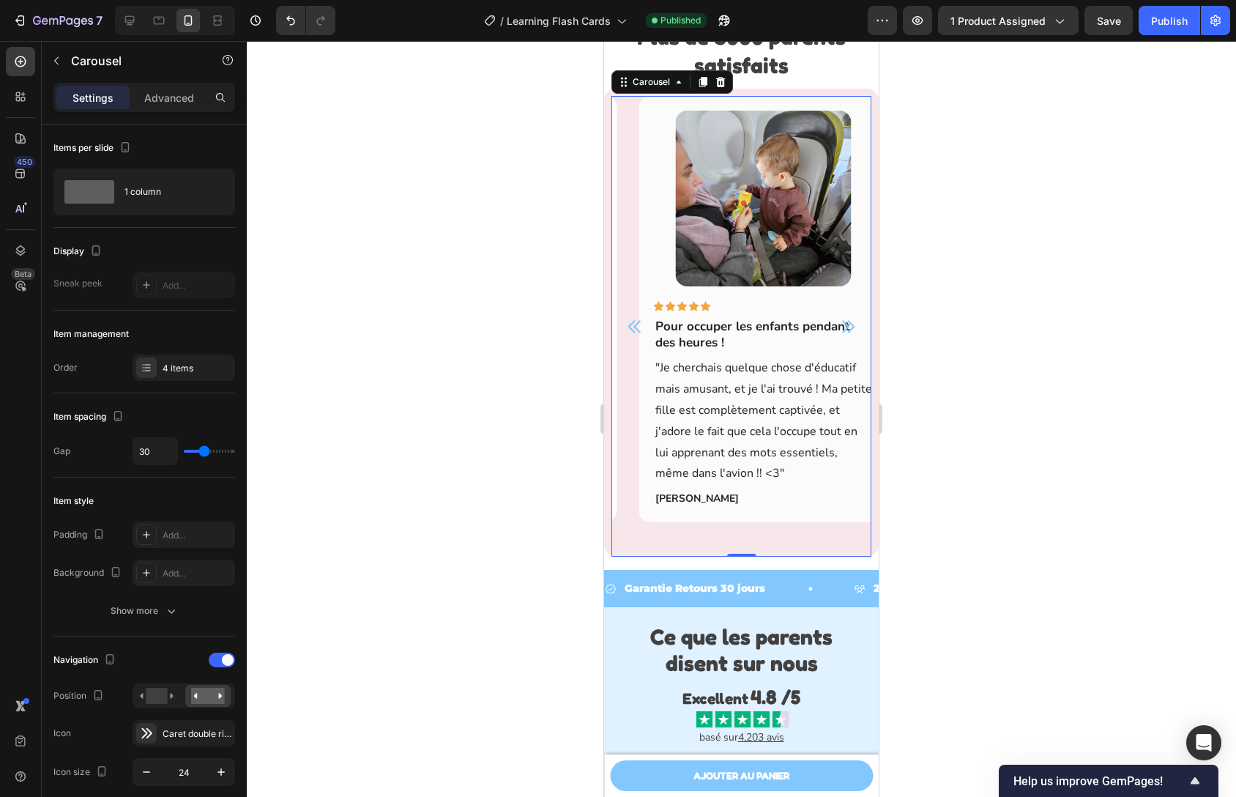
click at [842, 322] on icon "Carousel Next Arrow" at bounding box center [848, 327] width 18 height 18
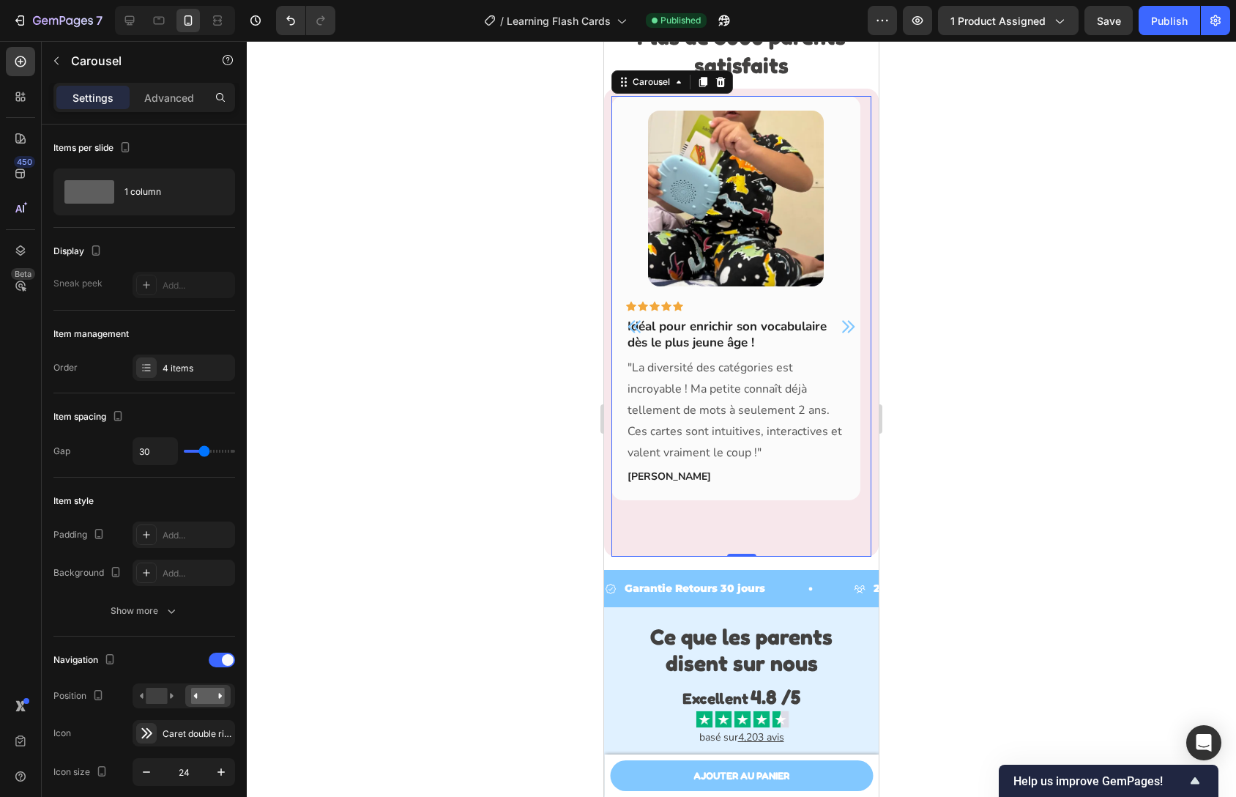
click at [842, 322] on icon "Carousel Next Arrow" at bounding box center [848, 327] width 18 height 18
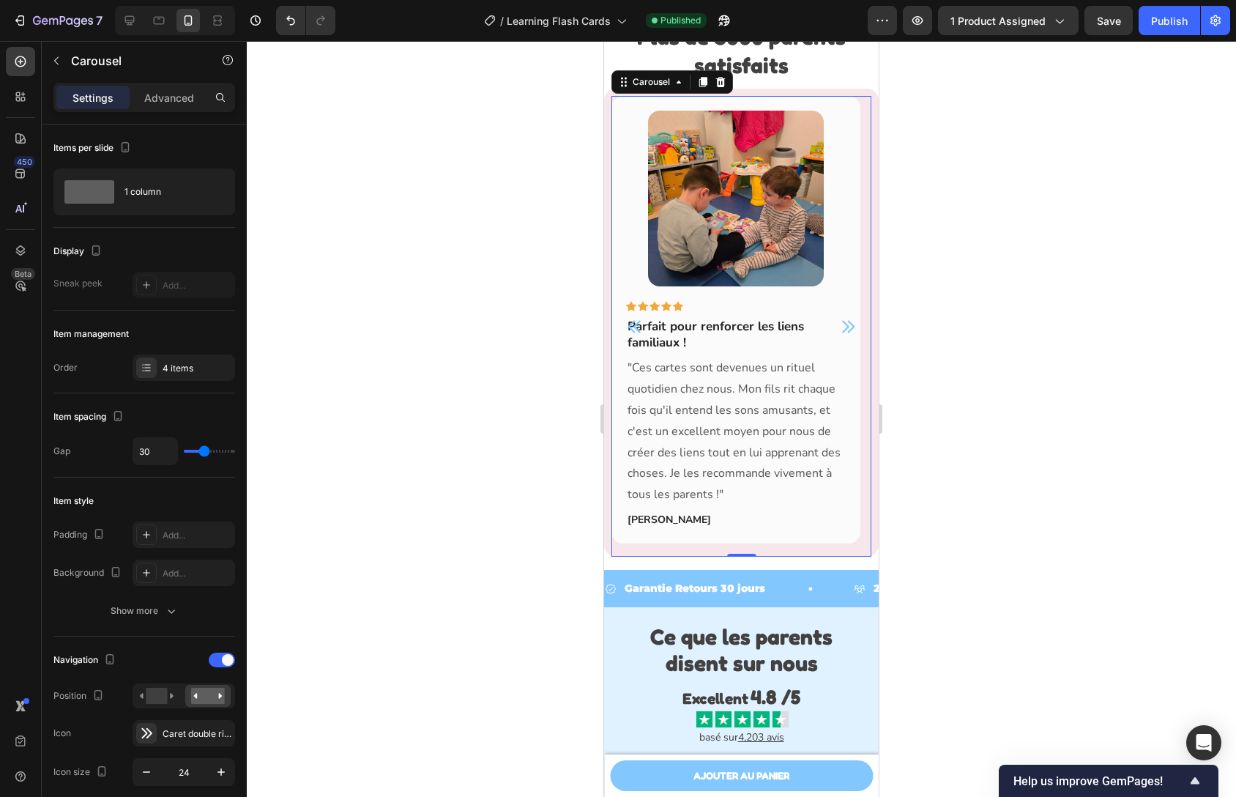
click at [842, 322] on icon "Carousel Next Arrow" at bounding box center [848, 327] width 18 height 18
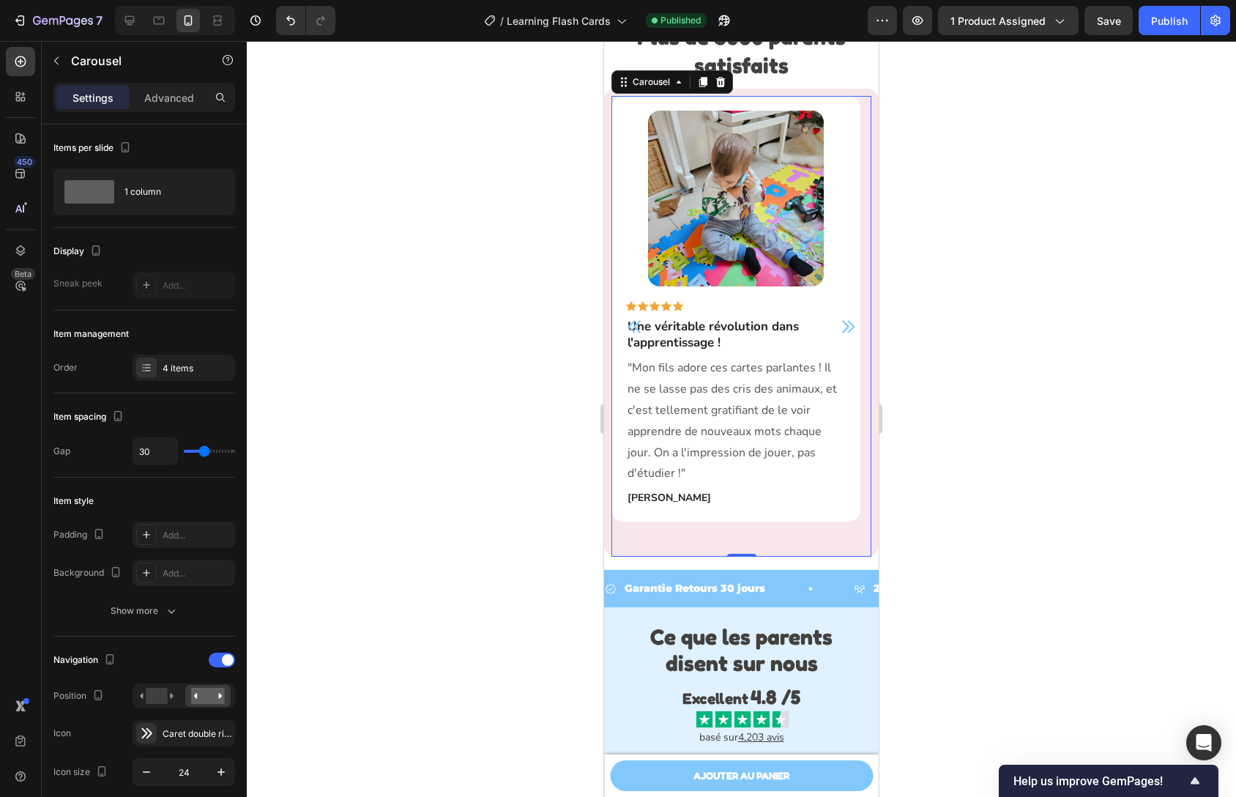
click at [839, 545] on div "Image Icon Icon Icon Icon Icon Row Une véritable révolution dans l'apprentissag…" at bounding box center [736, 326] width 249 height 461
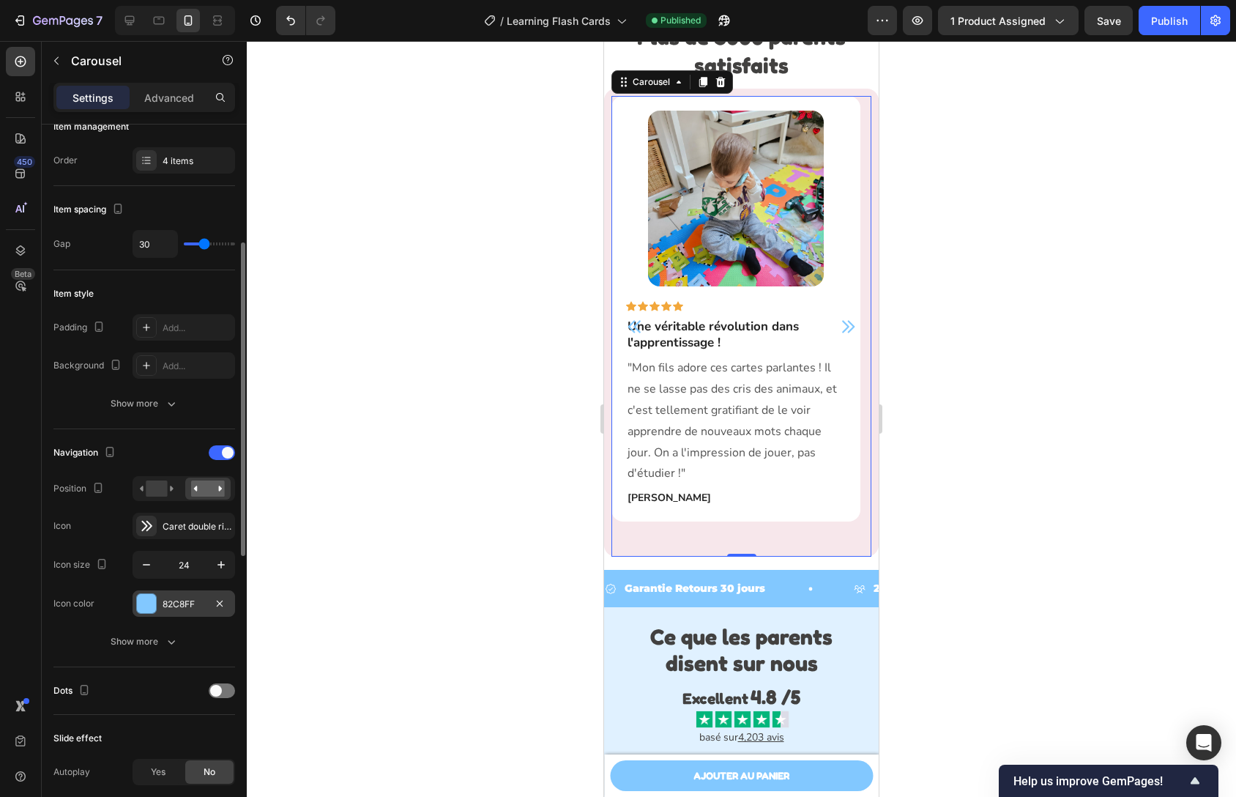
scroll to position [226, 0]
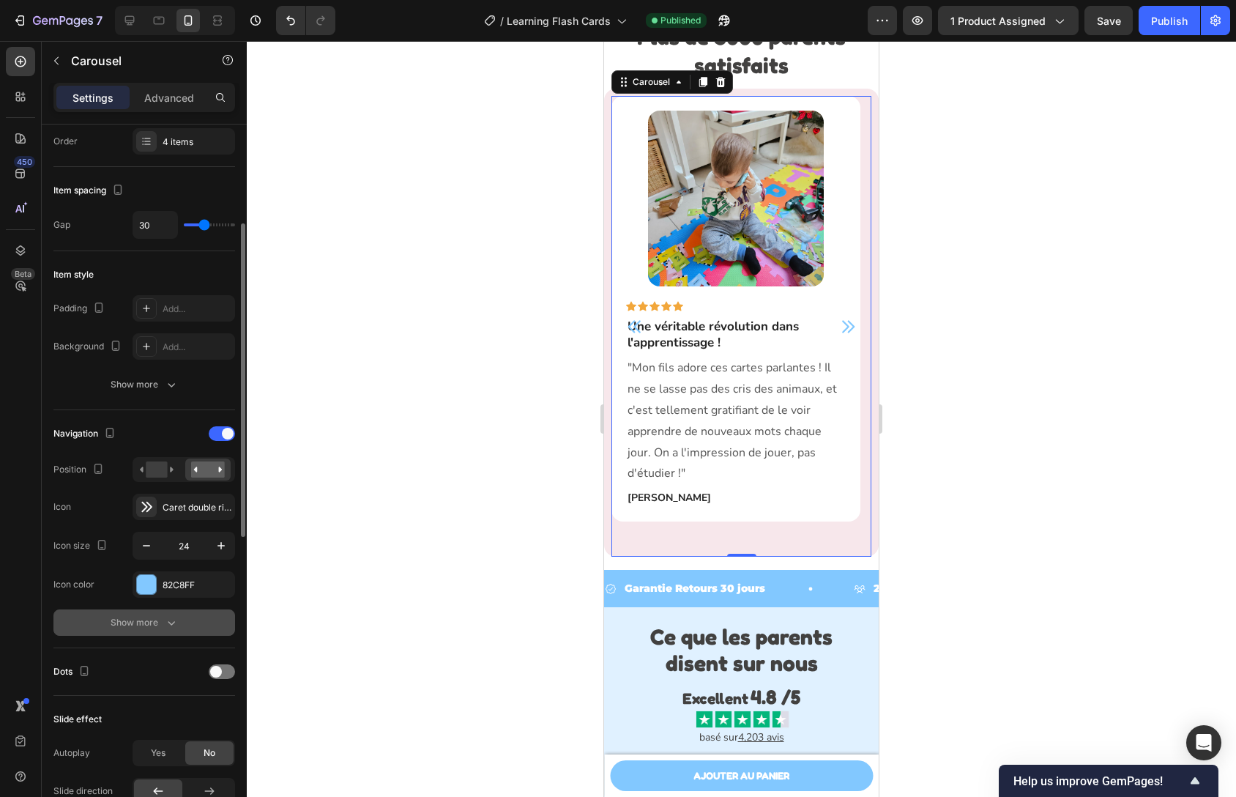
click at [135, 612] on button "Show more" at bounding box center [144, 622] width 182 height 26
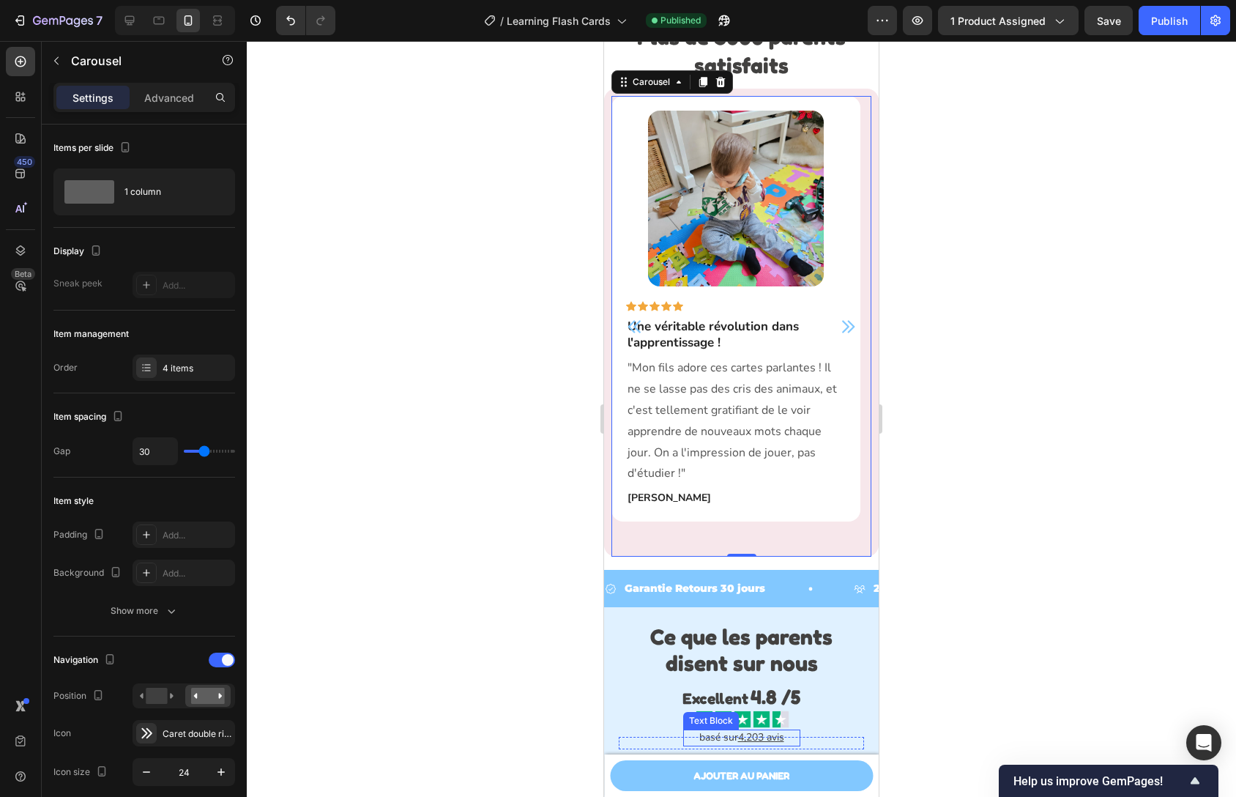
scroll to position [4710, 0]
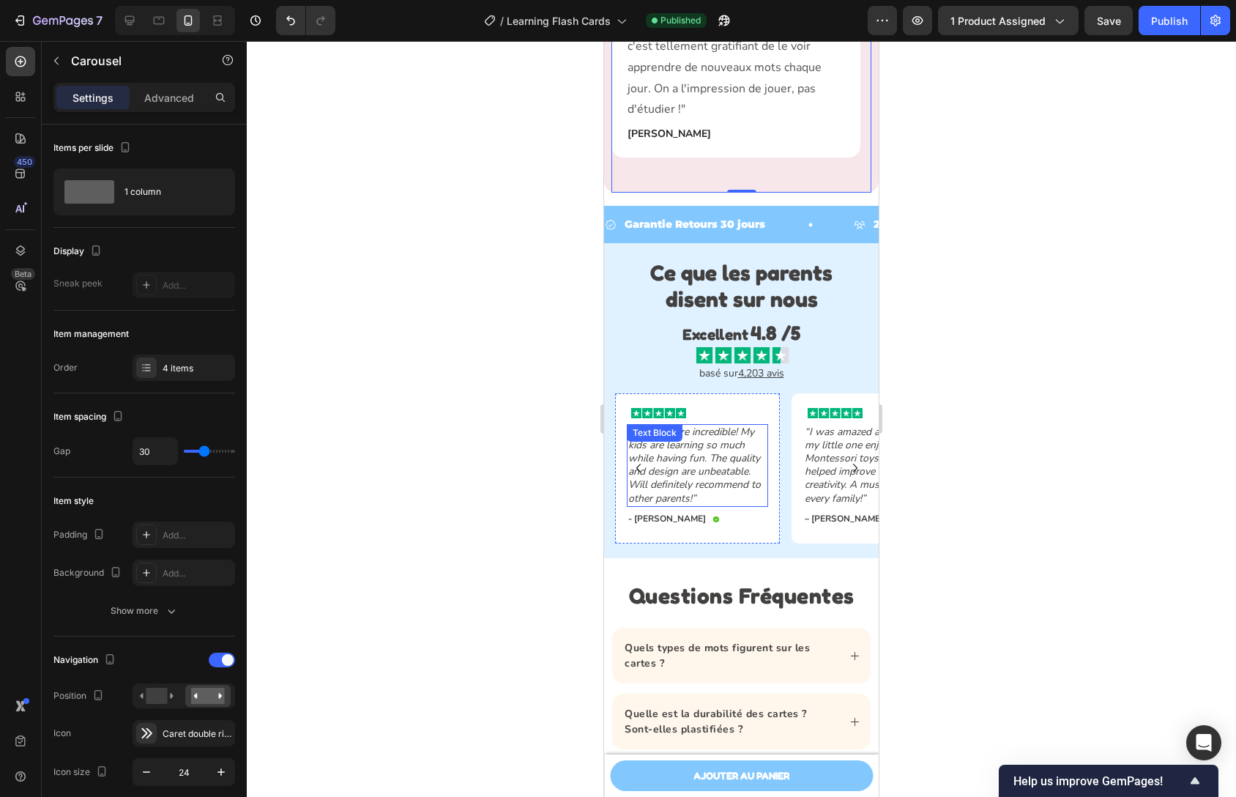
click at [699, 445] on icon "“The toys are incredible! My kids are learning so much while having fun. The qu…" at bounding box center [694, 465] width 133 height 81
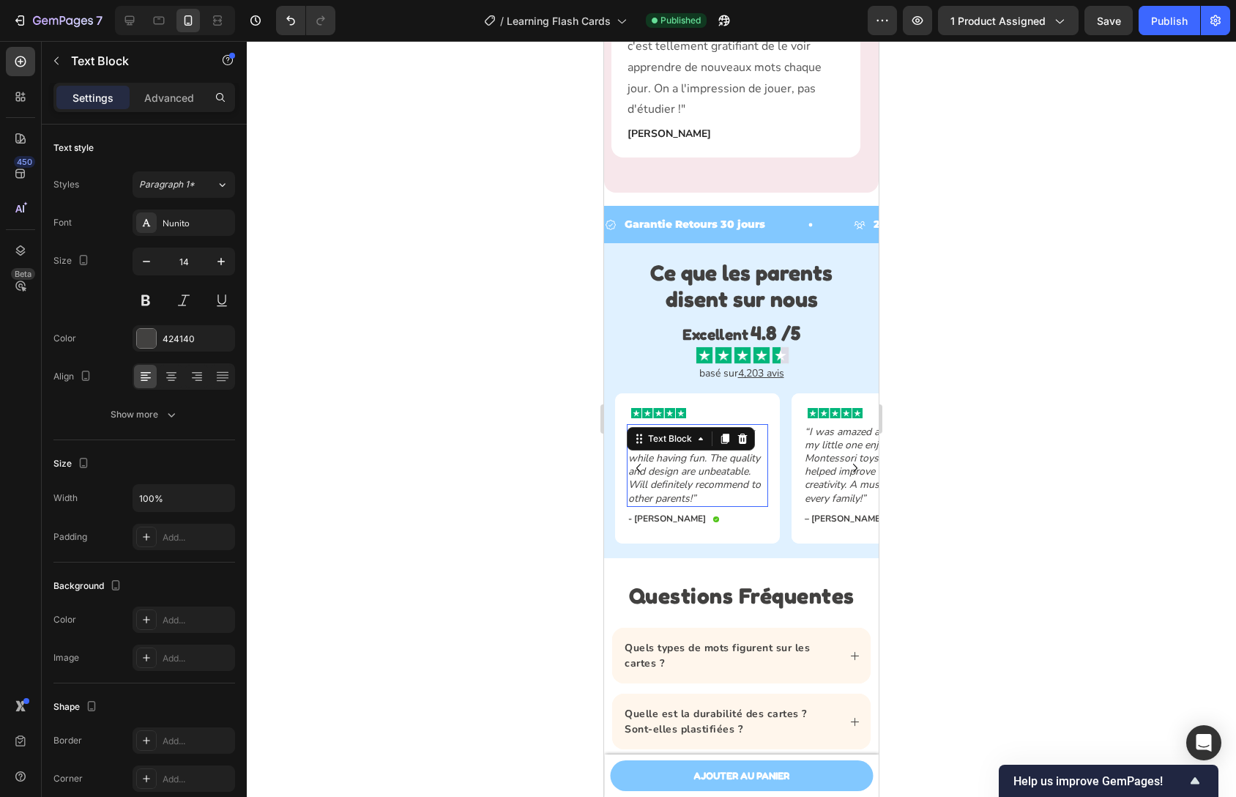
click at [699, 445] on div "Text Block" at bounding box center [670, 439] width 79 height 18
click at [728, 469] on icon "“The toys are incredible! My kids are learning so much while having fun. The qu…" at bounding box center [694, 465] width 133 height 81
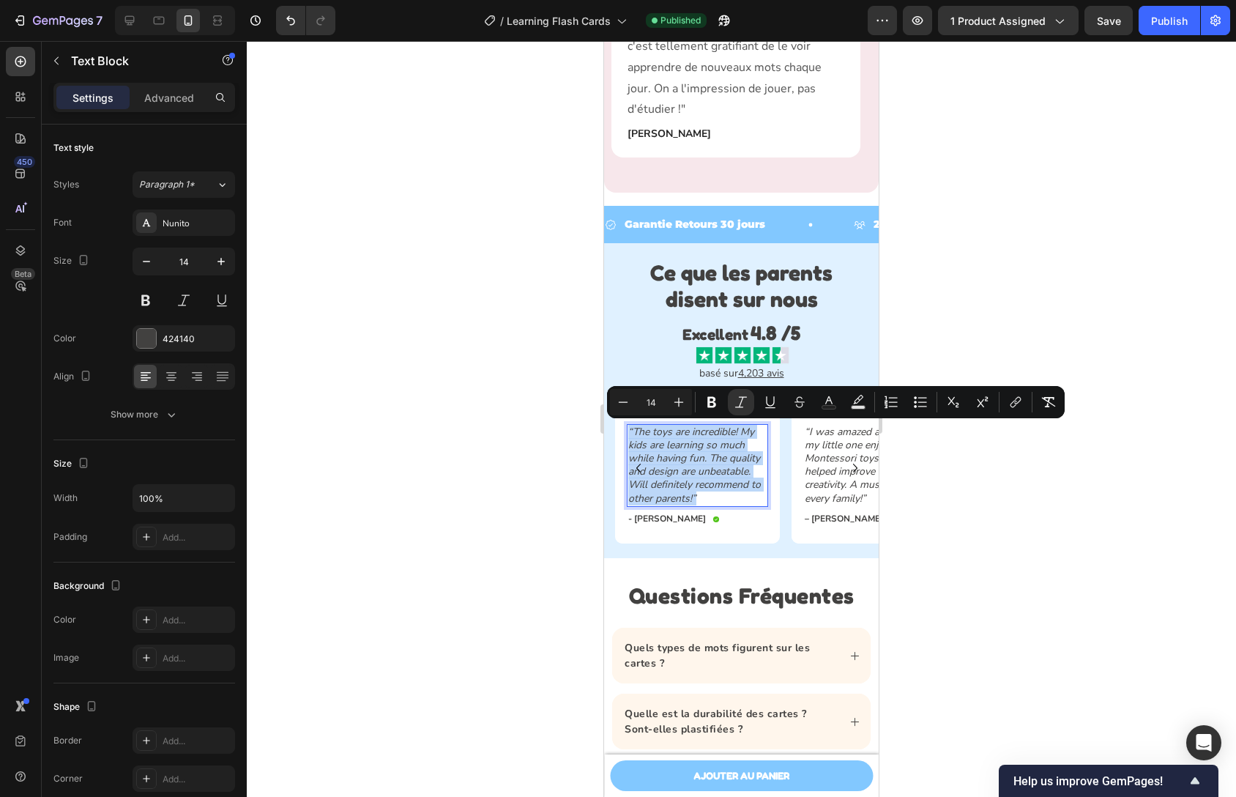
copy icon "“The toys are incredible! My kids are learning so much while having fun. The qu…"
click at [709, 489] on icon "“The toys are incredible! My kids are learning so much while having fun. The qu…" at bounding box center [694, 465] width 133 height 81
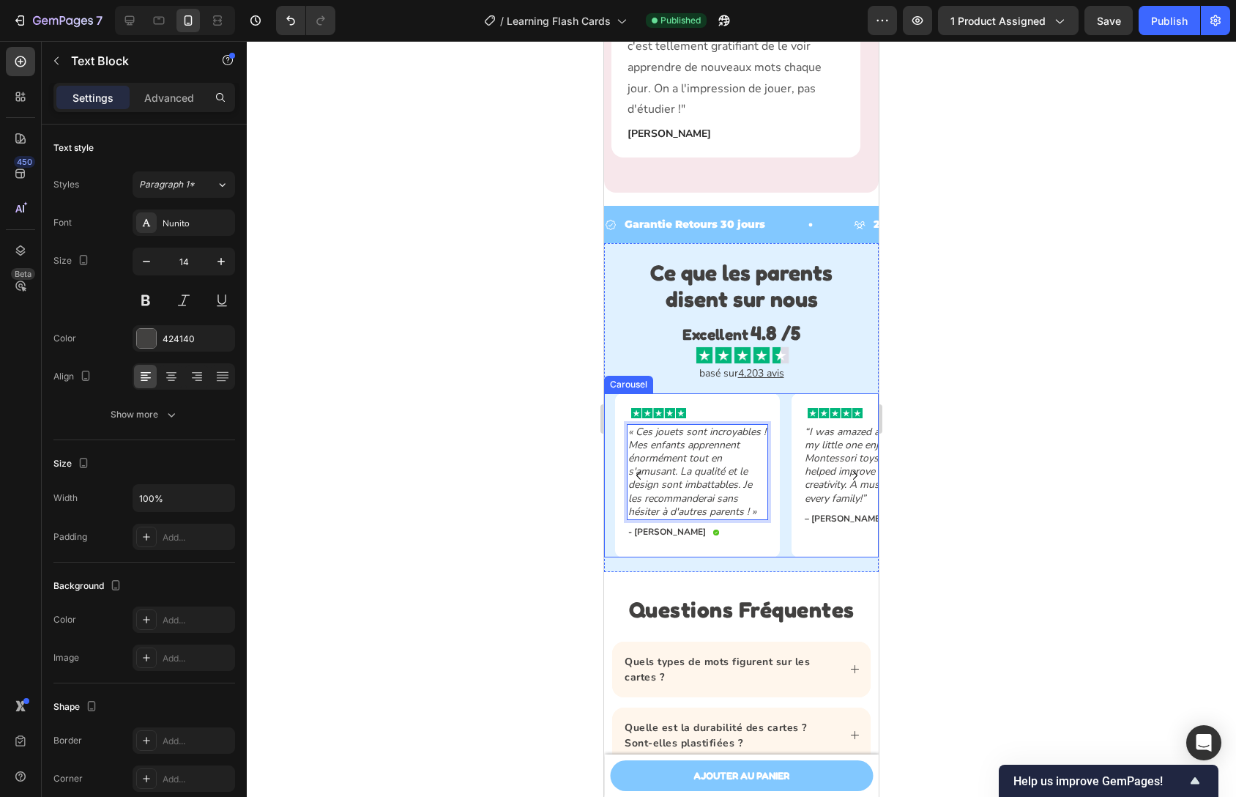
click at [844, 471] on button "Carousel Next Arrow" at bounding box center [855, 475] width 23 height 23
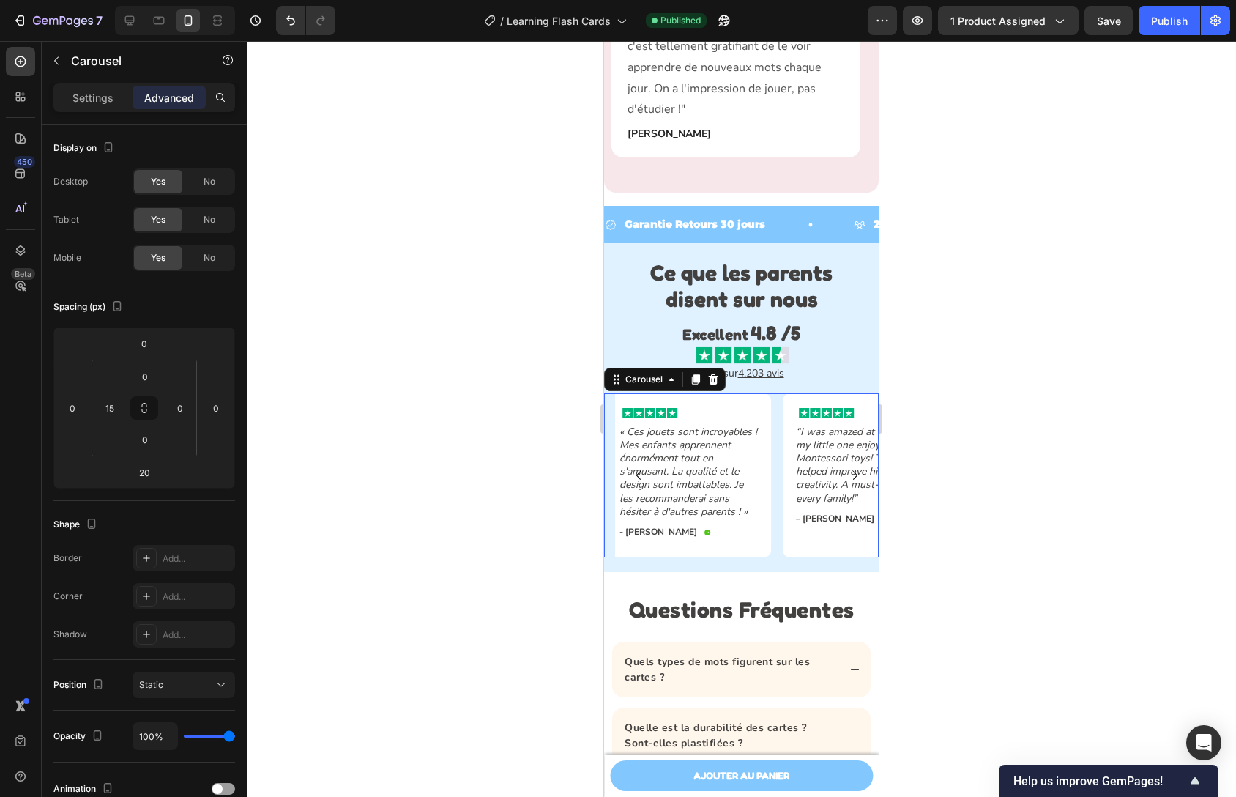
click at [844, 471] on button "Carousel Next Arrow" at bounding box center [855, 475] width 23 height 23
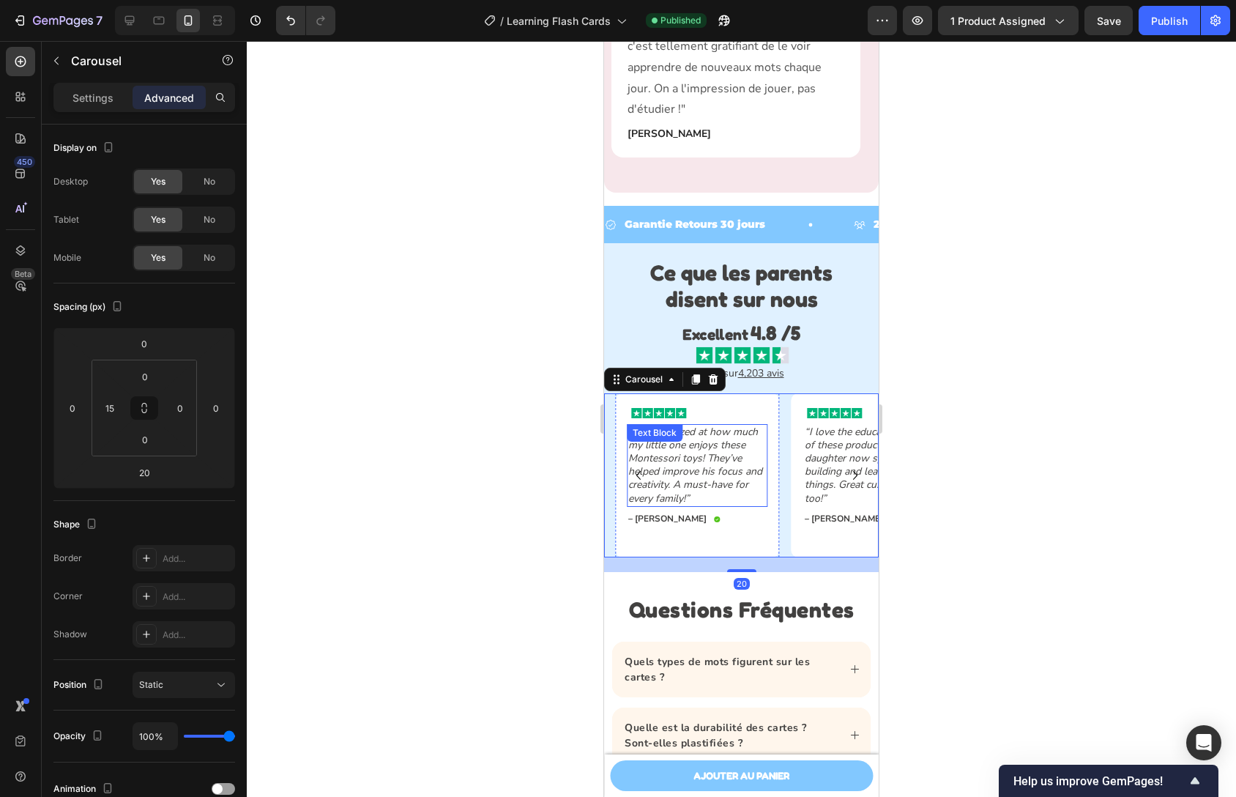
click at [664, 469] on icon "“I was amazed at how much my little one enjoys these Montessori toys! They’ve h…" at bounding box center [695, 465] width 134 height 81
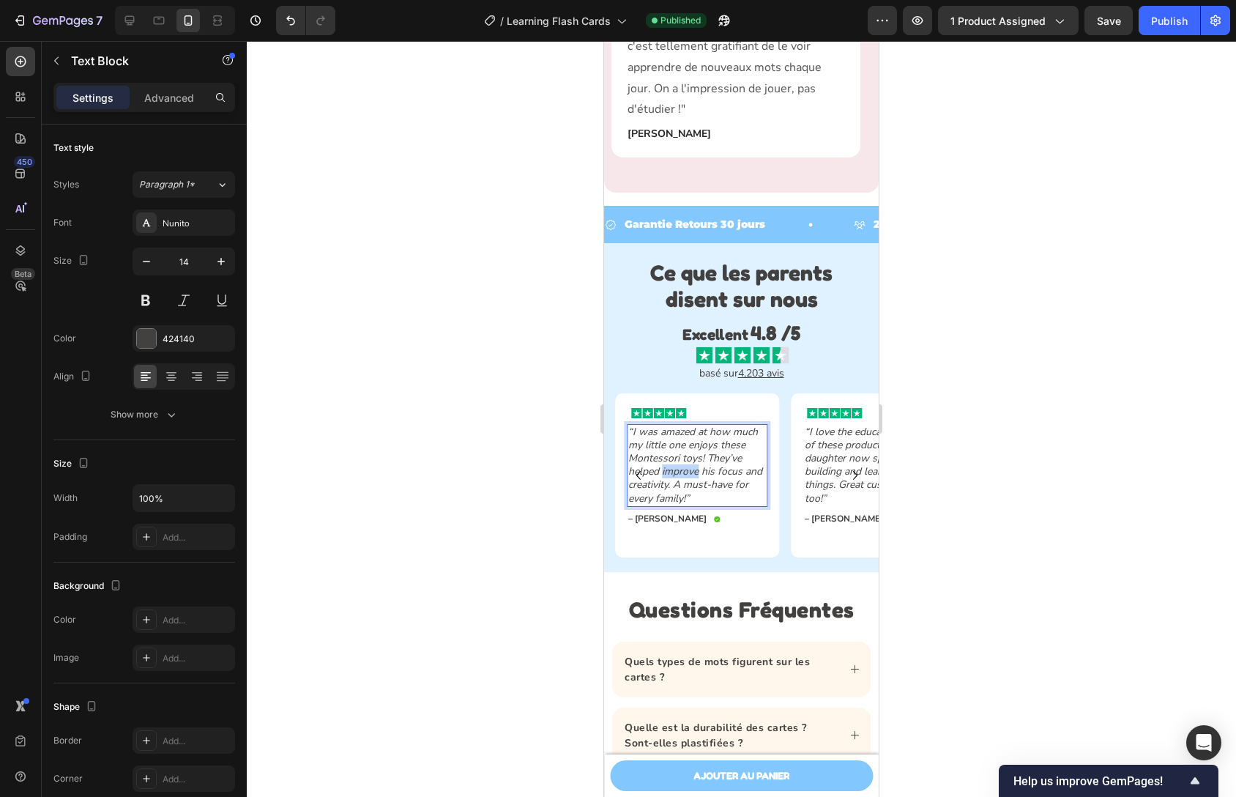
click at [664, 469] on icon "“I was amazed at how much my little one enjoys these Montessori toys! They’ve h…" at bounding box center [695, 465] width 134 height 81
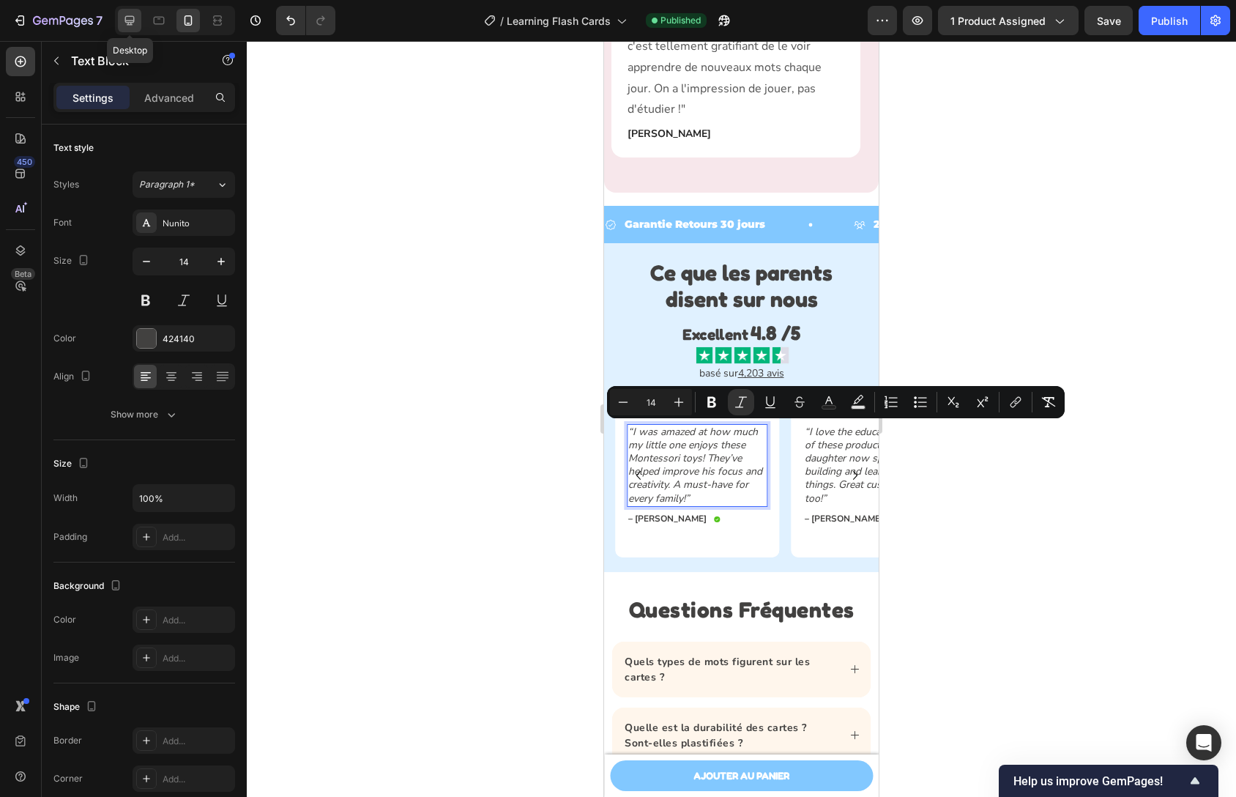
click at [130, 24] on icon at bounding box center [130, 21] width 10 height 10
type input "16"
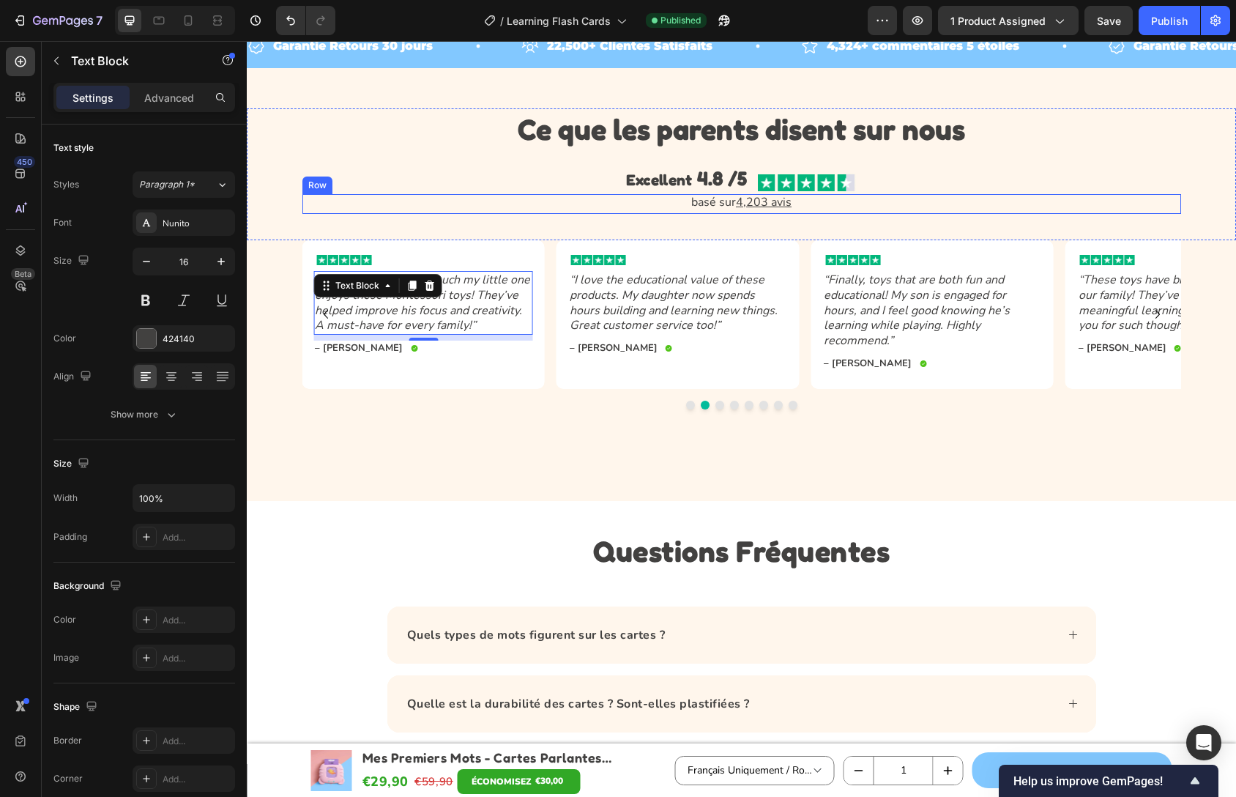
scroll to position [4952, 0]
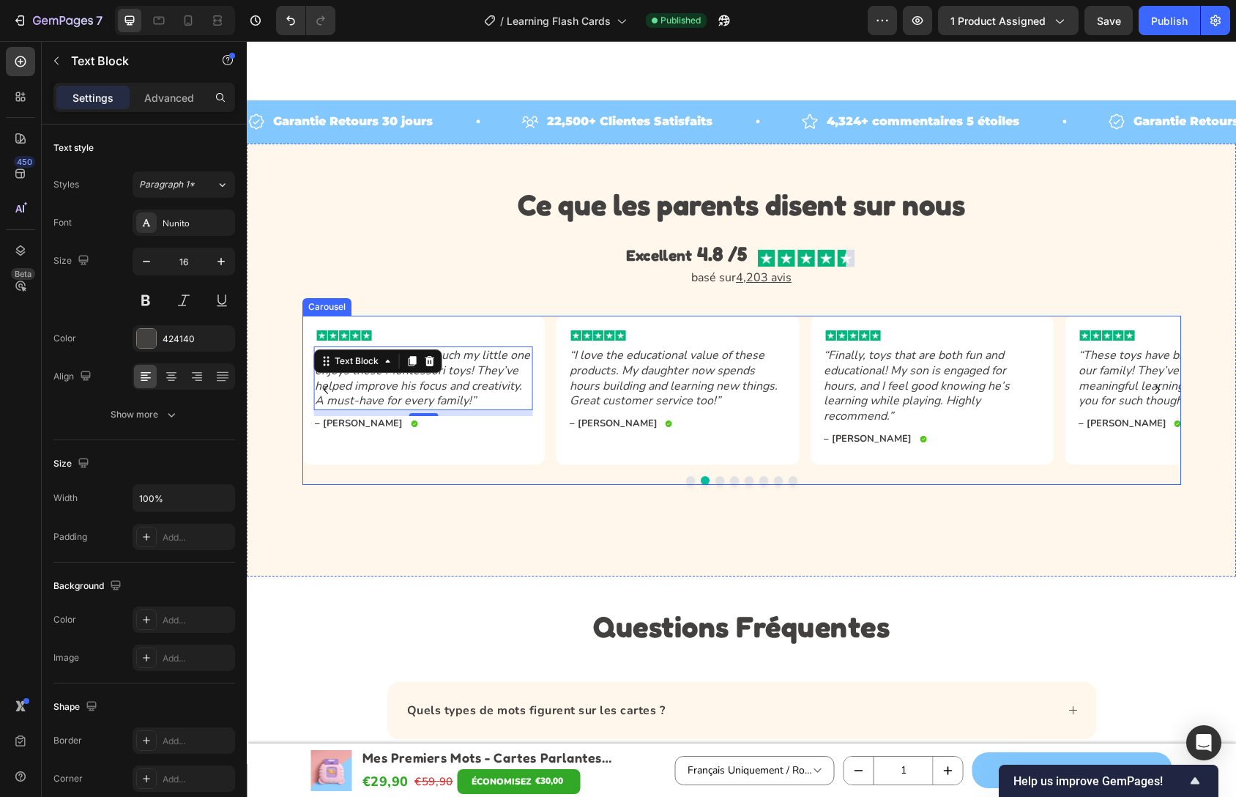
click at [686, 478] on button "Dot" at bounding box center [690, 480] width 9 height 9
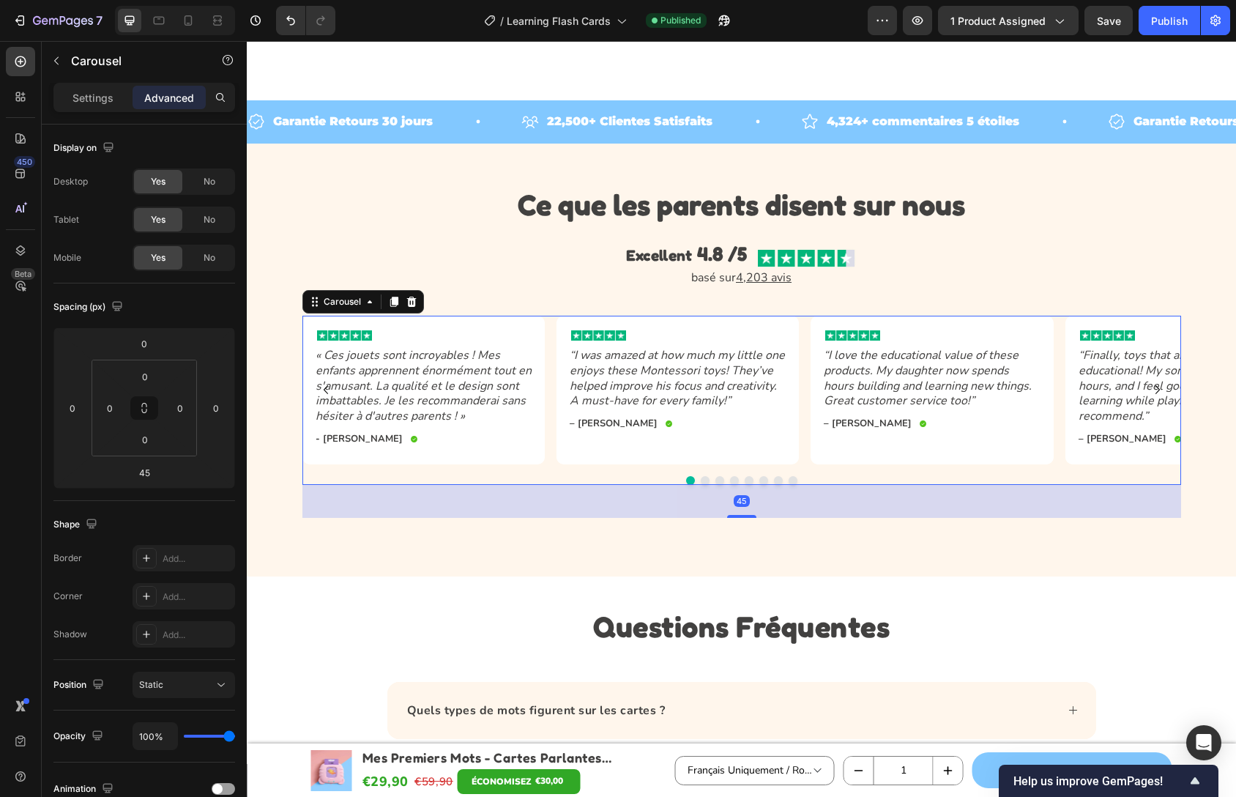
click at [546, 474] on div "Image « Ces jouets sont incroyables ! Mes enfants apprennent énormément tout en…" at bounding box center [741, 400] width 879 height 169
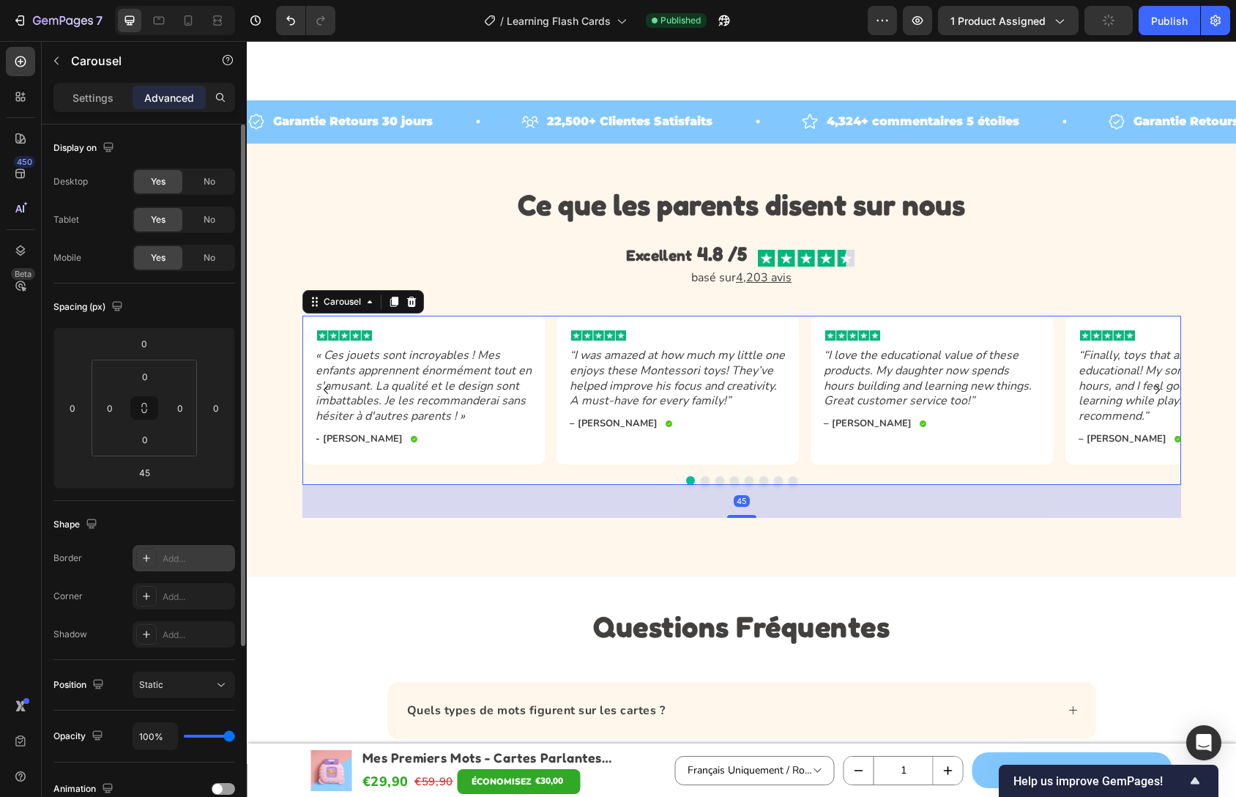
scroll to position [263, 0]
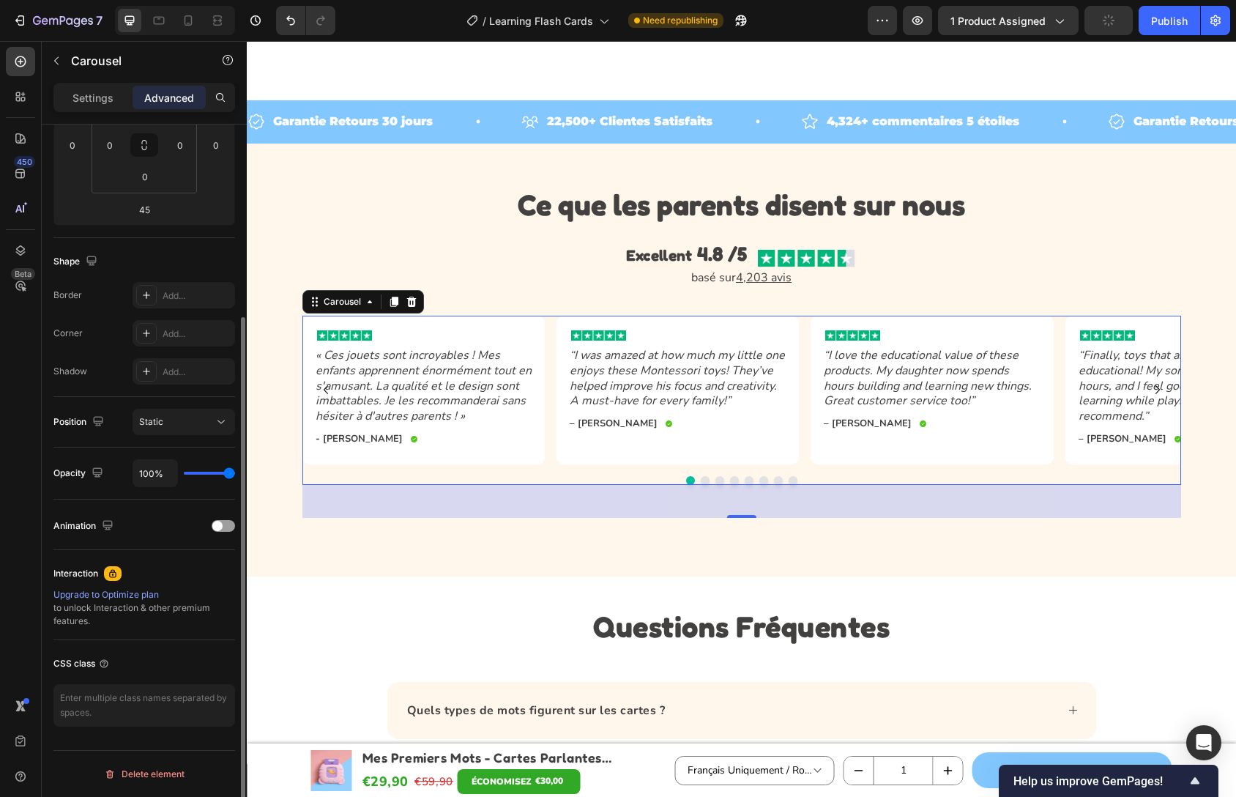
click at [94, 118] on div "Settings Advanced" at bounding box center [144, 104] width 205 height 42
click at [94, 110] on div "Settings Advanced" at bounding box center [144, 97] width 182 height 29
click at [94, 104] on p "Settings" at bounding box center [93, 97] width 41 height 15
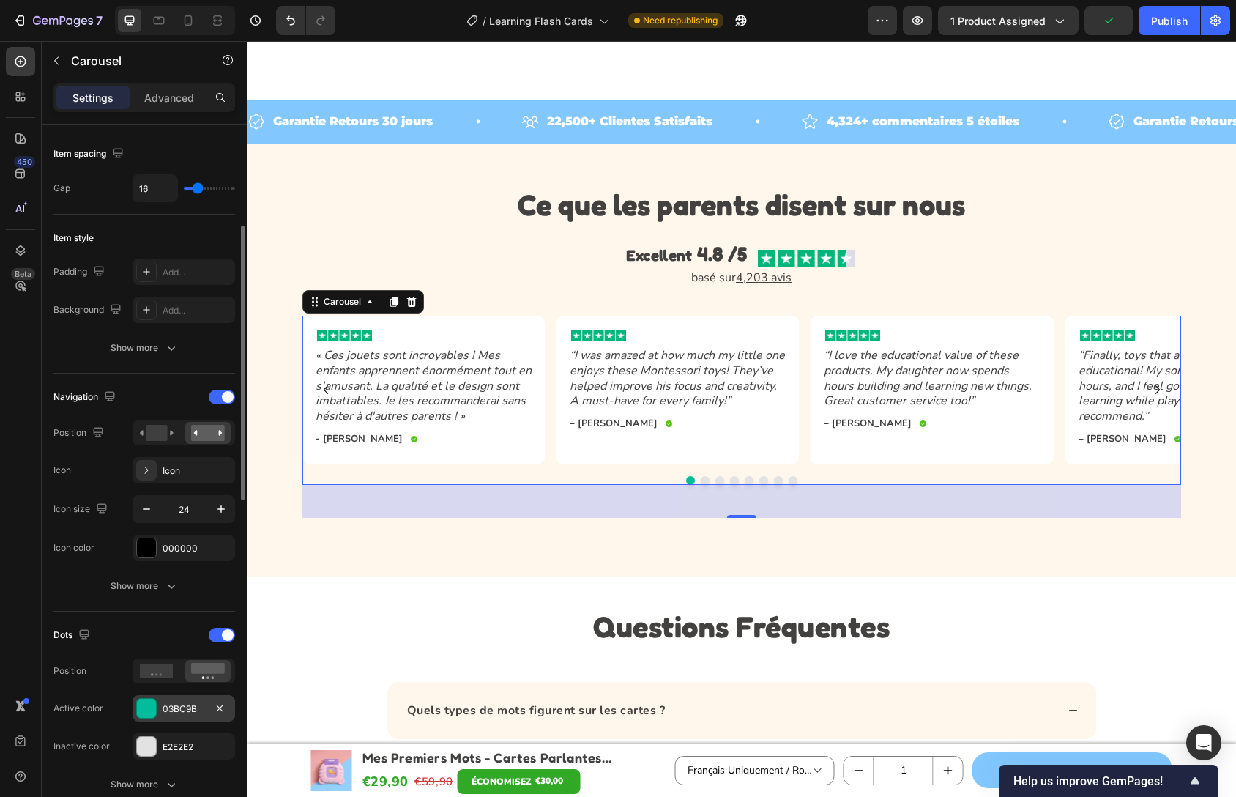
click at [176, 700] on div "03BC9B" at bounding box center [184, 708] width 103 height 26
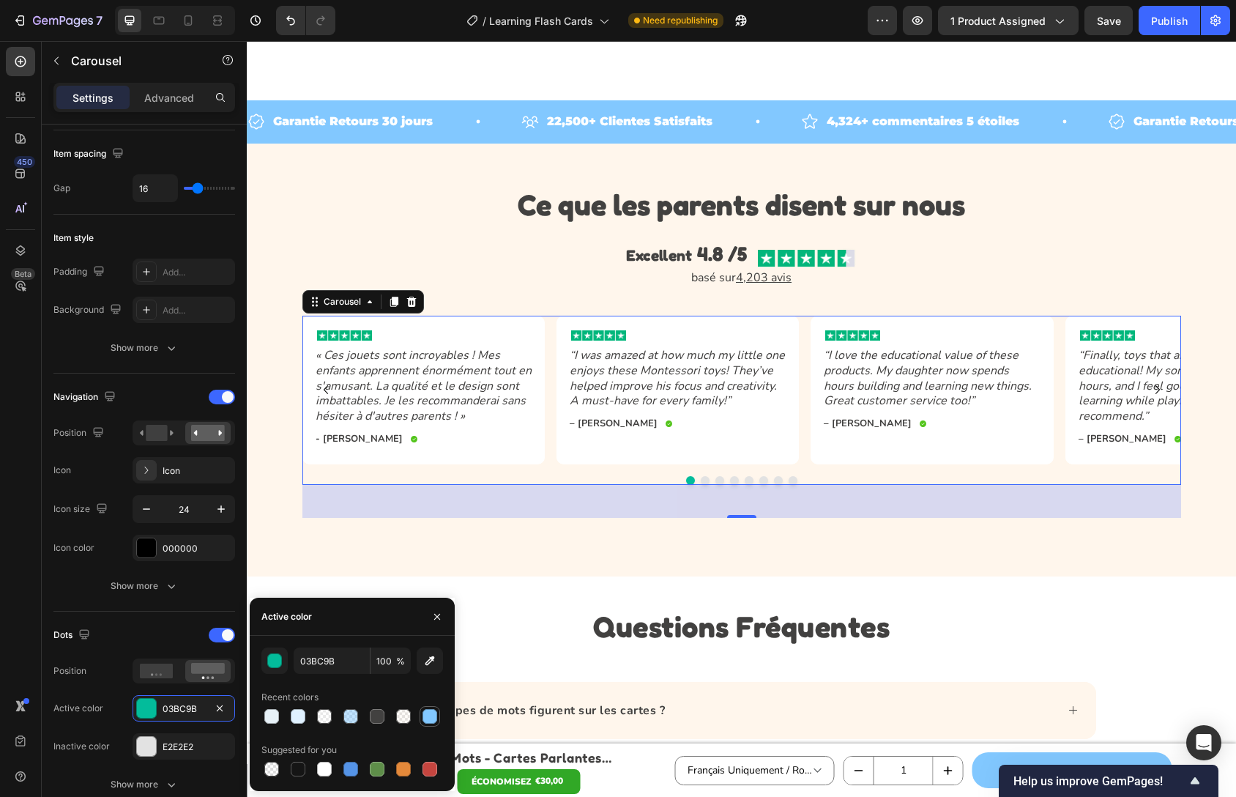
click at [425, 717] on div at bounding box center [430, 716] width 15 height 15
type input "82C8FF"
click at [442, 386] on icon "« Ces jouets sont incroyables ! Mes enfants apprennent énormément tout en s'amu…" at bounding box center [424, 385] width 216 height 77
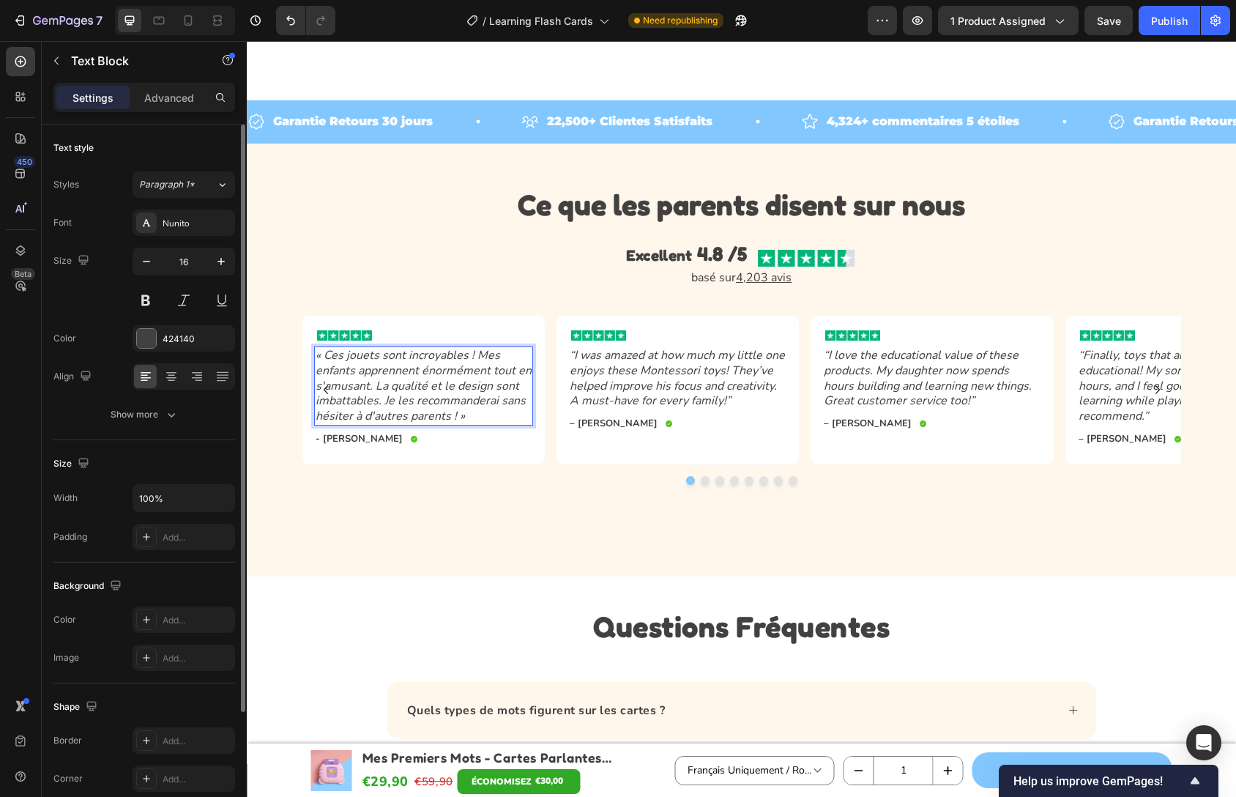
click at [612, 376] on icon "“I was amazed at how much my little one enjoys these Montessori toys! They’ve h…" at bounding box center [677, 378] width 215 height 62
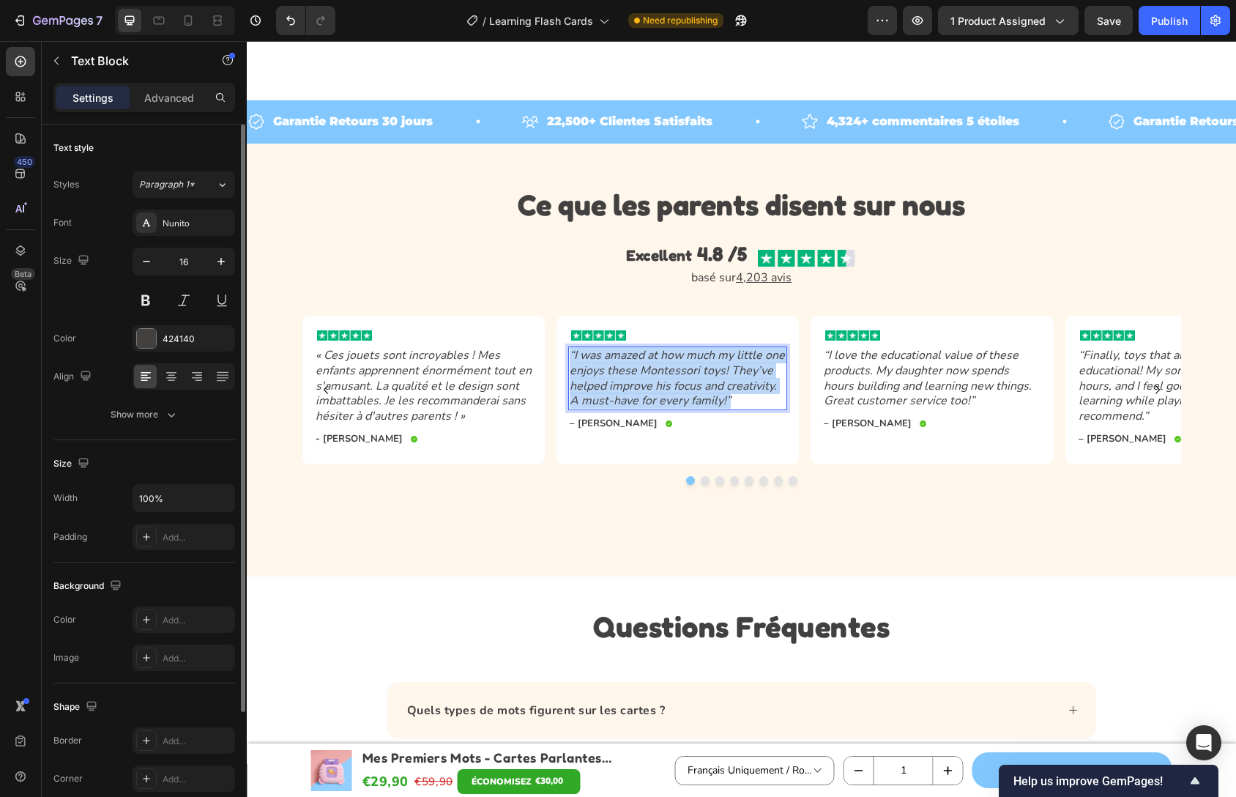
click at [612, 376] on icon "“I was amazed at how much my little one enjoys these Montessori toys! They’ve h…" at bounding box center [677, 378] width 215 height 62
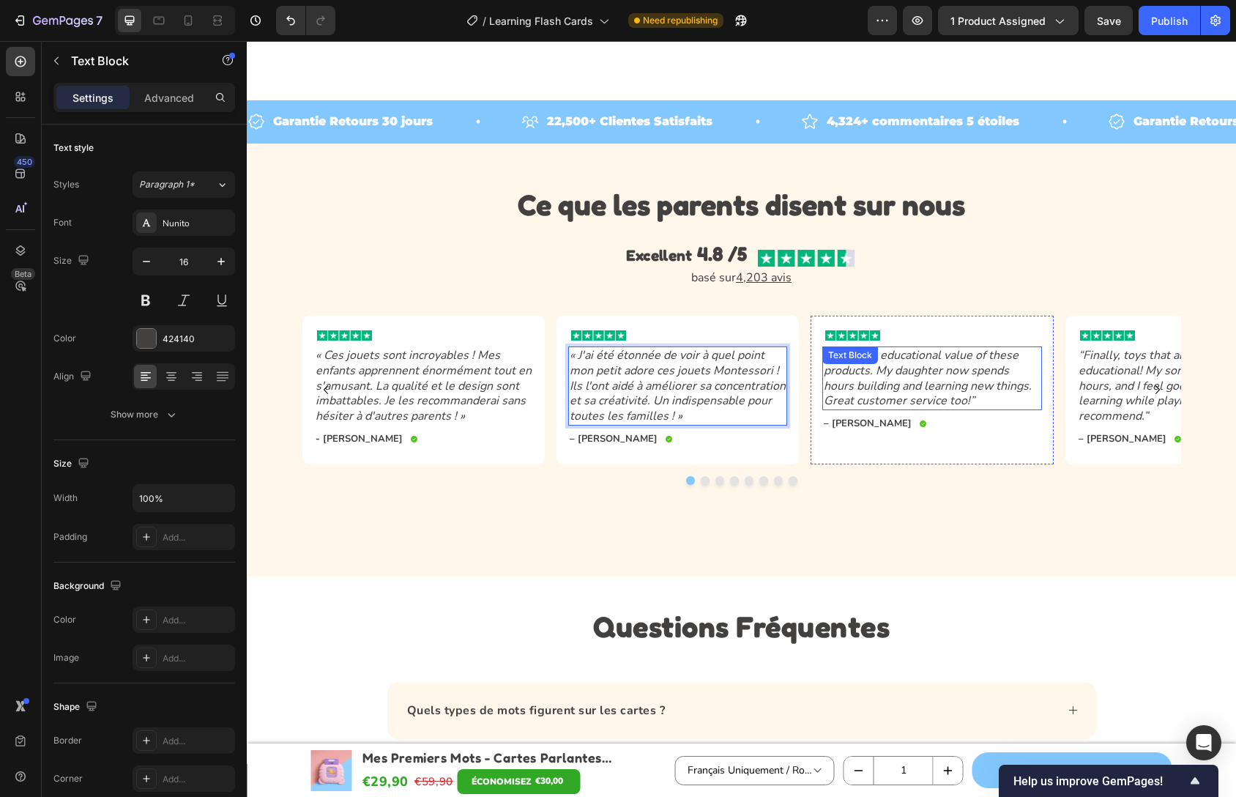
click at [936, 400] on icon "“I love the educational value of these products. My daughter now spends hours b…" at bounding box center [928, 378] width 208 height 62
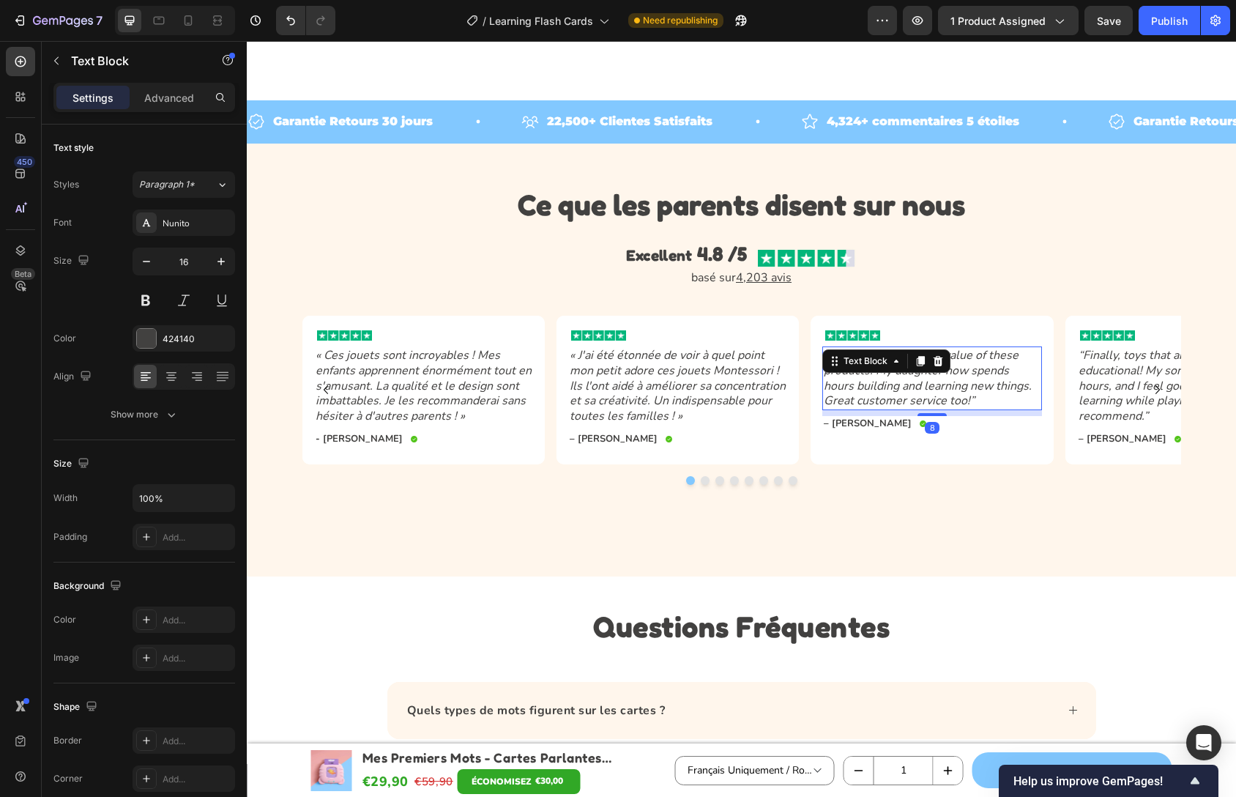
click at [936, 400] on icon "“I love the educational value of these products. My daughter now spends hours b…" at bounding box center [928, 378] width 208 height 62
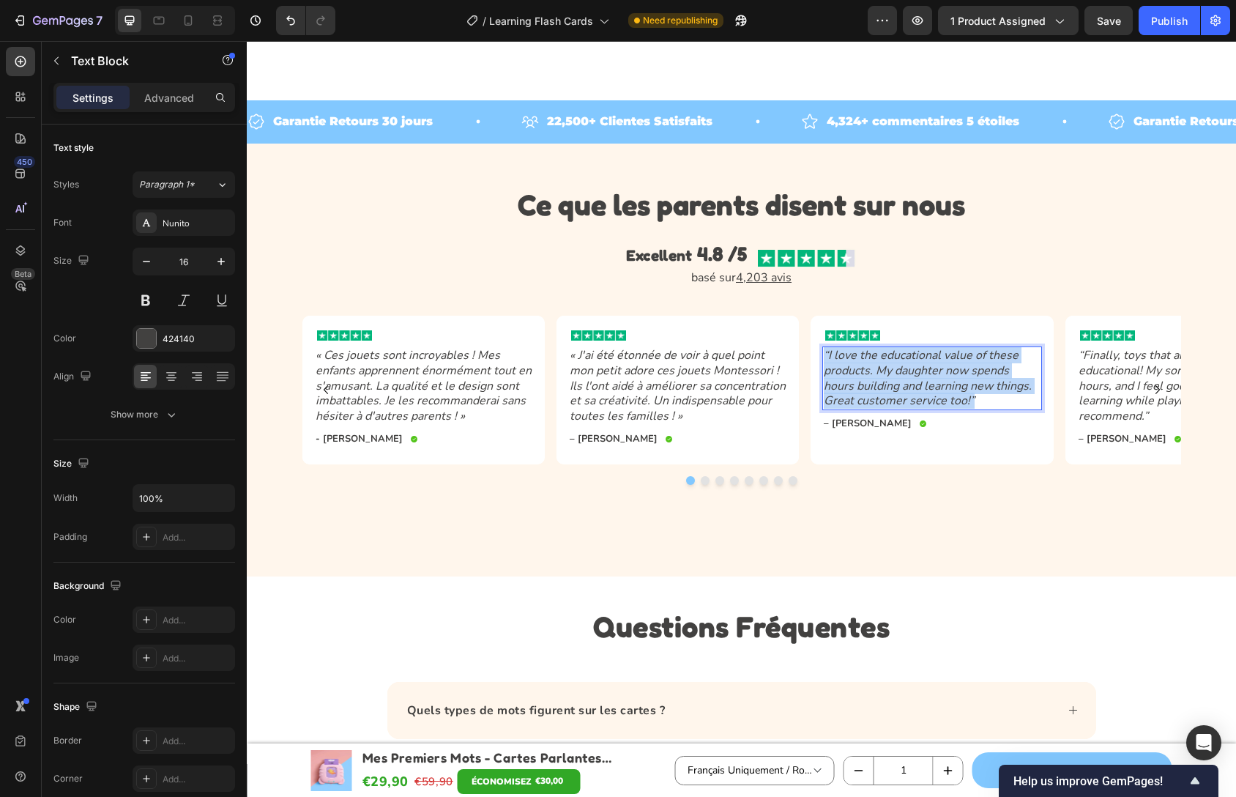
click at [936, 400] on icon "“I love the educational value of these products. My daughter now spends hours b…" at bounding box center [928, 378] width 208 height 62
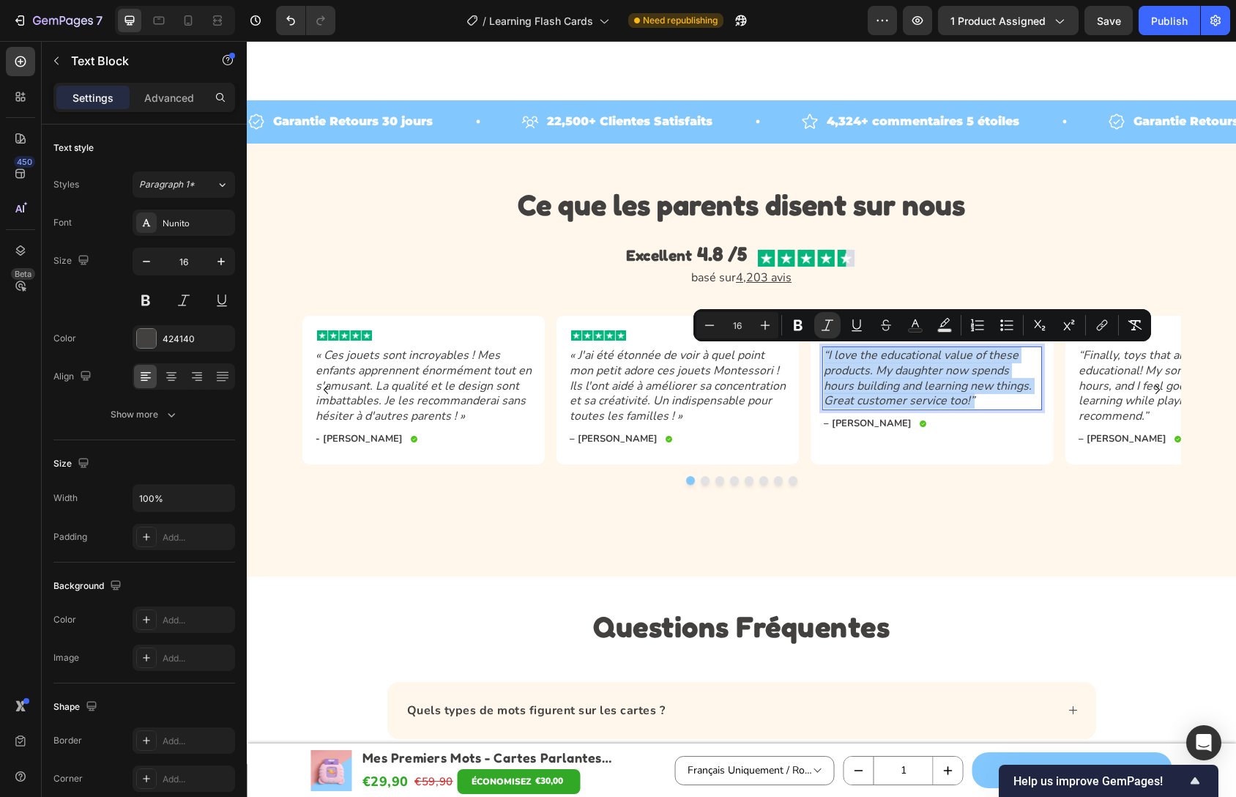
copy icon "“I love the educational value of these products. My daughter now spends hours b…"
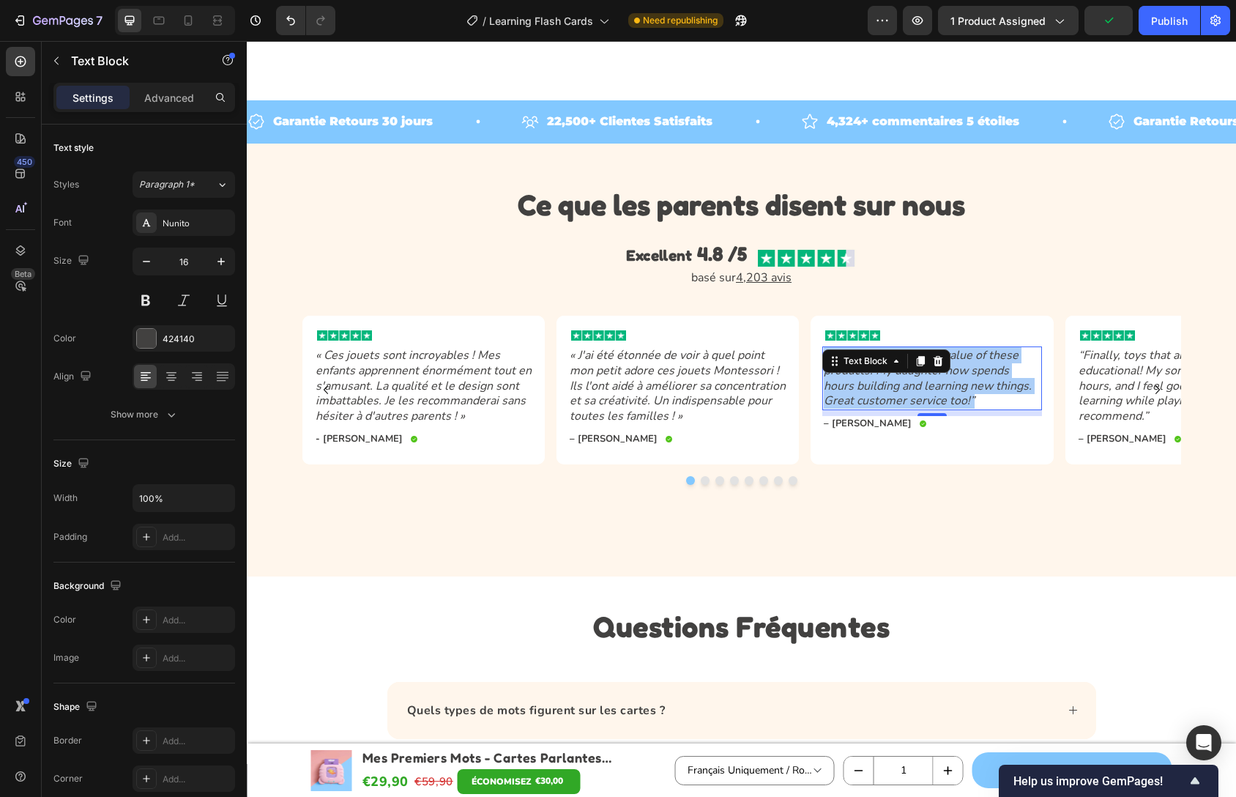
click at [929, 417] on div "– Laura M. Text Block Icon Row" at bounding box center [931, 423] width 219 height 15
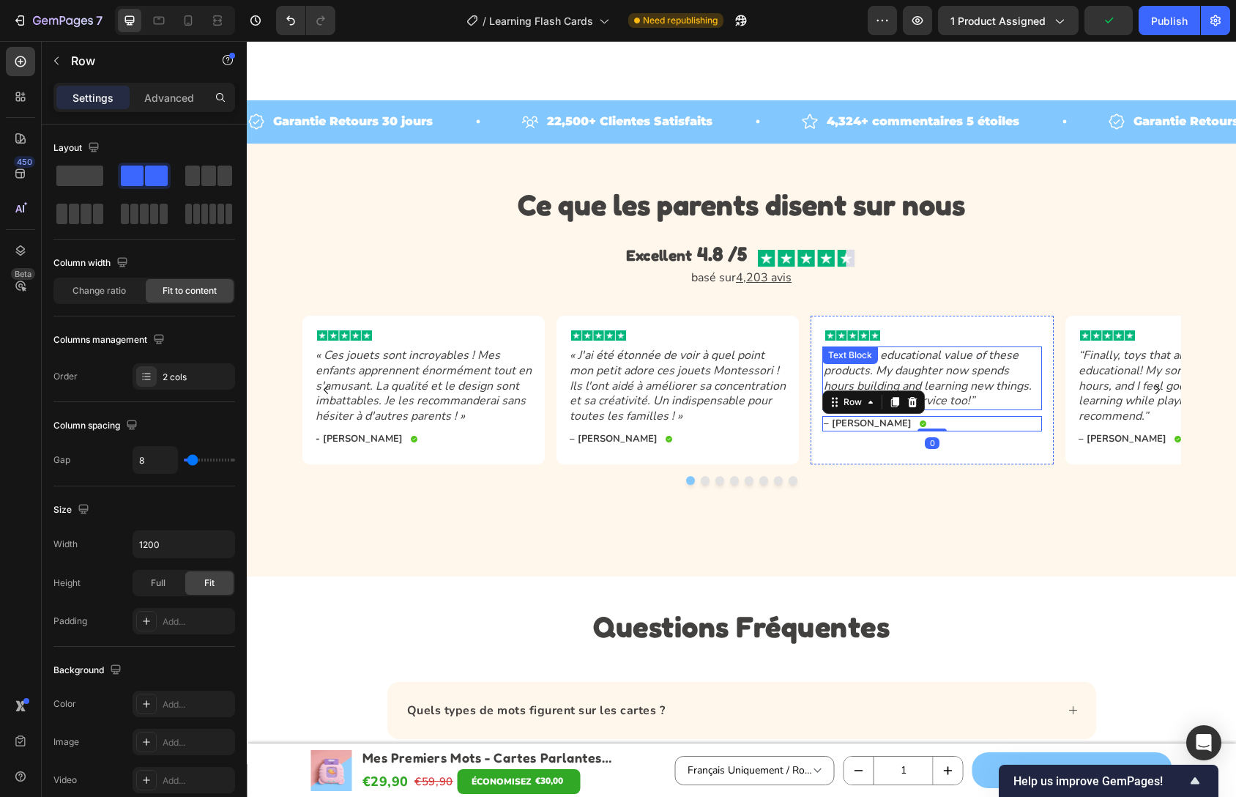
click at [924, 396] on icon "“I love the educational value of these products. My daughter now spends hours b…" at bounding box center [928, 378] width 208 height 62
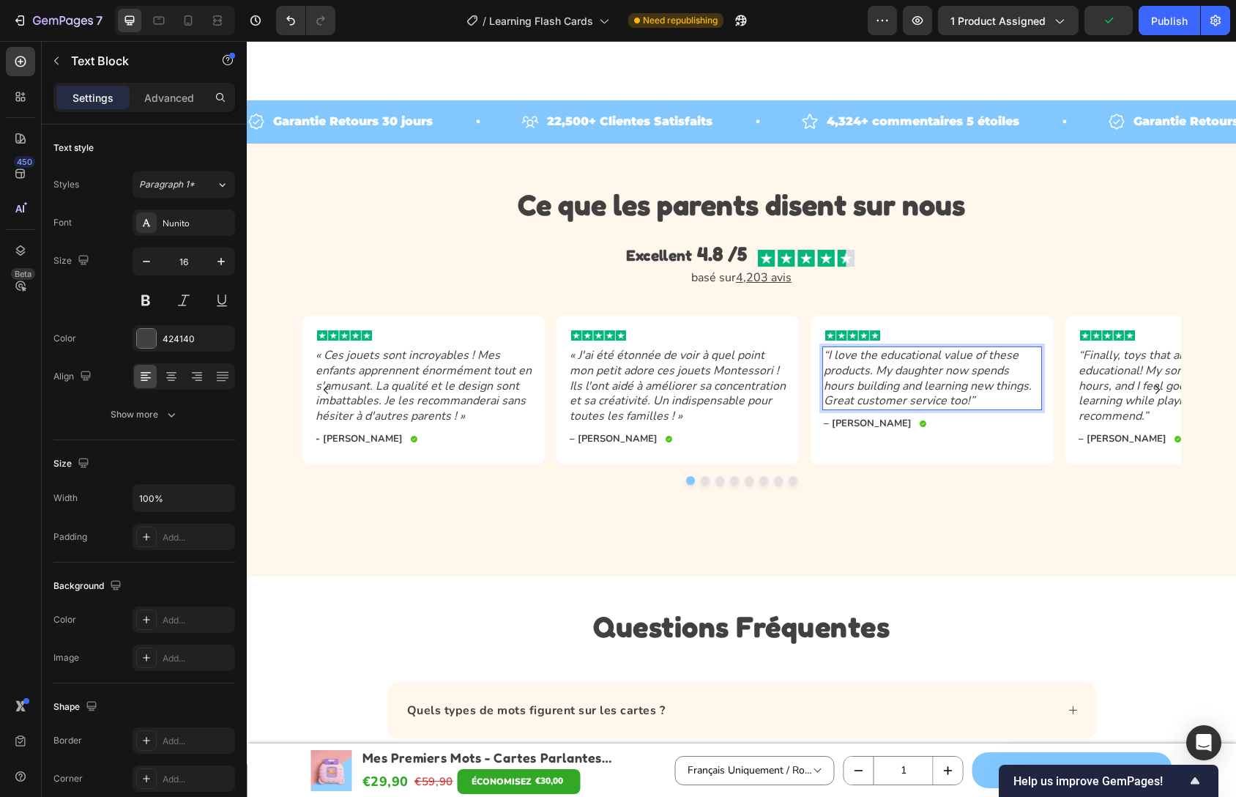
click at [938, 392] on icon "“I love the educational value of these products. My daughter now spends hours b…" at bounding box center [928, 378] width 208 height 62
click at [596, 435] on p "– [PERSON_NAME]" at bounding box center [614, 439] width 88 height 12
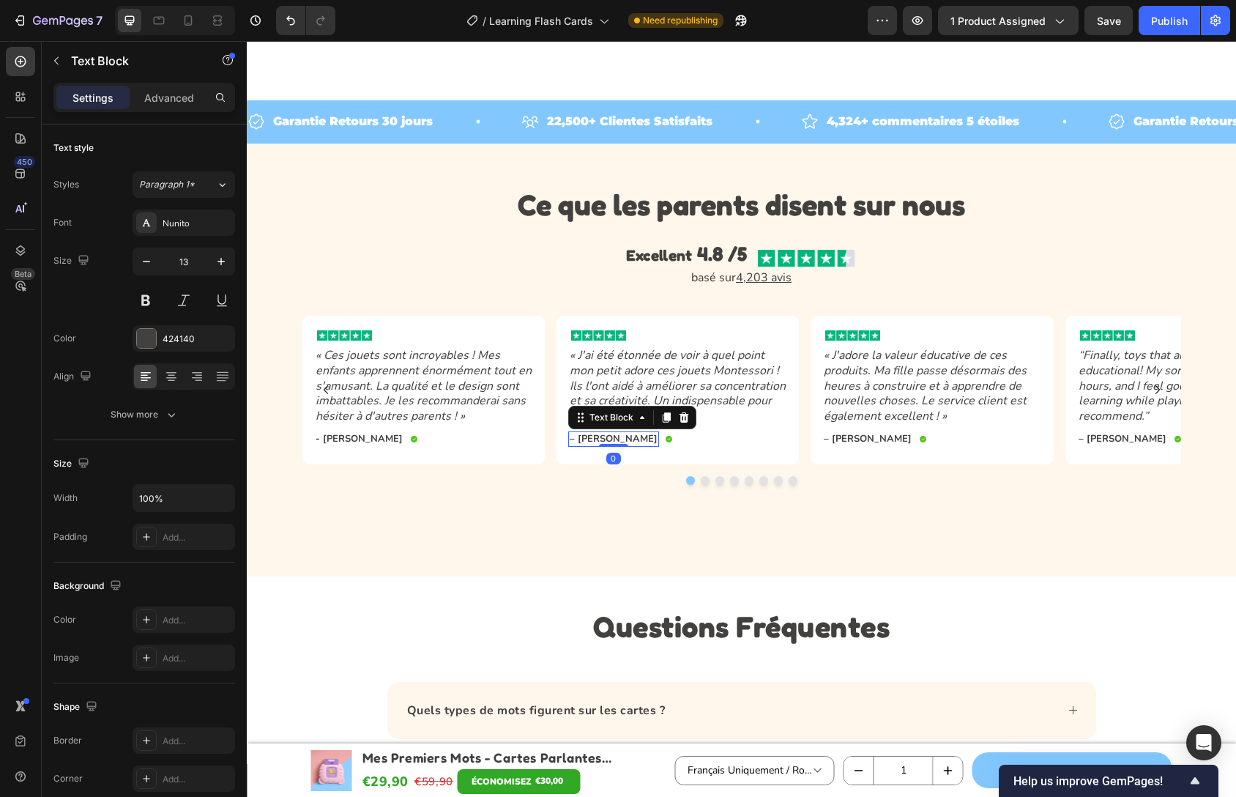
click at [602, 437] on p "– [PERSON_NAME]" at bounding box center [614, 439] width 88 height 12
click at [596, 438] on p "– [PERSON_NAME]" at bounding box center [614, 439] width 88 height 12
click at [350, 438] on p "- [PERSON_NAME]" at bounding box center [359, 439] width 87 height 12
click at [352, 442] on p "- [PERSON_NAME]" at bounding box center [359, 439] width 87 height 12
click at [863, 440] on p "– [PERSON_NAME]" at bounding box center [868, 439] width 88 height 12
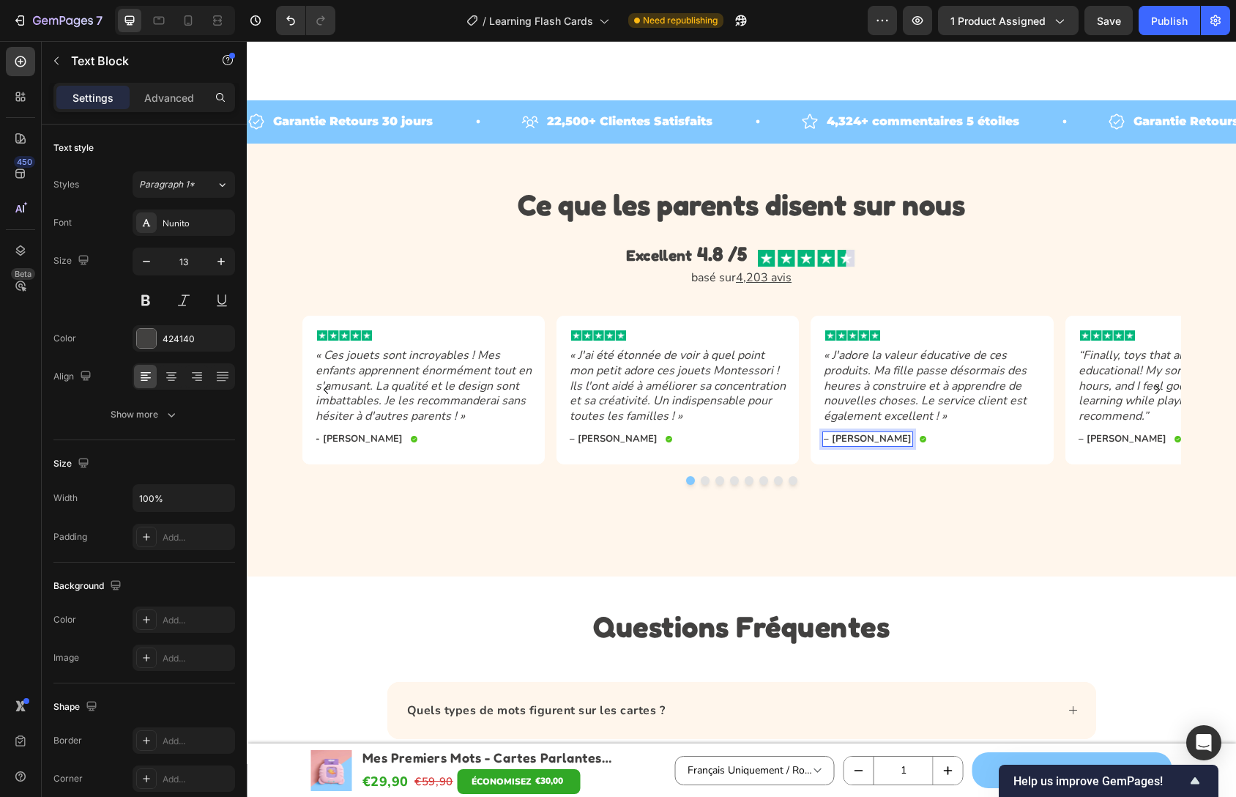
click at [863, 440] on p "– [PERSON_NAME]" at bounding box center [868, 439] width 88 height 12
click at [1117, 384] on icon "“Finally, toys that are both fun and educational! My son is engaged for hours, …" at bounding box center [1172, 385] width 186 height 77
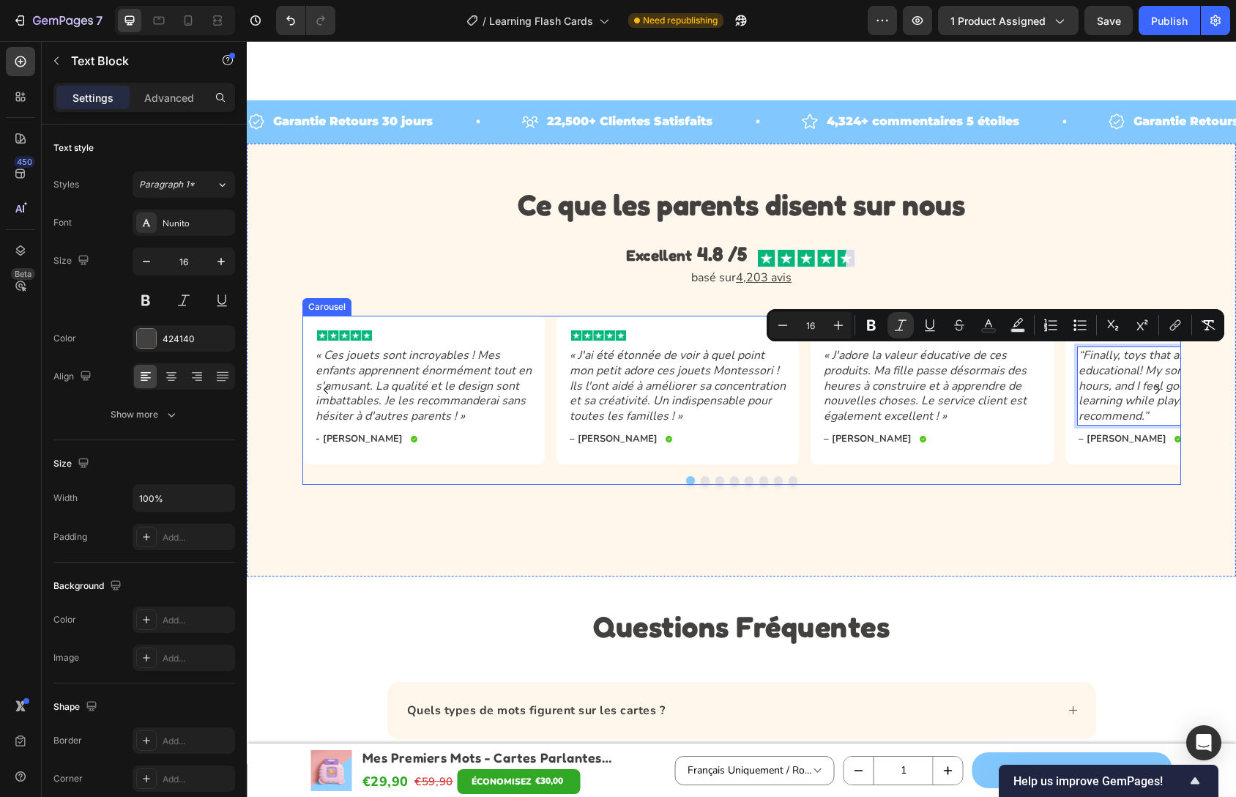
click at [1149, 395] on icon "Carousel Next Arrow" at bounding box center [1158, 390] width 18 height 18
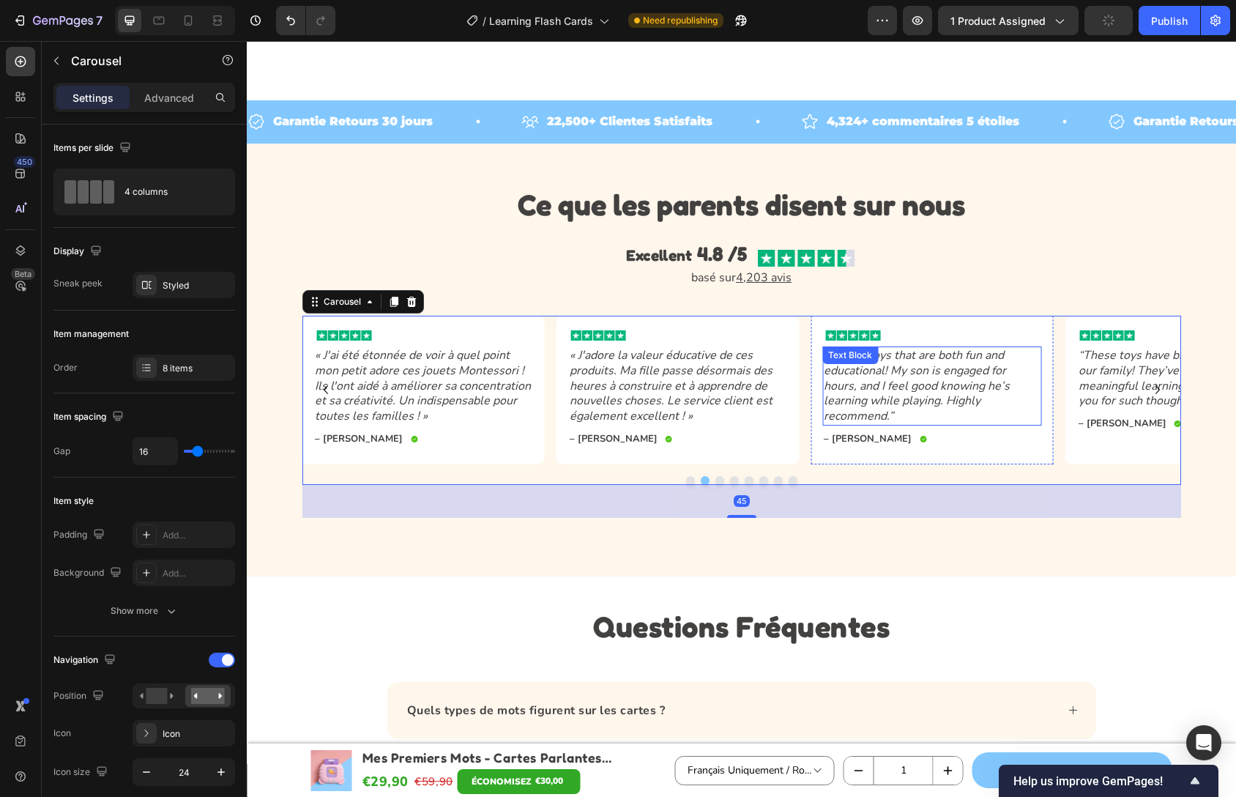
click at [837, 393] on icon "“Finally, toys that are both fun and educational! My son is engaged for hours, …" at bounding box center [917, 385] width 186 height 77
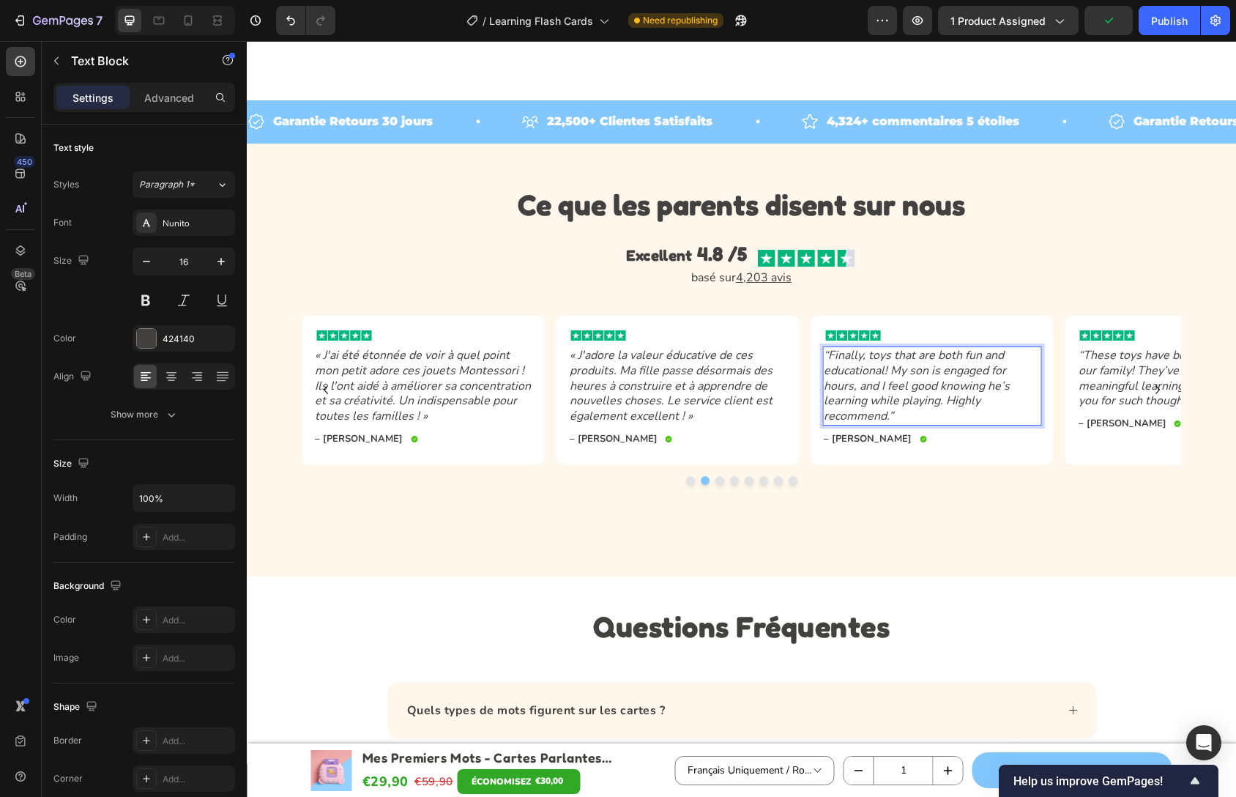
click at [846, 393] on icon "“Finally, toys that are both fun and educational! My son is engaged for hours, …" at bounding box center [917, 385] width 186 height 77
click at [857, 438] on p "– [PERSON_NAME]" at bounding box center [868, 439] width 88 height 12
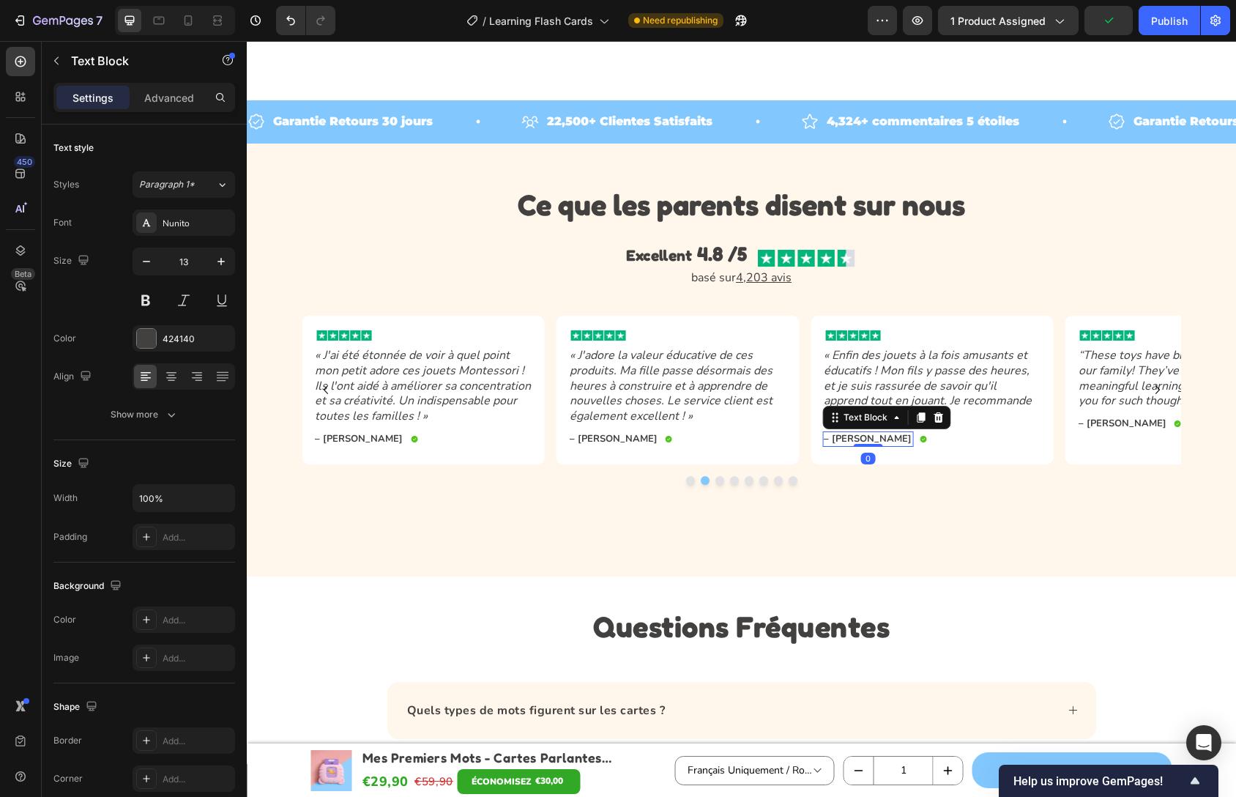
click at [857, 438] on p "– [PERSON_NAME]" at bounding box center [868, 439] width 88 height 12
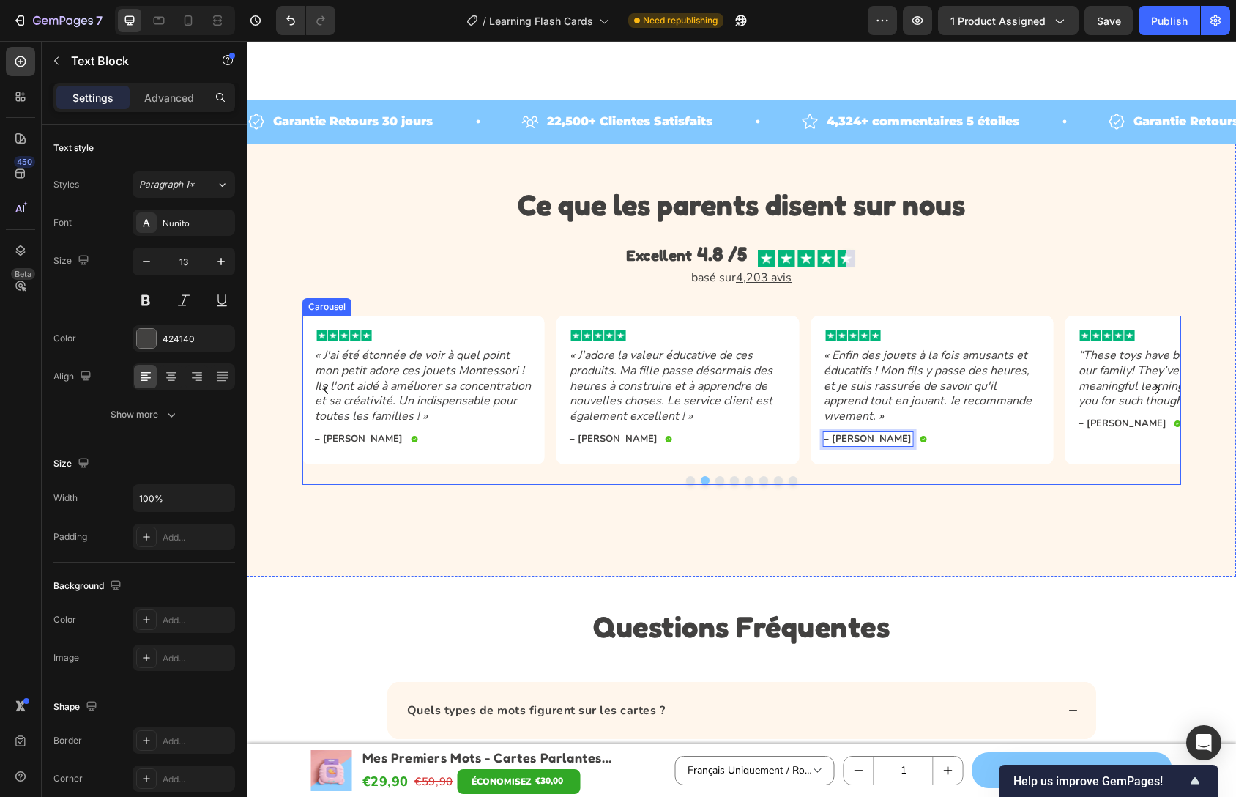
click at [1129, 378] on icon "“These toys have brought so much joy to our family! They’ve turned playtime int…" at bounding box center [1186, 378] width 215 height 62
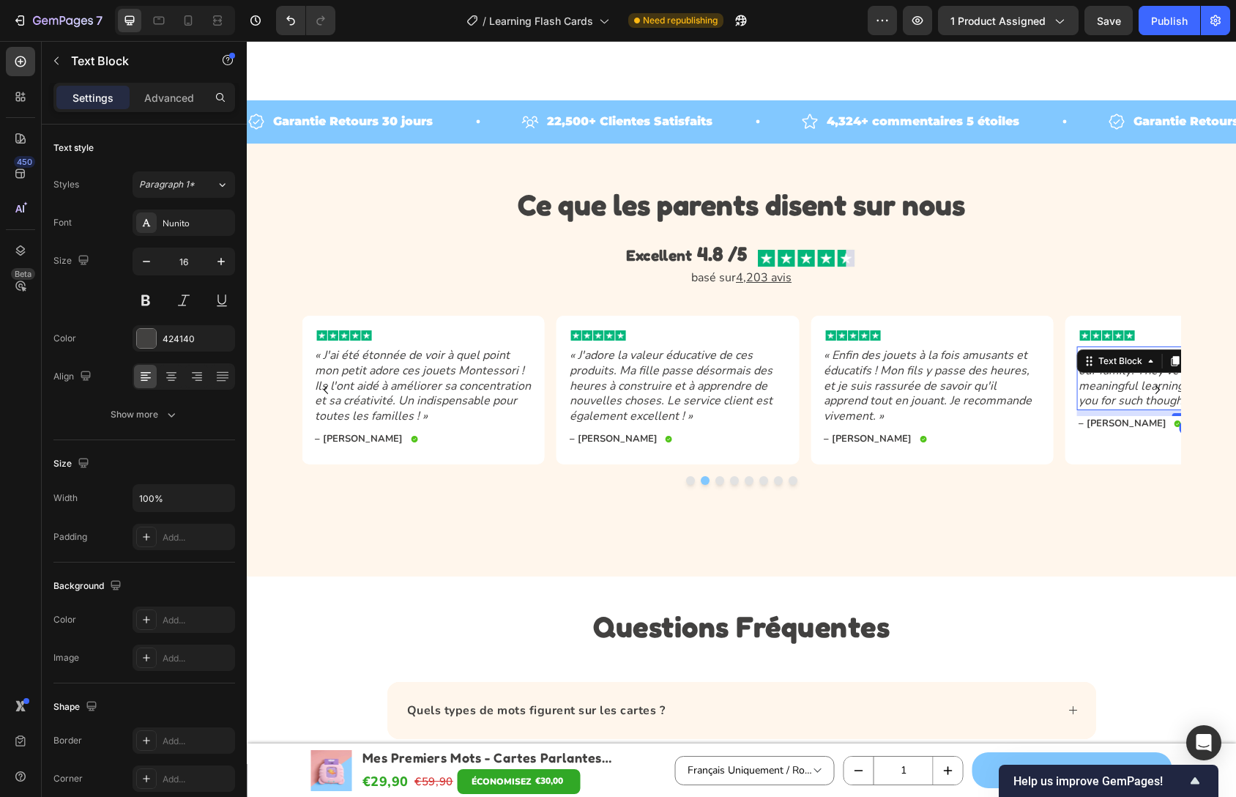
click at [1129, 378] on icon "“These toys have brought so much joy to our family! They’ve turned playtime int…" at bounding box center [1186, 378] width 215 height 62
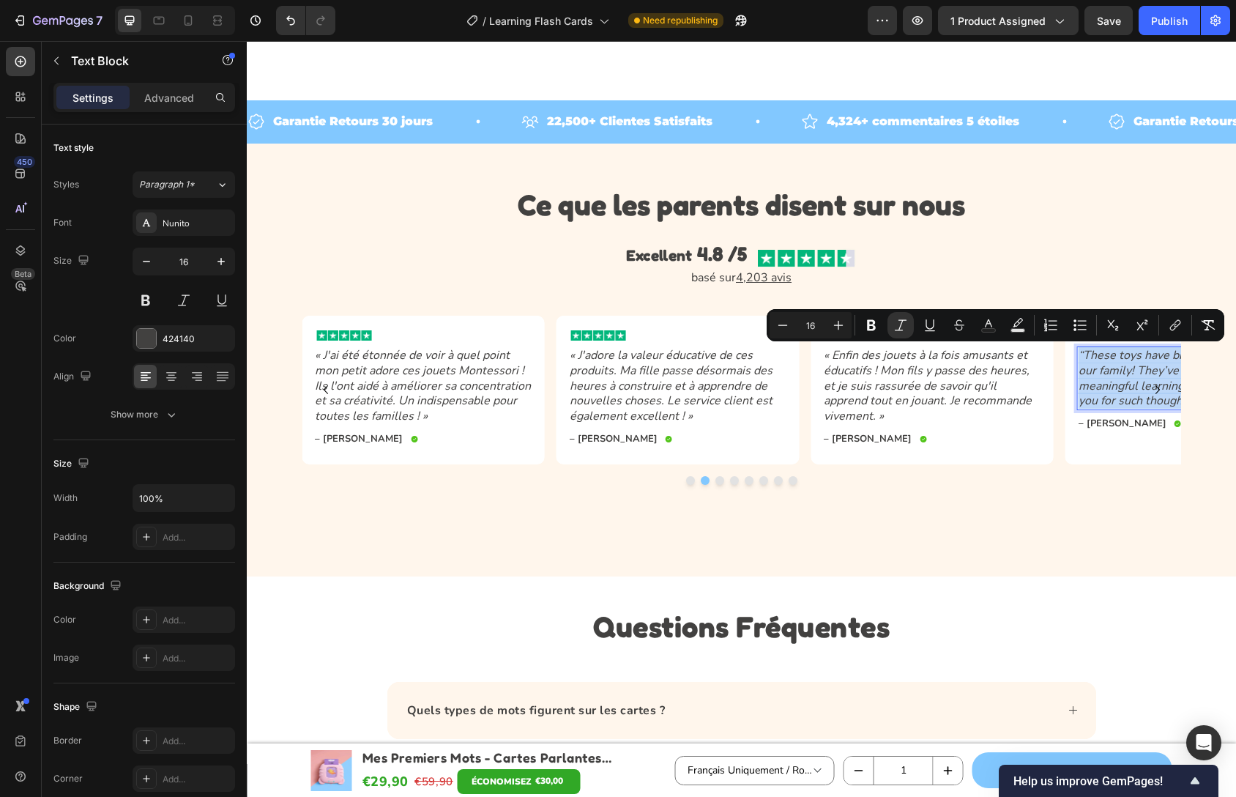
copy icon "“These toys have brought so much joy to our family! They’ve turned playtime int…"
click at [1095, 397] on icon "“These toys have brought so much joy to our family! They’ve turned playtime int…" at bounding box center [1186, 378] width 215 height 62
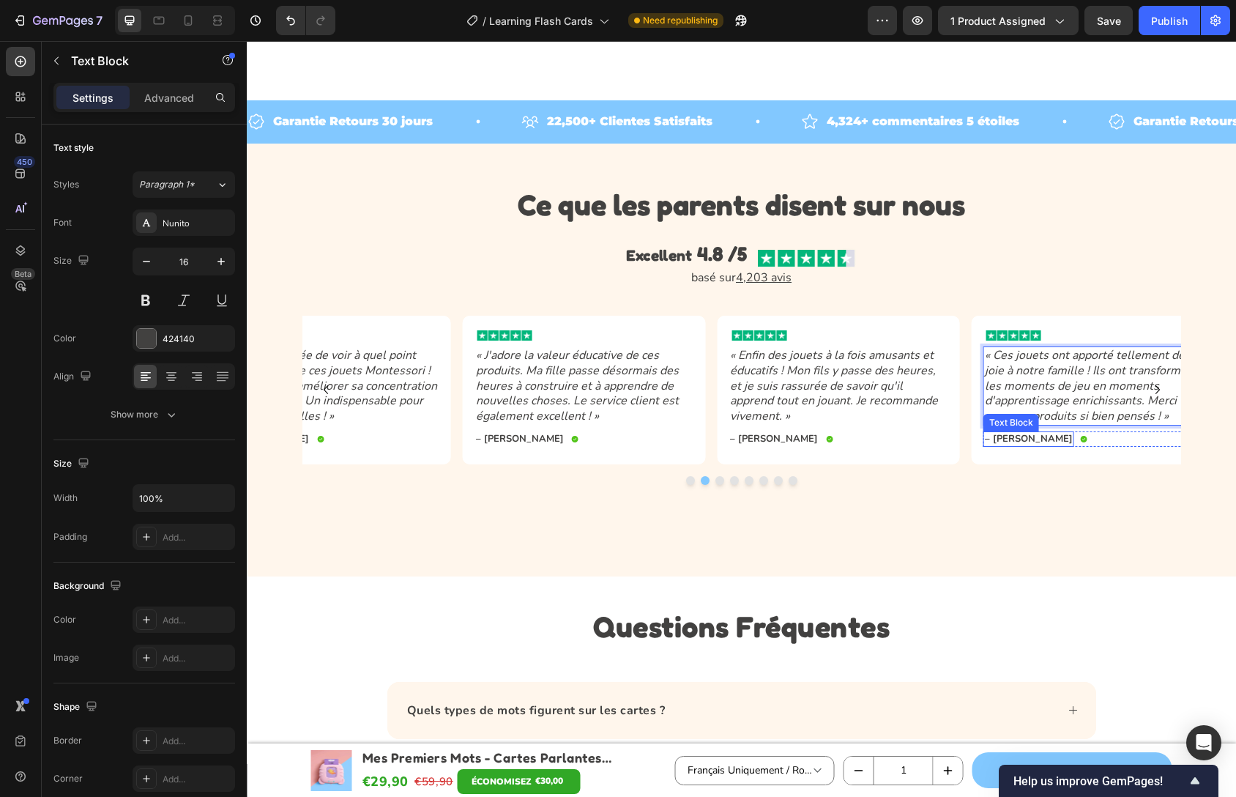
click at [998, 440] on p "– [PERSON_NAME]" at bounding box center [1029, 439] width 88 height 12
click at [995, 439] on p "– Adam Compte" at bounding box center [1029, 439] width 88 height 12
click at [1069, 409] on icon "« Ces jouets ont apporté tellement de joie à notre famille ! Ils ont transformé…" at bounding box center [1086, 385] width 202 height 77
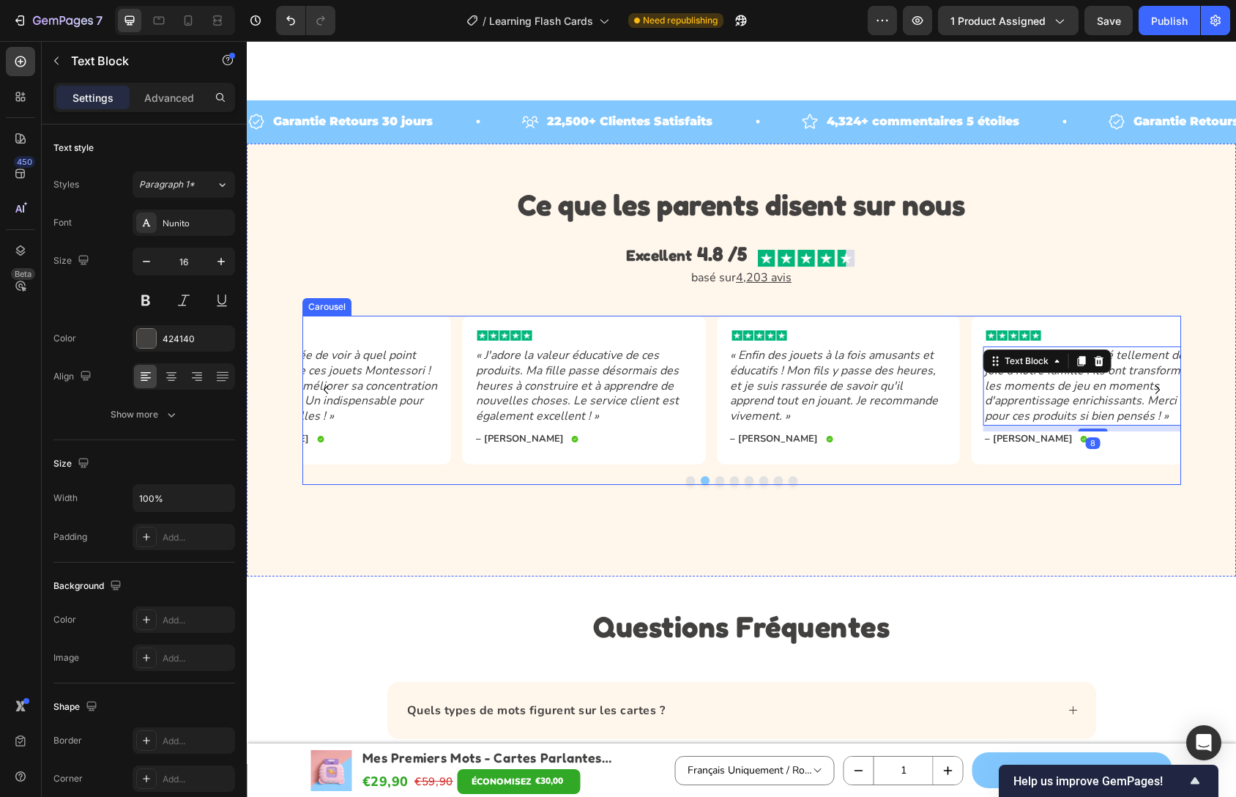
click at [1156, 392] on icon "Carousel Next Arrow" at bounding box center [1158, 390] width 18 height 18
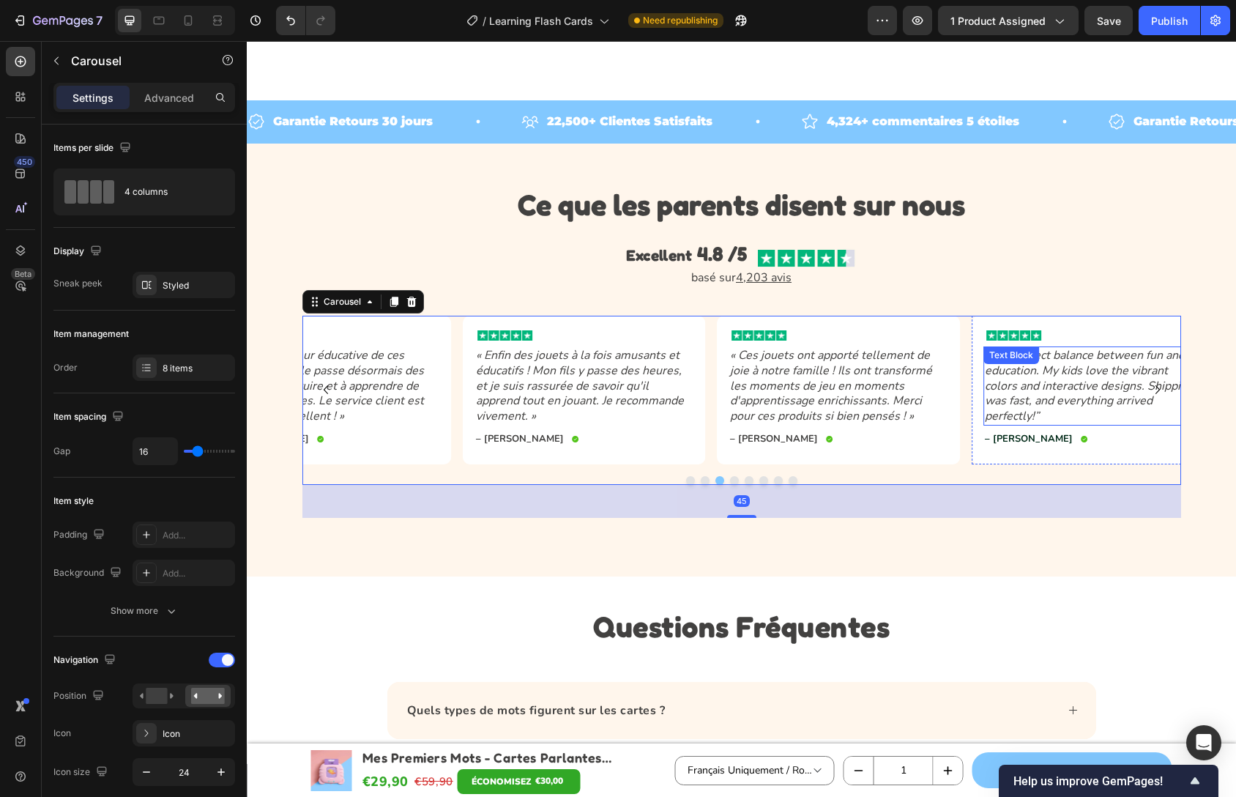
click at [1069, 393] on icon "“The perfect balance between fun and education. My kids love the vibrant colors…" at bounding box center [1089, 385] width 209 height 77
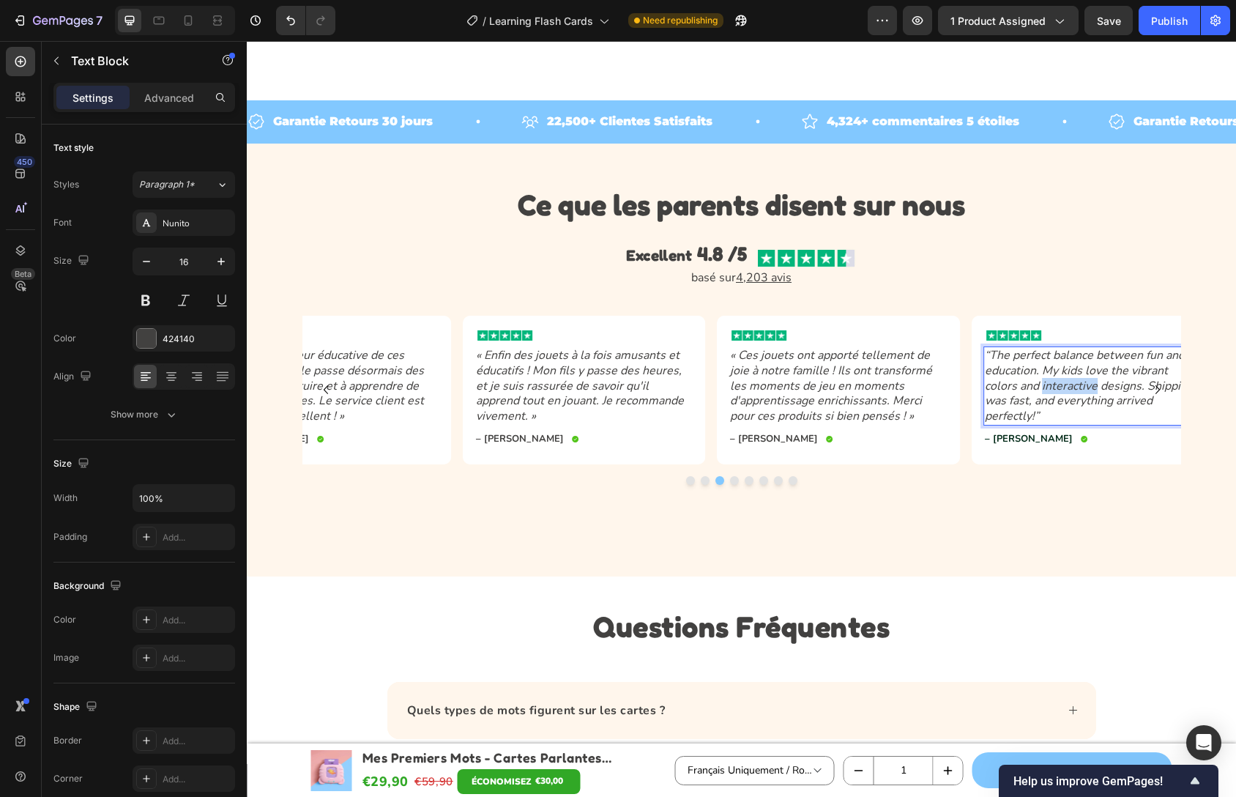
click at [1069, 393] on icon "“The perfect balance between fun and education. My kids love the vibrant colors…" at bounding box center [1089, 385] width 209 height 77
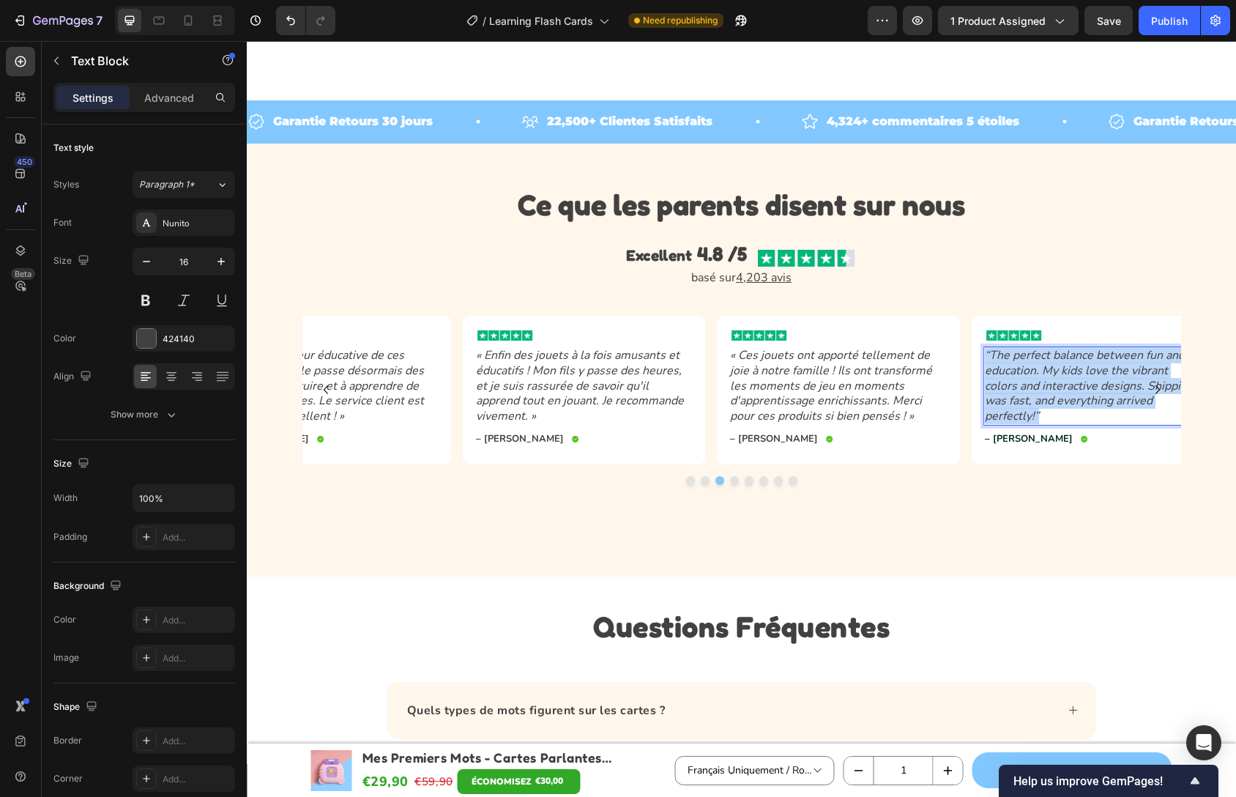
click at [1069, 393] on icon "“The perfect balance between fun and education. My kids love the vibrant colors…" at bounding box center [1089, 385] width 209 height 77
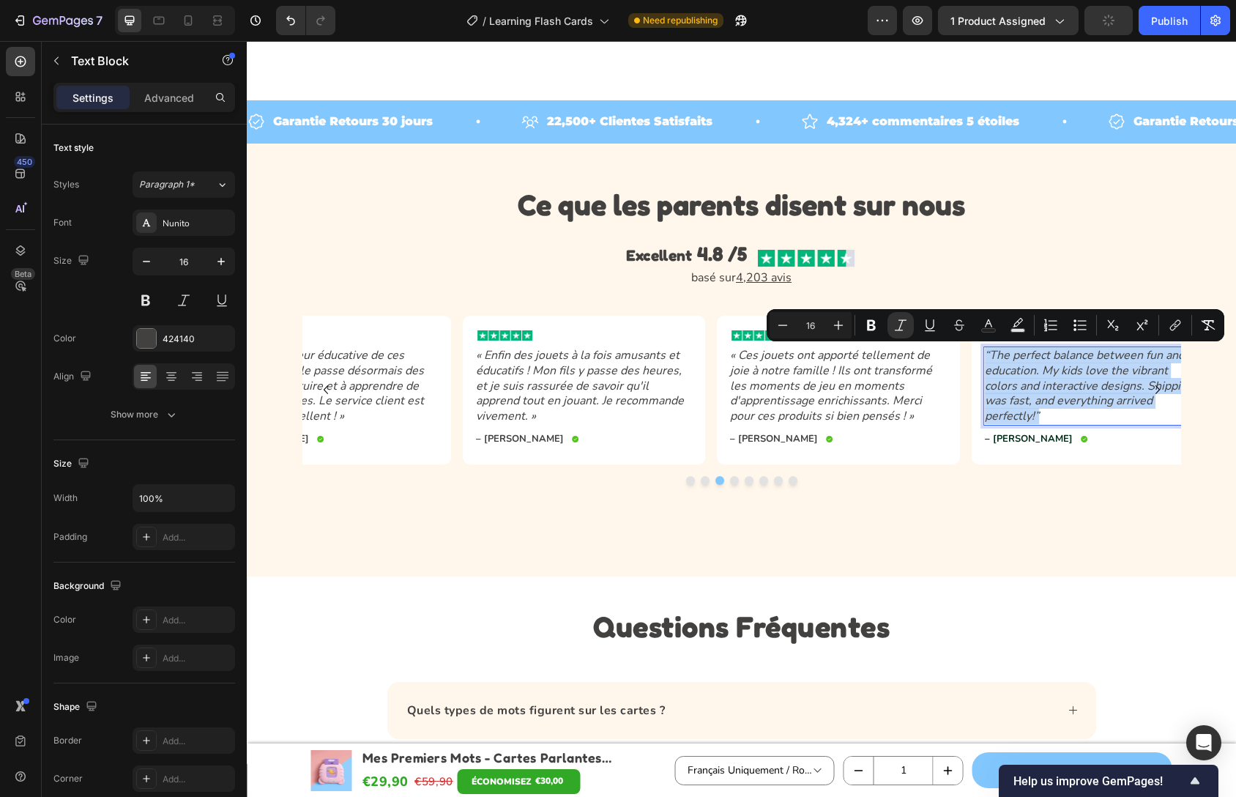
click at [1081, 395] on icon "“The perfect balance between fun and education. My kids love the vibrant colors…" at bounding box center [1089, 385] width 209 height 77
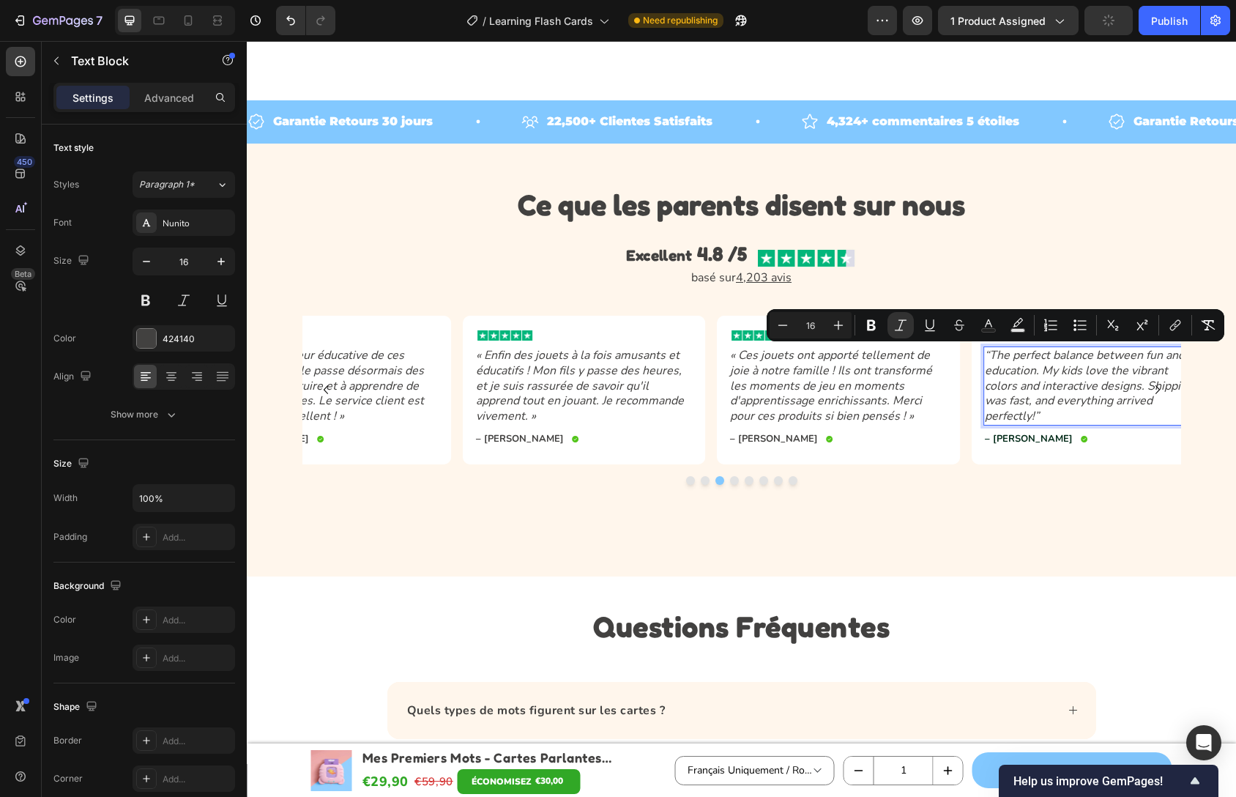
click at [1081, 395] on icon "“The perfect balance between fun and education. My kids love the vibrant colors…" at bounding box center [1089, 385] width 209 height 77
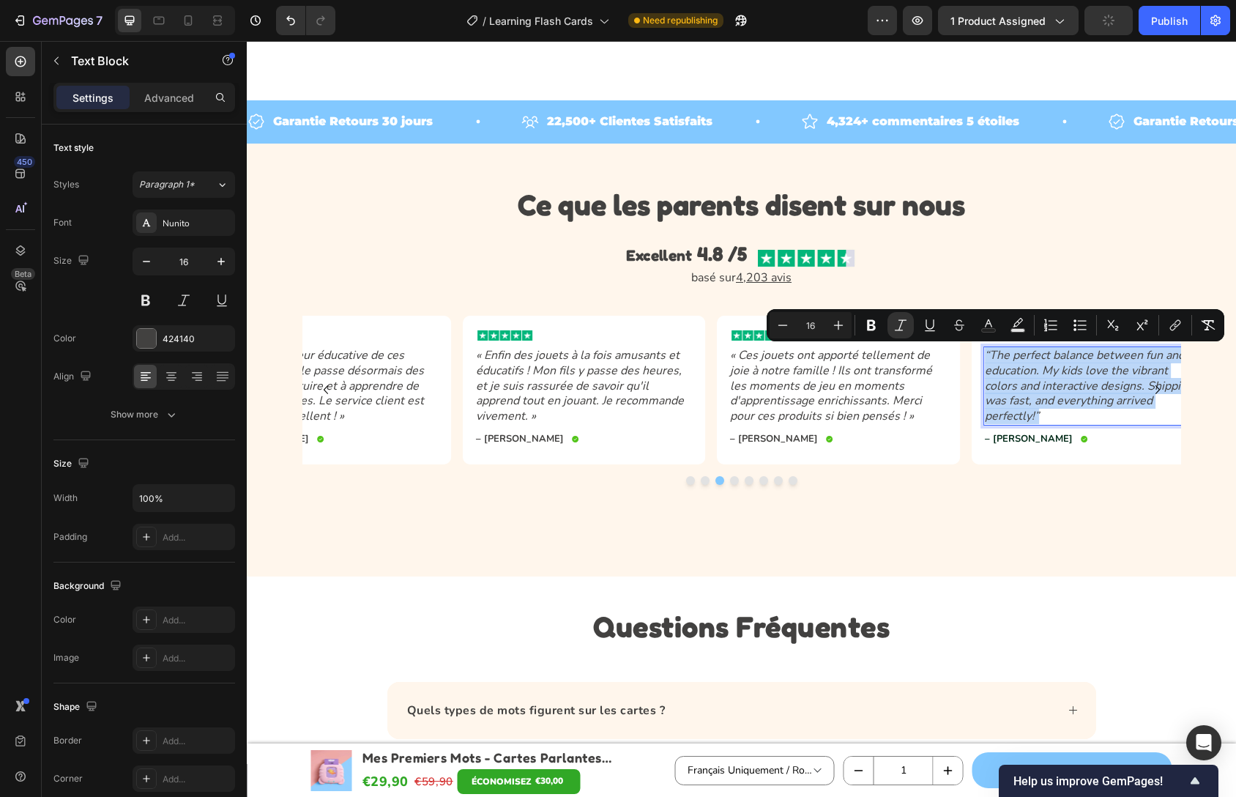
click at [1081, 395] on icon "“The perfect balance between fun and education. My kids love the vibrant colors…" at bounding box center [1089, 385] width 209 height 77
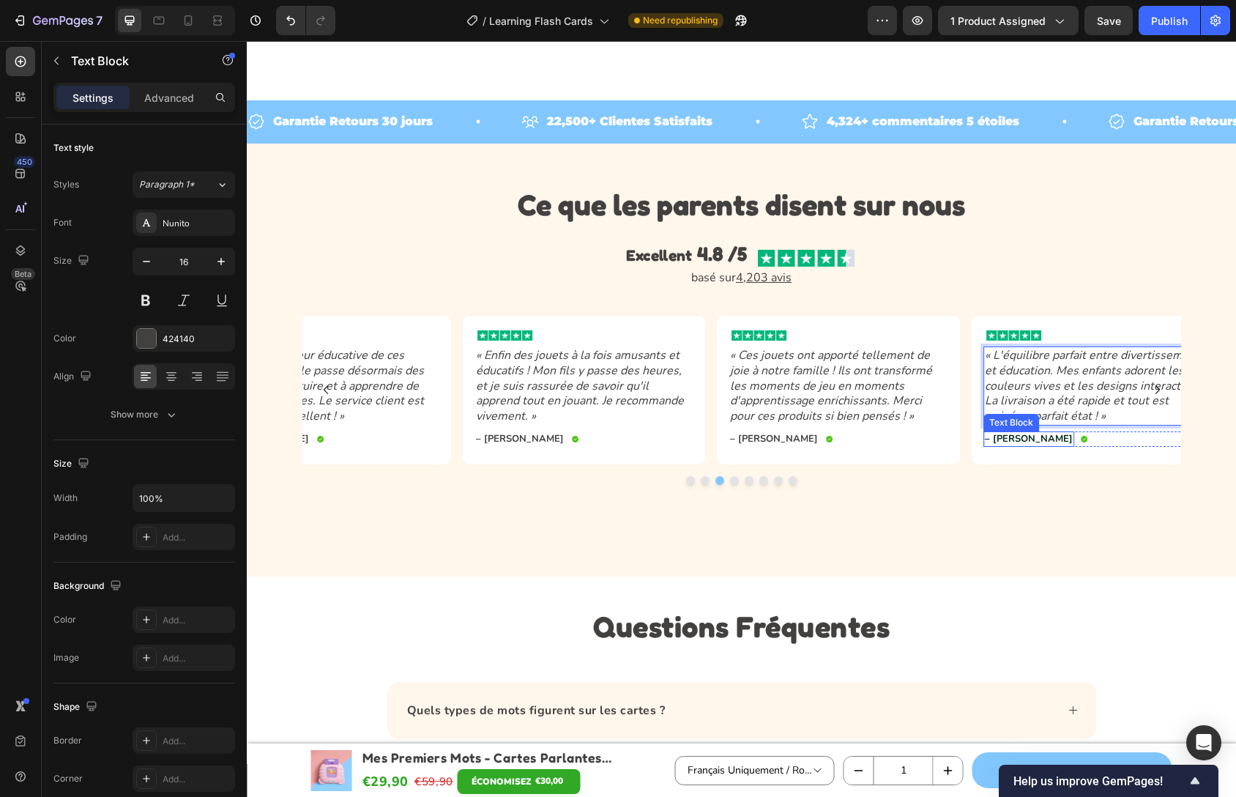
click at [1030, 433] on p "– [PERSON_NAME]" at bounding box center [1029, 439] width 88 height 12
click at [1165, 404] on icon "« L'équilibre parfait entre divertissement et éducation. Mes enfants adorent le…" at bounding box center [1092, 385] width 215 height 77
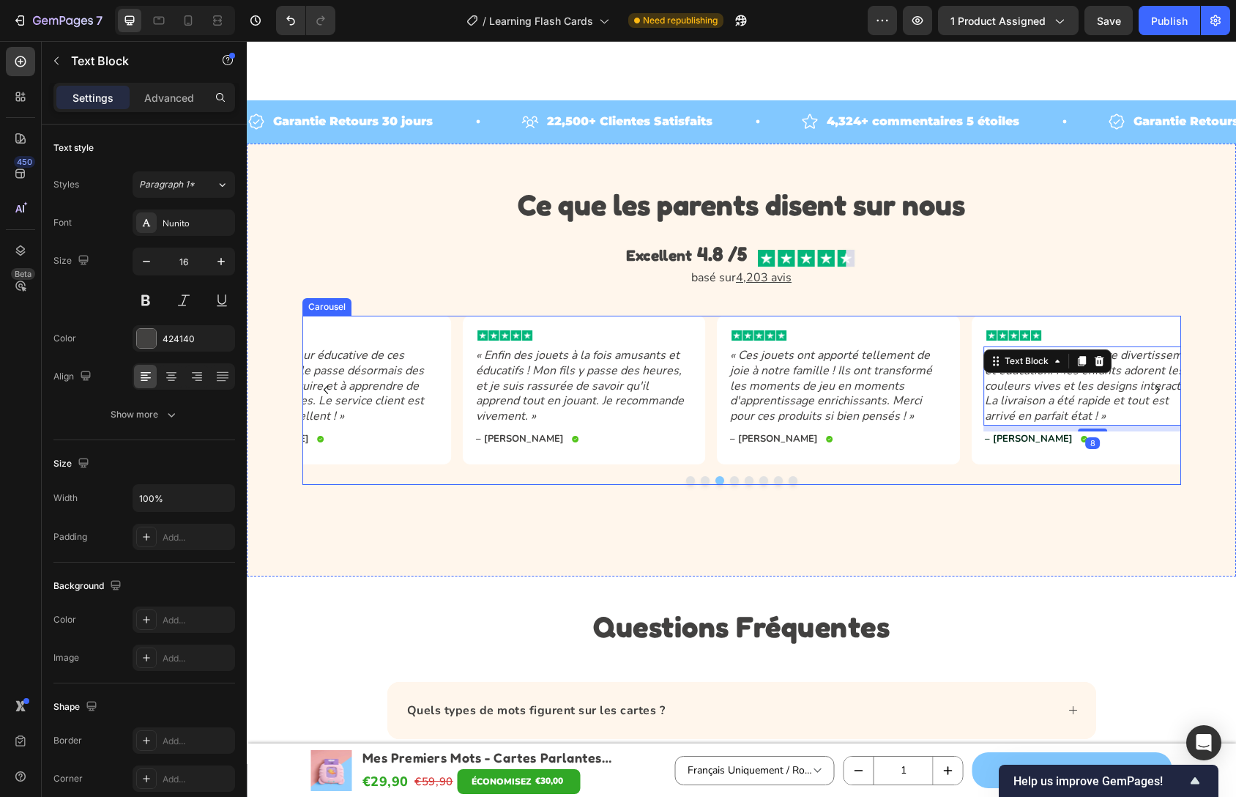
click at [1152, 395] on icon "Carousel Next Arrow" at bounding box center [1158, 390] width 18 height 18
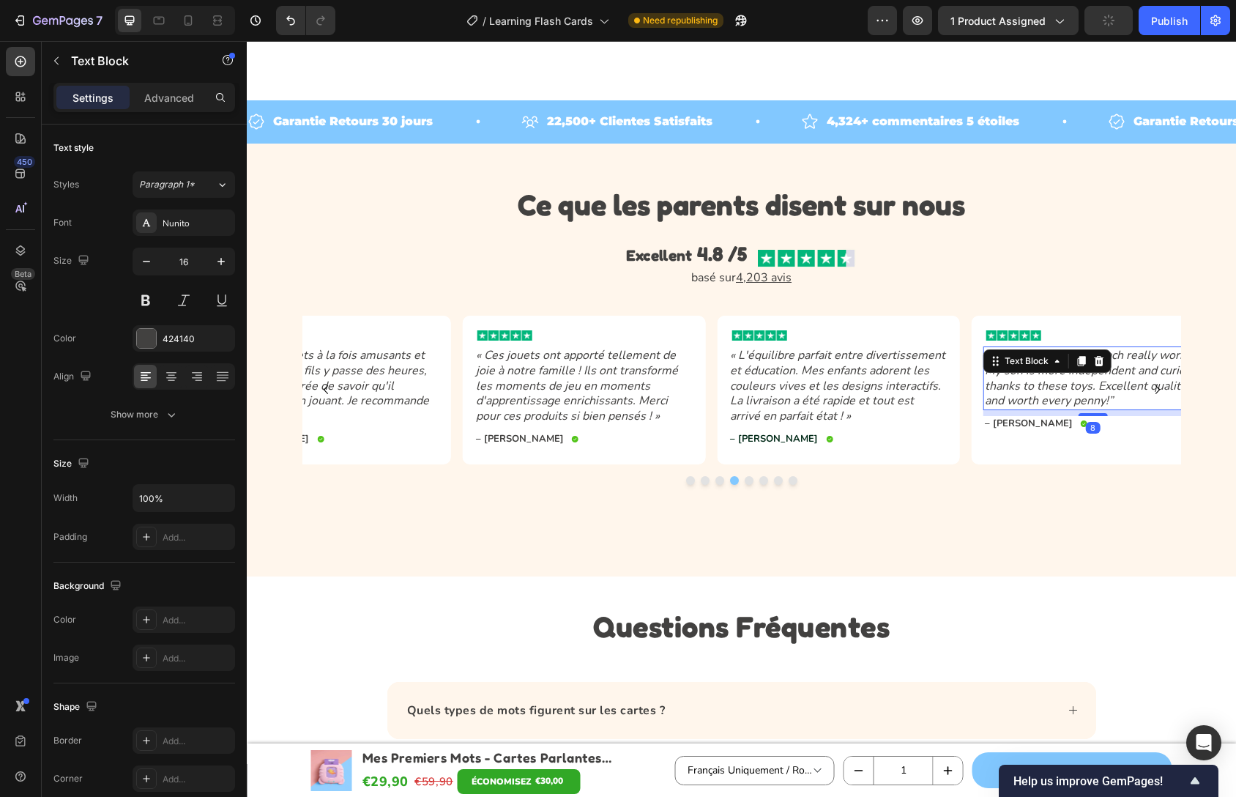
click at [1014, 378] on icon "“The Montessori approach really works. My son is more independent and curious t…" at bounding box center [1091, 378] width 213 height 62
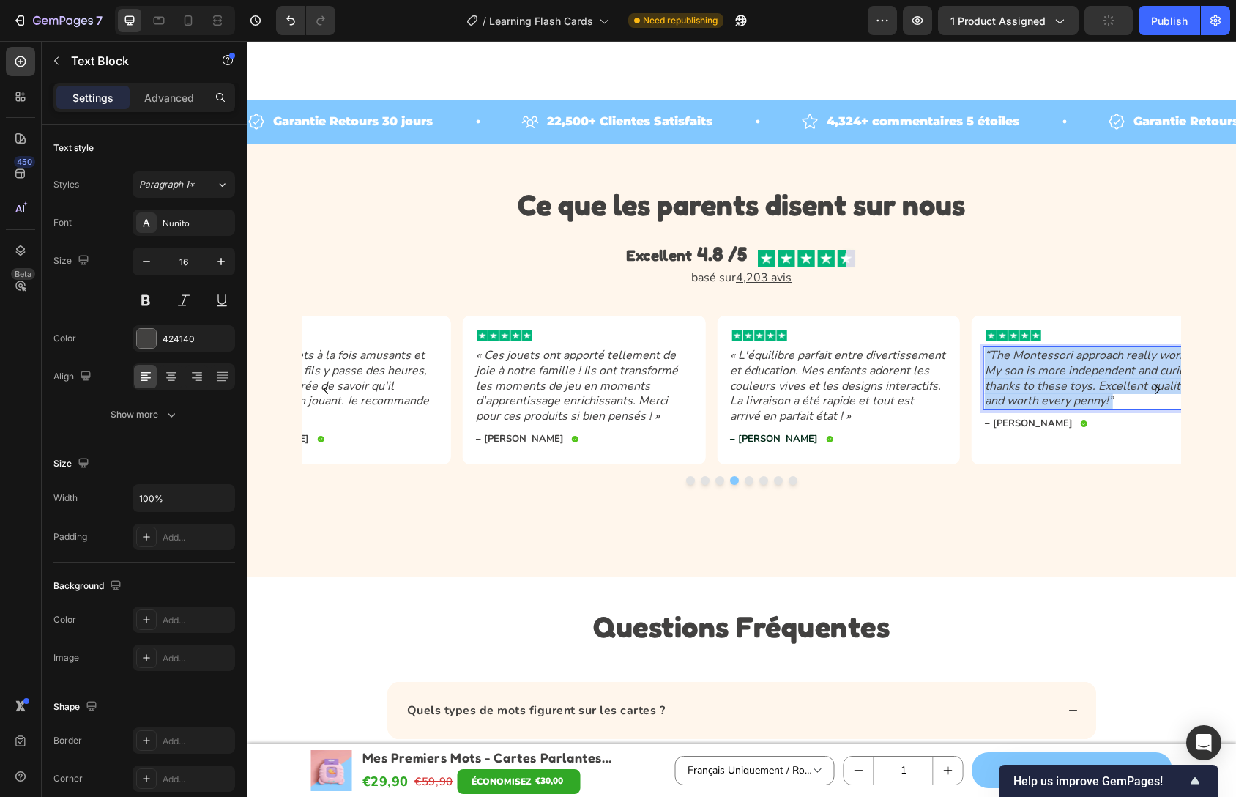
click at [1014, 378] on icon "“The Montessori approach really works. My son is more independent and curious t…" at bounding box center [1091, 378] width 213 height 62
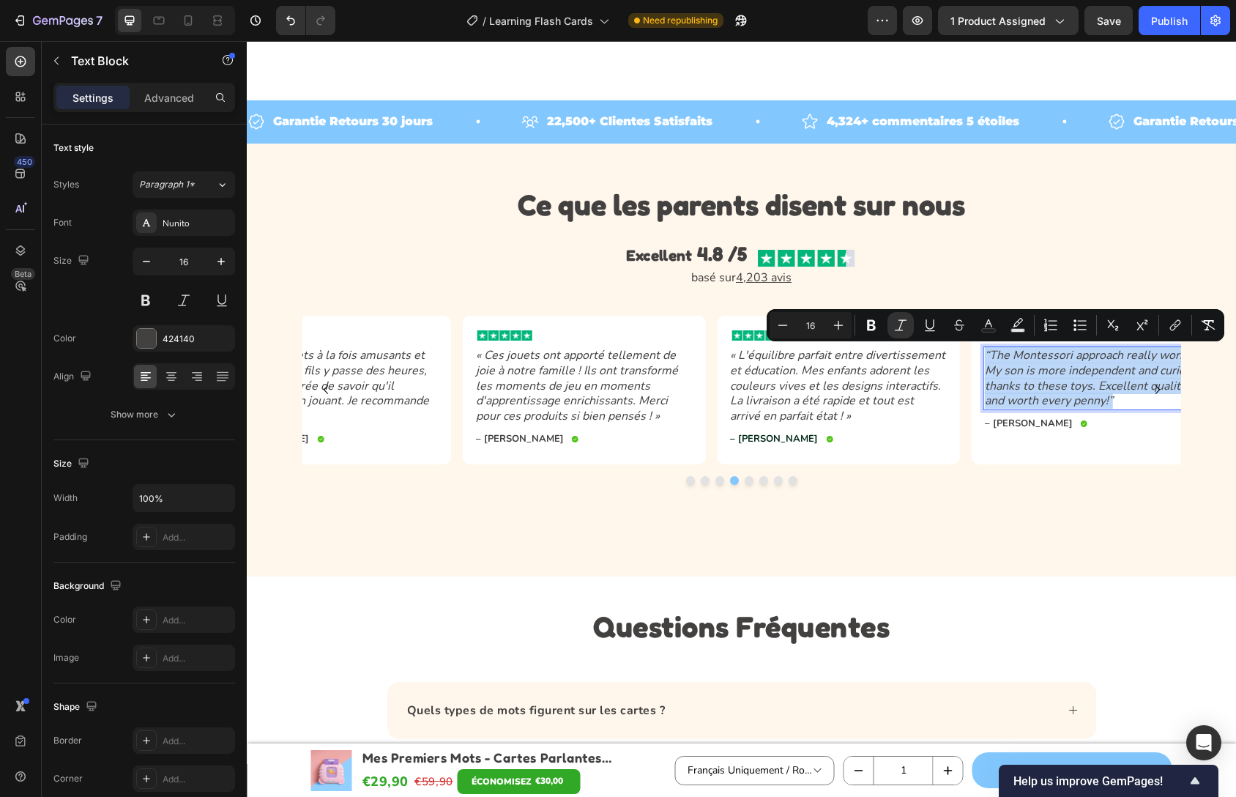
click at [1056, 390] on icon "“The Montessori approach really works. My son is more independent and curious t…" at bounding box center [1091, 378] width 213 height 62
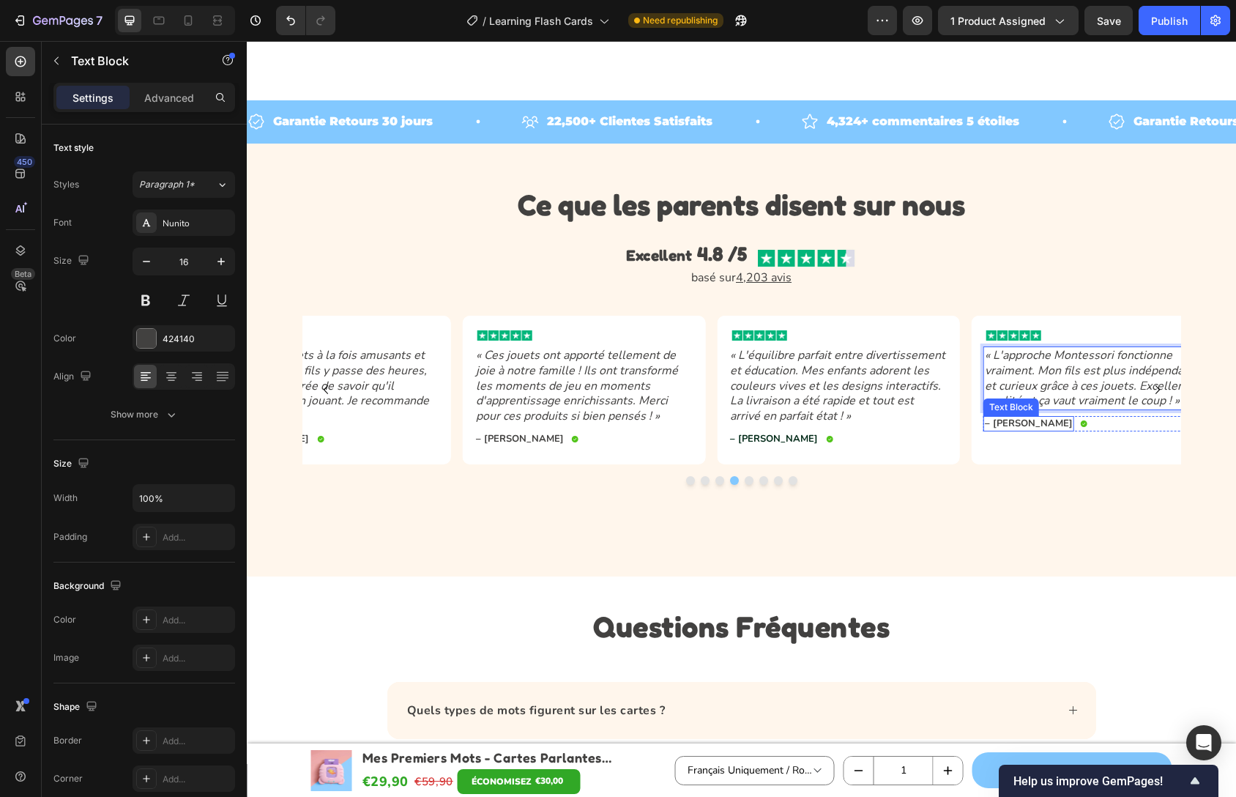
click at [1019, 420] on p "– [PERSON_NAME]" at bounding box center [1029, 423] width 88 height 12
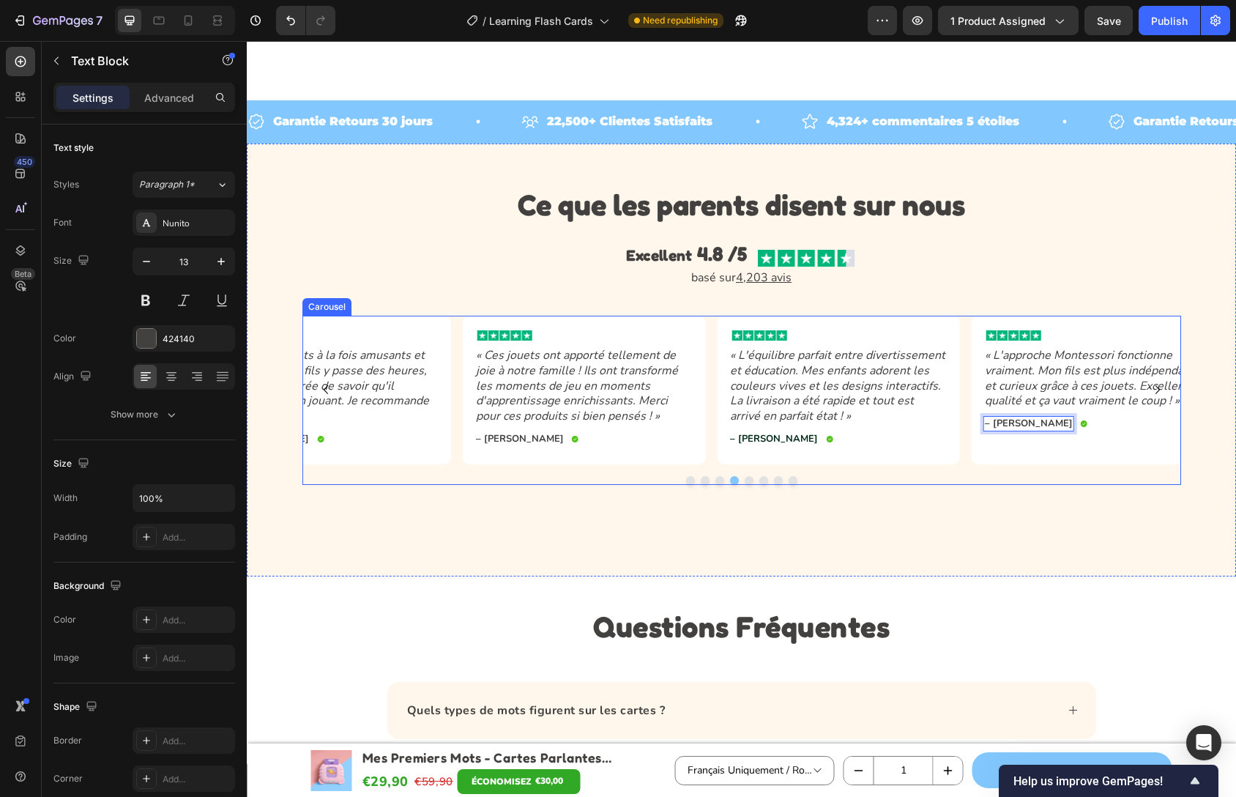
click at [1163, 396] on button "Carousel Next Arrow" at bounding box center [1157, 389] width 23 height 23
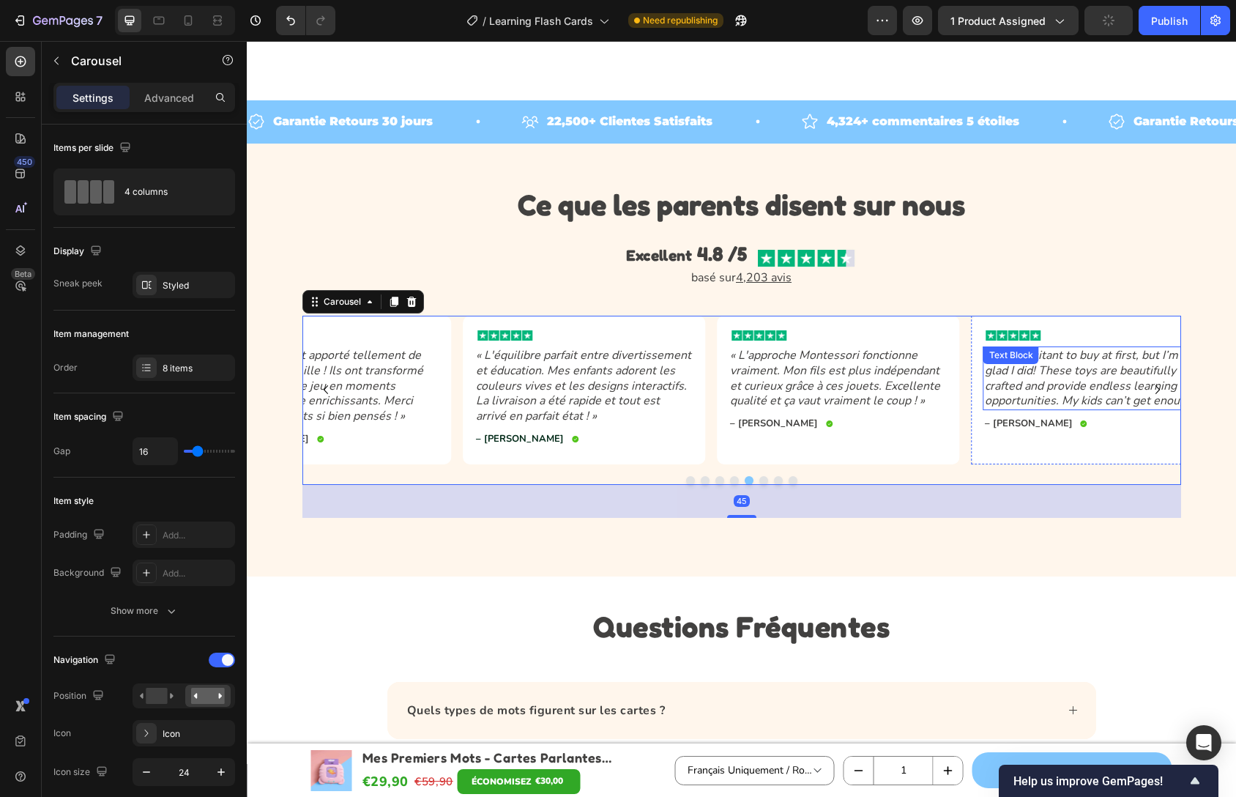
click at [1030, 393] on icon "“I was hesitant to buy at first, but I’m so glad I did! These toys are beautifu…" at bounding box center [1092, 378] width 215 height 62
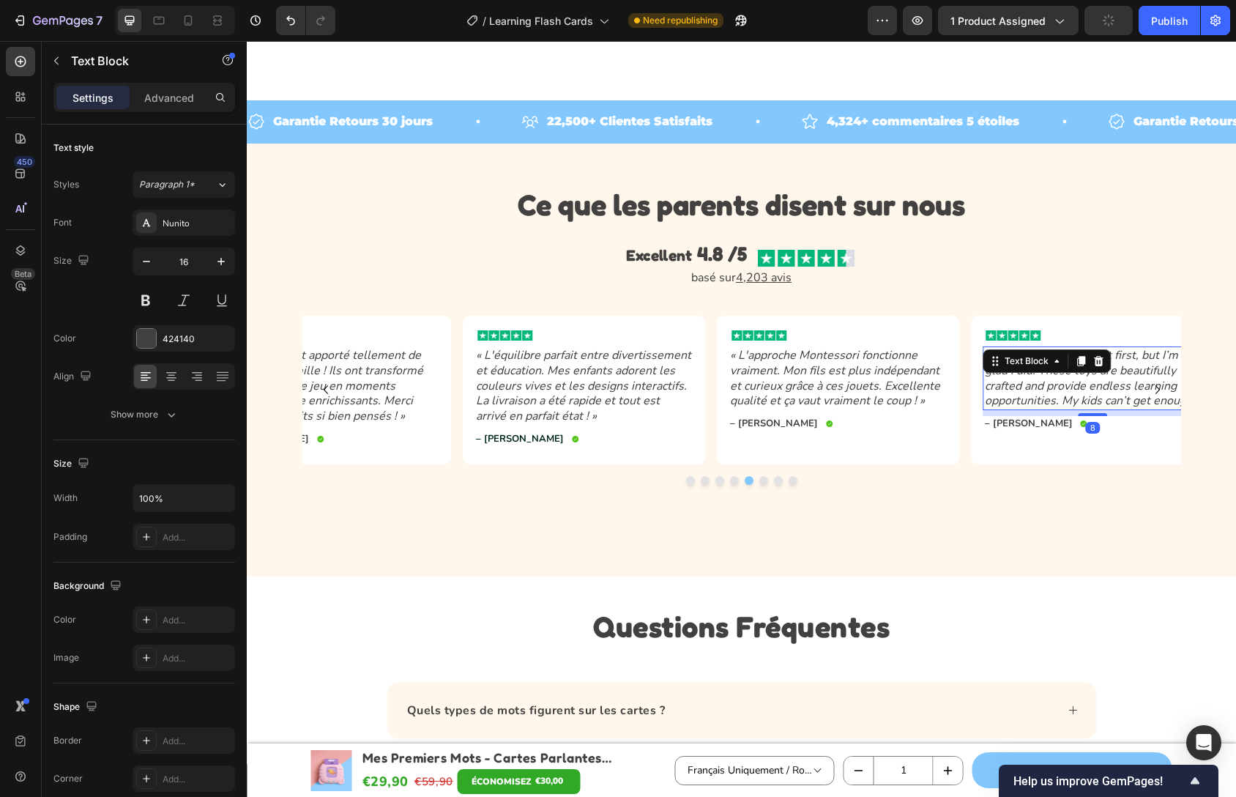
click at [1030, 393] on icon "“I was hesitant to buy at first, but I’m so glad I did! These toys are beautifu…" at bounding box center [1092, 378] width 215 height 62
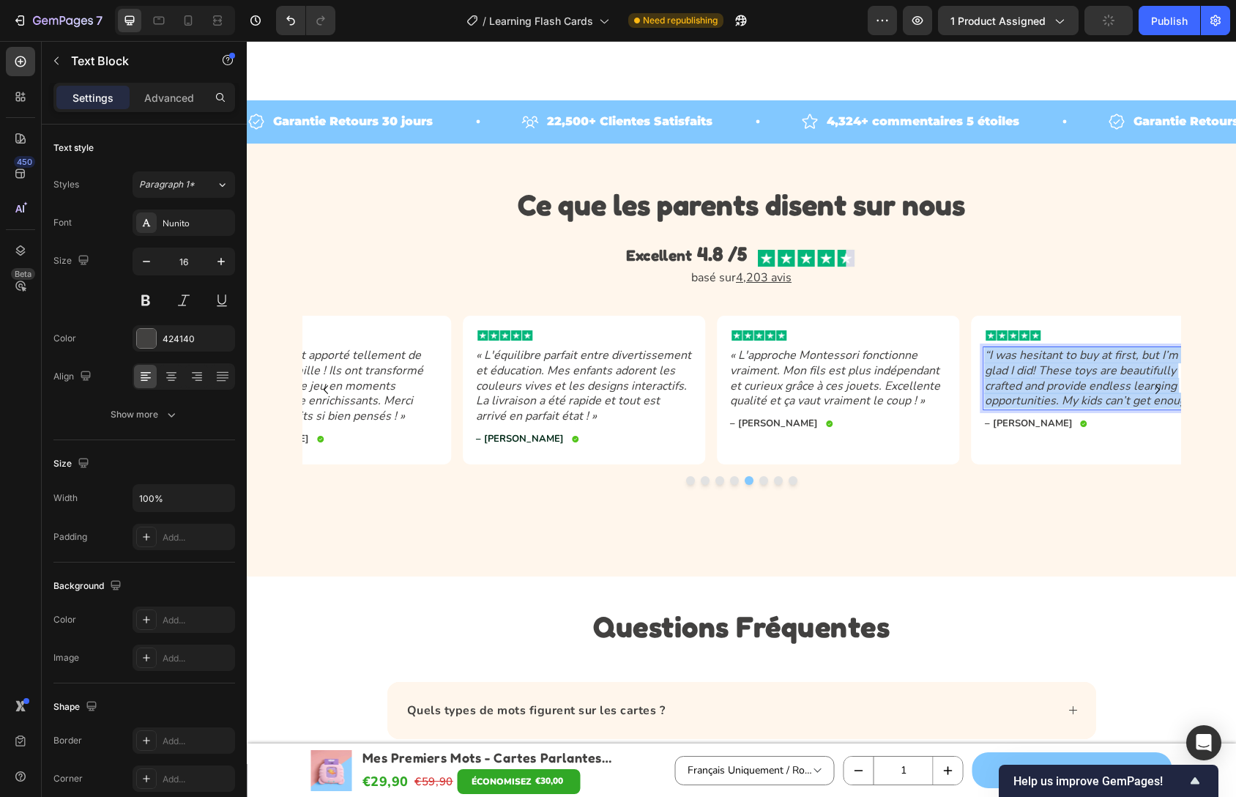
click at [1030, 393] on icon "“I was hesitant to buy at first, but I’m so glad I did! These toys are beautifu…" at bounding box center [1092, 378] width 215 height 62
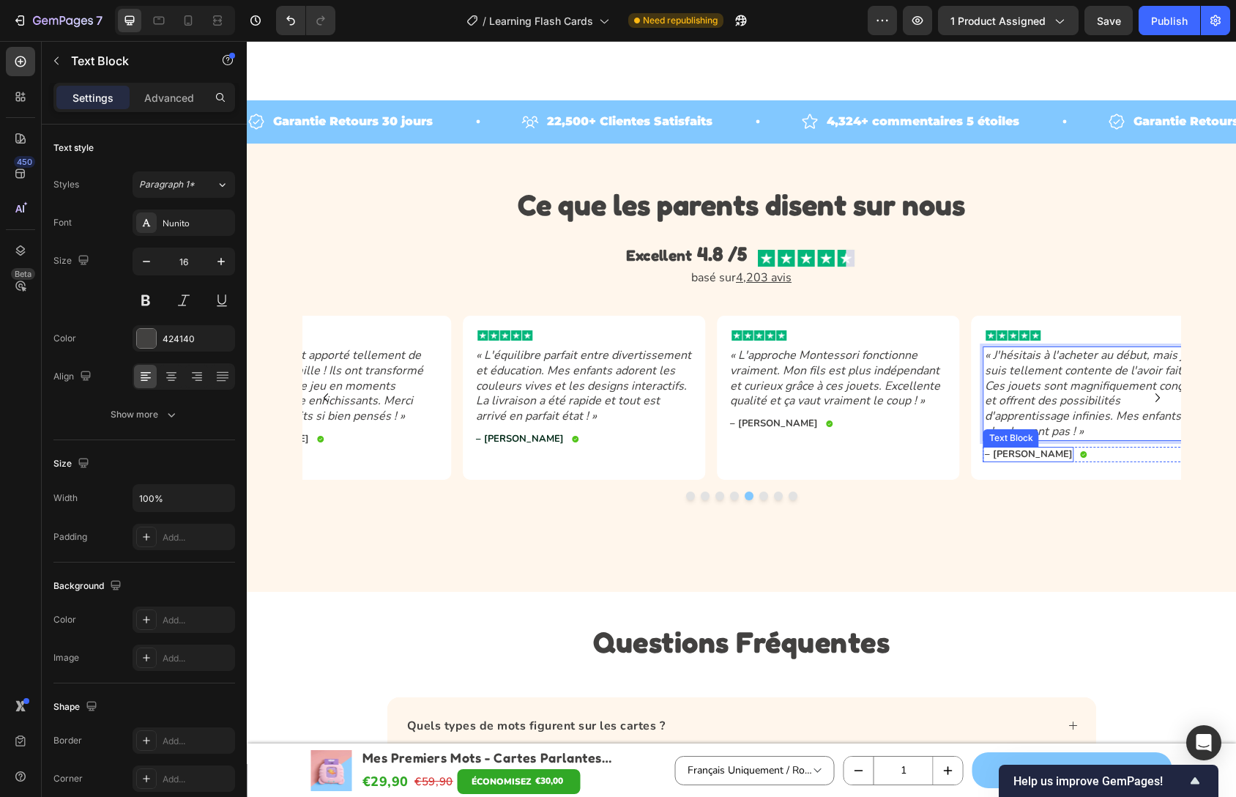
click at [1018, 457] on p "– [PERSON_NAME]" at bounding box center [1029, 454] width 88 height 12
click at [1017, 456] on p "– [PERSON_NAME]" at bounding box center [1029, 454] width 88 height 12
click at [1017, 456] on div "– [PERSON_NAME]" at bounding box center [1029, 454] width 91 height 15
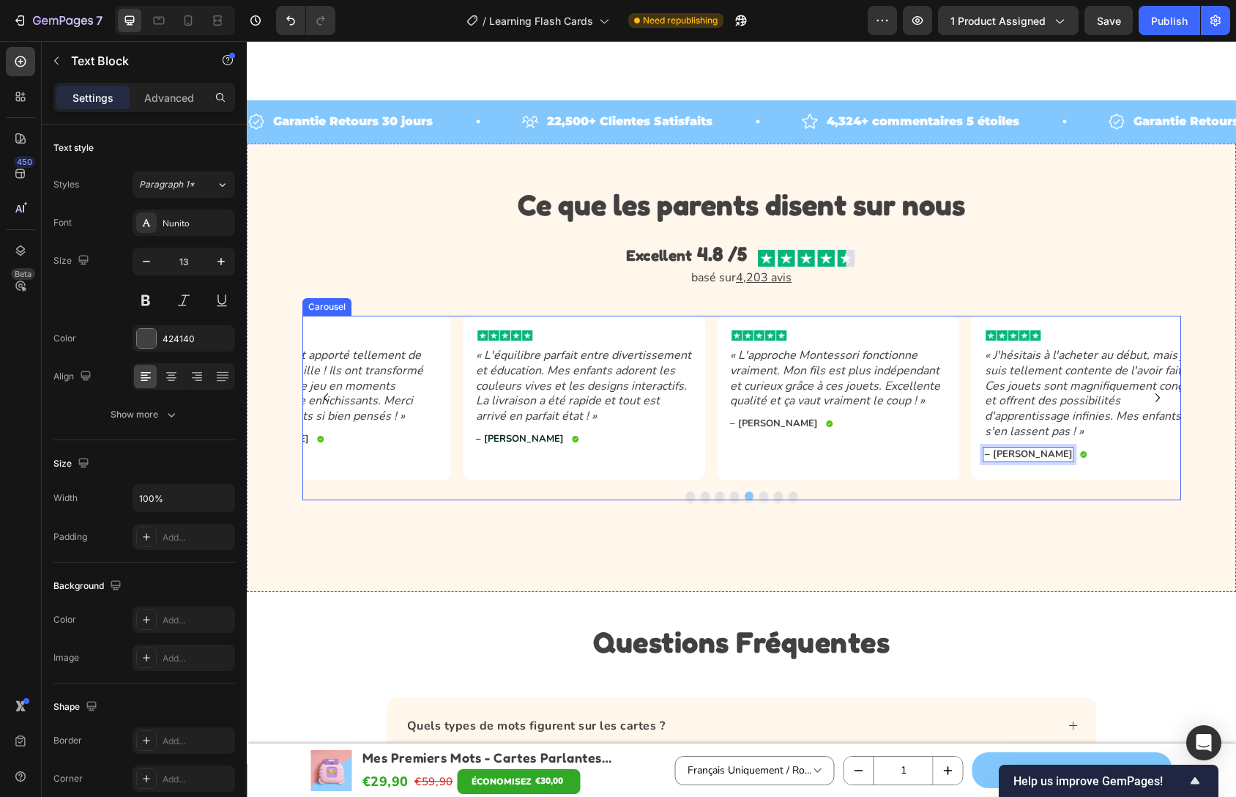
click at [1000, 483] on div "Image « Ces jouets sont incroyables ! Mes enfants apprennent énormément tout en…" at bounding box center [741, 408] width 879 height 185
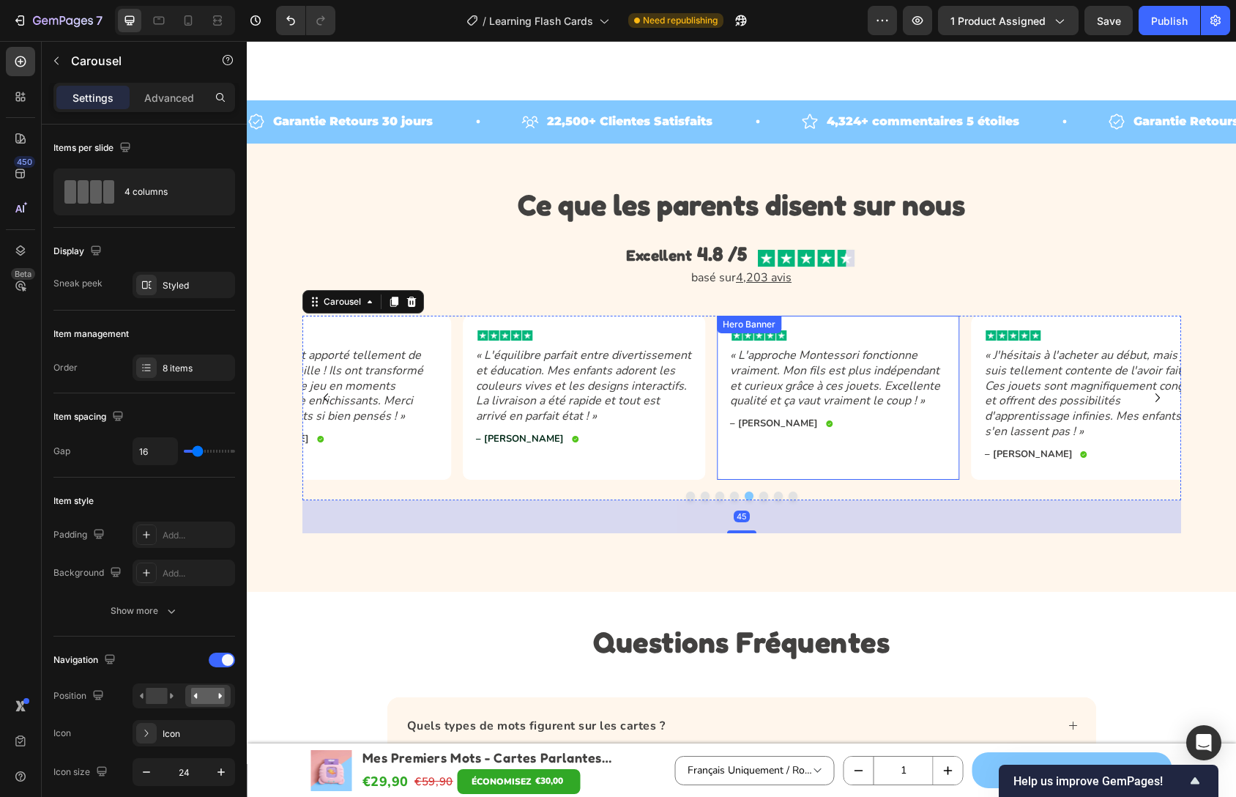
click at [858, 459] on div "Background Image" at bounding box center [838, 398] width 242 height 164
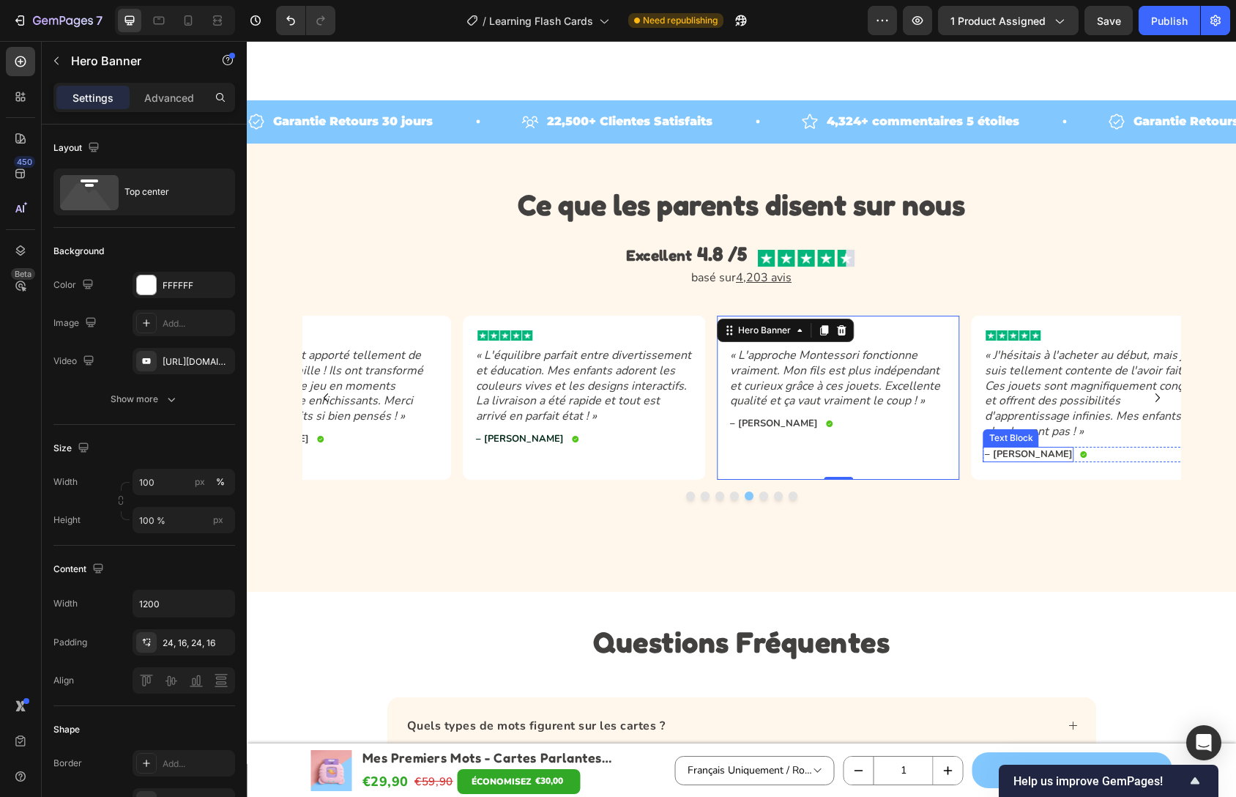
click at [1005, 449] on p "– Alexandra" at bounding box center [1029, 454] width 88 height 12
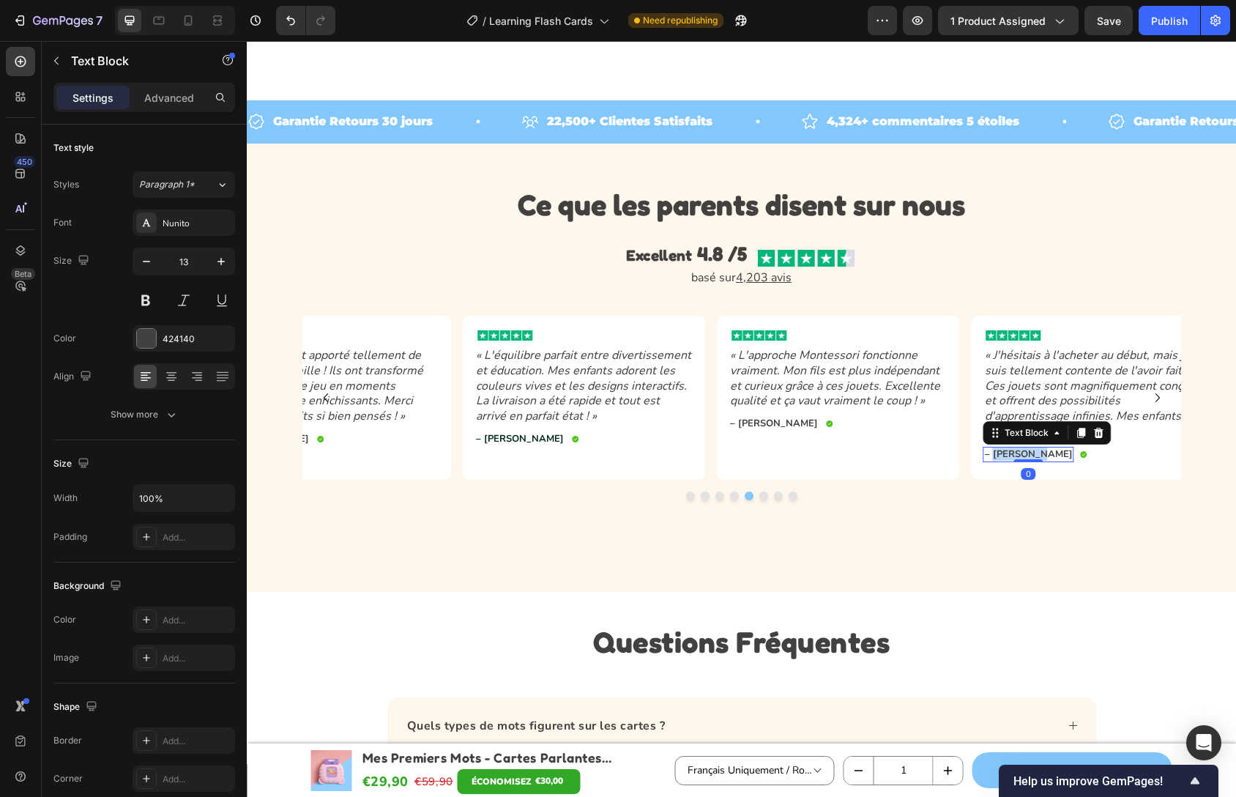
click at [1003, 453] on p "– Alexandra" at bounding box center [1029, 454] width 88 height 12
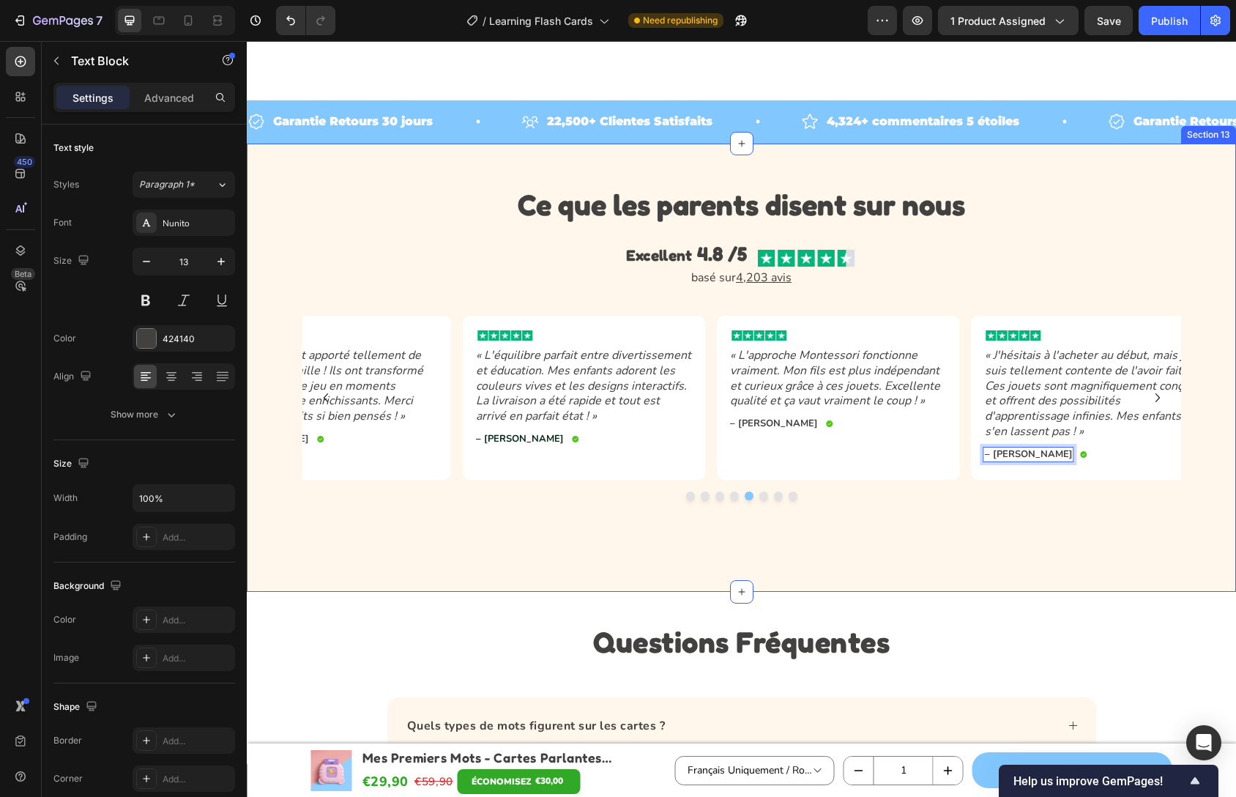
click at [1037, 516] on div "Image « Ces jouets sont incroyables ! Mes enfants apprennent énormément tout en…" at bounding box center [741, 425] width 989 height 218
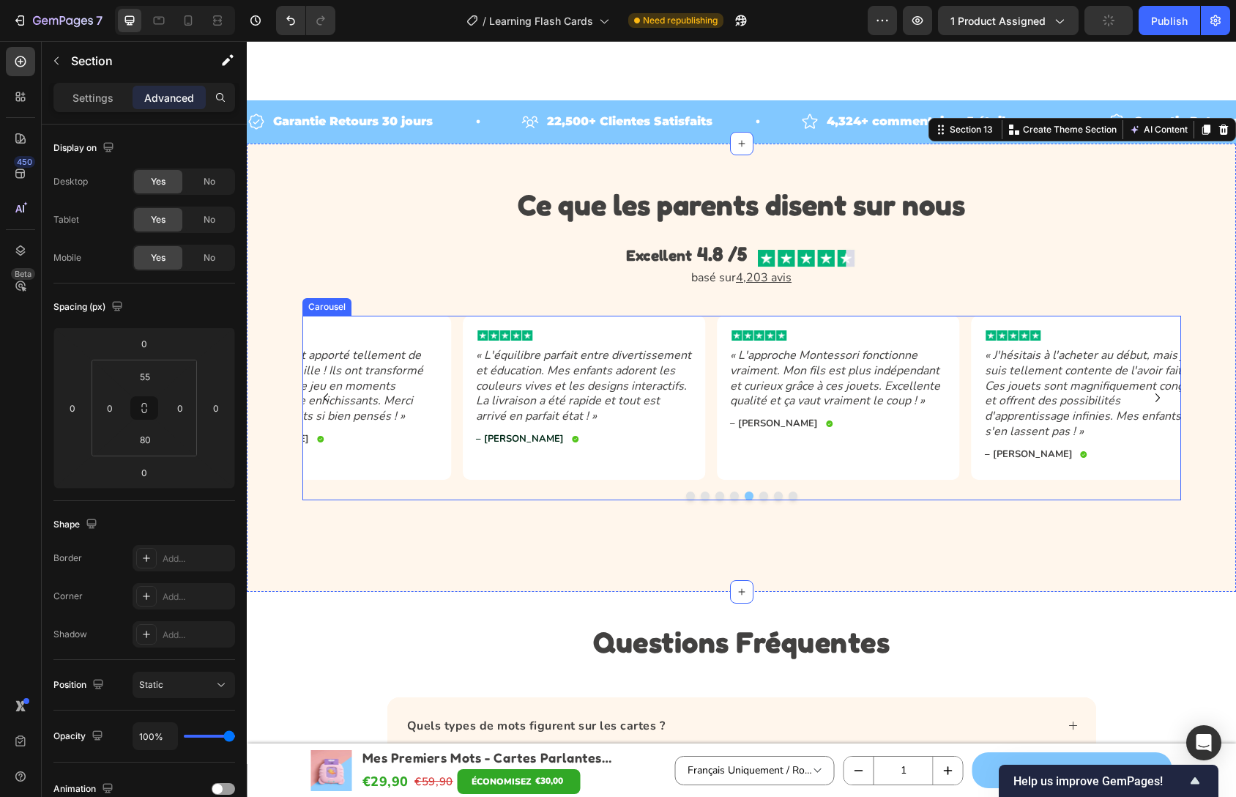
click at [1149, 399] on icon "Carousel Next Arrow" at bounding box center [1158, 398] width 18 height 18
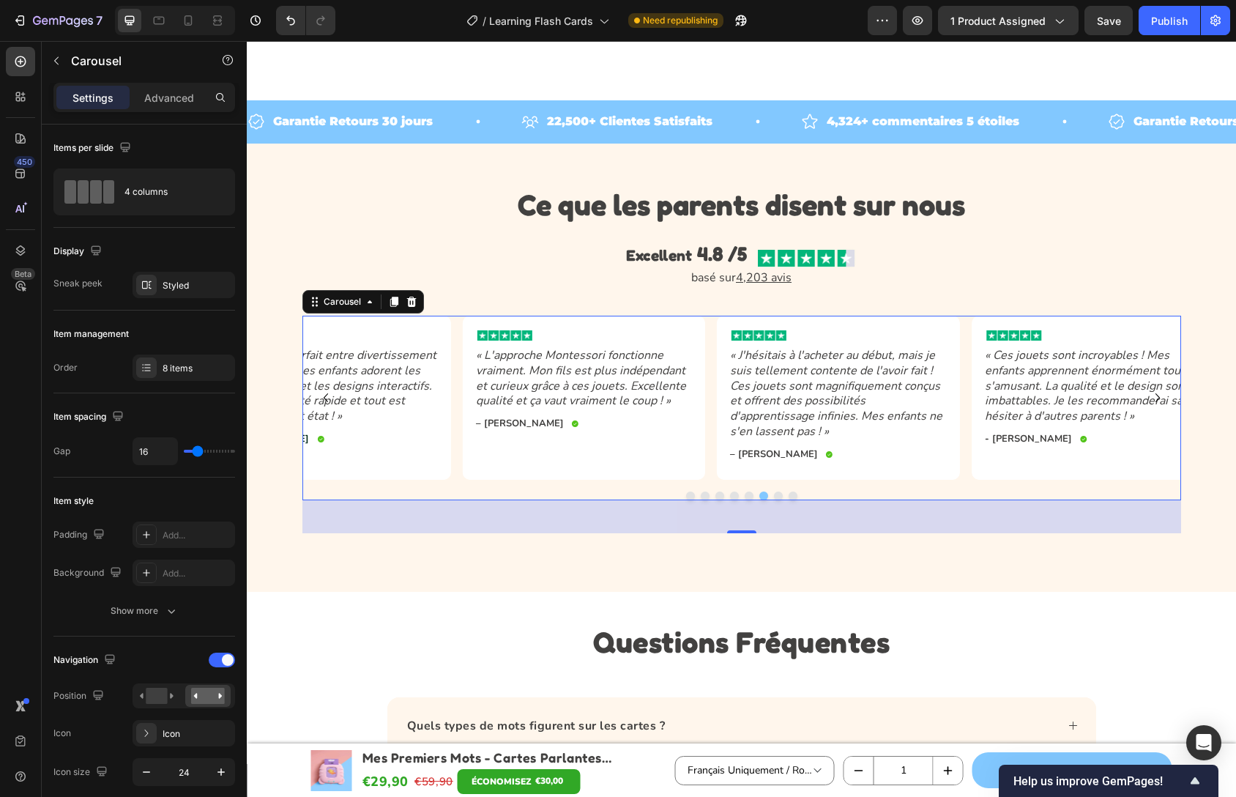
click at [1156, 393] on icon "Carousel Next Arrow" at bounding box center [1158, 398] width 18 height 18
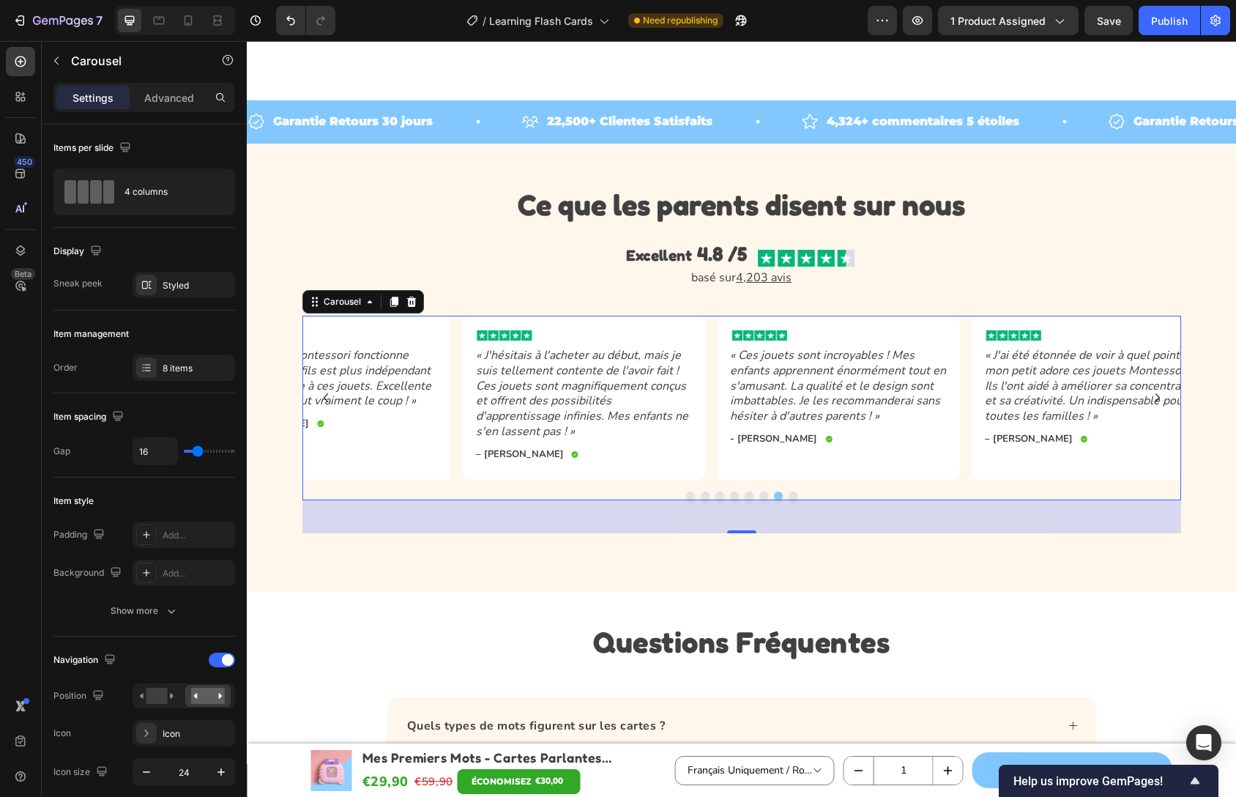
click at [1156, 393] on icon "Carousel Next Arrow" at bounding box center [1158, 398] width 18 height 18
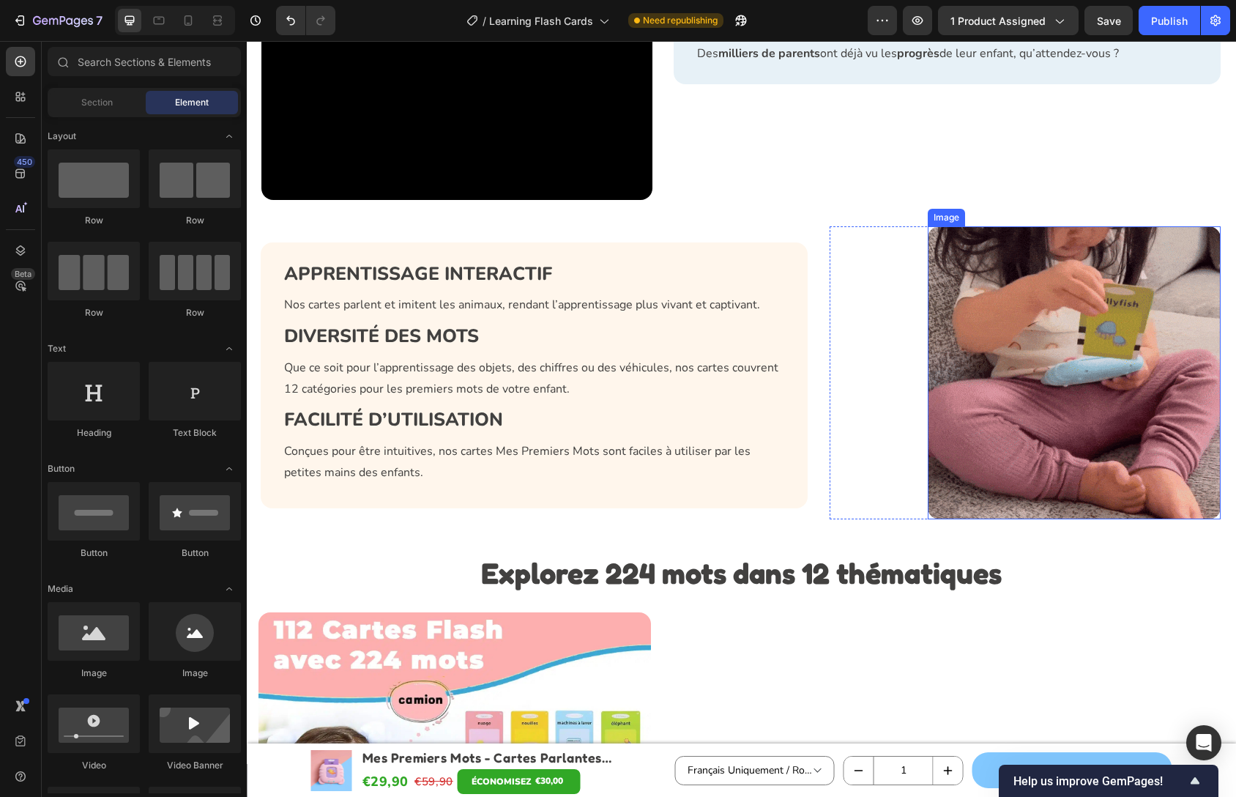
scroll to position [1560, 0]
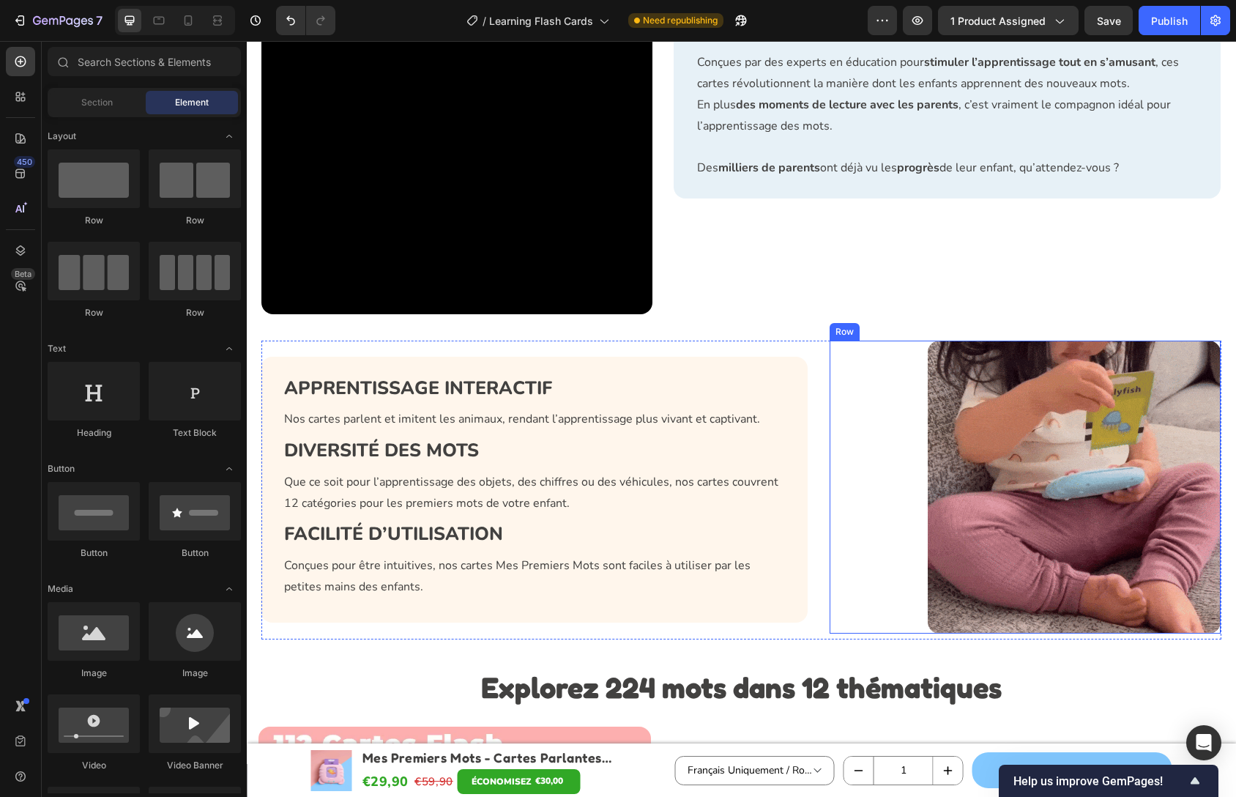
click at [870, 391] on div "Image Row" at bounding box center [1025, 487] width 391 height 293
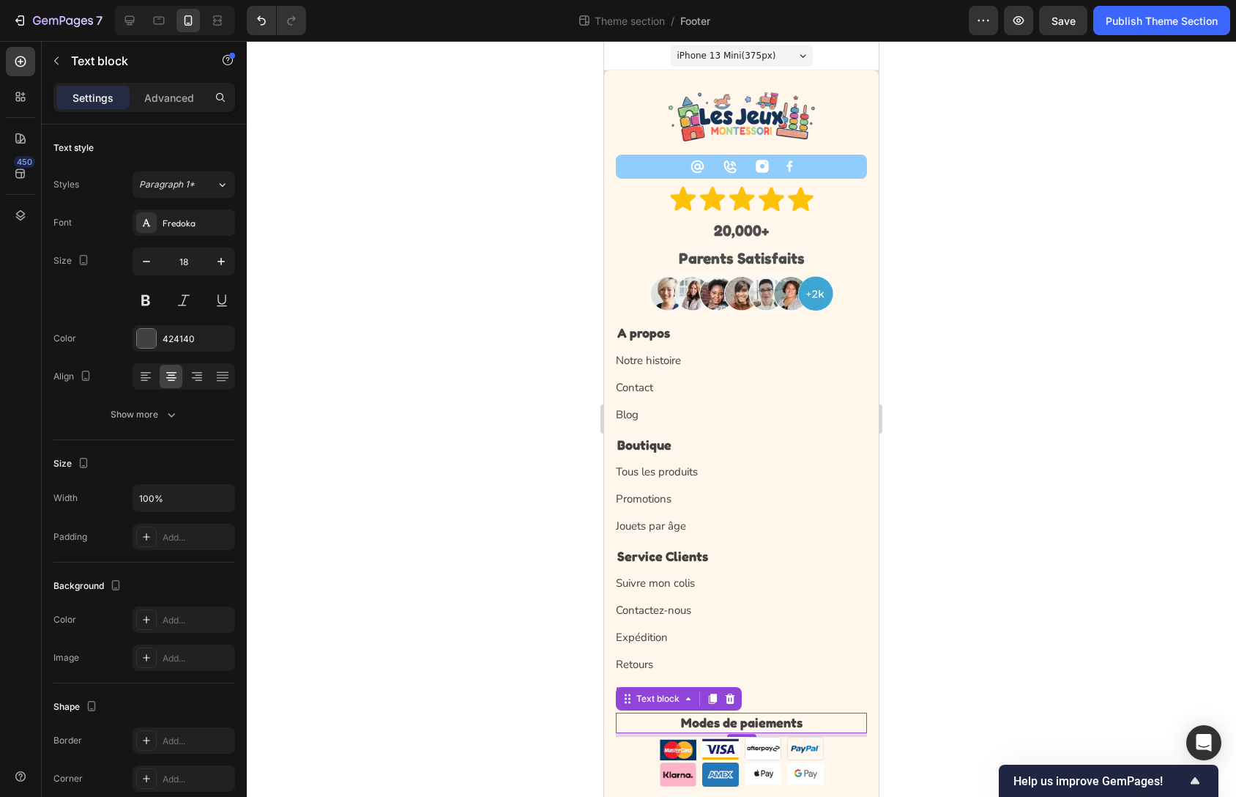
scroll to position [154, 0]
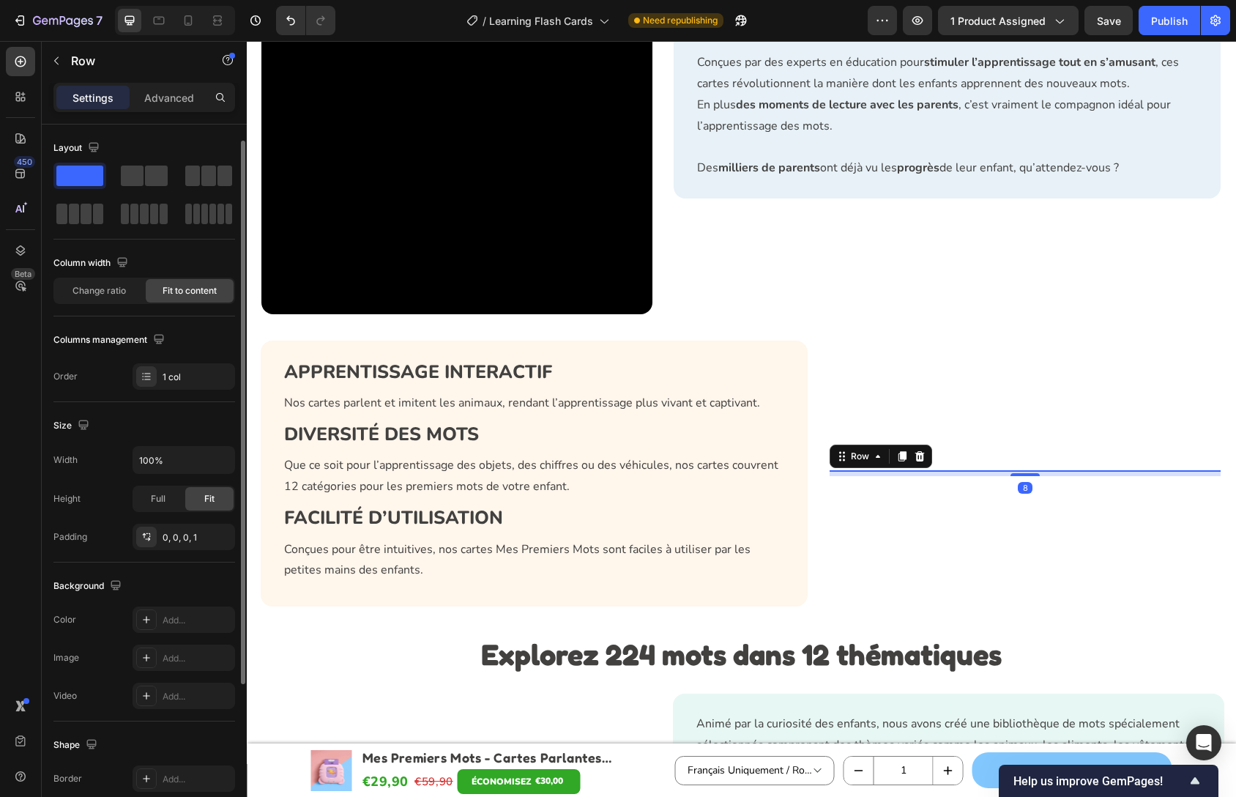
scroll to position [224, 0]
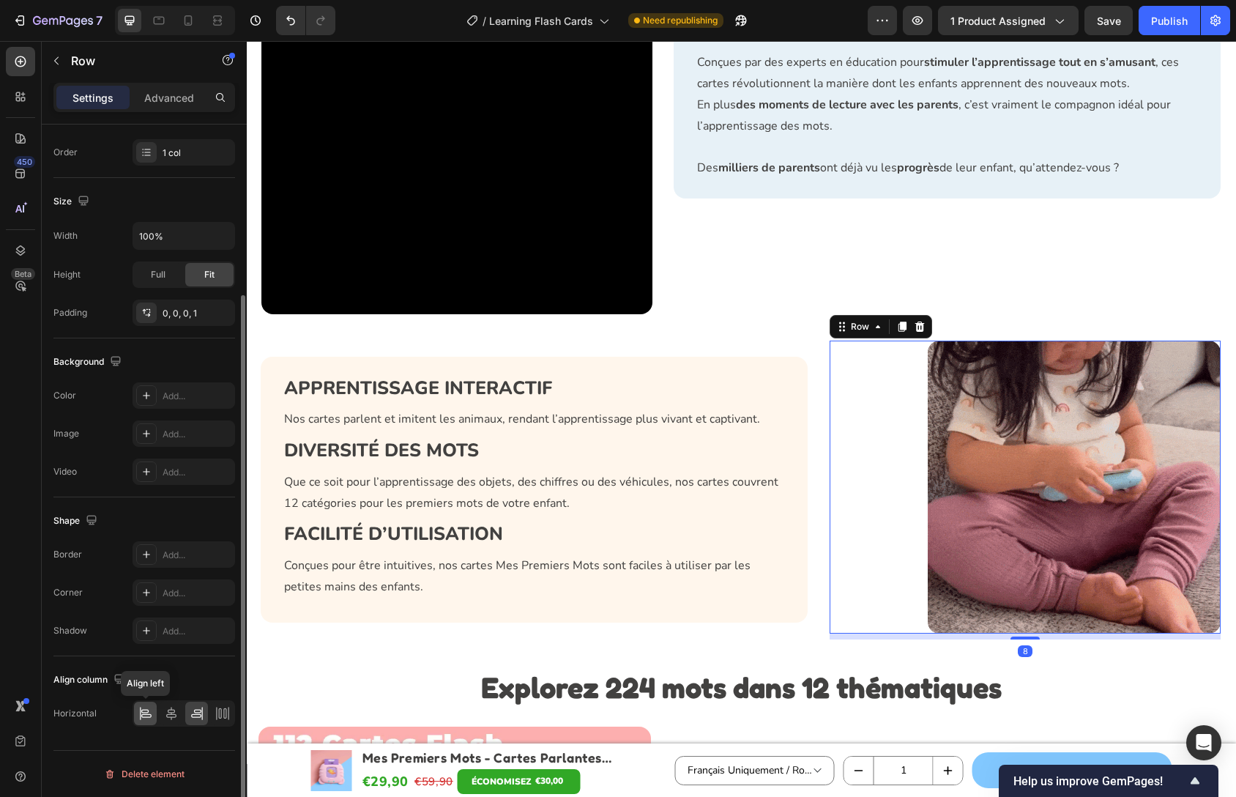
click at [140, 720] on icon at bounding box center [145, 713] width 15 height 15
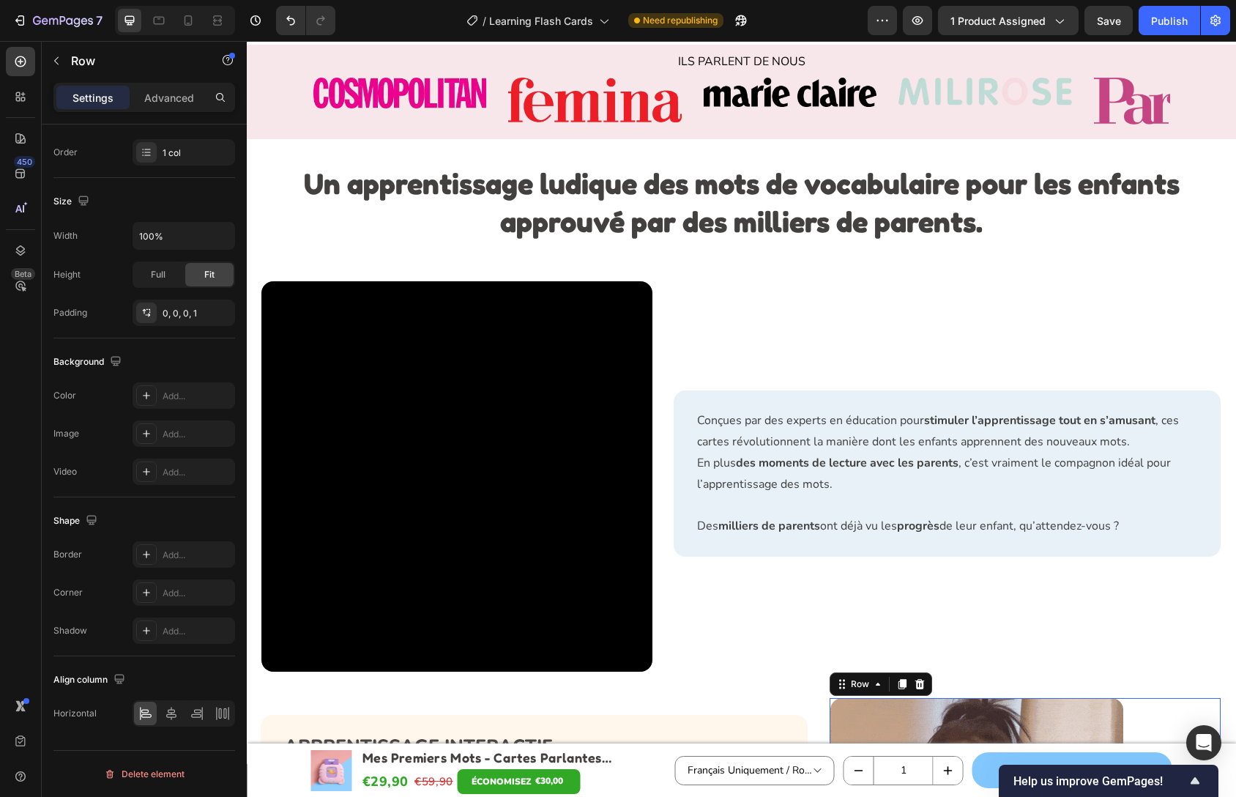
scroll to position [728, 0]
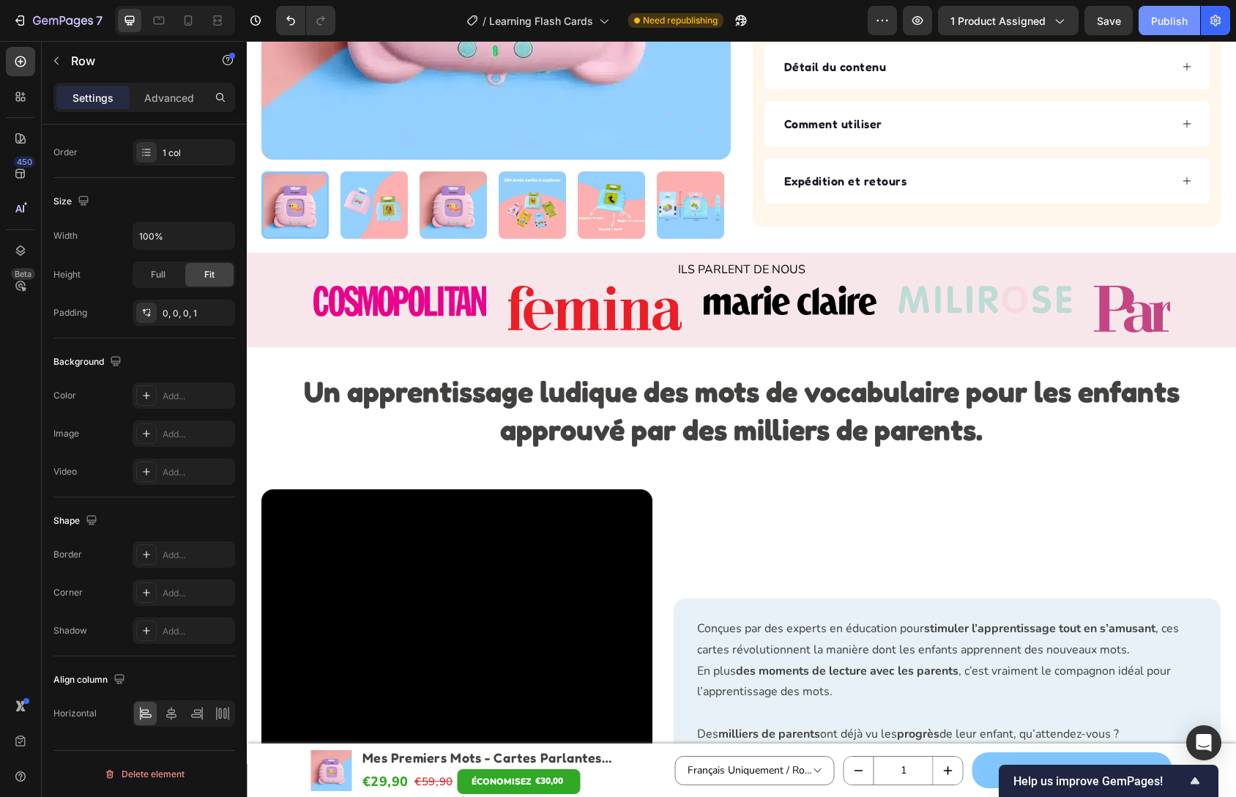
click at [1178, 23] on div "Publish" at bounding box center [1169, 20] width 37 height 15
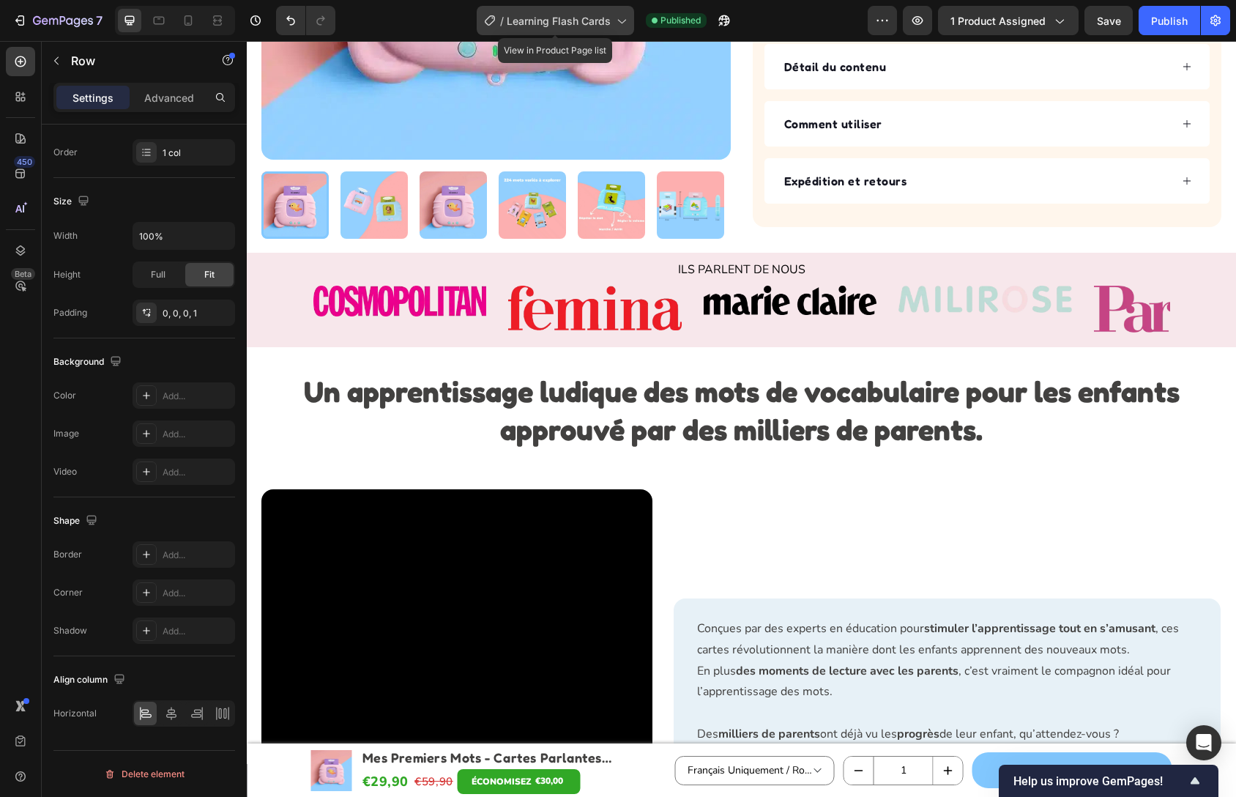
click at [609, 18] on span "Learning Flash Cards" at bounding box center [559, 20] width 104 height 15
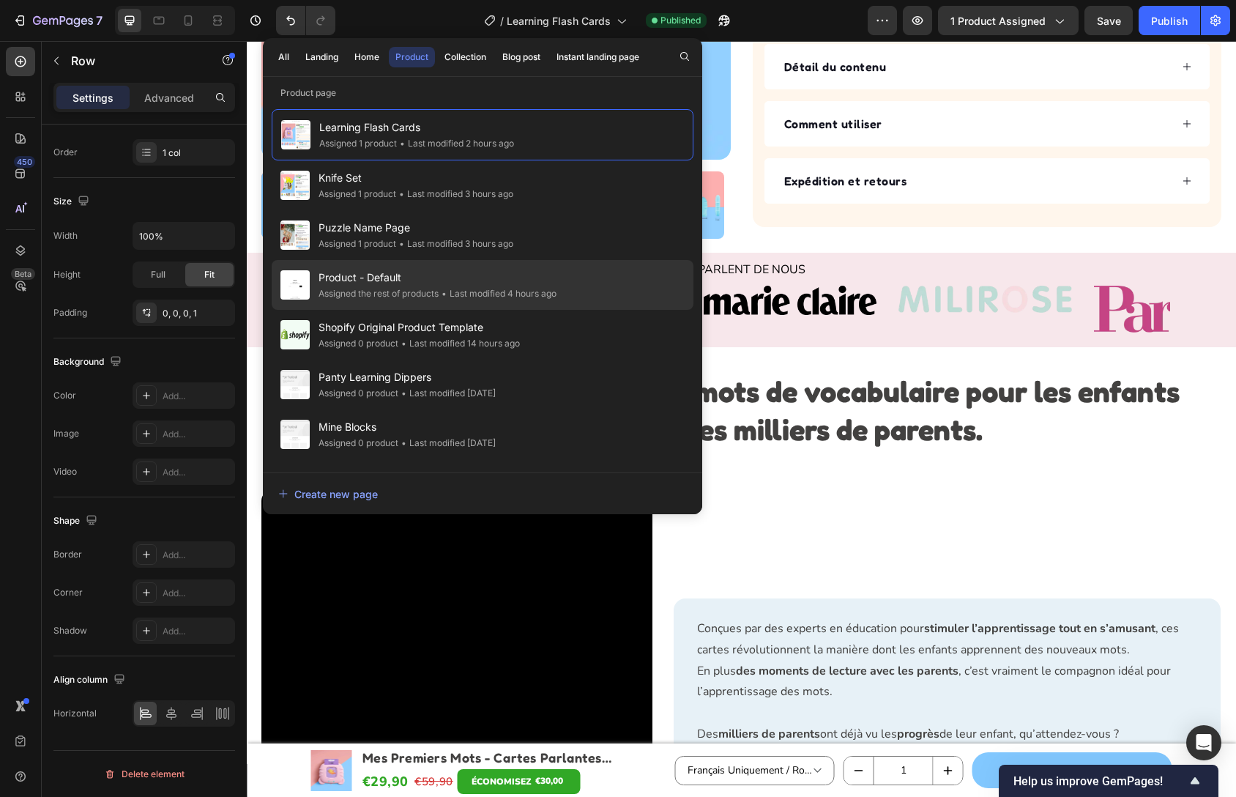
click at [392, 285] on span "Product - Default" at bounding box center [438, 278] width 238 height 18
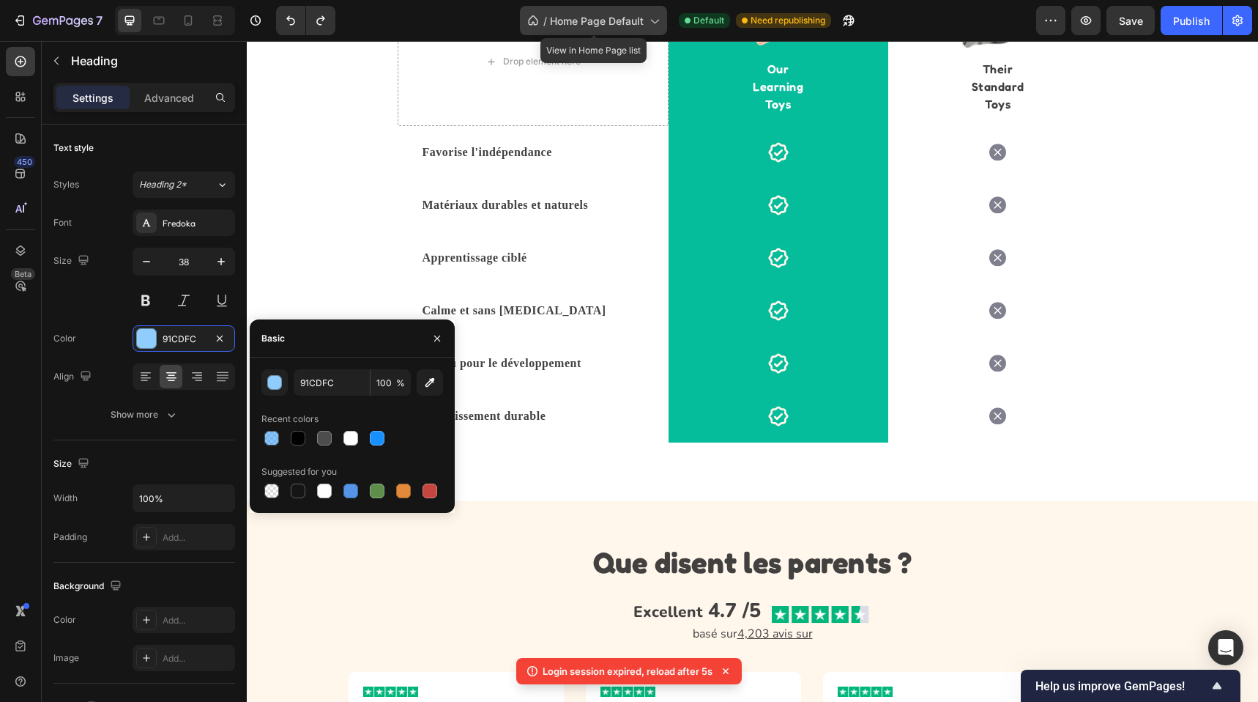
click at [597, 29] on div "/ Home Page Default" at bounding box center [593, 20] width 147 height 29
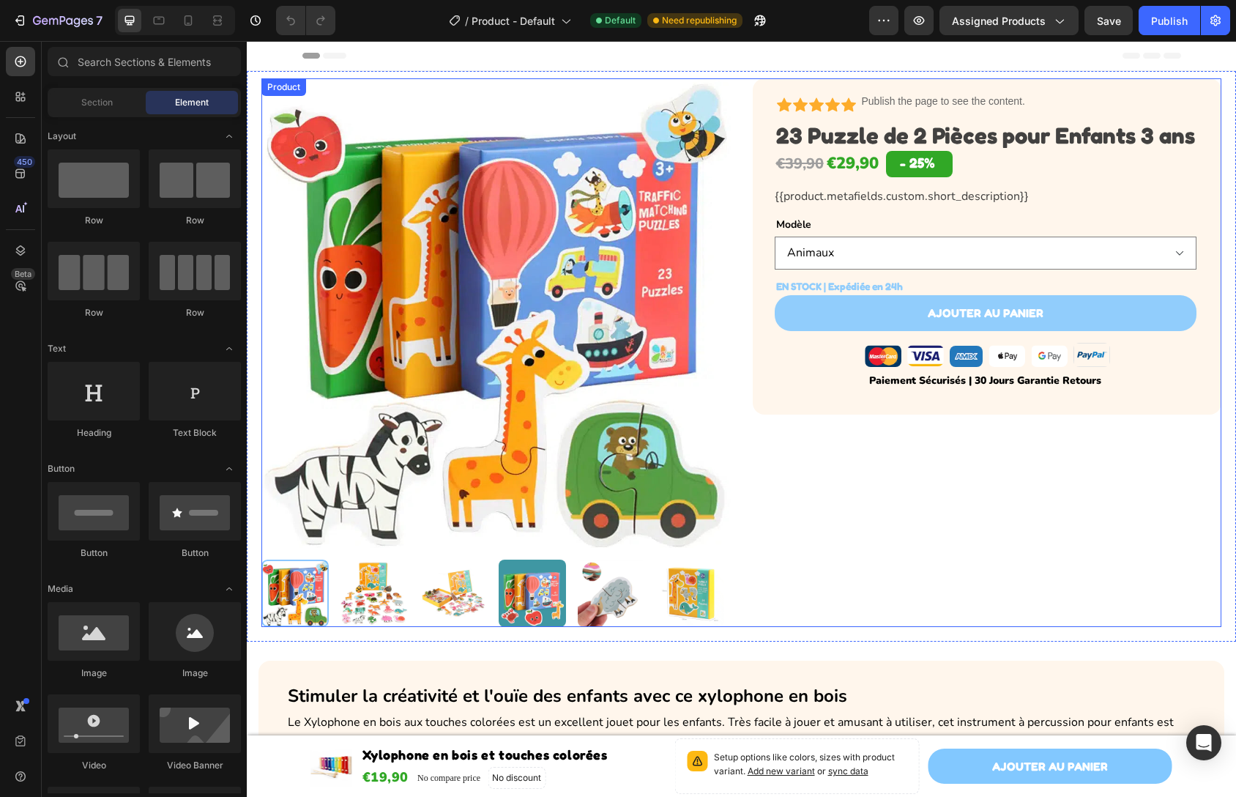
click at [736, 96] on div "Product Images Icon Icon Icon Icon Icon Icon List Publish the page to see the c…" at bounding box center [741, 352] width 960 height 549
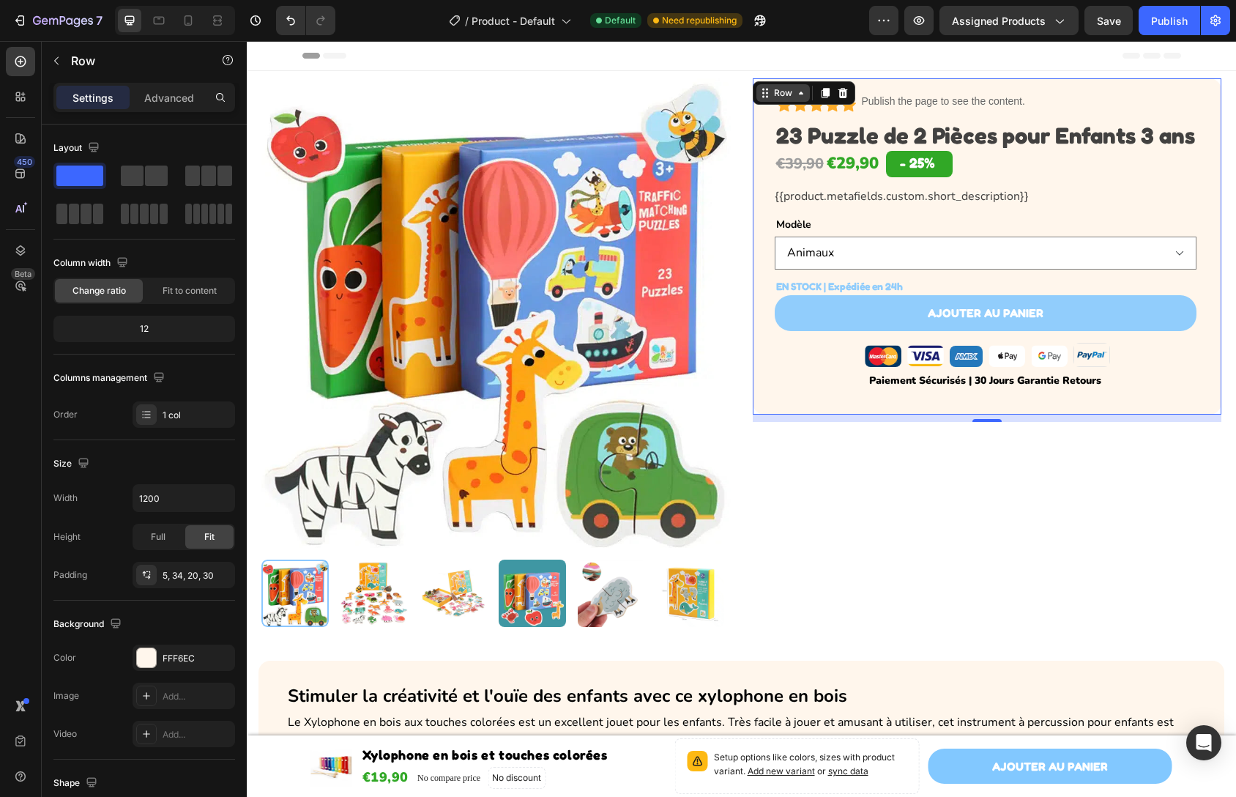
click at [757, 88] on div "Row" at bounding box center [783, 93] width 53 height 18
click at [782, 97] on div "Row" at bounding box center [783, 92] width 24 height 13
click at [177, 101] on p "Advanced" at bounding box center [169, 97] width 50 height 15
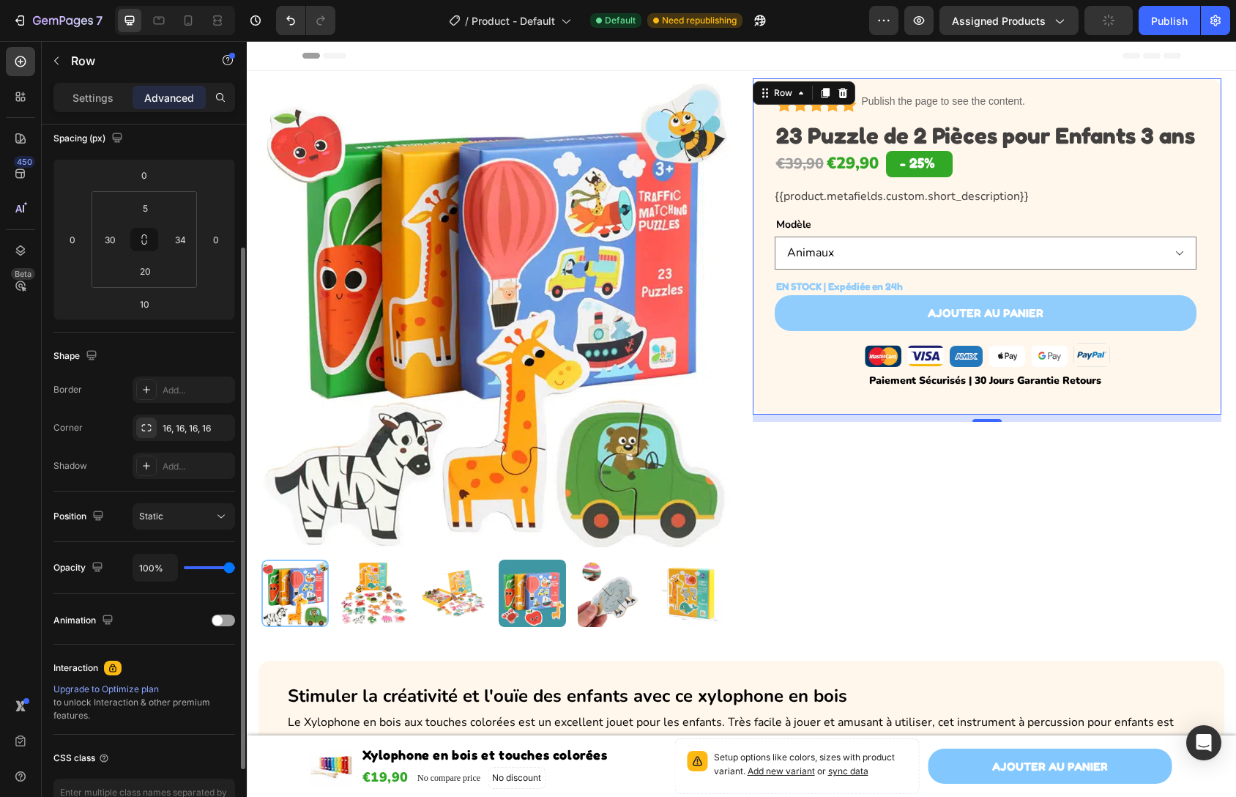
scroll to position [244, 0]
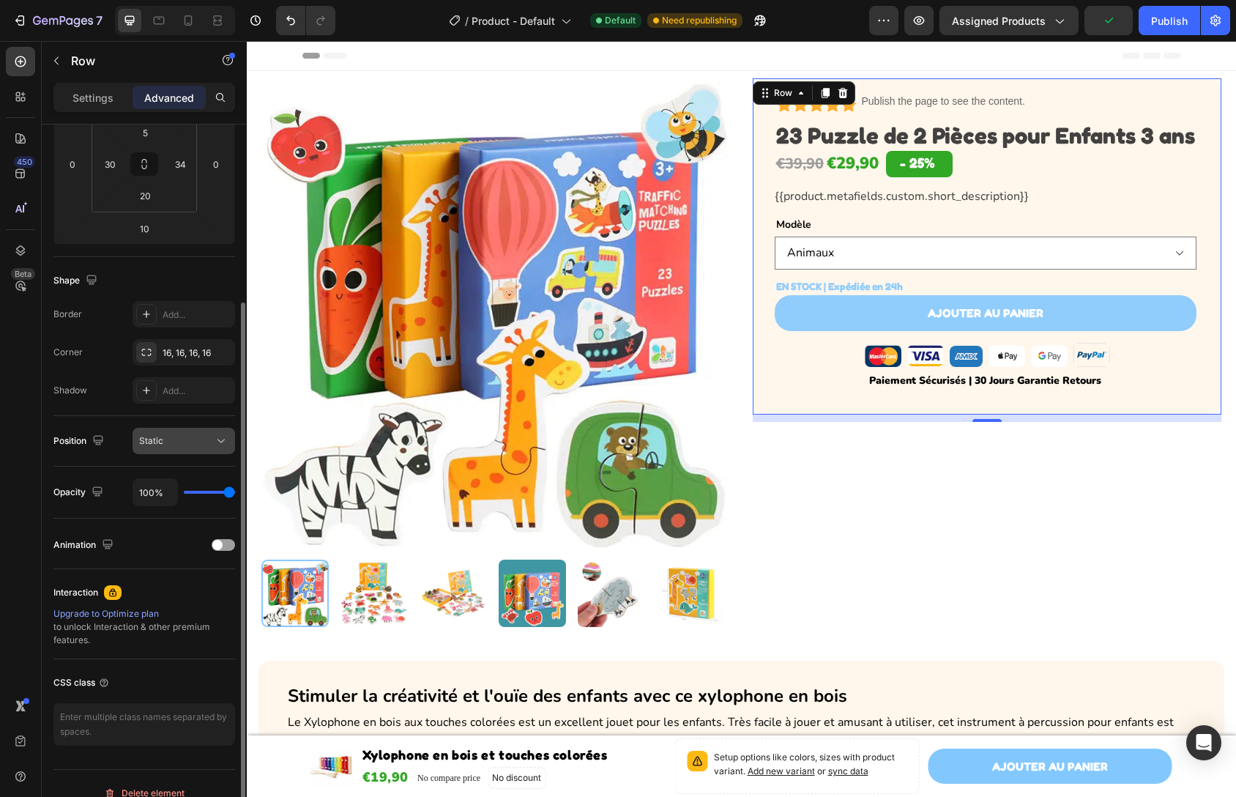
click at [180, 446] on div "Static" at bounding box center [176, 440] width 75 height 13
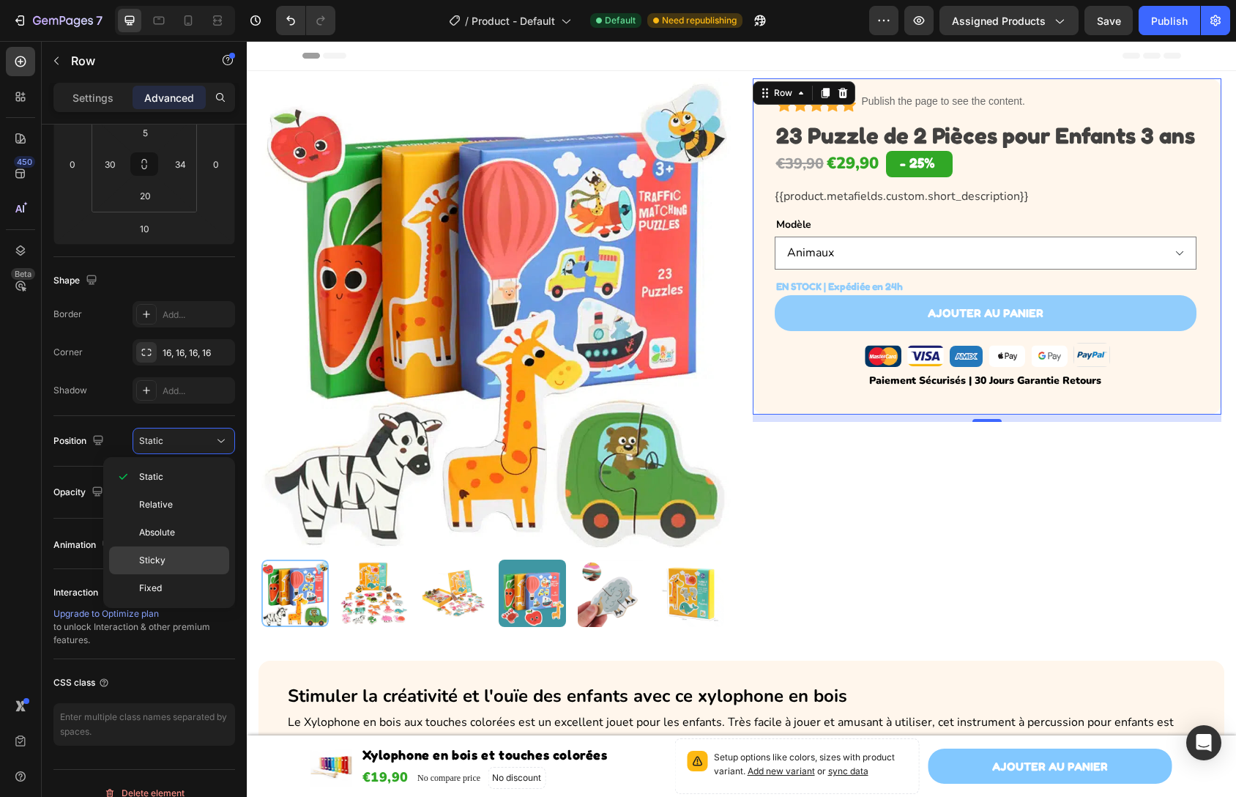
click at [179, 560] on p "Sticky" at bounding box center [180, 560] width 83 height 13
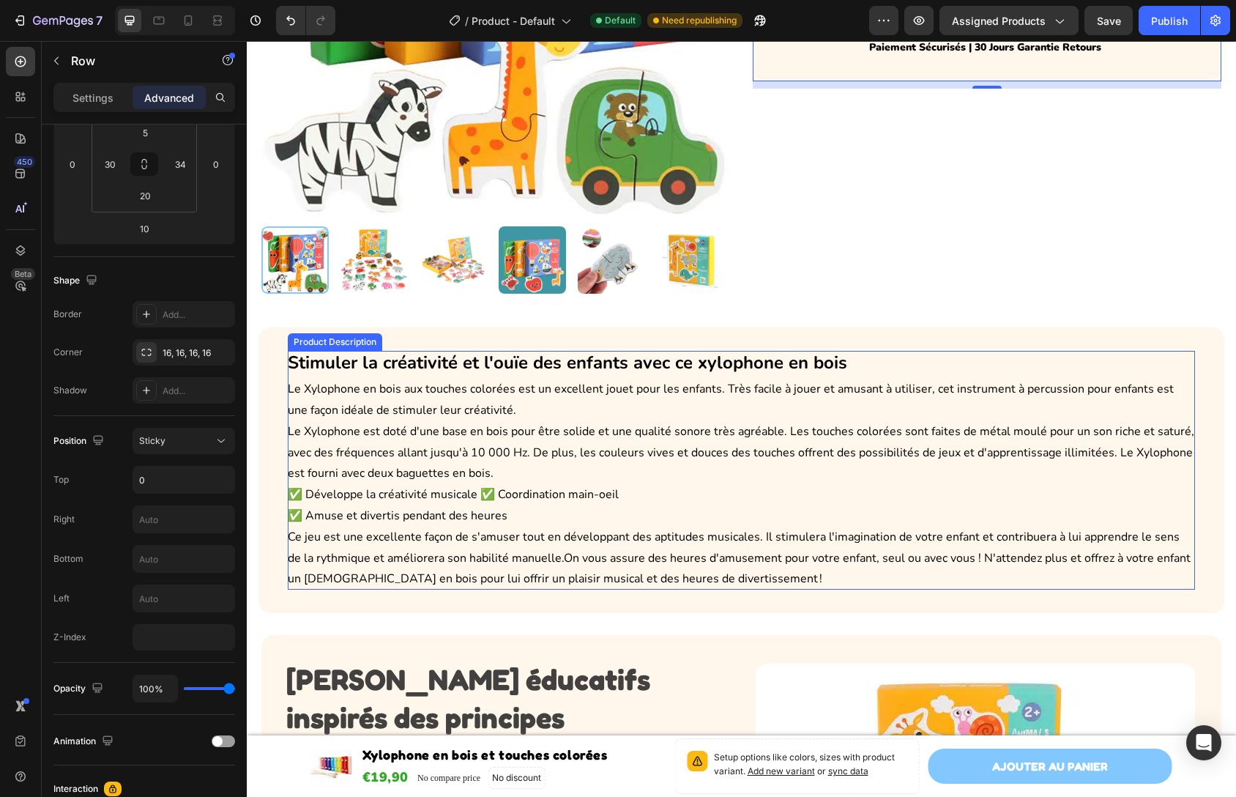
scroll to position [0, 0]
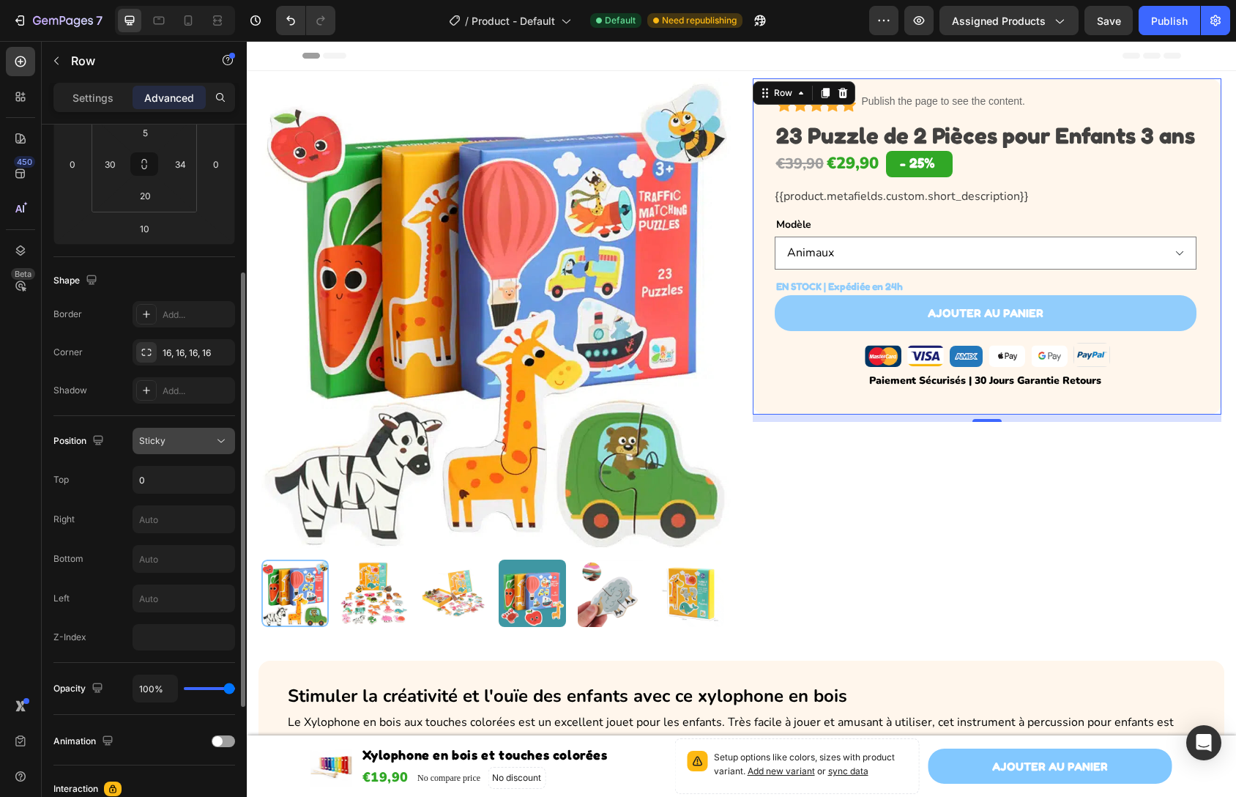
click at [148, 447] on div "Sticky" at bounding box center [183, 441] width 89 height 15
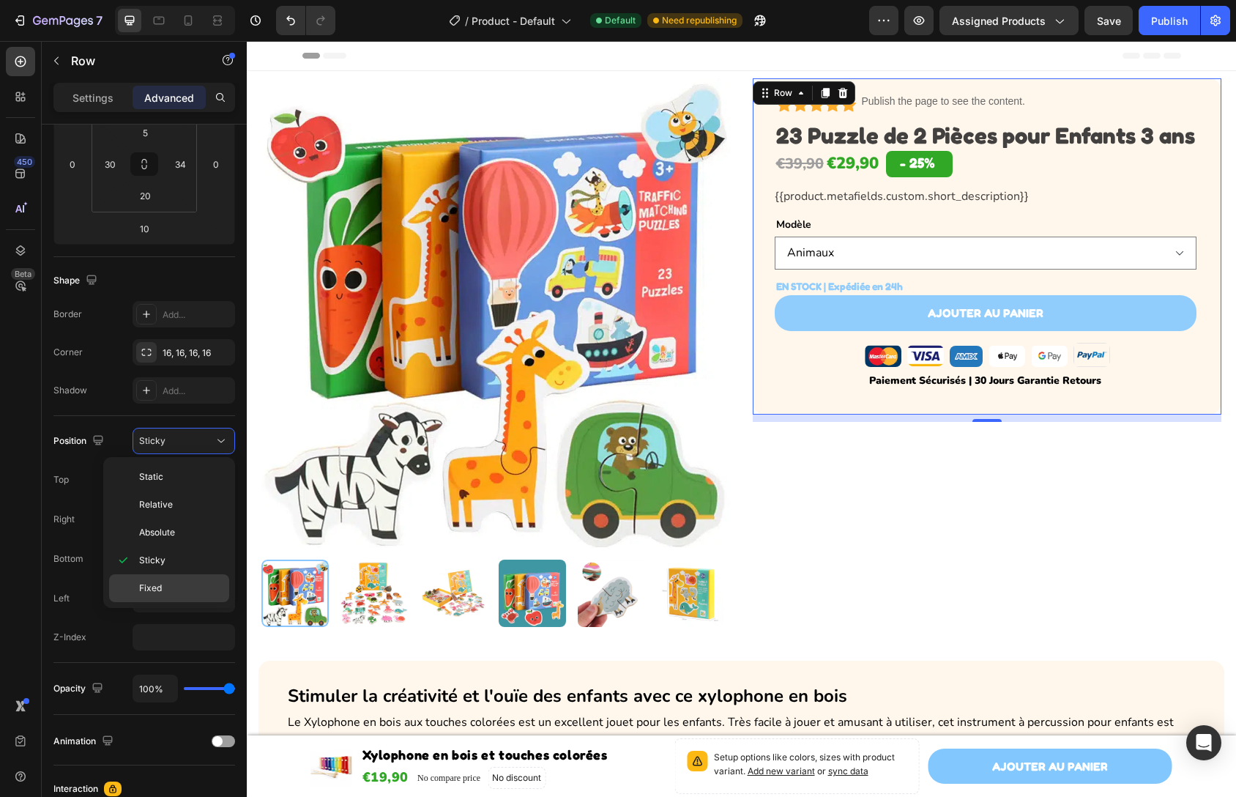
click at [172, 588] on p "Fixed" at bounding box center [180, 588] width 83 height 13
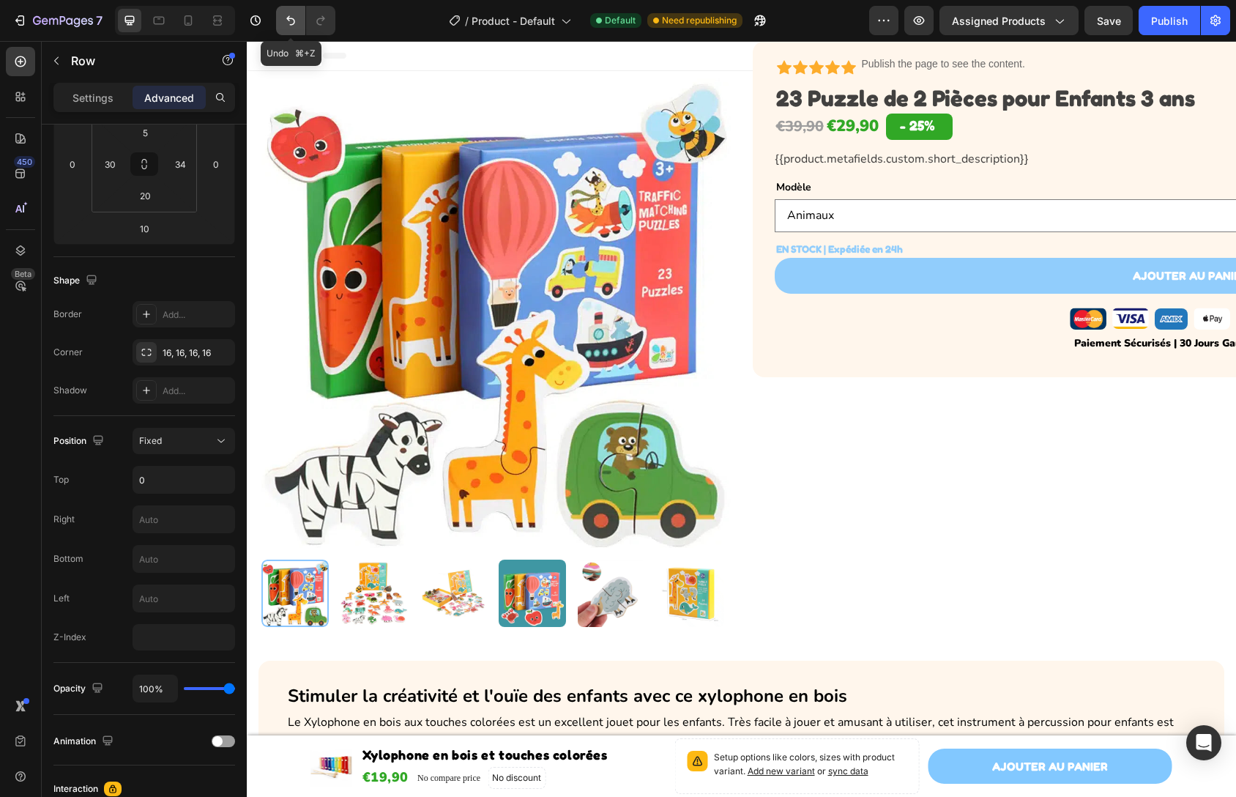
click at [286, 26] on icon "Undo/Redo" at bounding box center [290, 20] width 15 height 15
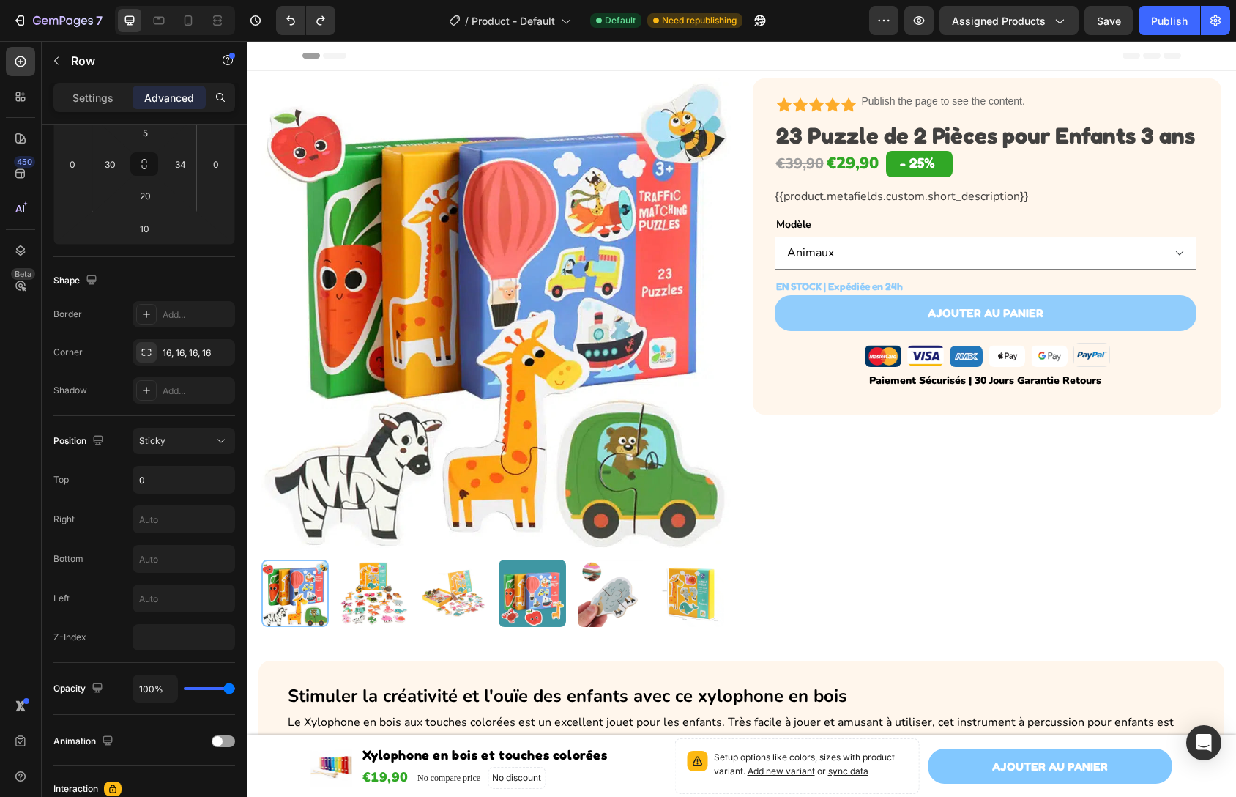
click at [754, 81] on div "Icon Icon Icon Icon Icon Icon List Publish the page to see the content. Custom …" at bounding box center [987, 246] width 469 height 336
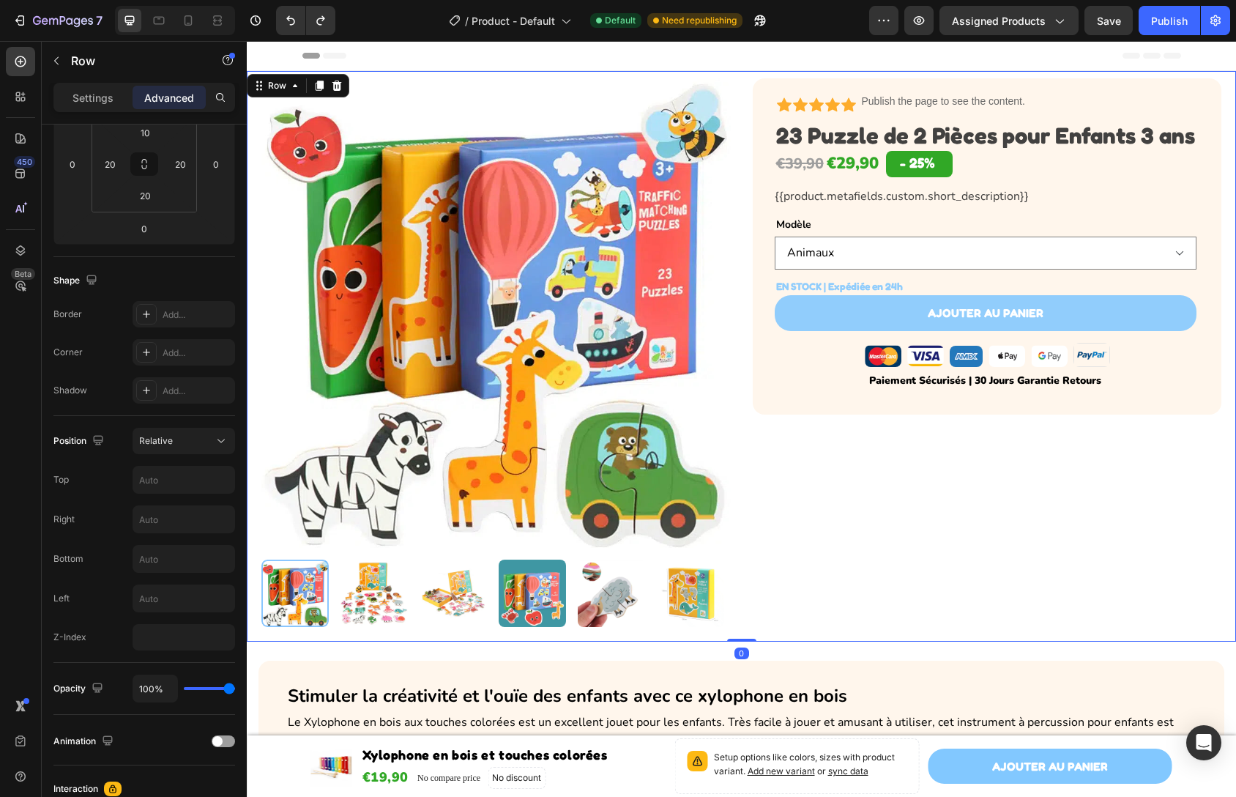
click at [743, 74] on div "Product Images Icon Icon Icon Icon Icon Icon List Publish the page to see the c…" at bounding box center [741, 356] width 989 height 571
click at [276, 82] on div "Row" at bounding box center [277, 85] width 24 height 13
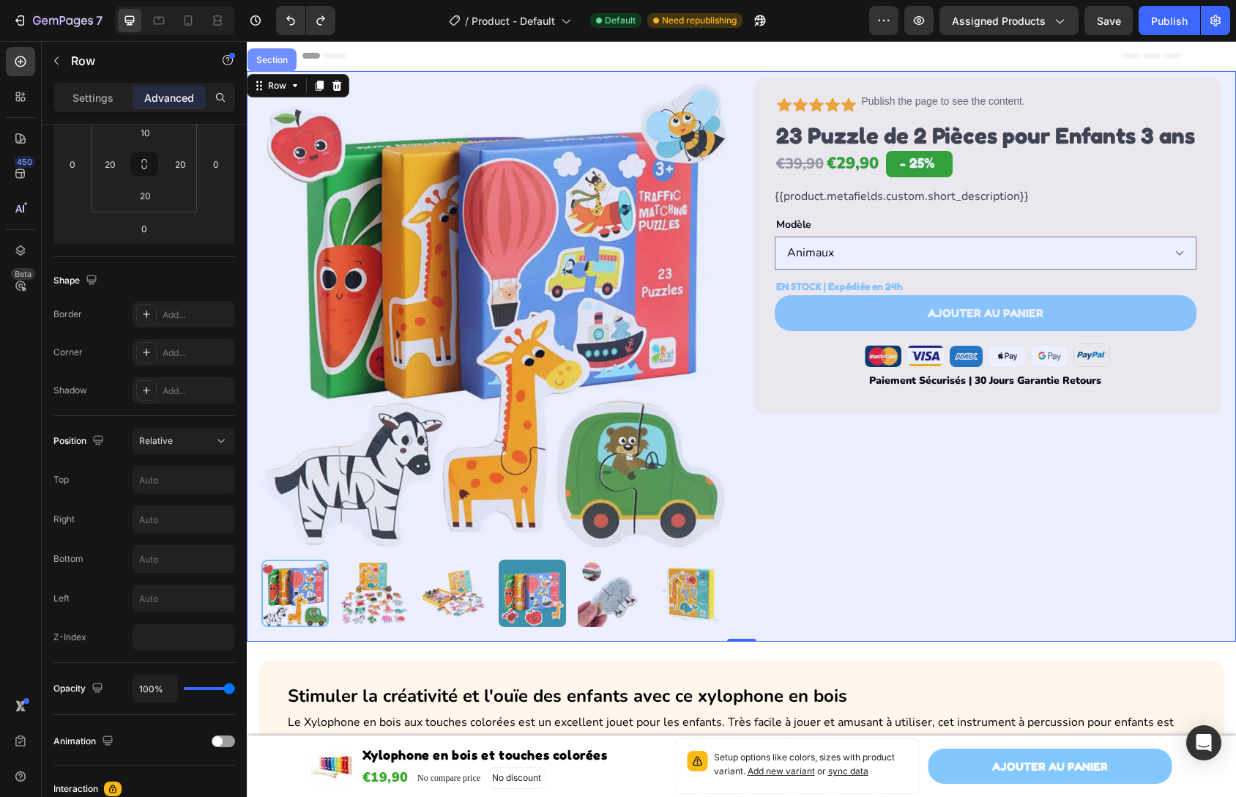
click at [267, 64] on div "Section" at bounding box center [271, 60] width 37 height 9
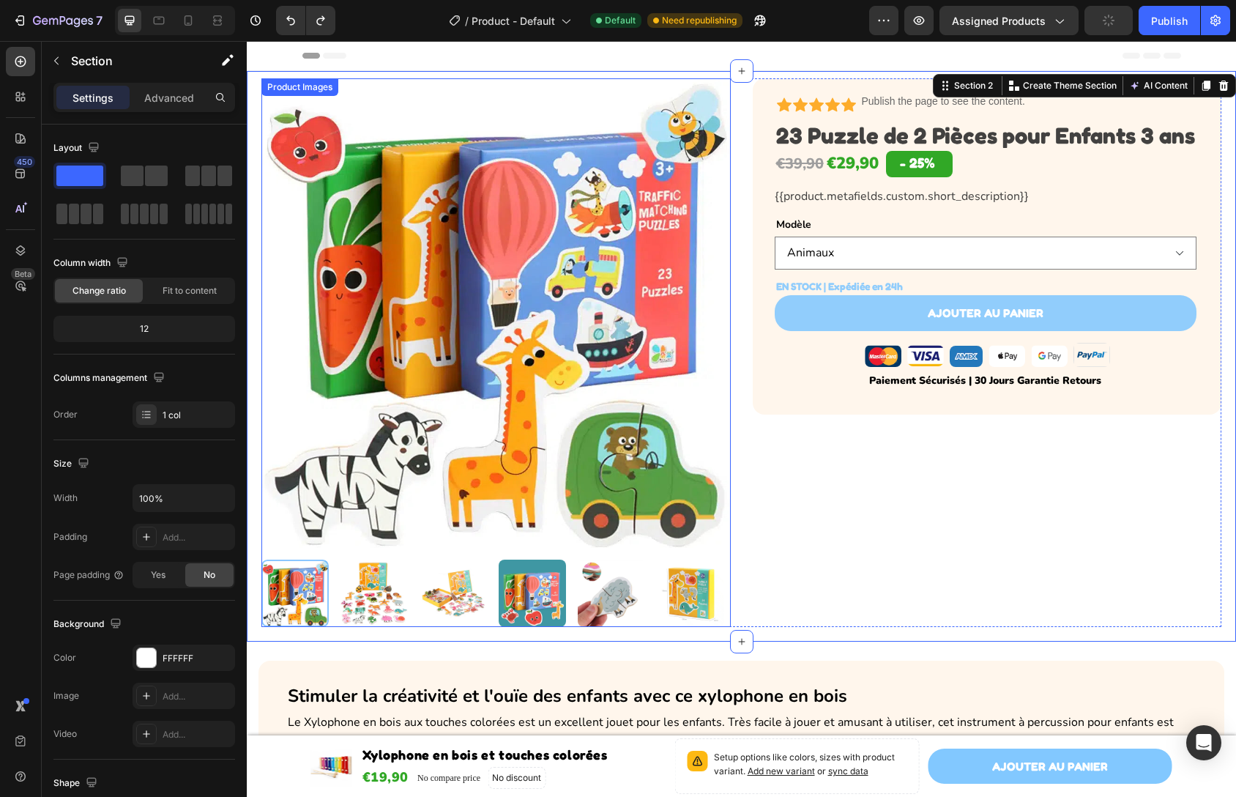
click at [335, 86] on div "Product Images" at bounding box center [299, 87] width 71 height 13
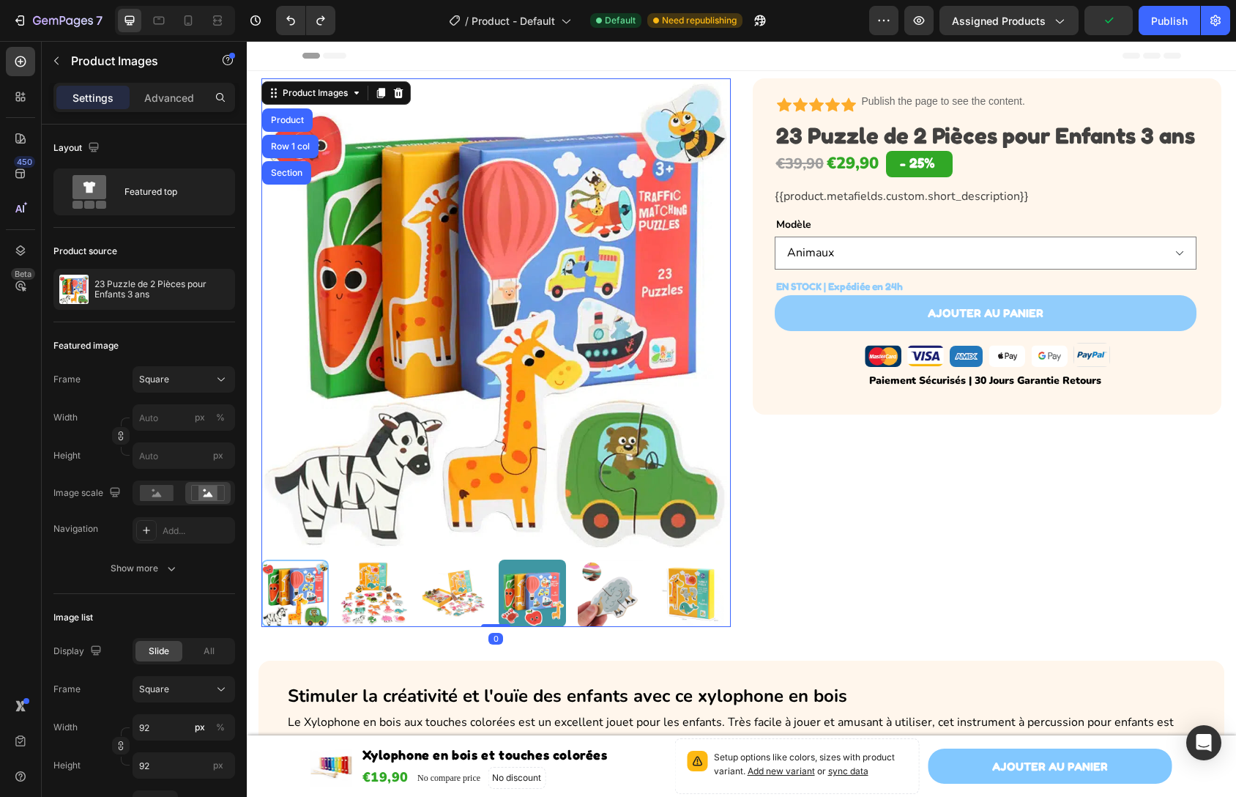
click at [498, 90] on img at bounding box center [495, 312] width 469 height 469
click at [721, 91] on img at bounding box center [495, 312] width 469 height 469
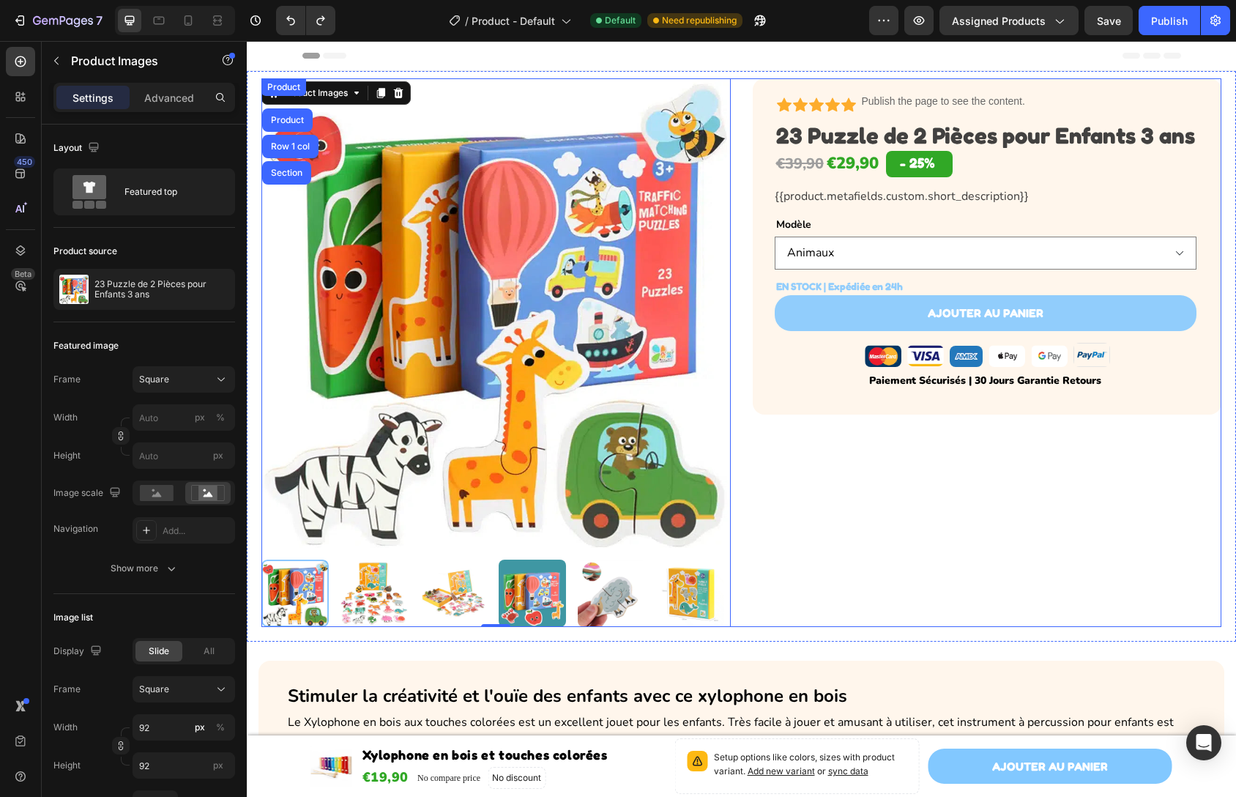
click at [731, 89] on div "Product Images Product Row 1 col Section 0 Icon Icon Icon Icon Icon Icon List P…" at bounding box center [741, 352] width 960 height 549
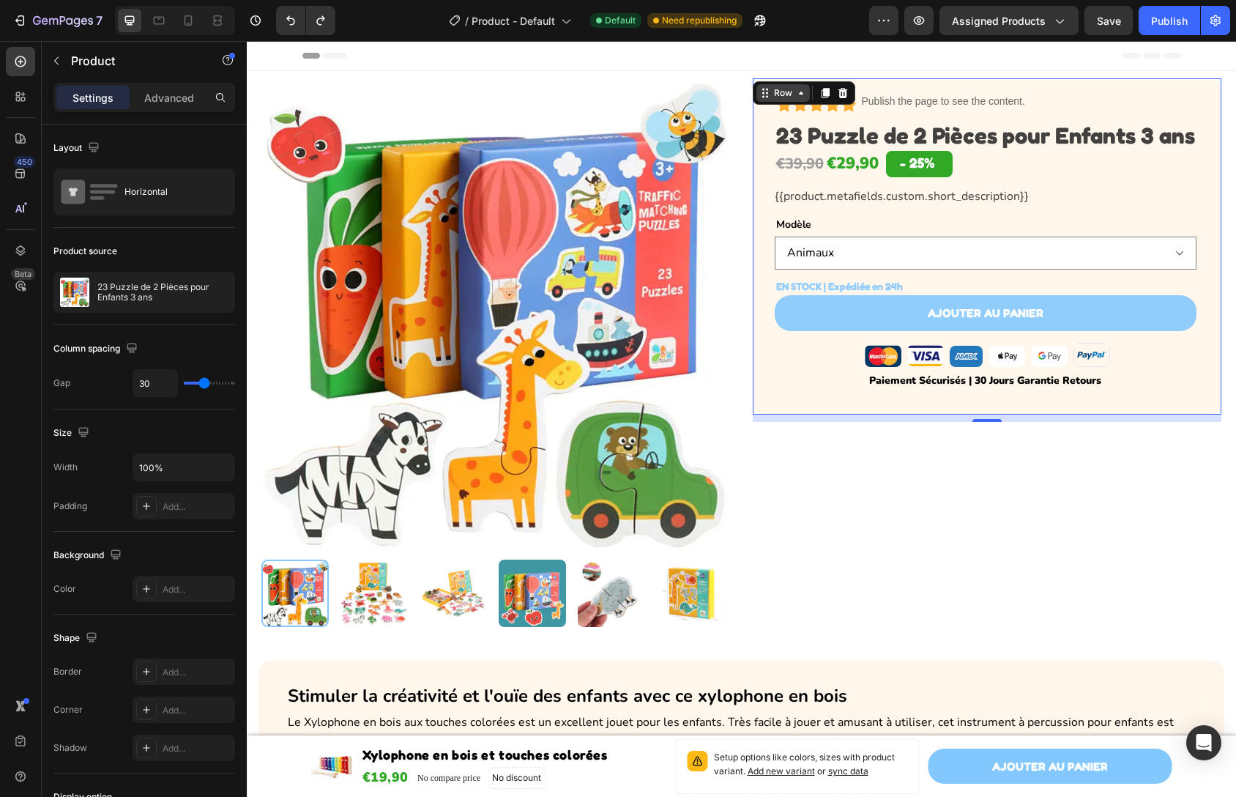
click at [757, 86] on div "Row" at bounding box center [783, 93] width 53 height 18
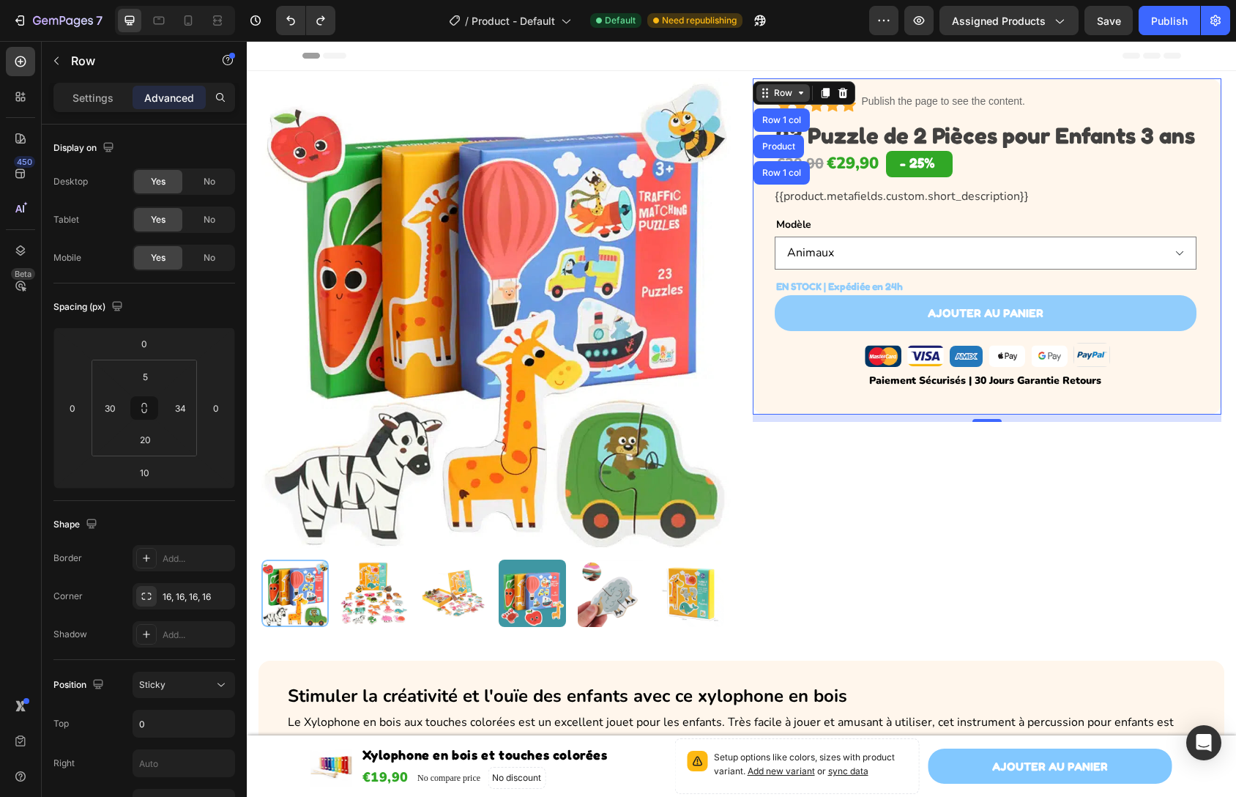
click at [762, 92] on icon at bounding box center [765, 93] width 12 height 12
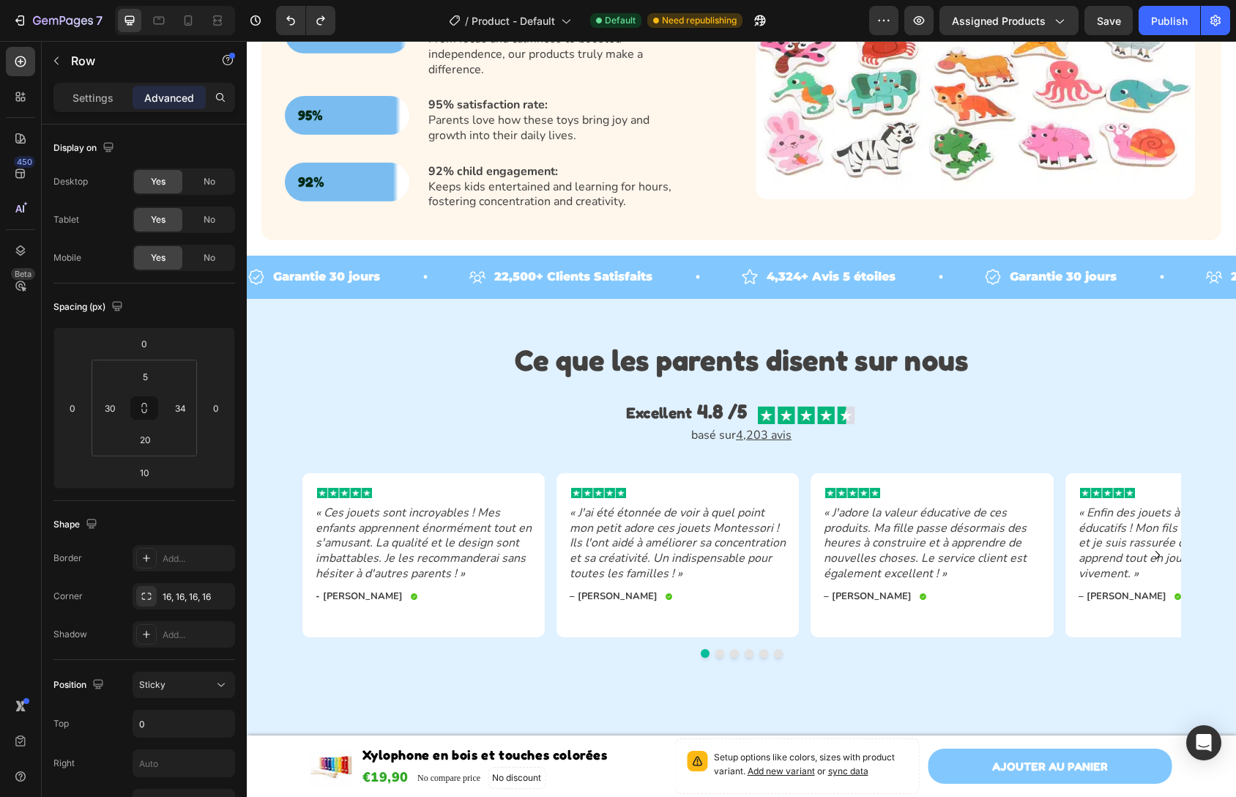
scroll to position [1307, 0]
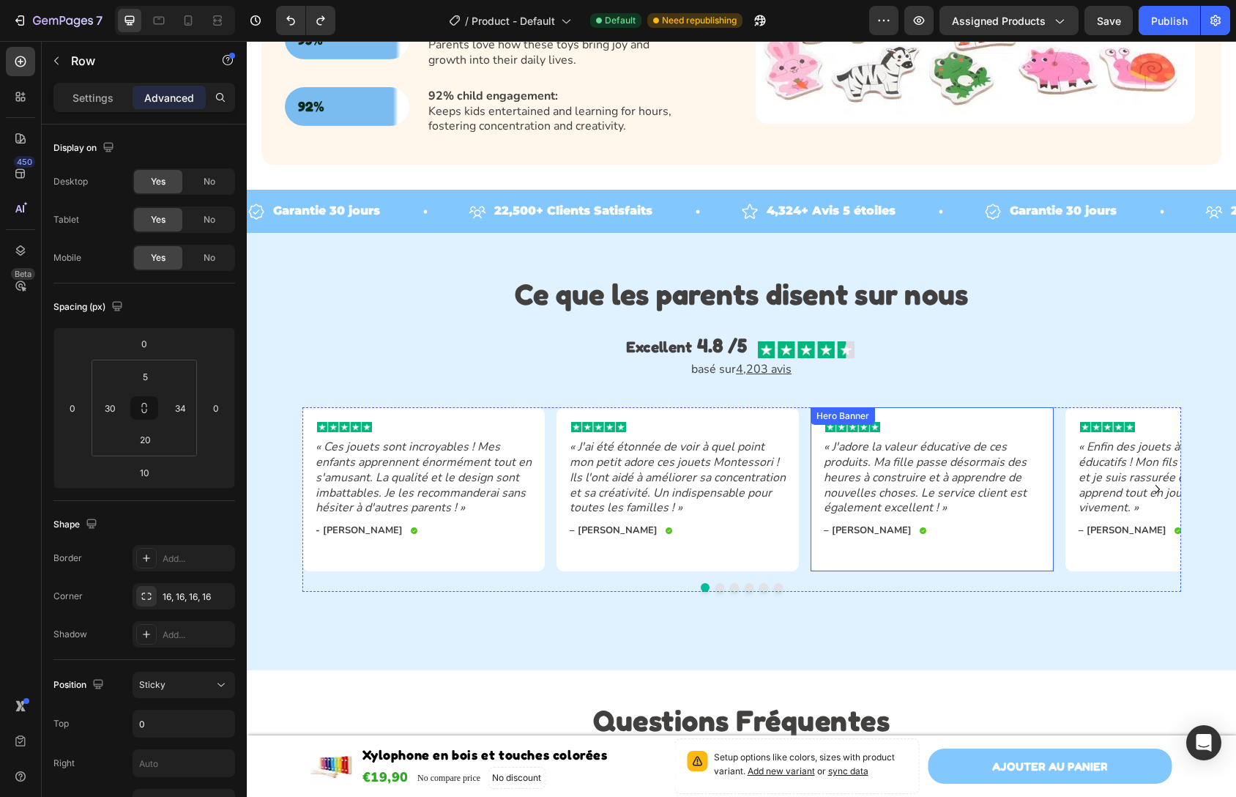
click at [803, 450] on div "Image « Ces jouets sont incroyables ! Mes enfants apprennent énormément tout en…" at bounding box center [741, 489] width 879 height 164
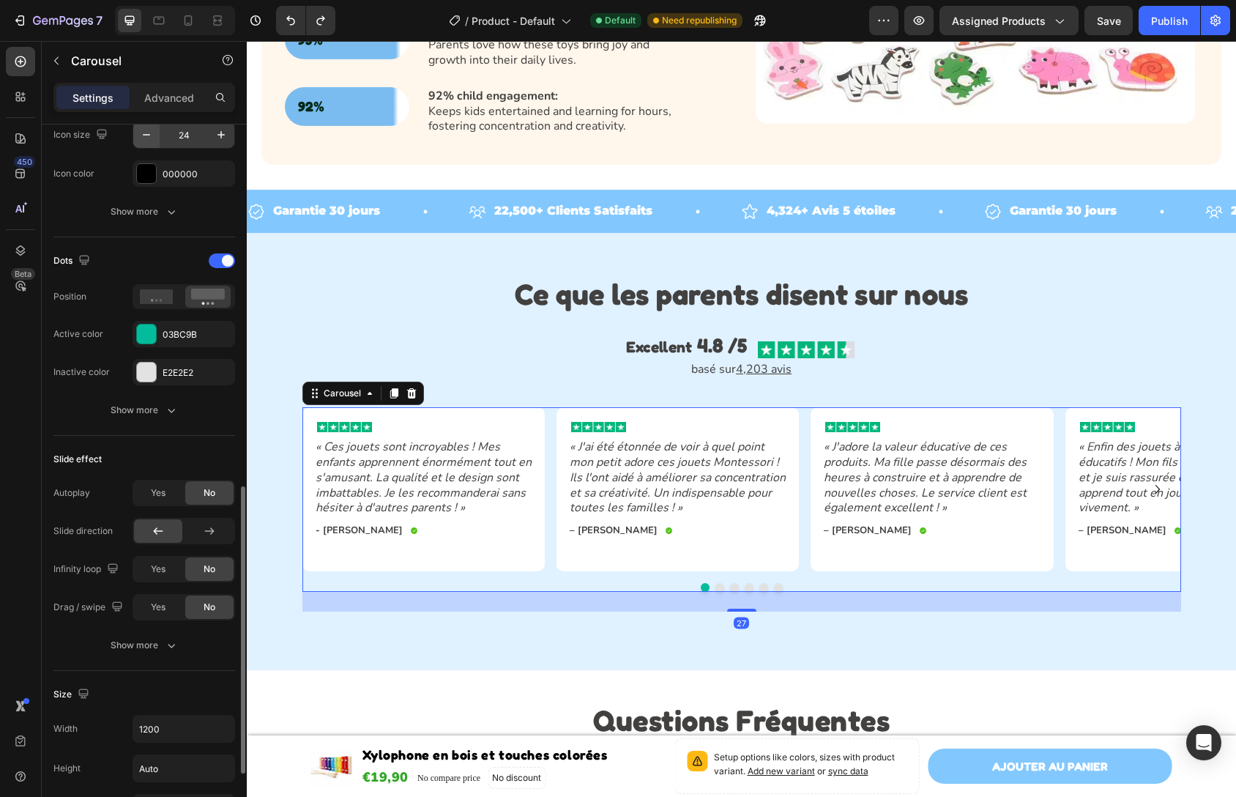
scroll to position [713, 0]
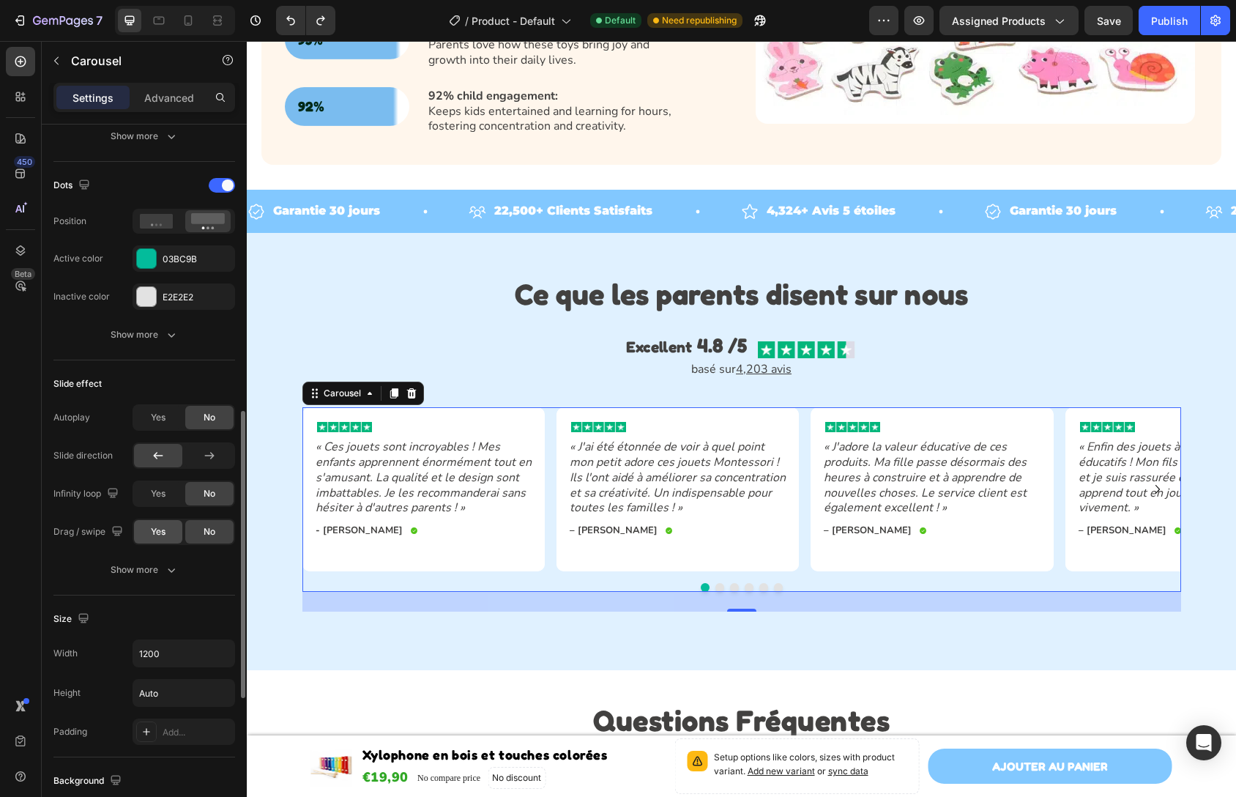
click at [168, 538] on div "Yes" at bounding box center [158, 531] width 48 height 23
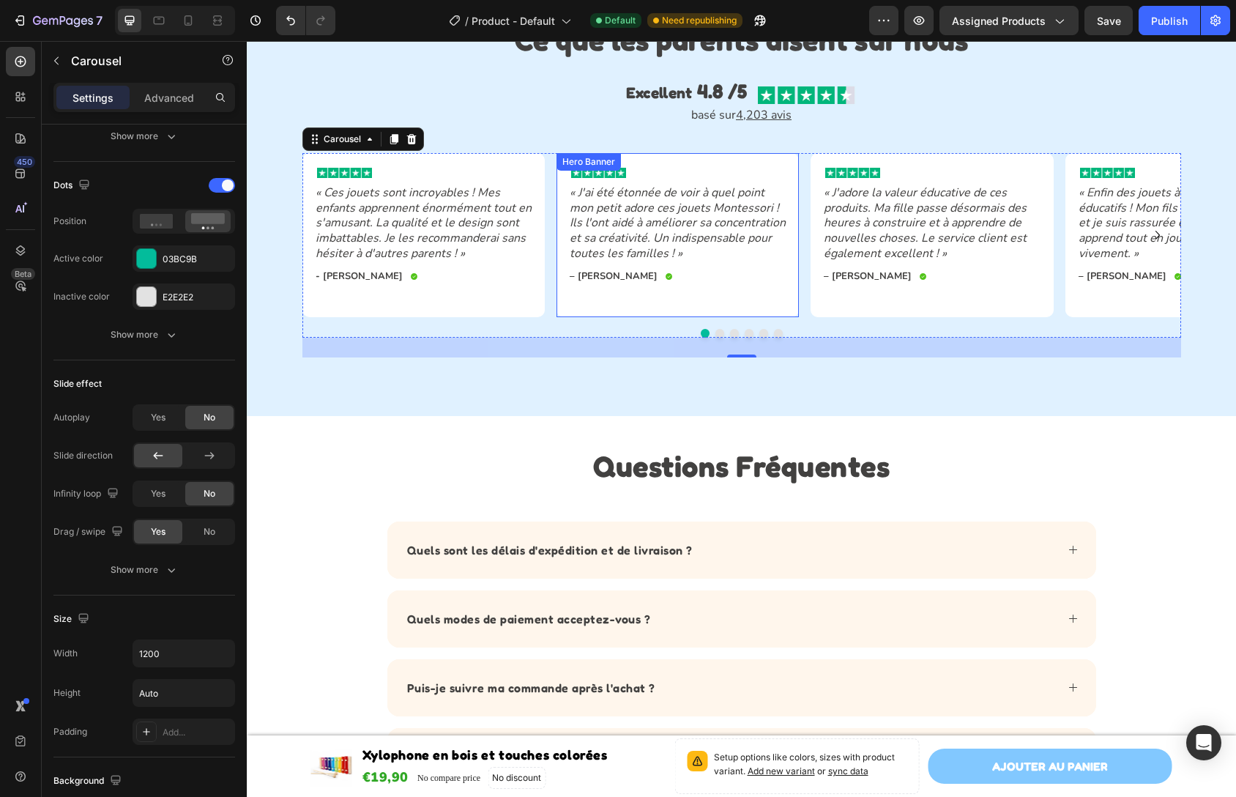
scroll to position [1337, 0]
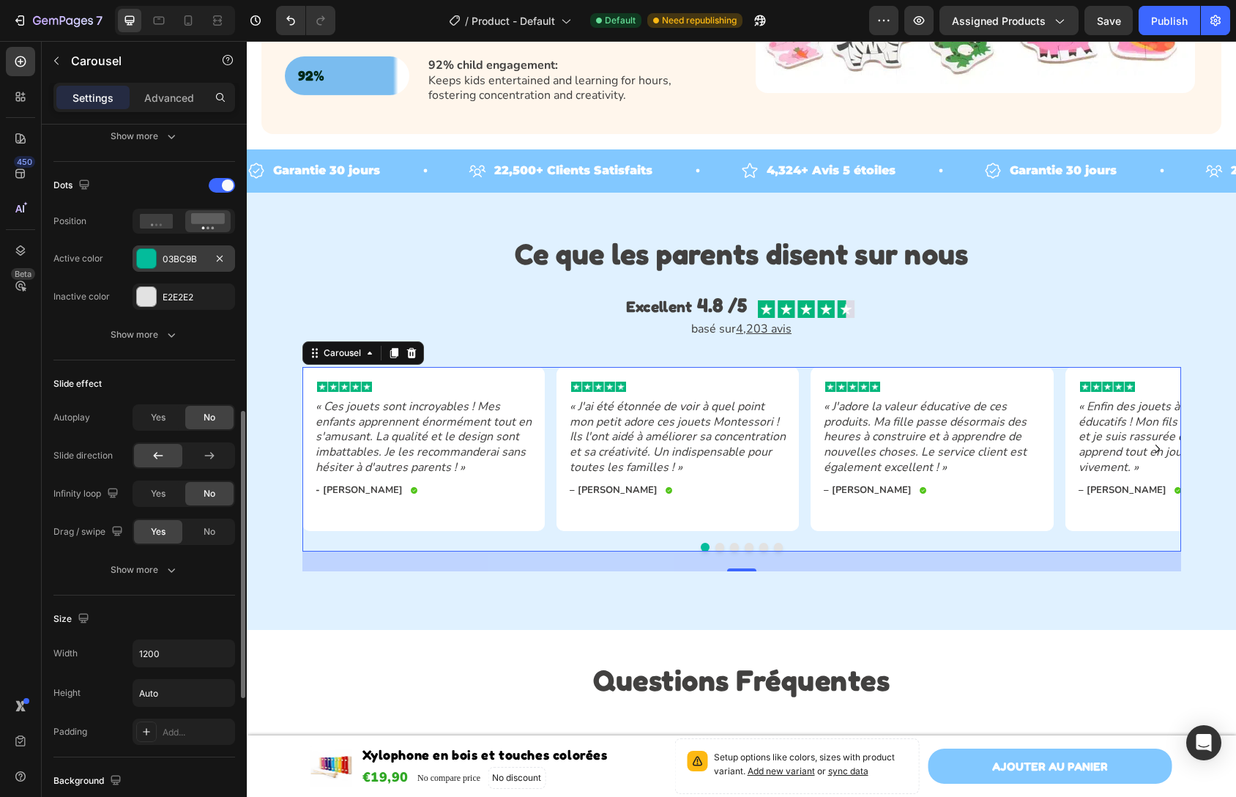
click at [172, 259] on div "03BC9B" at bounding box center [184, 259] width 42 height 13
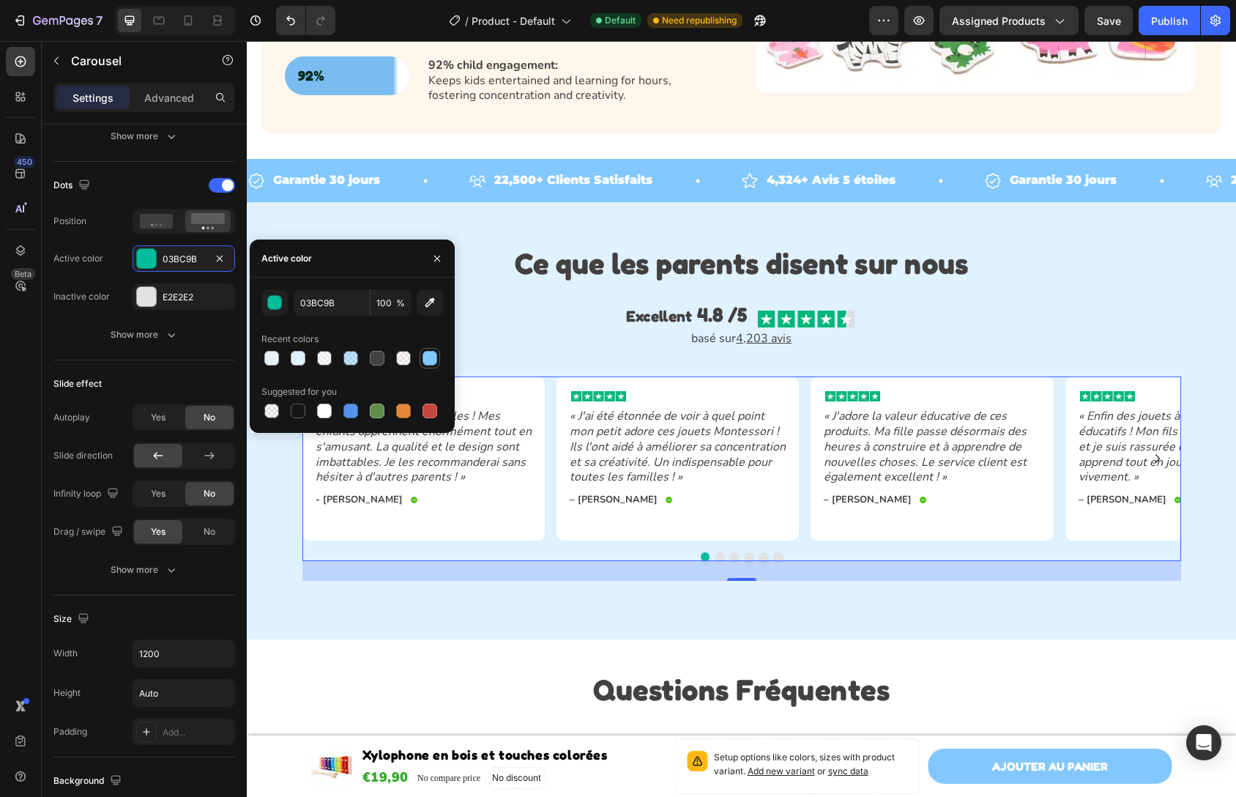
click at [435, 355] on div at bounding box center [430, 358] width 15 height 15
type input "82C8FF"
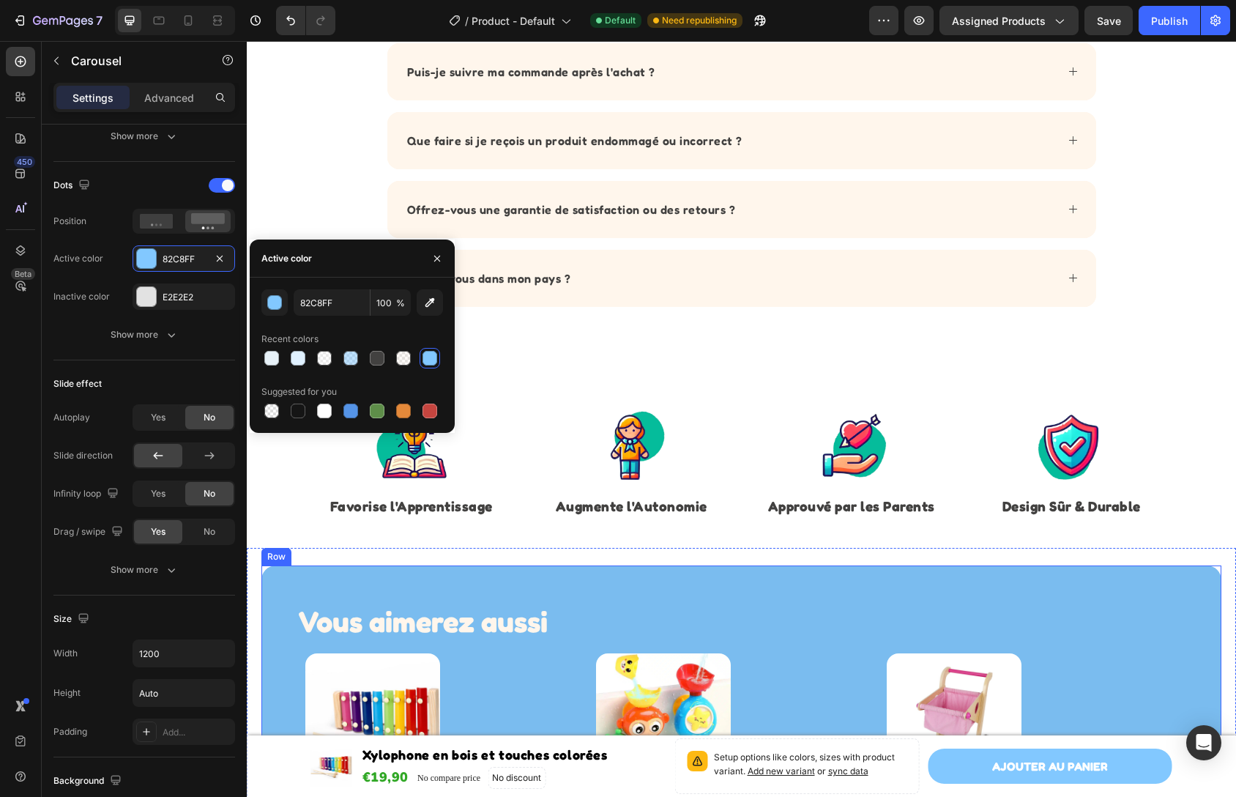
scroll to position [2420, 0]
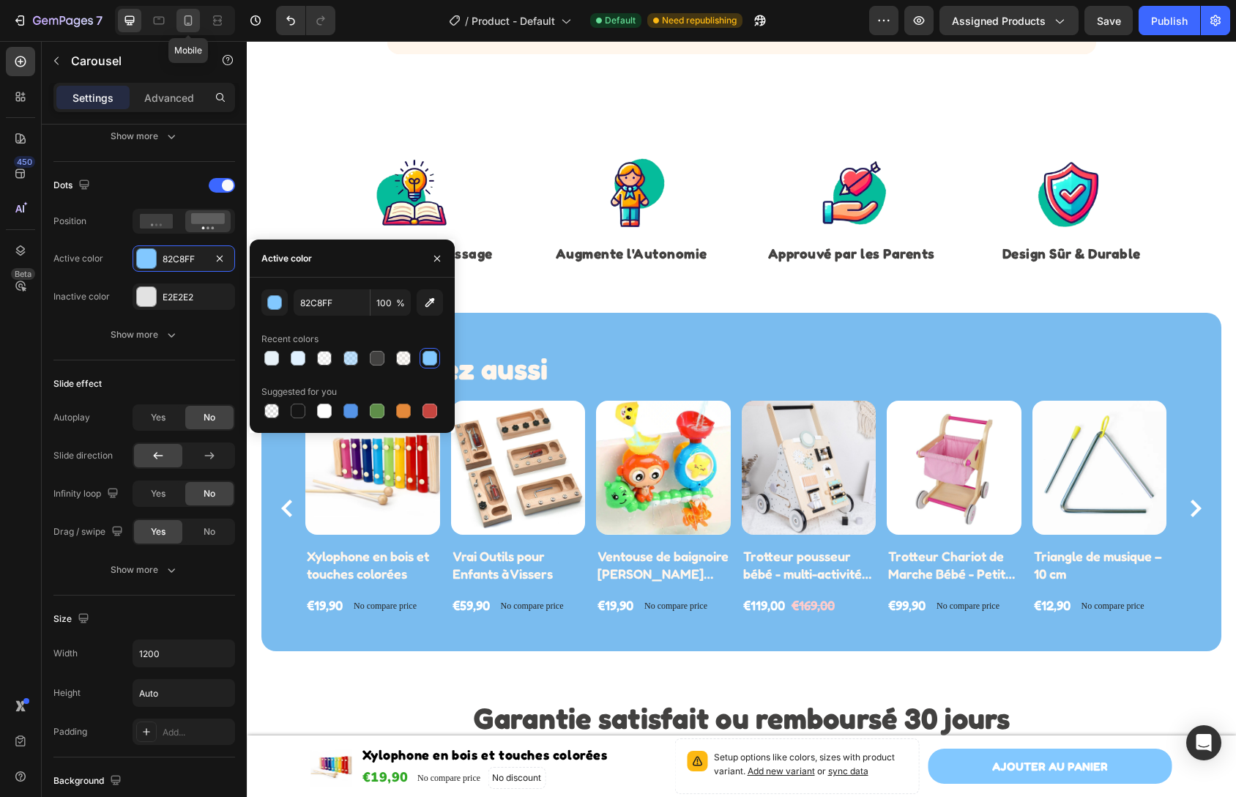
click at [183, 23] on icon at bounding box center [188, 20] width 15 height 15
type input "100%"
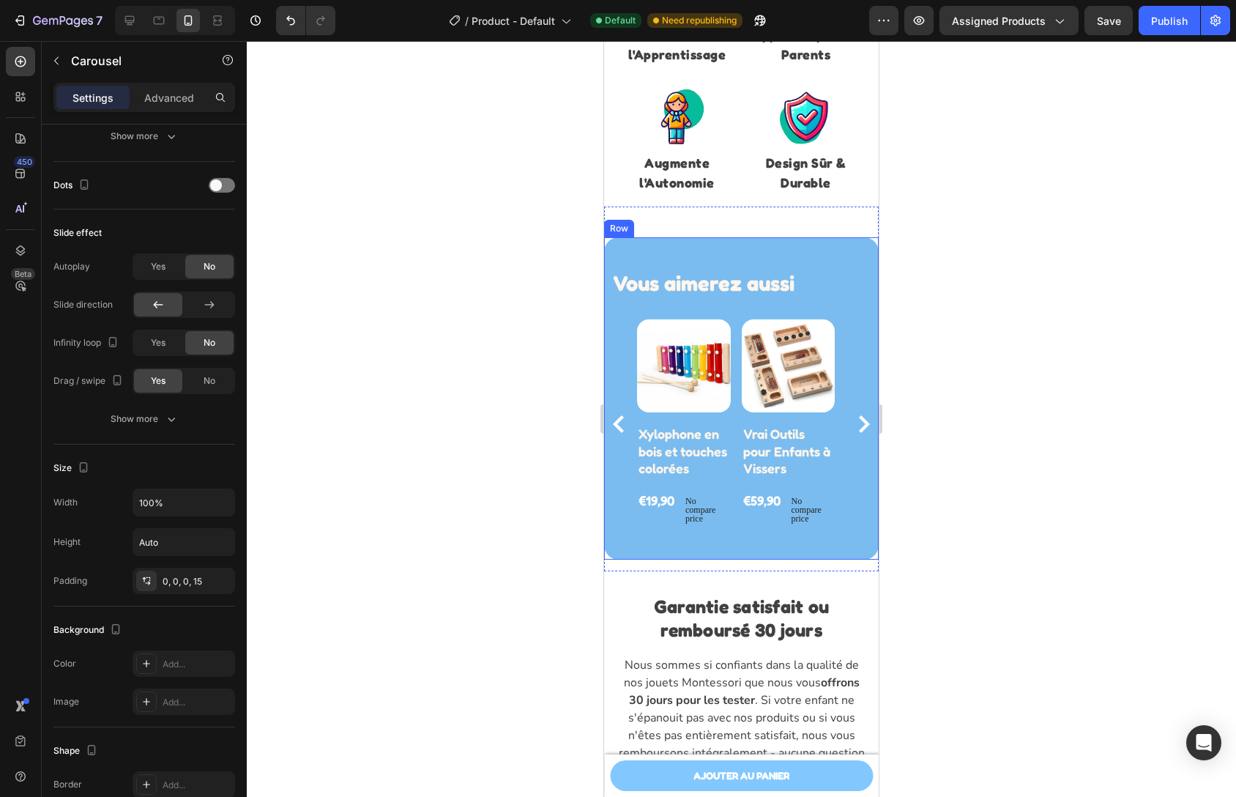
click at [738, 256] on div "Vous aimerez aussi Heading Row Product Images Xylophone en bois et touches colo…" at bounding box center [741, 398] width 275 height 322
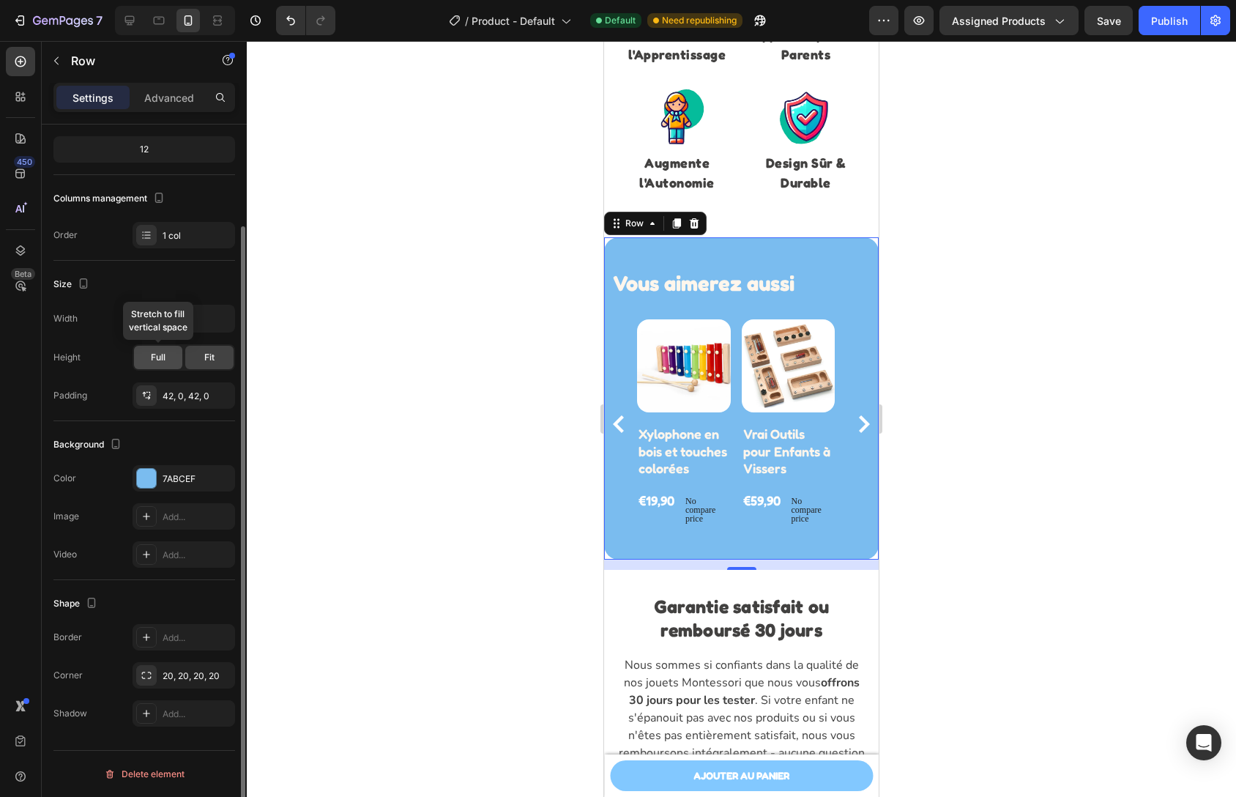
scroll to position [99, 0]
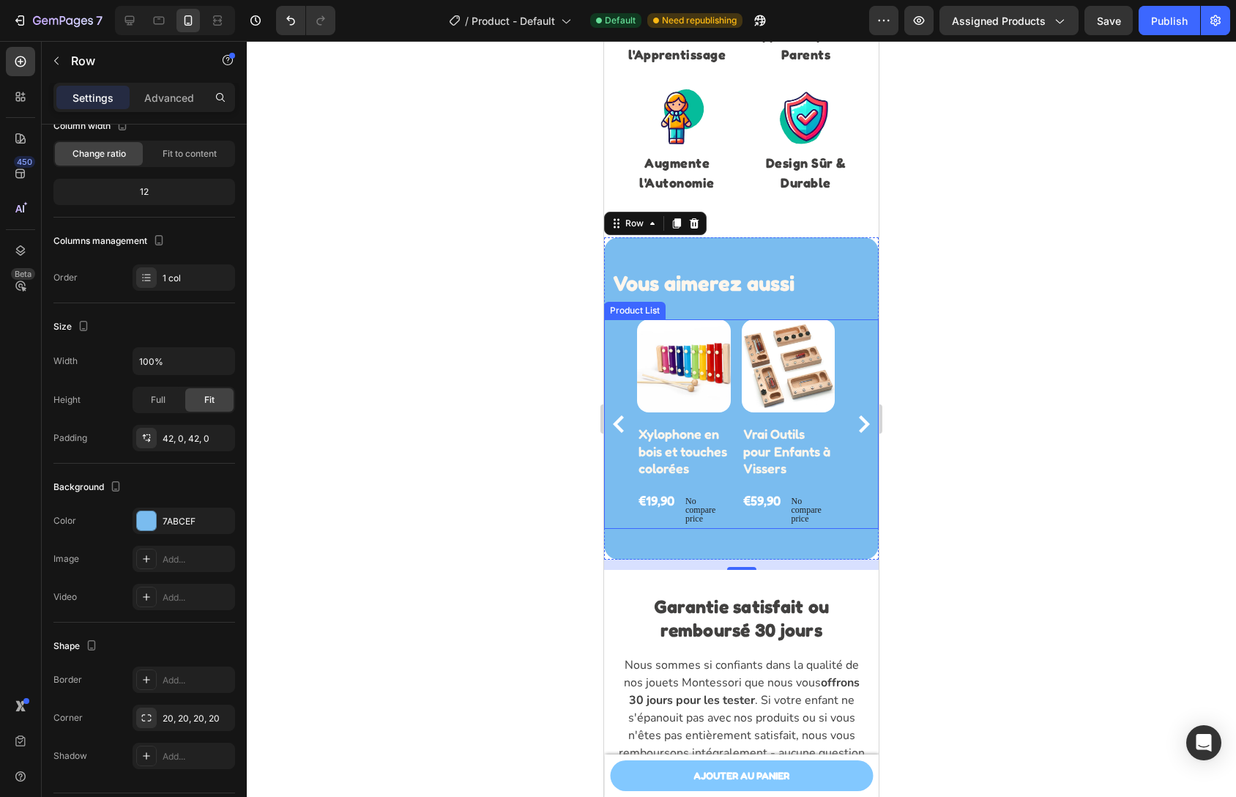
click at [626, 339] on div "Product Images Xylophone en bois et touches colorées Product Title €19,90 Produ…" at bounding box center [741, 423] width 267 height 209
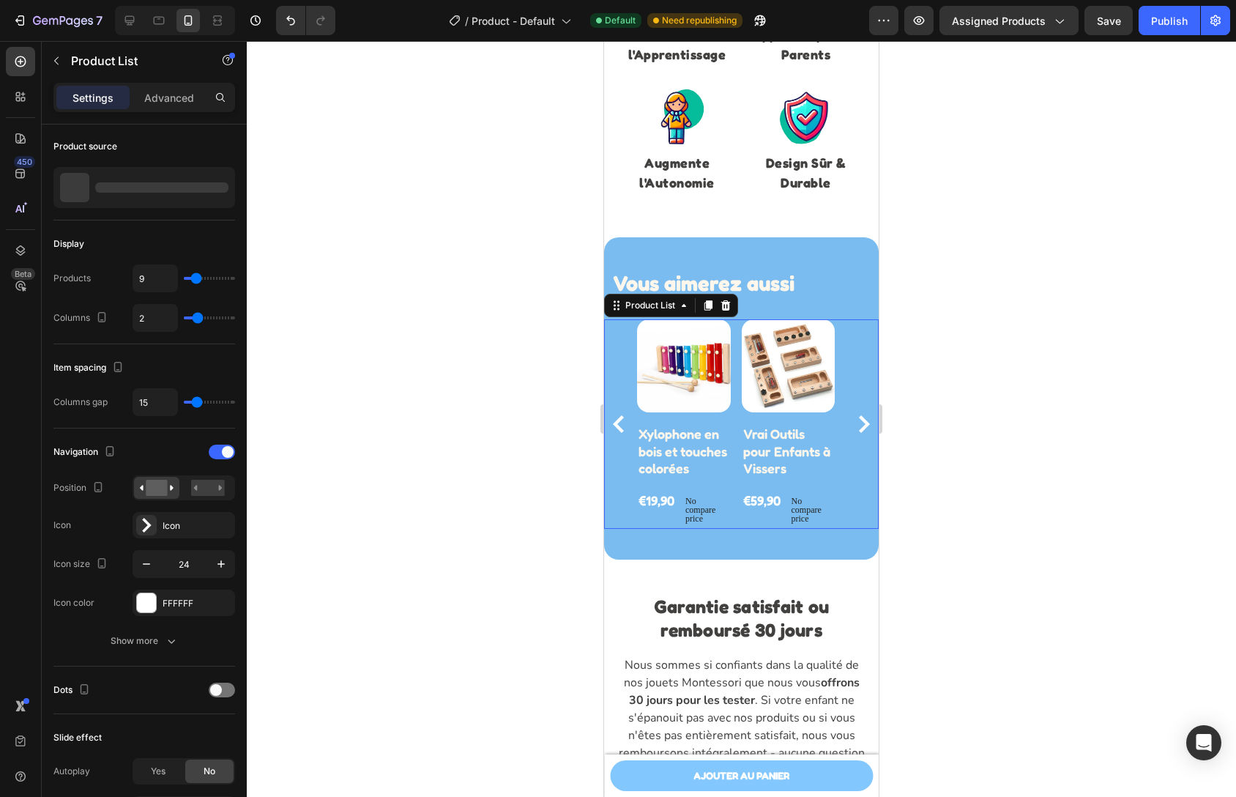
scroll to position [0, 0]
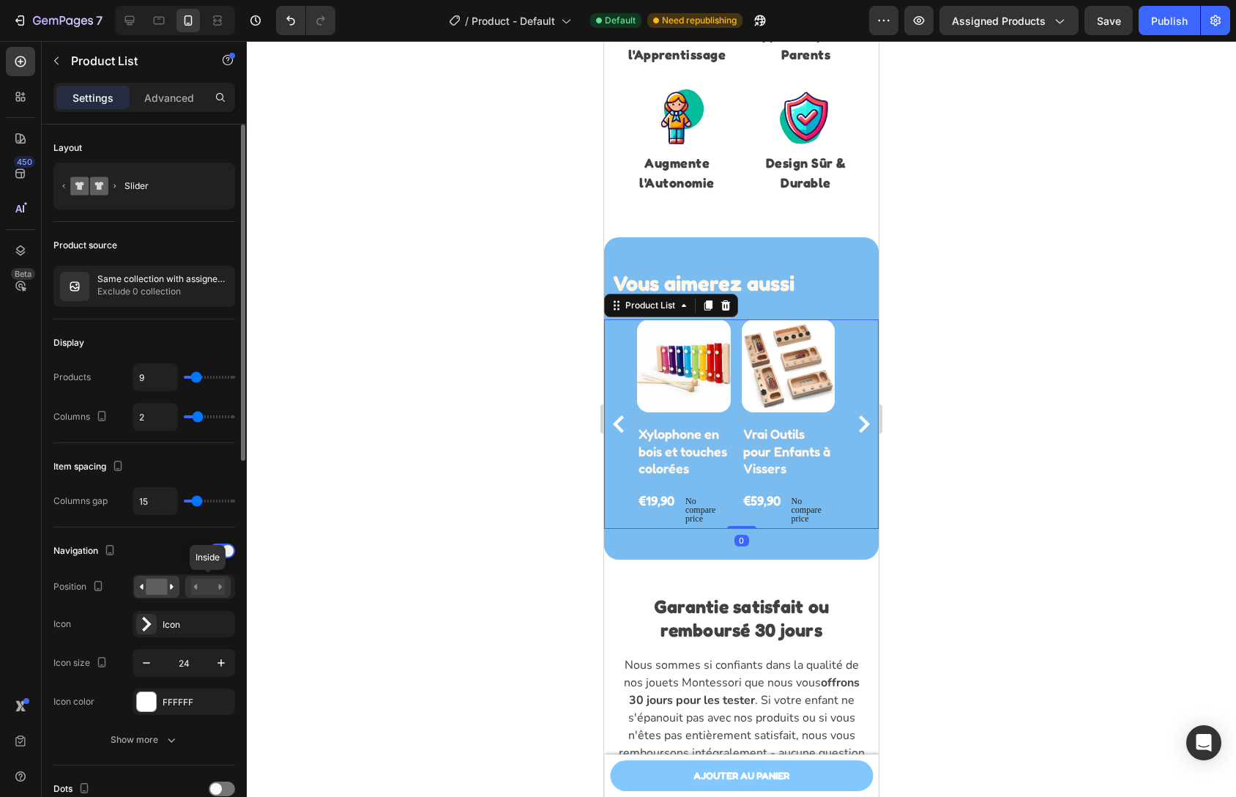
click at [208, 591] on rect at bounding box center [208, 587] width 34 height 16
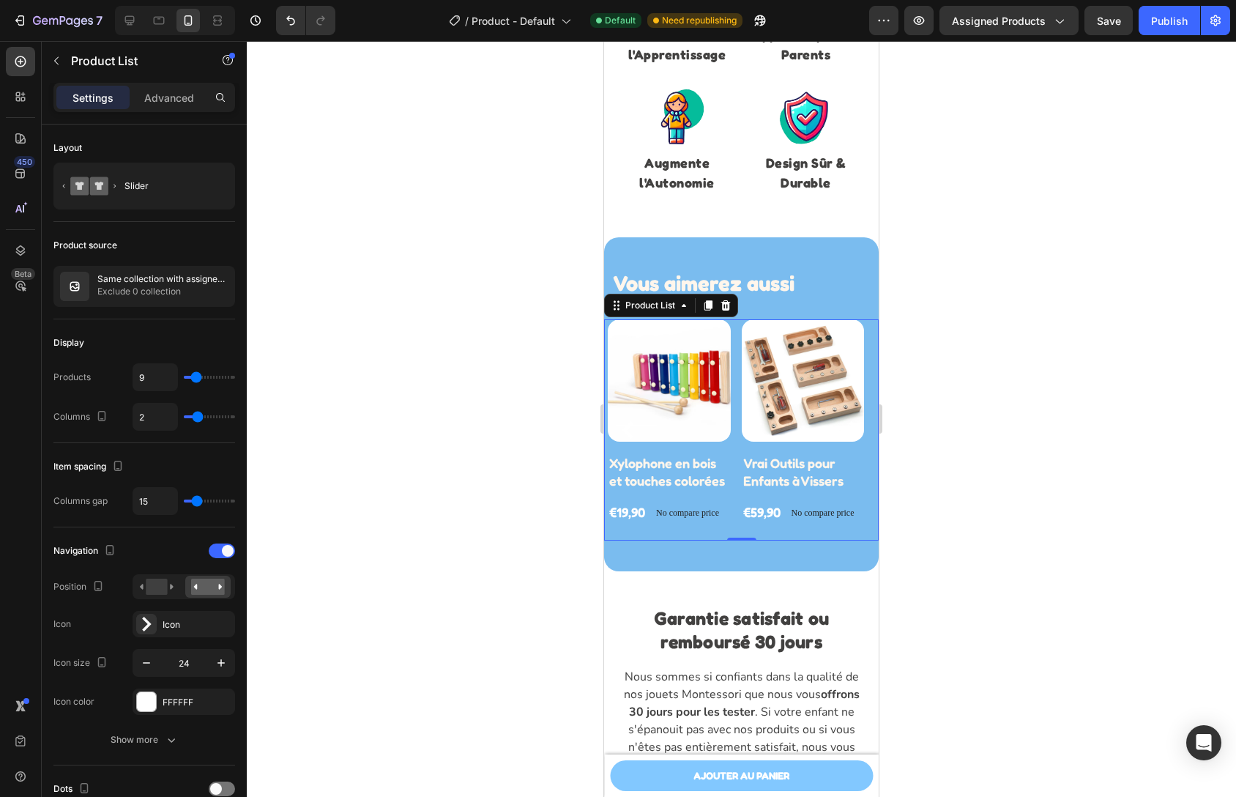
click at [737, 379] on div "Product Images Xylophone en bois et touches colorées Product Title €19,90 Produ…" at bounding box center [741, 429] width 267 height 221
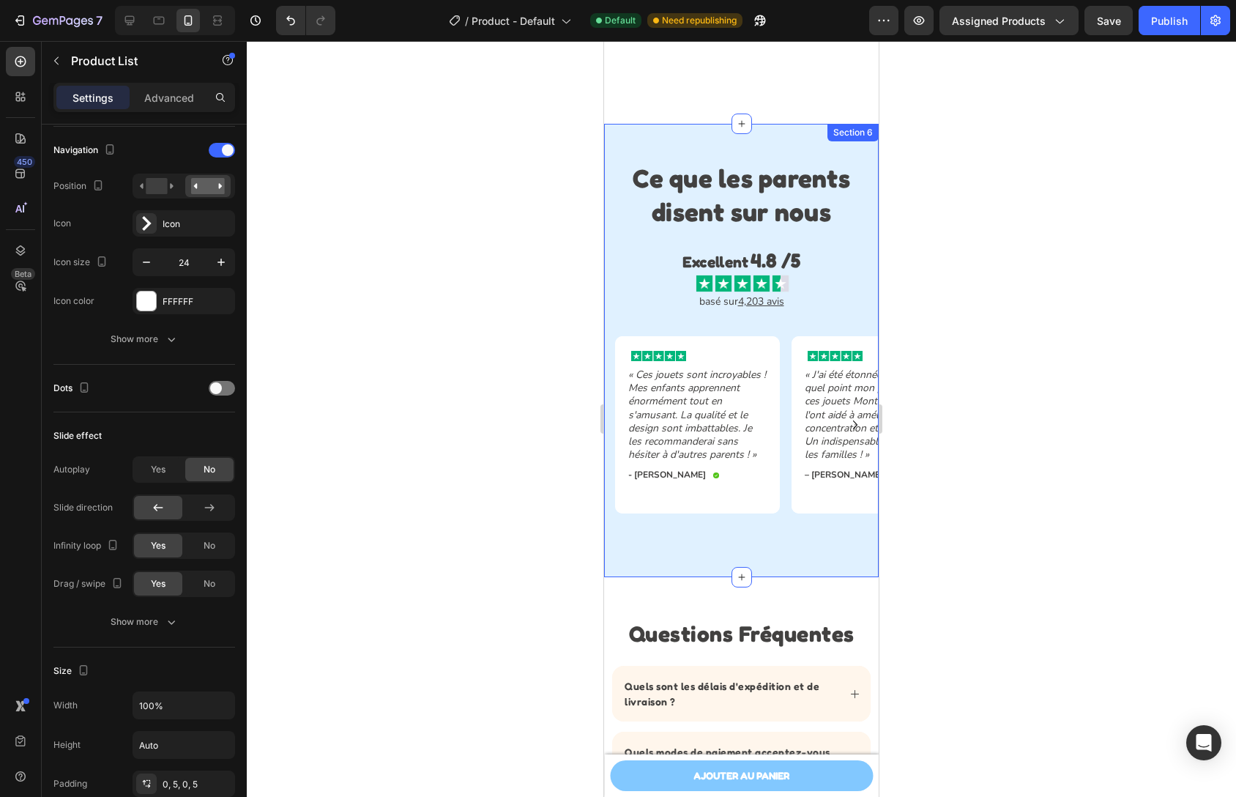
scroll to position [2114, 0]
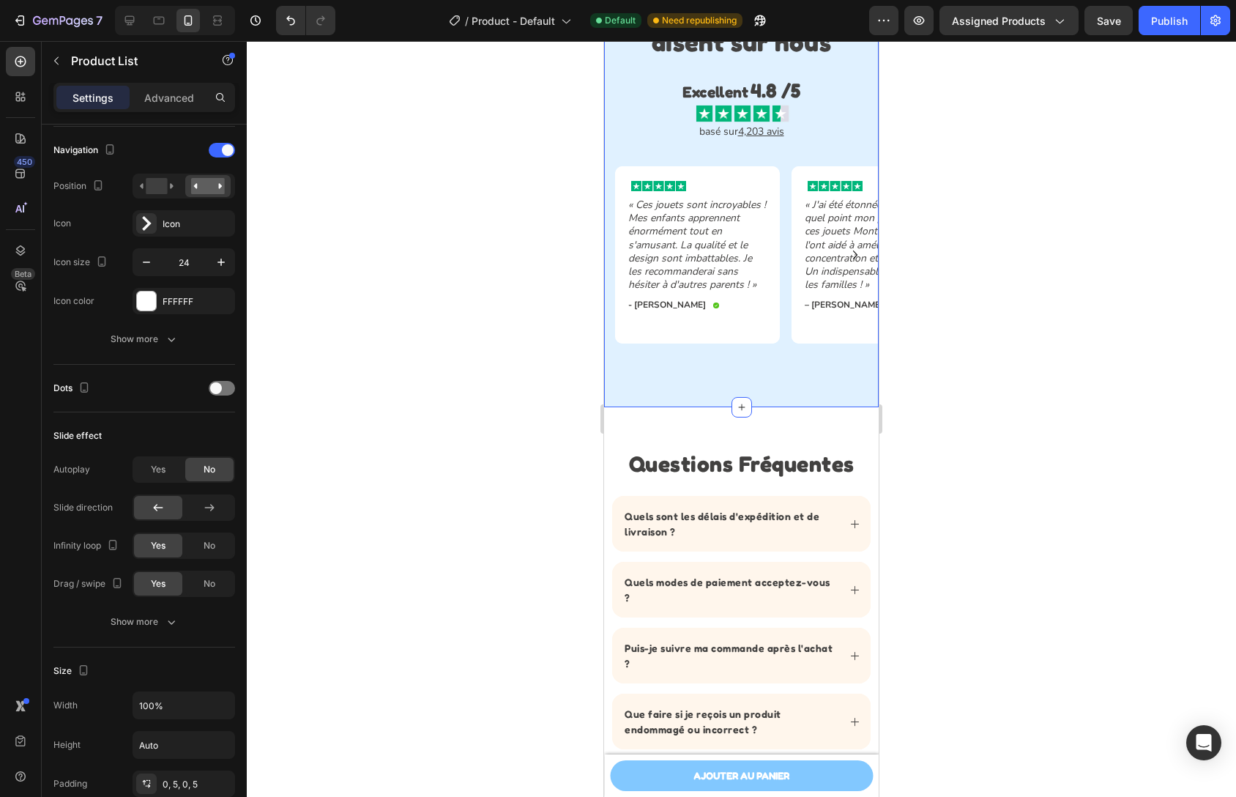
click at [686, 358] on div "Image « Ces jouets sont incroyables ! Mes enfants apprennent énormément tout en…" at bounding box center [741, 264] width 275 height 197
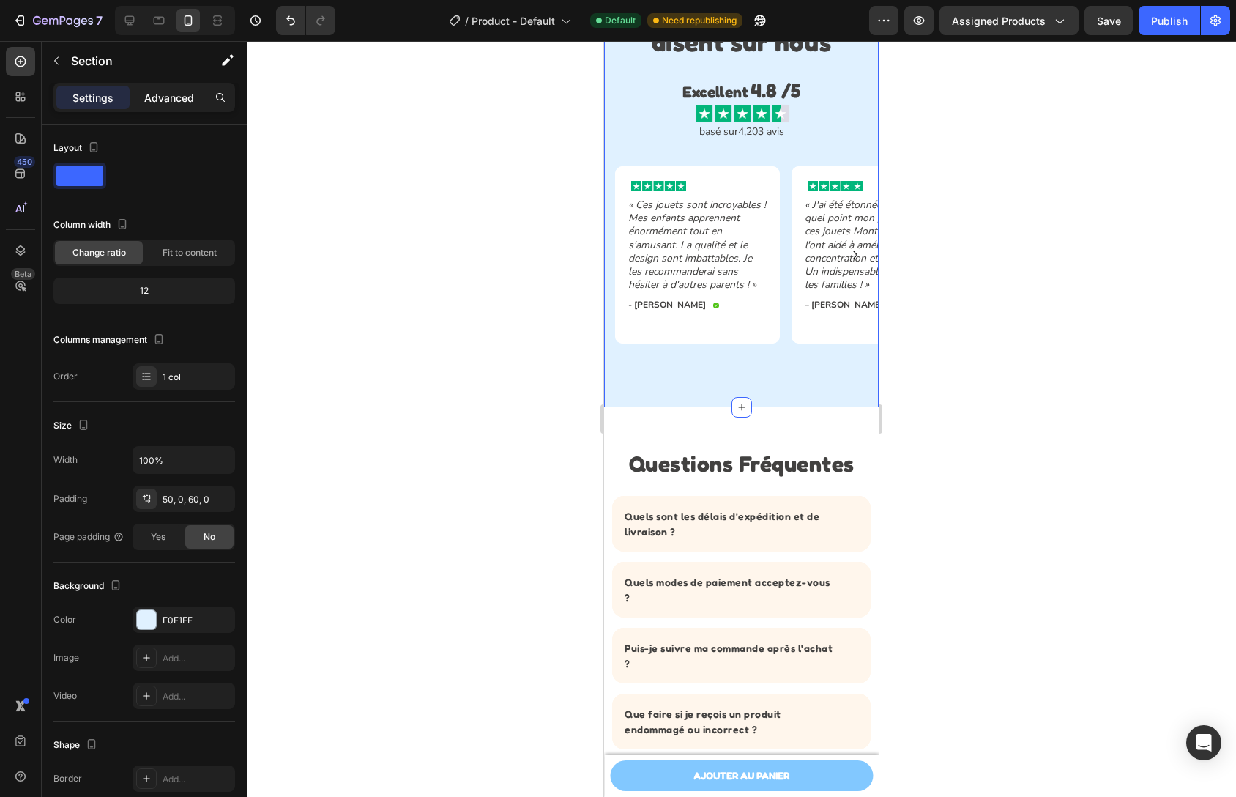
click at [184, 97] on p "Advanced" at bounding box center [169, 97] width 50 height 15
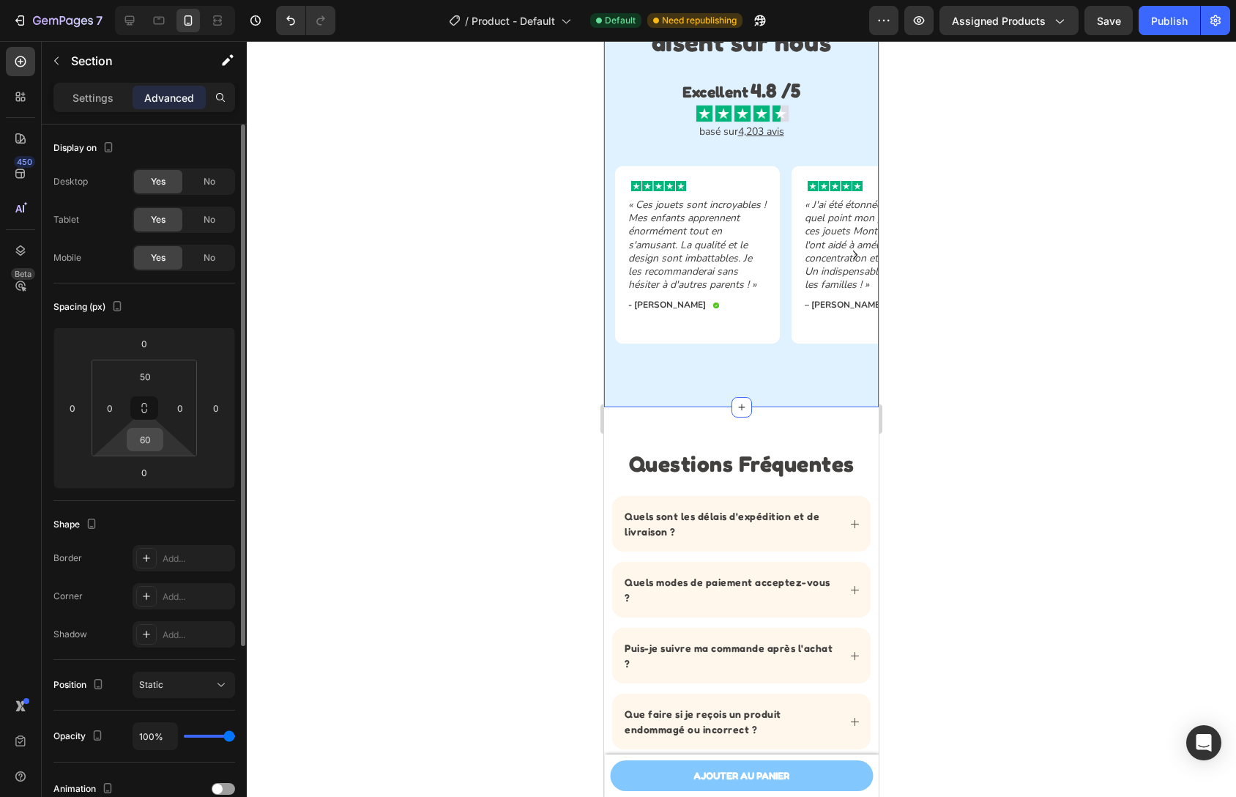
click at [144, 440] on input "60" at bounding box center [144, 439] width 29 height 22
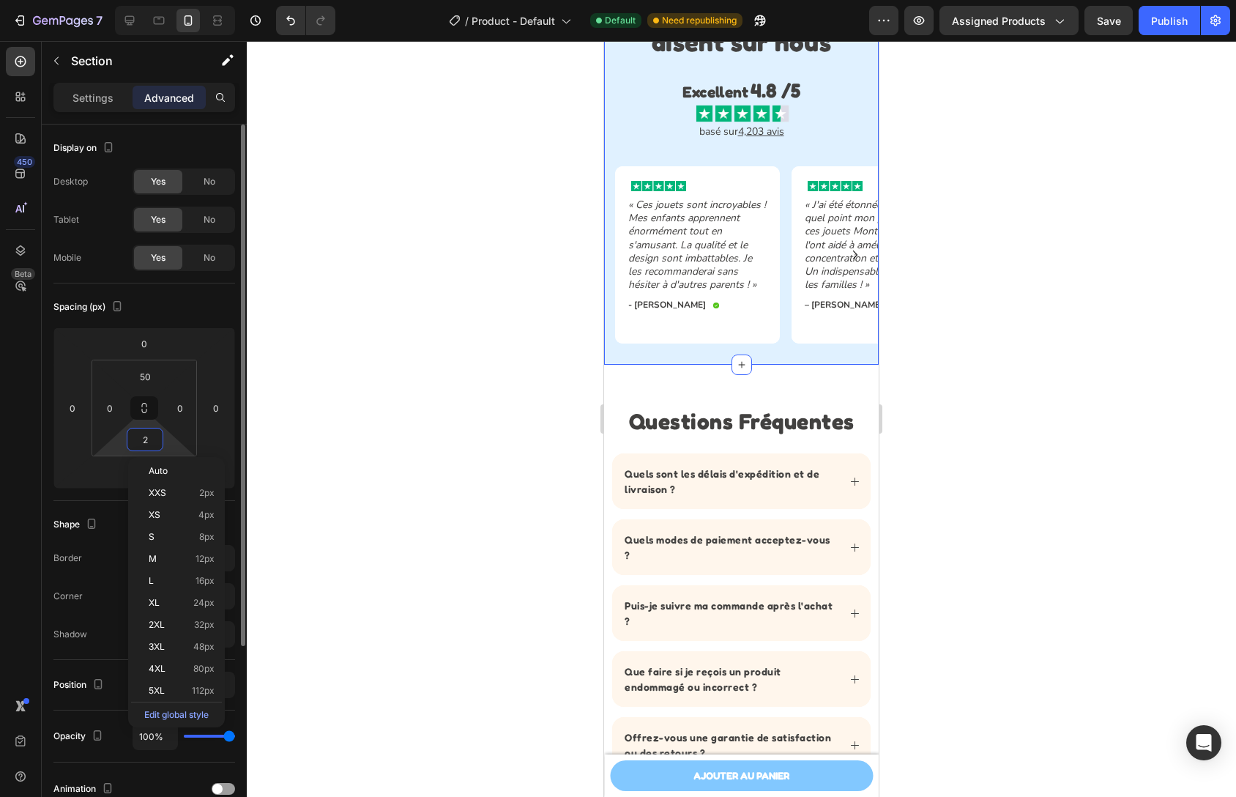
type input "20"
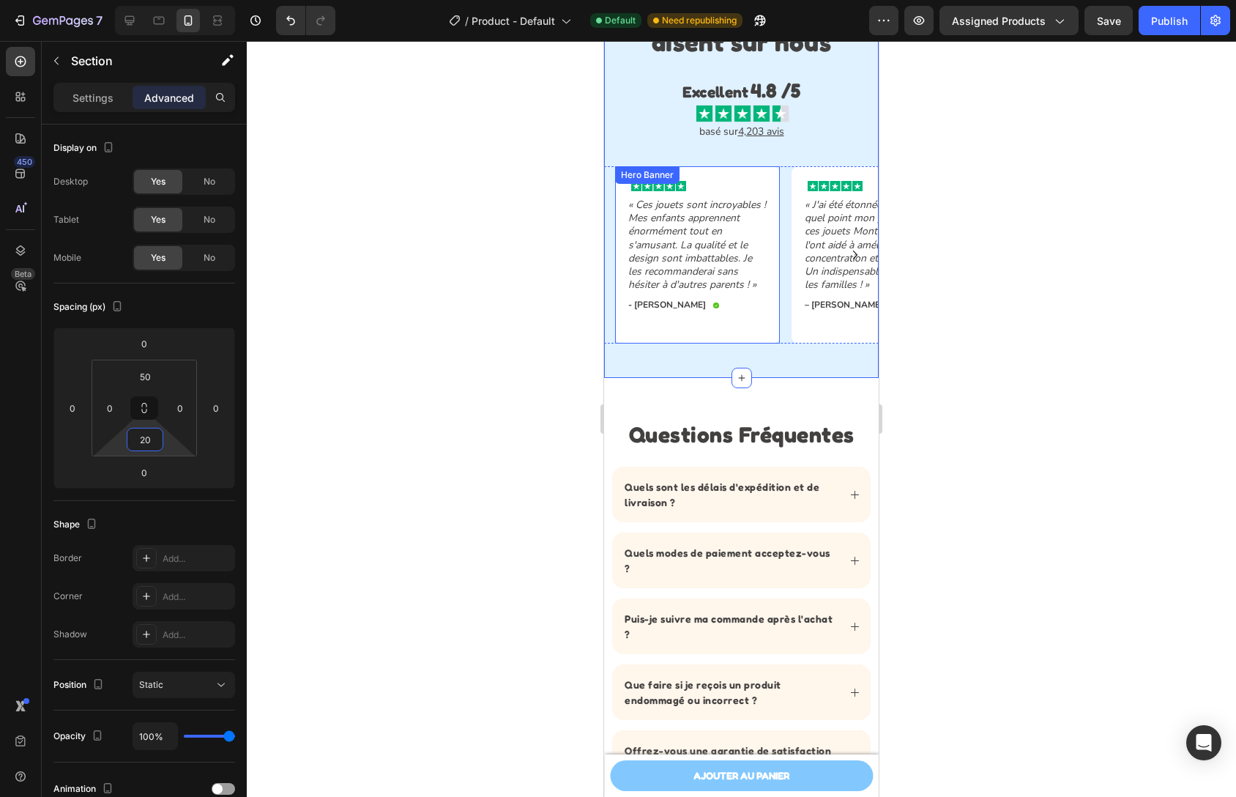
scroll to position [1863, 0]
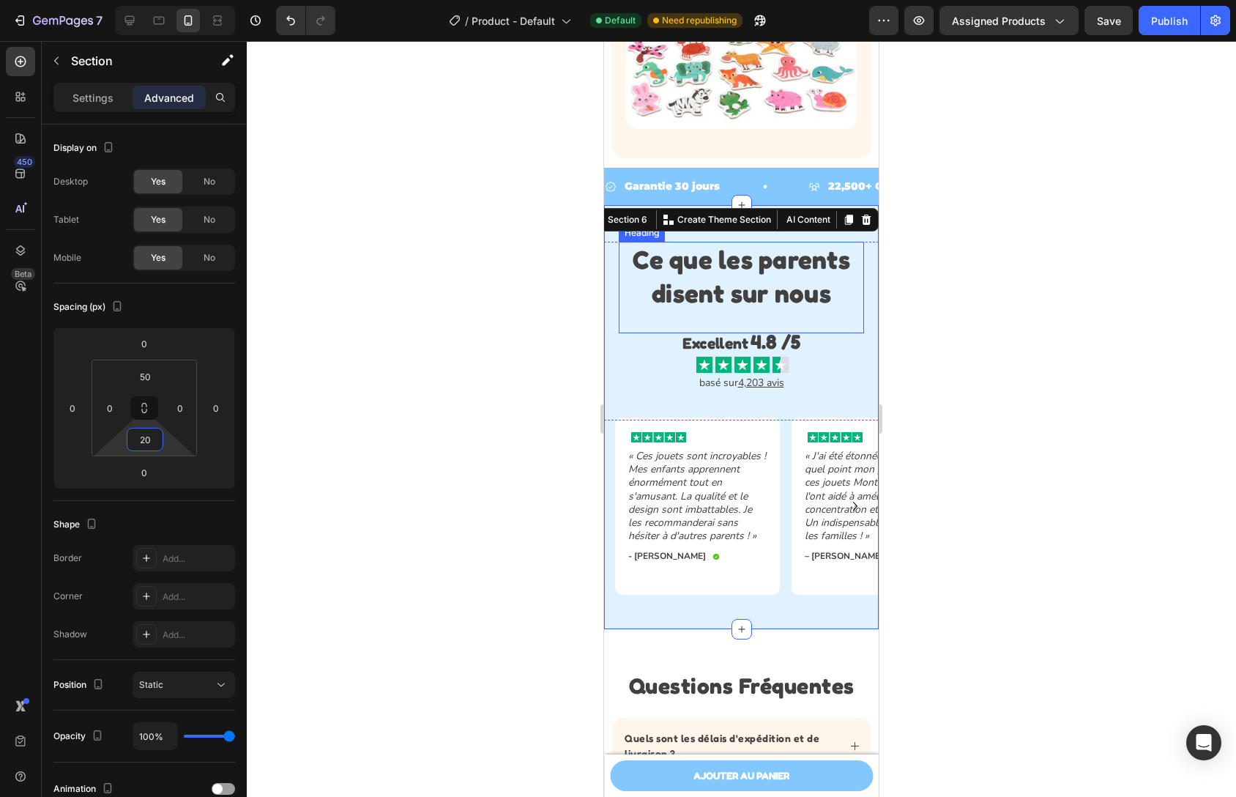
click at [728, 281] on strong "Ce que les parents disent sur nous" at bounding box center [742, 276] width 218 height 64
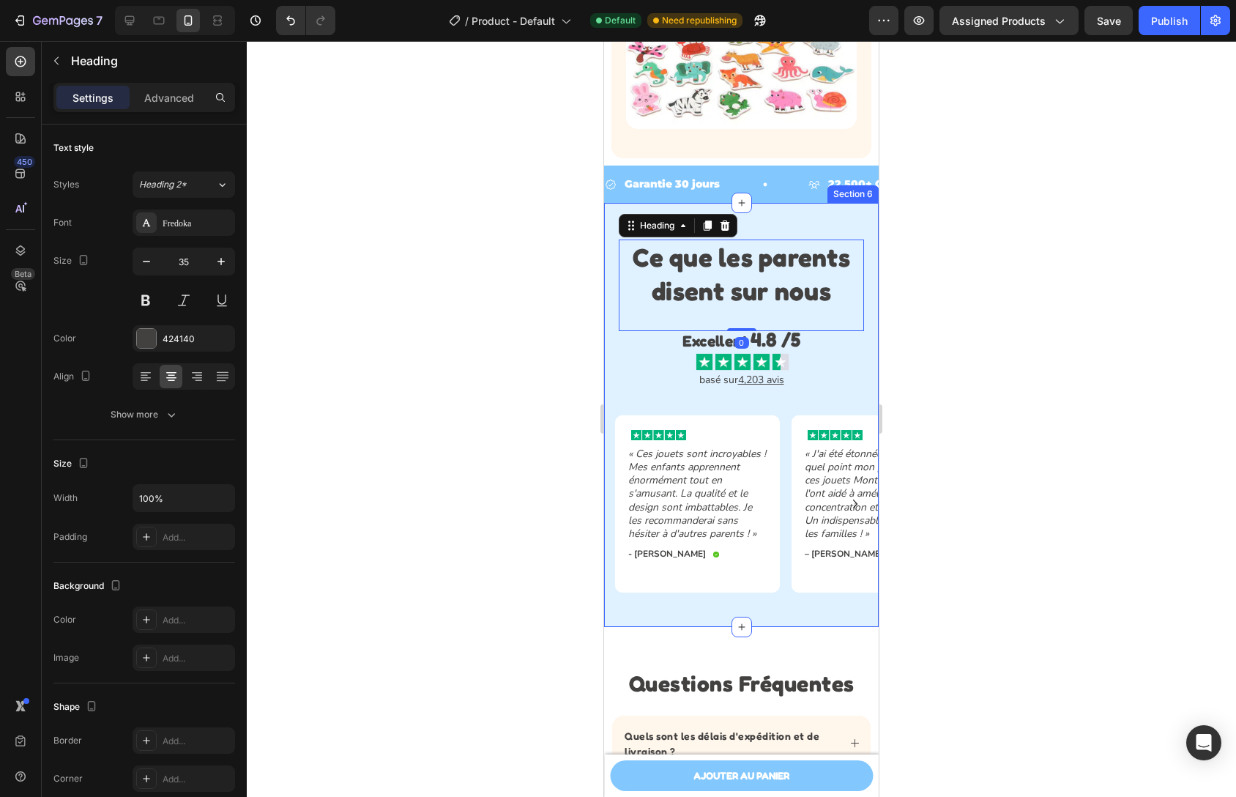
click at [818, 215] on div "Ce que les parents disent sur nous Heading 0 Excellent 4.8 /5 Text Block Image …" at bounding box center [741, 415] width 275 height 424
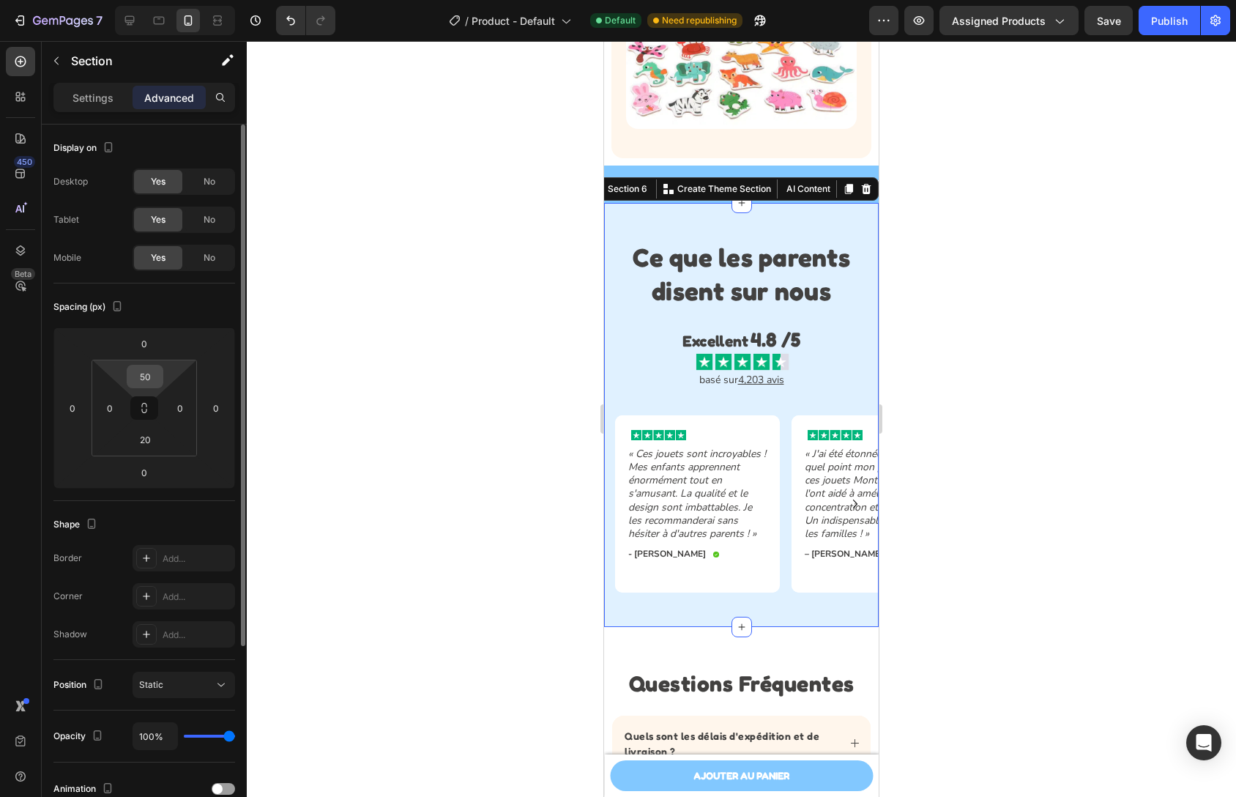
click at [152, 382] on input "50" at bounding box center [144, 376] width 29 height 22
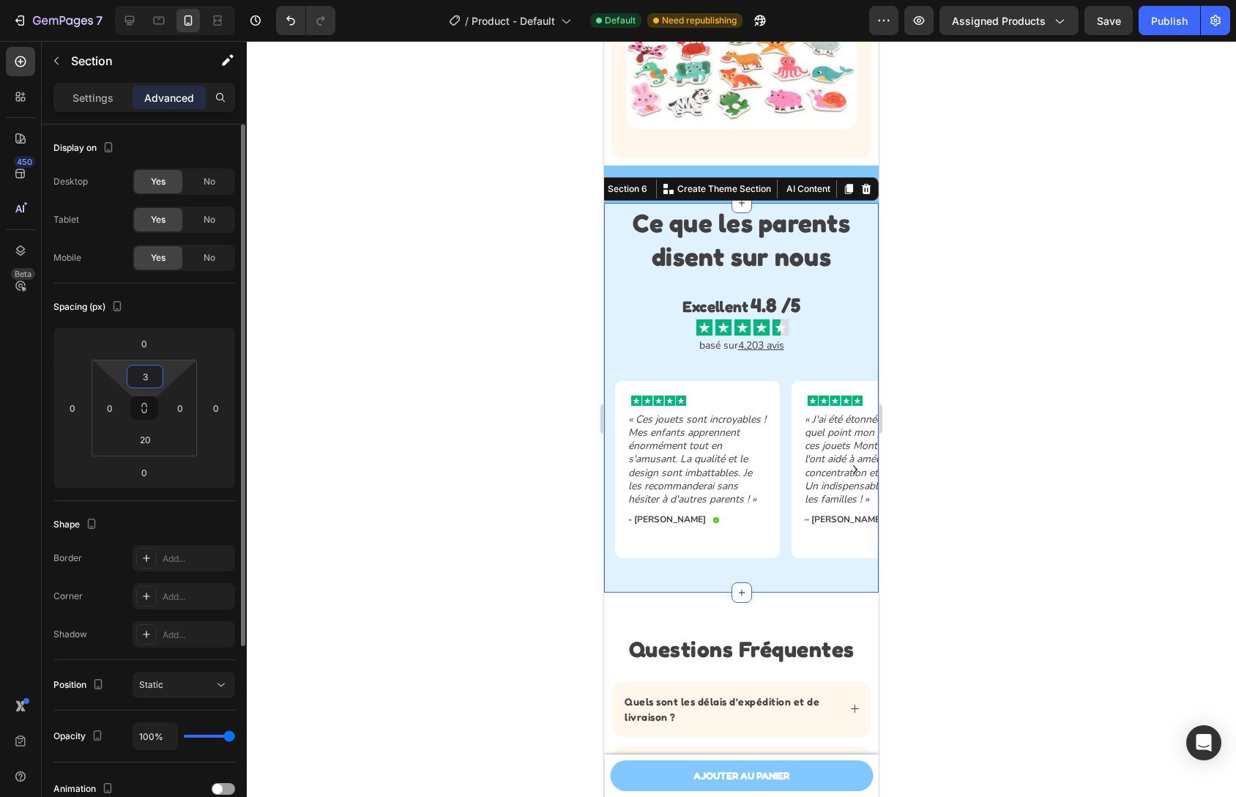
type input "30"
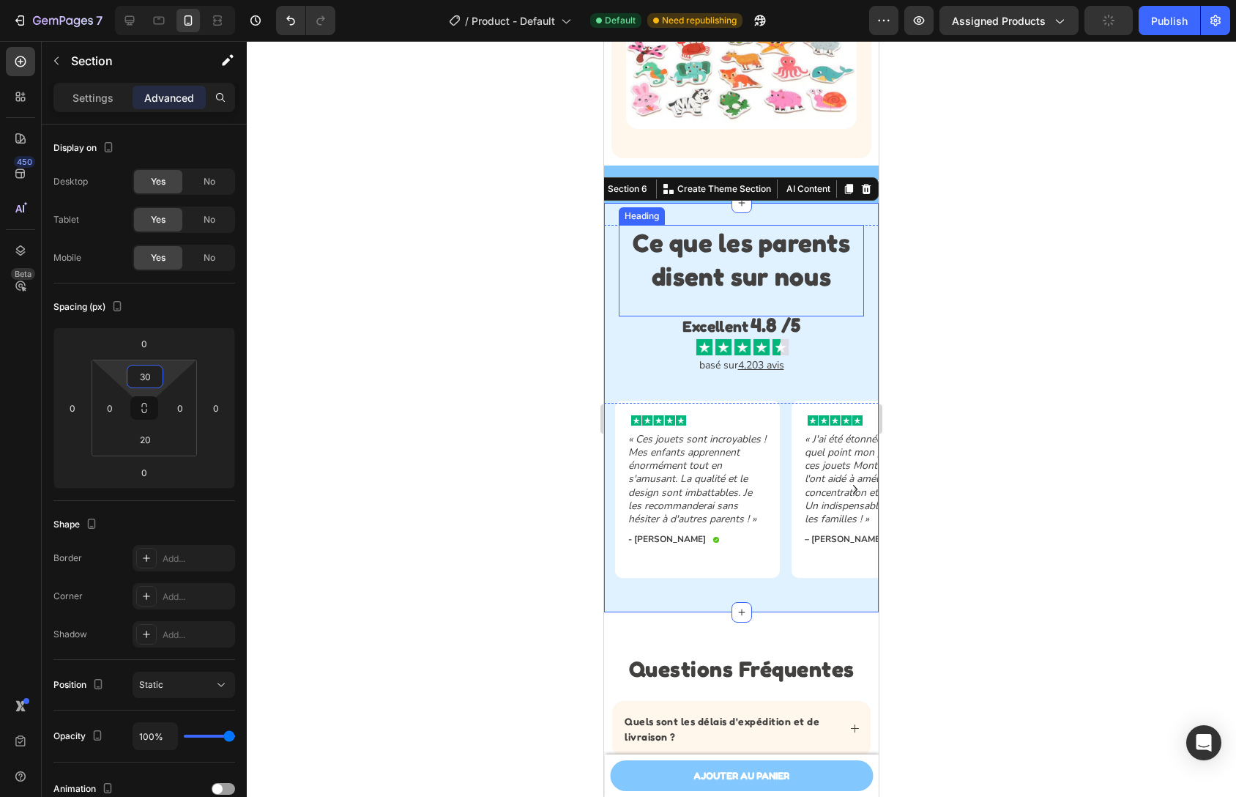
click at [741, 261] on h2 "Ce que les parents disent sur nous" at bounding box center [741, 260] width 245 height 70
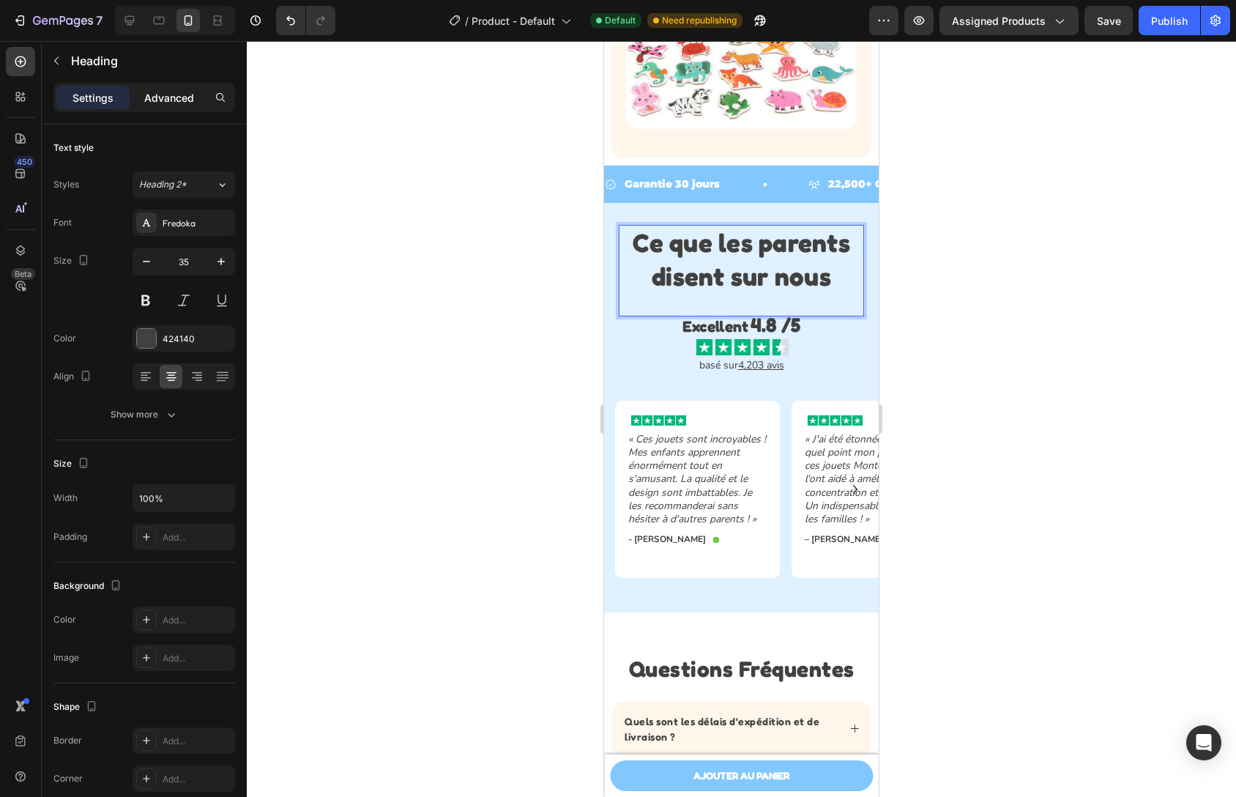
click at [165, 99] on p "Advanced" at bounding box center [169, 97] width 50 height 15
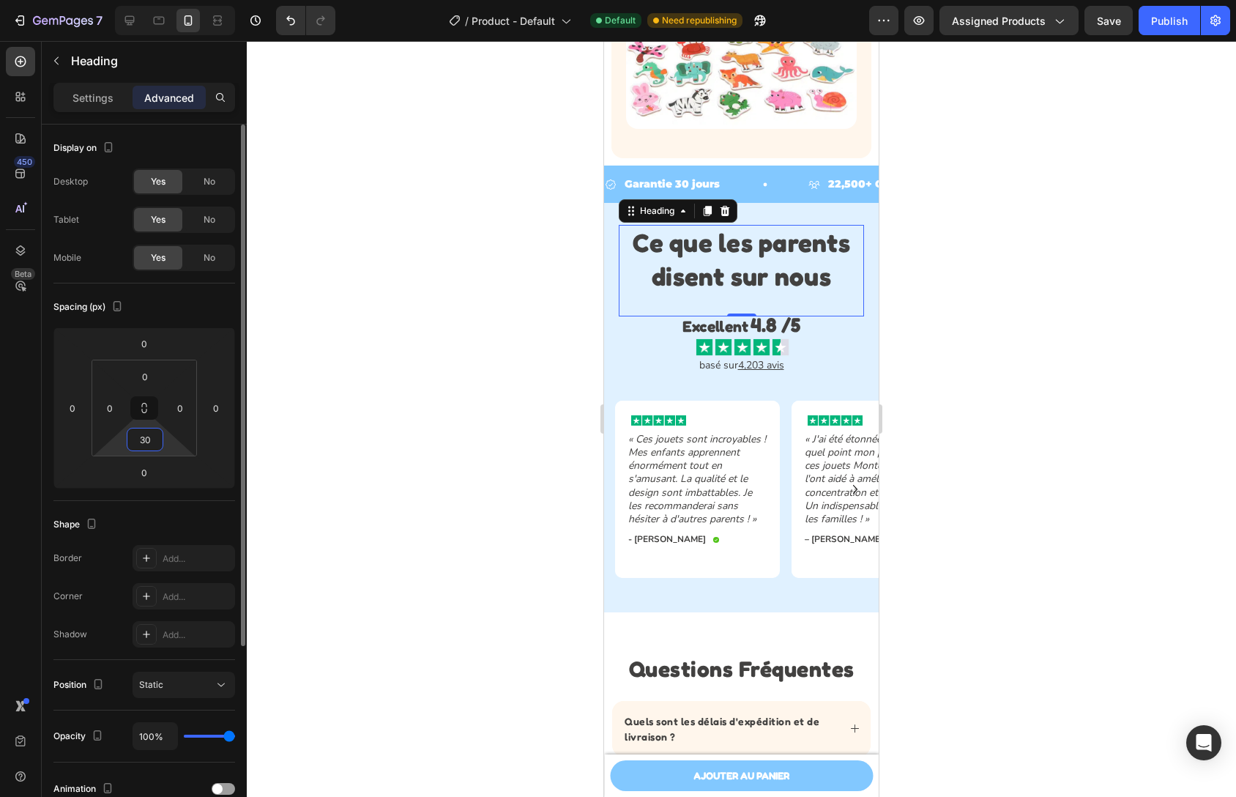
click at [153, 434] on input "30" at bounding box center [144, 439] width 29 height 22
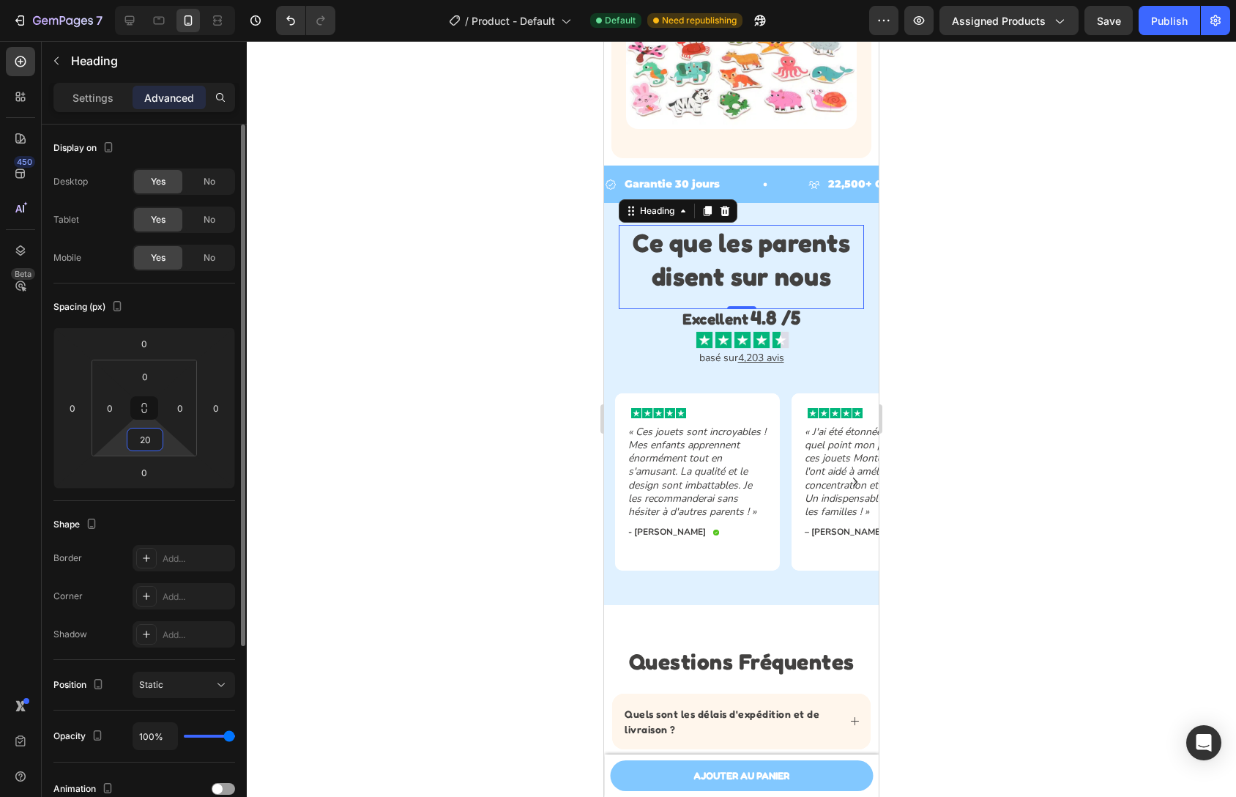
type input "2"
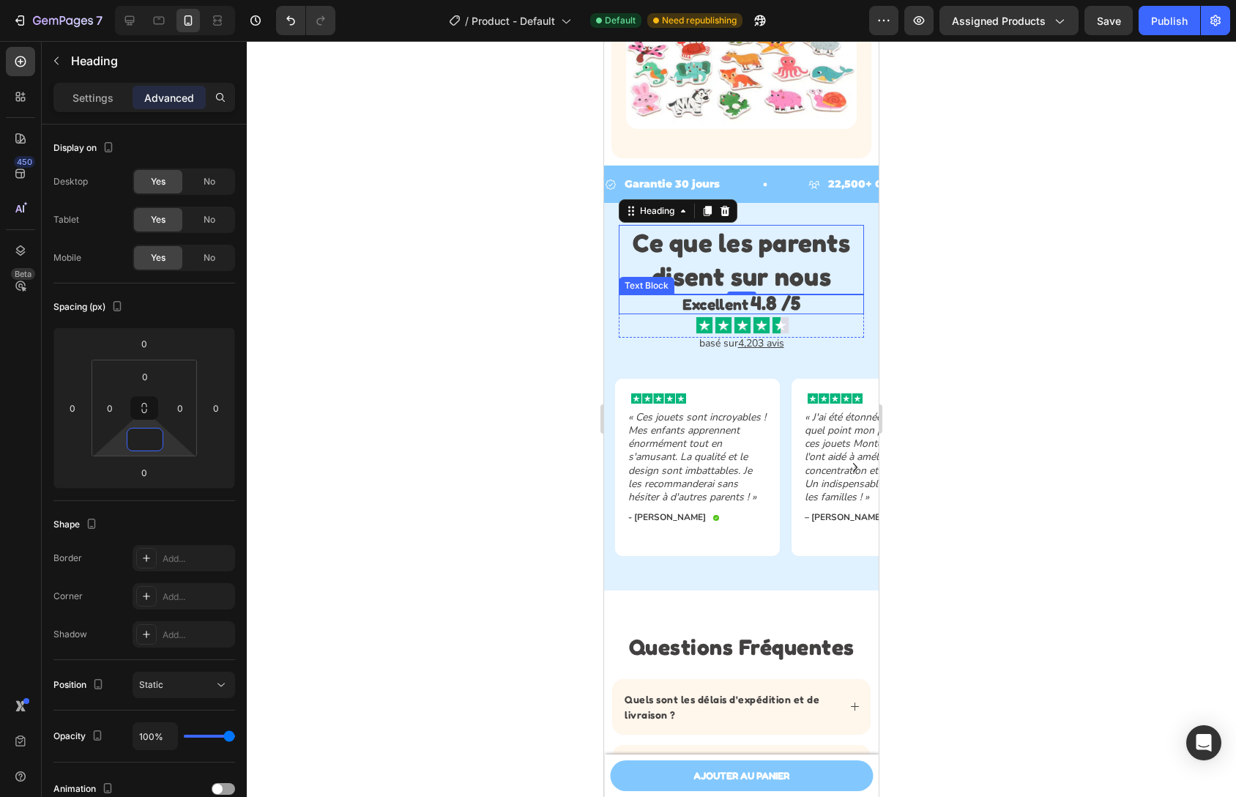
type input "0"
click at [732, 282] on strong "Ce que les parents disent sur nous" at bounding box center [742, 259] width 218 height 64
click at [833, 320] on div at bounding box center [742, 325] width 244 height 19
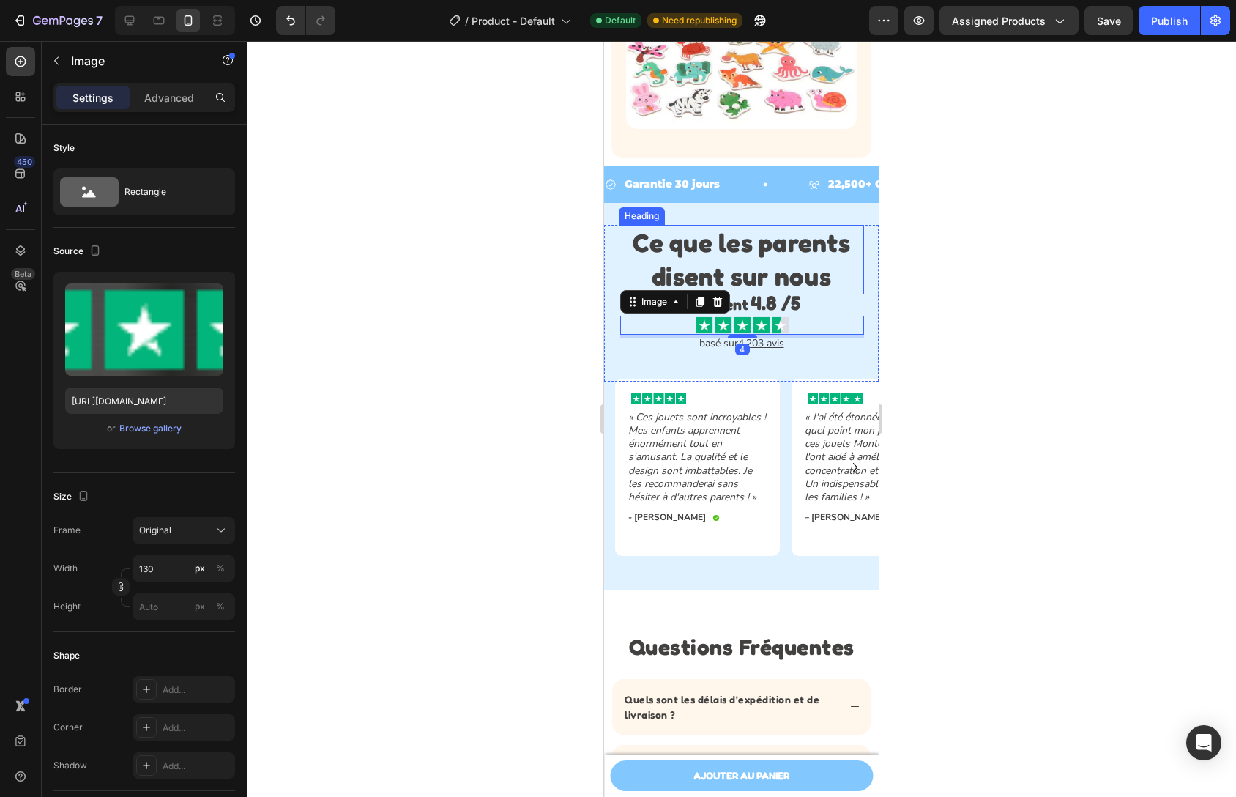
click at [717, 265] on strong "Ce que les parents disent sur nous" at bounding box center [742, 259] width 218 height 64
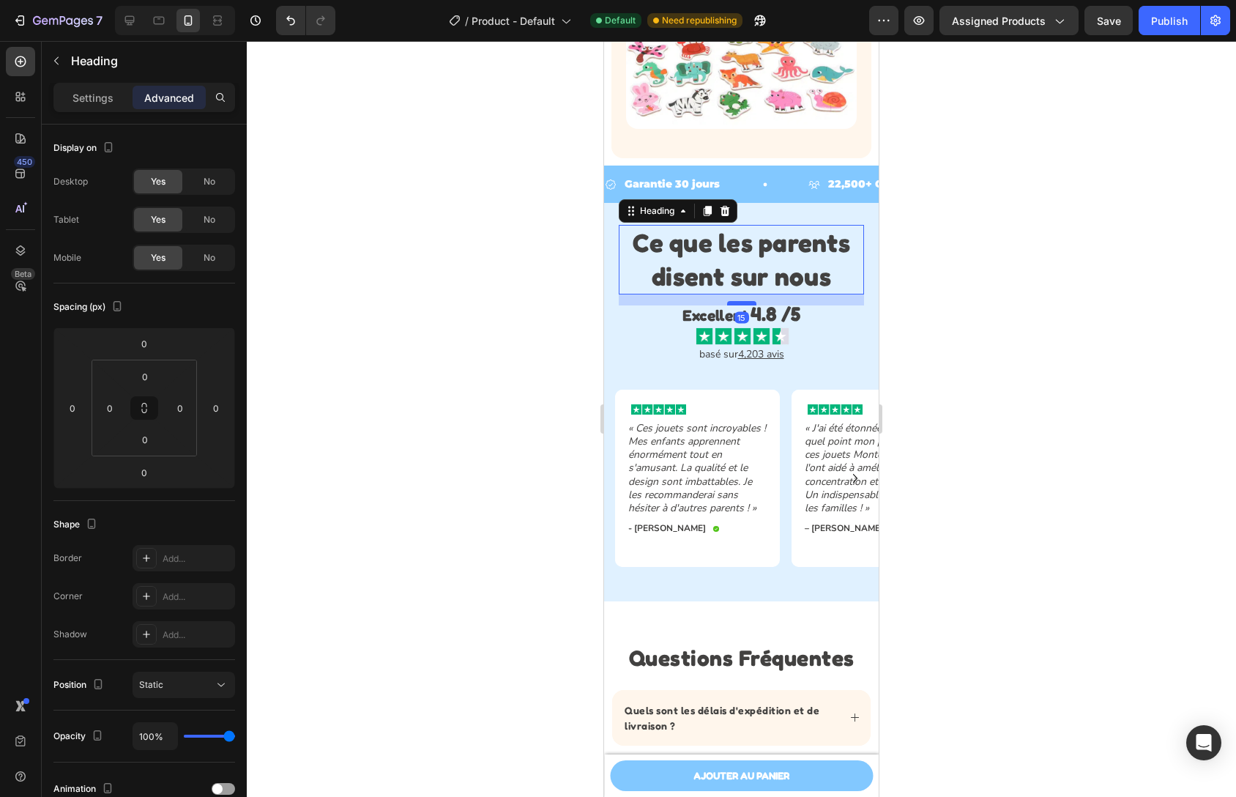
drag, startPoint x: 737, startPoint y: 295, endPoint x: 738, endPoint y: 306, distance: 11.0
click at [738, 305] on div at bounding box center [741, 303] width 29 height 4
type input "15"
click at [814, 358] on div "basé sur 4,203 avis Text Block Row" at bounding box center [741, 360] width 245 height 12
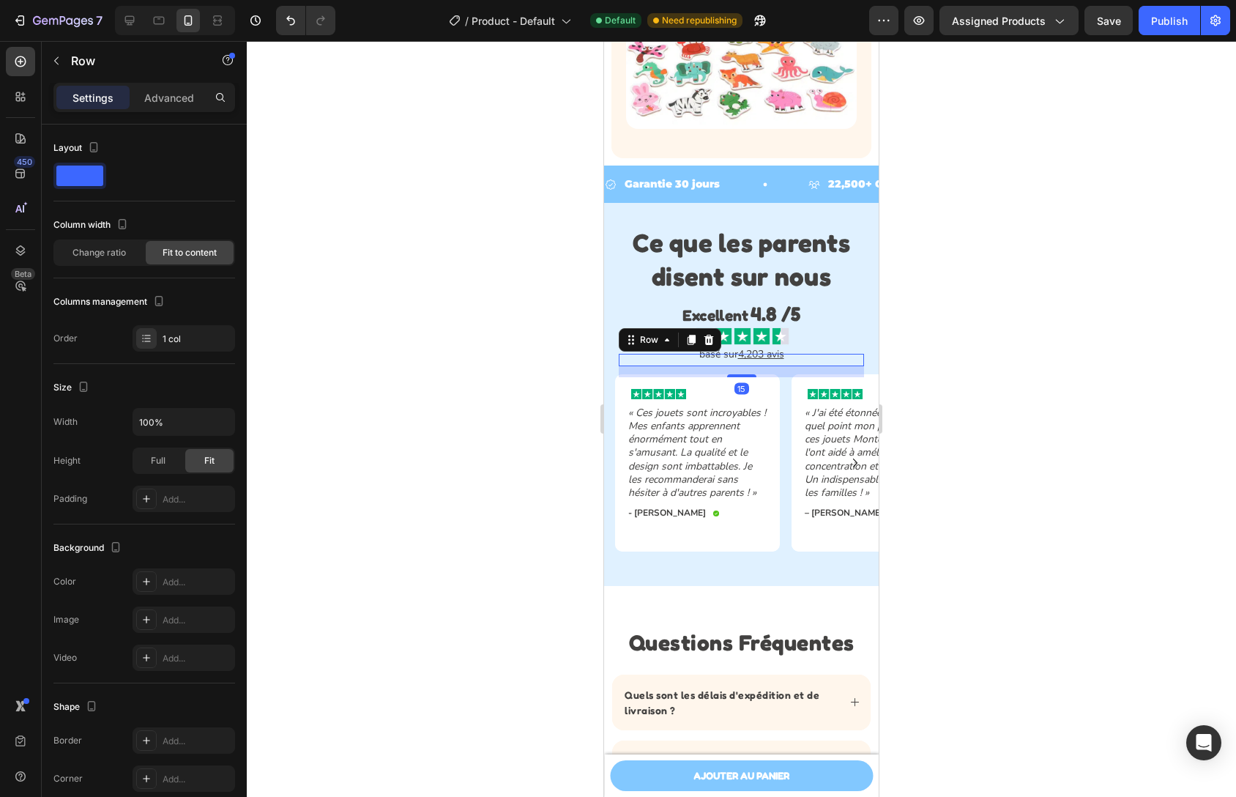
drag, startPoint x: 734, startPoint y: 393, endPoint x: 752, endPoint y: 377, distance: 23.9
click at [752, 366] on div "15" at bounding box center [741, 366] width 245 height 0
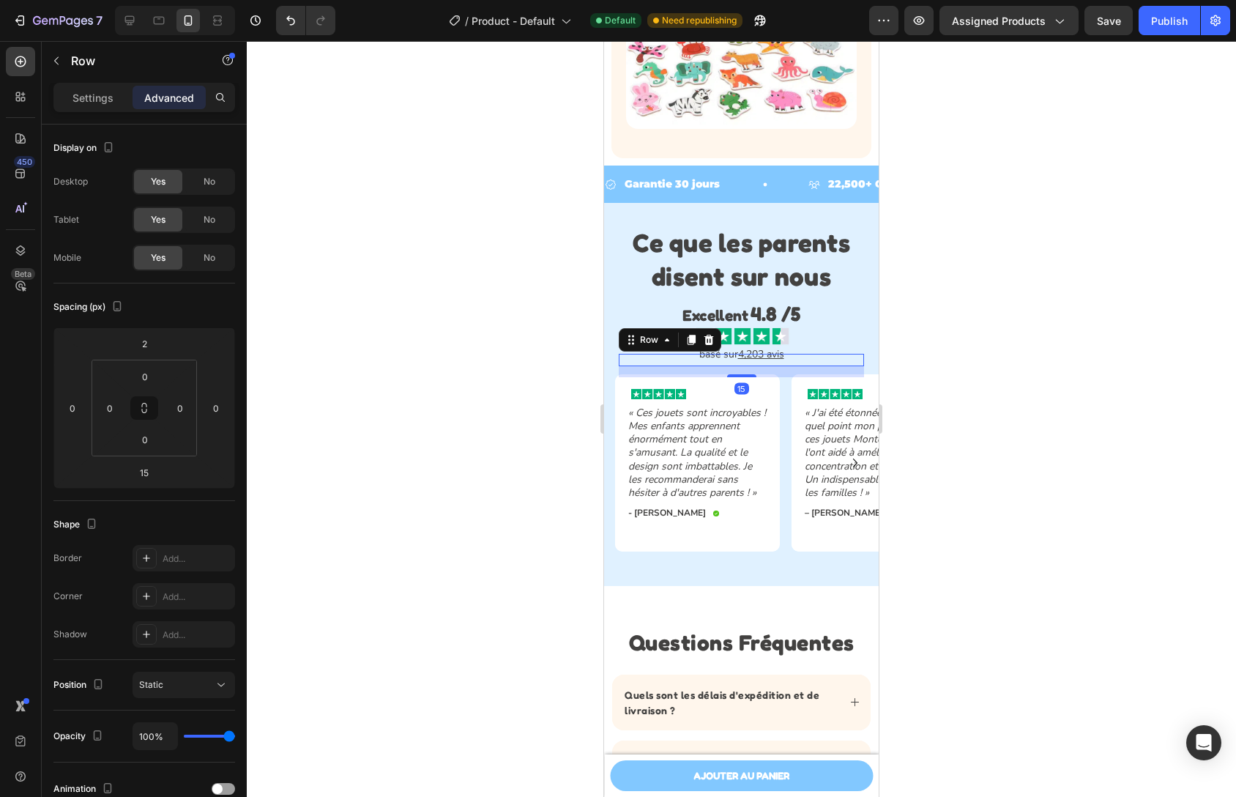
click at [928, 347] on div at bounding box center [741, 419] width 989 height 756
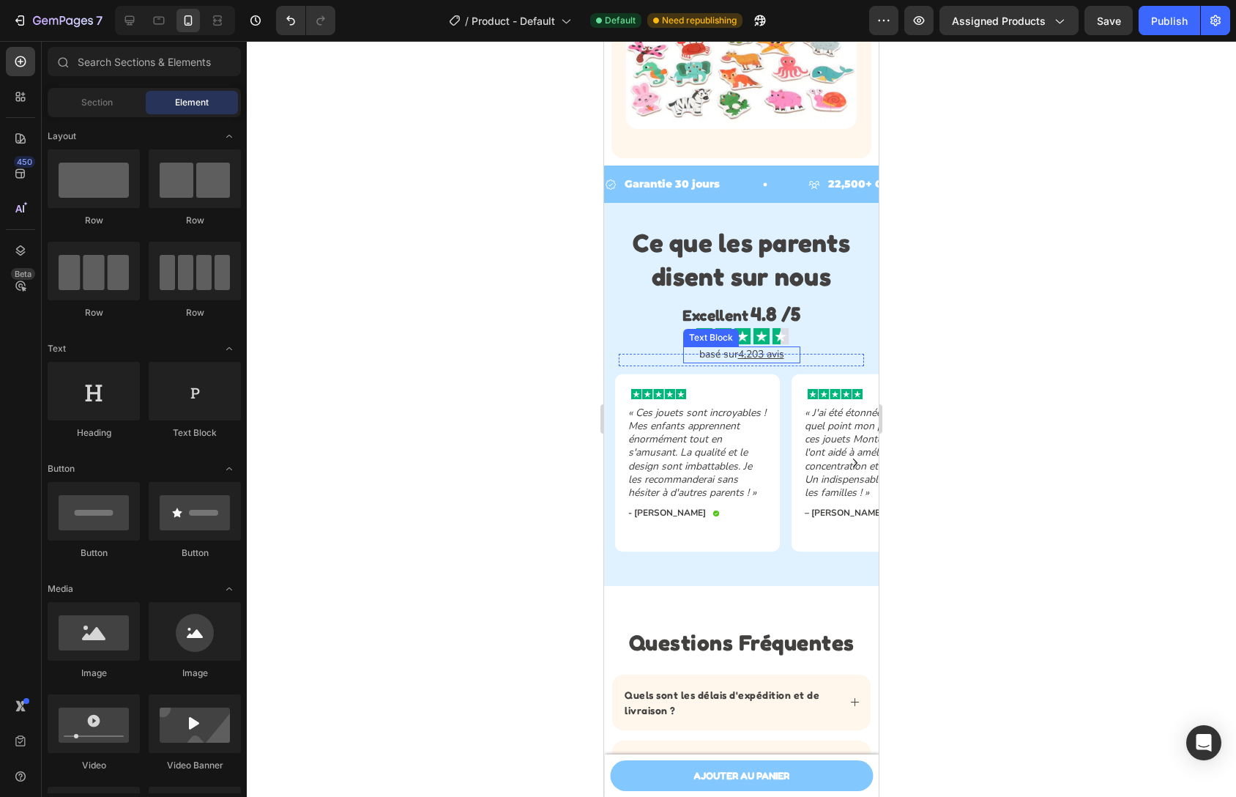
click at [759, 360] on u "4,203 avis" at bounding box center [761, 354] width 46 height 14
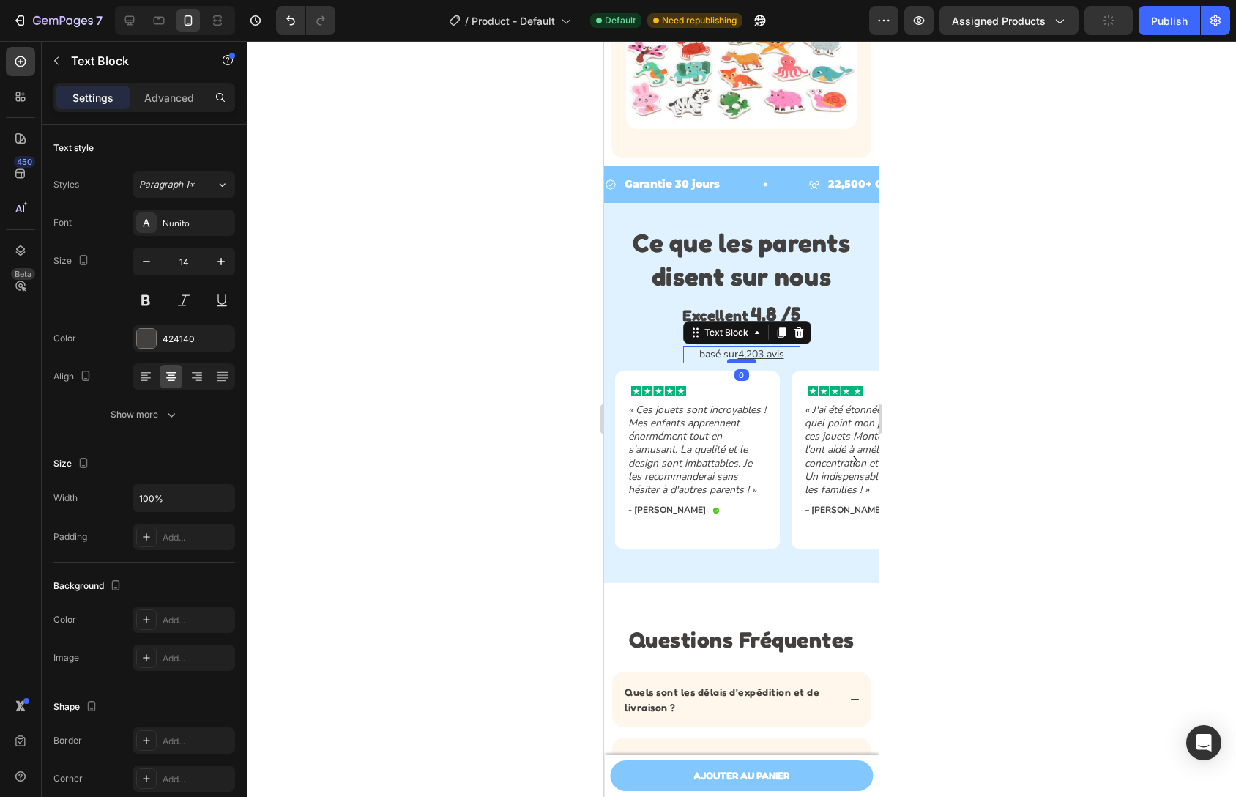
click at [745, 361] on div at bounding box center [741, 361] width 29 height 4
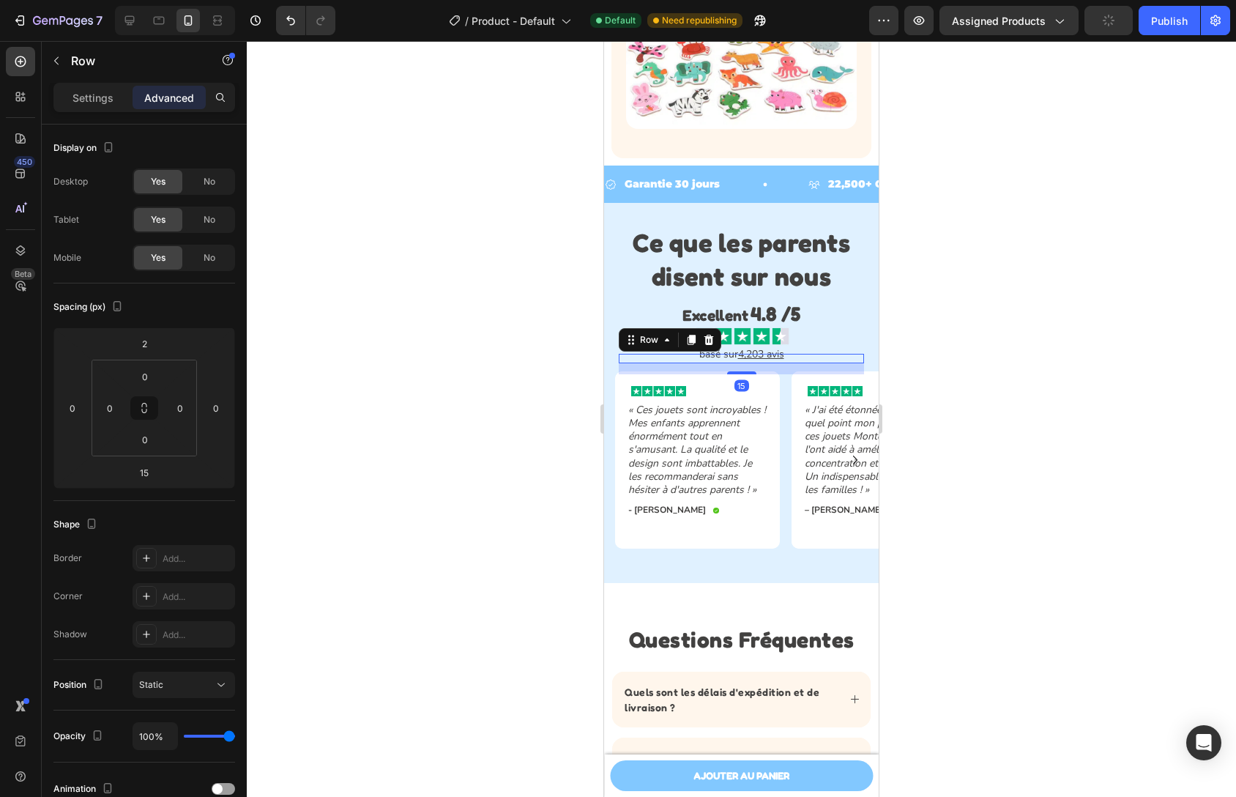
click at [814, 362] on div "basé sur 4,203 avis Text Block Row 15" at bounding box center [741, 358] width 245 height 9
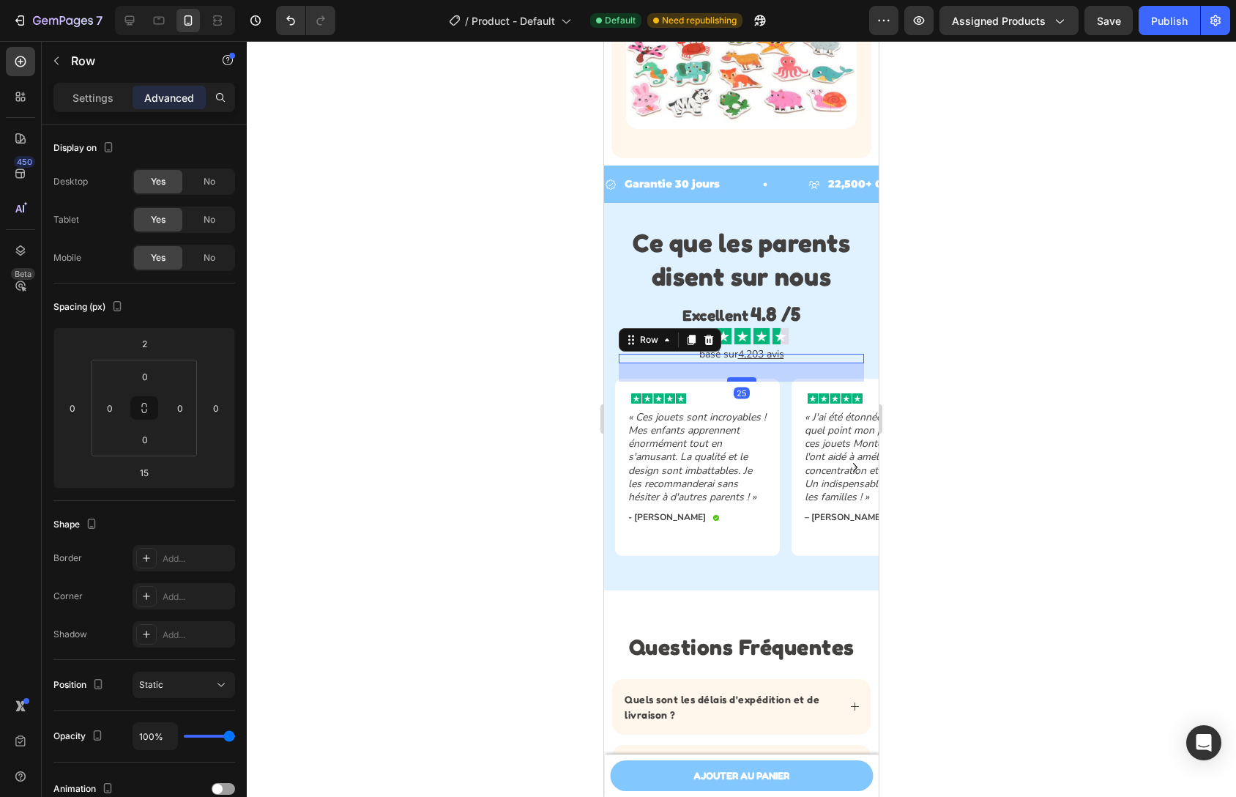
click at [739, 381] on div at bounding box center [741, 379] width 29 height 4
type input "25"
click at [943, 345] on div at bounding box center [741, 419] width 989 height 756
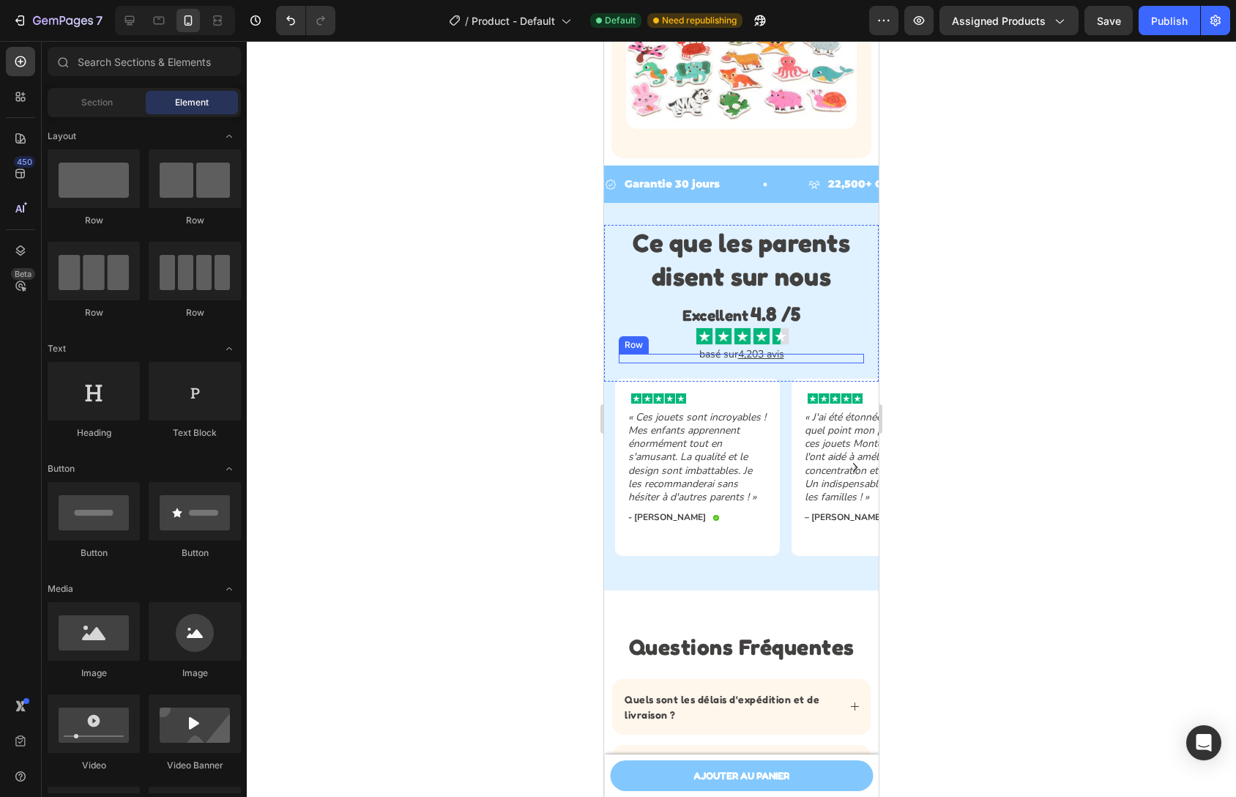
click at [799, 360] on div "basé sur 4,203 avis Text Block Row" at bounding box center [741, 358] width 245 height 9
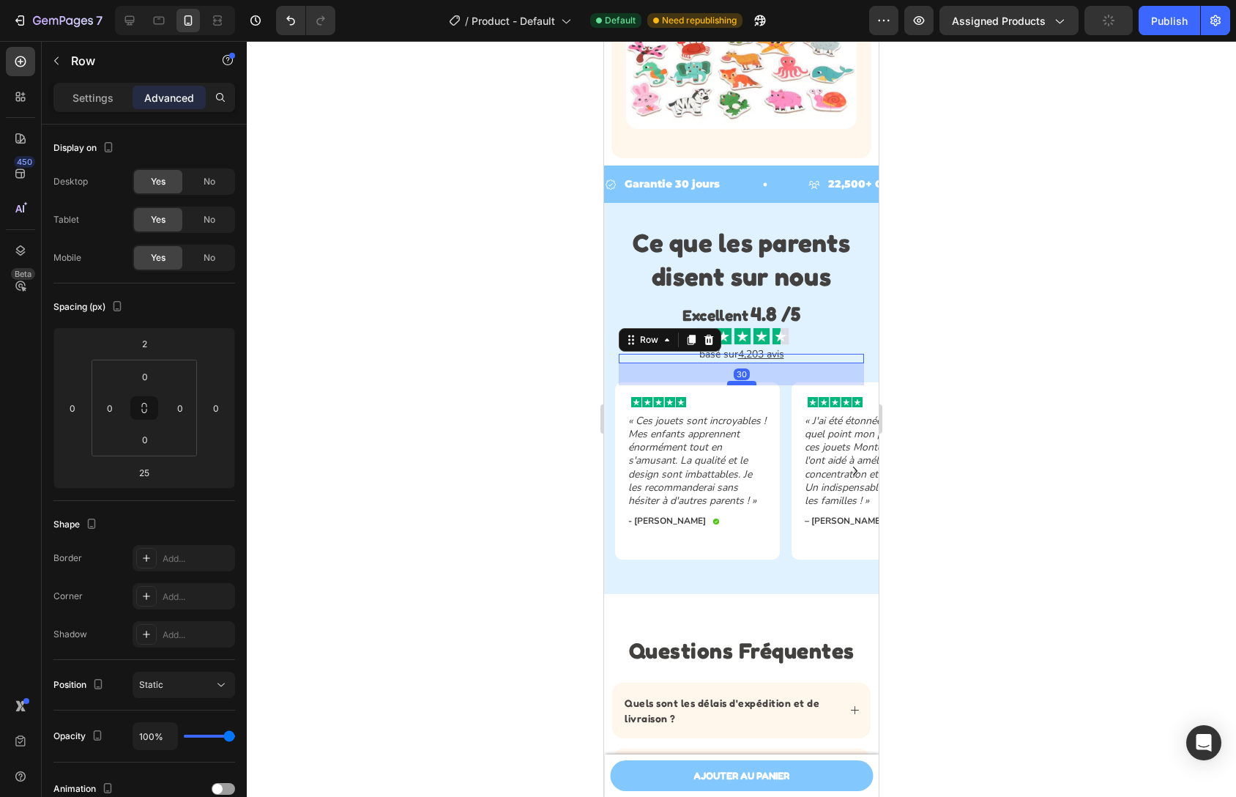
click at [746, 385] on div at bounding box center [741, 383] width 29 height 4
type input "30"
click at [914, 349] on div at bounding box center [741, 419] width 989 height 756
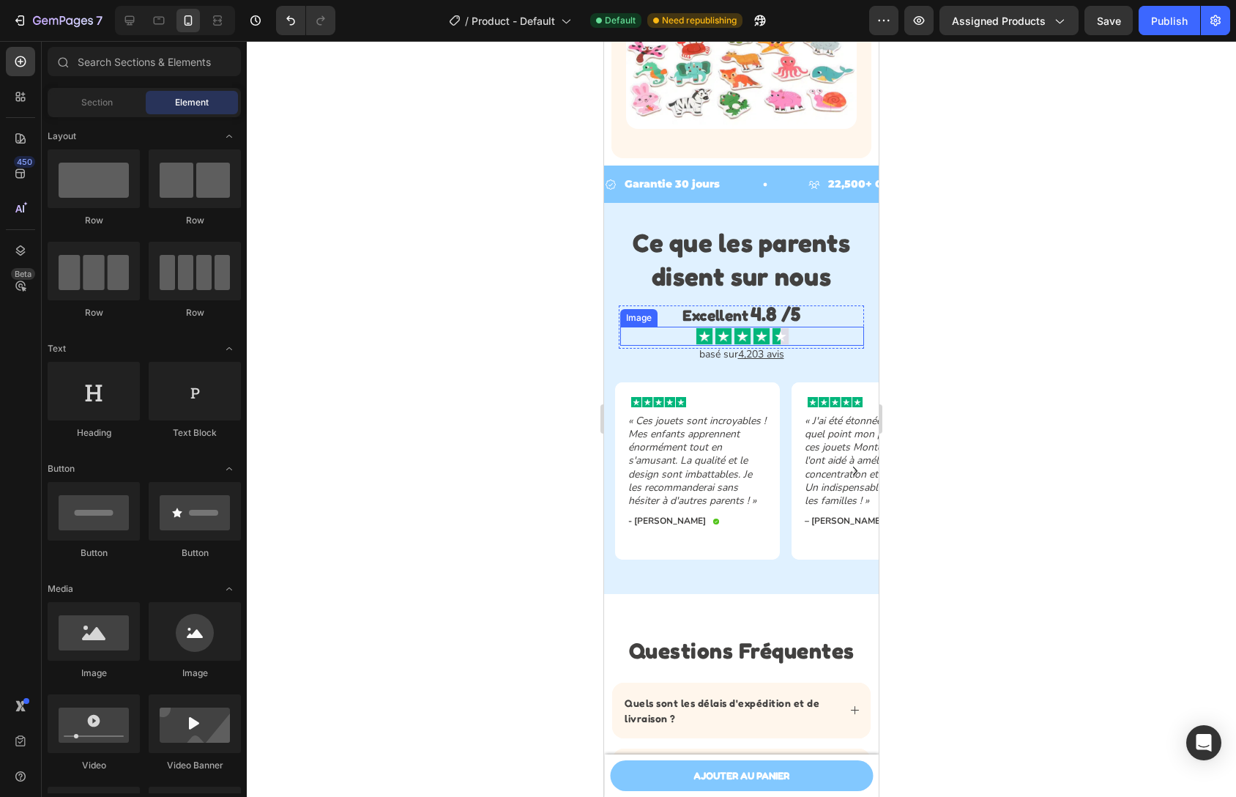
scroll to position [2133, 0]
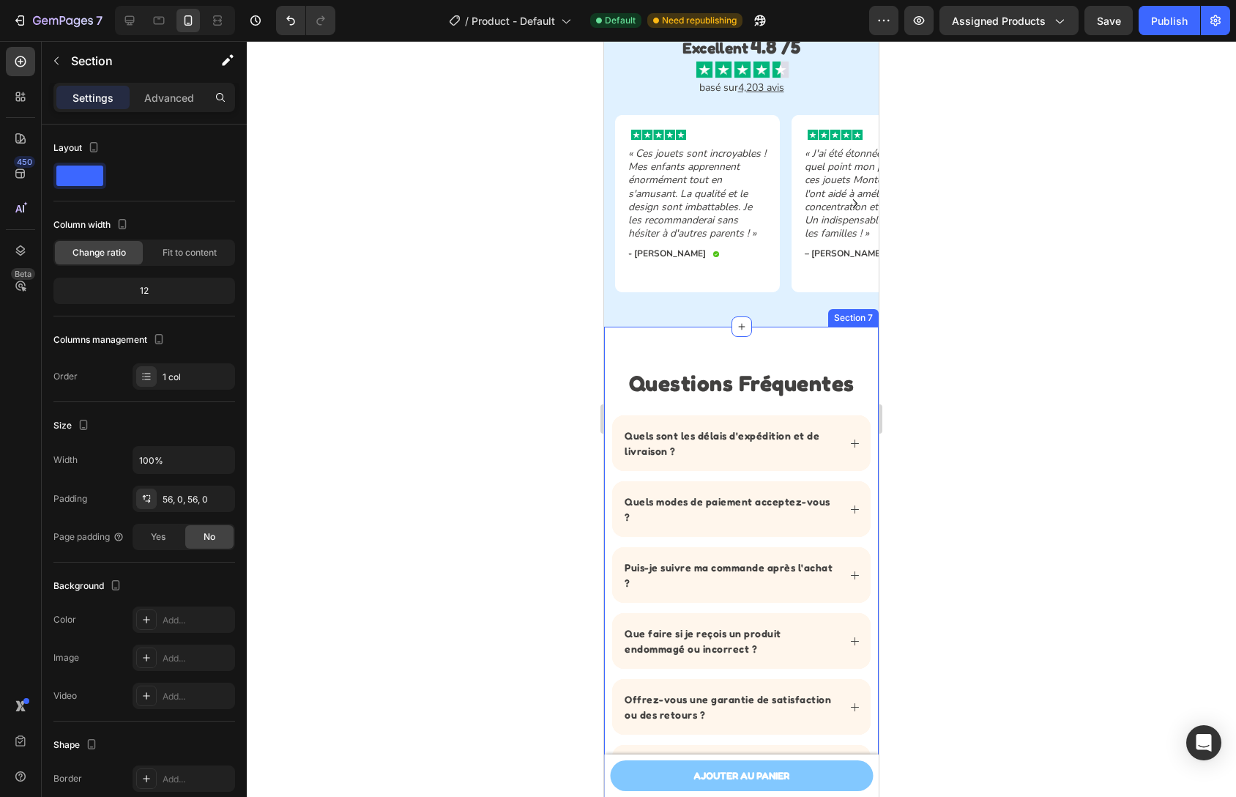
click at [727, 345] on div "Questions Fréquentes Heading Quels sont les délais d'expédition et de livraison…" at bounding box center [741, 576] width 275 height 499
click at [176, 104] on p "Advanced" at bounding box center [169, 97] width 50 height 15
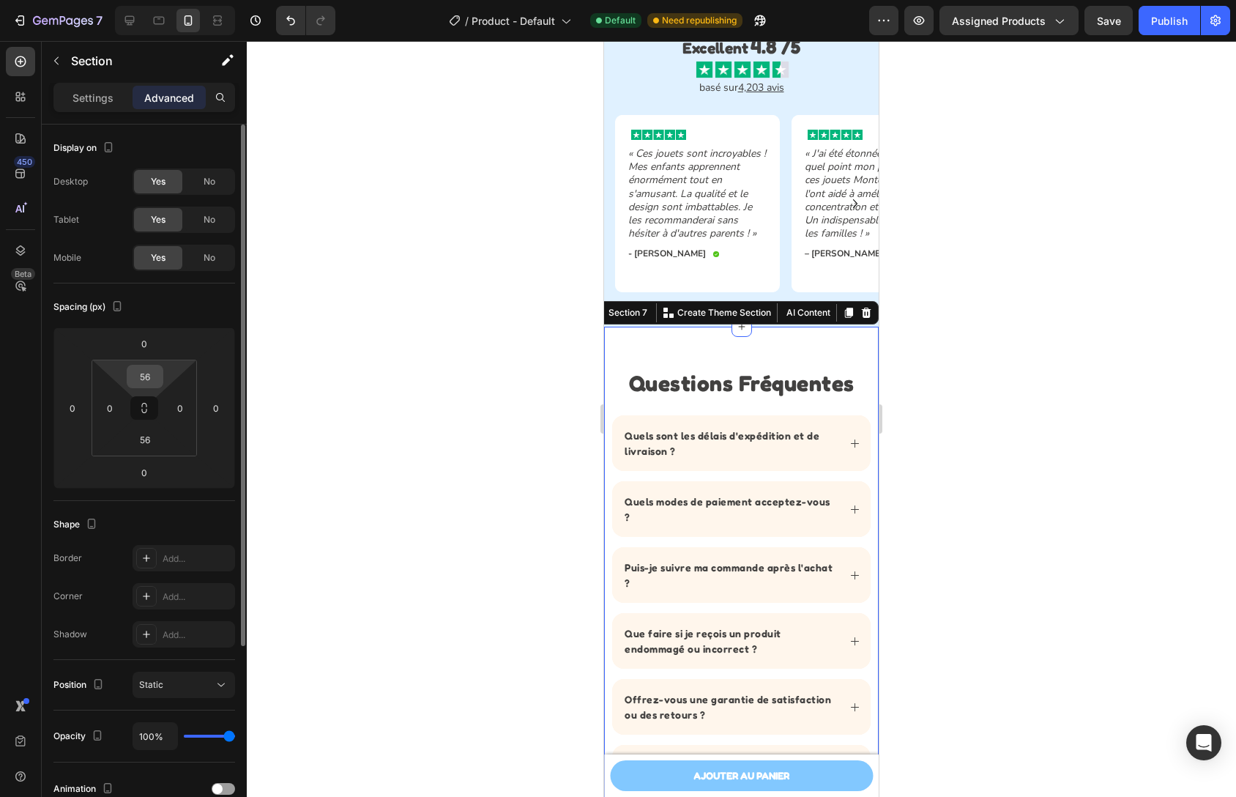
click at [156, 374] on input "56" at bounding box center [144, 376] width 29 height 22
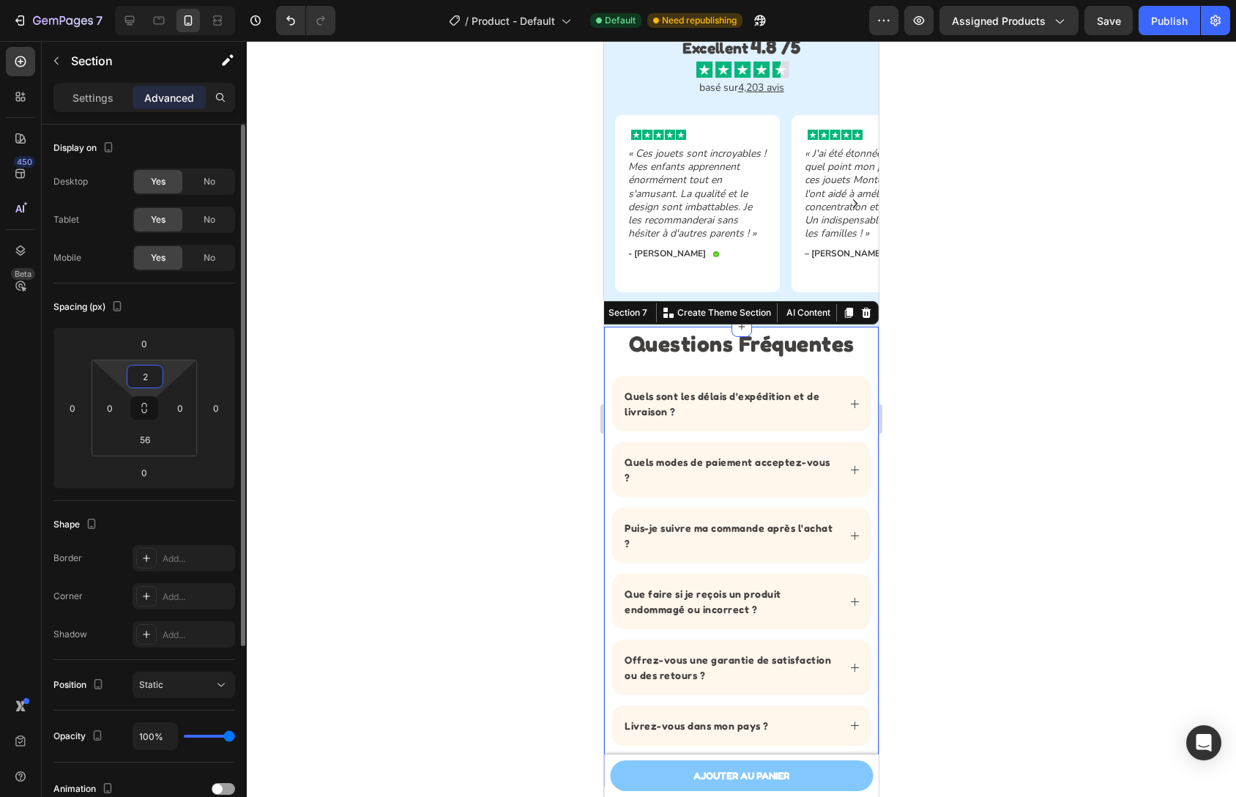
type input "20"
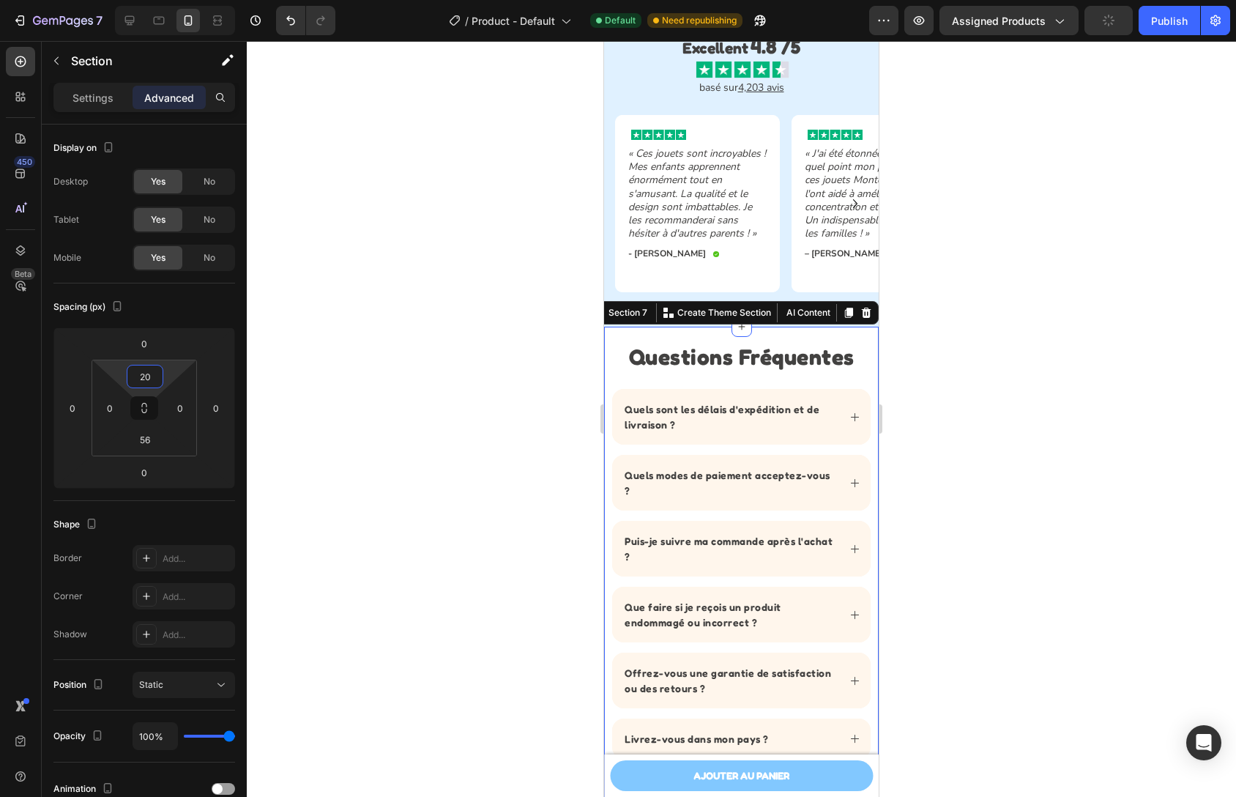
click at [1053, 341] on div at bounding box center [741, 419] width 989 height 756
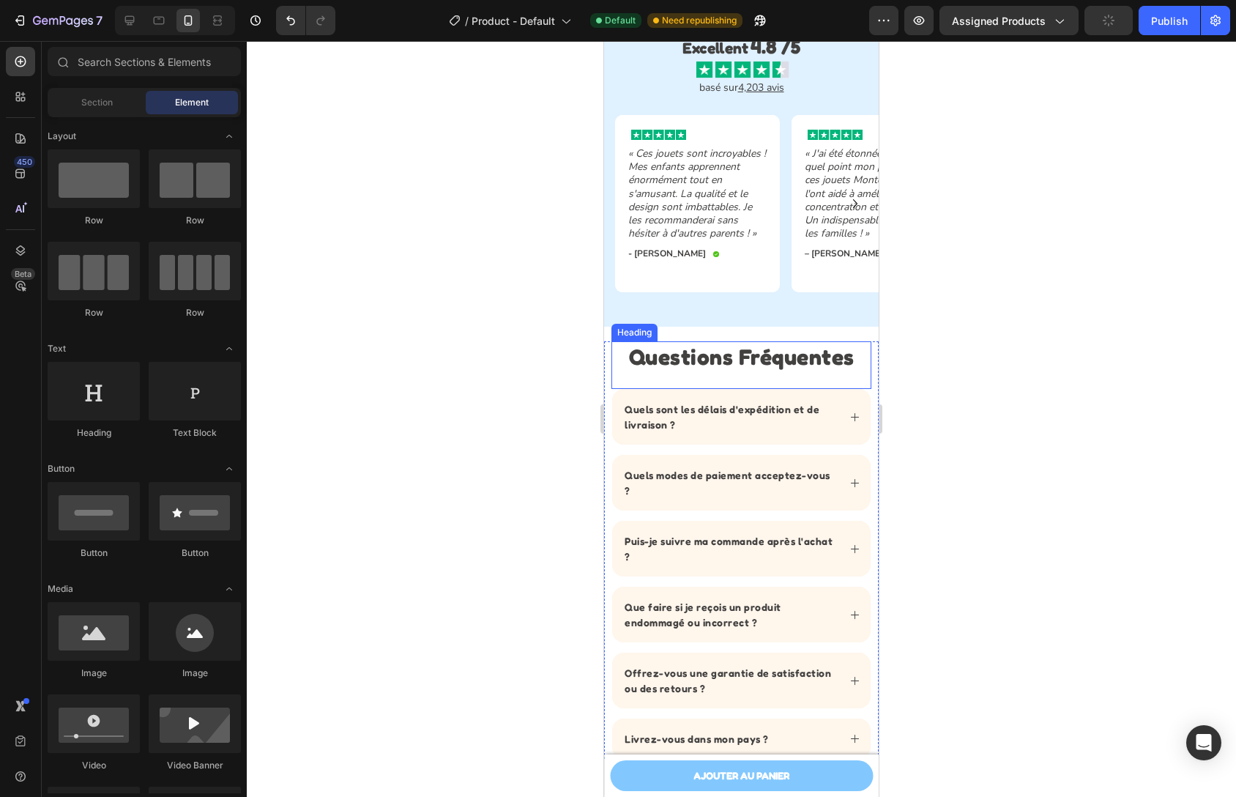
click at [757, 343] on h2 "Questions Fréquentes" at bounding box center [742, 356] width 260 height 31
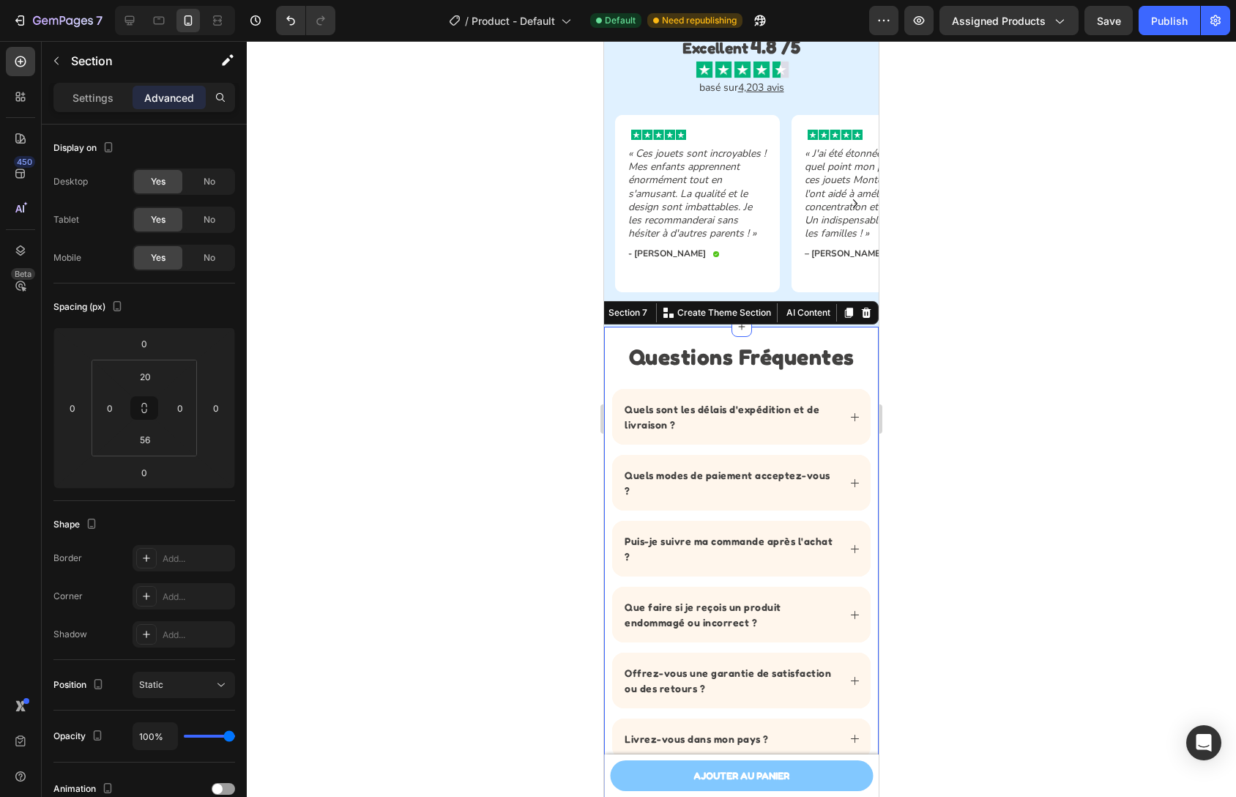
click at [757, 336] on div "Questions Fréquentes Heading Quels sont les délais d'expédition et de livraison…" at bounding box center [741, 563] width 275 height 473
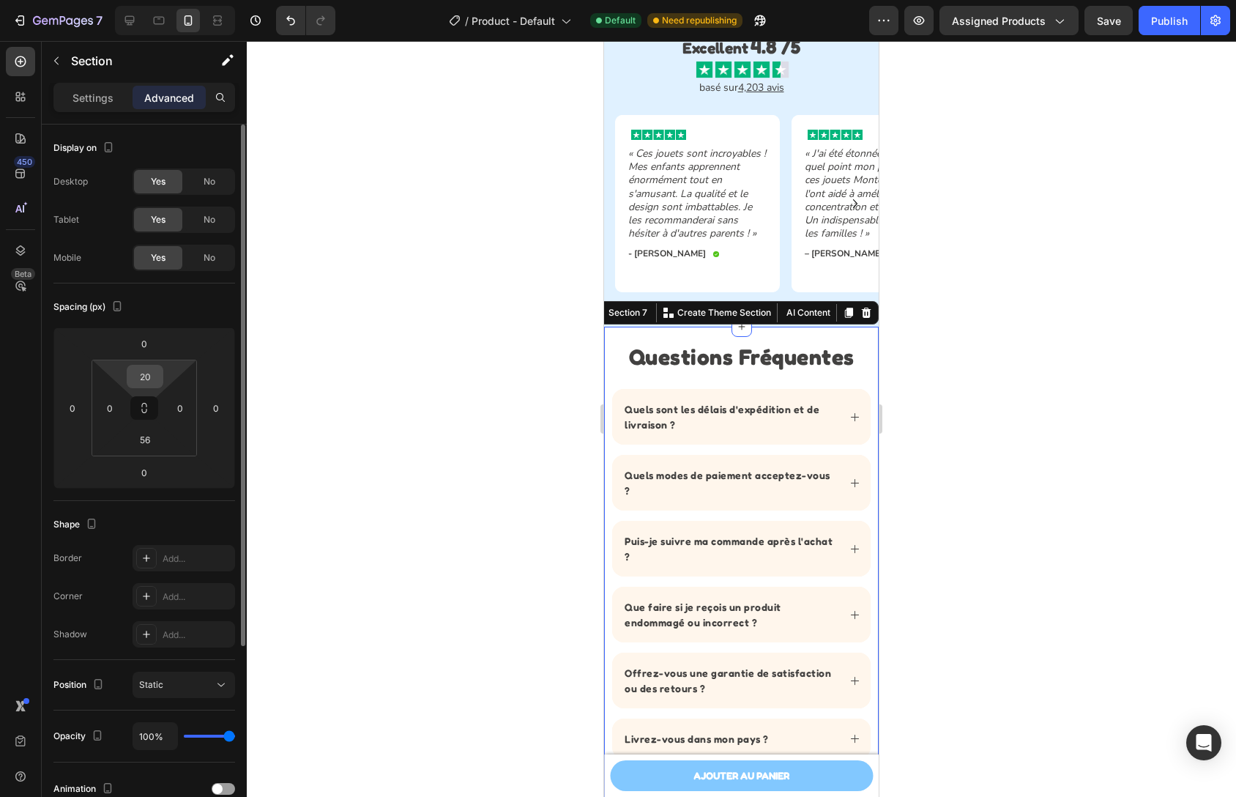
click at [146, 385] on input "20" at bounding box center [144, 376] width 29 height 22
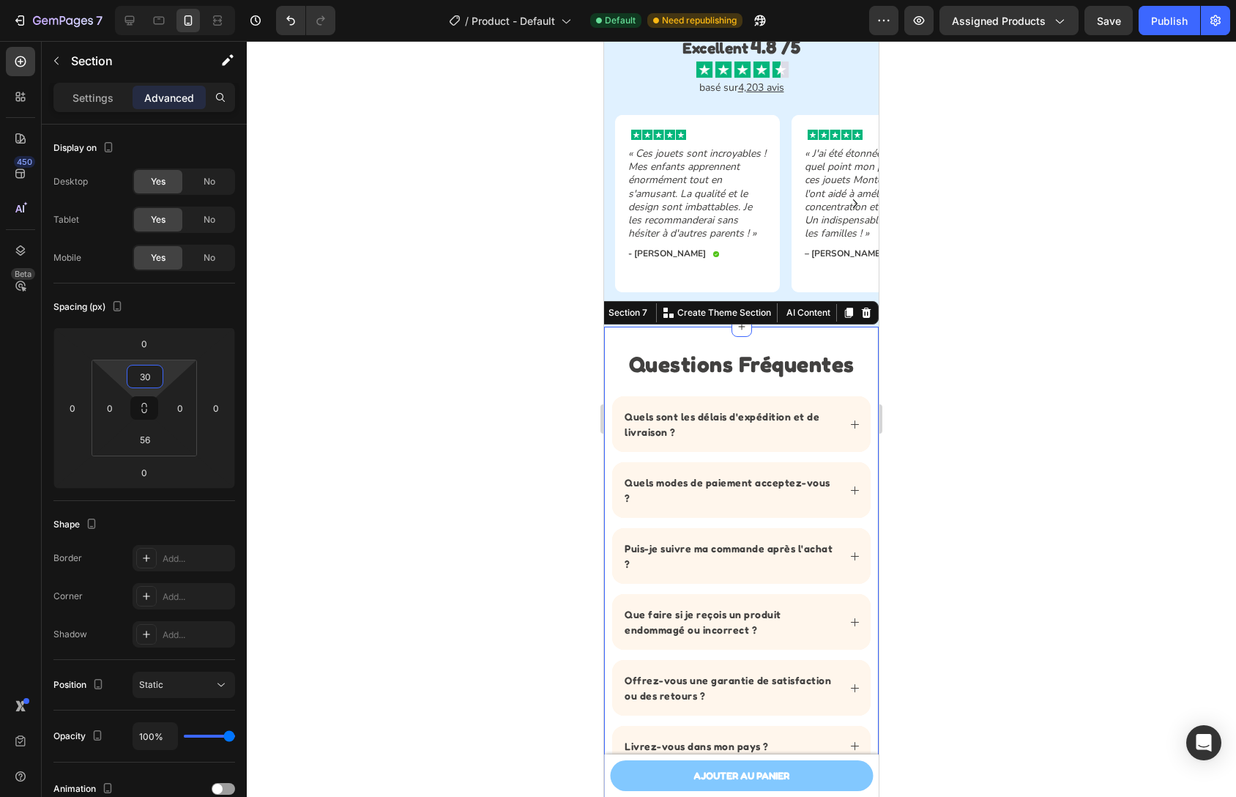
type input "30"
click at [1101, 330] on div at bounding box center [741, 419] width 989 height 756
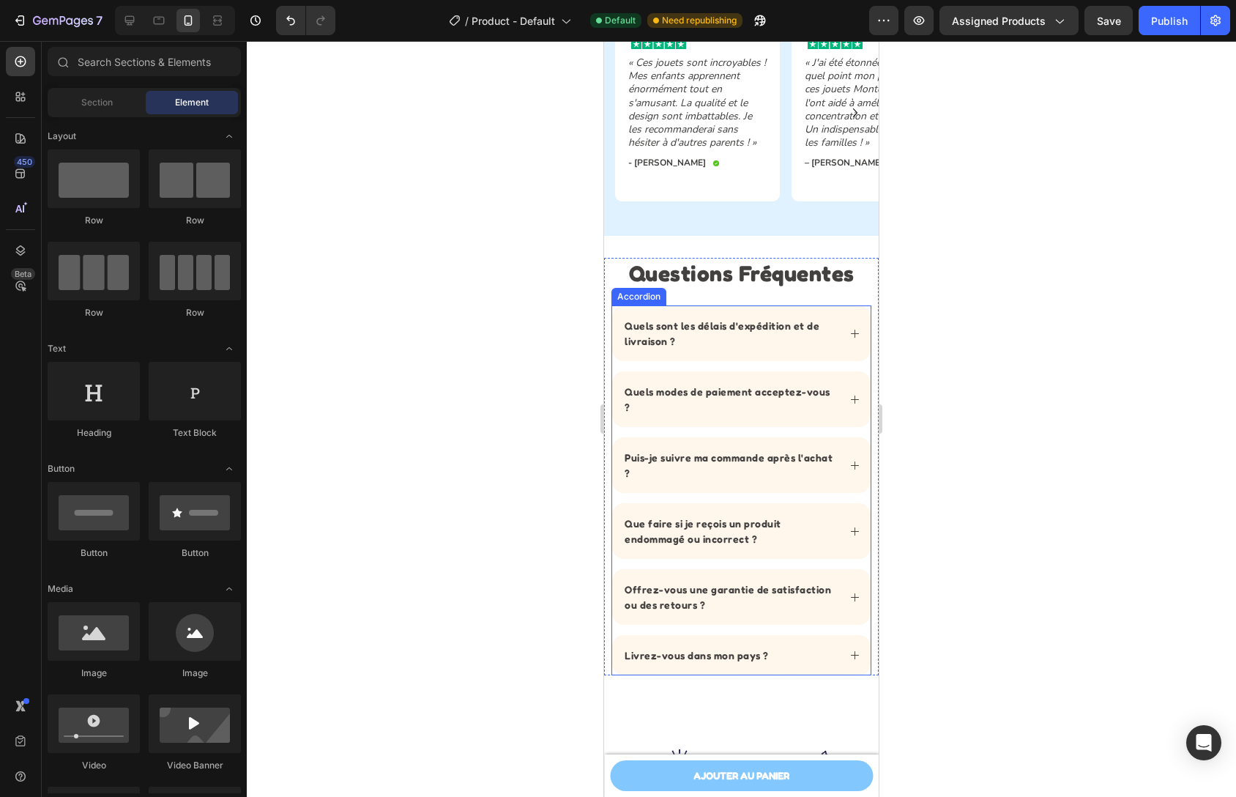
scroll to position [2311, 0]
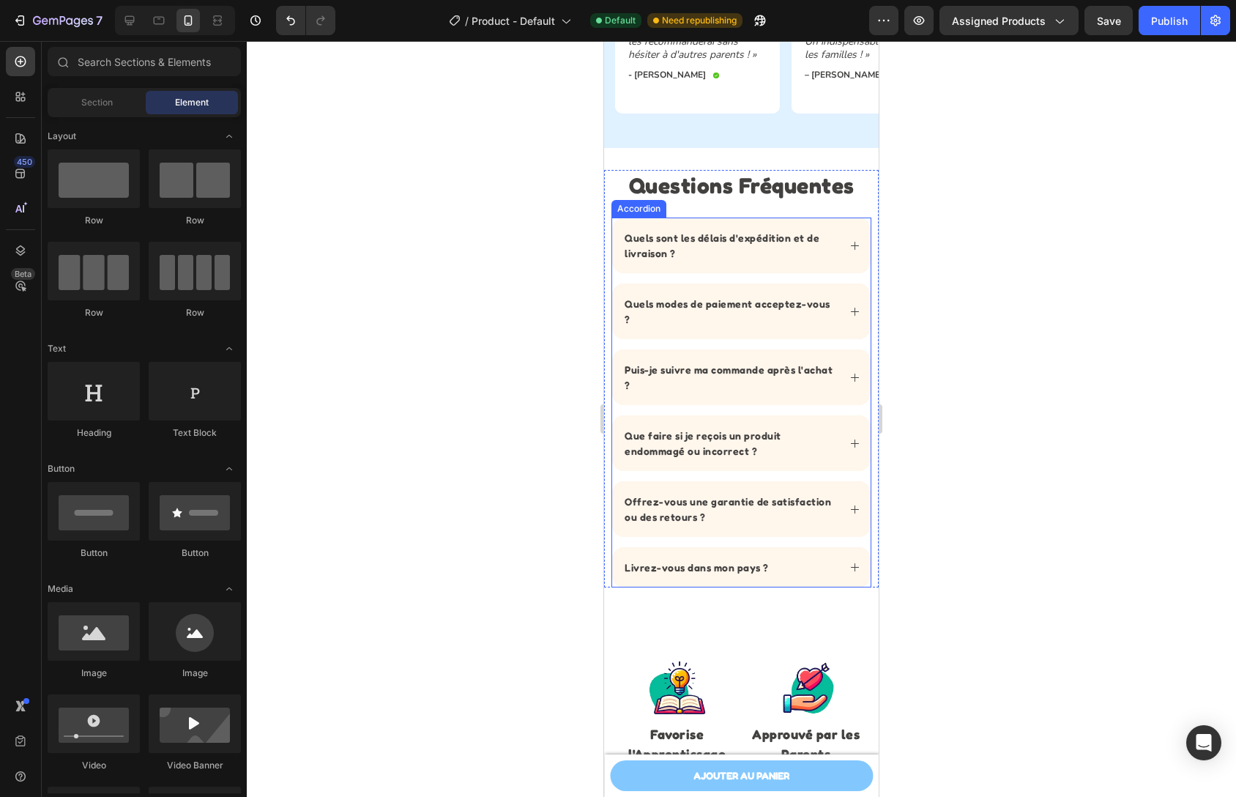
click at [850, 248] on icon at bounding box center [855, 245] width 11 height 11
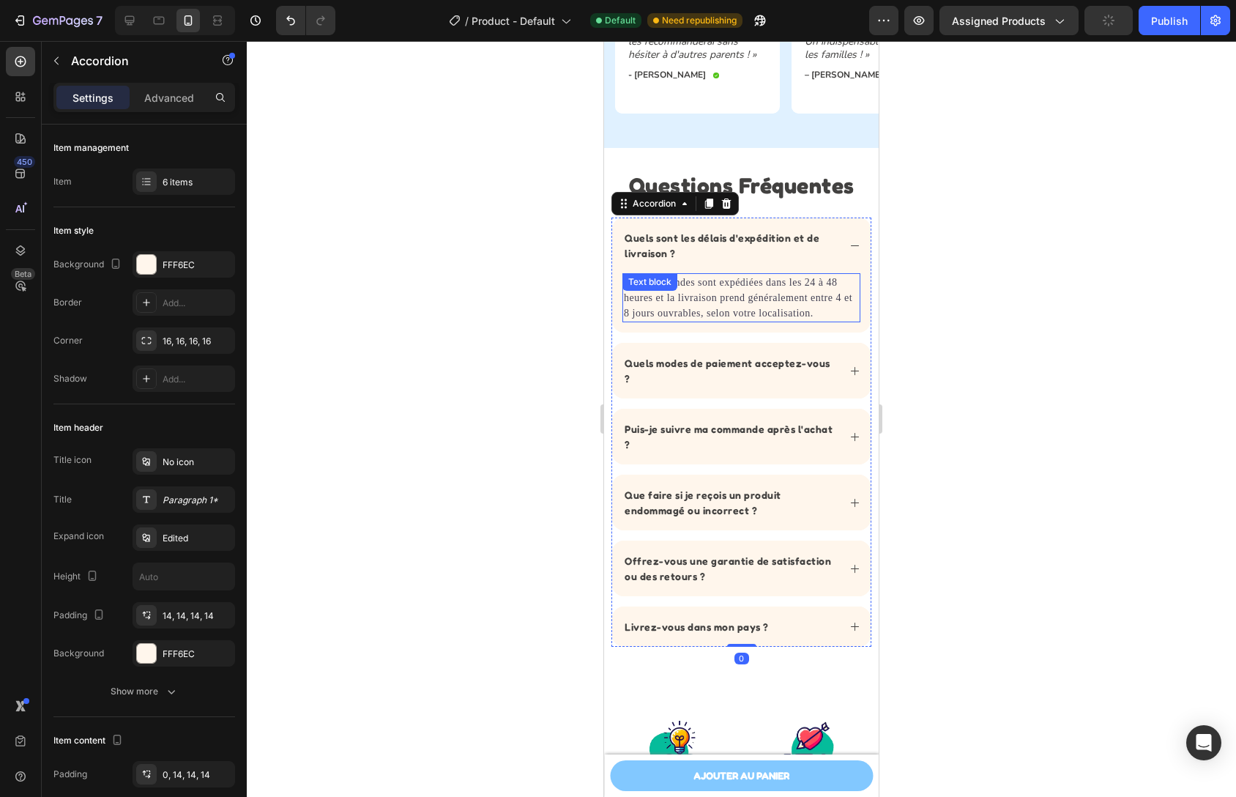
click at [738, 319] on div "Les commandes sont expédiées dans les 24 à 48 heures et la livraison prend géné…" at bounding box center [742, 297] width 238 height 49
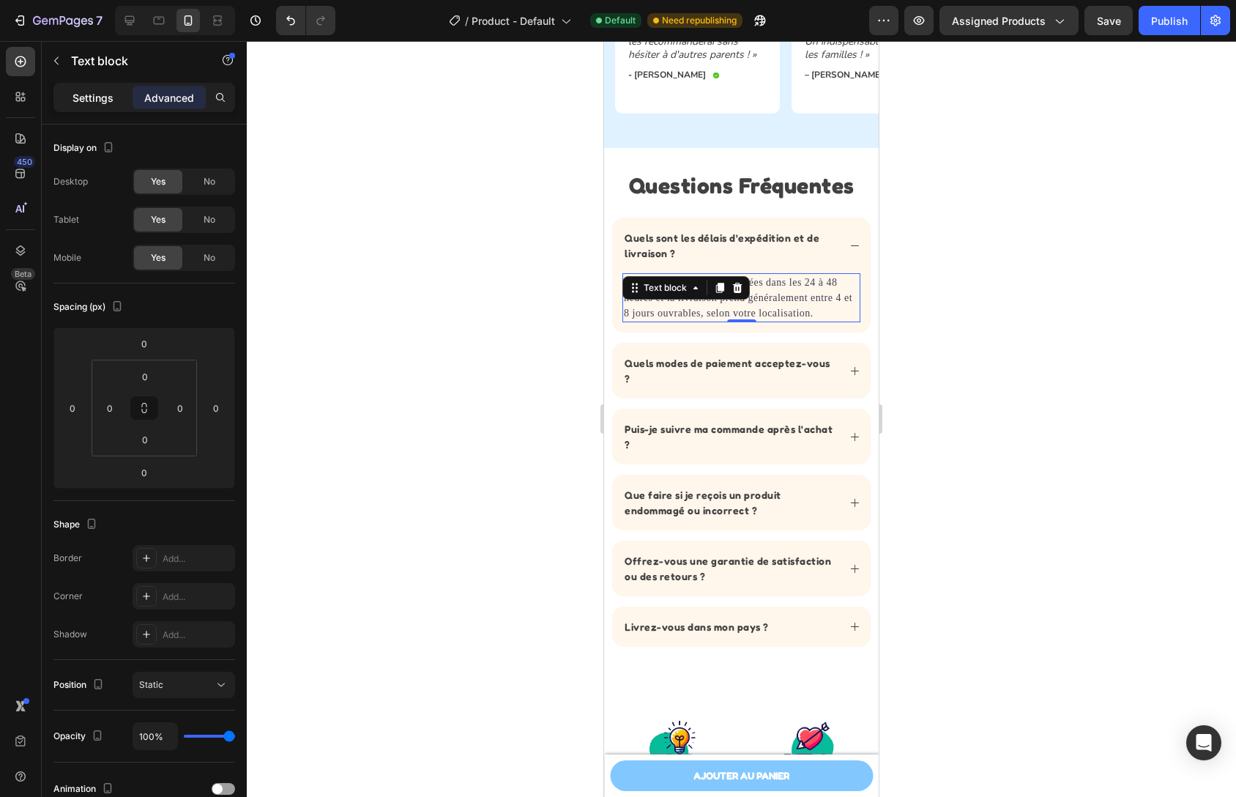
click at [99, 101] on p "Settings" at bounding box center [93, 97] width 41 height 15
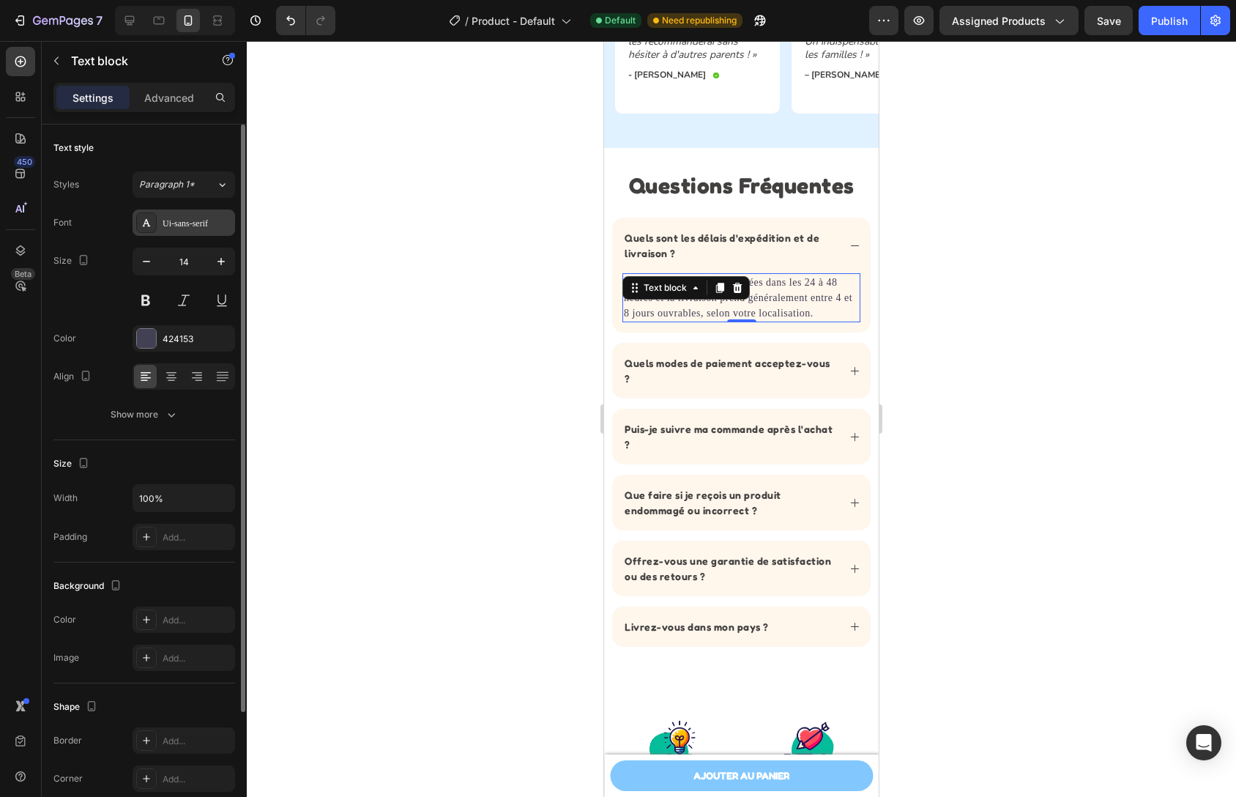
click at [199, 229] on div "Ui-sans-serif" at bounding box center [197, 223] width 69 height 13
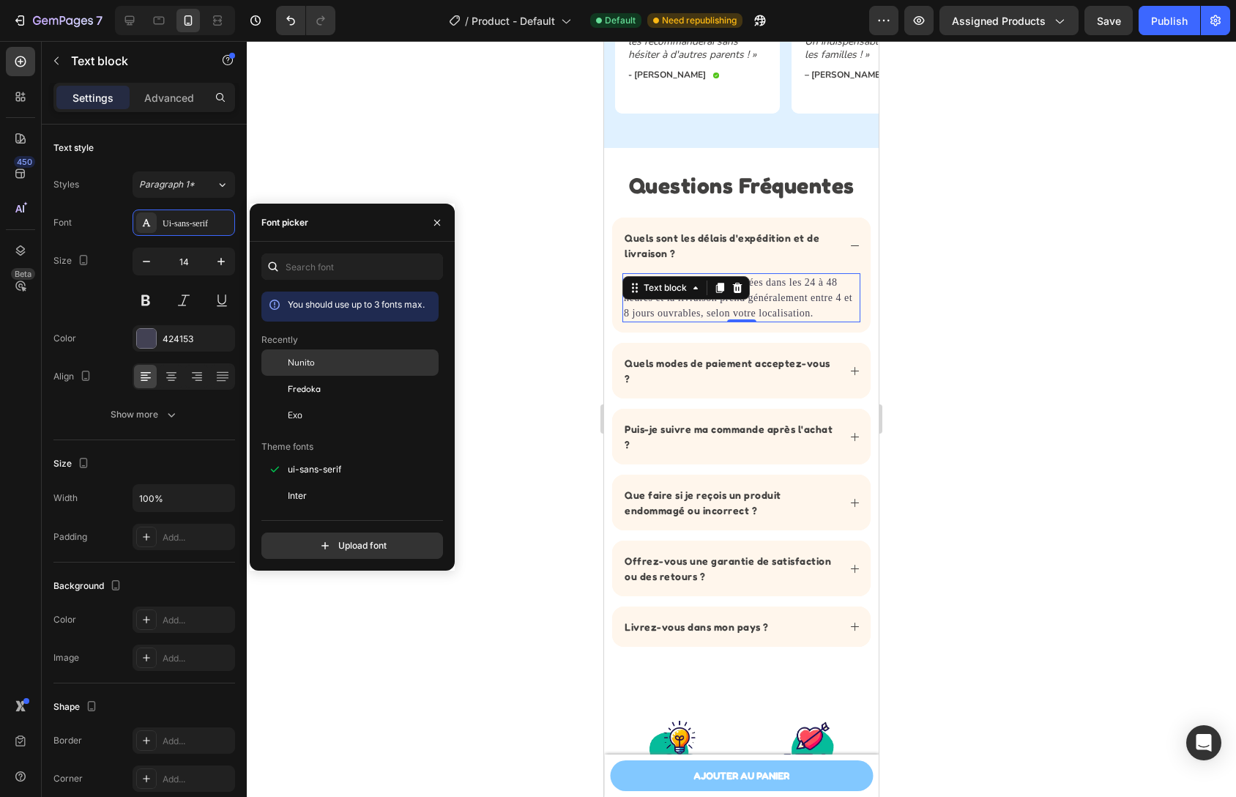
click at [309, 366] on span "Nunito" at bounding box center [301, 362] width 27 height 13
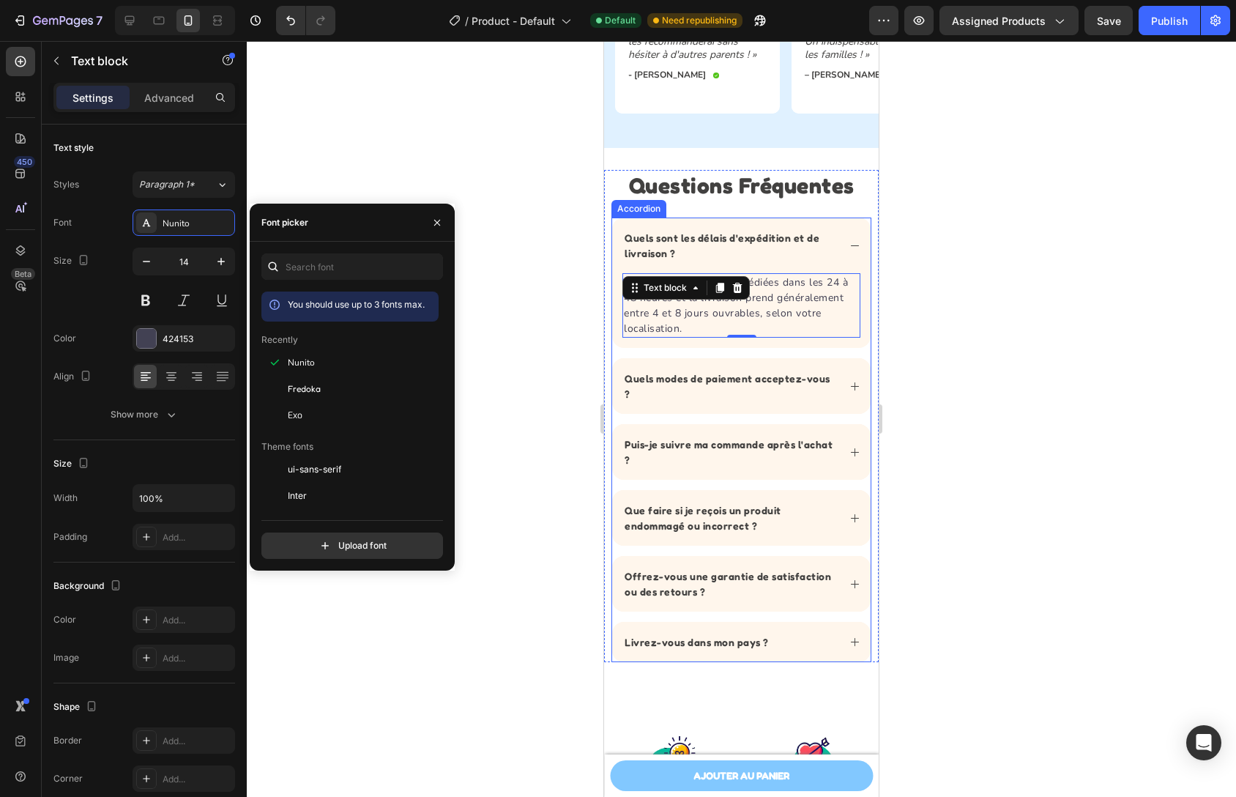
click at [703, 375] on p "Quels modes de paiement acceptez-vous ?" at bounding box center [730, 386] width 211 height 31
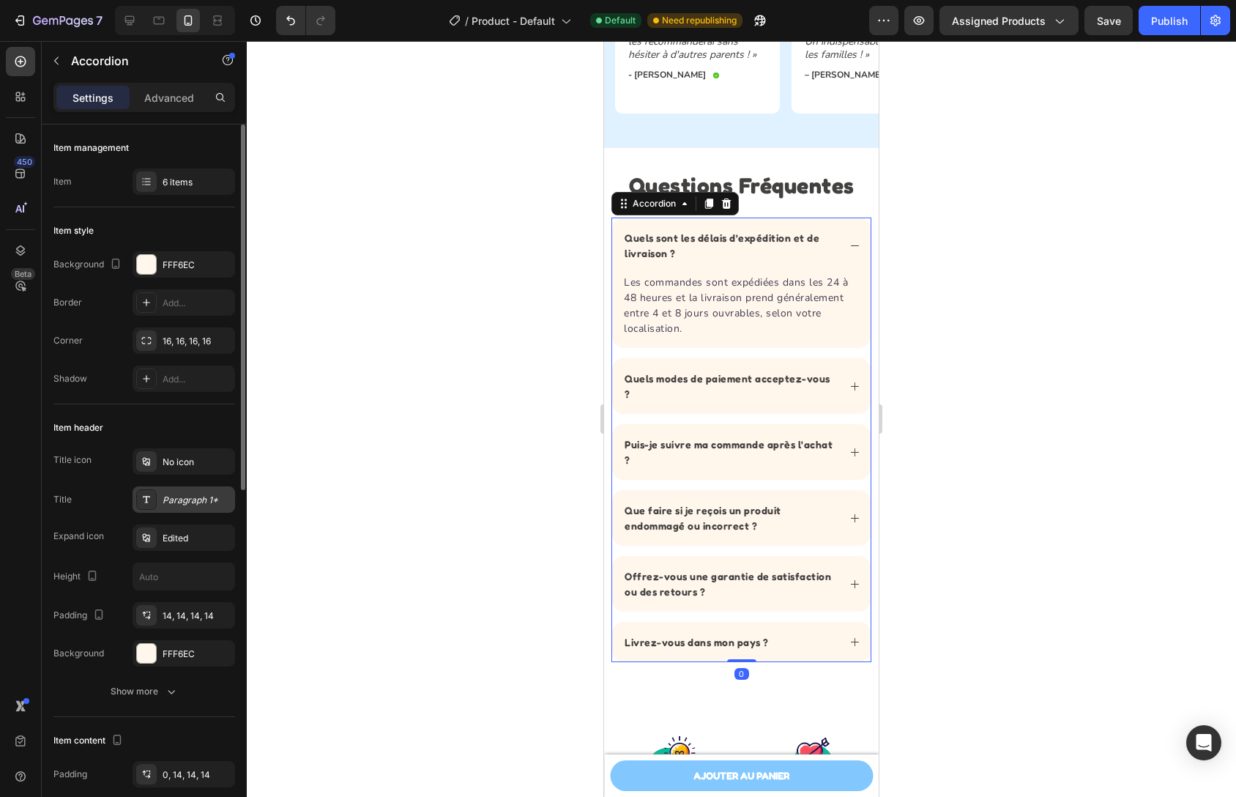
click at [193, 494] on div "Paragraph 1*" at bounding box center [197, 500] width 69 height 13
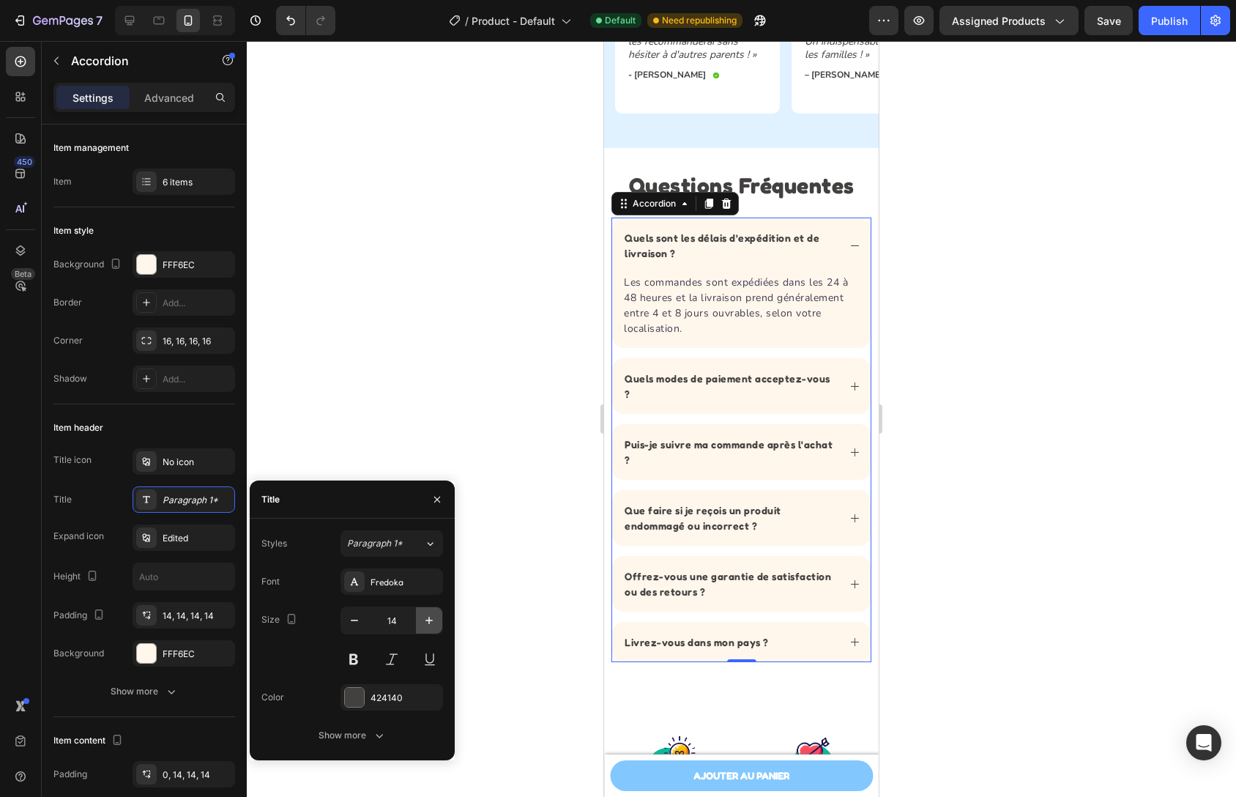
click at [431, 620] on icon "button" at bounding box center [429, 620] width 7 height 7
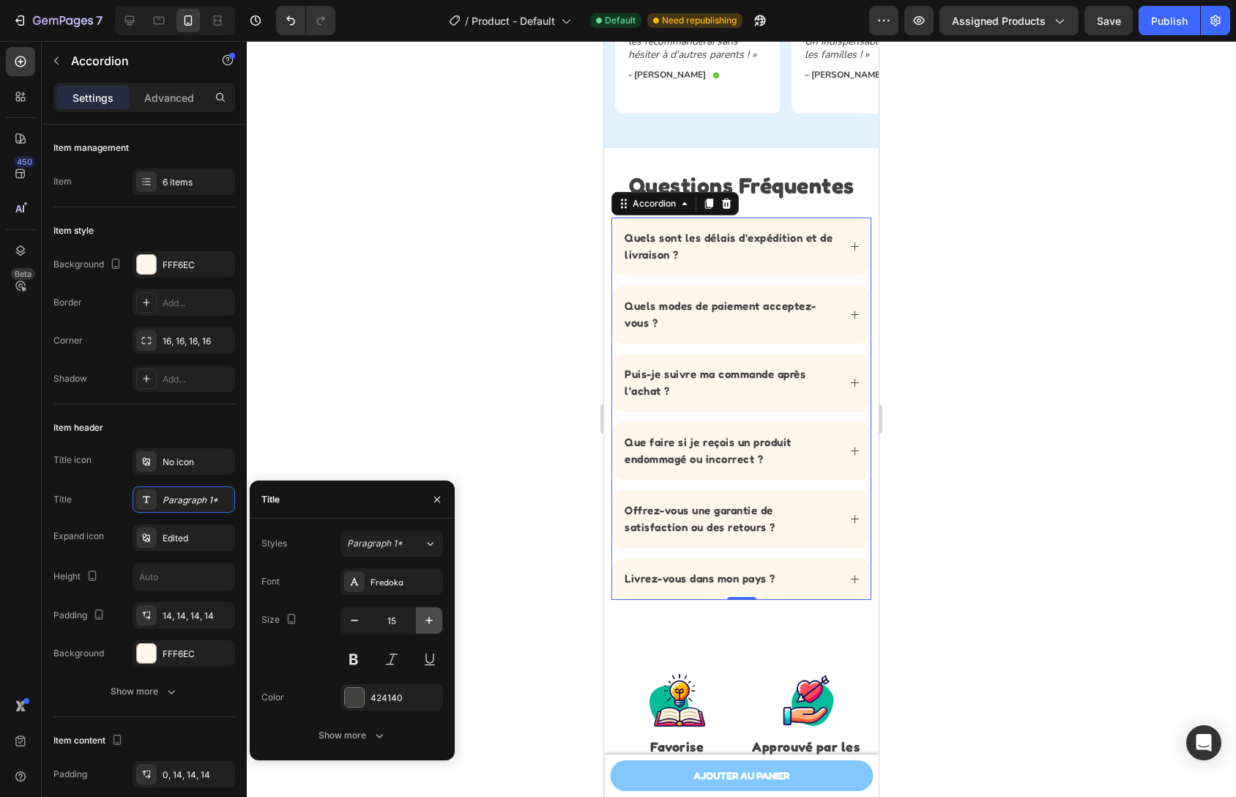
click at [431, 620] on icon "button" at bounding box center [429, 620] width 7 height 7
type input "16"
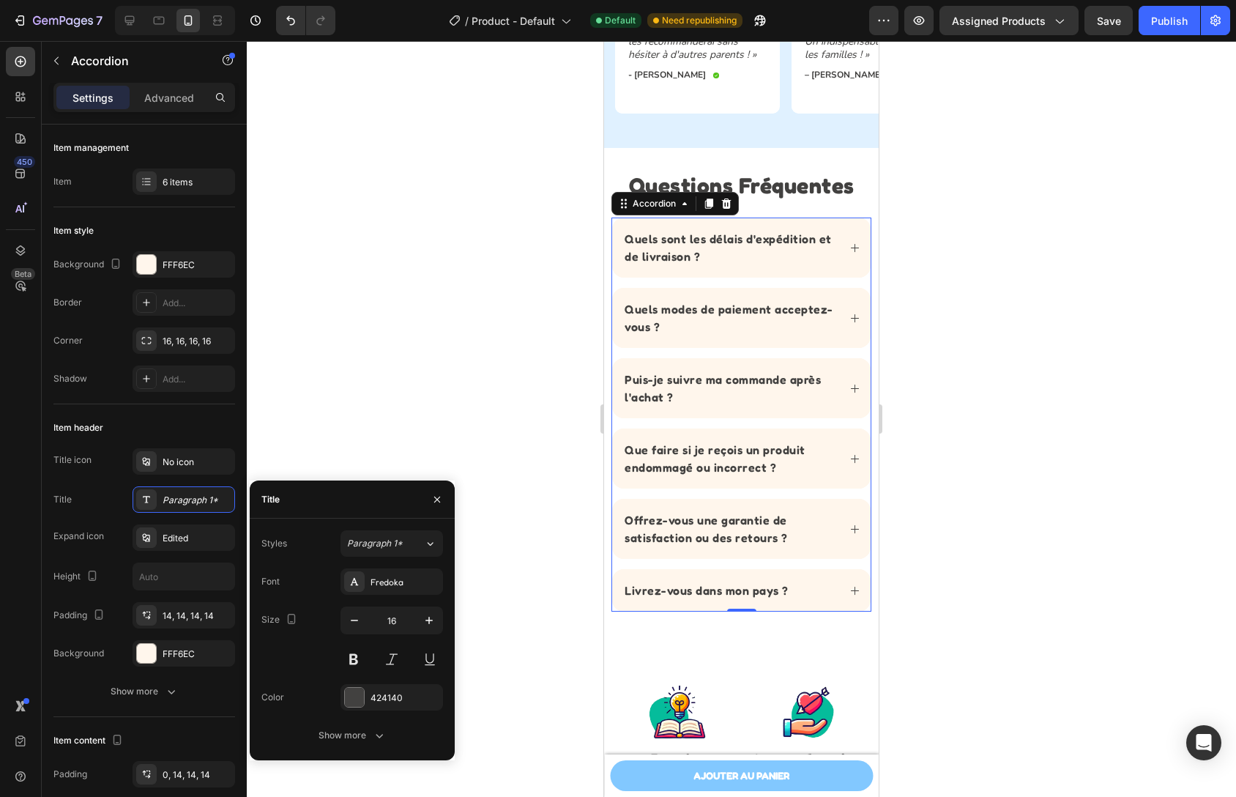
click at [791, 262] on p "Quels sont les délais d'expédition et de livraison ?" at bounding box center [730, 247] width 211 height 35
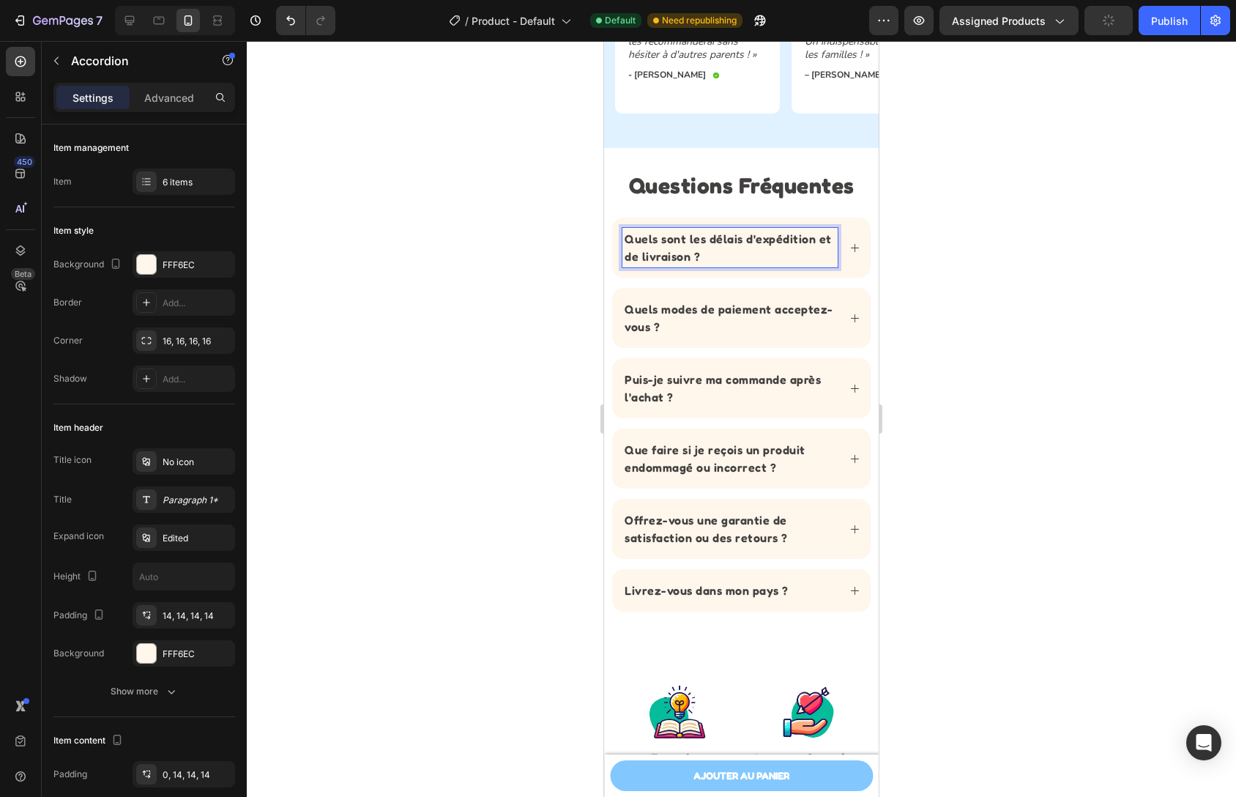
click at [825, 266] on div "Quels sont les délais d'expédition et de livraison ?" at bounding box center [730, 248] width 215 height 40
click at [855, 265] on div "Quels sont les délais d'expédition et de livraison ?" at bounding box center [741, 248] width 259 height 60
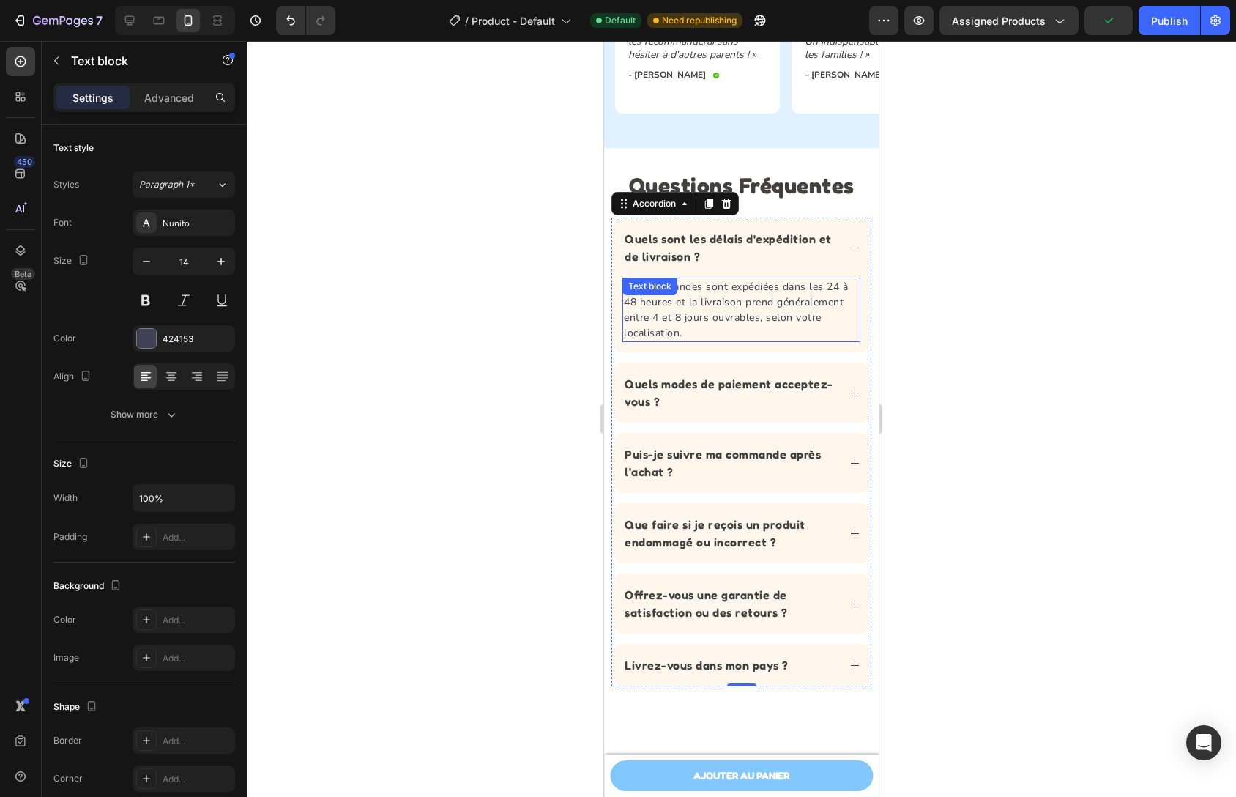
click at [696, 317] on p "Les commandes sont expédiées dans les 24 à 48 heures et la livraison prend géné…" at bounding box center [741, 310] width 235 height 62
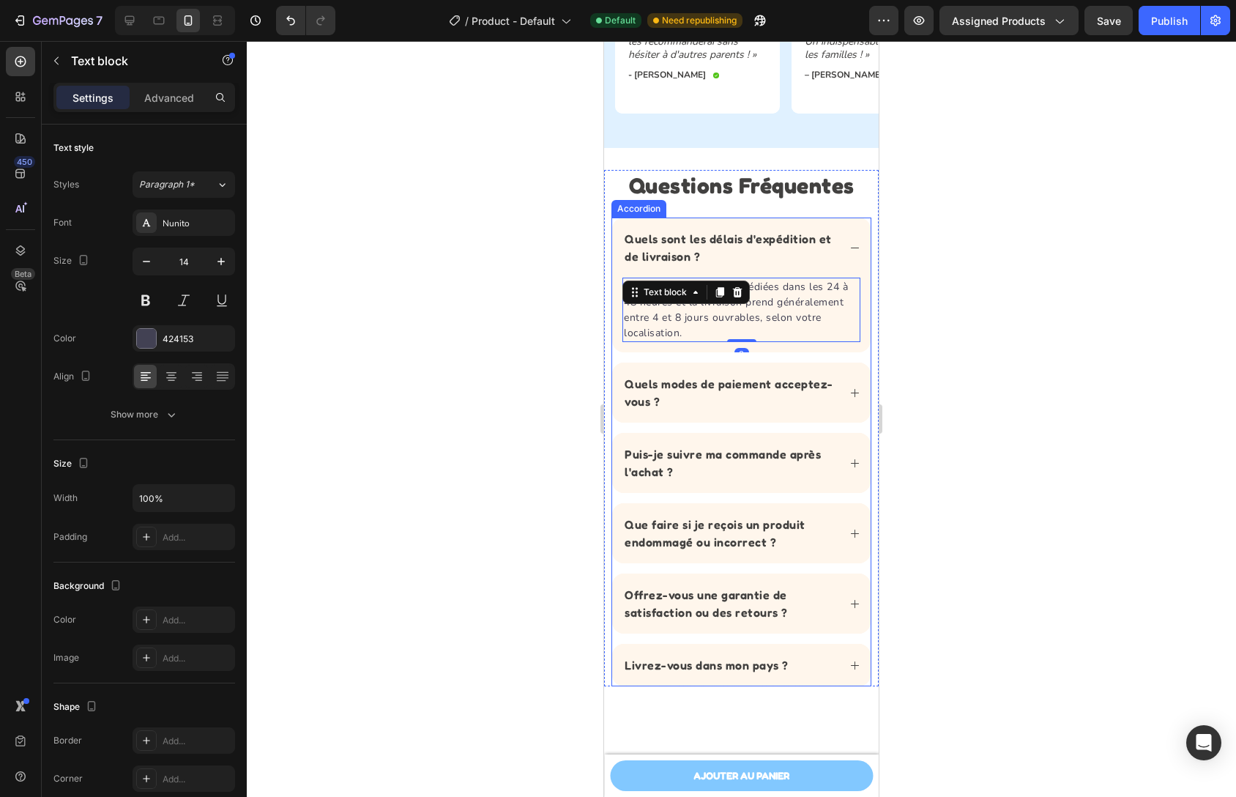
click at [850, 389] on icon at bounding box center [855, 392] width 11 height 11
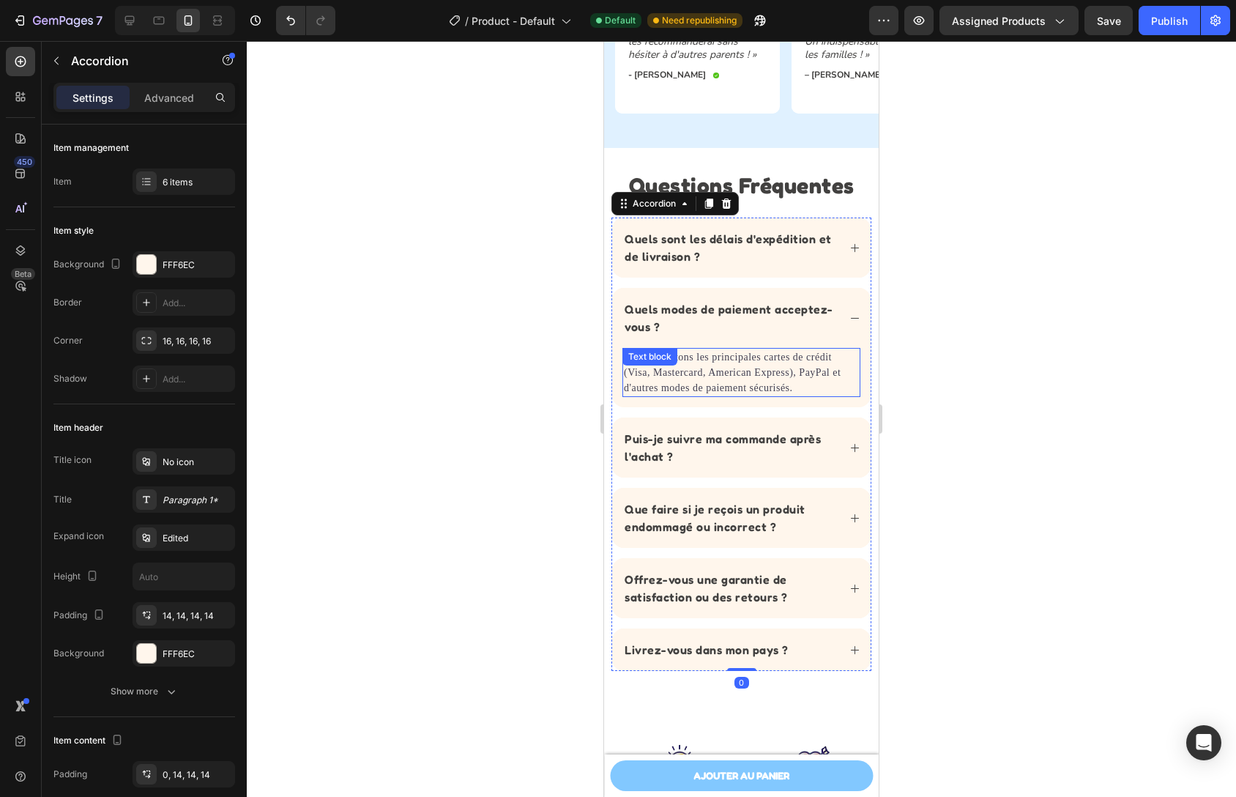
click at [723, 371] on div "Nous acceptons les principales cartes de crédit (Visa, Mastercard, American Exp…" at bounding box center [742, 372] width 238 height 49
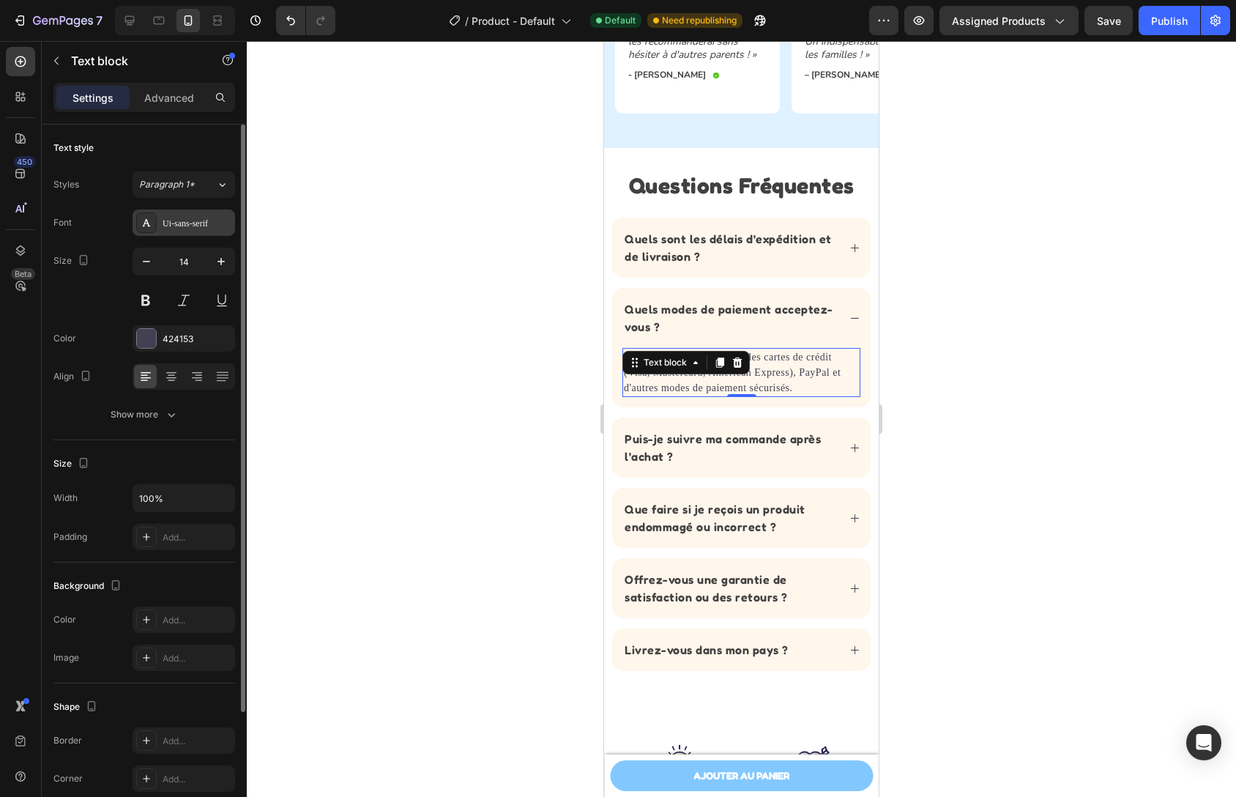
click at [193, 234] on div "Ui-sans-serif" at bounding box center [184, 222] width 103 height 26
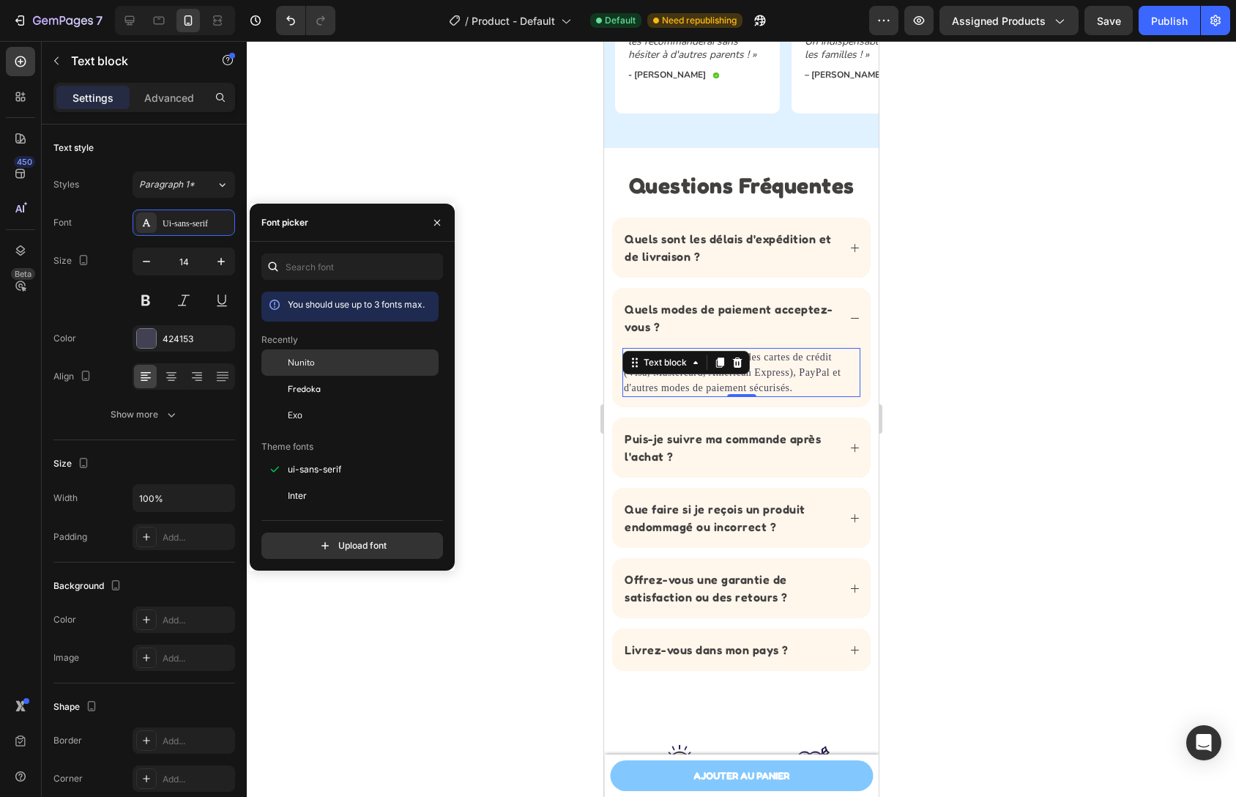
click at [319, 367] on div "Nunito" at bounding box center [362, 362] width 148 height 13
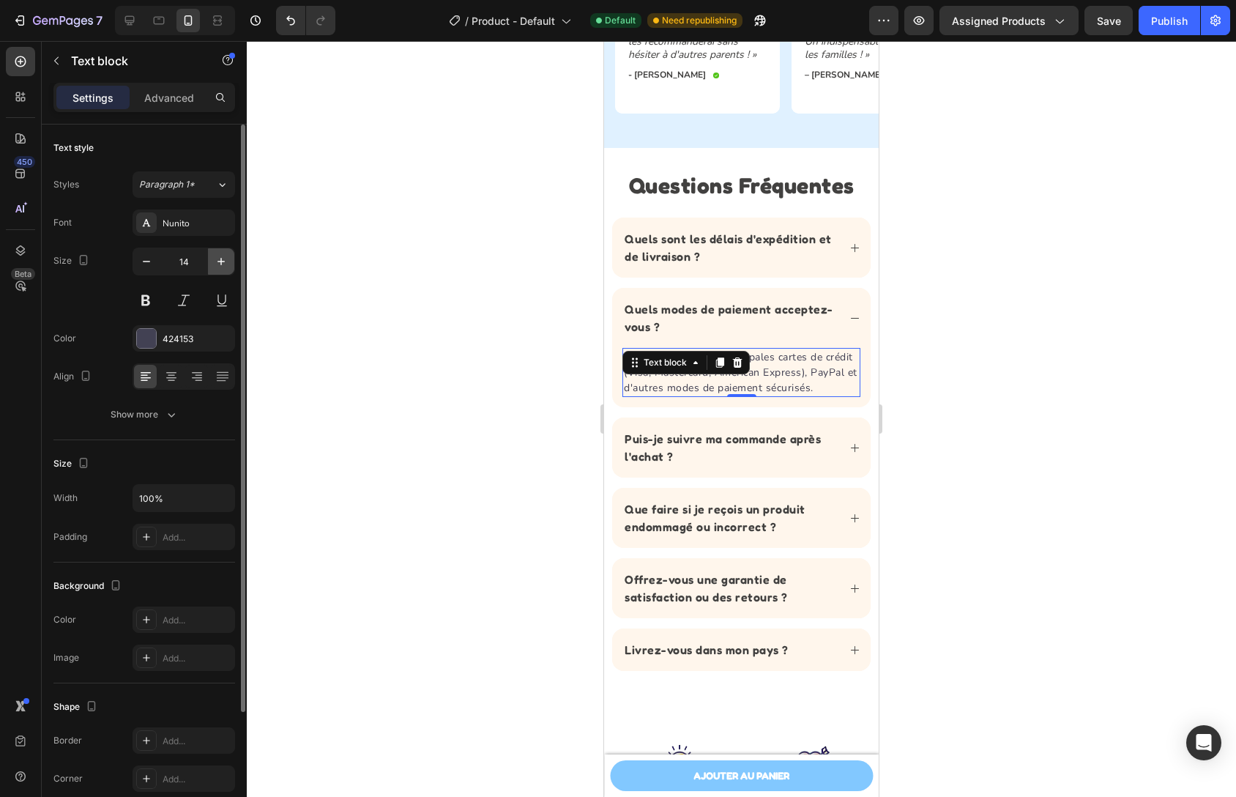
click at [223, 258] on icon "button" at bounding box center [221, 261] width 15 height 15
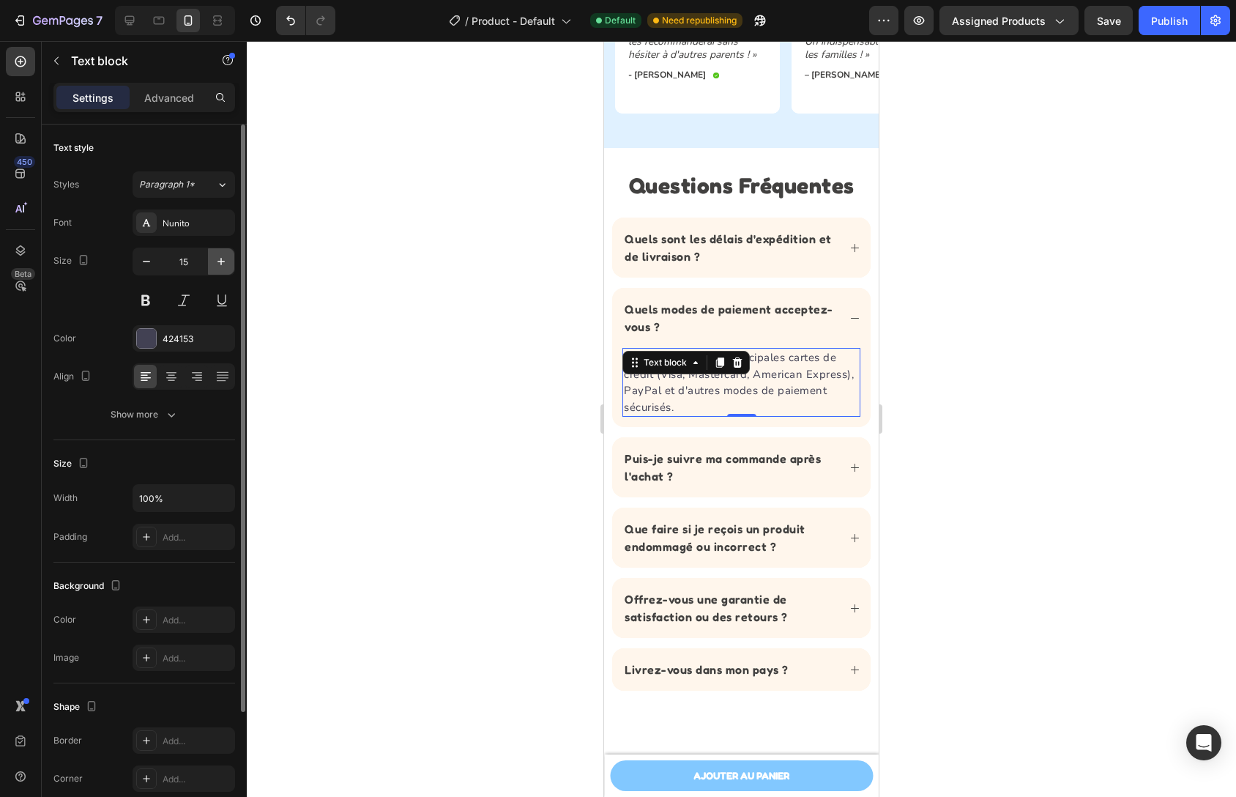
click at [223, 258] on icon "button" at bounding box center [221, 261] width 15 height 15
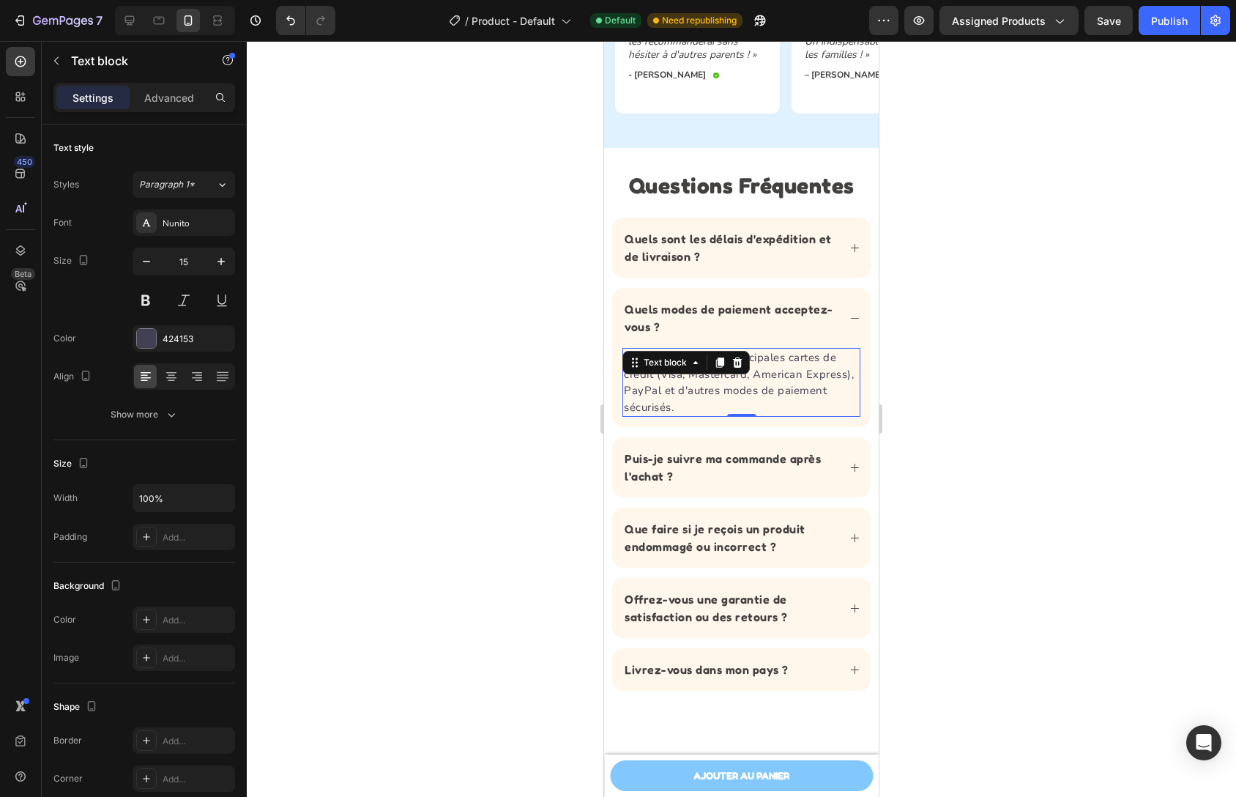
type input "16"
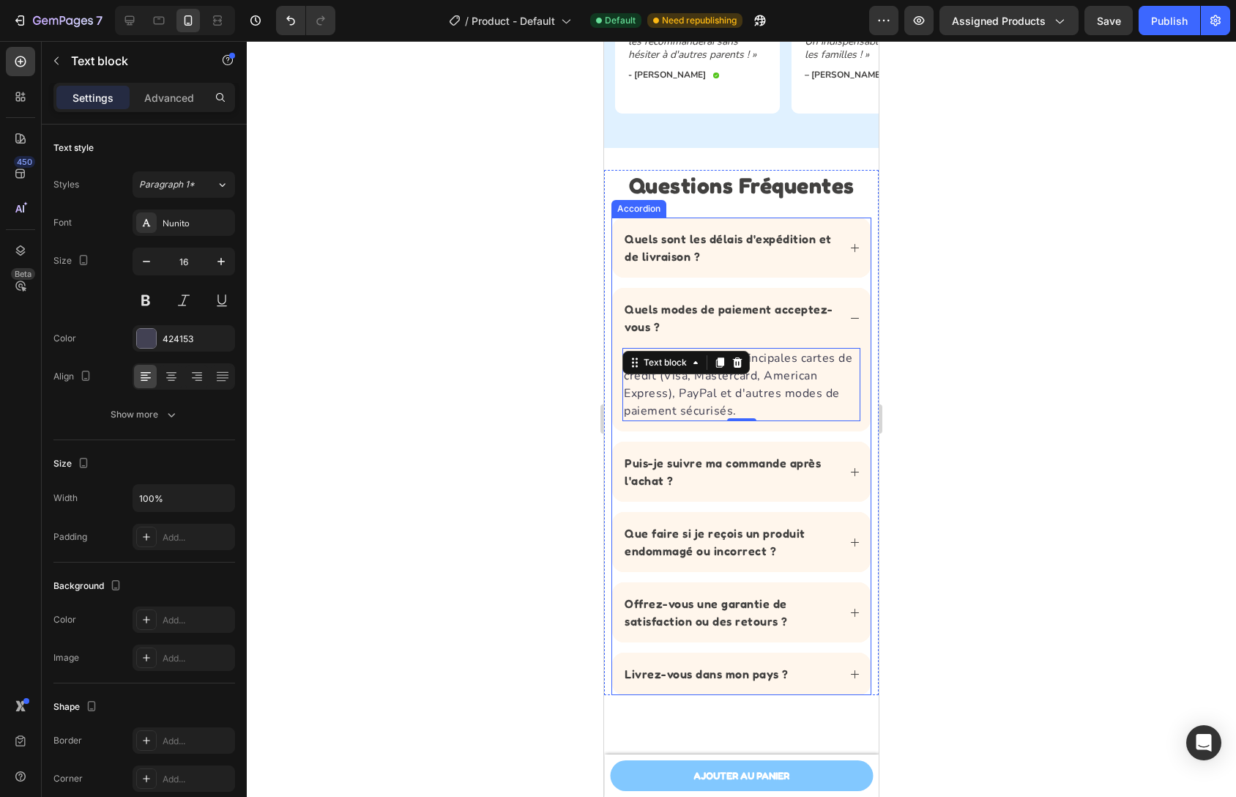
click at [798, 263] on p "Quels sont les délais d'expédition et de livraison ?" at bounding box center [730, 247] width 211 height 35
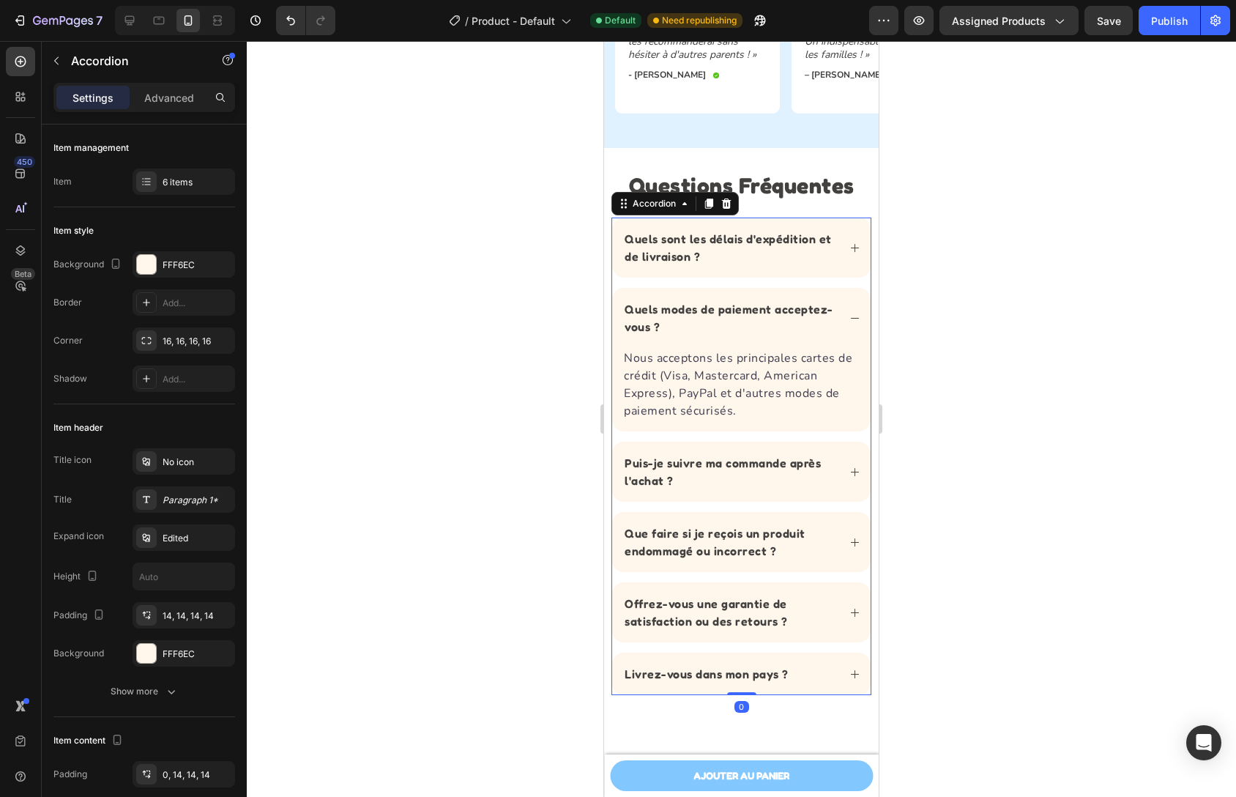
click at [833, 261] on div "Quels sont les délais d'expédition et de livraison ?" at bounding box center [741, 248] width 259 height 60
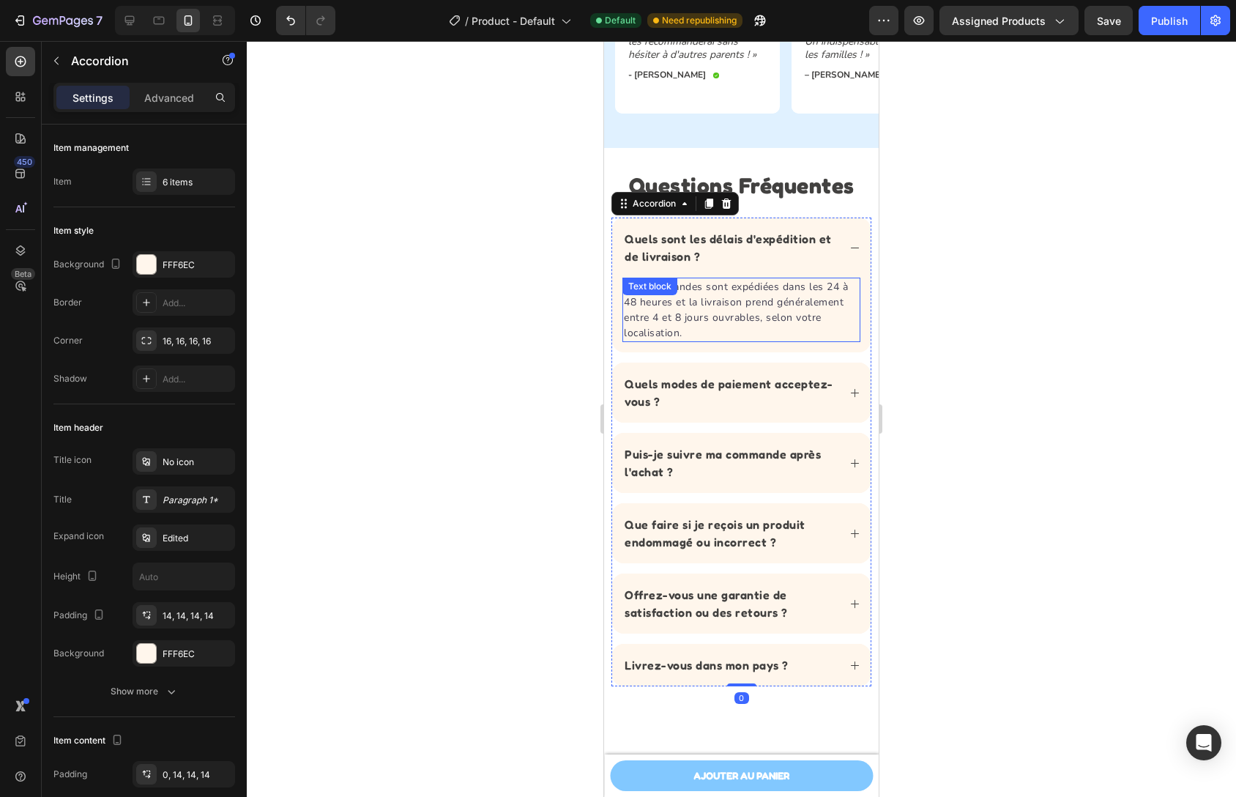
click at [713, 300] on div "Les commandes sont expédiées dans les 24 à 48 heures et la livraison prend géné…" at bounding box center [742, 310] width 238 height 64
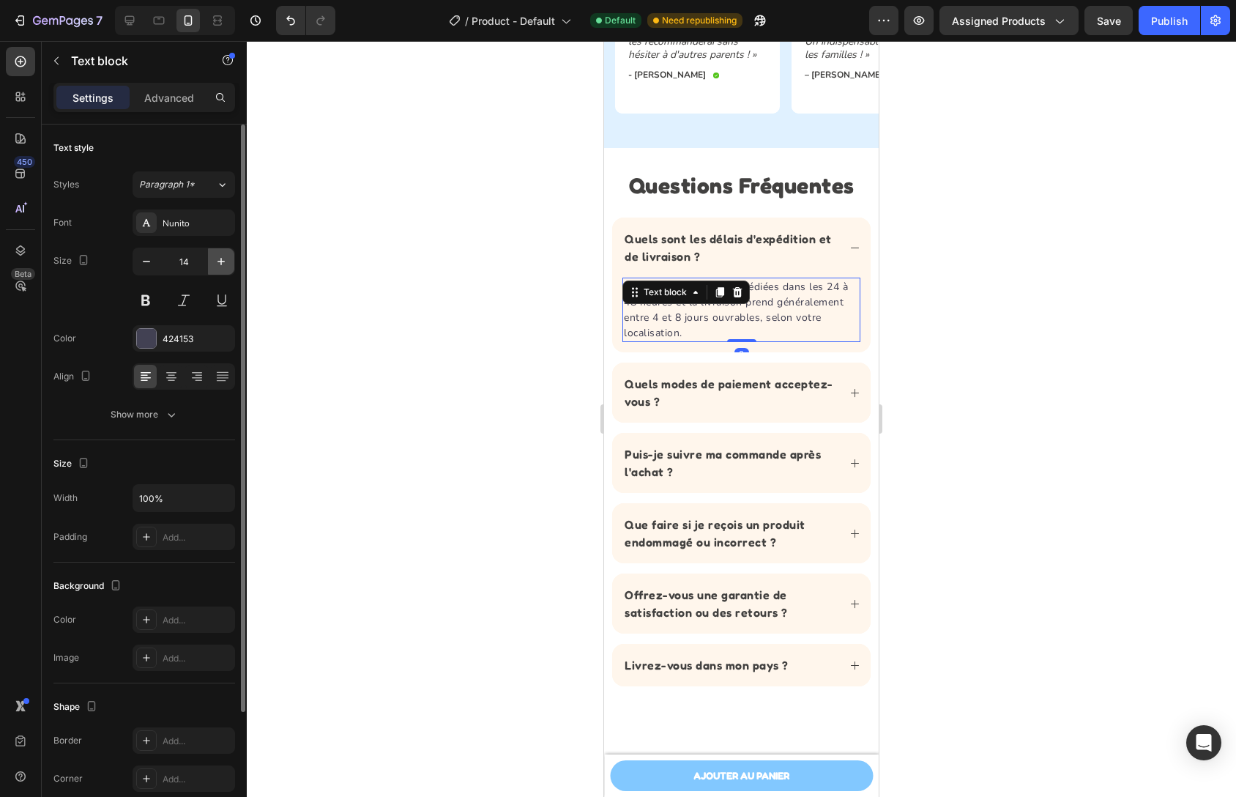
click at [226, 264] on icon "button" at bounding box center [221, 261] width 15 height 15
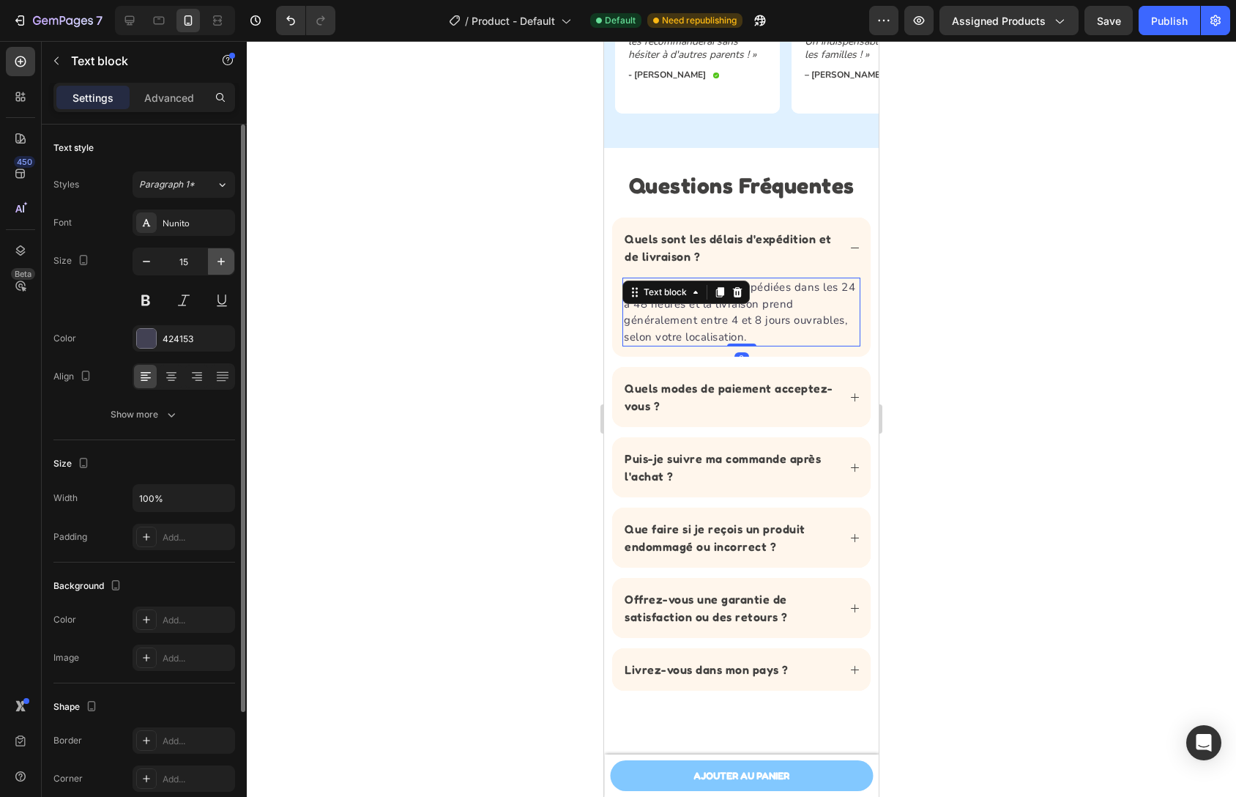
click at [223, 264] on icon "button" at bounding box center [221, 261] width 15 height 15
type input "16"
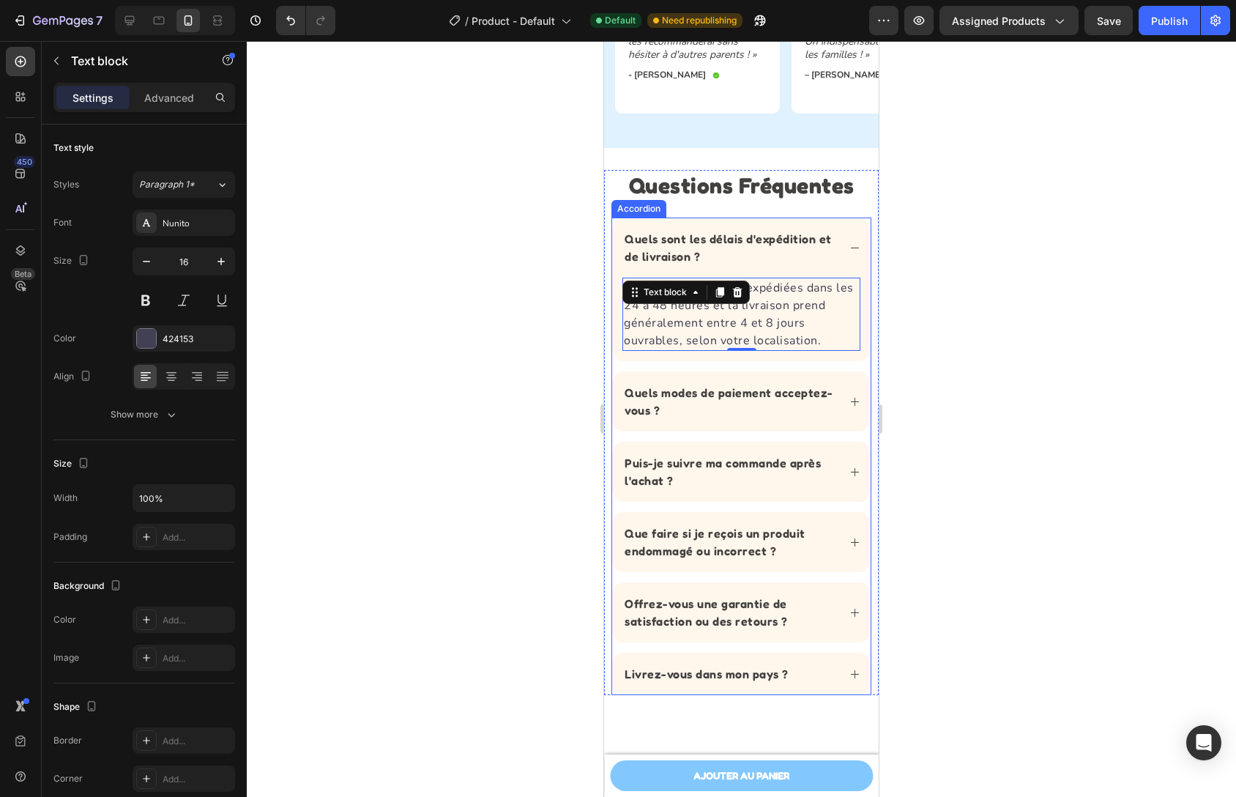
click at [837, 401] on div "Quels modes de paiement acceptez-vous ?" at bounding box center [741, 401] width 259 height 60
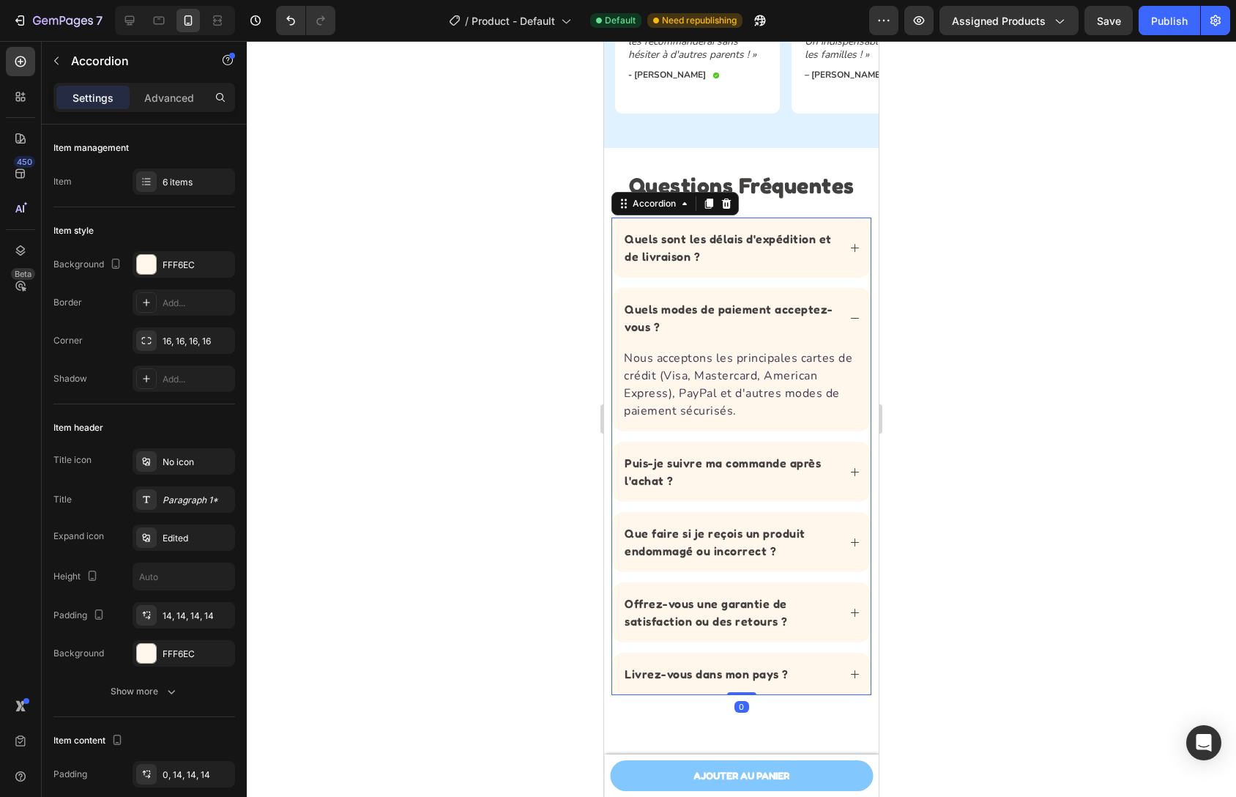
click at [850, 467] on icon at bounding box center [855, 472] width 11 height 11
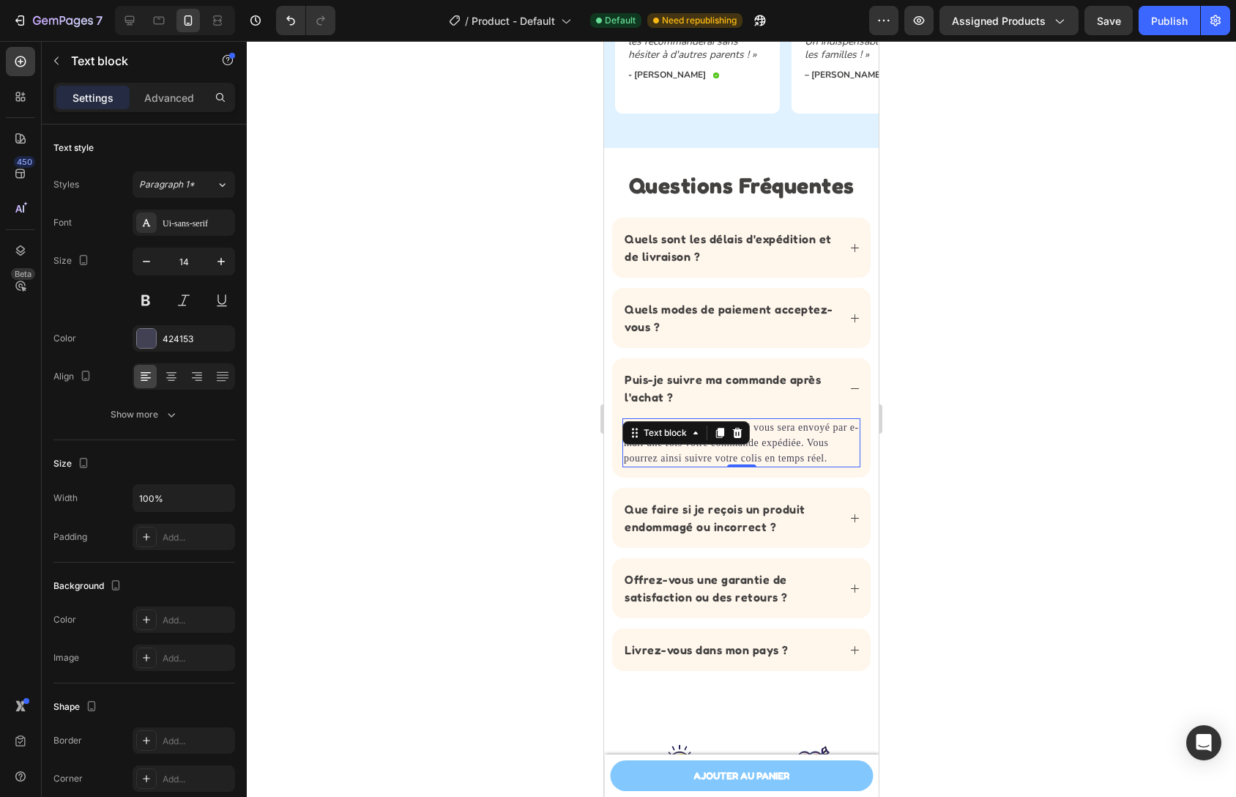
click at [749, 456] on p "Tout à fait ! Un lien de suivi vous sera envoyé par e-mail une fois votre comma…" at bounding box center [741, 443] width 235 height 46
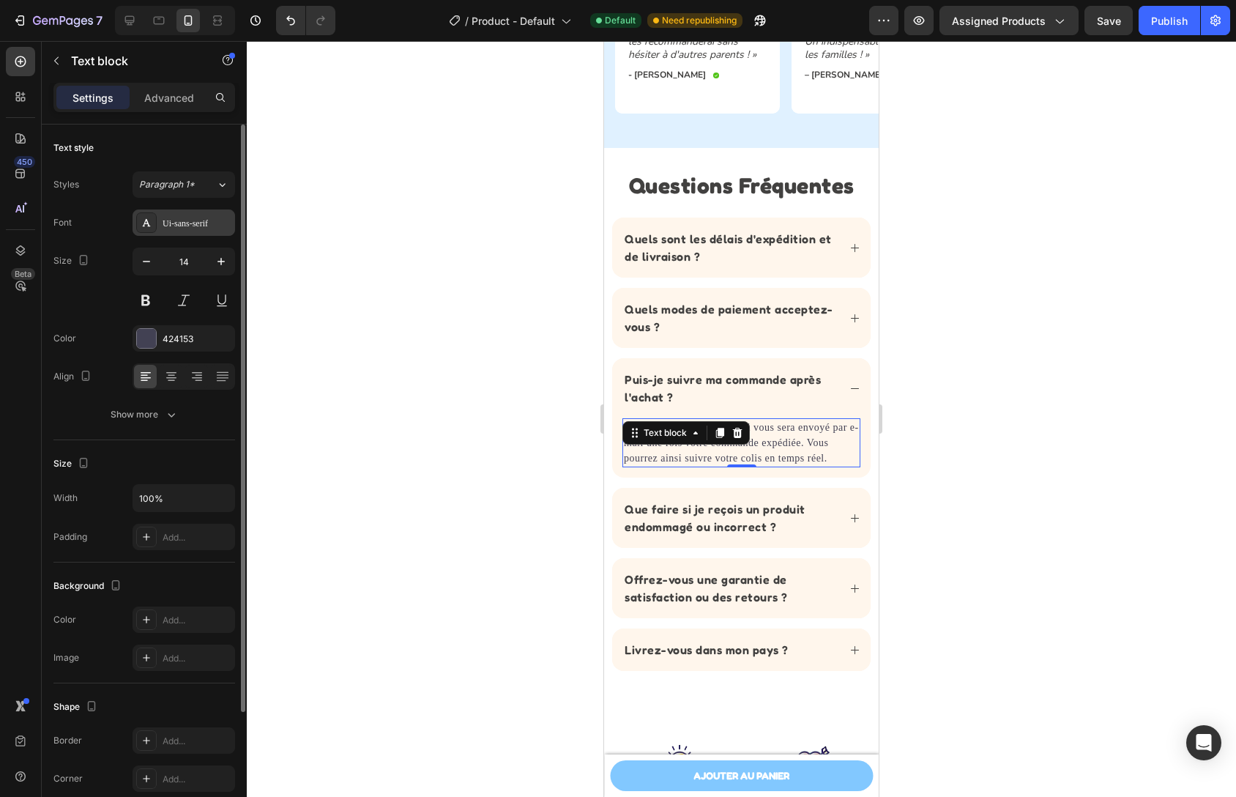
click at [190, 234] on div "Ui-sans-serif" at bounding box center [184, 222] width 103 height 26
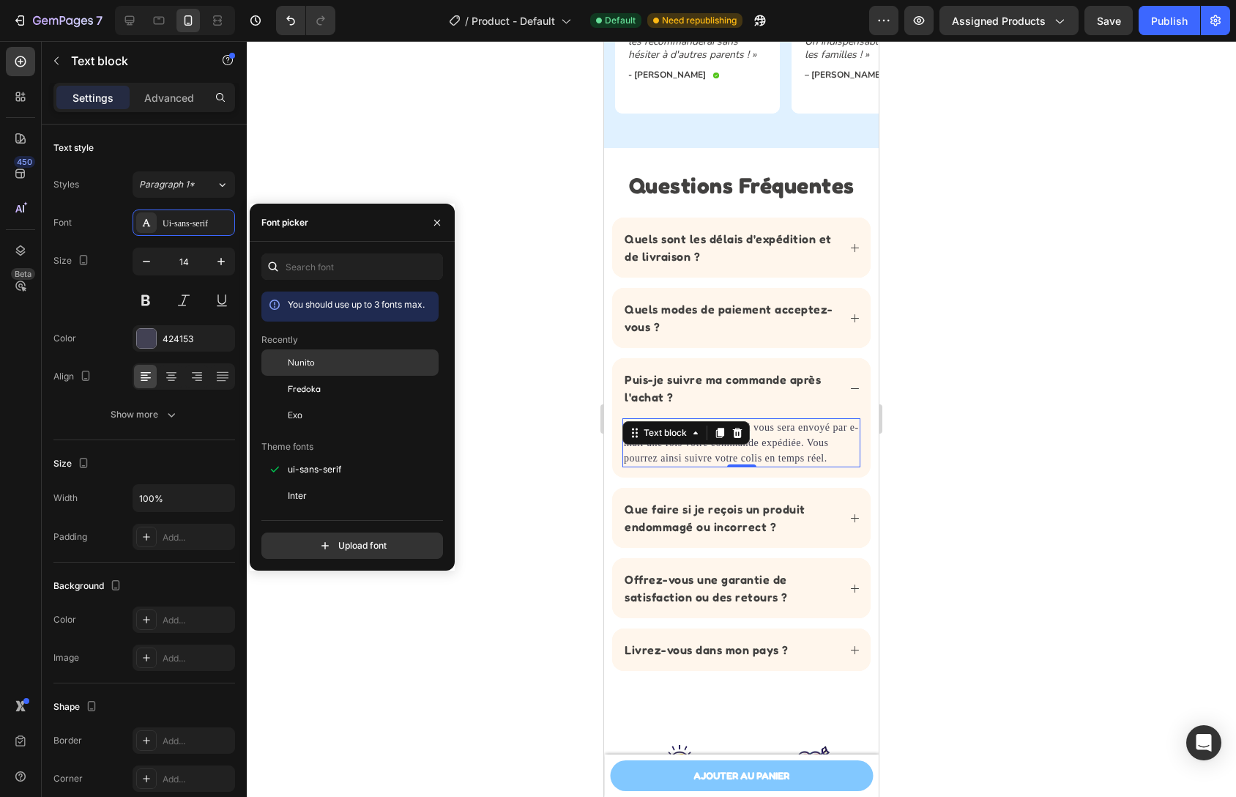
click at [319, 357] on div "Nunito" at bounding box center [362, 362] width 148 height 13
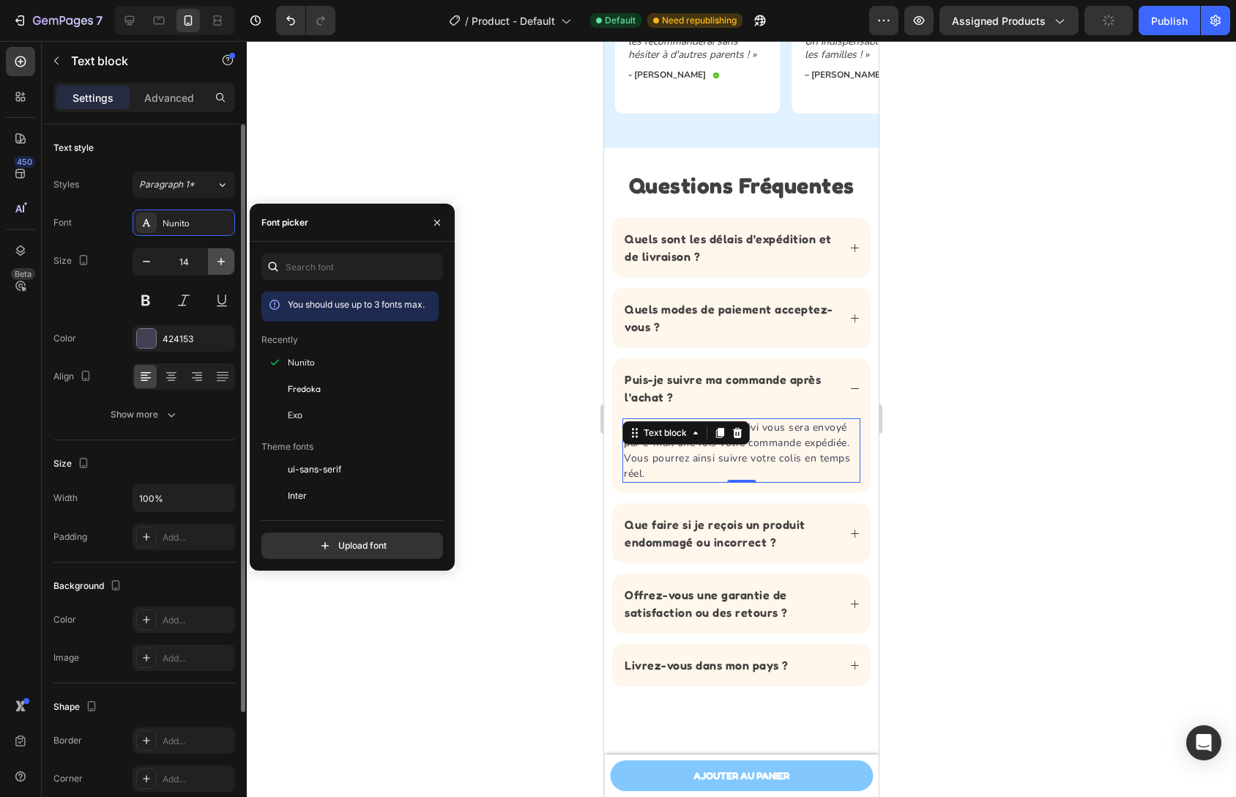
click at [225, 255] on icon "button" at bounding box center [221, 261] width 15 height 15
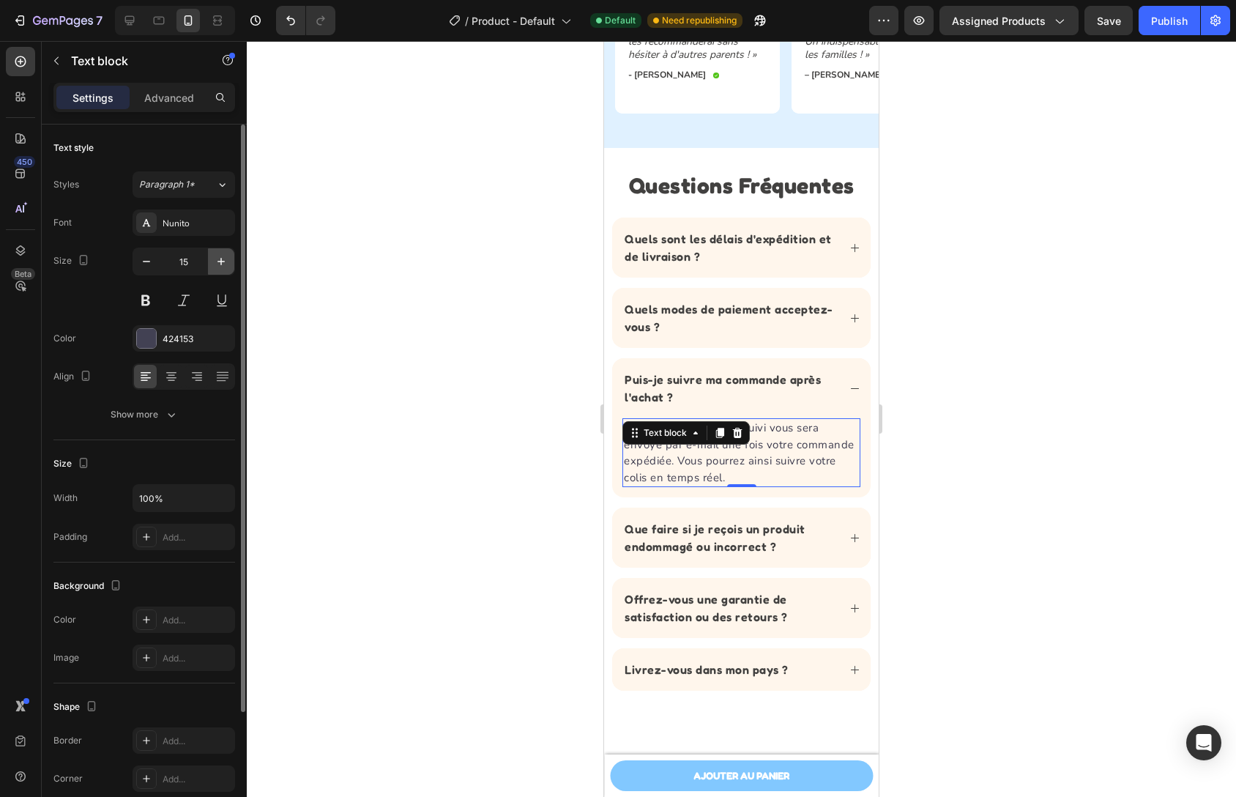
click at [225, 255] on icon "button" at bounding box center [221, 261] width 15 height 15
type input "16"
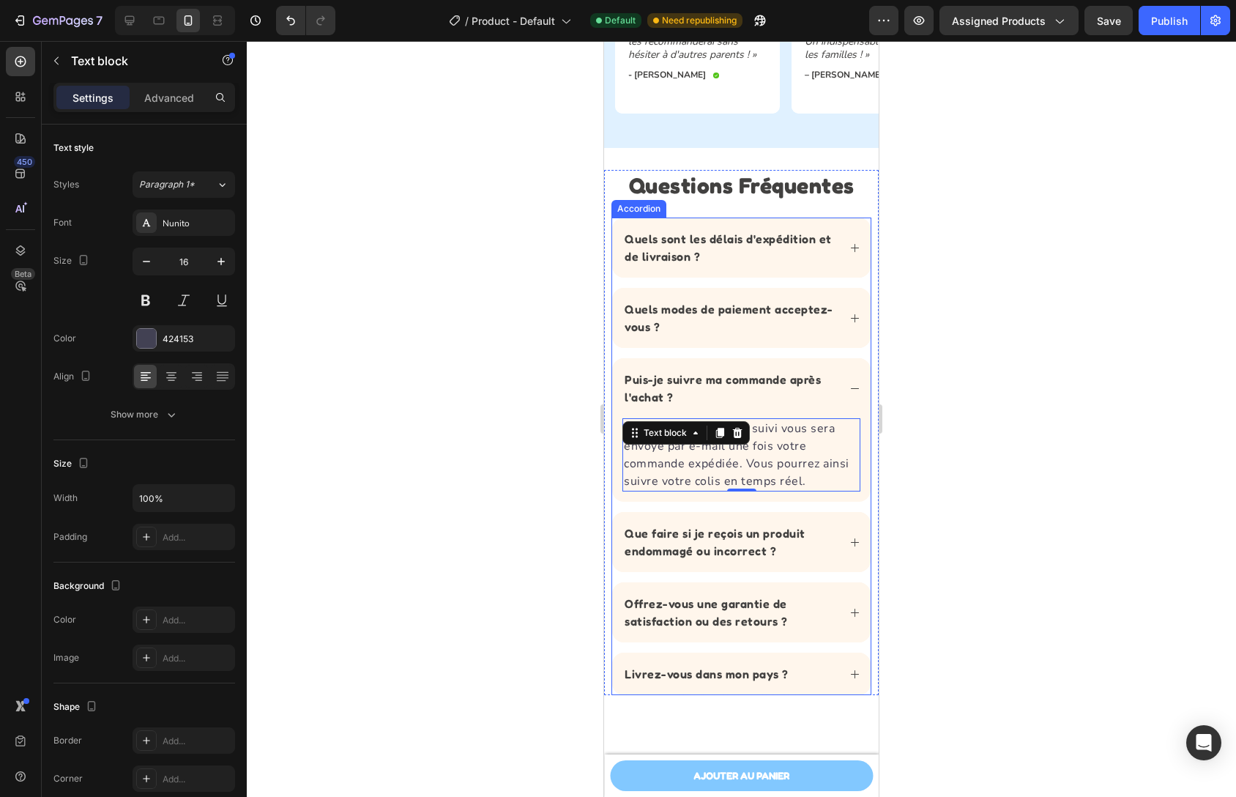
click at [850, 539] on icon at bounding box center [855, 542] width 11 height 11
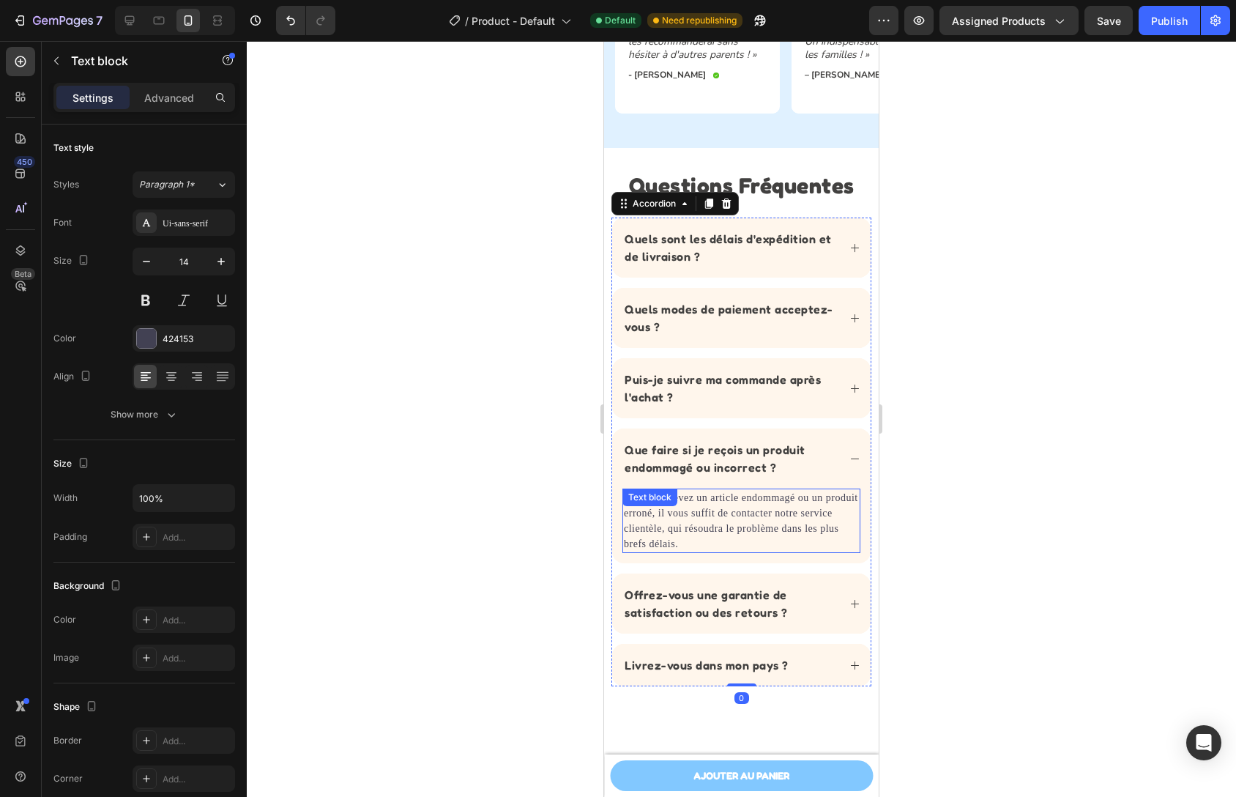
click at [752, 508] on p "Si vous recevez un article endommagé ou un produit erroné, il vous suffit de co…" at bounding box center [741, 521] width 235 height 62
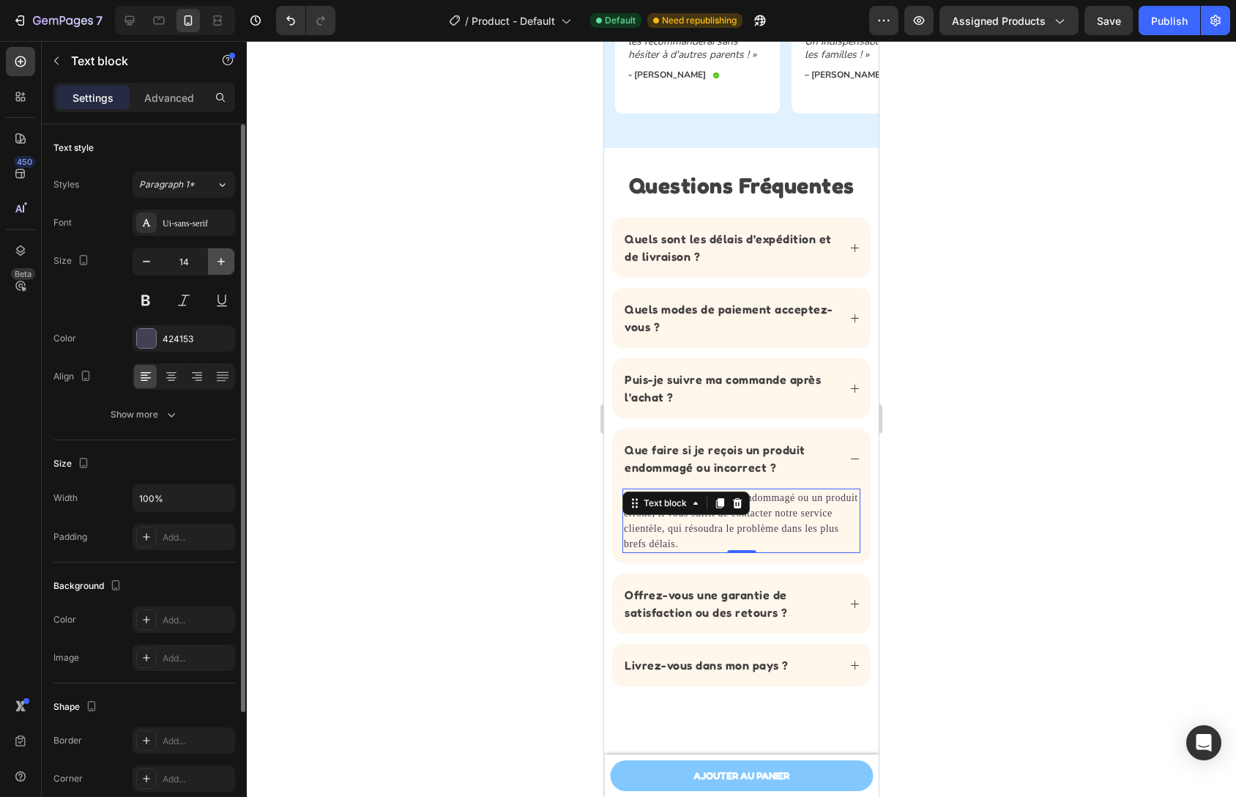
click at [218, 257] on icon "button" at bounding box center [221, 261] width 15 height 15
type input "16"
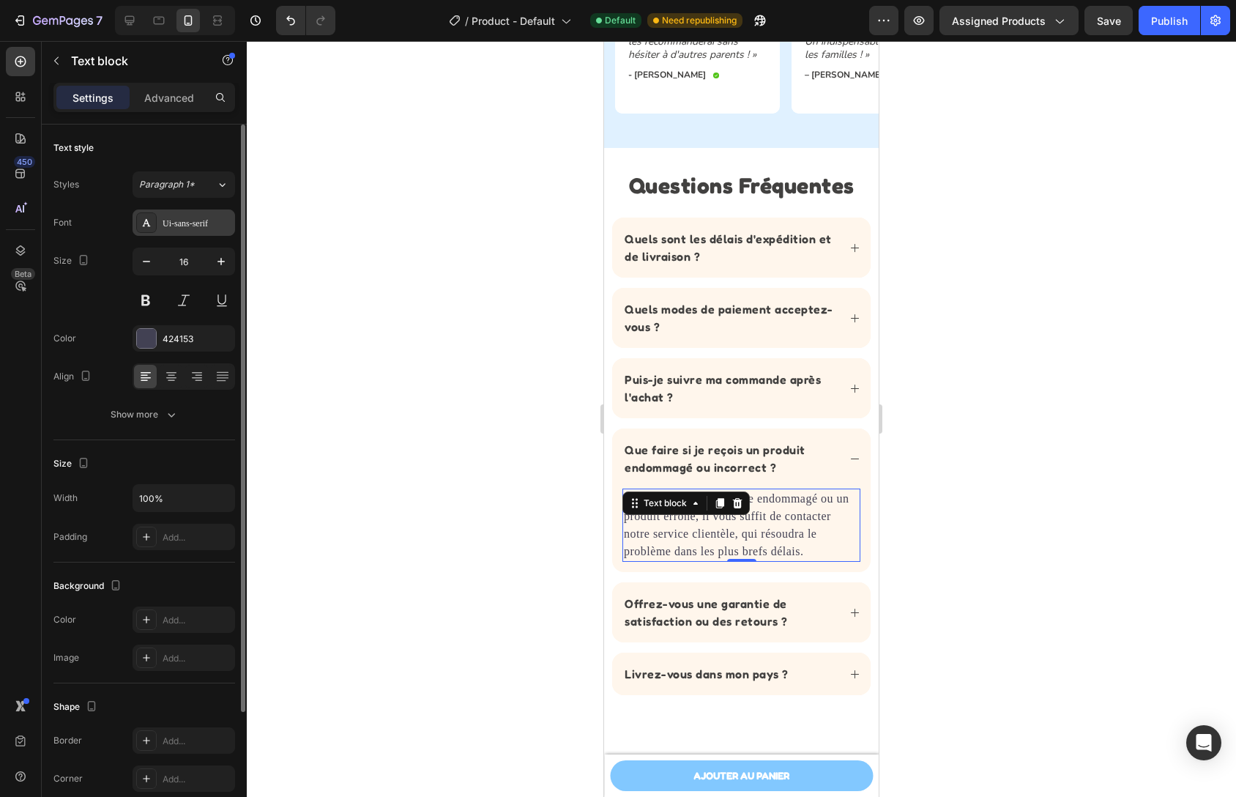
click at [205, 224] on div "Ui-sans-serif" at bounding box center [197, 223] width 69 height 13
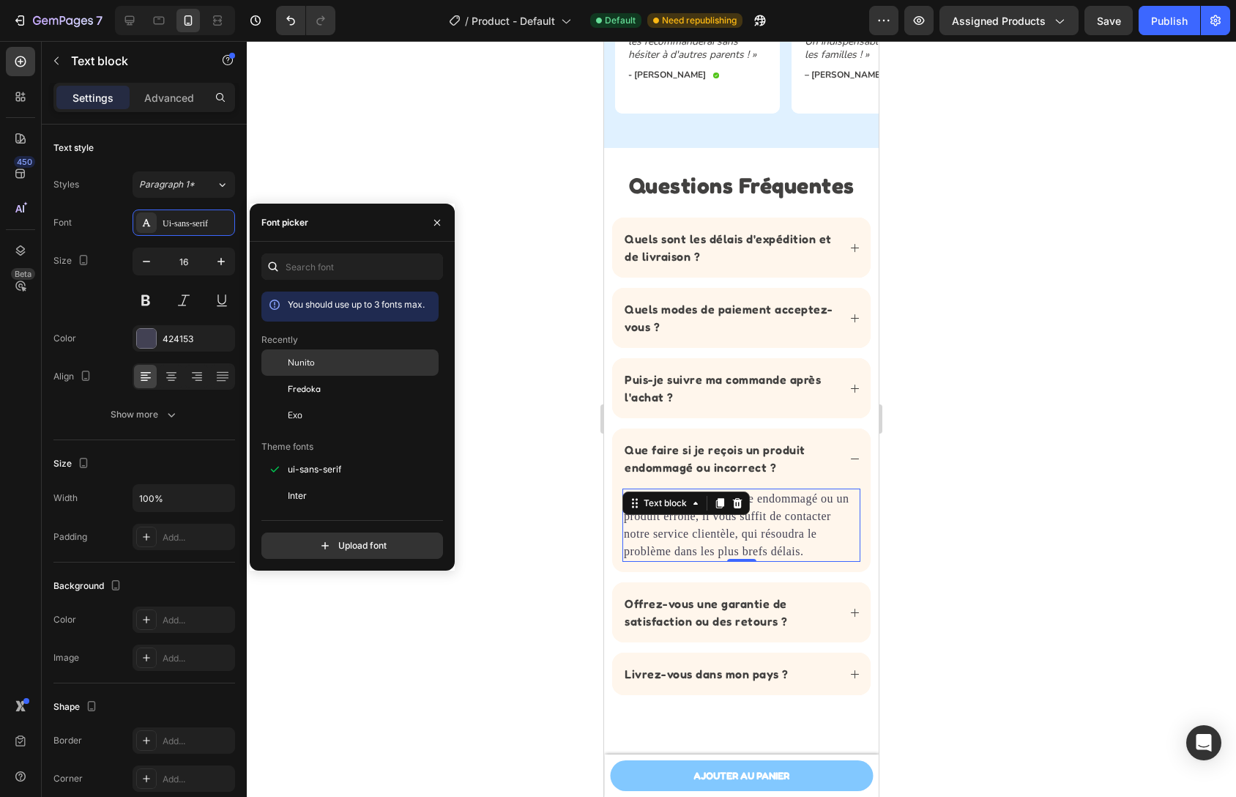
click at [308, 357] on span "Nunito" at bounding box center [301, 362] width 27 height 13
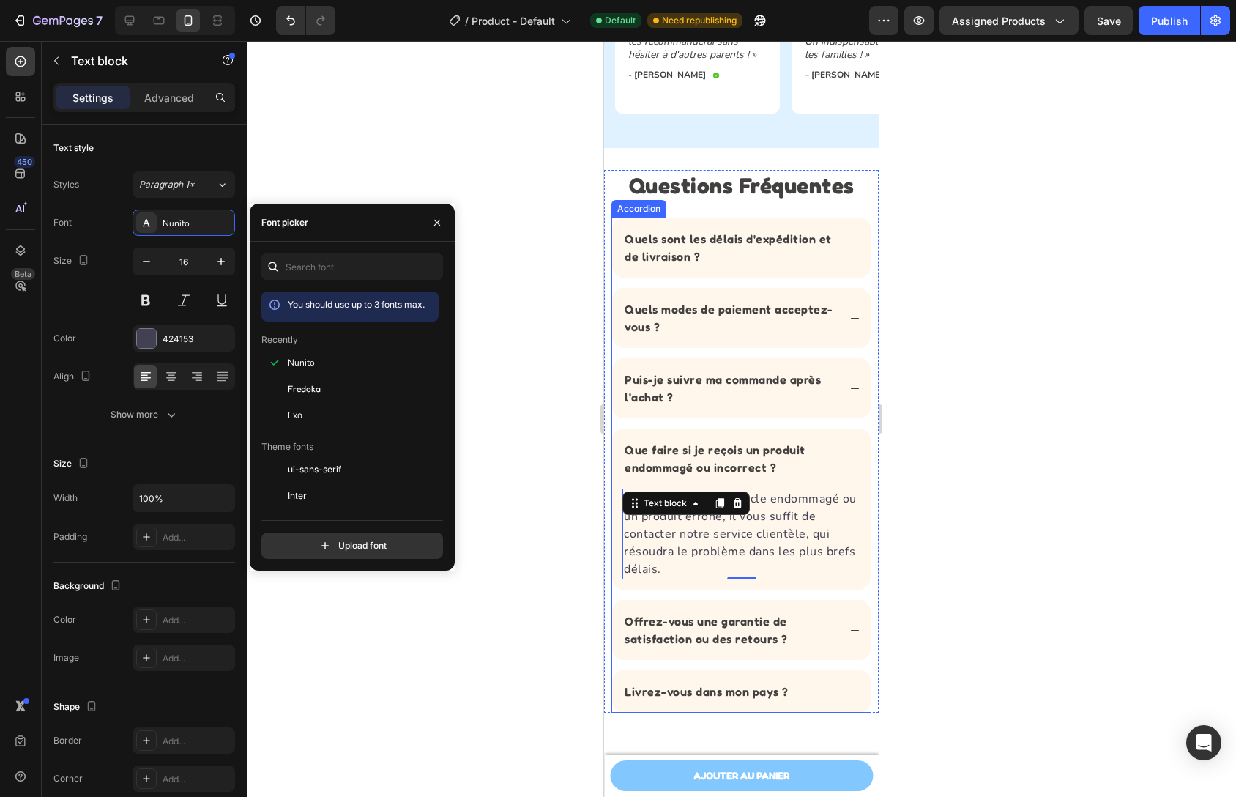
click at [834, 624] on div "Offrez-vous une garantie de satisfaction ou des retours ?" at bounding box center [741, 630] width 259 height 60
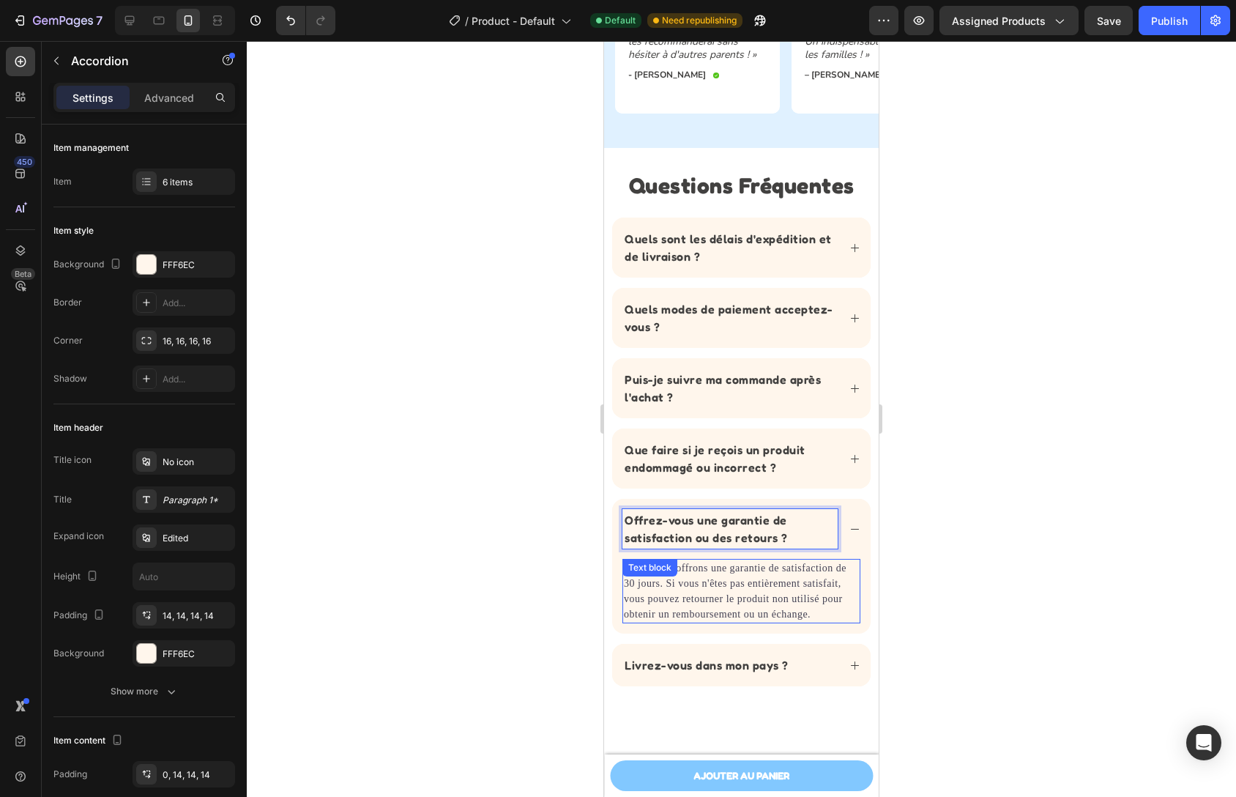
click at [758, 579] on p "Oui ! Nous offrons une garantie de satisfaction de 30 jours. Si vous n'êtes pas…" at bounding box center [741, 591] width 235 height 62
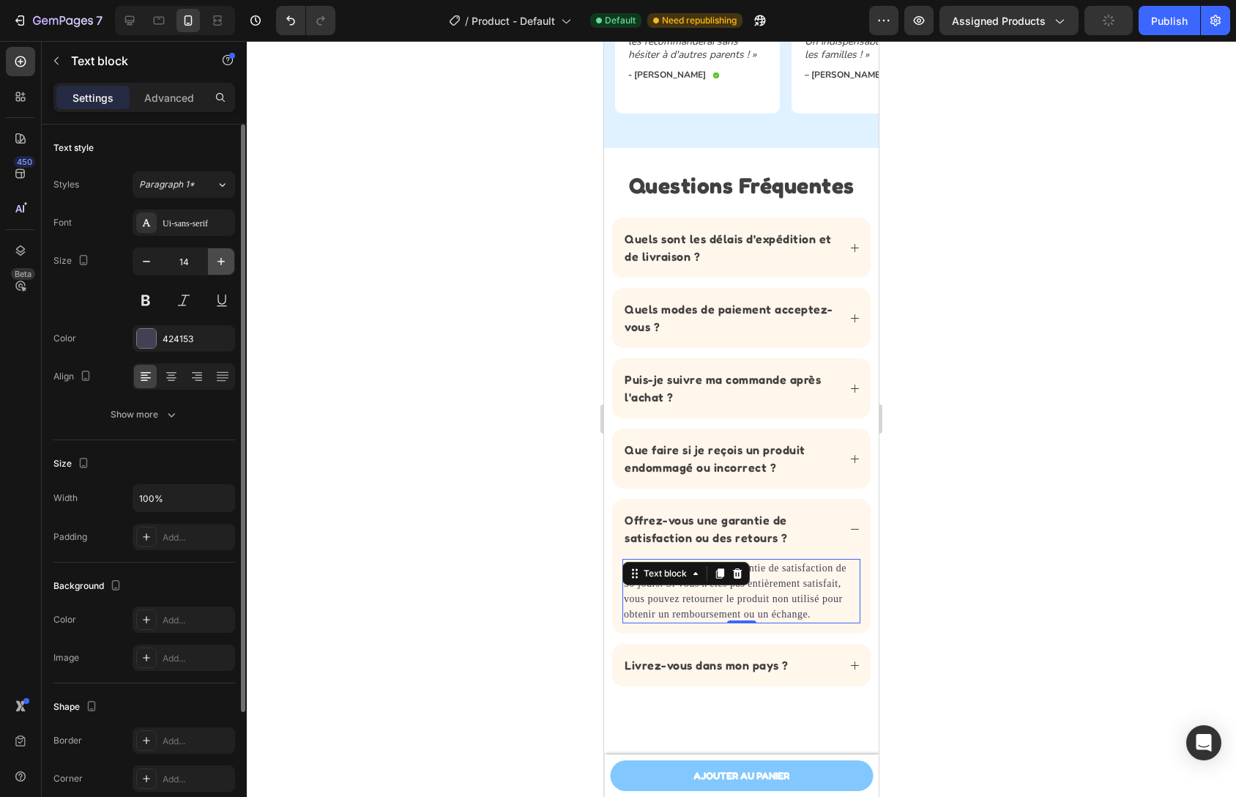
click at [220, 268] on icon "button" at bounding box center [221, 261] width 15 height 15
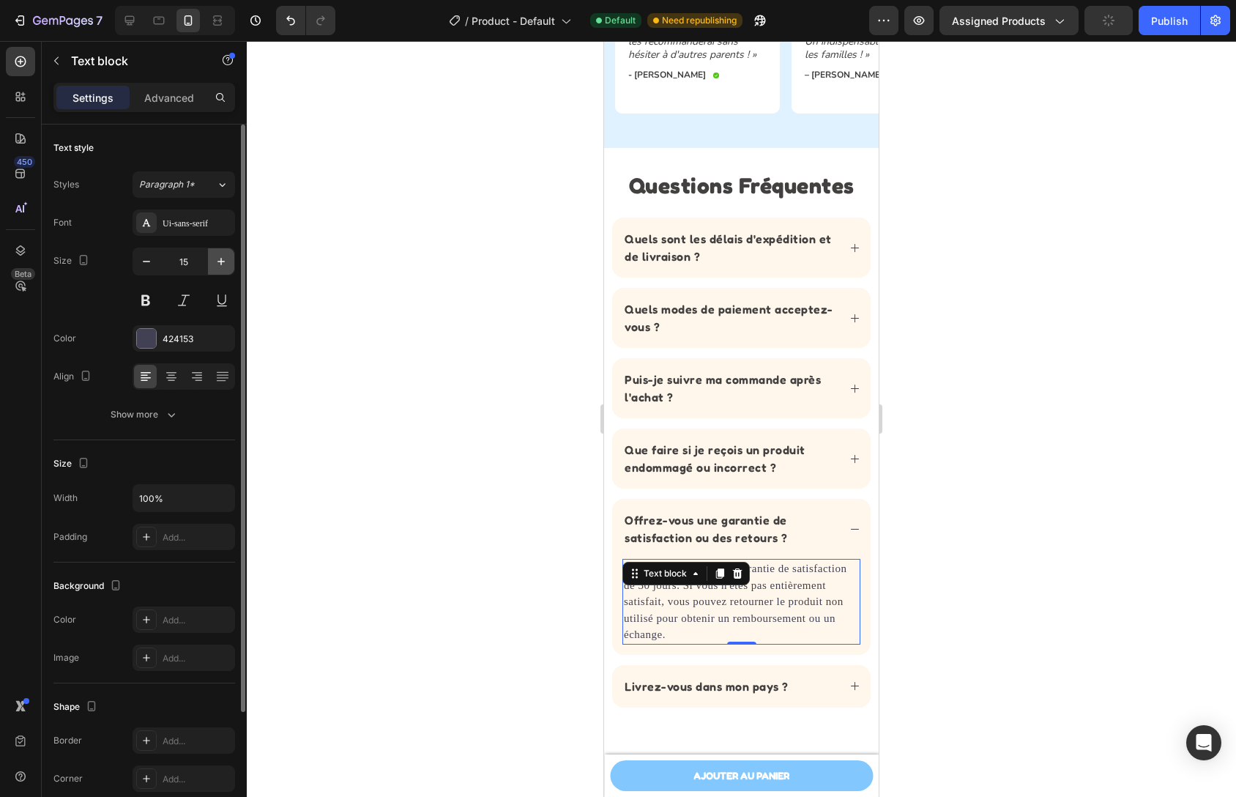
click at [220, 267] on icon "button" at bounding box center [221, 261] width 15 height 15
type input "16"
click at [219, 220] on div "Ui-sans-serif" at bounding box center [197, 223] width 69 height 13
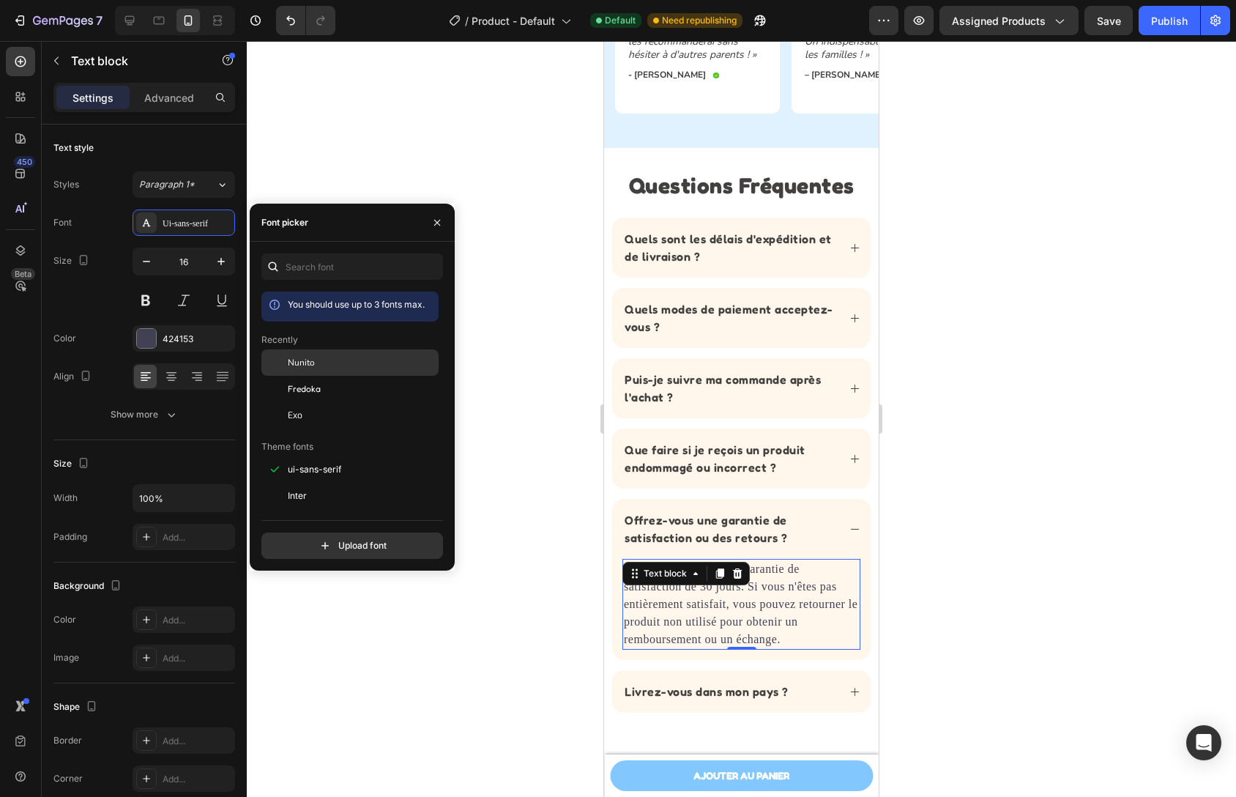
click at [324, 369] on div "Nunito" at bounding box center [349, 362] width 177 height 26
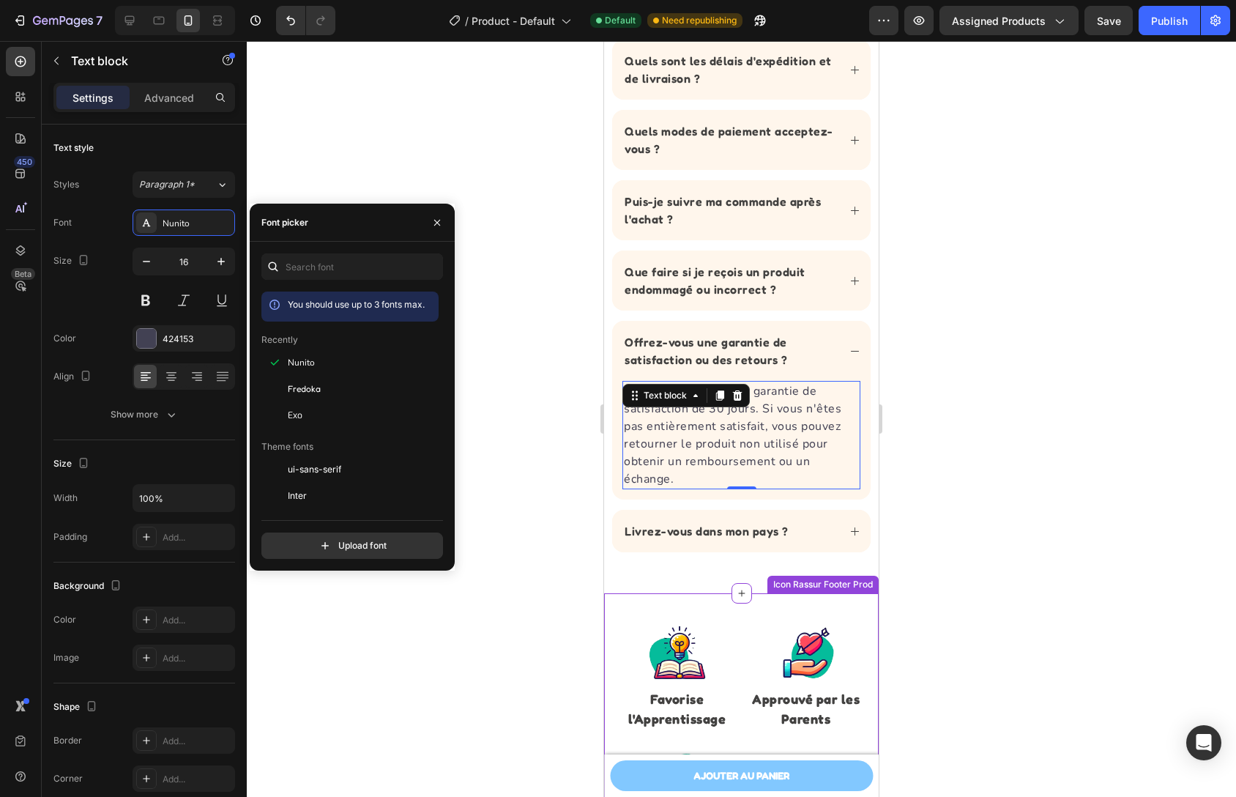
scroll to position [2565, 0]
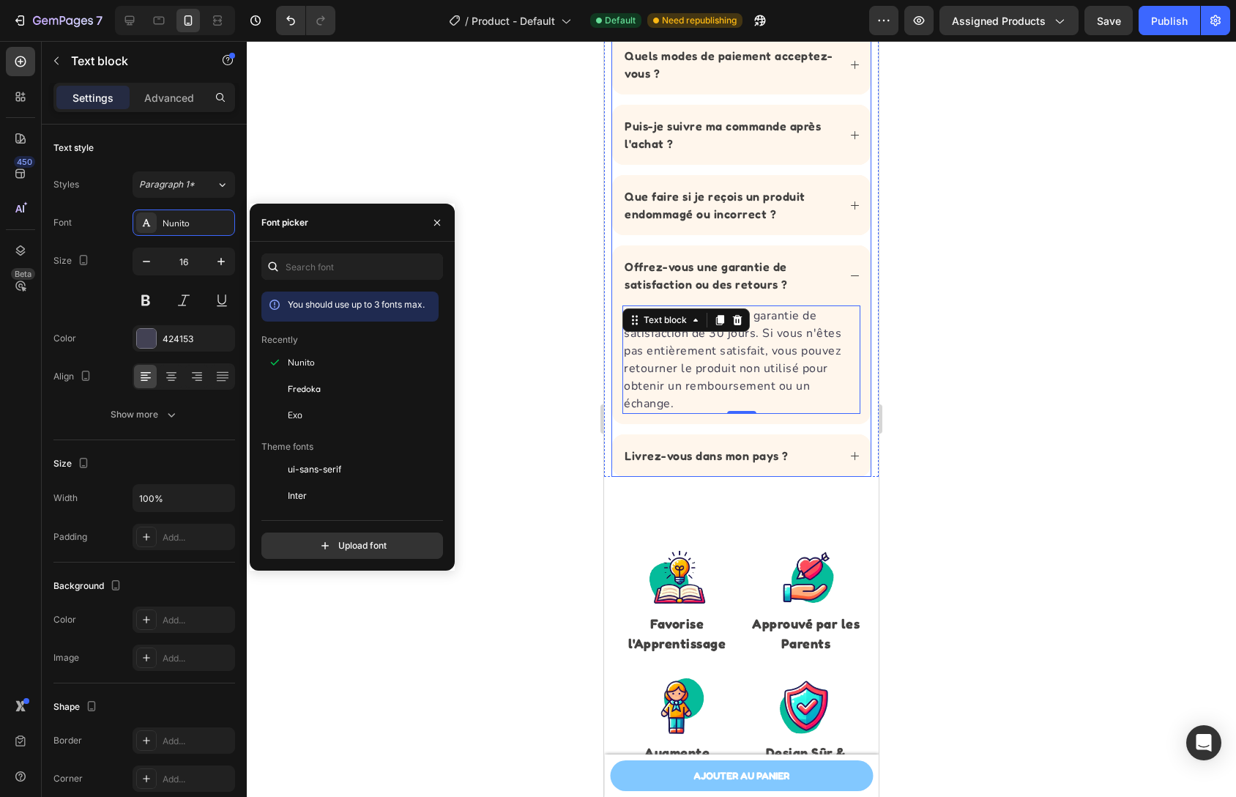
click at [837, 446] on div "Livrez-vous dans mon pays ?" at bounding box center [741, 455] width 259 height 42
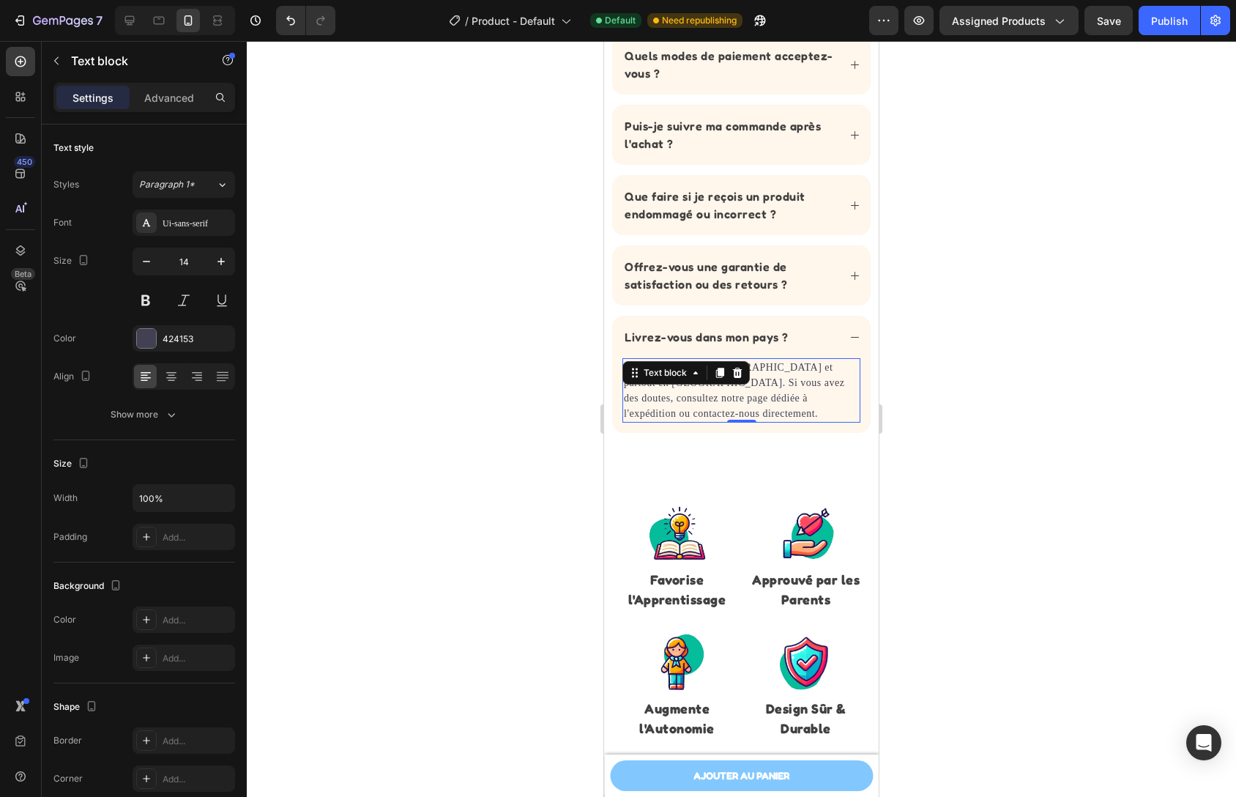
click at [725, 406] on p "Nous expédions en [GEOGRAPHIC_DATA] et partout en [GEOGRAPHIC_DATA]. Si vous av…" at bounding box center [741, 391] width 235 height 62
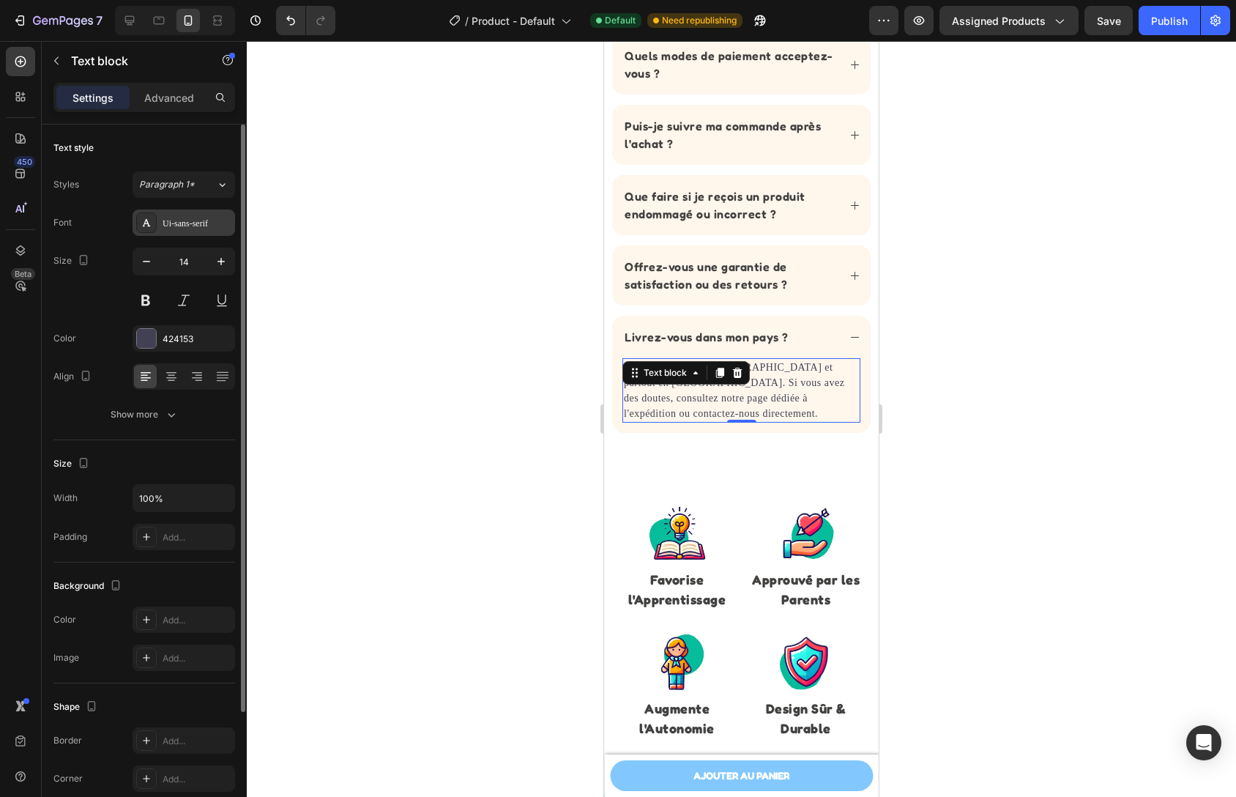
click at [216, 223] on div "Ui-sans-serif" at bounding box center [197, 223] width 69 height 13
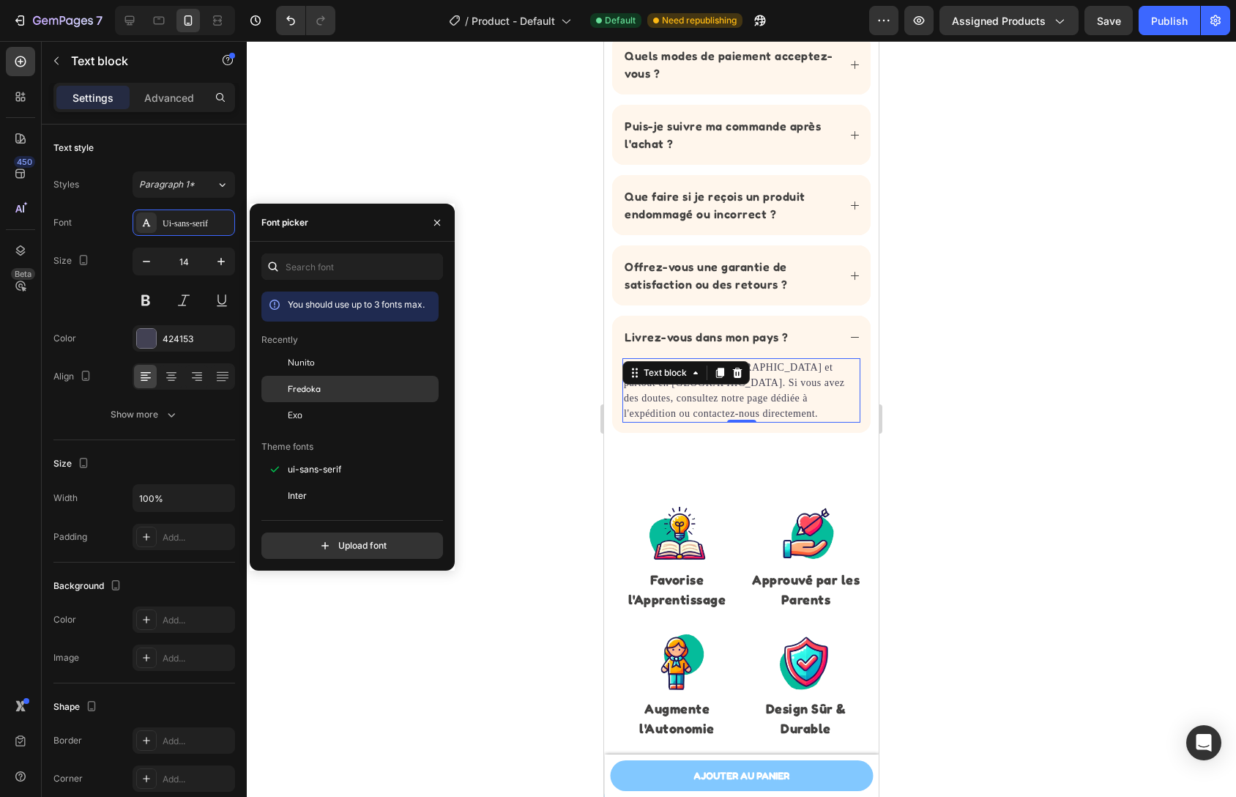
click at [320, 376] on div "Fredoka" at bounding box center [349, 389] width 177 height 26
click at [320, 370] on div "Nunito" at bounding box center [349, 362] width 177 height 26
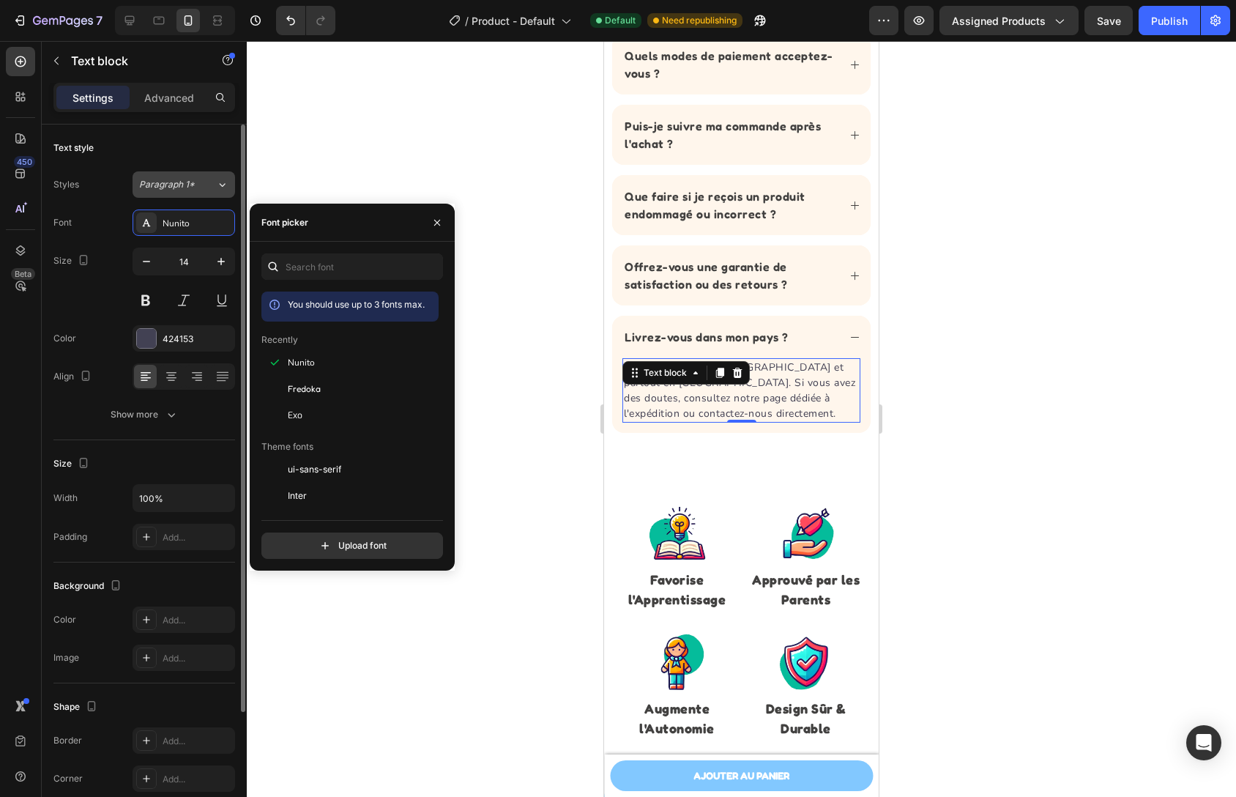
click at [216, 179] on icon at bounding box center [222, 184] width 12 height 15
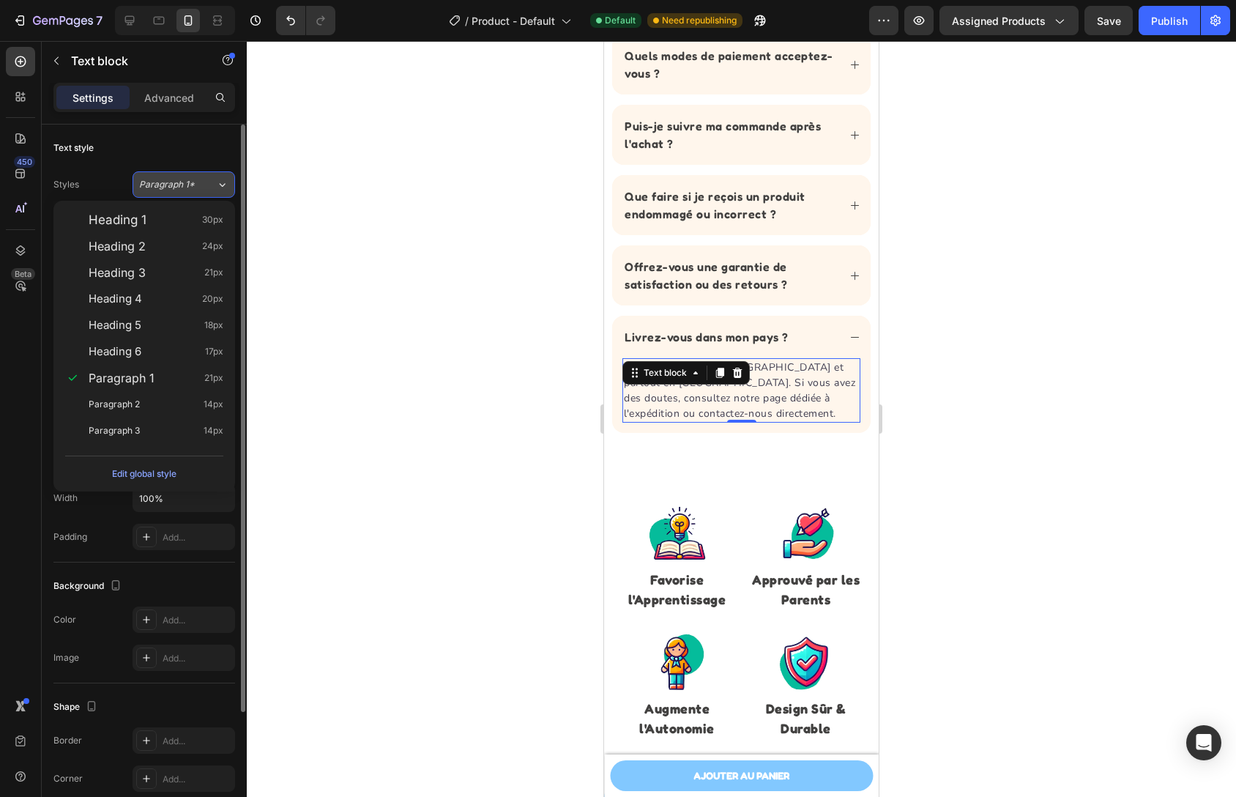
click at [216, 179] on icon at bounding box center [222, 184] width 12 height 15
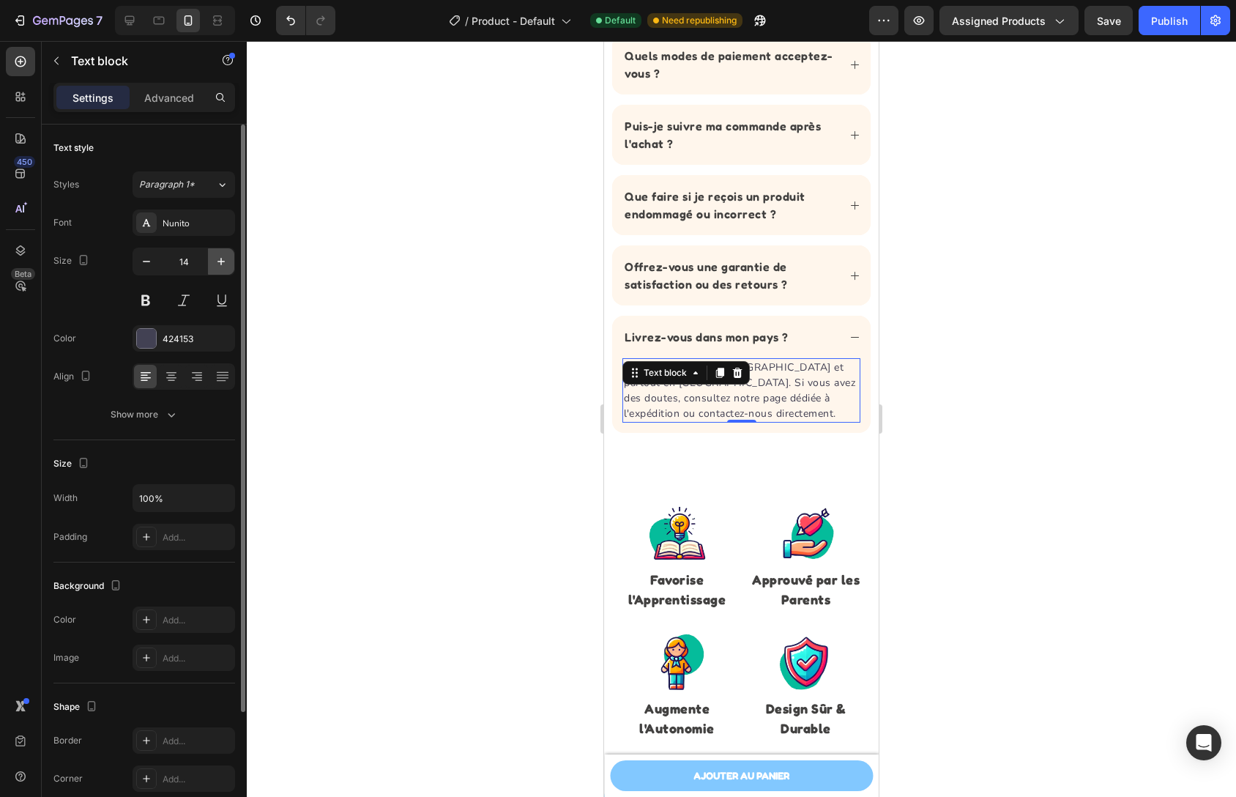
click at [223, 262] on icon "button" at bounding box center [221, 261] width 15 height 15
type input "16"
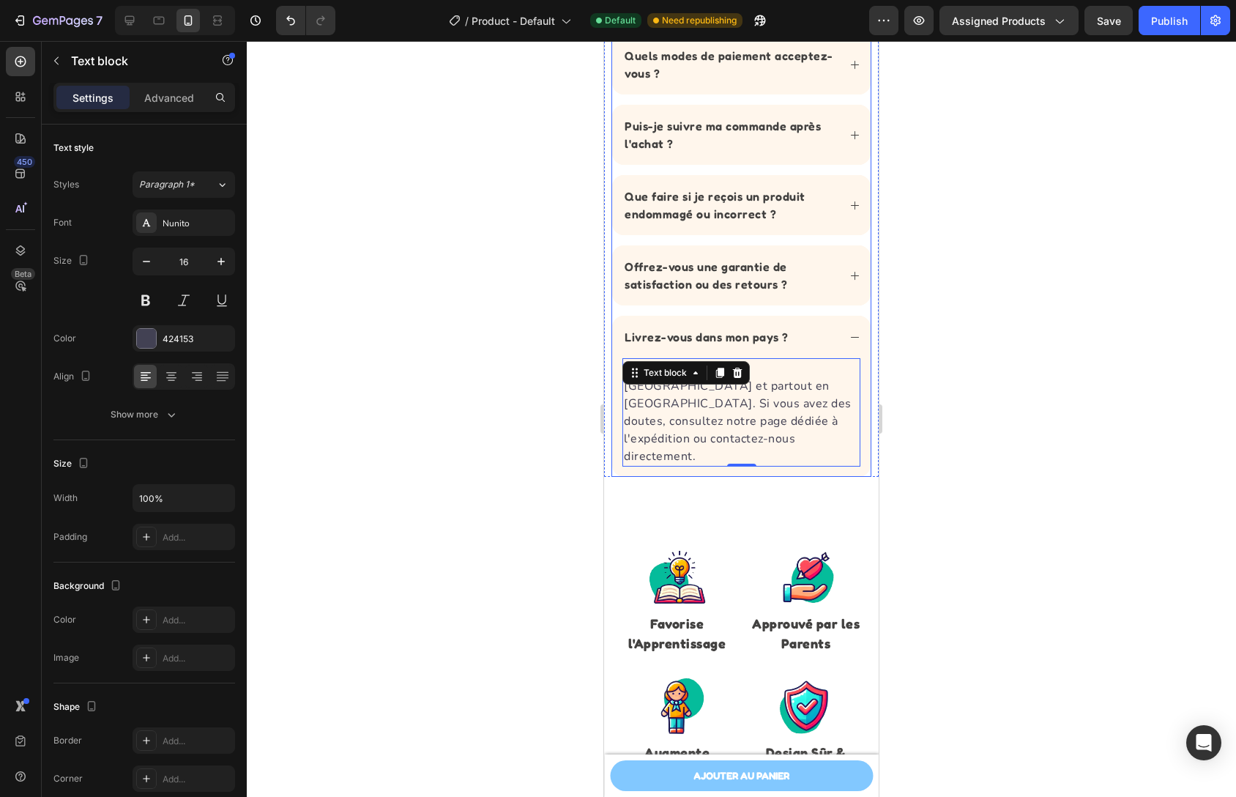
click at [850, 338] on icon at bounding box center [855, 337] width 11 height 11
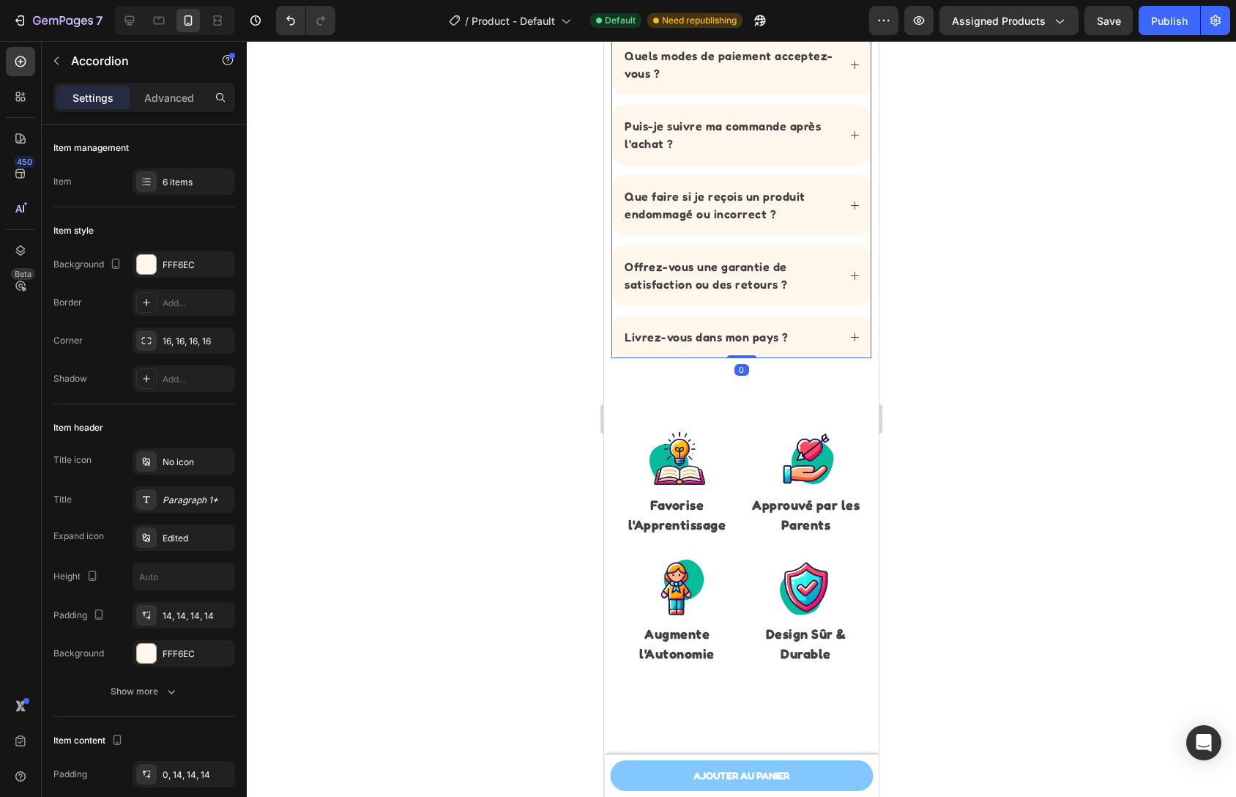
scroll to position [2352, 0]
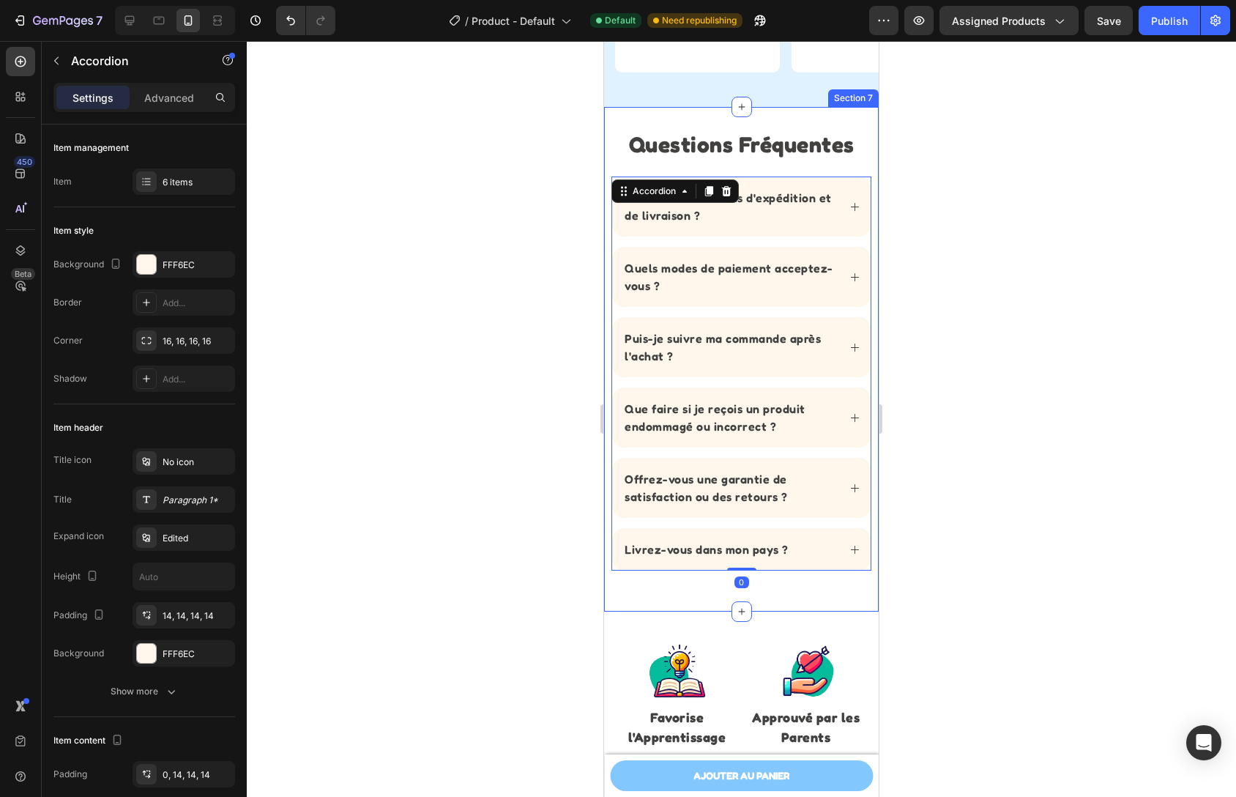
click at [808, 584] on div "Questions Fréquentes Heading Quels sont les délais d'expédition et de livraison…" at bounding box center [741, 359] width 275 height 505
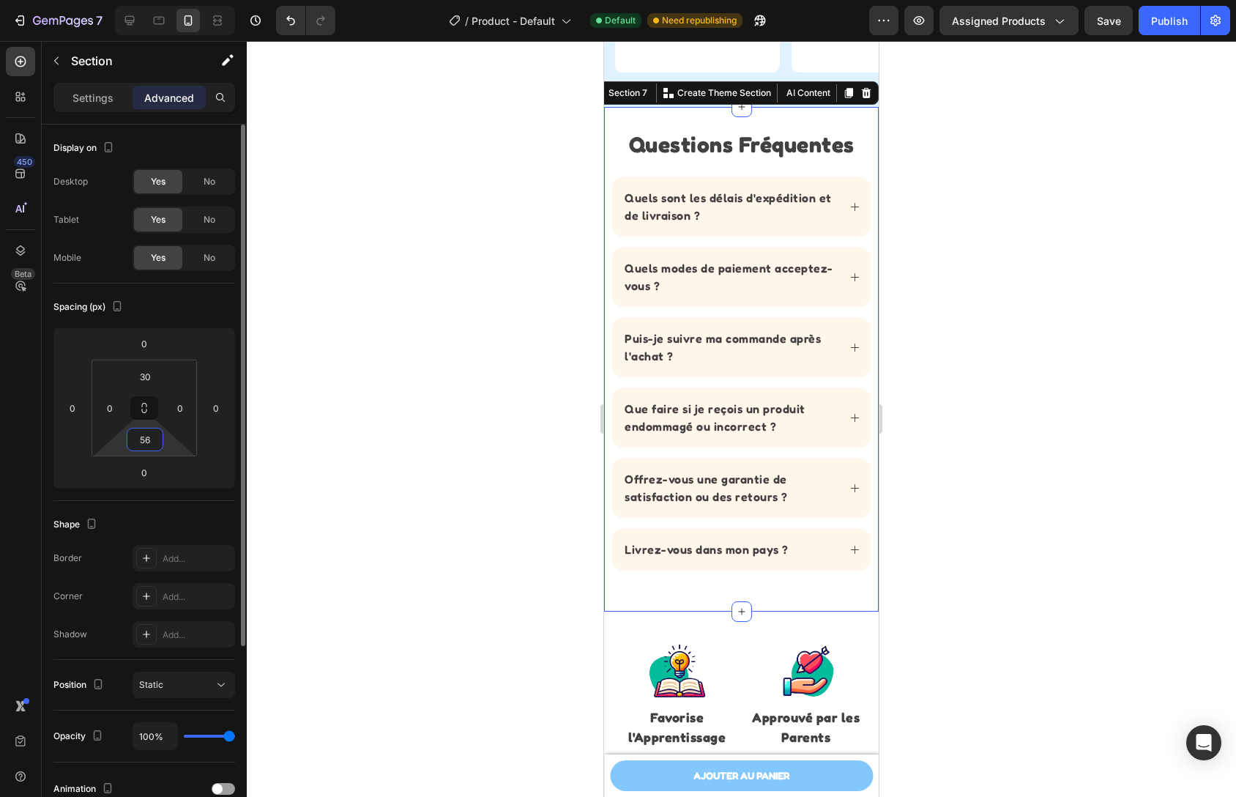
click at [155, 447] on input "56" at bounding box center [144, 439] width 29 height 22
type input "20"
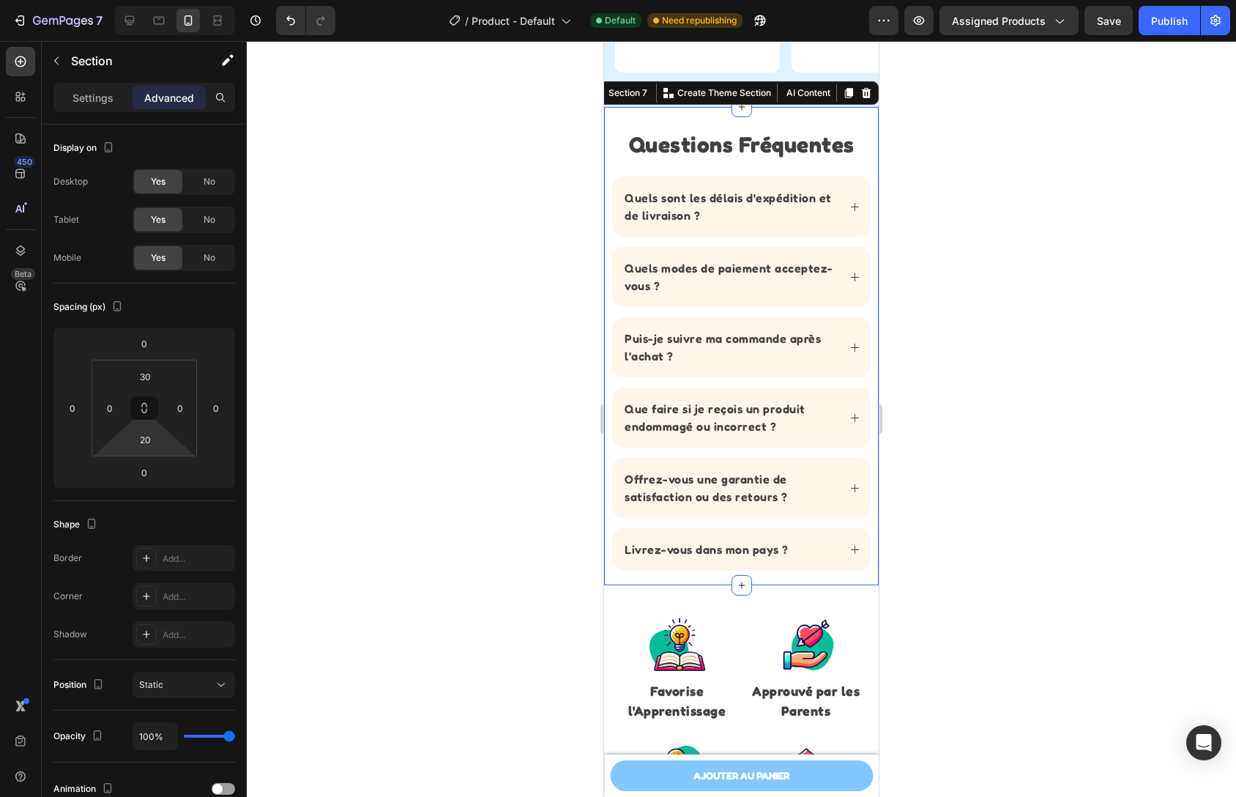
click at [543, 437] on div at bounding box center [741, 419] width 989 height 756
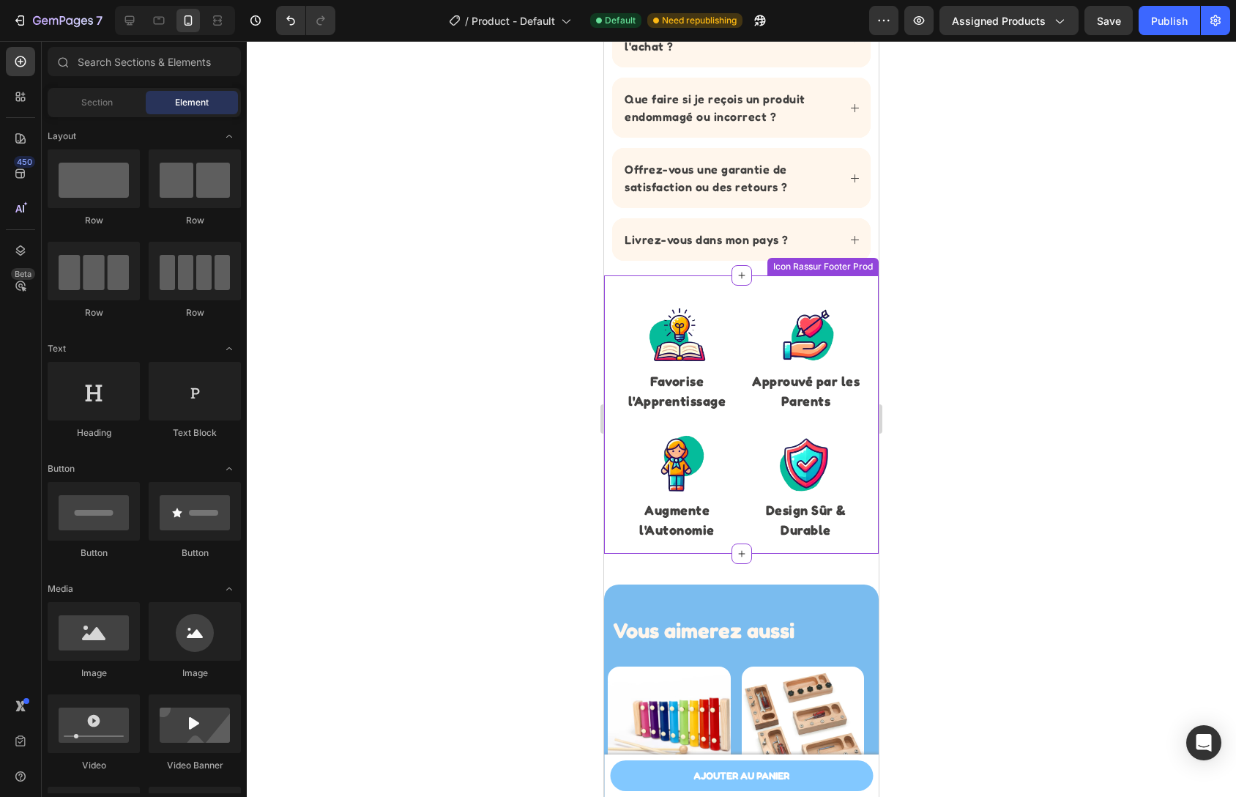
scroll to position [2672, 0]
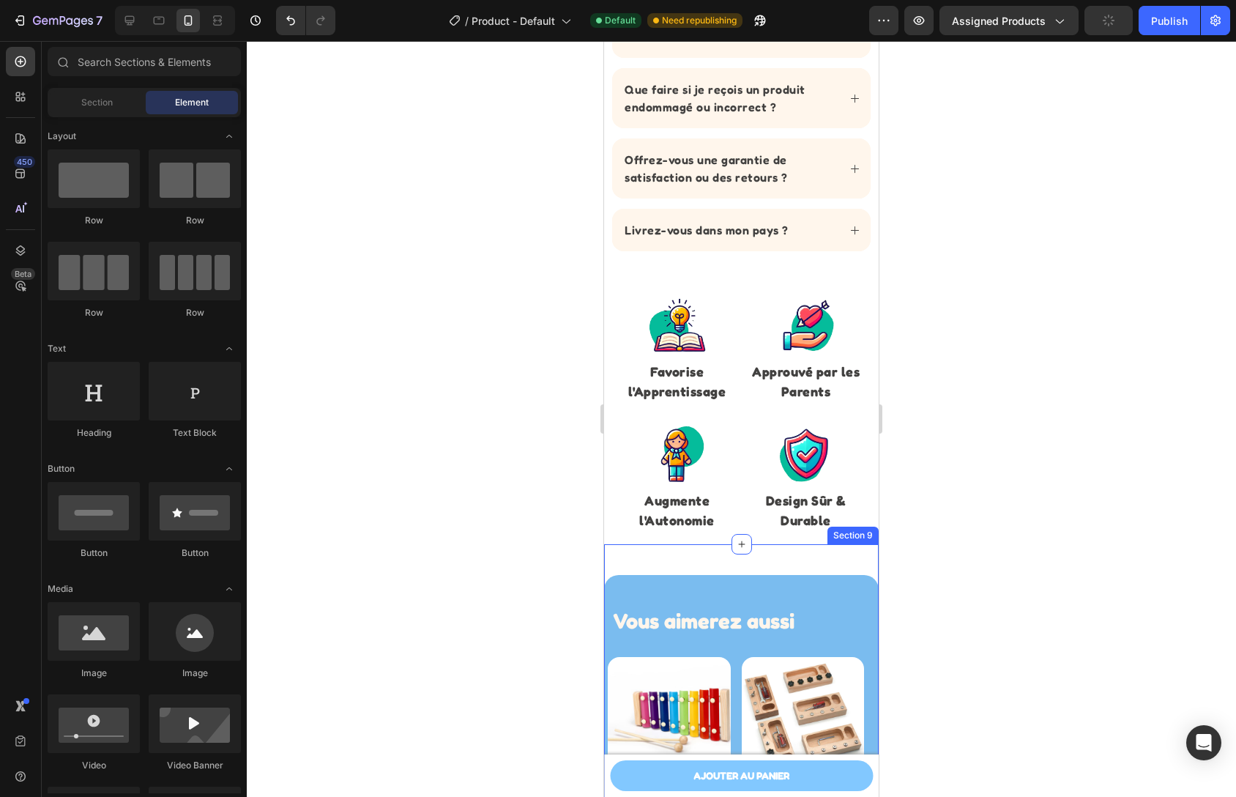
click at [704, 566] on div "Vous aimerez aussi Heading Row Product Images Xylophone en bois et touches colo…" at bounding box center [741, 732] width 275 height 376
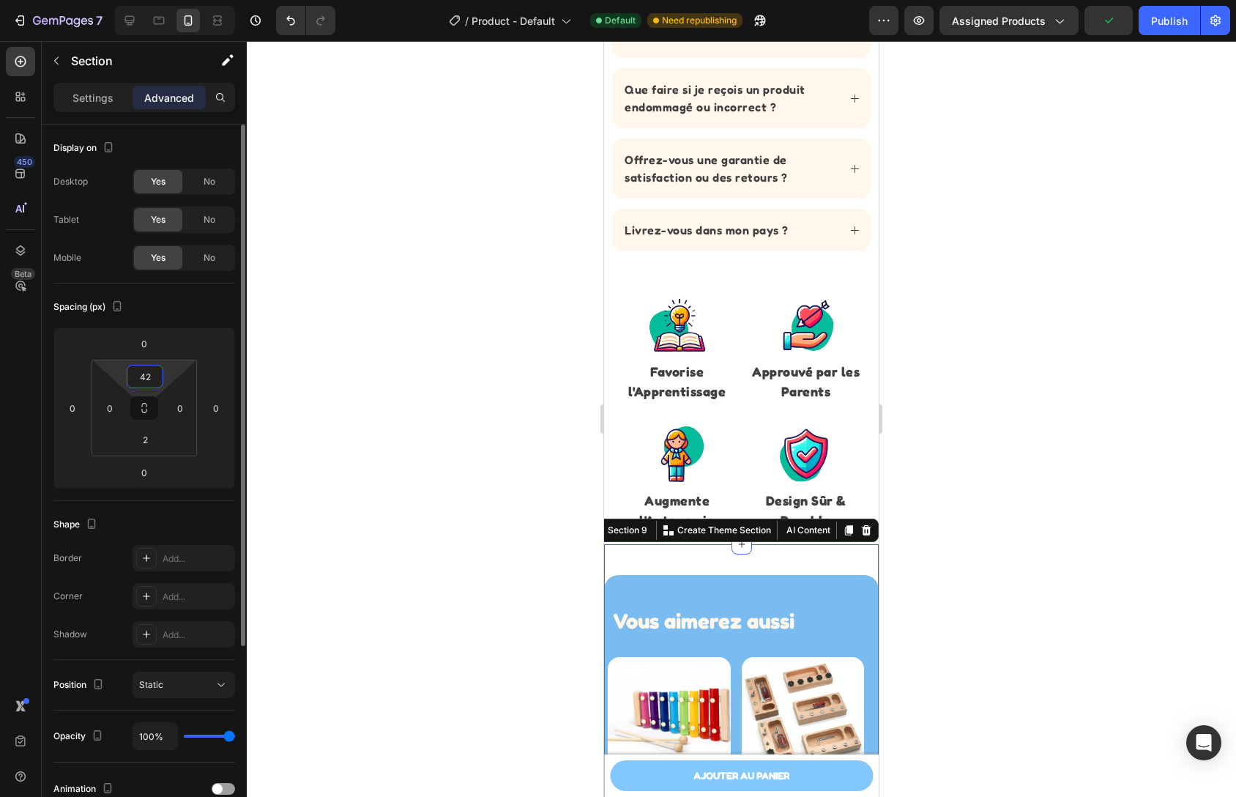
click at [146, 382] on input "42" at bounding box center [144, 376] width 29 height 22
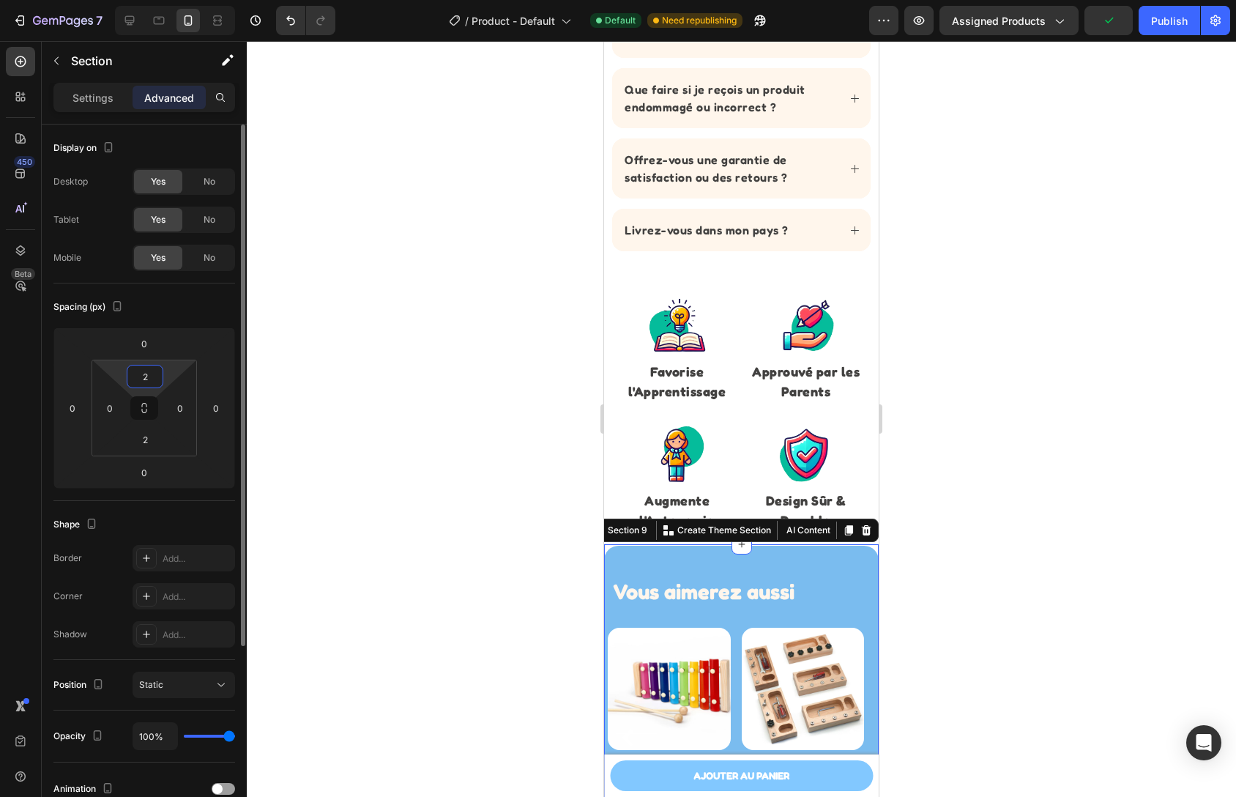
type input "20"
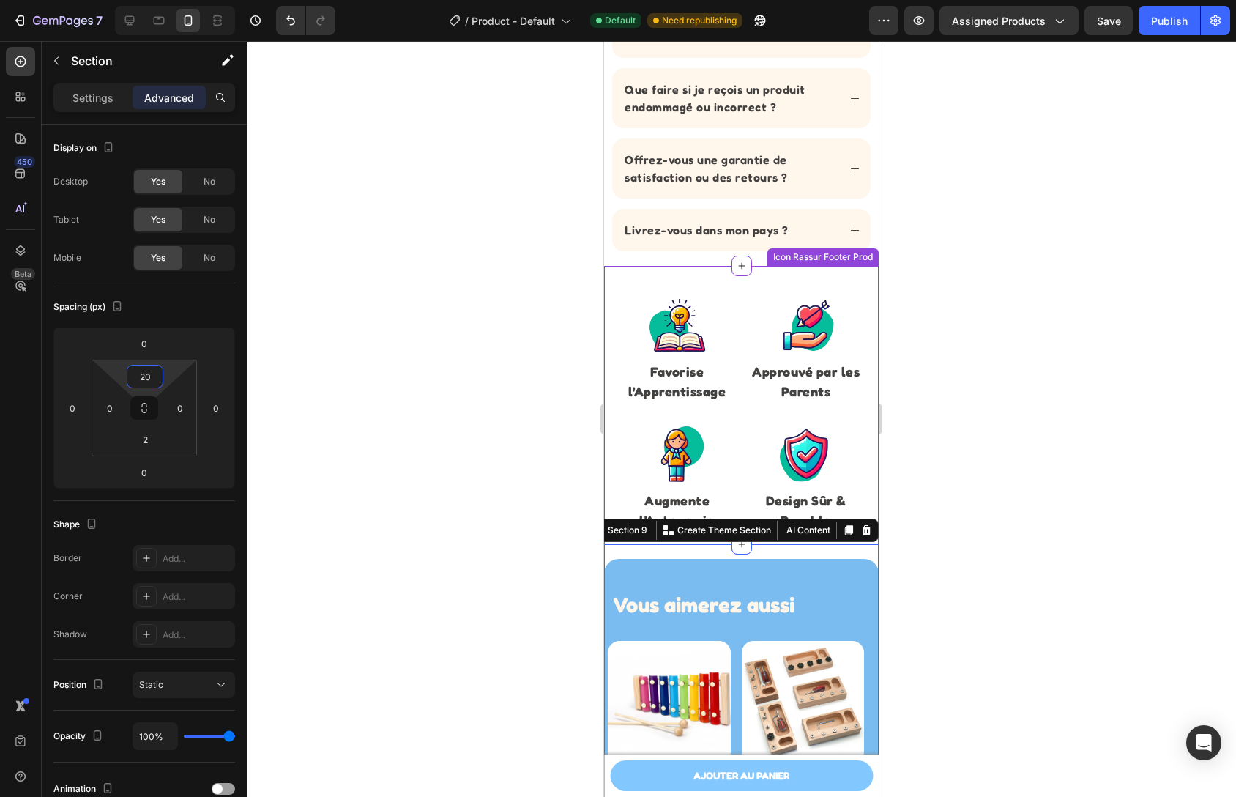
click at [945, 371] on div at bounding box center [741, 419] width 989 height 756
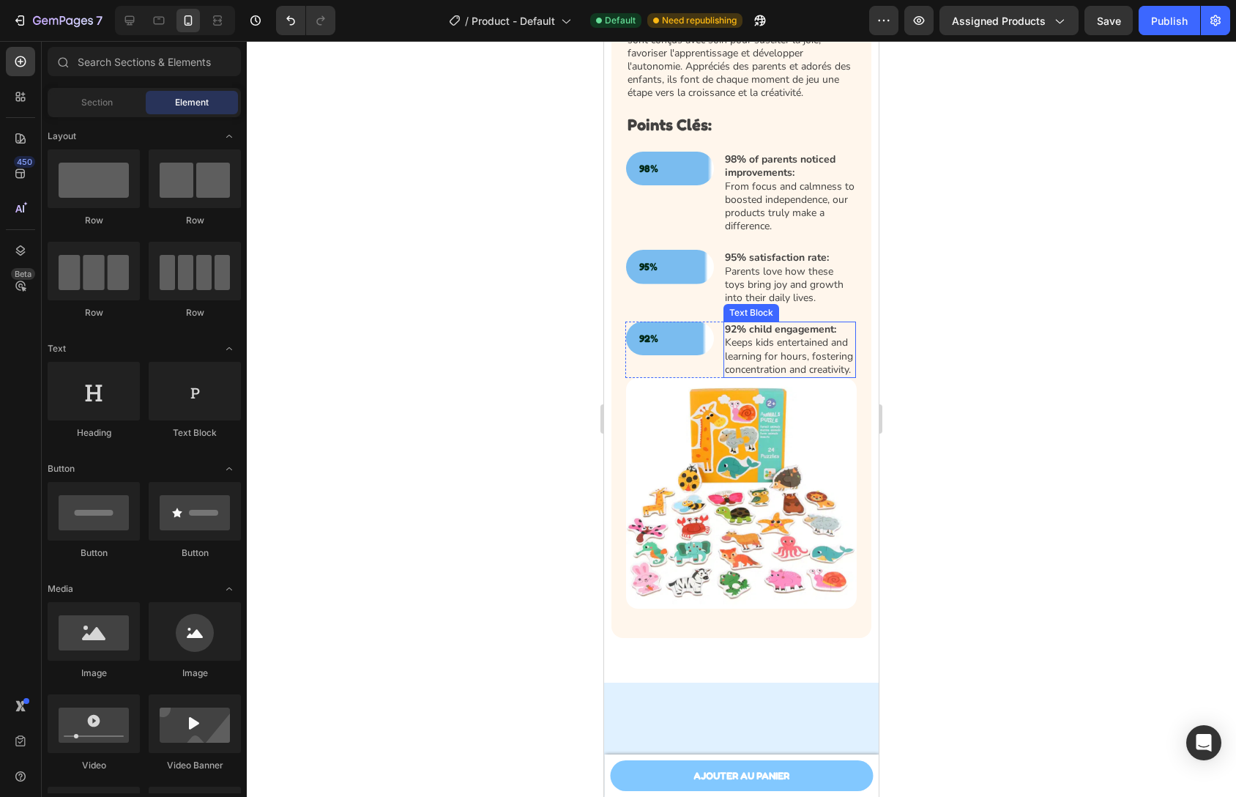
scroll to position [1055, 0]
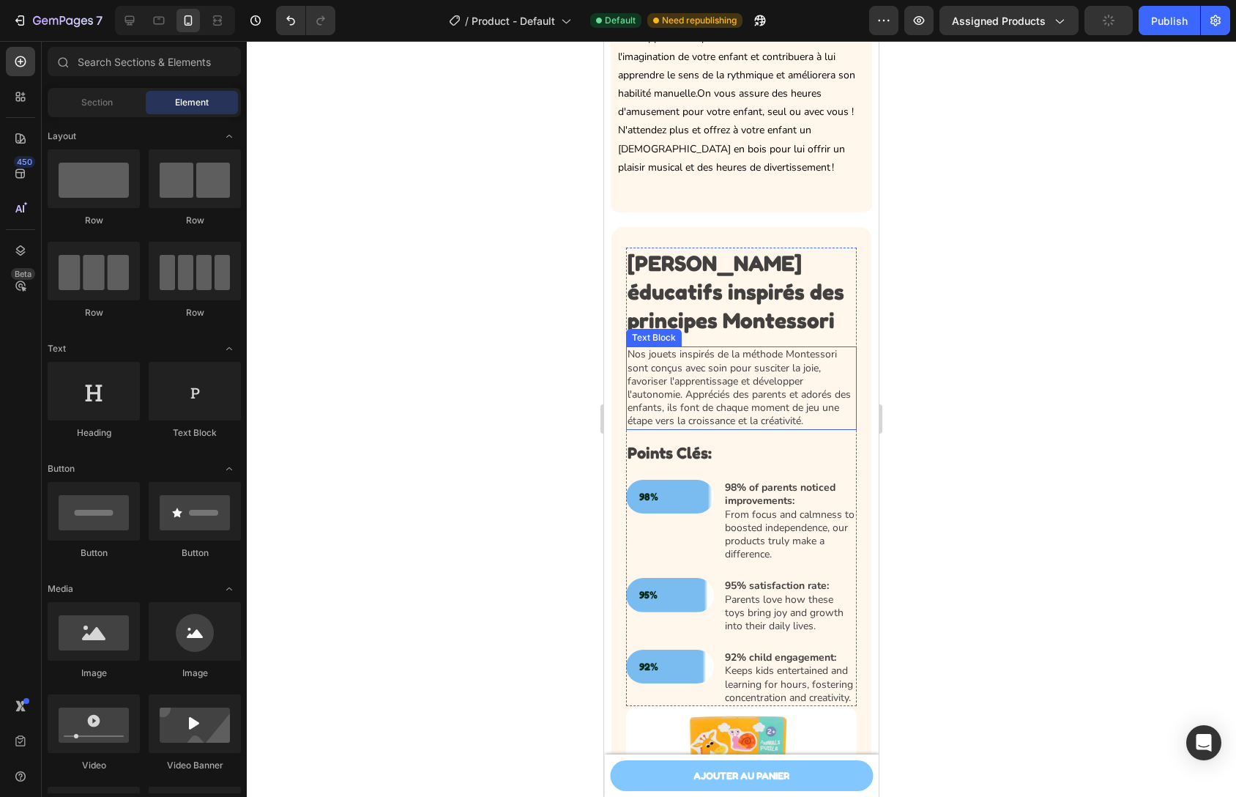
click at [728, 392] on p "Nos jouets inspirés de la méthode Montessori sont conçus avec soin pour suscite…" at bounding box center [742, 388] width 228 height 80
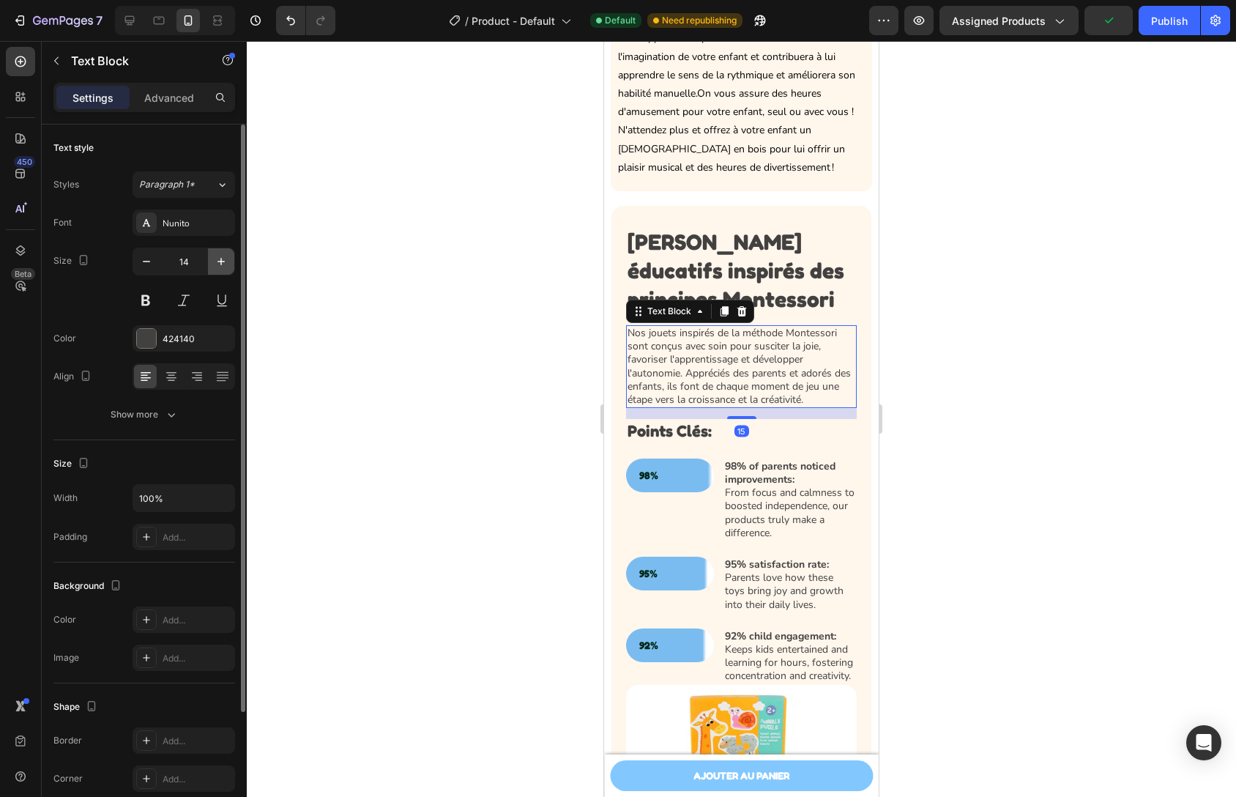
click at [225, 265] on icon "button" at bounding box center [221, 261] width 15 height 15
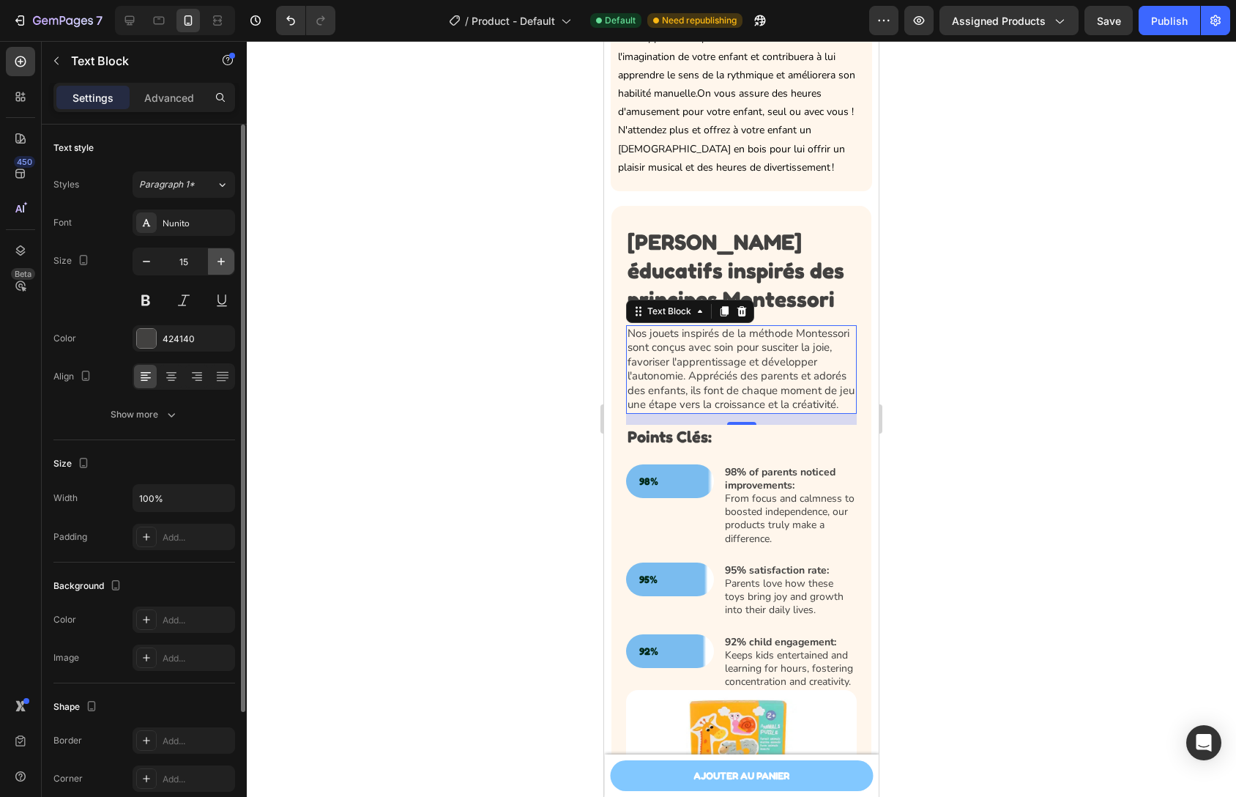
click at [225, 265] on icon "button" at bounding box center [221, 261] width 15 height 15
type input "16"
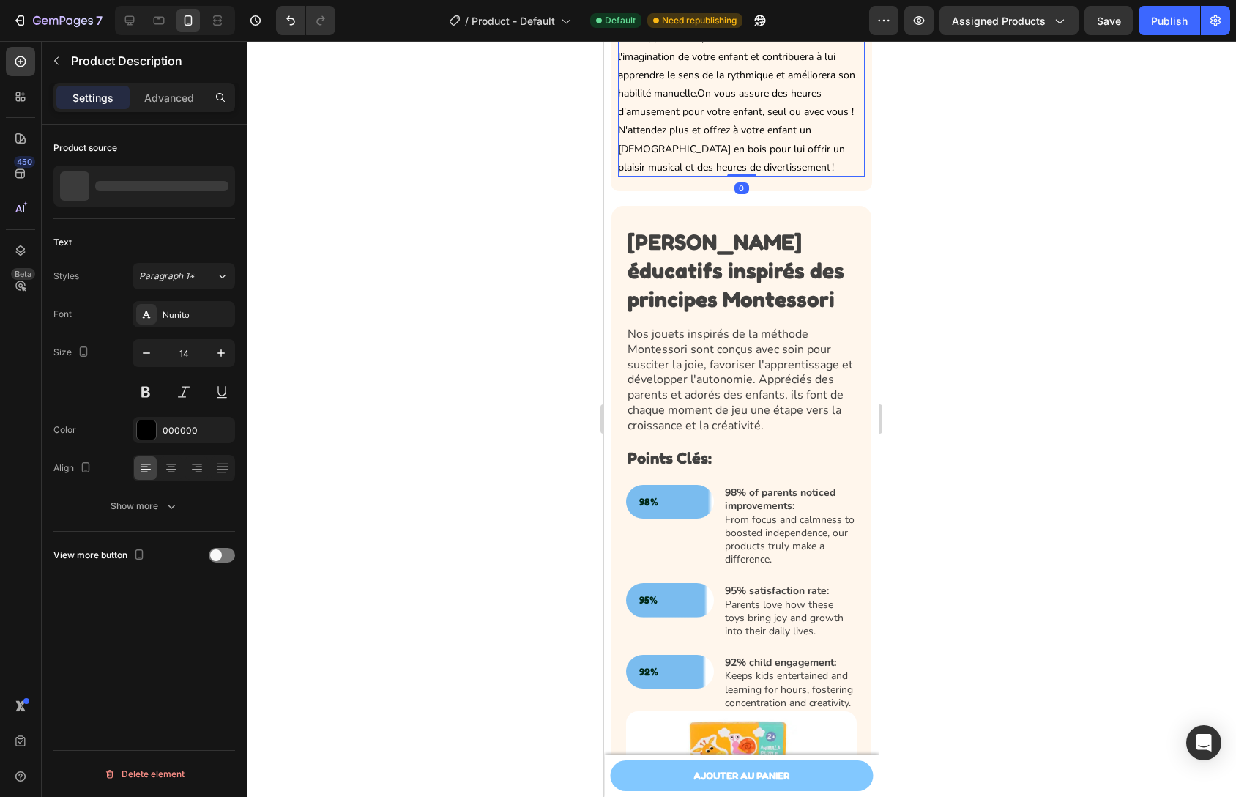
click at [217, 351] on icon "button" at bounding box center [221, 353] width 15 height 15
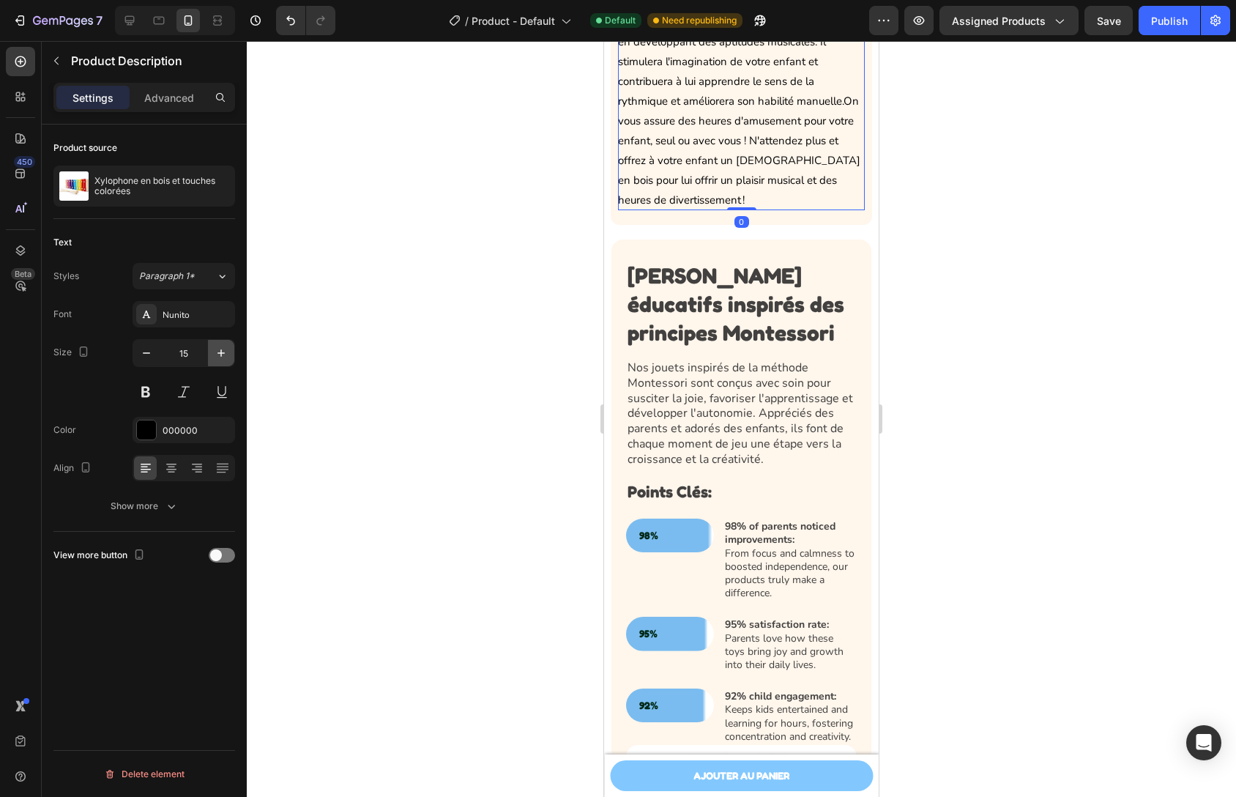
click at [217, 351] on icon "button" at bounding box center [221, 353] width 15 height 15
type input "16"
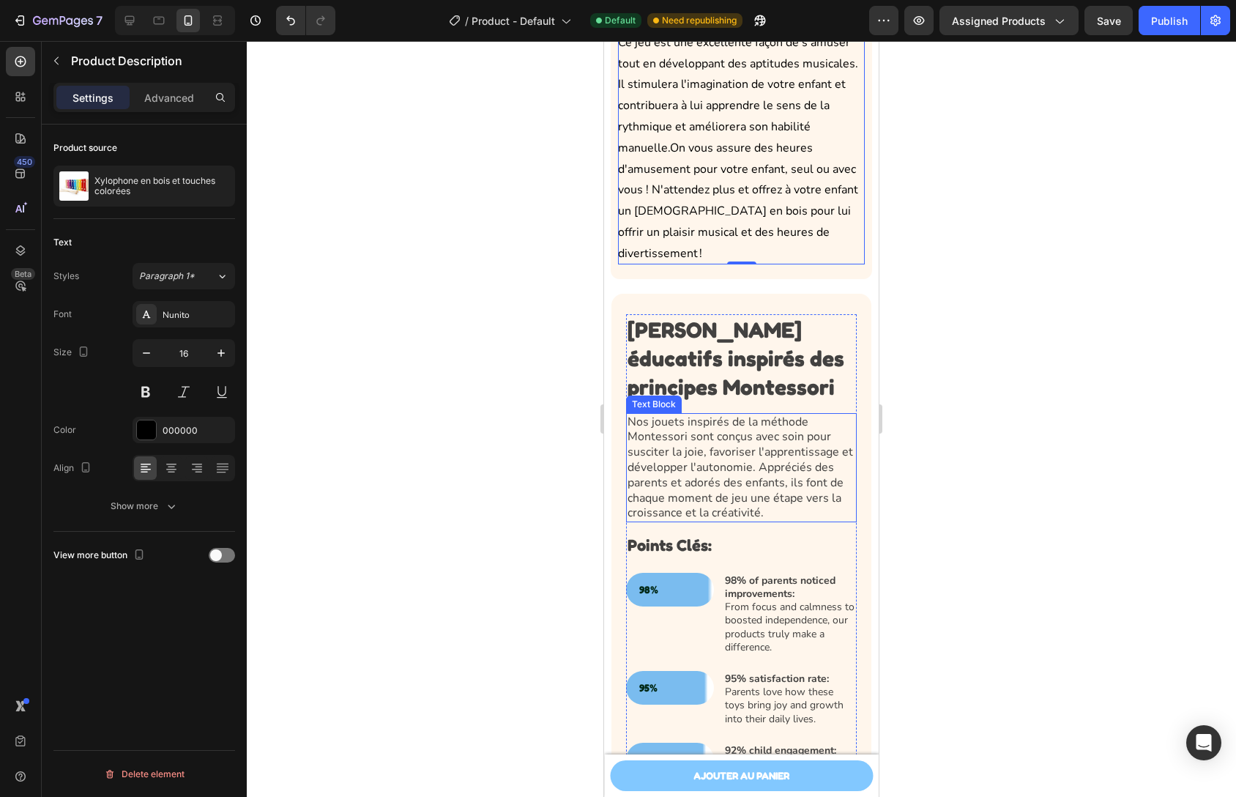
click at [720, 441] on p "Nos jouets inspirés de la méthode Montessori sont conçus avec soin pour suscite…" at bounding box center [742, 468] width 228 height 107
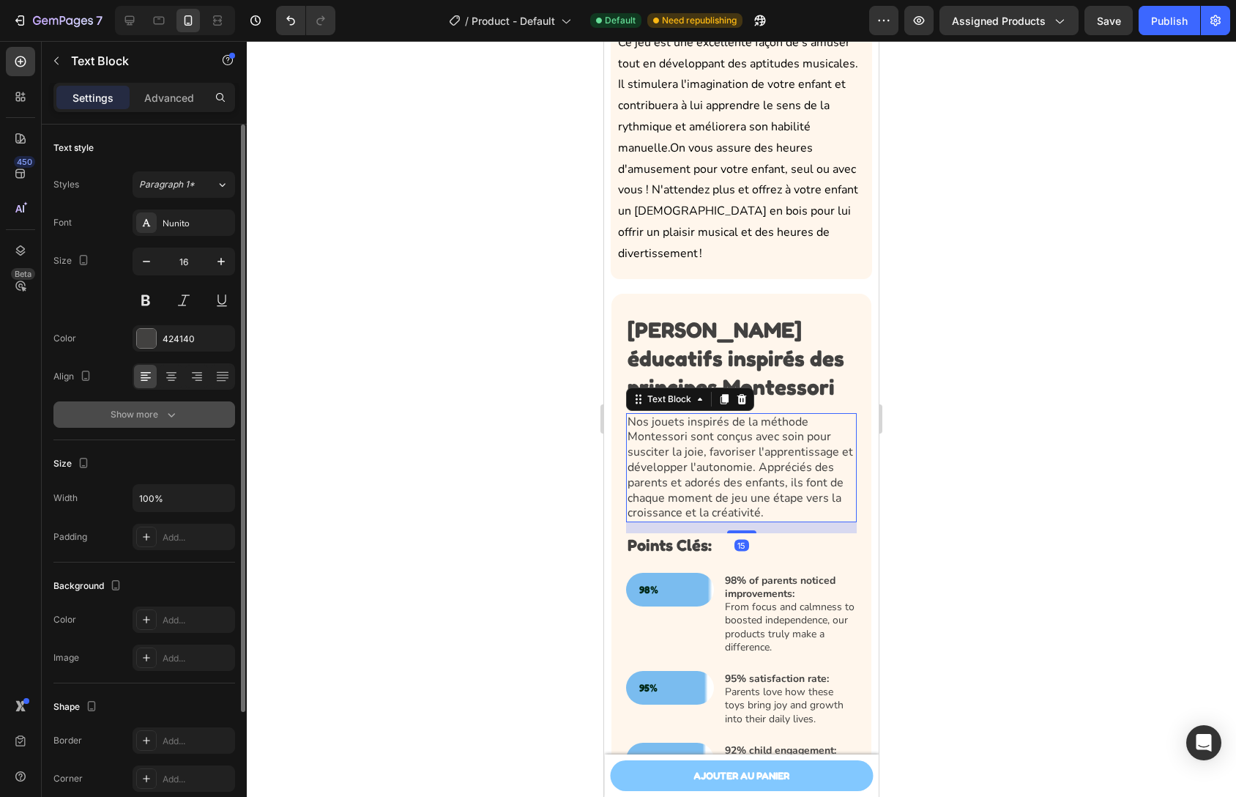
click at [169, 411] on icon "button" at bounding box center [171, 414] width 15 height 15
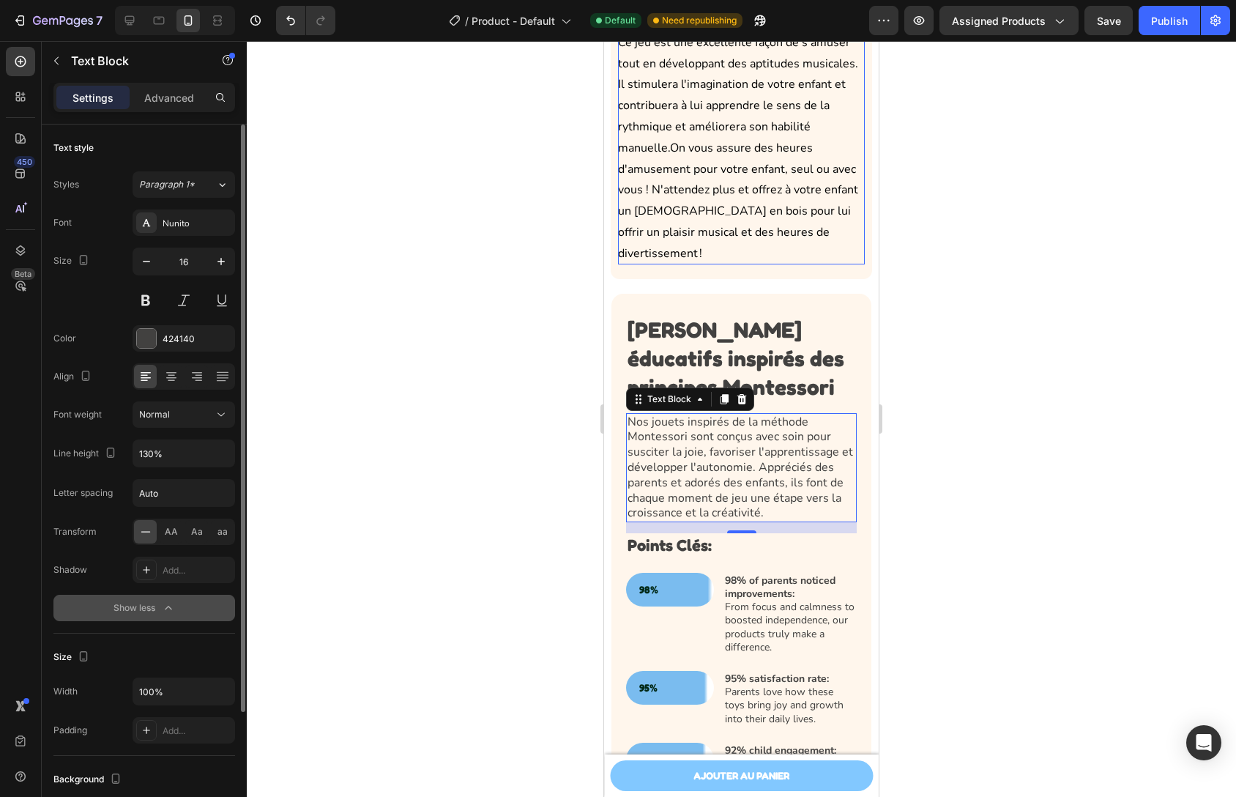
click at [745, 204] on span "On vous assure des heures d'amusement pour votre enfant, seul ou avec vous ! N'…" at bounding box center [738, 201] width 240 height 122
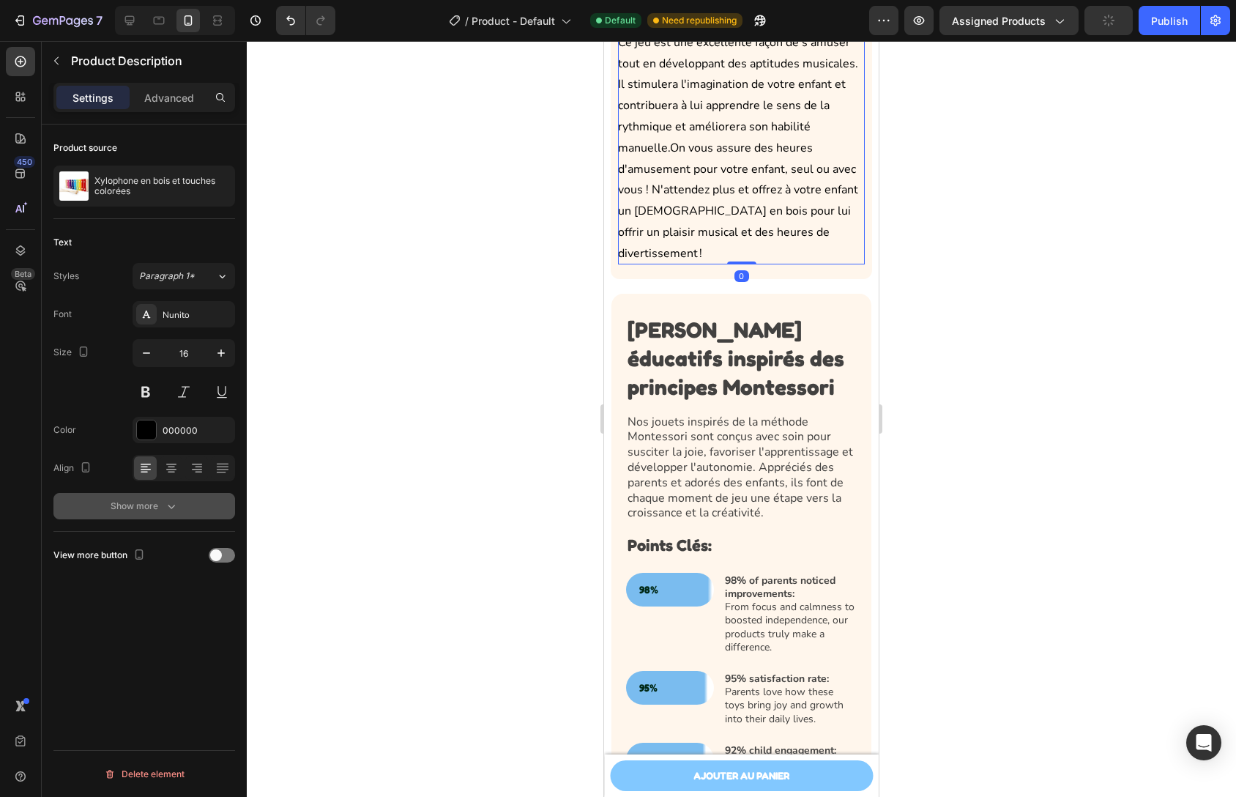
click at [170, 506] on icon "button" at bounding box center [171, 506] width 15 height 15
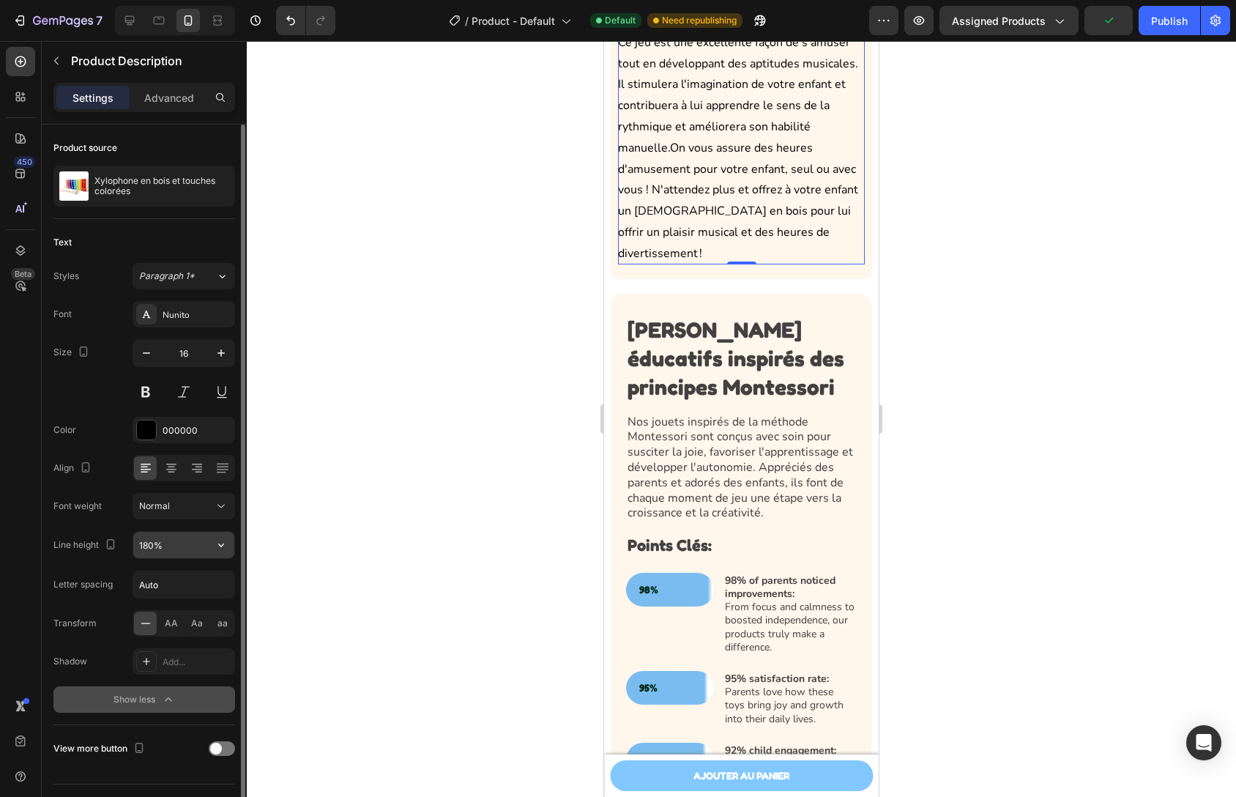
click at [174, 538] on input "180%" at bounding box center [183, 545] width 101 height 26
click at [220, 546] on icon "button" at bounding box center [221, 545] width 6 height 4
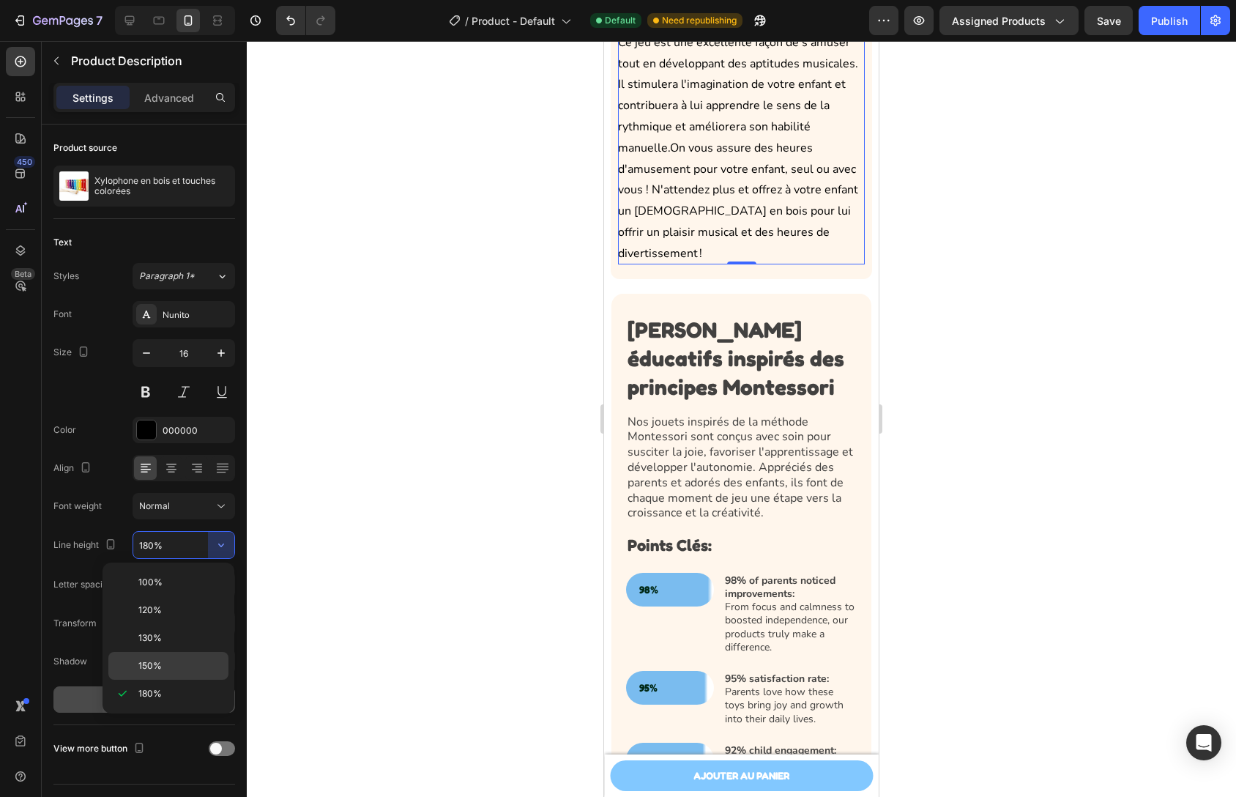
click at [171, 657] on div "150%" at bounding box center [168, 666] width 120 height 28
type input "150%"
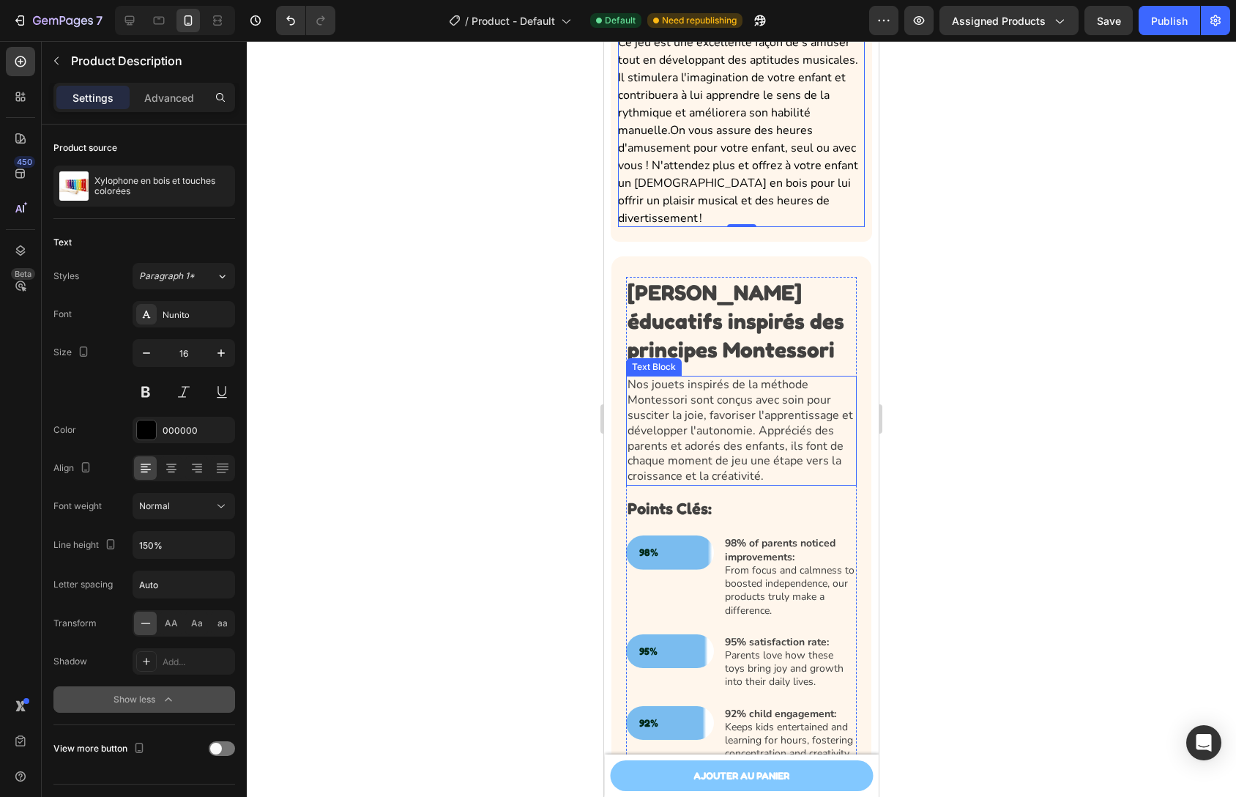
click at [791, 417] on p "Nos jouets inspirés de la méthode Montessori sont conçus avec soin pour suscite…" at bounding box center [742, 430] width 228 height 107
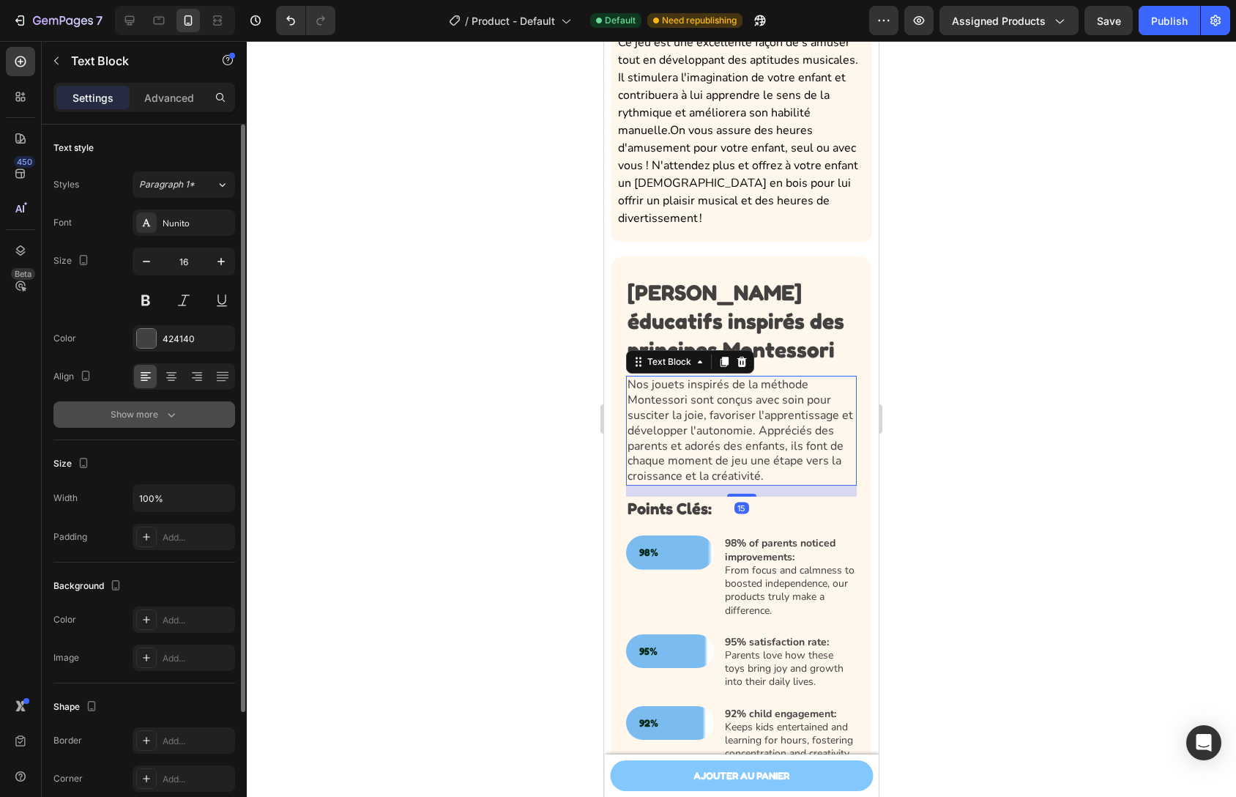
click at [182, 401] on div "Font Nunito Size 16 Color 424140 Align Show more" at bounding box center [144, 318] width 182 height 218
click at [179, 404] on button "Show more" at bounding box center [144, 414] width 182 height 26
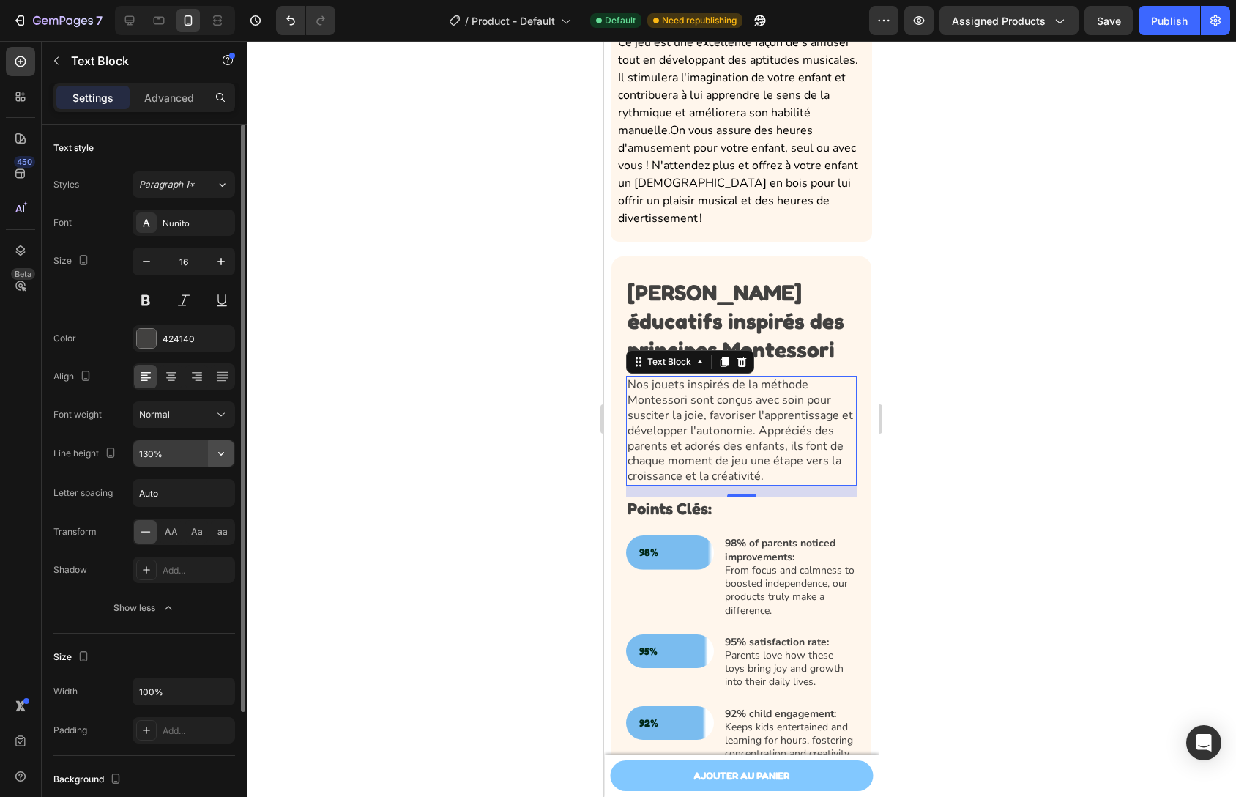
click at [216, 456] on icon "button" at bounding box center [221, 453] width 15 height 15
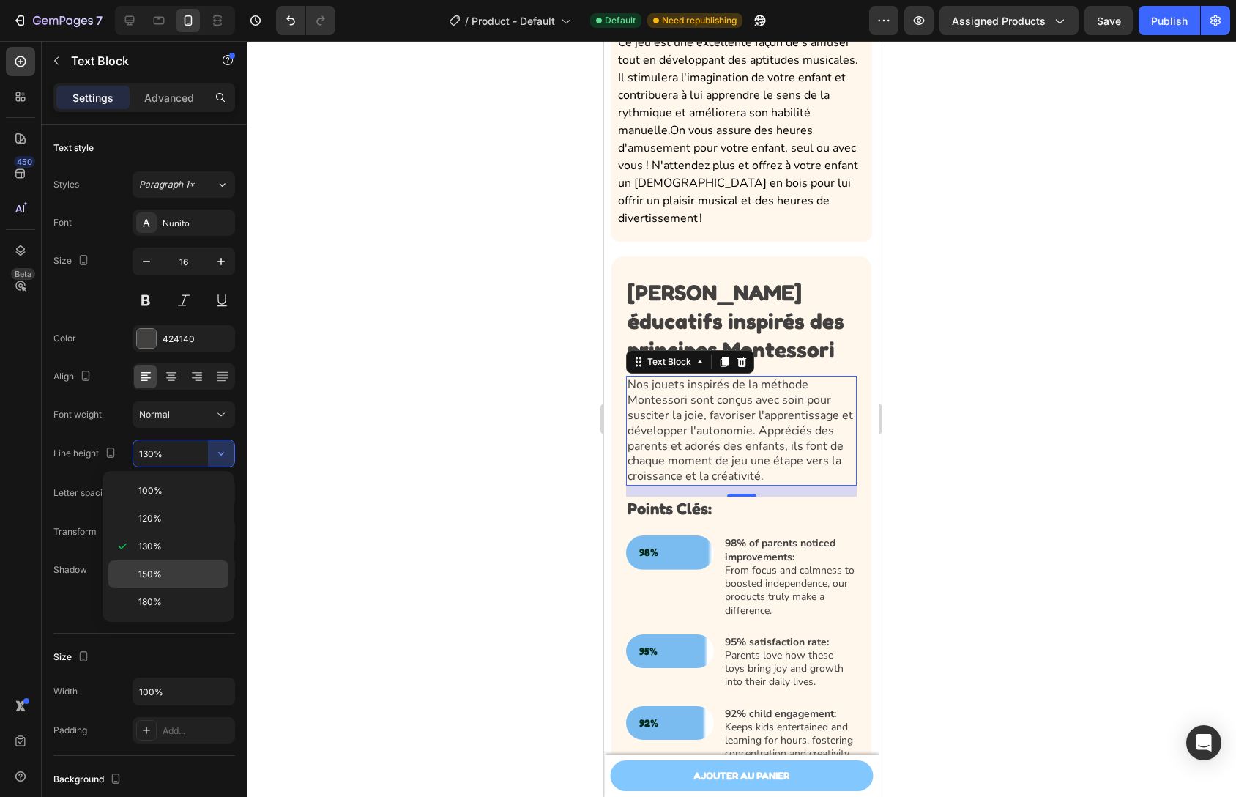
click at [184, 576] on p "150%" at bounding box center [179, 574] width 83 height 13
type input "150%"
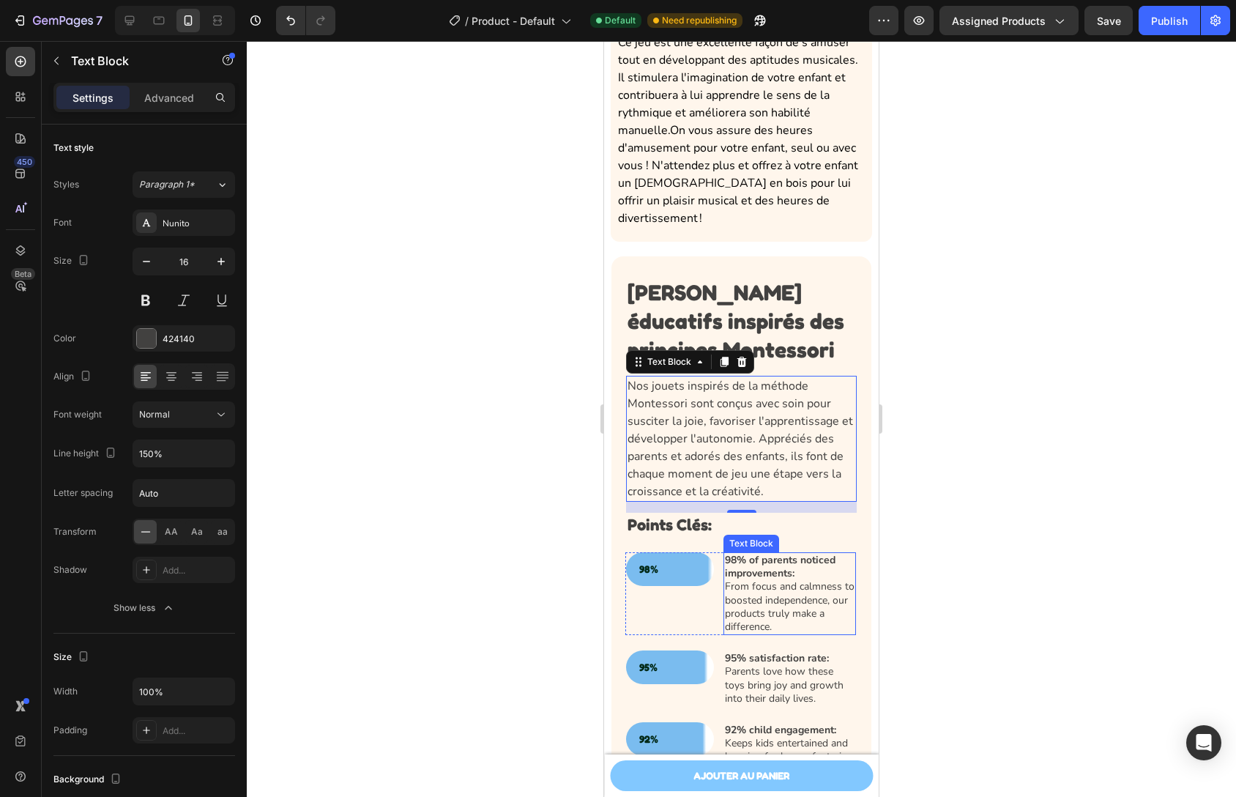
click at [759, 599] on p "98% of parents noticed improvements: From focus and calmness to boosted indepen…" at bounding box center [790, 594] width 130 height 80
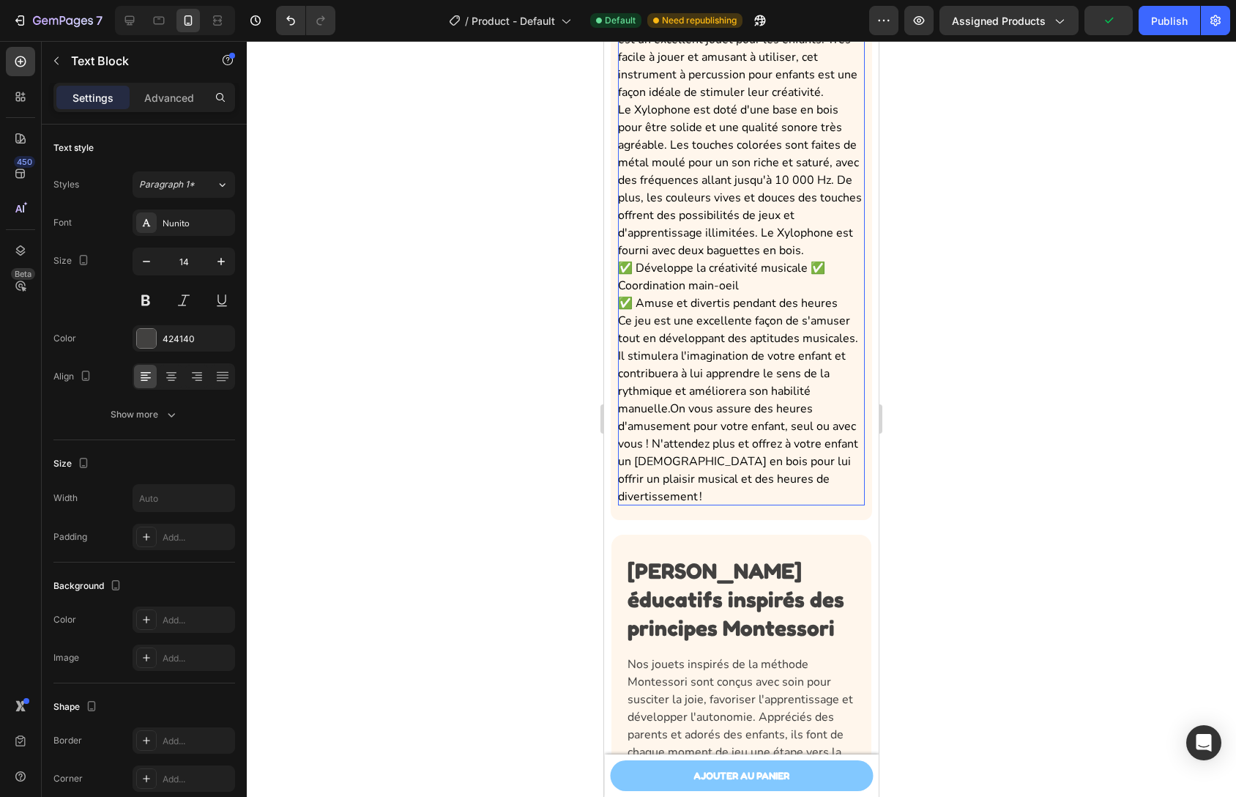
scroll to position [481, 0]
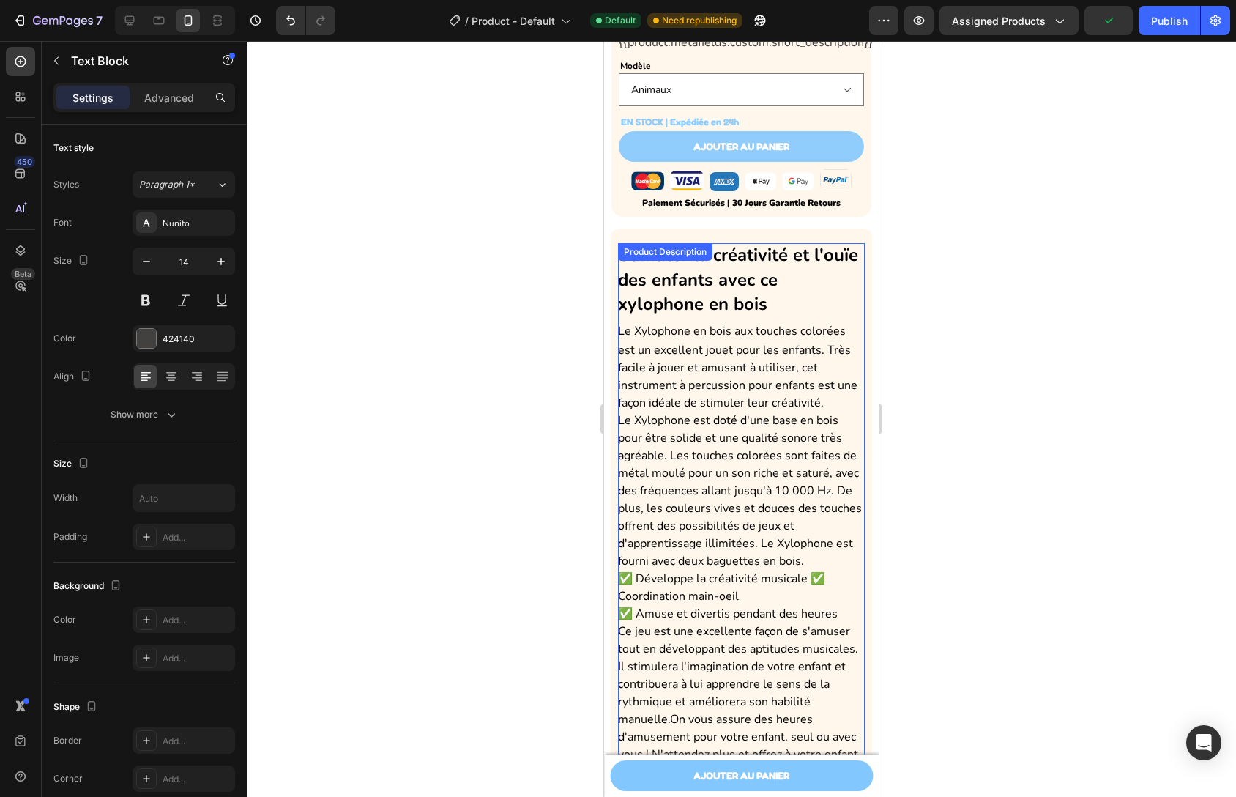
click at [715, 412] on span "Le Xylophone est doté d'une base en bois pour être solide et une qualité sonore…" at bounding box center [740, 490] width 244 height 157
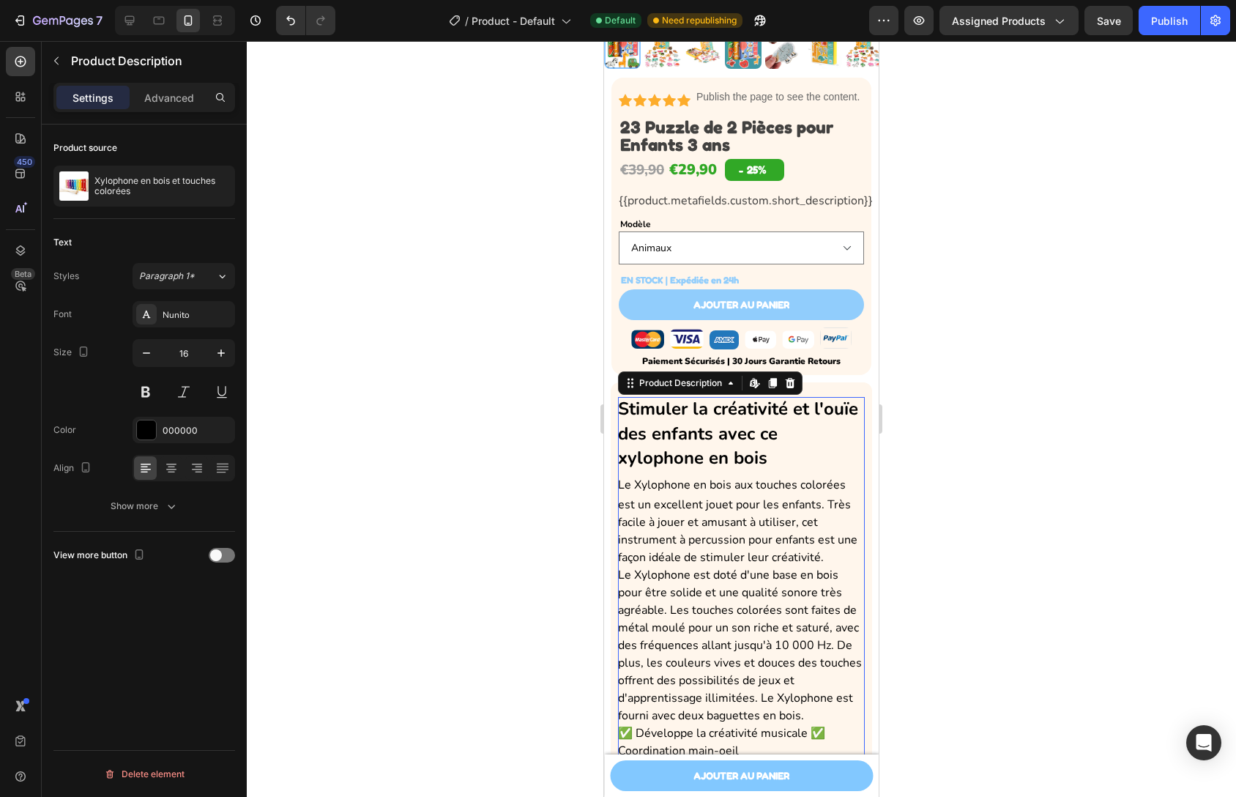
scroll to position [190, 0]
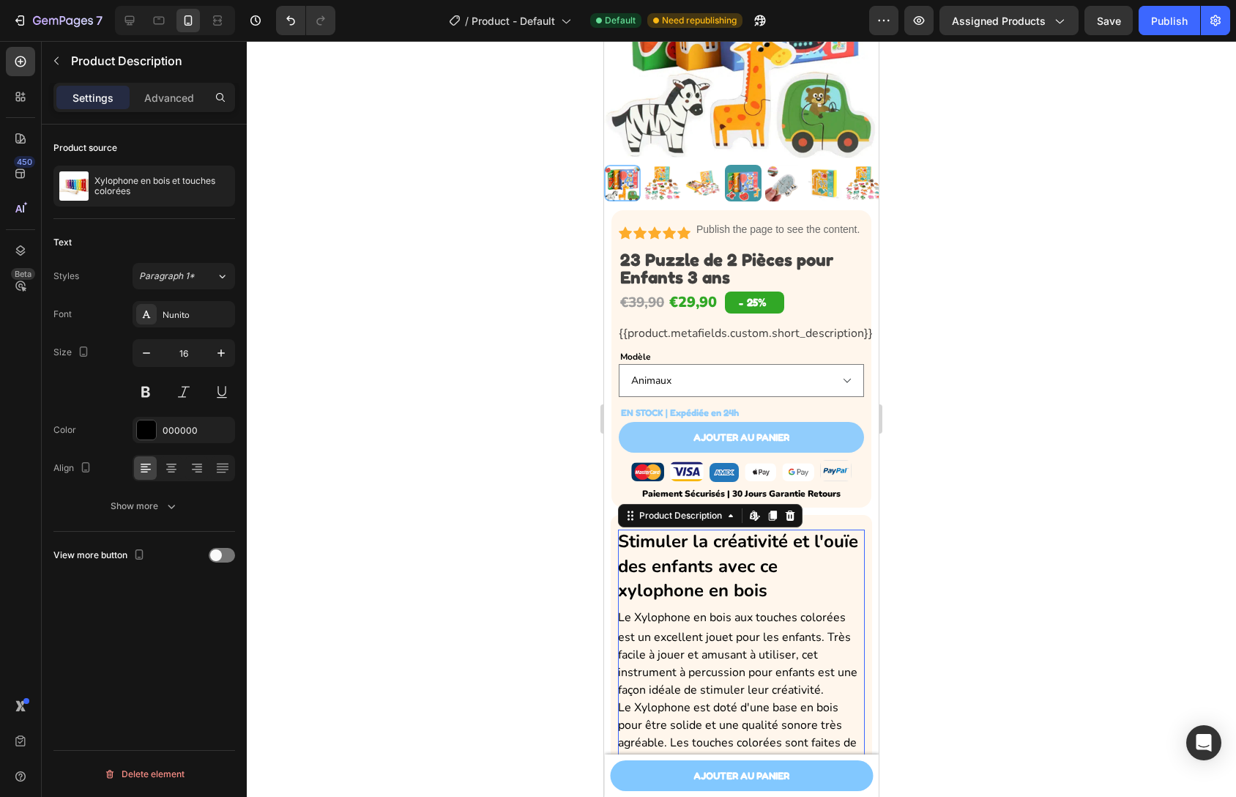
click at [982, 496] on div at bounding box center [741, 419] width 989 height 756
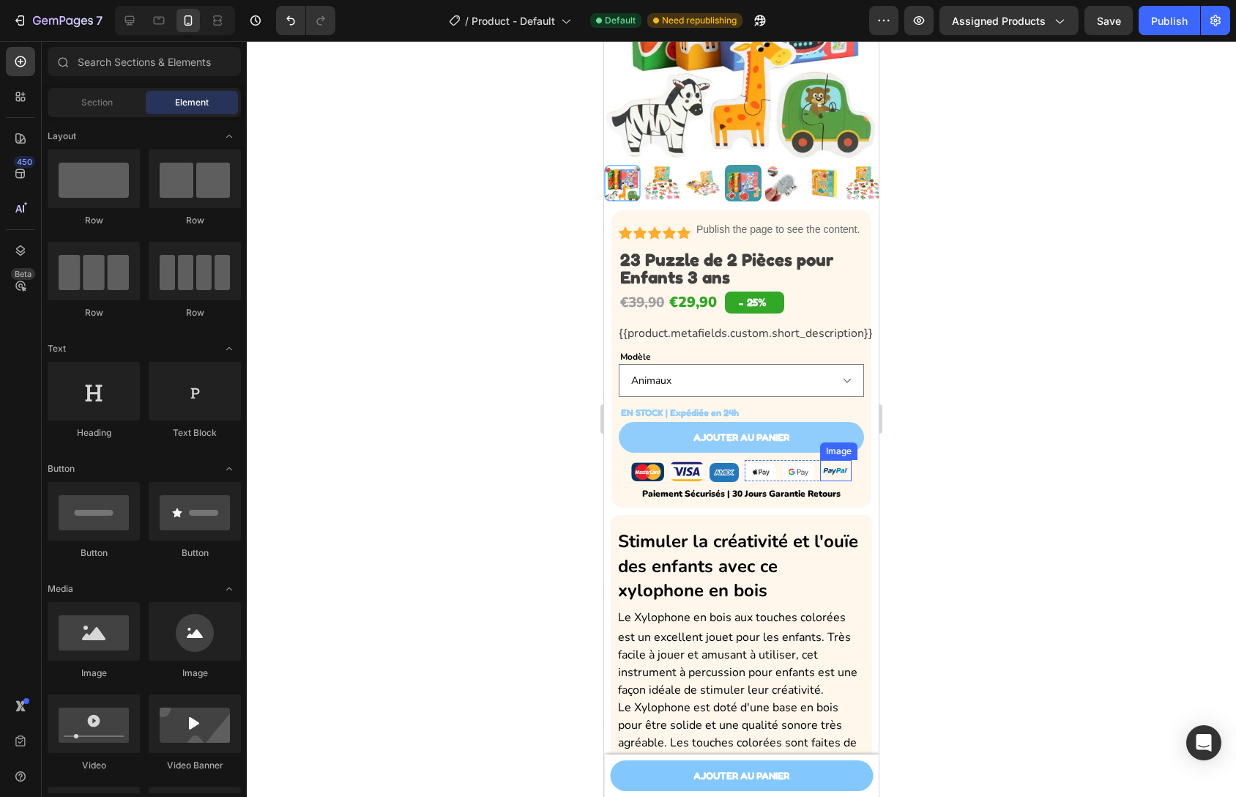
scroll to position [12, 0]
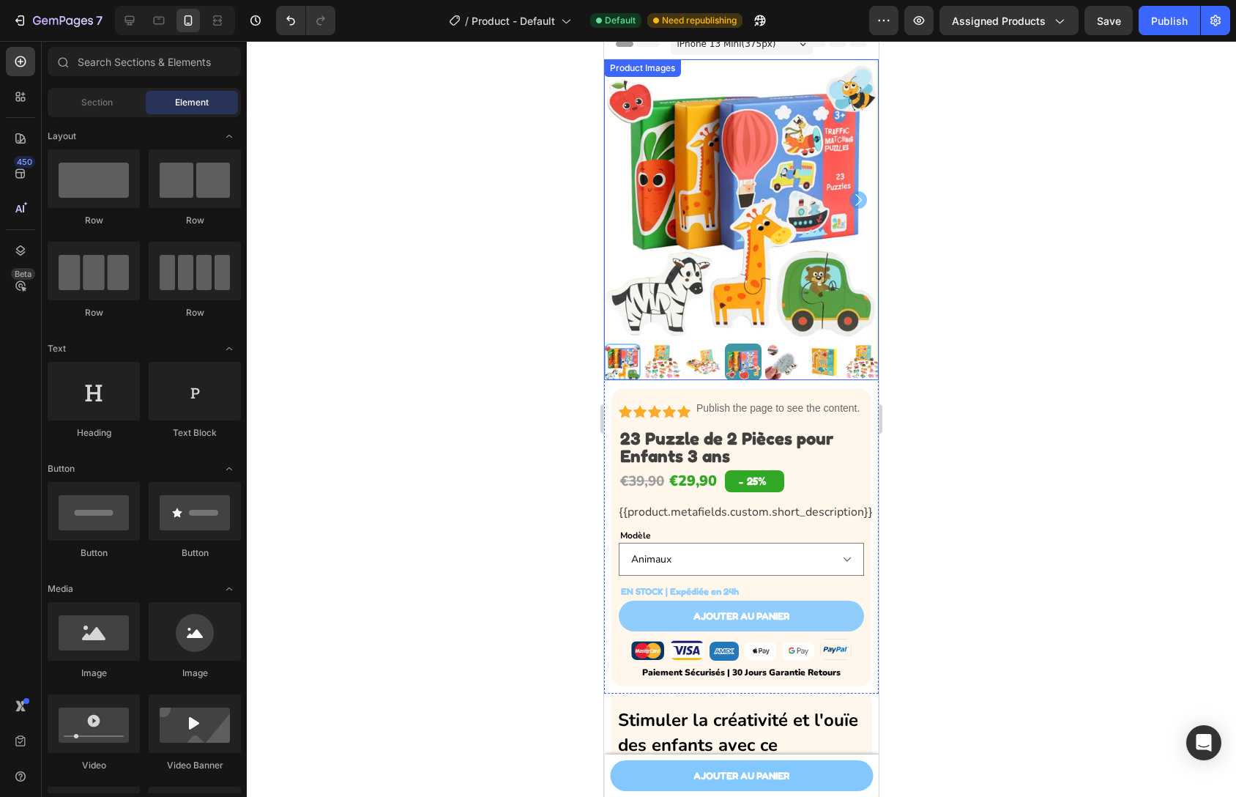
click at [851, 193] on icon "Carousel Next Arrow" at bounding box center [859, 200] width 18 height 18
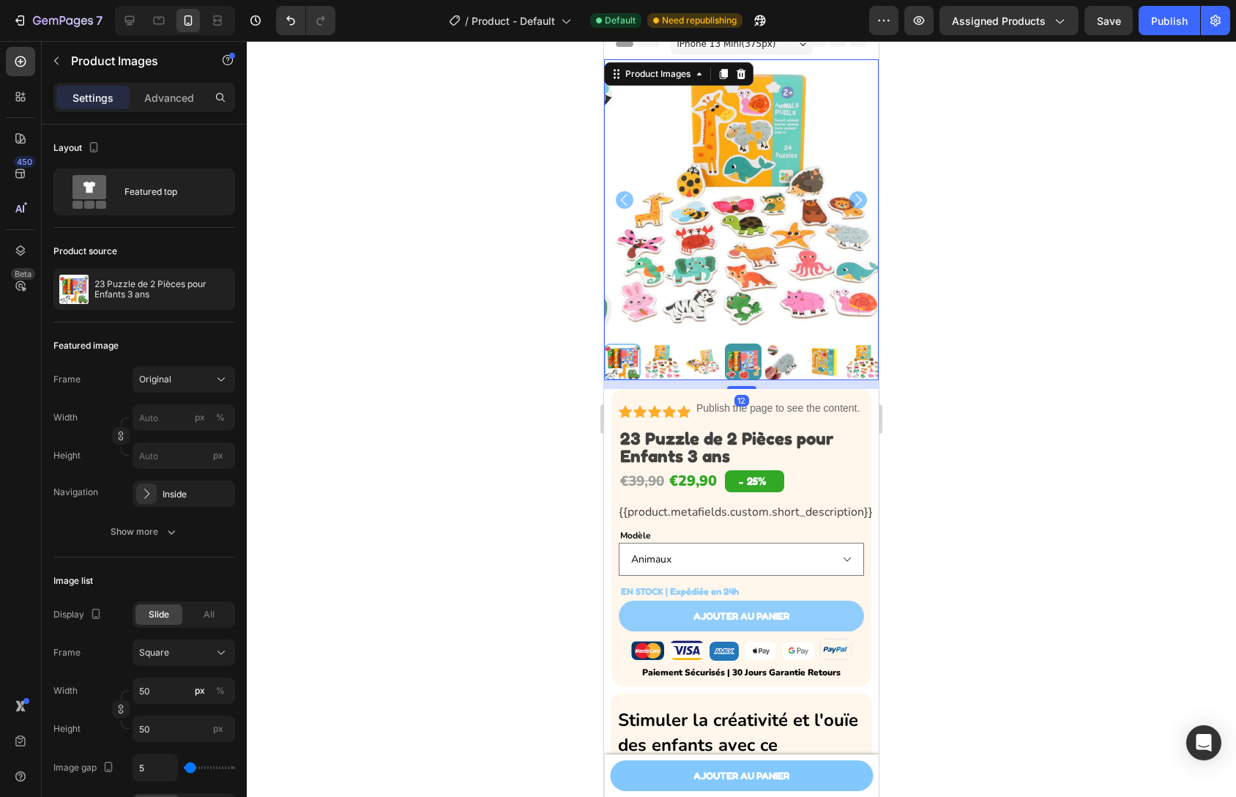
click at [851, 194] on icon "Carousel Next Arrow" at bounding box center [859, 200] width 18 height 18
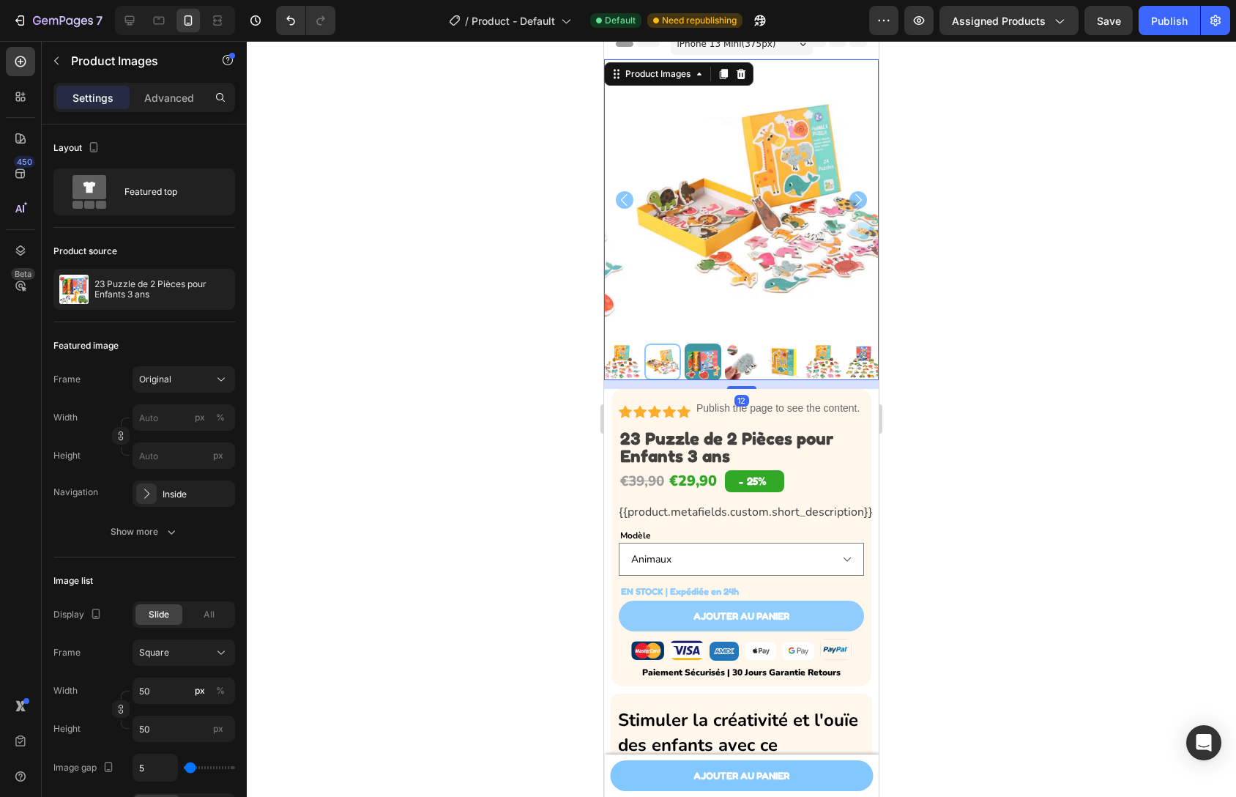
click at [851, 194] on icon "Carousel Next Arrow" at bounding box center [859, 200] width 18 height 18
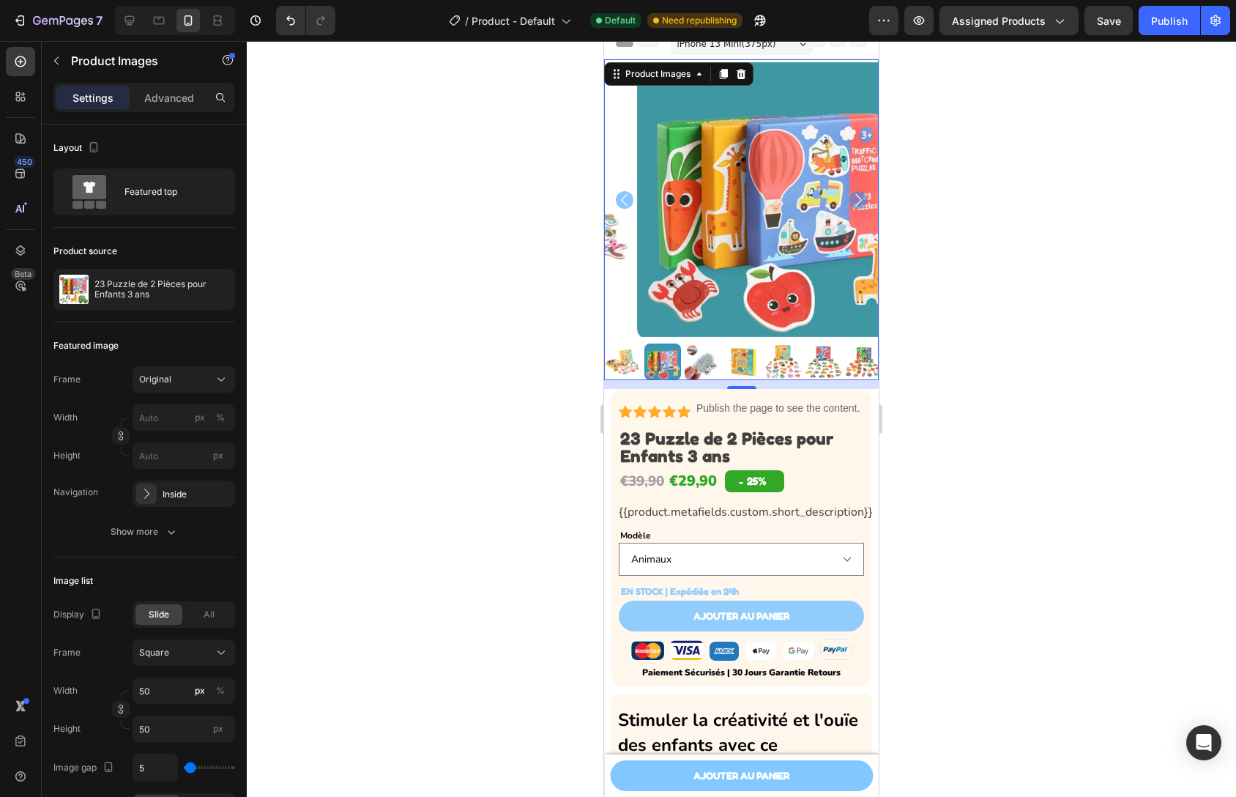
click at [851, 194] on icon "Carousel Next Arrow" at bounding box center [859, 200] width 18 height 18
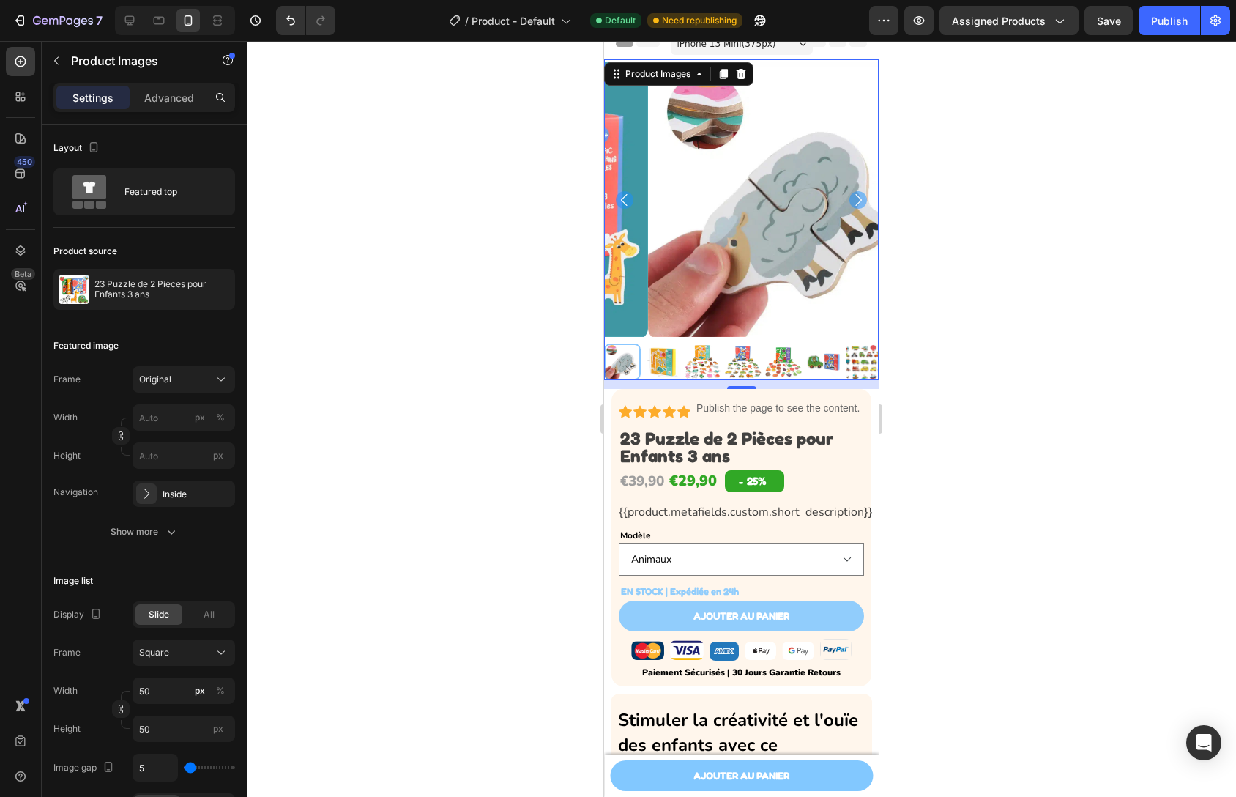
click at [622, 194] on icon "Carousel Back Arrow" at bounding box center [624, 200] width 7 height 12
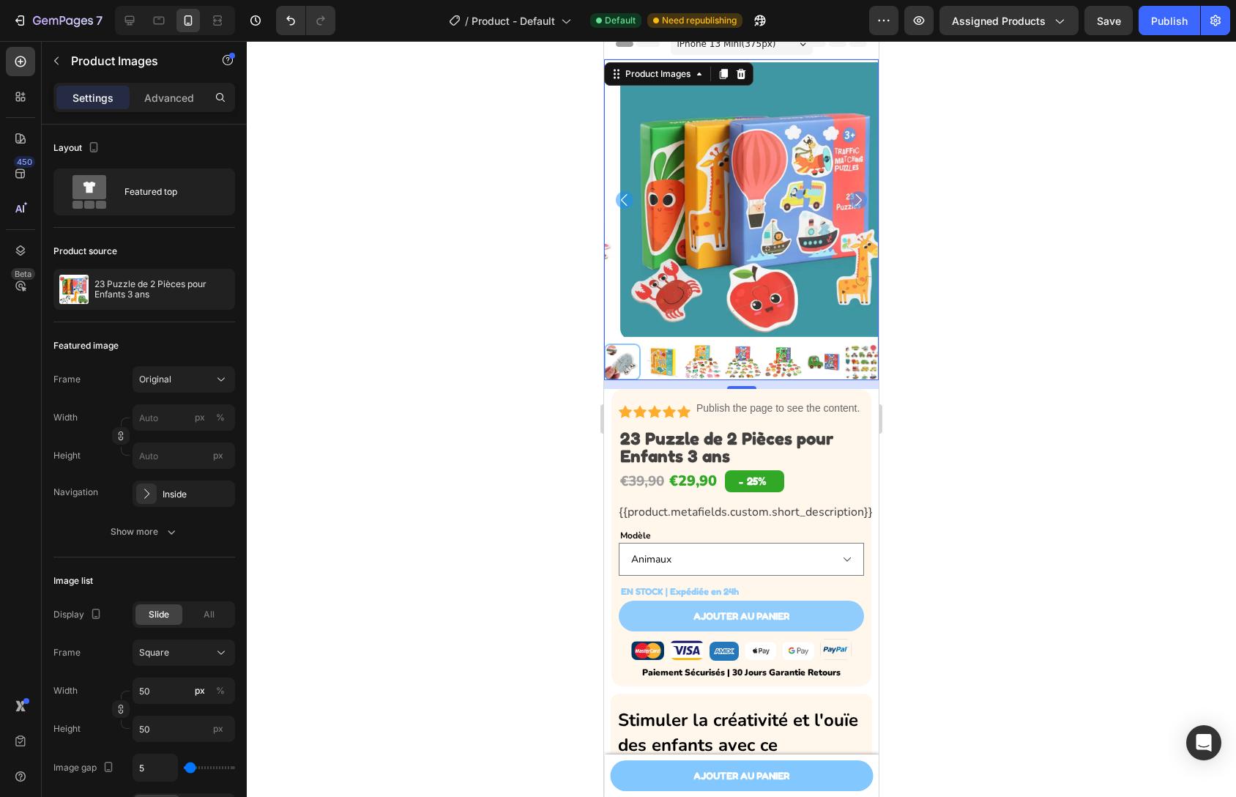
click at [622, 194] on icon "Carousel Back Arrow" at bounding box center [624, 200] width 7 height 12
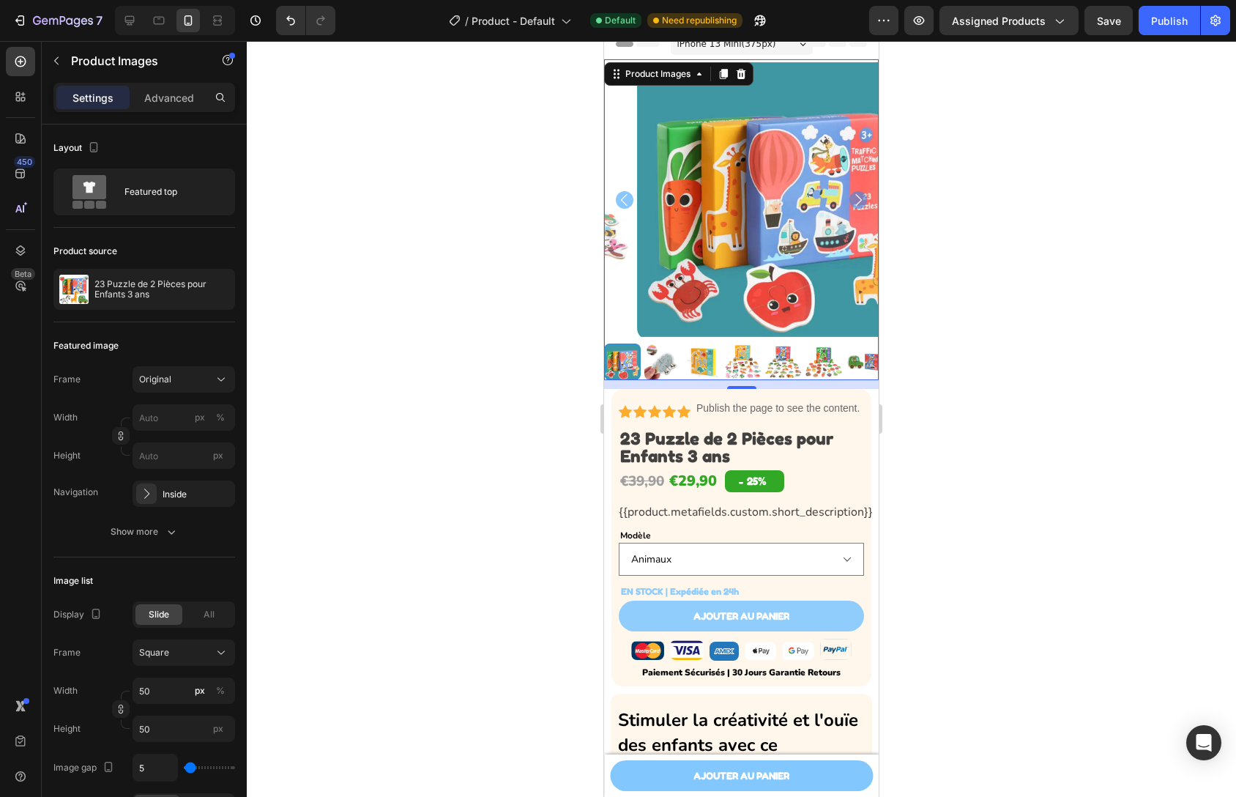
click at [622, 194] on icon "Carousel Back Arrow" at bounding box center [624, 200] width 7 height 12
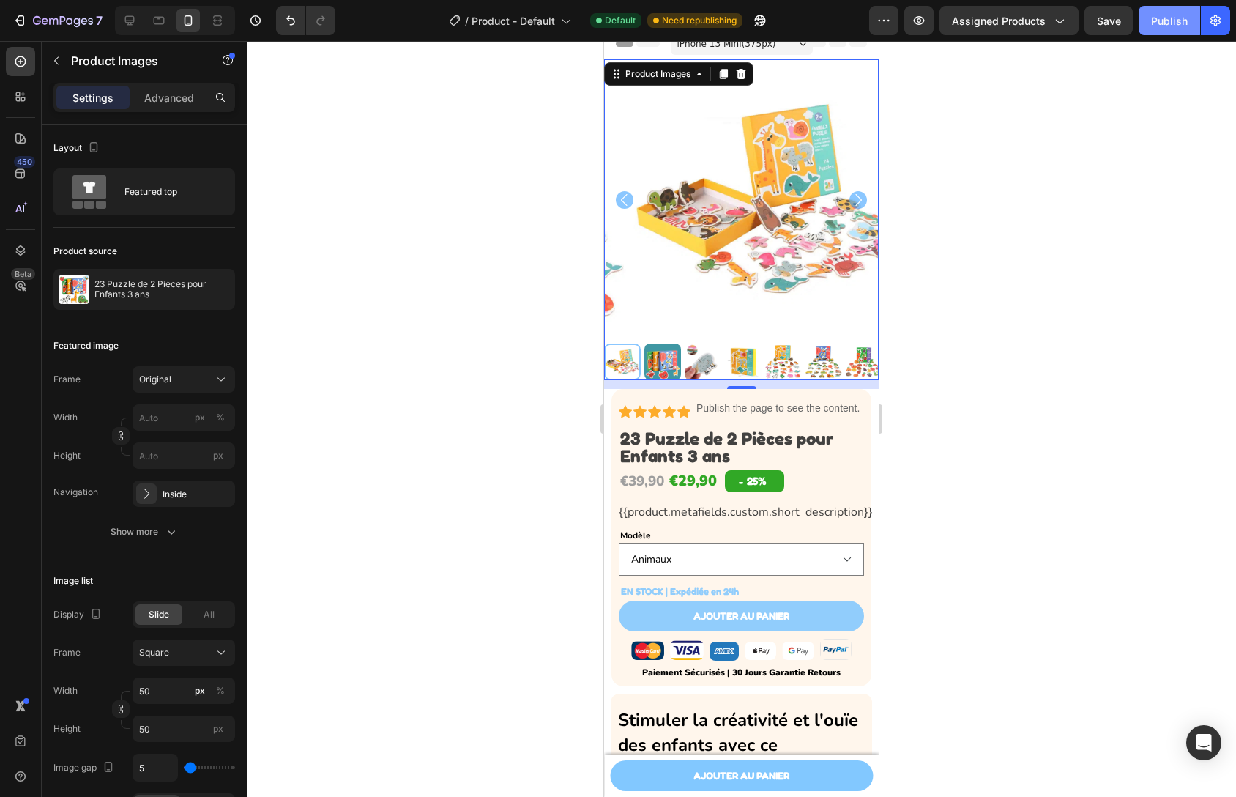
click at [1162, 32] on button "Publish" at bounding box center [1170, 20] width 62 height 29
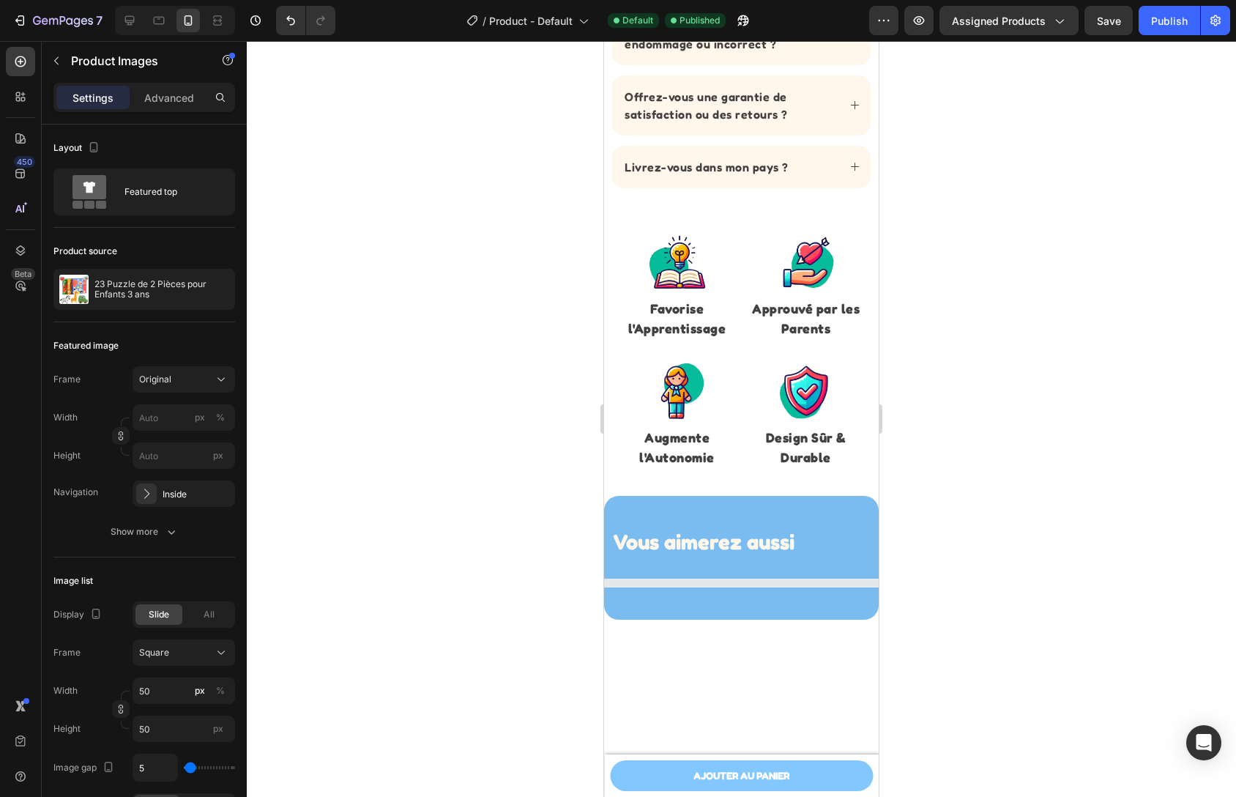
scroll to position [3198, 0]
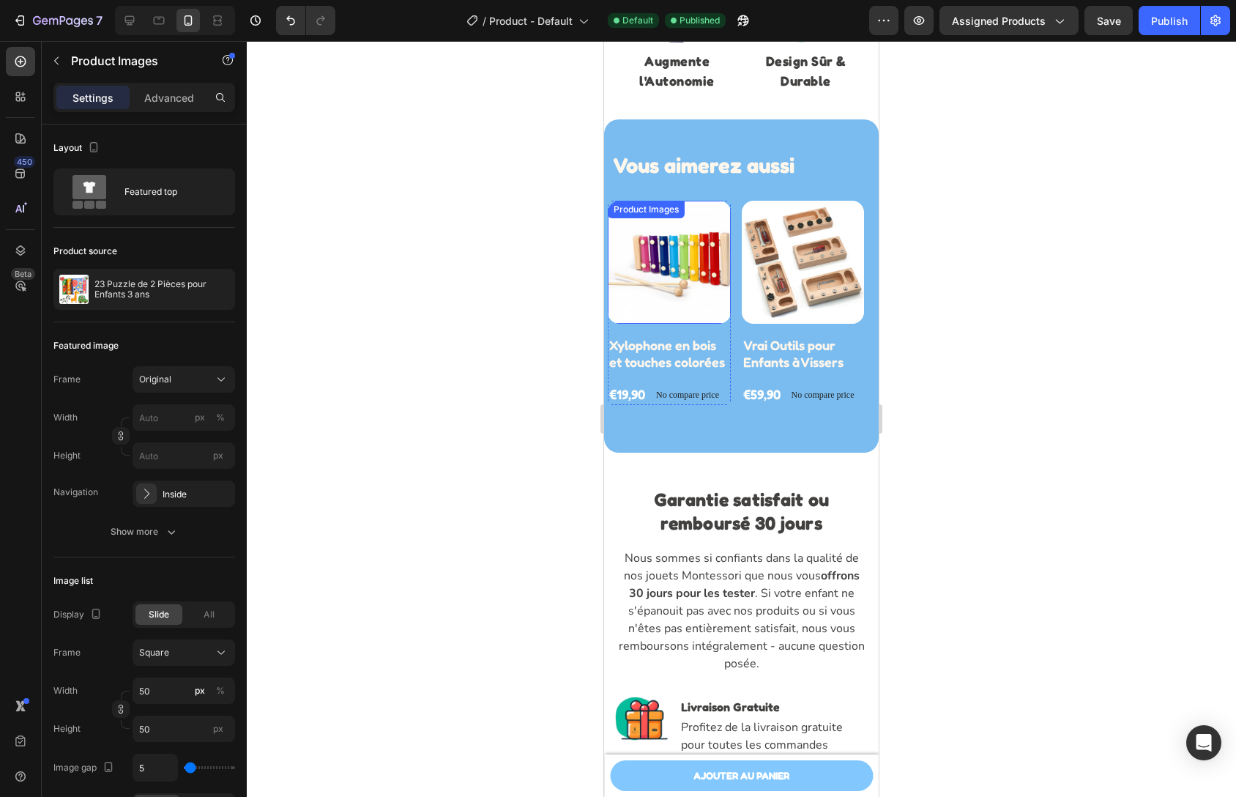
click at [675, 251] on img at bounding box center [669, 262] width 123 height 123
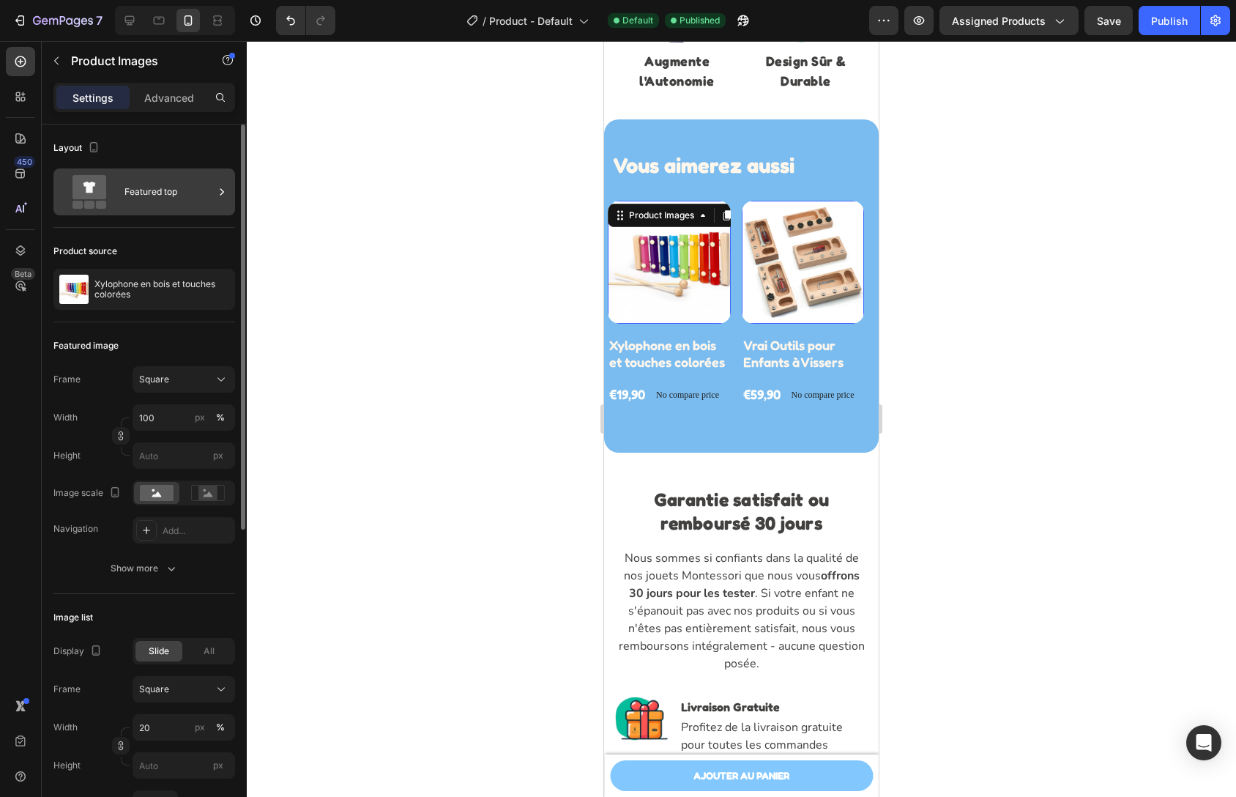
click at [123, 189] on div "Featured top" at bounding box center [144, 191] width 182 height 47
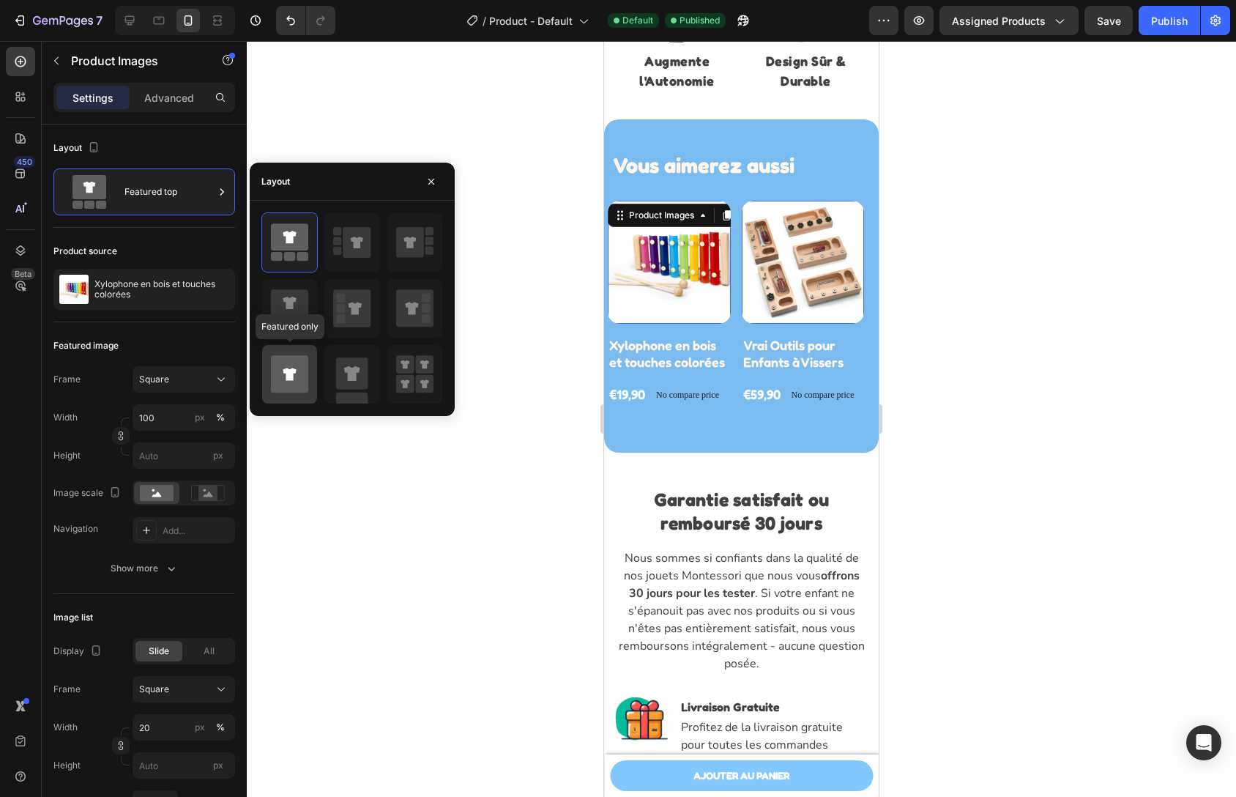
click at [283, 365] on icon at bounding box center [289, 373] width 37 height 37
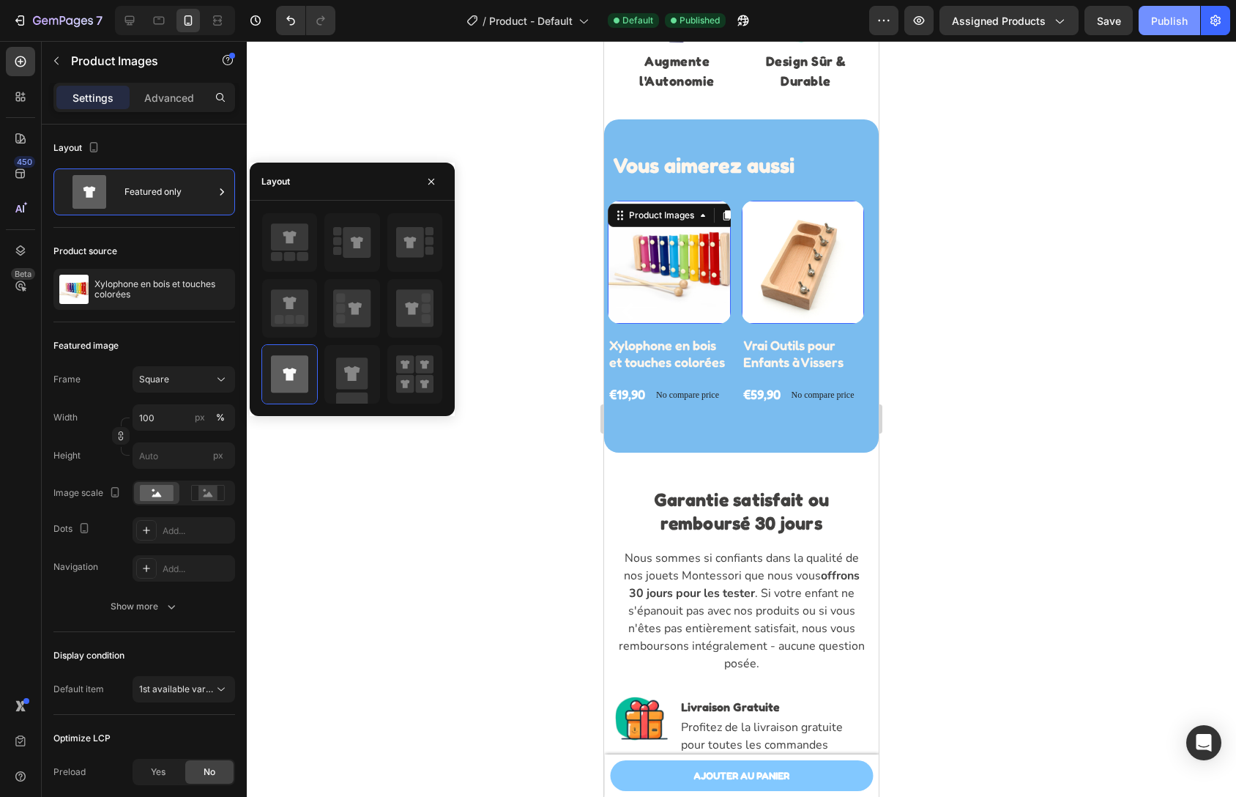
click at [1178, 28] on button "Publish" at bounding box center [1170, 20] width 62 height 29
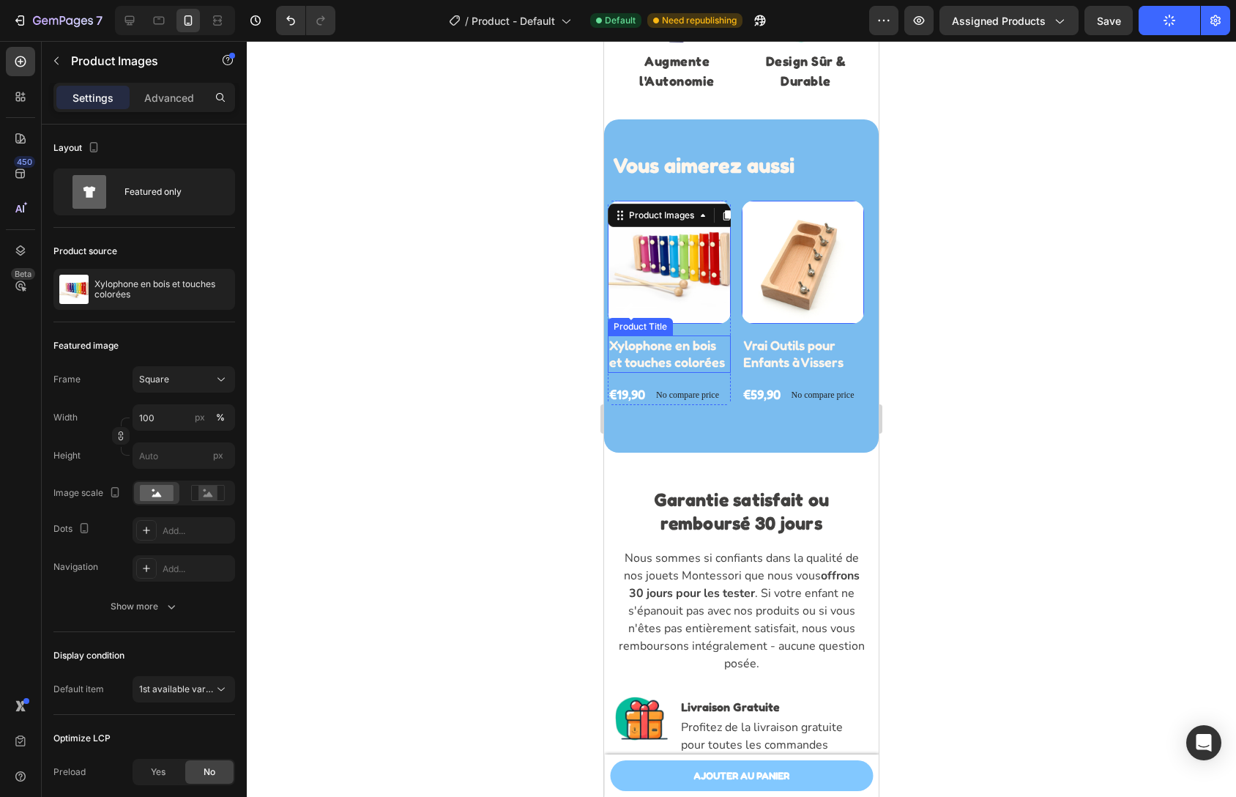
click at [688, 349] on h2 "Xylophone en bois et touches colorées" at bounding box center [669, 353] width 123 height 37
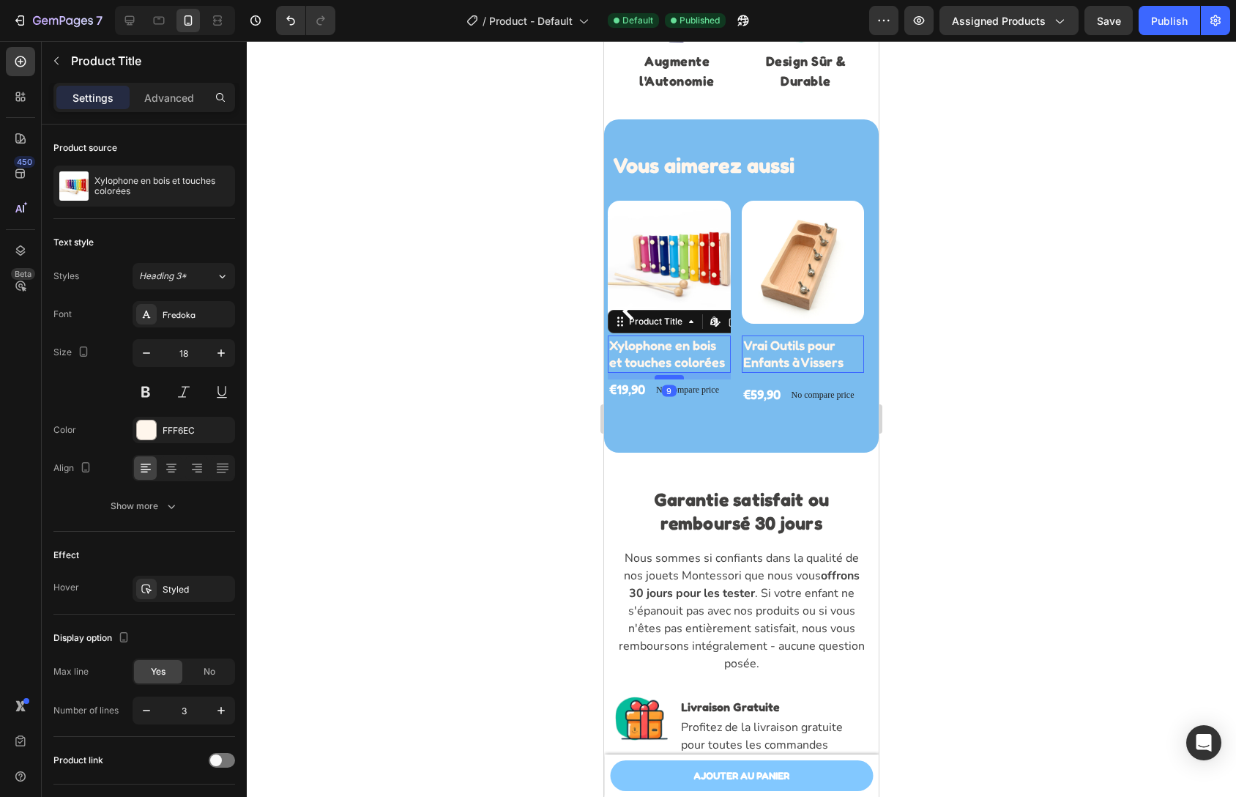
click at [677, 378] on div at bounding box center [669, 377] width 29 height 4
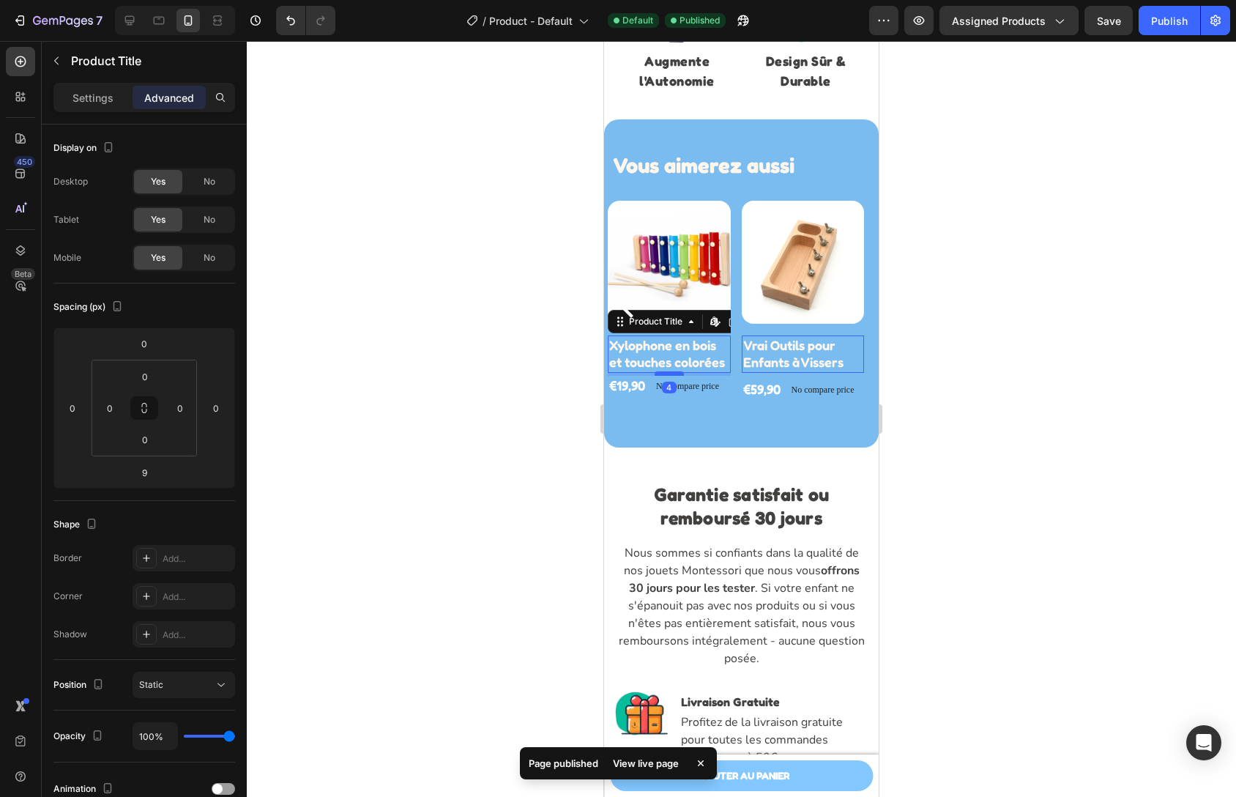
click at [677, 374] on div at bounding box center [669, 373] width 29 height 4
type input "4"
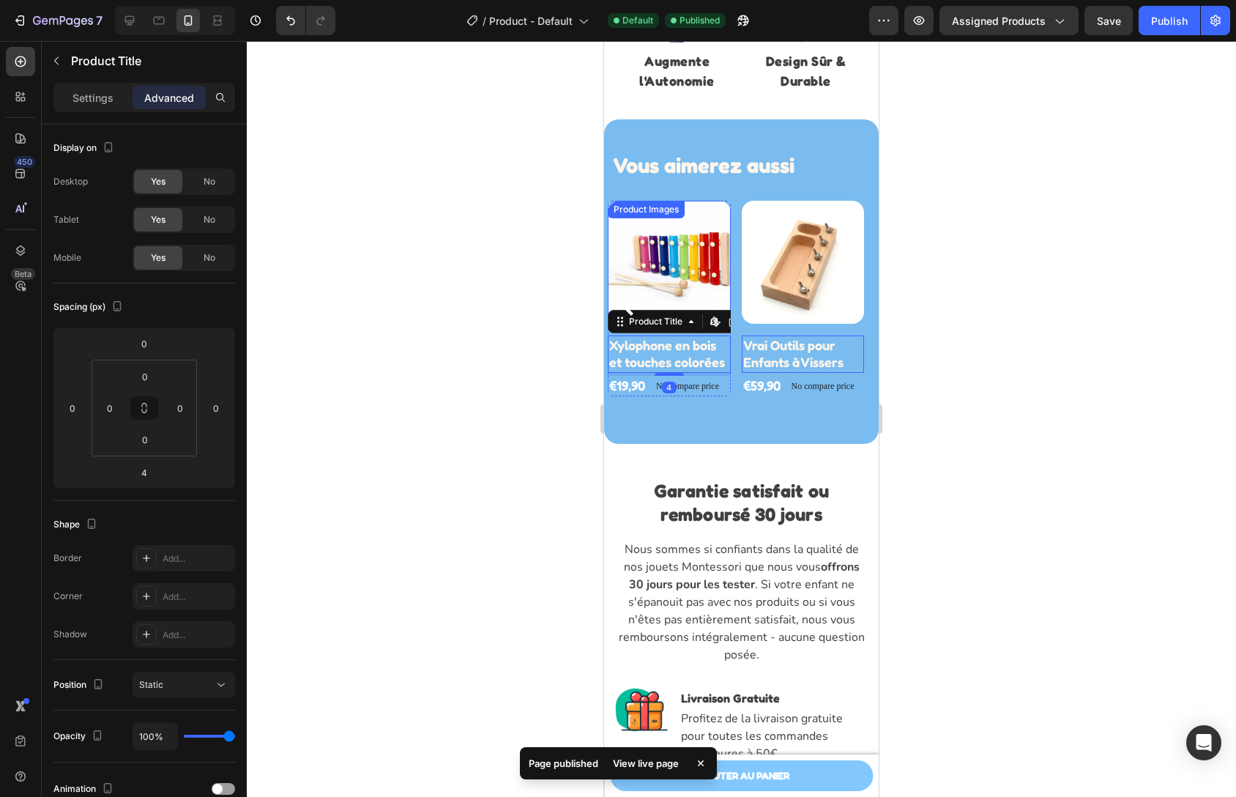
click at [718, 294] on img at bounding box center [669, 262] width 123 height 123
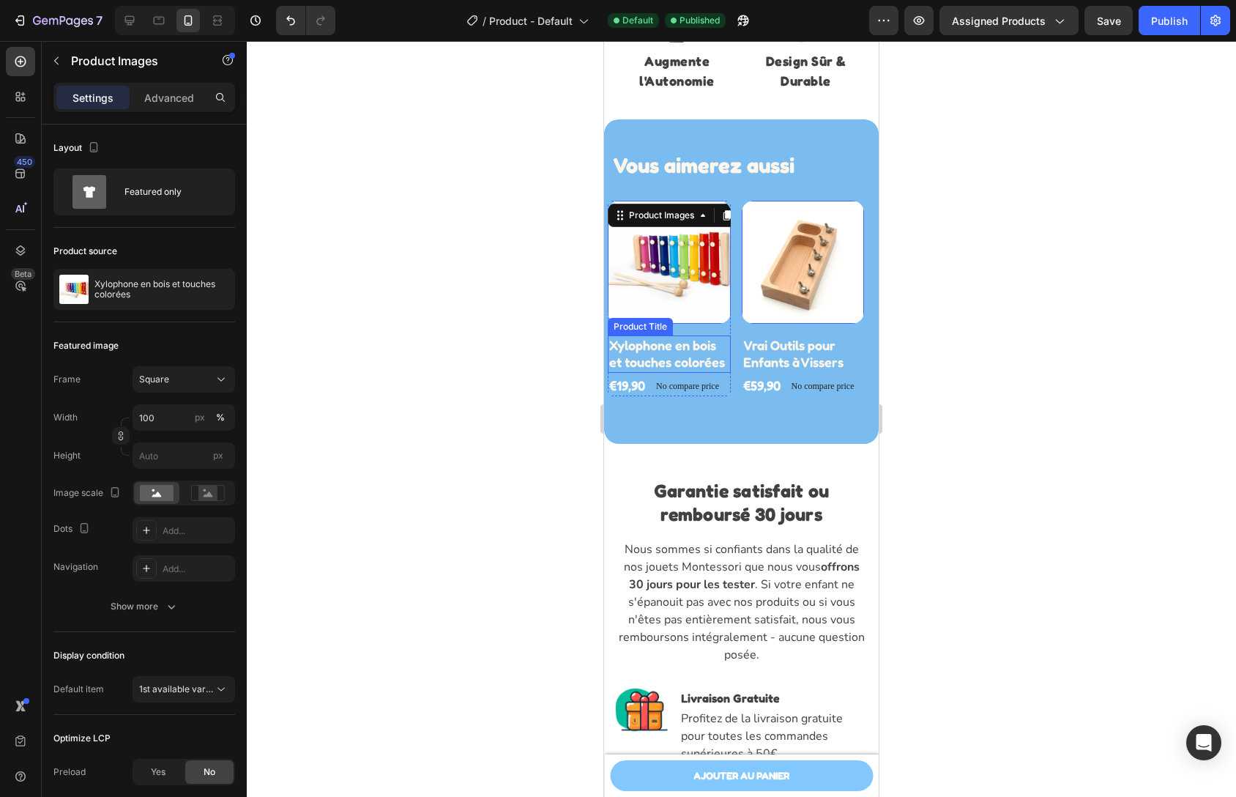
click at [679, 354] on h2 "Xylophone en bois et touches colorées" at bounding box center [669, 353] width 123 height 37
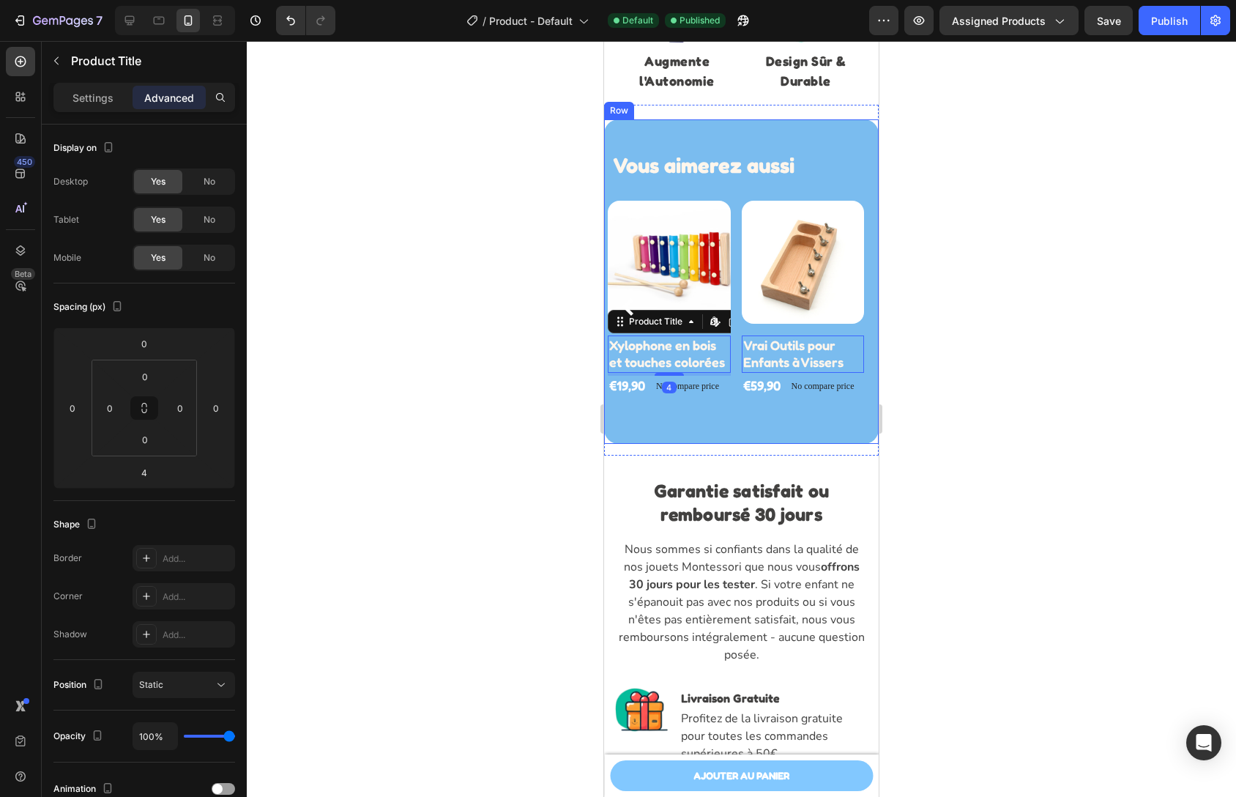
click at [768, 454] on div "Vous aimerez aussi Heading Row Product Images Xylophone en bois et touches colo…" at bounding box center [741, 286] width 275 height 335
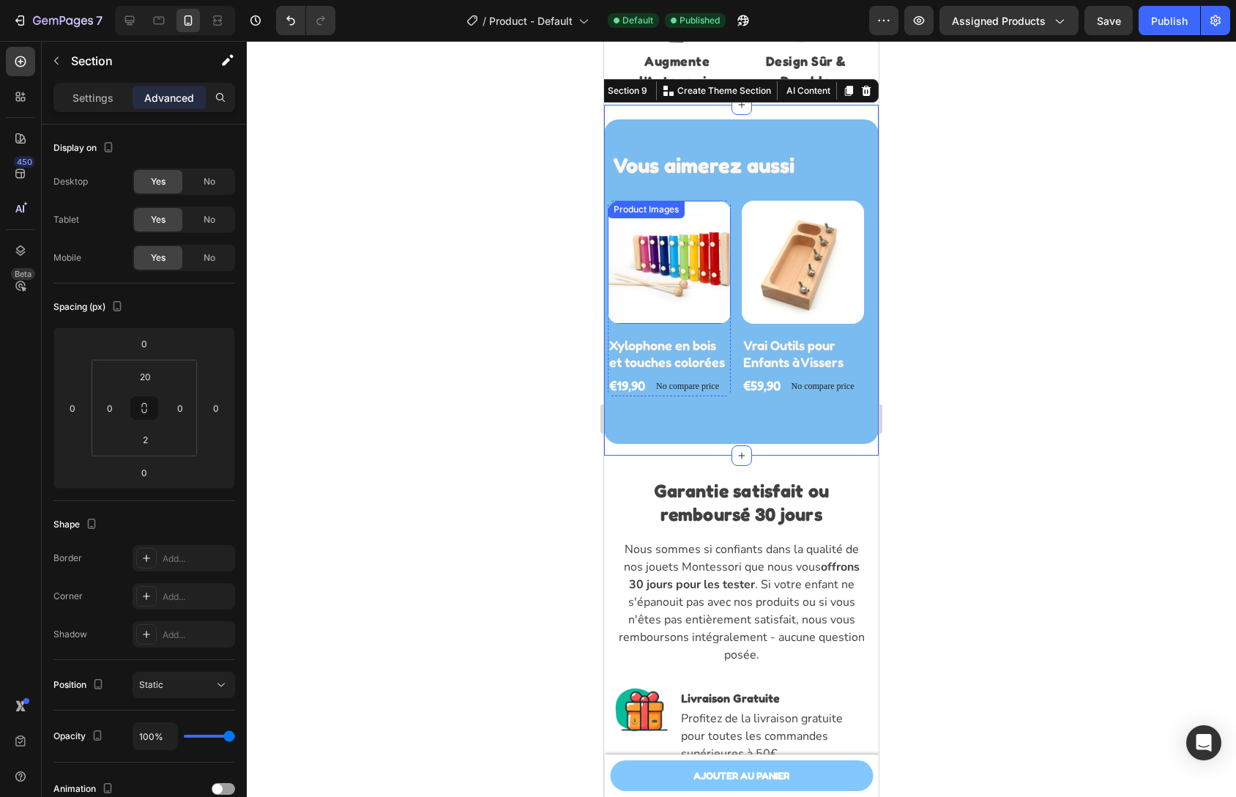
click at [683, 315] on img at bounding box center [669, 262] width 123 height 123
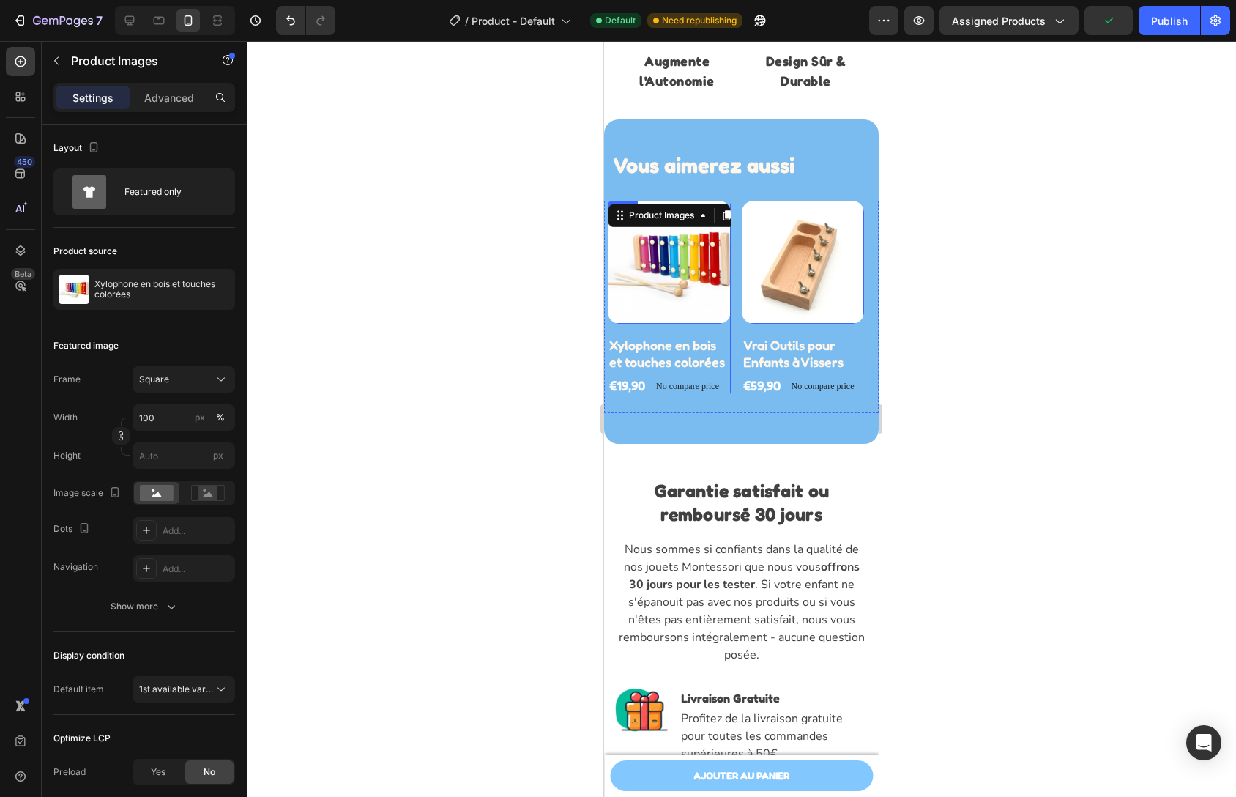
click at [672, 324] on div "16" at bounding box center [669, 330] width 123 height 12
click at [672, 319] on img at bounding box center [669, 262] width 123 height 123
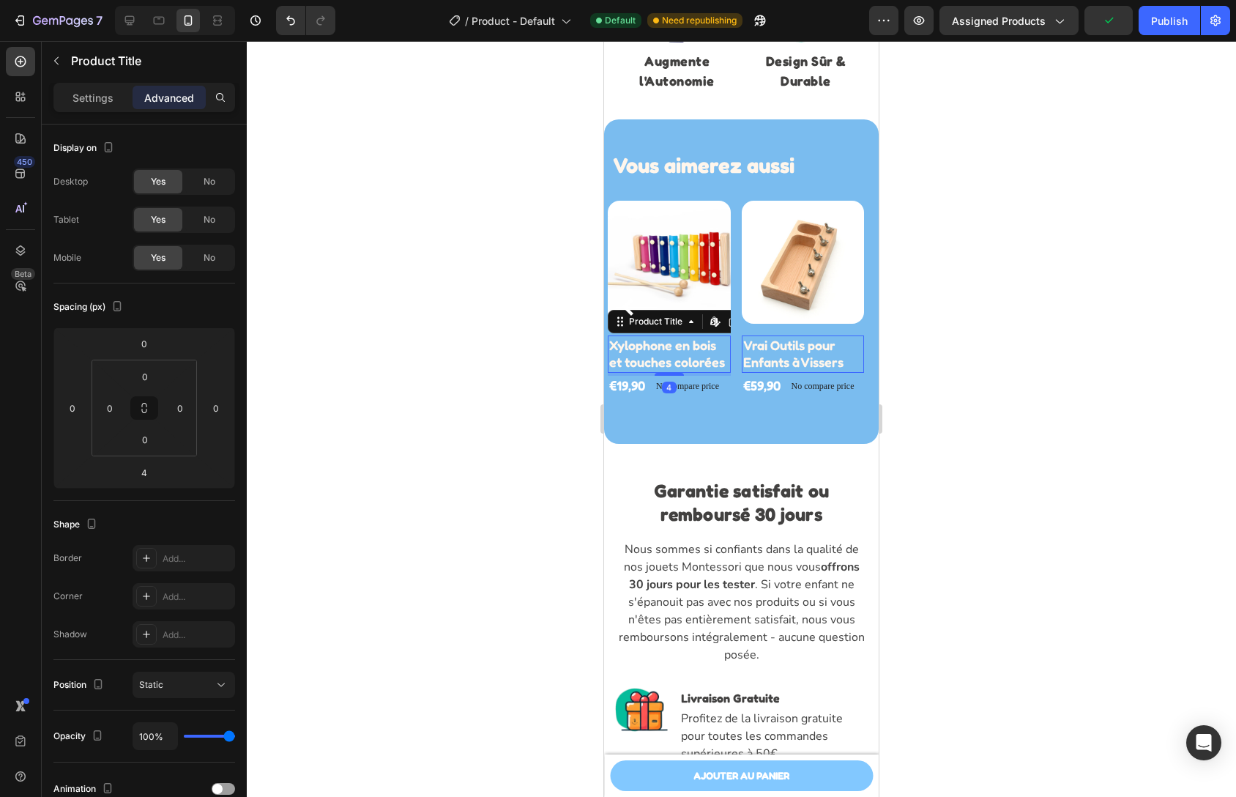
click at [669, 337] on h2 "Xylophone en bois et touches colorées" at bounding box center [669, 353] width 123 height 37
click at [677, 308] on img at bounding box center [669, 262] width 123 height 123
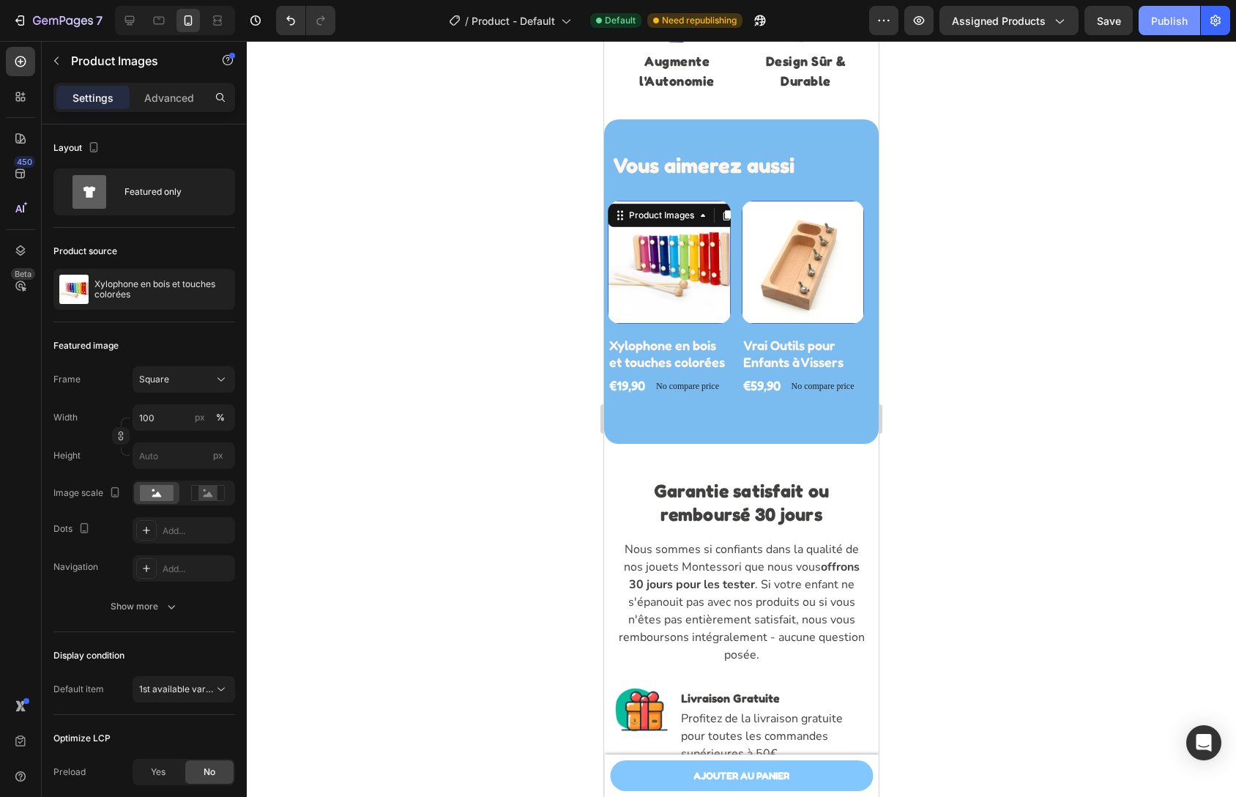
click at [1167, 16] on div "Publish" at bounding box center [1169, 20] width 37 height 15
